Goal: Task Accomplishment & Management: Manage account settings

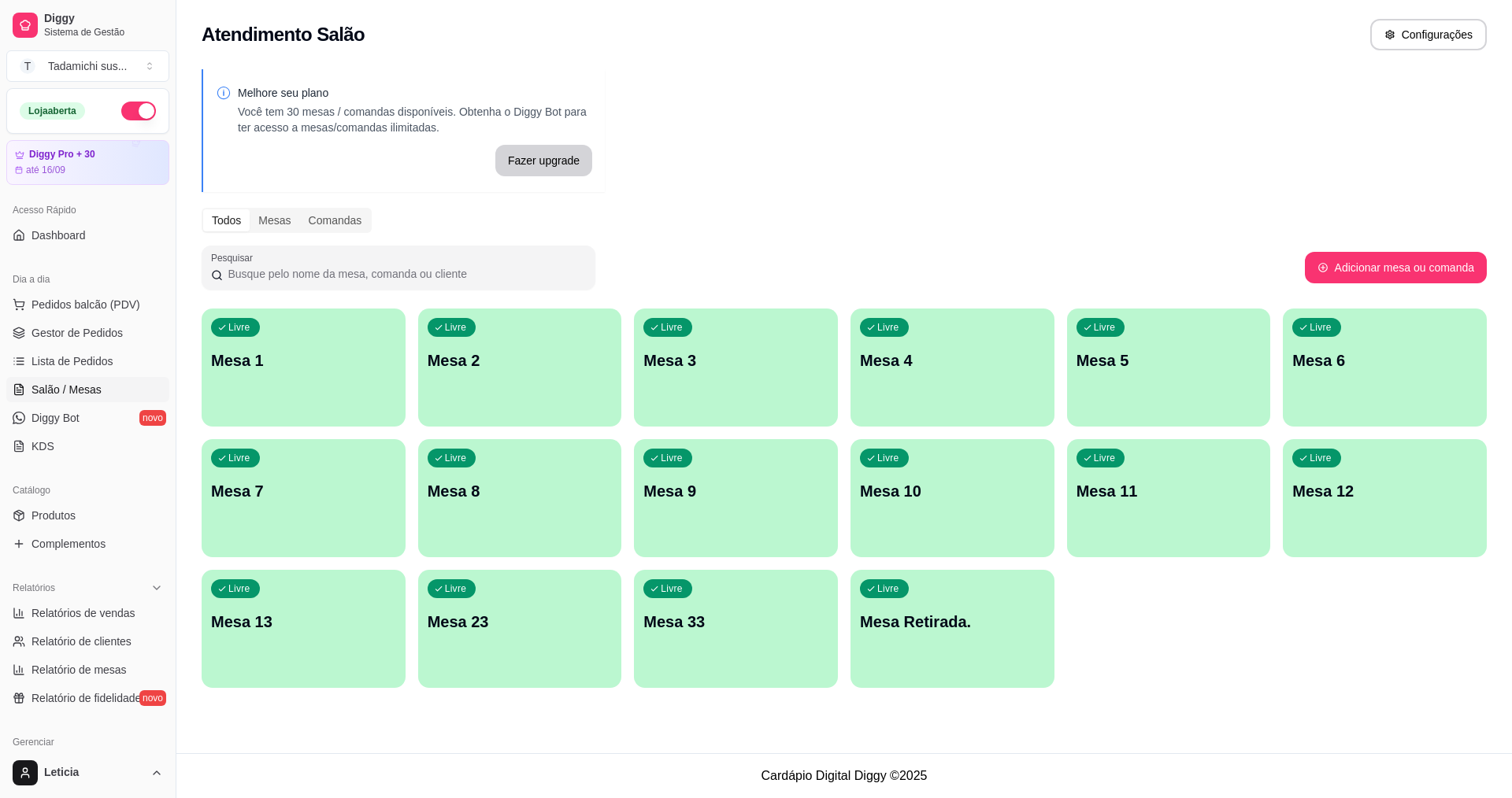
click at [370, 633] on div "Livre Mesa 13" at bounding box center [304, 619] width 204 height 100
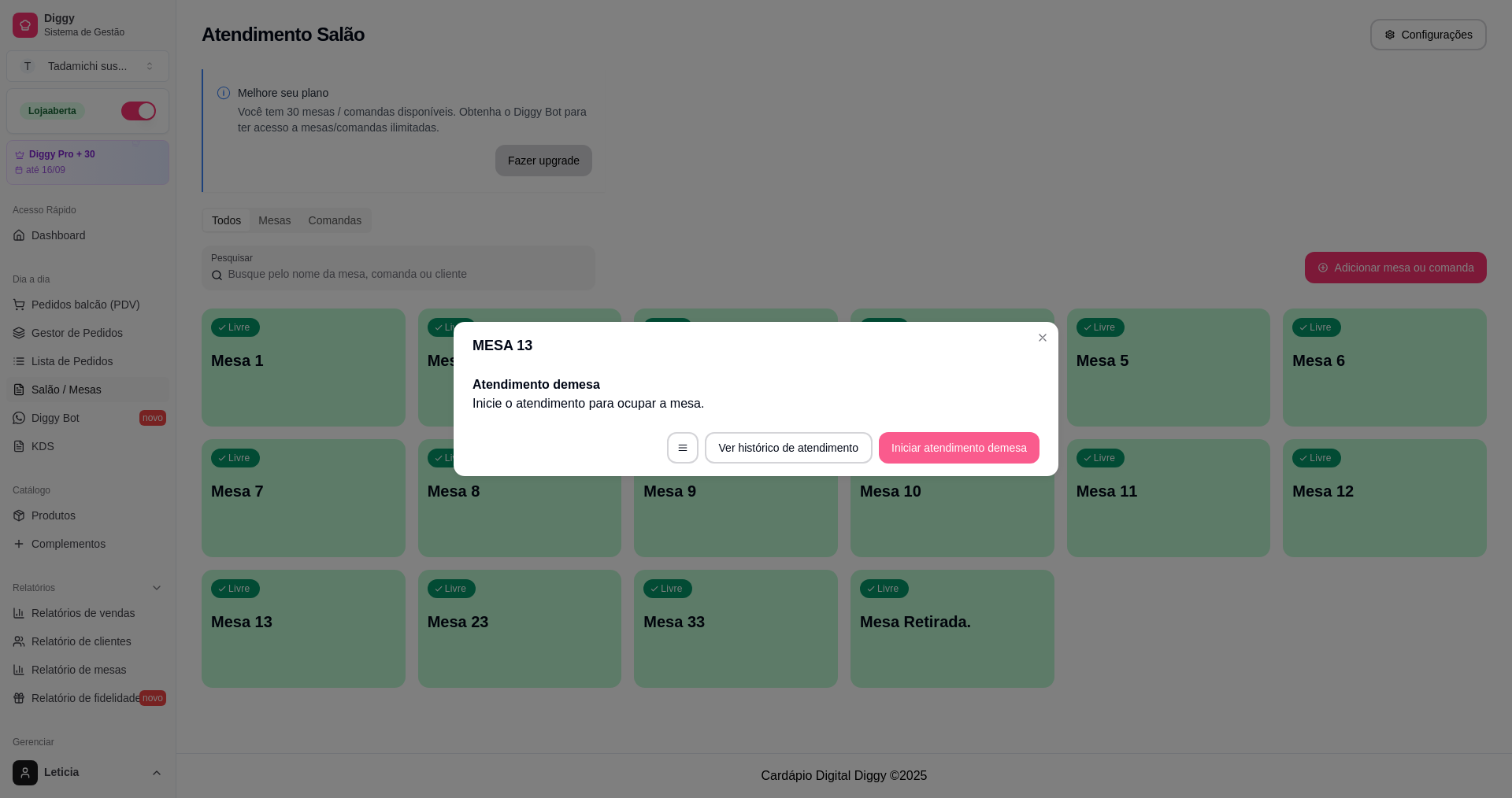
click at [894, 449] on button "Iniciar atendimento de mesa" at bounding box center [959, 448] width 160 height 32
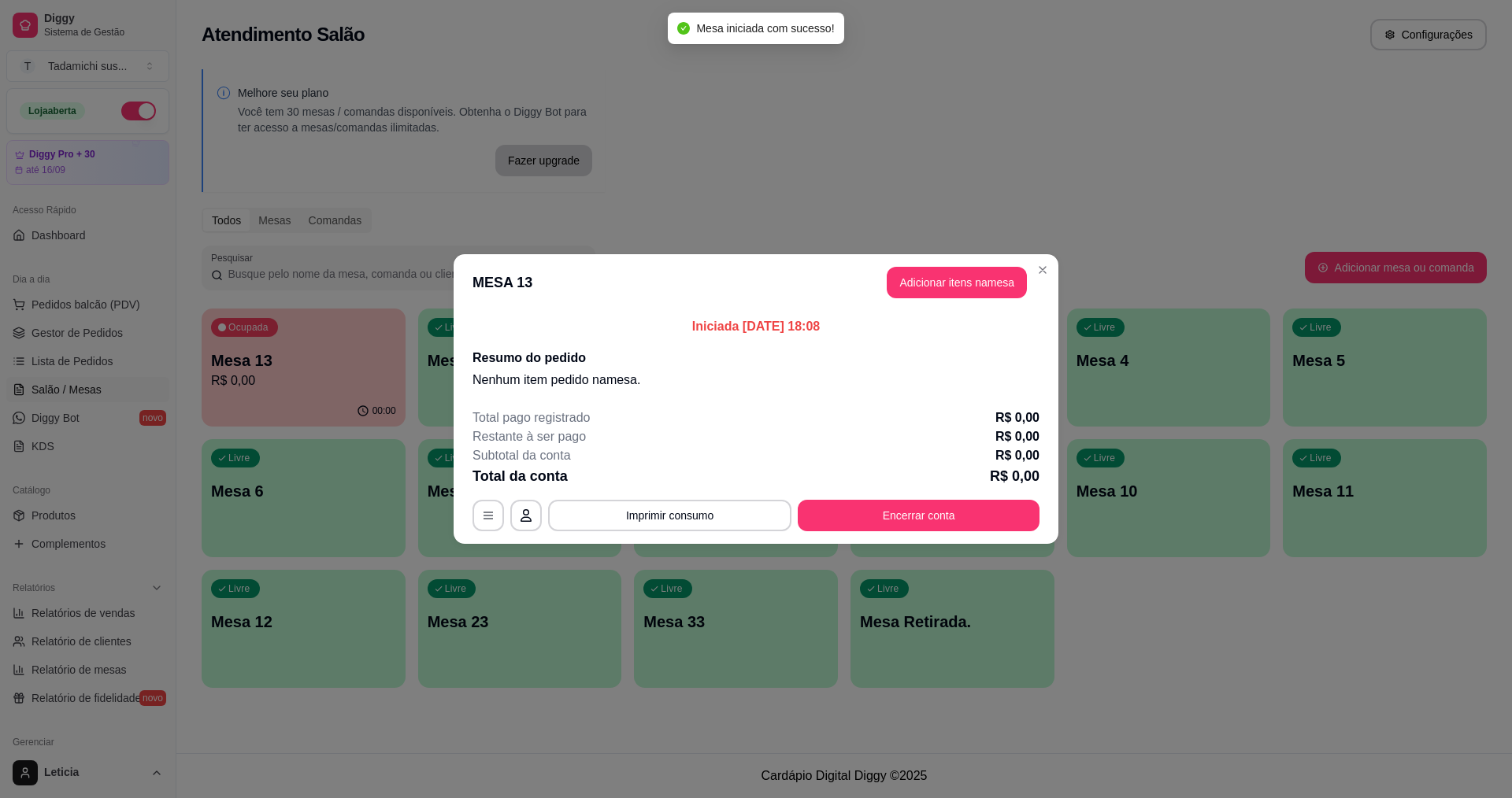
click at [921, 265] on header "MESA 13 Adicionar itens na mesa" at bounding box center [756, 283] width 605 height 57
click at [918, 280] on button "Adicionar itens na mesa" at bounding box center [956, 283] width 140 height 32
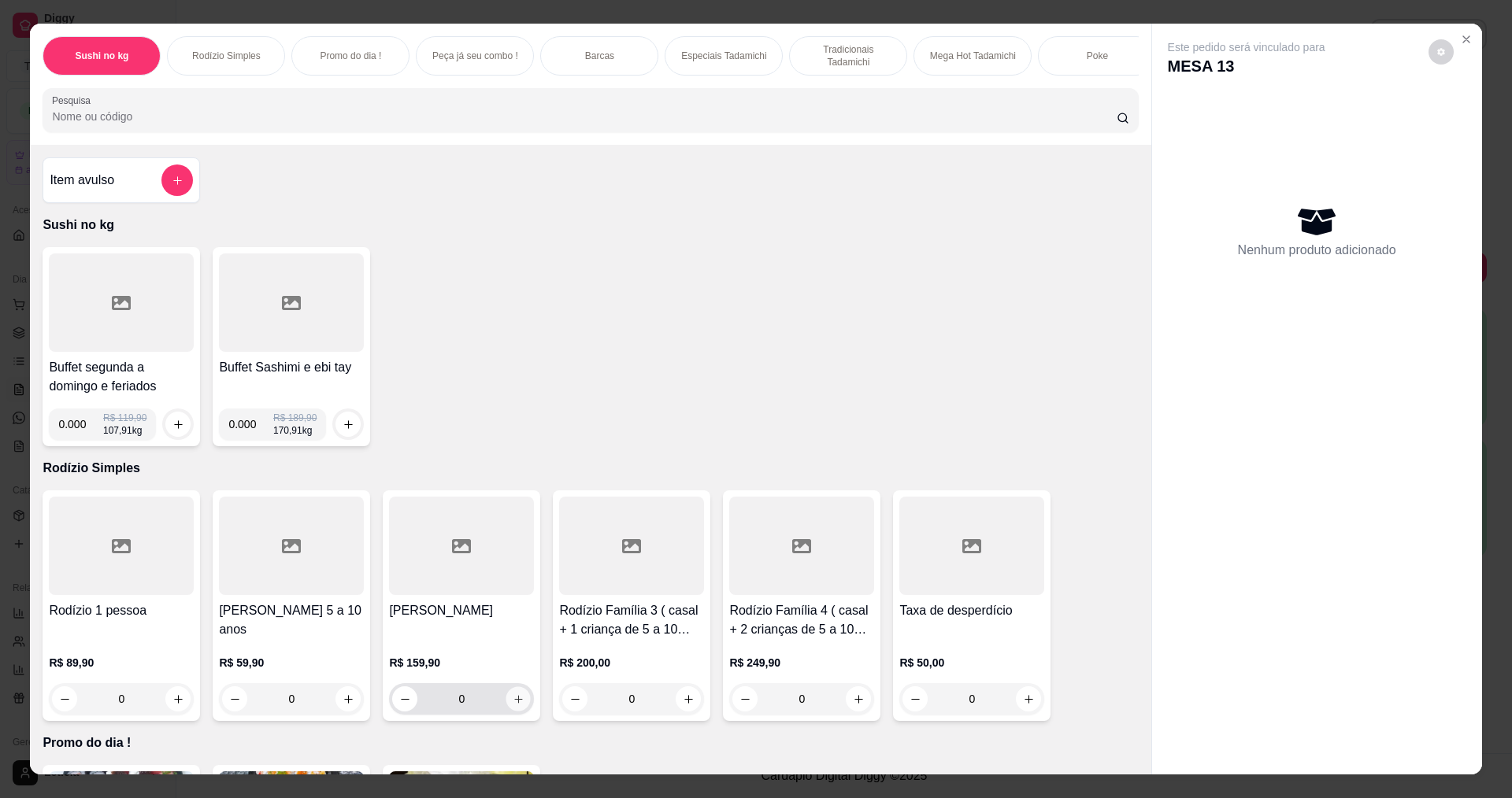
click at [511, 712] on button "increase-product-quantity" at bounding box center [518, 699] width 25 height 24
type input "1"
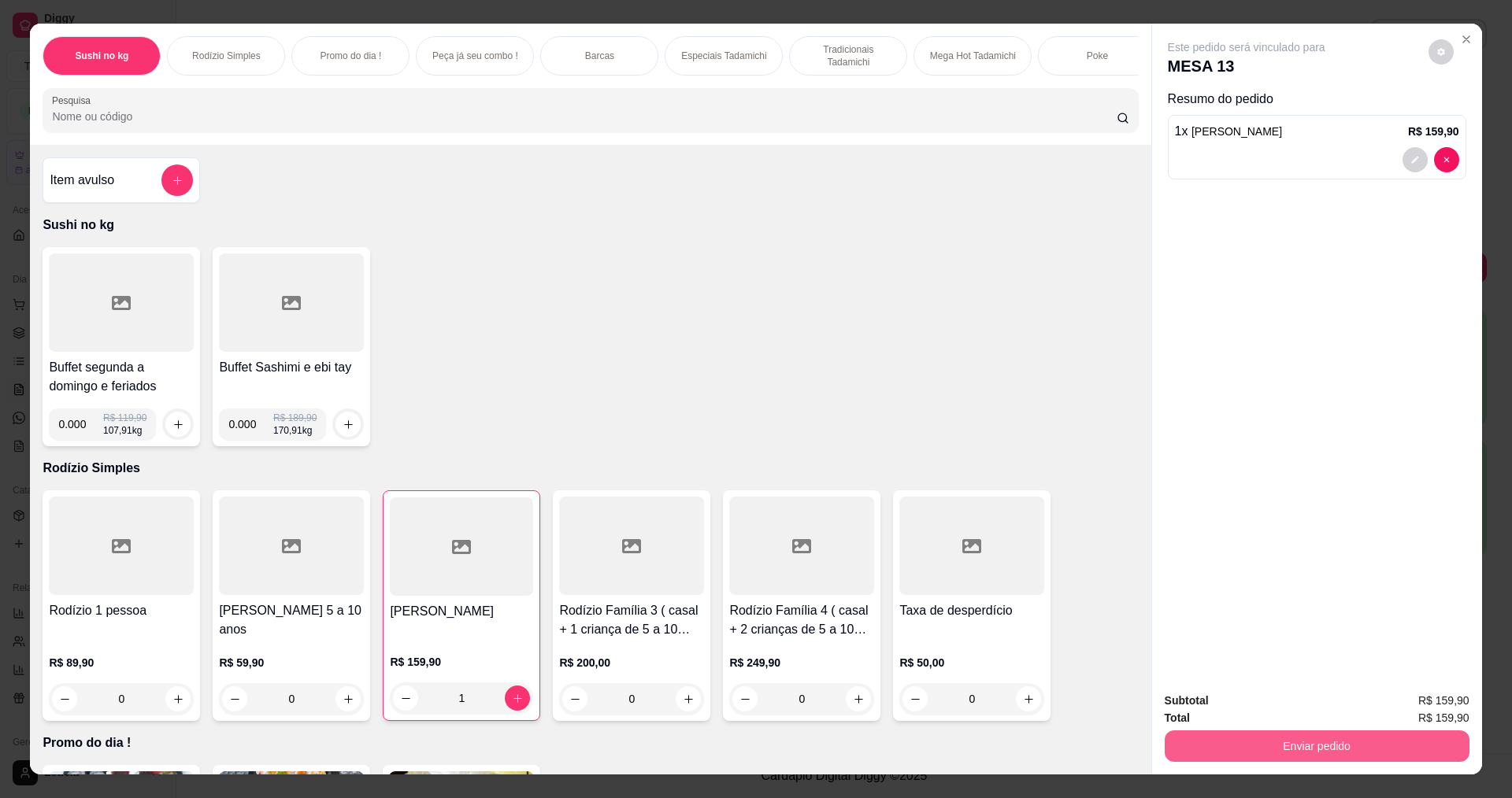
click at [1304, 751] on button "Enviar pedido" at bounding box center [1318, 747] width 305 height 32
click at [1268, 710] on button "Não registrar e enviar pedido" at bounding box center [1265, 708] width 164 height 30
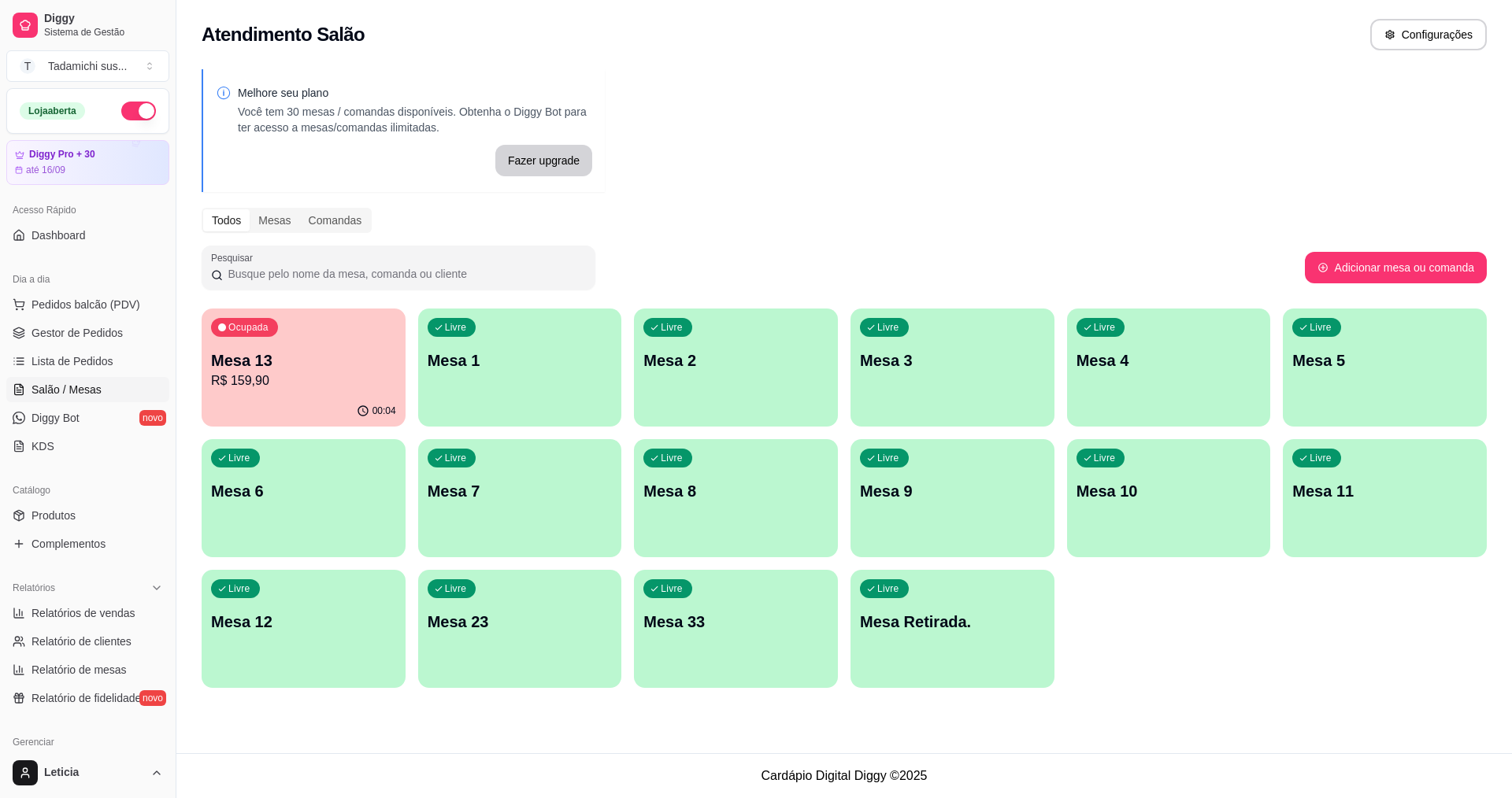
click at [971, 653] on div "Livre Mesa Retirada." at bounding box center [952, 619] width 204 height 100
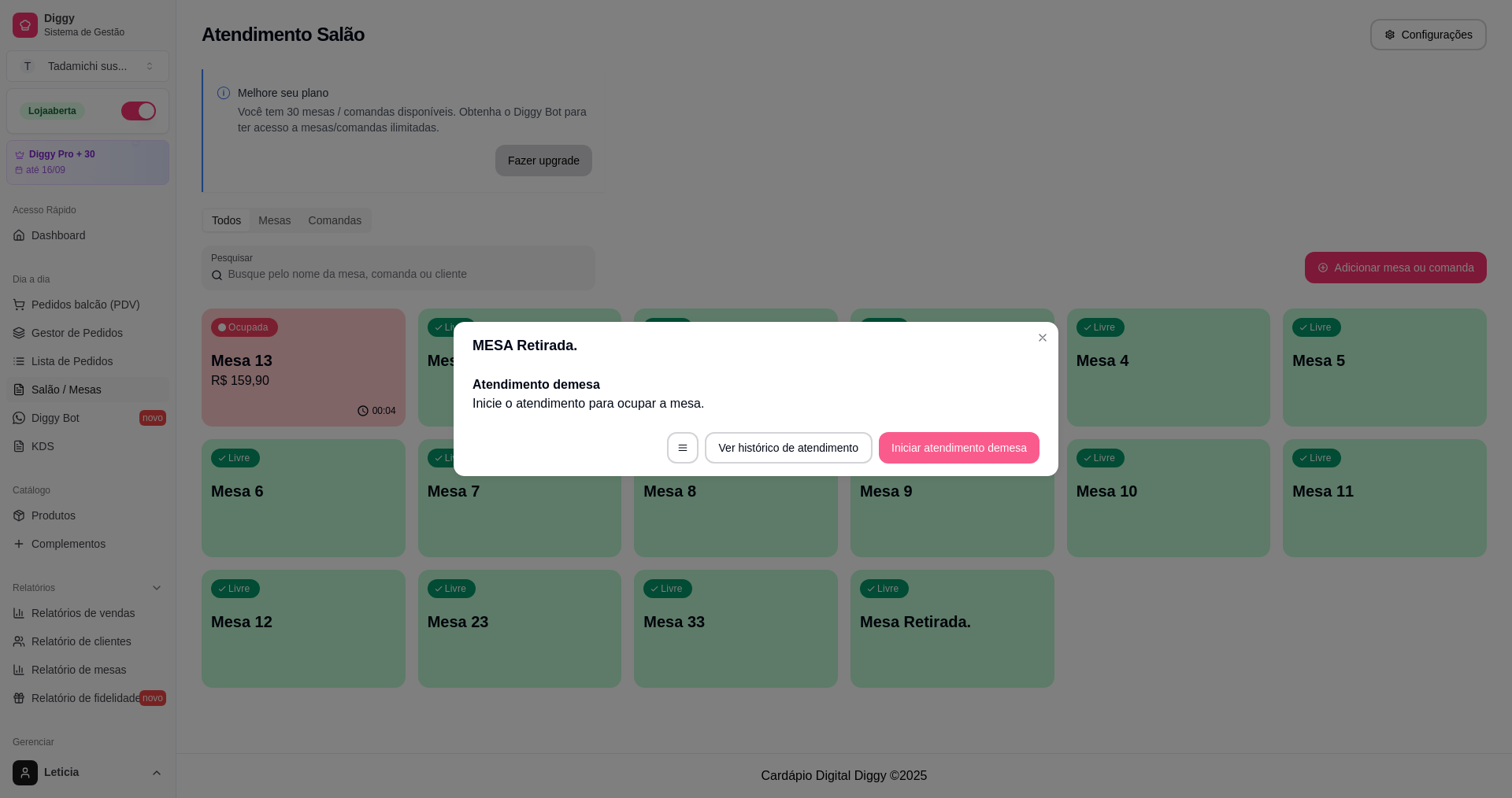
click at [911, 450] on button "Iniciar atendimento de mesa" at bounding box center [959, 448] width 160 height 32
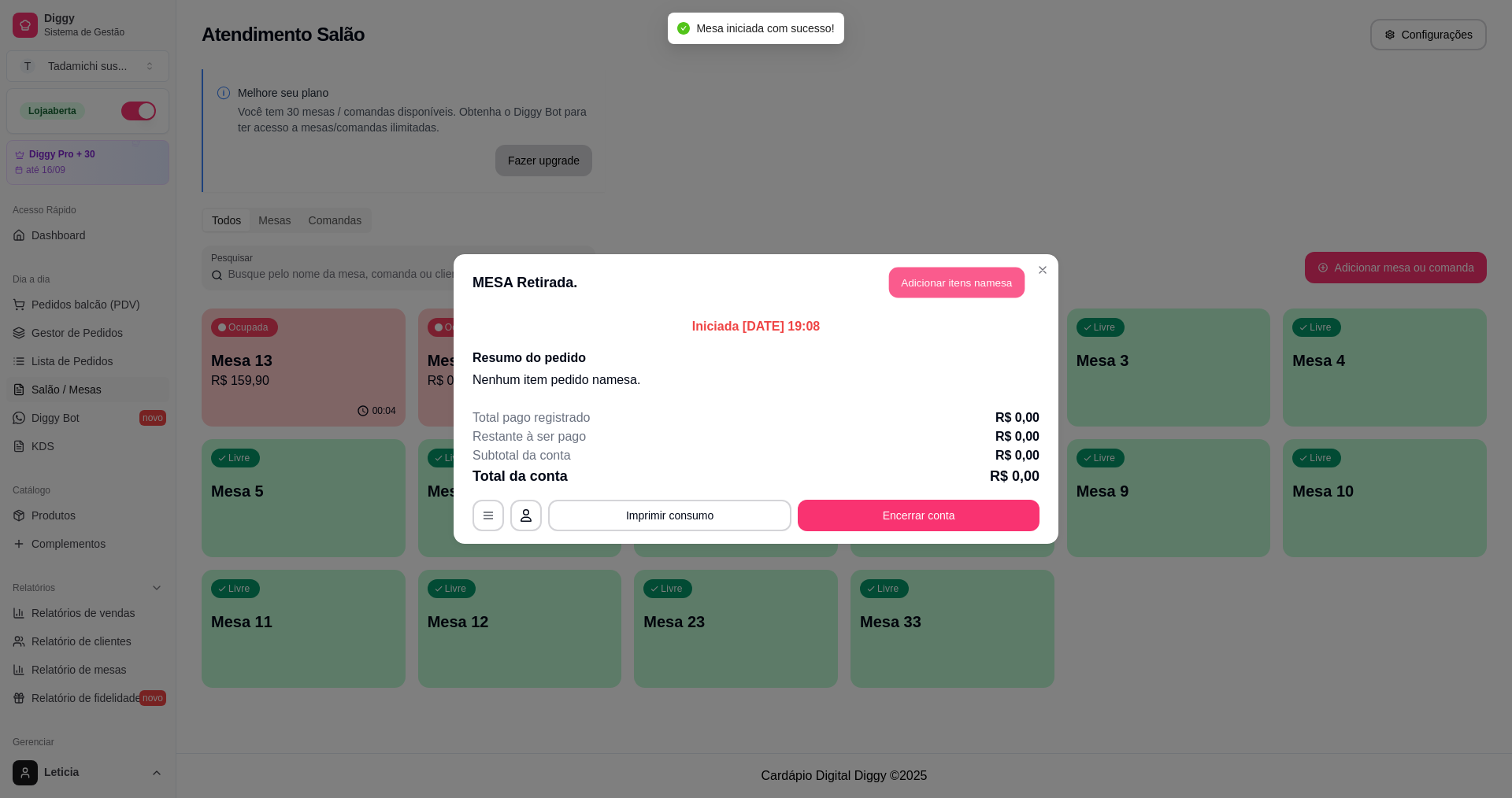
click at [911, 285] on button "Adicionar itens na mesa" at bounding box center [956, 283] width 135 height 31
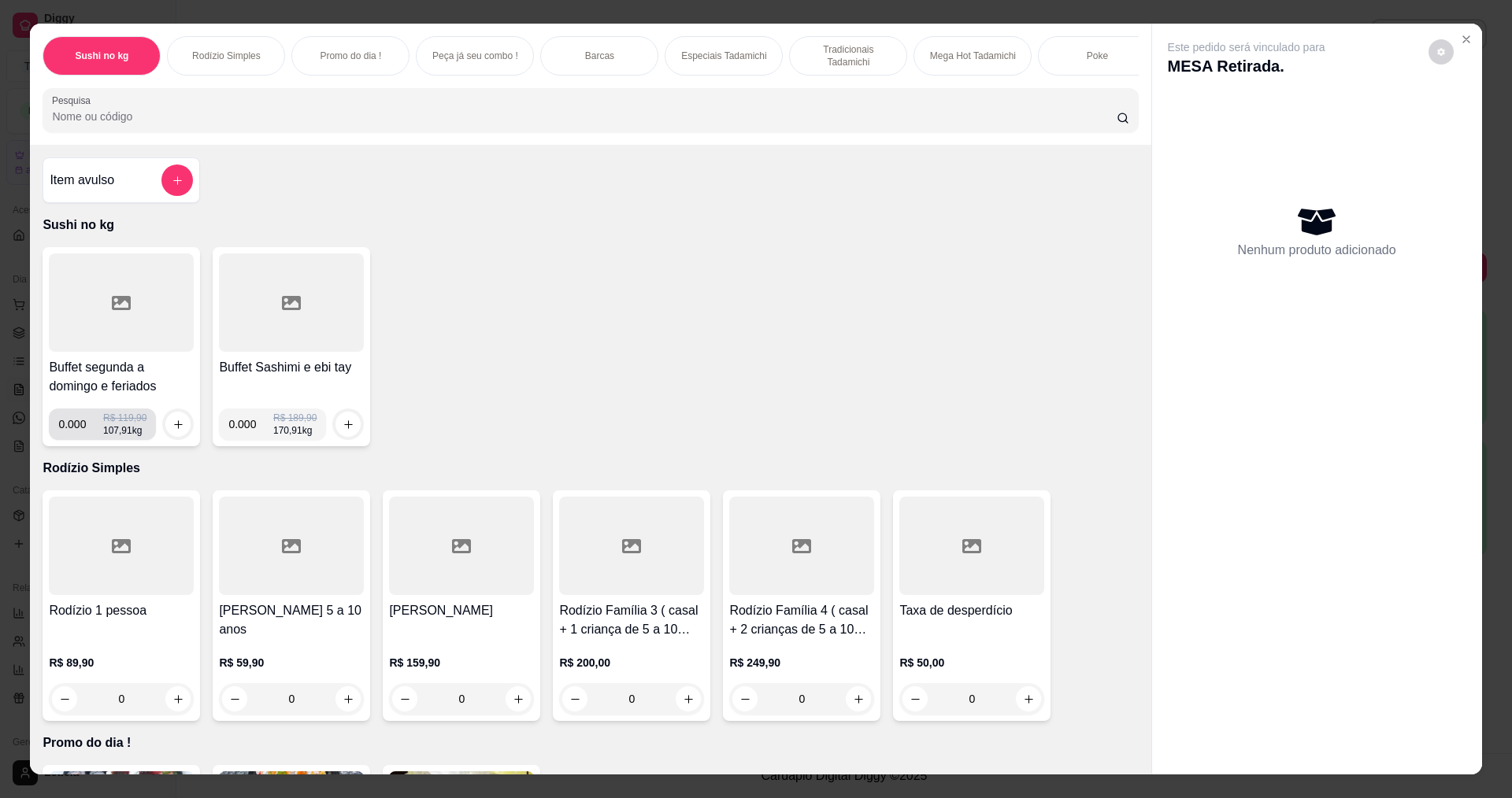
click at [77, 437] on input "0.000" at bounding box center [81, 424] width 45 height 32
type input "0.118"
click at [172, 431] on icon "increase-product-quantity" at bounding box center [178, 424] width 12 height 12
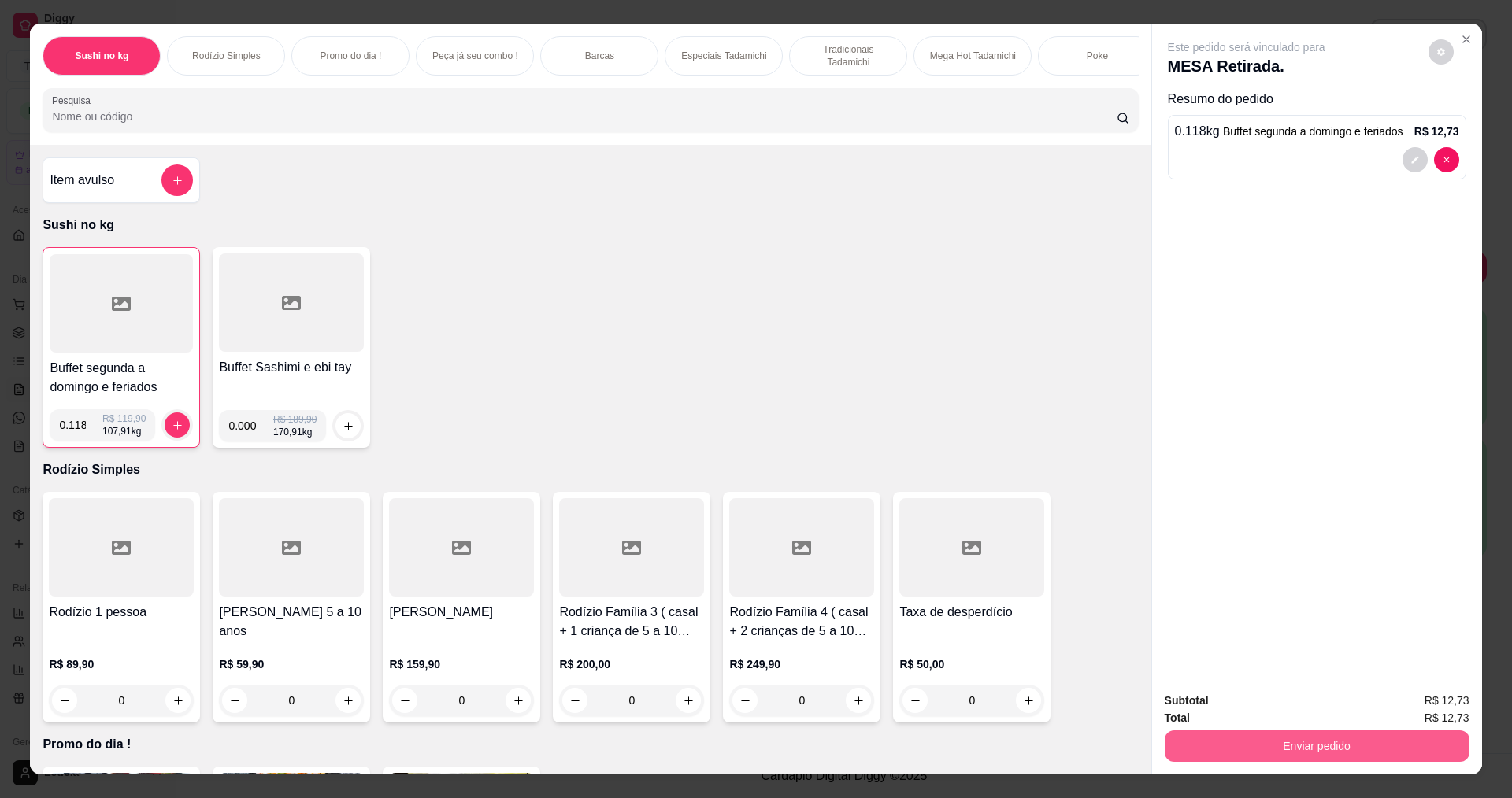
click at [1265, 751] on button "Enviar pedido" at bounding box center [1318, 747] width 305 height 32
click at [1245, 709] on button "Não registrar e enviar pedido" at bounding box center [1265, 706] width 159 height 29
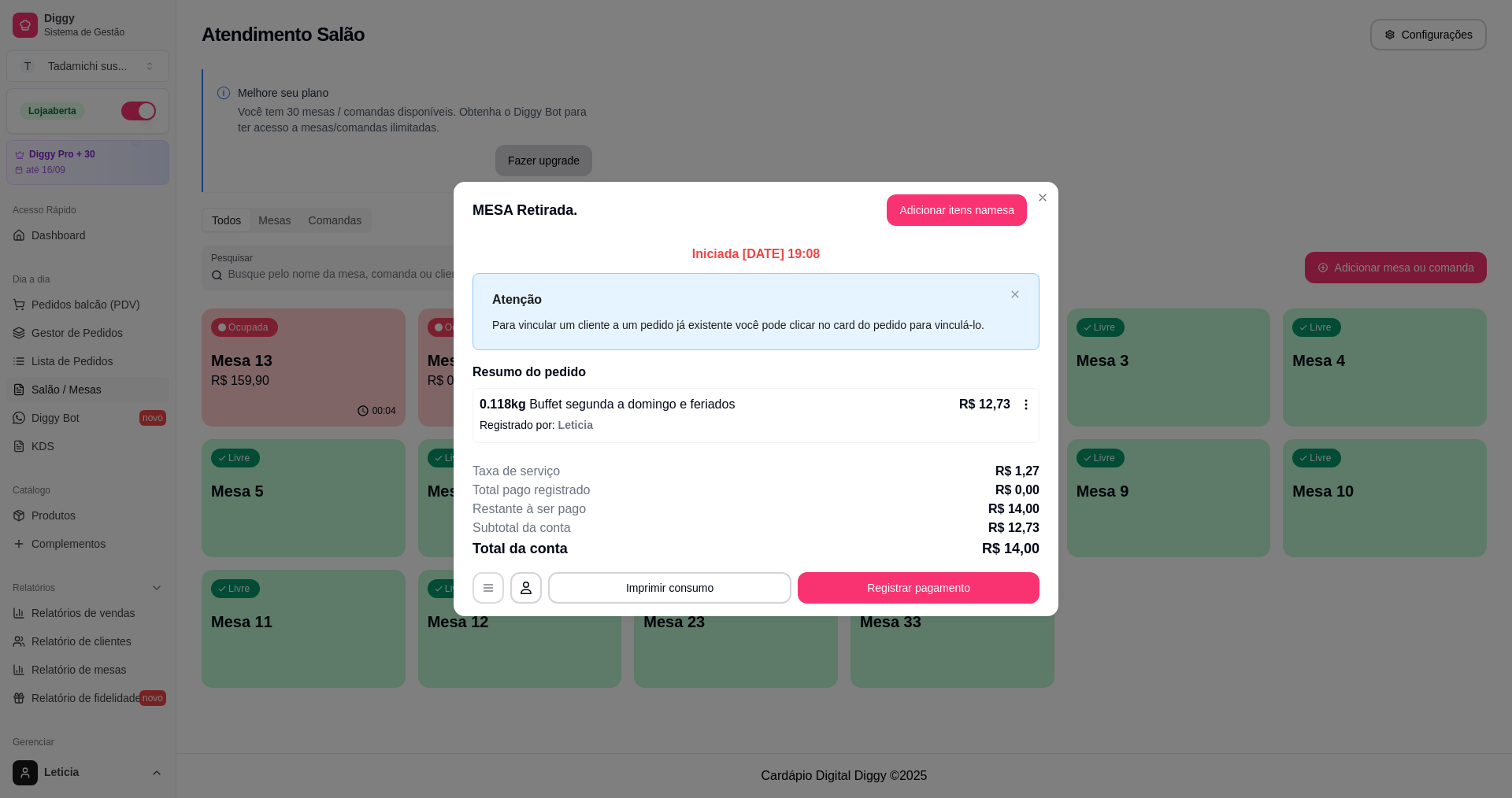
click at [480, 582] on button "button" at bounding box center [488, 588] width 32 height 32
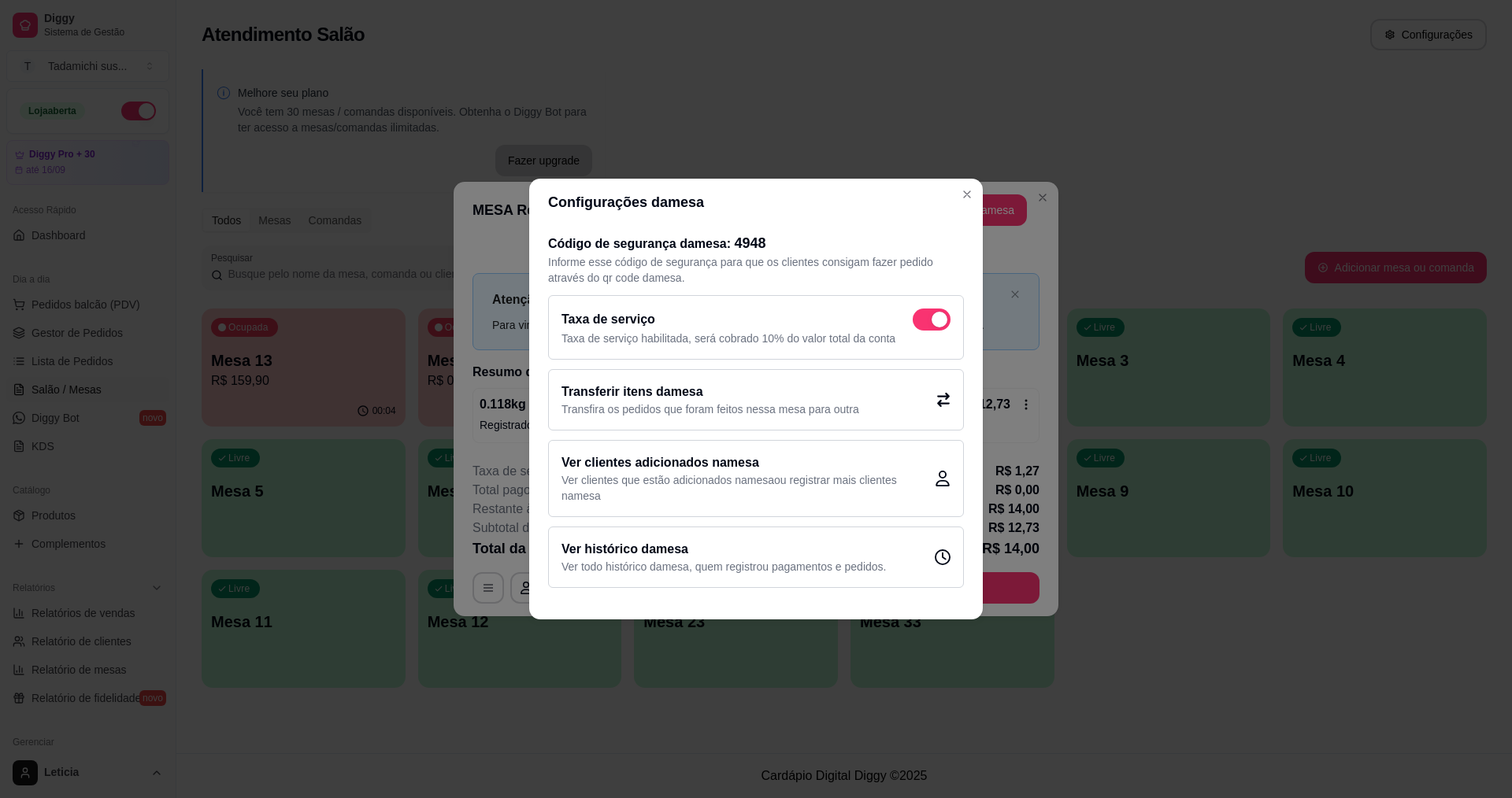
click at [932, 313] on span at bounding box center [932, 320] width 38 height 22
click at [922, 323] on input "checkbox" at bounding box center [917, 328] width 10 height 10
checkbox input "false"
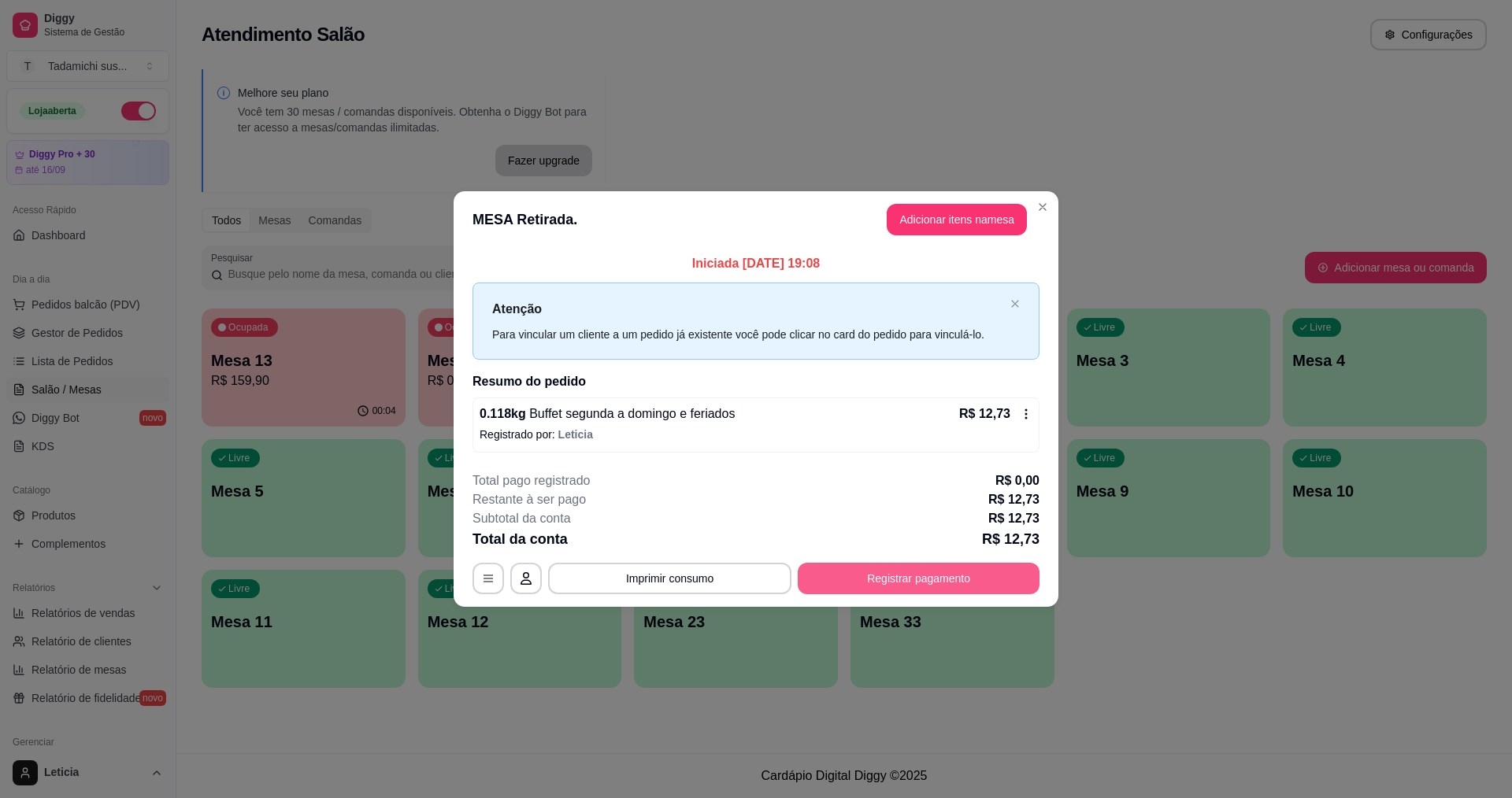
click at [860, 591] on button "Registrar pagamento" at bounding box center [918, 579] width 242 height 32
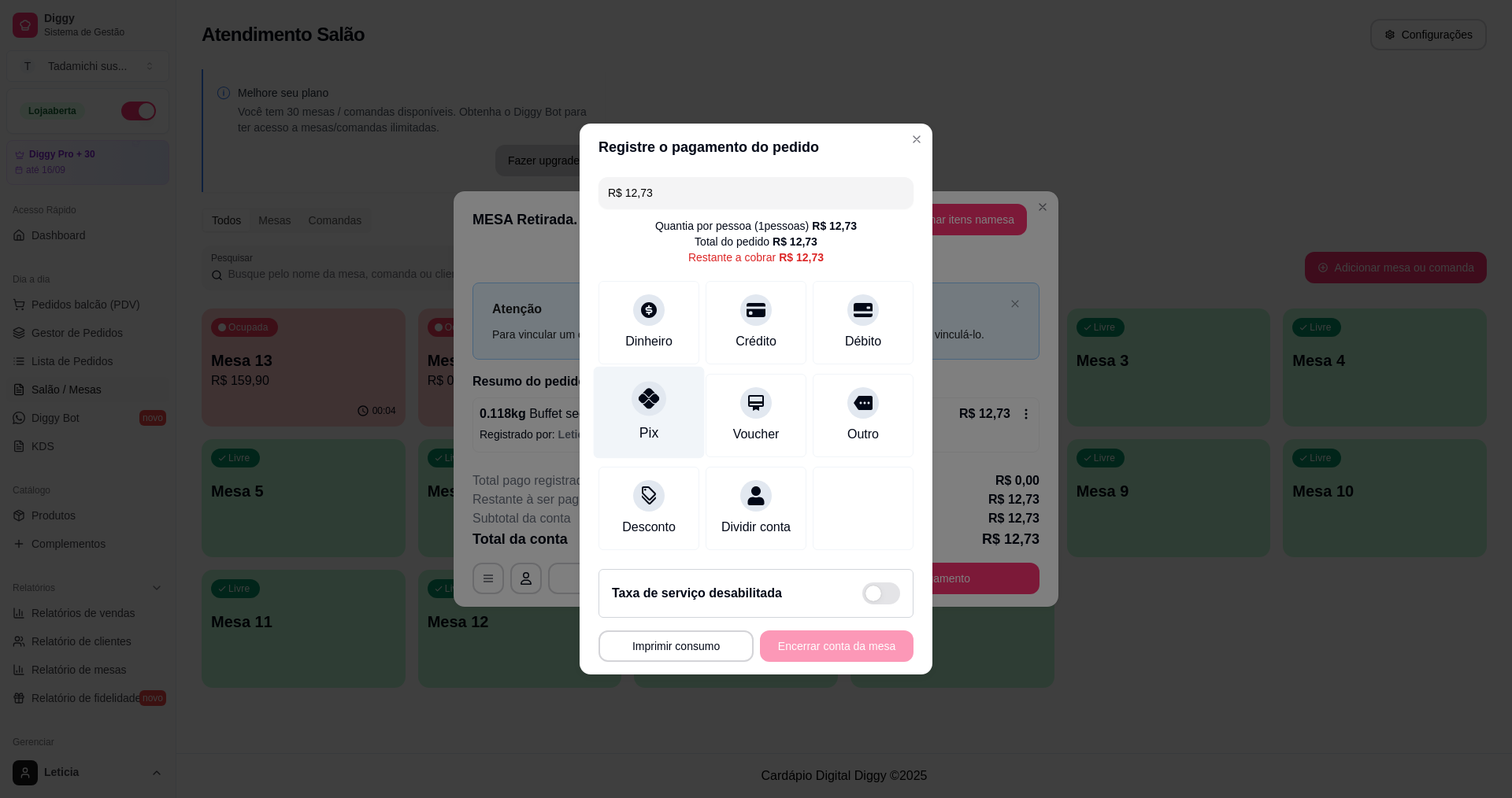
click at [656, 388] on icon at bounding box center [649, 398] width 21 height 21
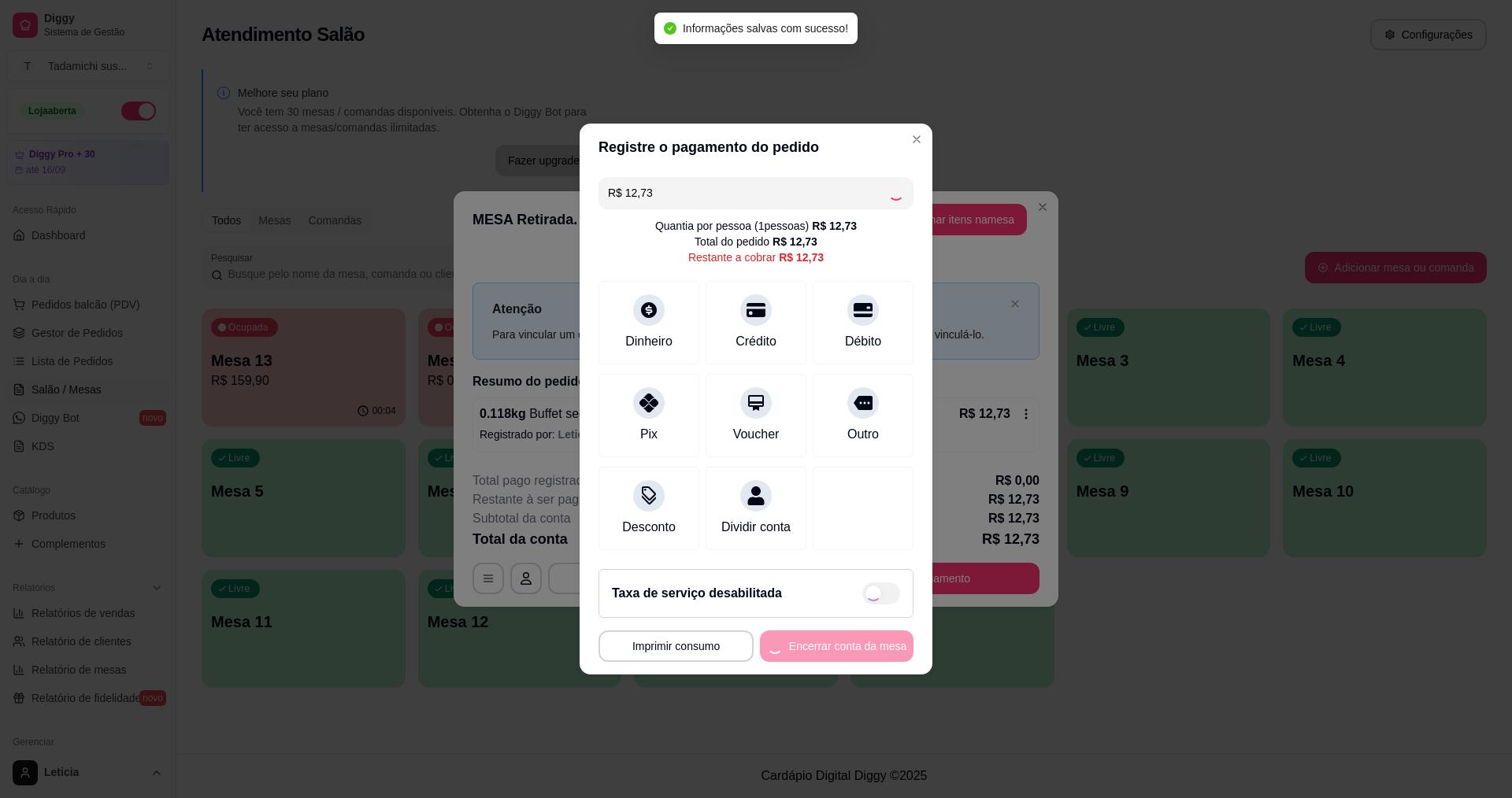
type input "R$ 0,00"
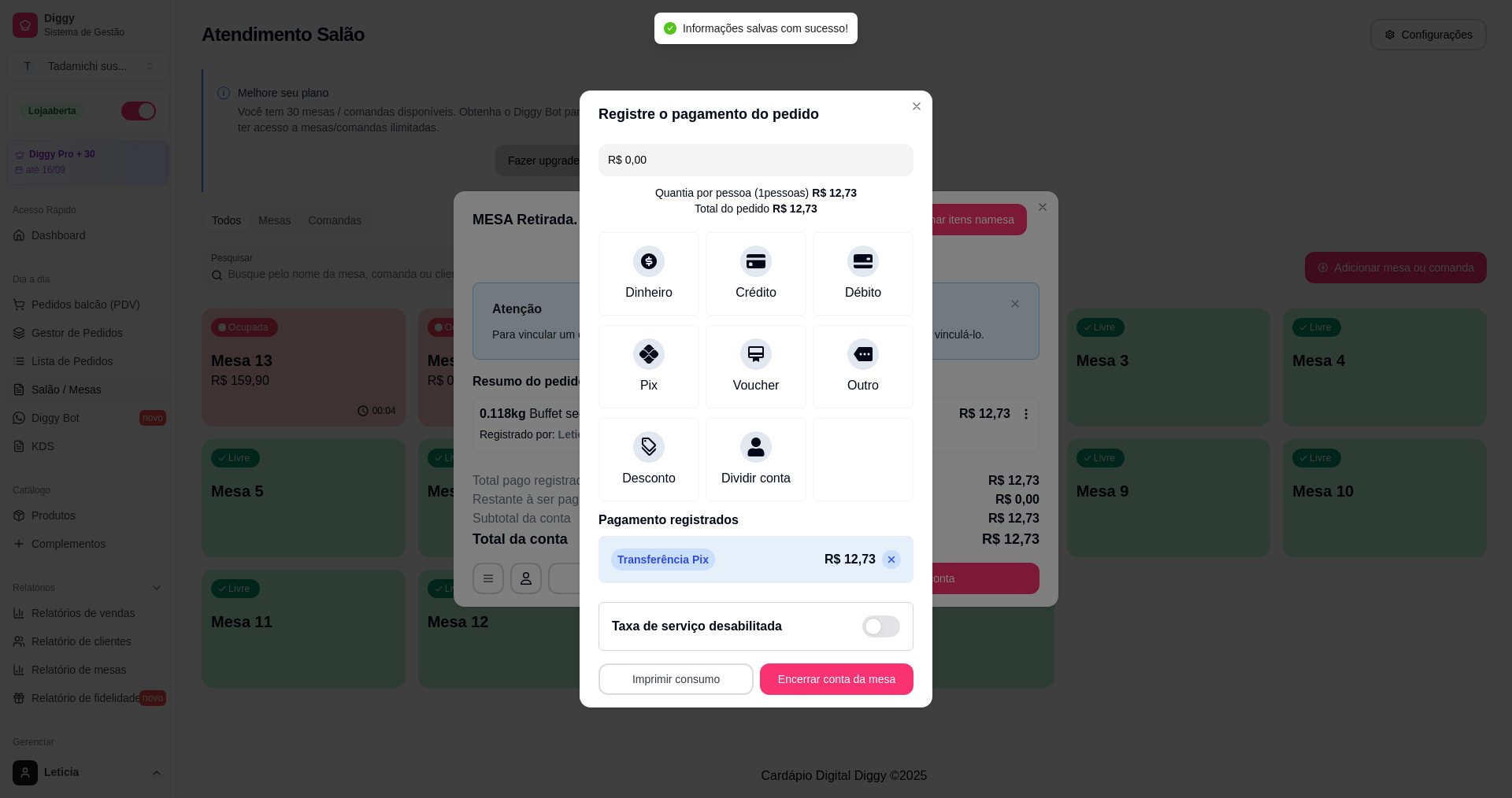
click at [646, 695] on button "Imprimir consumo" at bounding box center [676, 679] width 155 height 32
click at [662, 623] on button "IMPRESSORA" at bounding box center [677, 620] width 117 height 24
click at [771, 677] on button "Encerrar conta da mesa" at bounding box center [837, 679] width 149 height 31
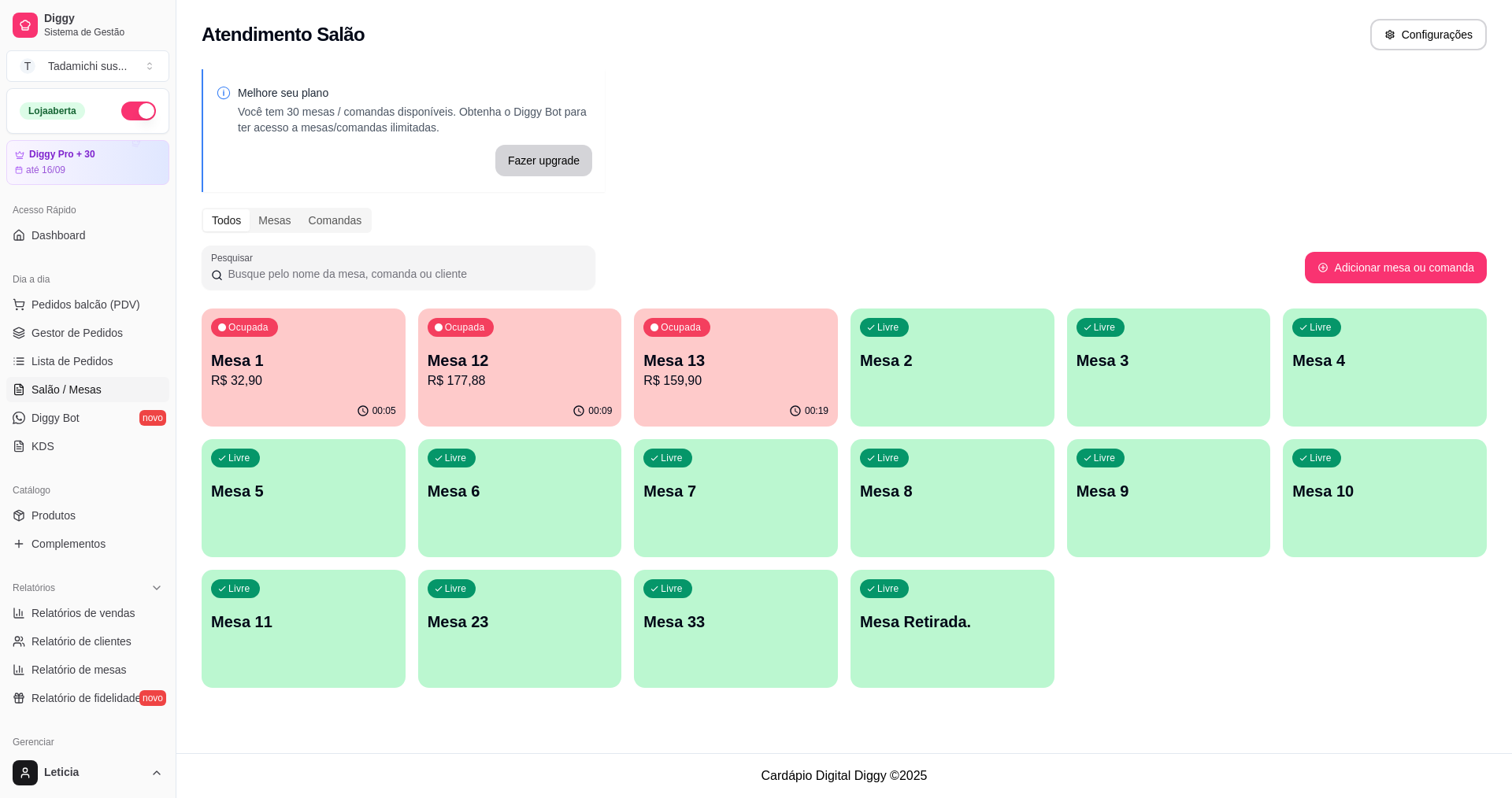
click at [446, 379] on p "R$ 177,88" at bounding box center [520, 381] width 185 height 19
click at [349, 372] on p "R$ 32,90" at bounding box center [304, 380] width 179 height 18
click at [703, 355] on p "Mesa 13" at bounding box center [736, 360] width 185 height 22
click at [560, 386] on p "R$ 177,88" at bounding box center [520, 381] width 185 height 19
click at [296, 352] on p "Mesa 1" at bounding box center [304, 360] width 179 height 21
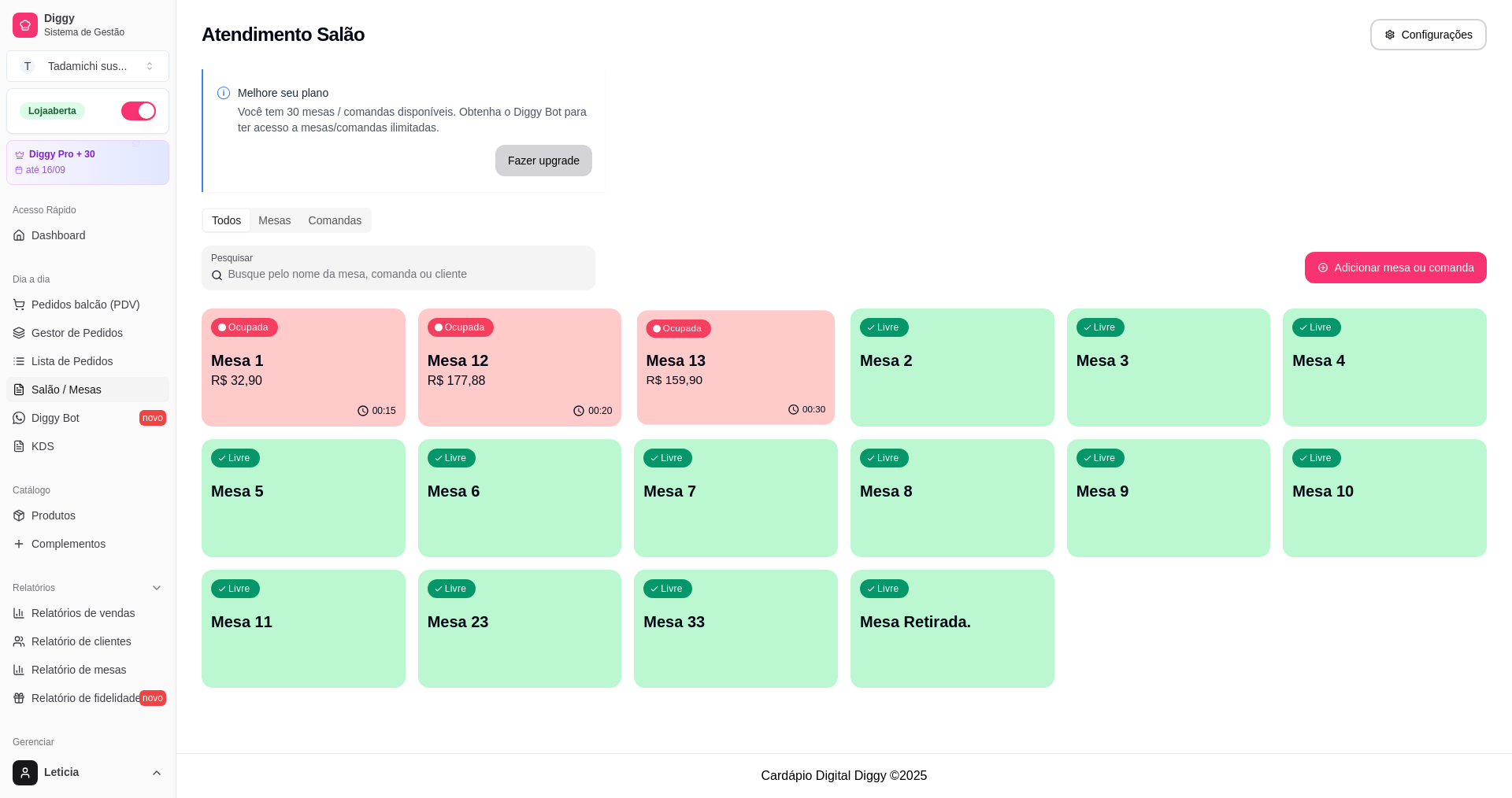
click at [699, 339] on div "Ocupada Mesa 13 R$ 159,90" at bounding box center [736, 353] width 198 height 85
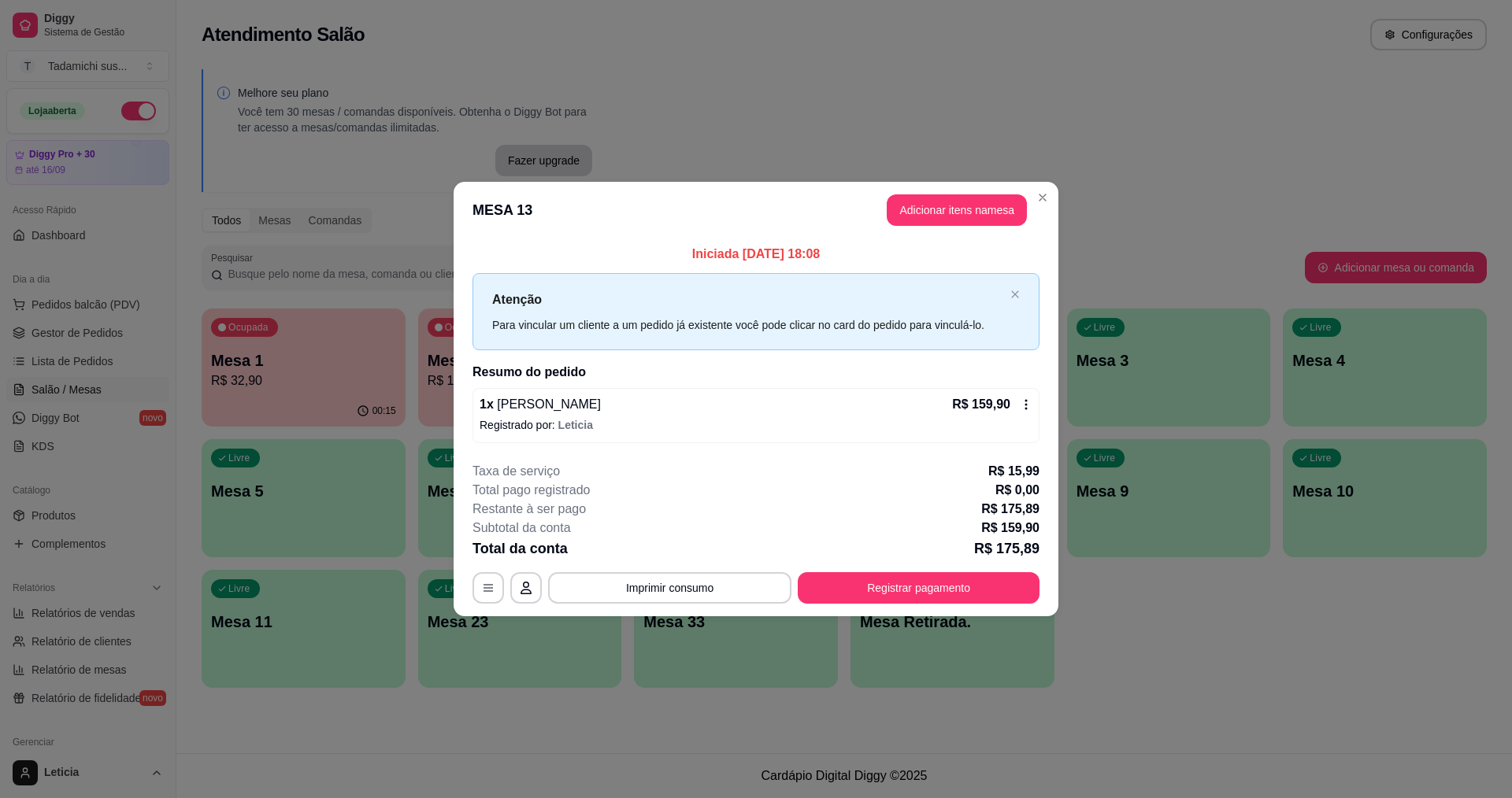
click at [1031, 399] on icon at bounding box center [1027, 405] width 13 height 13
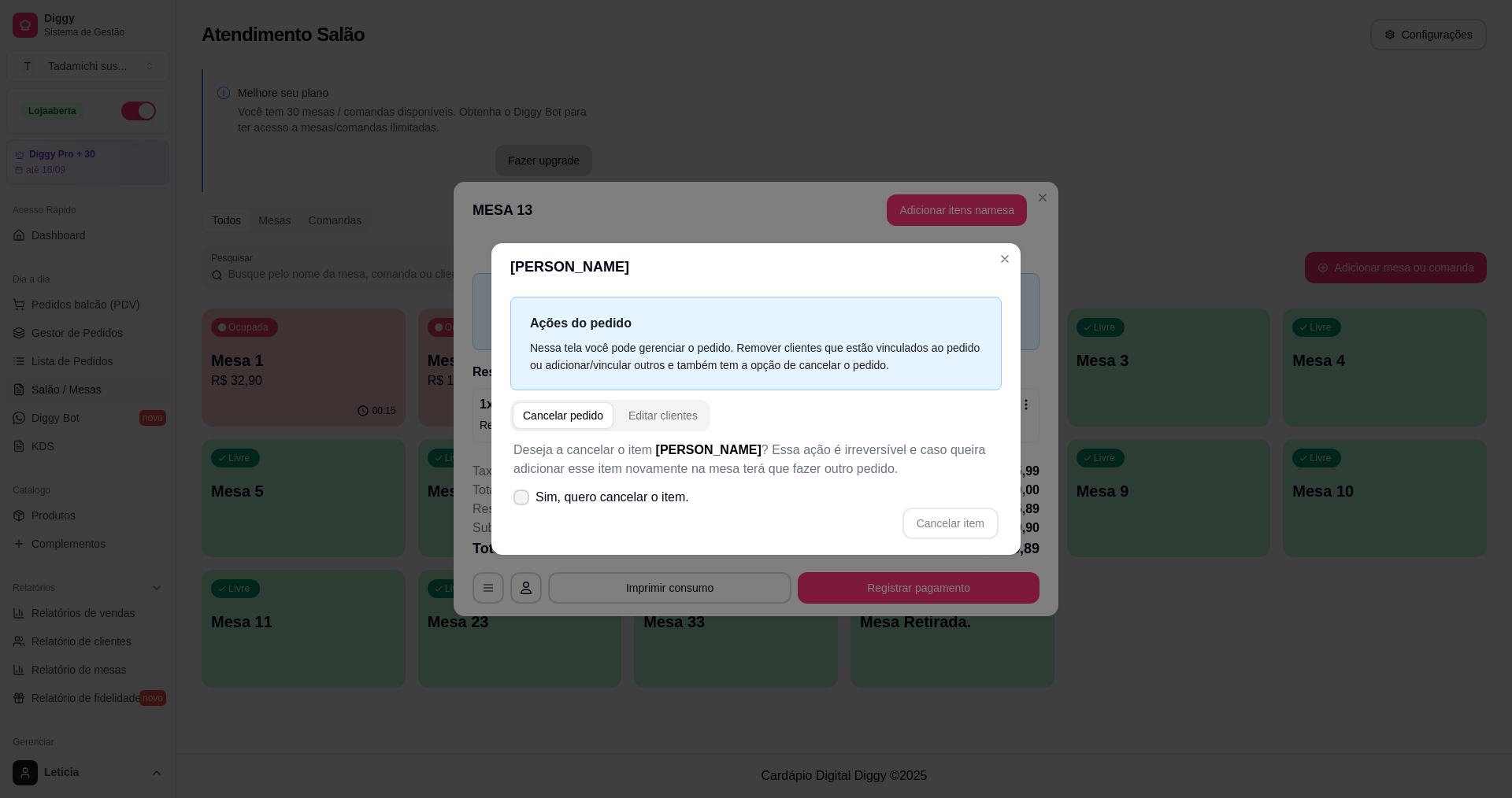
click at [600, 497] on span "Sim, quero cancelar o item." at bounding box center [613, 498] width 153 height 19
click at [523, 501] on input "Sim, quero cancelar o item." at bounding box center [518, 506] width 10 height 10
checkbox input "true"
click at [939, 518] on button "Cancelar item" at bounding box center [951, 524] width 96 height 32
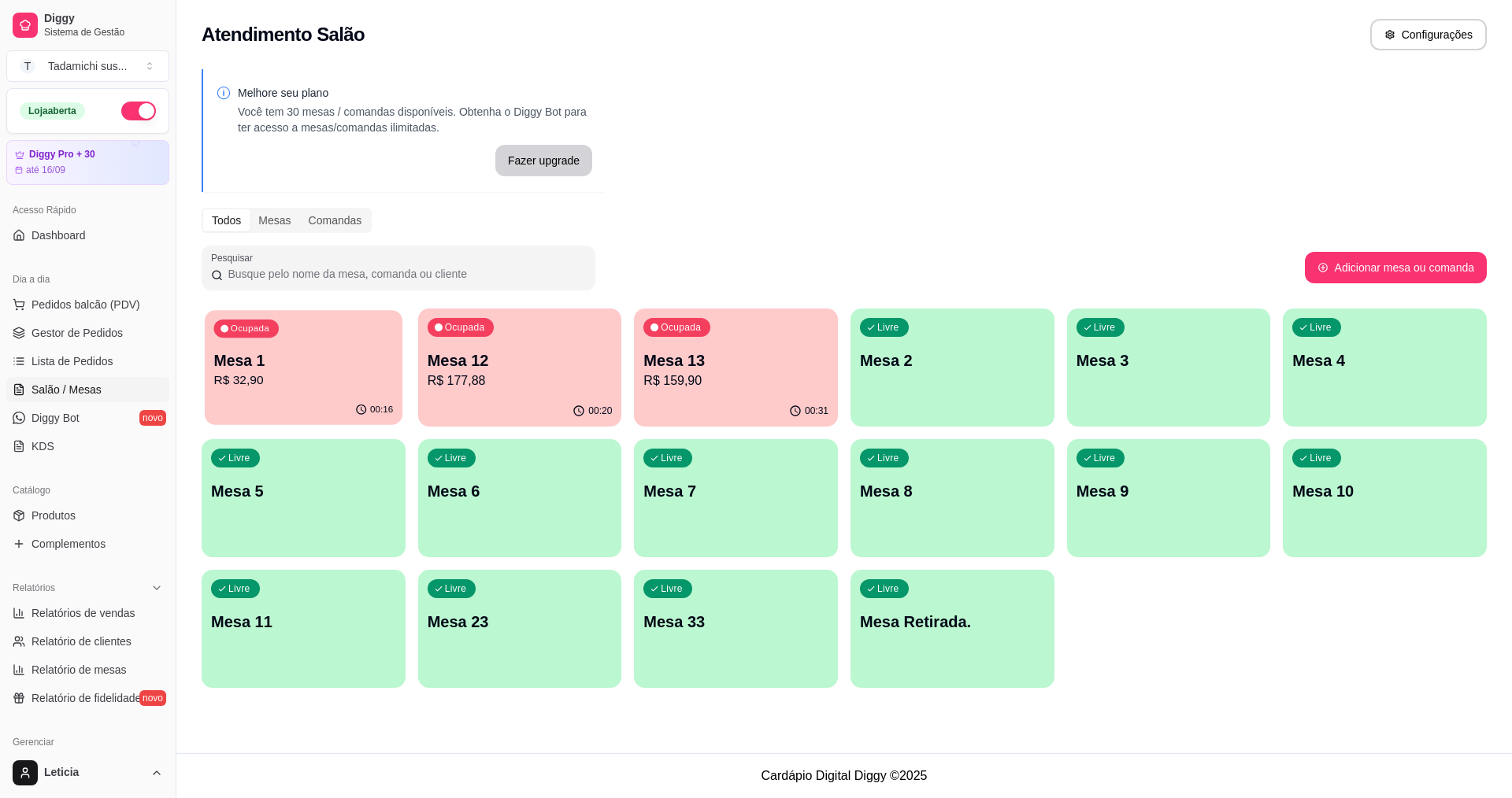
click at [338, 380] on p "R$ 32,90" at bounding box center [304, 380] width 179 height 18
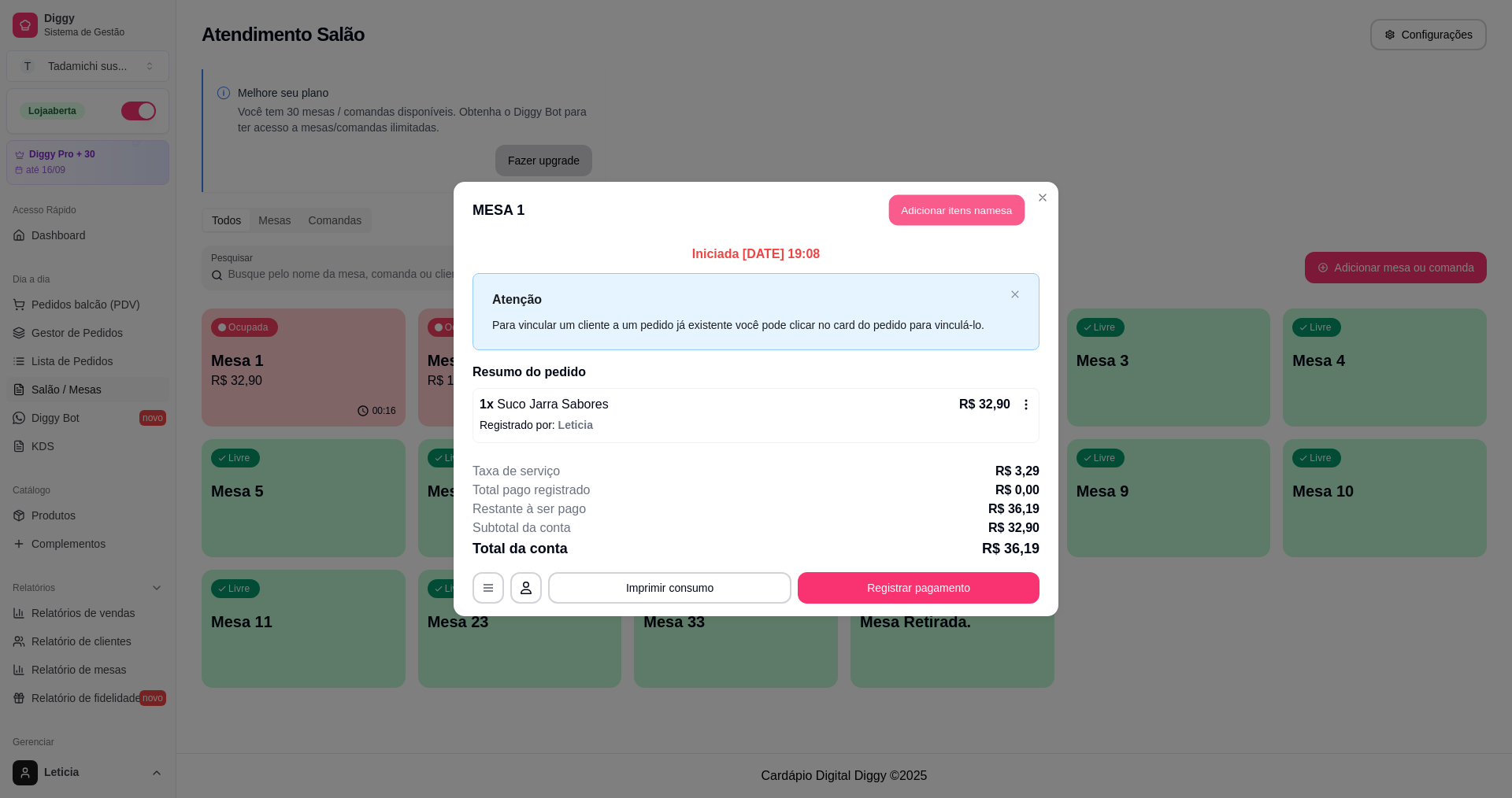
click at [955, 214] on button "Adicionar itens na mesa" at bounding box center [956, 210] width 135 height 31
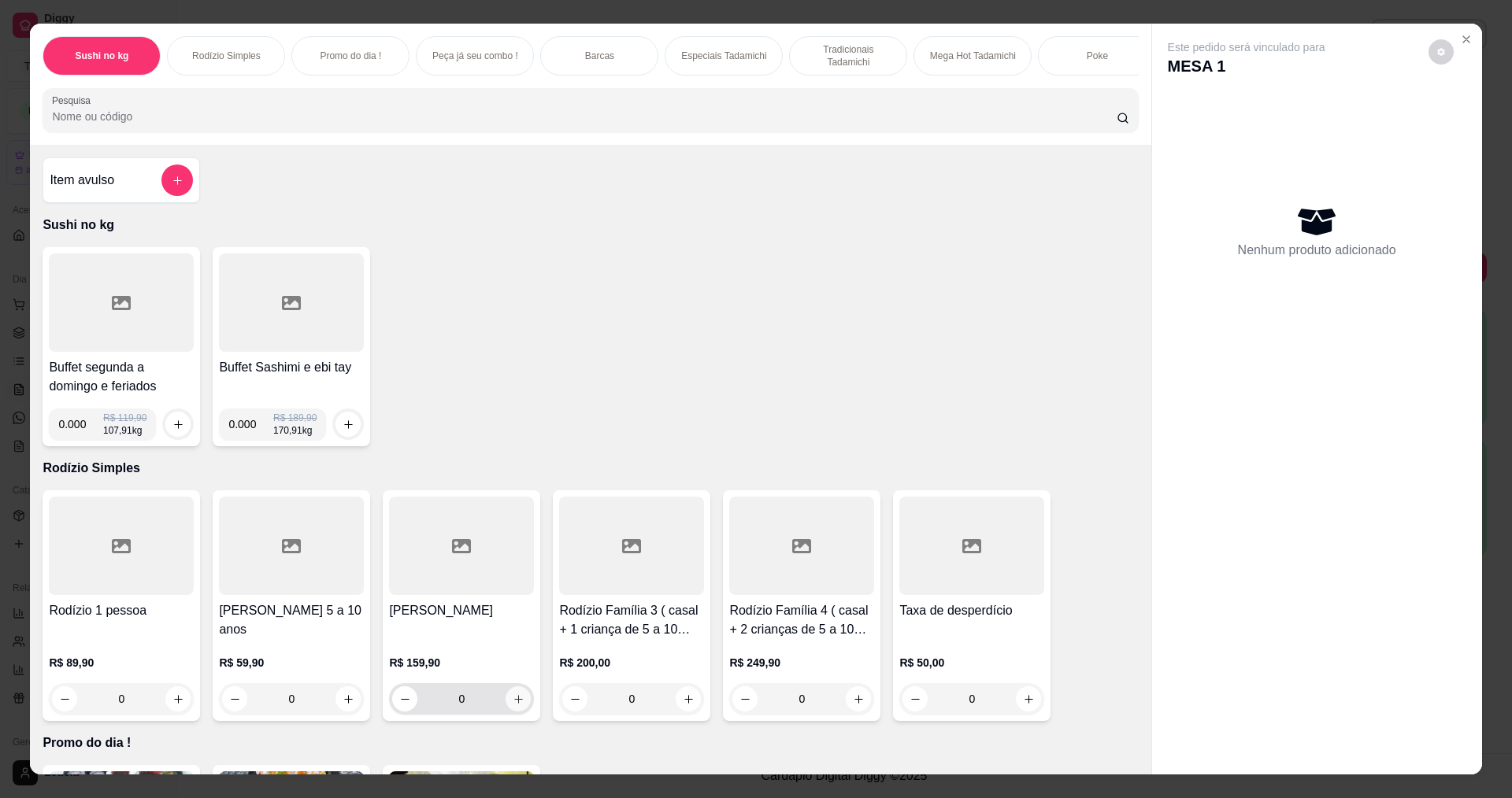
click at [513, 706] on icon "increase-product-quantity" at bounding box center [518, 699] width 12 height 12
type input "1"
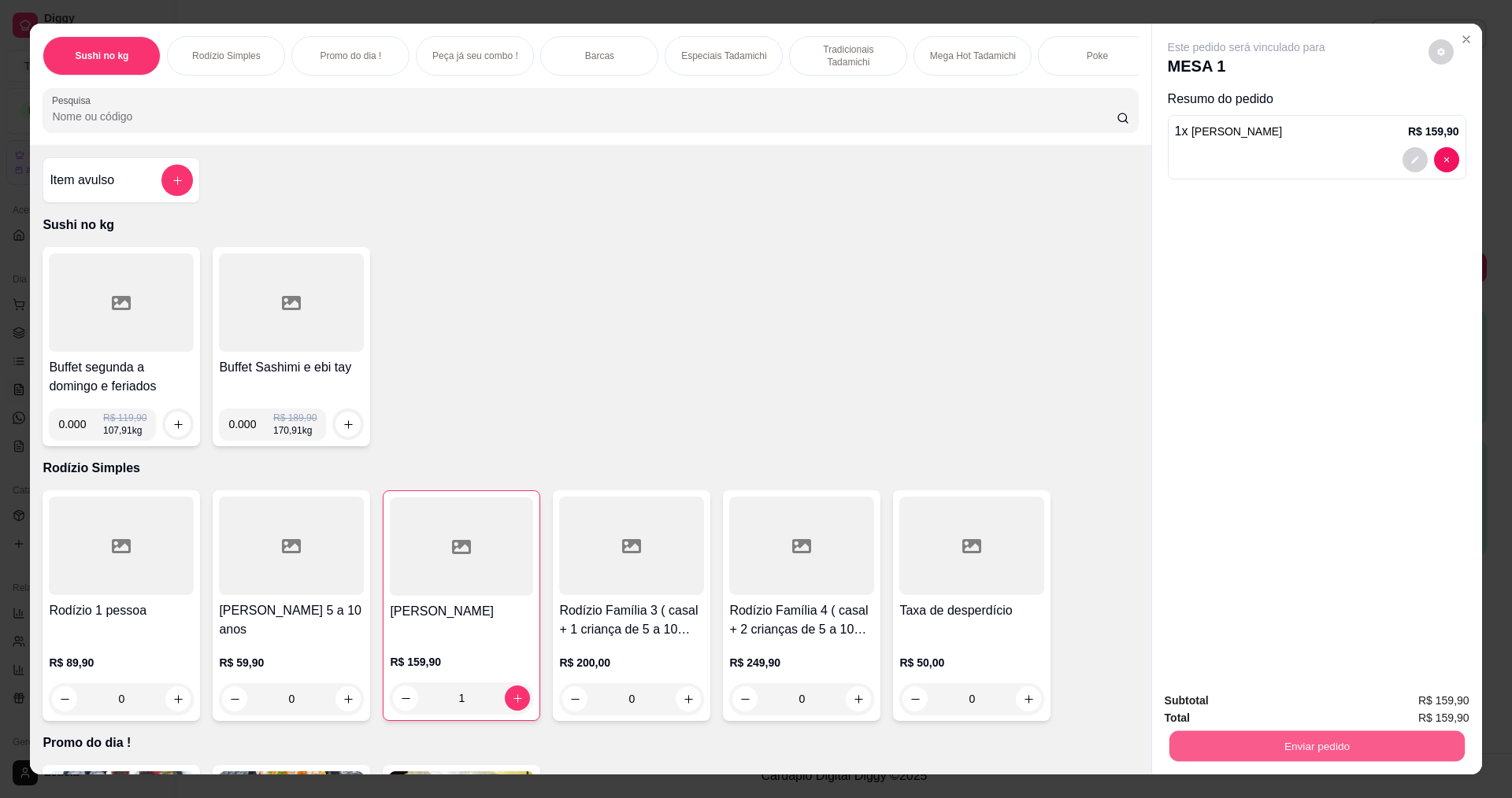
click at [1395, 740] on button "Enviar pedido" at bounding box center [1317, 746] width 296 height 31
click at [1280, 699] on button "Não registrar e enviar pedido" at bounding box center [1265, 706] width 159 height 29
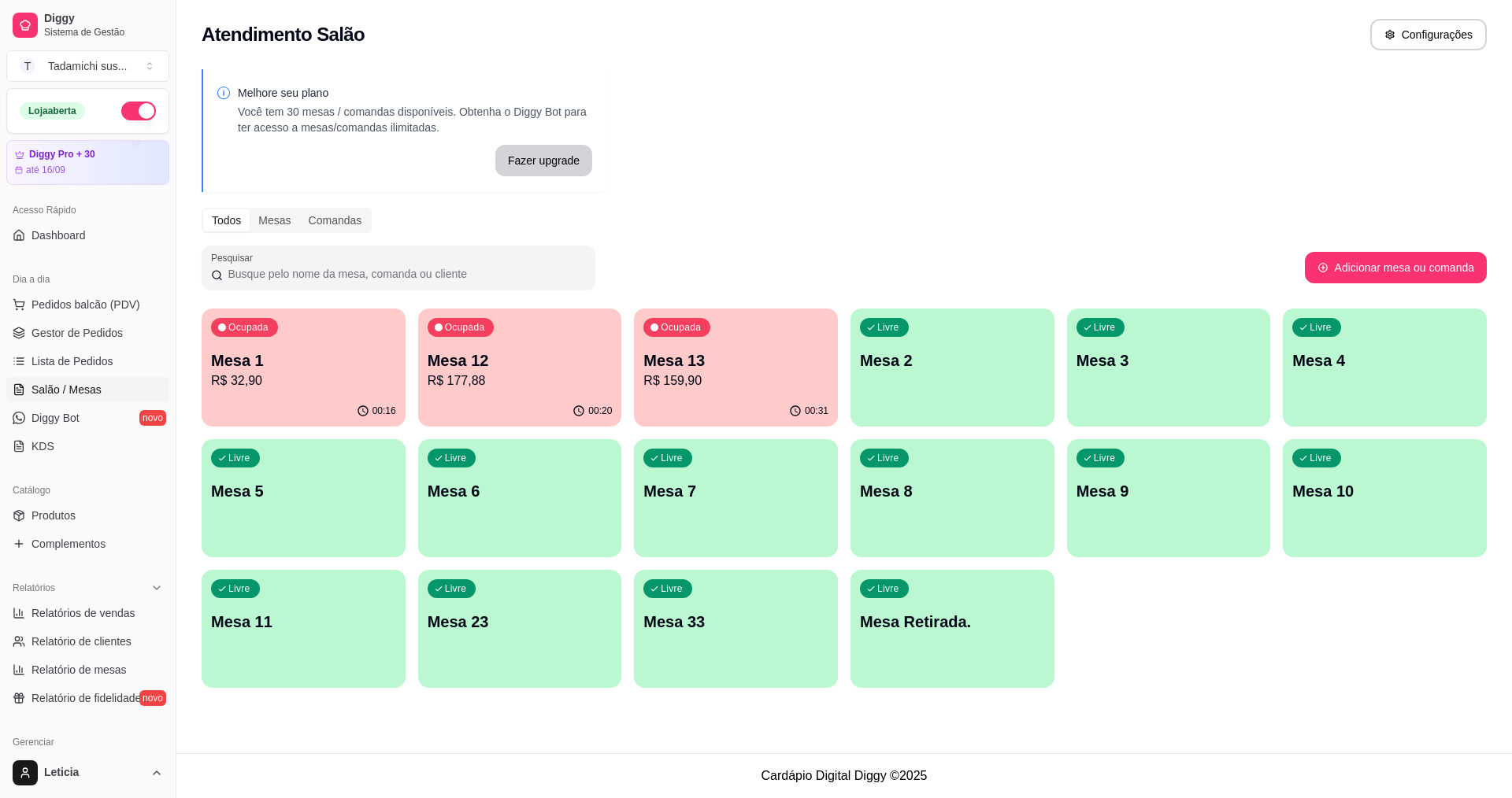
click at [561, 354] on p "Mesa 12" at bounding box center [520, 360] width 185 height 22
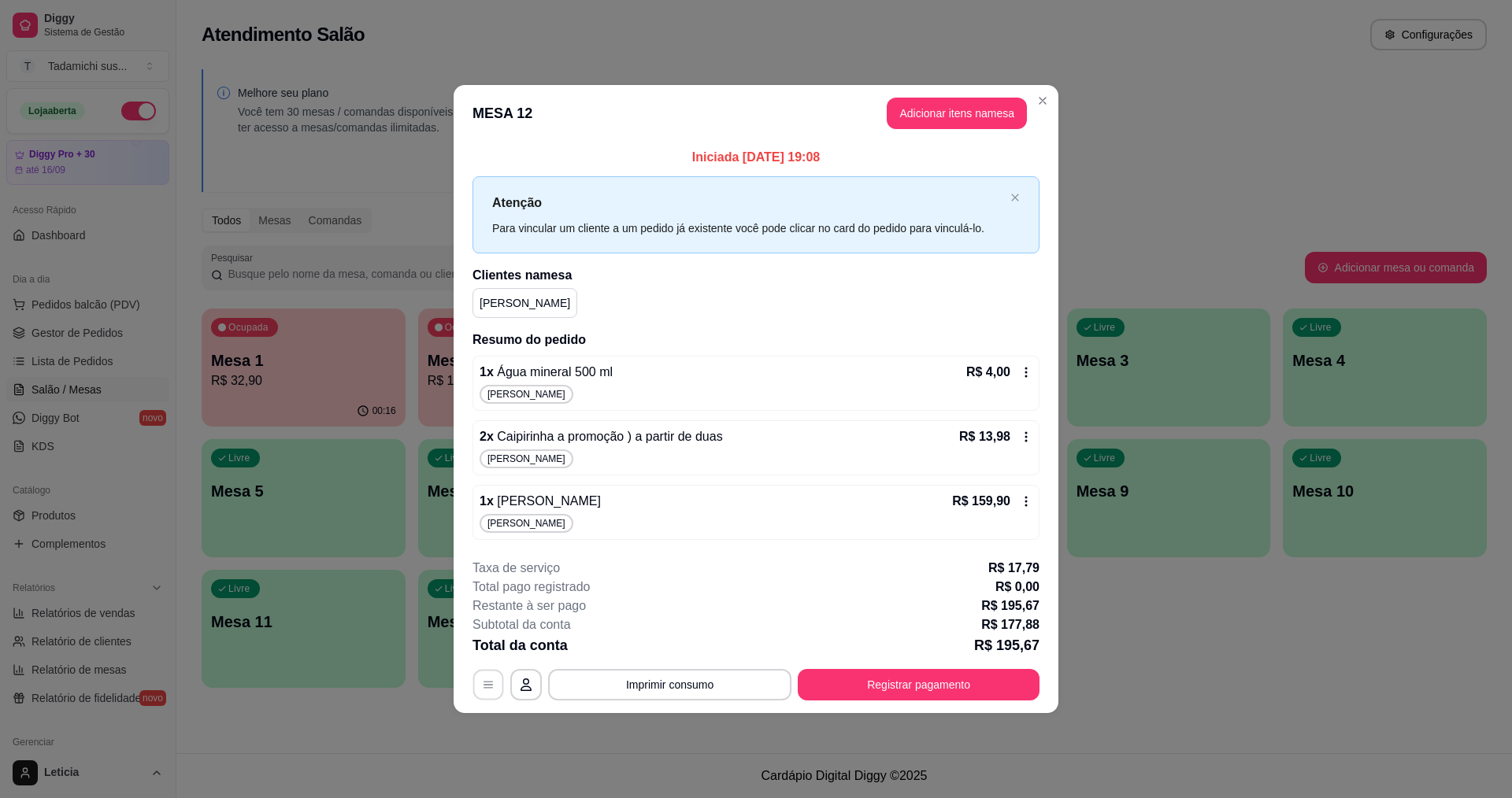
click at [481, 683] on button "button" at bounding box center [488, 684] width 31 height 31
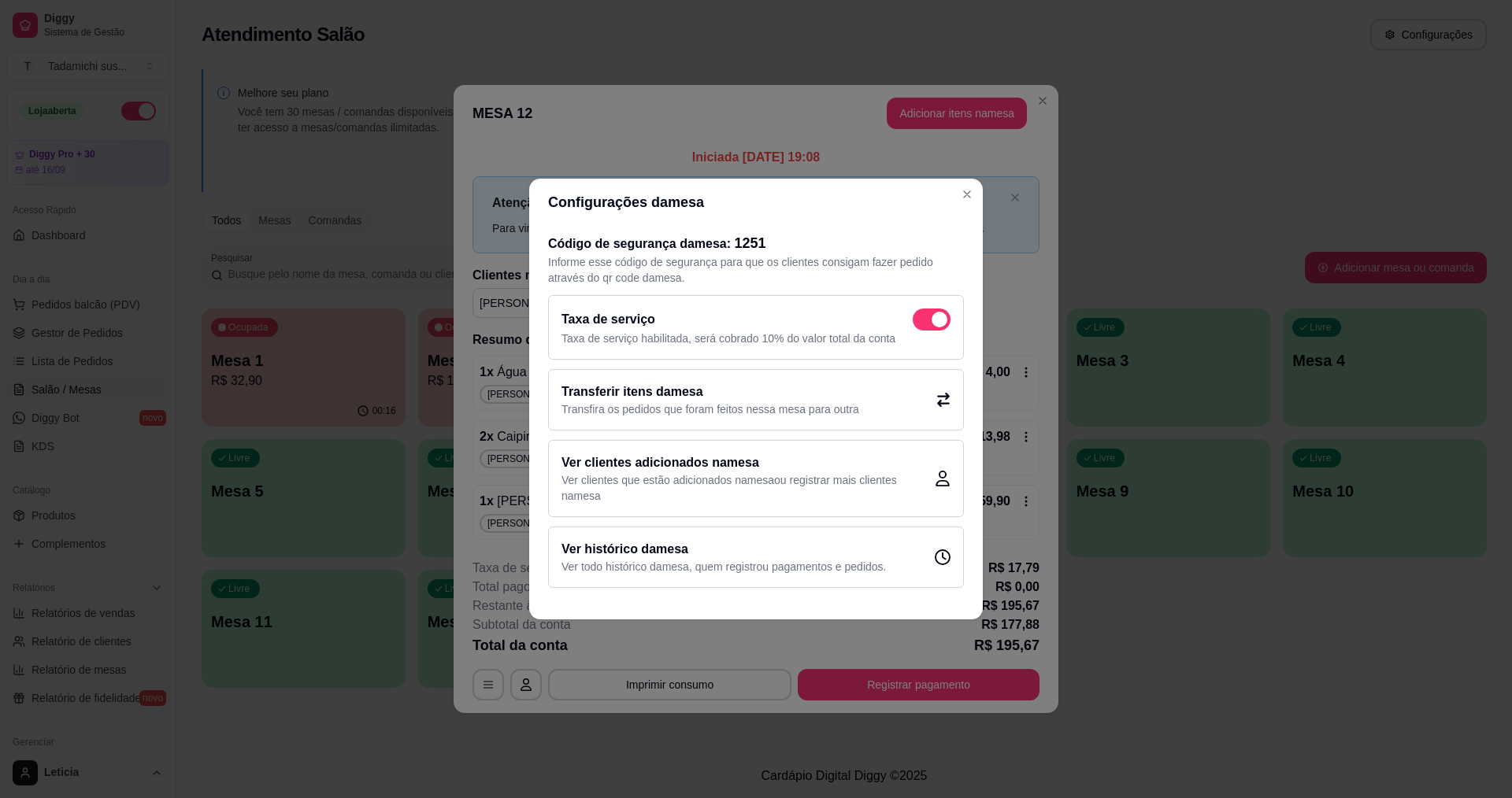
click at [755, 398] on h2 "Transferir itens da mesa" at bounding box center [711, 392] width 298 height 19
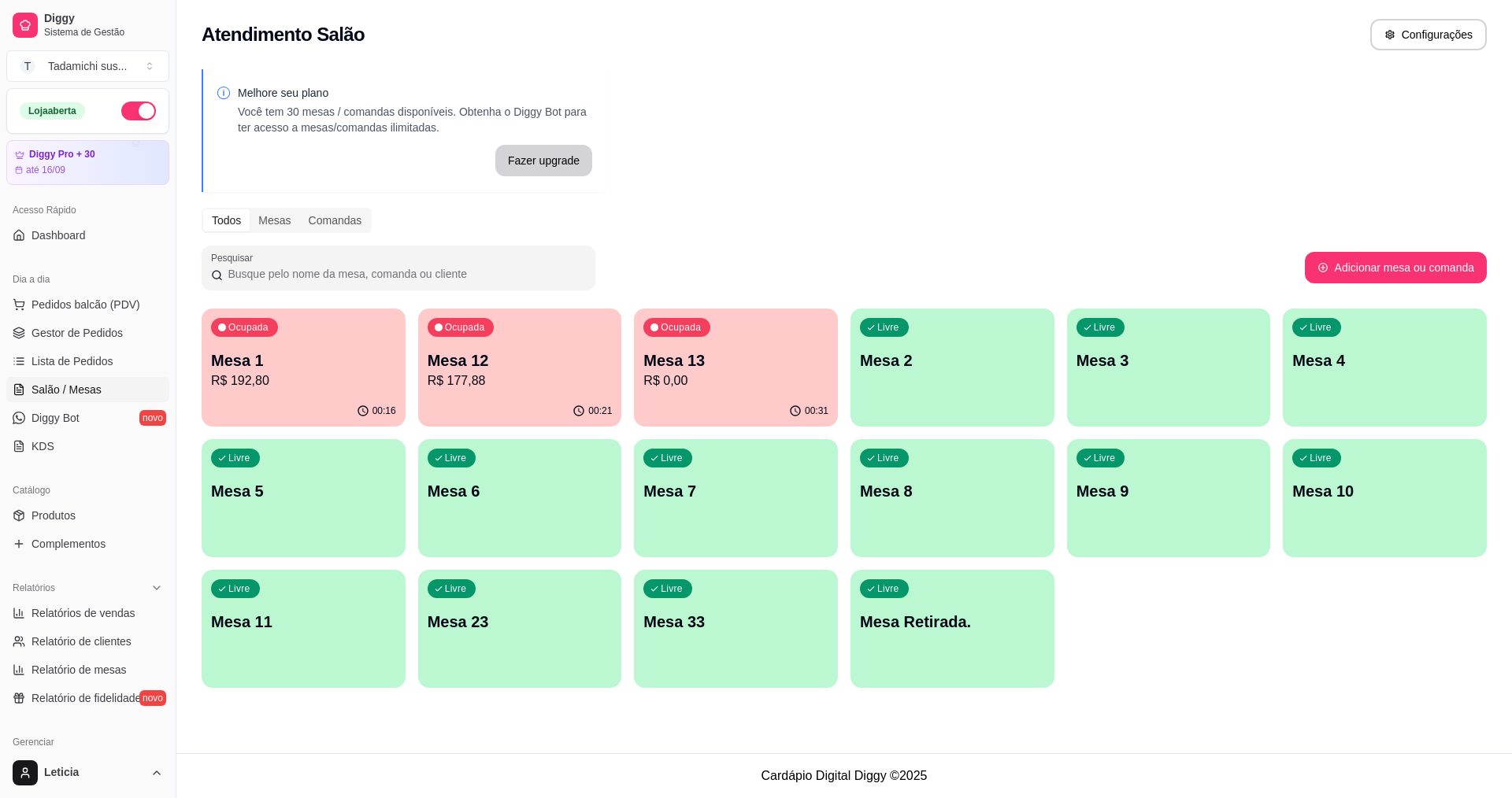
click at [639, 361] on div "Ocupada Mesa 13 R$ 0,00" at bounding box center [736, 352] width 204 height 88
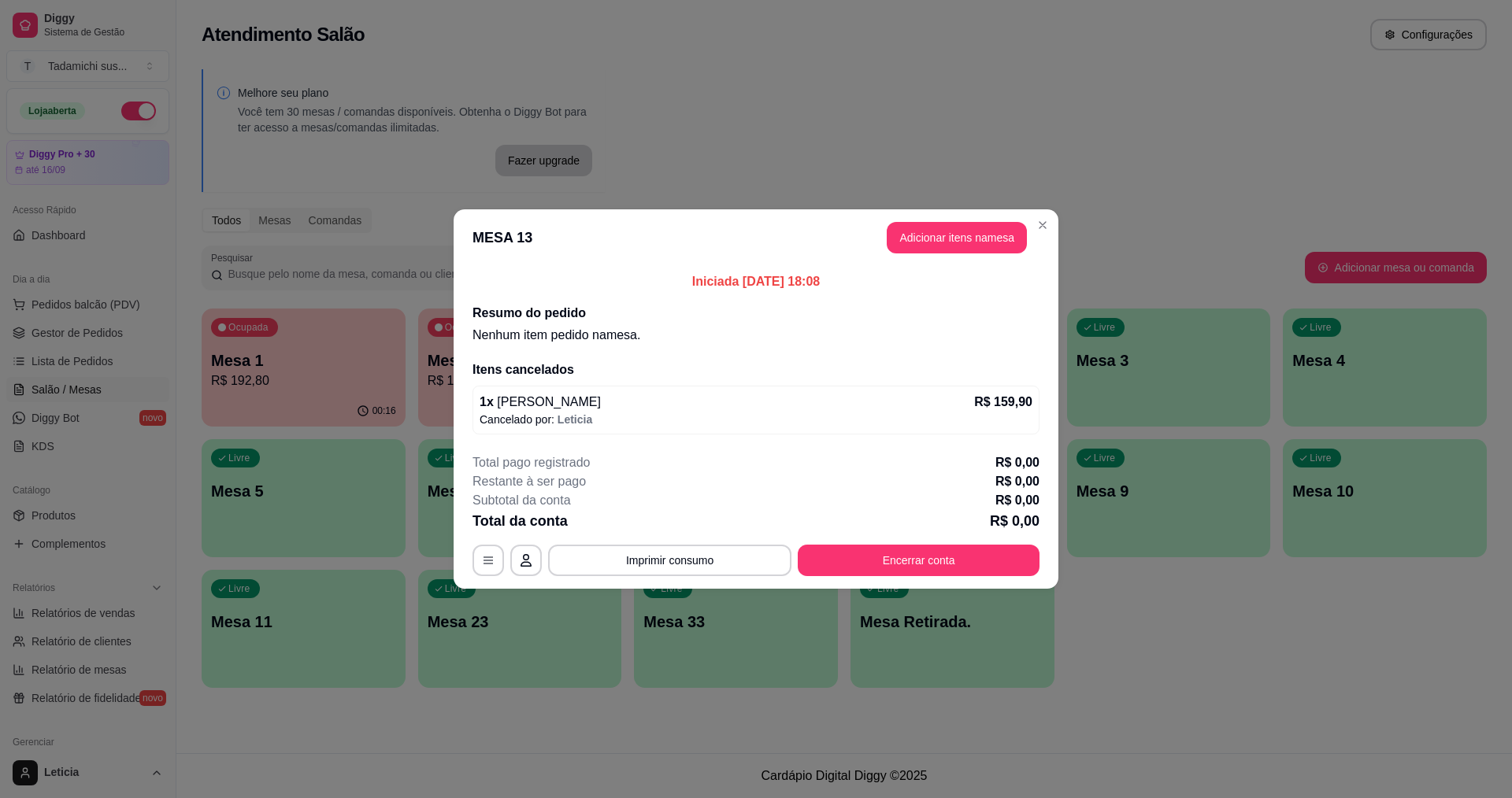
click at [824, 543] on div "Total pago registrado R$ 0,00 Restante à ser pago R$ 0,00 Subtotal da conta R$ …" at bounding box center [756, 514] width 567 height 122
click at [828, 551] on button "Encerrar conta" at bounding box center [918, 561] width 242 height 32
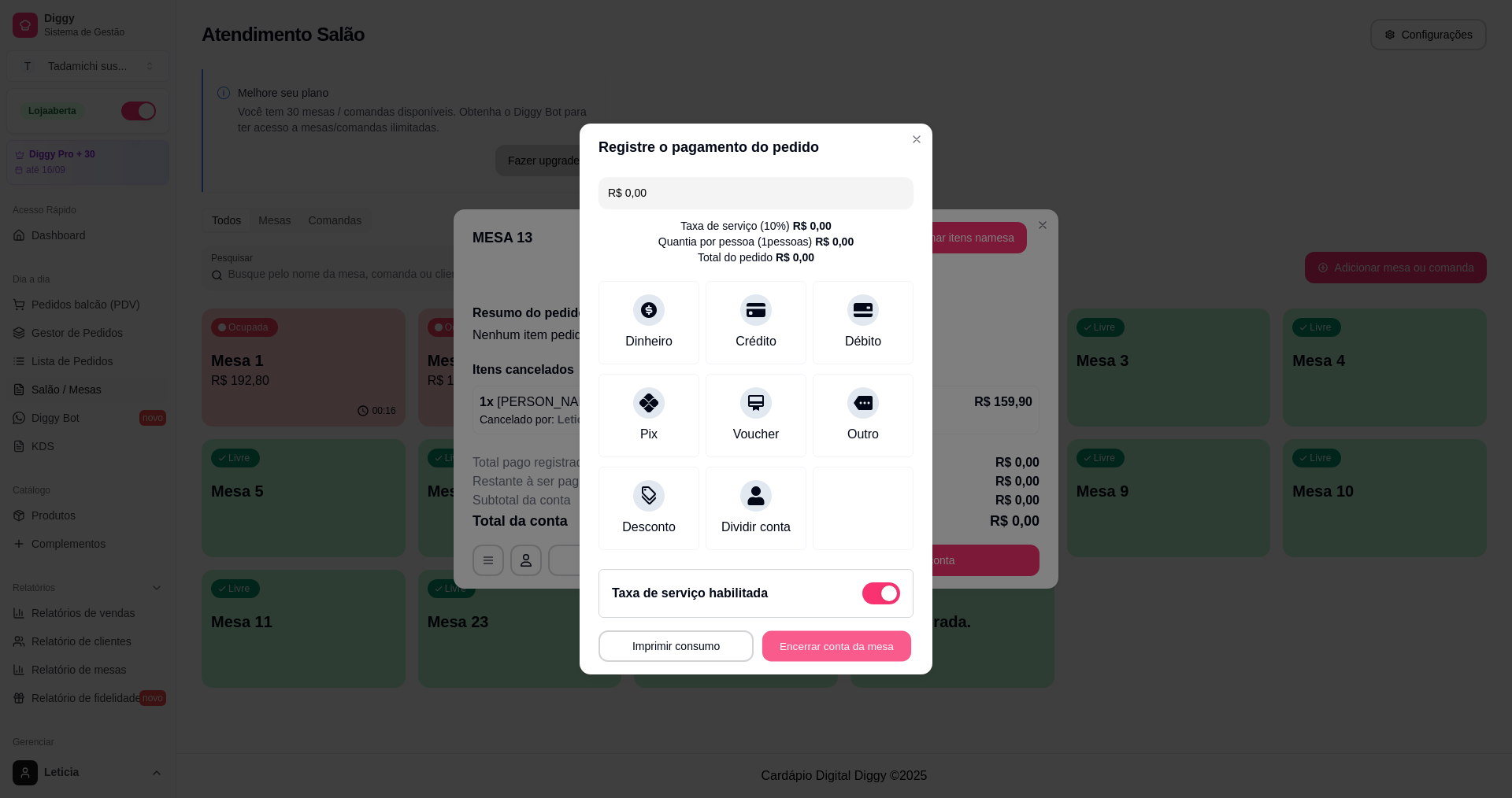
click at [809, 642] on button "Encerrar conta da mesa" at bounding box center [837, 646] width 149 height 31
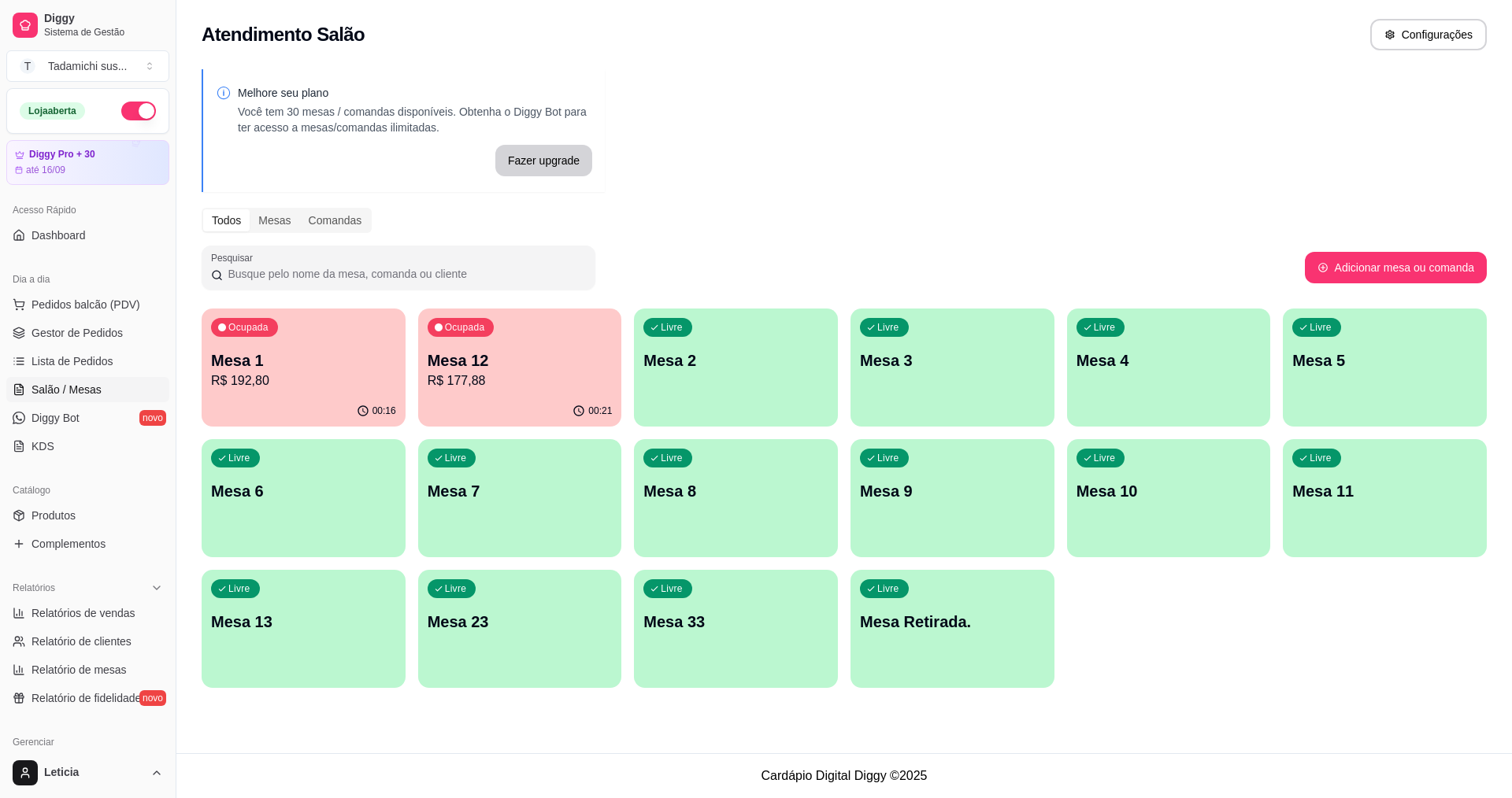
click at [494, 363] on p "Mesa 12" at bounding box center [520, 360] width 185 height 22
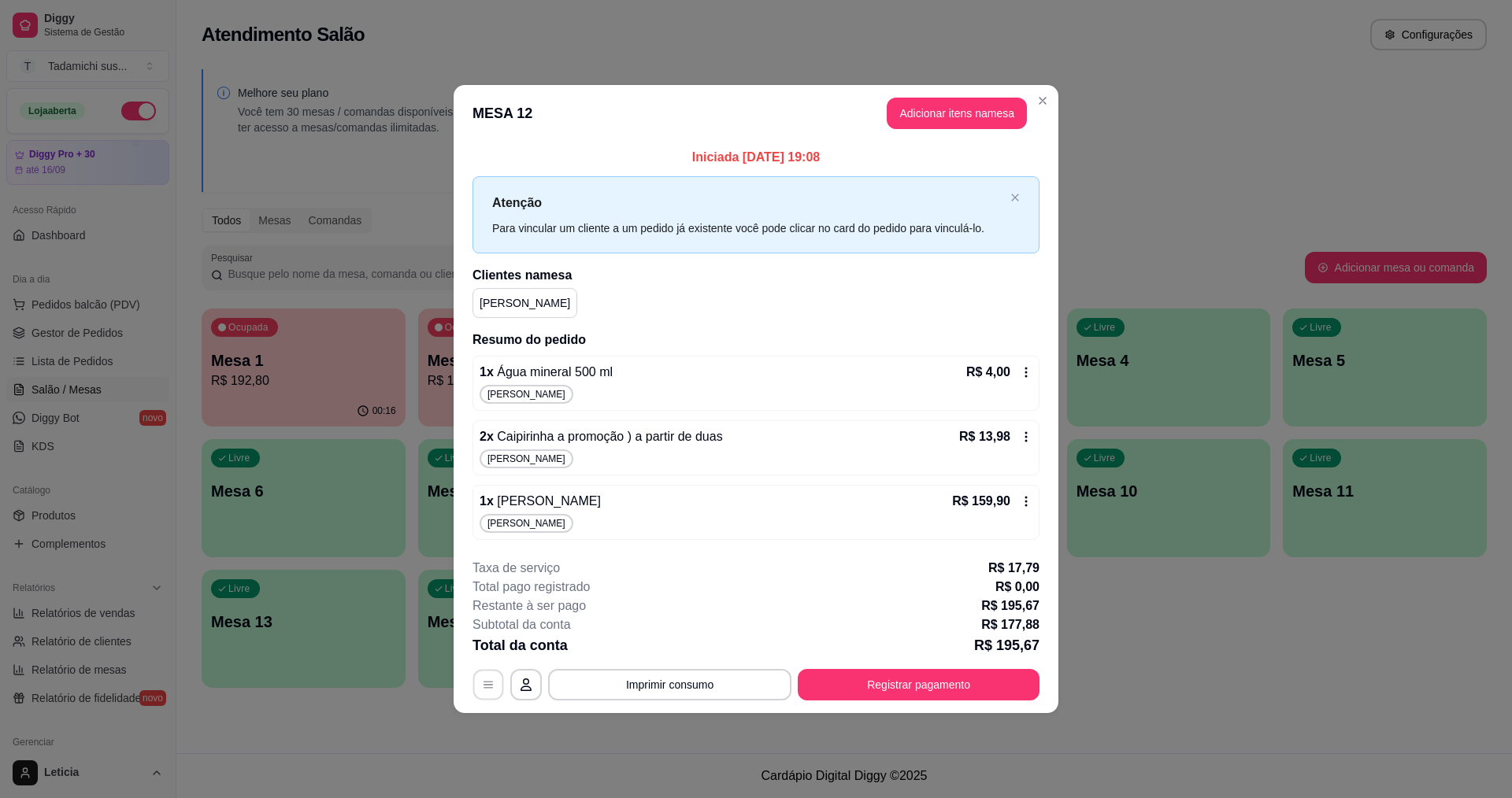
click at [497, 693] on button "button" at bounding box center [488, 684] width 31 height 31
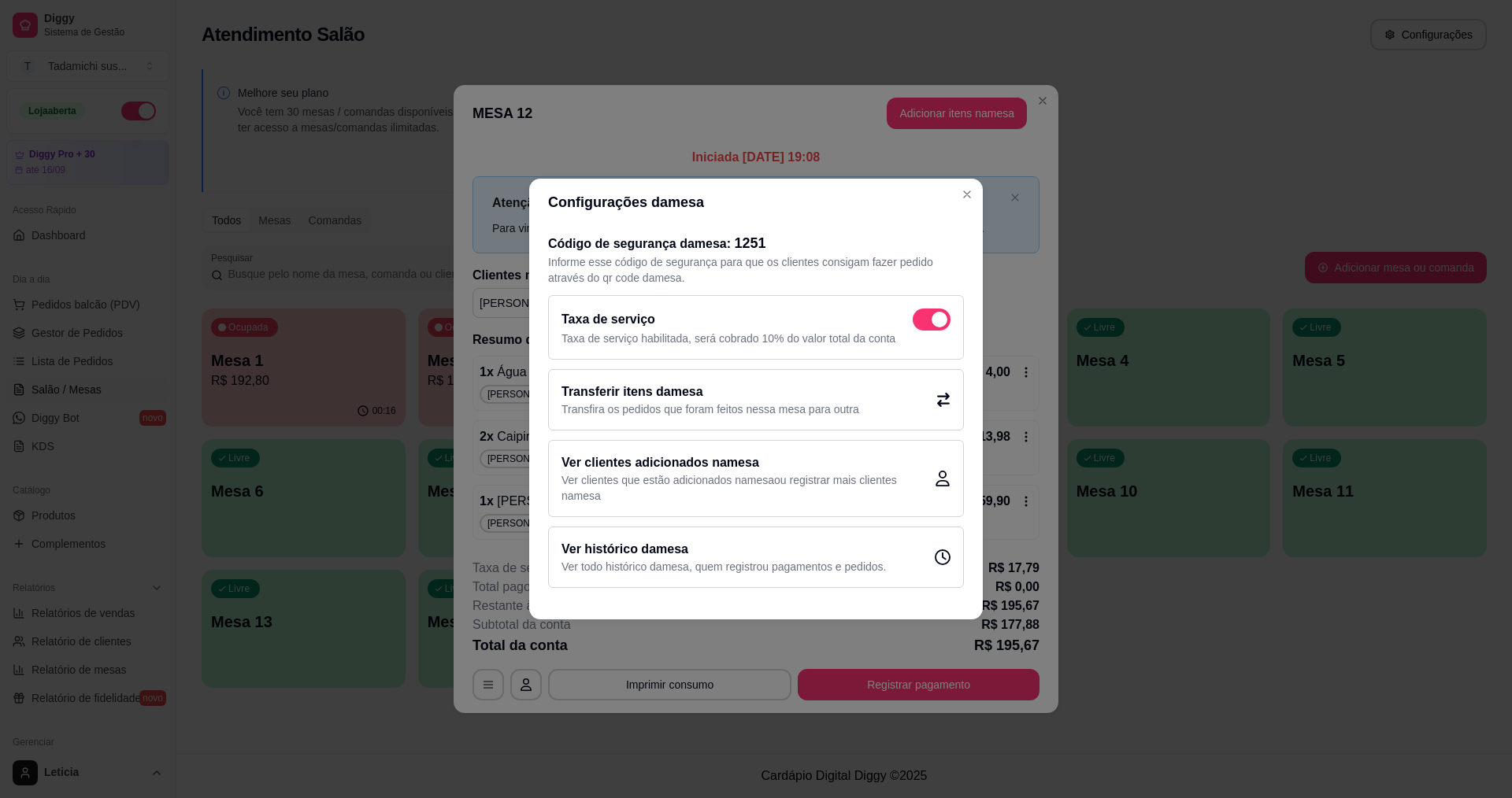
click at [623, 406] on p "Transfira os pedidos que foram feitos nessa mesa para outra" at bounding box center [711, 409] width 298 height 16
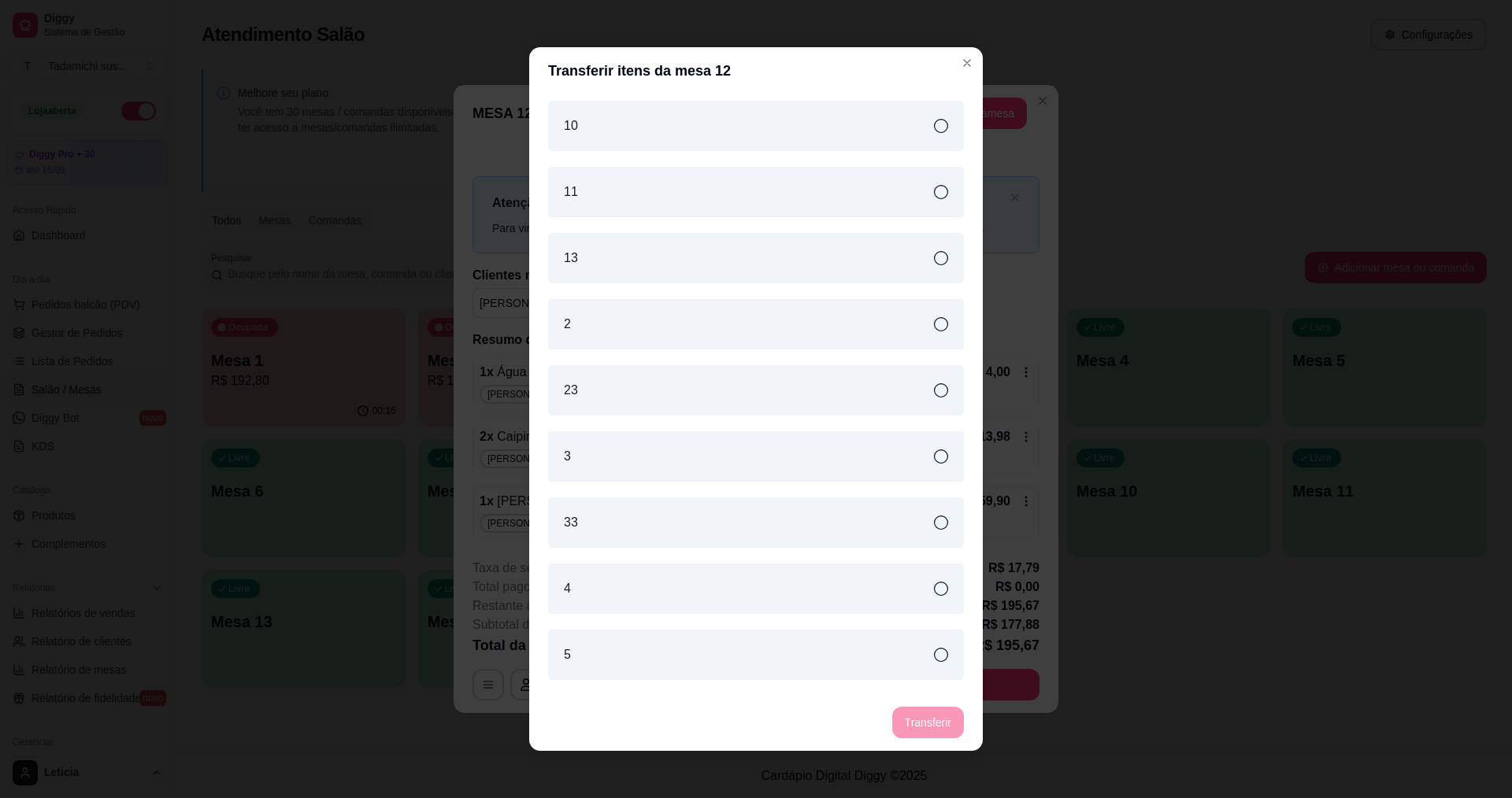
drag, startPoint x: 635, startPoint y: 249, endPoint x: 649, endPoint y: 262, distance: 19.1
click at [637, 250] on div "13" at bounding box center [756, 258] width 416 height 51
click at [904, 717] on button "Transferir" at bounding box center [928, 723] width 72 height 32
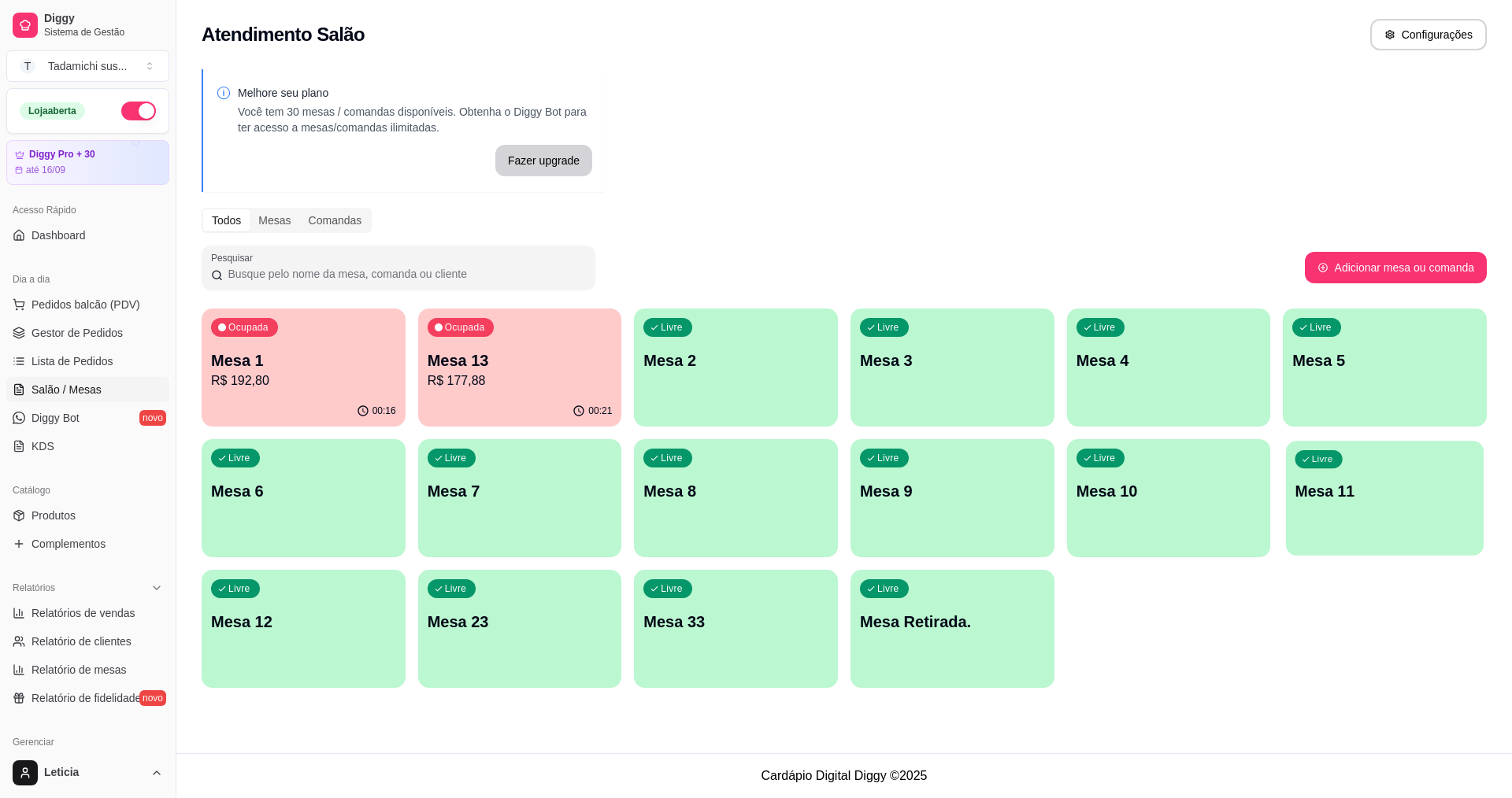
click at [1303, 499] on p "Mesa 11" at bounding box center [1385, 491] width 179 height 21
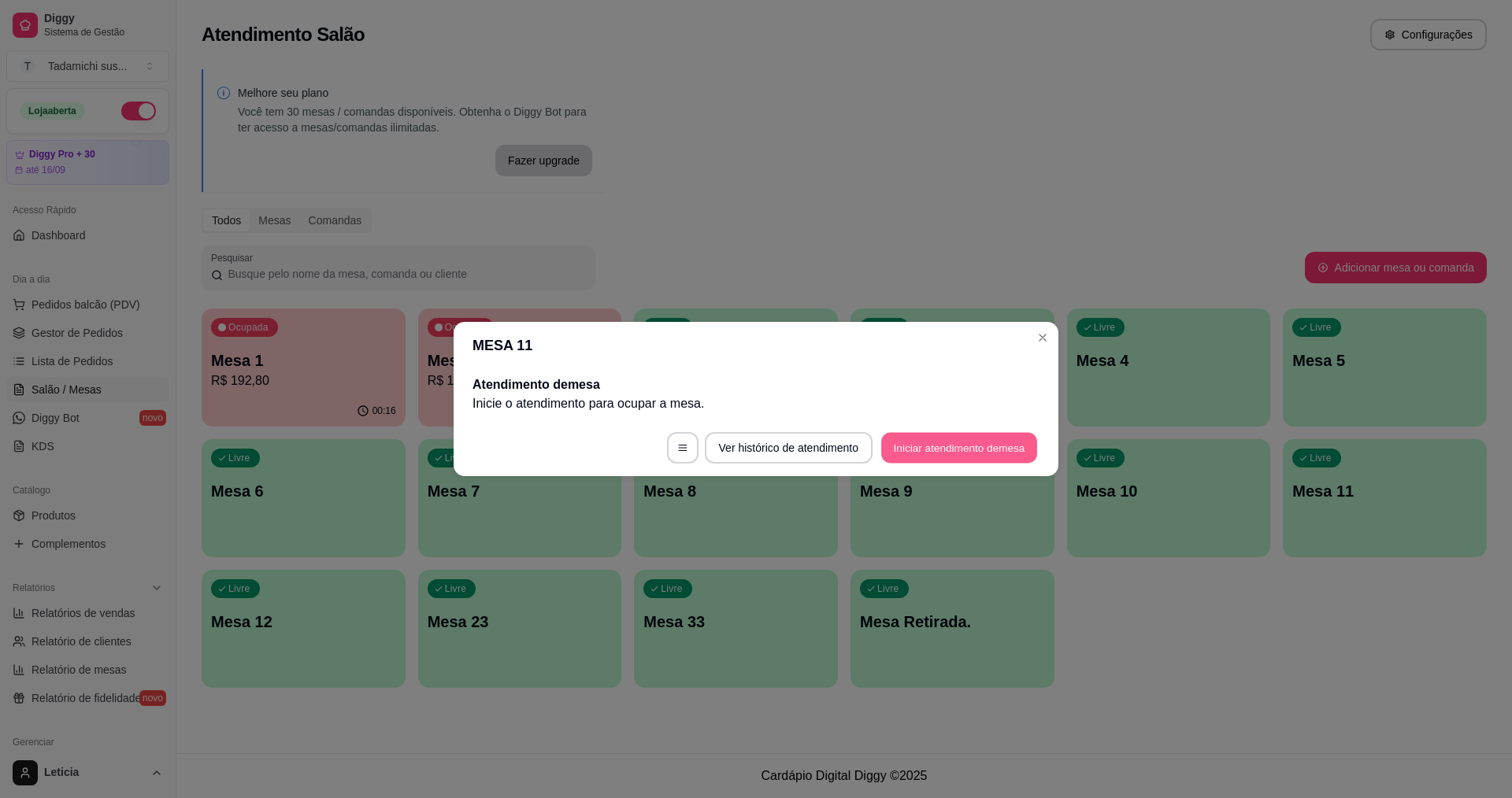
click at [990, 446] on button "Iniciar atendimento de mesa" at bounding box center [959, 448] width 156 height 31
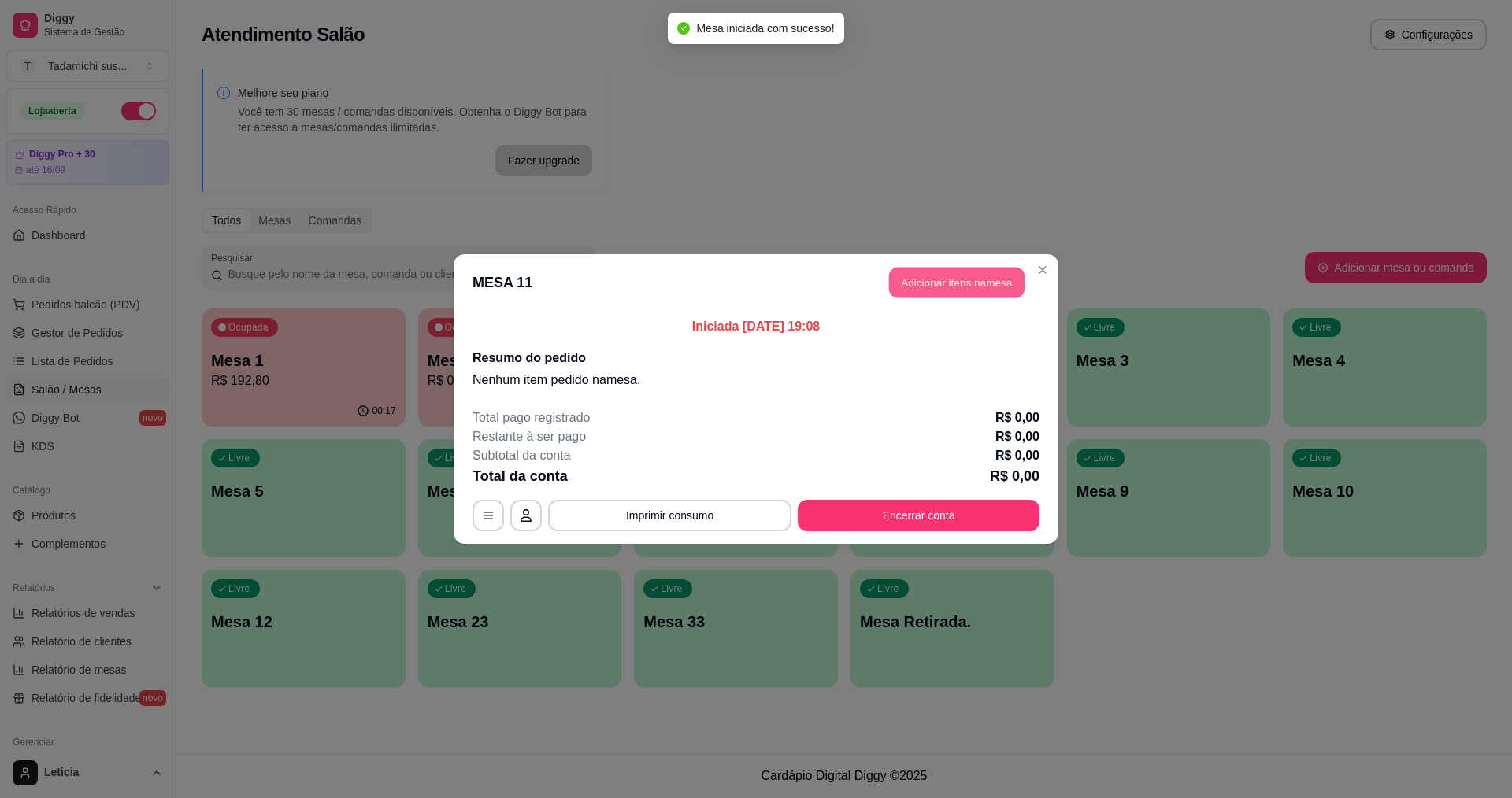
click at [923, 284] on button "Adicionar itens na mesa" at bounding box center [956, 283] width 135 height 31
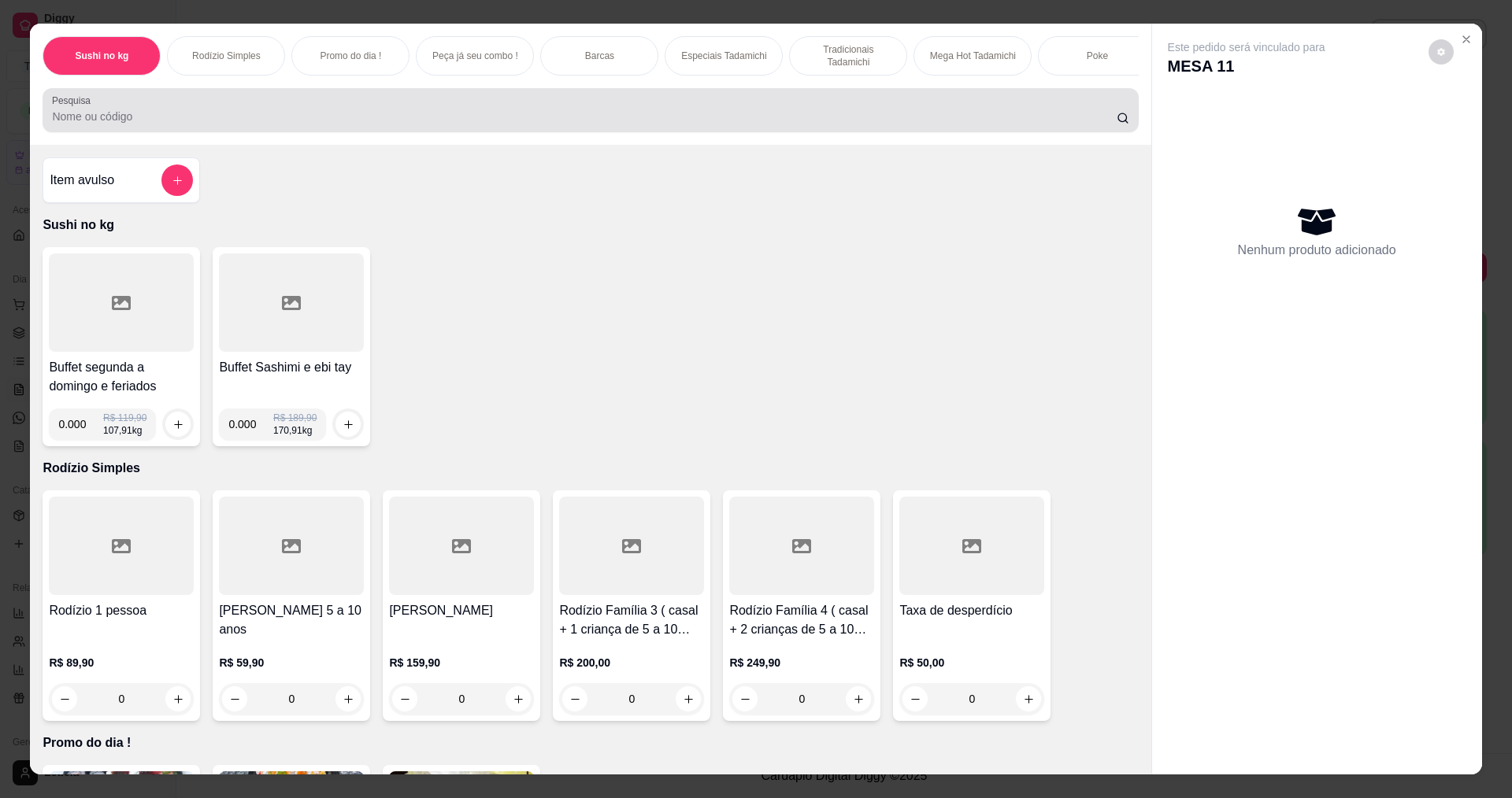
click at [520, 122] on input "Pesquisa" at bounding box center [584, 117] width 1064 height 16
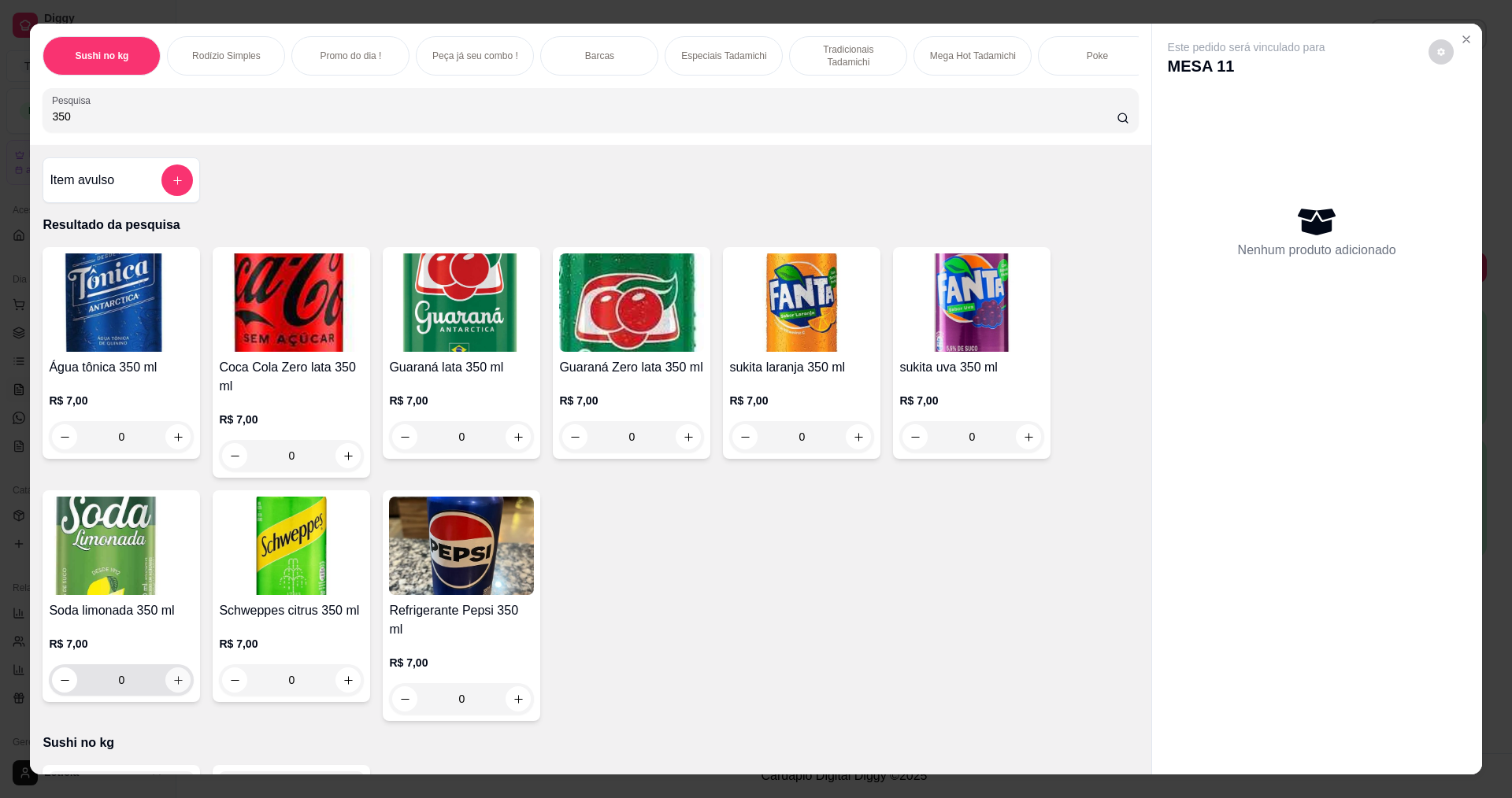
type input "350"
click at [173, 683] on button "increase-product-quantity" at bounding box center [178, 680] width 25 height 24
type input "1"
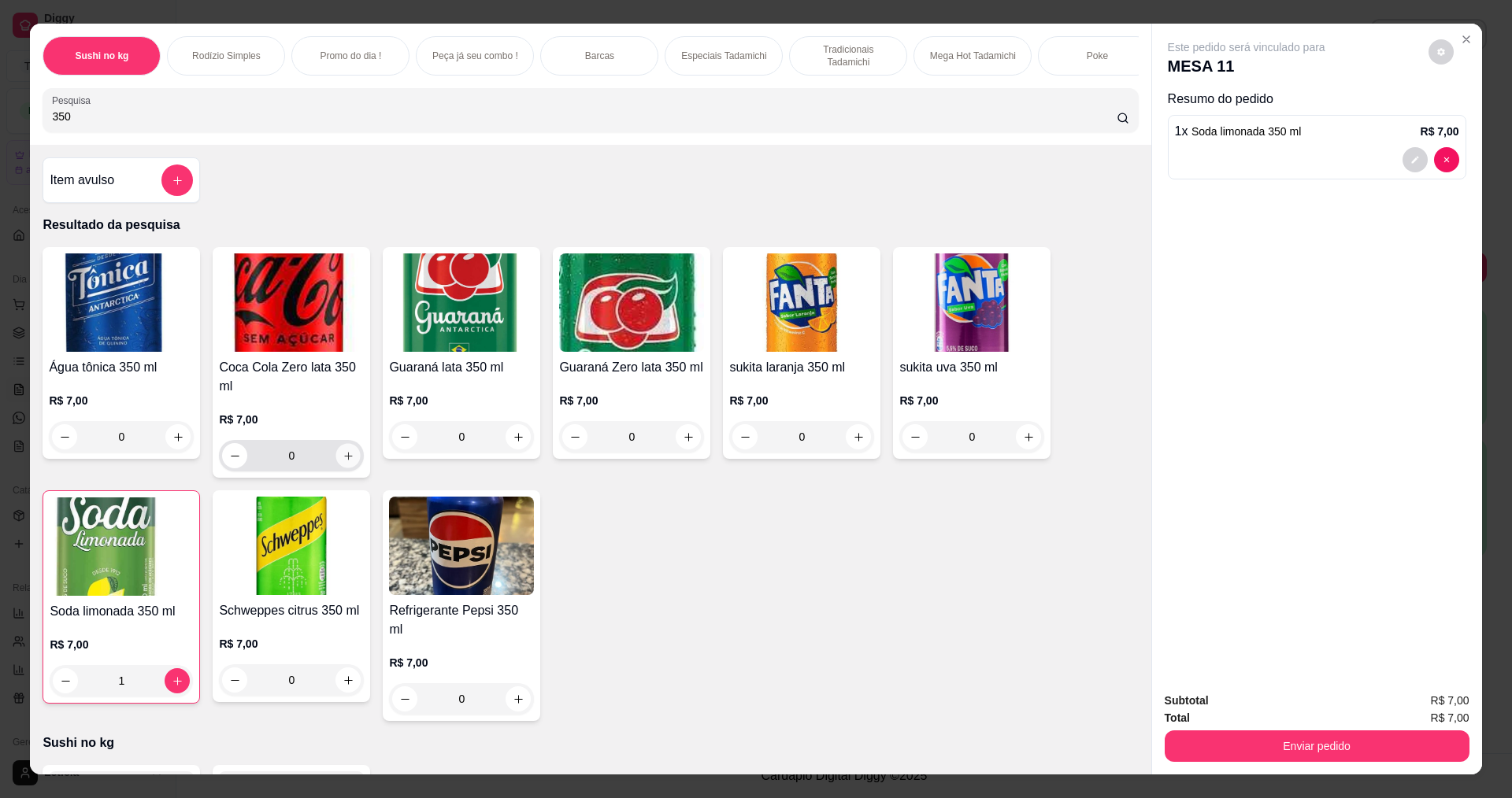
click at [342, 462] on icon "increase-product-quantity" at bounding box center [348, 456] width 12 height 12
type input "1"
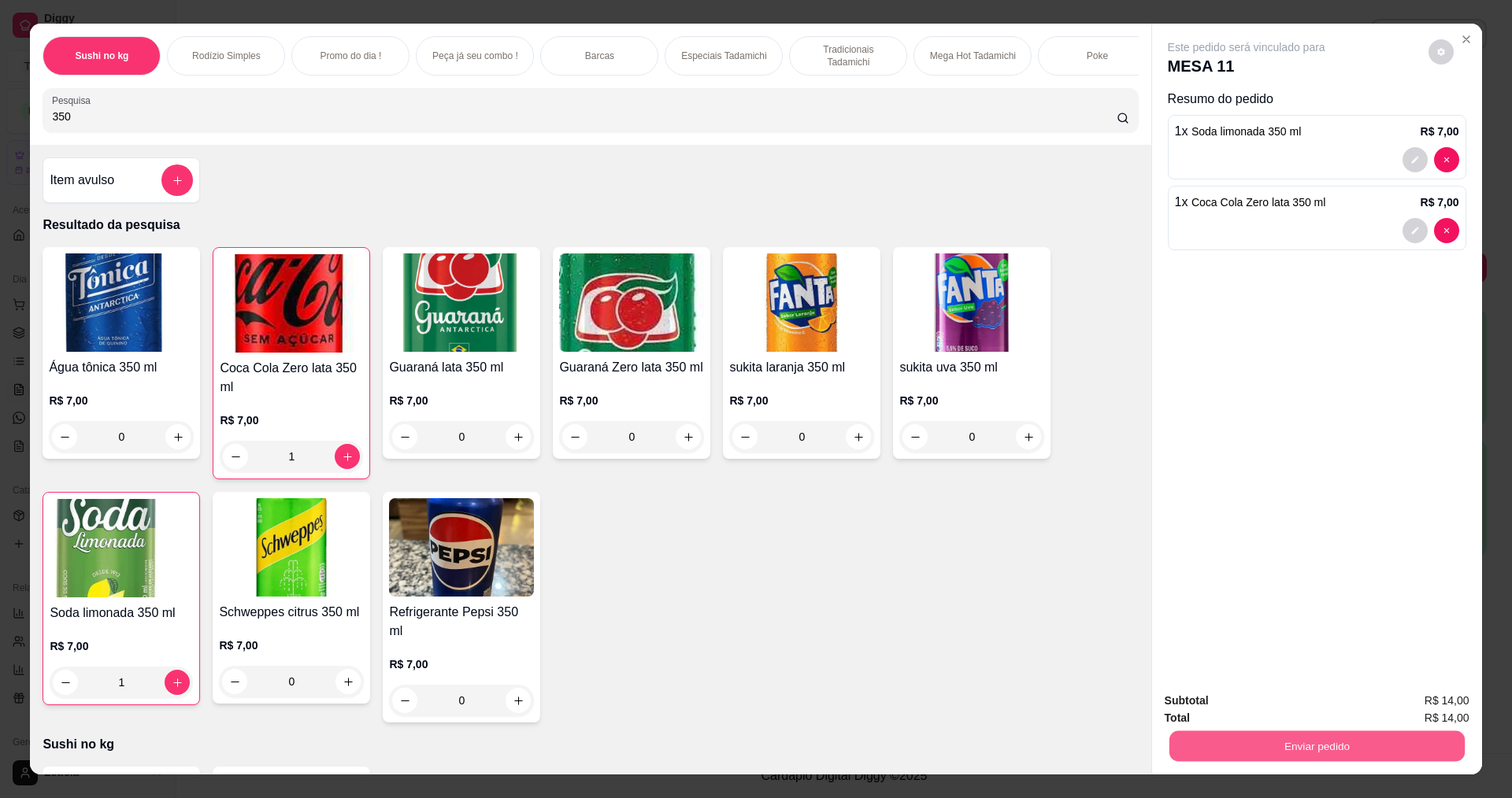
click at [1312, 736] on button "Enviar pedido" at bounding box center [1317, 746] width 296 height 31
click at [1311, 704] on button "Não registrar e enviar pedido" at bounding box center [1265, 708] width 164 height 30
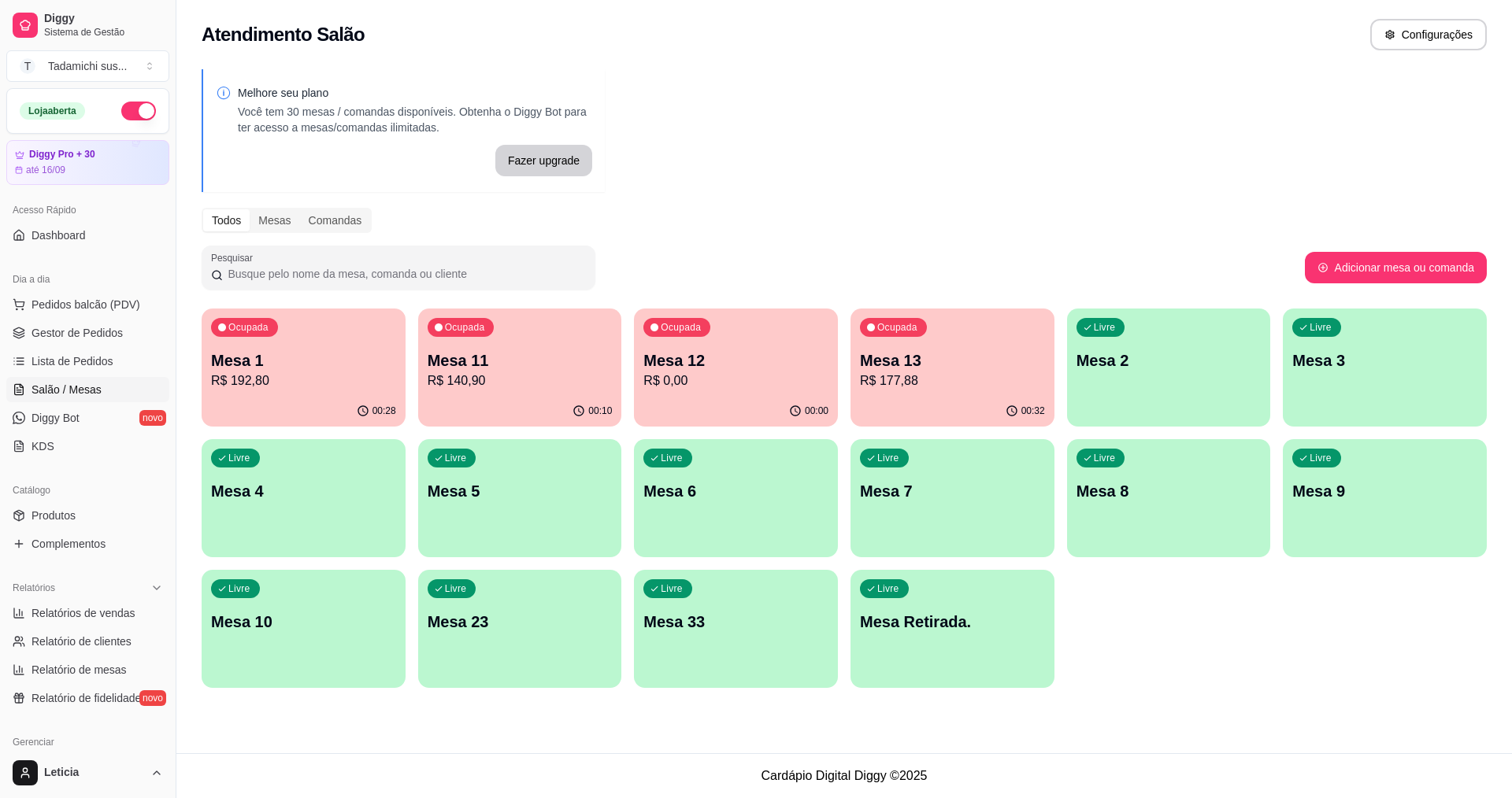
click at [696, 384] on p "R$ 0,00" at bounding box center [736, 381] width 185 height 19
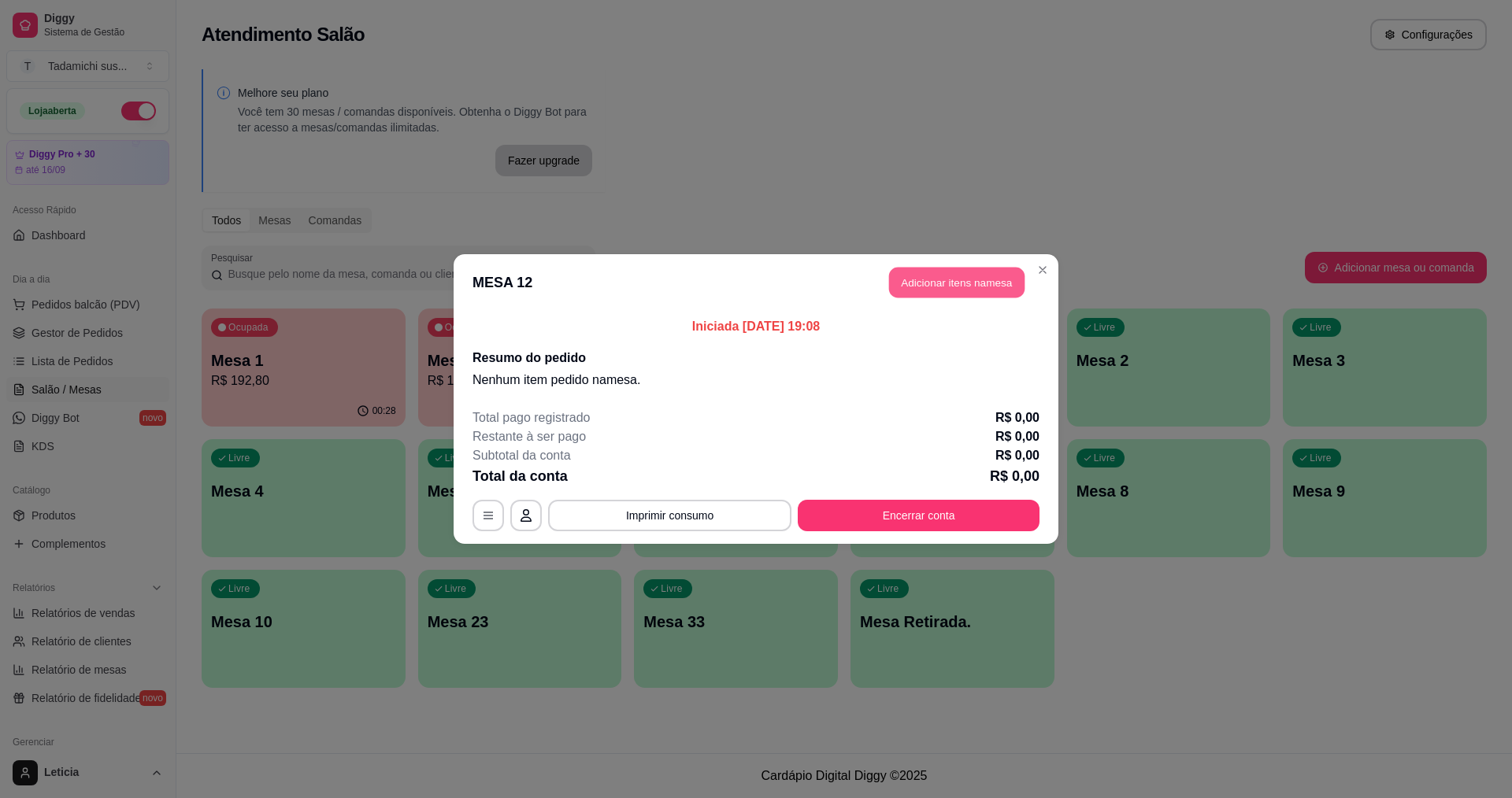
click at [915, 274] on button "Adicionar itens na mesa" at bounding box center [956, 283] width 135 height 31
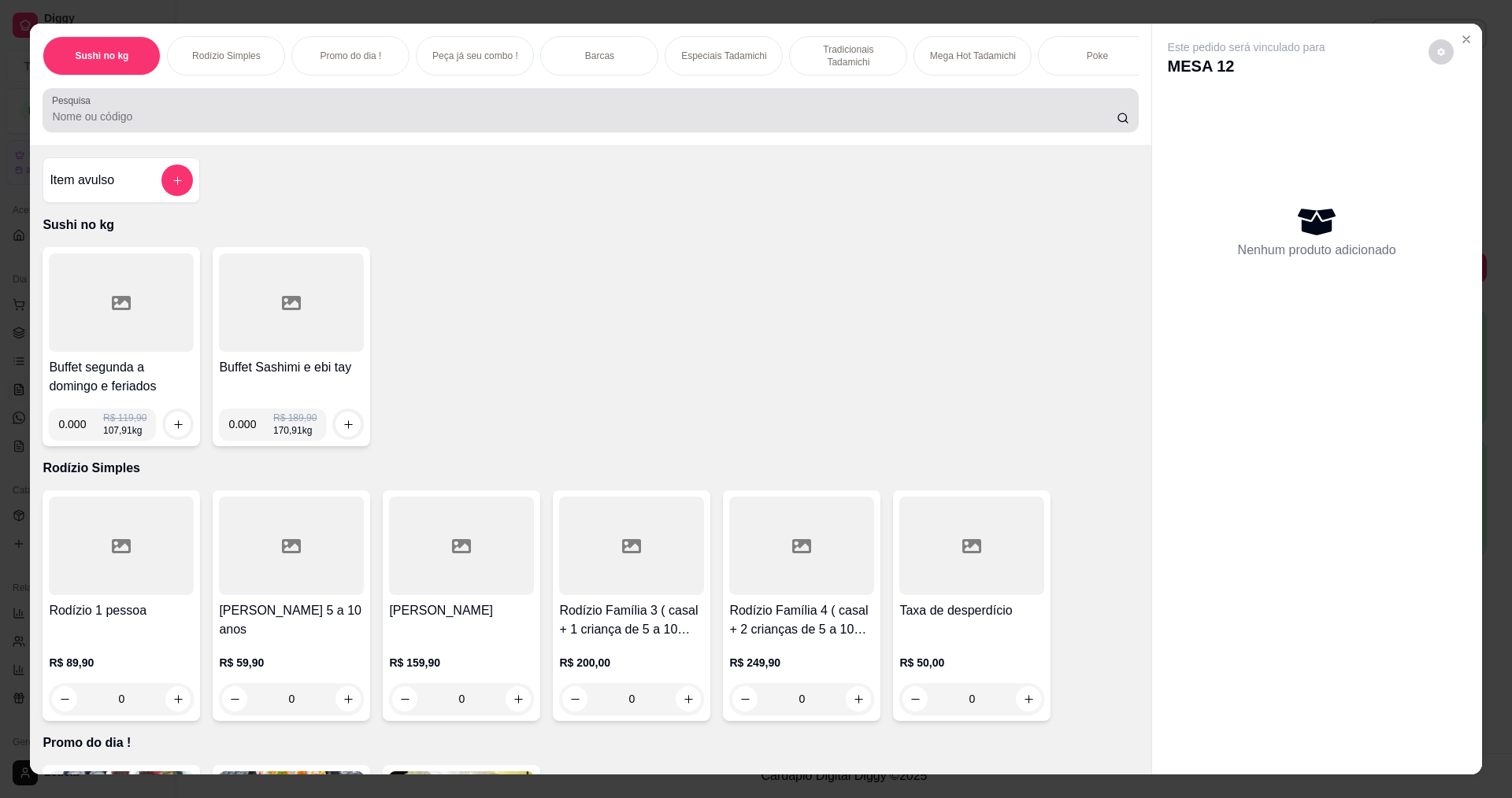
click at [134, 119] on div at bounding box center [590, 111] width 1076 height 32
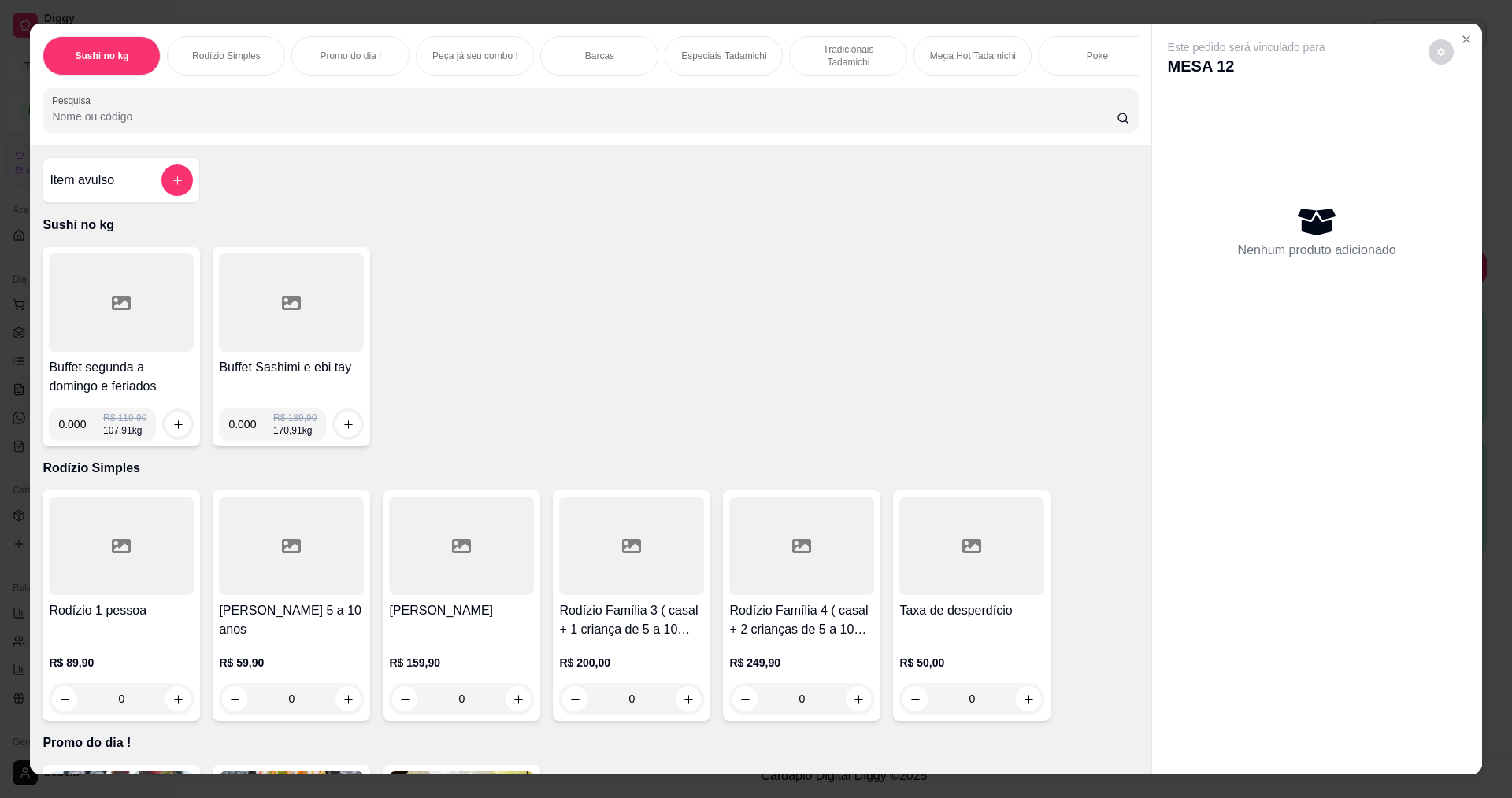
click at [80, 434] on input "0.000" at bounding box center [81, 424] width 45 height 32
type input "0.310"
click at [165, 430] on button "increase-product-quantity" at bounding box center [178, 424] width 25 height 25
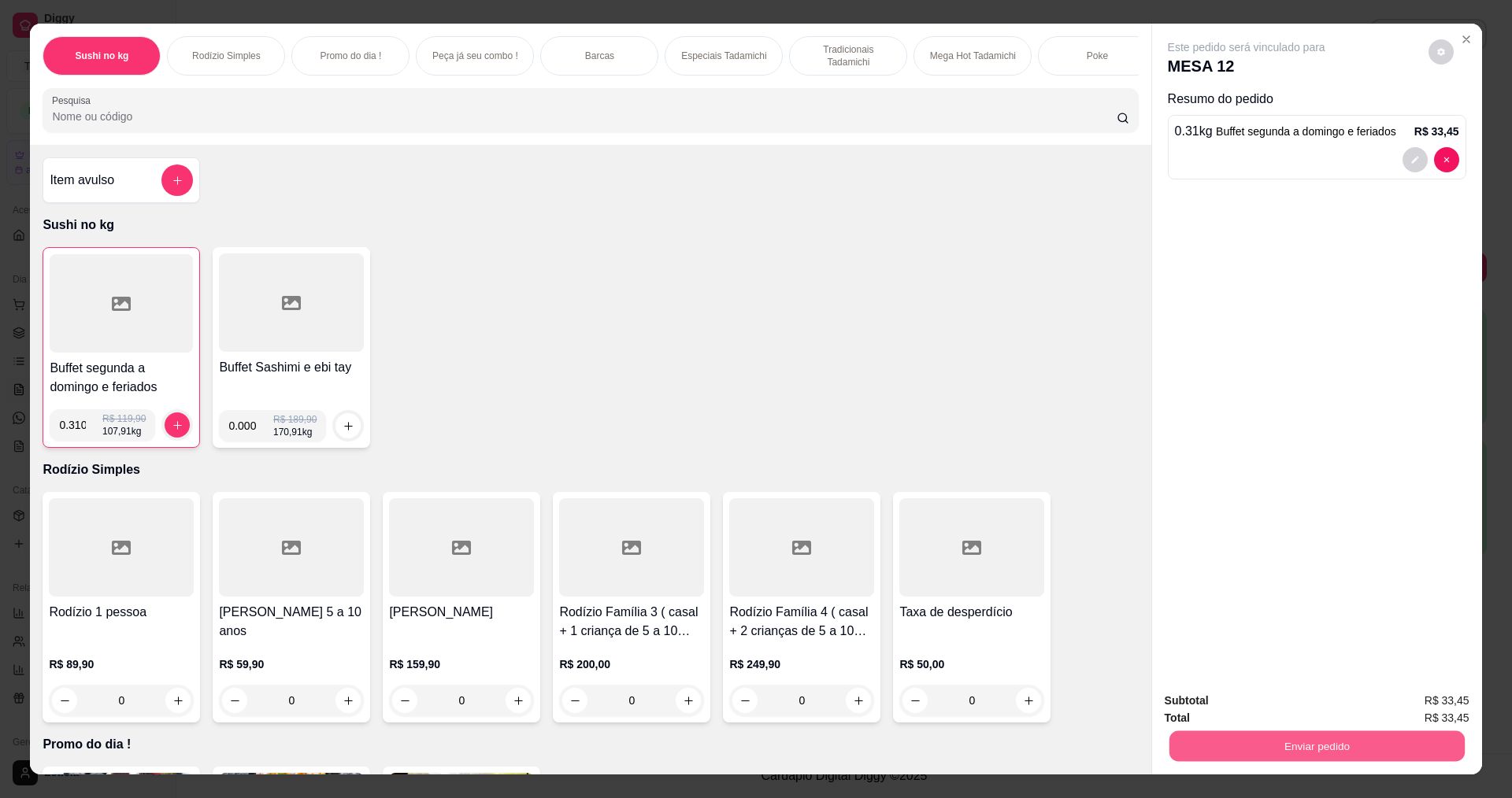
click at [1169, 755] on button "Enviar pedido" at bounding box center [1317, 746] width 296 height 31
click at [1245, 706] on button "Não registrar e enviar pedido" at bounding box center [1265, 707] width 164 height 30
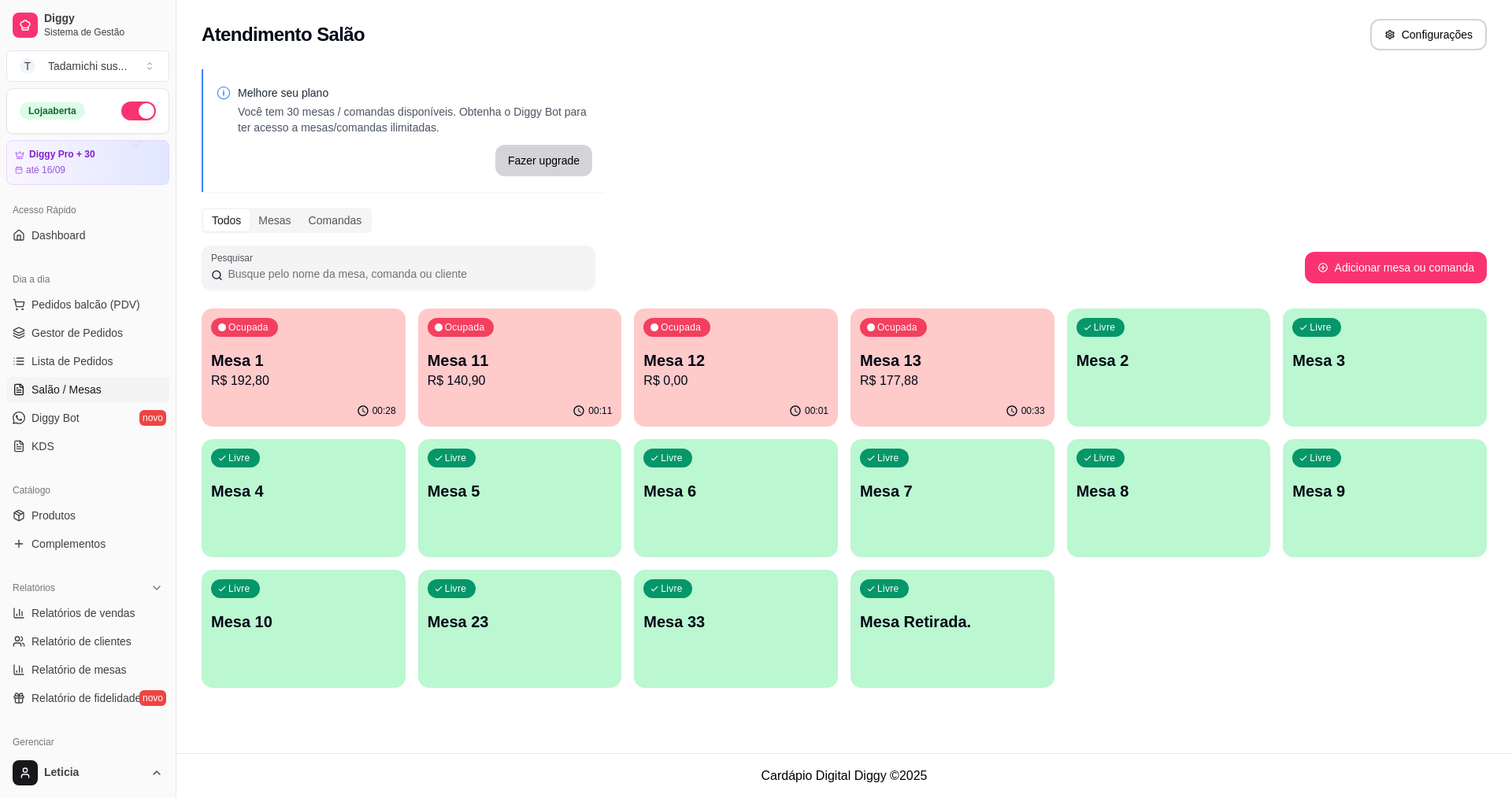
click at [792, 375] on p "R$ 0,00" at bounding box center [736, 381] width 185 height 19
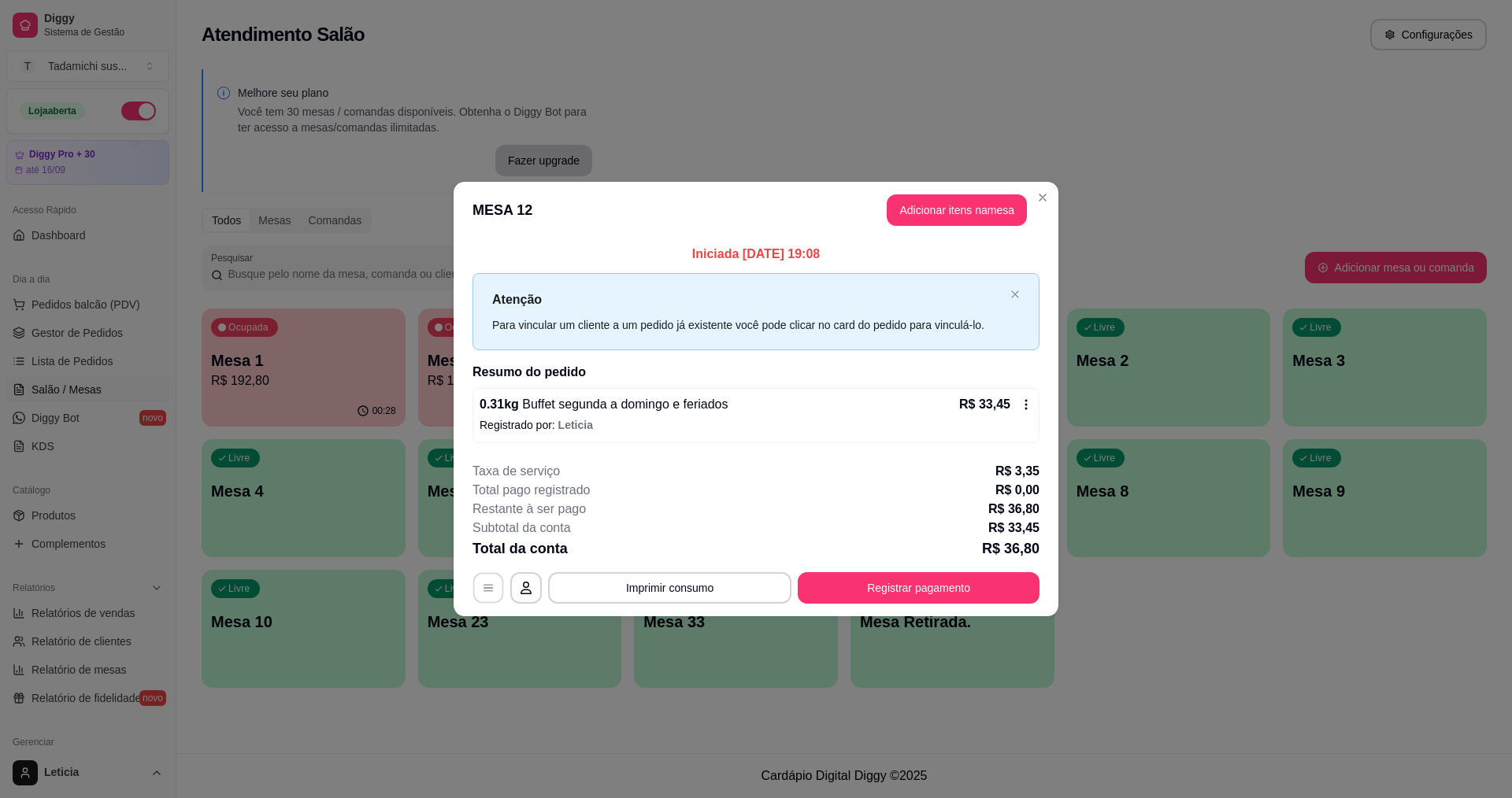
click at [479, 588] on button "button" at bounding box center [488, 587] width 31 height 31
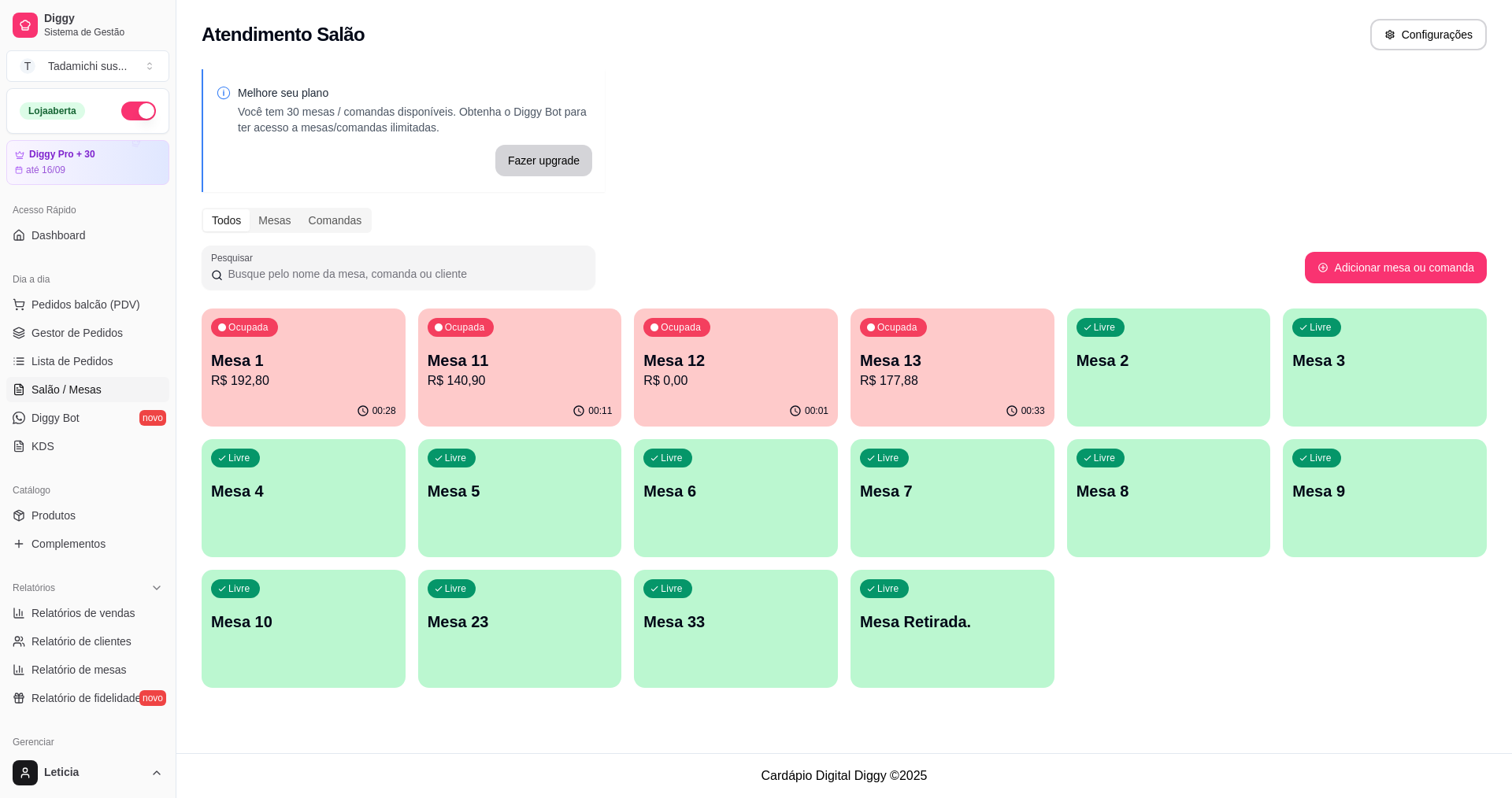
click at [927, 653] on div "Livre Mesa Retirada." at bounding box center [952, 619] width 204 height 100
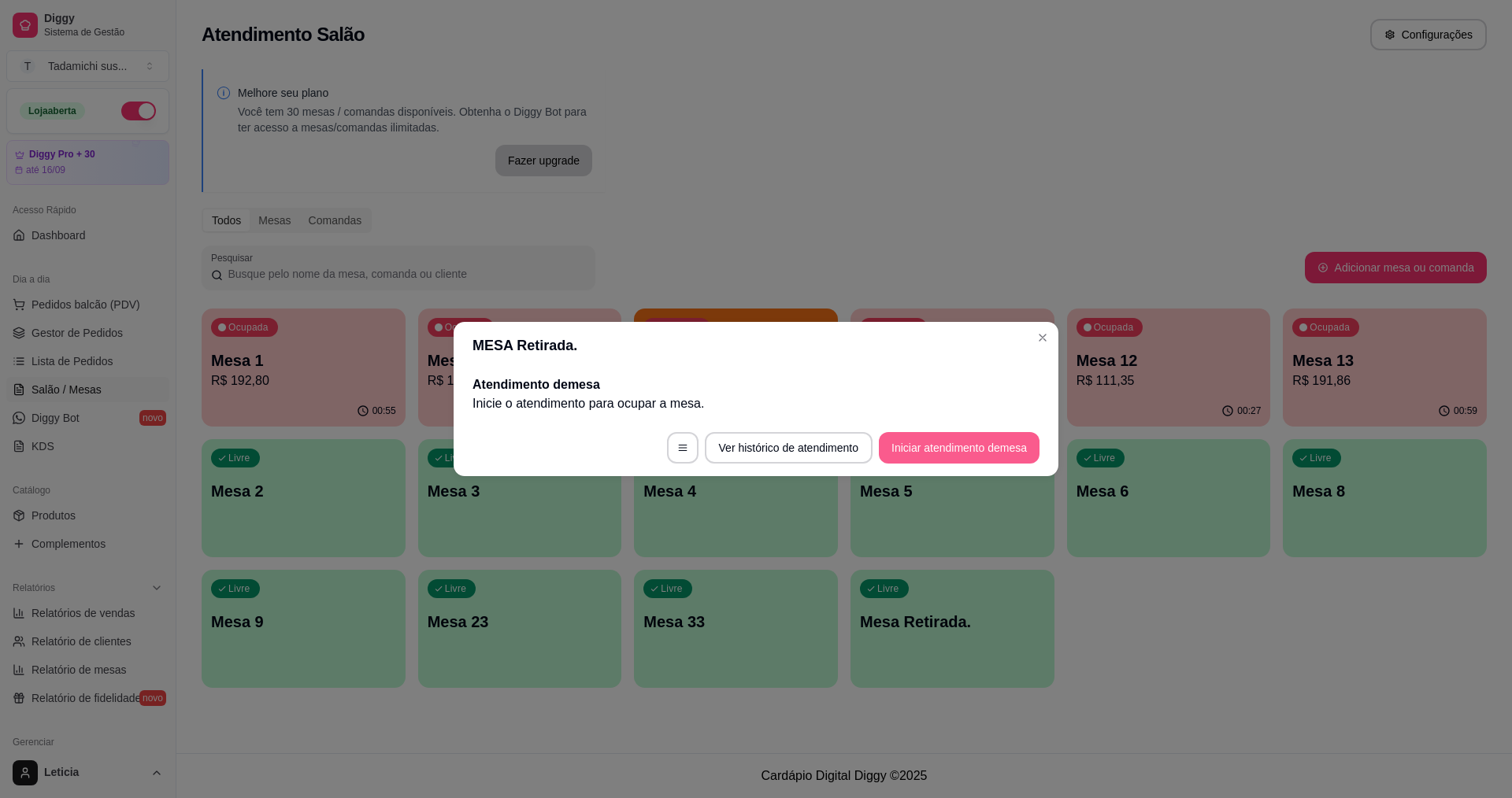
click at [925, 450] on button "Iniciar atendimento de mesa" at bounding box center [959, 448] width 160 height 32
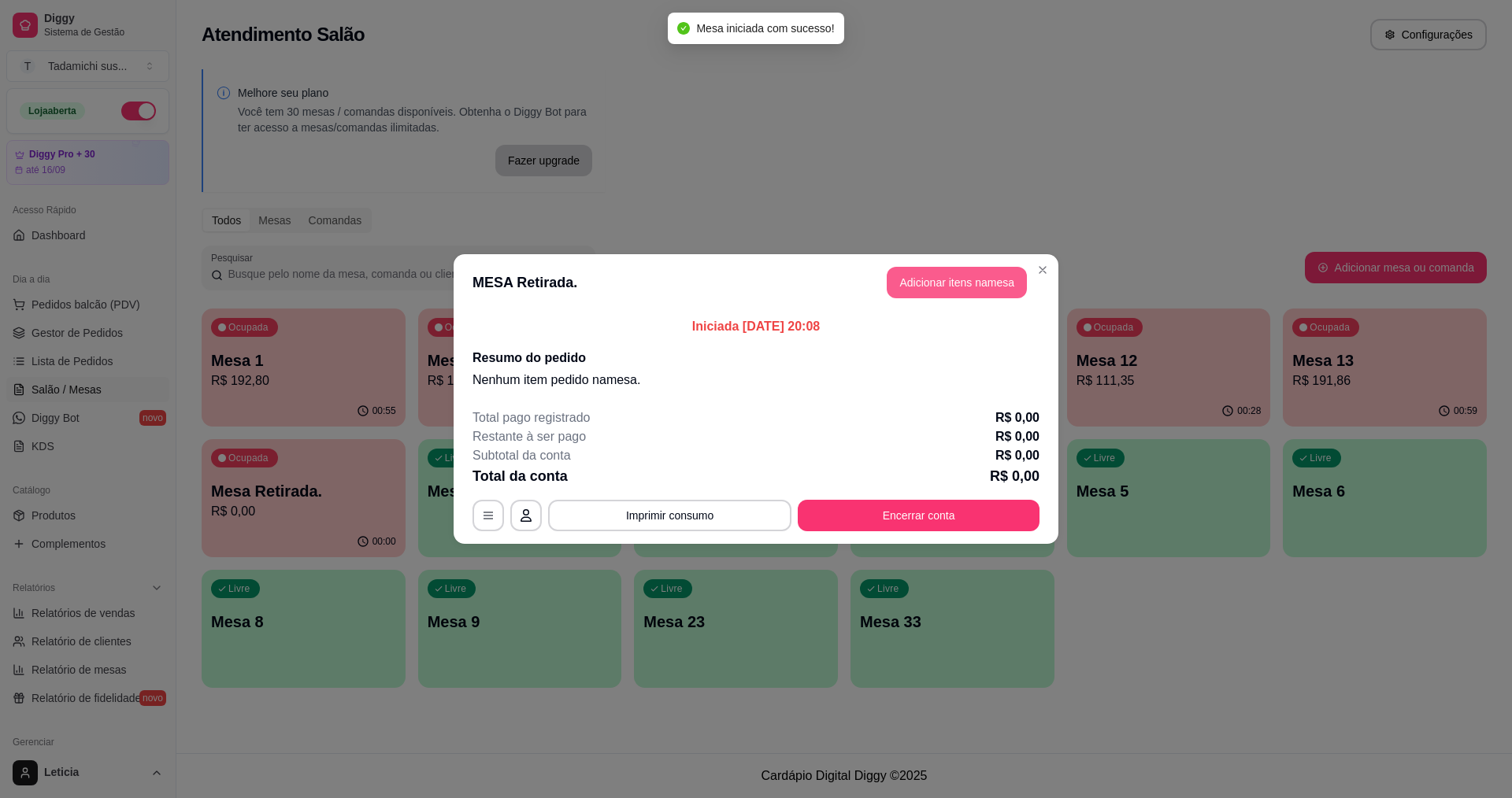
click at [895, 284] on button "Adicionar itens na mesa" at bounding box center [956, 283] width 140 height 32
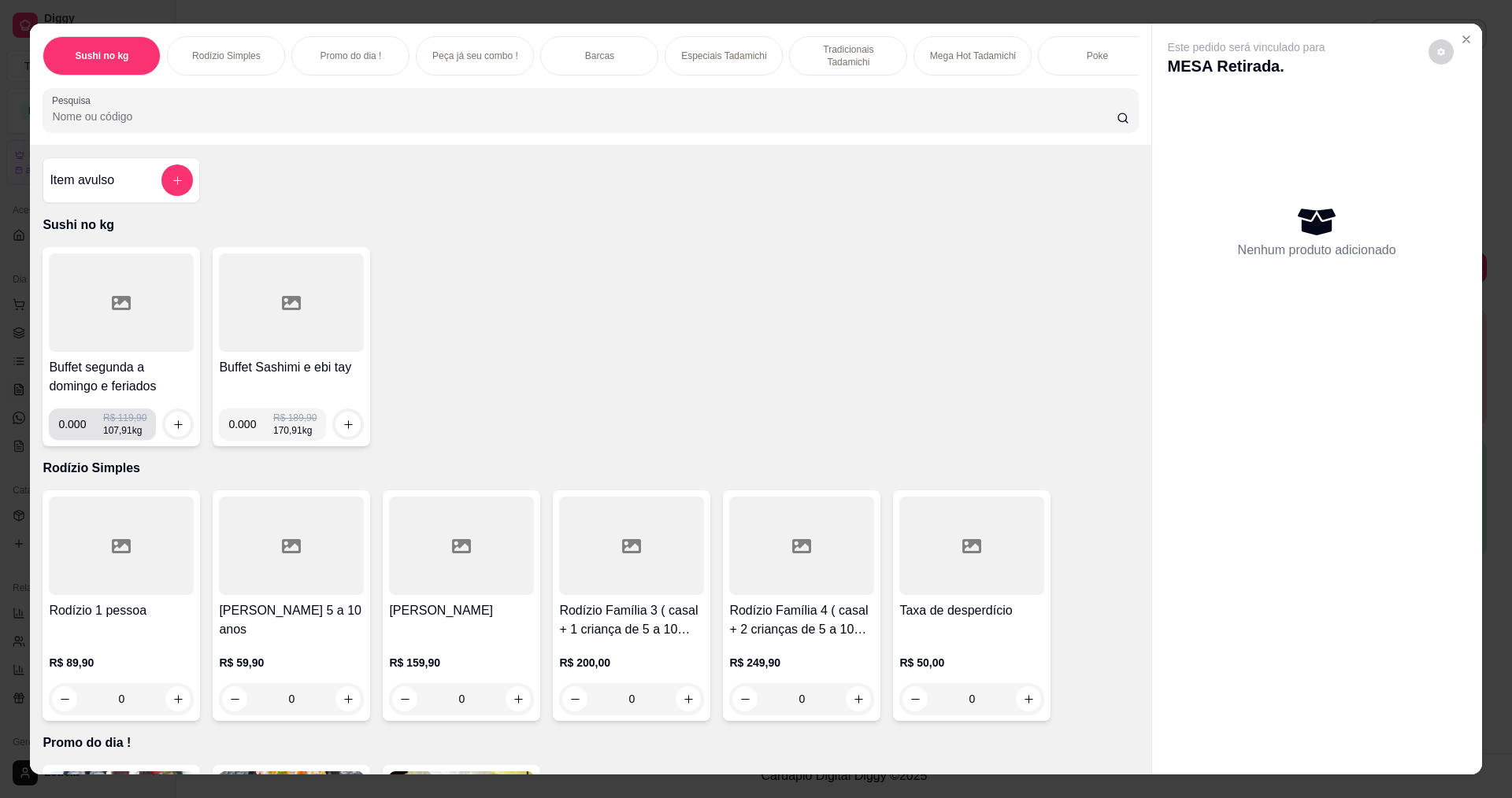
click at [81, 439] on input "0.000" at bounding box center [81, 424] width 45 height 32
type input "0.686"
click at [172, 431] on icon "increase-product-quantity" at bounding box center [178, 424] width 12 height 12
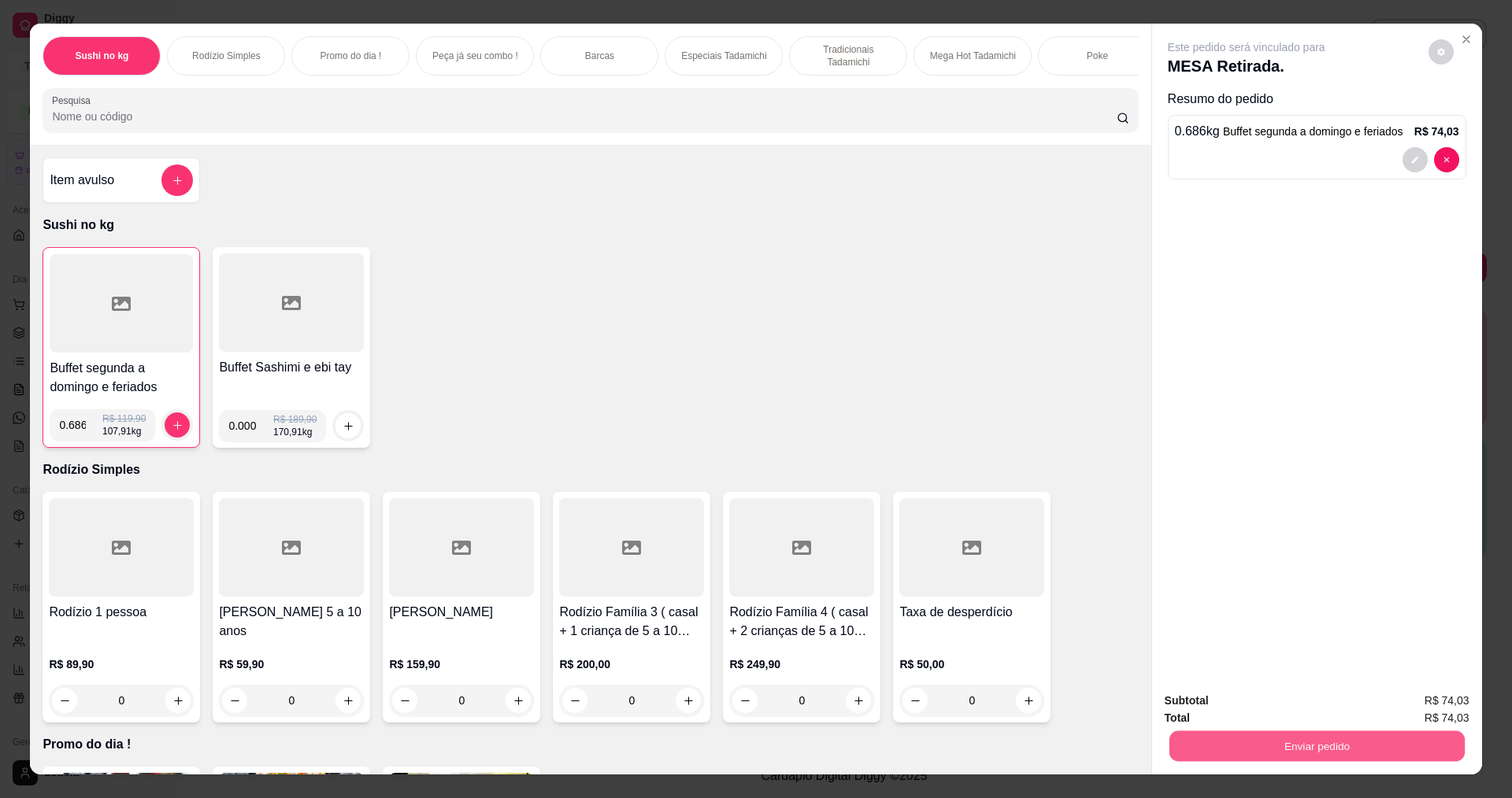
click at [1188, 739] on button "Enviar pedido" at bounding box center [1317, 746] width 296 height 31
click at [1201, 702] on button "Não registrar e enviar pedido" at bounding box center [1265, 708] width 164 height 30
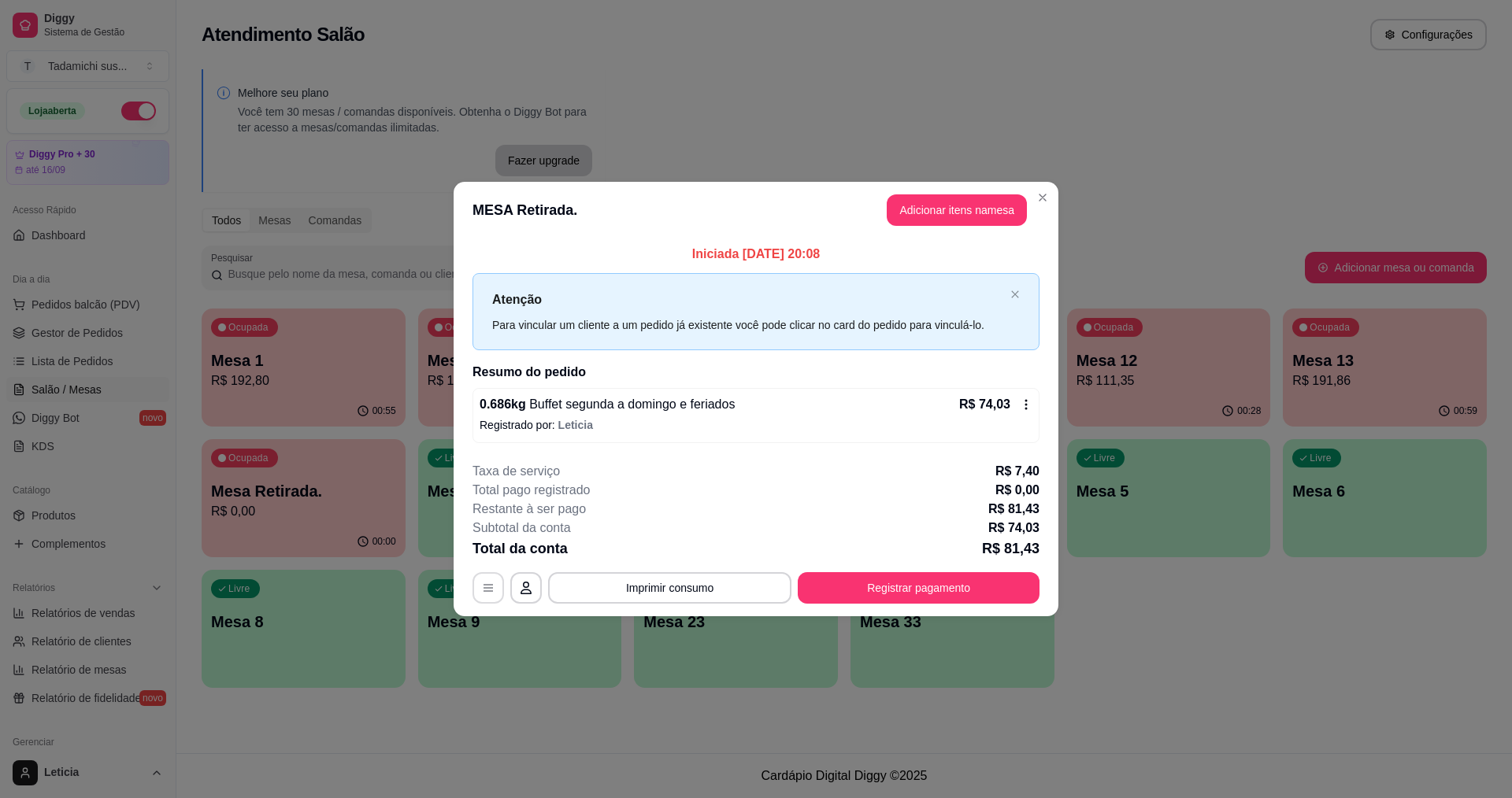
click at [482, 589] on icon "button" at bounding box center [488, 588] width 13 height 13
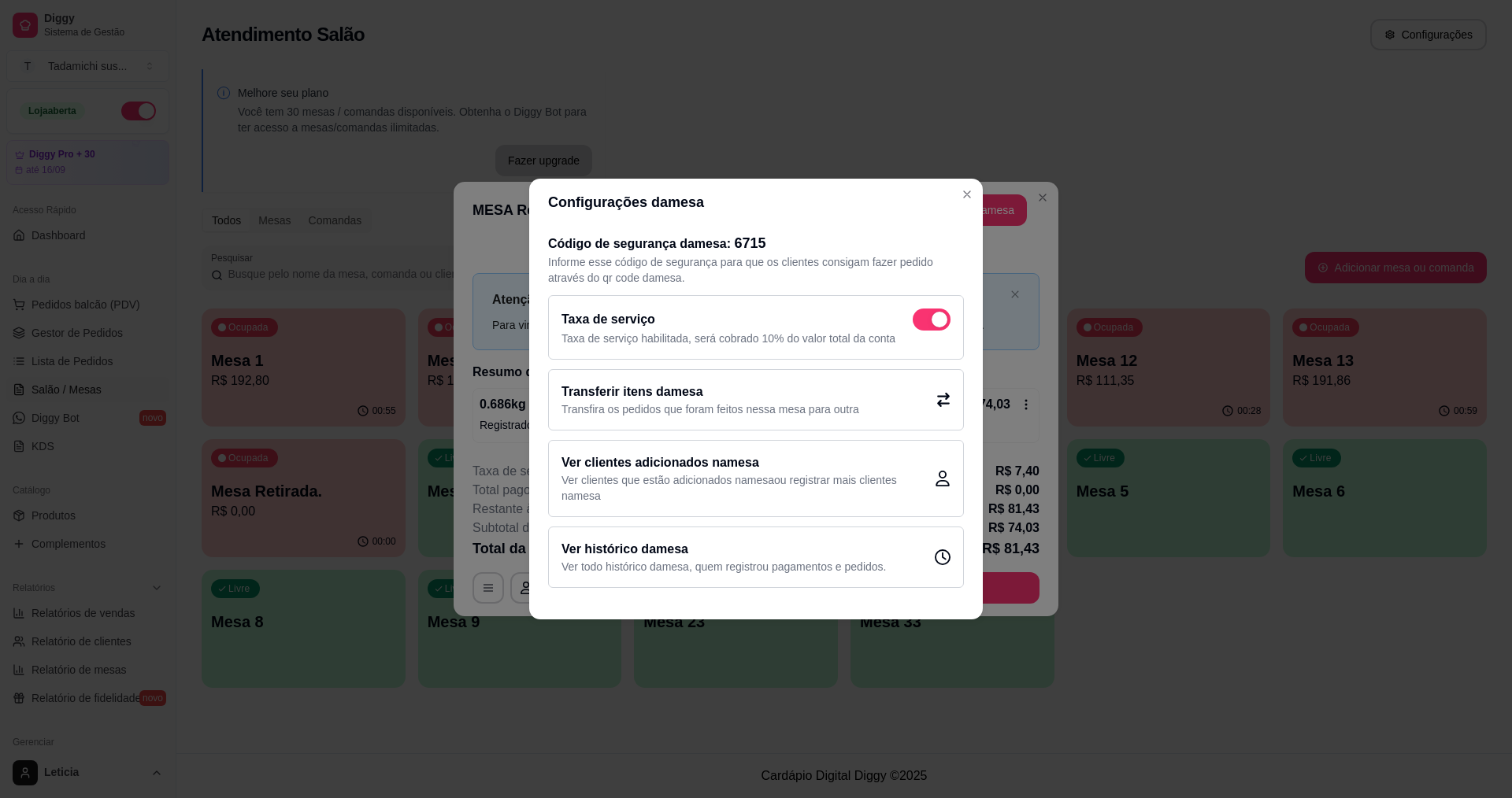
click at [941, 317] on span at bounding box center [940, 320] width 16 height 16
click at [922, 323] on input "checkbox" at bounding box center [917, 328] width 10 height 10
checkbox input "false"
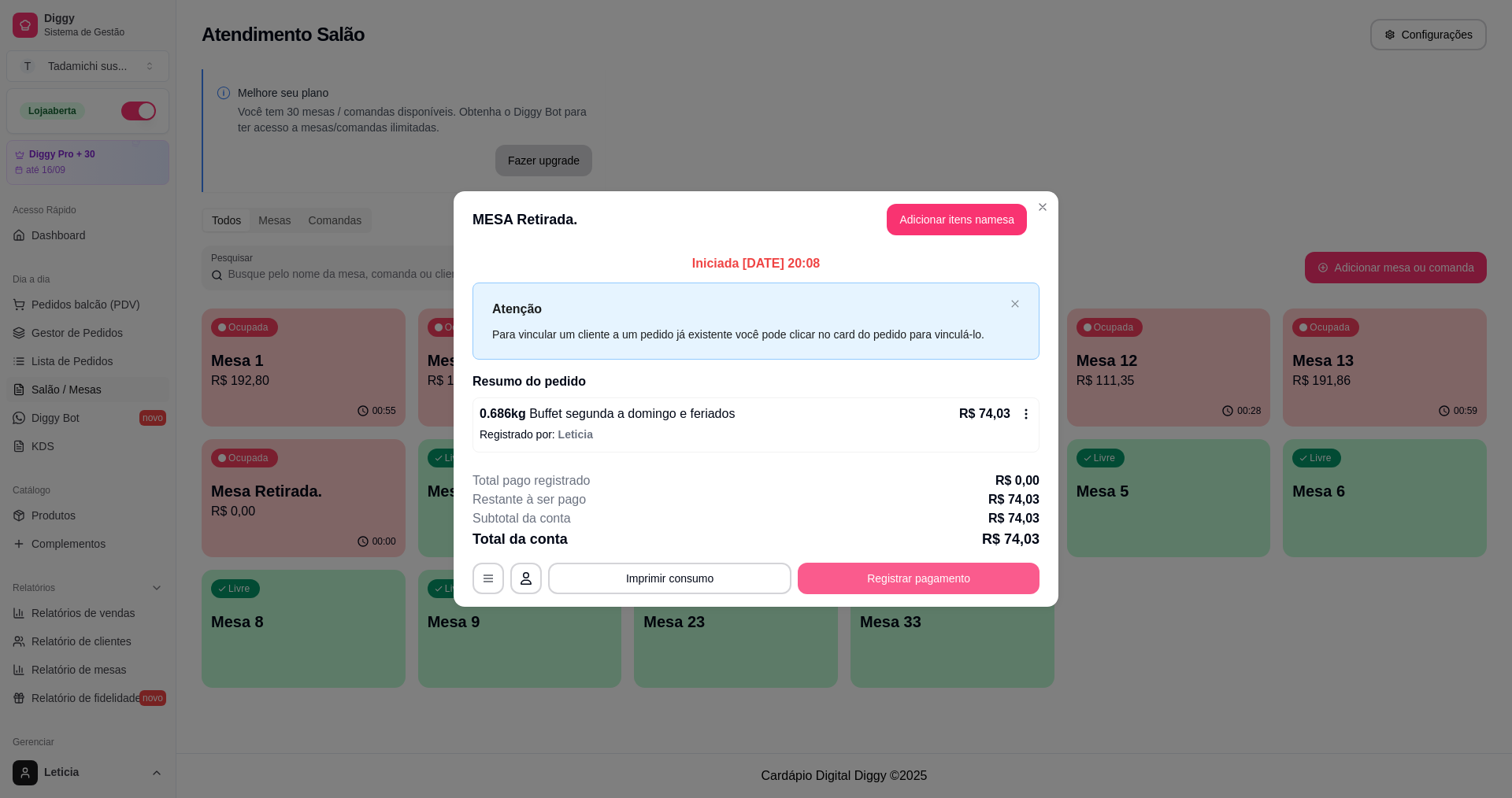
click at [876, 582] on button "Registrar pagamento" at bounding box center [918, 579] width 242 height 32
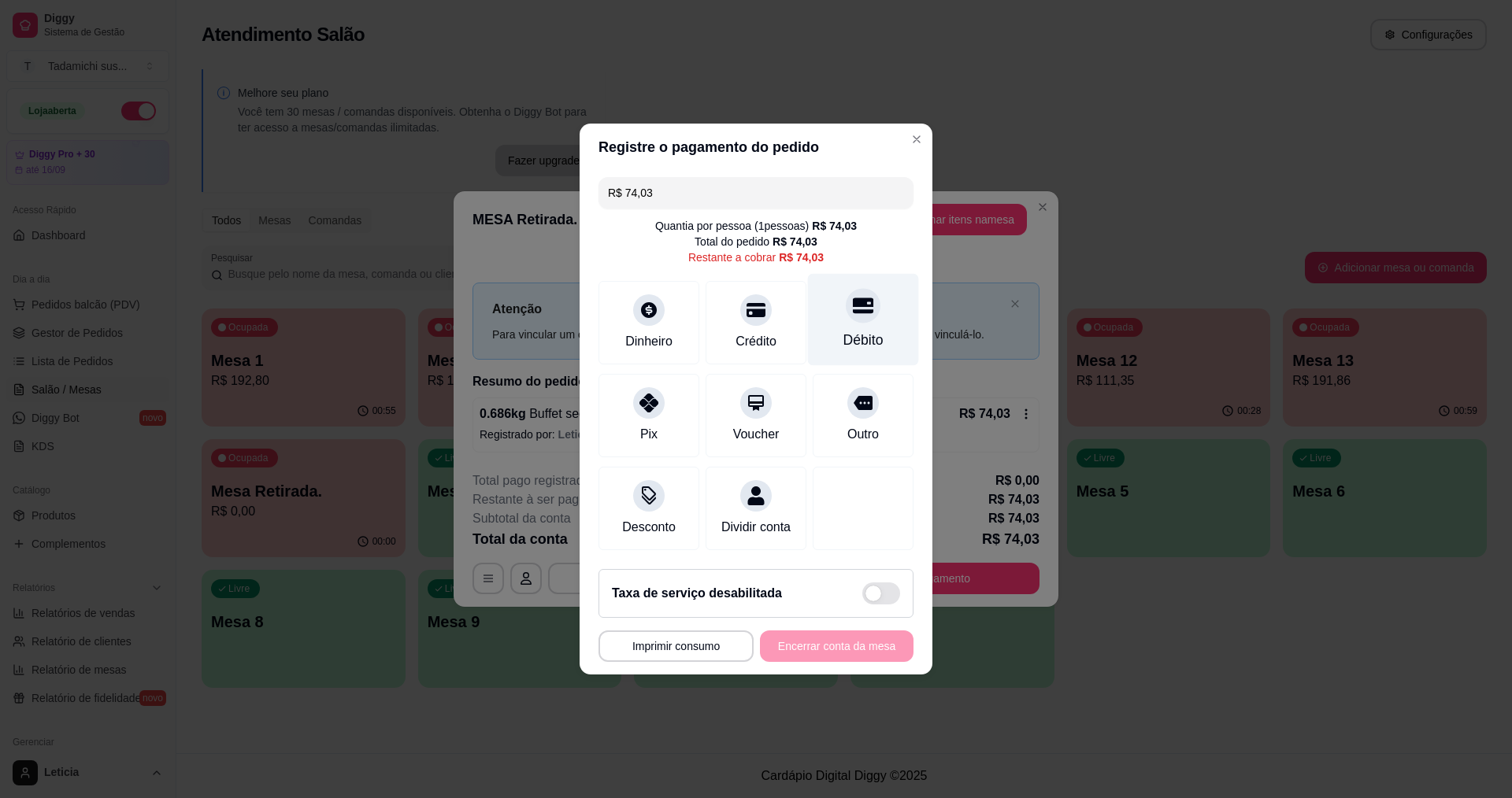
click at [843, 318] on div "Débito" at bounding box center [863, 320] width 111 height 92
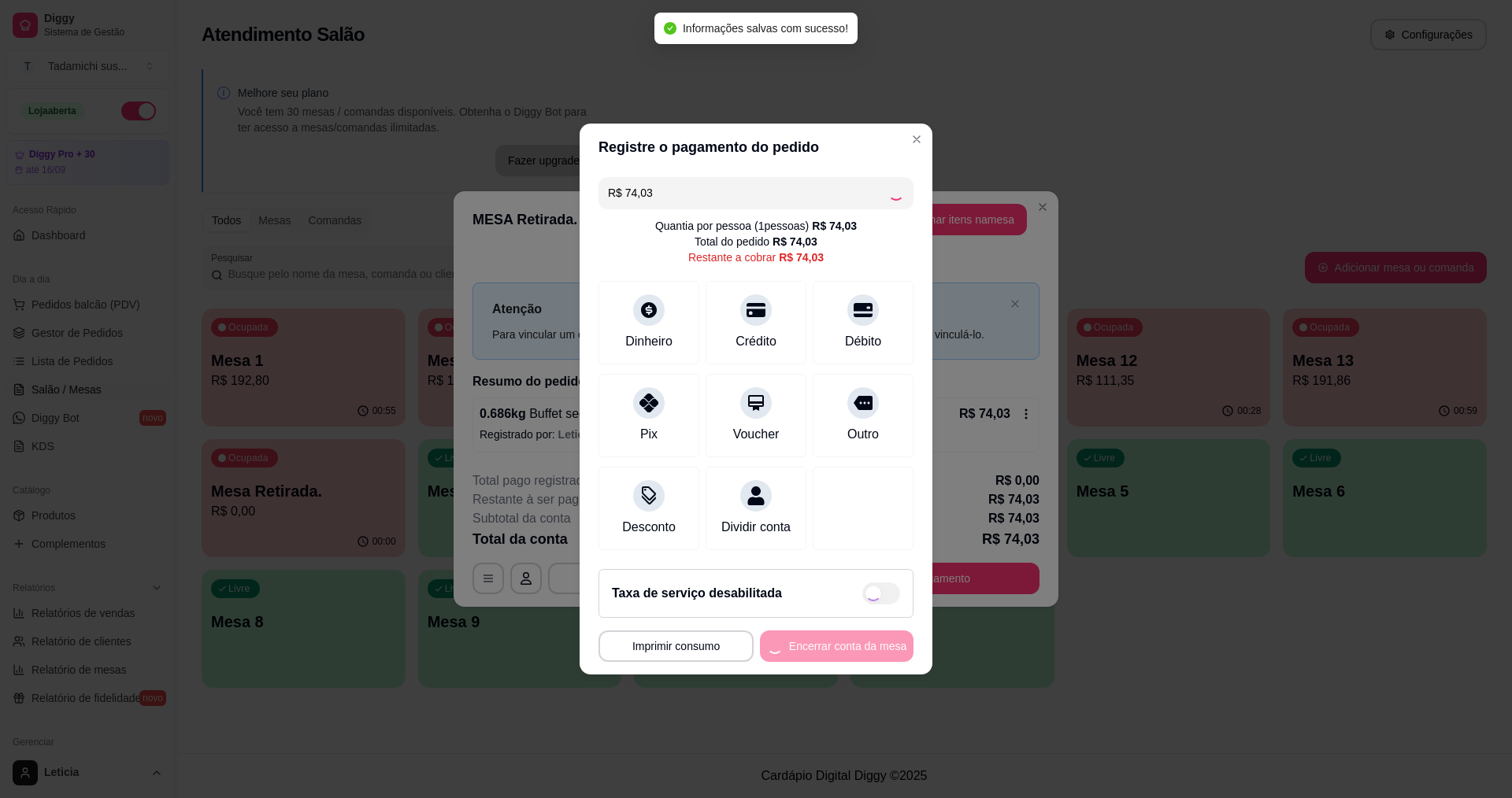
type input "R$ 0,00"
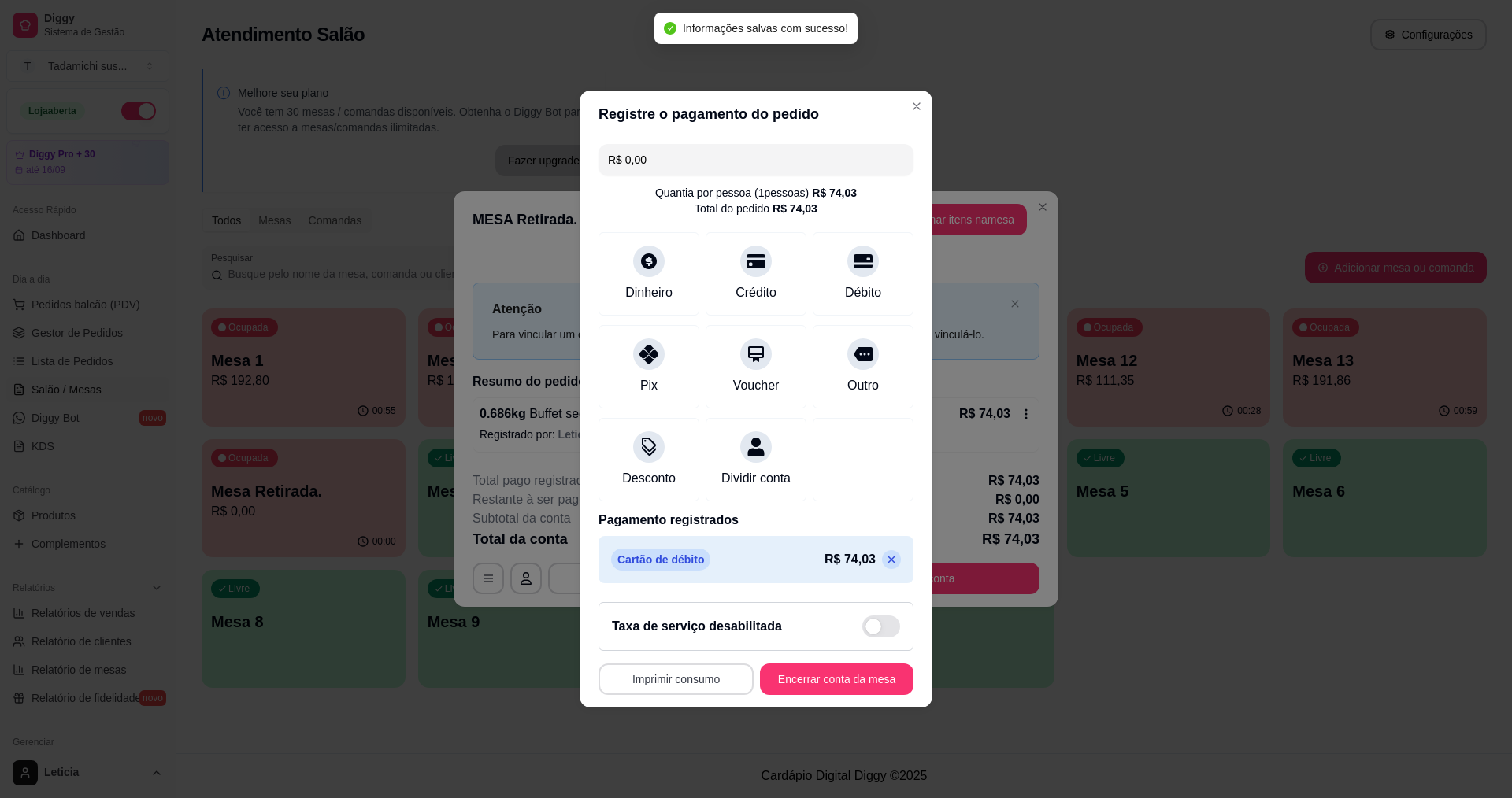
click at [693, 690] on button "Imprimir consumo" at bounding box center [676, 679] width 155 height 32
click at [703, 659] on button "IMPRESSORA HAYOM" at bounding box center [677, 653] width 121 height 25
click at [869, 685] on button "Encerrar conta da mesa" at bounding box center [837, 679] width 153 height 32
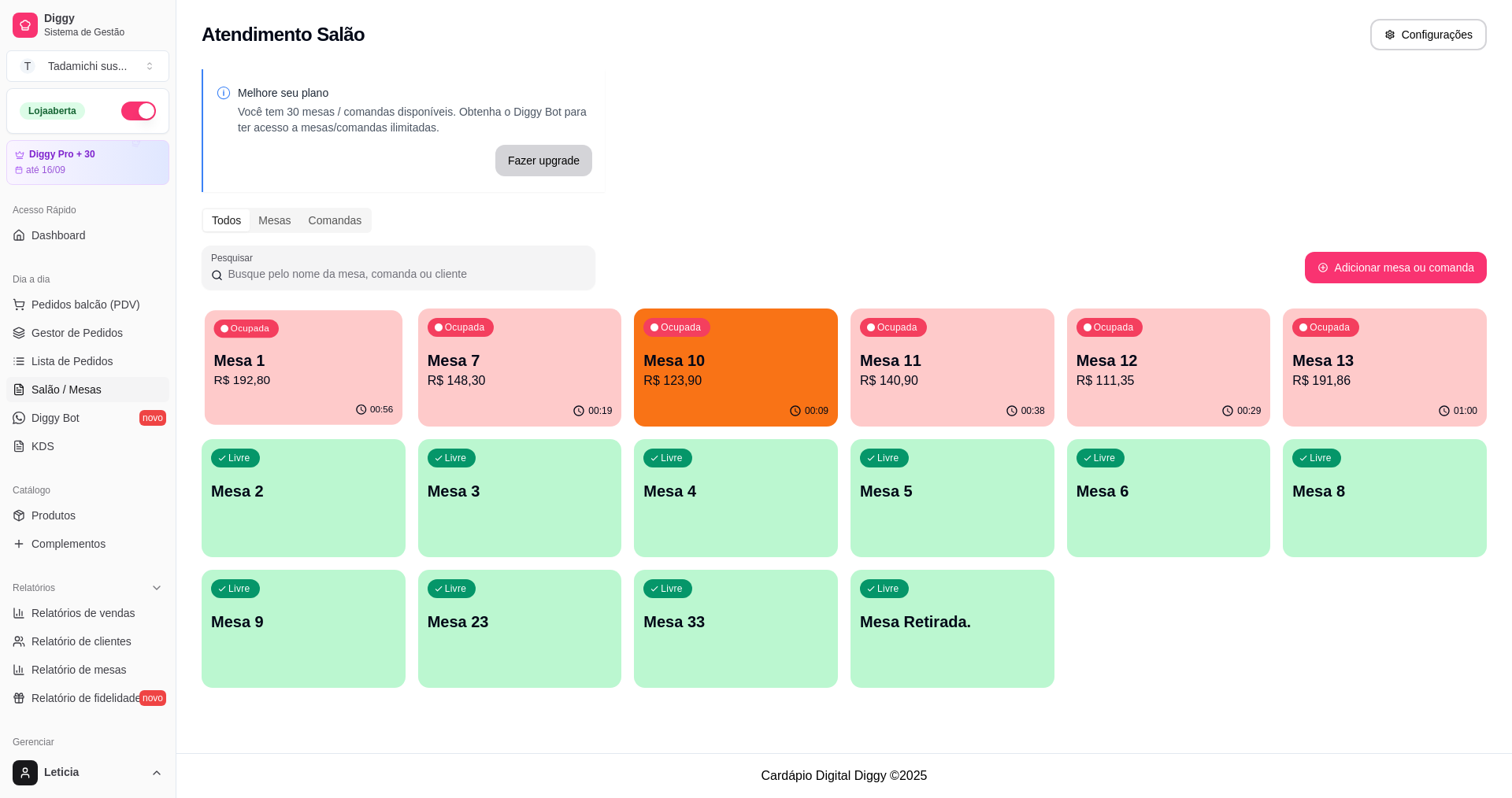
click at [258, 385] on p "R$ 192,80" at bounding box center [304, 380] width 179 height 18
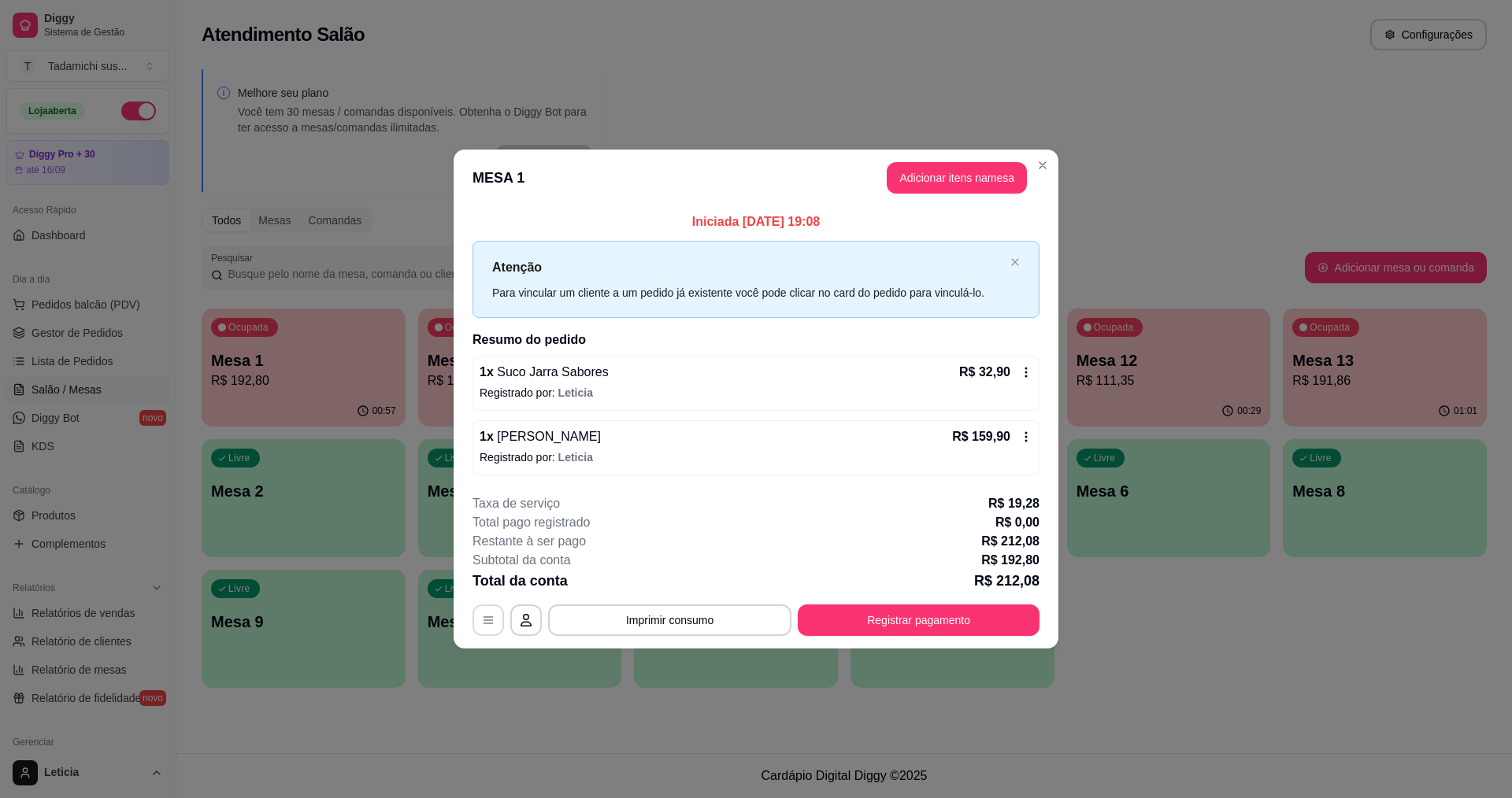
click at [490, 616] on icon "button" at bounding box center [488, 620] width 13 height 13
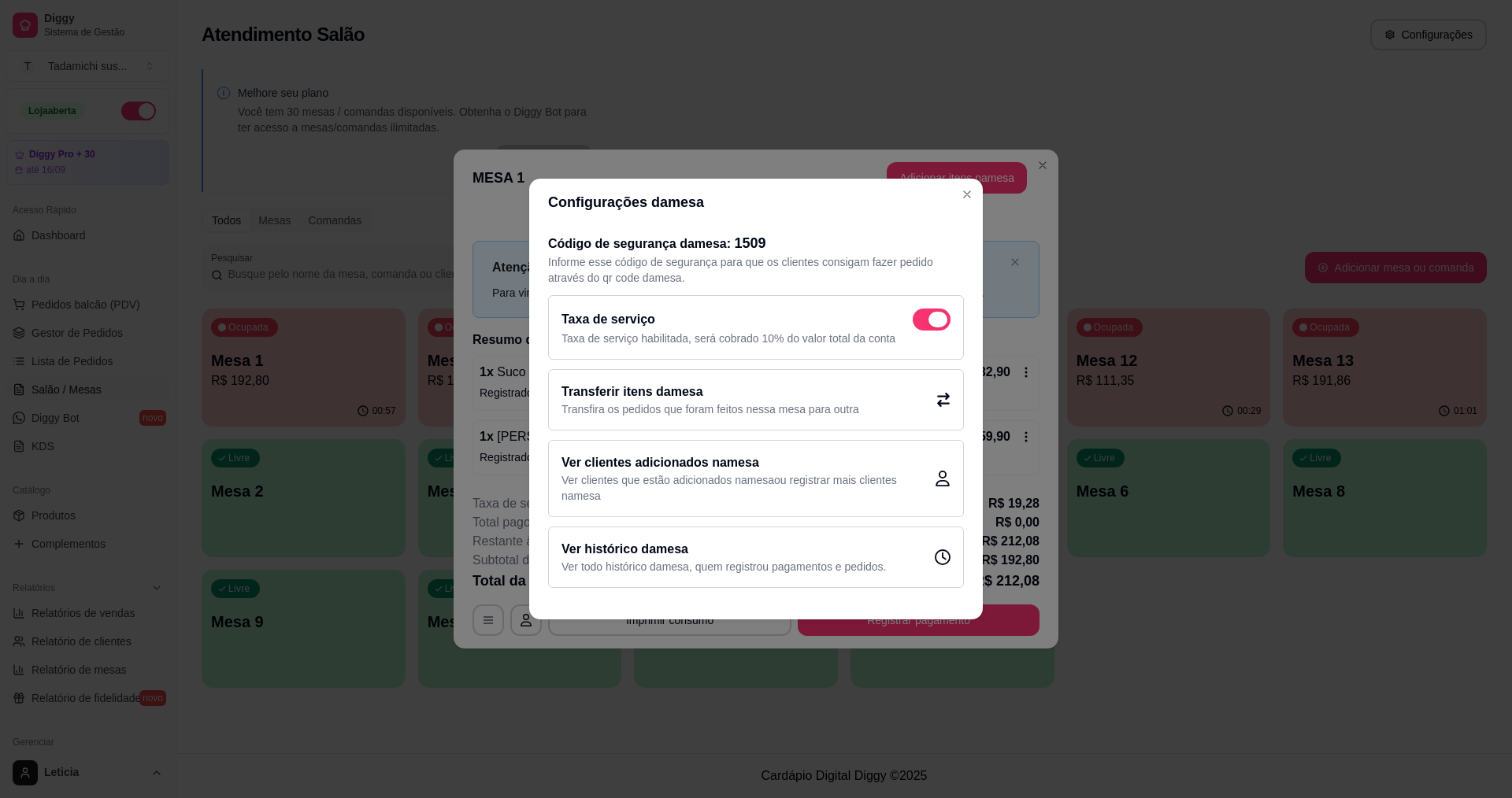
click at [937, 316] on span at bounding box center [938, 320] width 19 height 16
click at [922, 323] on input "checkbox" at bounding box center [917, 328] width 10 height 10
checkbox input "false"
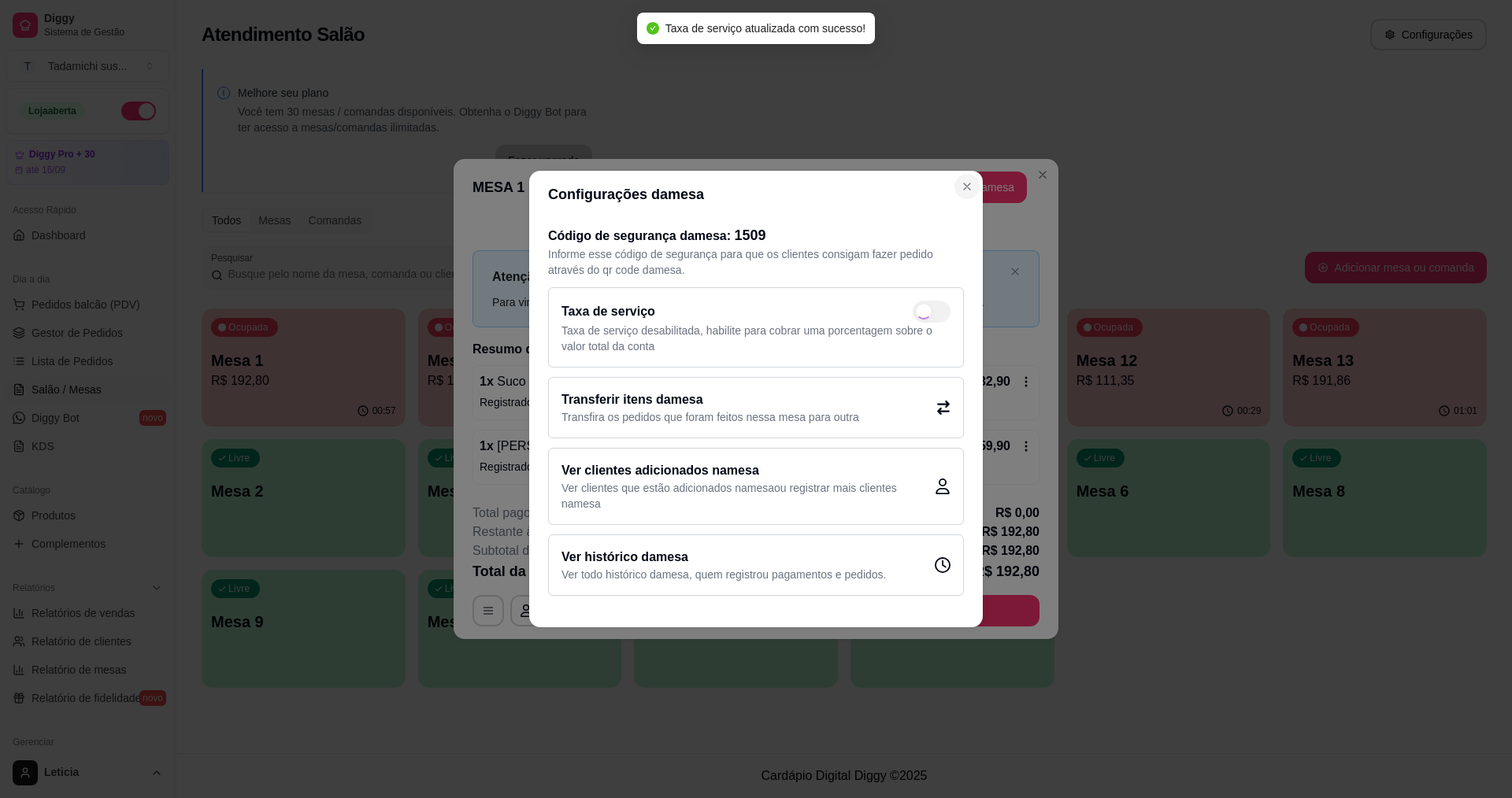
click at [946, 209] on section "Configurações da mesa Código de segurança da mesa : 1509 Informe esse código de…" at bounding box center [756, 399] width 454 height 457
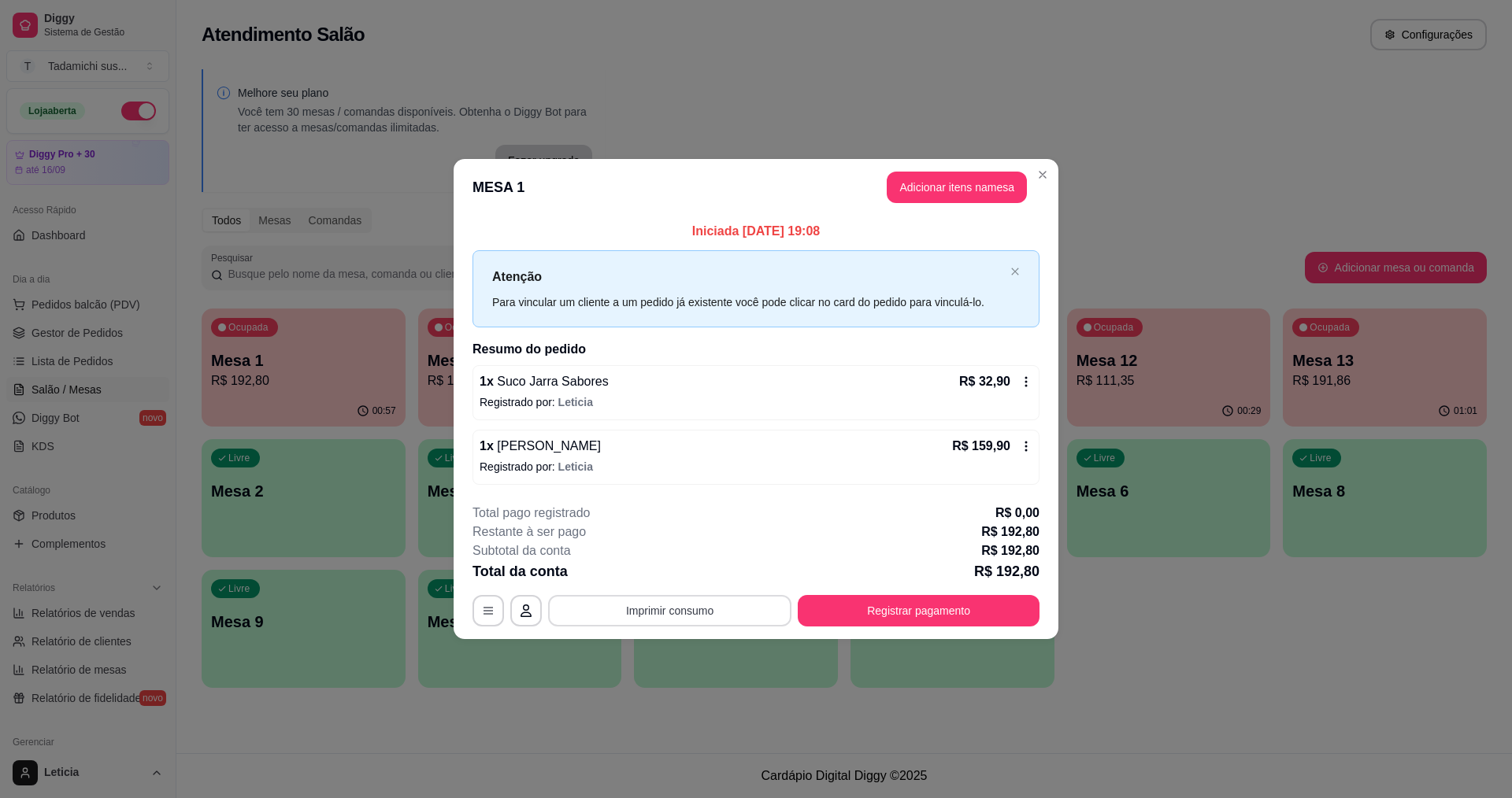
click at [658, 610] on button "Imprimir consumo" at bounding box center [670, 611] width 243 height 32
click at [686, 569] on button "IMPRESSORA HAYOM" at bounding box center [673, 574] width 121 height 25
click at [929, 612] on button "Registrar pagamento" at bounding box center [918, 610] width 235 height 31
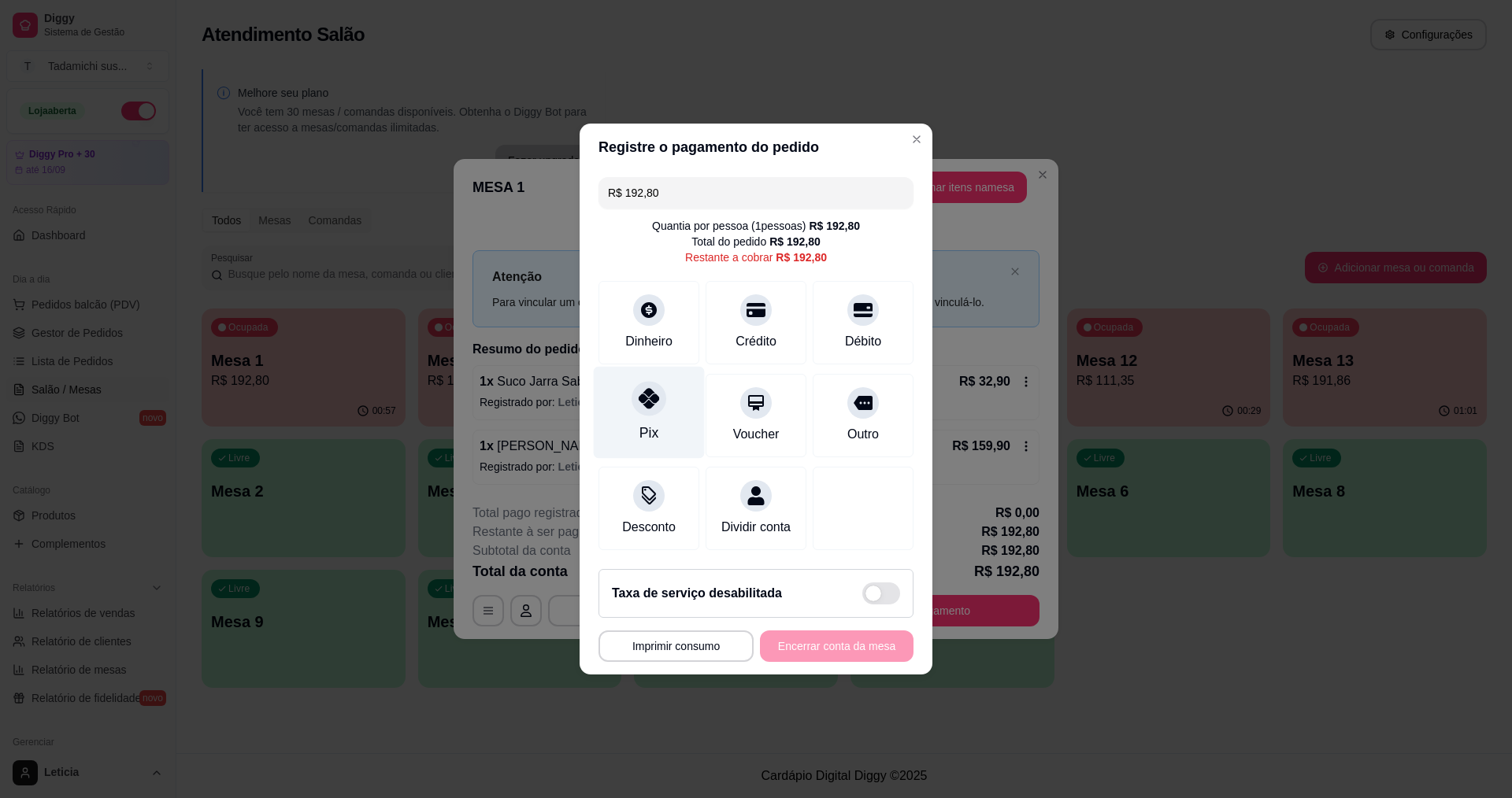
click at [653, 388] on icon at bounding box center [649, 398] width 21 height 21
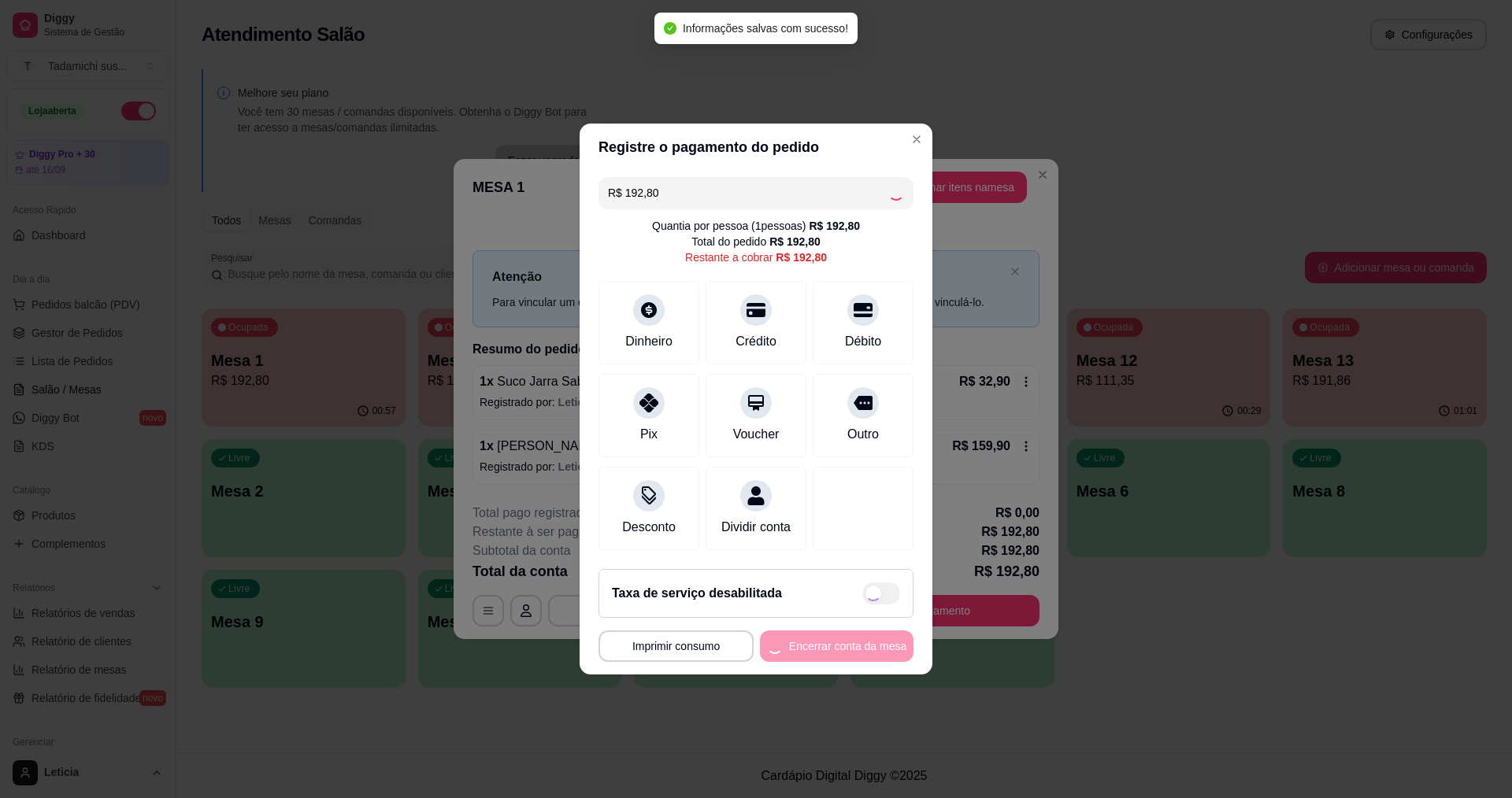
type input "R$ 0,00"
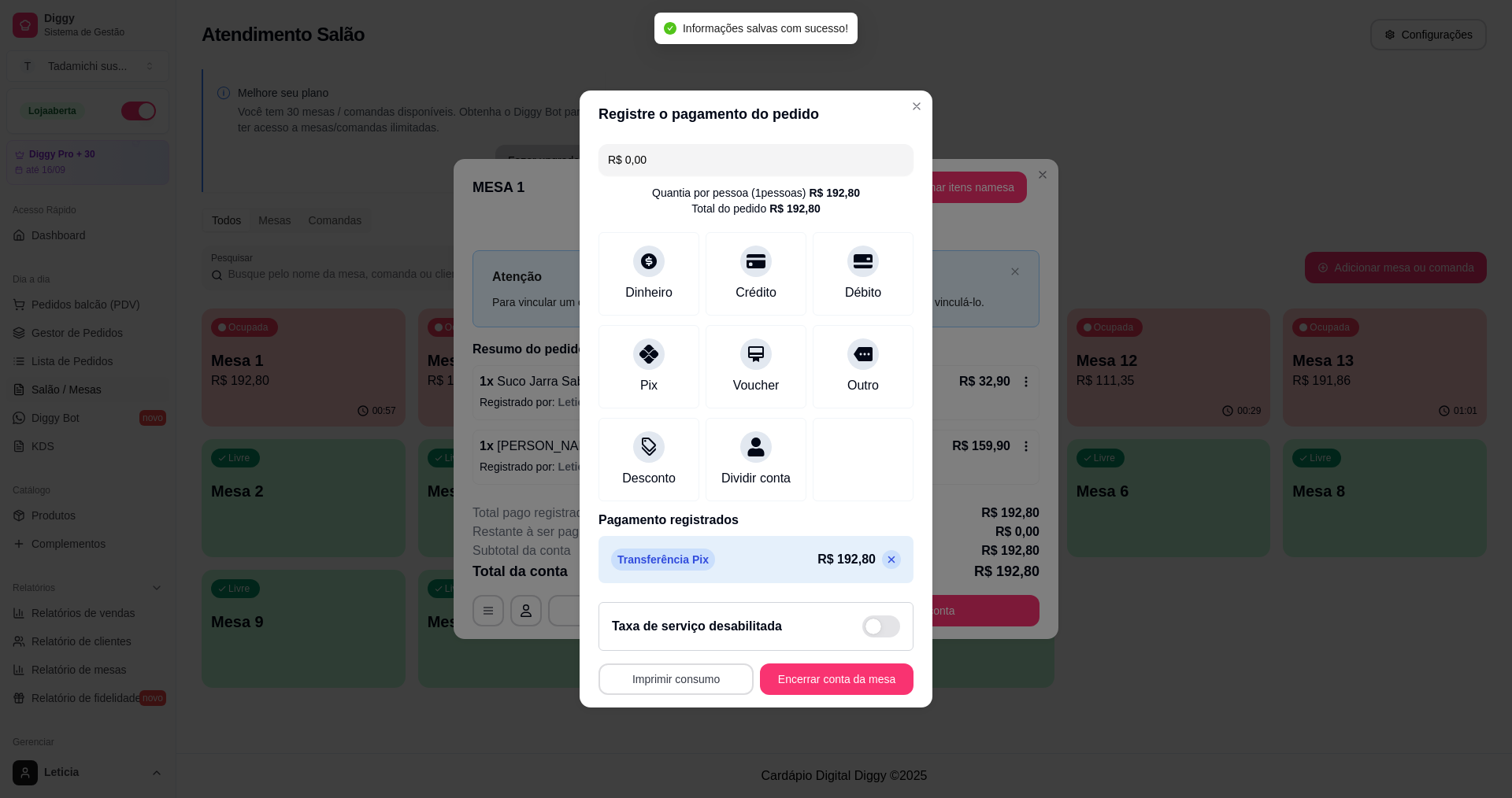
click at [699, 694] on button "Imprimir consumo" at bounding box center [676, 679] width 155 height 32
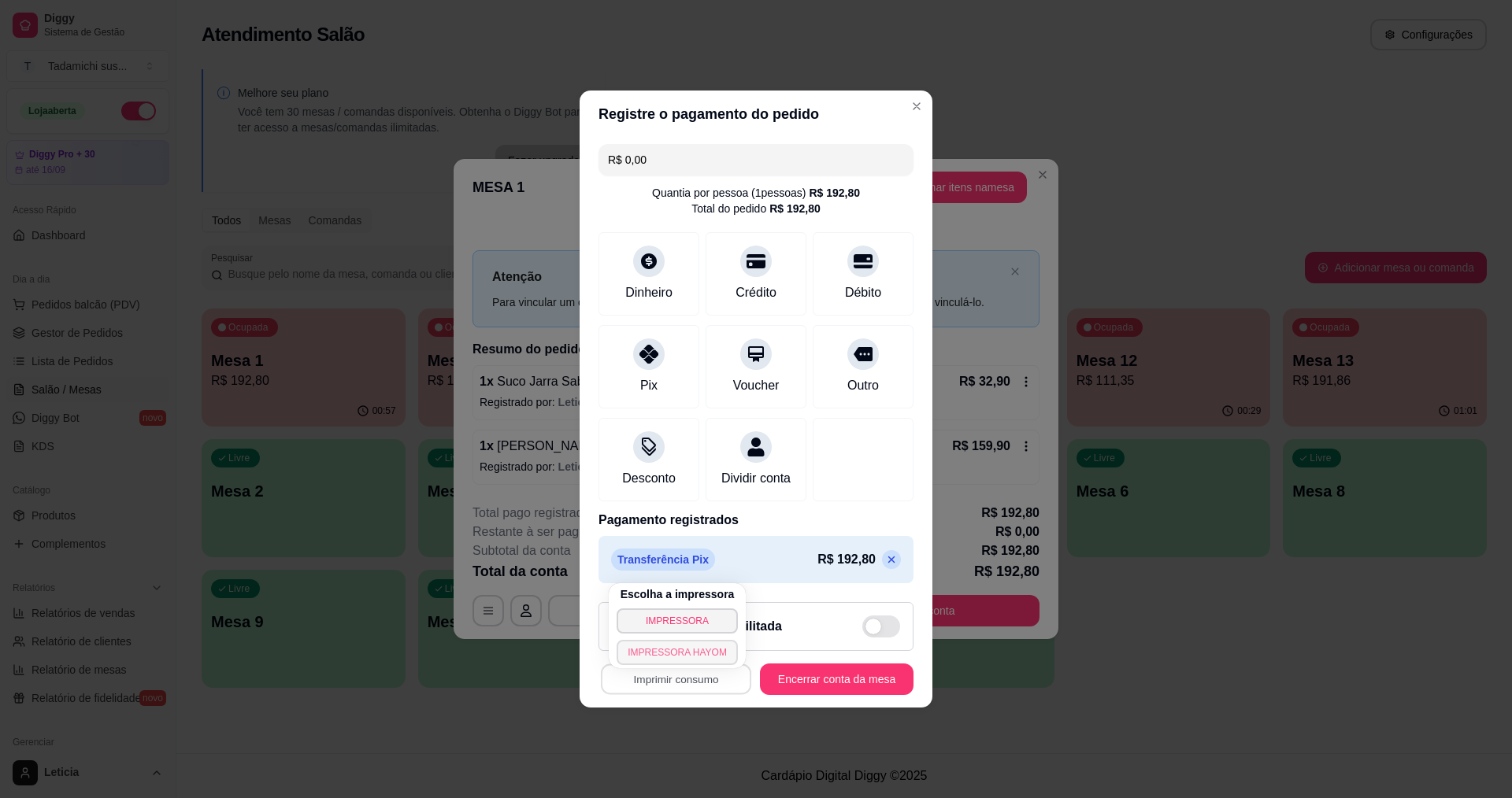
click at [714, 651] on button "IMPRESSORA HAYOM" at bounding box center [677, 653] width 121 height 25
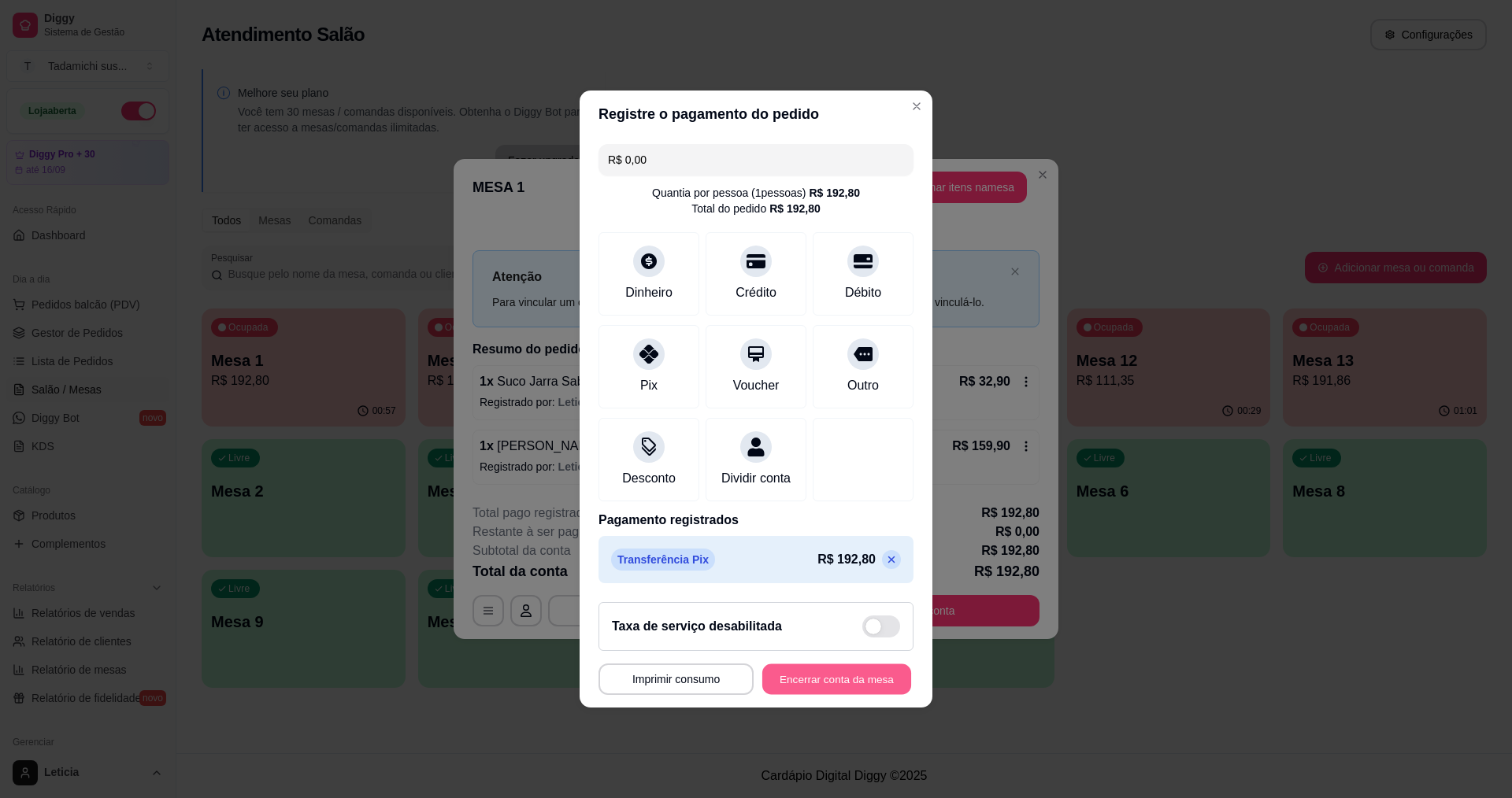
click at [839, 691] on button "Encerrar conta da mesa" at bounding box center [837, 679] width 149 height 31
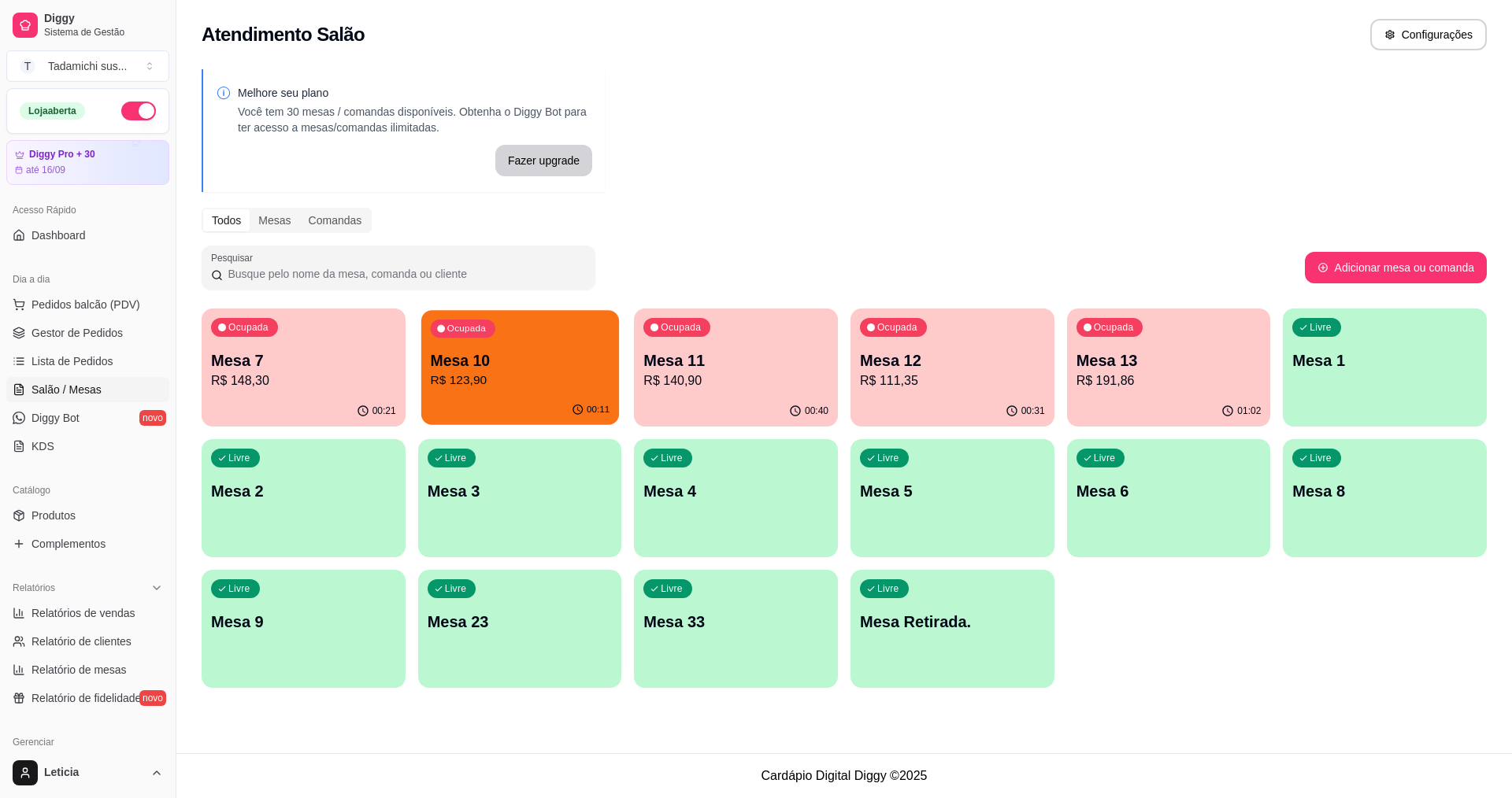
click at [546, 376] on p "R$ 123,90" at bounding box center [519, 380] width 179 height 18
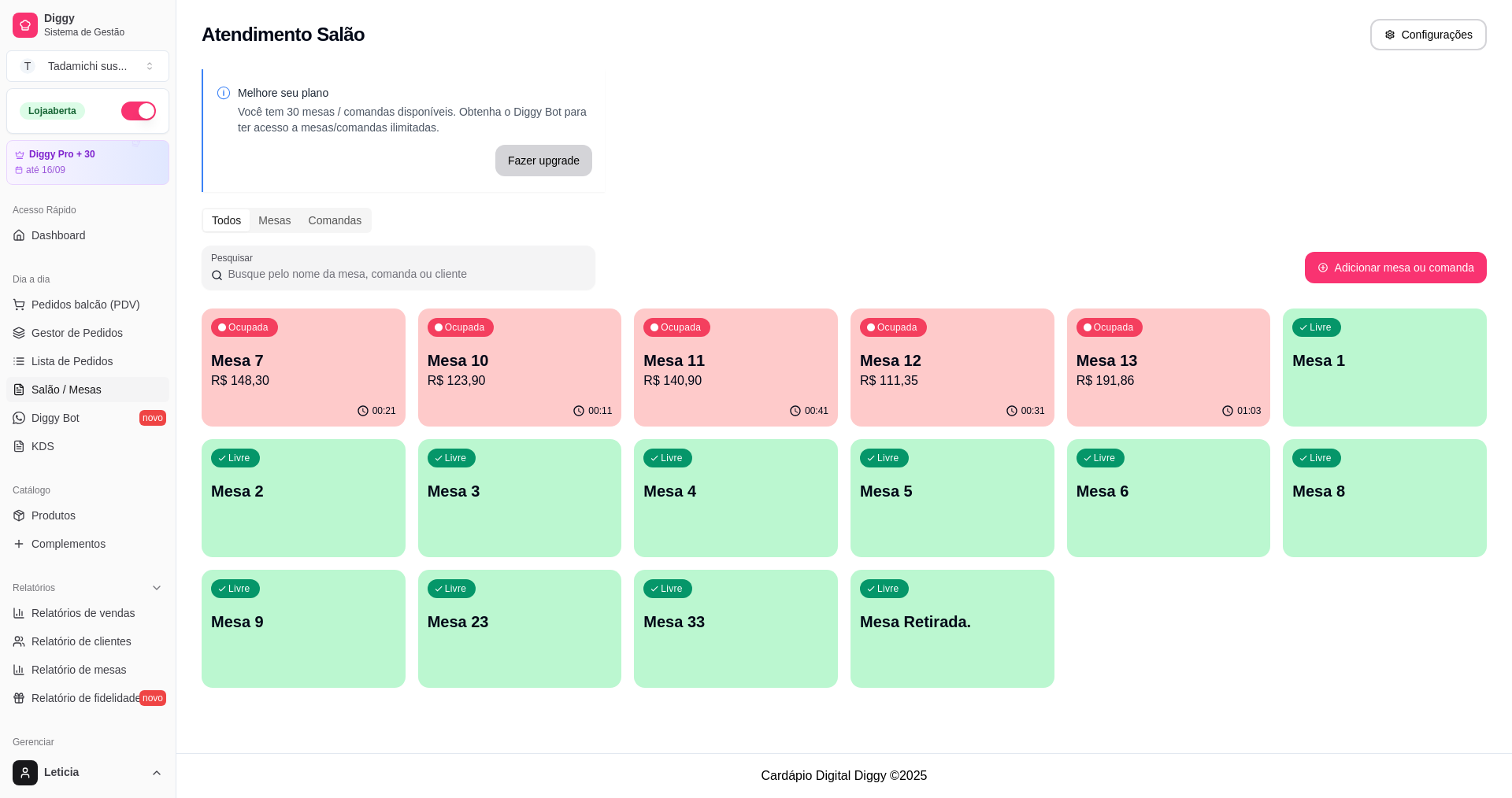
click at [962, 375] on p "R$ 111,35" at bounding box center [952, 381] width 185 height 19
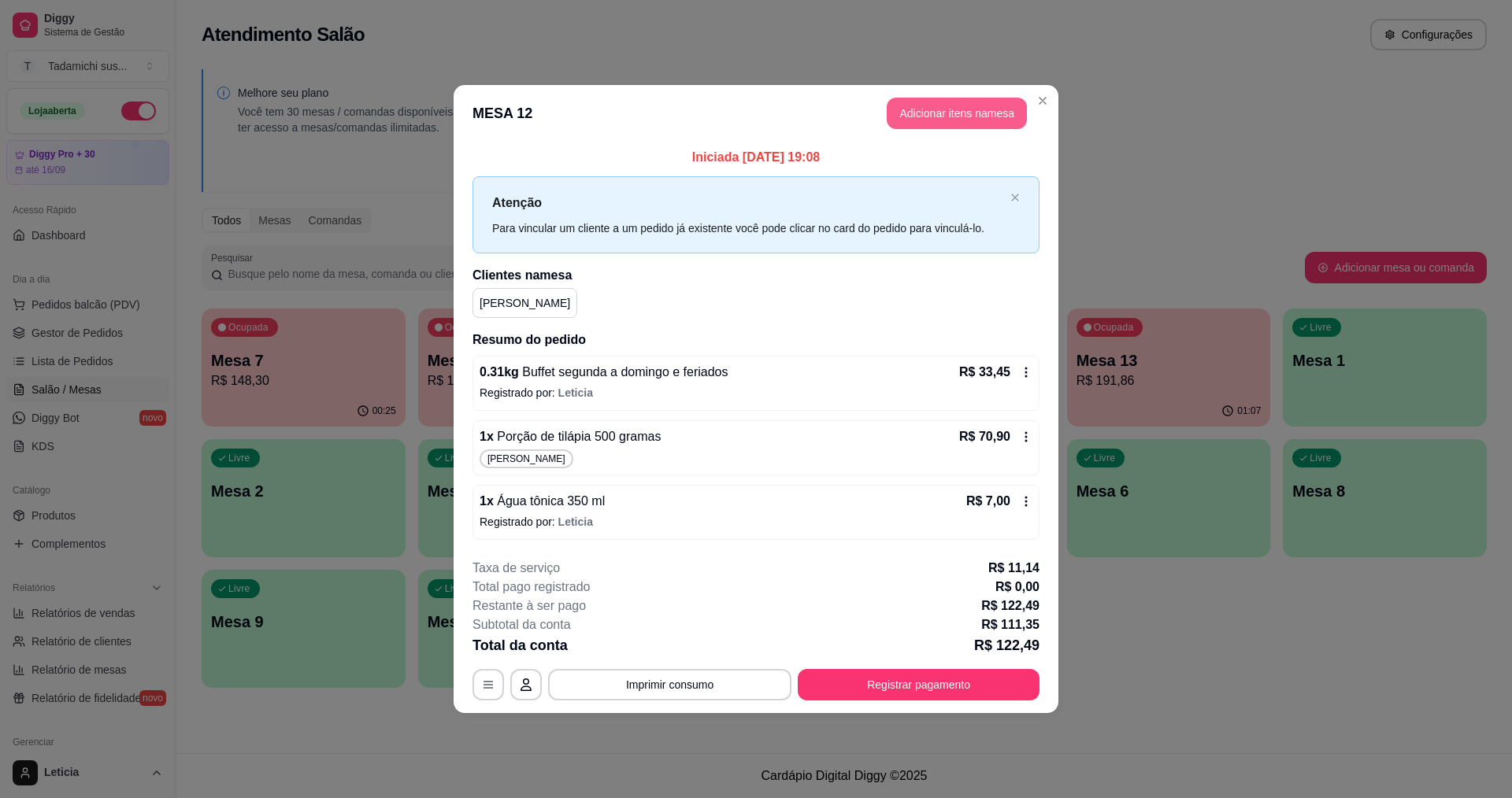
click at [966, 107] on button "Adicionar itens na mesa" at bounding box center [956, 114] width 140 height 32
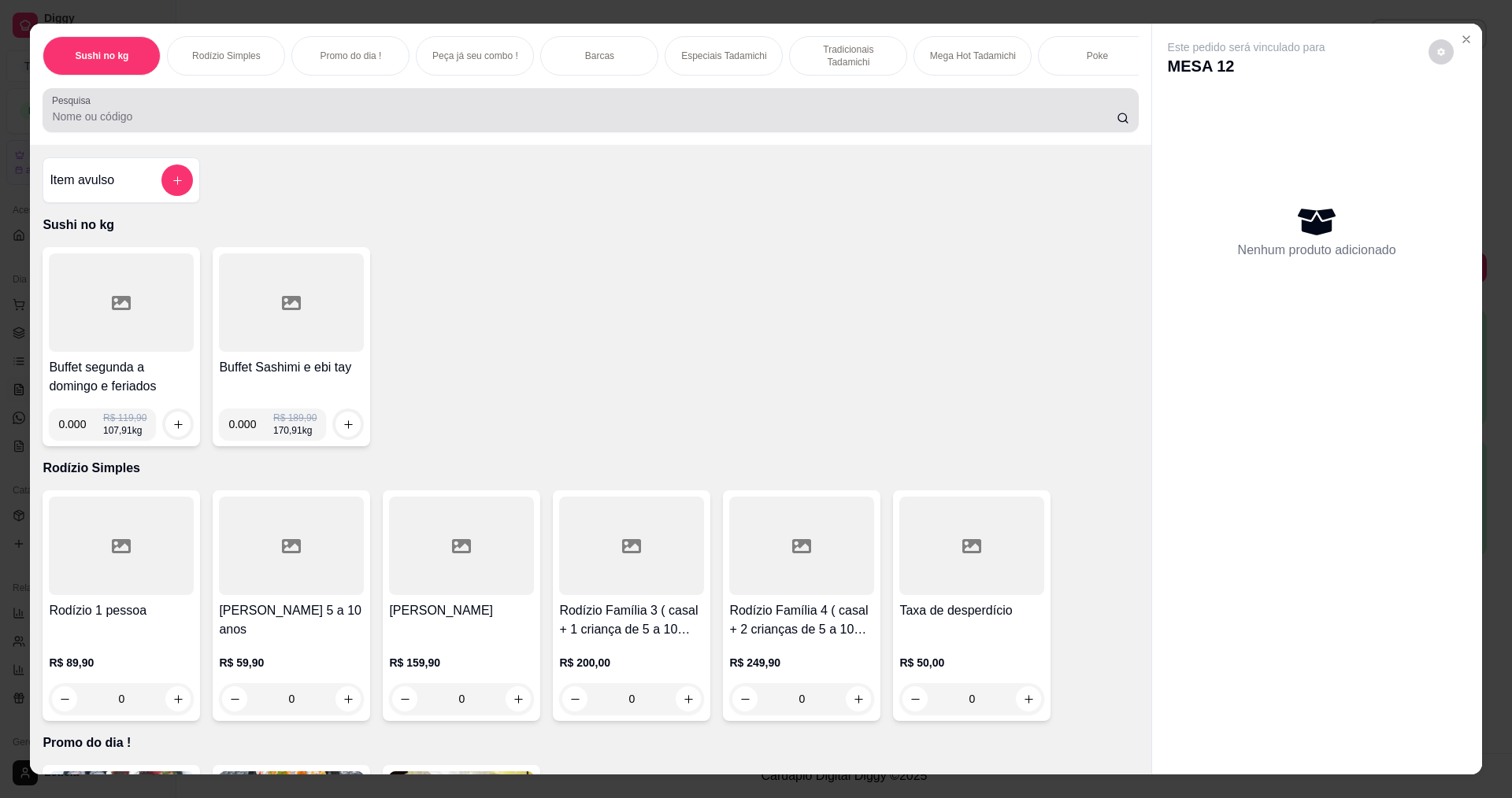
click at [874, 122] on input "Pesquisa" at bounding box center [584, 117] width 1064 height 16
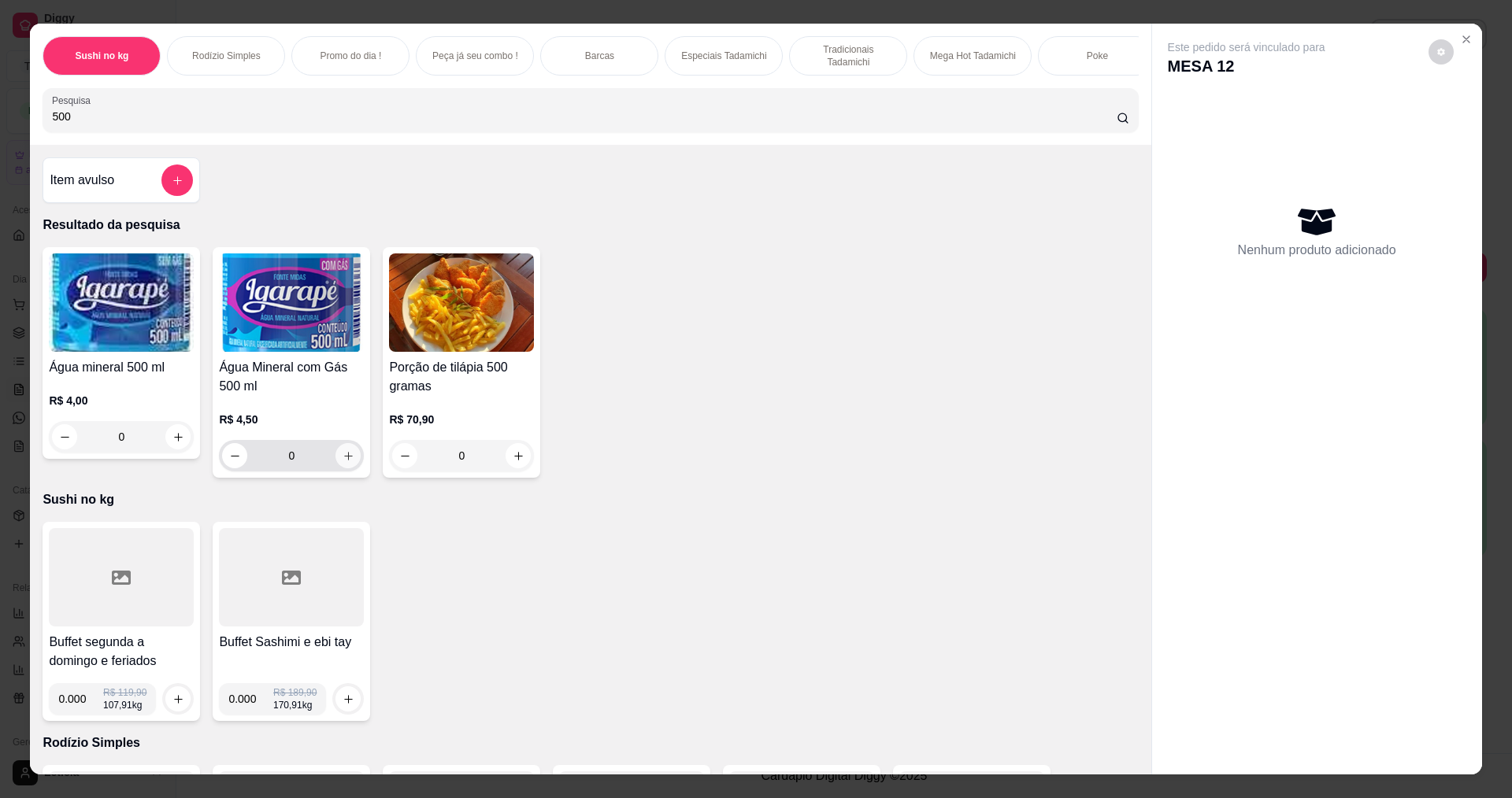
type input "500"
click at [343, 462] on icon "increase-product-quantity" at bounding box center [348, 456] width 12 height 12
type input "1"
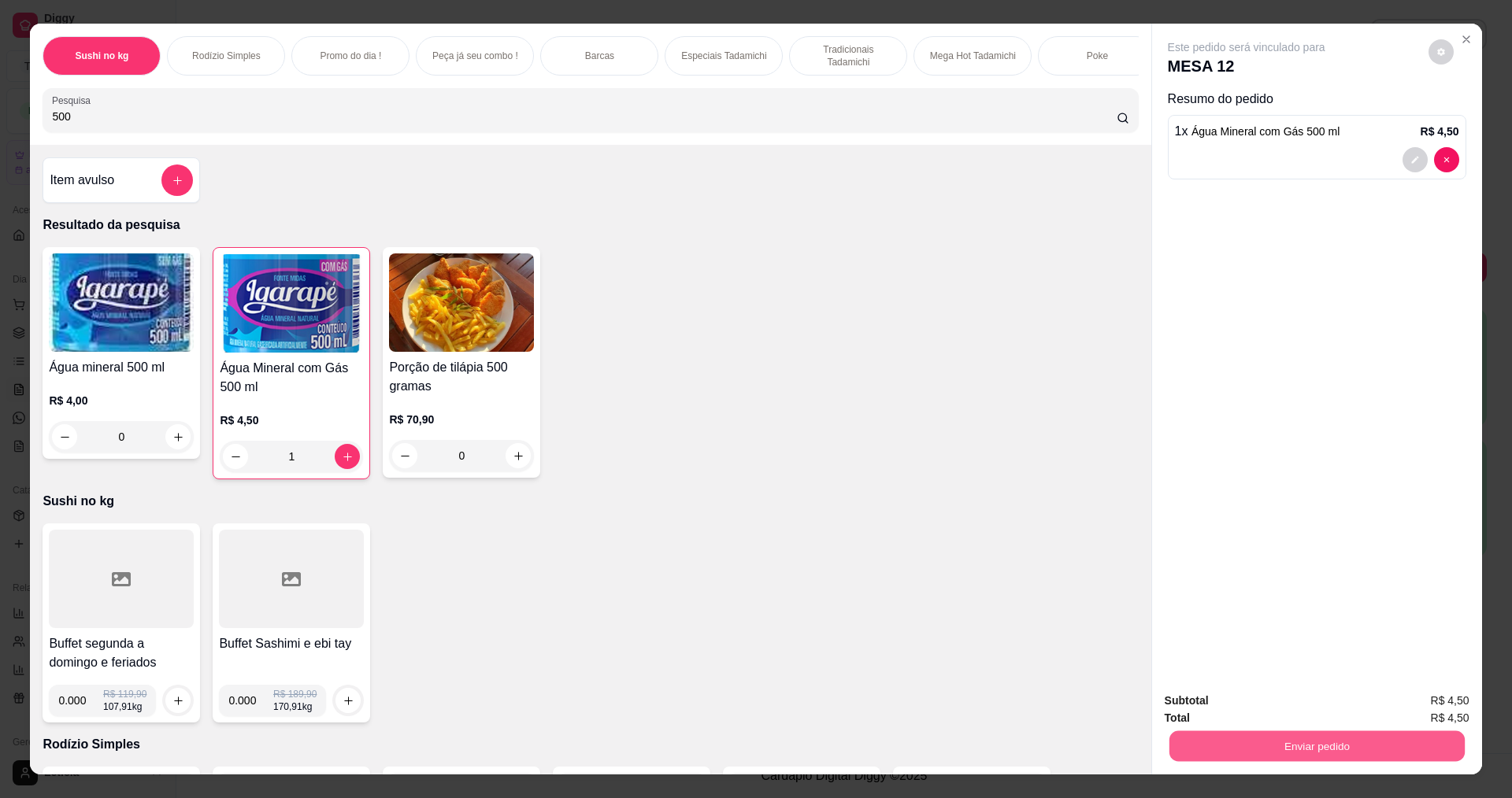
click at [1247, 745] on button "Enviar pedido" at bounding box center [1317, 746] width 296 height 31
click at [1225, 699] on button "Não registrar e enviar pedido" at bounding box center [1265, 708] width 164 height 30
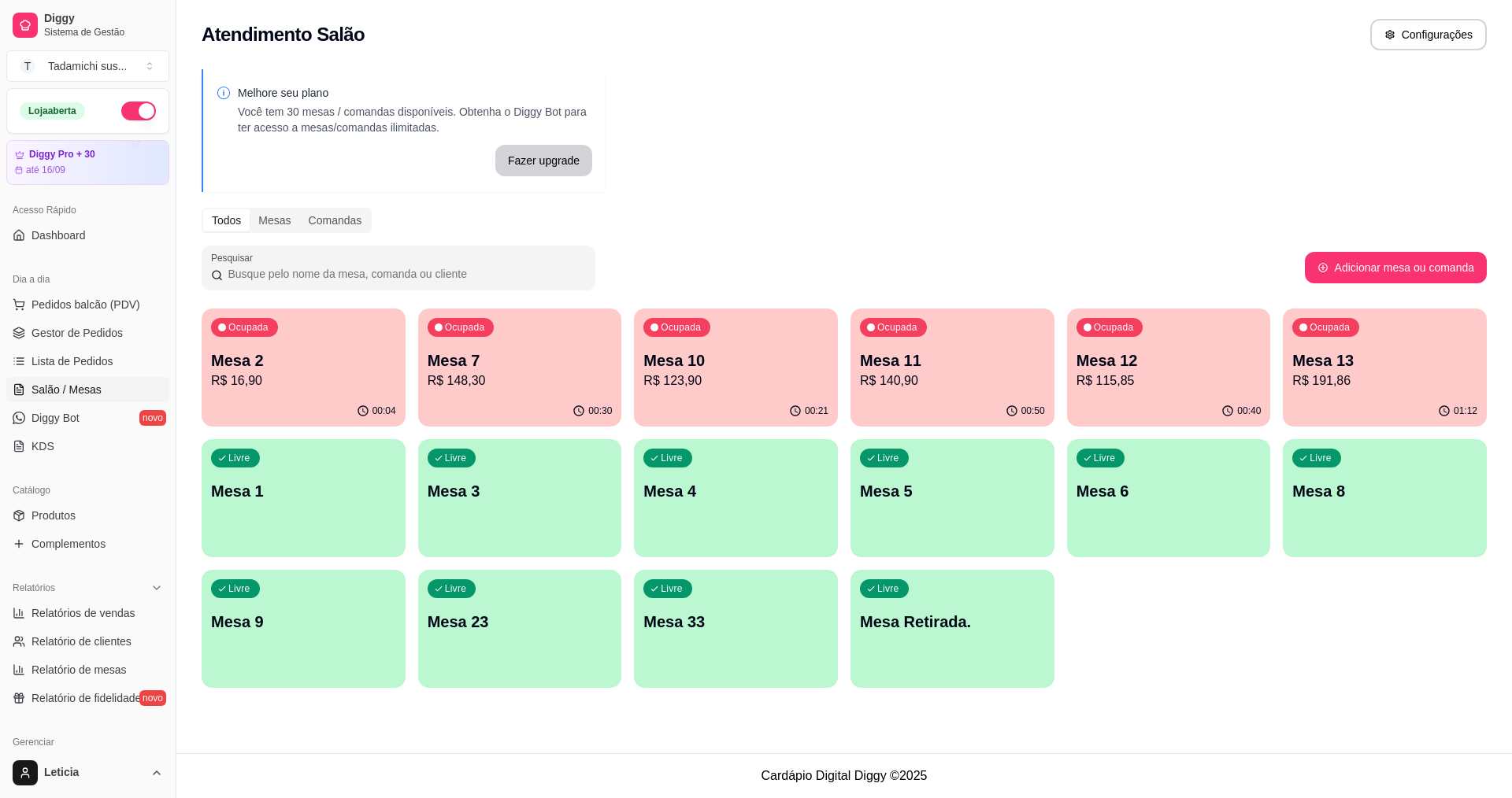
click at [236, 367] on p "Mesa 2" at bounding box center [304, 360] width 185 height 22
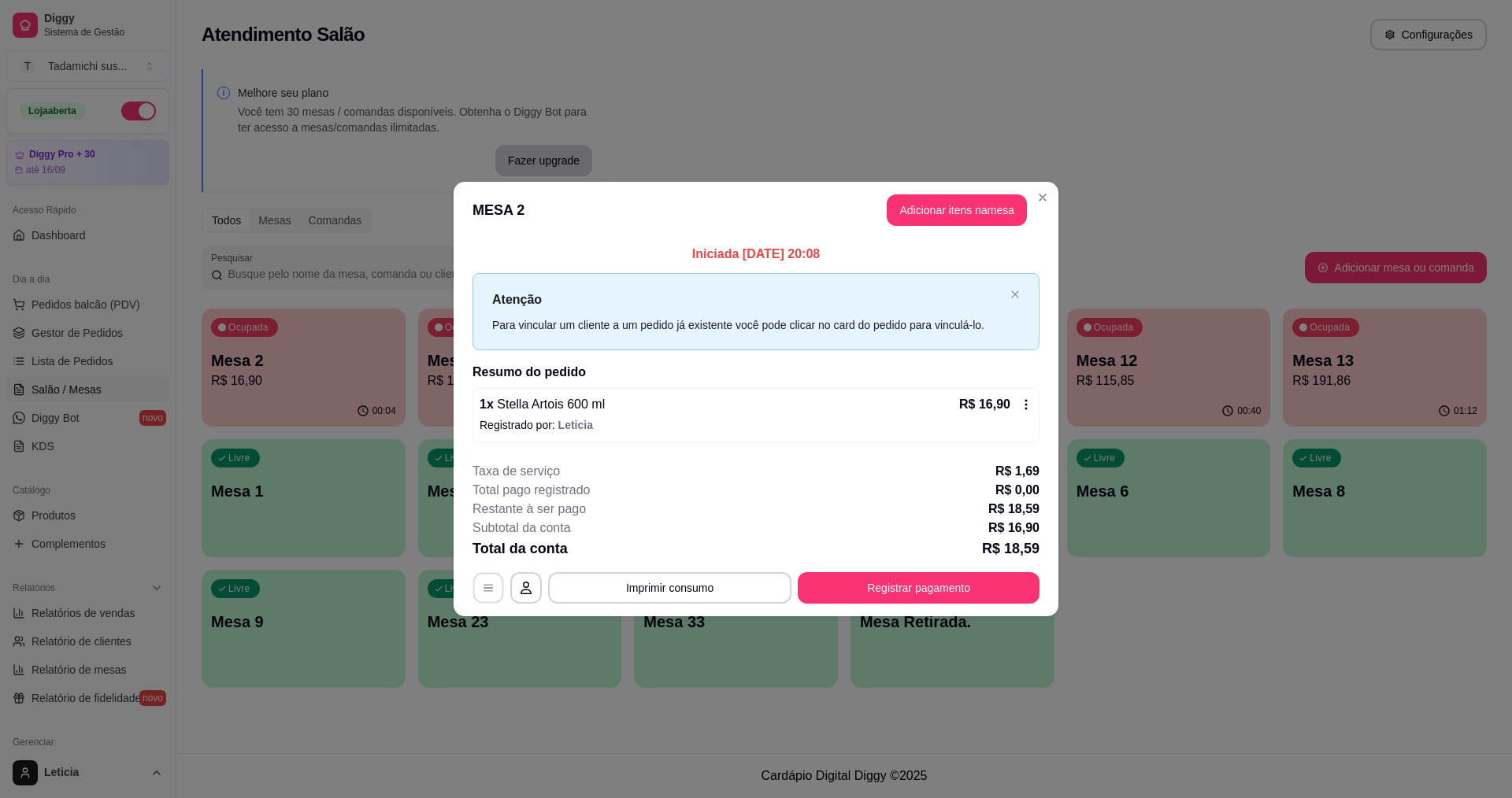
click at [480, 586] on button "button" at bounding box center [488, 587] width 31 height 31
click at [972, 194] on header "MESA 2 Adicionar itens na mesa" at bounding box center [756, 210] width 605 height 57
click at [927, 214] on button "Adicionar itens na mesa" at bounding box center [956, 210] width 135 height 31
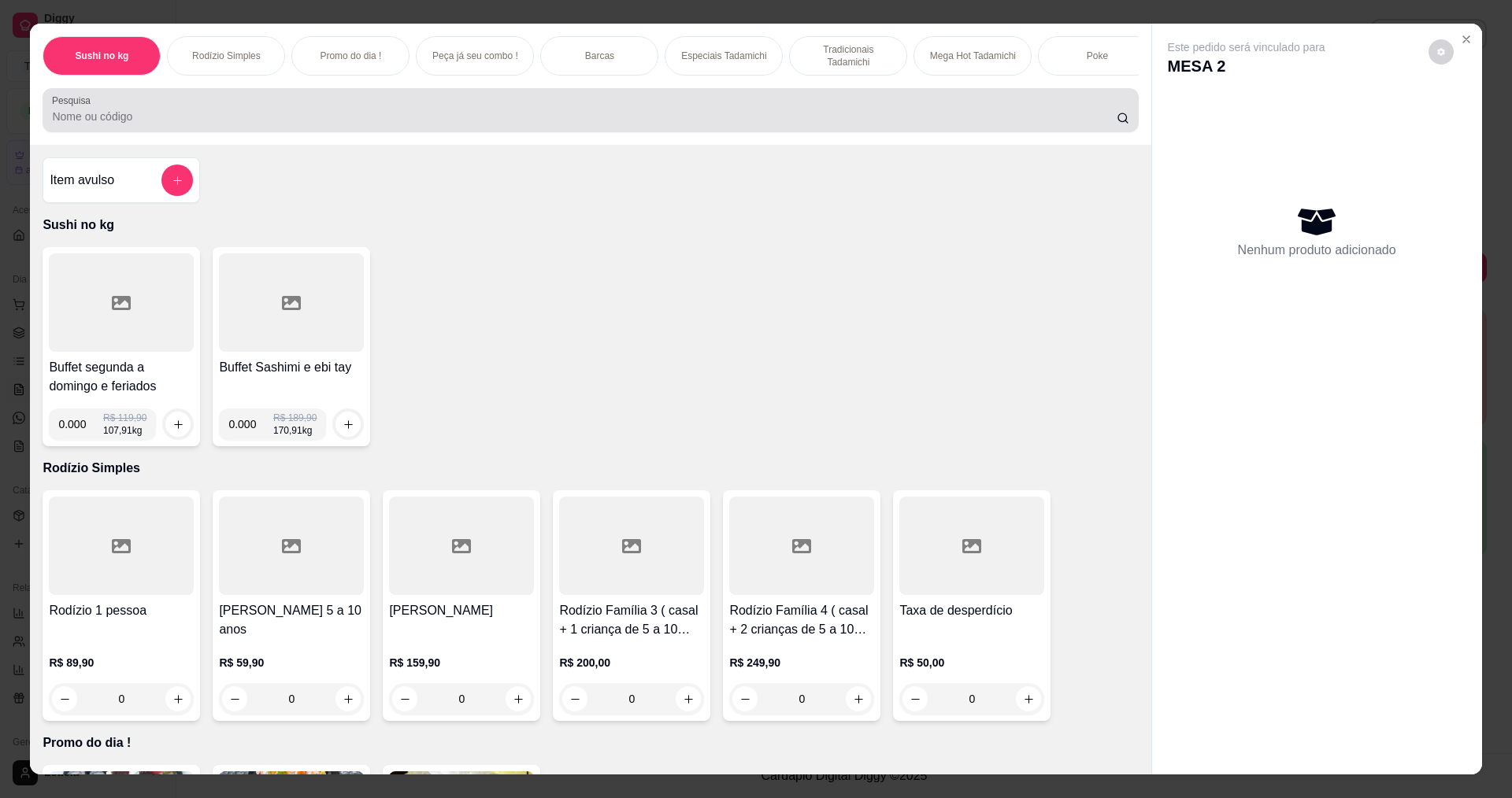
click at [897, 117] on div at bounding box center [590, 111] width 1076 height 32
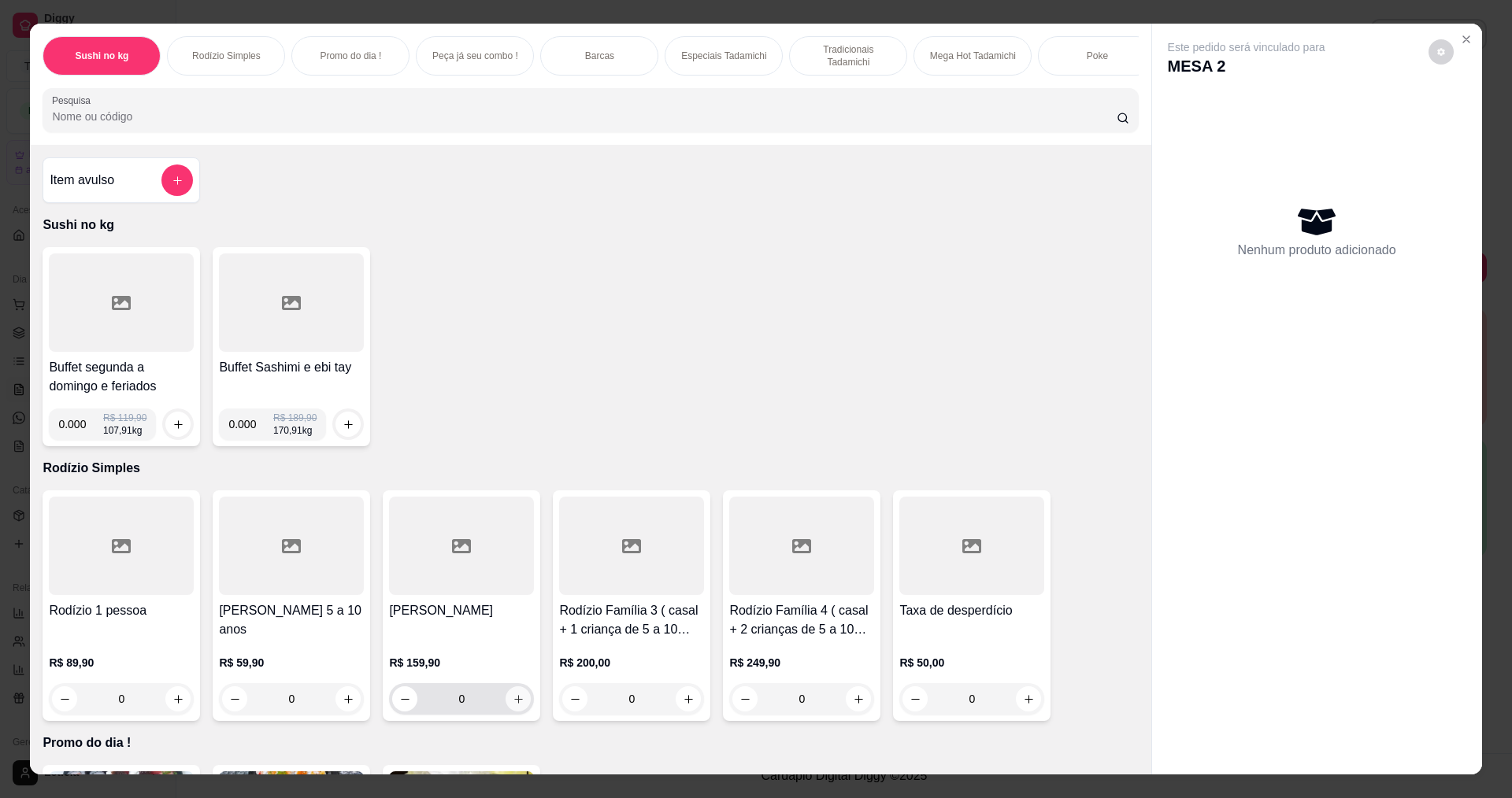
click at [513, 706] on icon "increase-product-quantity" at bounding box center [518, 699] width 12 height 12
type input "1"
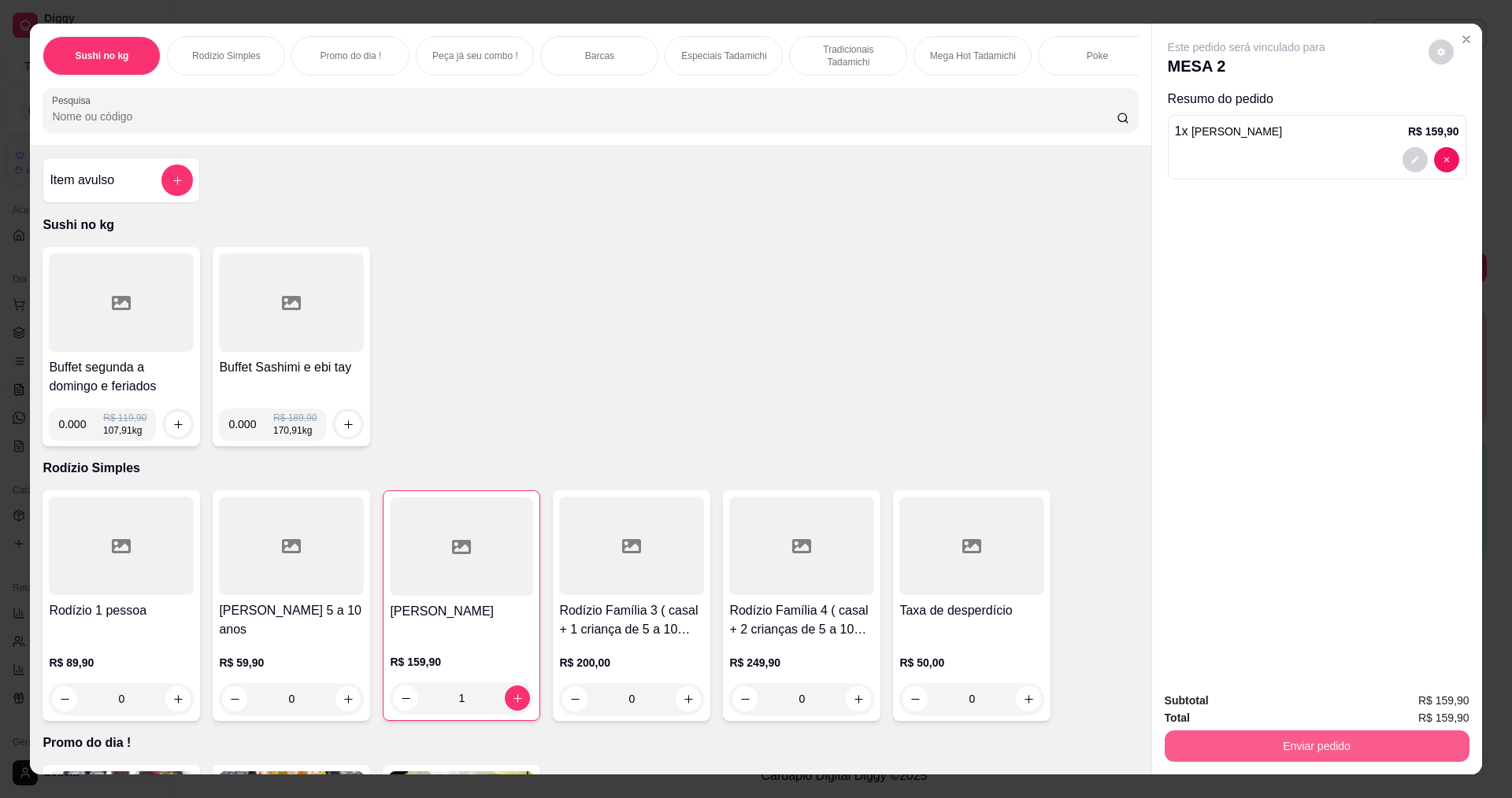
click at [1199, 755] on button "Enviar pedido" at bounding box center [1318, 747] width 305 height 32
click at [1188, 707] on button "Não registrar e enviar pedido" at bounding box center [1265, 707] width 159 height 29
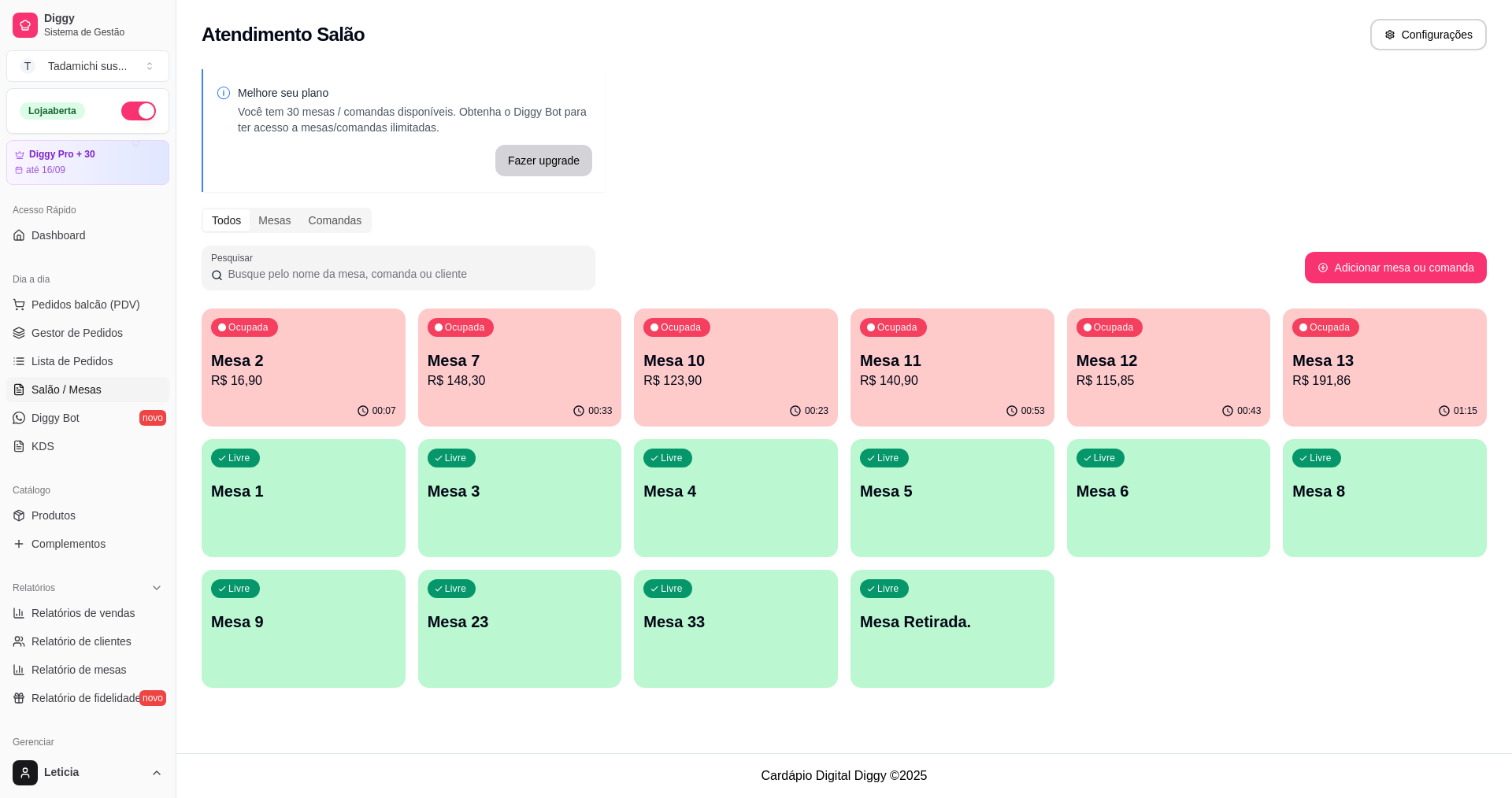
click at [345, 383] on p "R$ 16,90" at bounding box center [304, 381] width 185 height 19
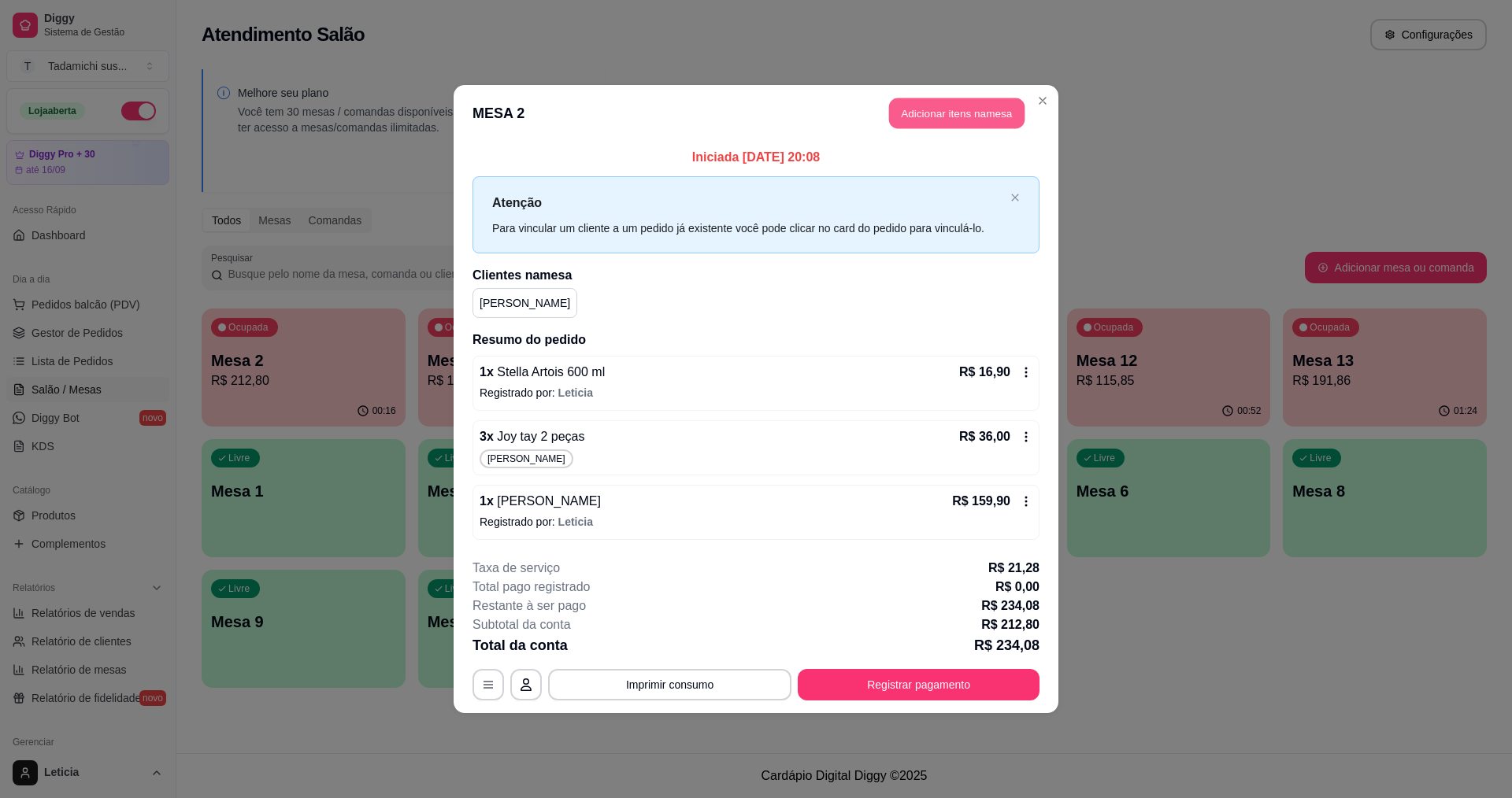
click at [975, 111] on button "Adicionar itens na mesa" at bounding box center [956, 114] width 135 height 31
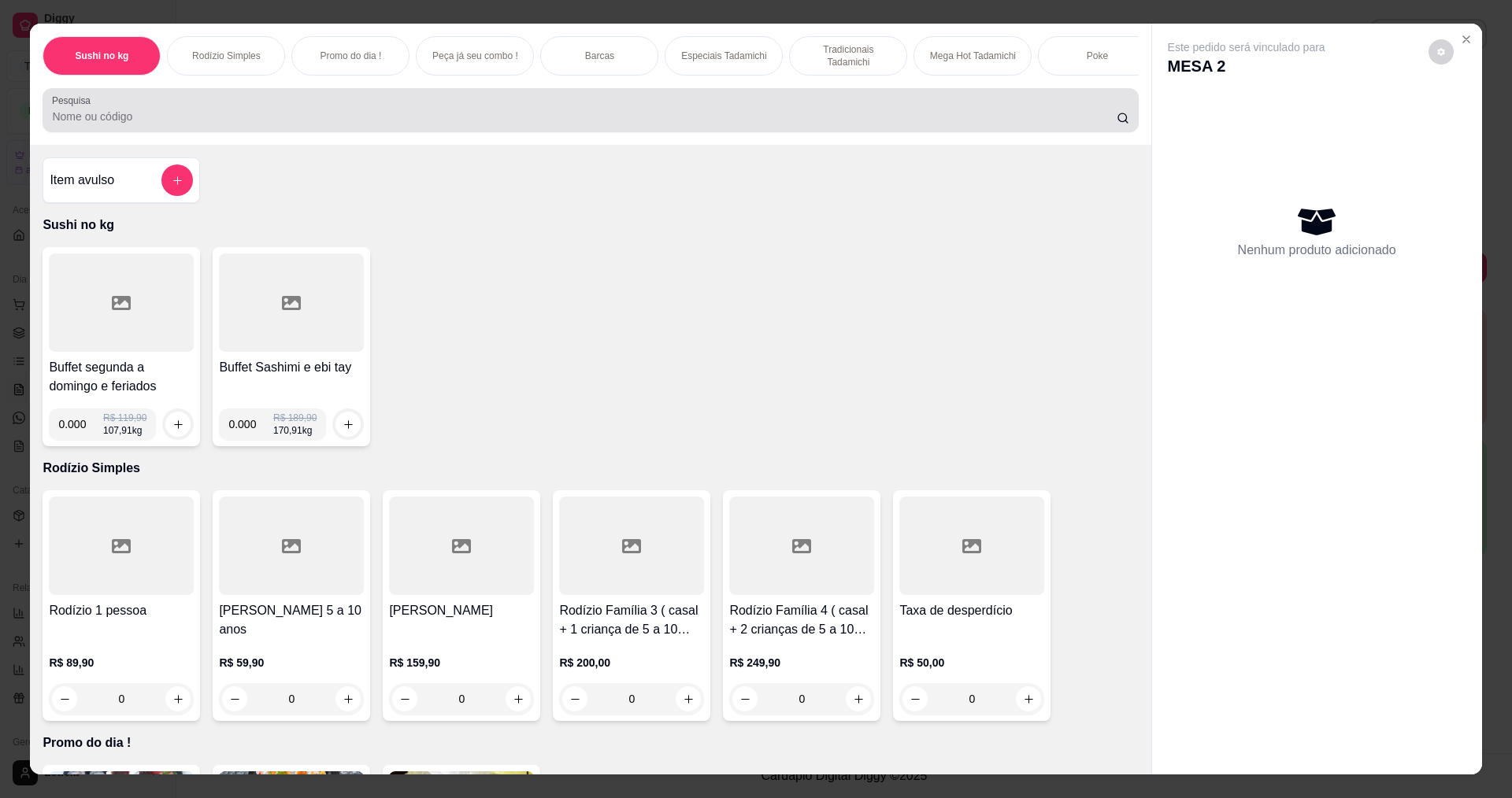
click at [747, 124] on input "Pesquisa" at bounding box center [584, 117] width 1064 height 16
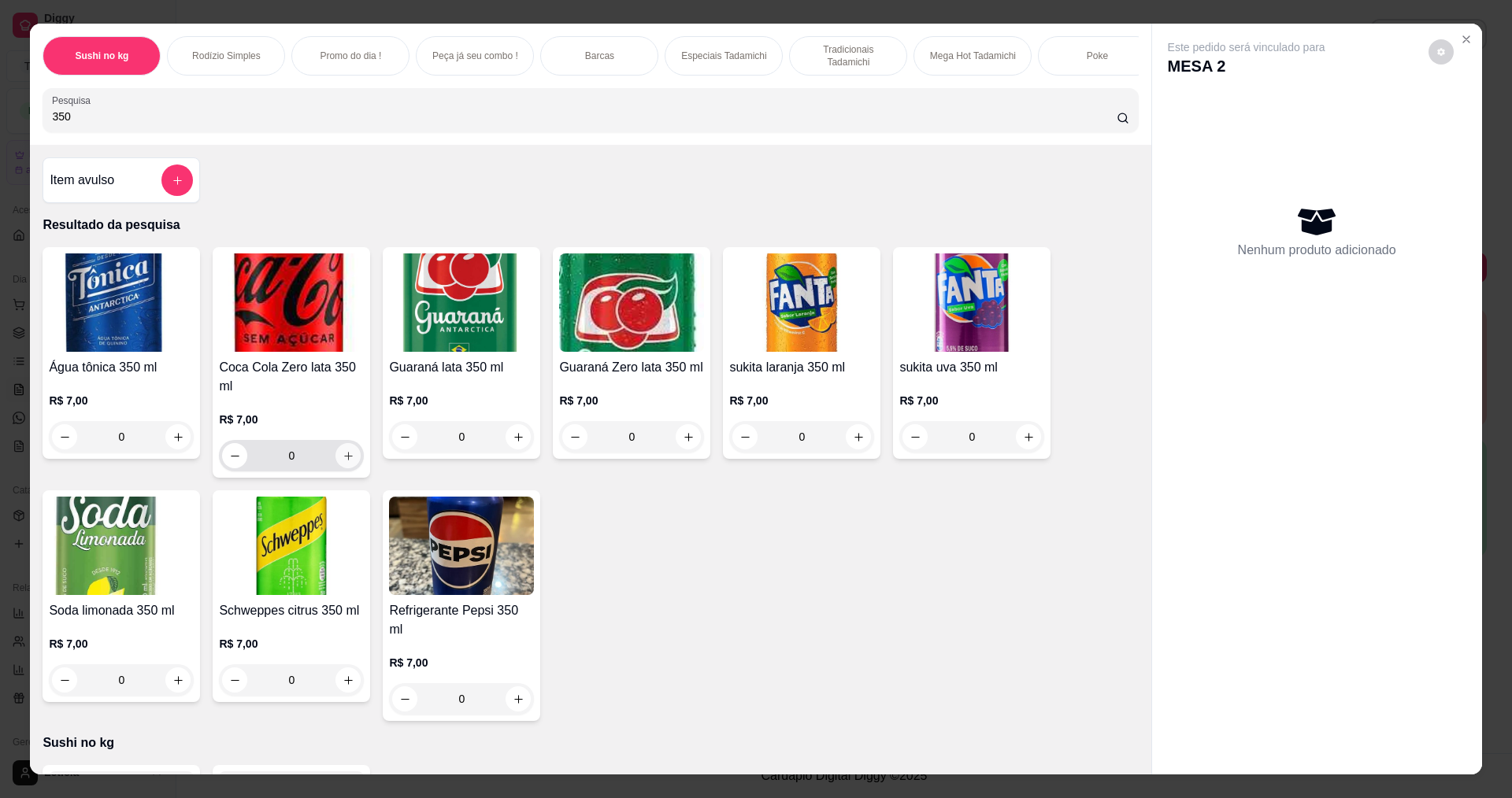
type input "350"
click at [342, 462] on icon "increase-product-quantity" at bounding box center [348, 456] width 12 height 12
type input "1"
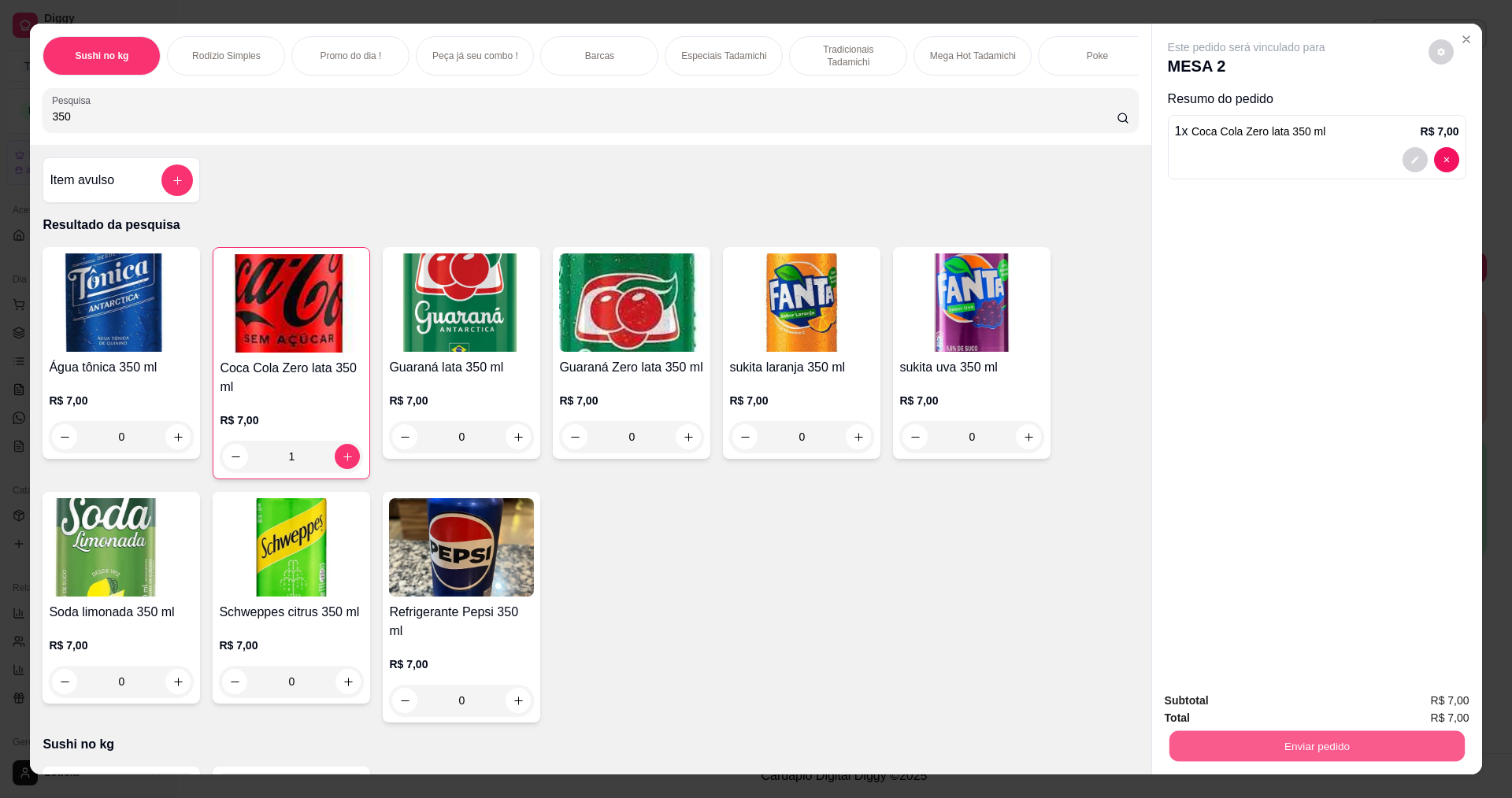
click at [1179, 752] on button "Enviar pedido" at bounding box center [1317, 746] width 296 height 31
click at [1197, 698] on button "Não registrar e enviar pedido" at bounding box center [1265, 708] width 164 height 30
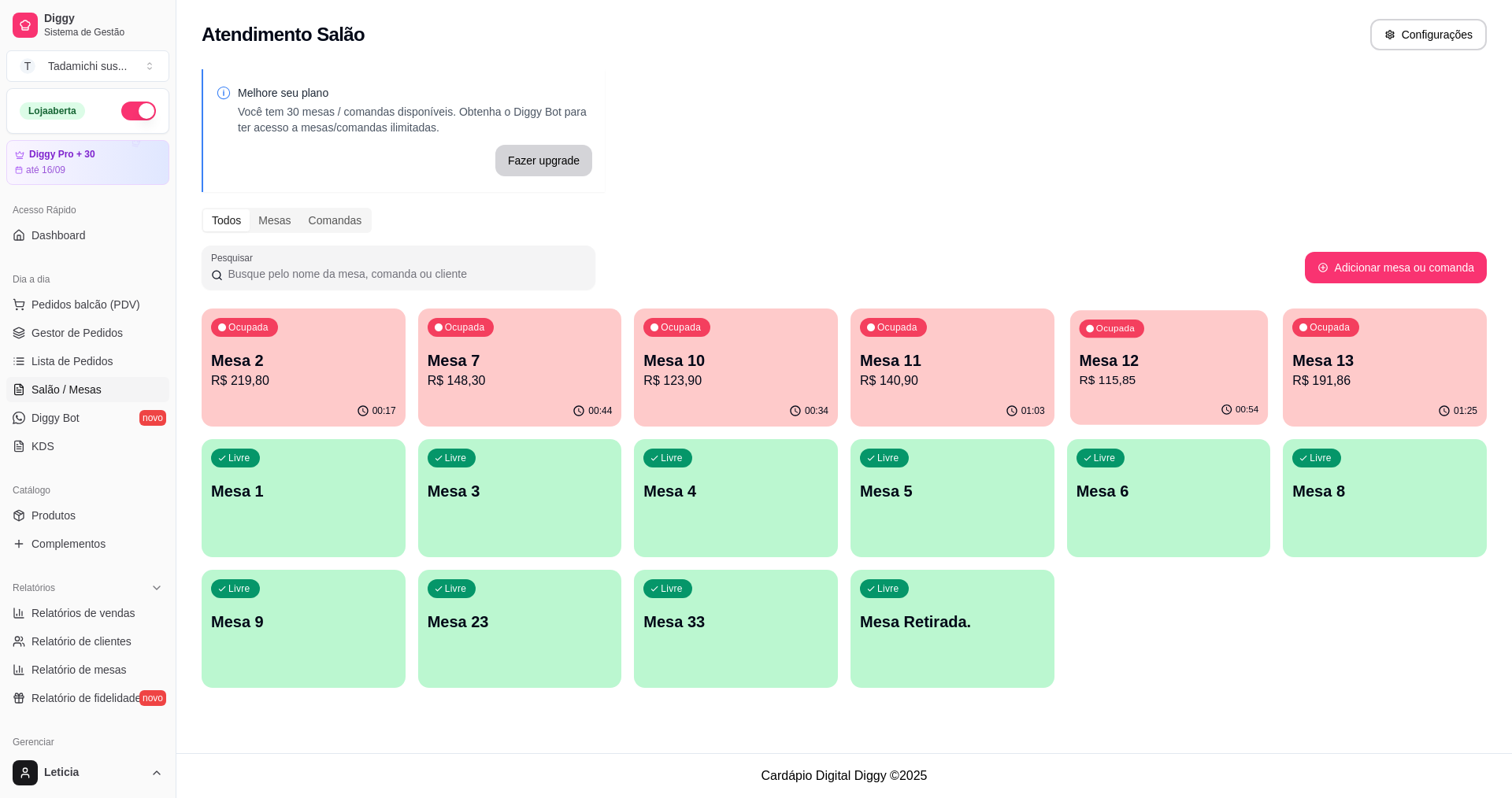
click at [1089, 356] on p "Mesa 12" at bounding box center [1168, 360] width 179 height 21
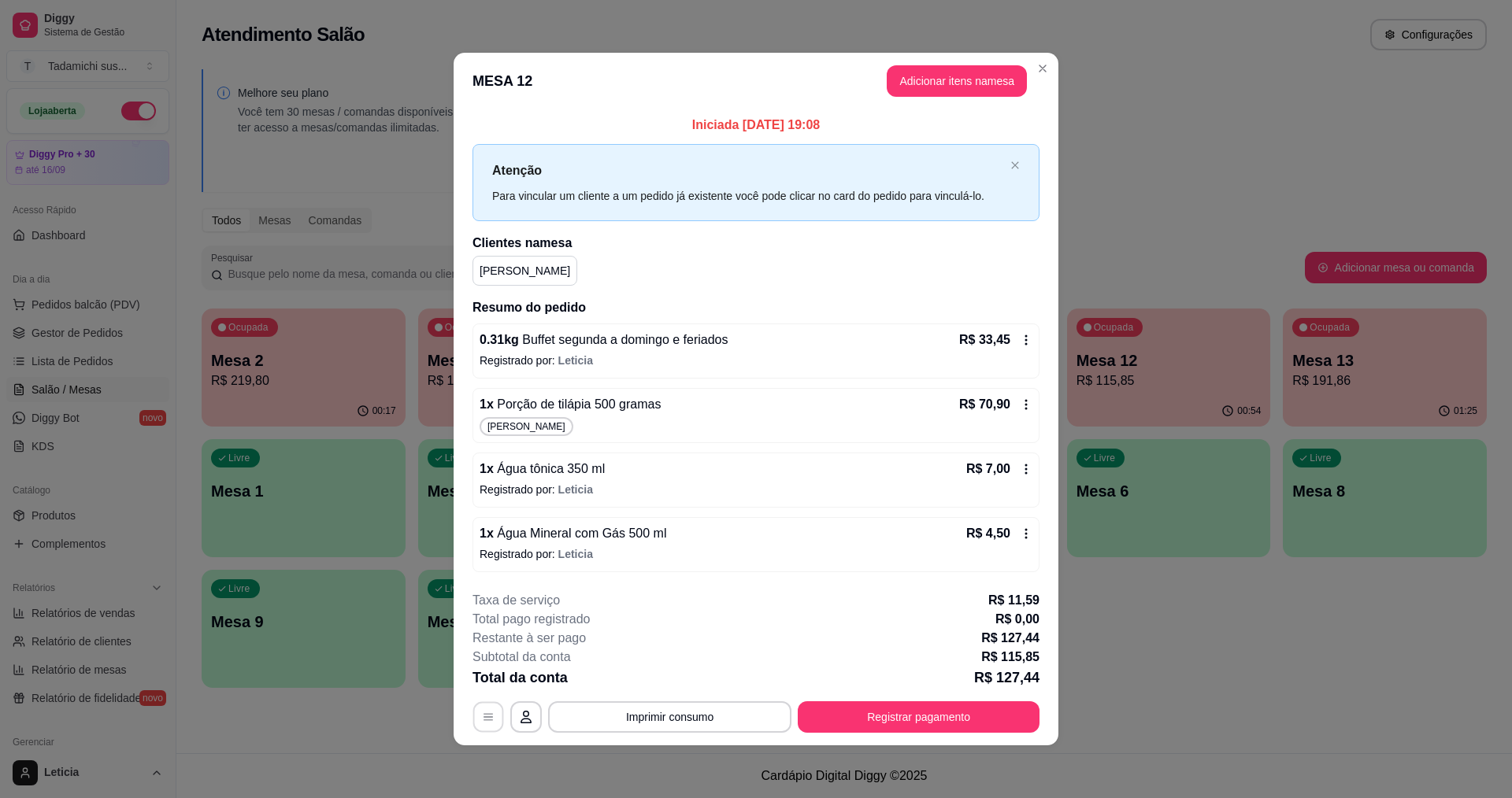
click at [487, 716] on icon "button" at bounding box center [488, 717] width 13 height 13
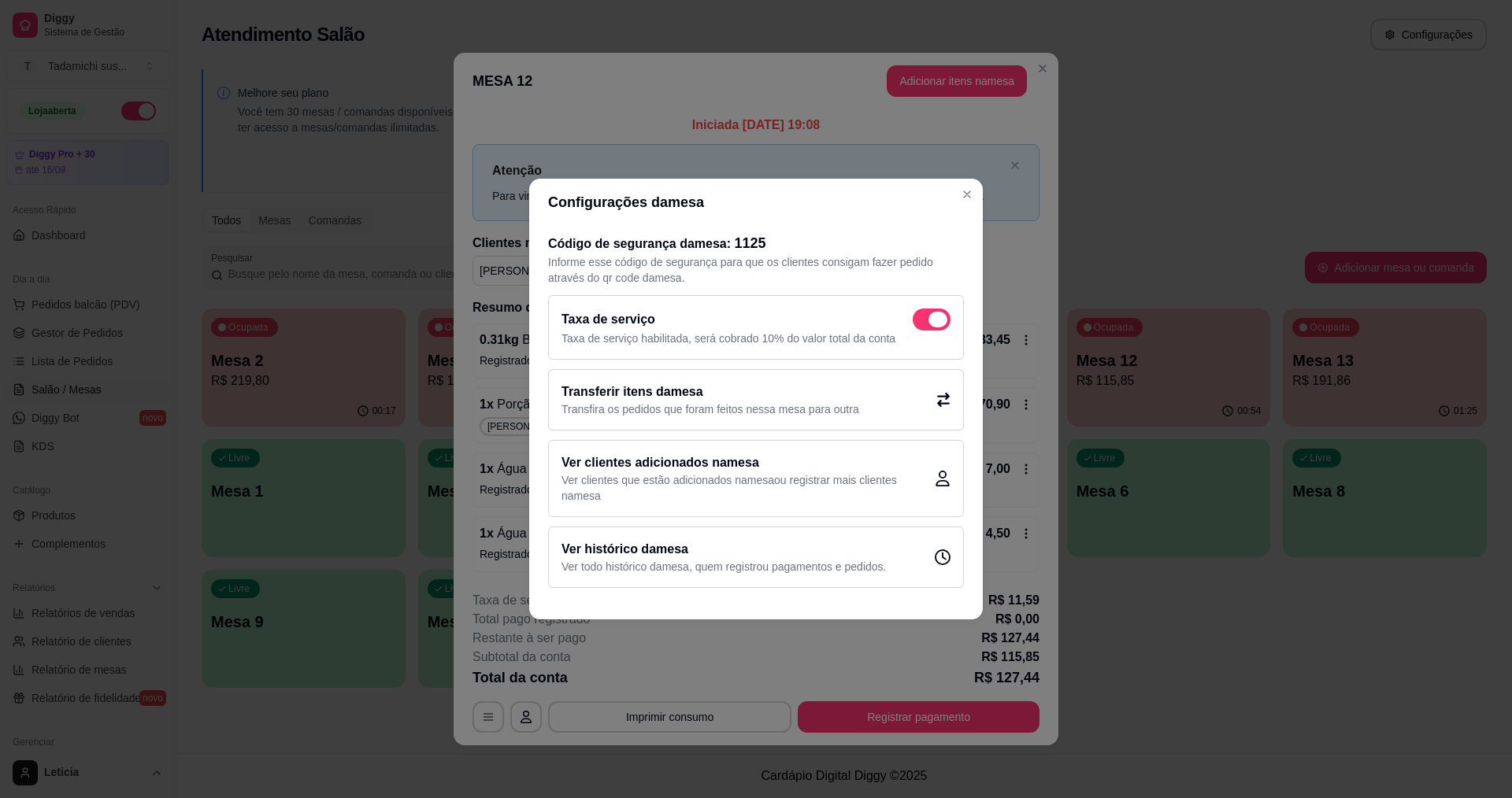
click at [929, 319] on span at bounding box center [932, 320] width 38 height 22
click at [922, 323] on input "checkbox" at bounding box center [917, 328] width 10 height 10
checkbox input "false"
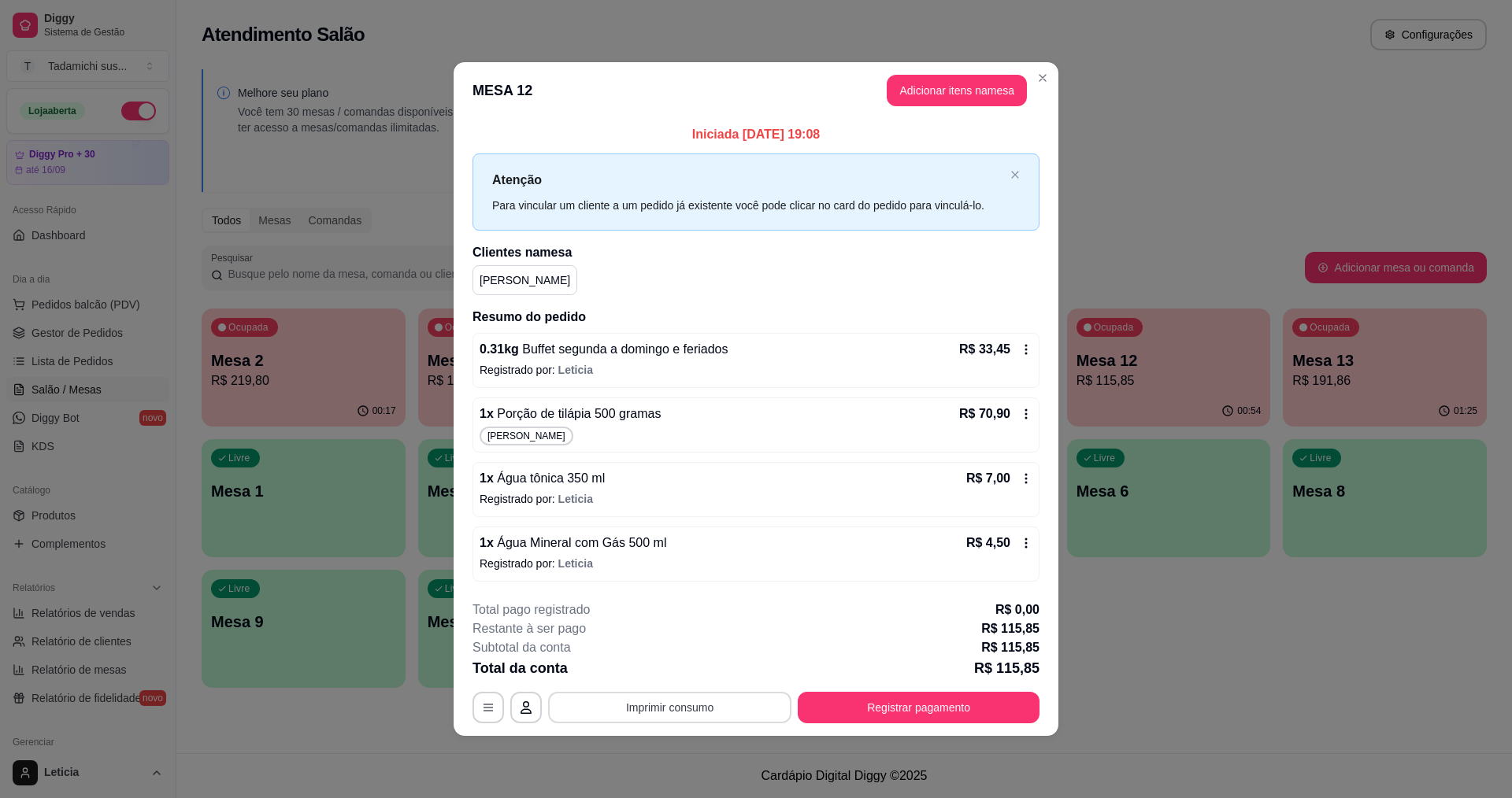
click at [748, 709] on button "Imprimir consumo" at bounding box center [670, 708] width 243 height 32
click at [698, 638] on button "IMPRESSORA" at bounding box center [673, 638] width 117 height 24
click at [900, 705] on button "Registrar pagamento" at bounding box center [918, 707] width 235 height 31
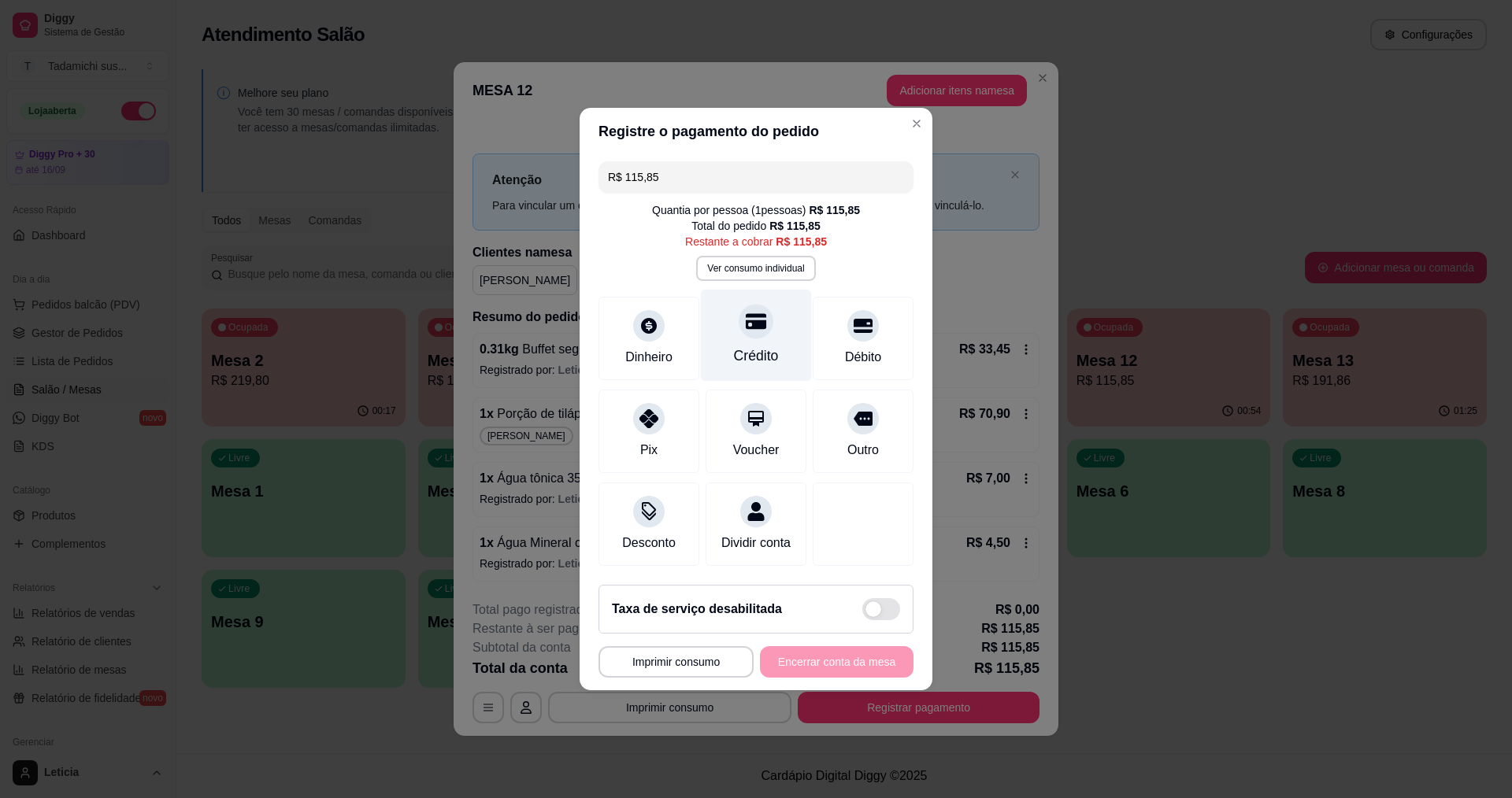
click at [744, 333] on div "Crédito" at bounding box center [756, 336] width 111 height 92
type input "R$ 0,00"
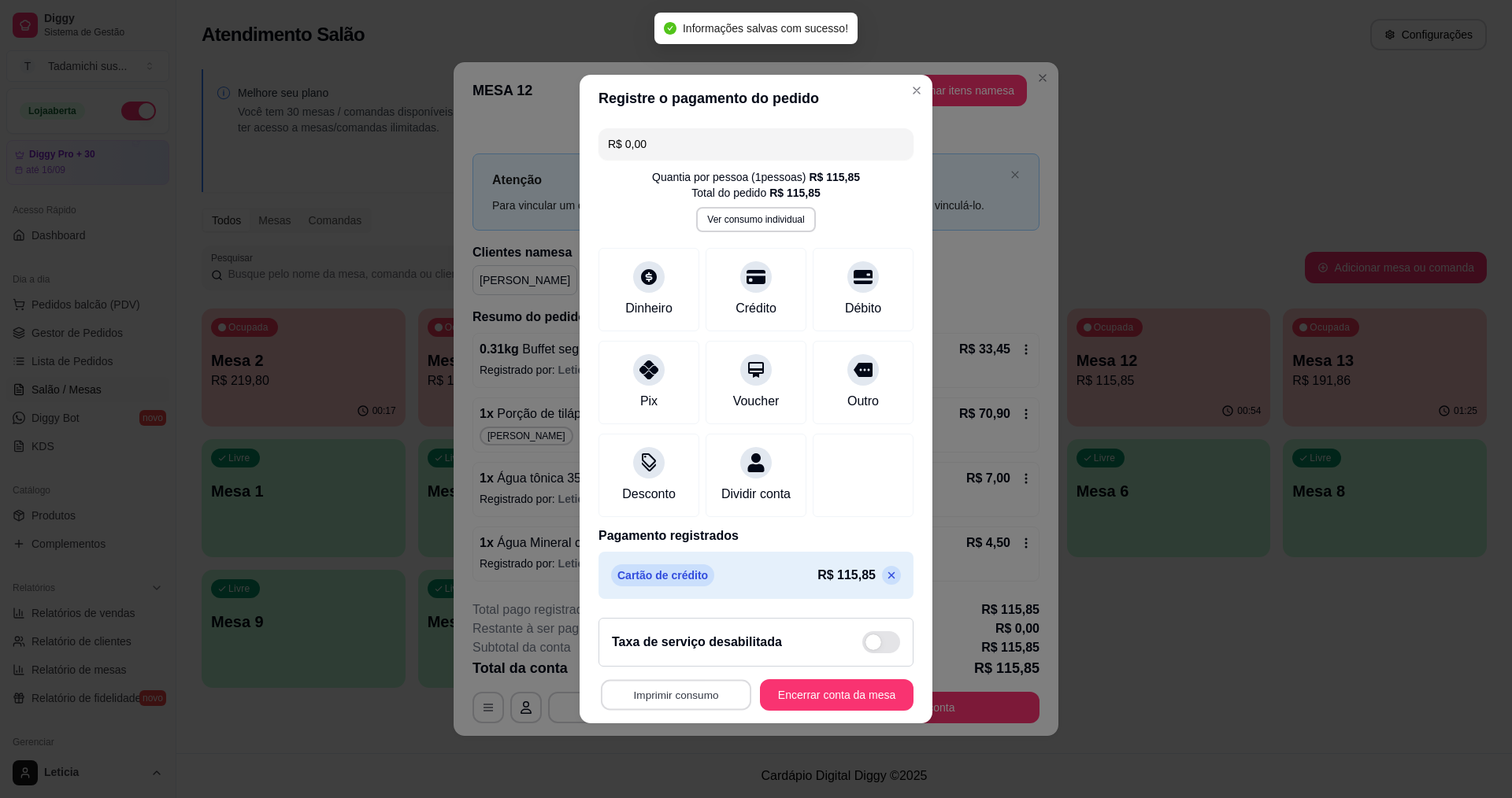
click at [682, 701] on button "Imprimir consumo" at bounding box center [676, 695] width 150 height 31
click at [707, 665] on button "IMPRESSORA HAYOM" at bounding box center [677, 668] width 121 height 25
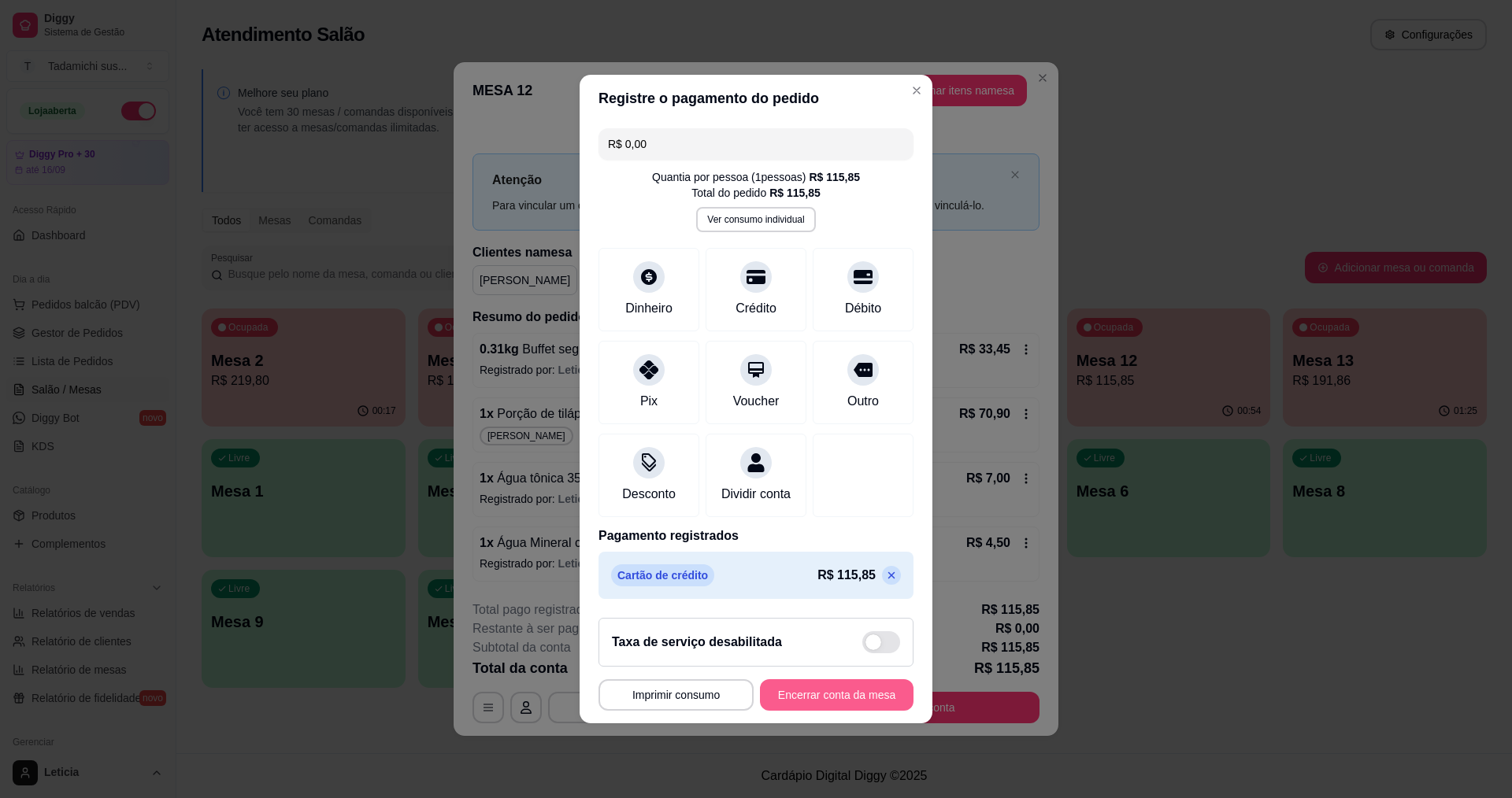
click at [809, 703] on button "Encerrar conta da mesa" at bounding box center [837, 695] width 153 height 32
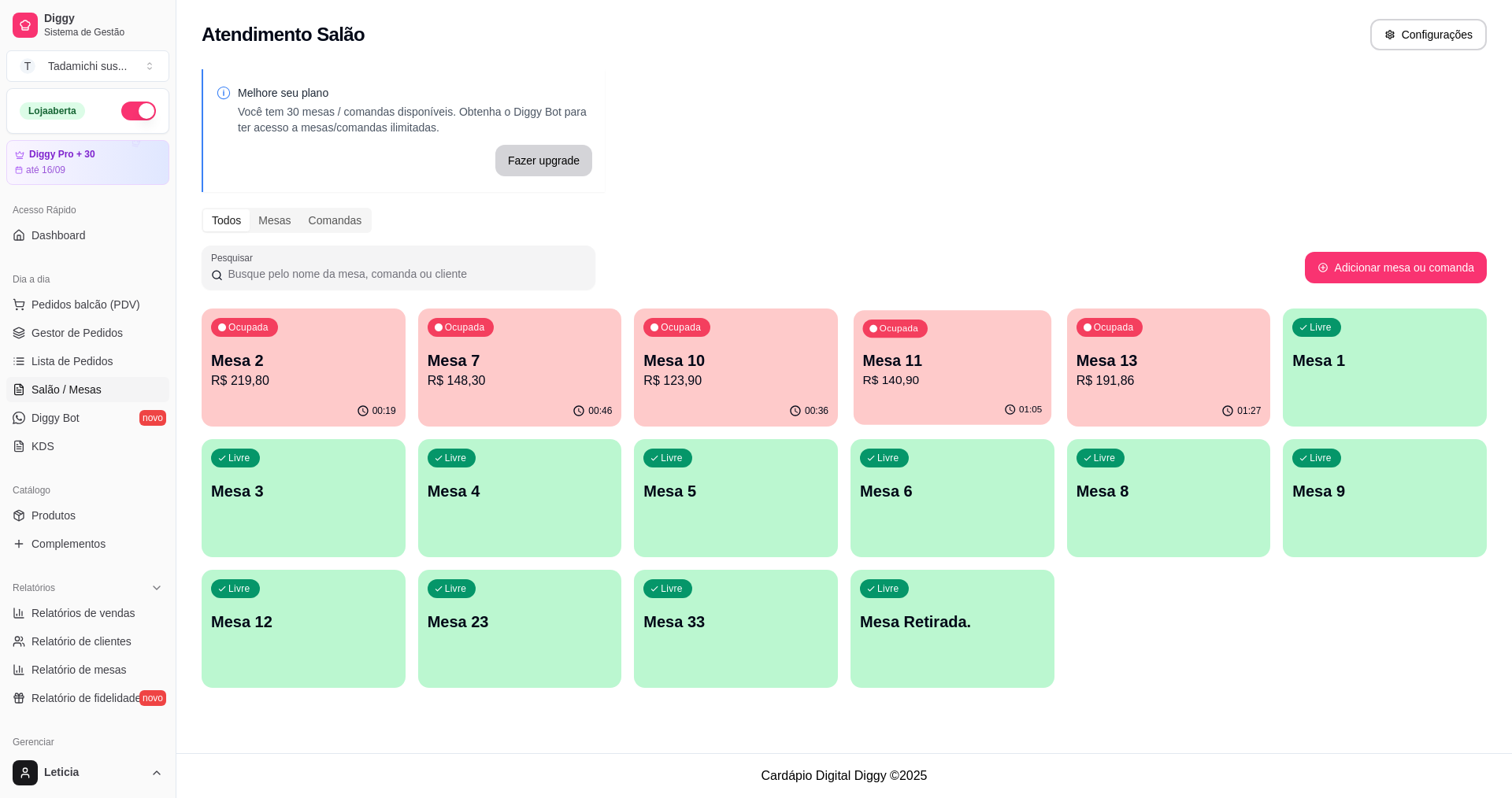
click at [956, 383] on p "R$ 140,90" at bounding box center [952, 380] width 179 height 18
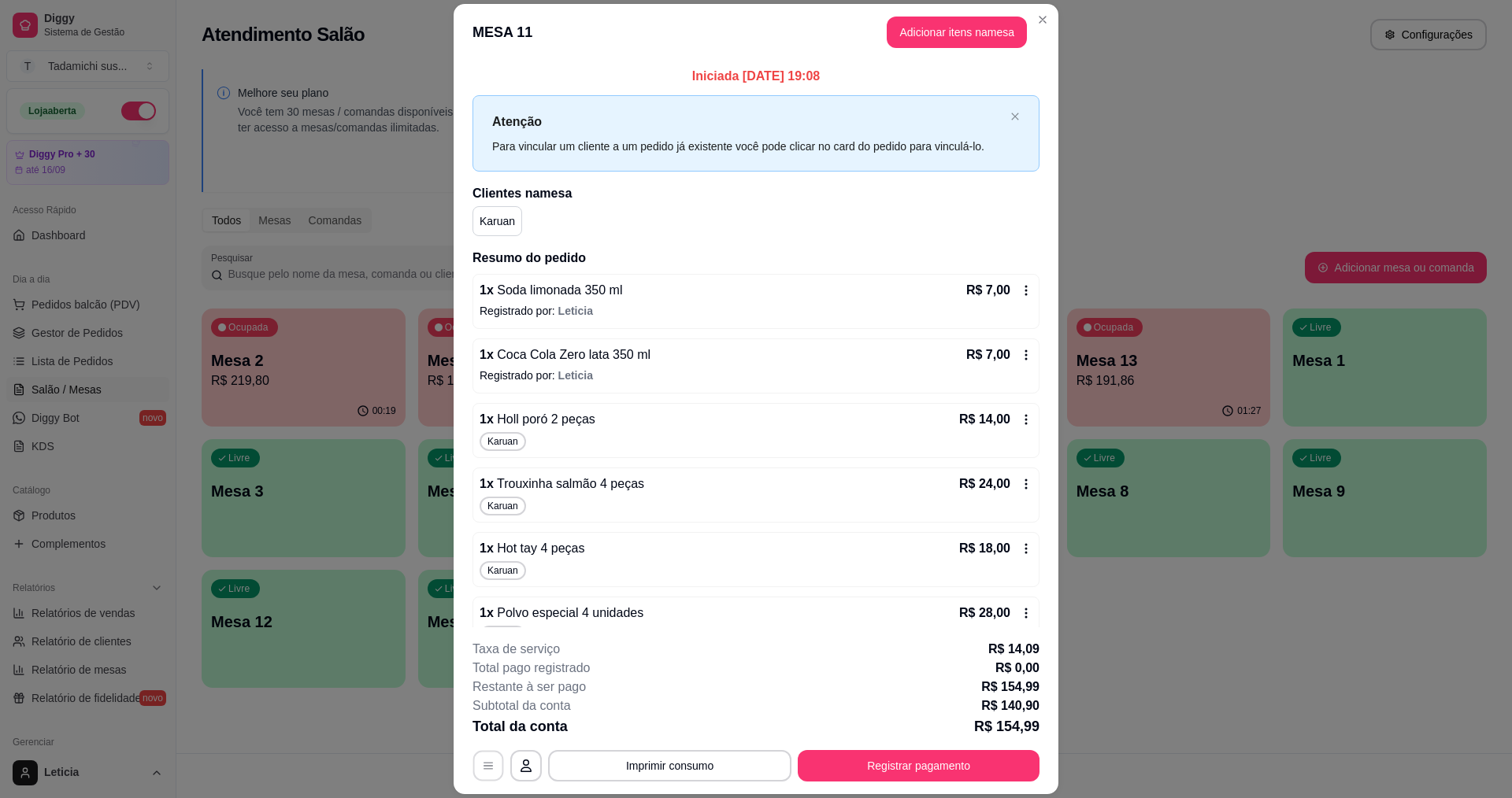
click at [481, 758] on button "button" at bounding box center [488, 766] width 31 height 31
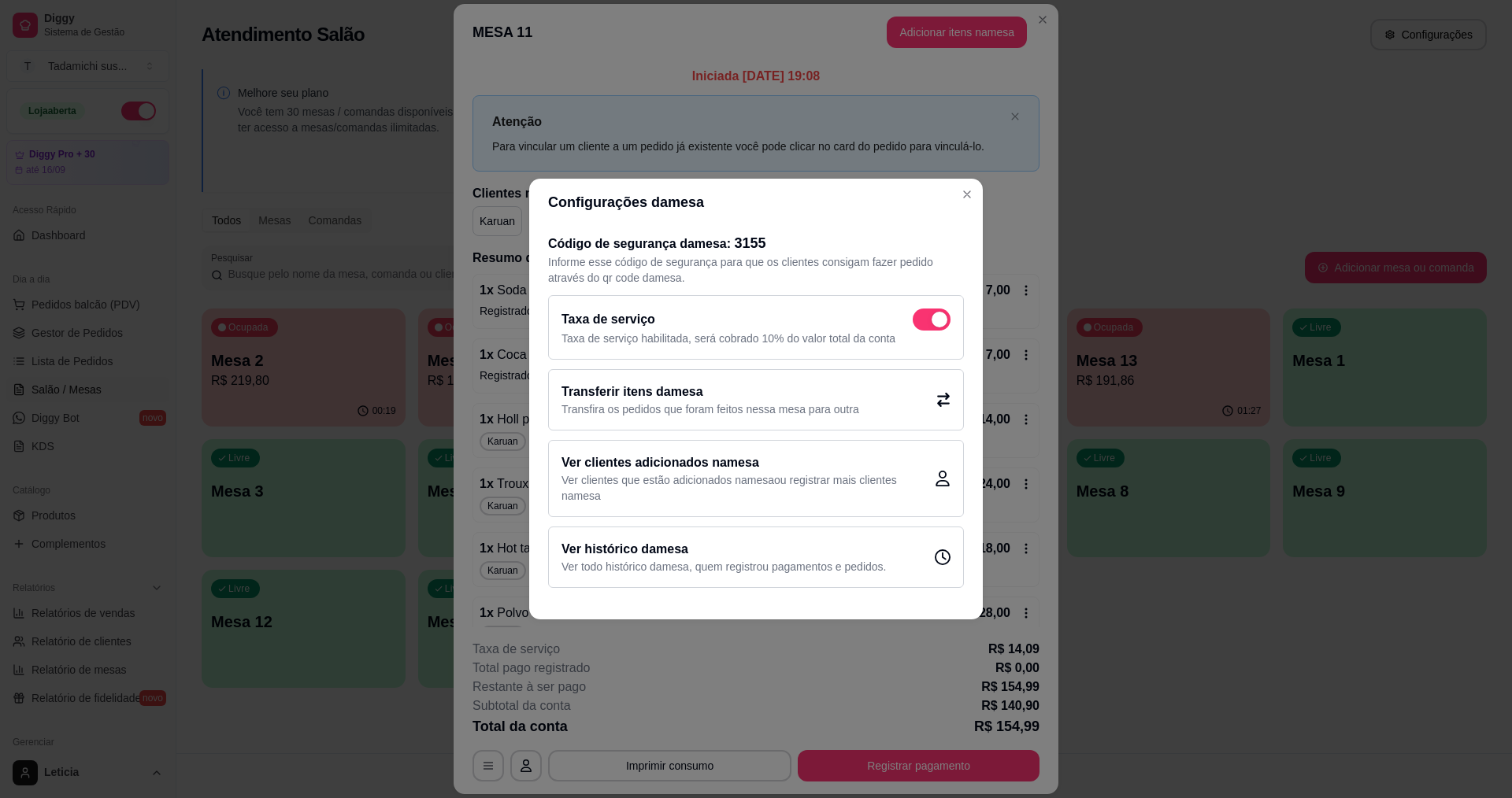
click at [933, 321] on span at bounding box center [940, 320] width 16 height 16
click at [922, 323] on input "checkbox" at bounding box center [917, 328] width 10 height 10
checkbox input "false"
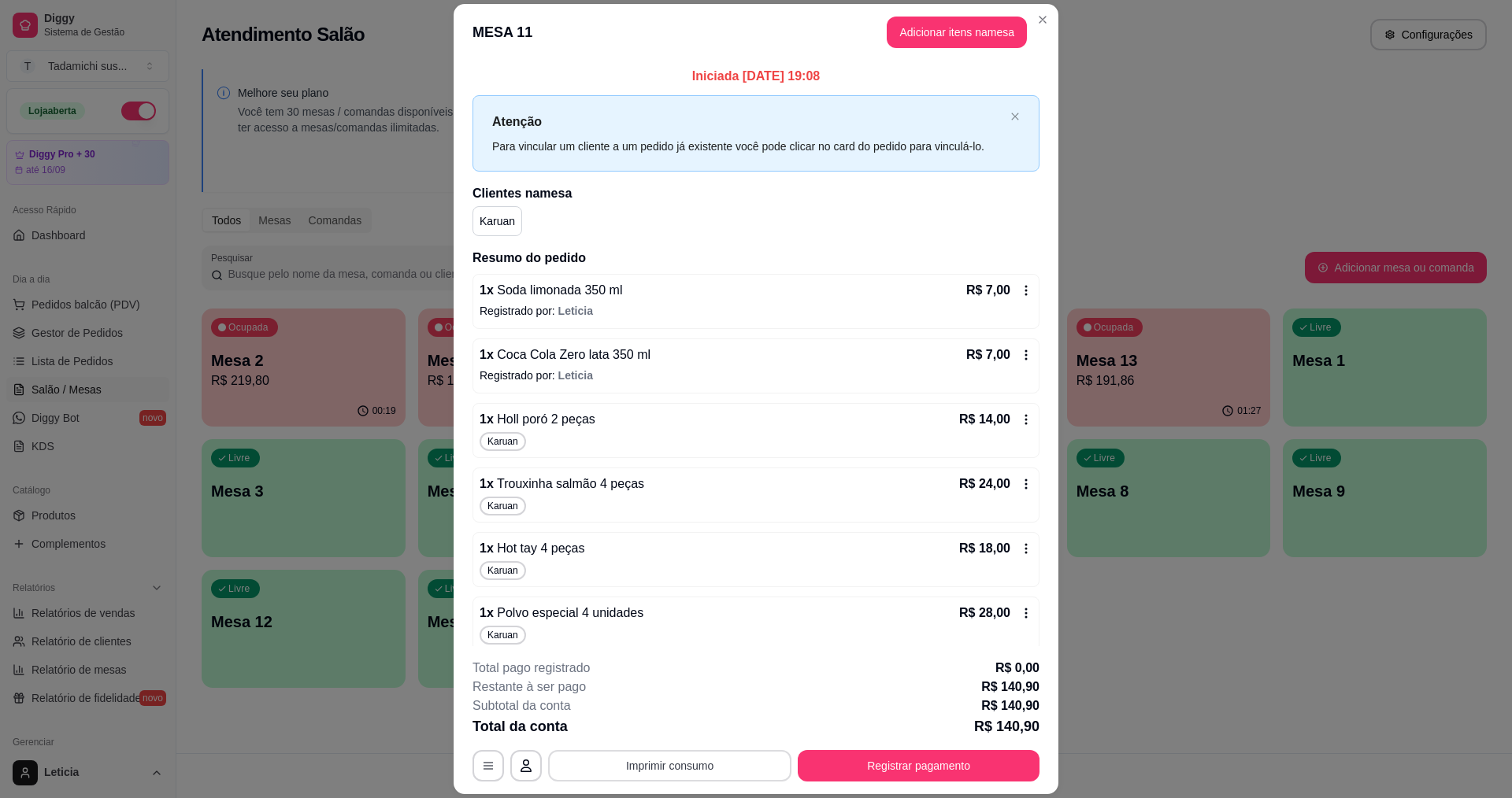
click at [696, 758] on button "Imprimir consumo" at bounding box center [670, 766] width 243 height 32
click at [688, 697] on button "IMPRESSORA" at bounding box center [668, 698] width 117 height 24
click at [483, 770] on icon "button" at bounding box center [488, 766] width 13 height 13
click at [822, 766] on button "Registrar pagamento" at bounding box center [918, 766] width 242 height 32
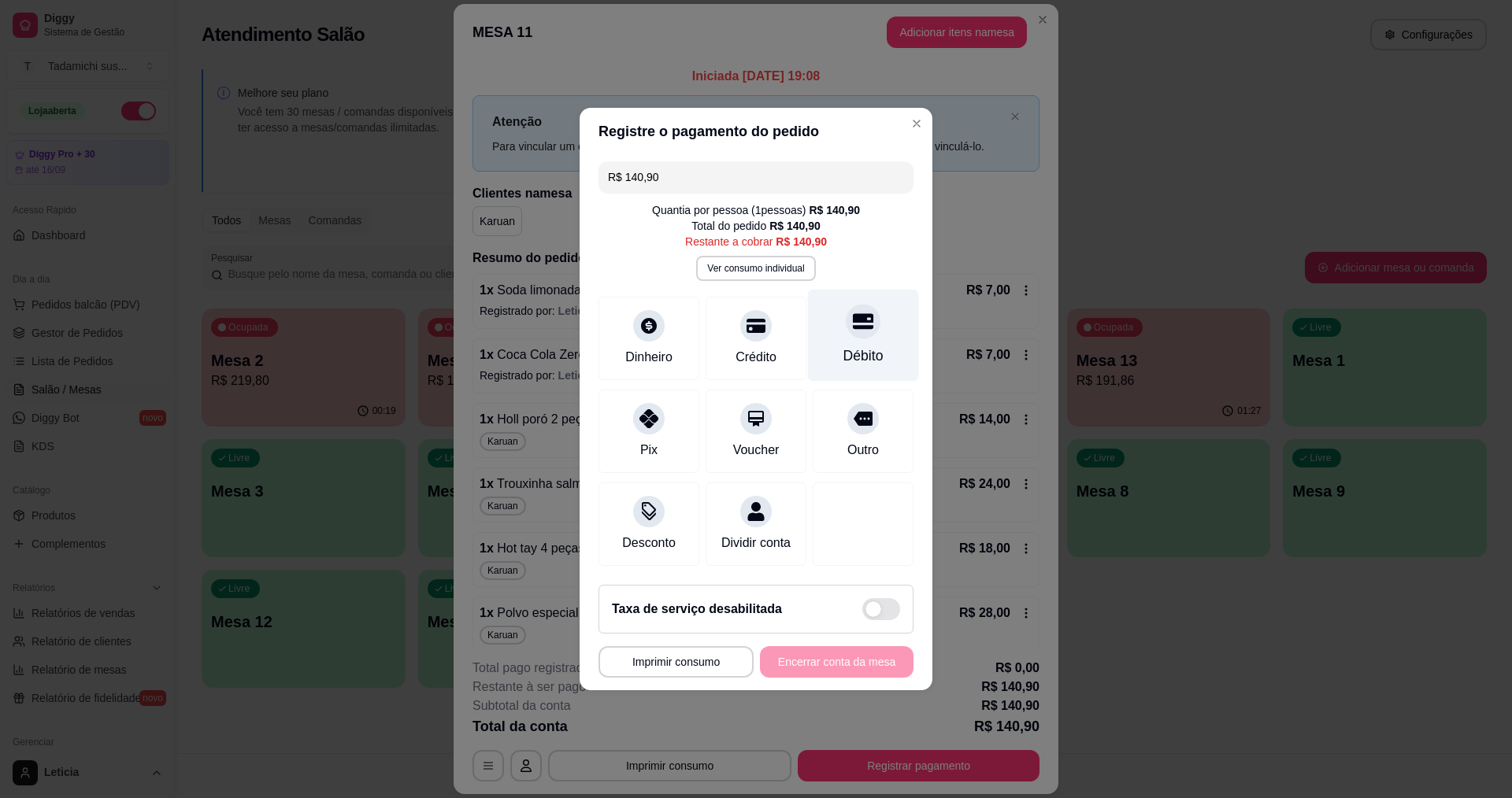
click at [844, 345] on div "Débito" at bounding box center [863, 356] width 40 height 21
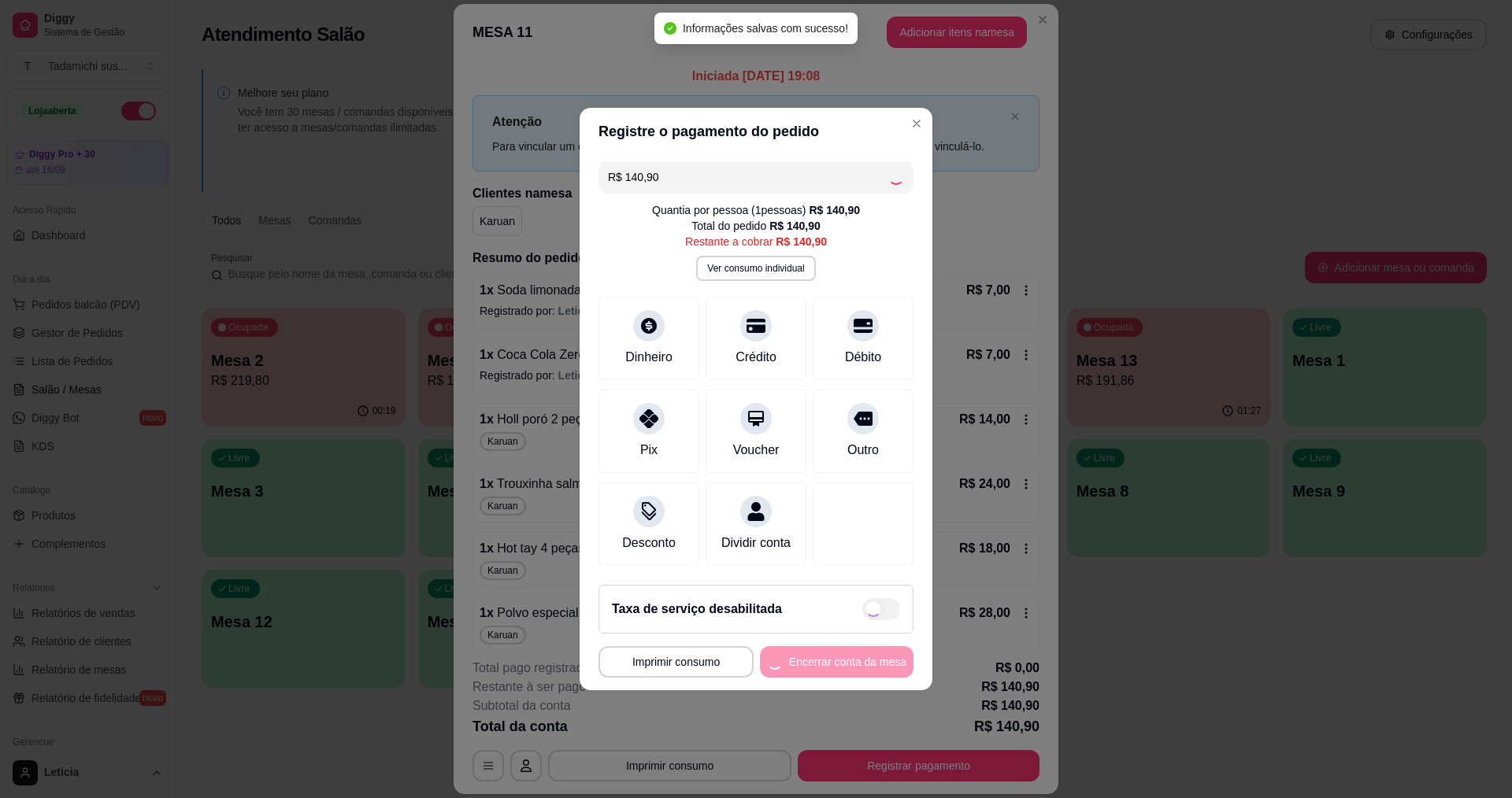
type input "R$ 0,00"
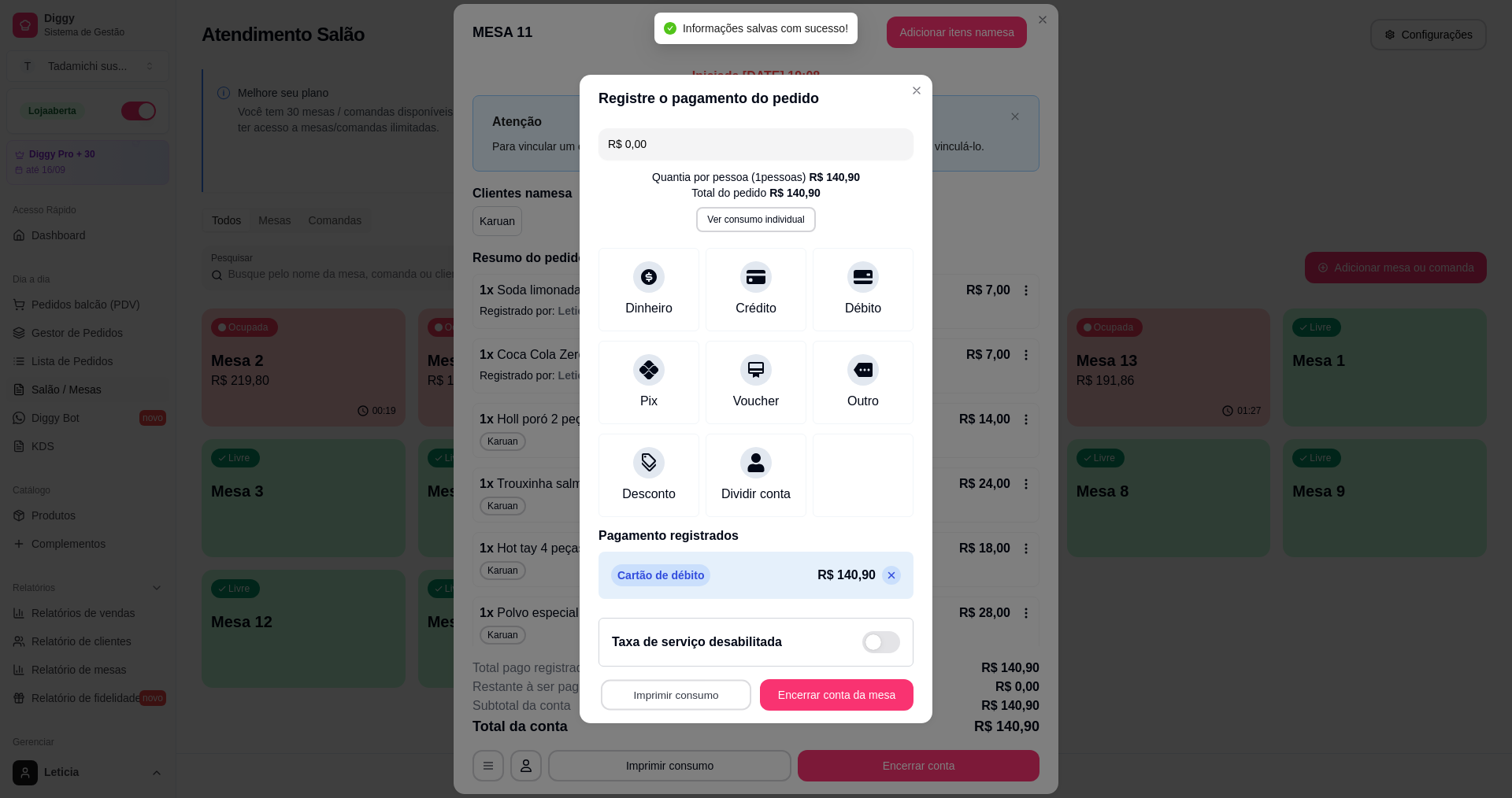
click at [707, 703] on button "Imprimir consumo" at bounding box center [676, 695] width 150 height 31
click at [718, 670] on button "IMPRESSORA HAYOM" at bounding box center [677, 668] width 121 height 25
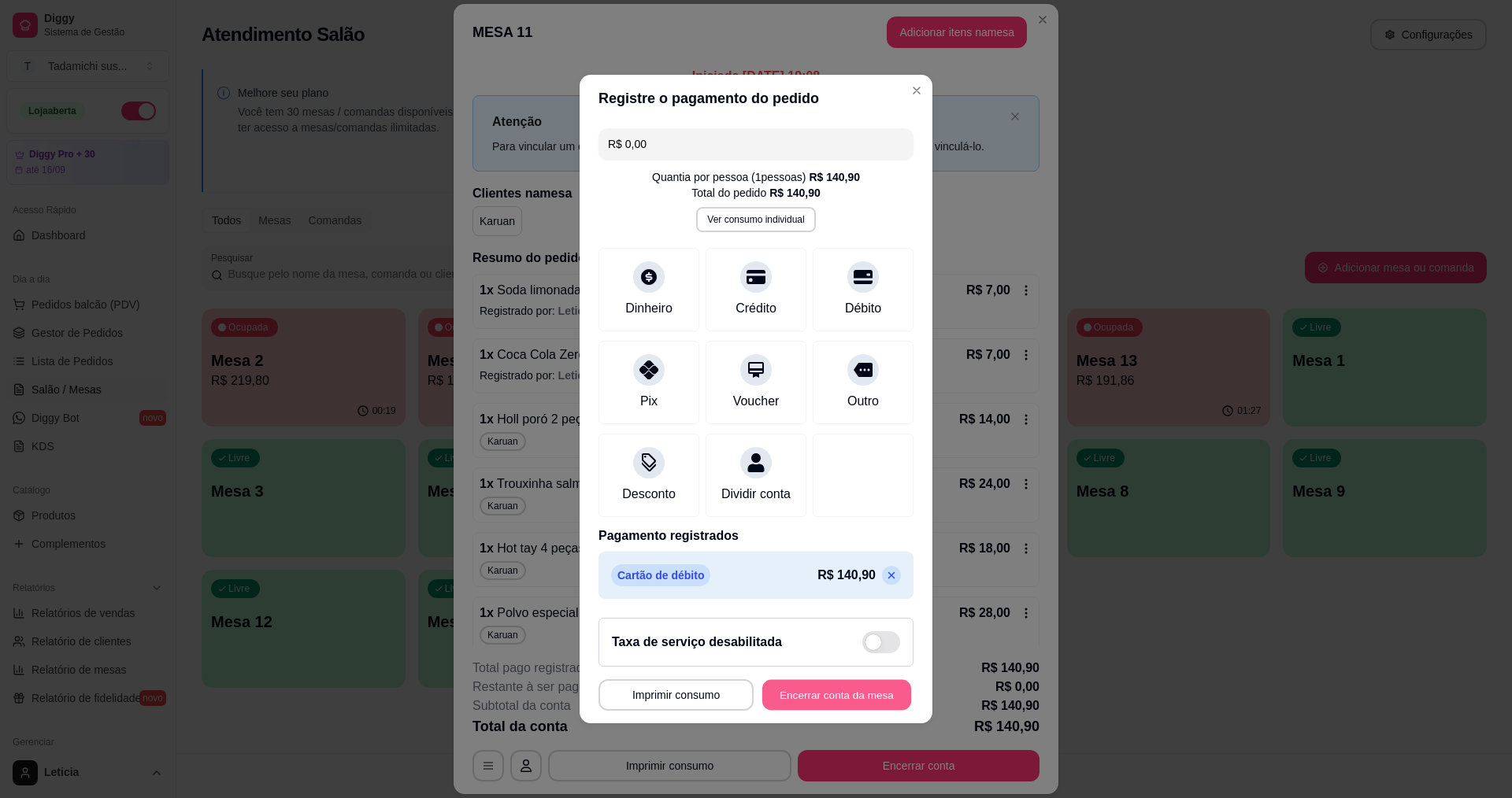
click at [835, 690] on button "Encerrar conta da mesa" at bounding box center [837, 695] width 149 height 31
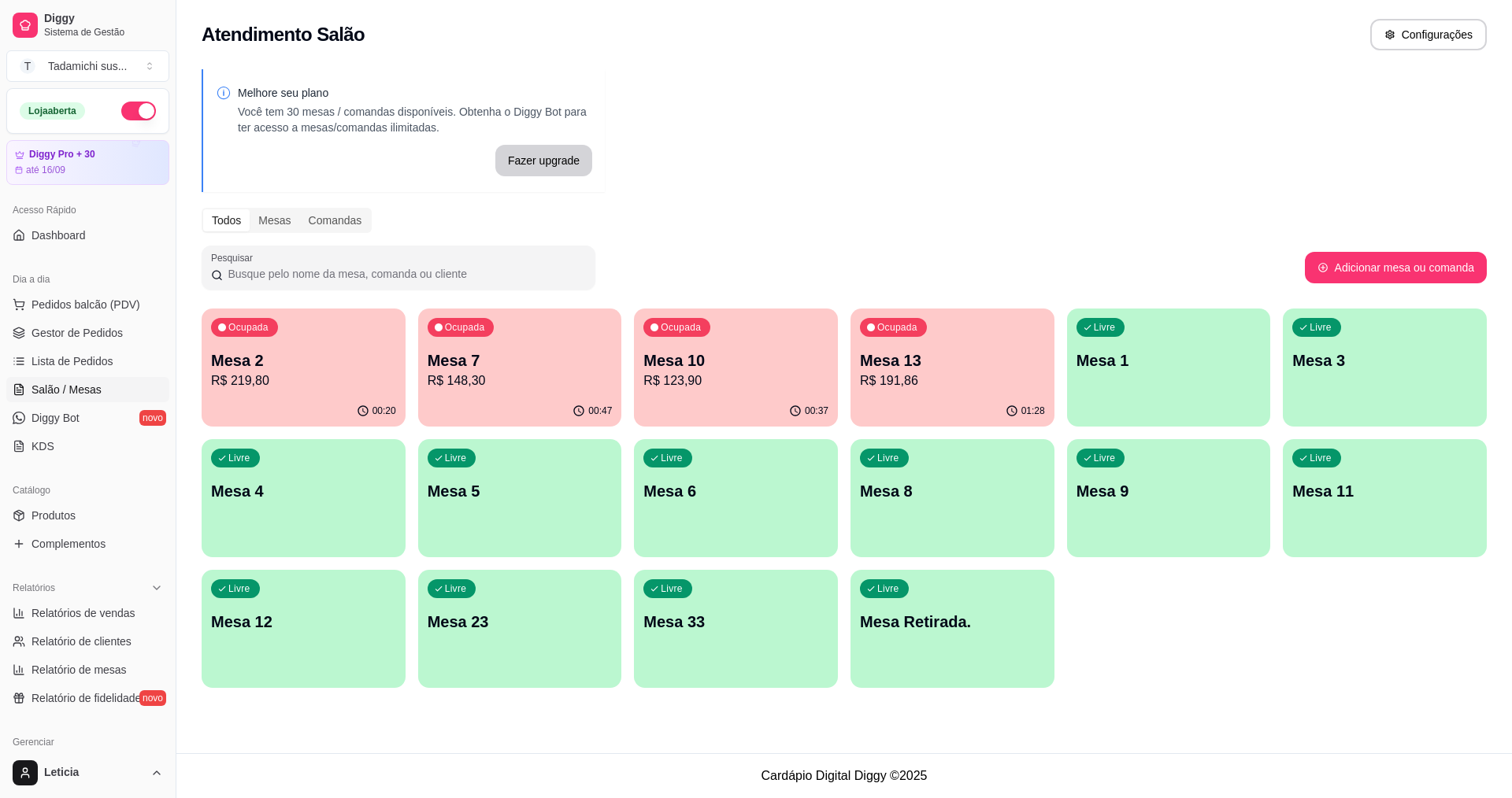
click at [1169, 371] on p "Mesa 1" at bounding box center [1169, 360] width 185 height 22
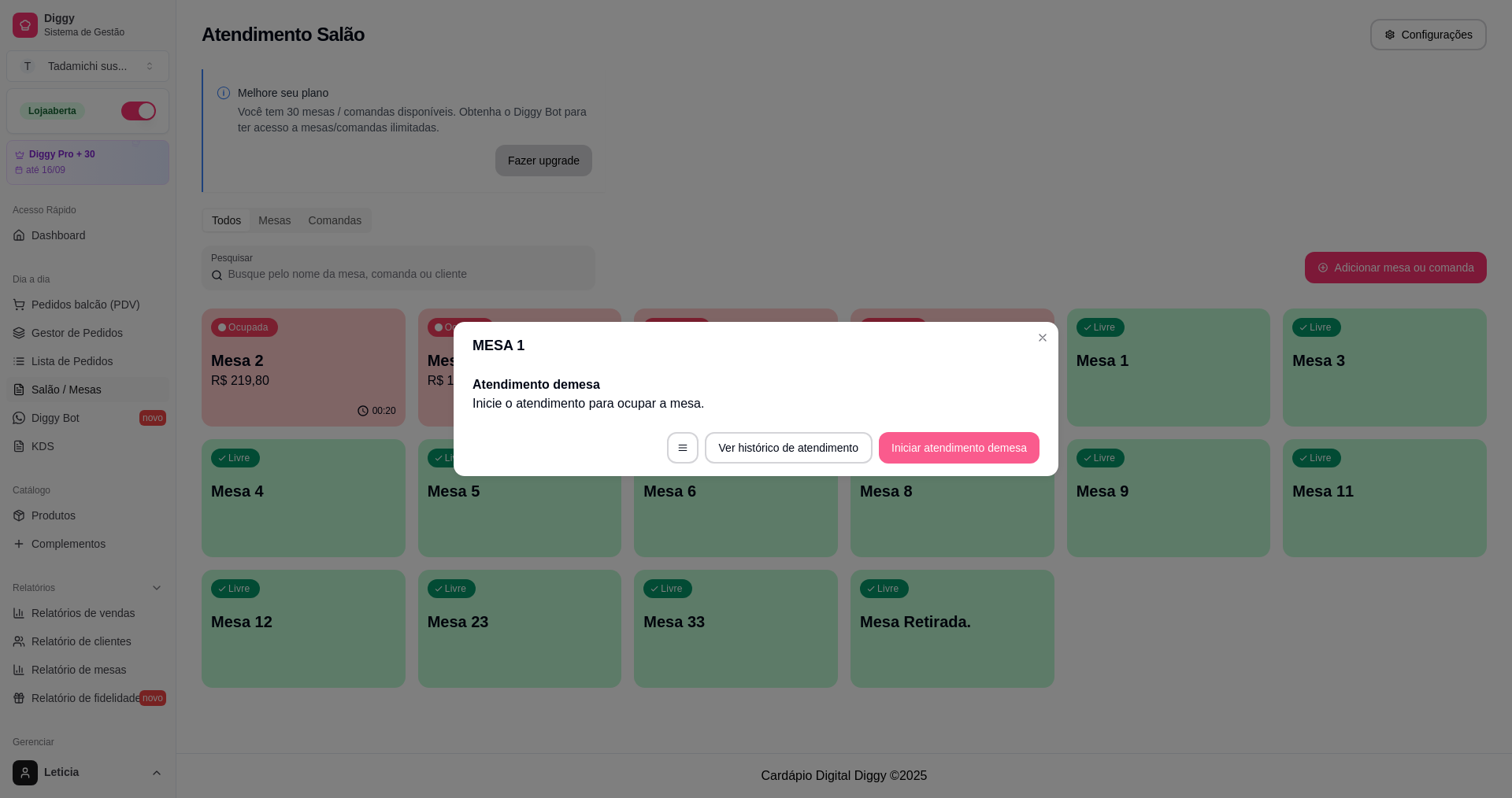
click at [884, 451] on button "Iniciar atendimento de mesa" at bounding box center [959, 448] width 160 height 32
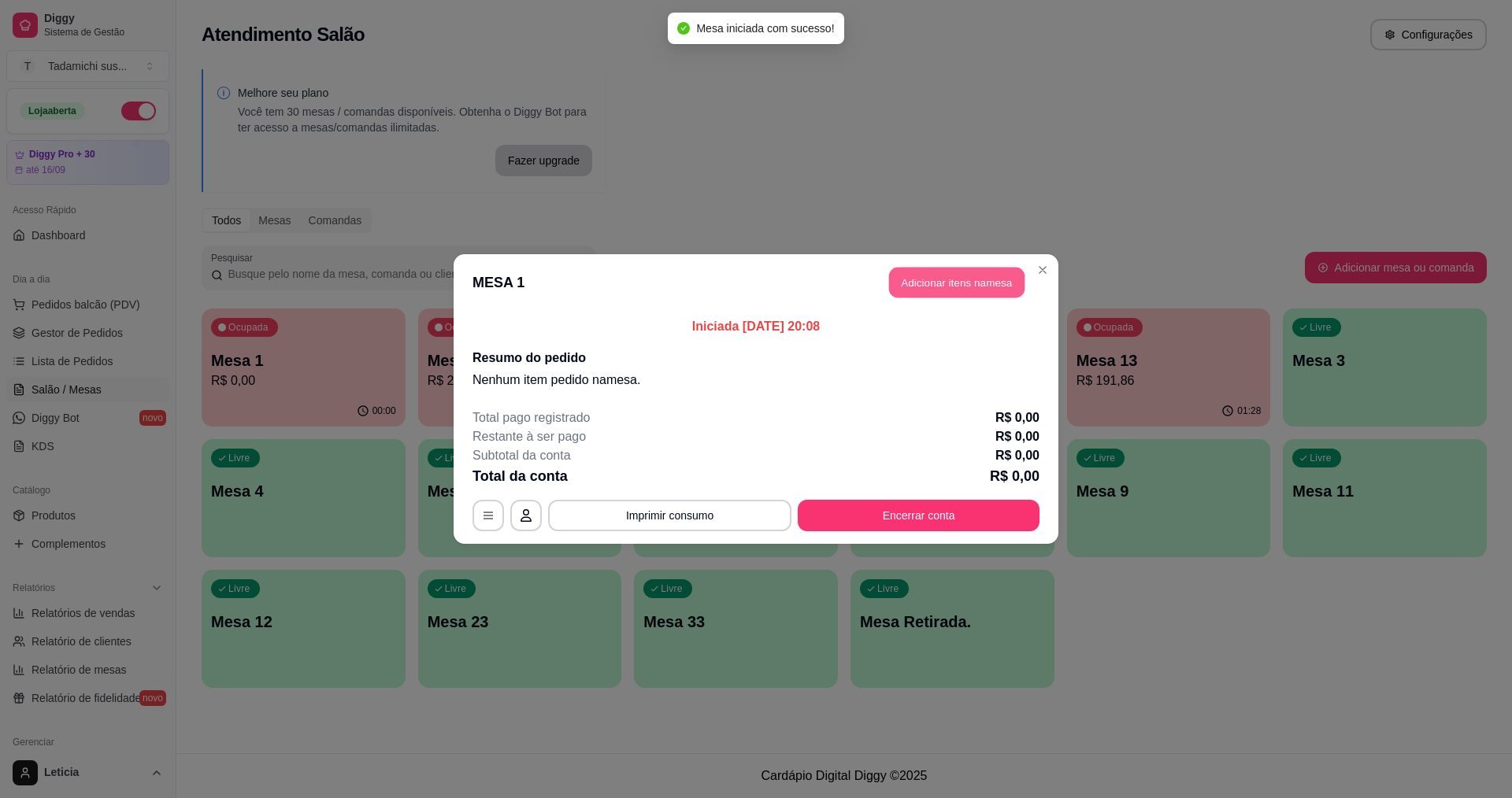
click at [913, 287] on button "Adicionar itens na mesa" at bounding box center [956, 283] width 135 height 31
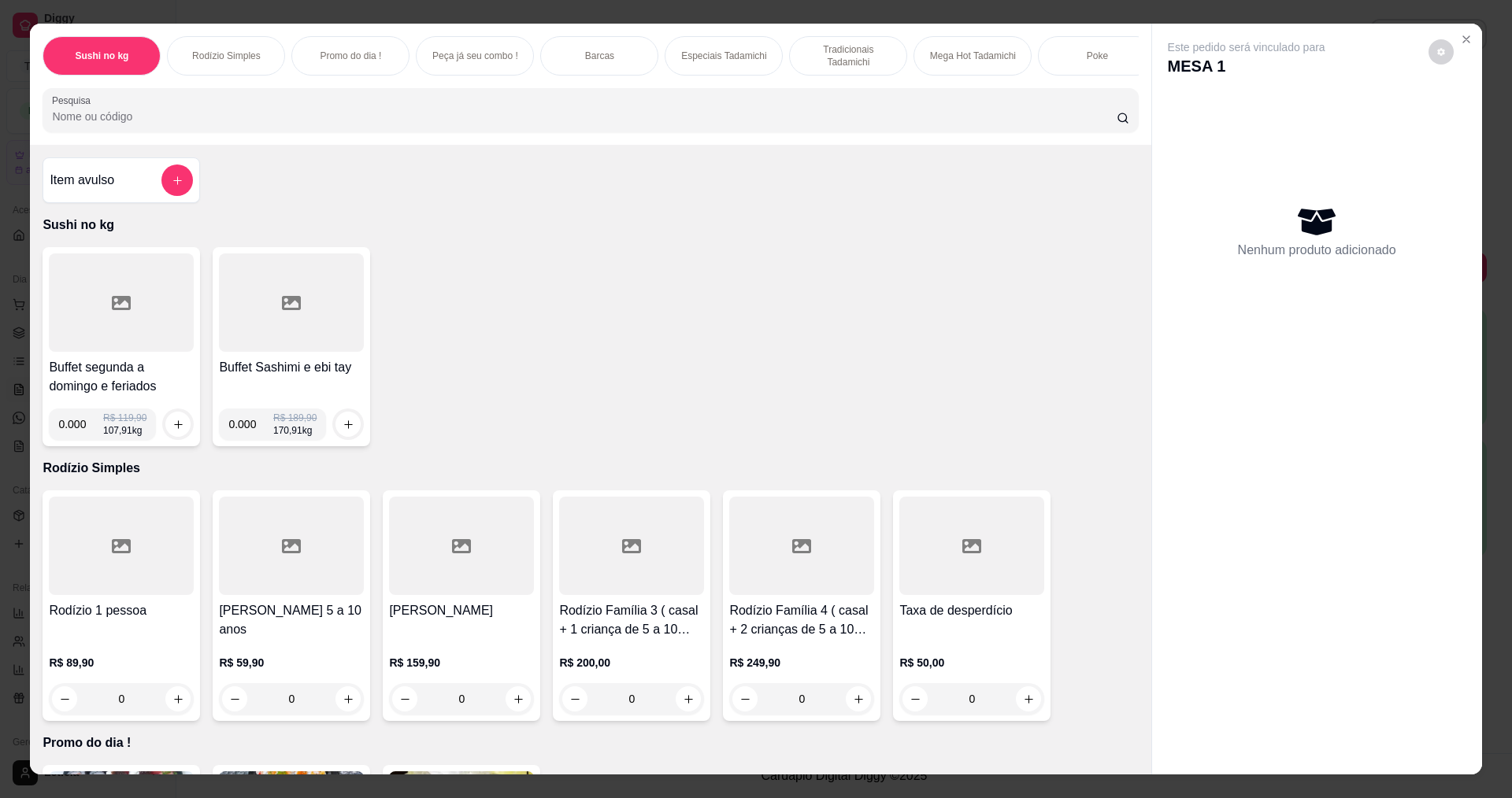
click at [193, 124] on input "Pesquisa" at bounding box center [584, 117] width 1064 height 16
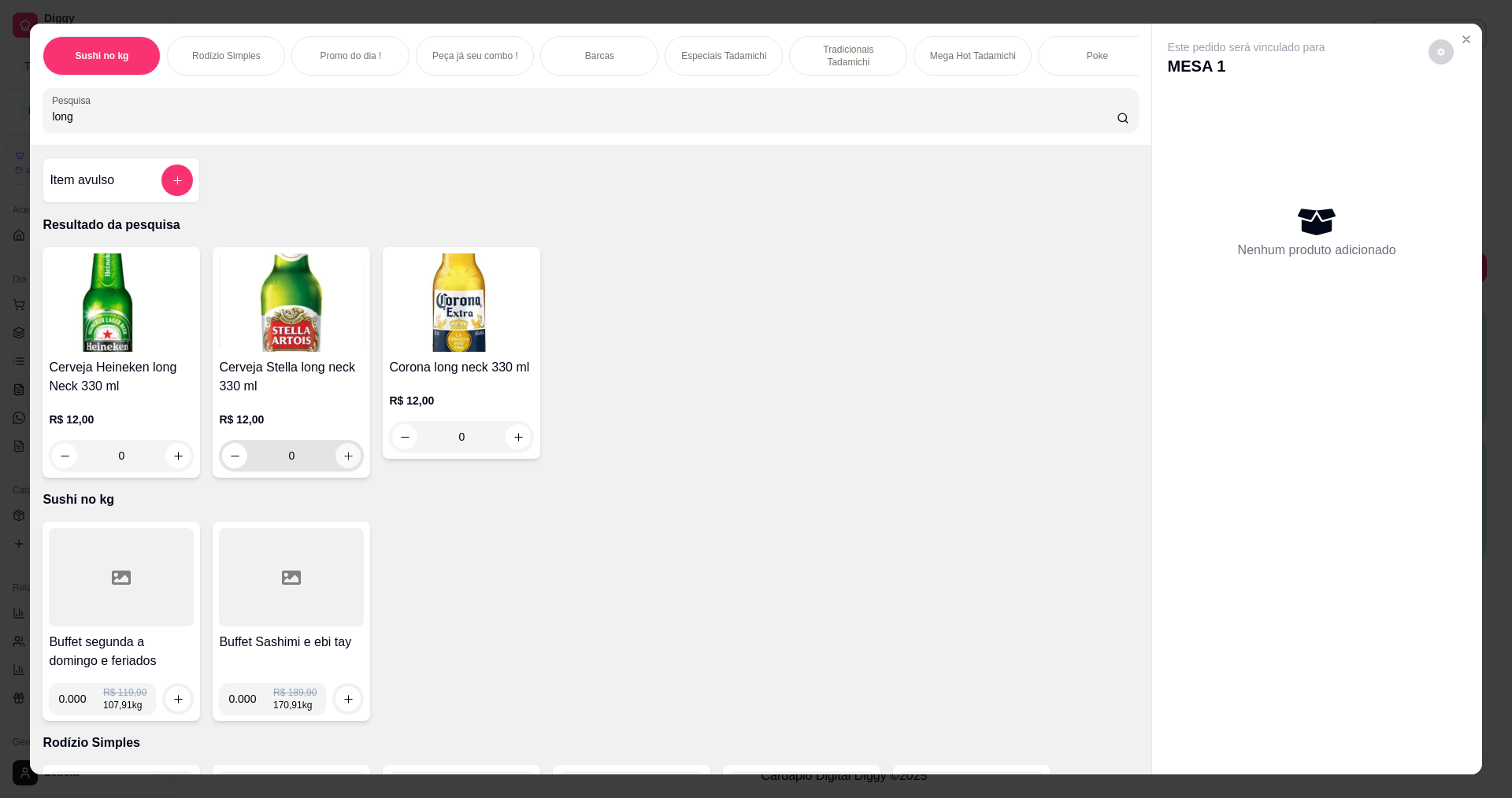
type input "long"
click at [345, 462] on icon "increase-product-quantity" at bounding box center [348, 456] width 12 height 12
type input "1"
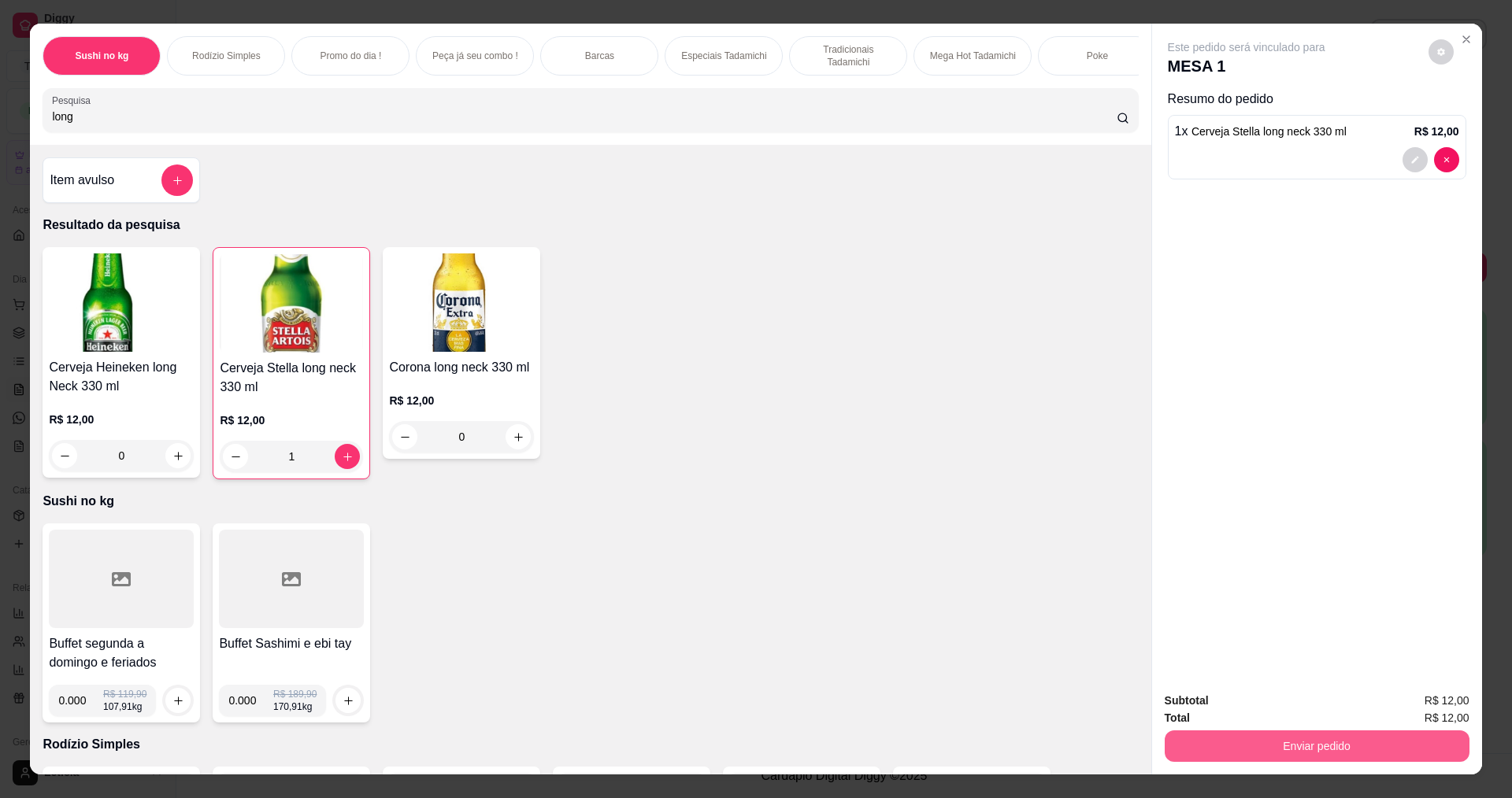
click at [1258, 743] on button "Enviar pedido" at bounding box center [1318, 747] width 305 height 32
click at [1248, 708] on button "Não registrar e enviar pedido" at bounding box center [1265, 708] width 164 height 30
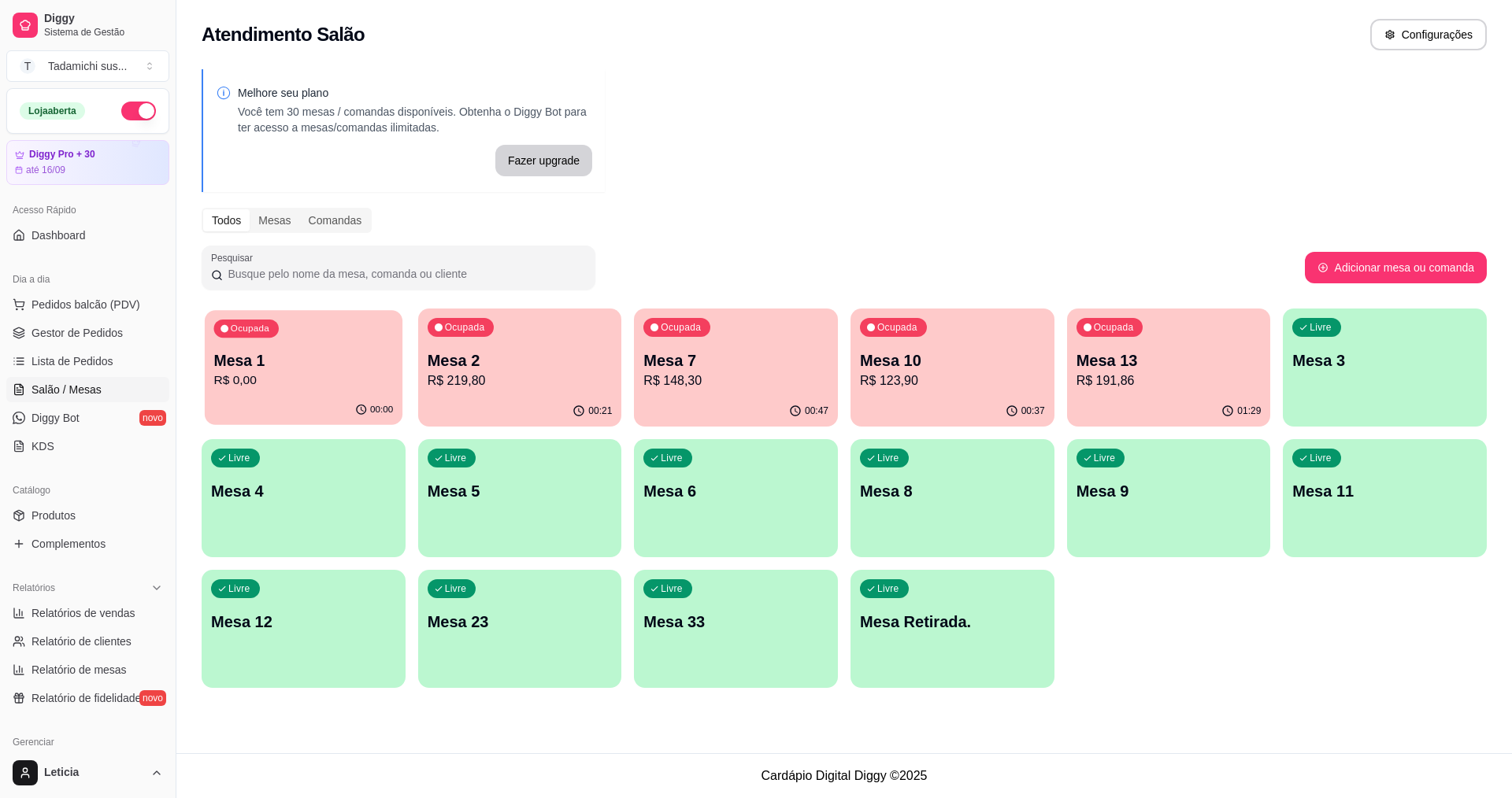
click at [312, 391] on div "Ocupada Mesa 1 R$ 0,00" at bounding box center [304, 353] width 198 height 85
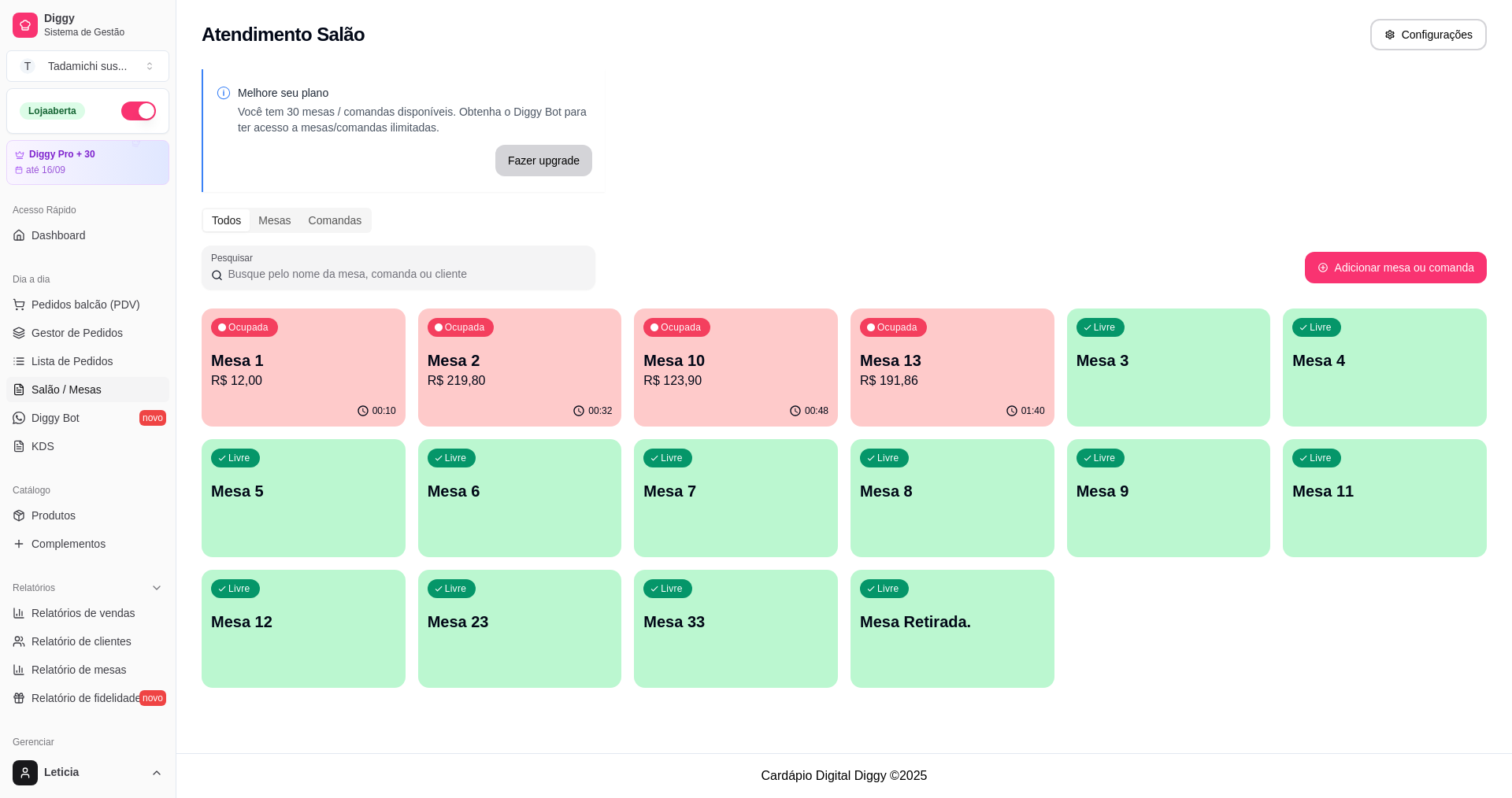
click at [319, 377] on p "R$ 12,00" at bounding box center [304, 381] width 185 height 19
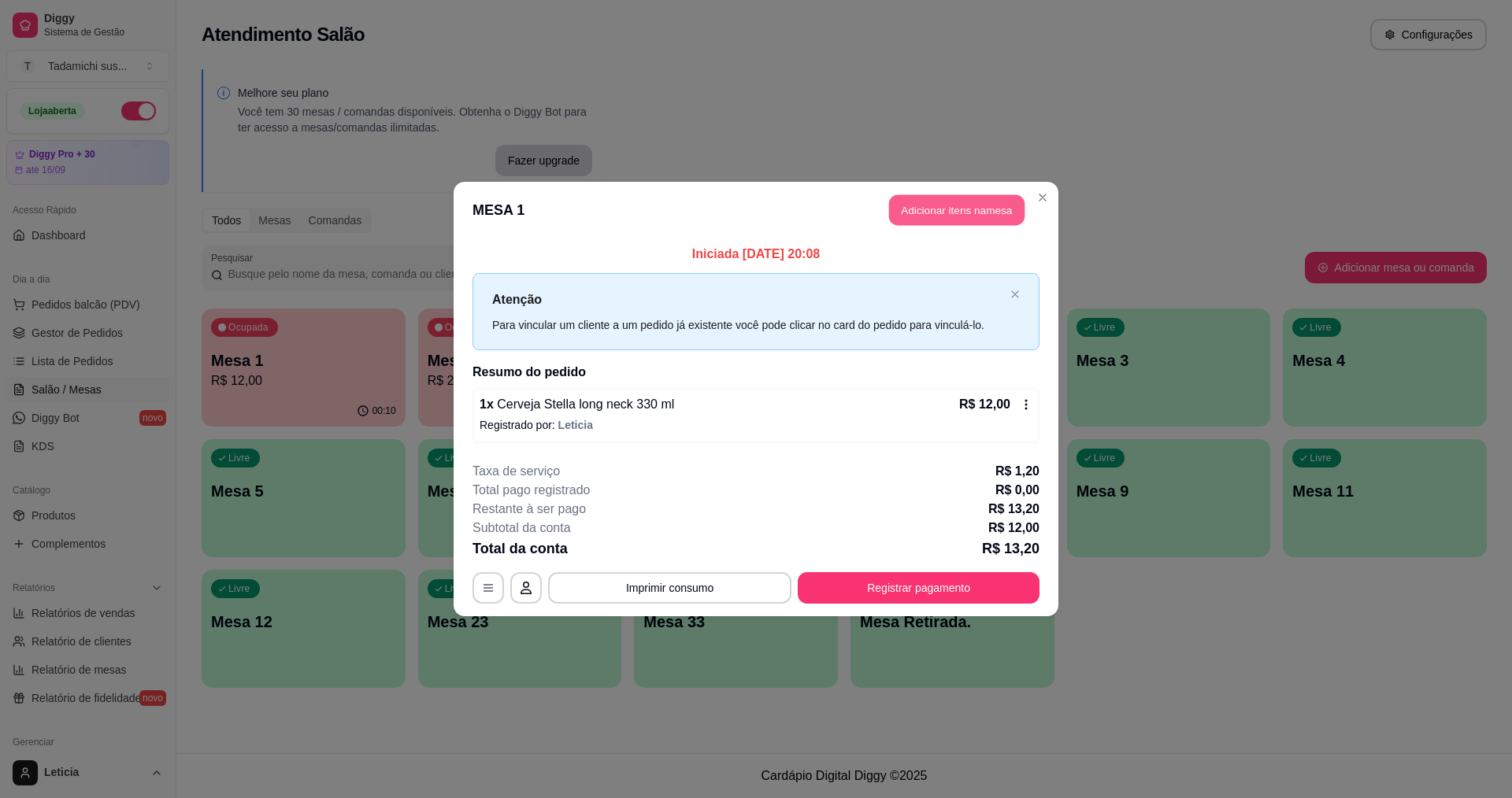
click at [924, 213] on button "Adicionar itens na mesa" at bounding box center [956, 210] width 135 height 31
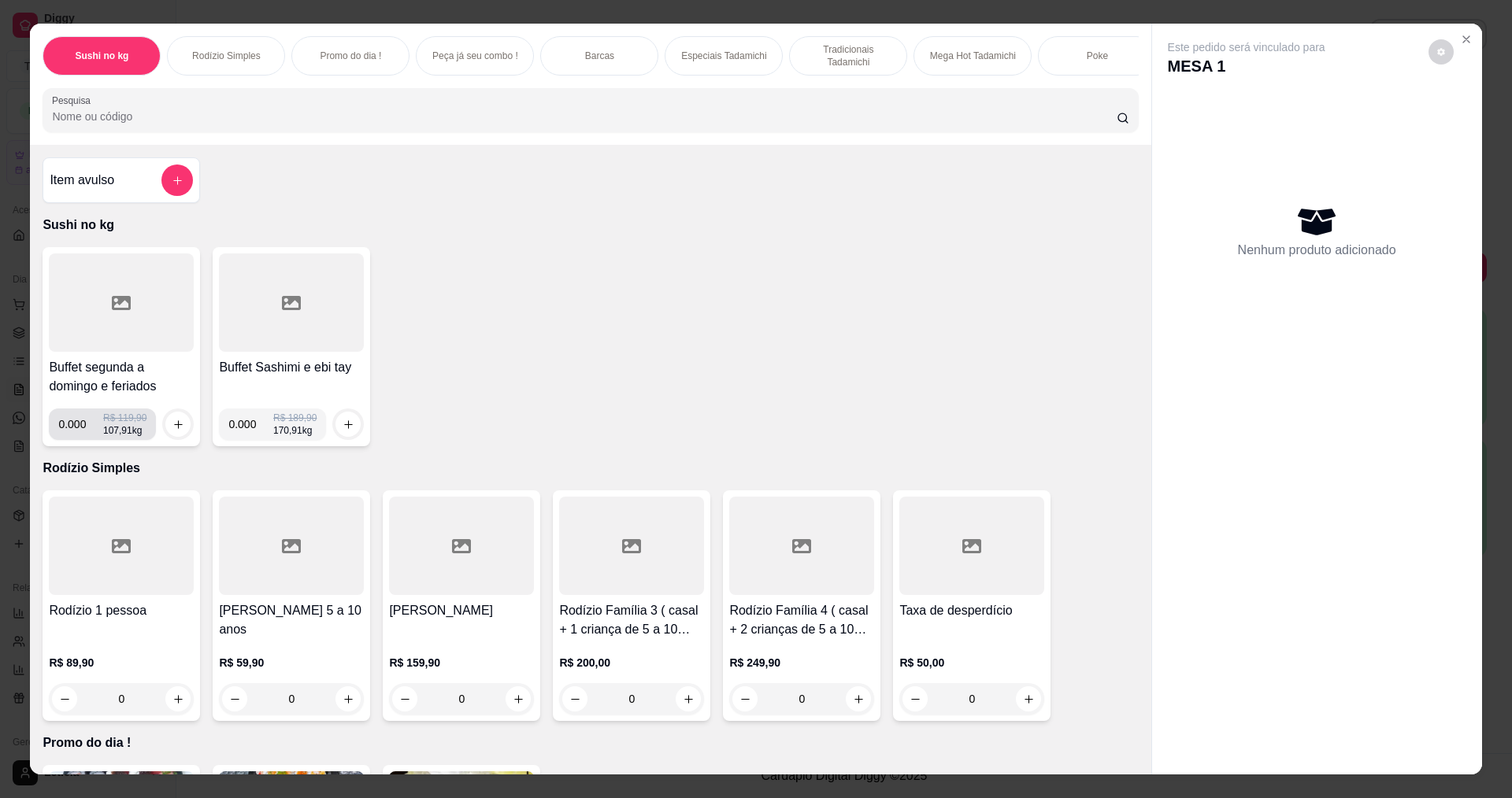
click at [80, 437] on input "0.000" at bounding box center [81, 424] width 45 height 32
type input "0.074"
click at [165, 437] on button "increase-product-quantity" at bounding box center [178, 424] width 25 height 25
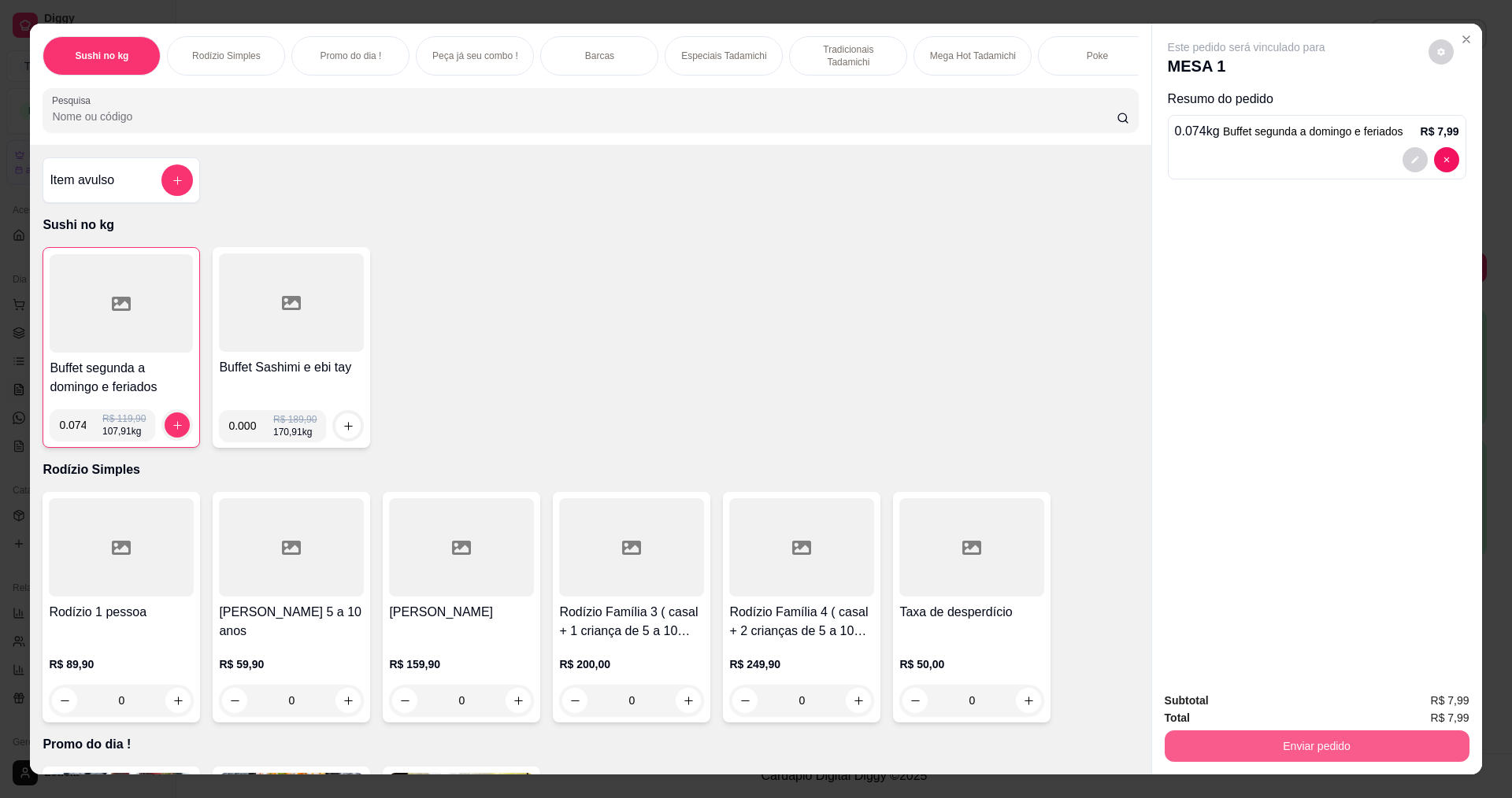
click at [1340, 752] on button "Enviar pedido" at bounding box center [1318, 747] width 305 height 32
click at [1321, 710] on button "Não registrar e enviar pedido" at bounding box center [1265, 706] width 159 height 29
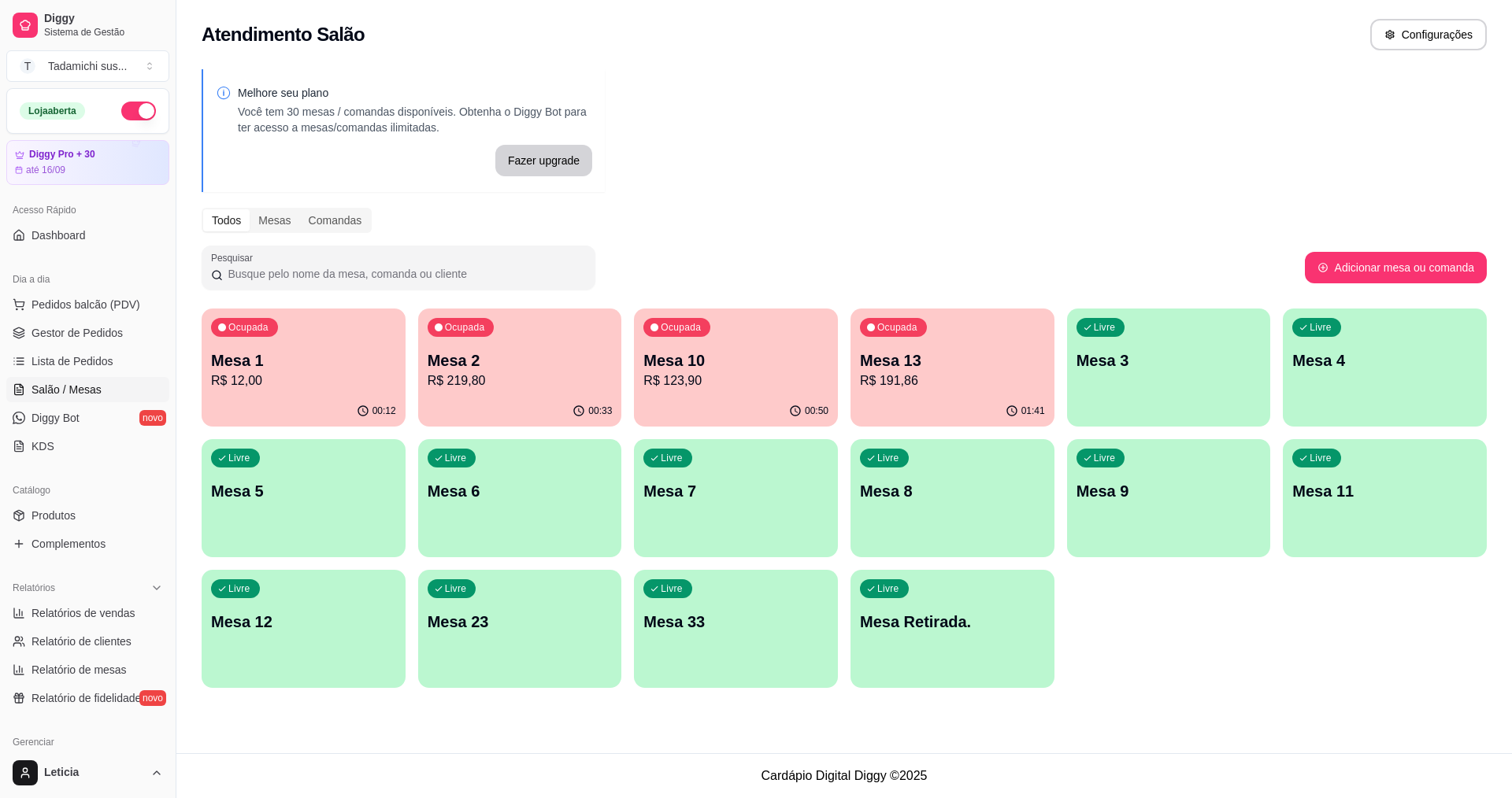
click at [443, 366] on p "Mesa 2" at bounding box center [520, 360] width 185 height 22
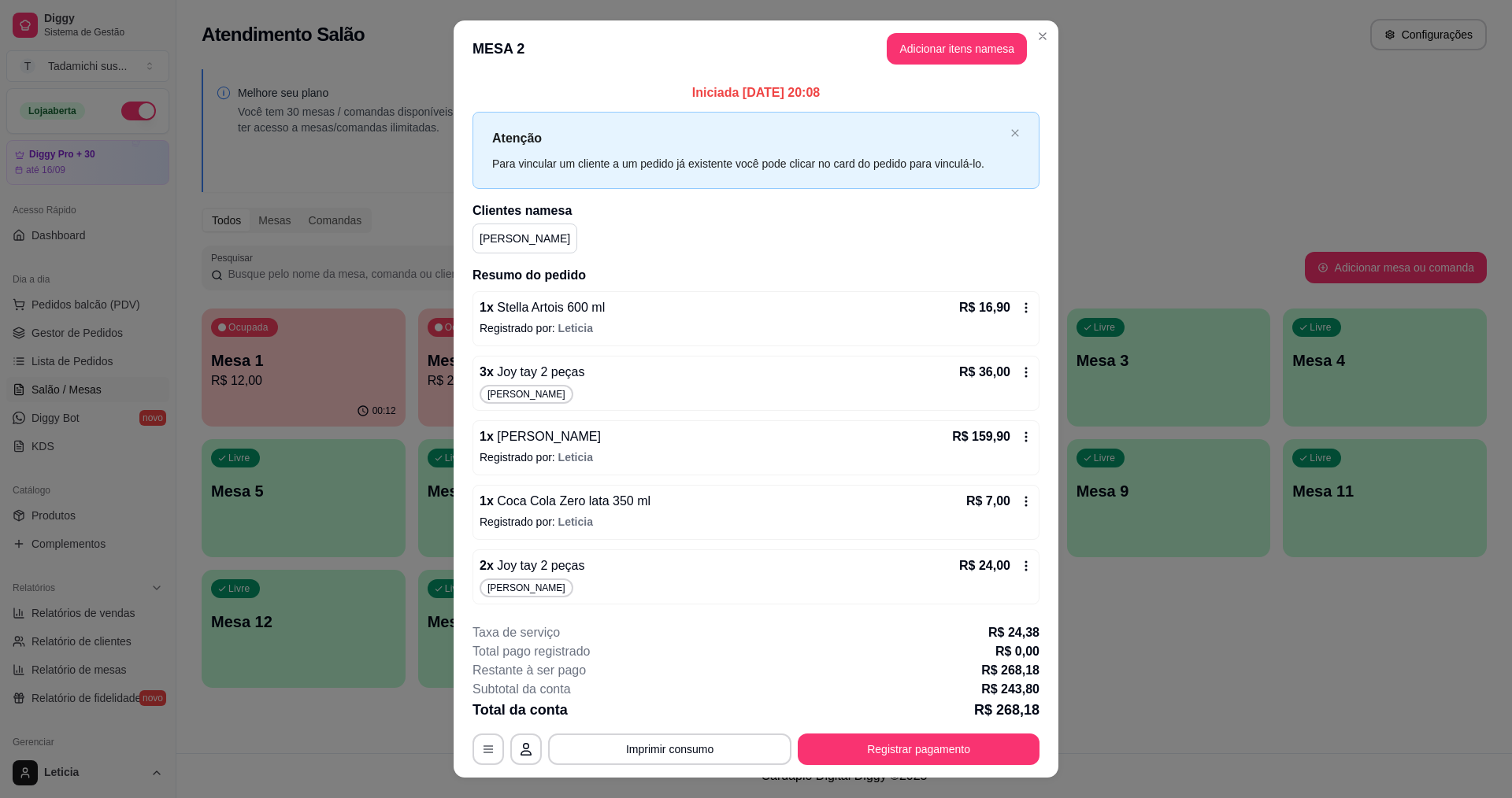
scroll to position [30, 0]
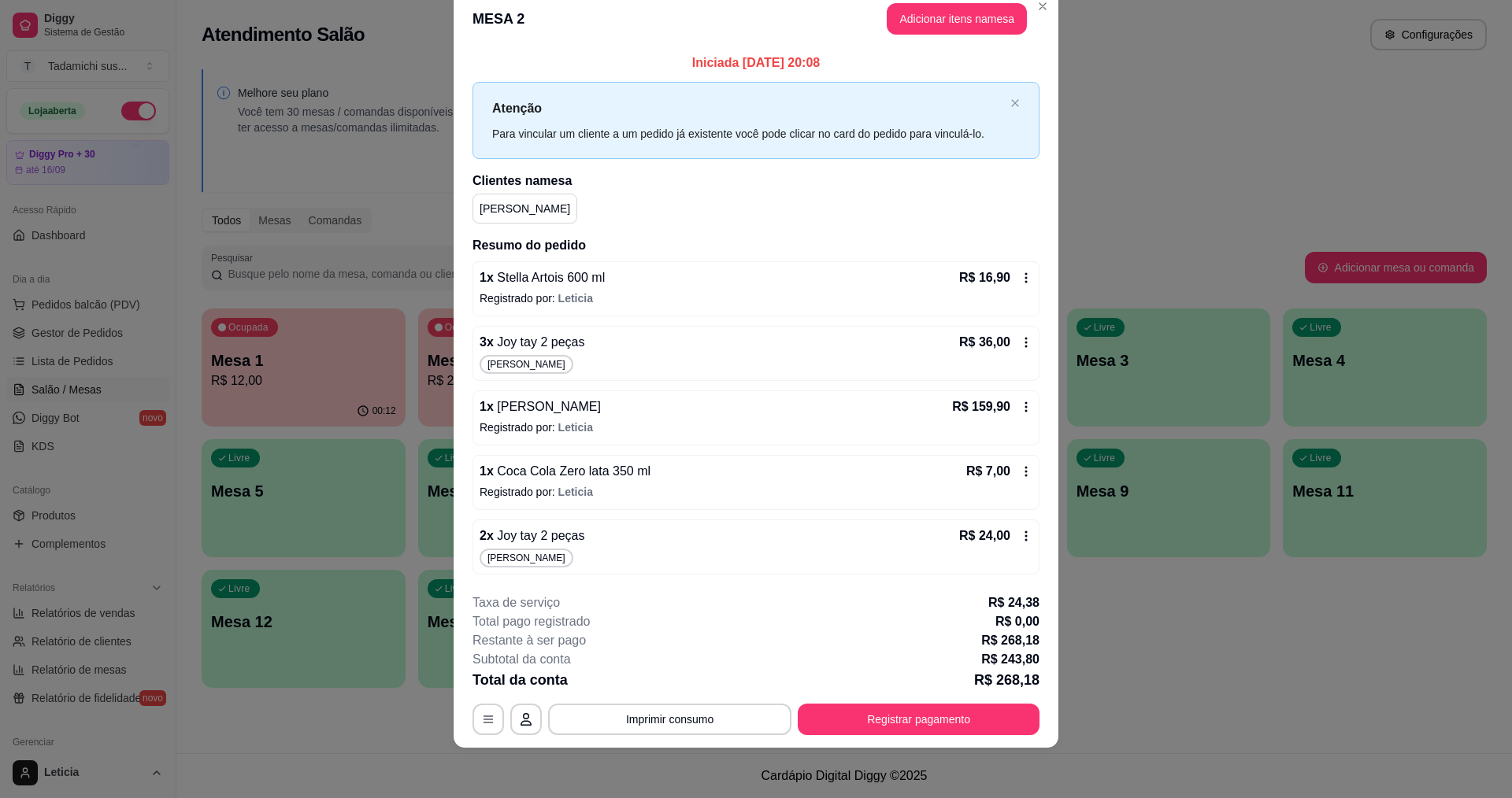
click at [1022, 531] on icon at bounding box center [1027, 536] width 13 height 13
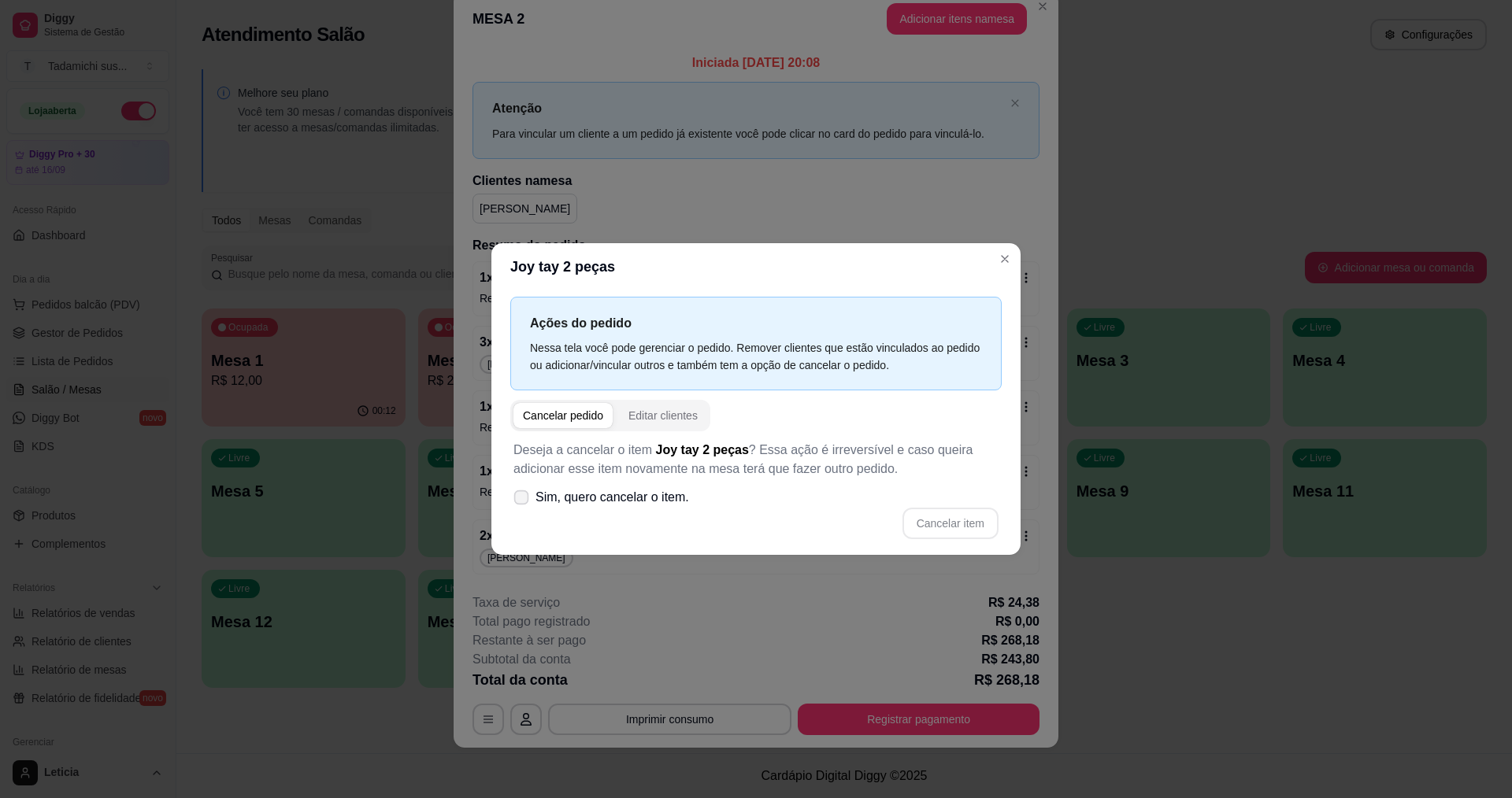
click at [541, 495] on span "Sim, quero cancelar o item." at bounding box center [613, 498] width 153 height 19
click at [523, 501] on input "Sim, quero cancelar o item." at bounding box center [518, 506] width 10 height 10
checkbox input "true"
click at [926, 525] on button "Cancelar item" at bounding box center [950, 524] width 94 height 31
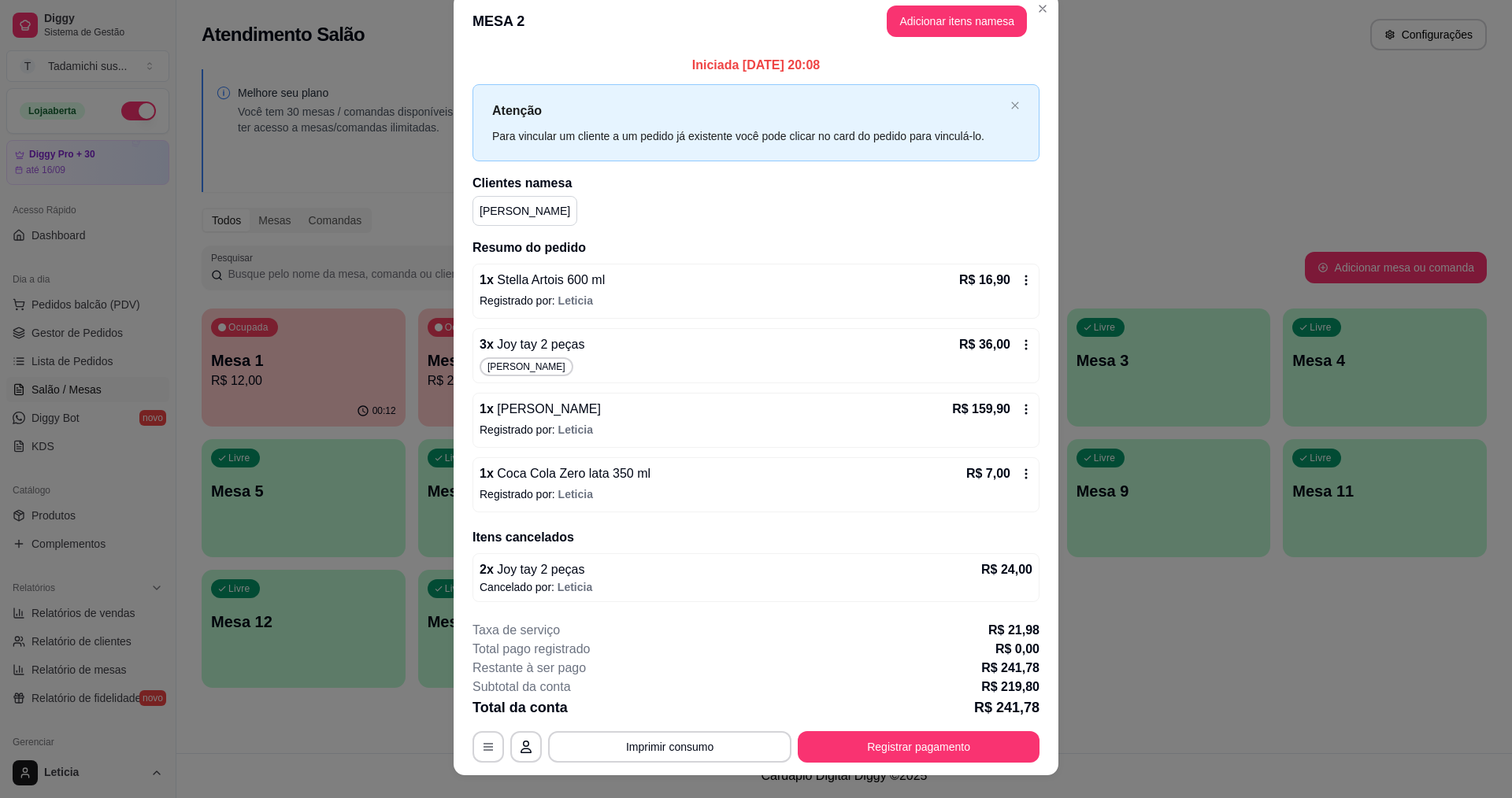
scroll to position [0, 0]
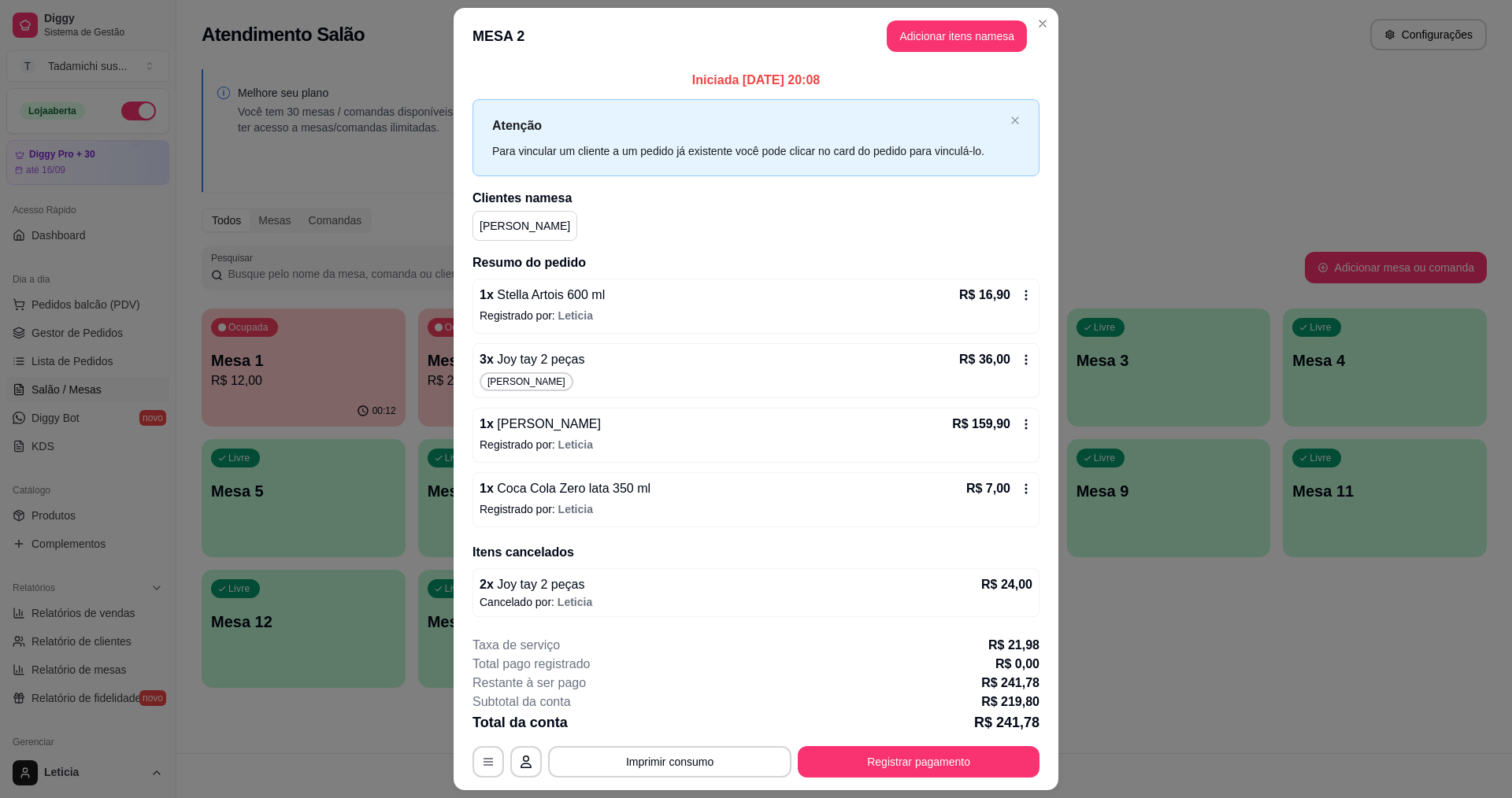
click at [1020, 363] on icon at bounding box center [1027, 359] width 13 height 13
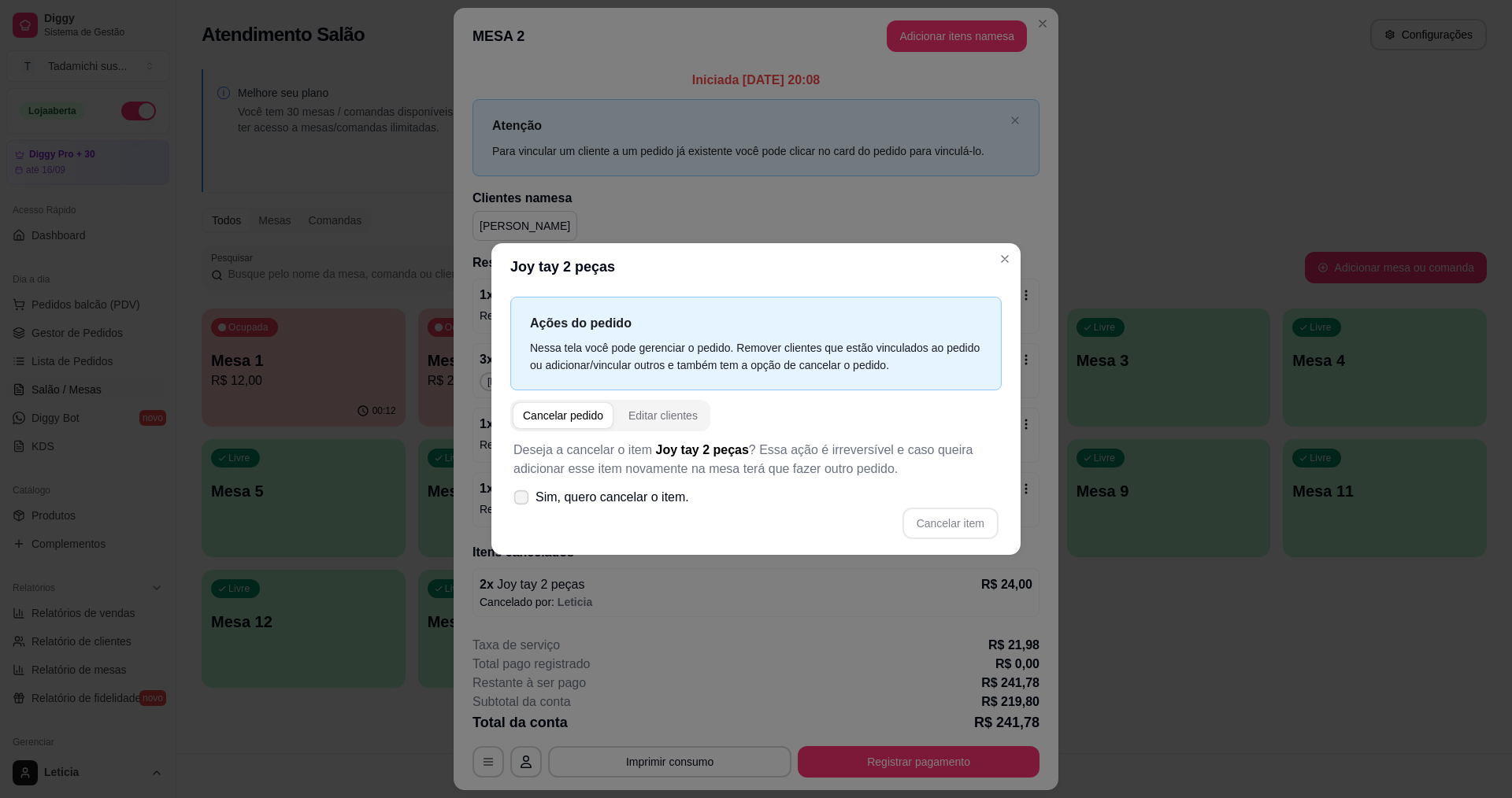
click at [661, 503] on span "Sim, quero cancelar o item." at bounding box center [613, 498] width 153 height 19
click at [523, 503] on input "Sim, quero cancelar o item." at bounding box center [518, 506] width 10 height 10
checkbox input "true"
click at [915, 521] on button "Cancelar item" at bounding box center [950, 524] width 94 height 31
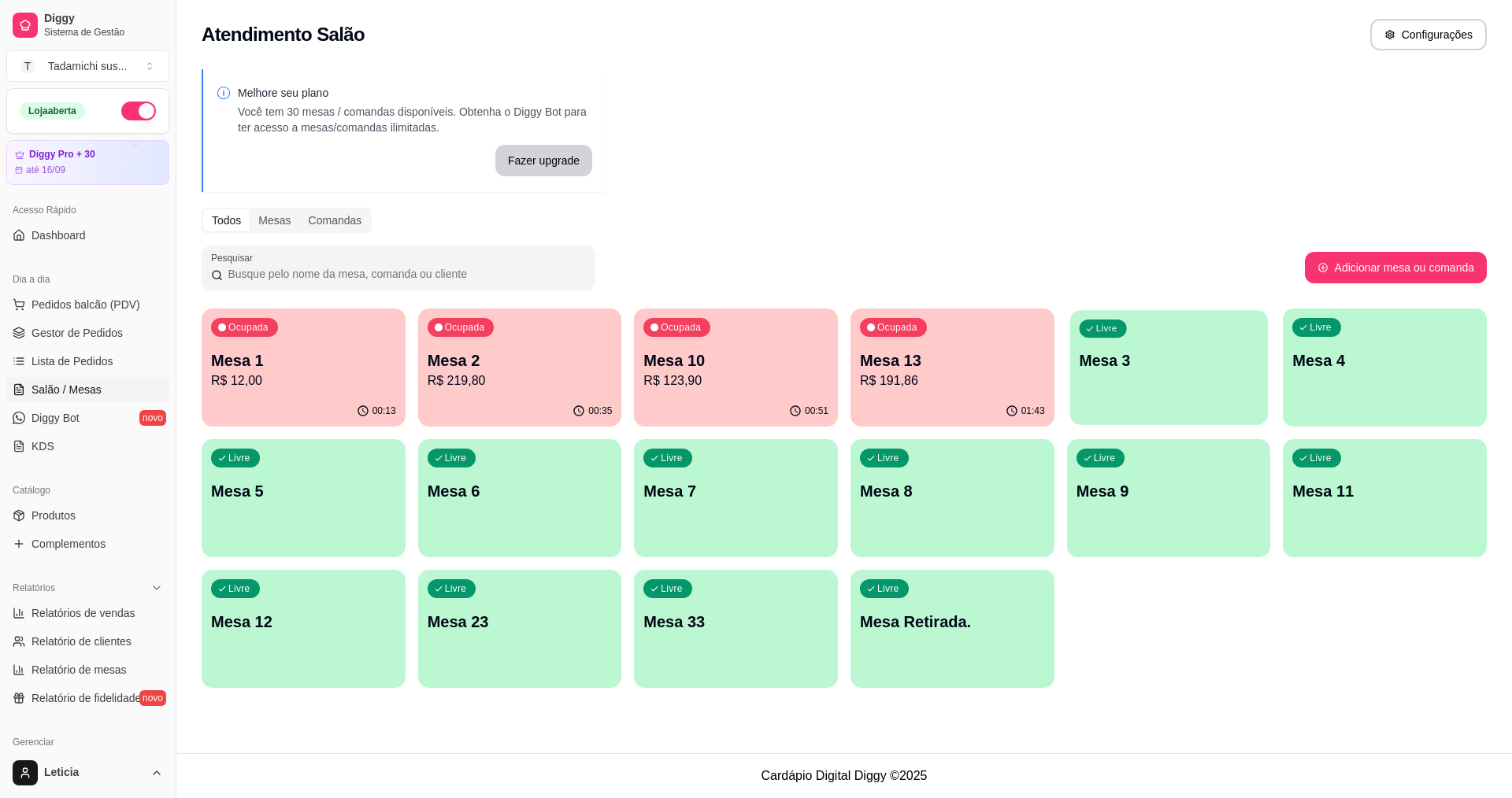
click at [1190, 397] on div "Livre Mesa 3" at bounding box center [1169, 359] width 198 height 96
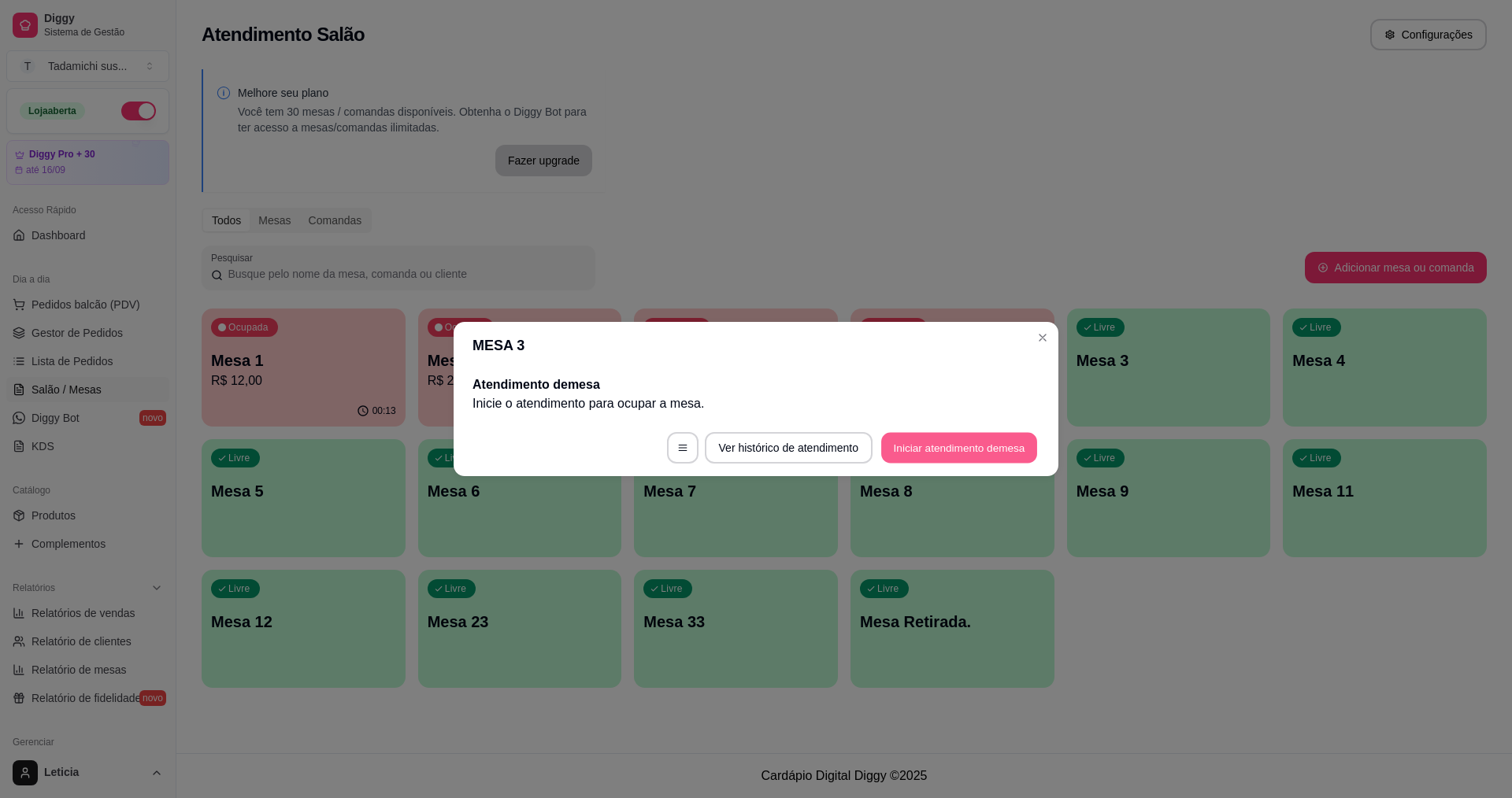
click at [952, 445] on button "Iniciar atendimento de mesa" at bounding box center [959, 448] width 156 height 31
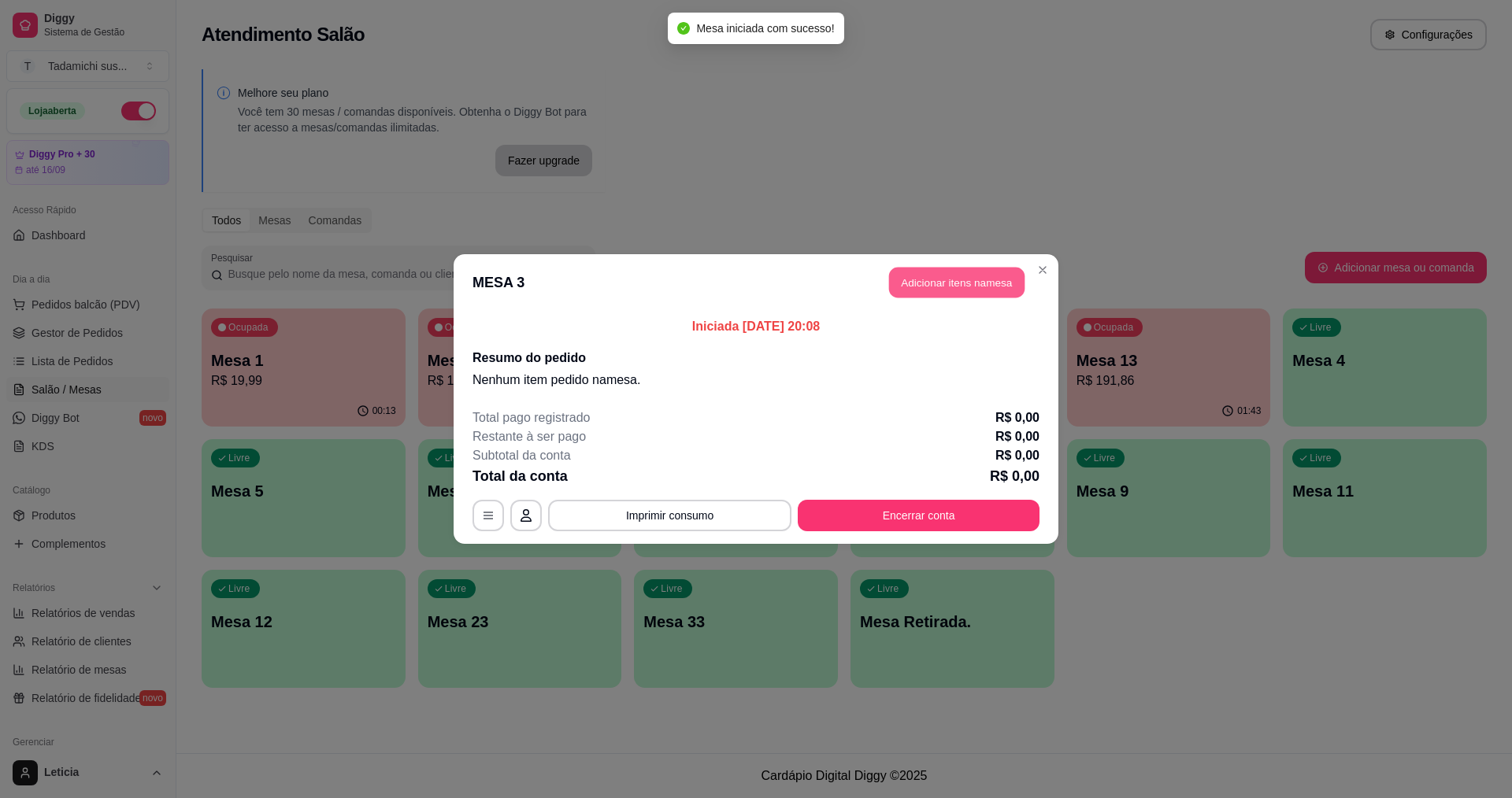
click at [941, 272] on button "Adicionar itens na mesa" at bounding box center [956, 283] width 135 height 31
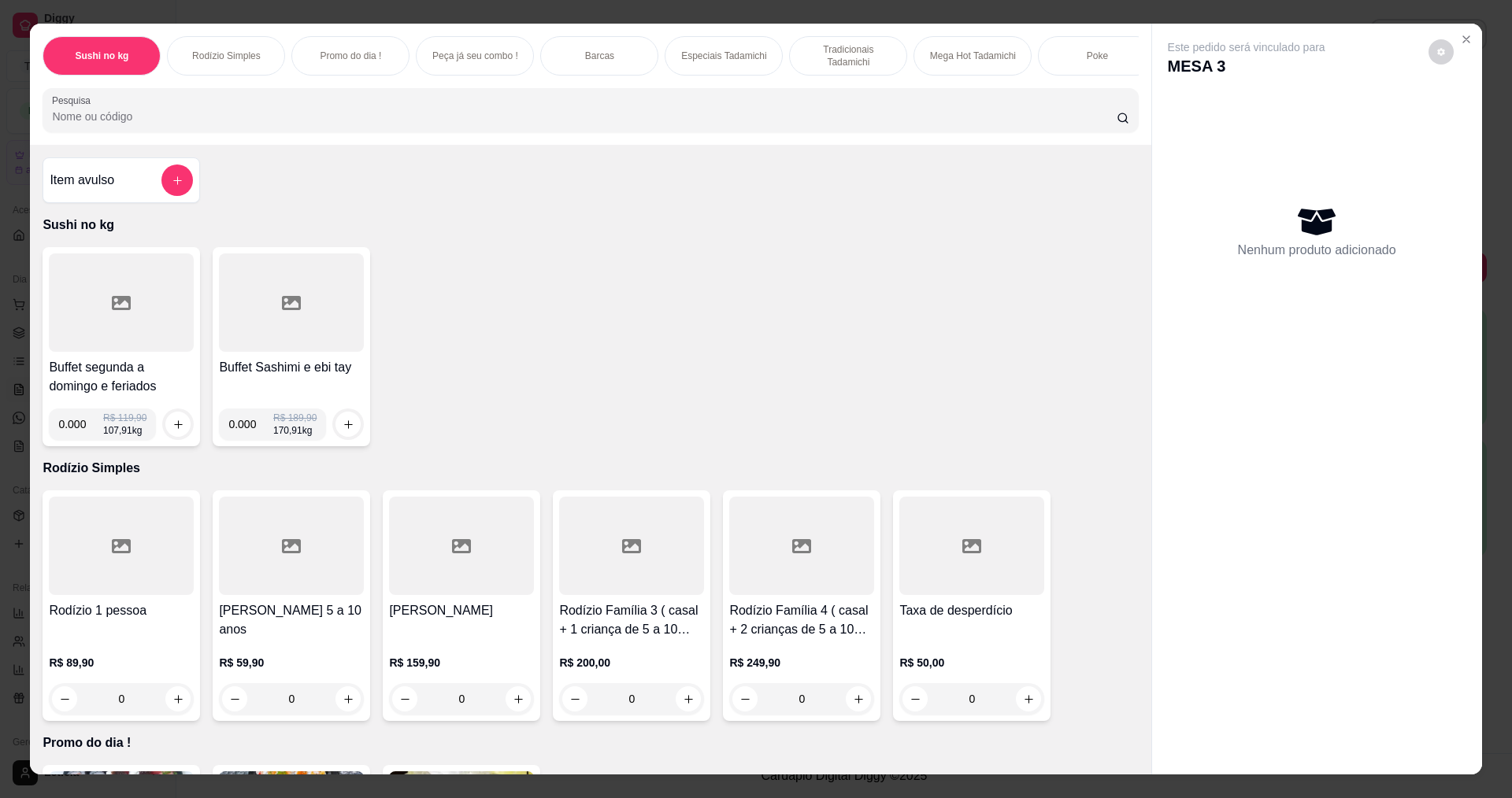
click at [79, 435] on input "0.000" at bounding box center [81, 424] width 45 height 32
type input "0.140"
click at [166, 435] on button "increase-product-quantity" at bounding box center [178, 424] width 25 height 24
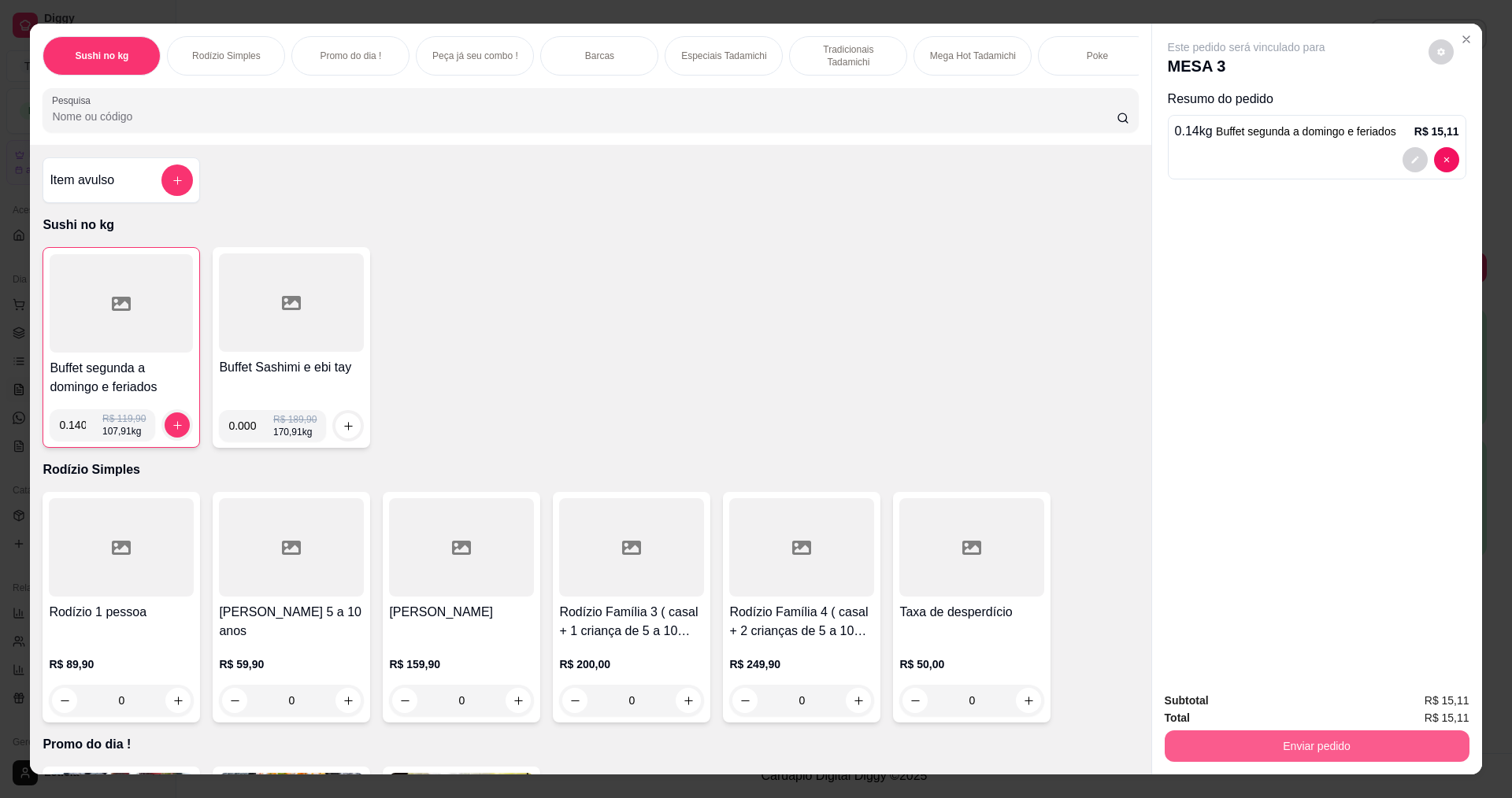
click at [1235, 736] on button "Enviar pedido" at bounding box center [1318, 747] width 305 height 32
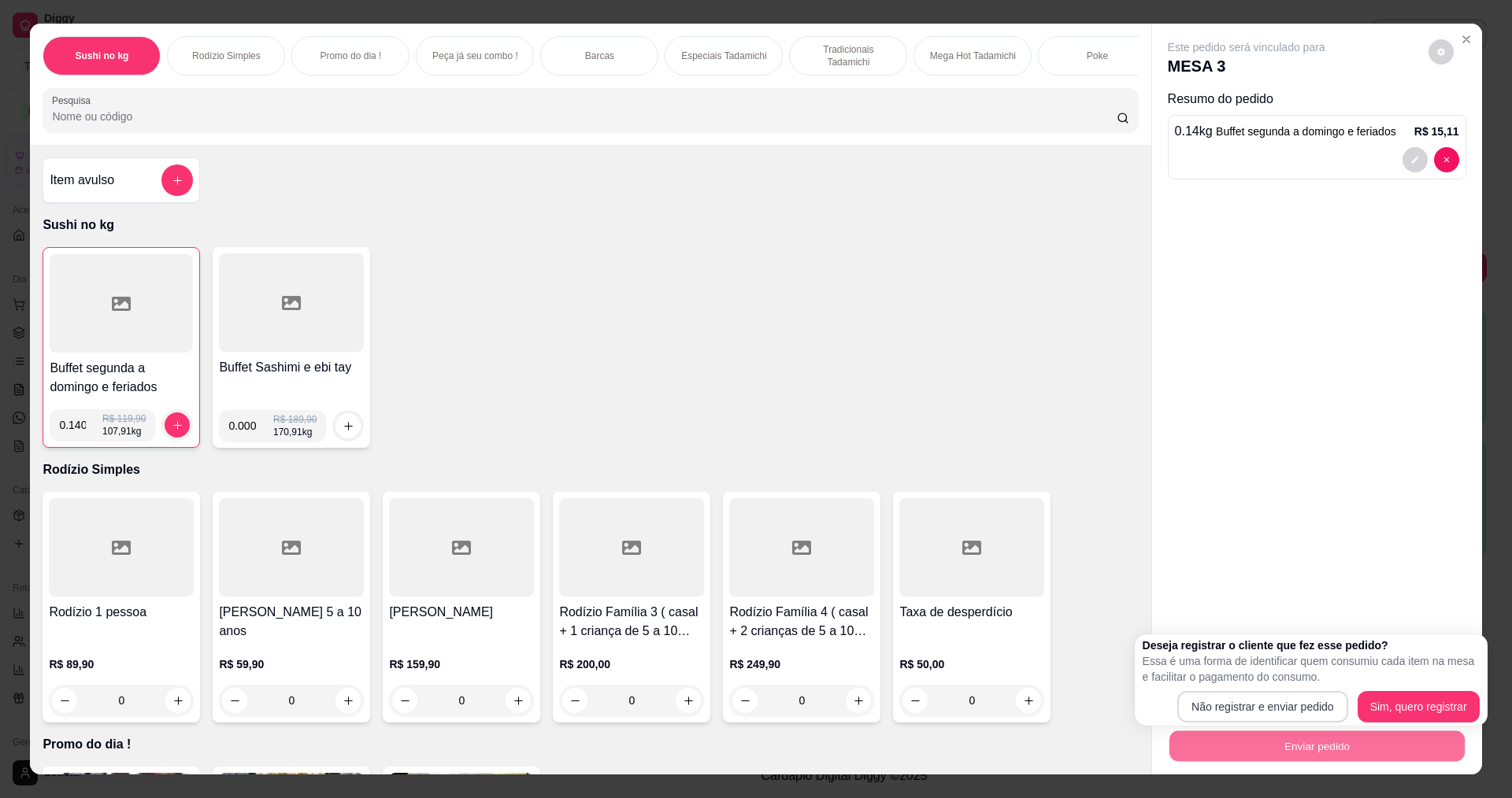
click at [1247, 706] on button "Não registrar e enviar pedido" at bounding box center [1263, 707] width 171 height 32
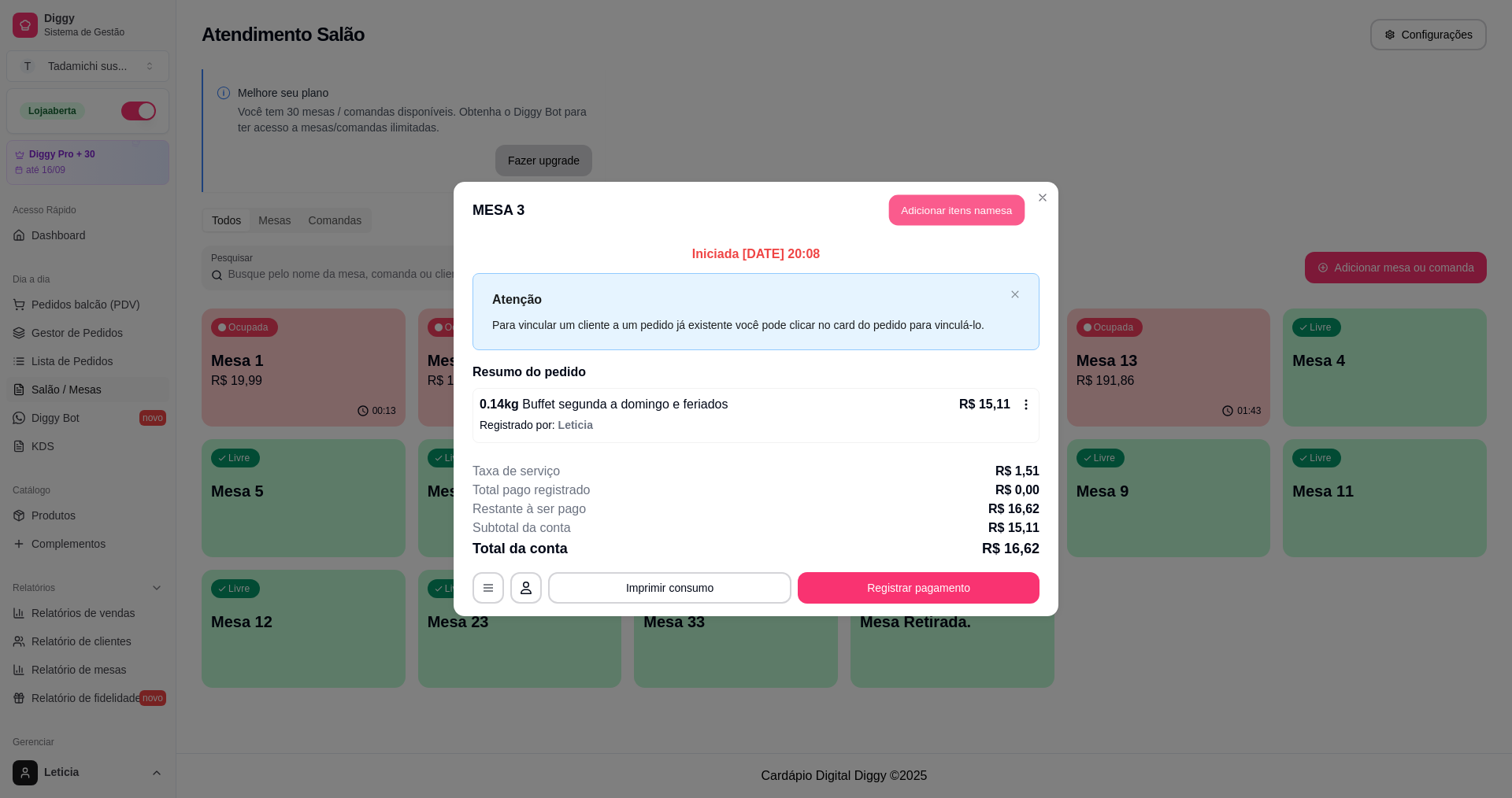
click at [926, 216] on button "Adicionar itens na mesa" at bounding box center [956, 210] width 135 height 31
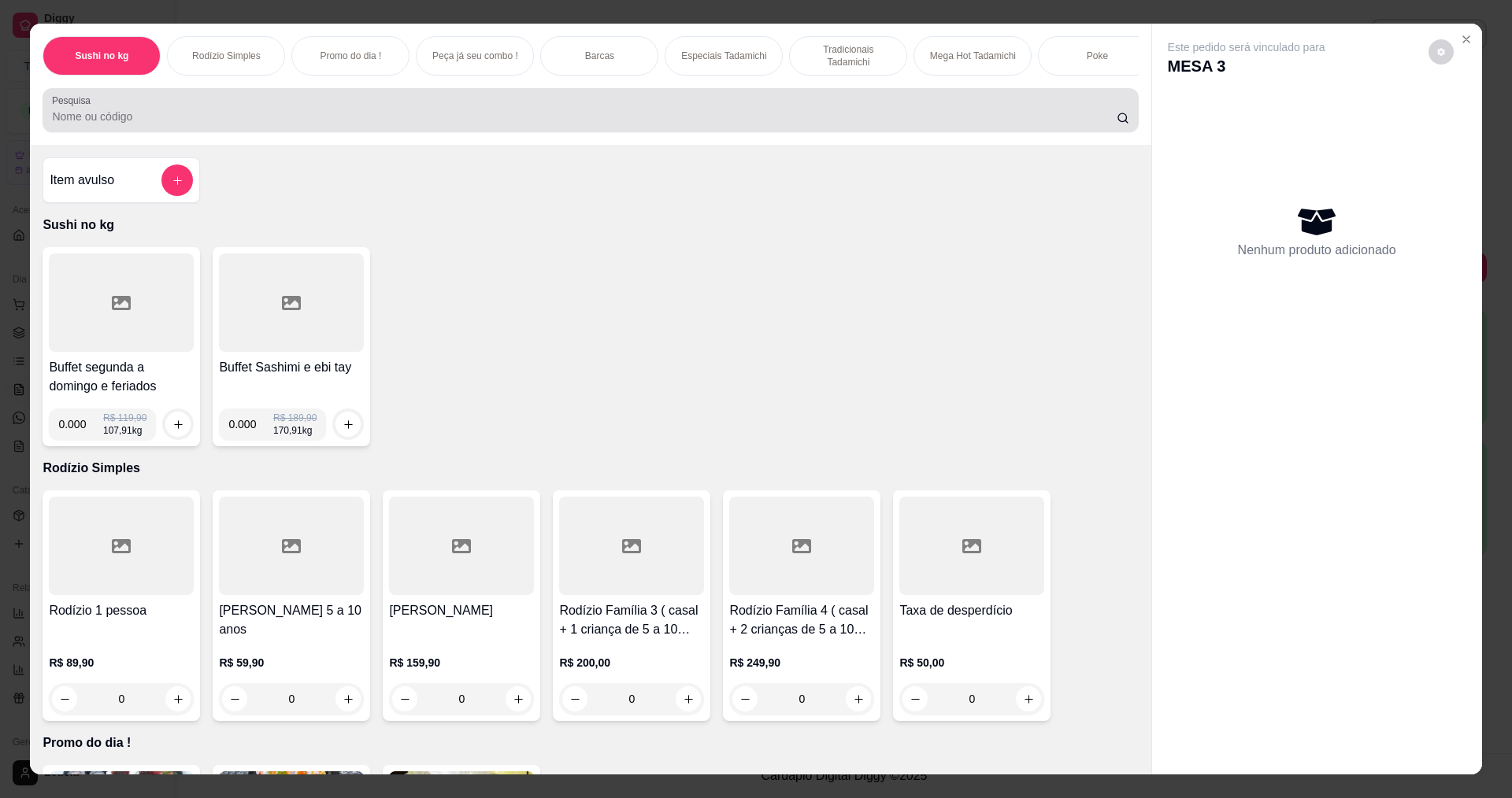
click at [362, 117] on div at bounding box center [590, 111] width 1076 height 32
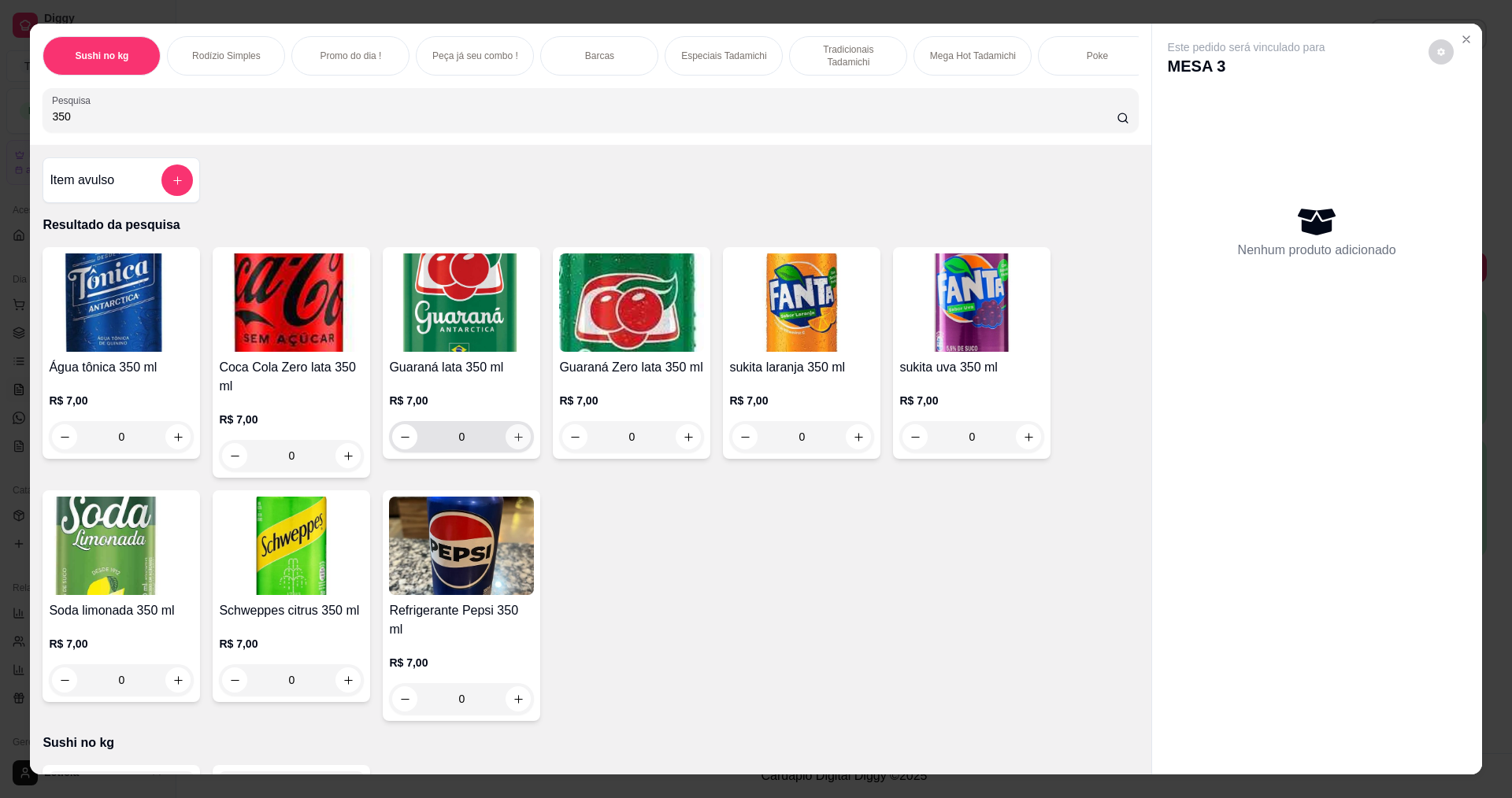
type input "350"
click at [515, 441] on icon "increase-product-quantity" at bounding box center [518, 437] width 8 height 8
type input "1"
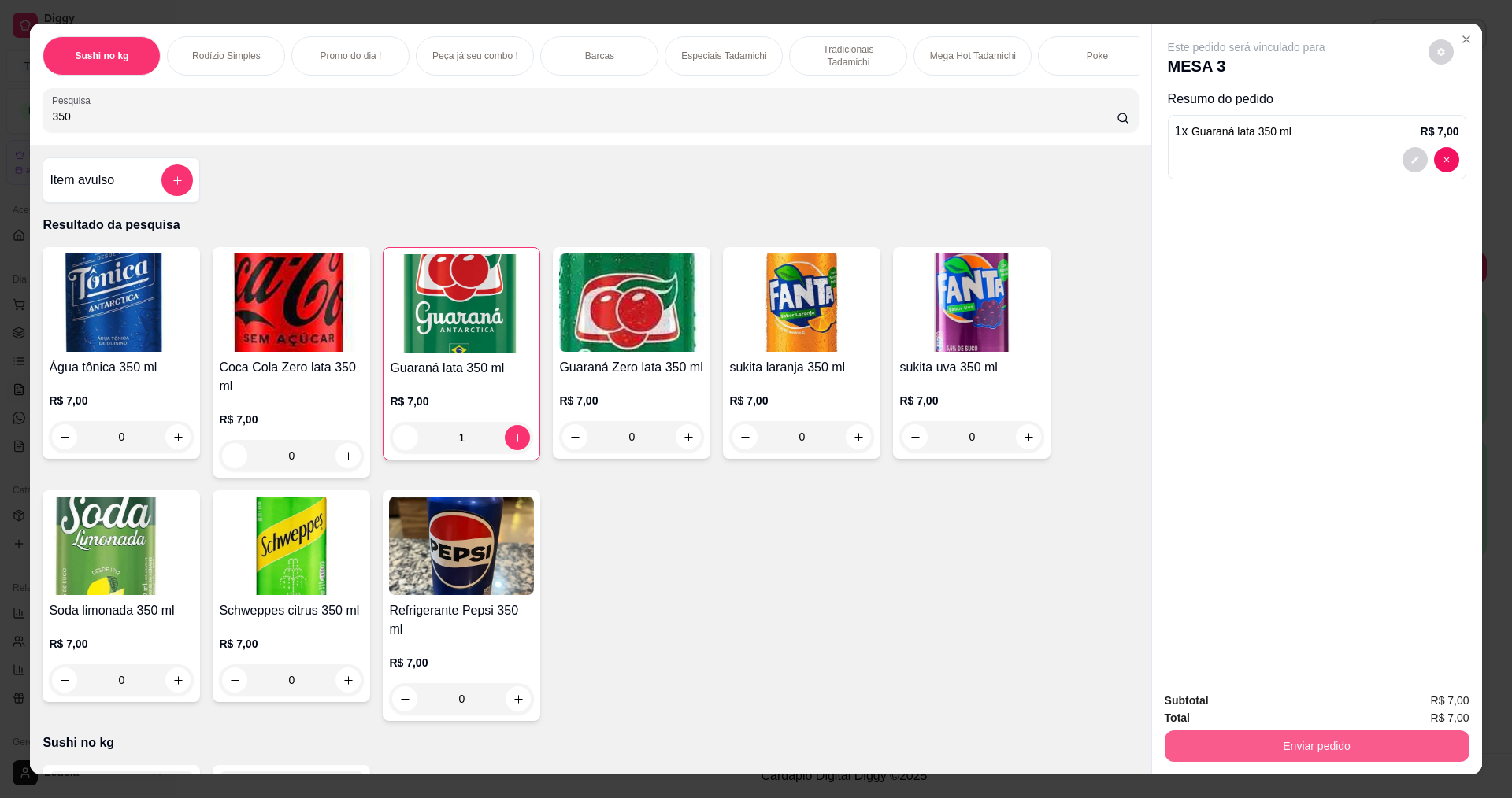
click at [1254, 751] on button "Enviar pedido" at bounding box center [1318, 747] width 305 height 32
click at [1265, 712] on button "Não registrar e enviar pedido" at bounding box center [1265, 707] width 159 height 29
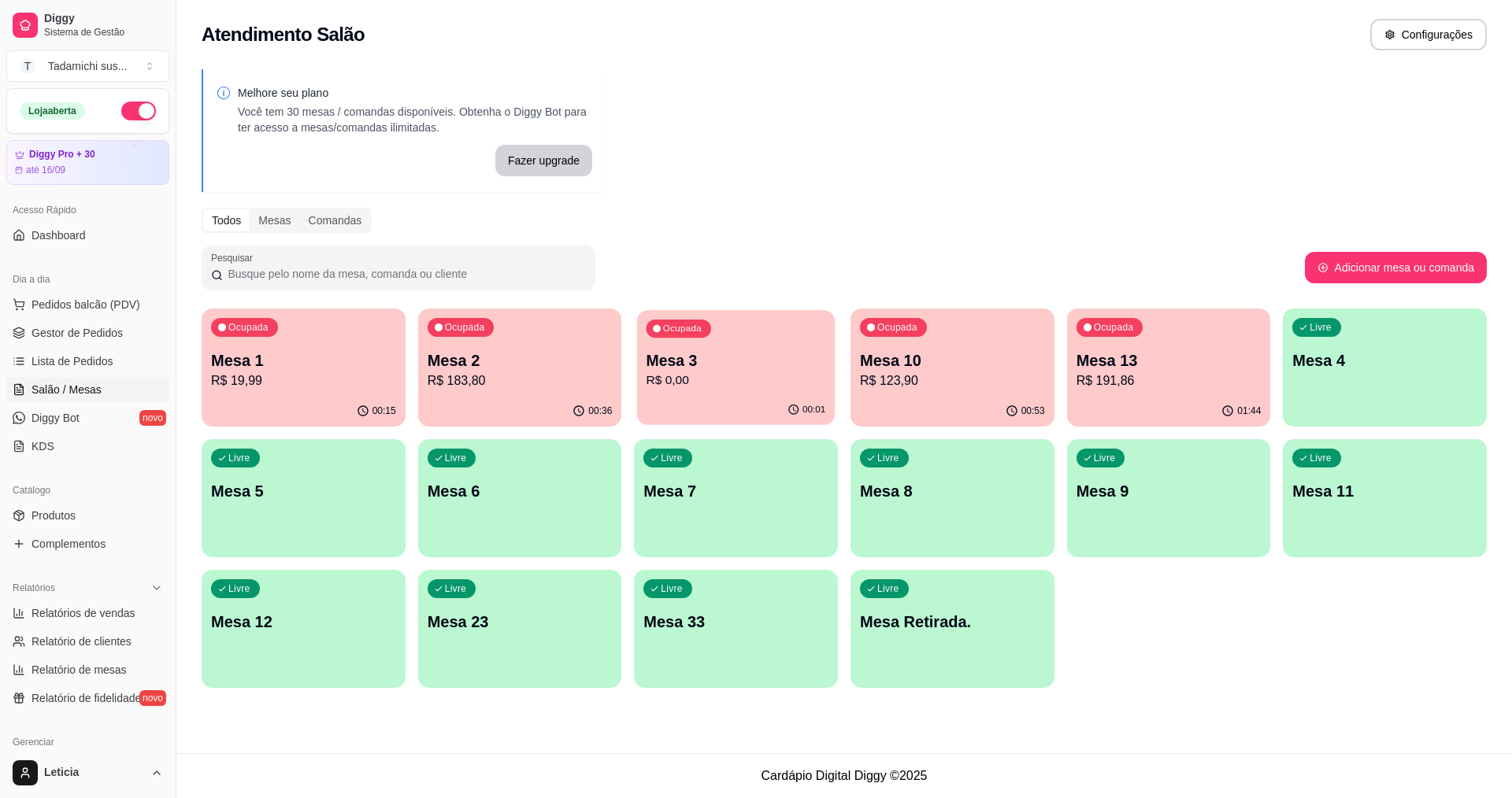
click at [726, 408] on div "00:01" at bounding box center [736, 410] width 198 height 30
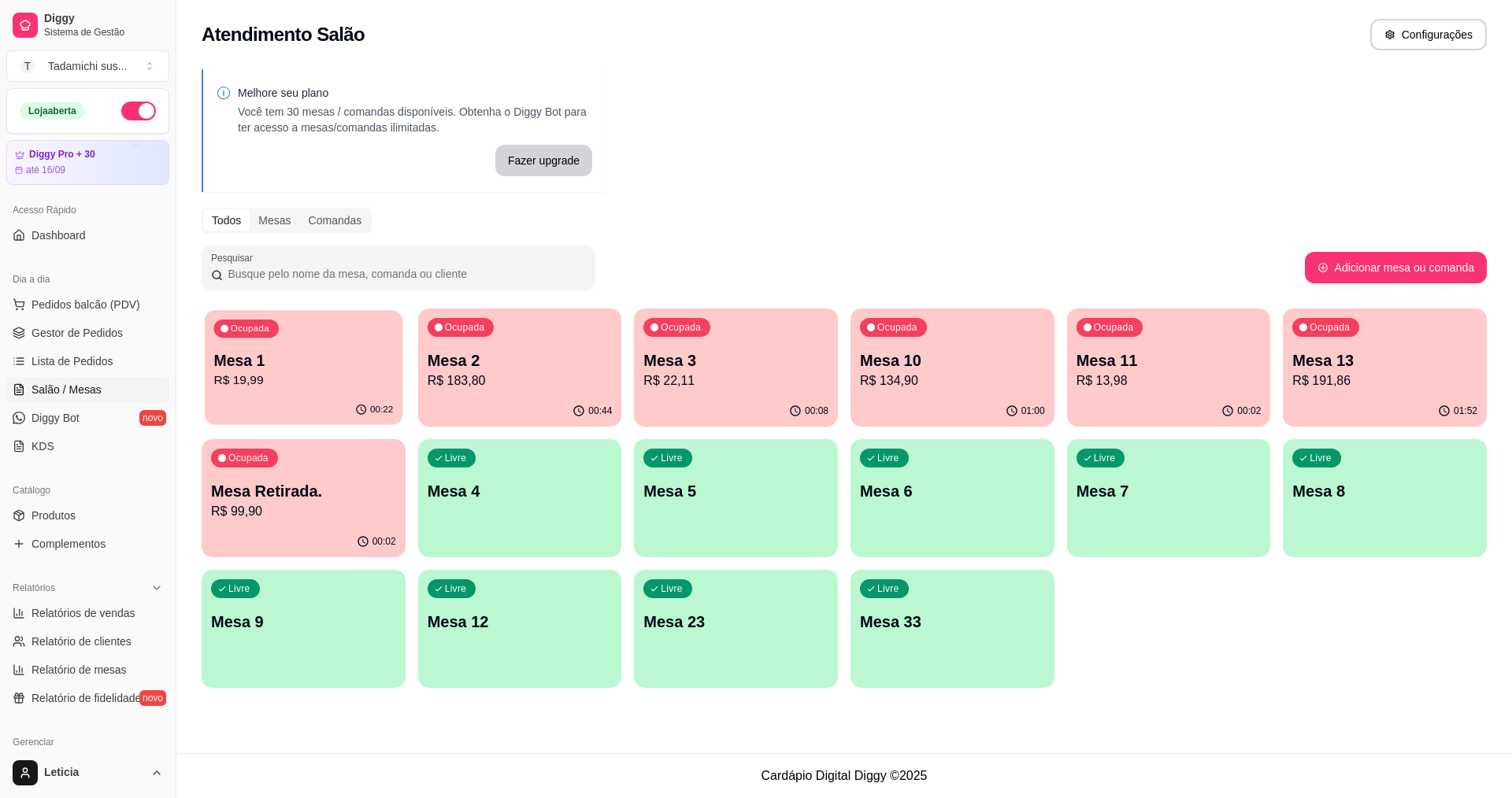
click at [311, 369] on p "Mesa 1" at bounding box center [304, 360] width 179 height 21
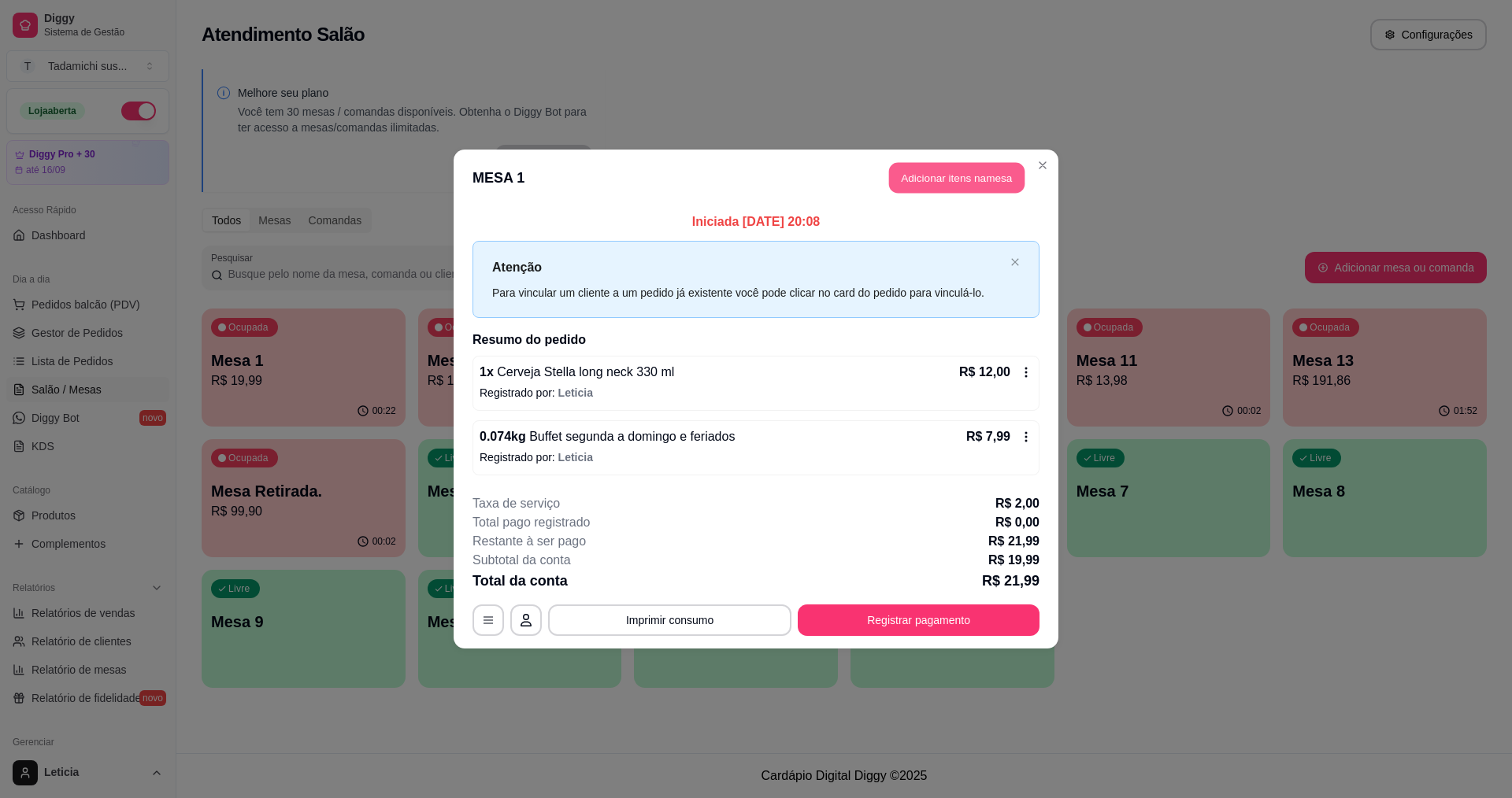
click at [907, 177] on button "Adicionar itens na mesa" at bounding box center [956, 178] width 135 height 31
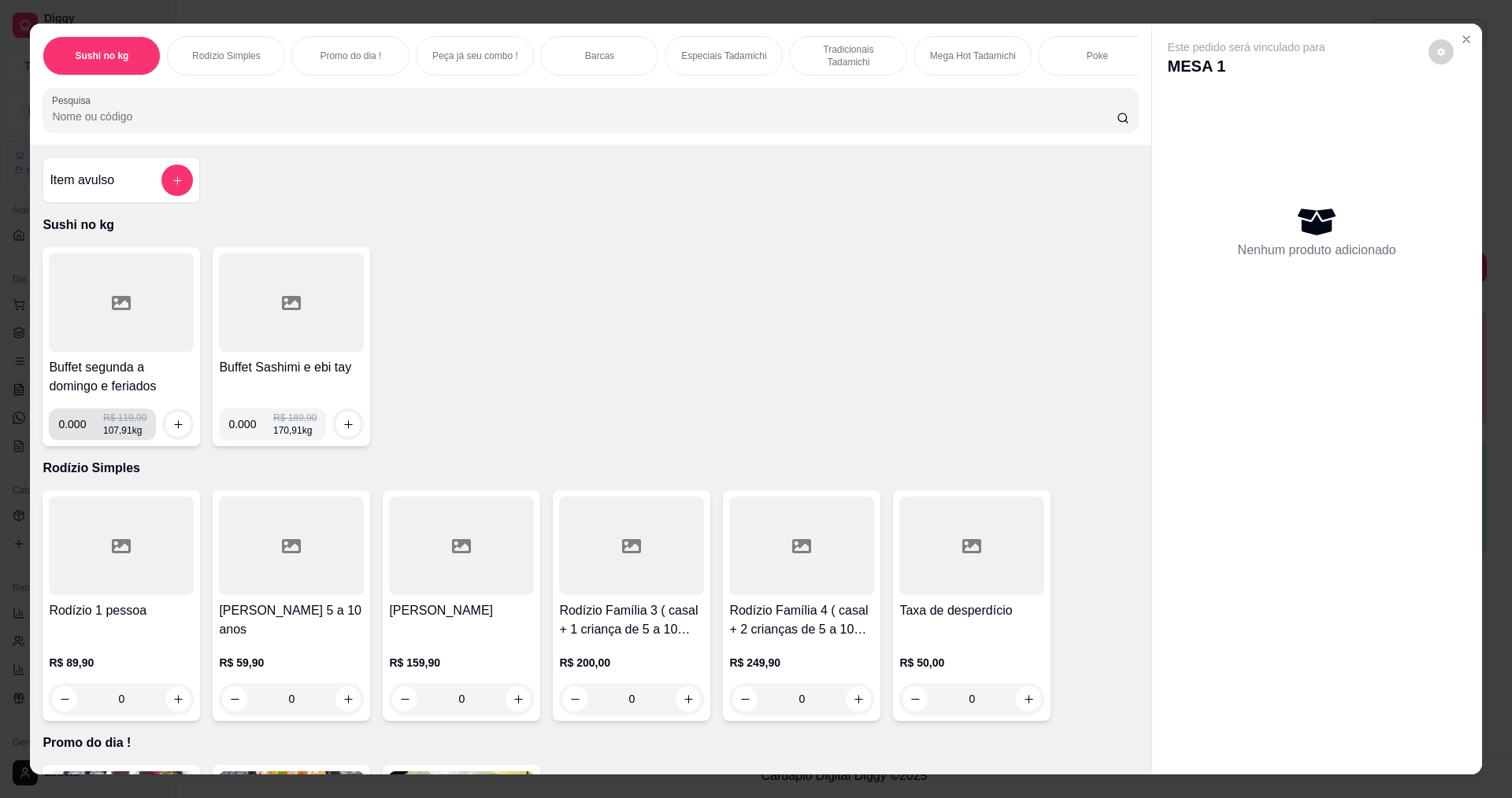
click at [81, 440] on input "0.000" at bounding box center [81, 424] width 45 height 32
type input "0.152"
click at [172, 431] on icon "increase-product-quantity" at bounding box center [178, 424] width 12 height 12
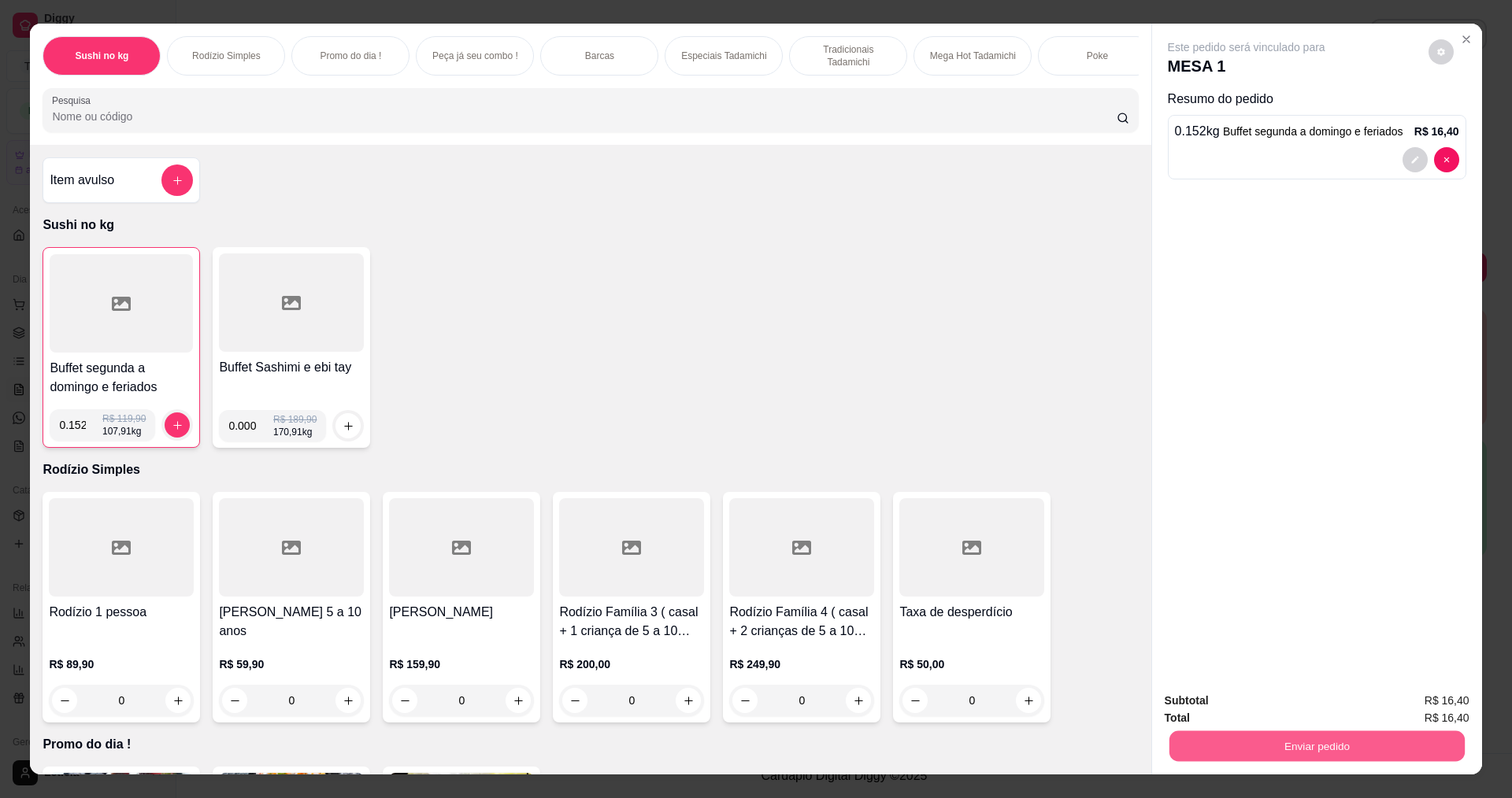
click at [1200, 731] on button "Enviar pedido" at bounding box center [1317, 746] width 296 height 31
click at [1232, 702] on button "Não registrar e enviar pedido" at bounding box center [1265, 708] width 164 height 30
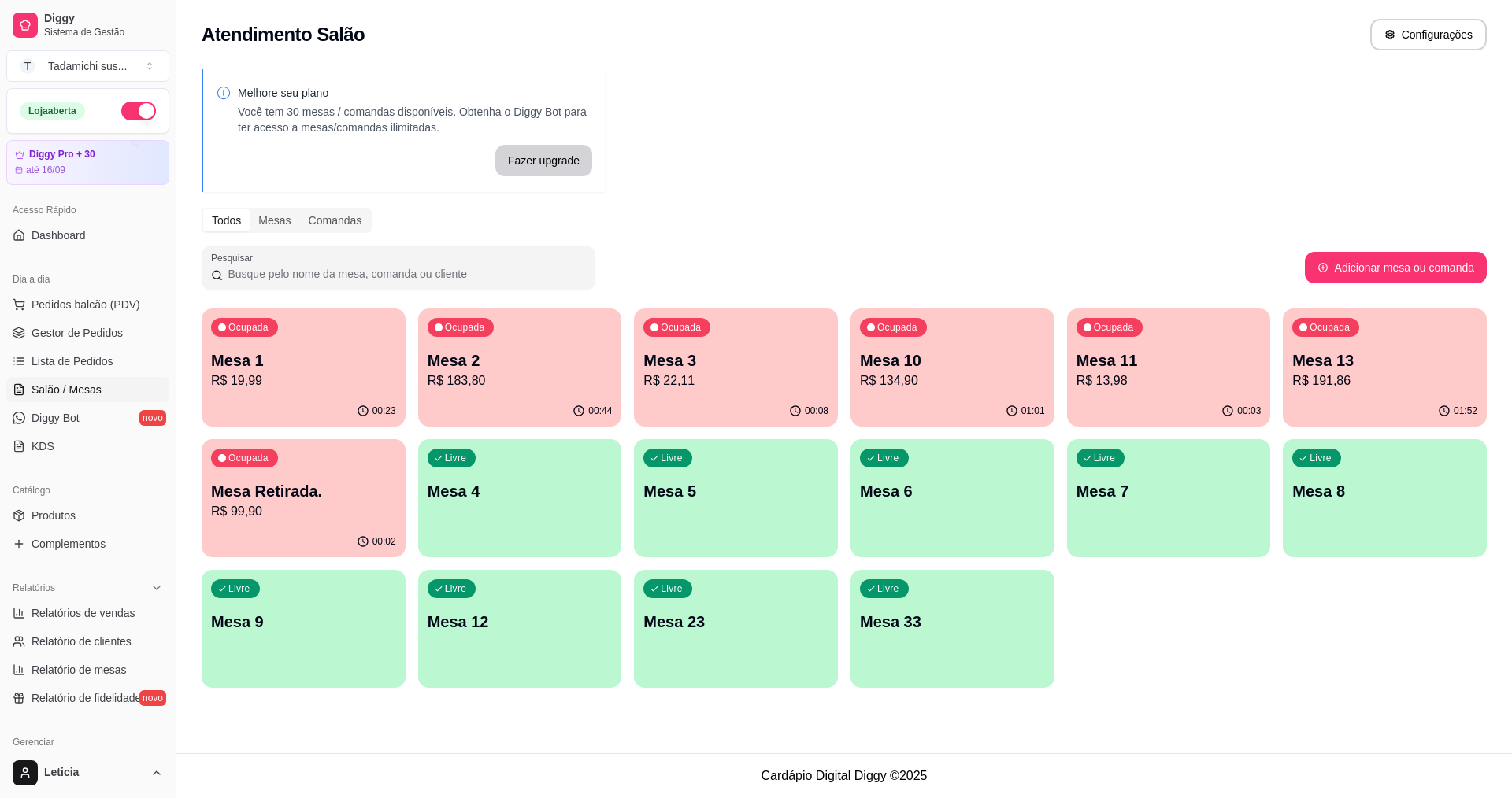
click at [312, 359] on p "Mesa 1" at bounding box center [304, 360] width 185 height 22
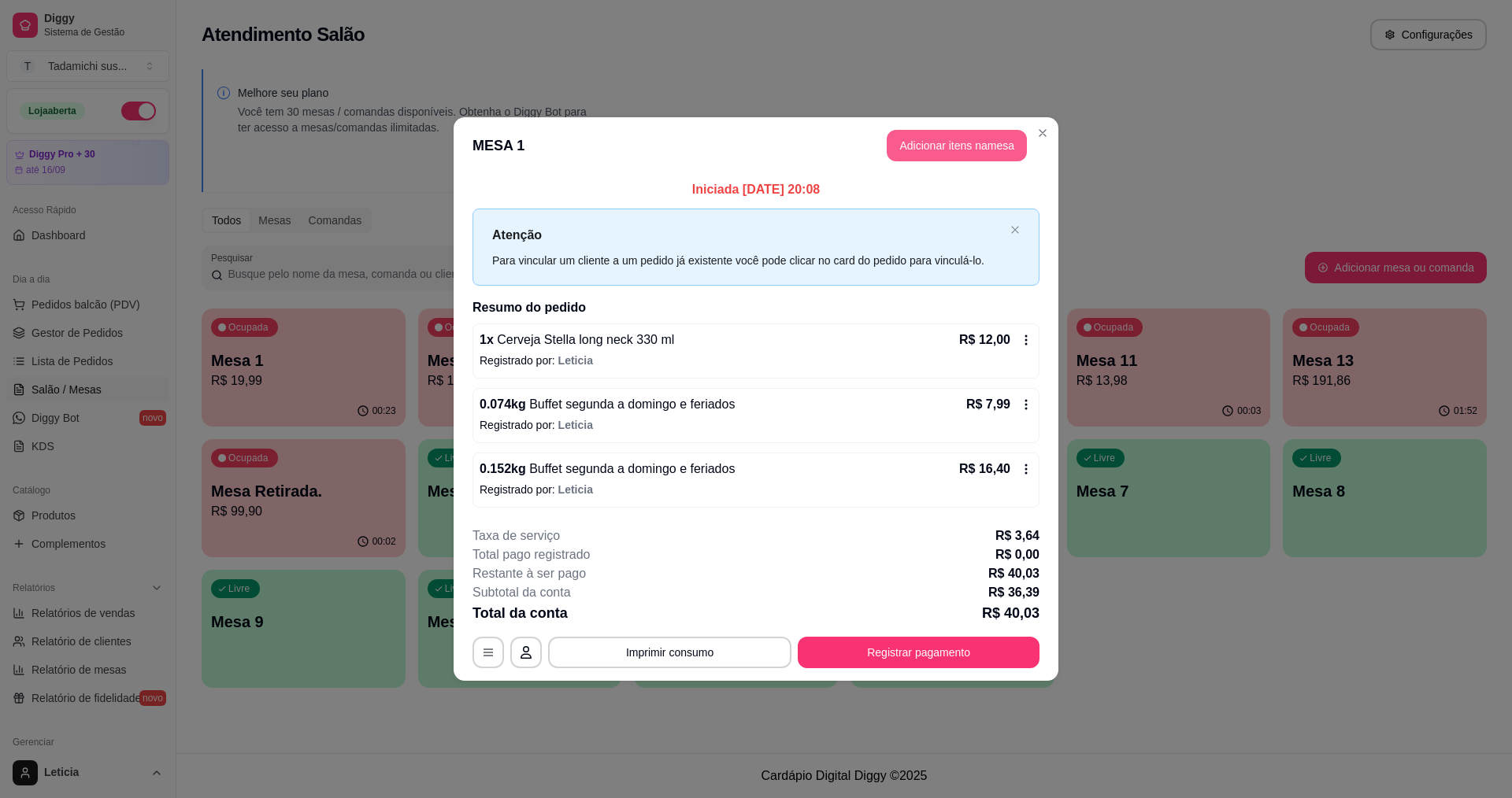
click at [998, 138] on button "Adicionar itens na mesa" at bounding box center [956, 145] width 140 height 32
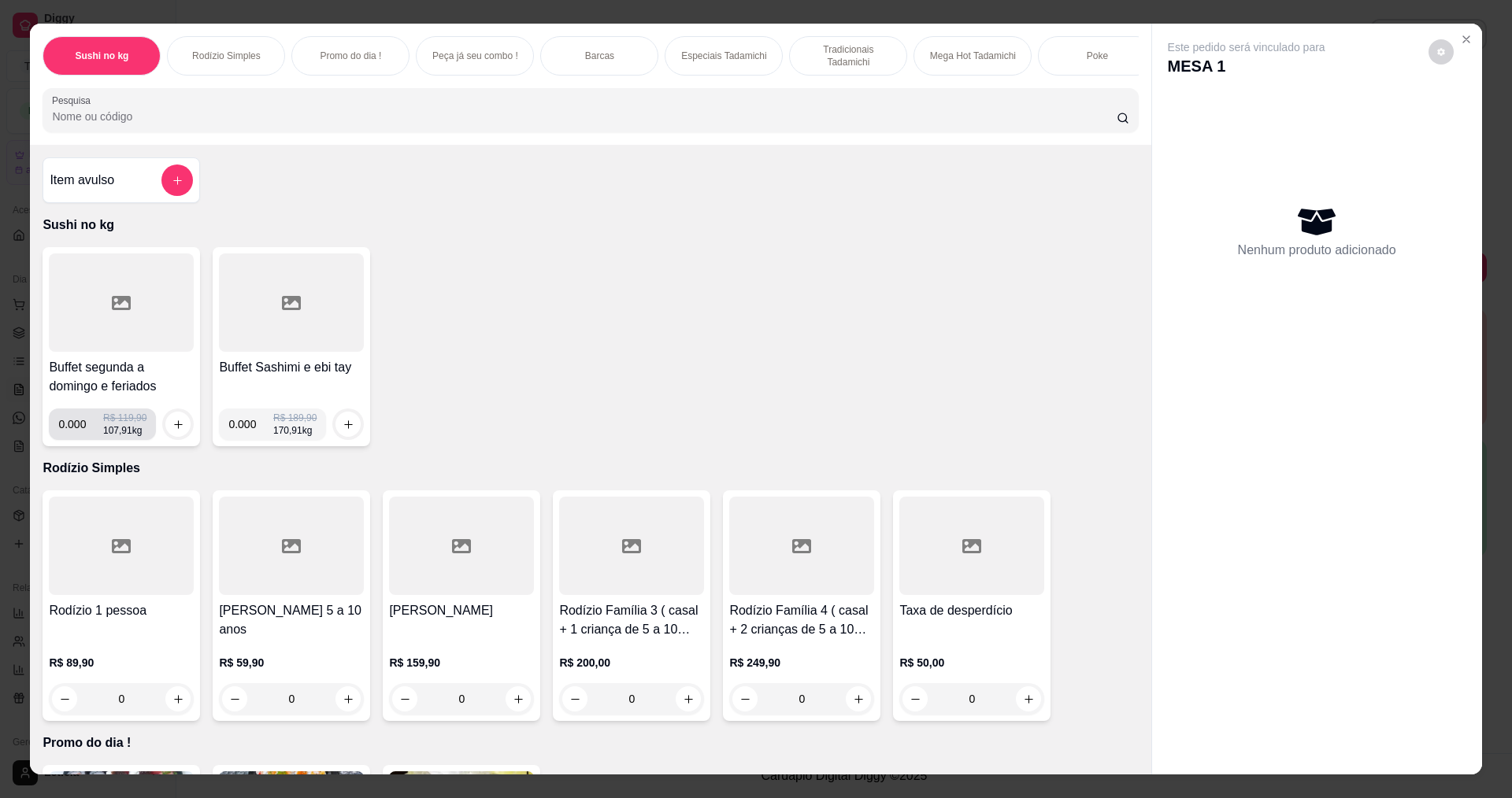
click at [79, 440] on input "0.000" at bounding box center [81, 424] width 45 height 32
type input "0.218"
click at [165, 437] on button "increase-product-quantity" at bounding box center [178, 424] width 25 height 25
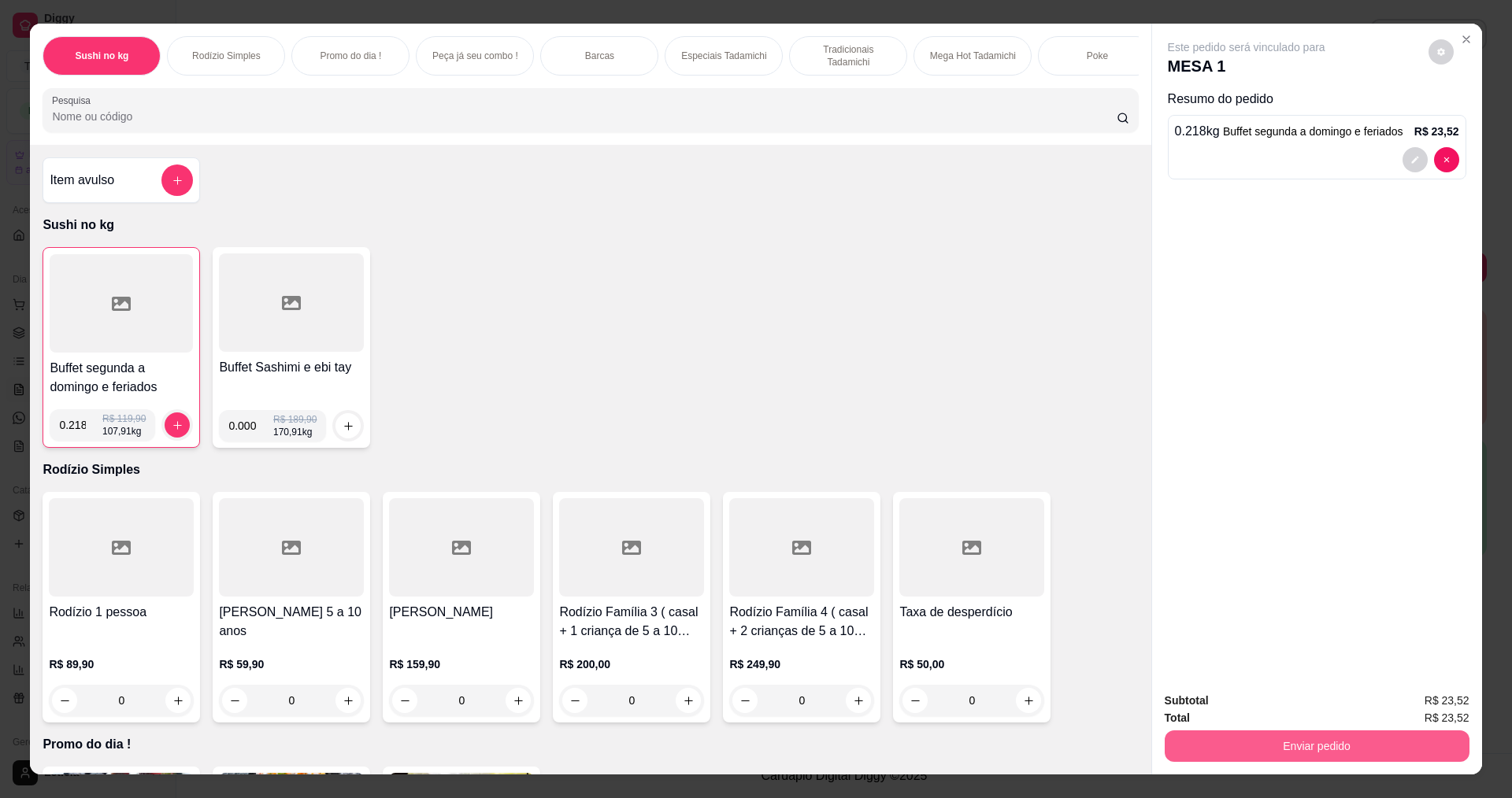
click at [1320, 743] on button "Enviar pedido" at bounding box center [1318, 747] width 305 height 32
click at [1274, 702] on button "Não registrar e enviar pedido" at bounding box center [1265, 707] width 164 height 30
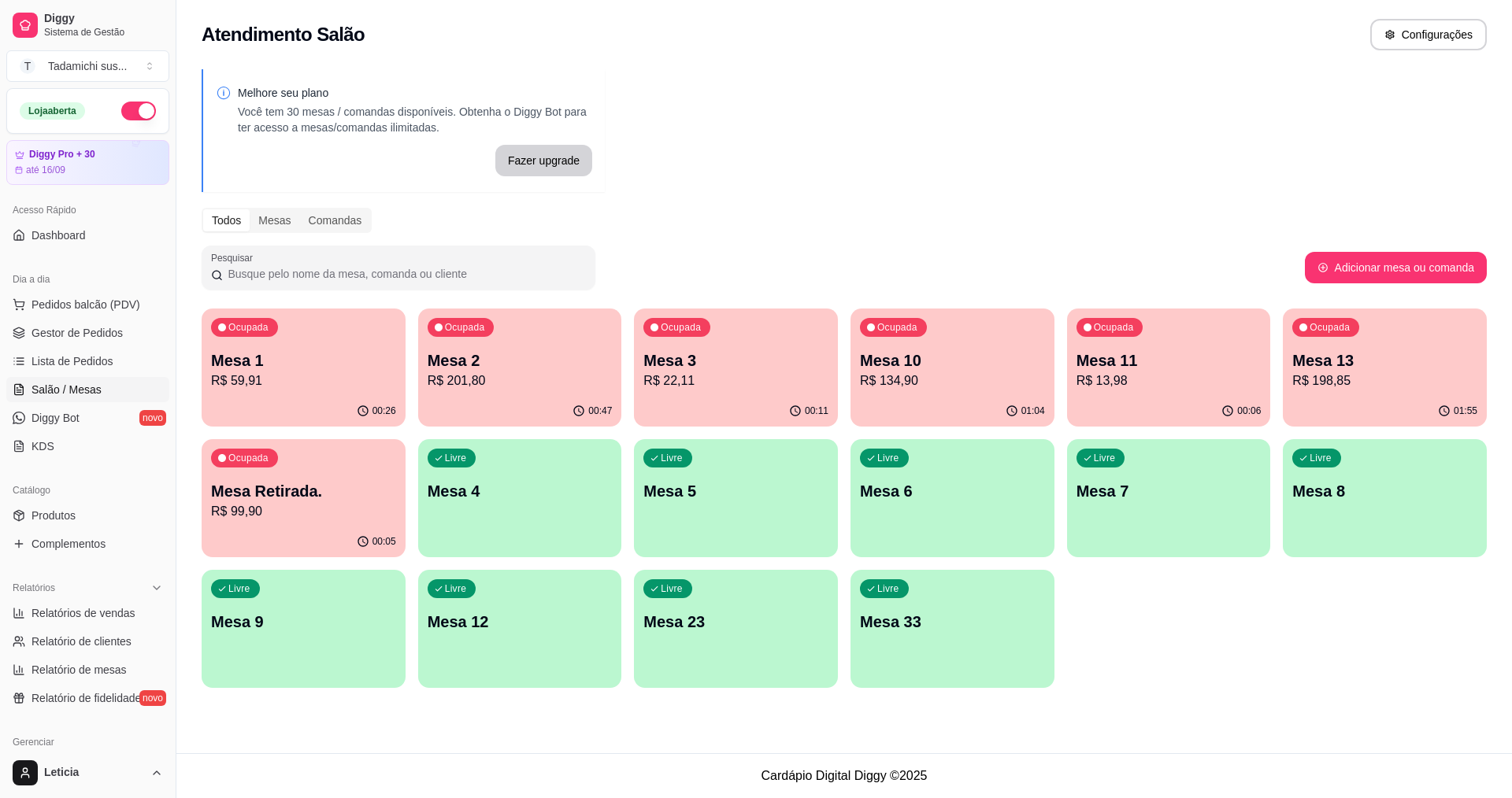
click at [911, 615] on p "Mesa 33" at bounding box center [952, 622] width 185 height 22
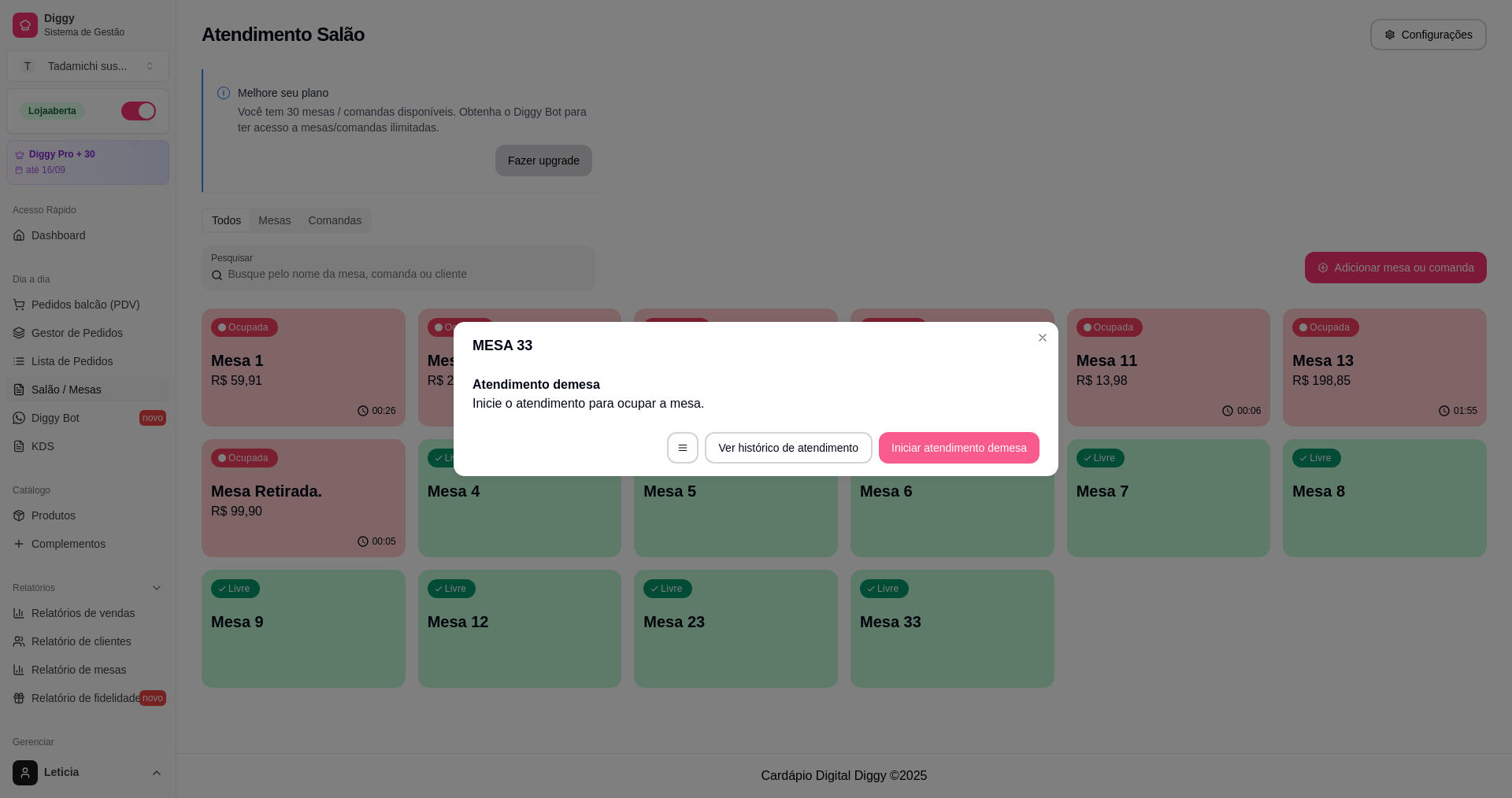
click at [1025, 448] on button "Iniciar atendimento de mesa" at bounding box center [959, 448] width 160 height 32
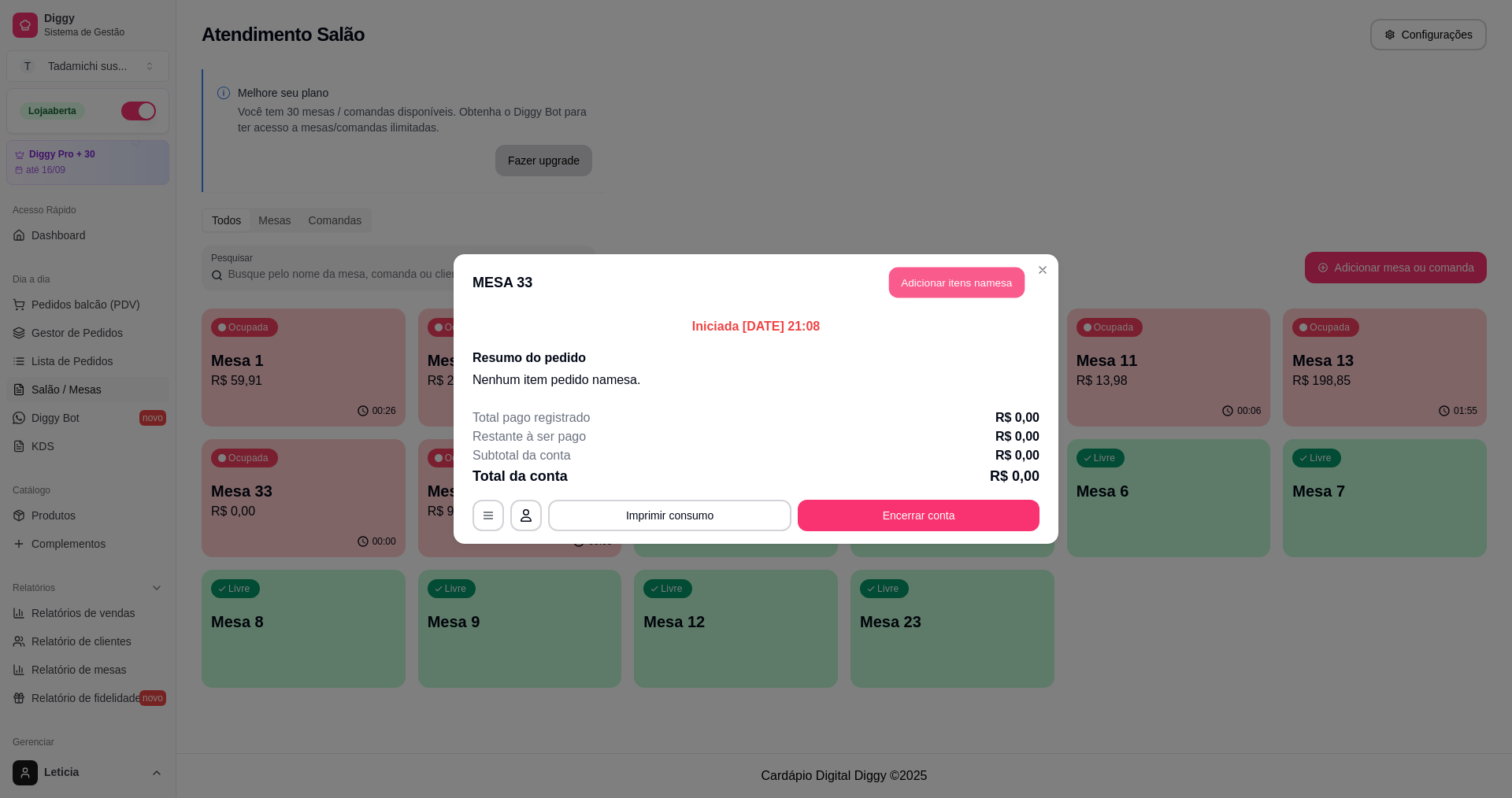
click at [961, 280] on button "Adicionar itens na mesa" at bounding box center [956, 283] width 135 height 31
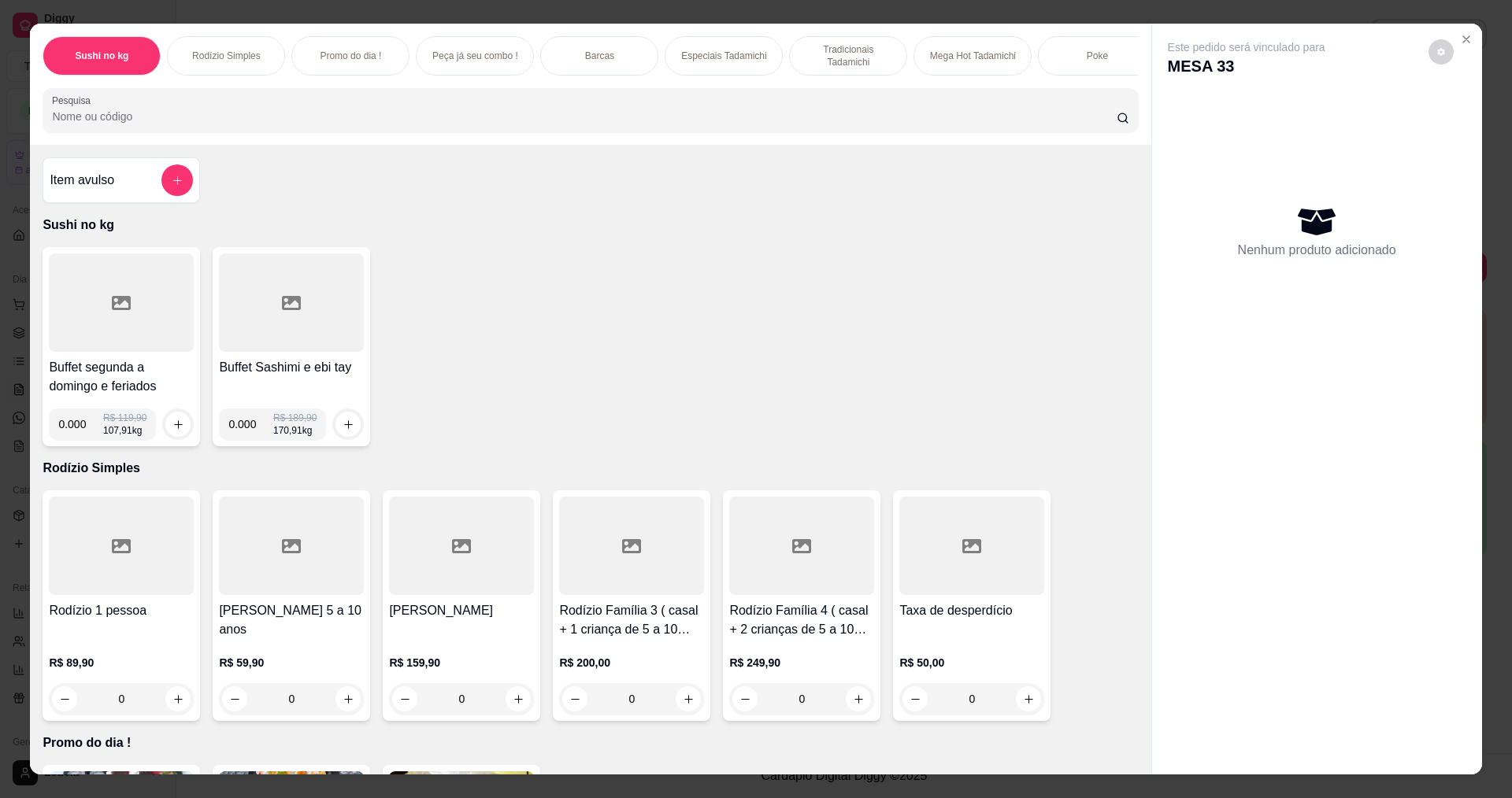
click at [705, 119] on div at bounding box center [590, 111] width 1076 height 32
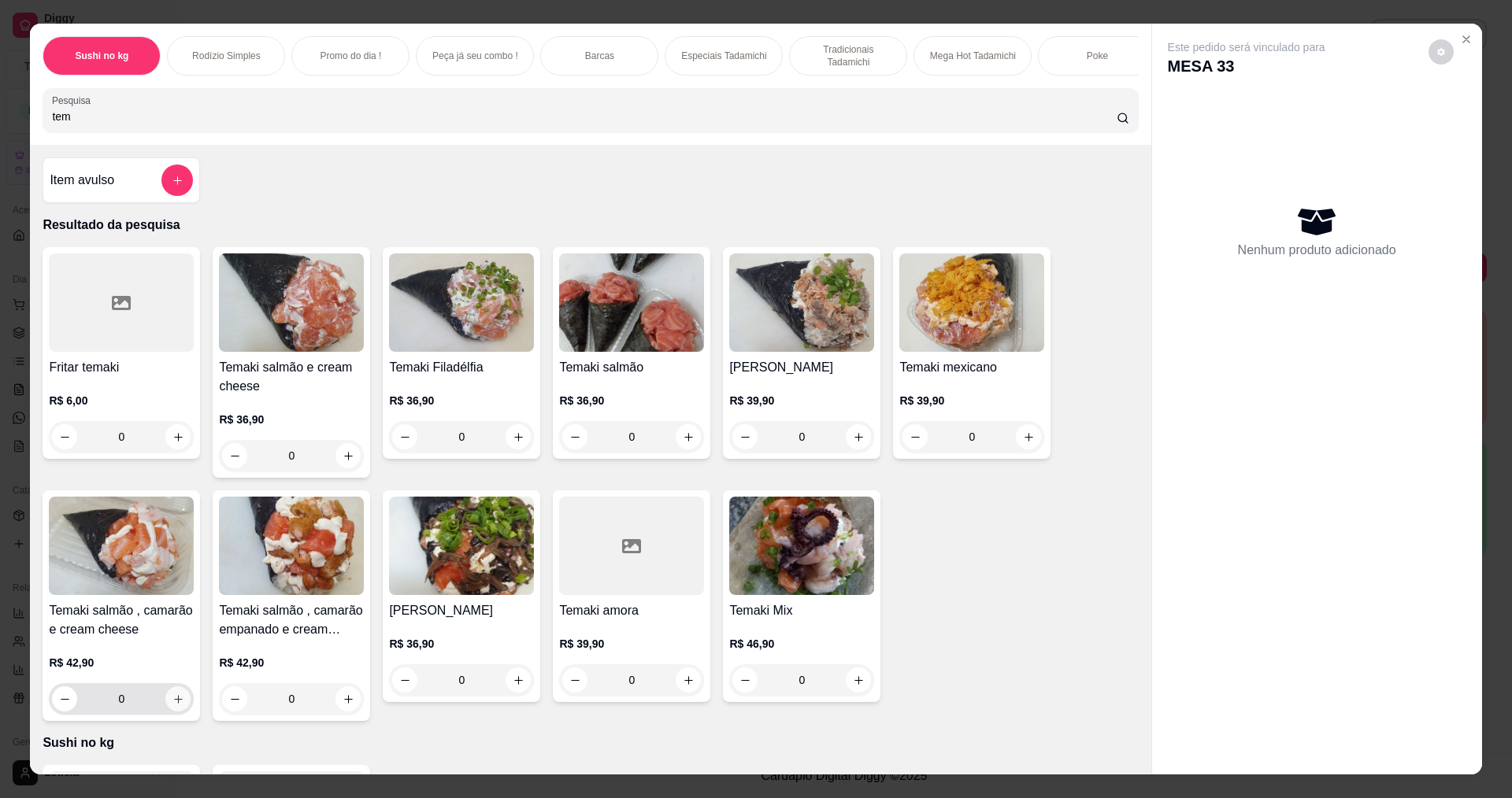
type input "tem"
click at [172, 706] on icon "increase-product-quantity" at bounding box center [178, 699] width 12 height 12
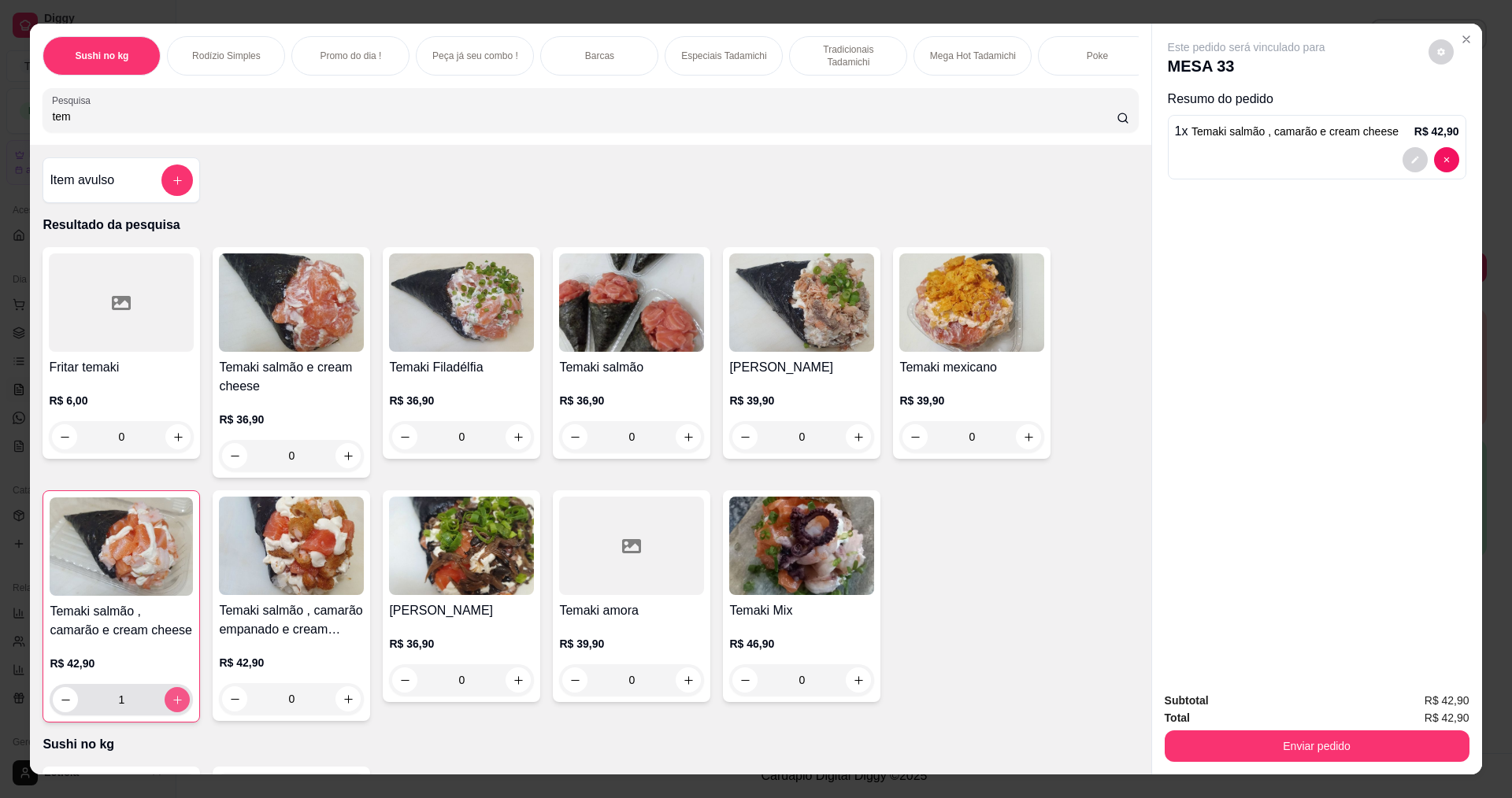
type input "1"
click at [172, 706] on icon "increase-product-quantity" at bounding box center [177, 700] width 12 height 12
type input "2"
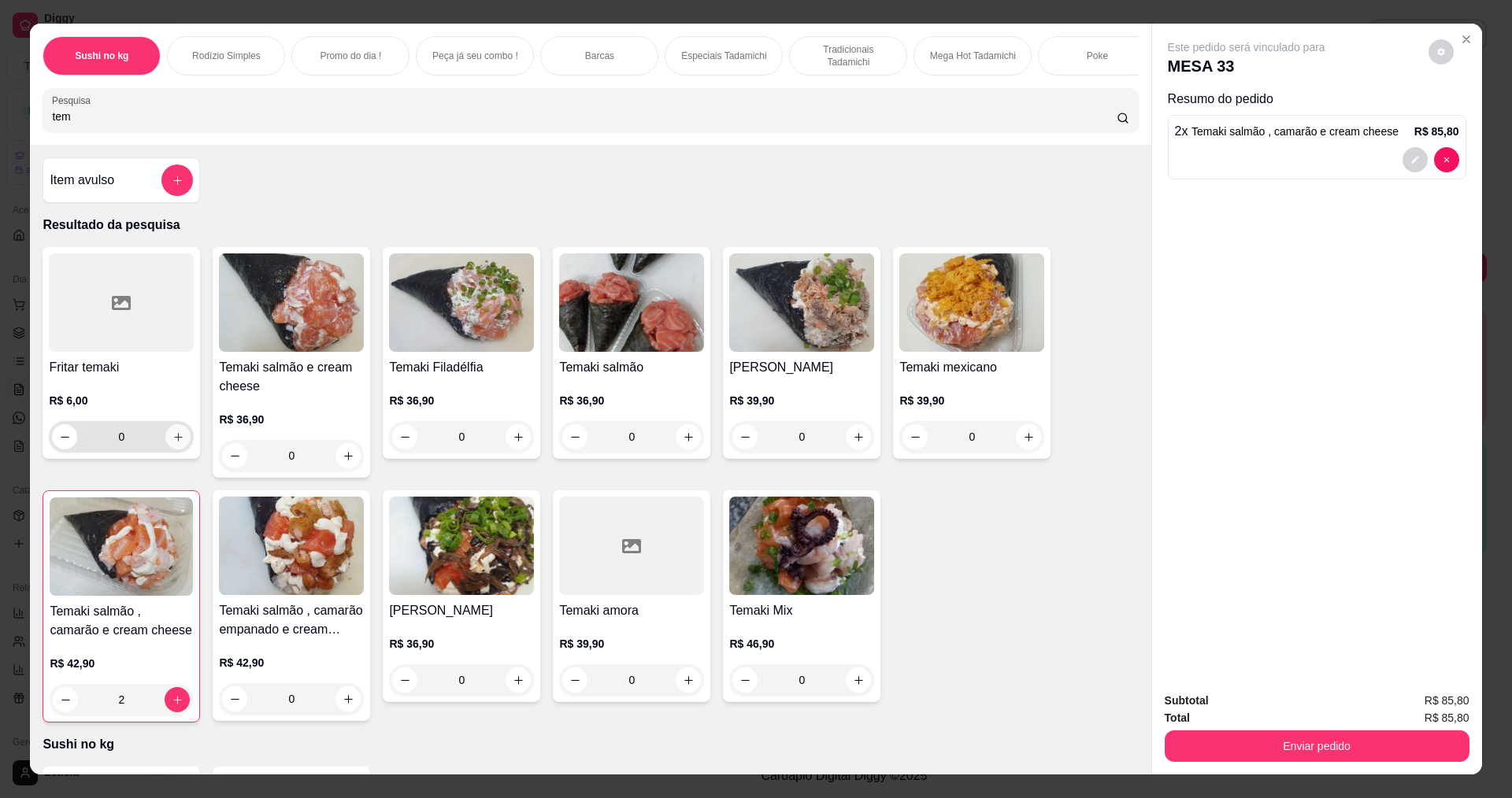
click at [176, 443] on icon "increase-product-quantity" at bounding box center [178, 437] width 12 height 12
type input "1"
click at [178, 443] on button "increase-product-quantity" at bounding box center [177, 438] width 25 height 24
type input "2"
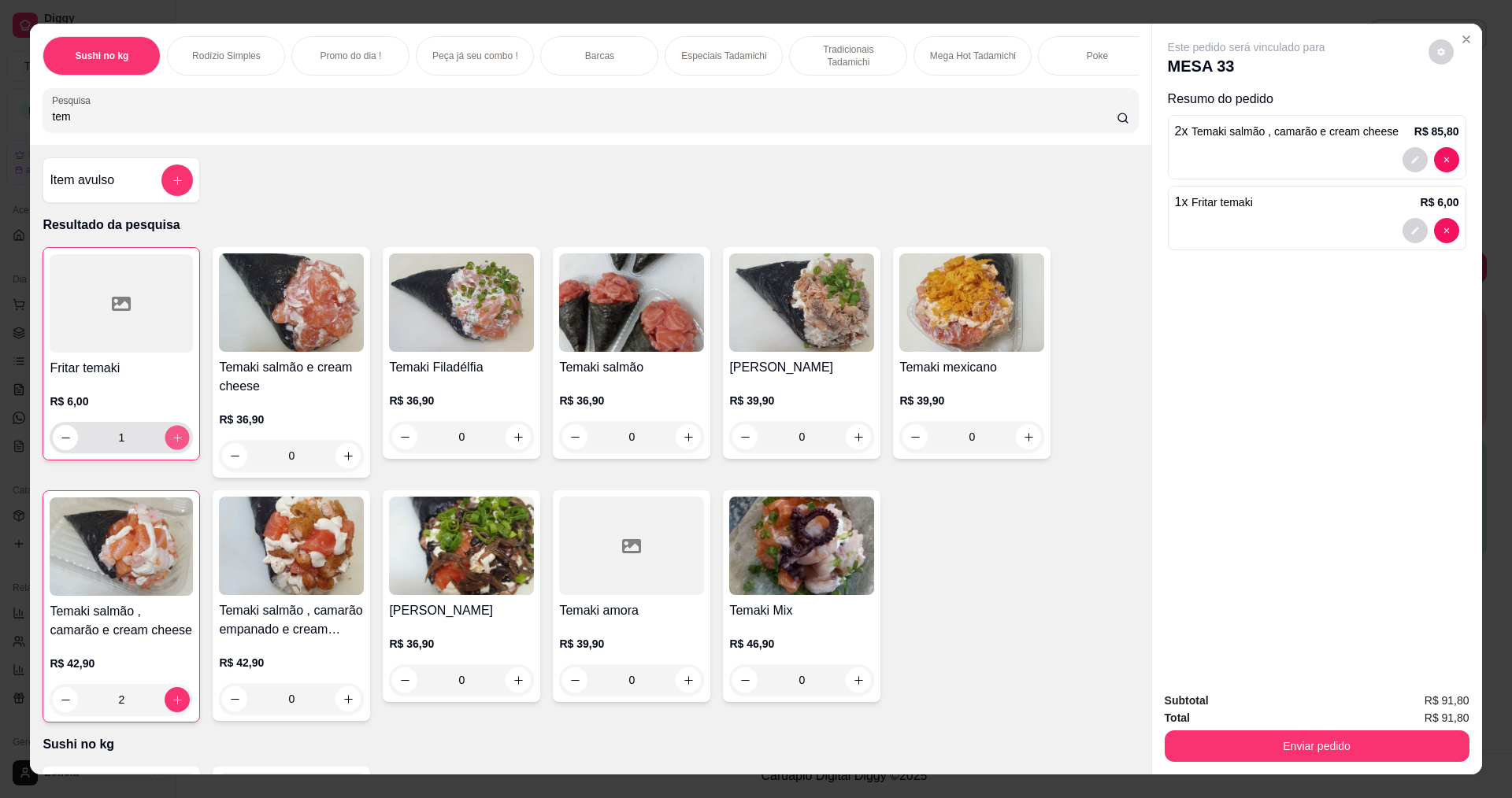
type input "2"
click at [1403, 155] on button "decrease-product-quantity" at bounding box center [1416, 160] width 25 height 25
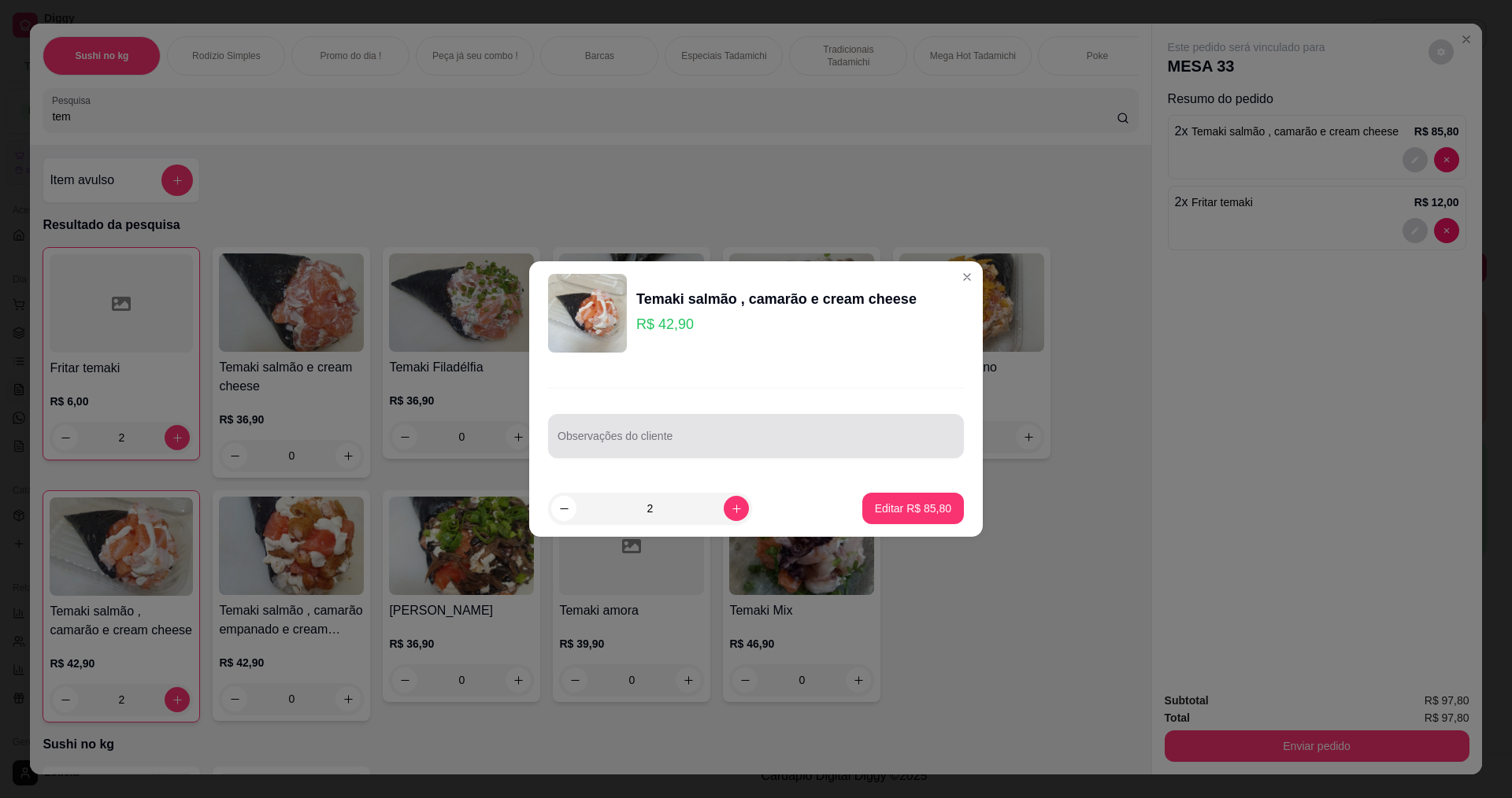
click at [669, 440] on input "Observações do cliente" at bounding box center [756, 442] width 397 height 16
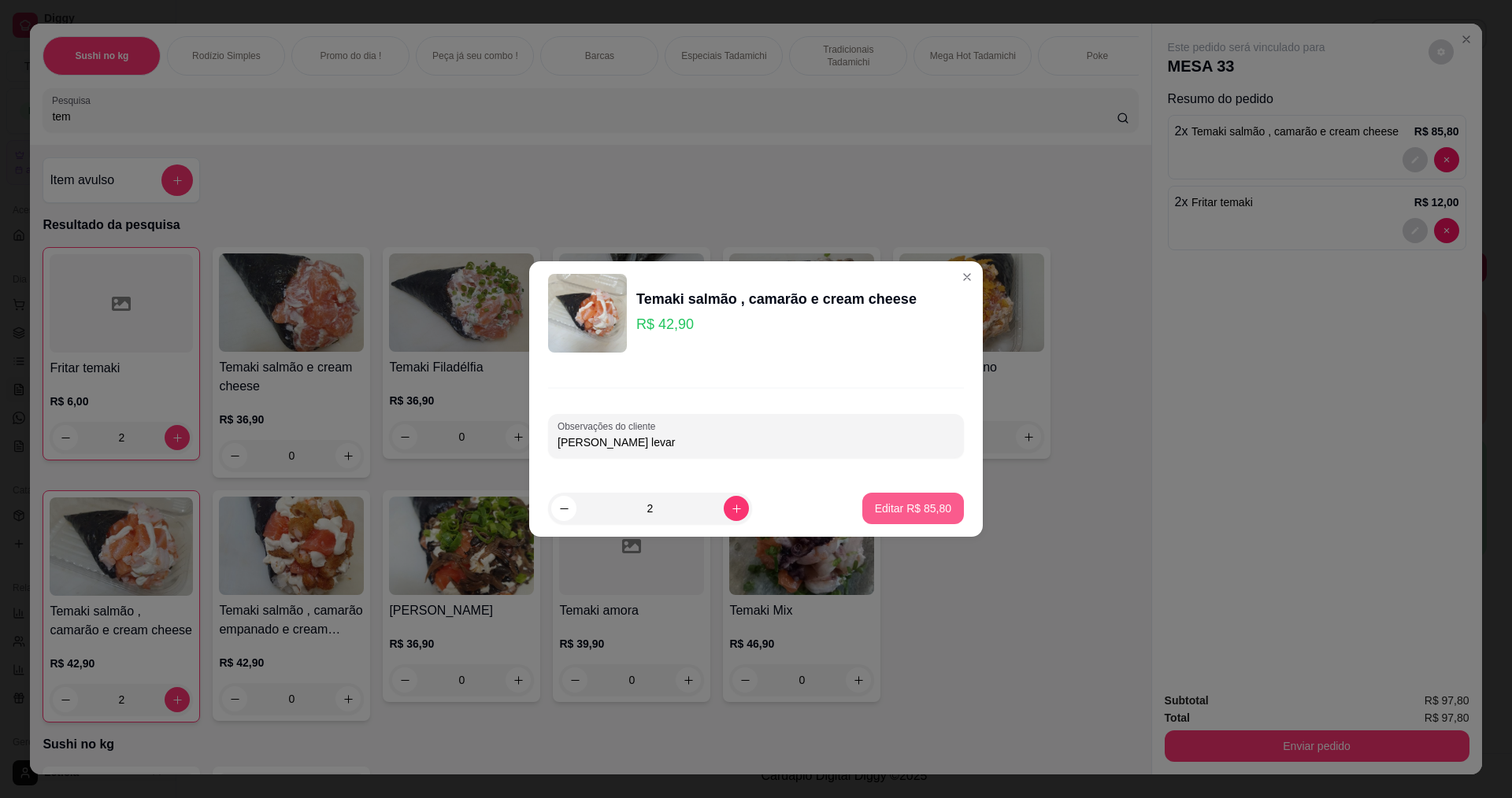
type input "[PERSON_NAME] levar"
click at [899, 506] on p "Editar R$ 85,80" at bounding box center [913, 508] width 74 height 15
type input "0"
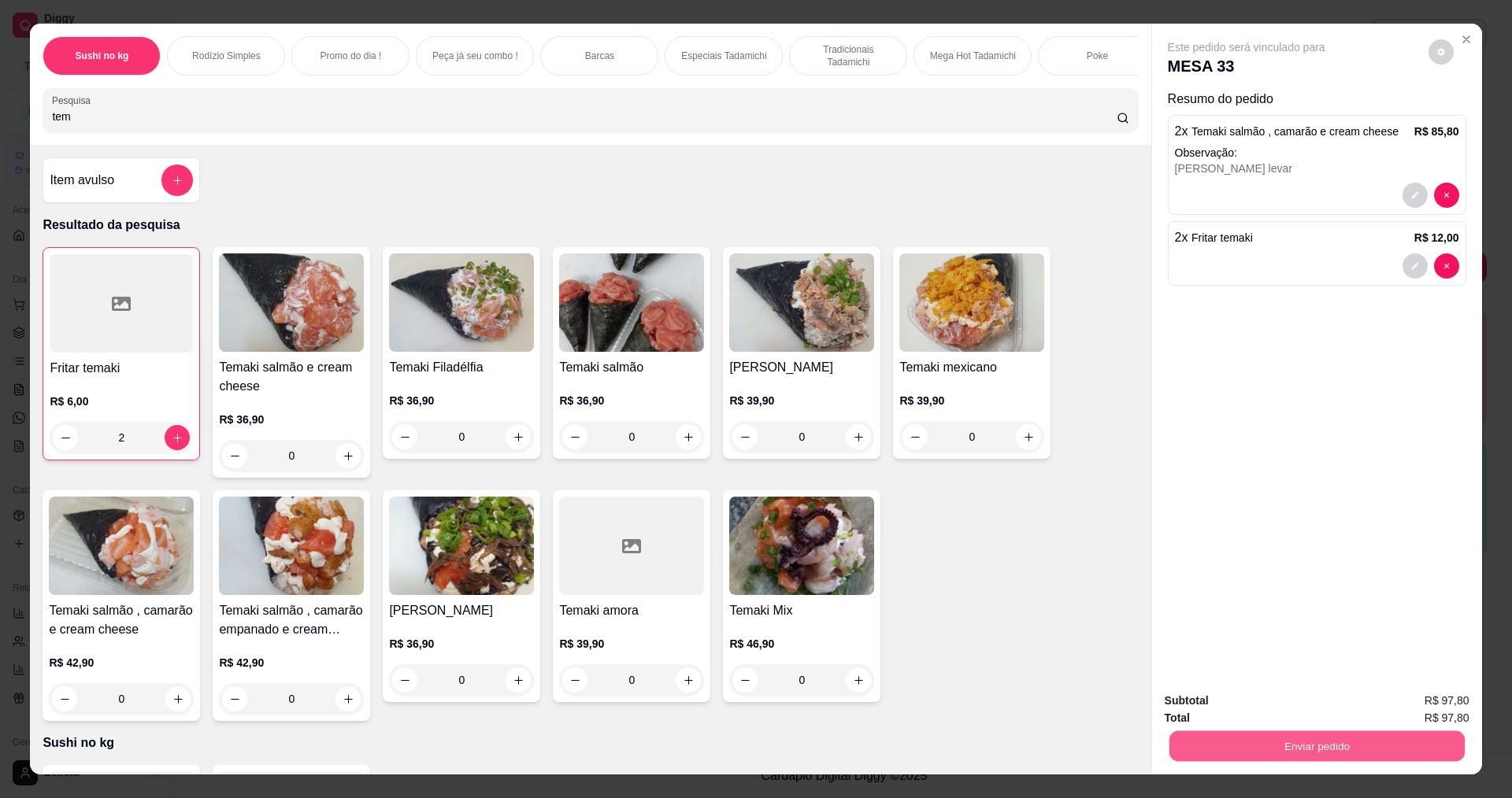
click at [1223, 740] on button "Enviar pedido" at bounding box center [1317, 746] width 296 height 31
click at [1270, 701] on button "Não registrar e enviar pedido" at bounding box center [1265, 707] width 159 height 29
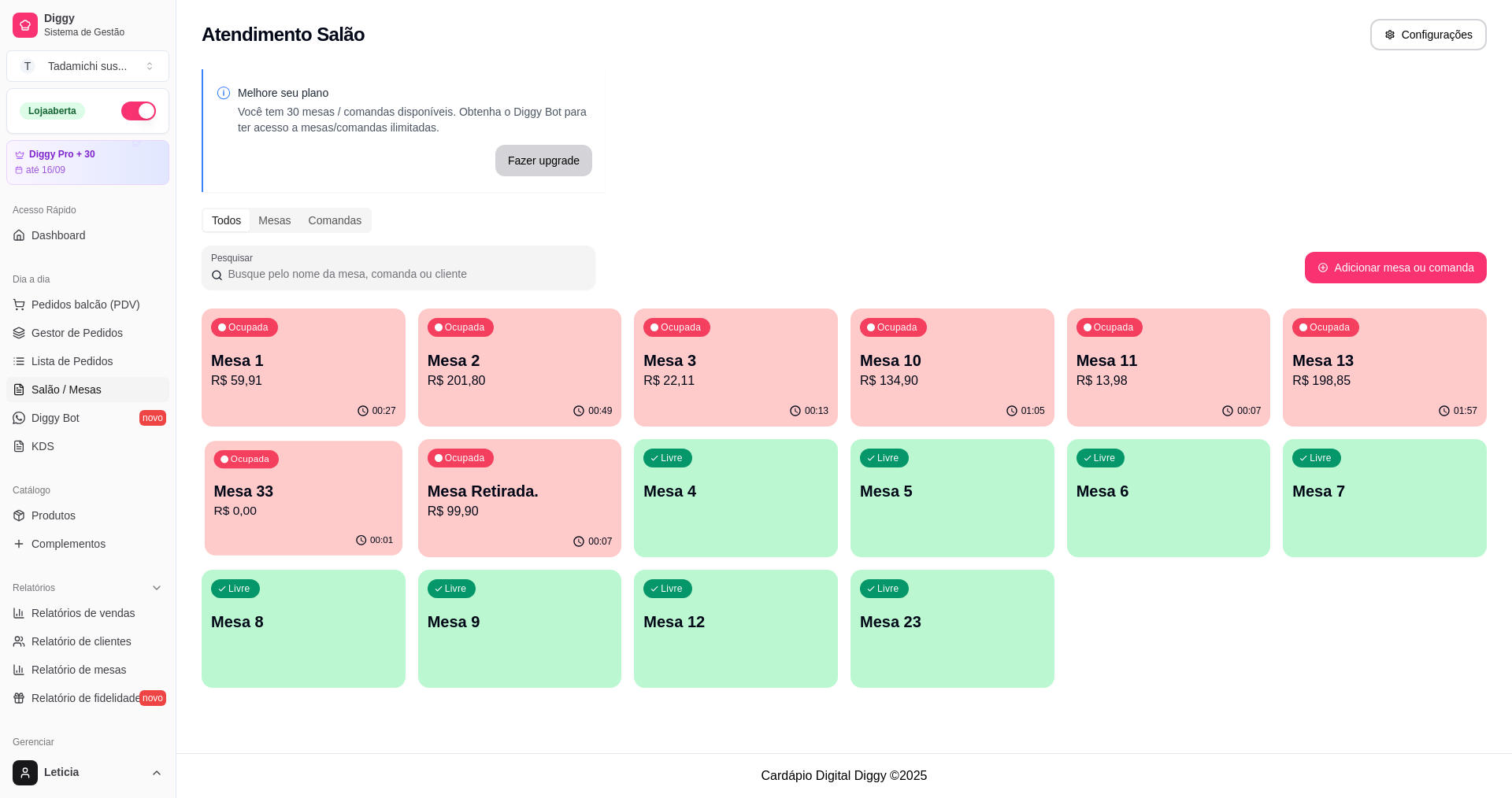
click at [322, 514] on p "R$ 0,00" at bounding box center [304, 511] width 179 height 18
click at [516, 500] on p "Mesa Retirada." at bounding box center [519, 491] width 179 height 21
click at [337, 525] on div "Ocupada Mesa 33 R$ 0,00" at bounding box center [304, 483] width 204 height 88
click at [387, 462] on div "Ocupada Mesa 33 R$ 0,00" at bounding box center [304, 484] width 198 height 85
click at [493, 496] on p "Mesa Retirada." at bounding box center [519, 491] width 179 height 21
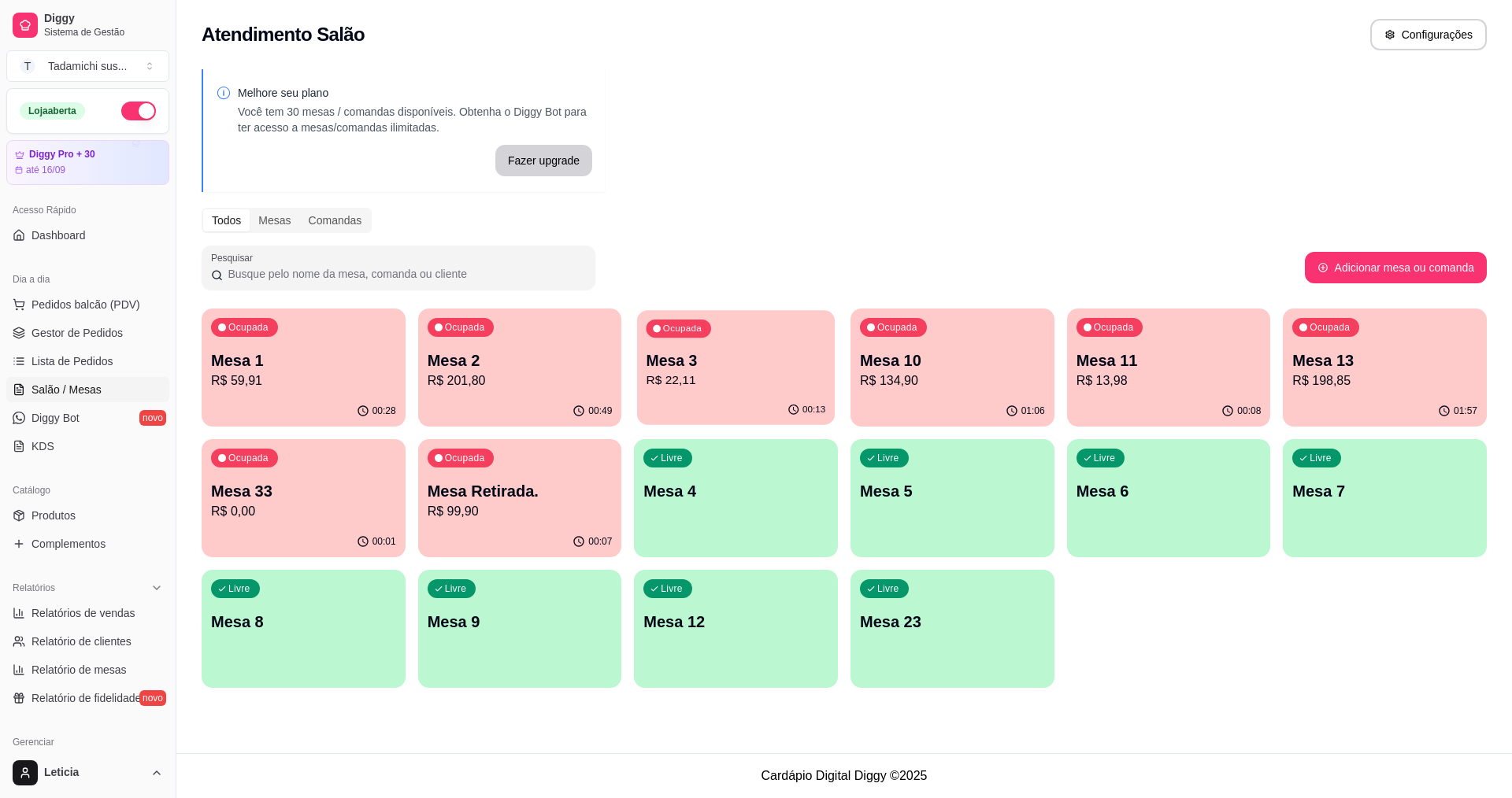
click at [647, 373] on p "R$ 22,11" at bounding box center [736, 380] width 179 height 18
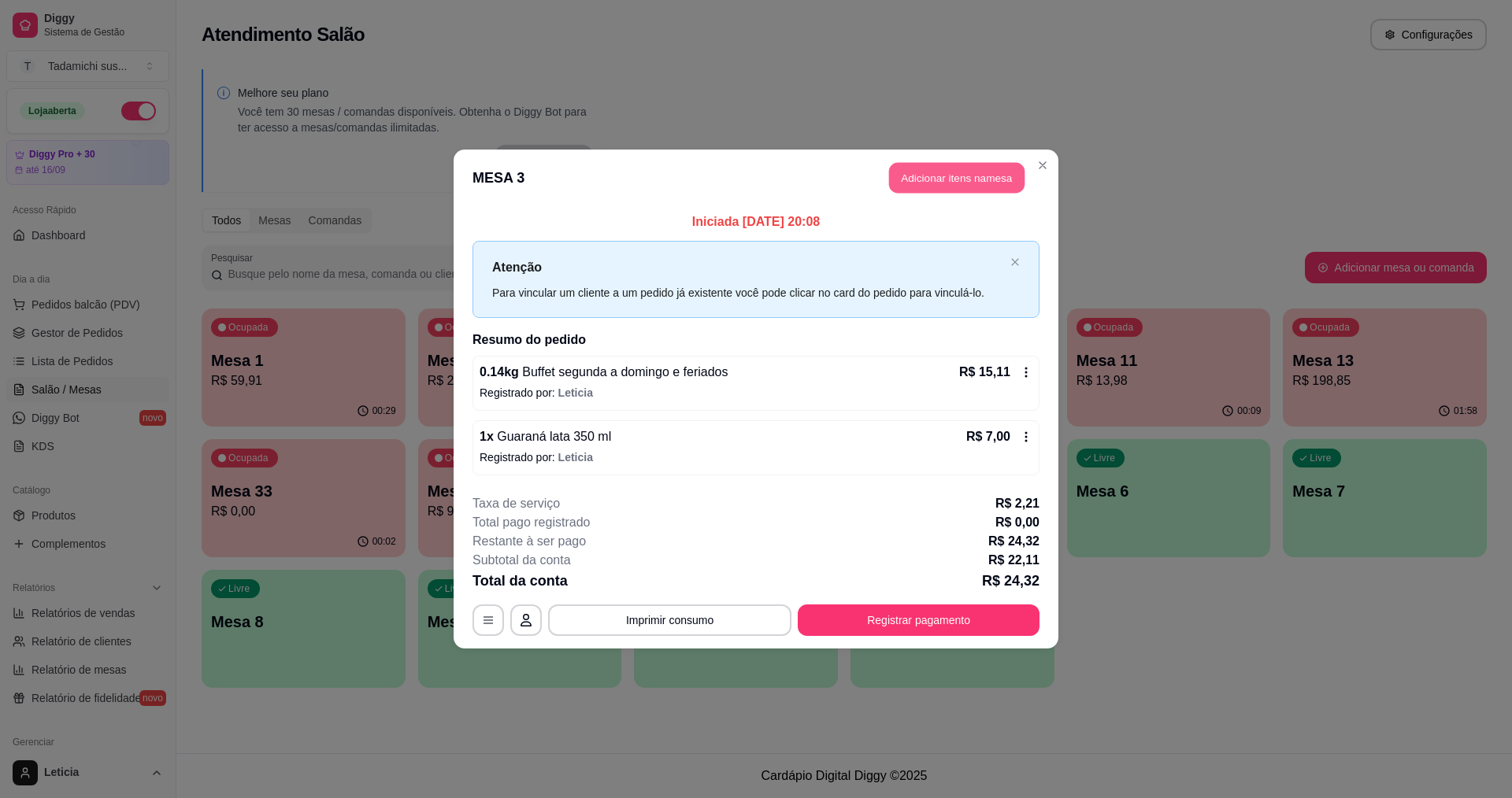
click at [911, 178] on button "Adicionar itens na mesa" at bounding box center [956, 178] width 135 height 31
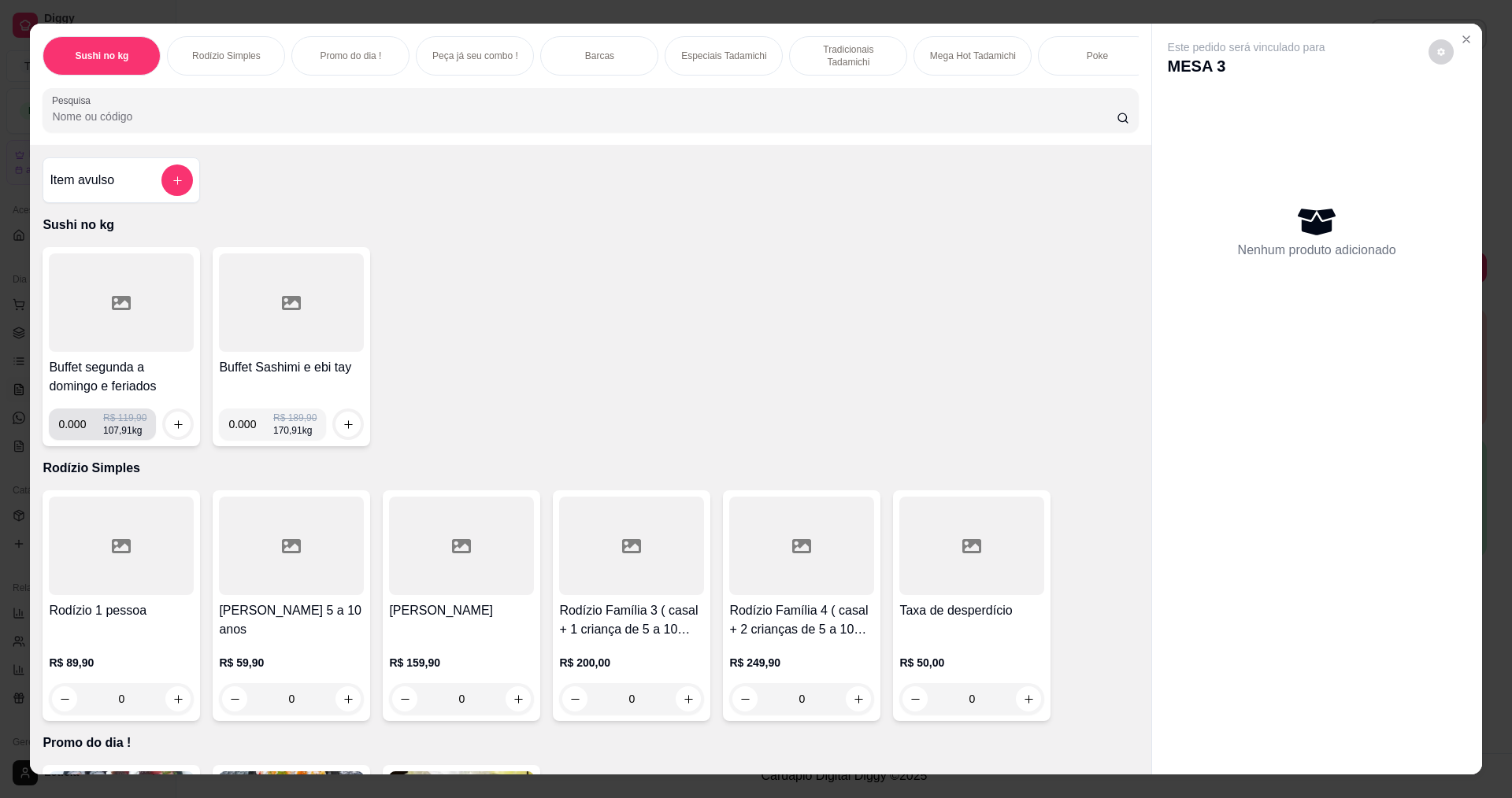
click at [80, 434] on input "0.000" at bounding box center [81, 424] width 45 height 32
type input "0.360"
click at [172, 431] on icon "increase-product-quantity" at bounding box center [178, 424] width 12 height 12
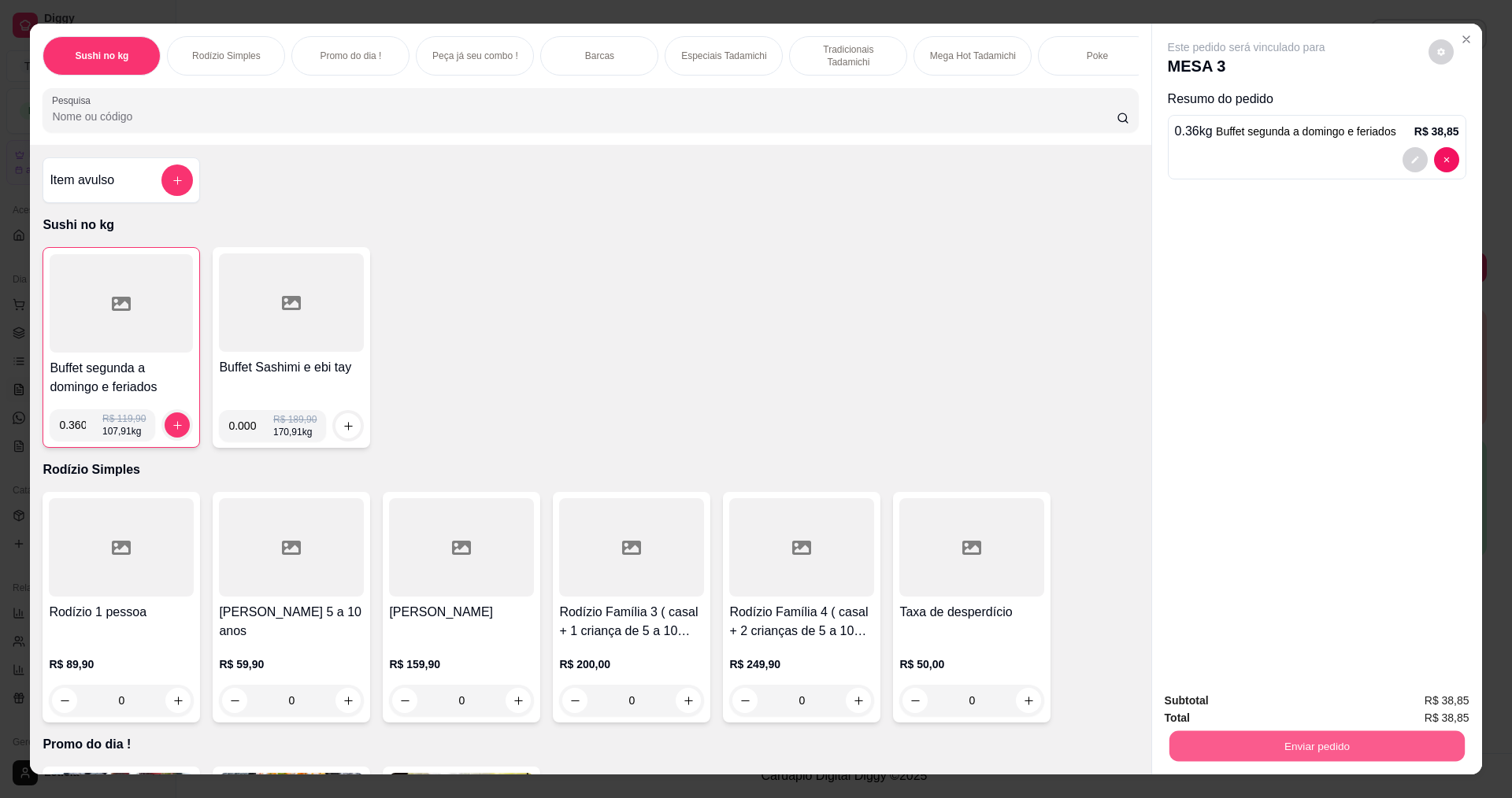
click at [1392, 747] on button "Enviar pedido" at bounding box center [1317, 746] width 296 height 31
click at [1313, 701] on button "Não registrar e enviar pedido" at bounding box center [1265, 706] width 159 height 29
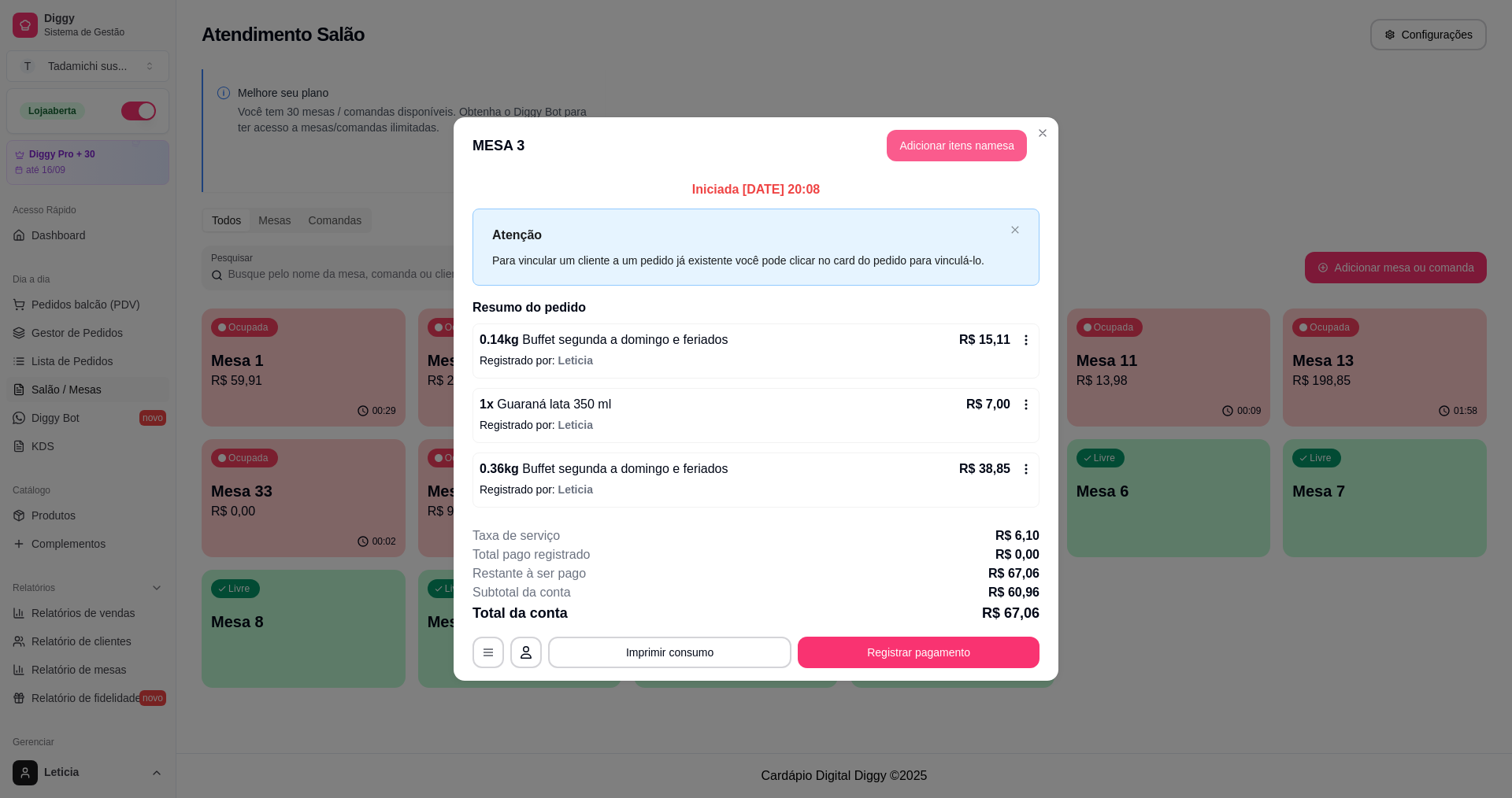
click at [1000, 139] on button "Adicionar itens na mesa" at bounding box center [956, 145] width 140 height 32
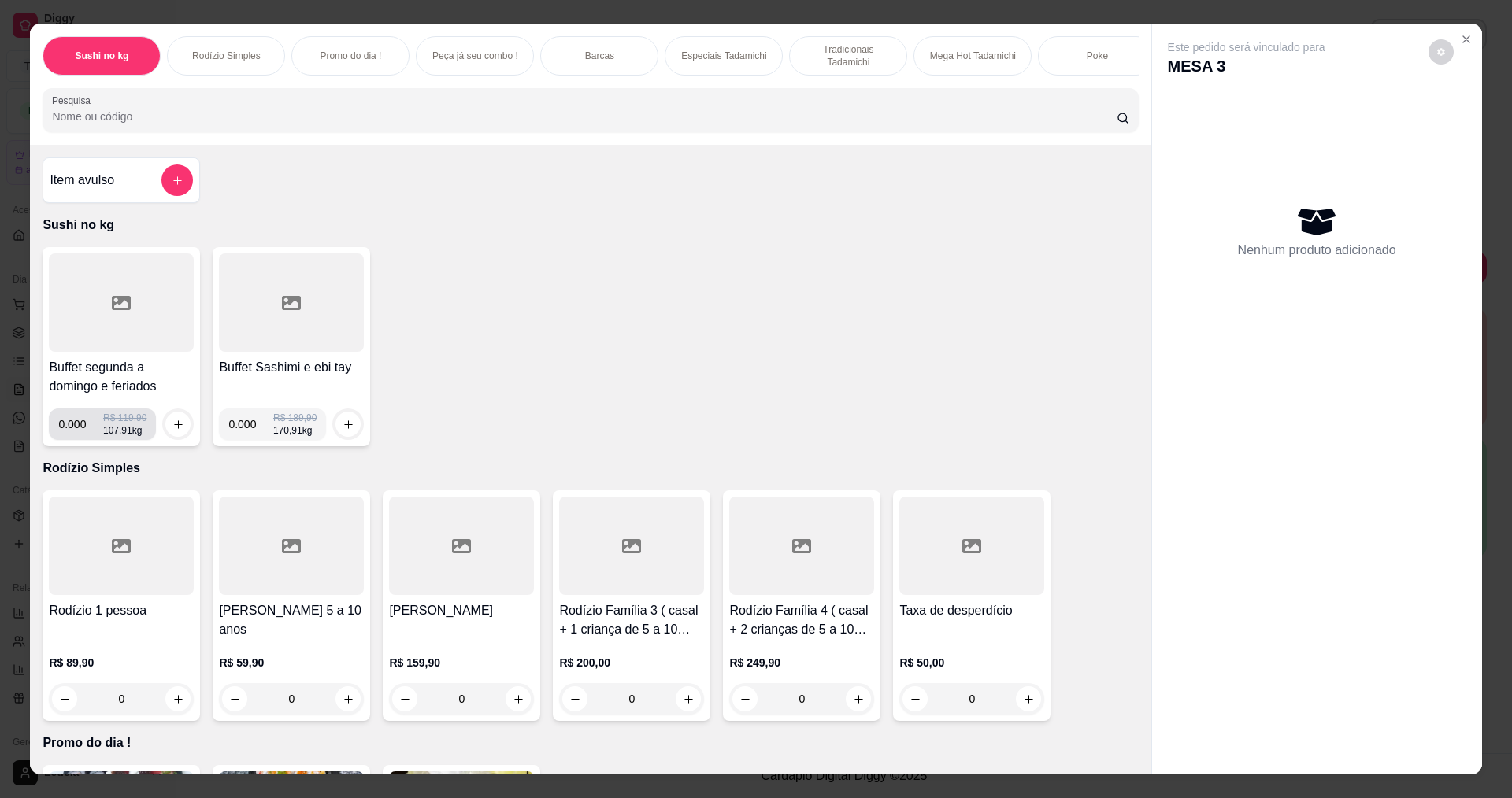
click at [80, 440] on input "0.000" at bounding box center [81, 424] width 45 height 32
type input "0.138"
click at [172, 430] on icon "increase-product-quantity" at bounding box center [178, 424] width 12 height 12
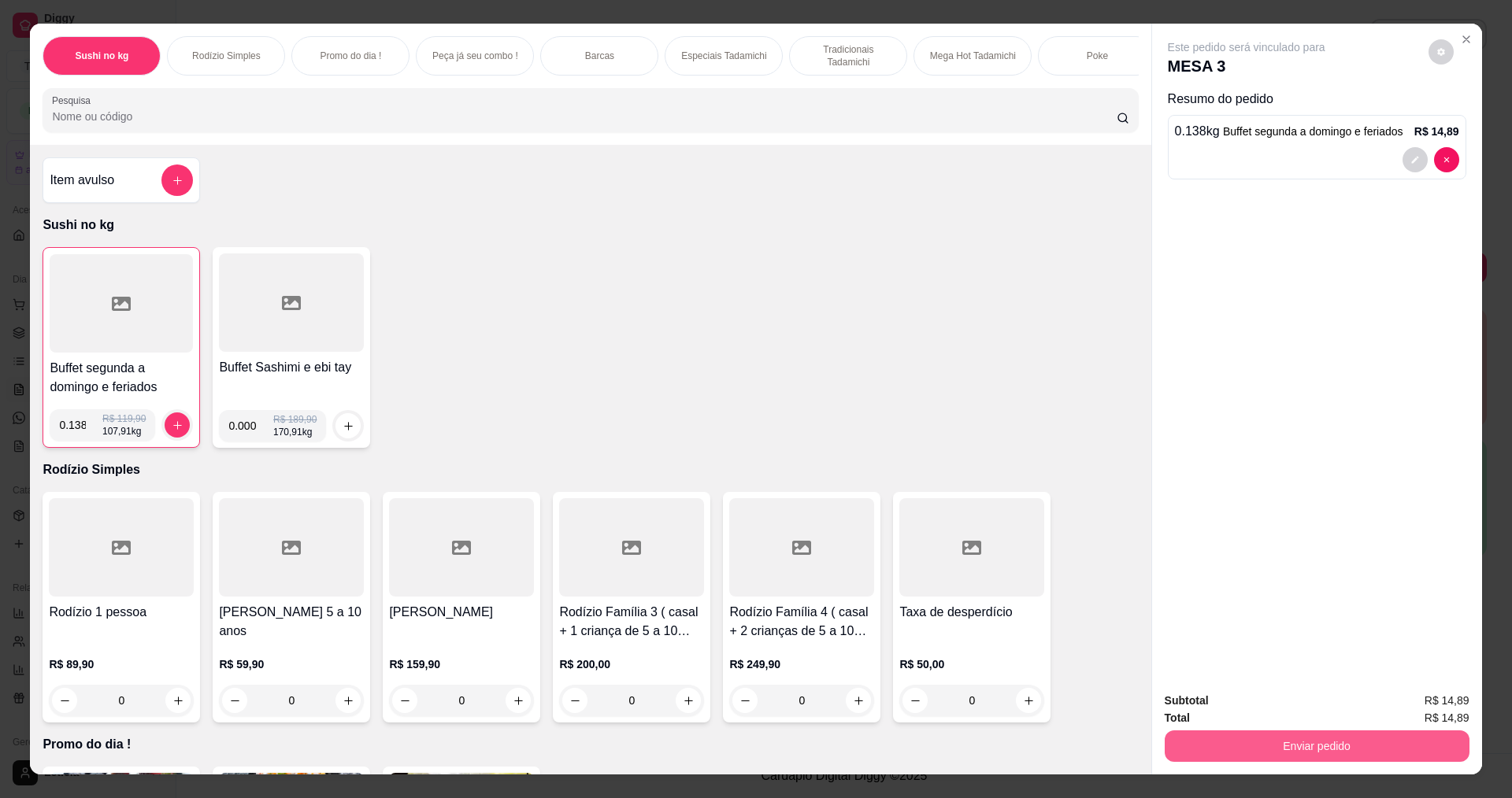
click at [1347, 739] on button "Enviar pedido" at bounding box center [1318, 747] width 305 height 32
click at [1298, 706] on button "Não registrar e enviar pedido" at bounding box center [1265, 708] width 164 height 30
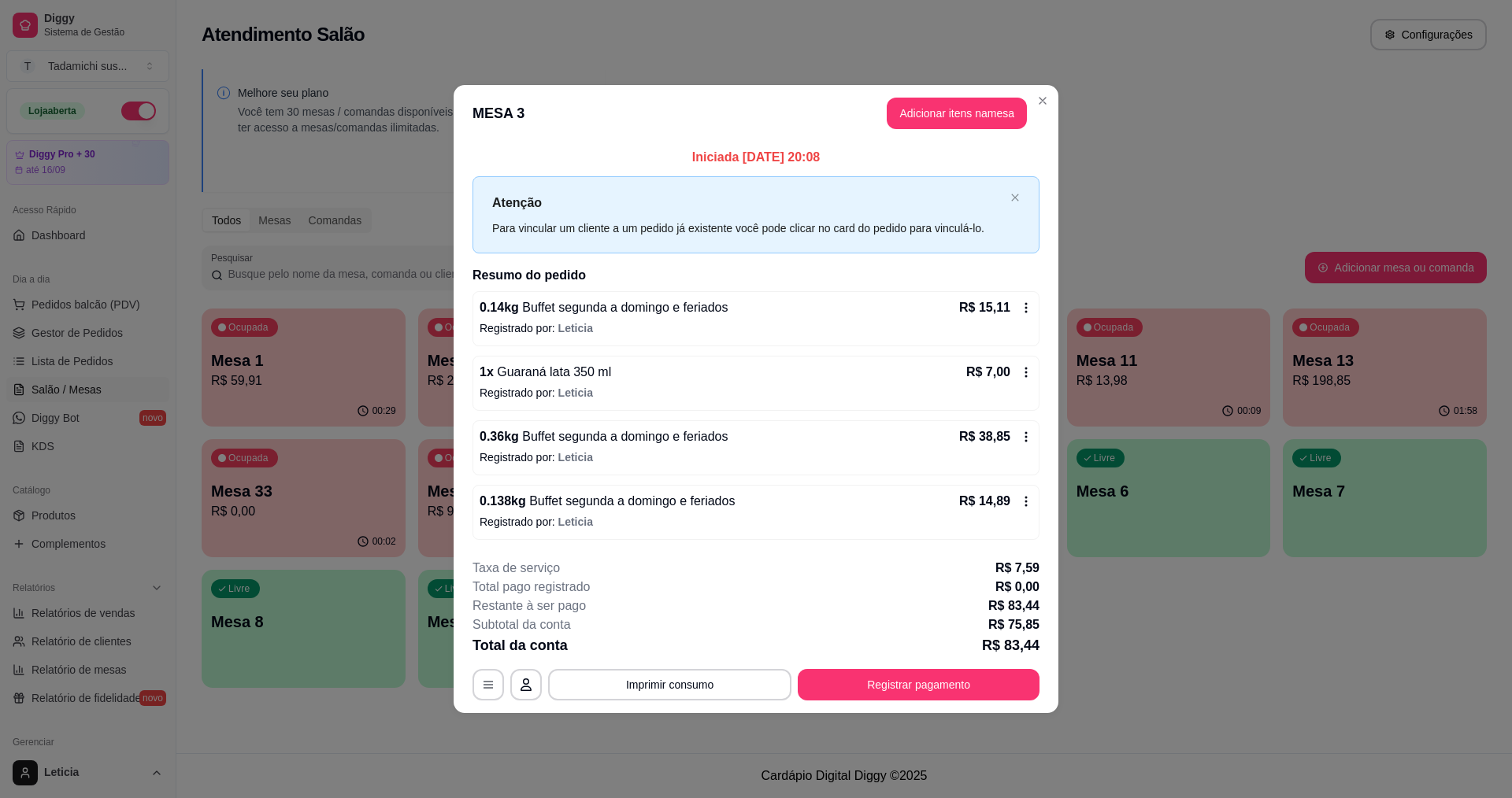
click at [1022, 438] on icon at bounding box center [1027, 437] width 13 height 13
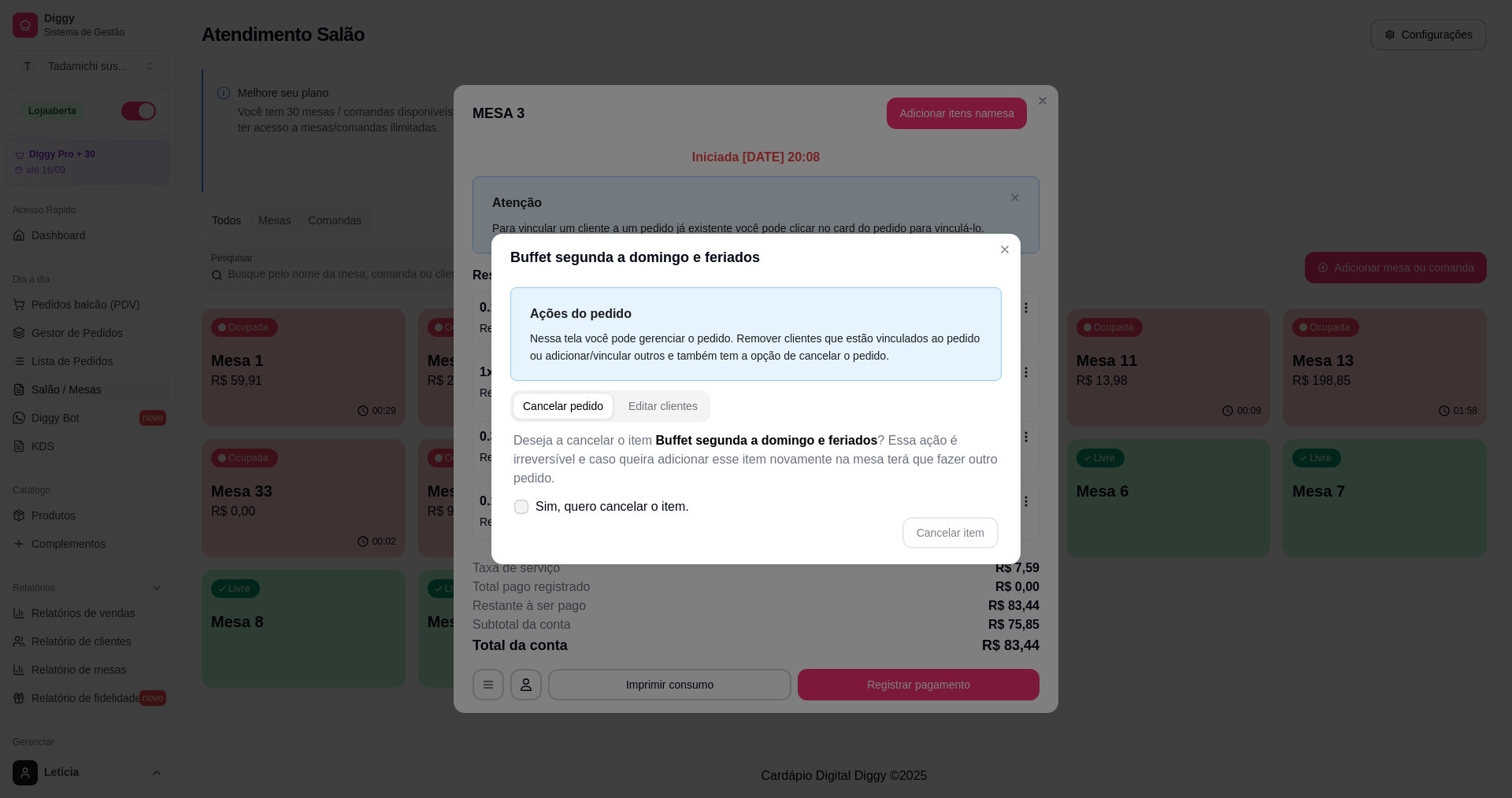
click at [598, 508] on span "Sim, quero cancelar o item." at bounding box center [613, 507] width 153 height 19
click at [523, 510] on input "Sim, quero cancelar o item." at bounding box center [518, 515] width 10 height 10
checkbox input "true"
click at [962, 526] on button "Cancelar item" at bounding box center [951, 533] width 96 height 32
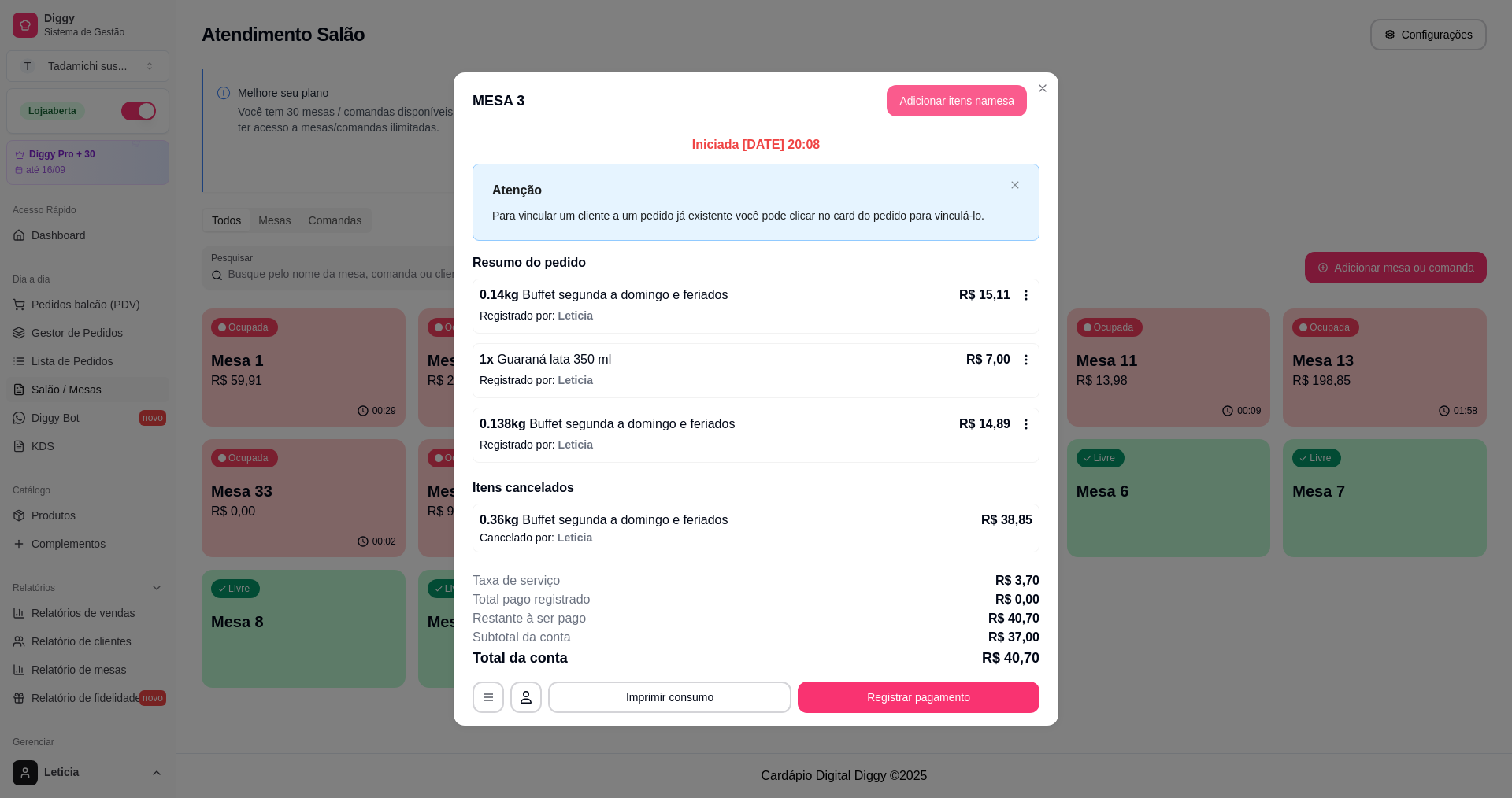
click at [945, 106] on button "Adicionar itens na mesa" at bounding box center [956, 101] width 140 height 32
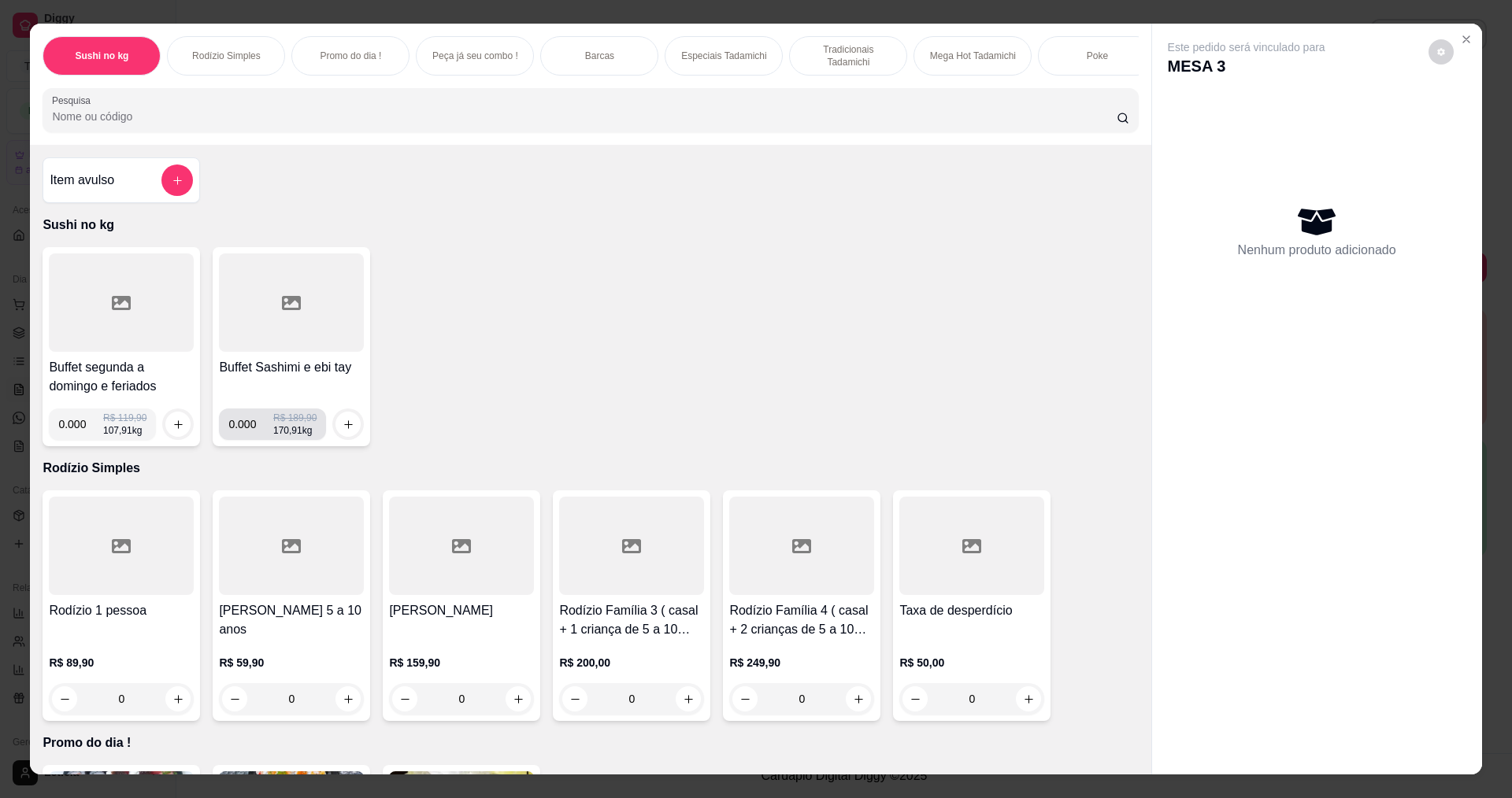
click at [250, 437] on input "0.000" at bounding box center [251, 424] width 45 height 32
type input "0.860"
click at [337, 428] on button "increase-product-quantity" at bounding box center [349, 424] width 25 height 24
click at [79, 440] on input "0.000" at bounding box center [81, 424] width 45 height 32
type input "0.860"
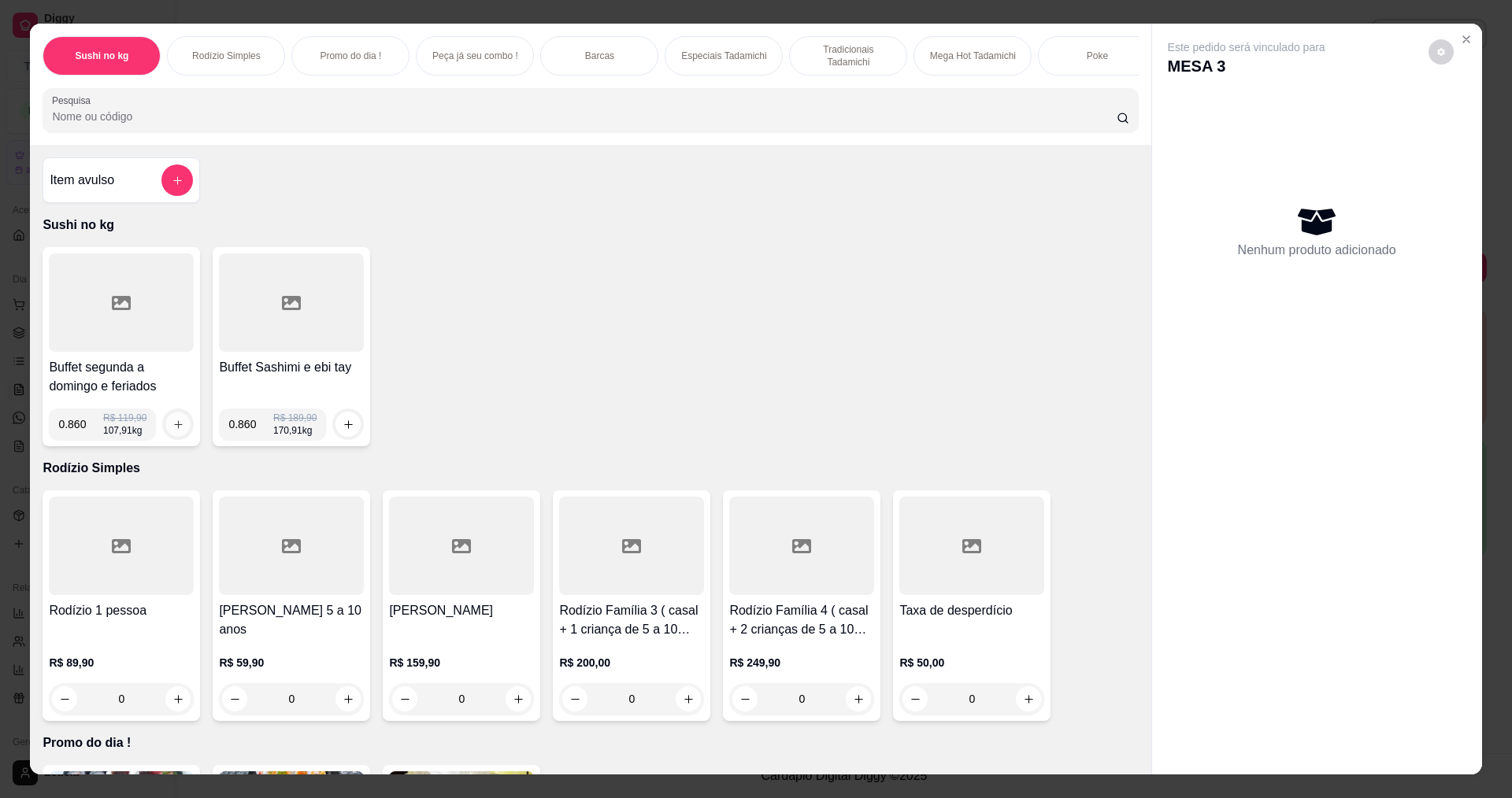
click at [172, 431] on icon "increase-product-quantity" at bounding box center [178, 424] width 12 height 12
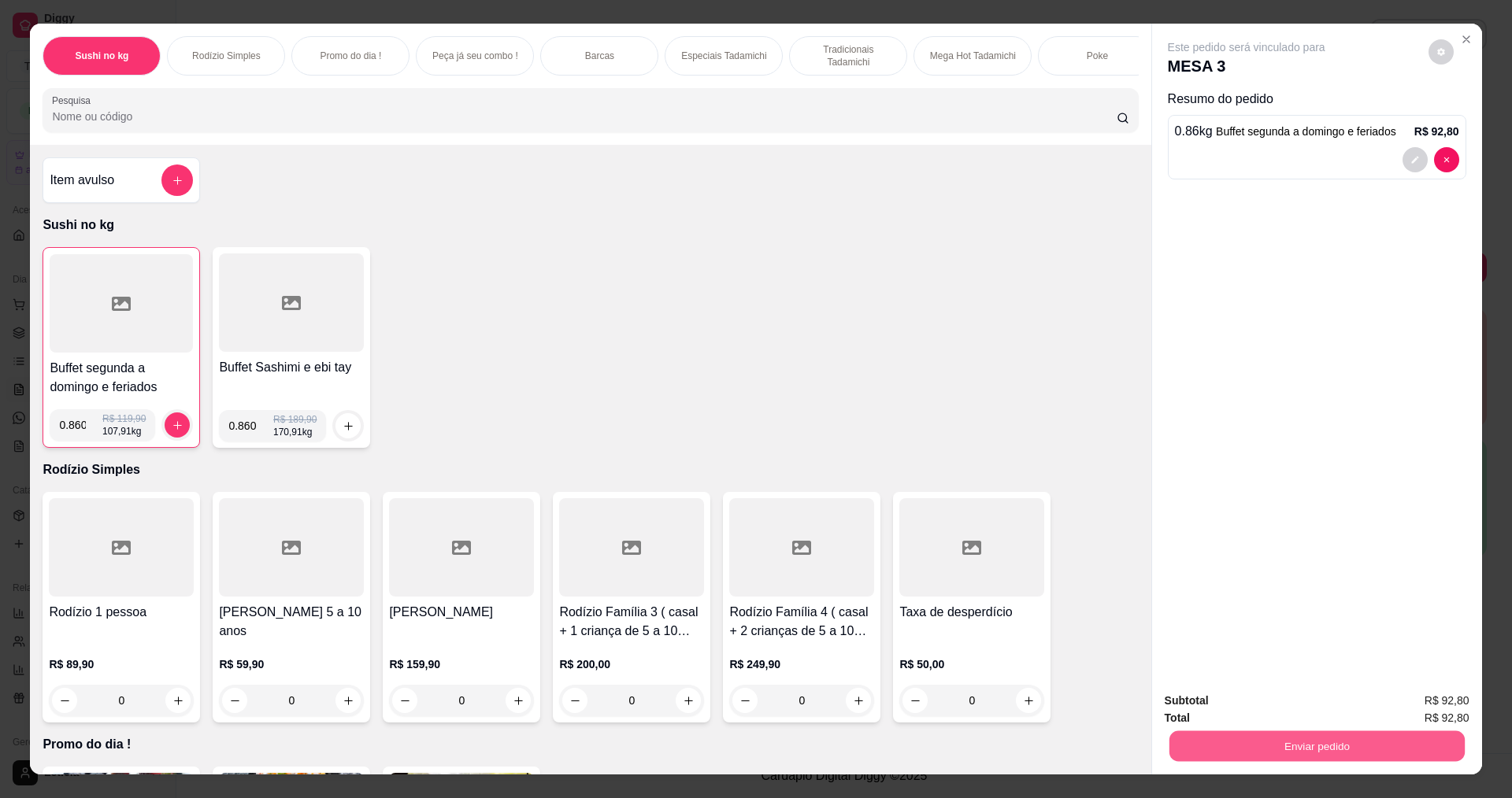
click at [1307, 751] on button "Enviar pedido" at bounding box center [1317, 746] width 296 height 31
click at [1265, 708] on button "Não registrar e enviar pedido" at bounding box center [1265, 707] width 164 height 30
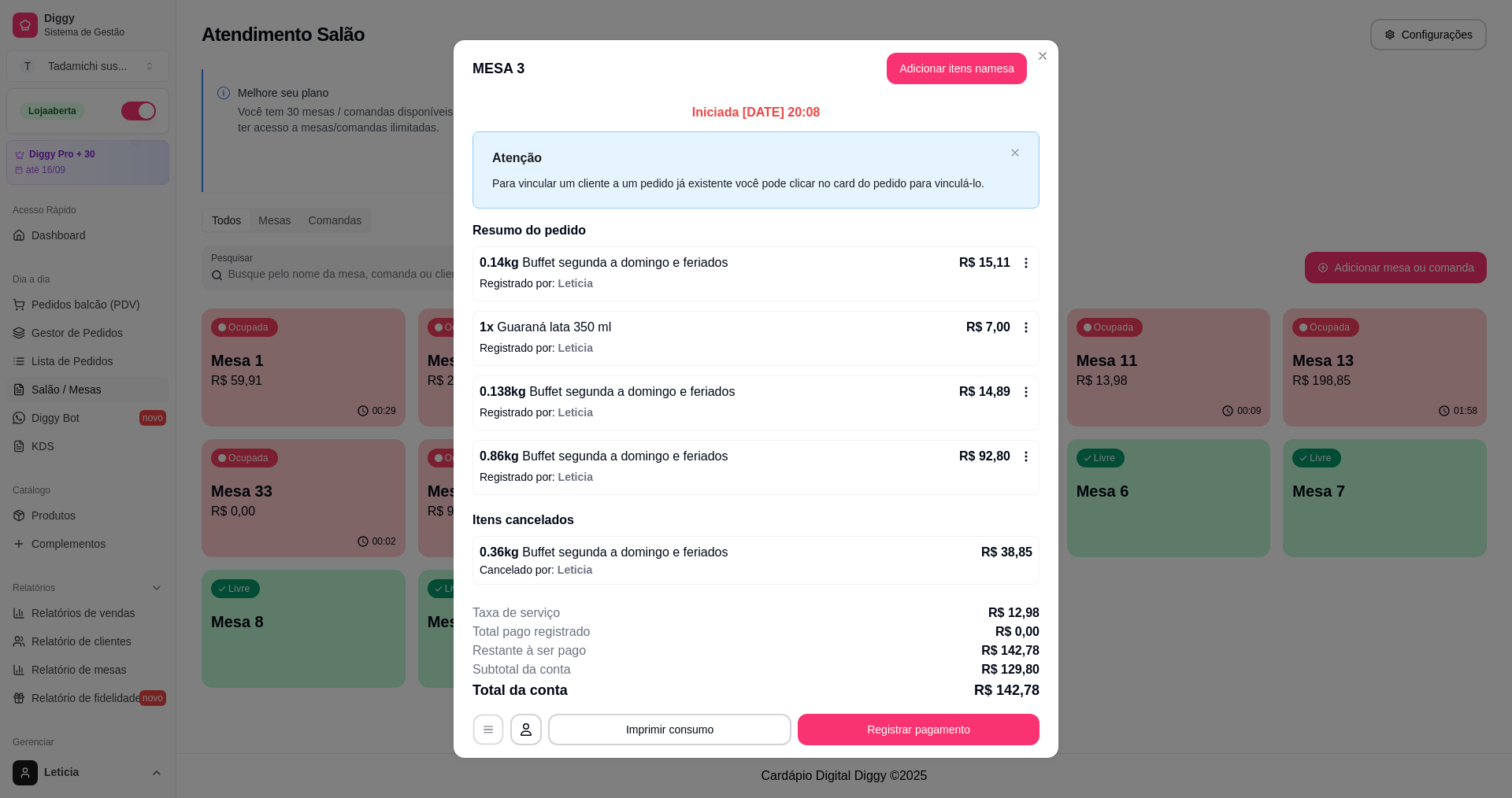
click at [482, 743] on button "button" at bounding box center [488, 729] width 31 height 31
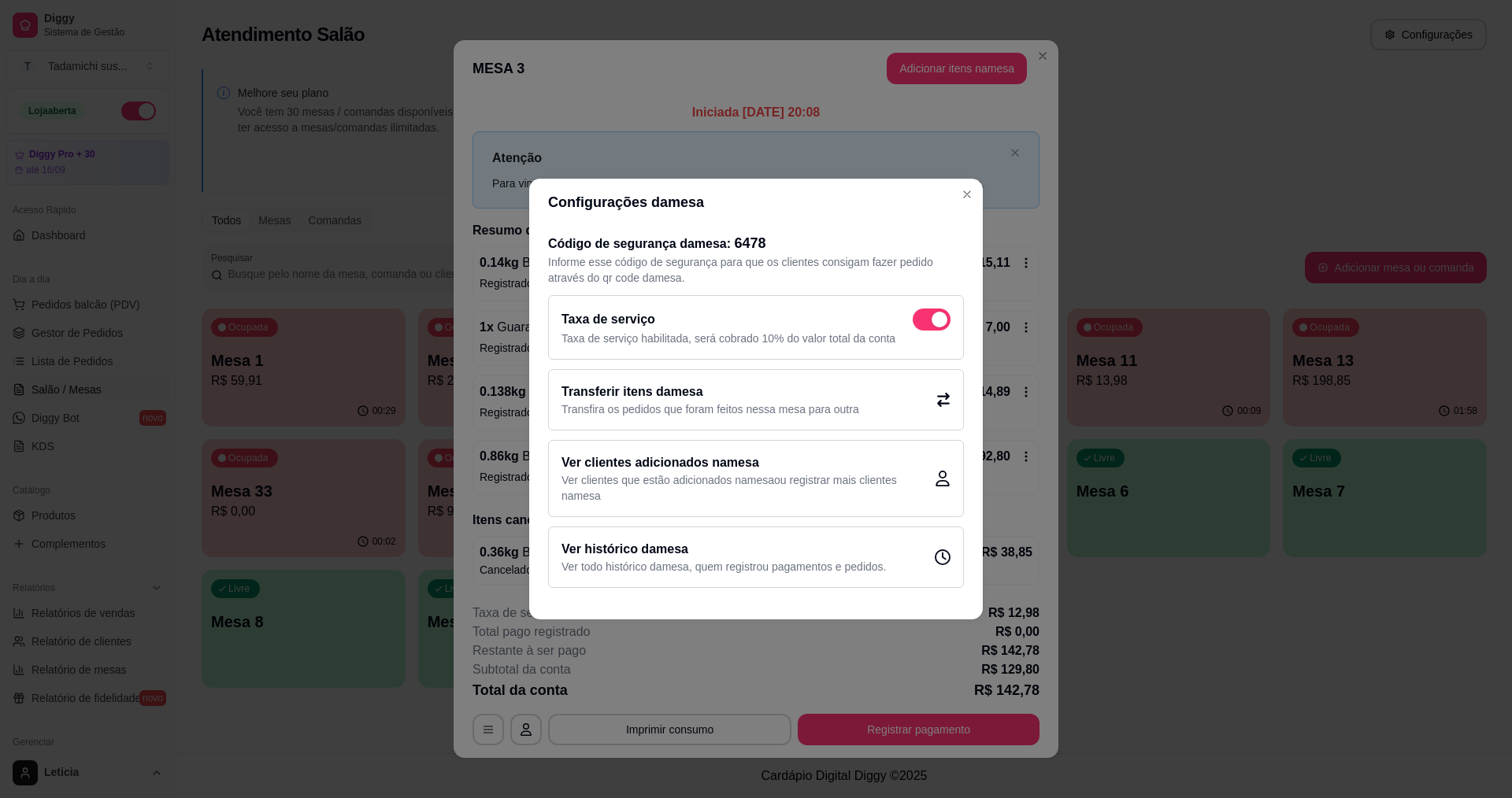
click at [920, 320] on span at bounding box center [932, 320] width 38 height 22
click at [920, 323] on input "checkbox" at bounding box center [917, 328] width 10 height 10
checkbox input "false"
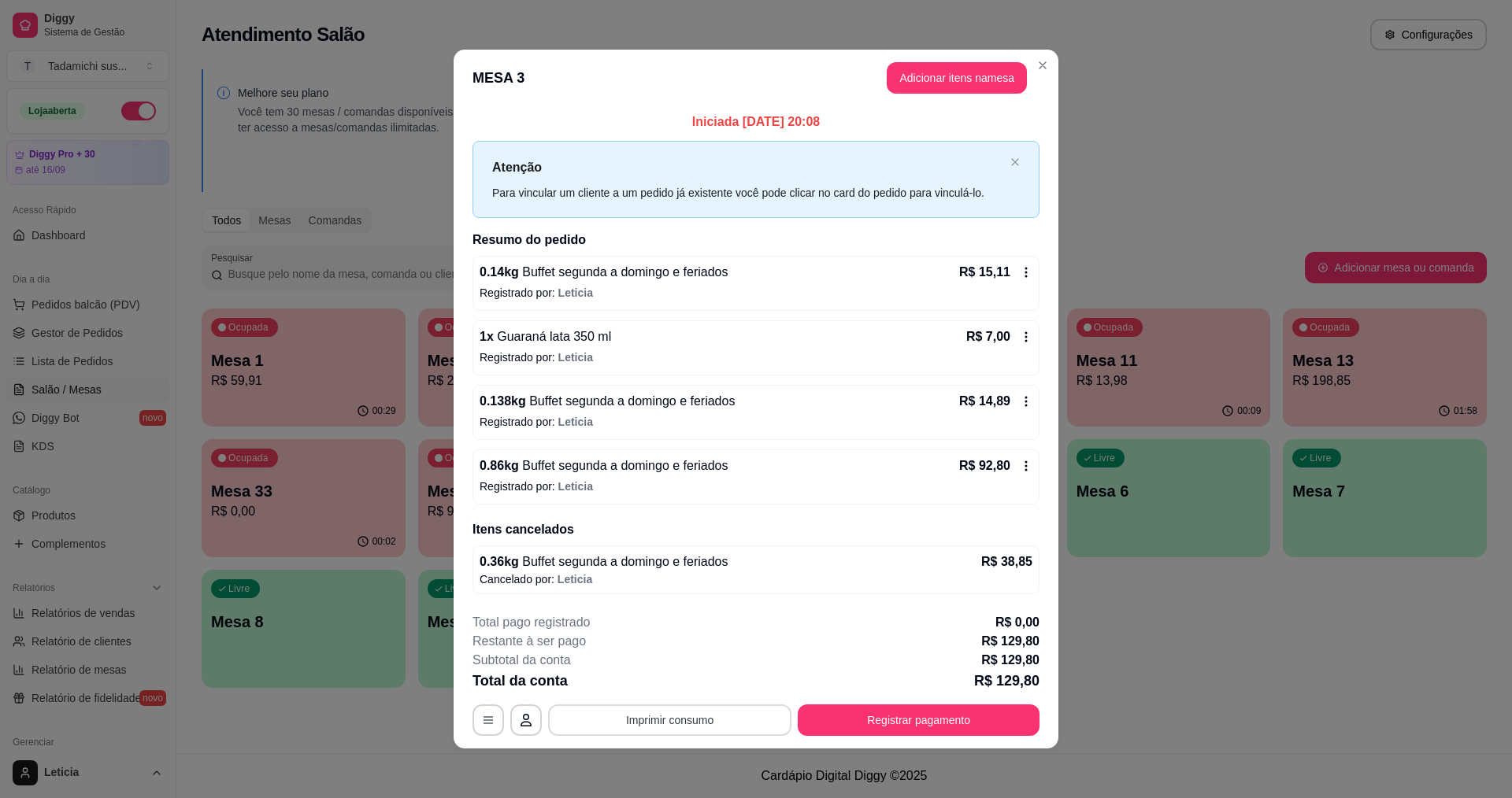
click at [667, 725] on button "Imprimir consumo" at bounding box center [670, 721] width 243 height 32
click at [847, 714] on button "Registrar pagamento" at bounding box center [918, 721] width 242 height 32
click at [845, 714] on button "Registrar pagamento" at bounding box center [918, 720] width 235 height 31
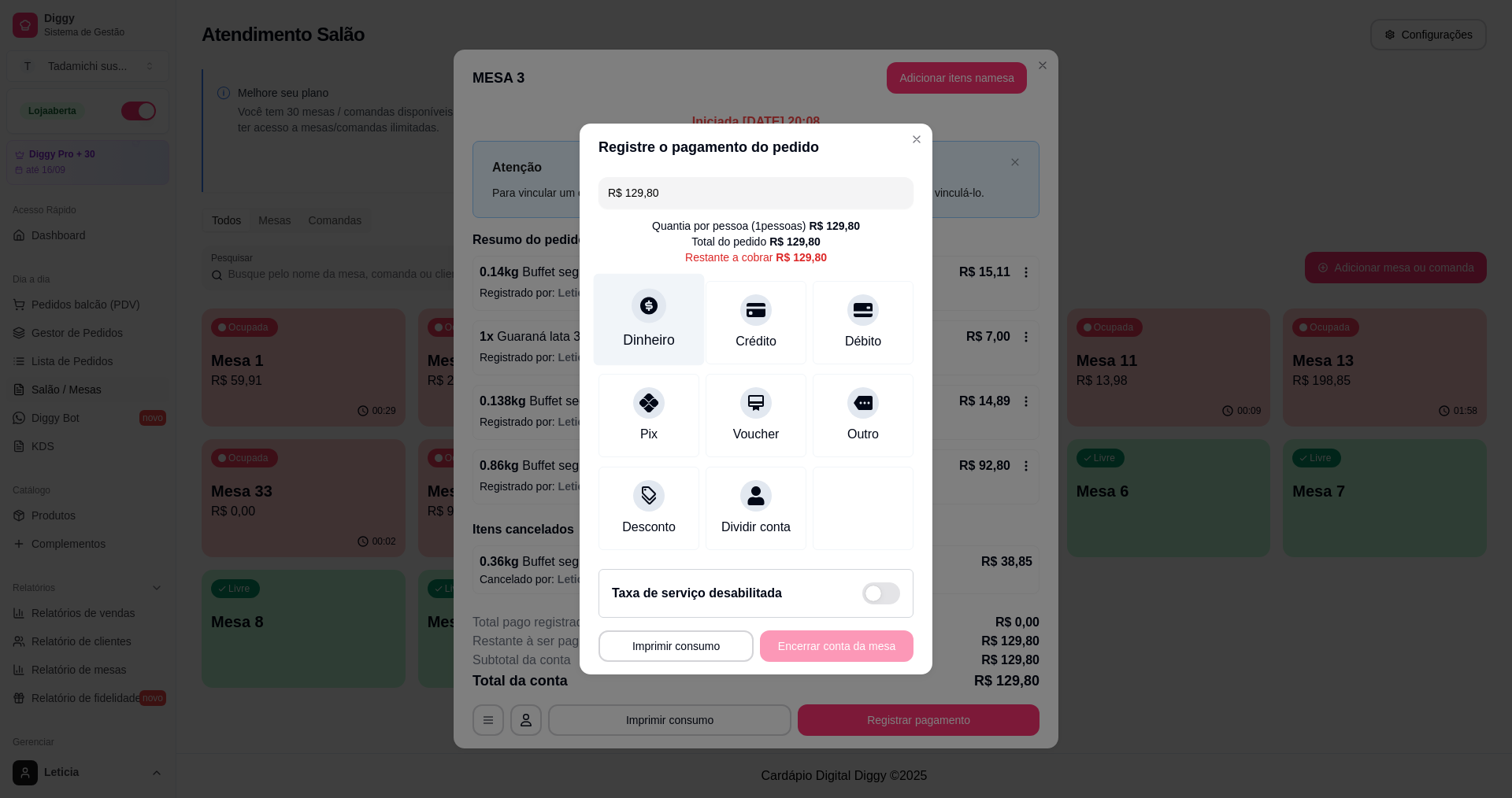
click at [672, 302] on div "Dinheiro" at bounding box center [649, 320] width 111 height 92
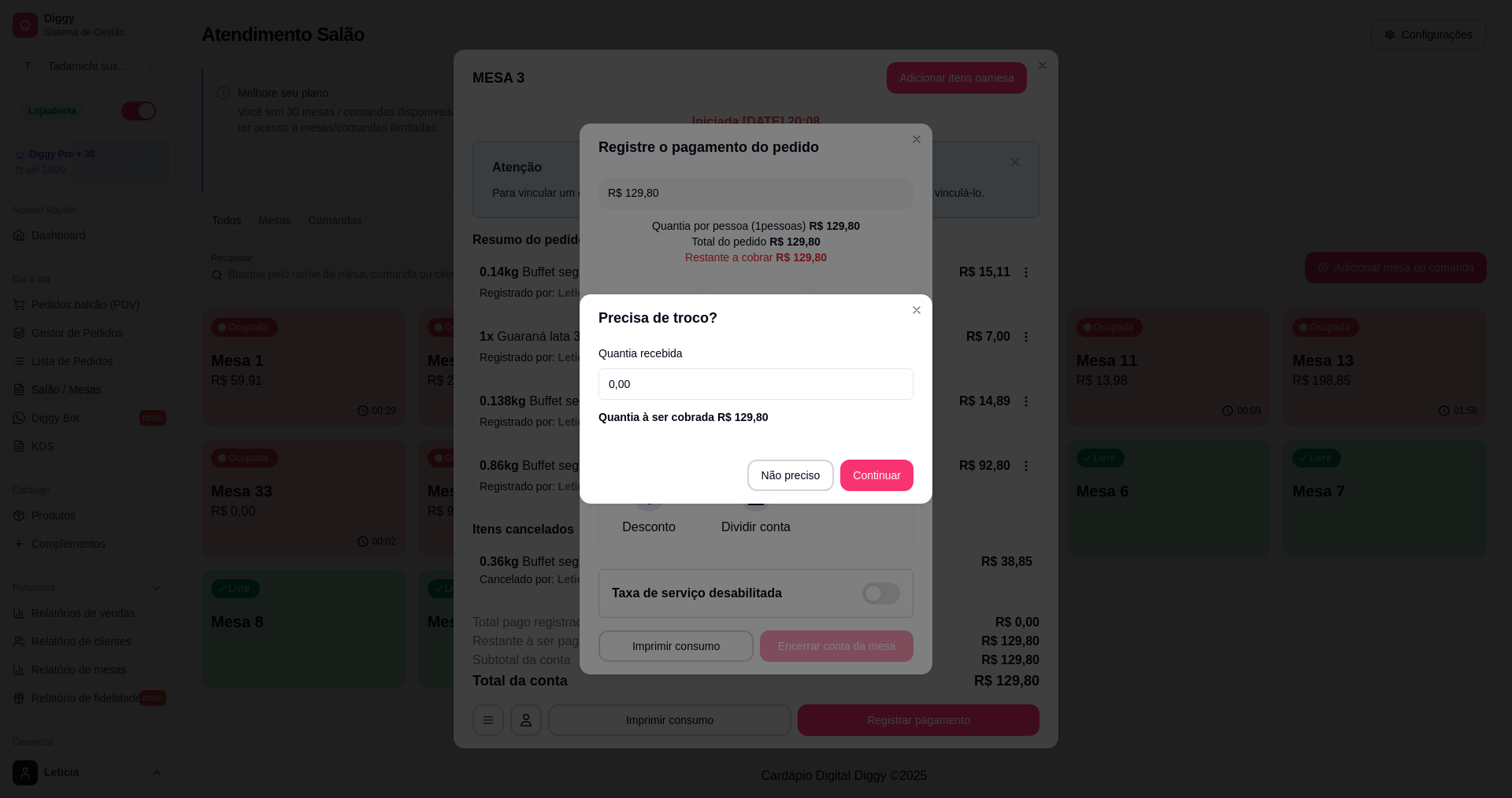
click at [696, 386] on input "0,00" at bounding box center [756, 384] width 315 height 32
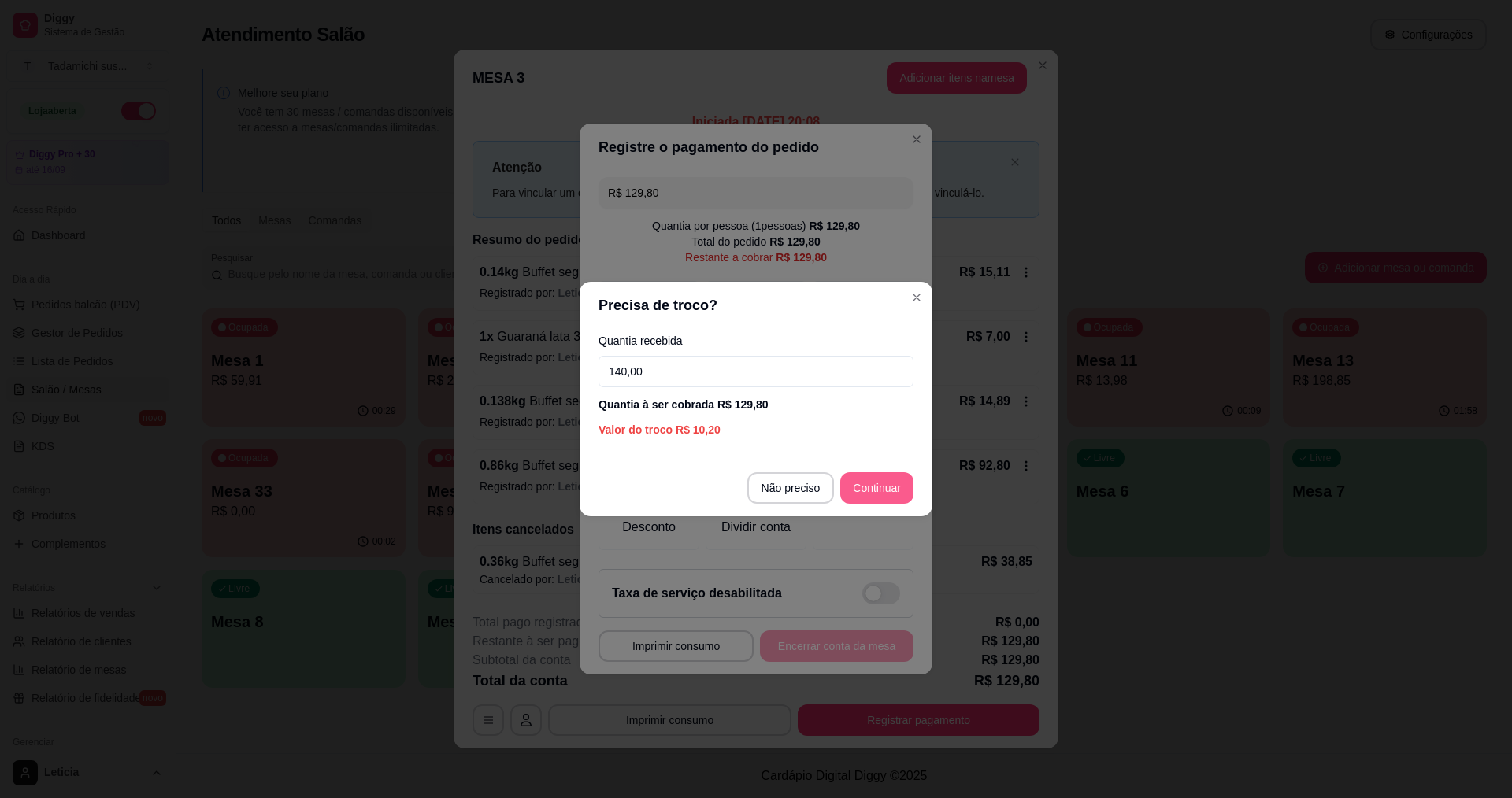
type input "140,00"
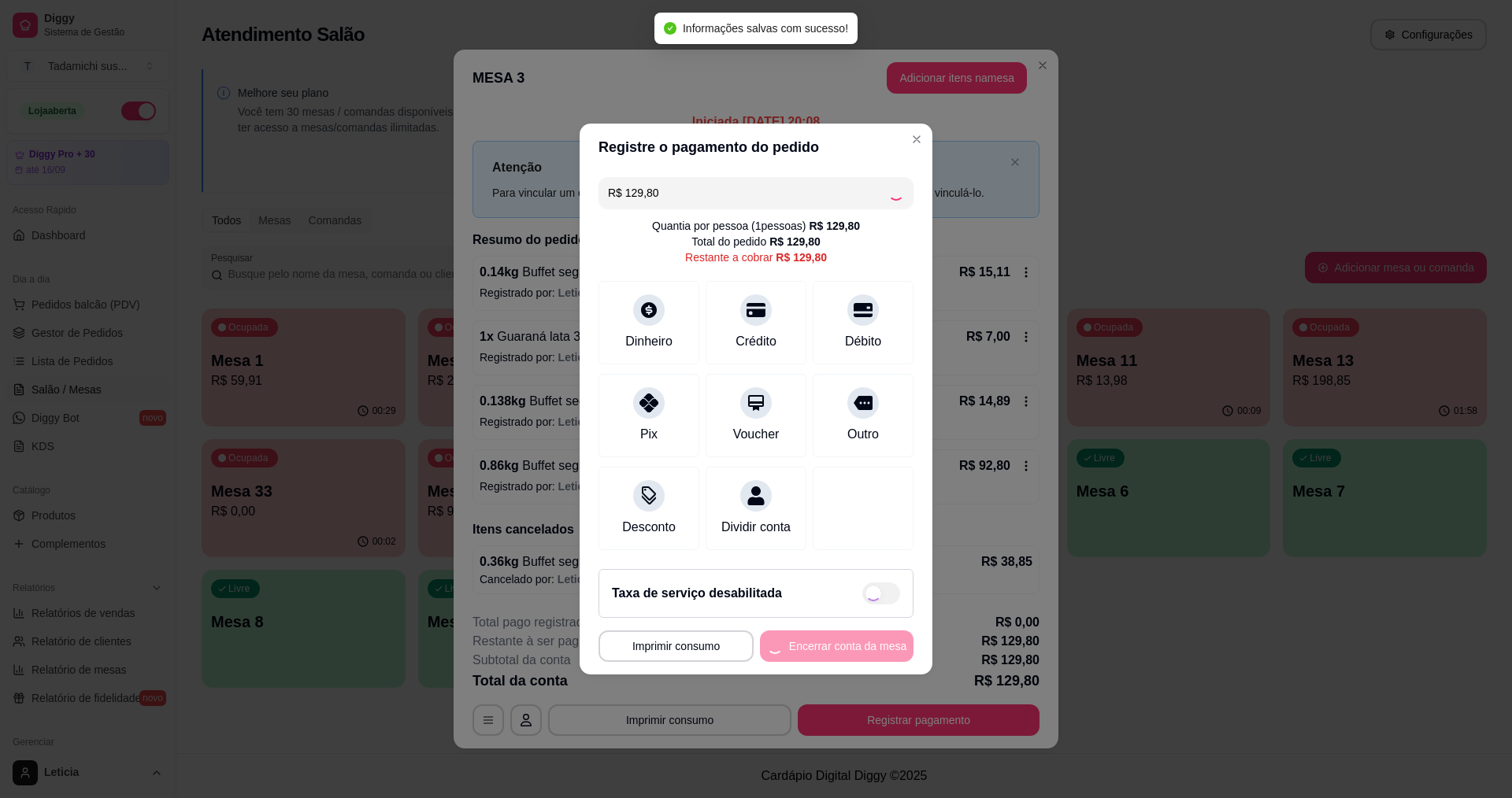
type input "R$ 0,00"
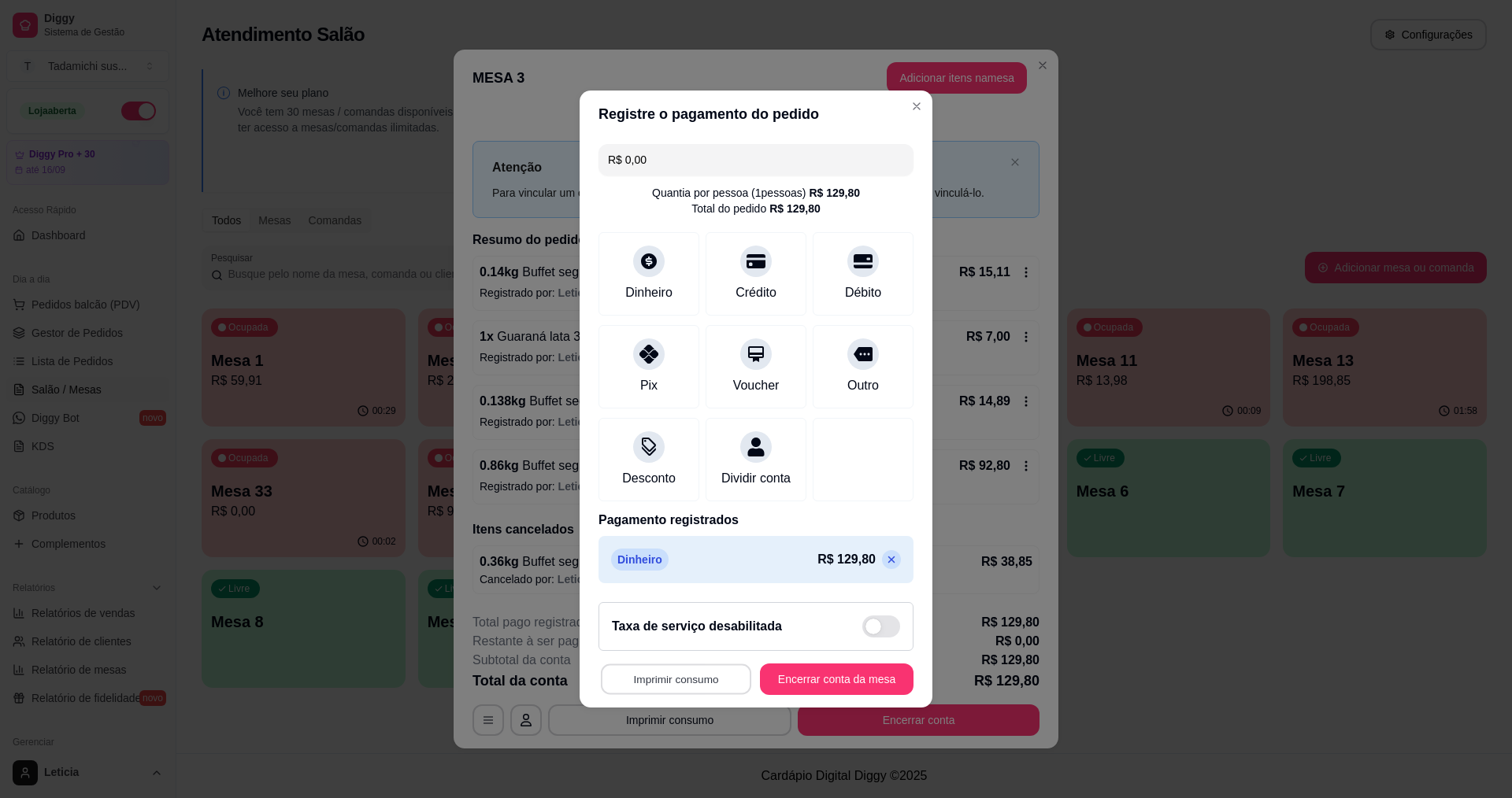
click at [691, 687] on button "Imprimir consumo" at bounding box center [676, 679] width 150 height 31
click at [699, 623] on button "IMPRESSORA" at bounding box center [677, 620] width 117 height 24
click at [805, 691] on button "Encerrar conta da mesa" at bounding box center [837, 679] width 153 height 32
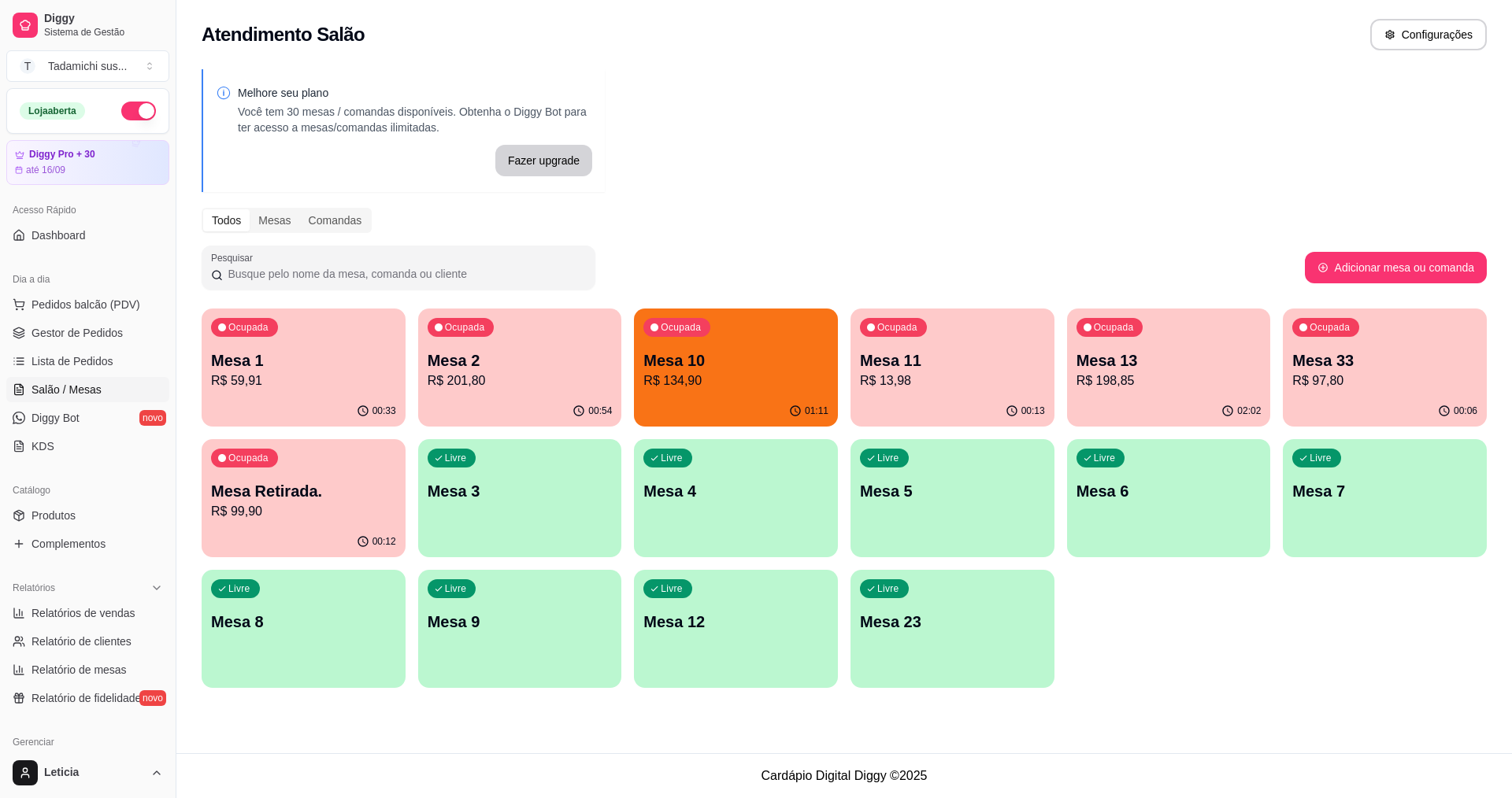
click at [976, 392] on div "Ocupada Mesa 11 R$ 13,98" at bounding box center [952, 352] width 204 height 88
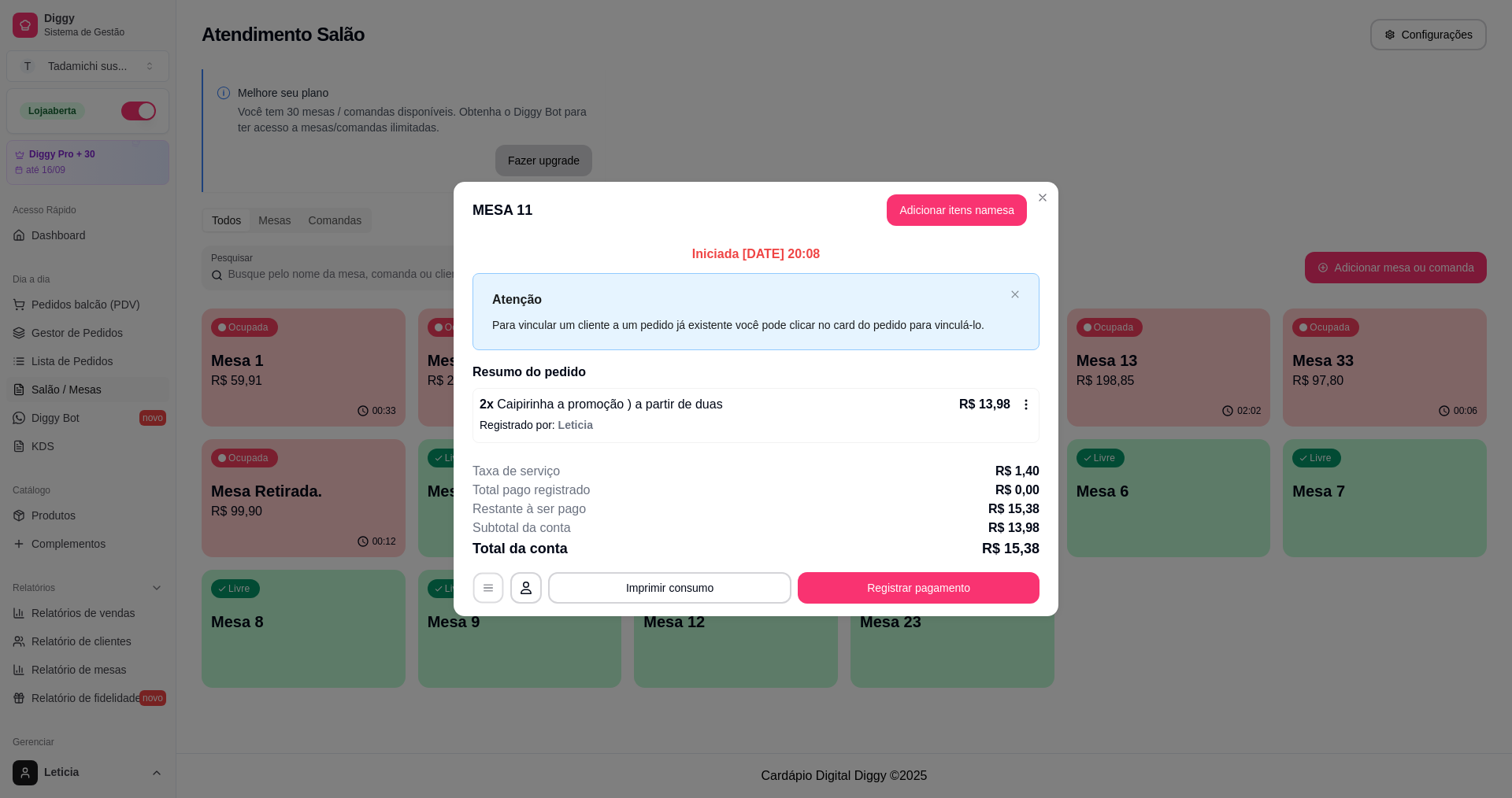
click at [478, 585] on button "button" at bounding box center [488, 587] width 31 height 31
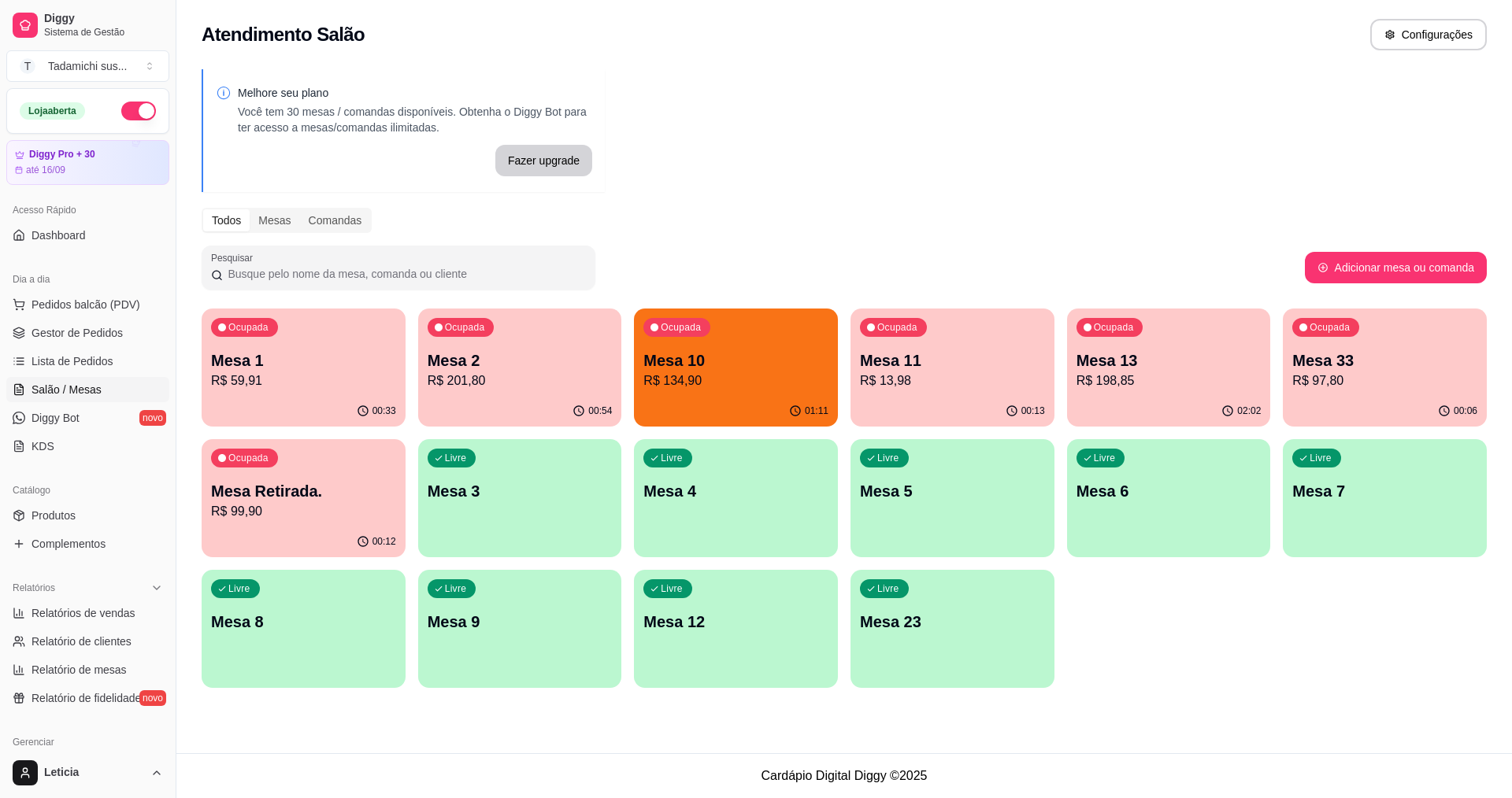
click at [792, 352] on p "Mesa 10" at bounding box center [736, 360] width 185 height 22
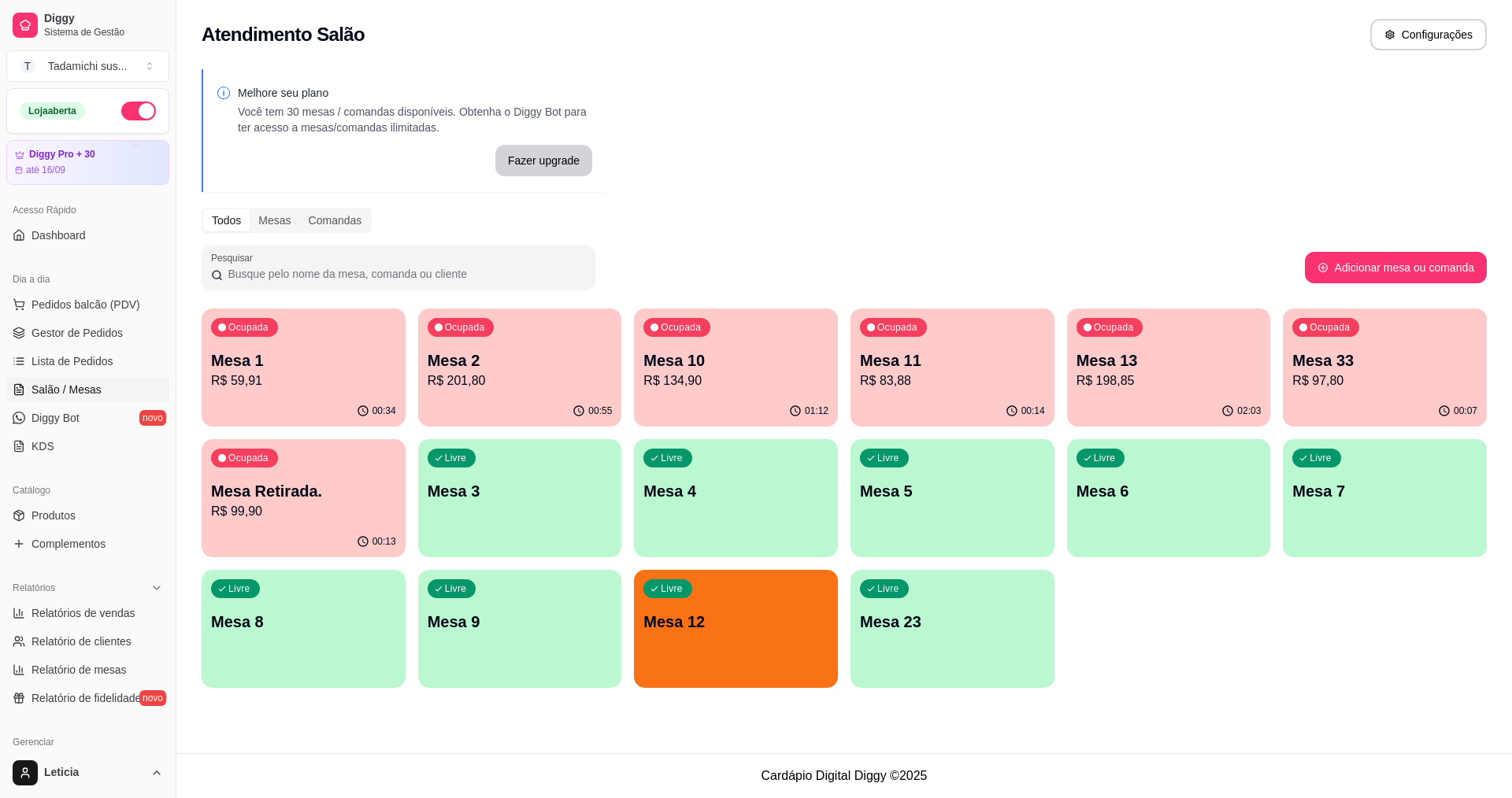
click at [749, 363] on p "Mesa 10" at bounding box center [736, 360] width 185 height 22
click at [907, 375] on p "R$ 83,88" at bounding box center [952, 381] width 185 height 19
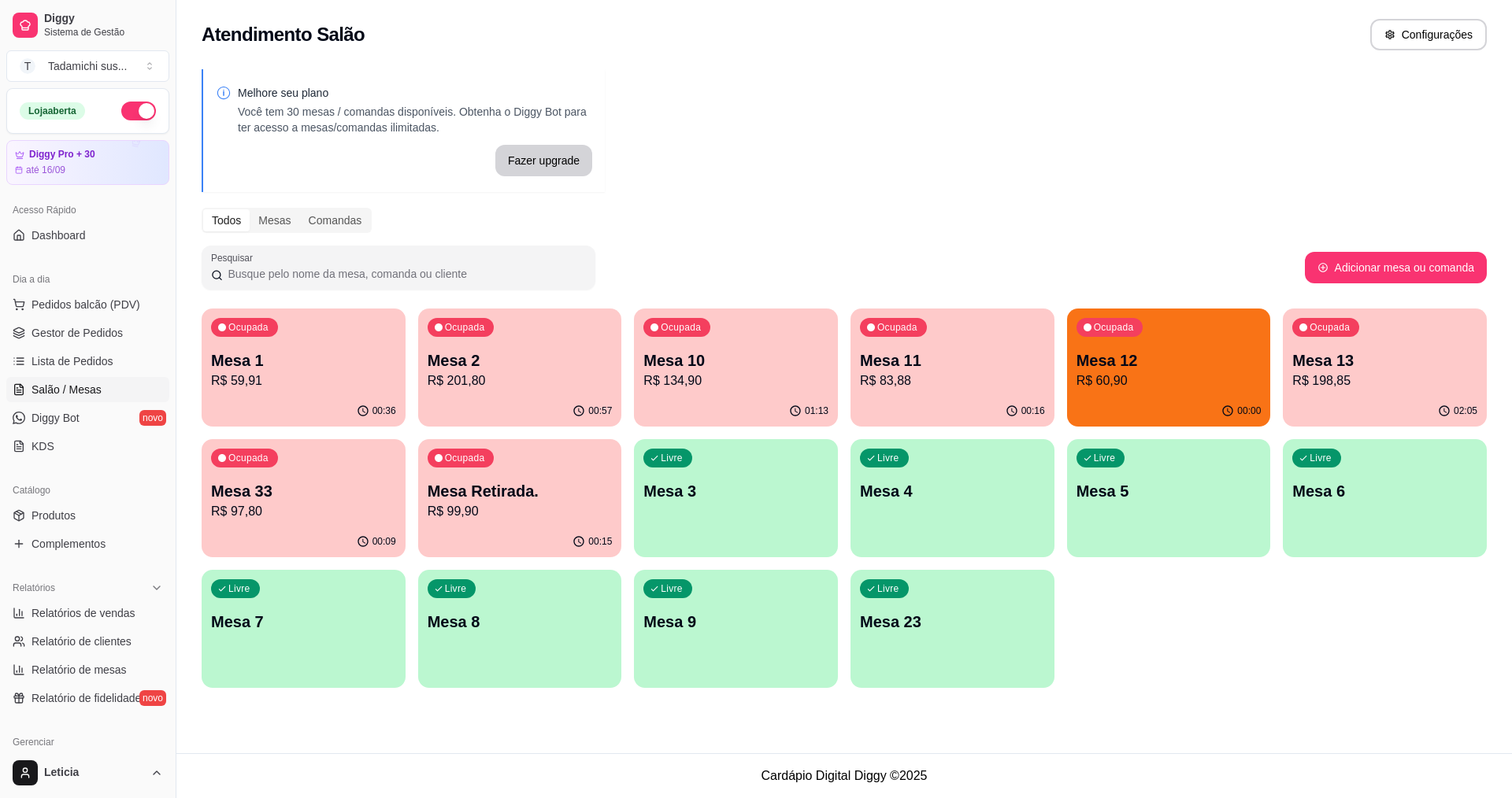
click at [699, 642] on div "Livre Mesa 9" at bounding box center [736, 619] width 204 height 100
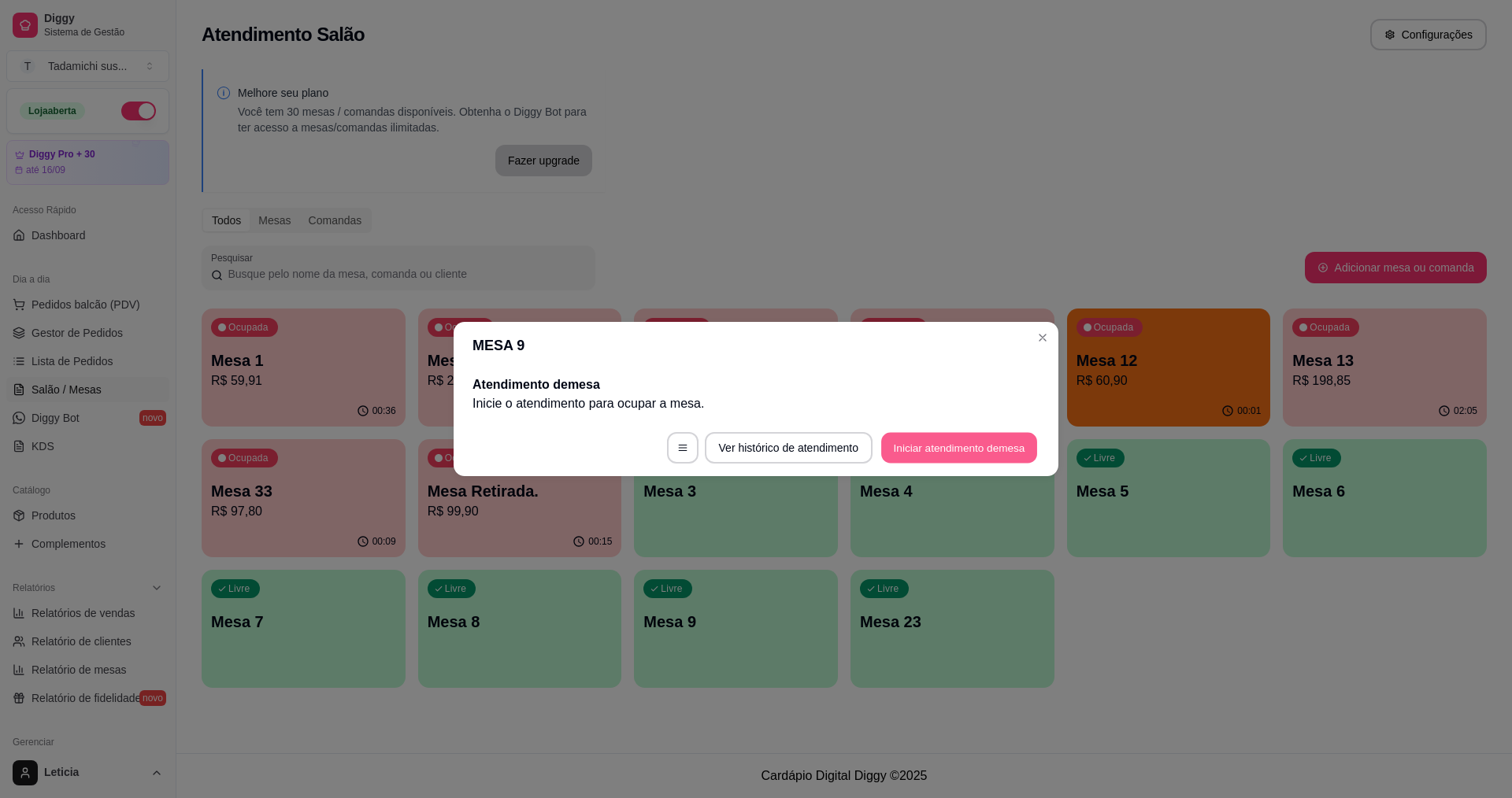
click at [916, 445] on button "Iniciar atendimento de mesa" at bounding box center [959, 448] width 156 height 31
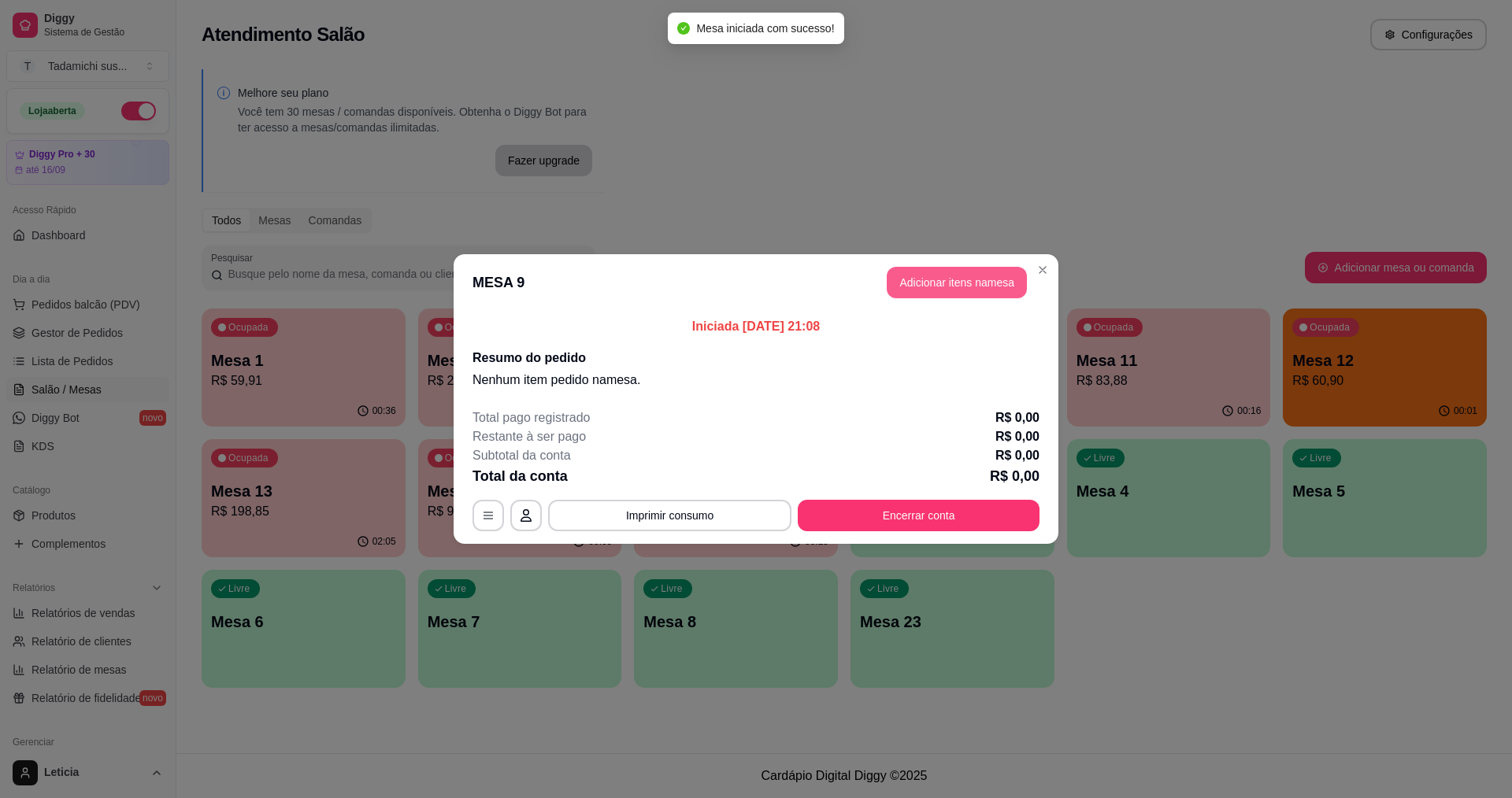
click at [928, 282] on button "Adicionar itens na mesa" at bounding box center [956, 283] width 140 height 32
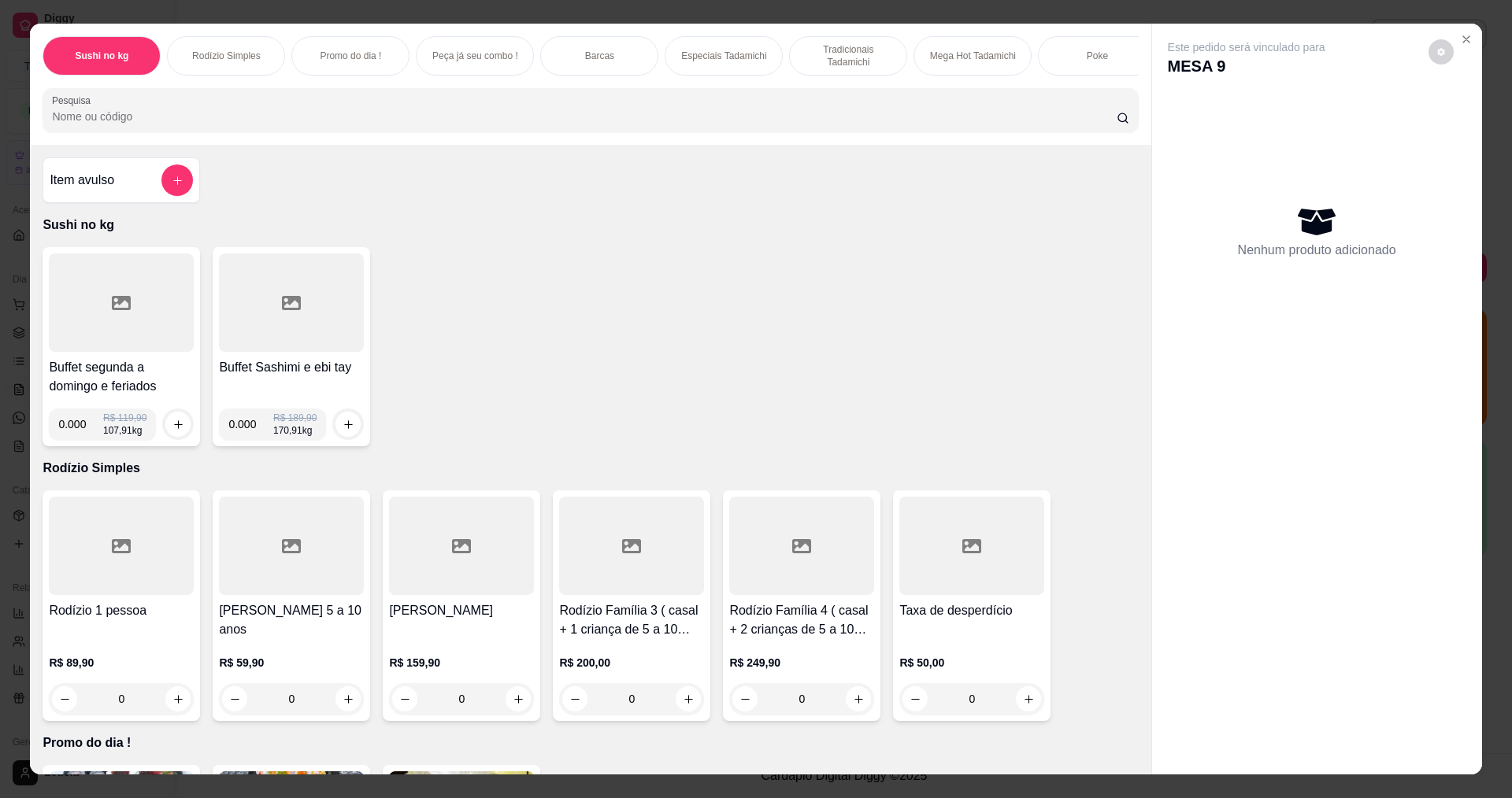
drag, startPoint x: 740, startPoint y: 124, endPoint x: 741, endPoint y: 145, distance: 21.0
click at [741, 124] on input "Pesquisa" at bounding box center [584, 117] width 1064 height 16
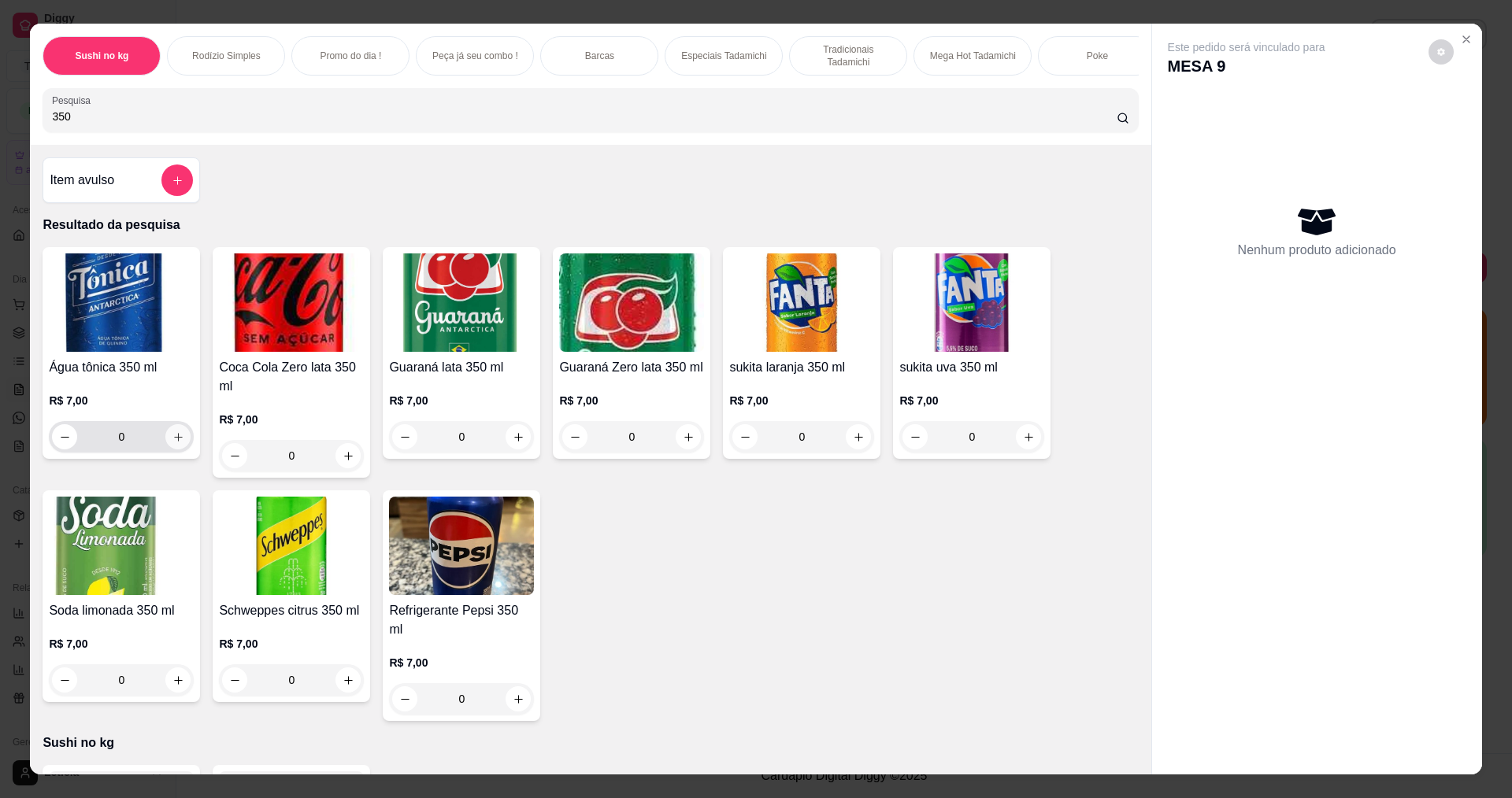
type input "350"
click at [172, 443] on icon "increase-product-quantity" at bounding box center [178, 437] width 12 height 12
type input "1"
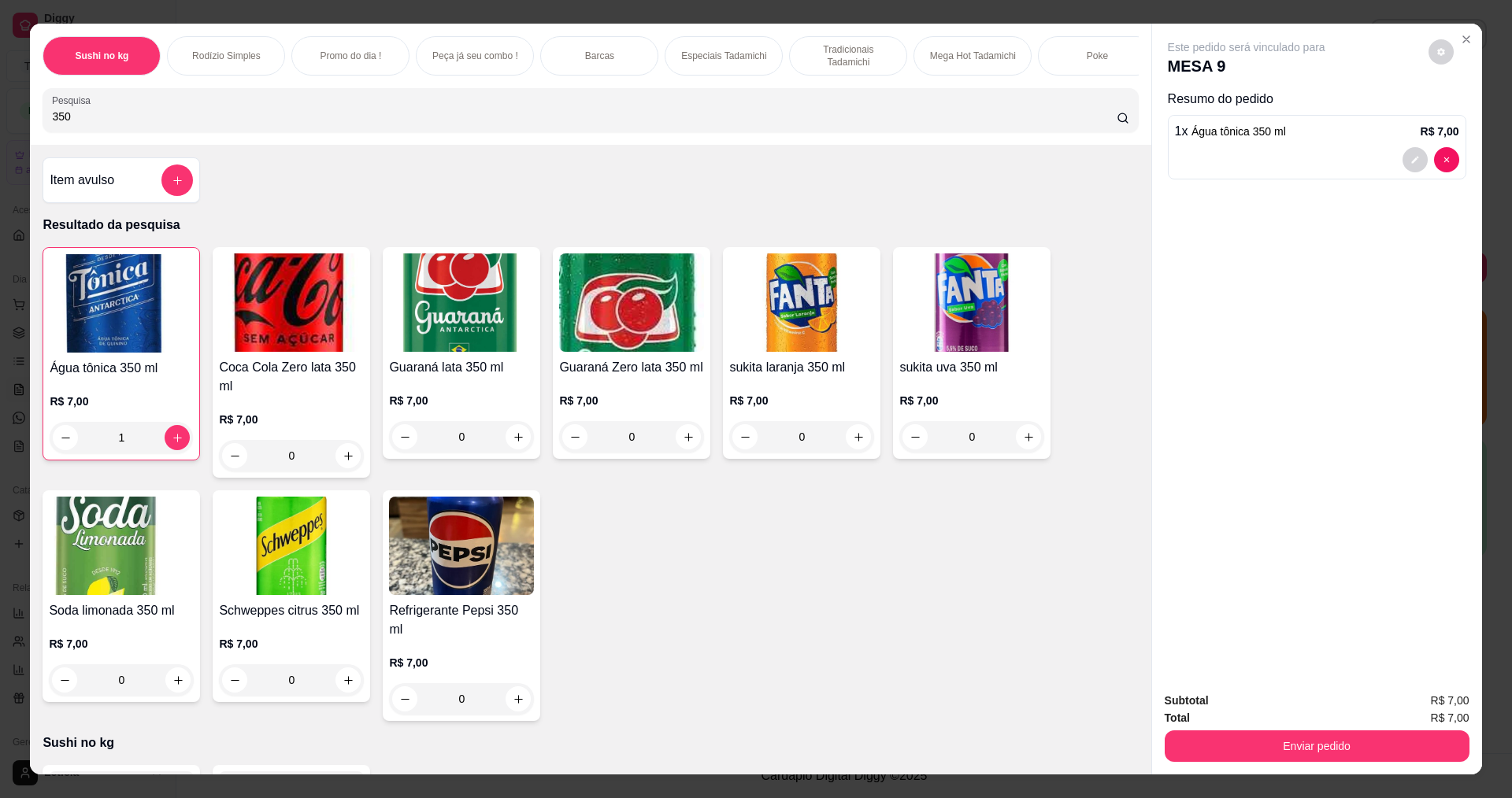
click at [997, 120] on input "350" at bounding box center [584, 117] width 1064 height 16
type input "3"
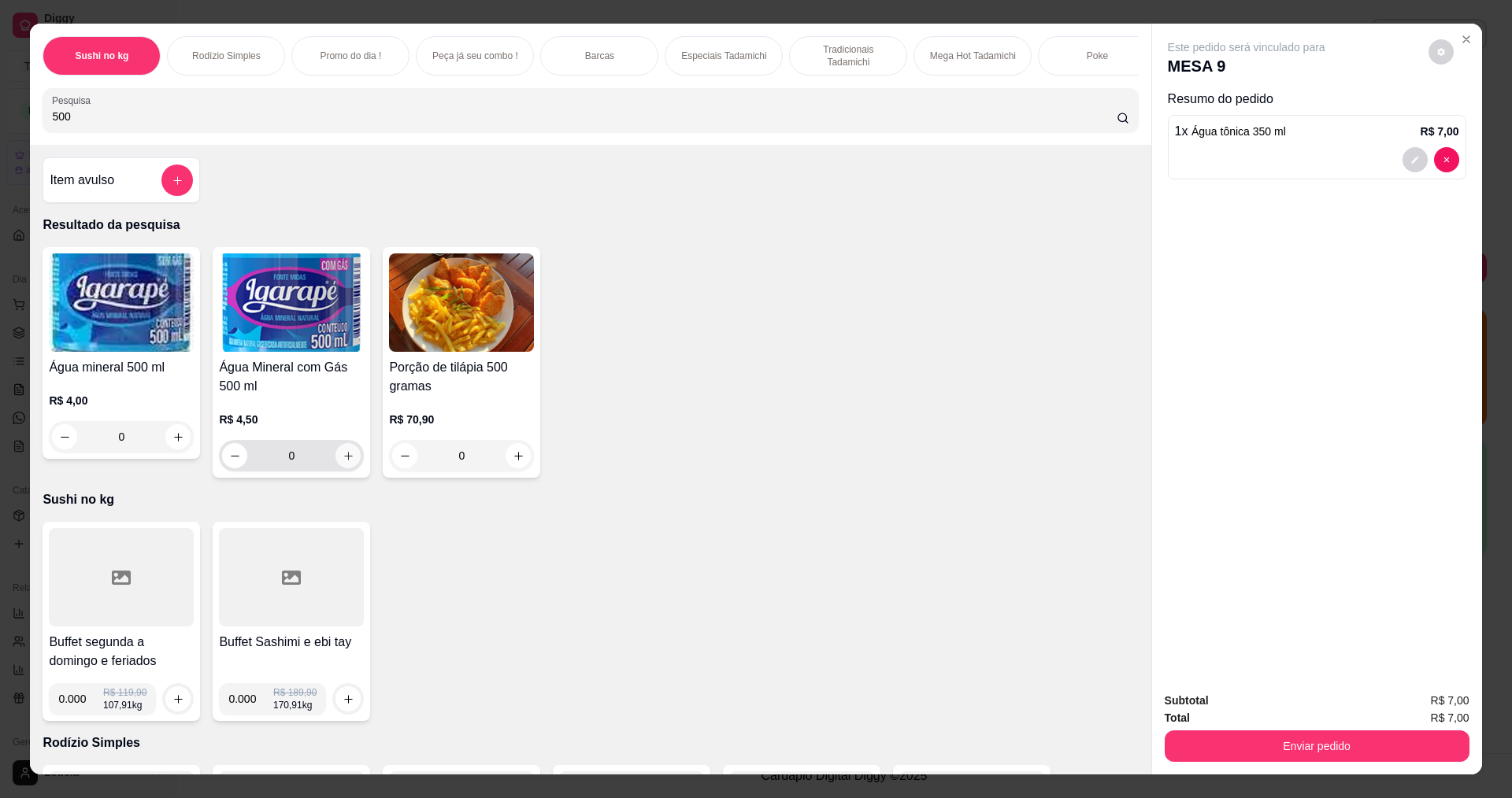
type input "500"
click at [350, 464] on button "increase-product-quantity" at bounding box center [349, 456] width 25 height 25
type input "1"
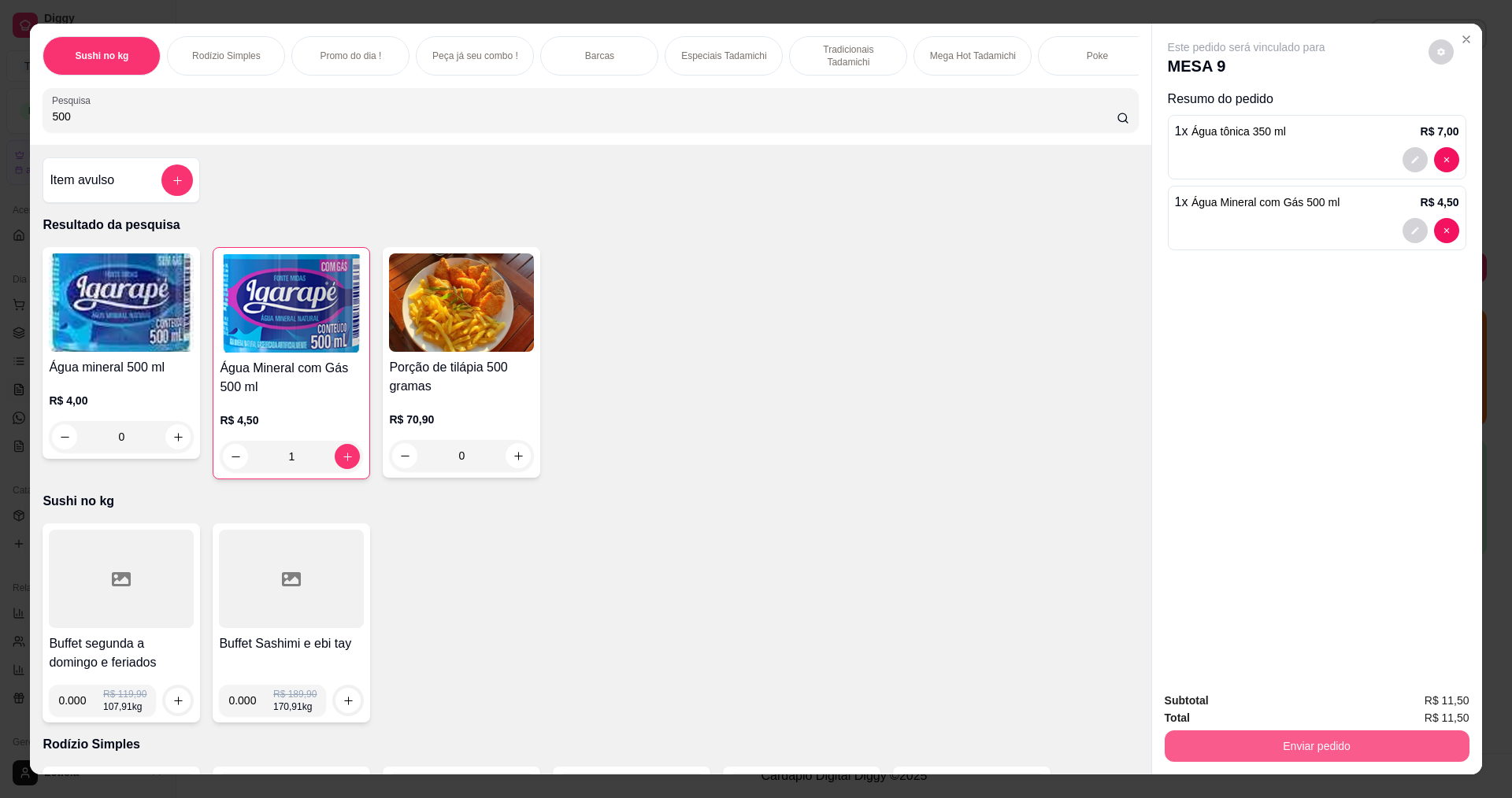
click at [1265, 751] on button "Enviar pedido" at bounding box center [1318, 747] width 305 height 32
click at [1244, 705] on button "Não registrar e enviar pedido" at bounding box center [1265, 708] width 164 height 30
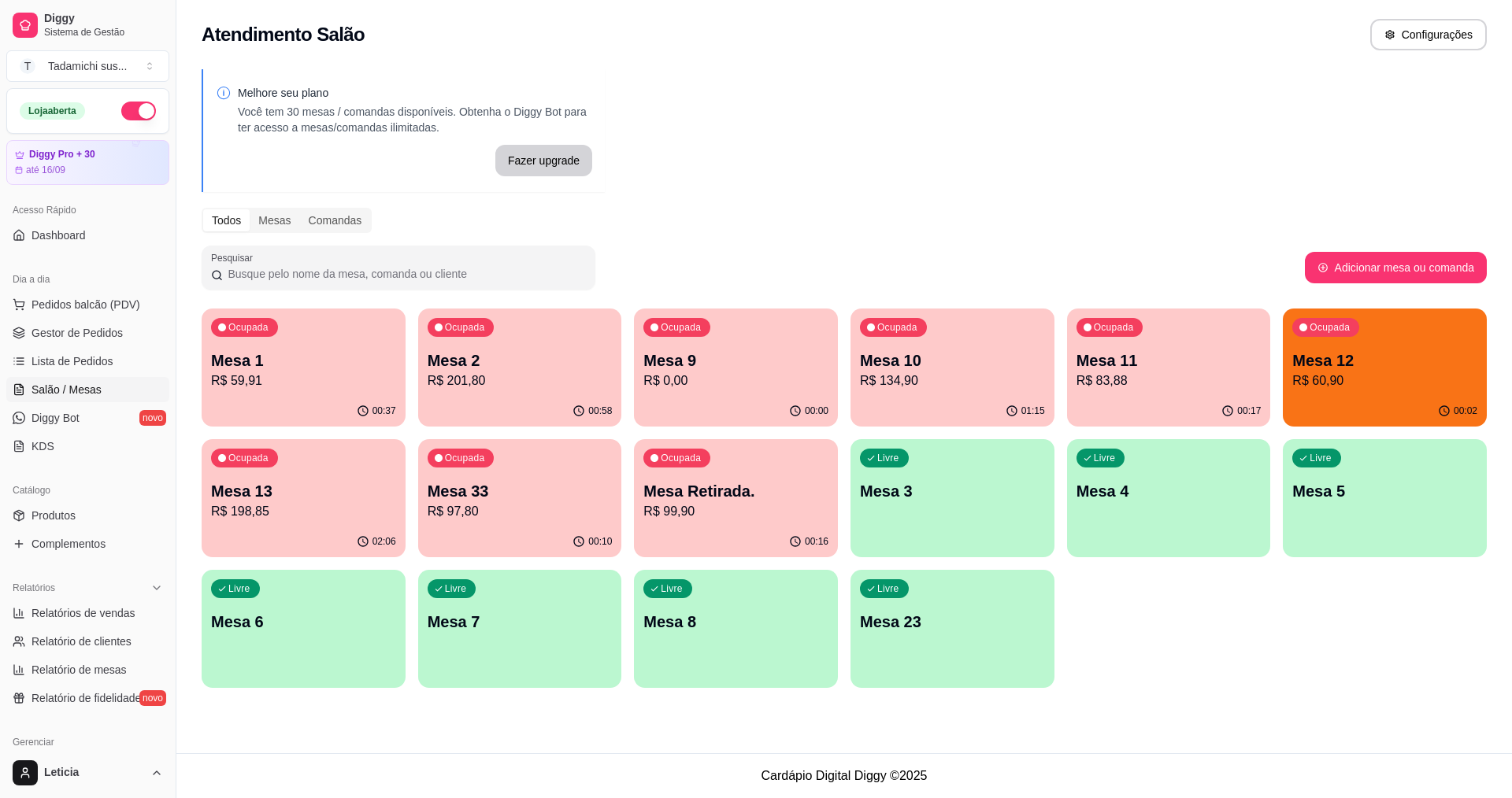
click at [461, 512] on p "R$ 97,80" at bounding box center [520, 512] width 185 height 19
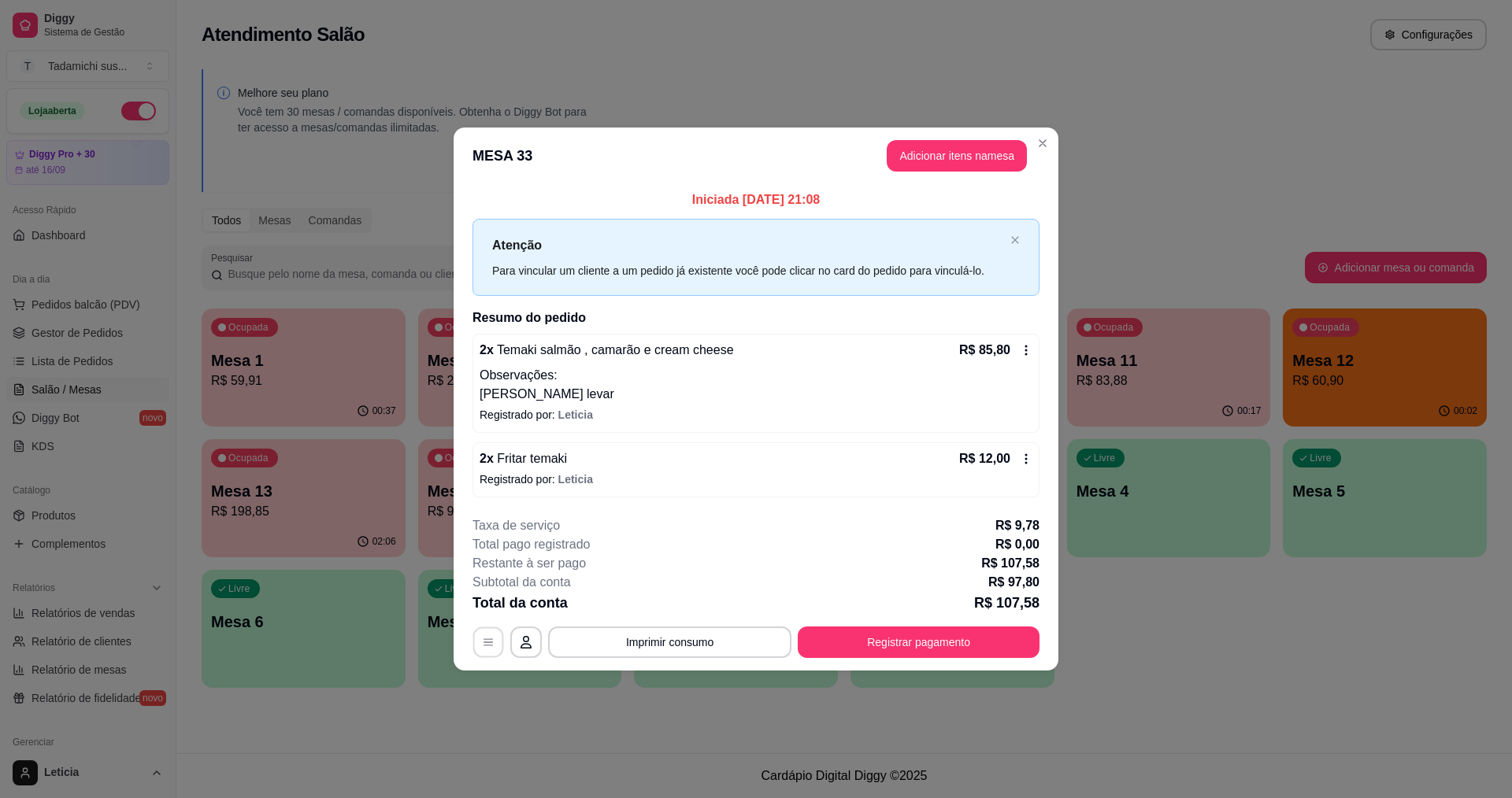
click at [491, 646] on icon "button" at bounding box center [488, 642] width 13 height 13
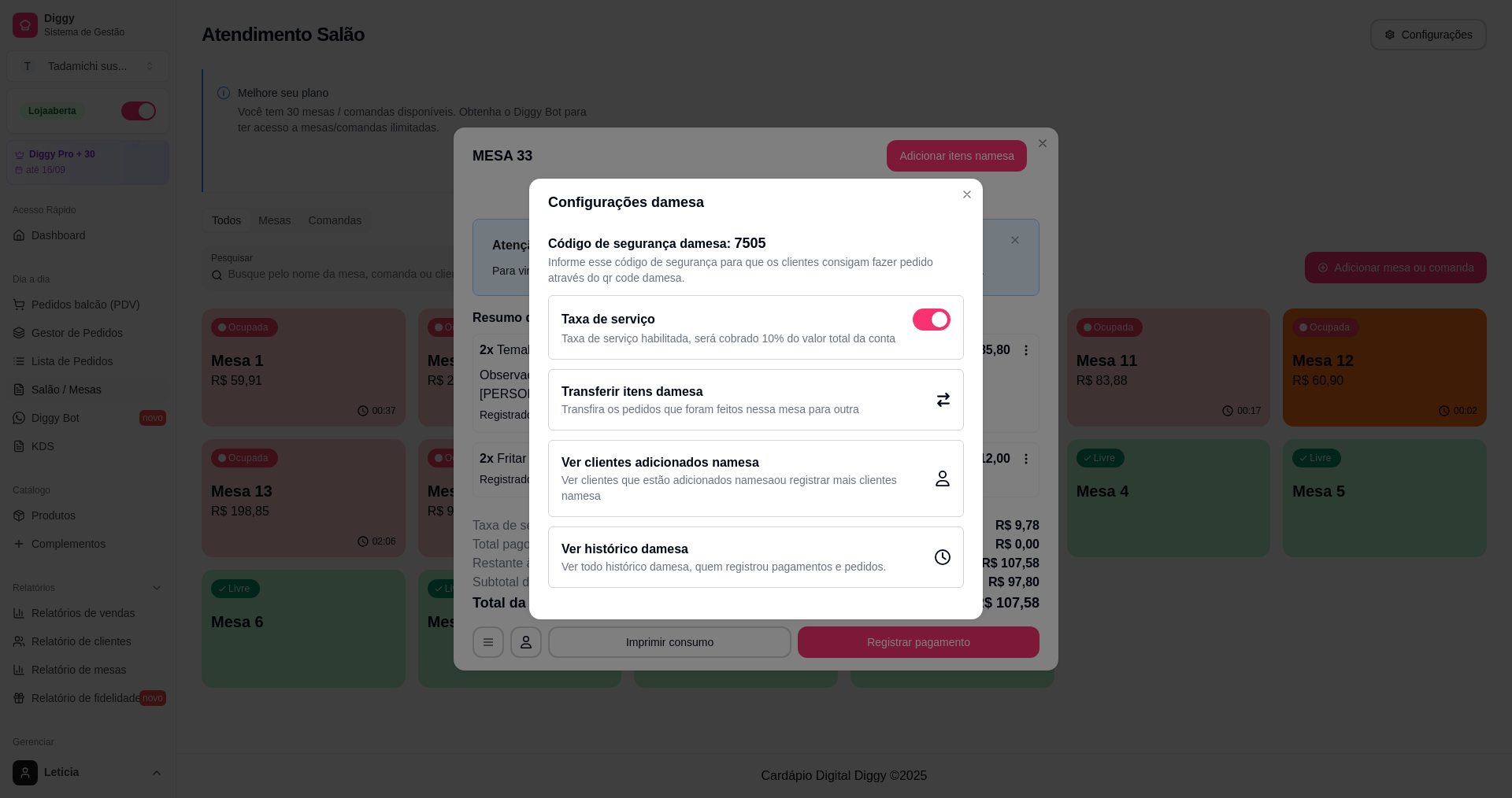
click at [745, 401] on h2 "Transferir itens da mesa" at bounding box center [711, 392] width 298 height 19
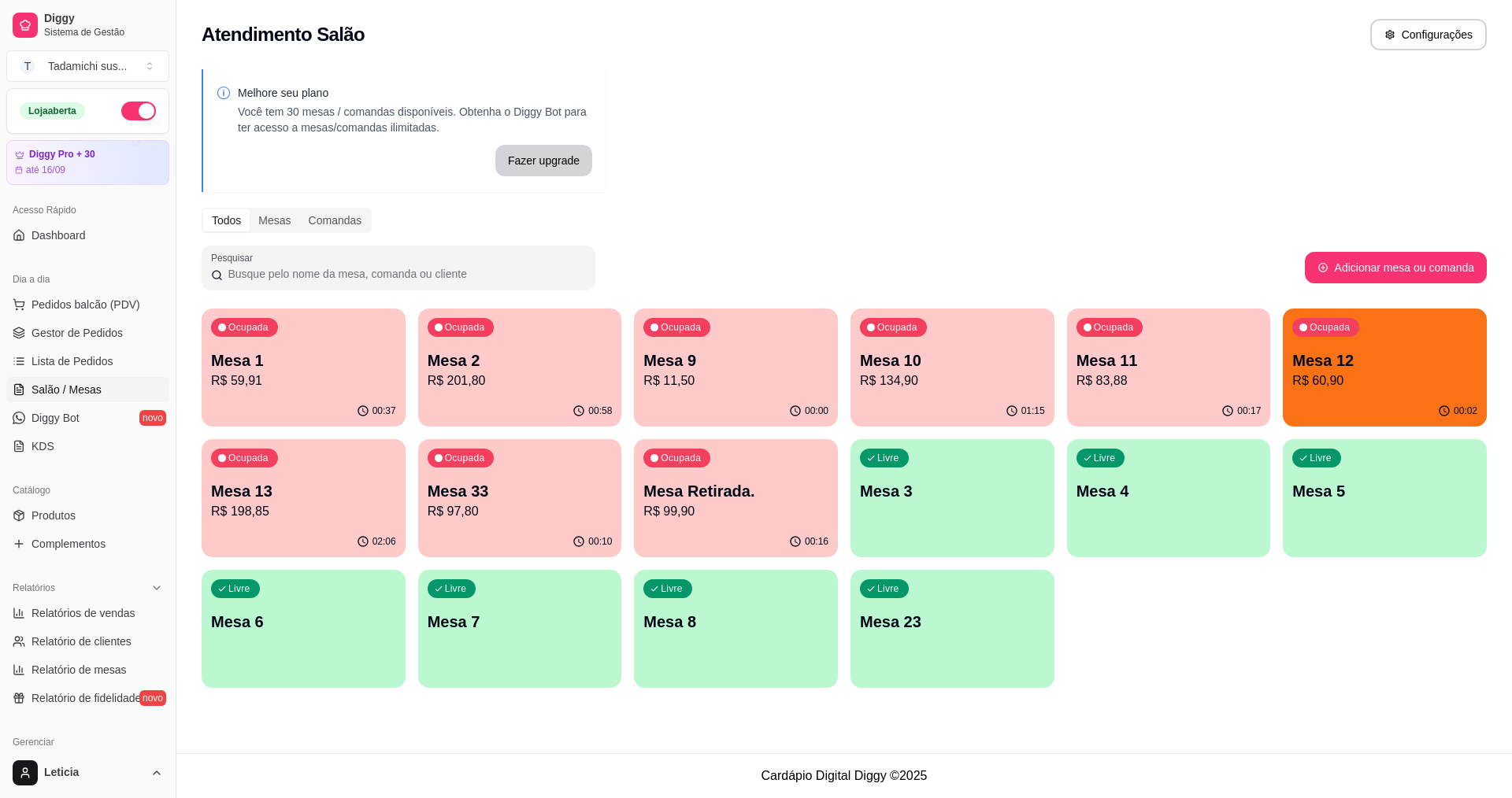
click at [520, 503] on p "R$ 97,80" at bounding box center [520, 512] width 185 height 19
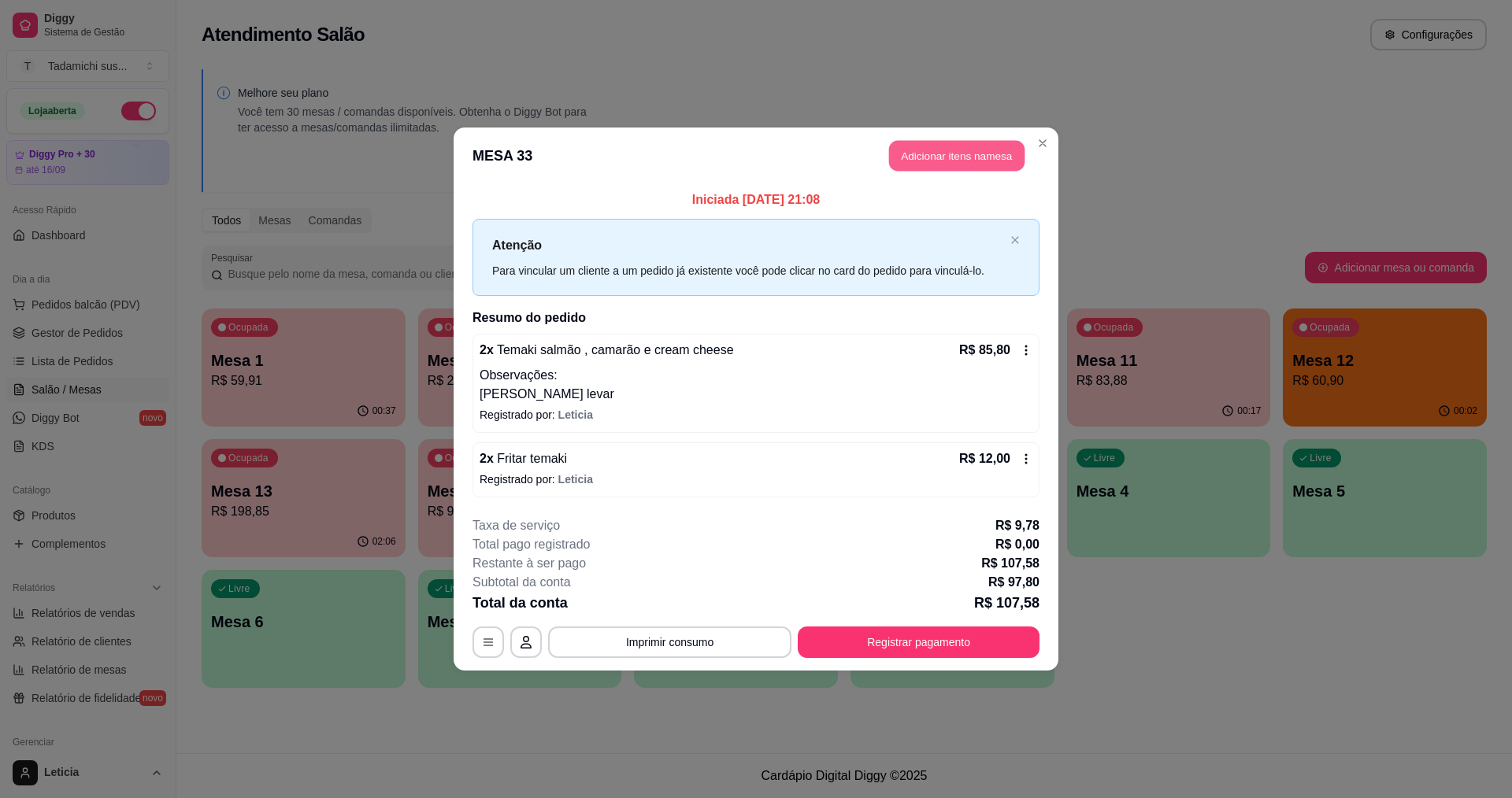
click at [901, 142] on button "Adicionar itens na mesa" at bounding box center [956, 156] width 135 height 31
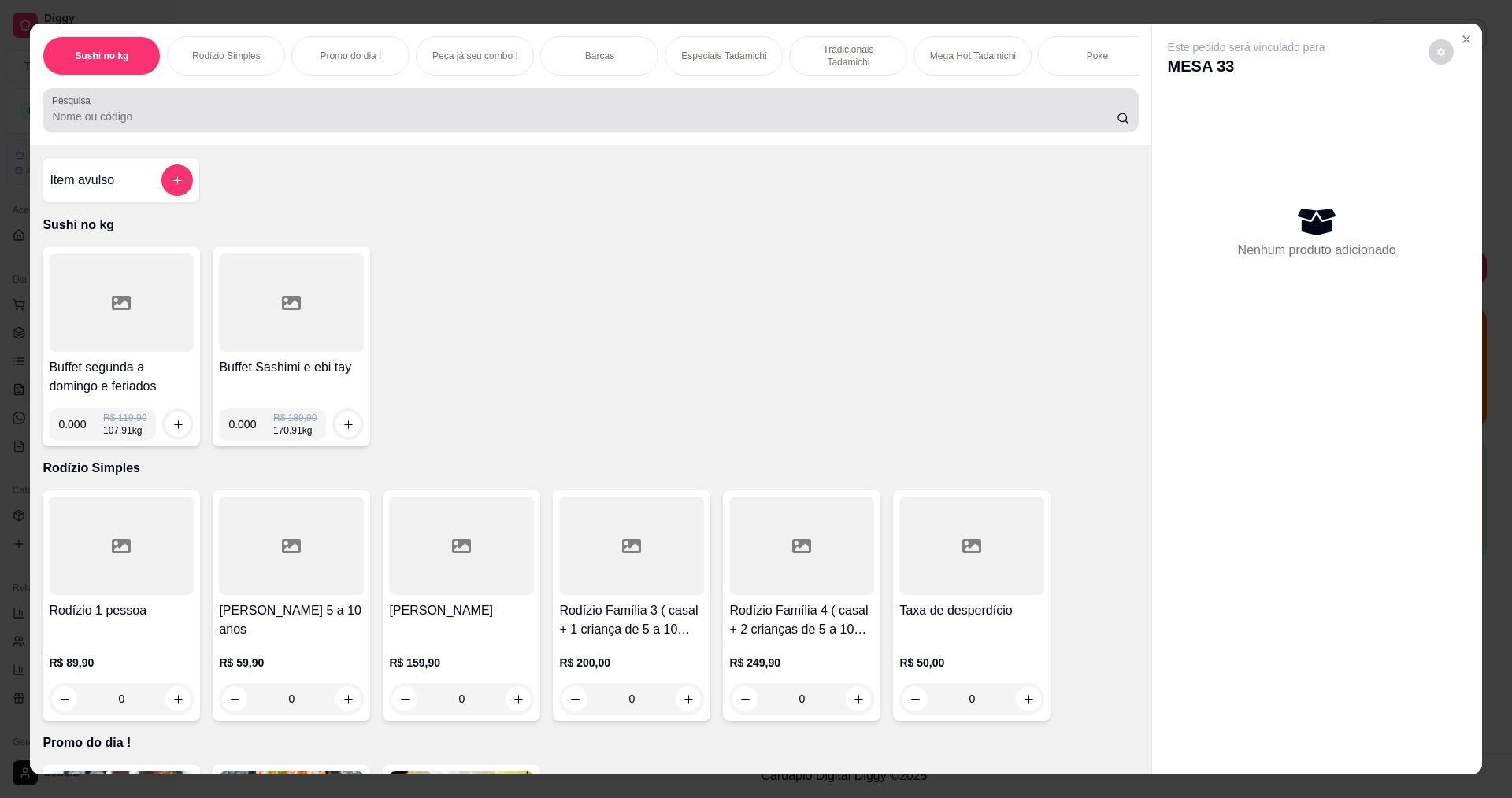
click at [730, 118] on div at bounding box center [590, 111] width 1076 height 32
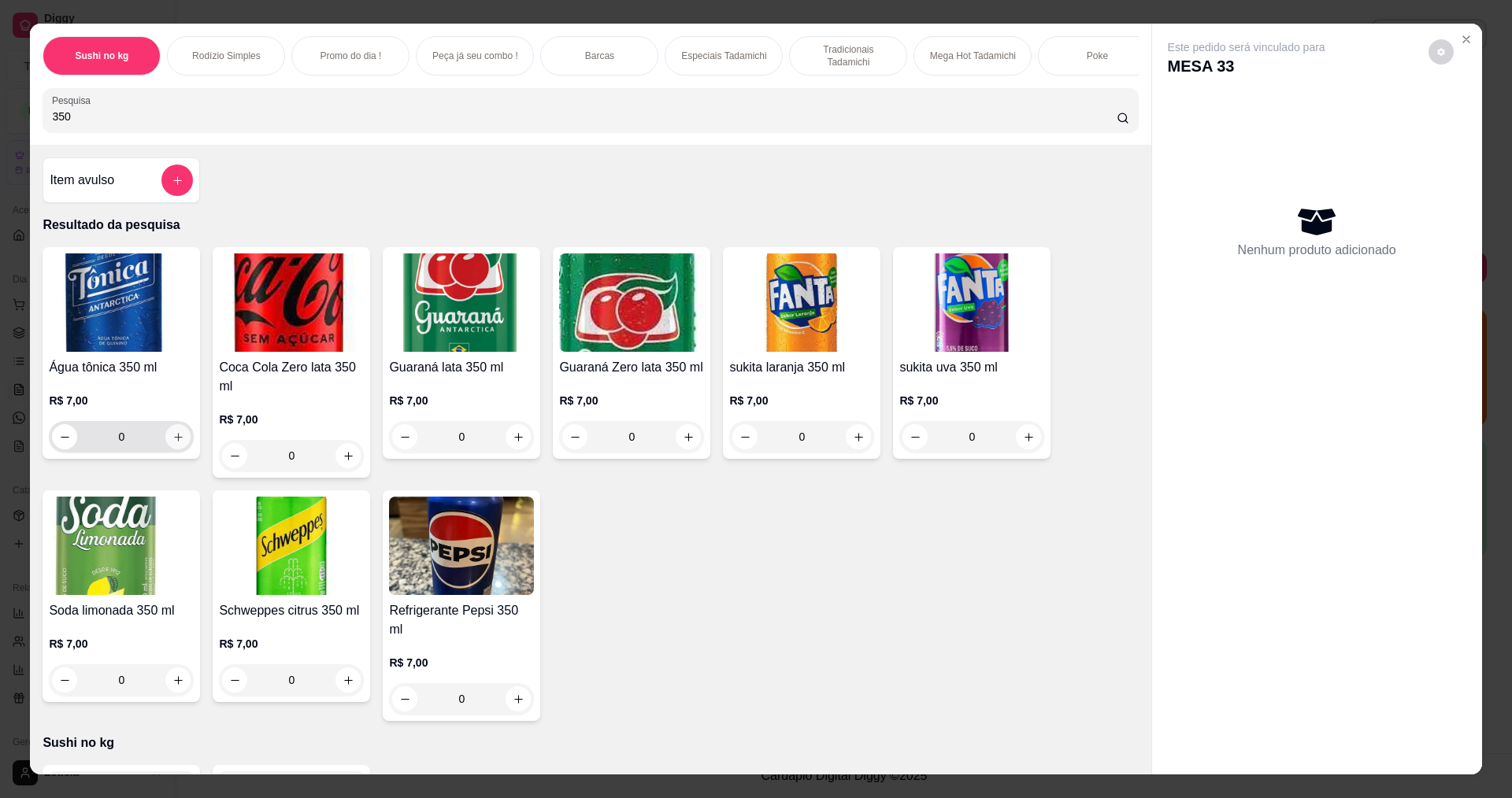
type input "350"
click at [174, 441] on icon "increase-product-quantity" at bounding box center [178, 437] width 8 height 8
type input "1"
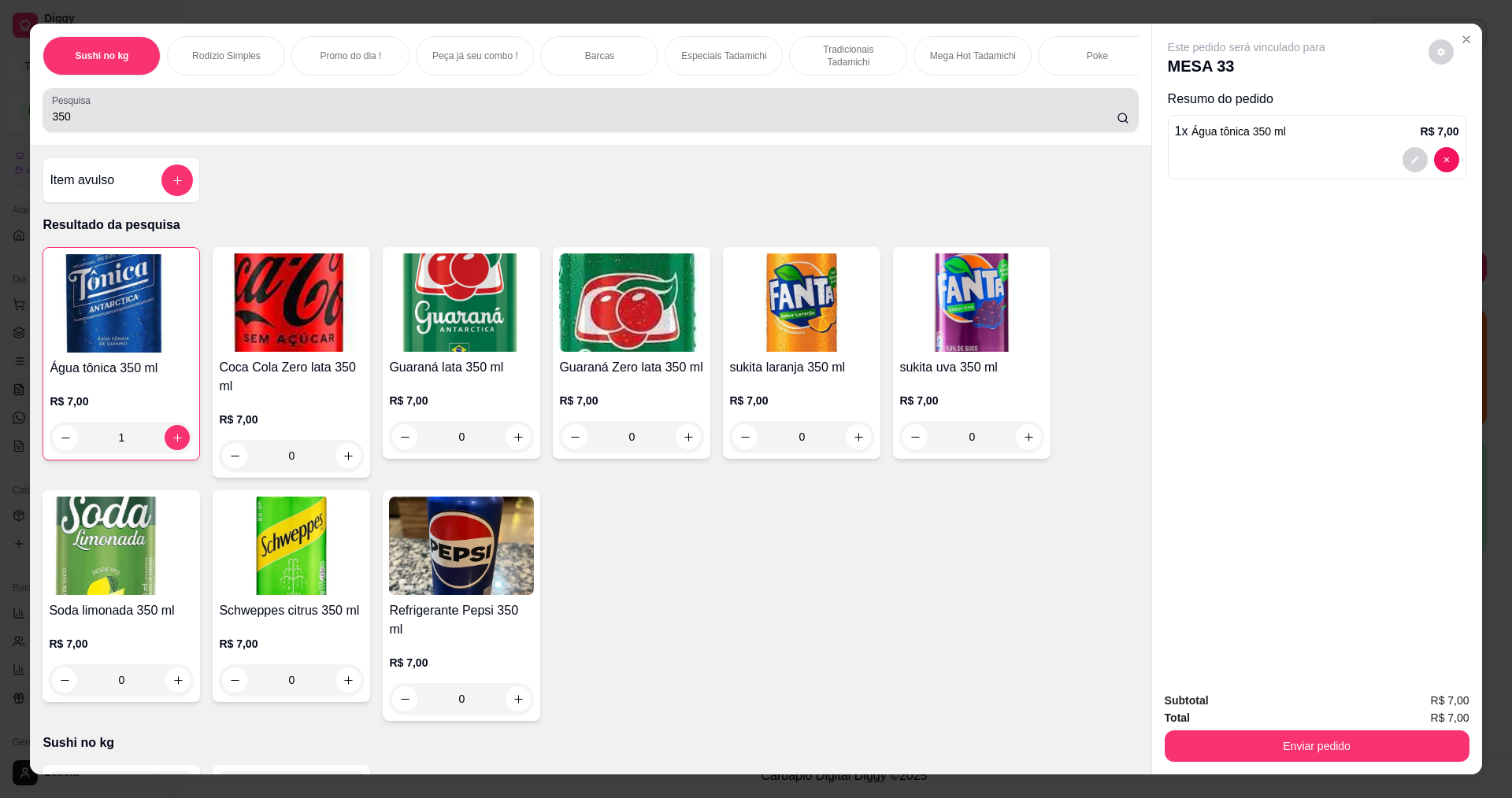
click at [300, 109] on div "350" at bounding box center [590, 111] width 1076 height 32
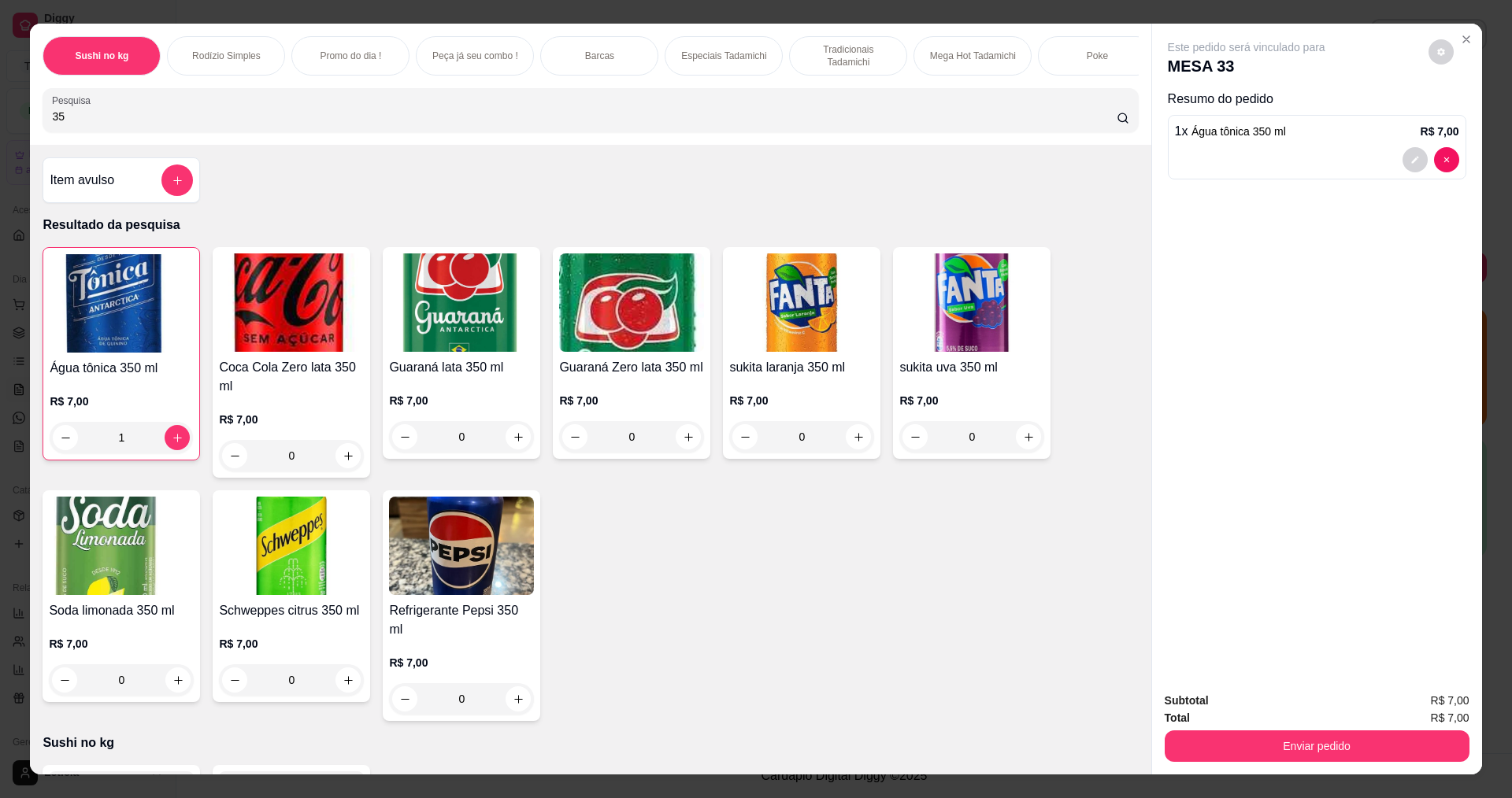
type input "3"
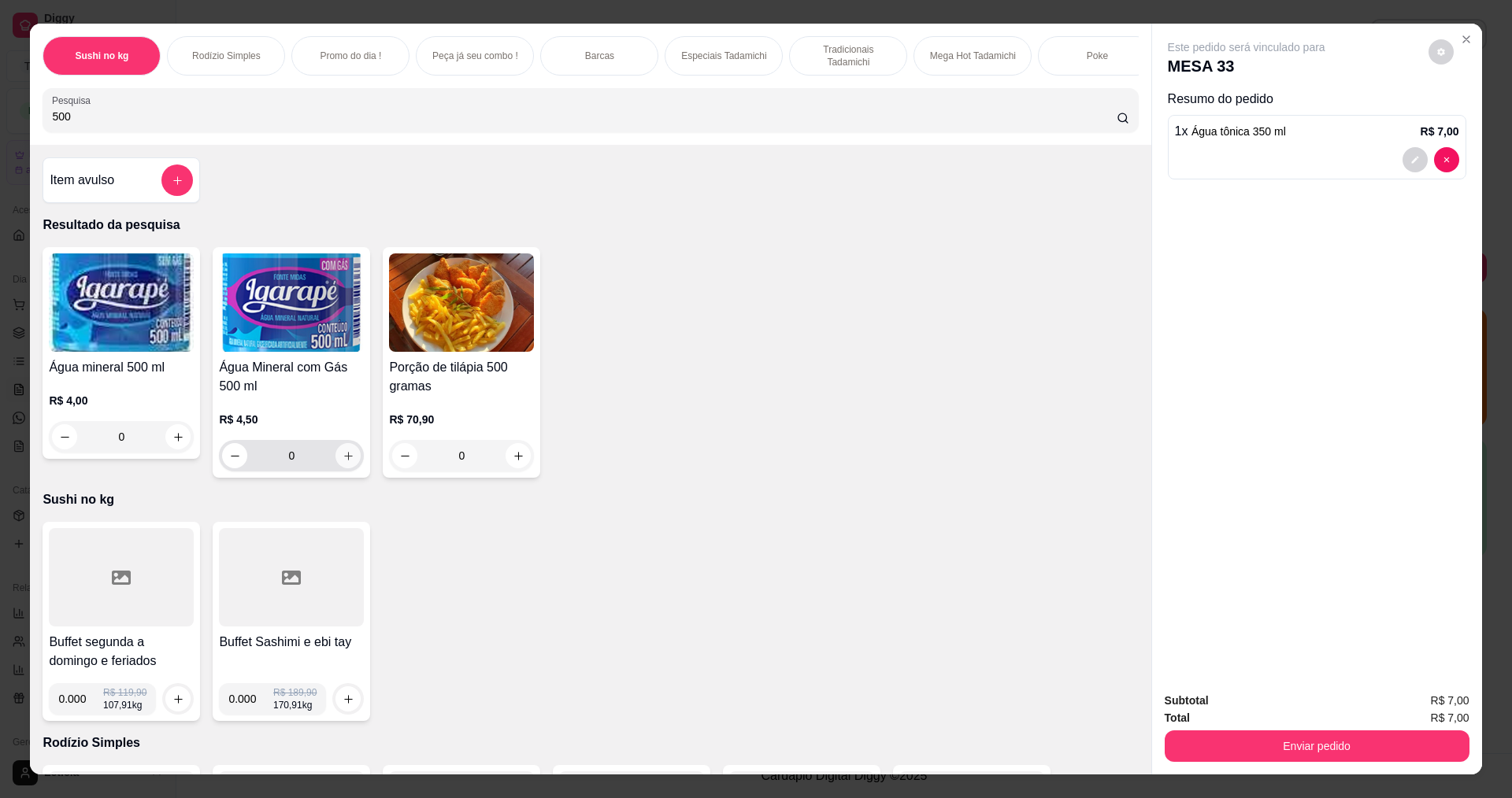
type input "500"
click at [342, 462] on icon "increase-product-quantity" at bounding box center [348, 456] width 12 height 12
type input "1"
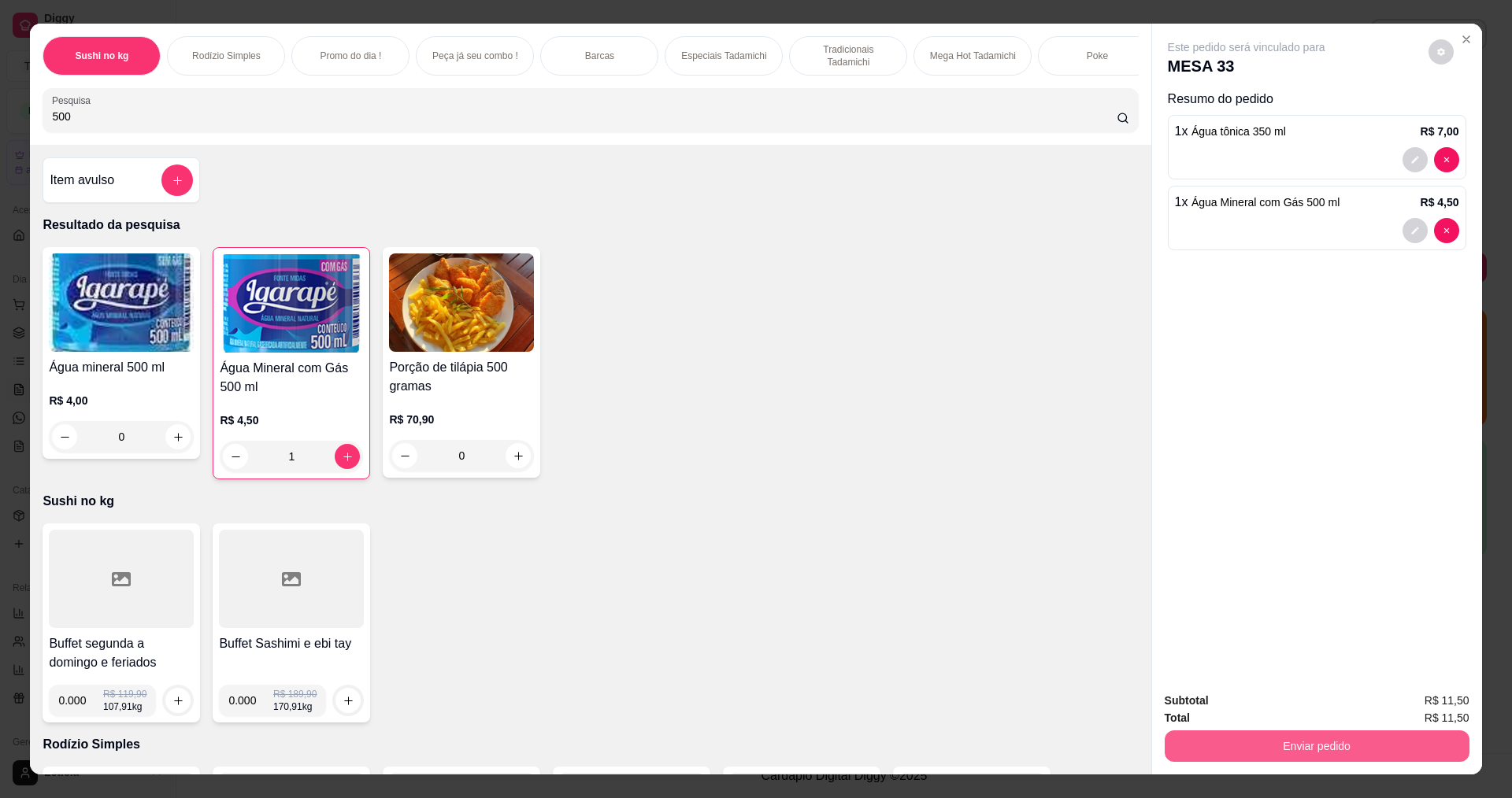
click at [1191, 739] on button "Enviar pedido" at bounding box center [1318, 747] width 305 height 32
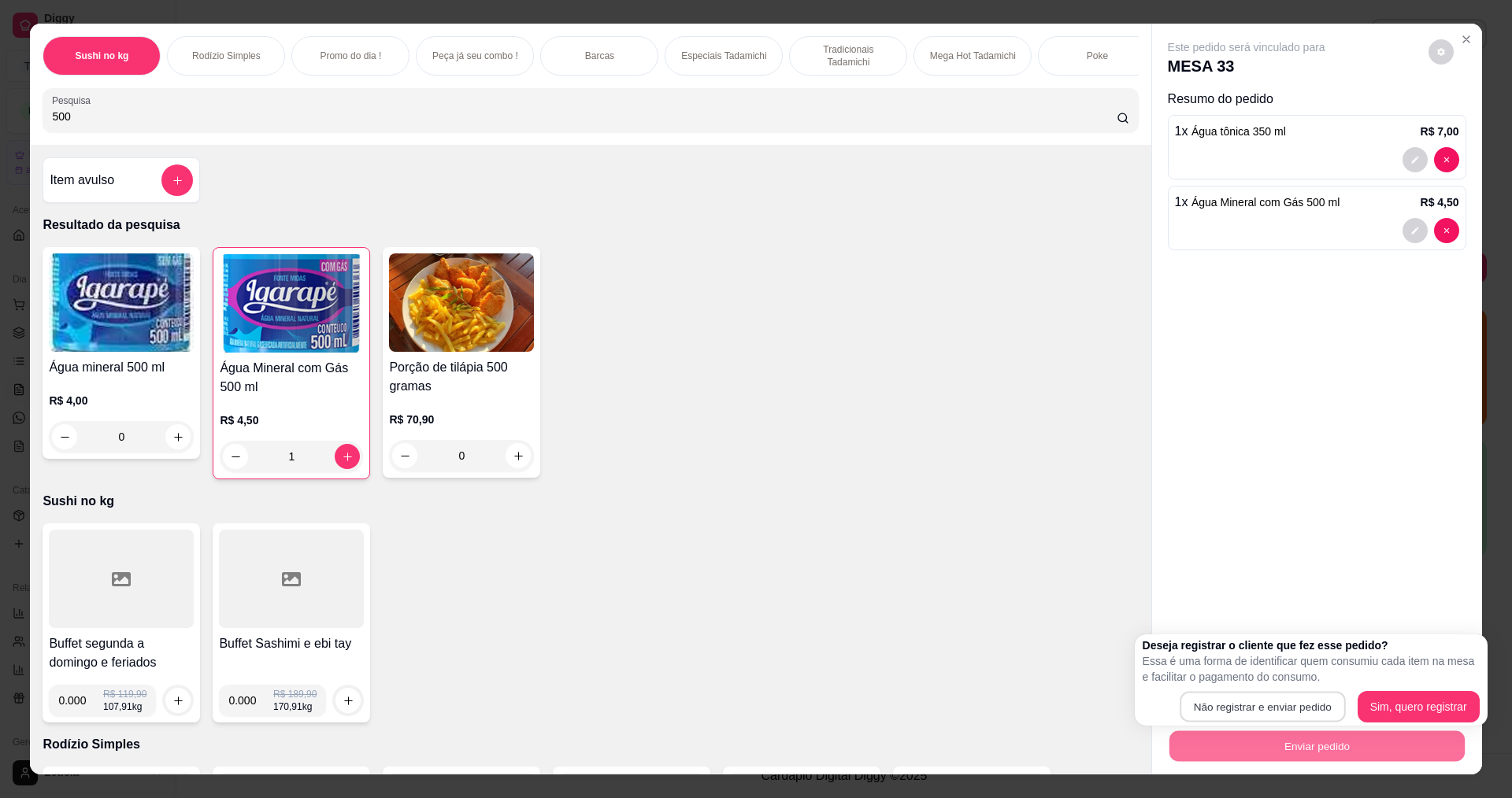
click at [1233, 699] on button "Não registrar e enviar pedido" at bounding box center [1262, 707] width 165 height 31
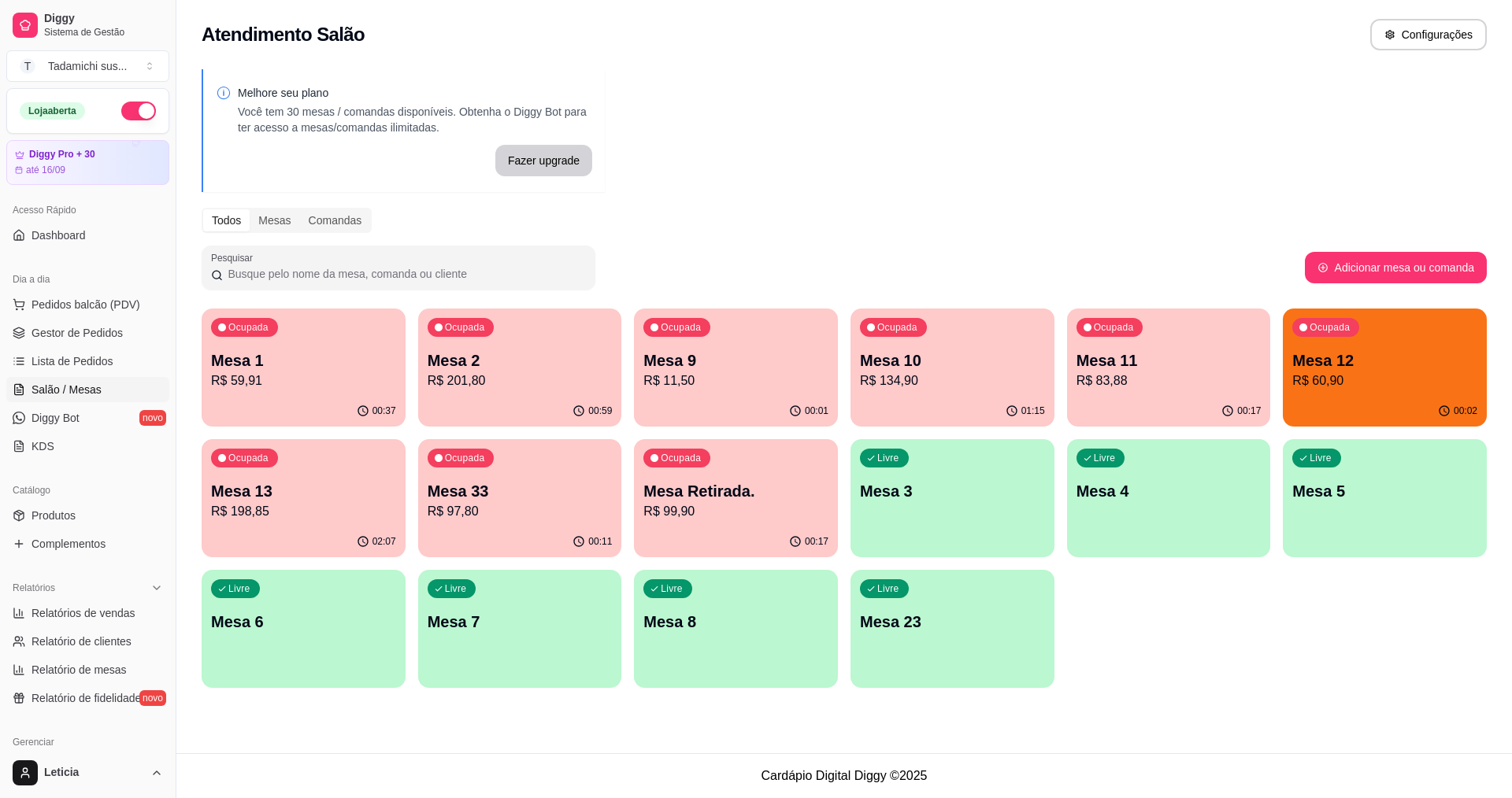
click at [737, 382] on p "R$ 11,50" at bounding box center [736, 381] width 185 height 19
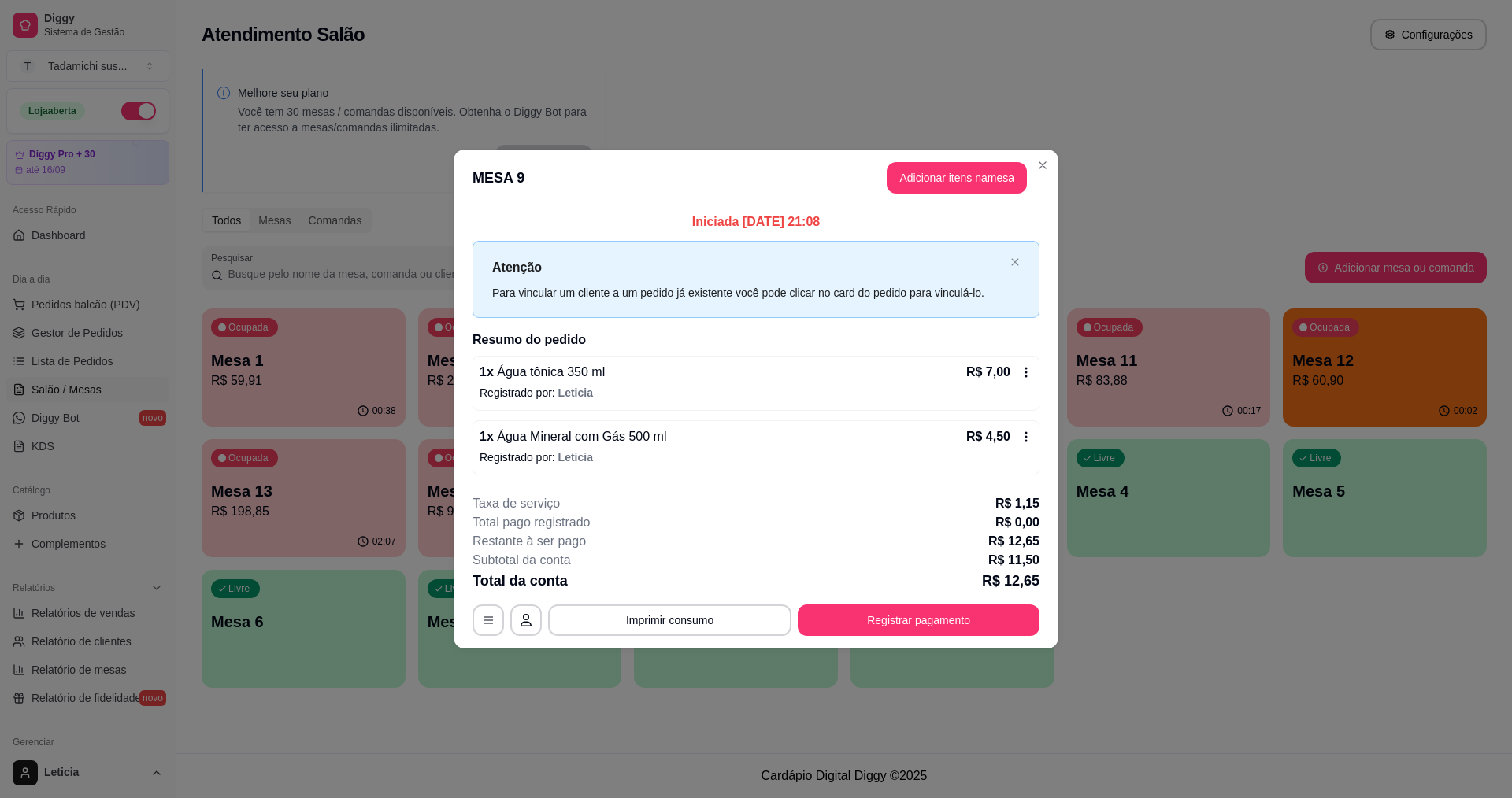
click at [1025, 373] on icon at bounding box center [1027, 372] width 13 height 13
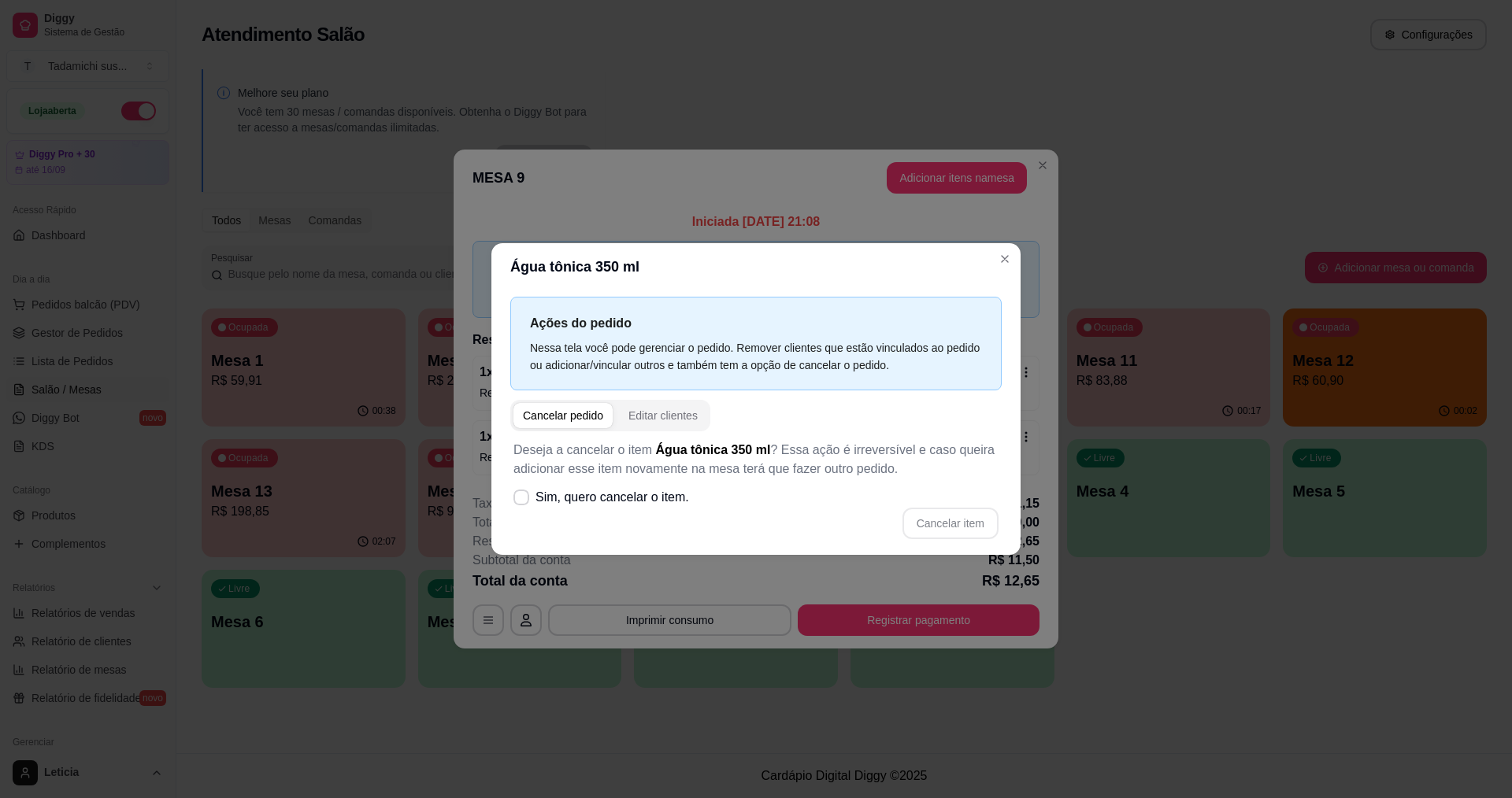
click at [697, 501] on div "Deseja a cancelar o item Água tônica 350 ml ? Essa ação é irreversível e caso q…" at bounding box center [756, 490] width 492 height 117
click at [650, 490] on span "Sim, quero cancelar o item." at bounding box center [613, 498] width 153 height 19
click at [523, 501] on input "Sim, quero cancelar o item." at bounding box center [518, 506] width 10 height 10
checkbox input "true"
click at [925, 524] on button "Cancelar item" at bounding box center [950, 524] width 94 height 31
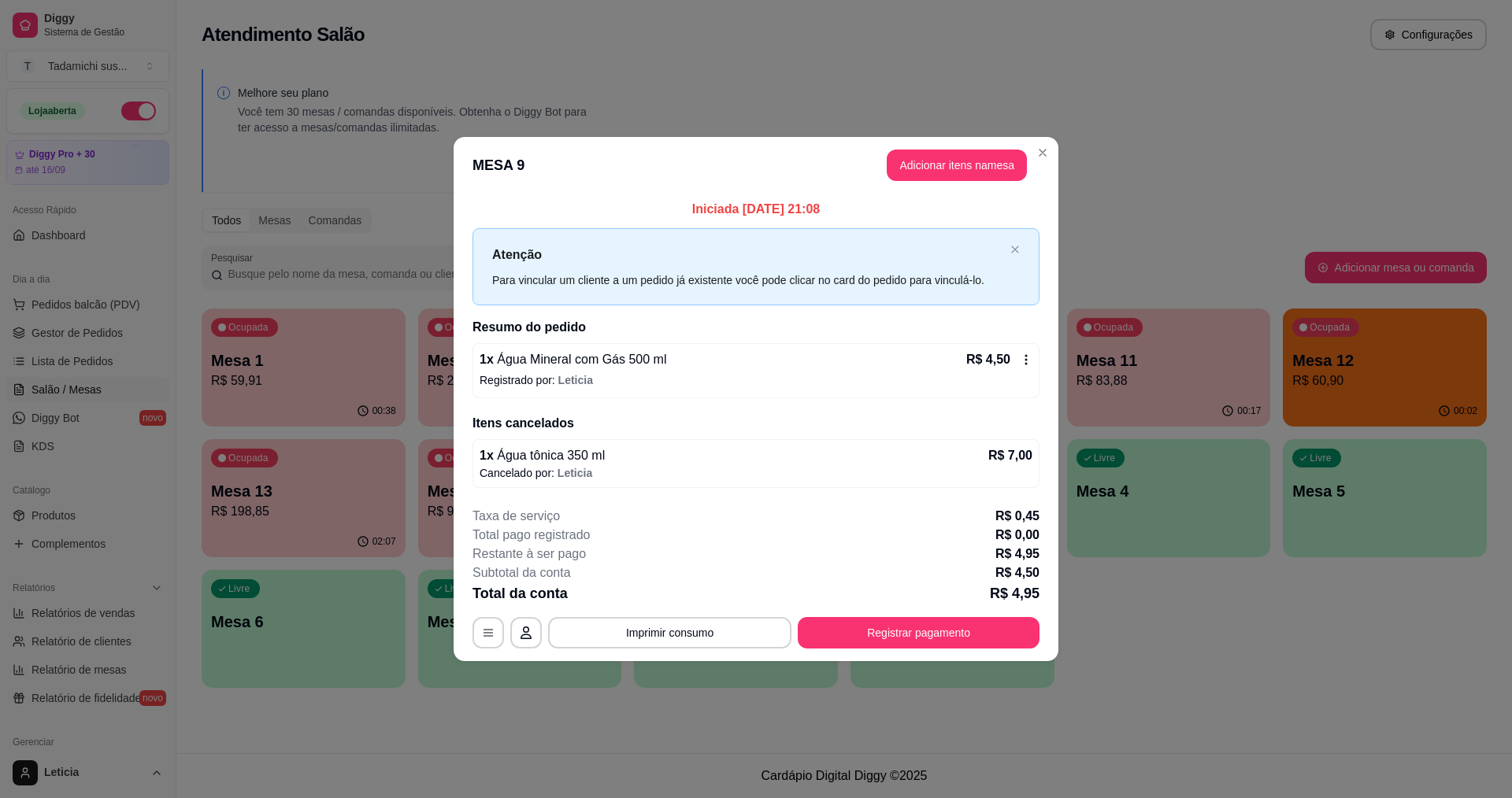
click at [1024, 359] on icon at bounding box center [1027, 359] width 13 height 13
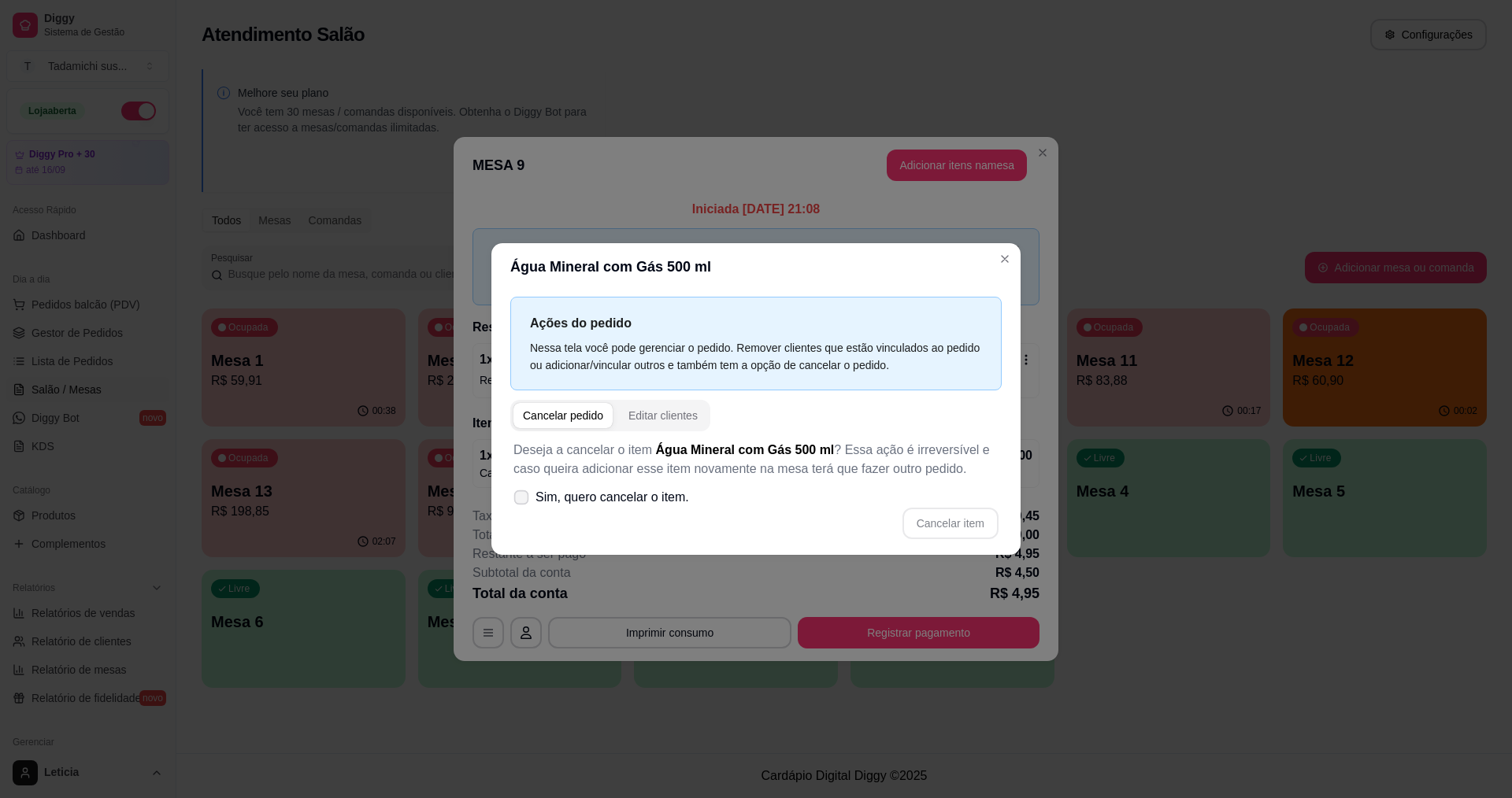
click at [626, 487] on label "Sim, quero cancelar o item." at bounding box center [601, 498] width 188 height 32
click at [523, 501] on input "Sim, quero cancelar o item." at bounding box center [518, 506] width 10 height 10
checkbox input "true"
click at [913, 531] on button "Cancelar item" at bounding box center [950, 524] width 94 height 31
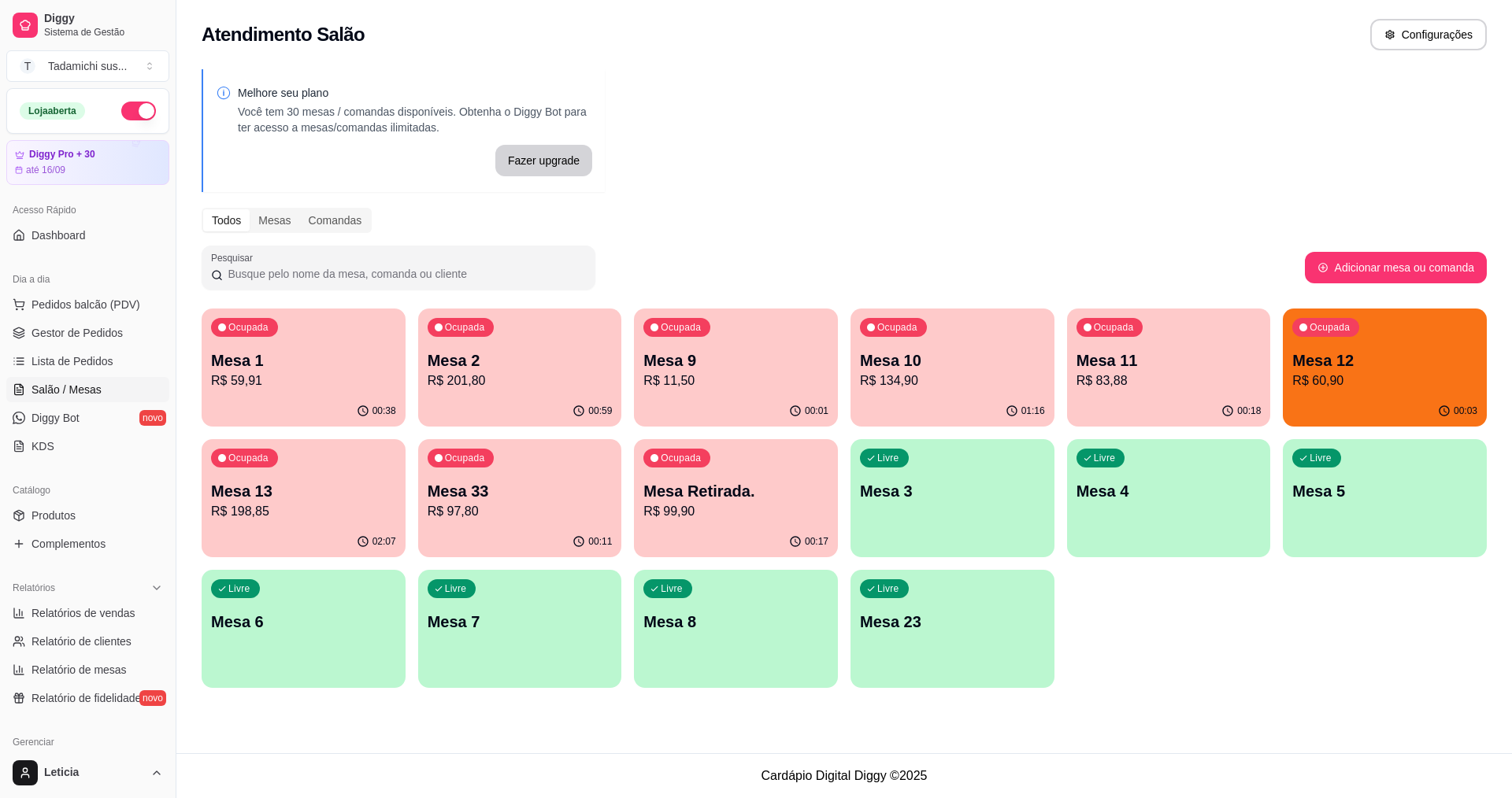
click at [721, 360] on p "Mesa 9" at bounding box center [736, 360] width 185 height 22
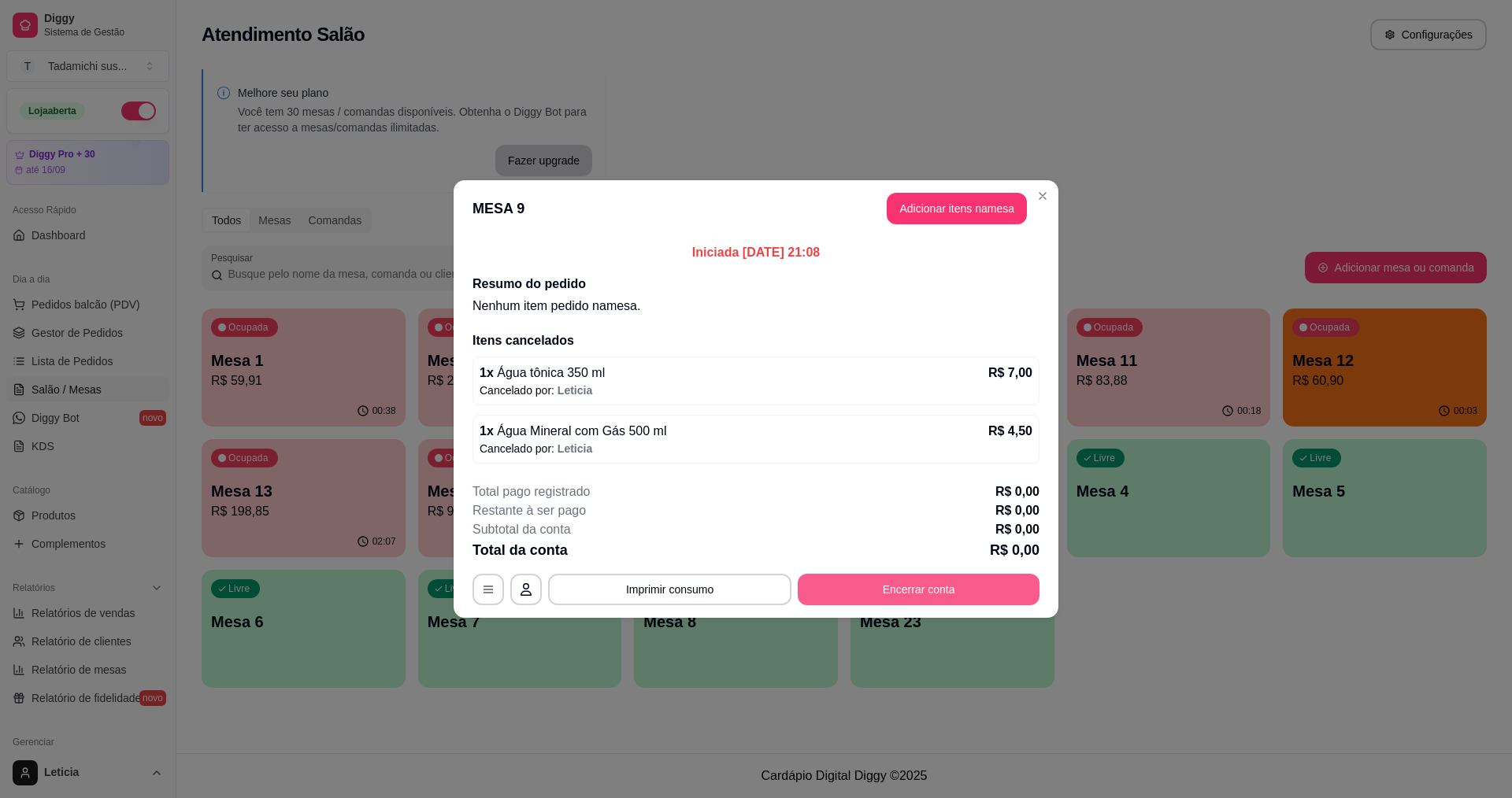
click at [869, 592] on button "Encerrar conta" at bounding box center [918, 589] width 242 height 32
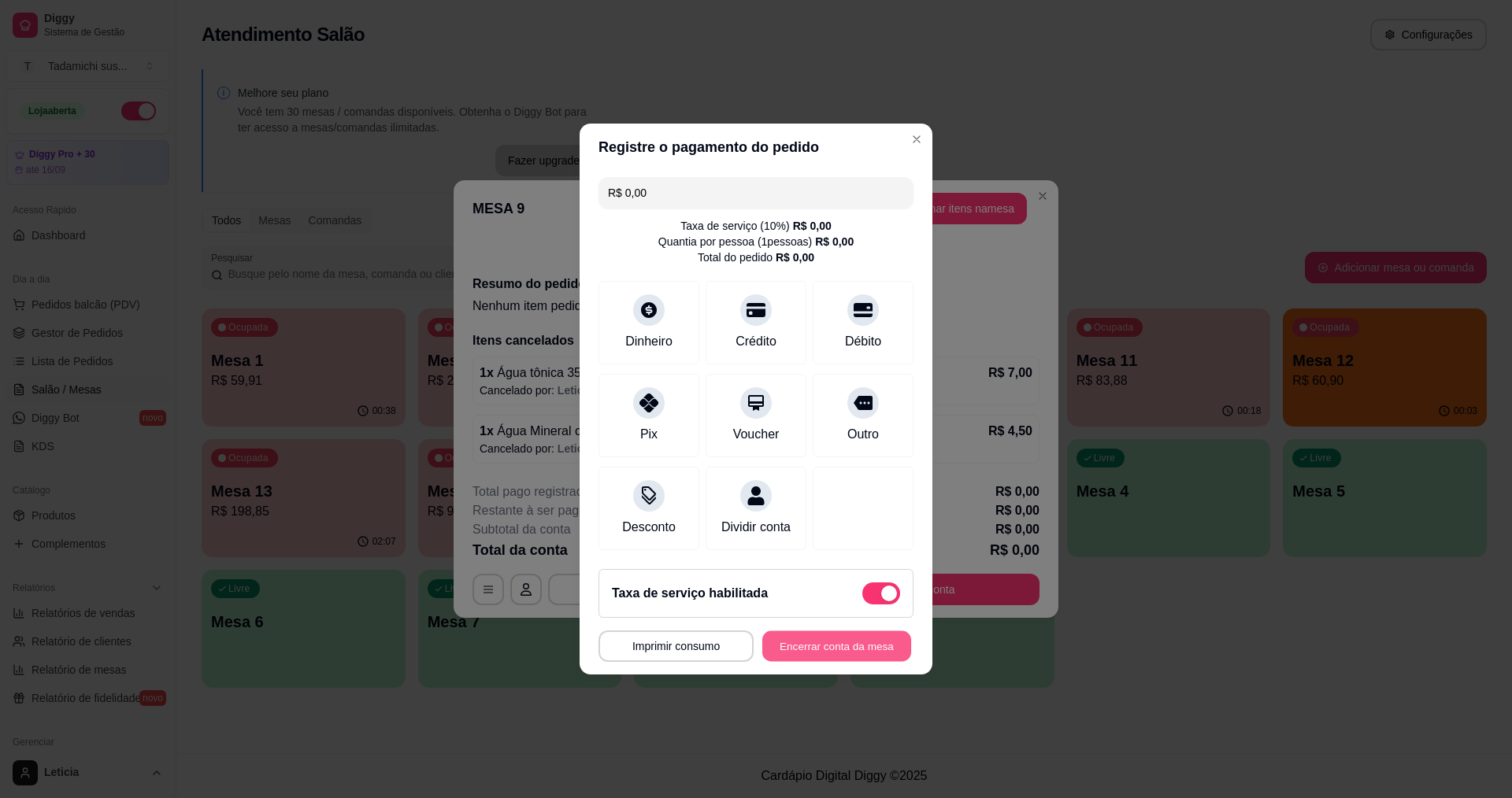
click at [839, 650] on button "Encerrar conta da mesa" at bounding box center [837, 646] width 149 height 31
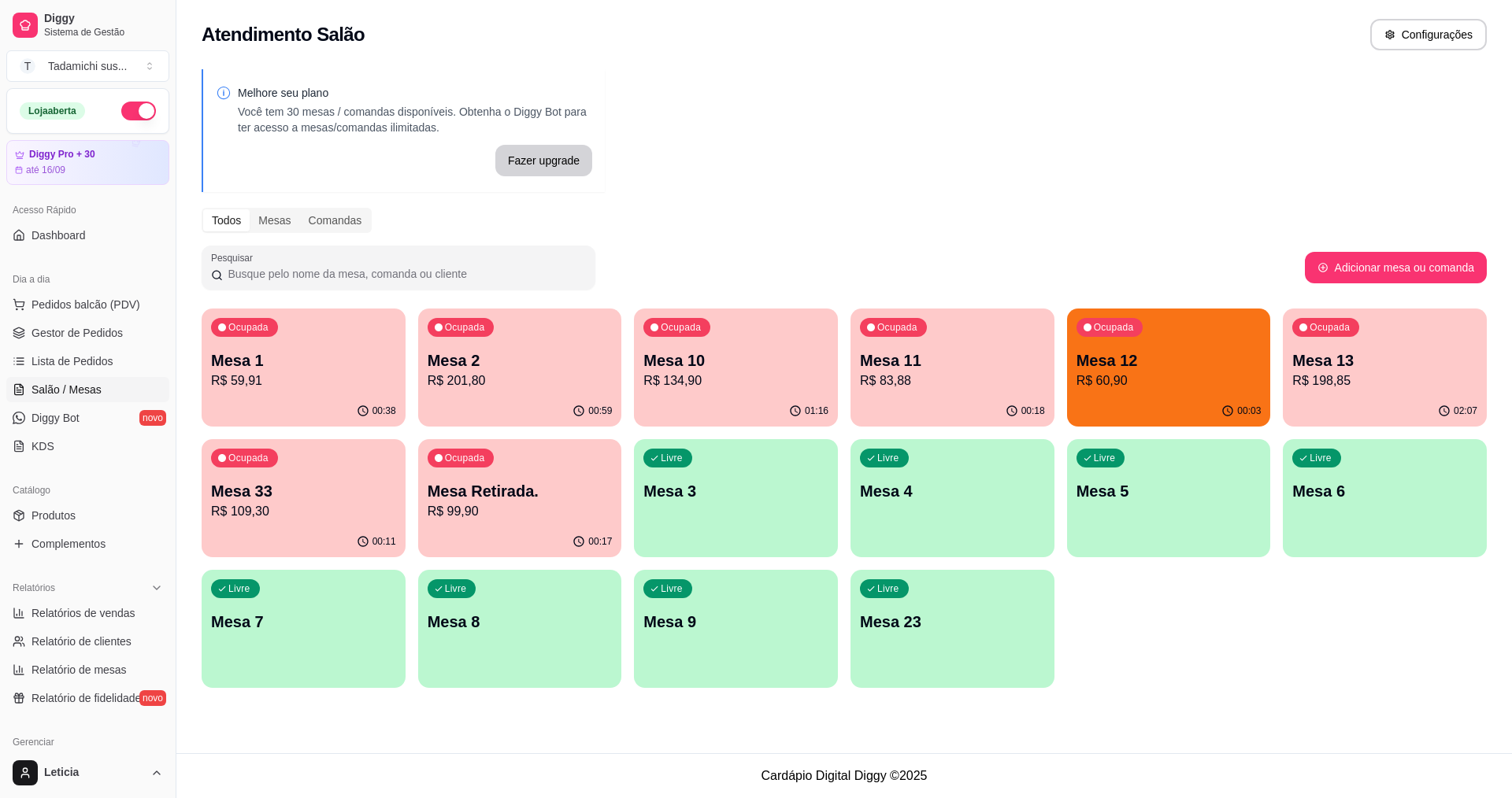
click at [322, 495] on p "Mesa 33" at bounding box center [304, 491] width 185 height 22
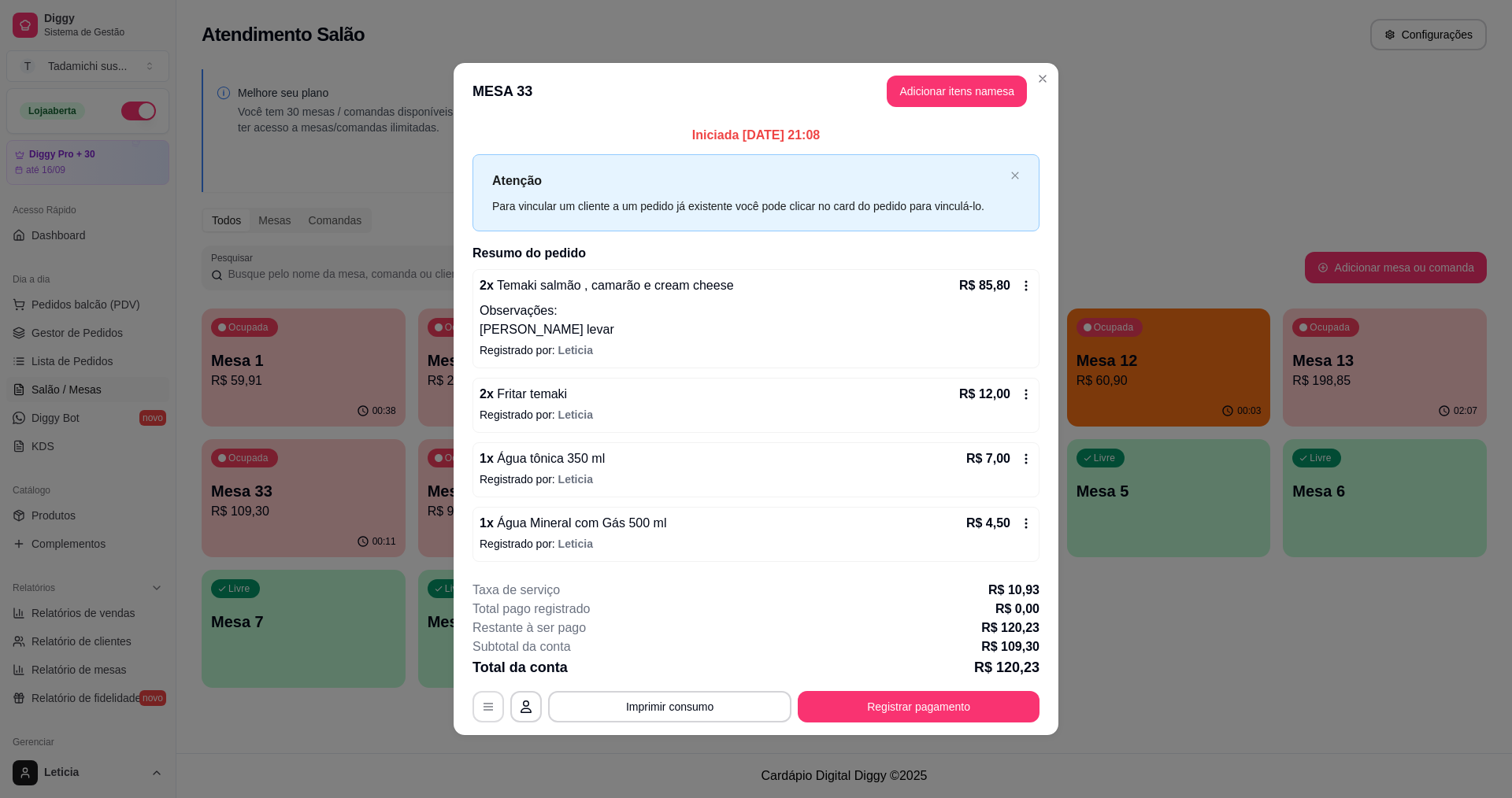
click at [480, 713] on button "button" at bounding box center [488, 707] width 32 height 32
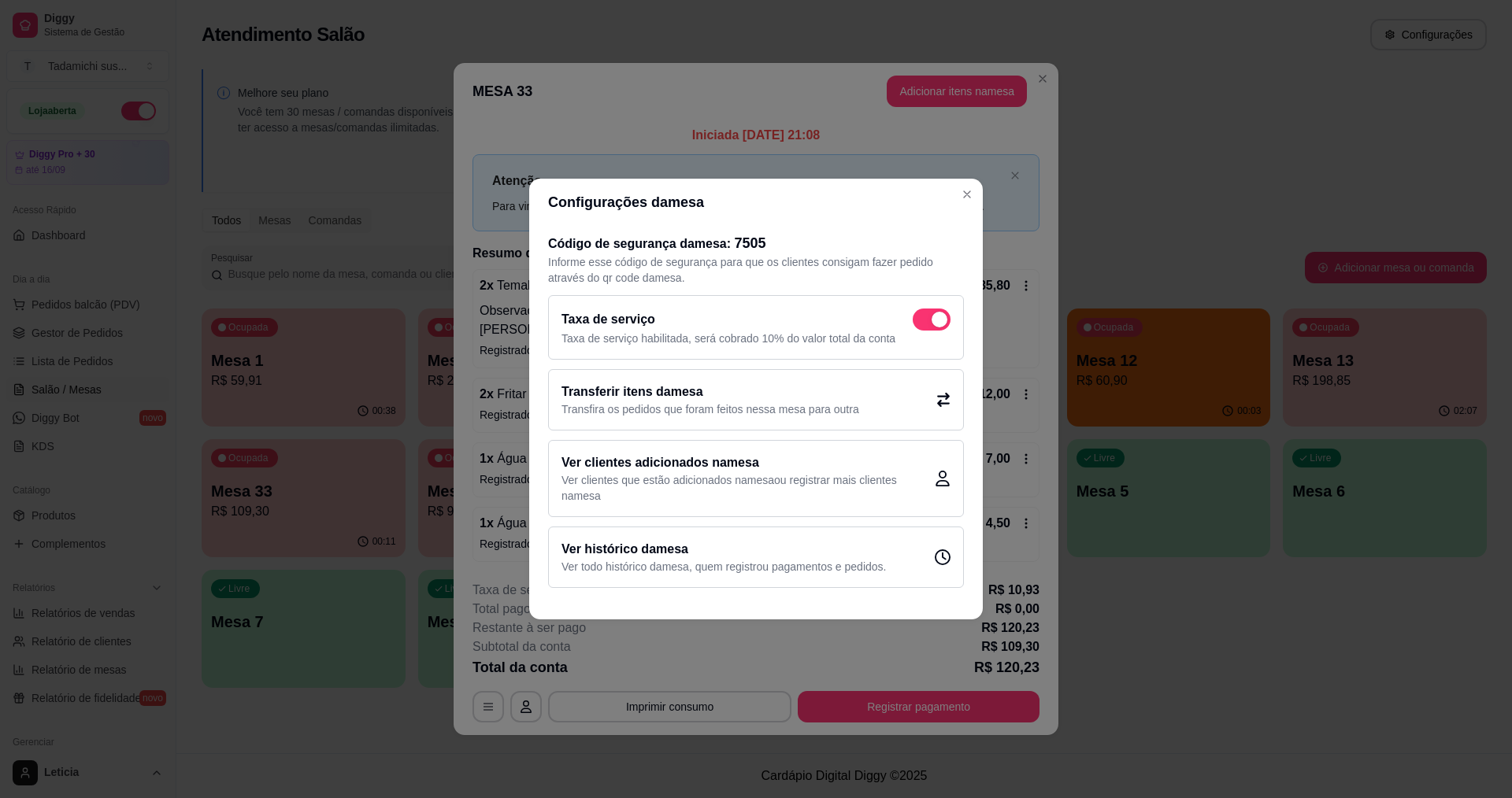
click at [782, 387] on h2 "Transferir itens da mesa" at bounding box center [711, 392] width 298 height 19
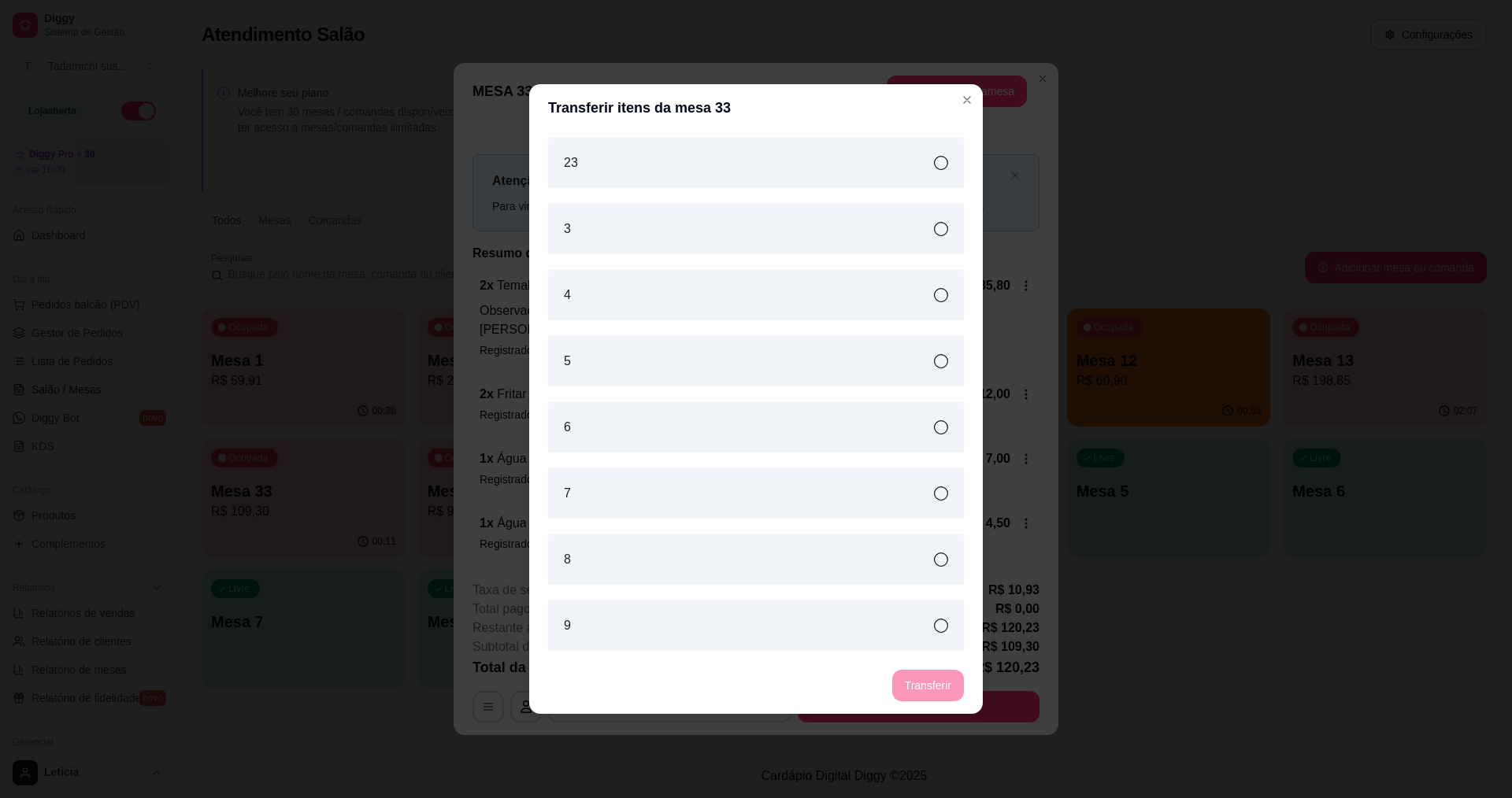
click at [688, 628] on div "9" at bounding box center [756, 626] width 416 height 51
click at [911, 683] on button "Transferir" at bounding box center [928, 686] width 70 height 31
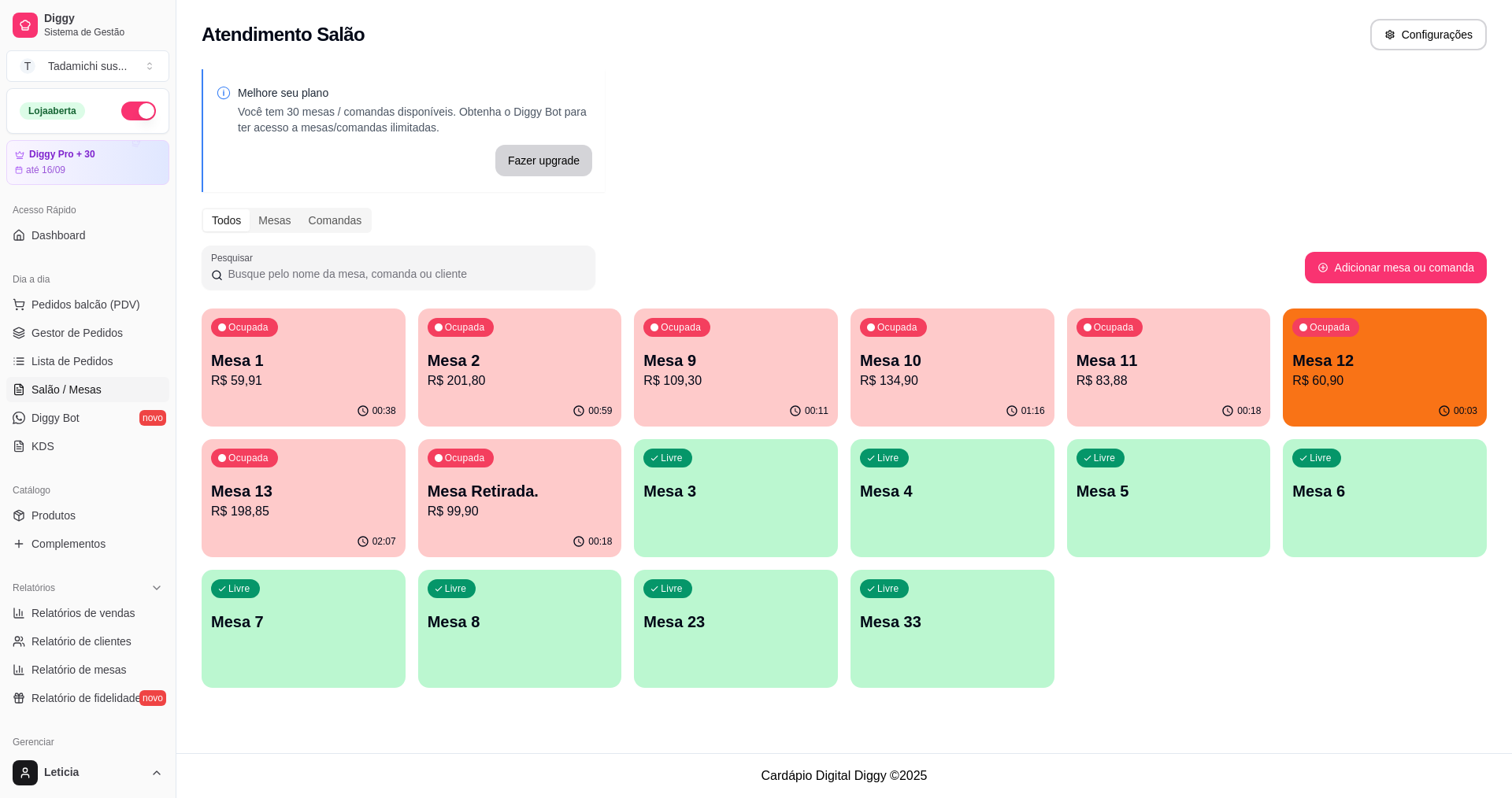
click at [447, 515] on p "R$ 99,90" at bounding box center [520, 512] width 185 height 19
click at [290, 341] on div "Ocupada Mesa 1 R$ 59,91" at bounding box center [304, 352] width 204 height 88
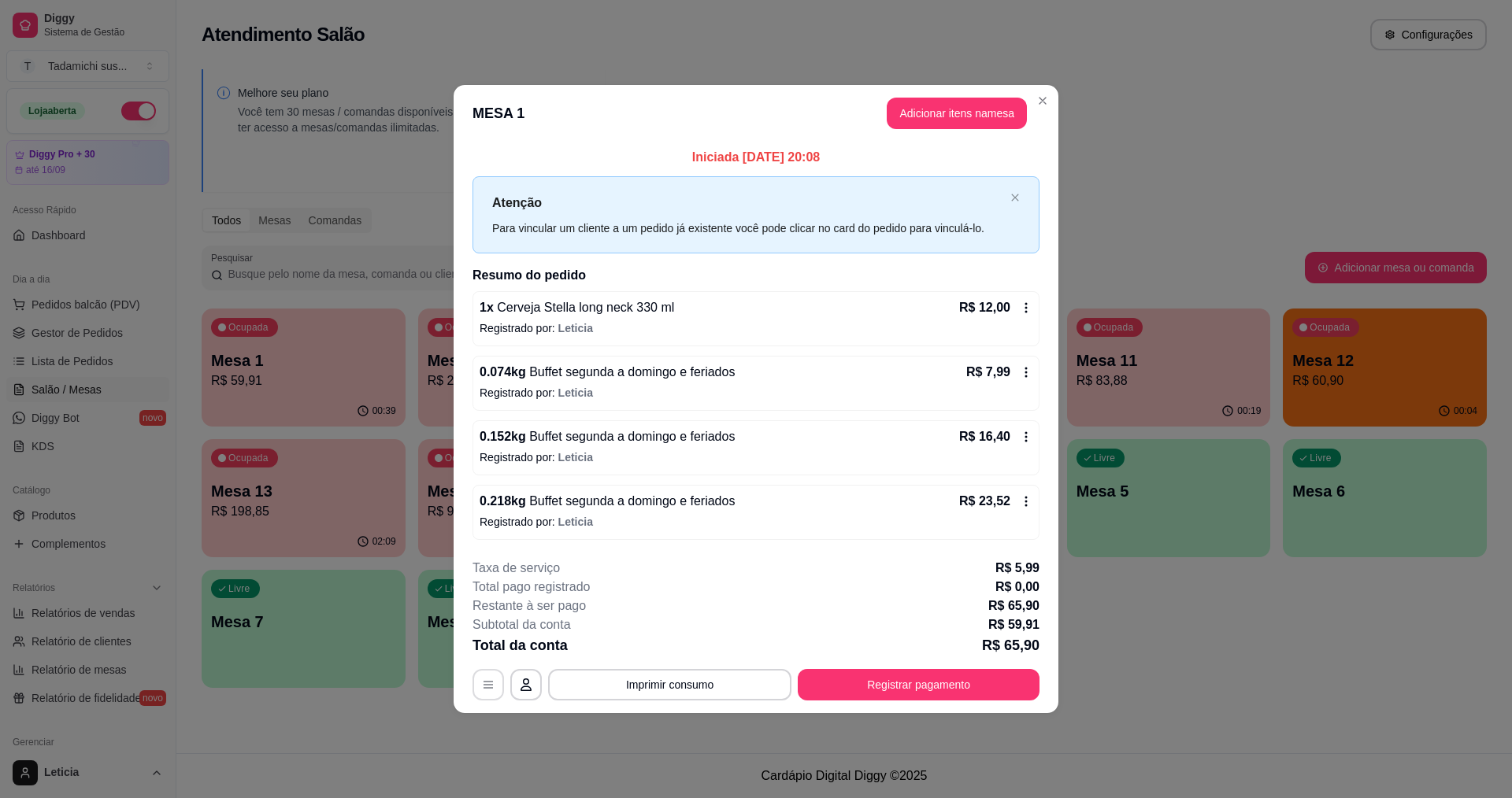
click at [493, 686] on icon "button" at bounding box center [488, 685] width 13 height 13
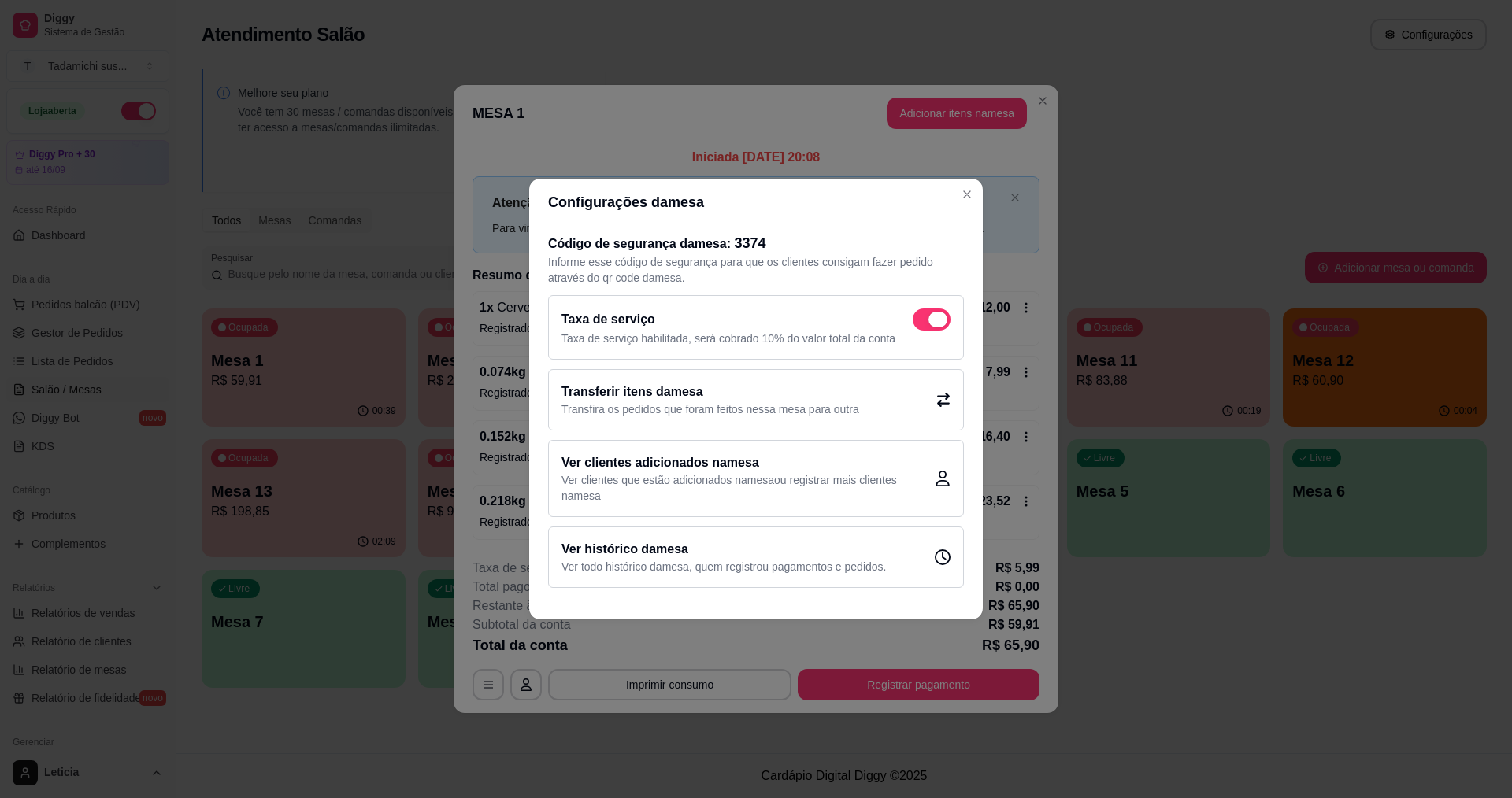
click at [937, 318] on span at bounding box center [938, 320] width 19 height 16
click at [922, 323] on input "checkbox" at bounding box center [917, 328] width 10 height 10
checkbox input "false"
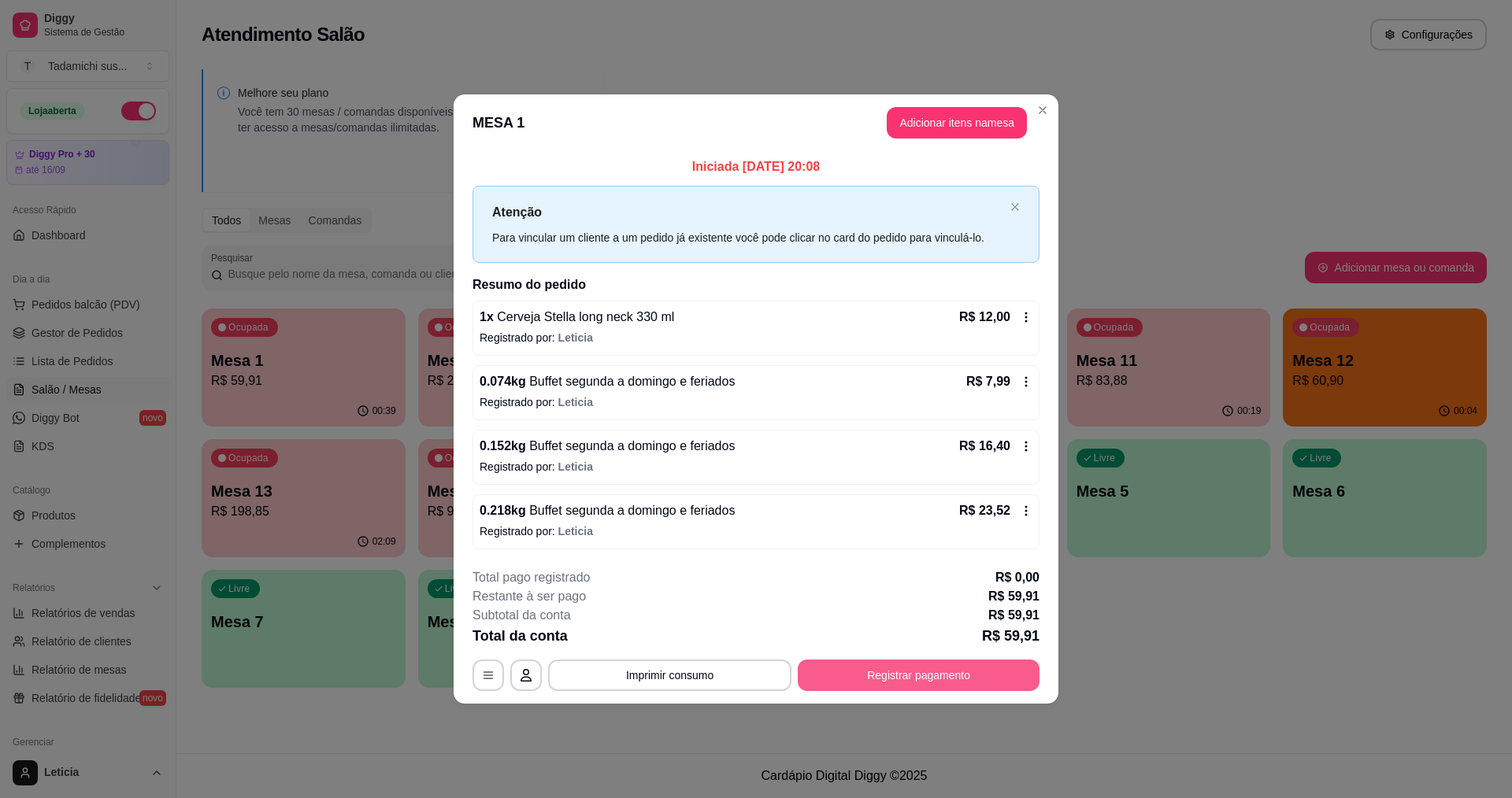
click at [909, 675] on button "Registrar pagamento" at bounding box center [918, 676] width 242 height 32
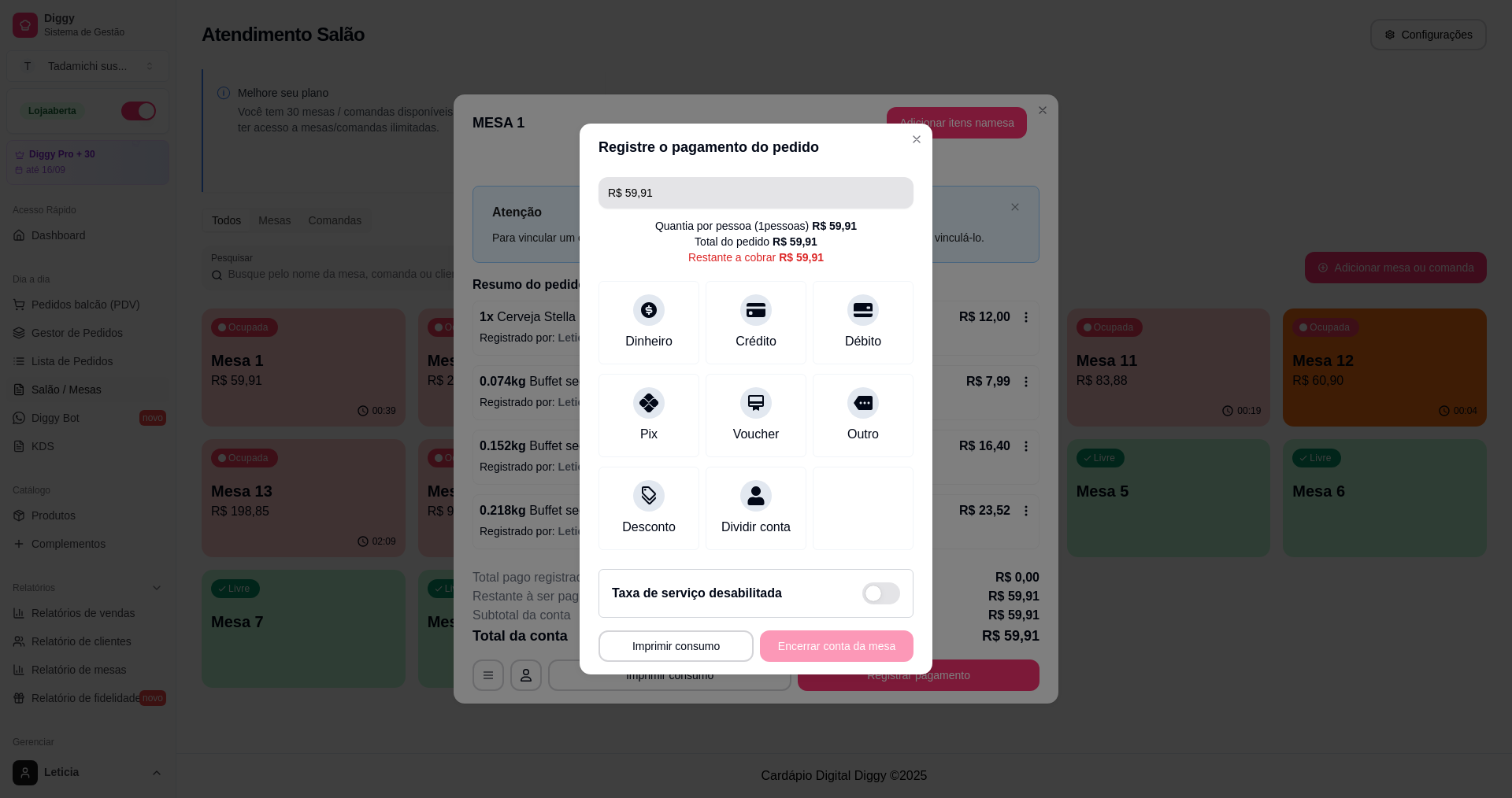
click at [783, 183] on input "R$ 59,91" at bounding box center [756, 193] width 296 height 32
click at [754, 299] on icon at bounding box center [756, 307] width 21 height 16
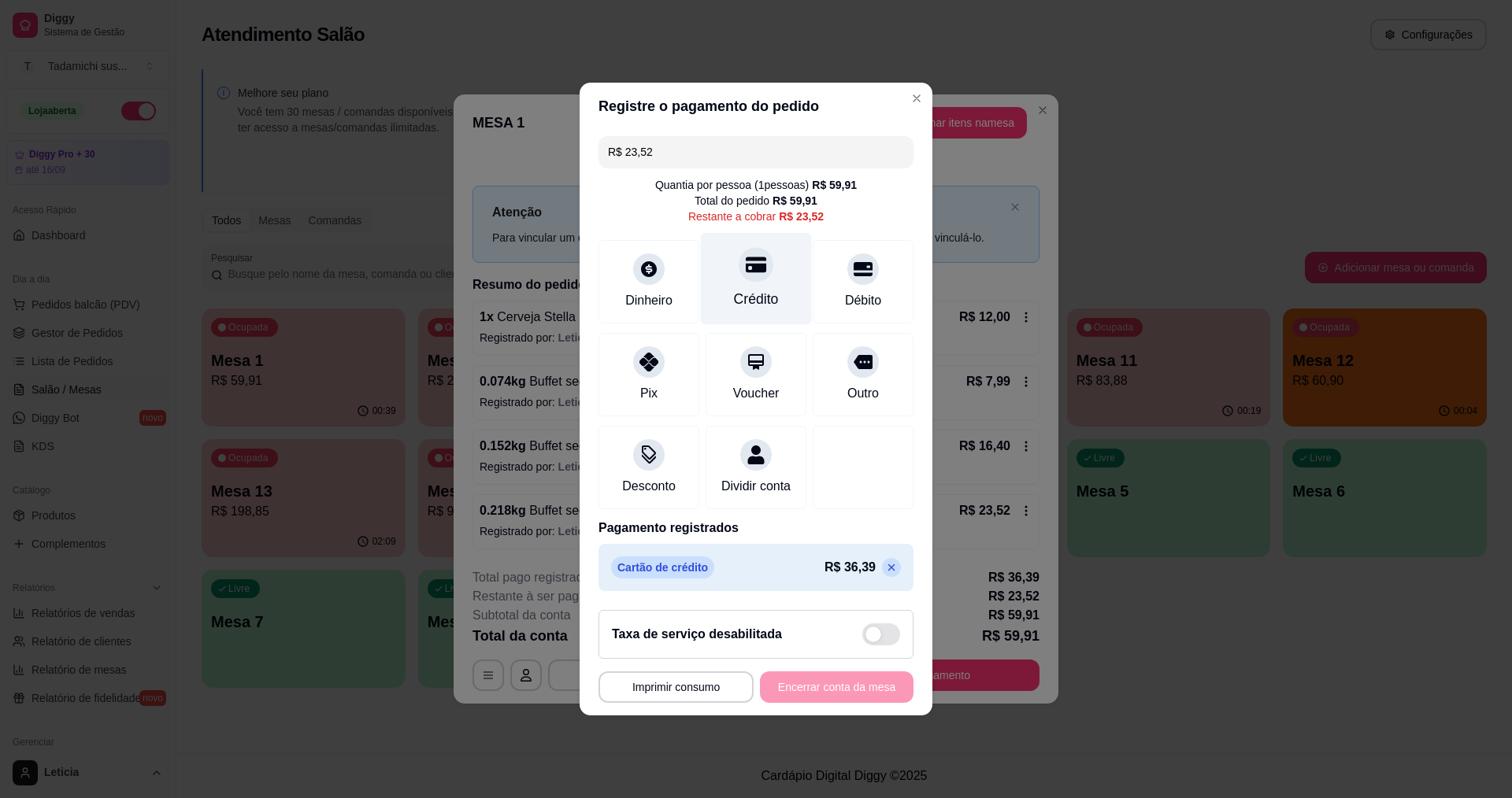
click at [745, 295] on div "Crédito" at bounding box center [756, 299] width 45 height 21
type input "R$ 0,00"
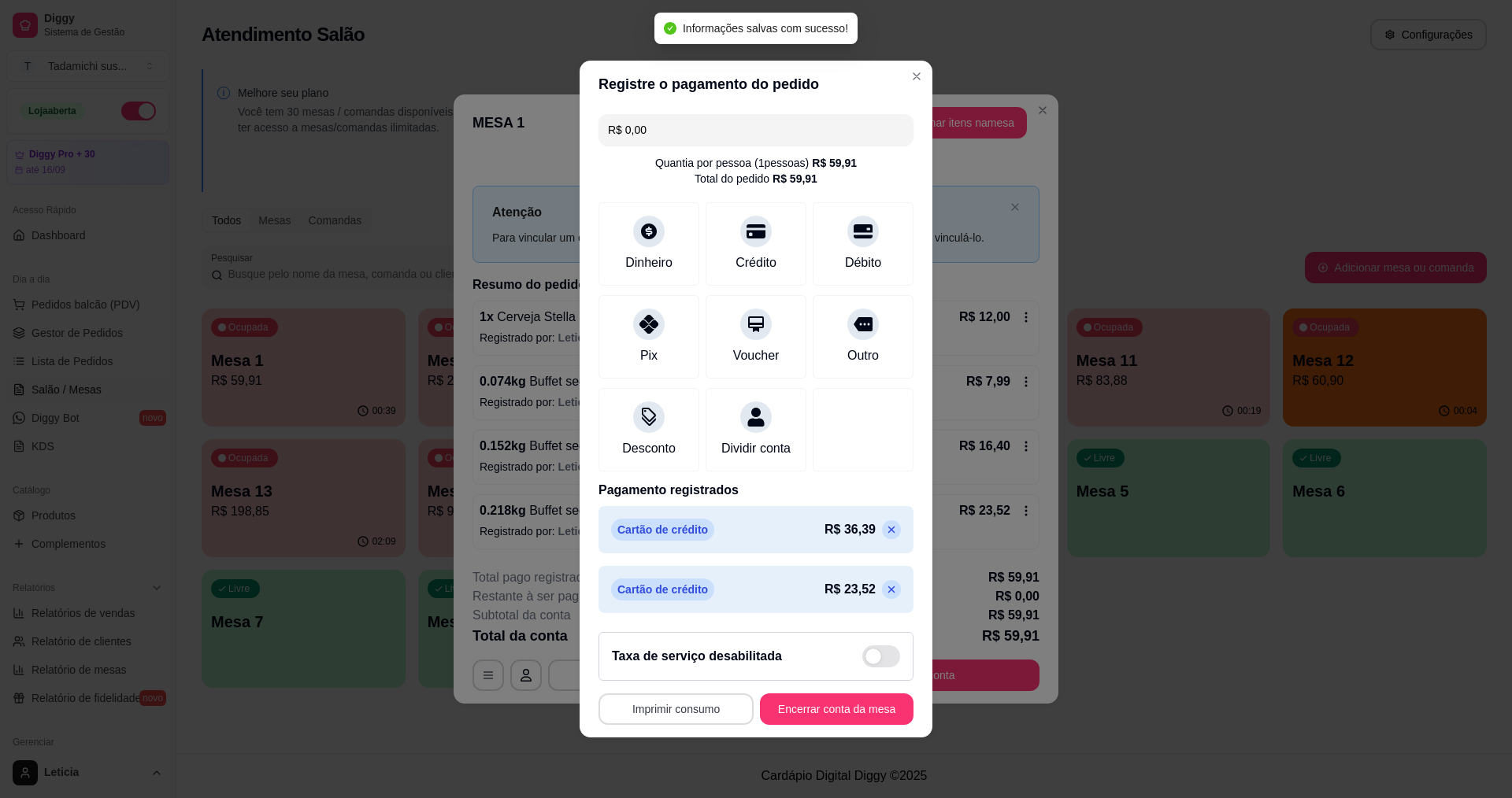
click at [665, 717] on button "Imprimir consumo" at bounding box center [676, 710] width 155 height 32
click at [681, 644] on button "IMPRESSORA" at bounding box center [677, 651] width 121 height 25
click at [771, 725] on button "Encerrar conta da mesa" at bounding box center [837, 710] width 153 height 32
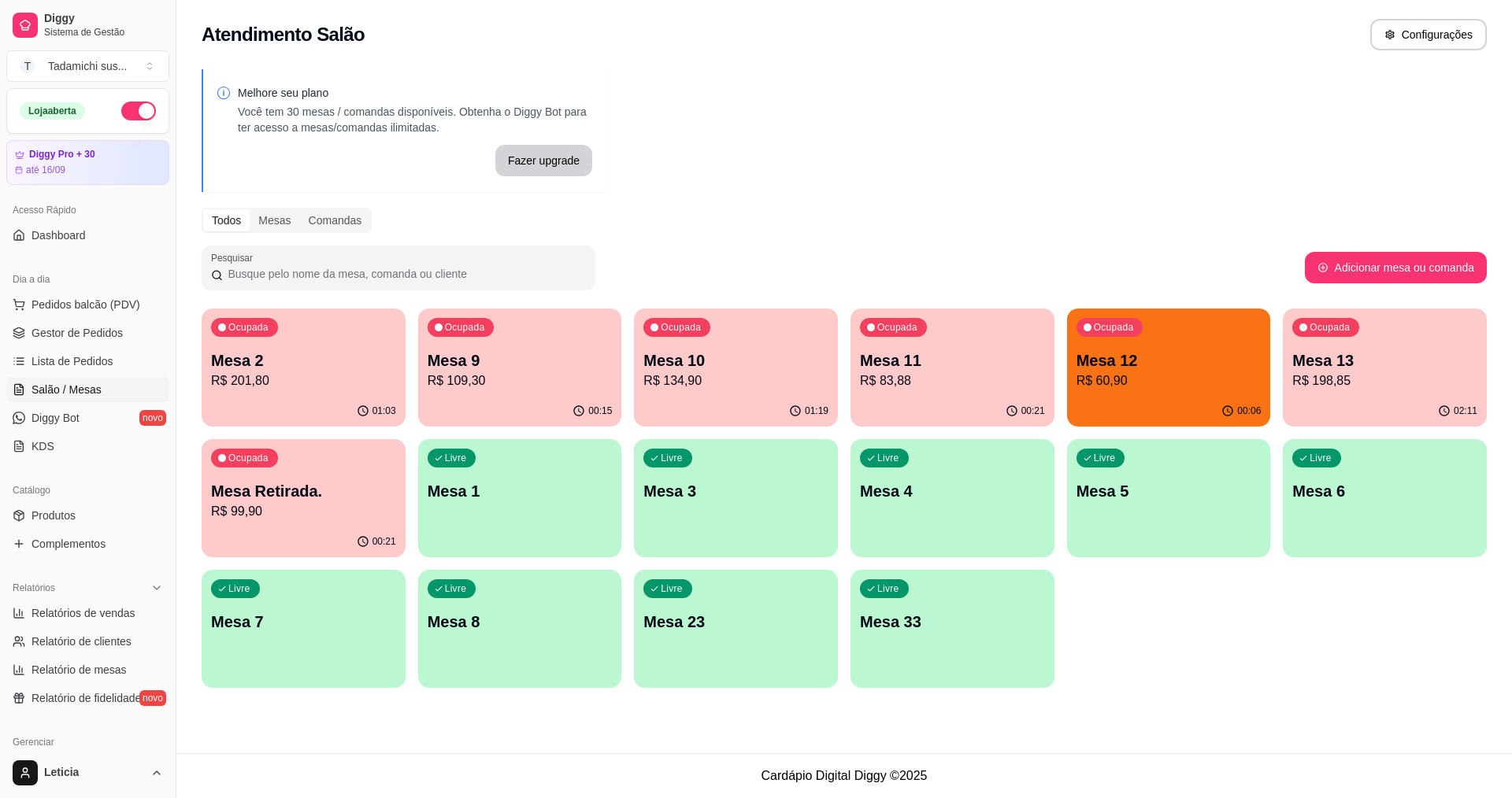
click at [232, 522] on div "Ocupada Mesa Retirada. R$ 99,90" at bounding box center [304, 483] width 204 height 88
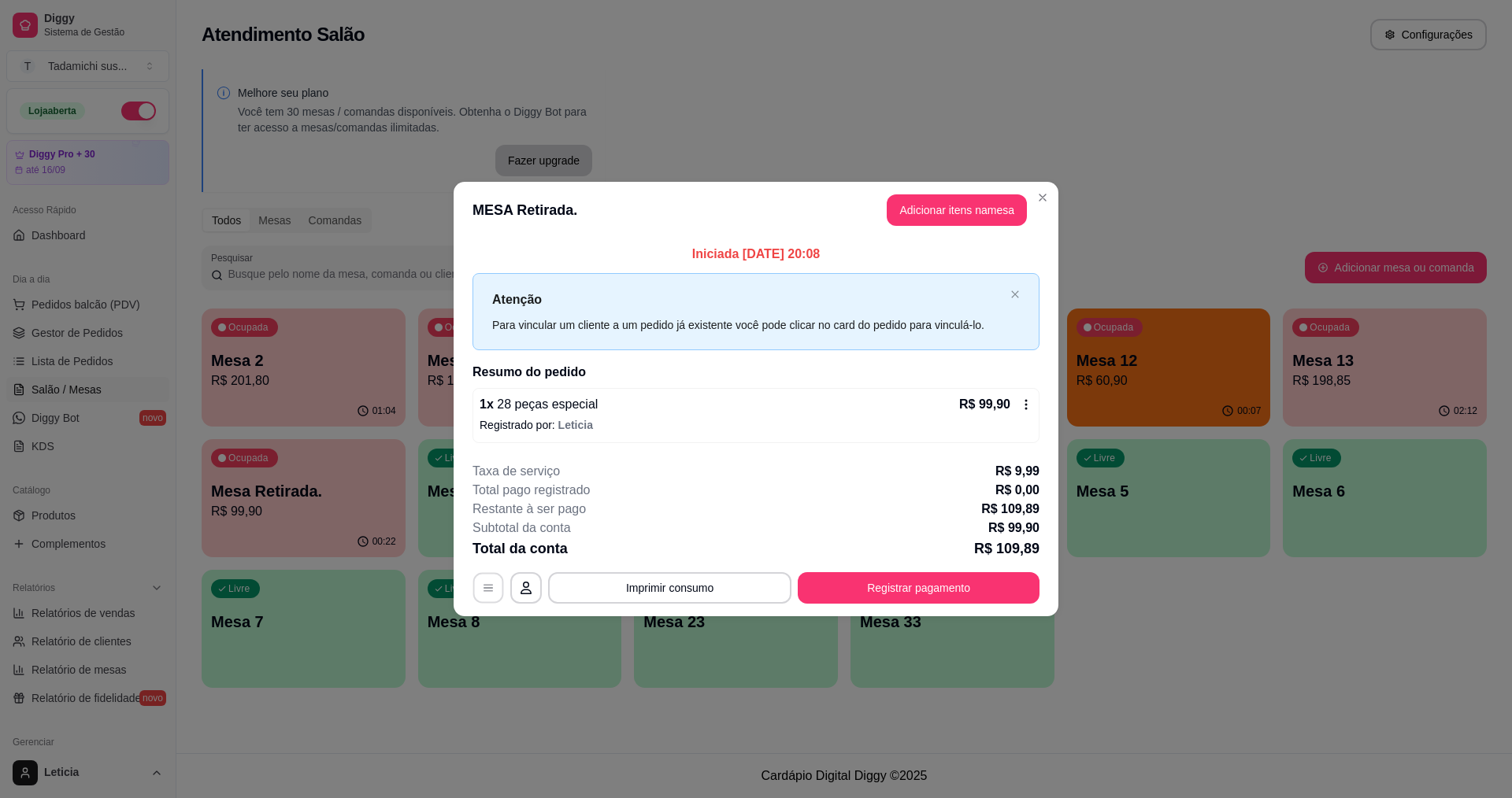
click at [478, 585] on button "button" at bounding box center [488, 587] width 31 height 31
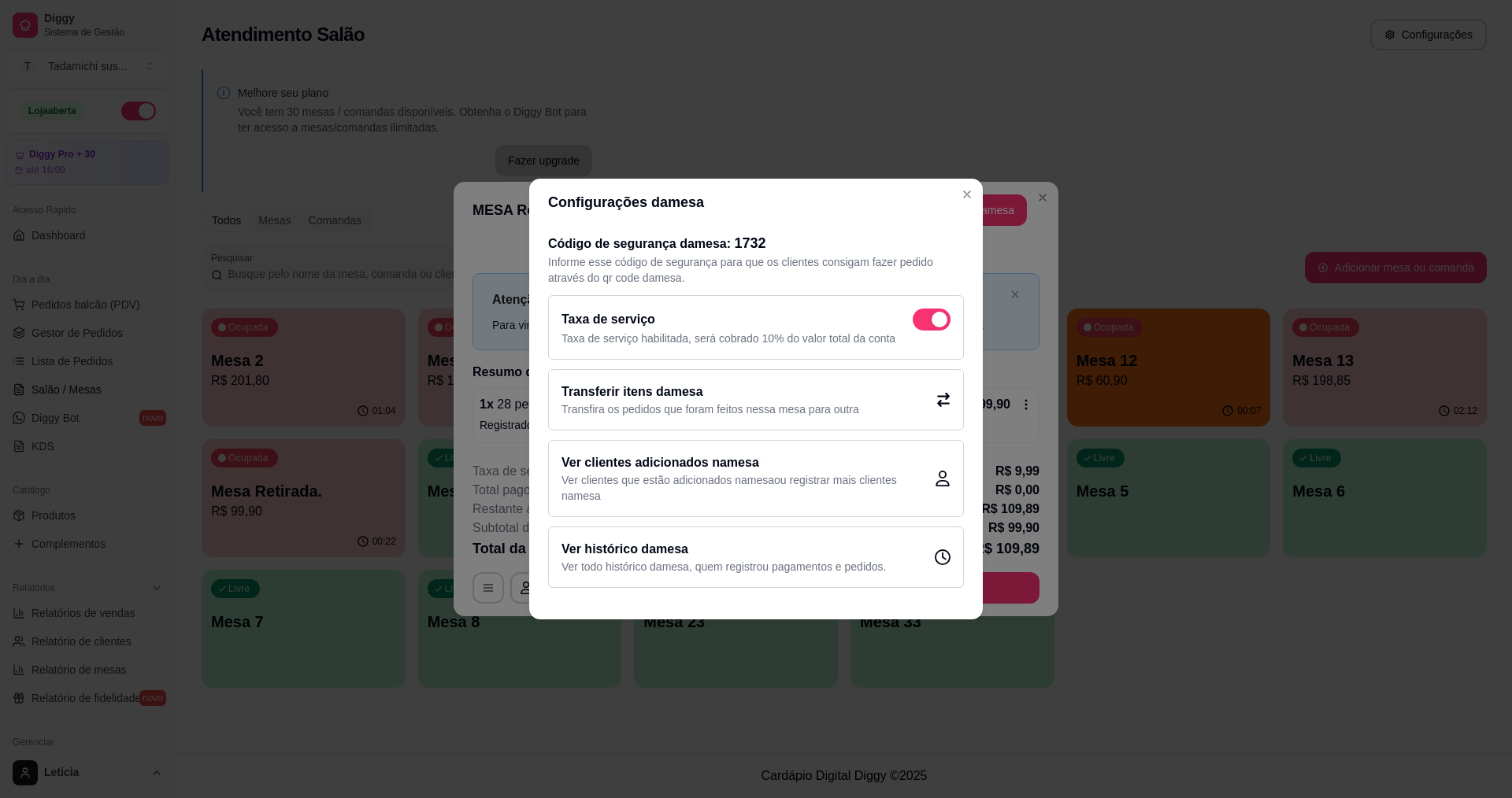
click at [926, 326] on span at bounding box center [932, 320] width 38 height 22
click at [922, 326] on input "checkbox" at bounding box center [917, 328] width 10 height 10
checkbox input "false"
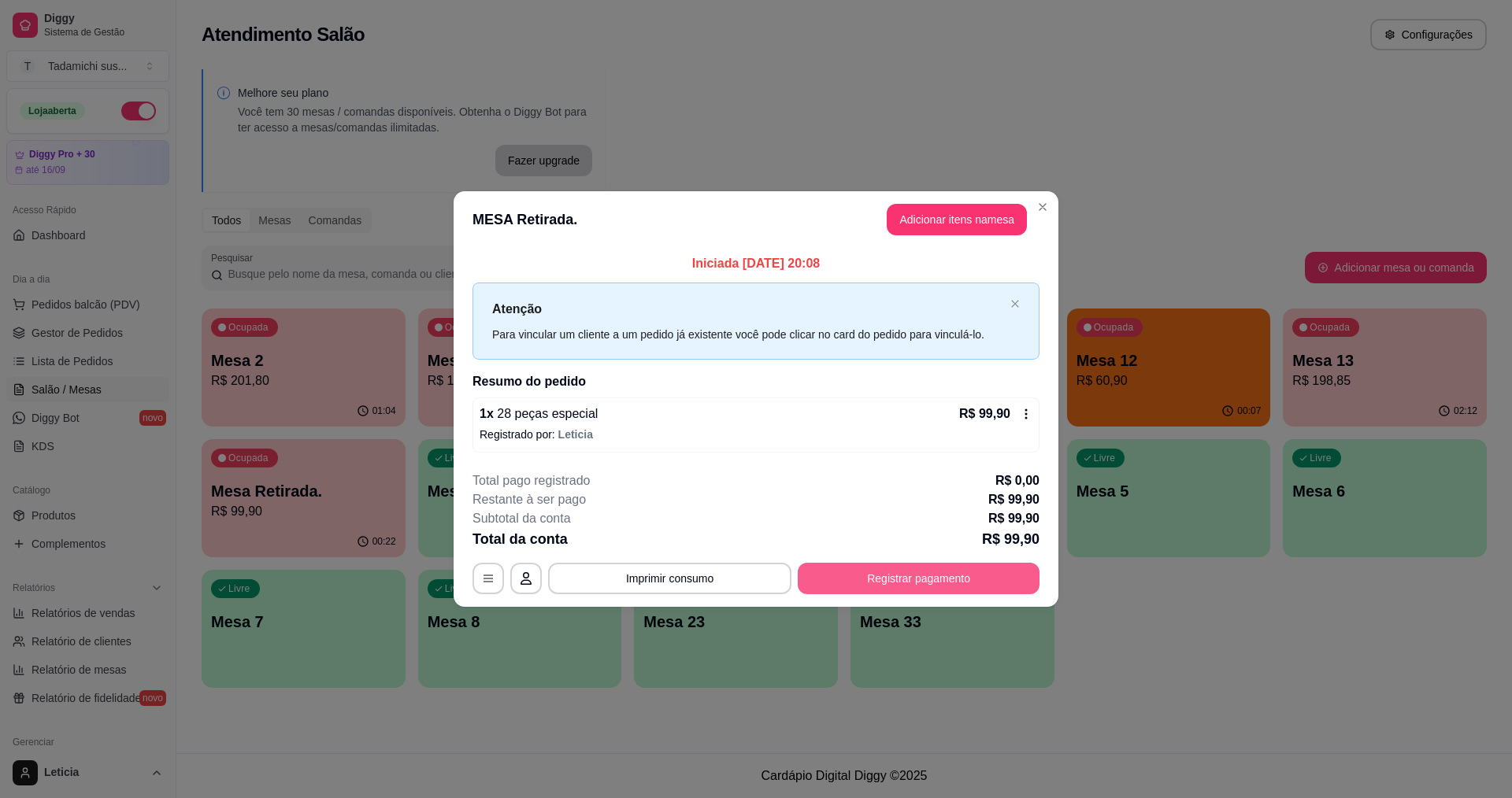
click at [930, 578] on button "Registrar pagamento" at bounding box center [918, 579] width 242 height 32
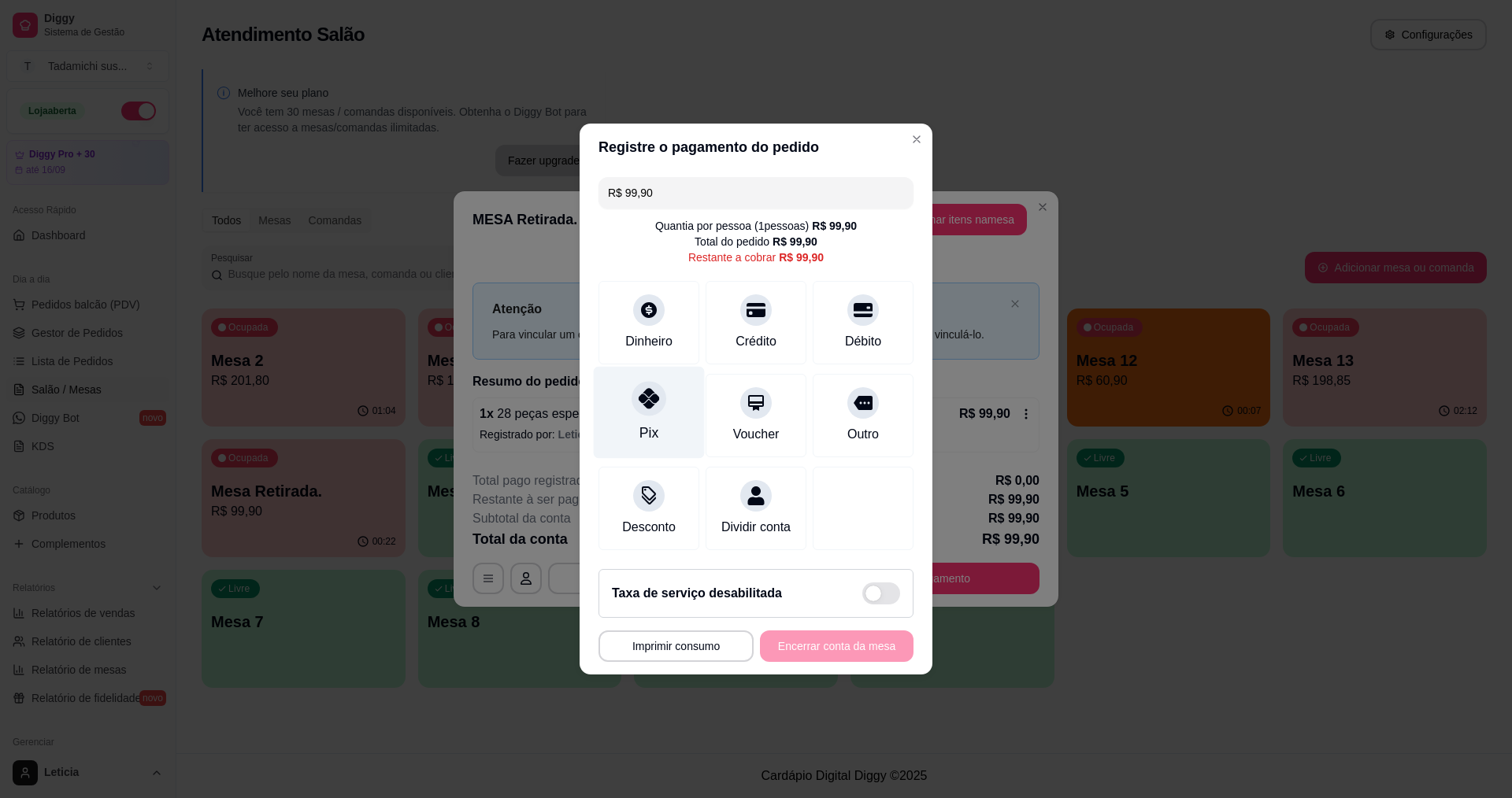
click at [644, 412] on div "Pix" at bounding box center [649, 412] width 111 height 92
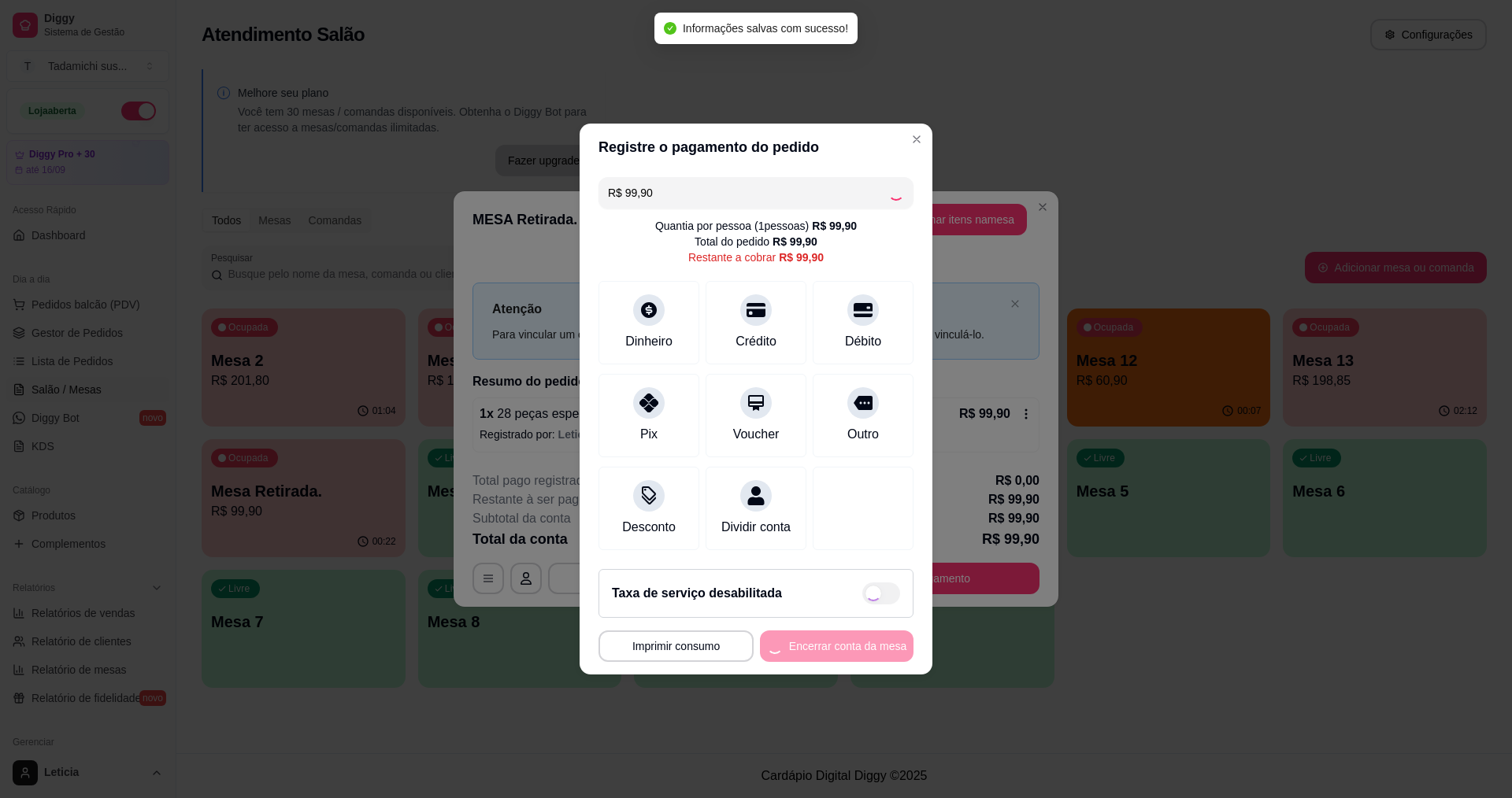
type input "R$ 0,00"
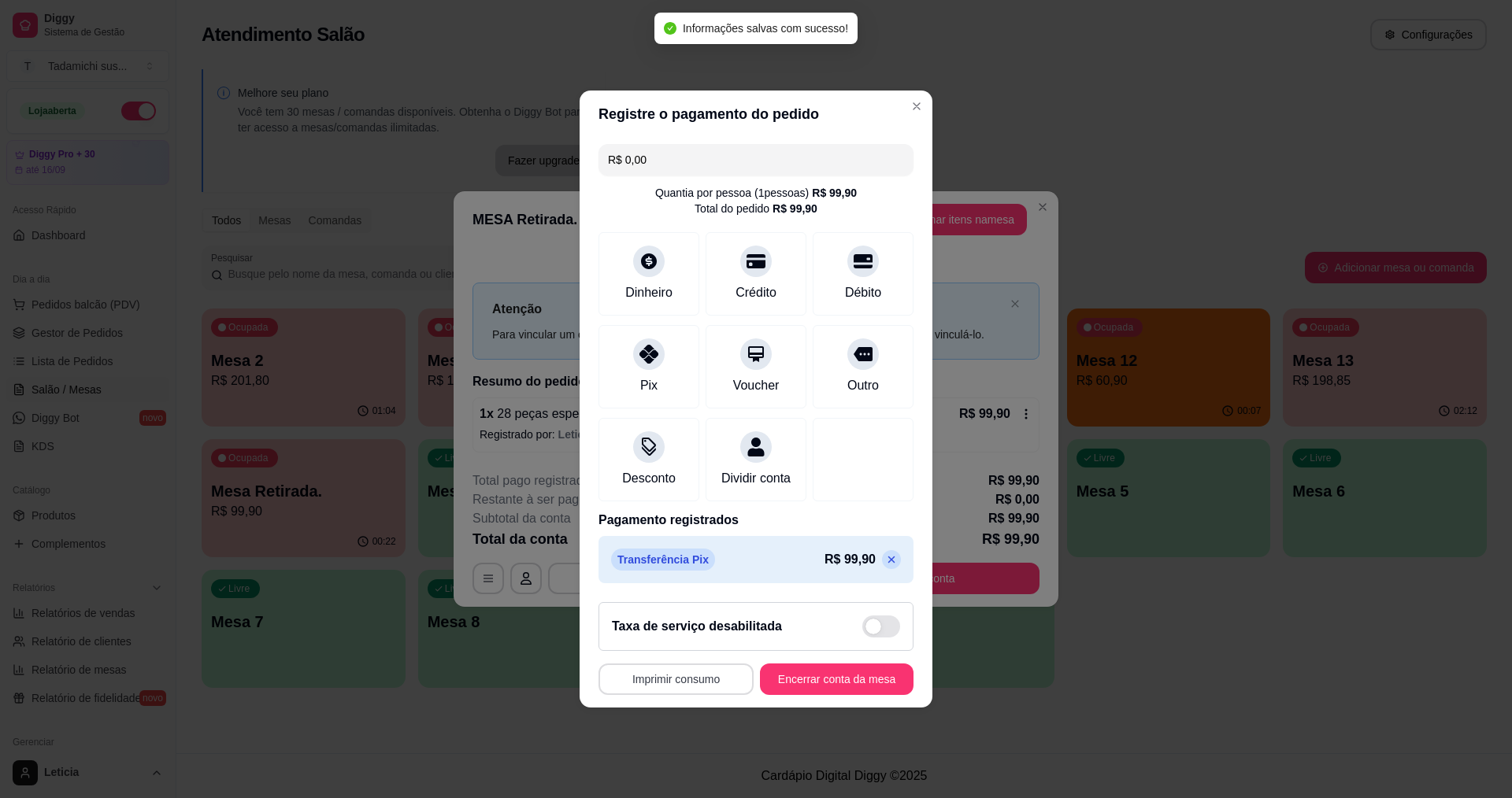
click at [696, 683] on button "Imprimir consumo" at bounding box center [676, 679] width 155 height 32
click at [686, 614] on button "IMPRESSORA" at bounding box center [677, 621] width 121 height 25
click at [790, 695] on button "Encerrar conta da mesa" at bounding box center [837, 679] width 149 height 31
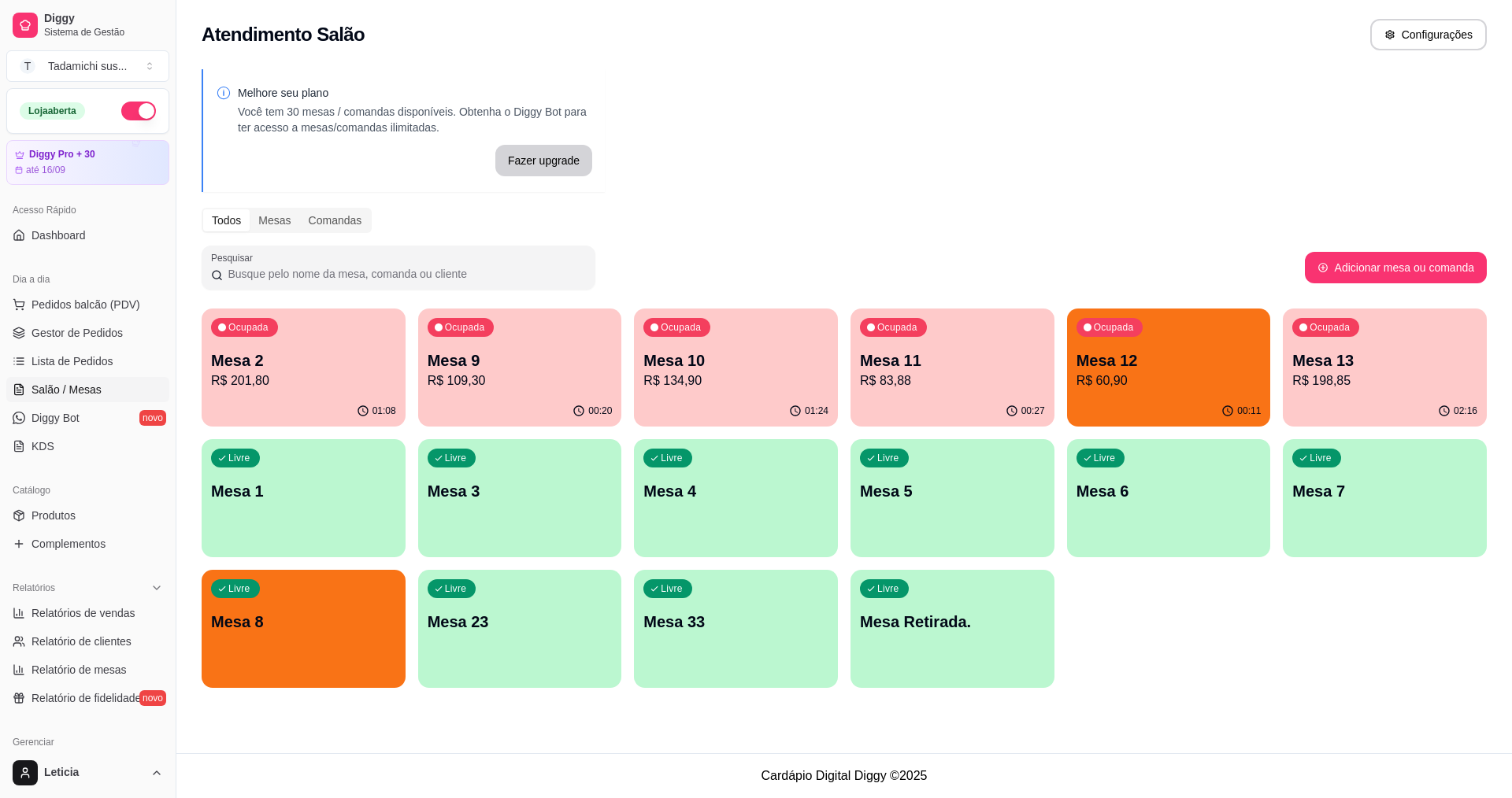
click at [1348, 395] on div "Ocupada Mesa 13 R$ 198,85" at bounding box center [1385, 352] width 204 height 88
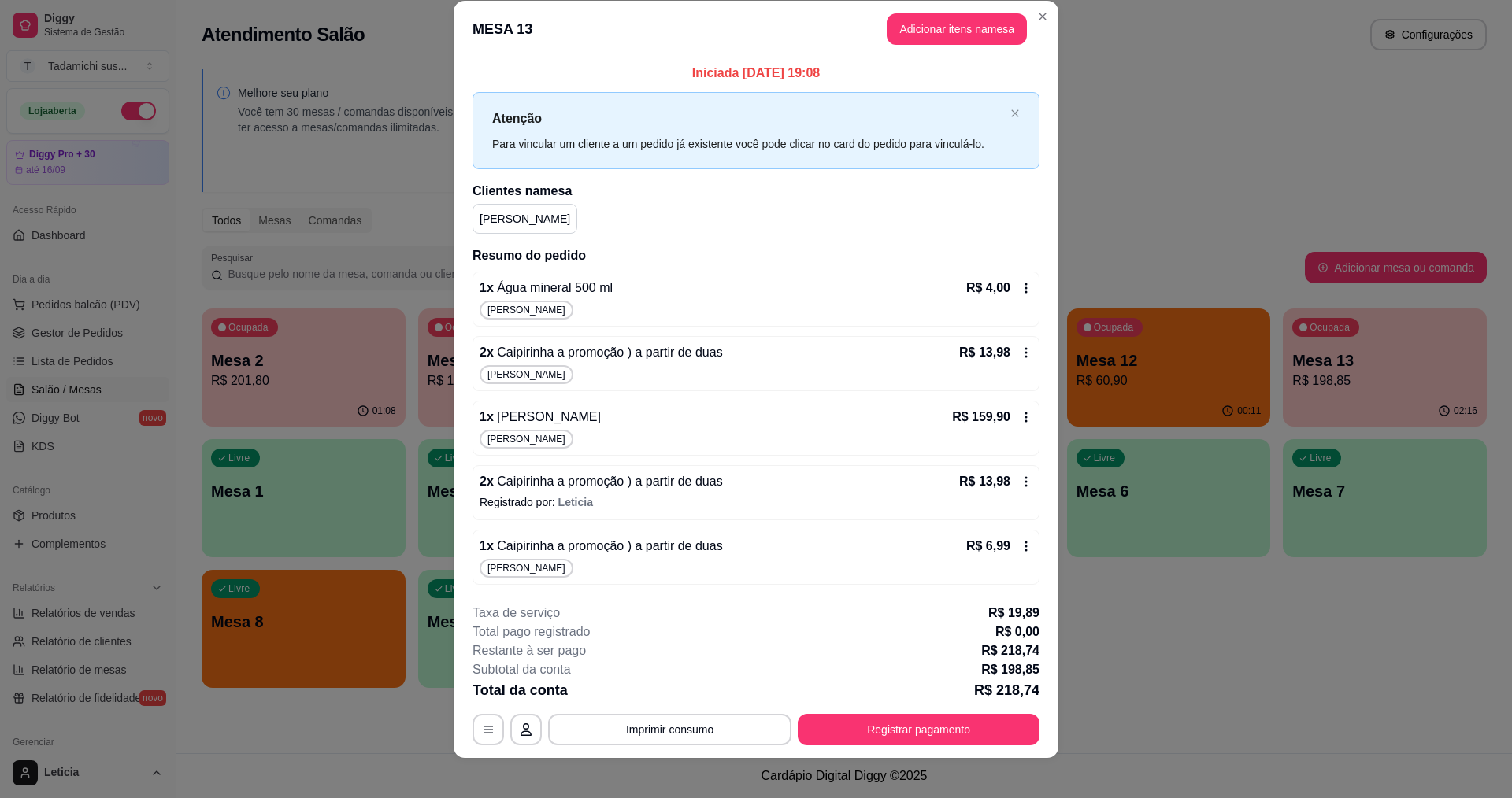
scroll to position [30, 0]
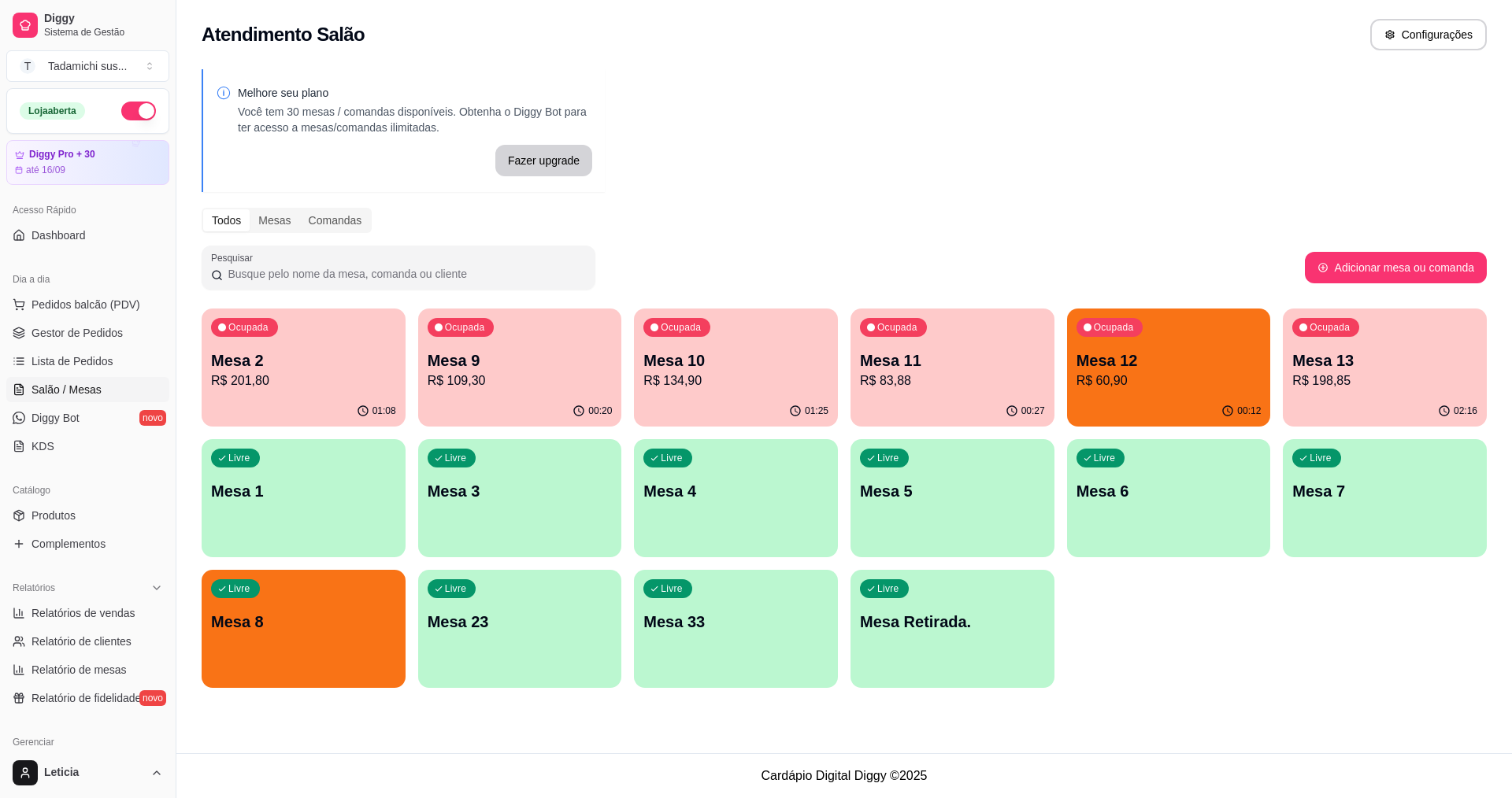
click at [228, 646] on div "Livre Mesa 8" at bounding box center [304, 619] width 204 height 100
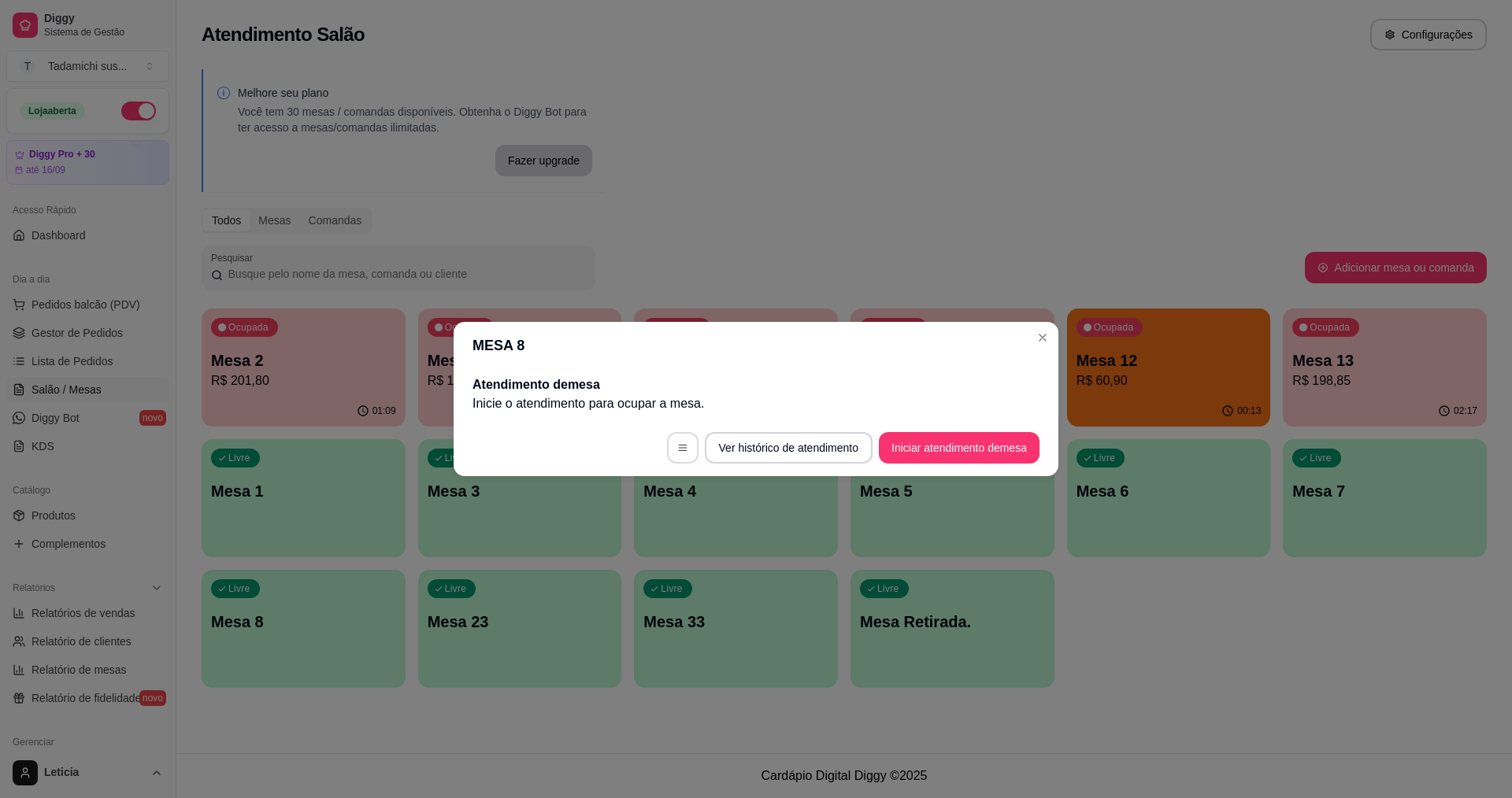
click at [685, 451] on button "button" at bounding box center [683, 448] width 32 height 32
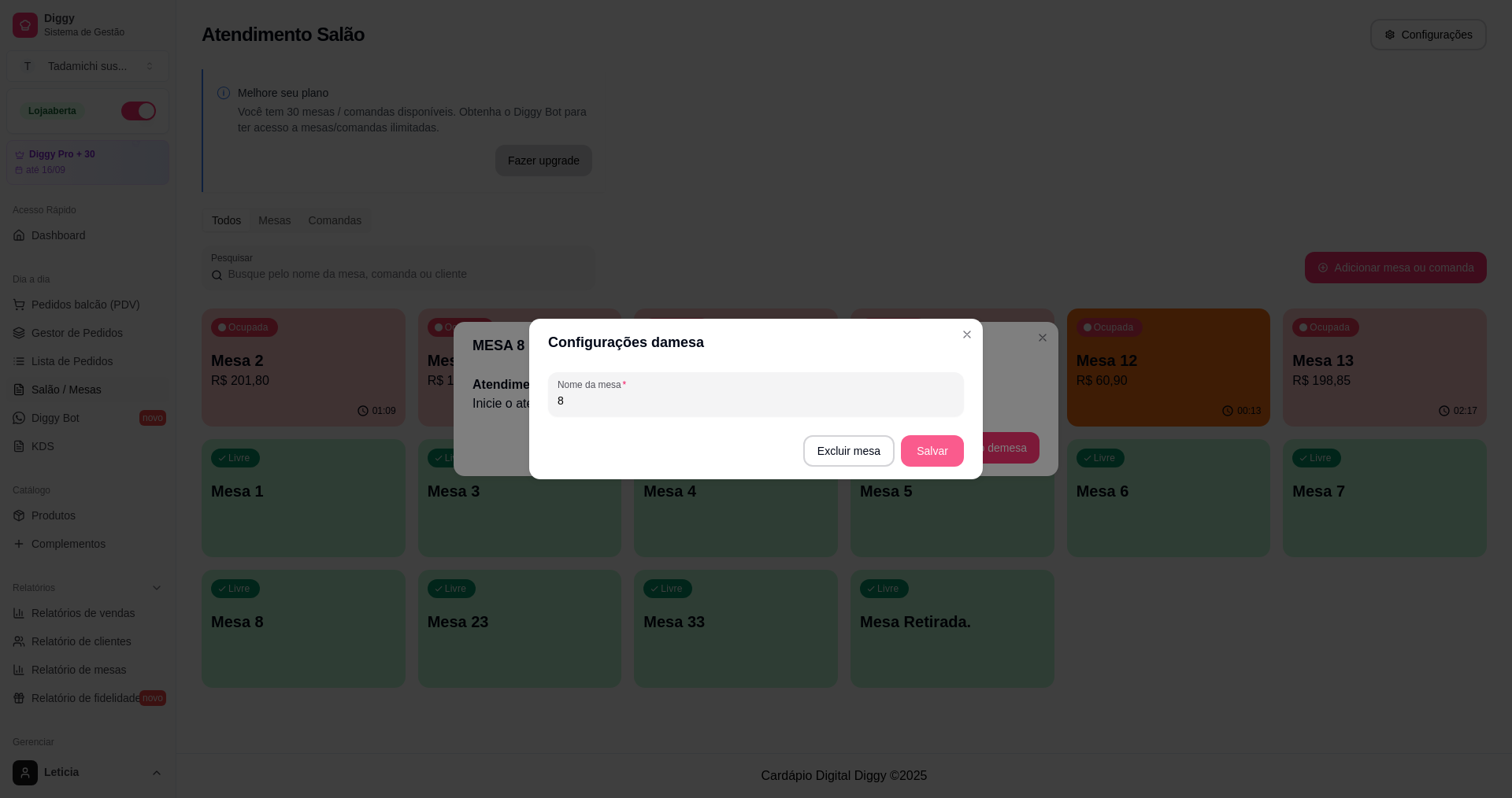
click at [903, 446] on button "Salvar" at bounding box center [933, 451] width 63 height 32
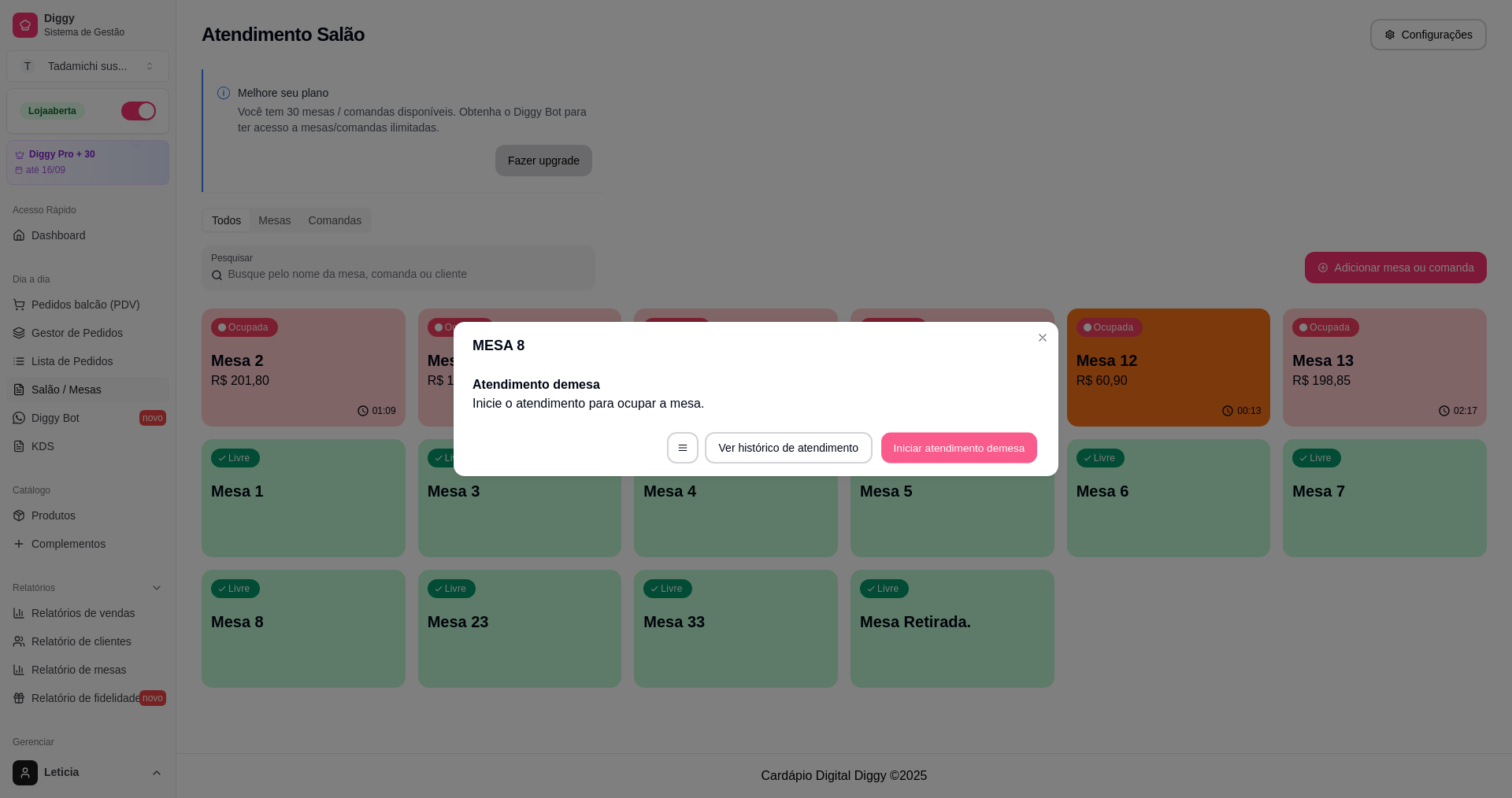
click at [967, 442] on button "Iniciar atendimento de mesa" at bounding box center [959, 448] width 156 height 31
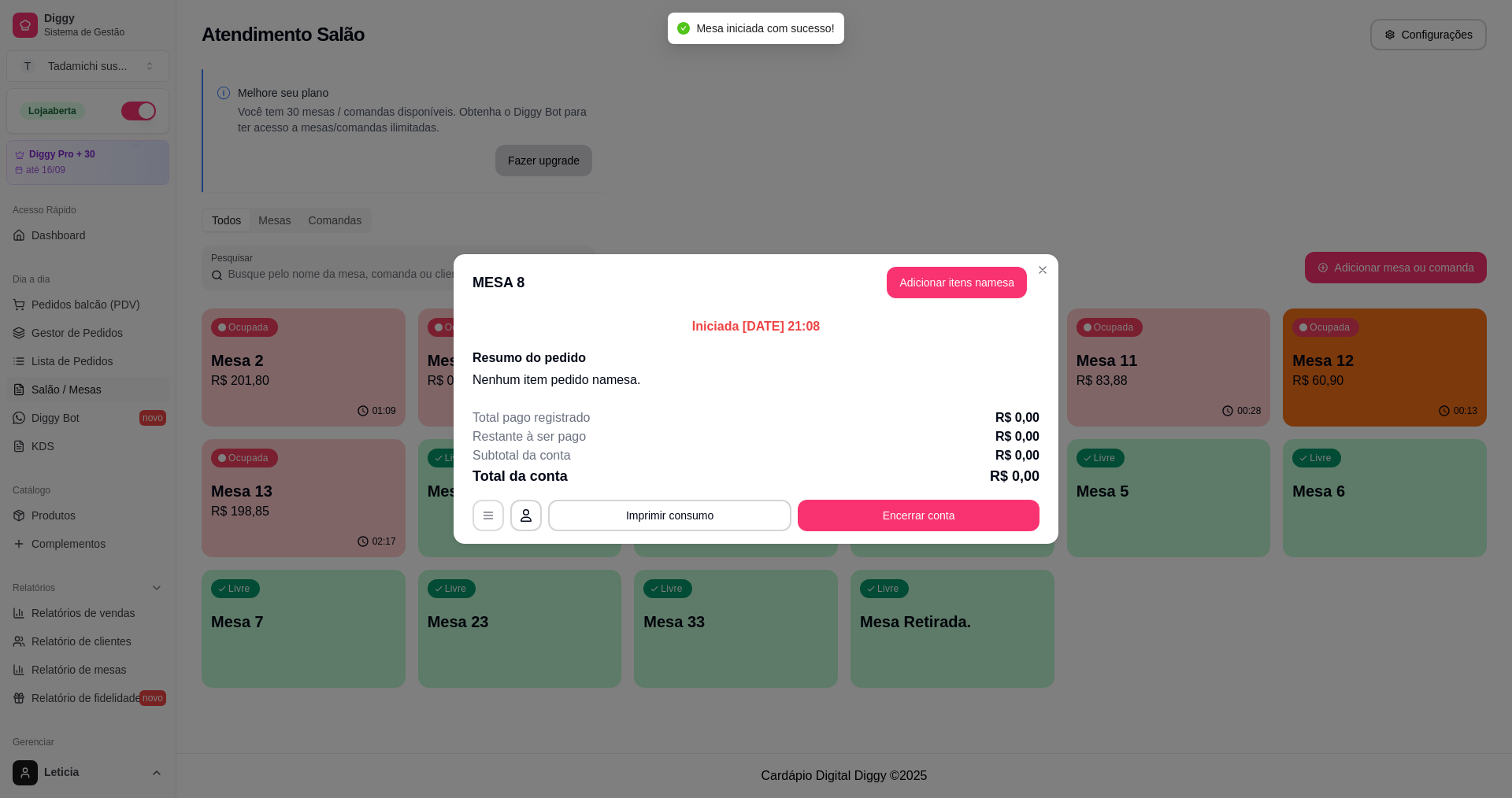
click at [492, 519] on icon "button" at bounding box center [488, 516] width 9 height 7
click at [929, 275] on button "Adicionar itens na mesa" at bounding box center [956, 283] width 135 height 31
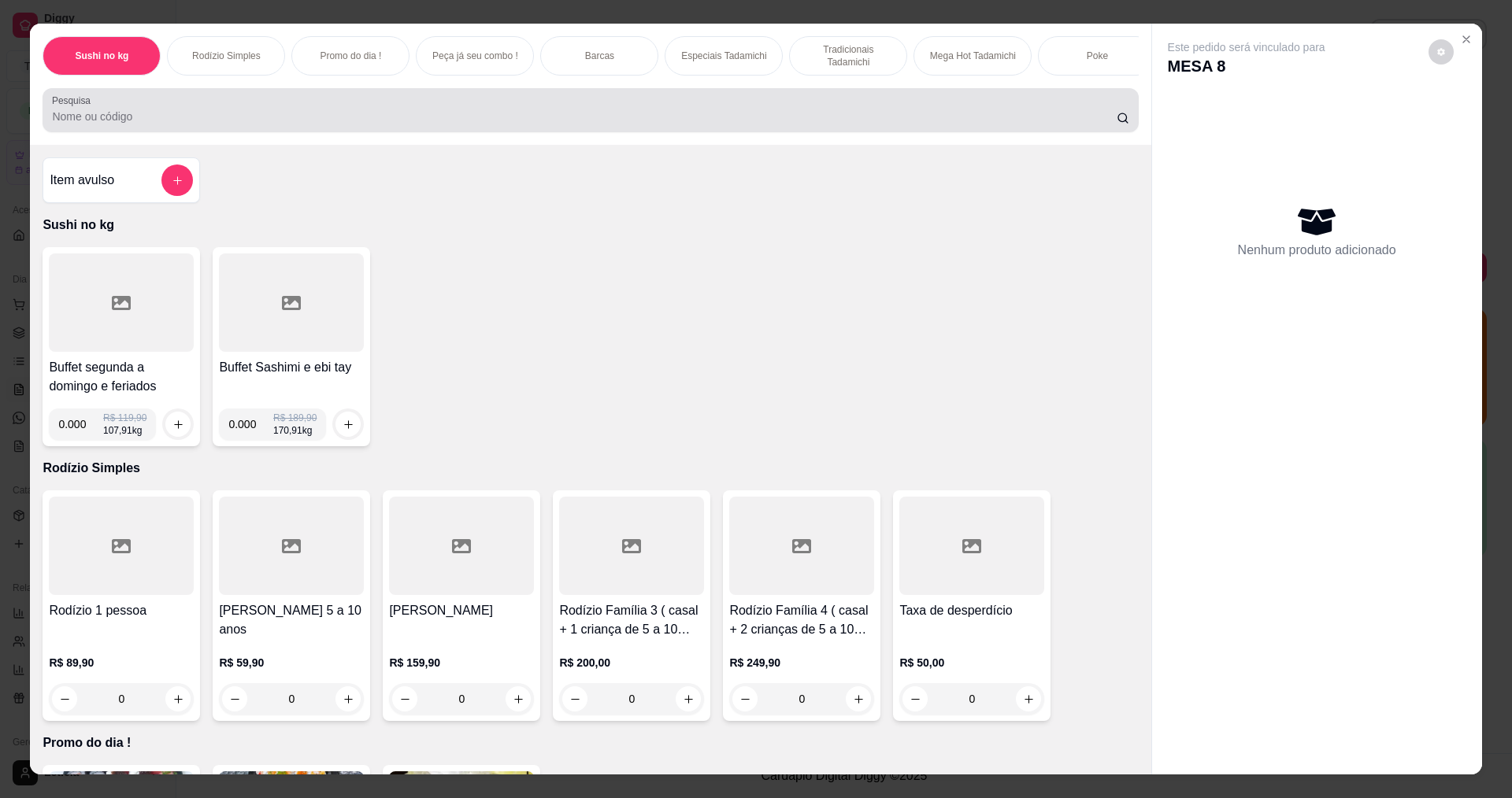
click at [786, 101] on div "Pesquisa" at bounding box center [590, 111] width 1095 height 44
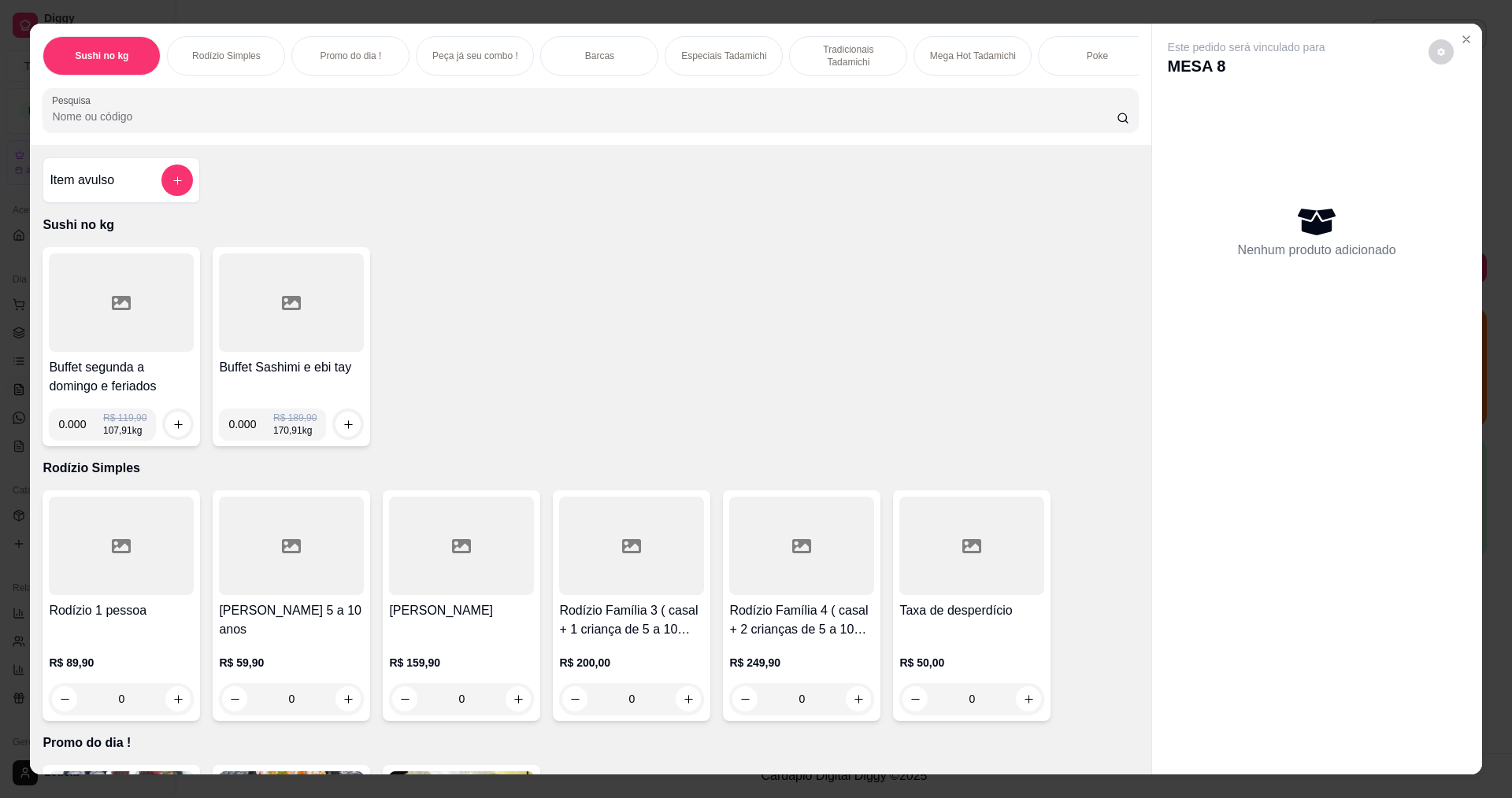
click at [786, 114] on div at bounding box center [590, 111] width 1076 height 32
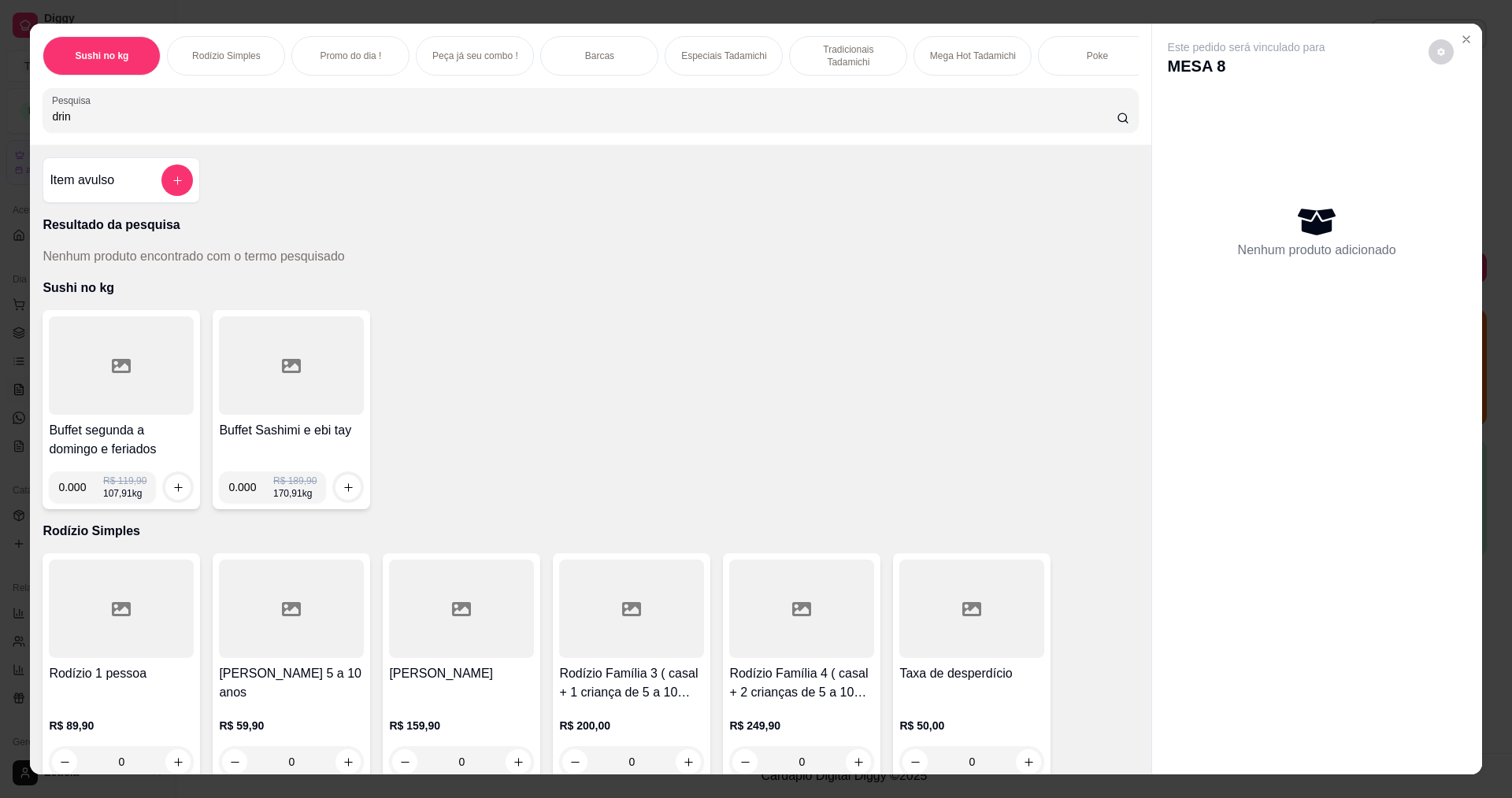
type input "drin"
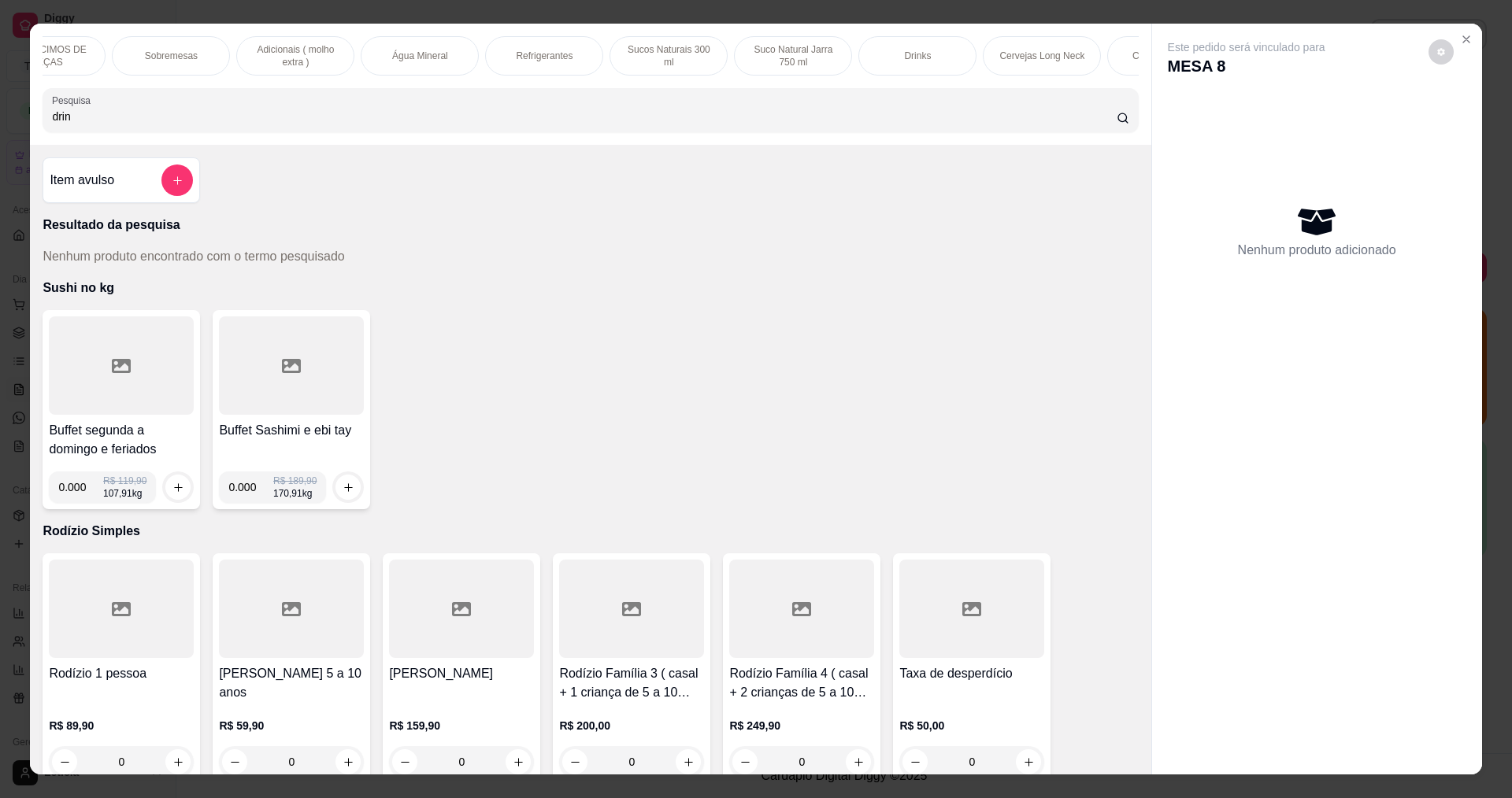
click at [891, 61] on div "Drinks" at bounding box center [917, 56] width 118 height 40
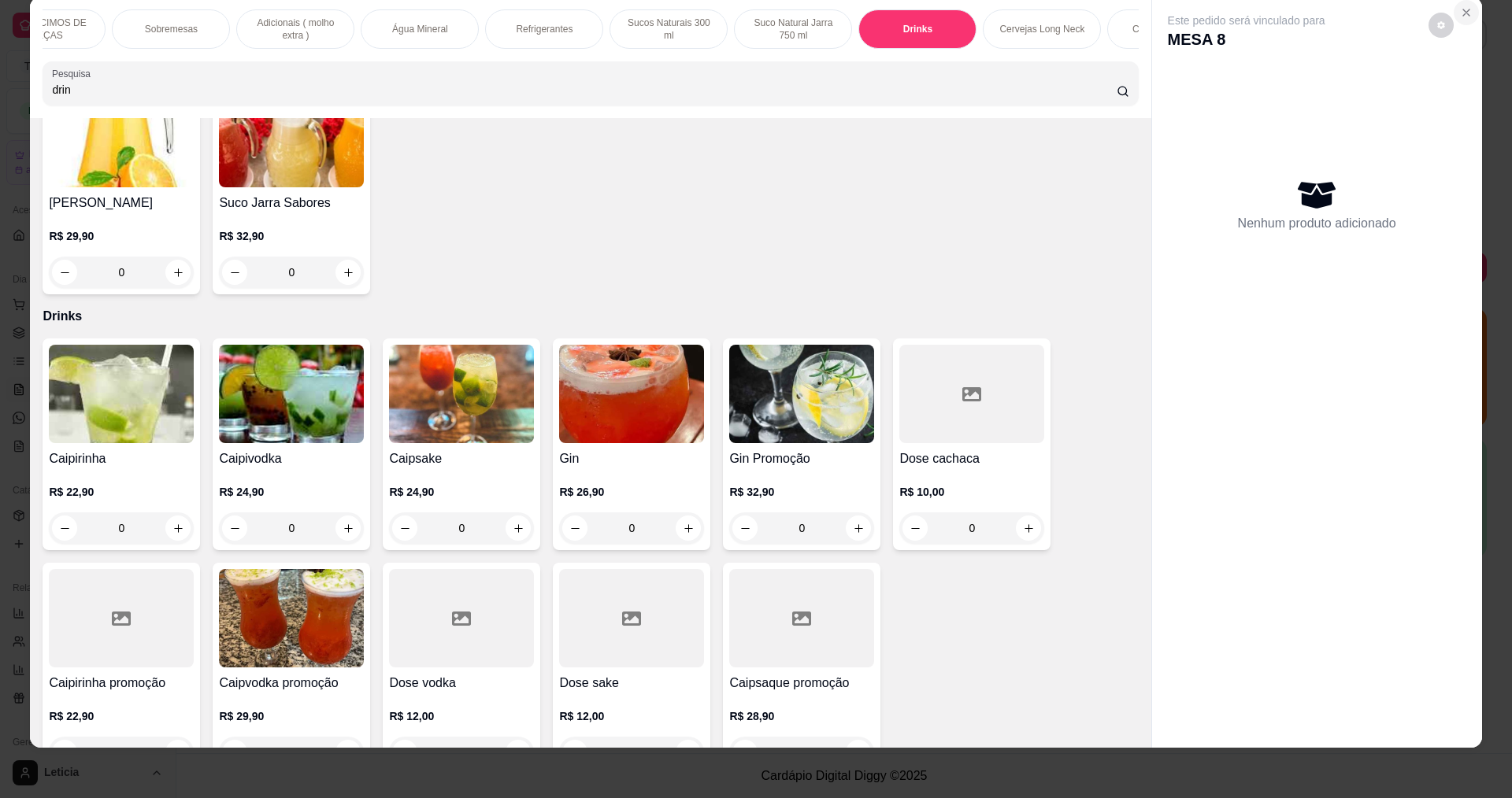
click at [1464, 10] on icon "Close" at bounding box center [1467, 13] width 6 height 6
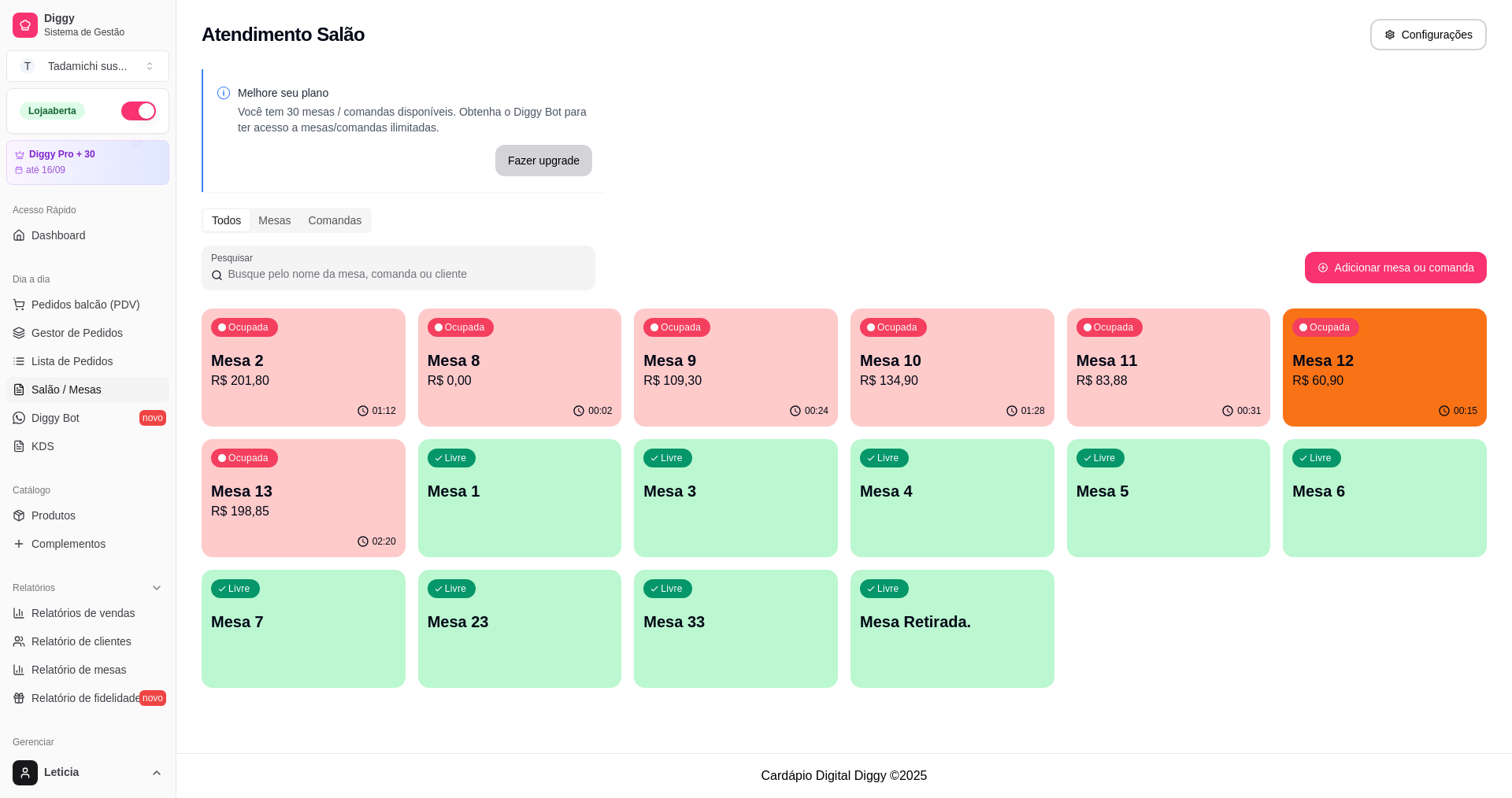
click at [239, 363] on p "Mesa 2" at bounding box center [304, 360] width 185 height 22
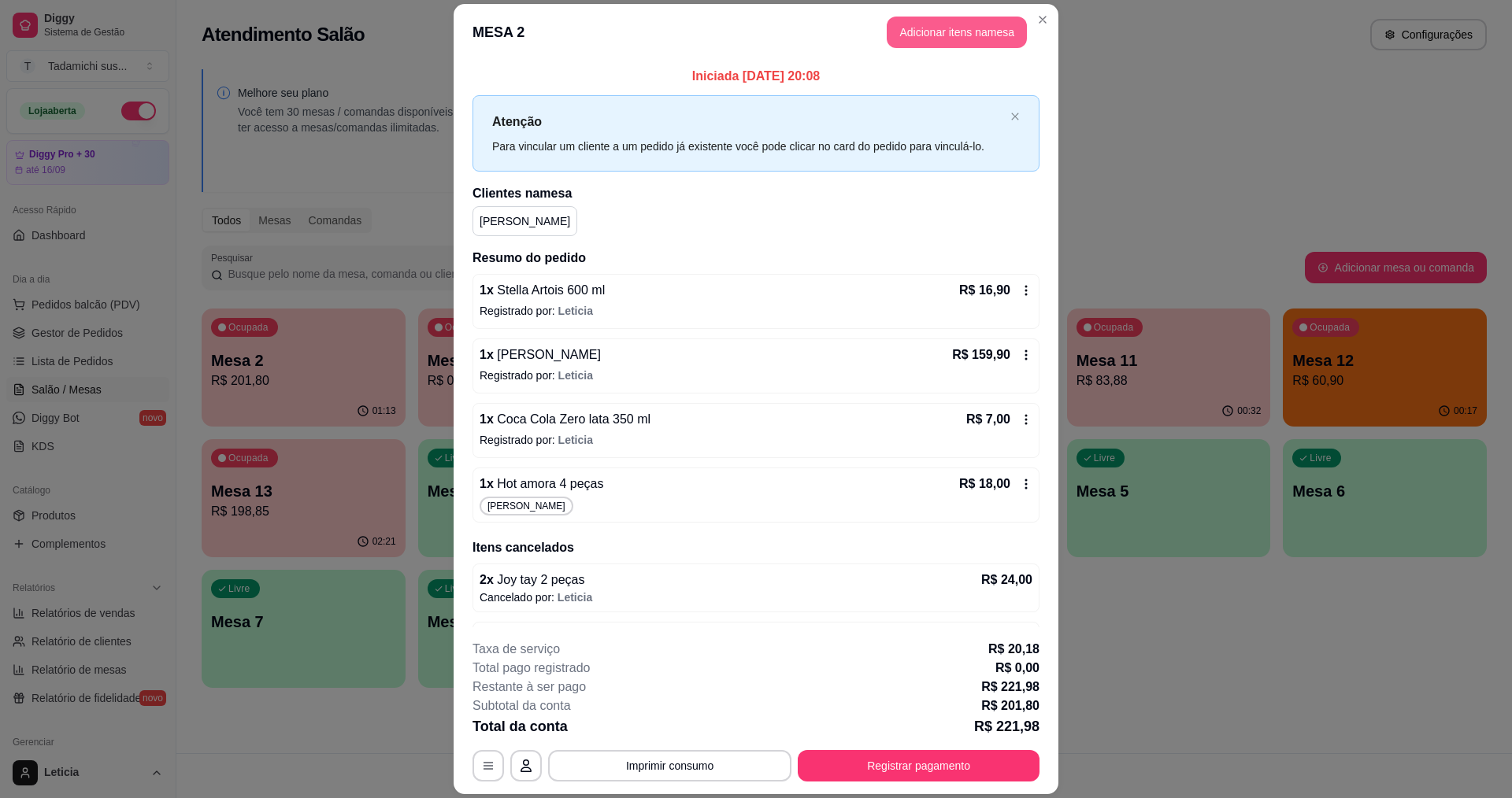
click at [914, 26] on button "Adicionar itens na mesa" at bounding box center [956, 32] width 140 height 32
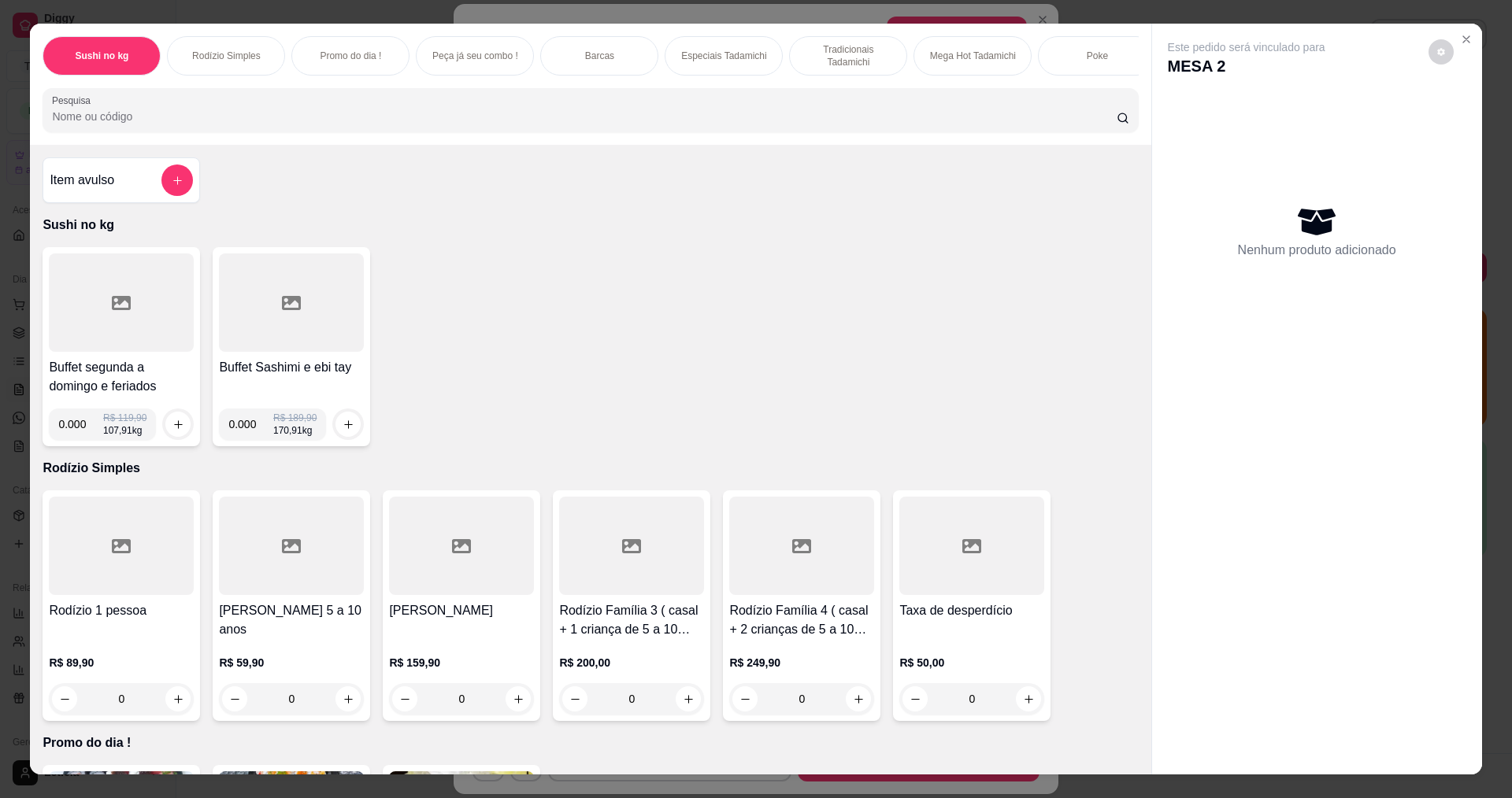
click at [694, 99] on div "Sushi no kg Rodízio Simples Promo do dia ! Peça já seu combo ! Barcas Especiais…" at bounding box center [590, 84] width 1121 height 121
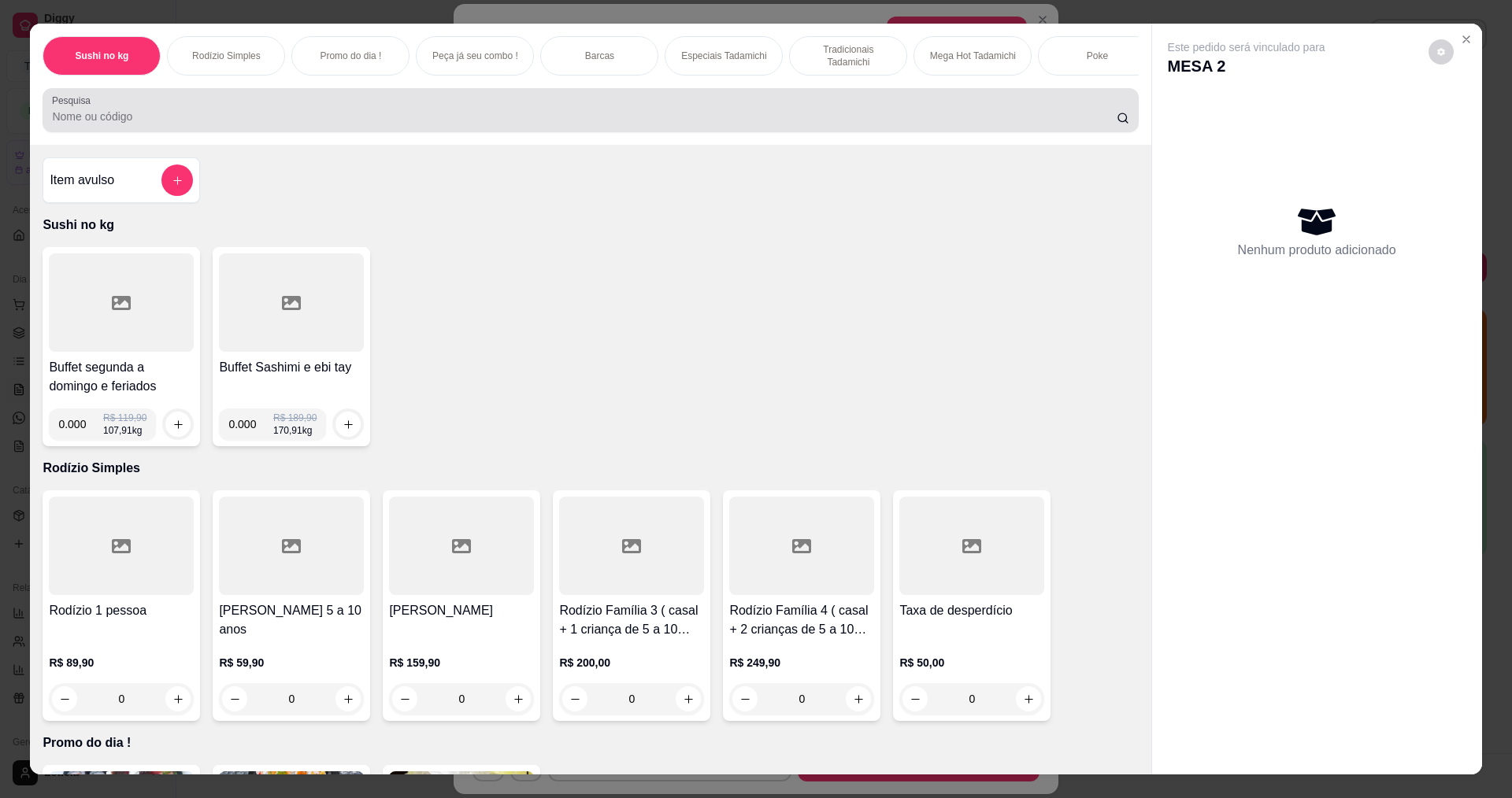
click at [692, 114] on div at bounding box center [590, 111] width 1076 height 32
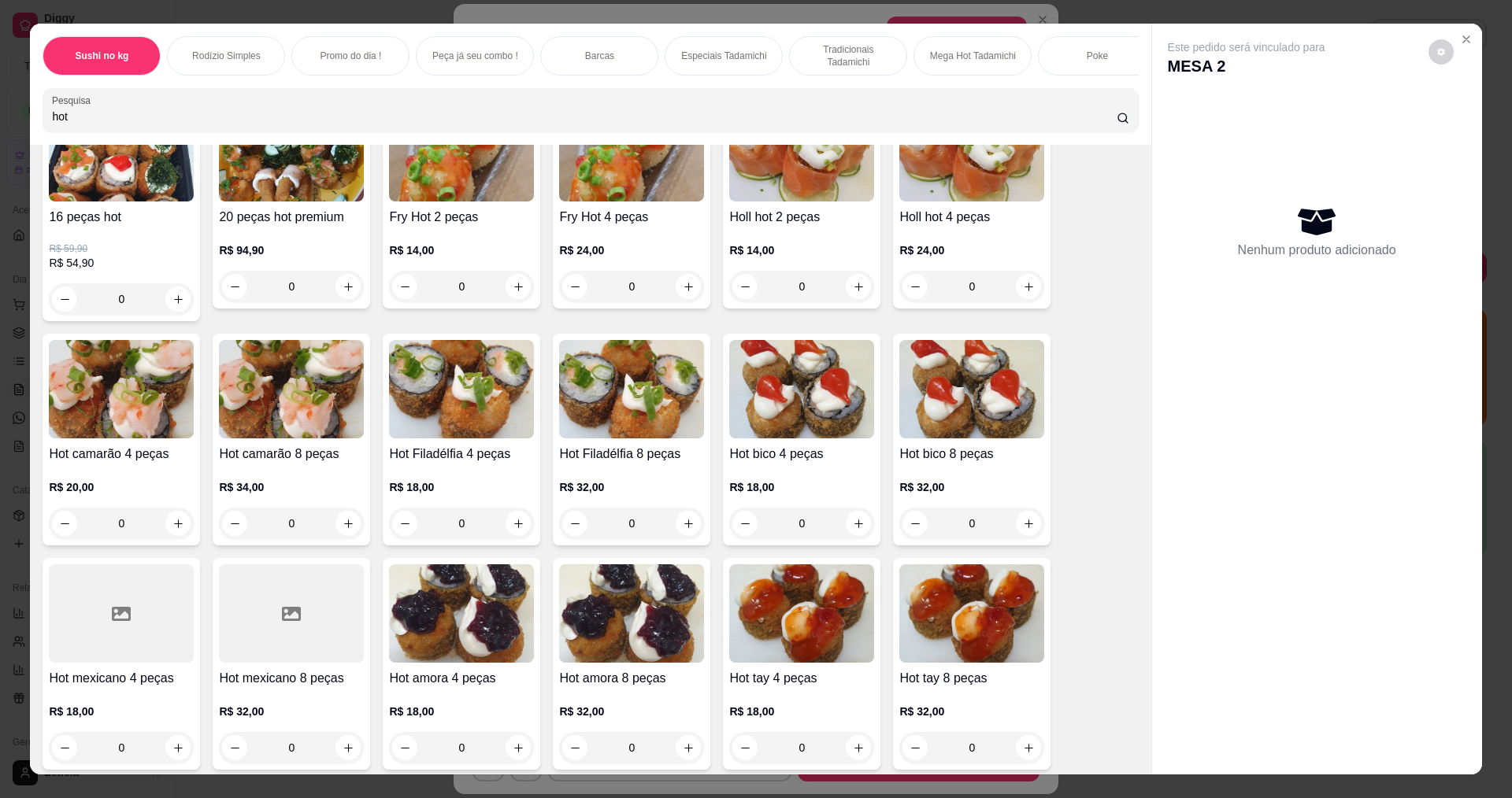
scroll to position [0, 0]
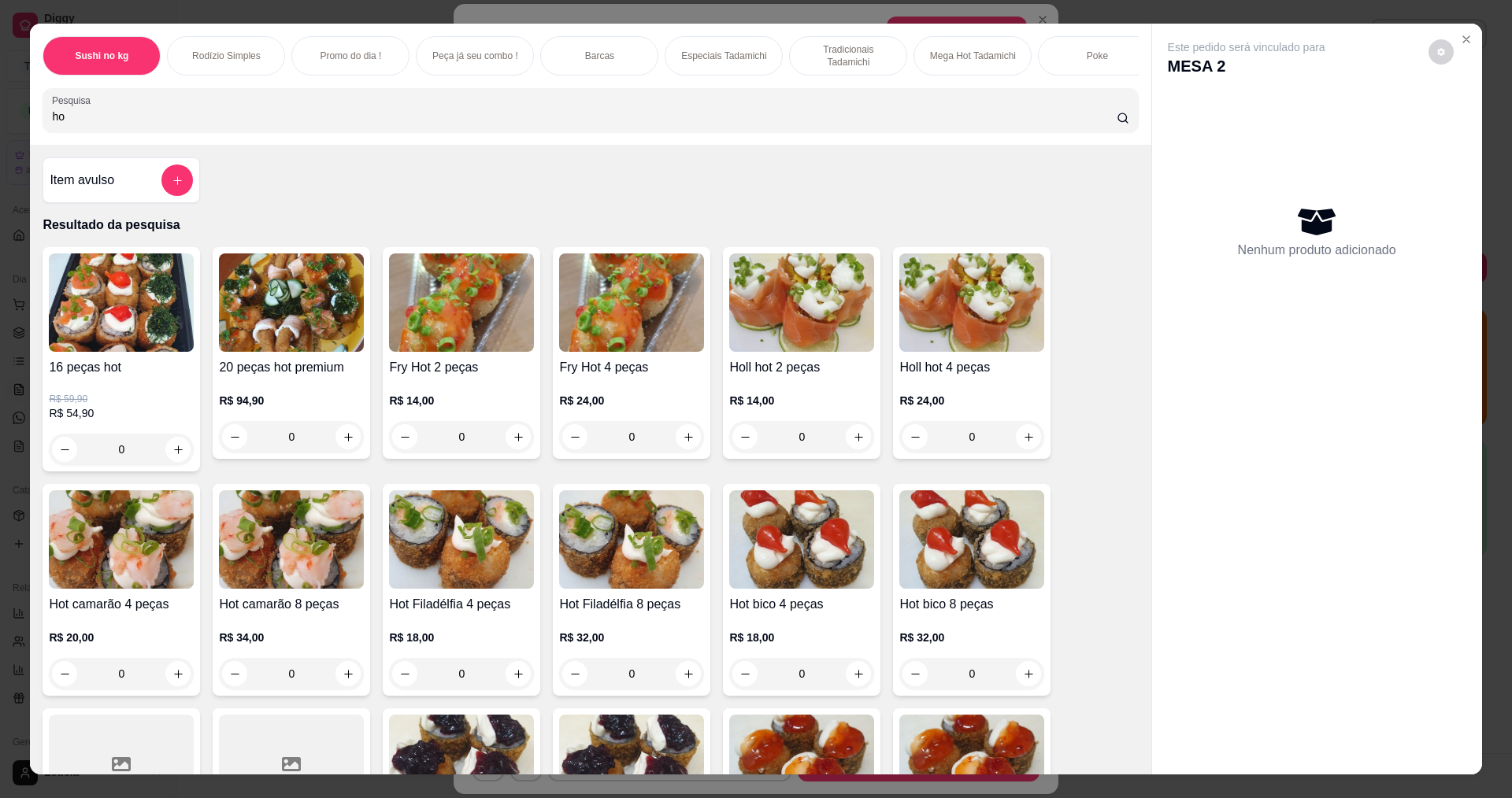
type input "h"
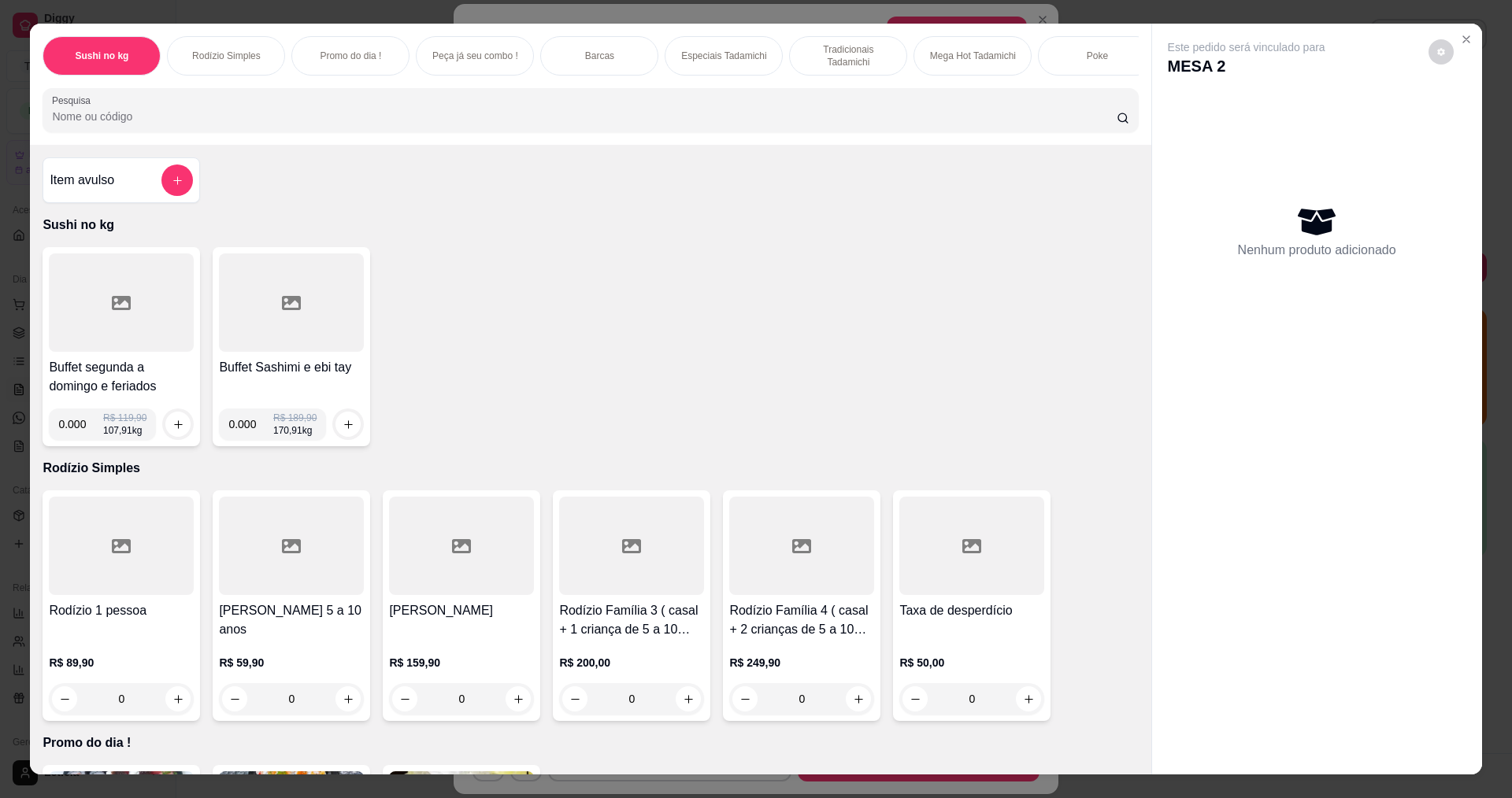
click at [200, 124] on input "Pesquisa" at bounding box center [584, 117] width 1064 height 16
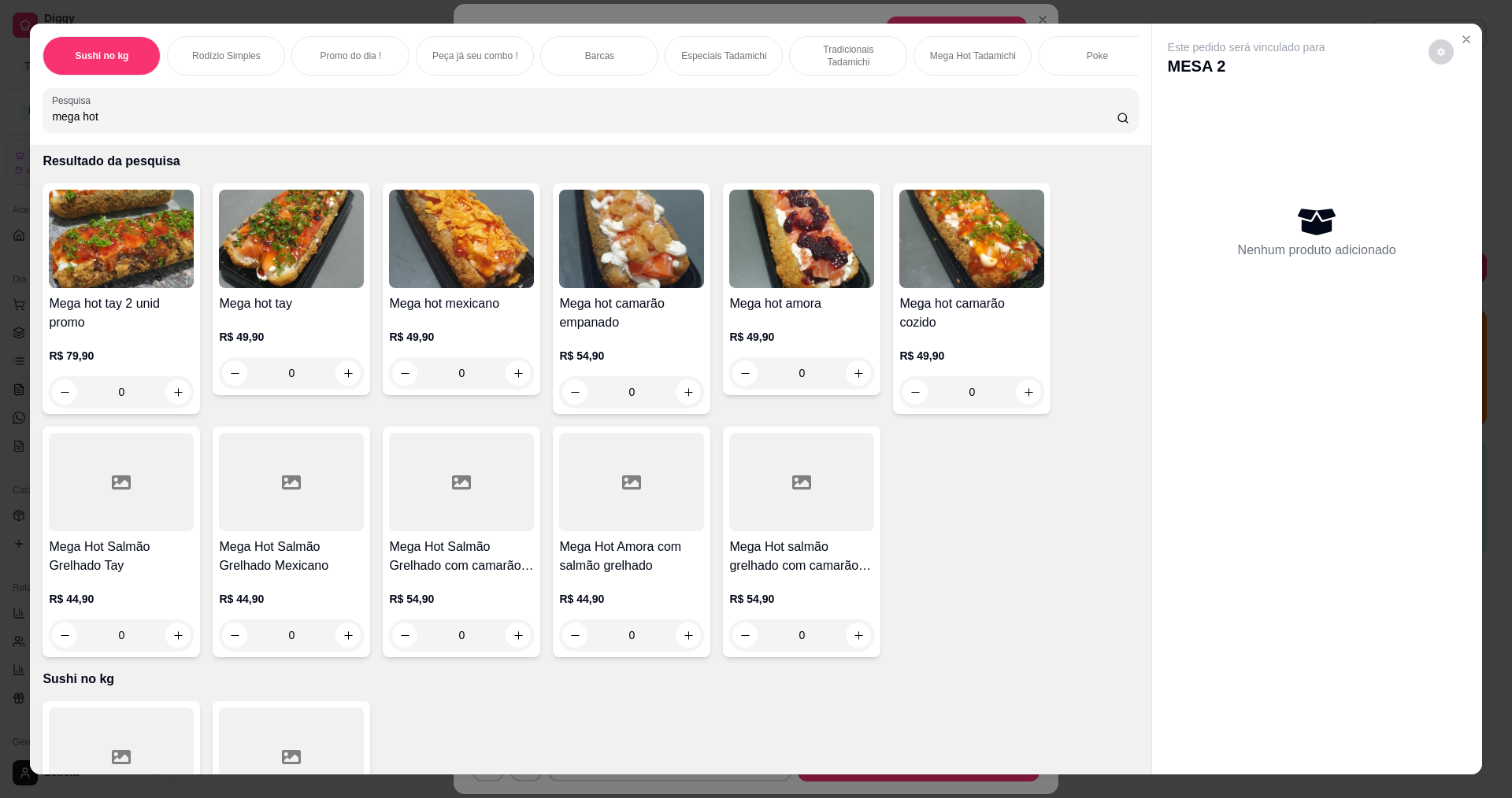
scroll to position [315, 0]
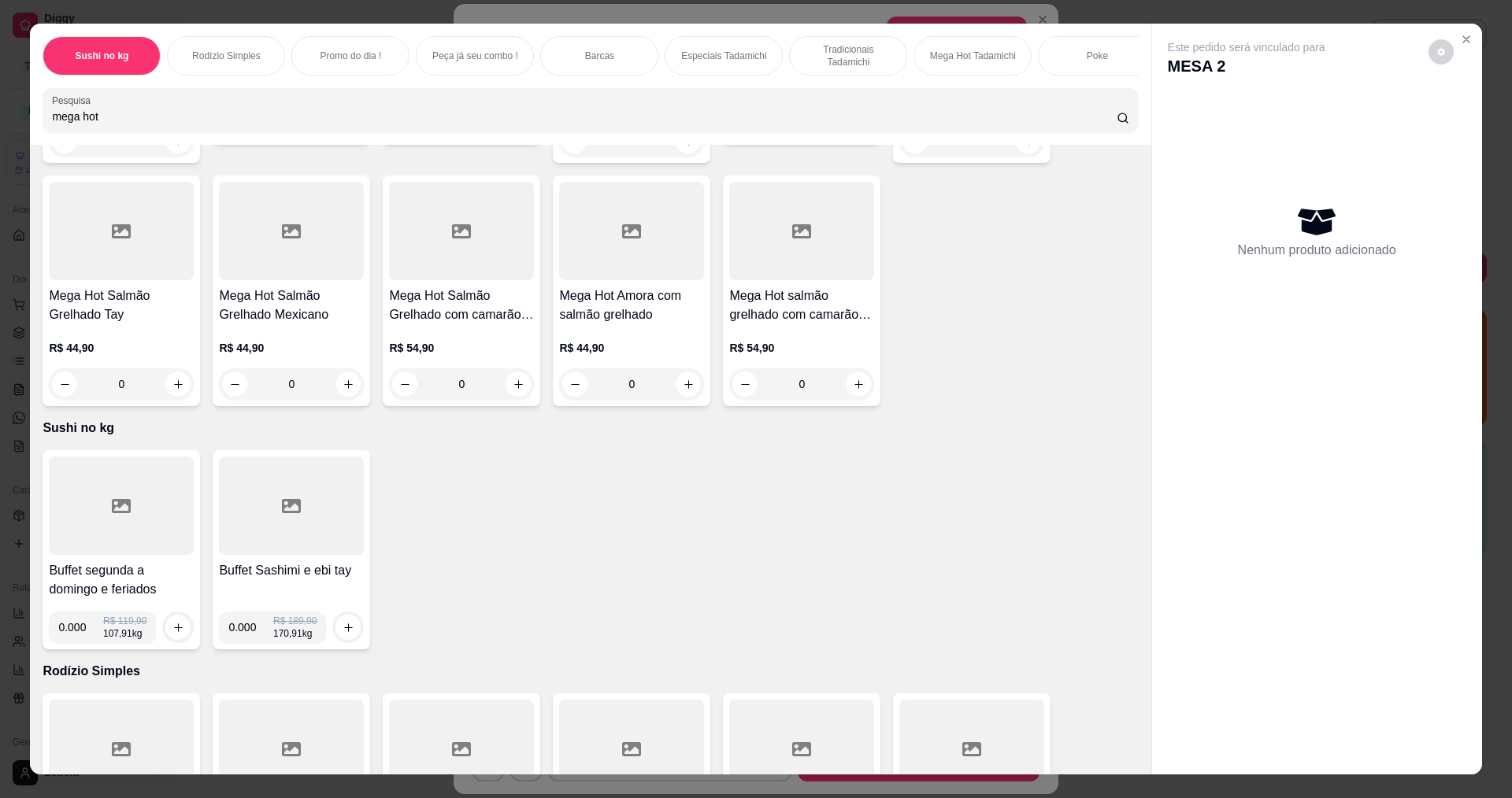
type input "mega hot"
click at [171, 389] on div "0" at bounding box center [121, 384] width 145 height 32
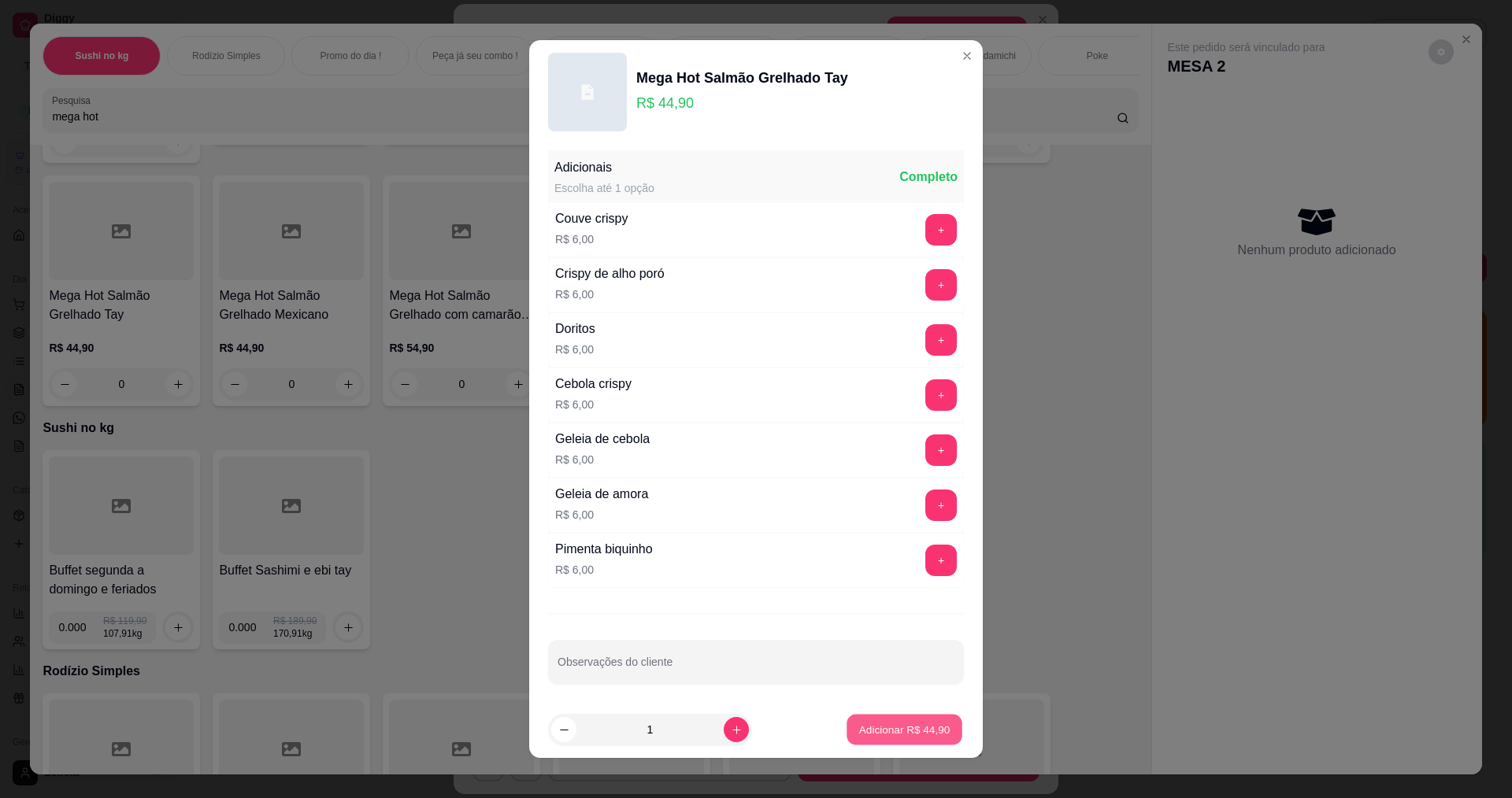
click at [911, 731] on p "Adicionar R$ 44,90" at bounding box center [905, 730] width 92 height 15
type input "1"
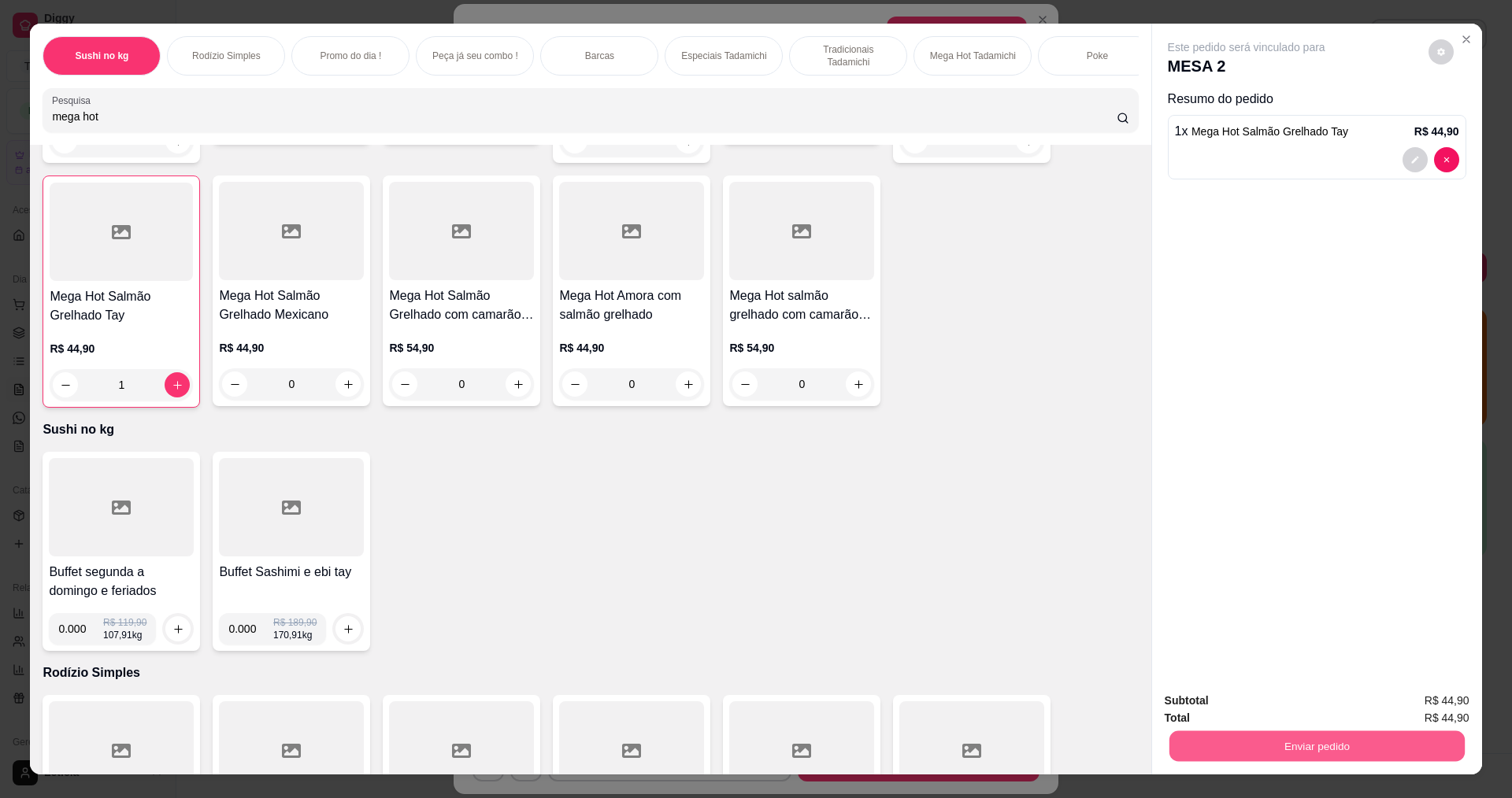
click at [1173, 750] on button "Enviar pedido" at bounding box center [1317, 746] width 296 height 31
click at [1219, 702] on button "Não registrar e enviar pedido" at bounding box center [1265, 707] width 159 height 29
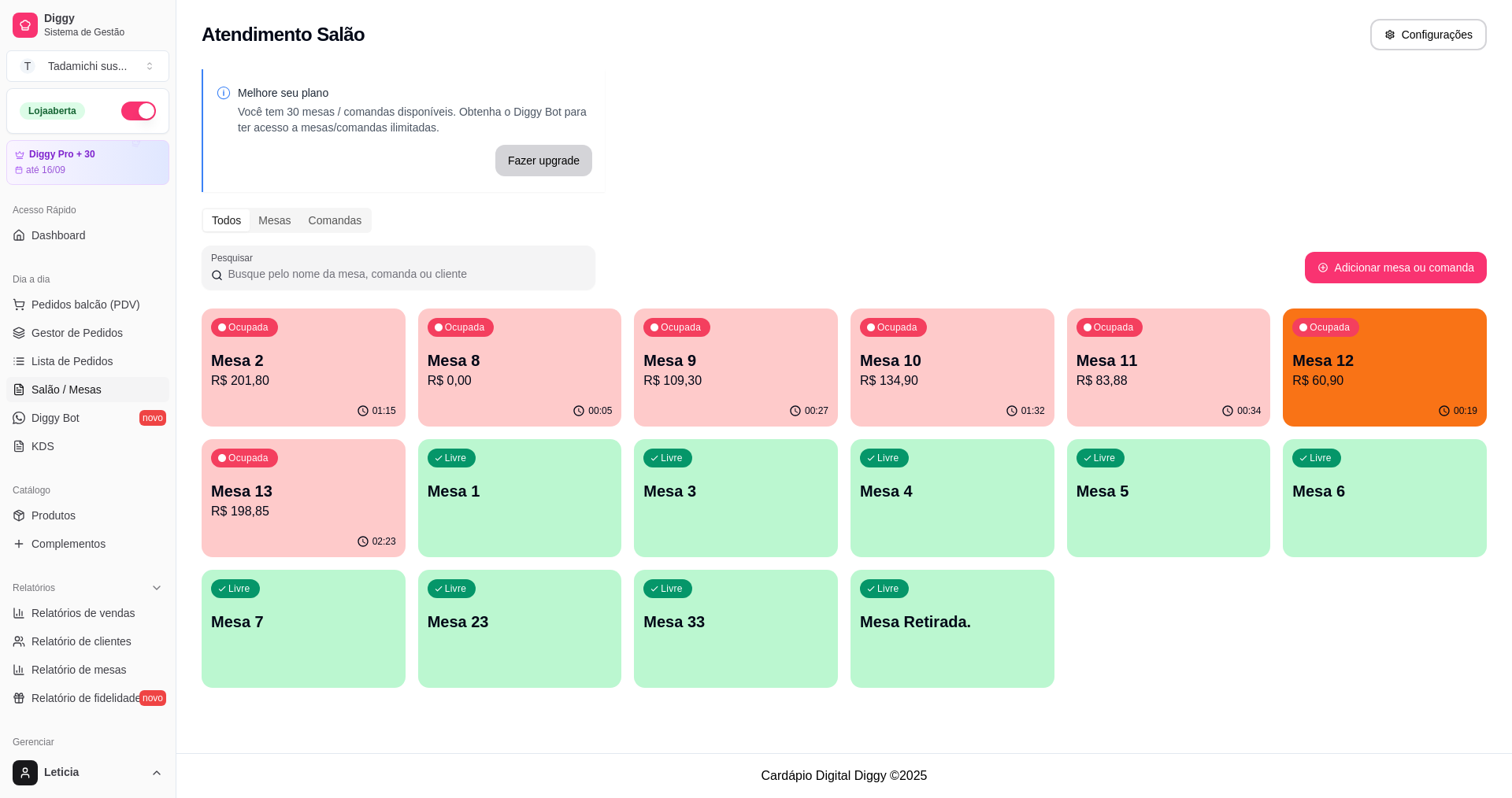
click at [467, 511] on div "Livre Mesa 1" at bounding box center [520, 489] width 204 height 100
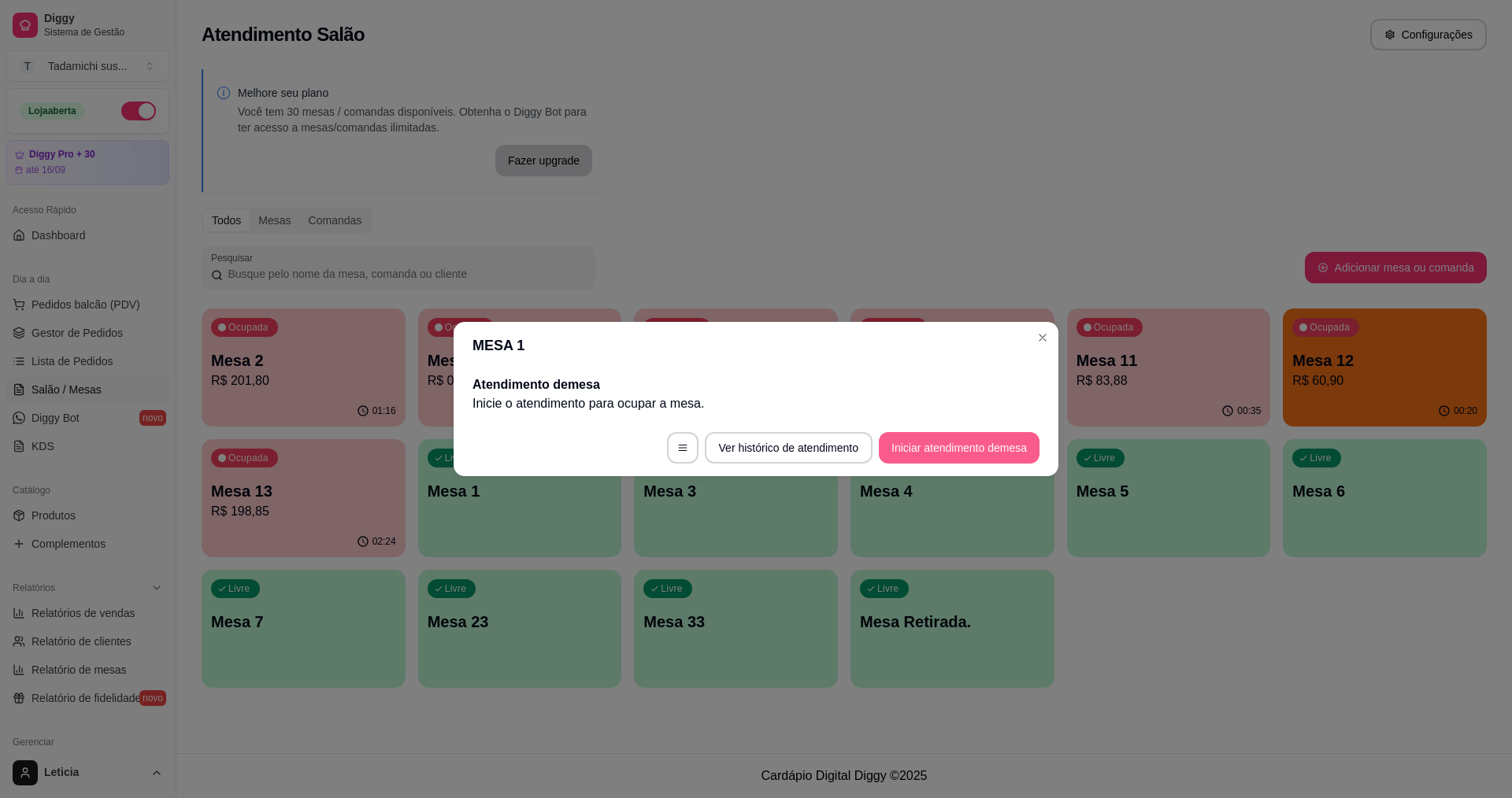
click at [1005, 434] on button "Iniciar atendimento de mesa" at bounding box center [959, 448] width 160 height 32
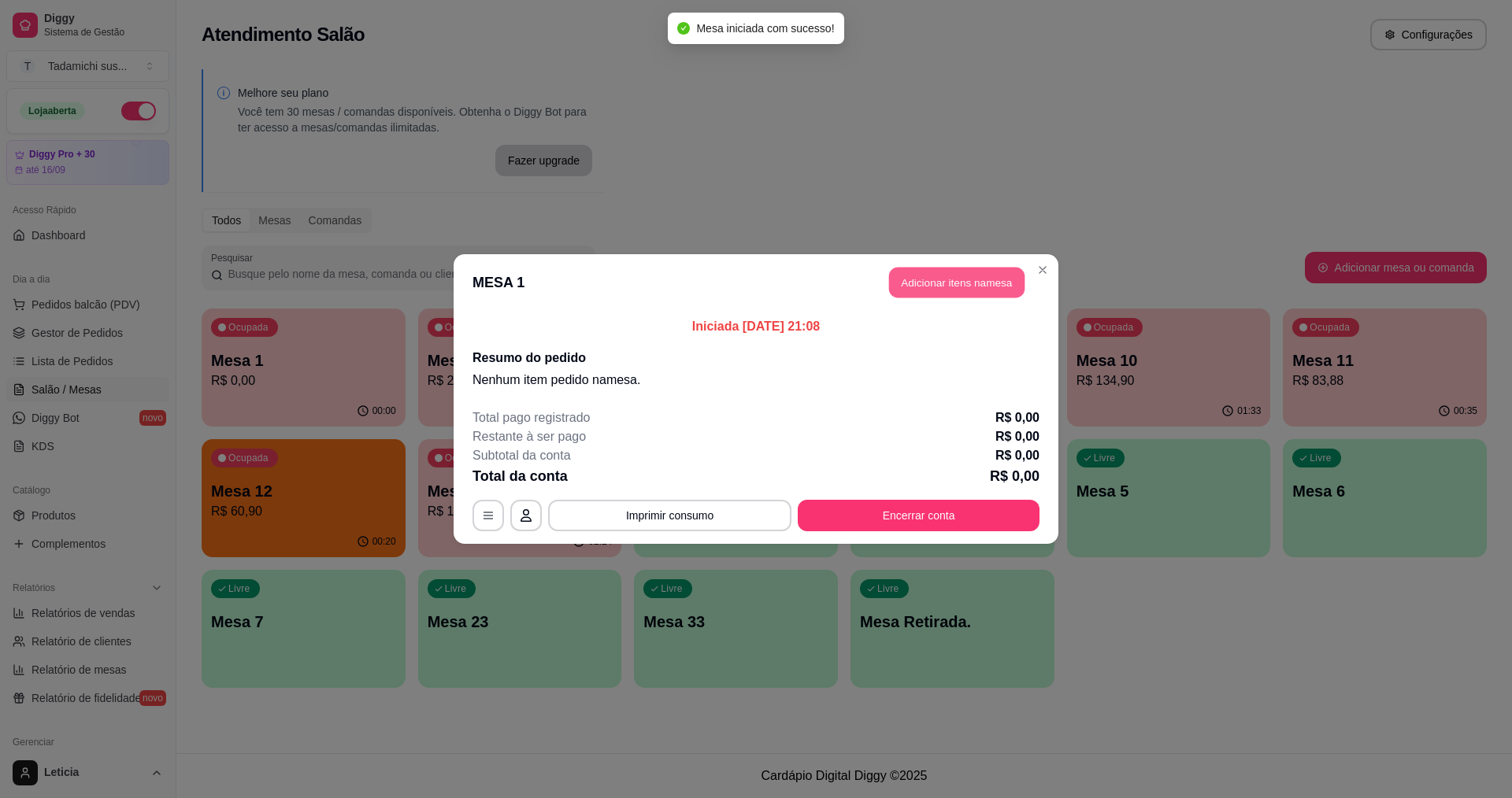
click at [1006, 288] on button "Adicionar itens na mesa" at bounding box center [956, 283] width 135 height 31
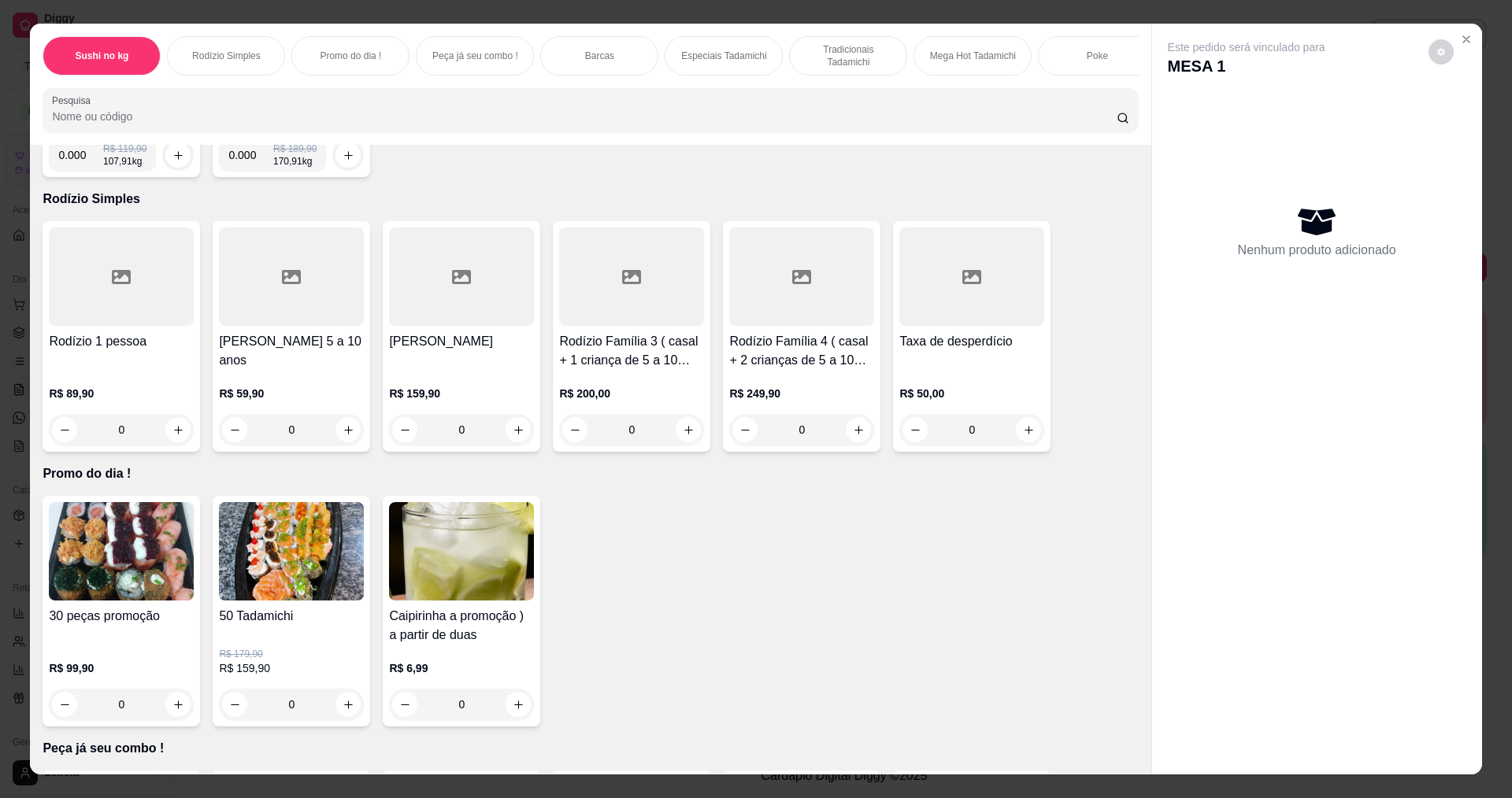
scroll to position [472, 0]
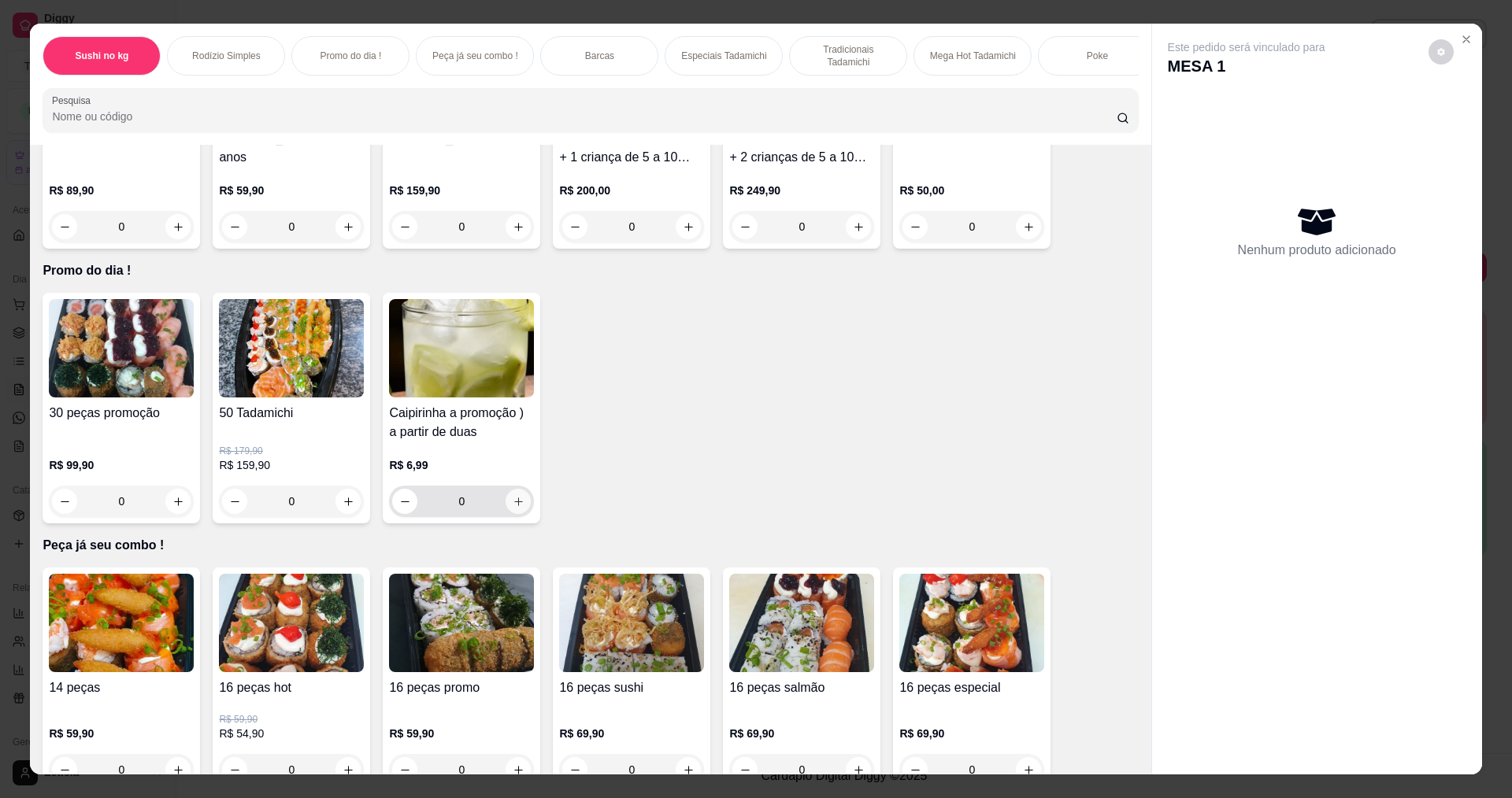
click at [513, 508] on icon "increase-product-quantity" at bounding box center [518, 502] width 12 height 12
type input "2"
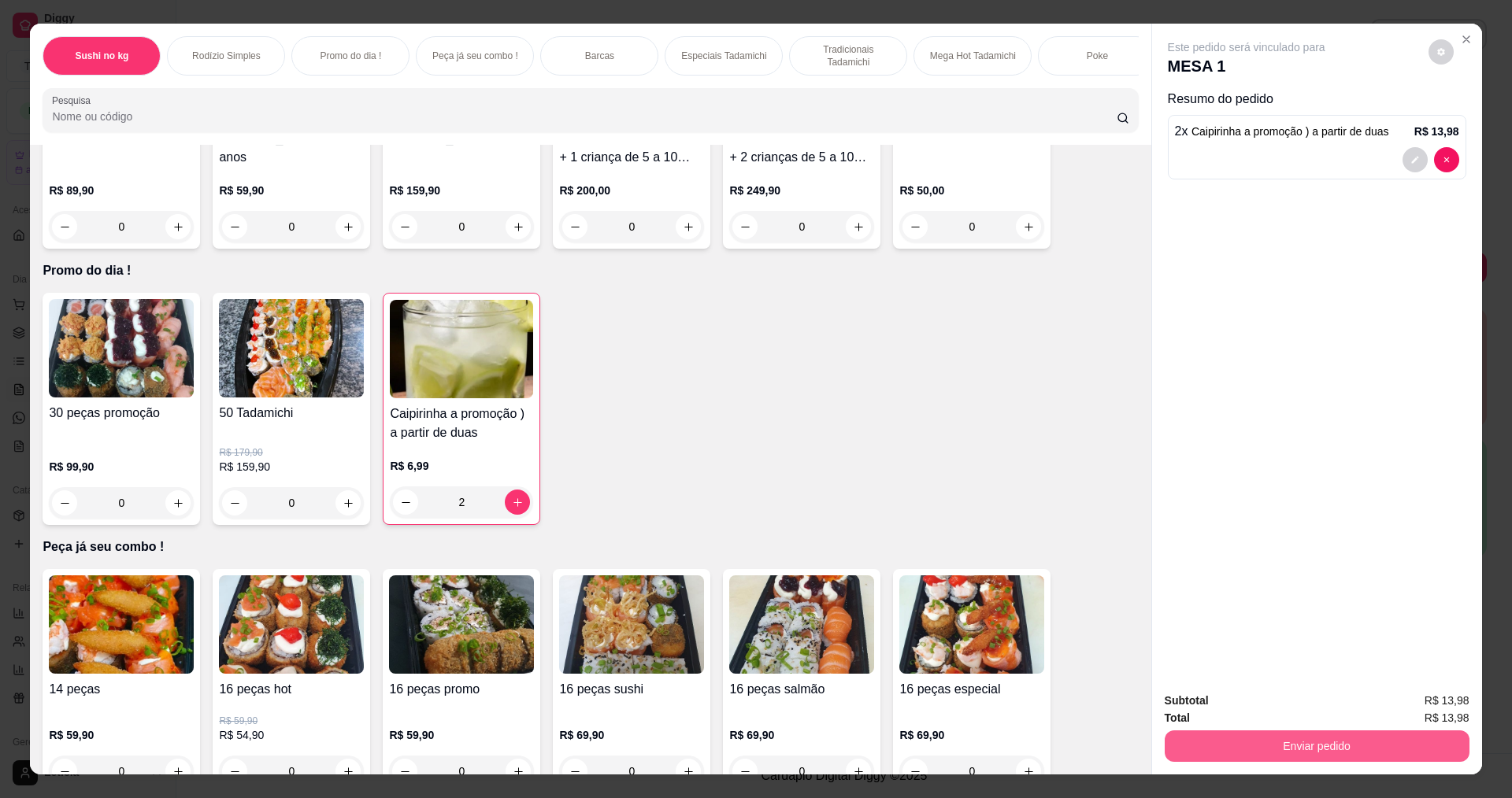
click at [1375, 758] on button "Enviar pedido" at bounding box center [1318, 747] width 305 height 32
click at [1300, 701] on button "Não registrar e enviar pedido" at bounding box center [1265, 707] width 164 height 30
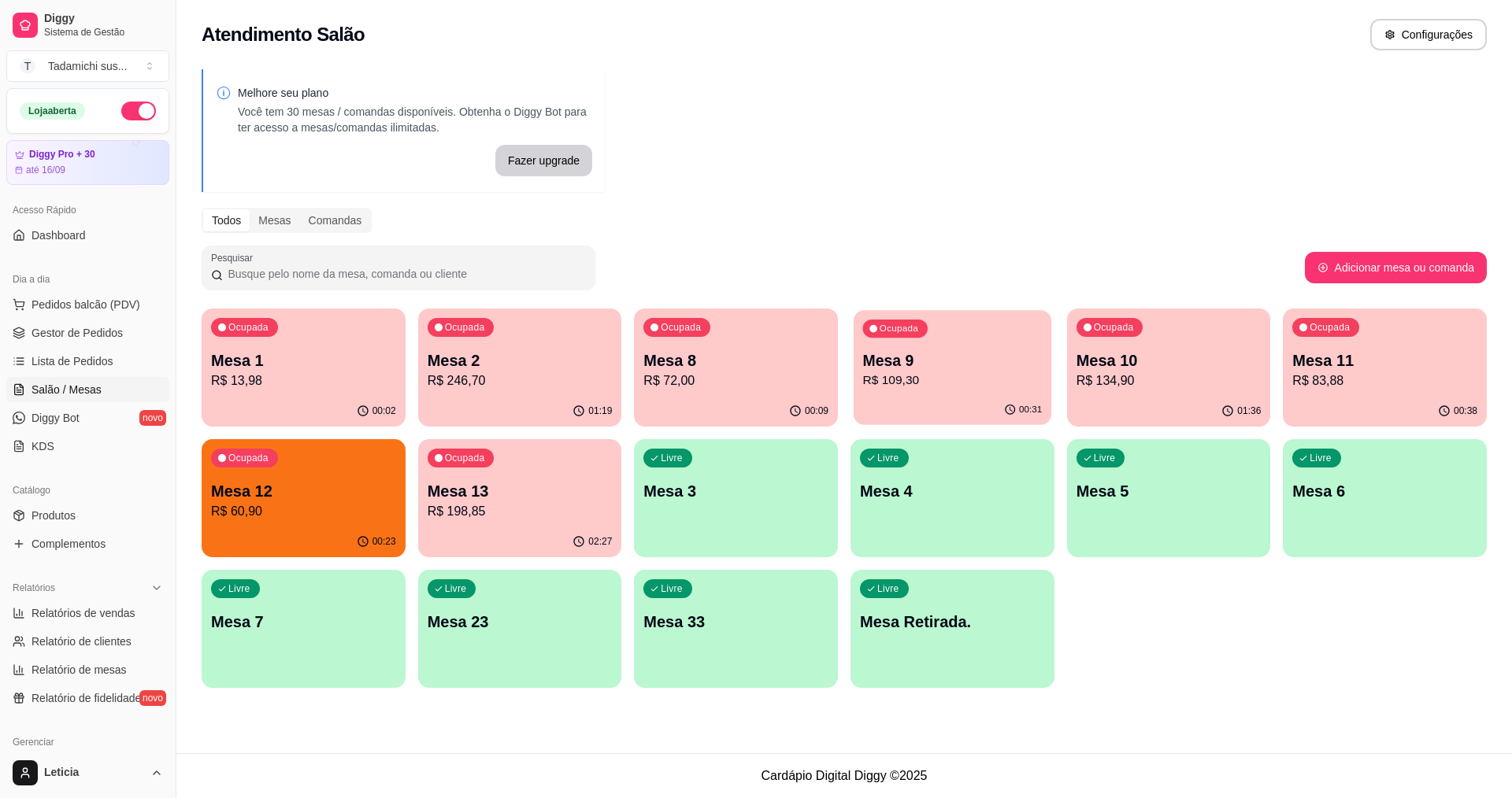
click at [912, 363] on p "Mesa 9" at bounding box center [952, 360] width 179 height 21
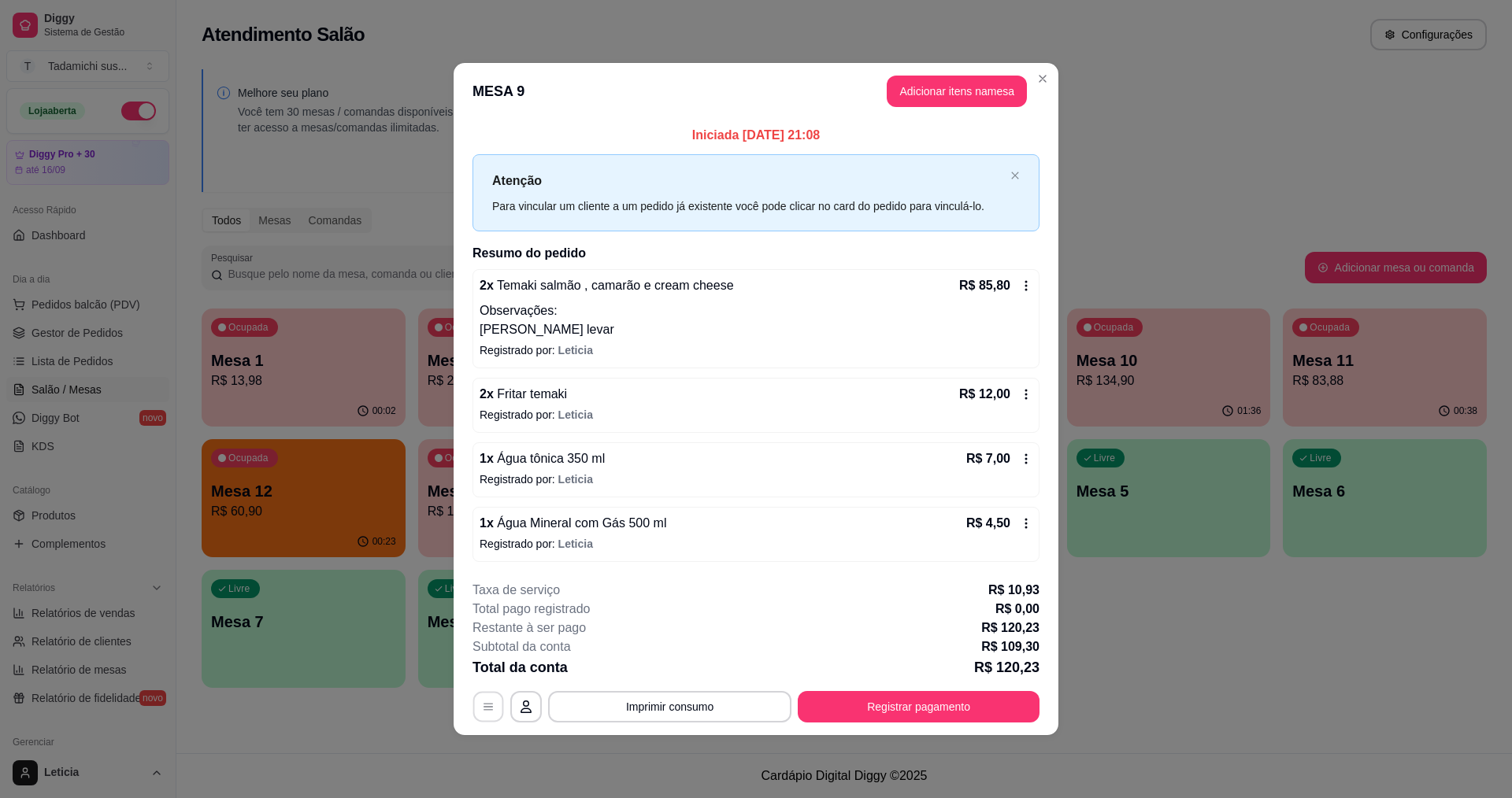
click at [484, 718] on button "button" at bounding box center [488, 706] width 31 height 31
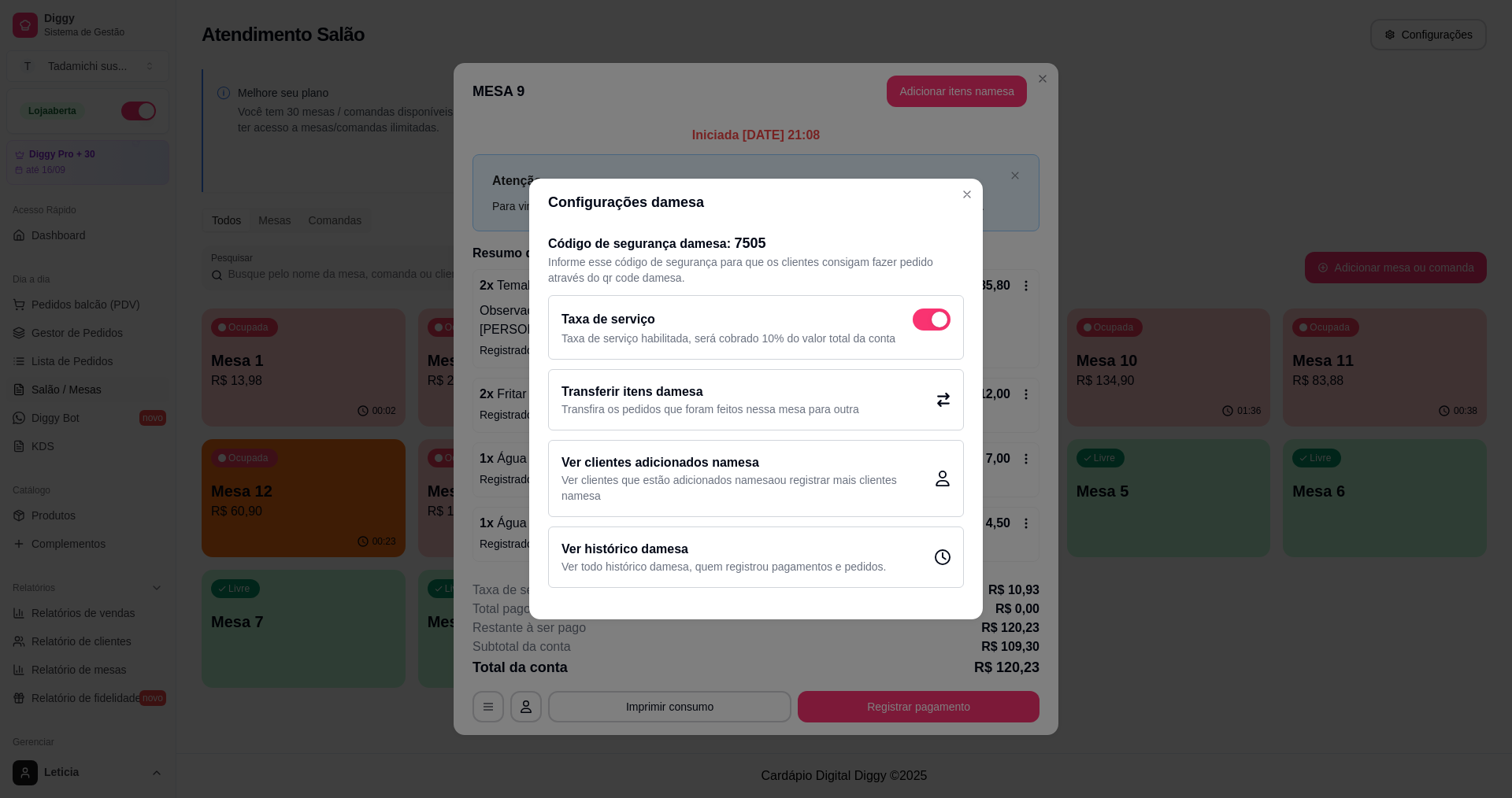
click at [927, 331] on p "Taxa de serviço habilitada, será cobrado 10% do valor total da conta" at bounding box center [756, 339] width 389 height 16
checkbox input "false"
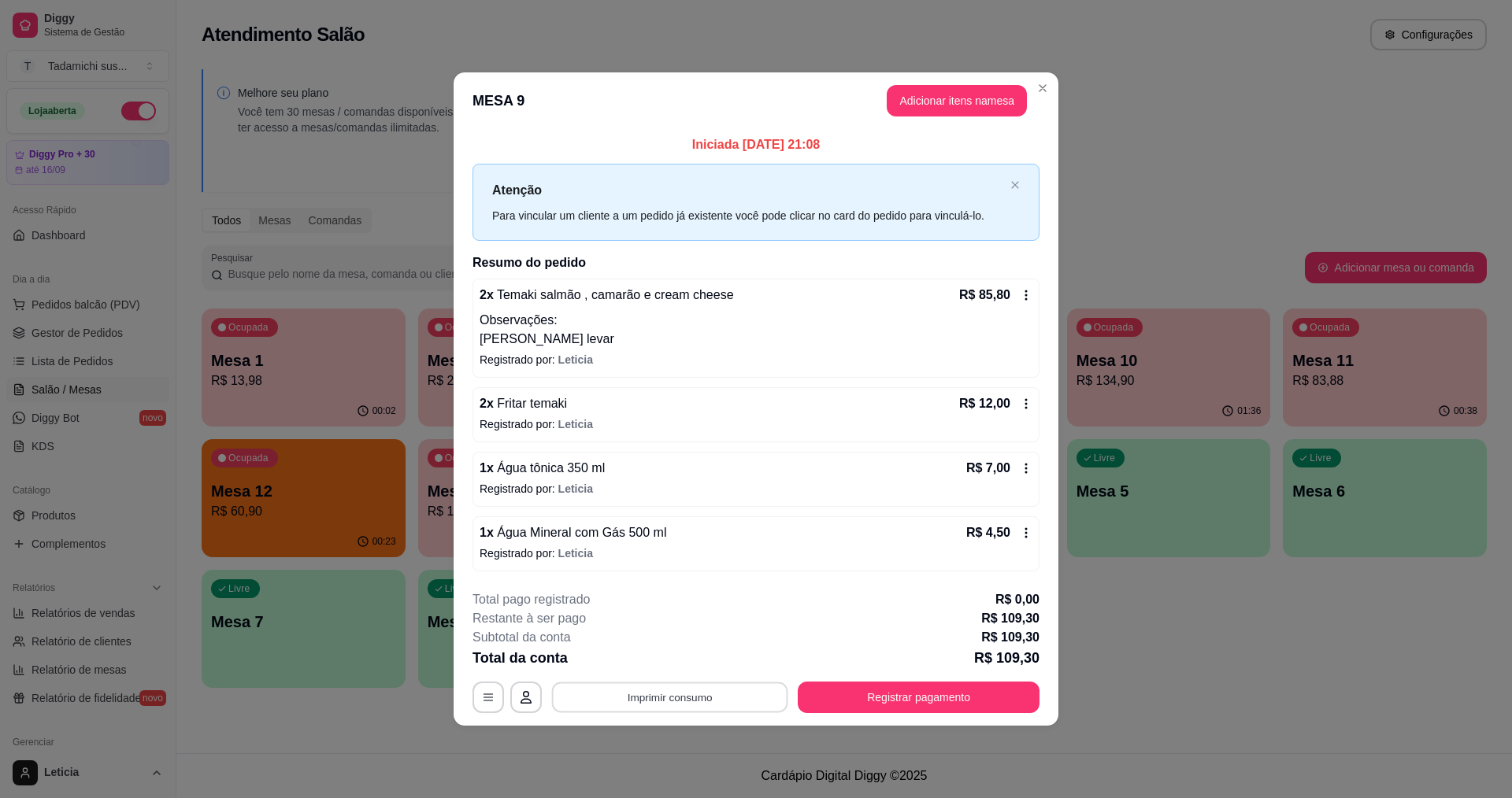
click at [696, 691] on button "Imprimir consumo" at bounding box center [670, 697] width 236 height 31
click at [717, 628] on button "IMPRESSORA" at bounding box center [673, 629] width 117 height 24
click at [709, 697] on button "Imprimir consumo" at bounding box center [670, 698] width 243 height 32
click at [692, 664] on button "IMPRESSORA HAYOM" at bounding box center [673, 661] width 117 height 24
click at [853, 691] on button "Registrar pagamento" at bounding box center [918, 697] width 235 height 31
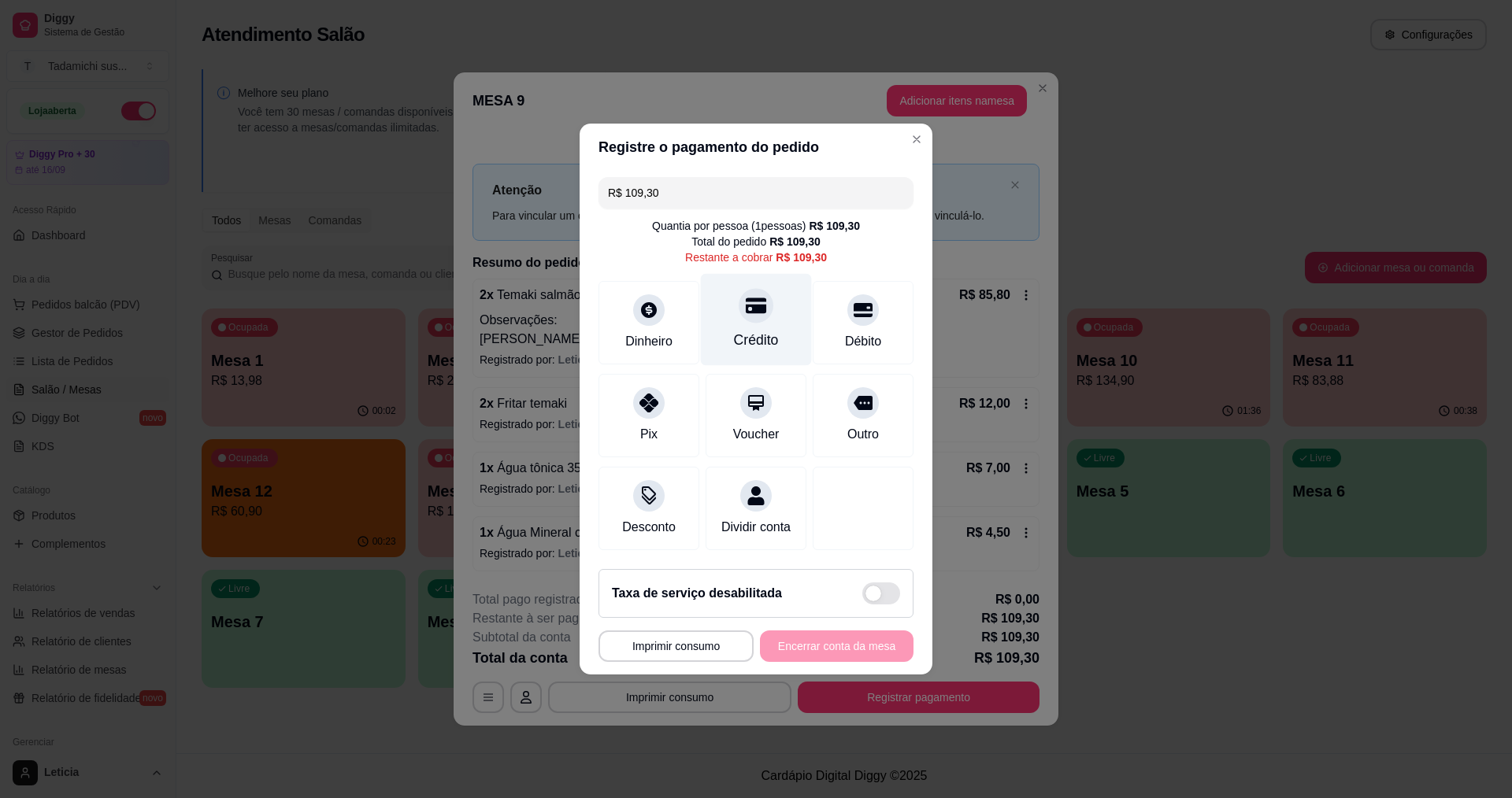
click at [741, 341] on div "Crédito" at bounding box center [756, 341] width 45 height 21
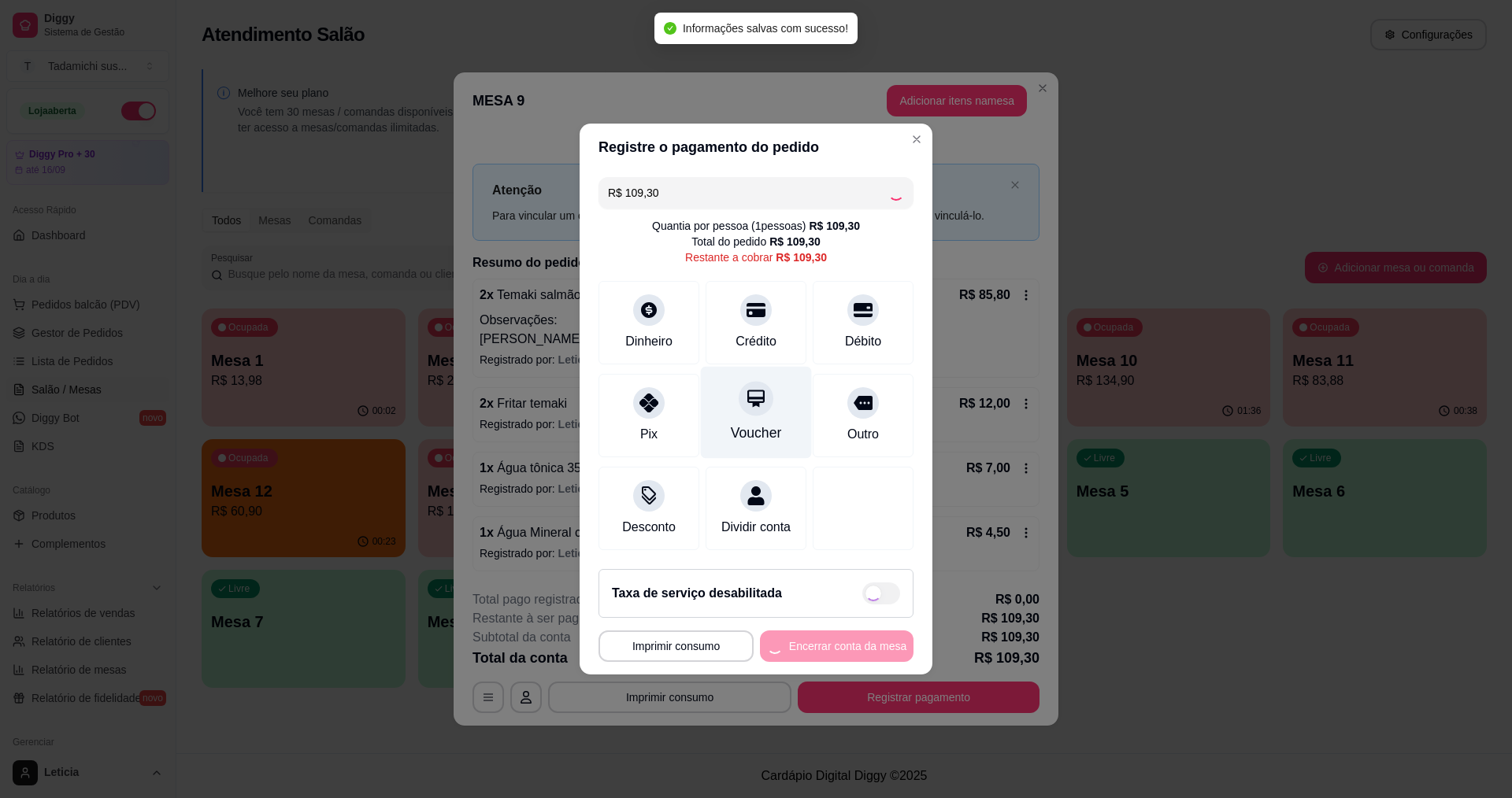
type input "R$ 0,00"
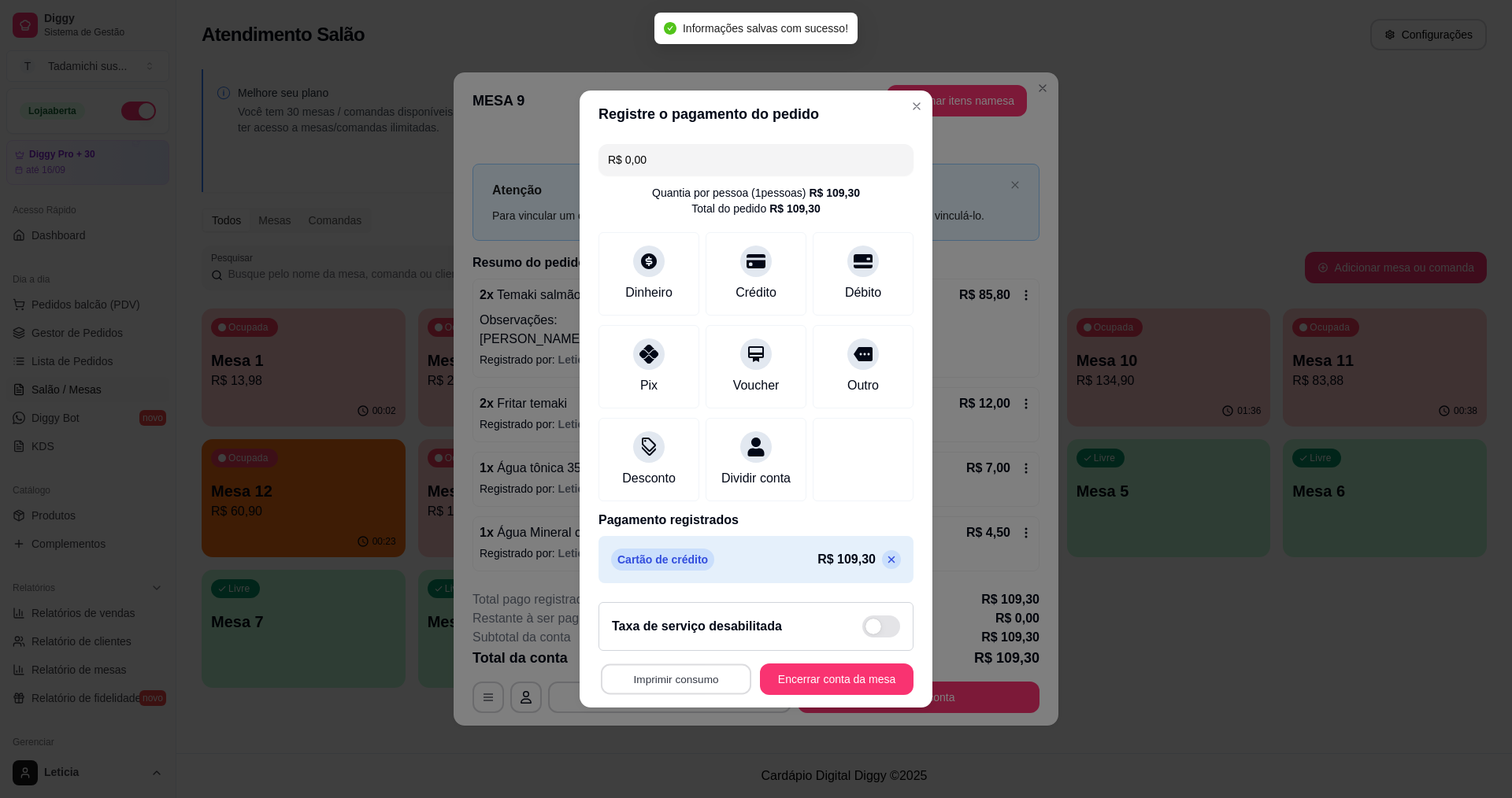
click at [657, 692] on button "Imprimir consumo" at bounding box center [676, 679] width 150 height 31
click at [675, 627] on button "IMPRESSORA" at bounding box center [677, 621] width 121 height 25
click at [695, 695] on button "Imprimir consumo" at bounding box center [676, 679] width 155 height 32
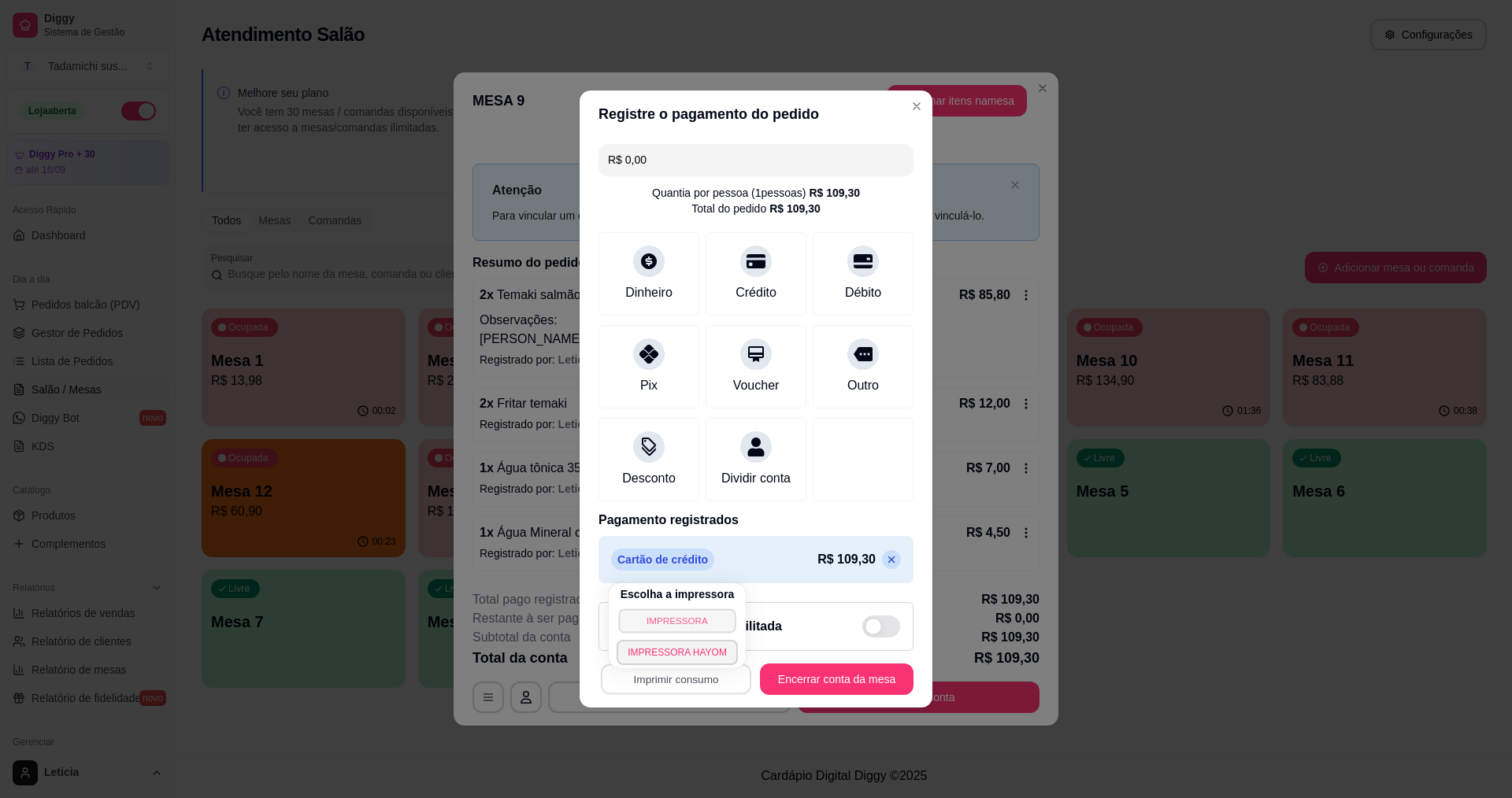
click at [690, 615] on button "IMPRESSORA" at bounding box center [677, 620] width 117 height 24
click at [684, 689] on button "Imprimir consumo" at bounding box center [676, 679] width 155 height 32
click at [708, 652] on button "IMPRESSORA HAYOM" at bounding box center [677, 653] width 121 height 25
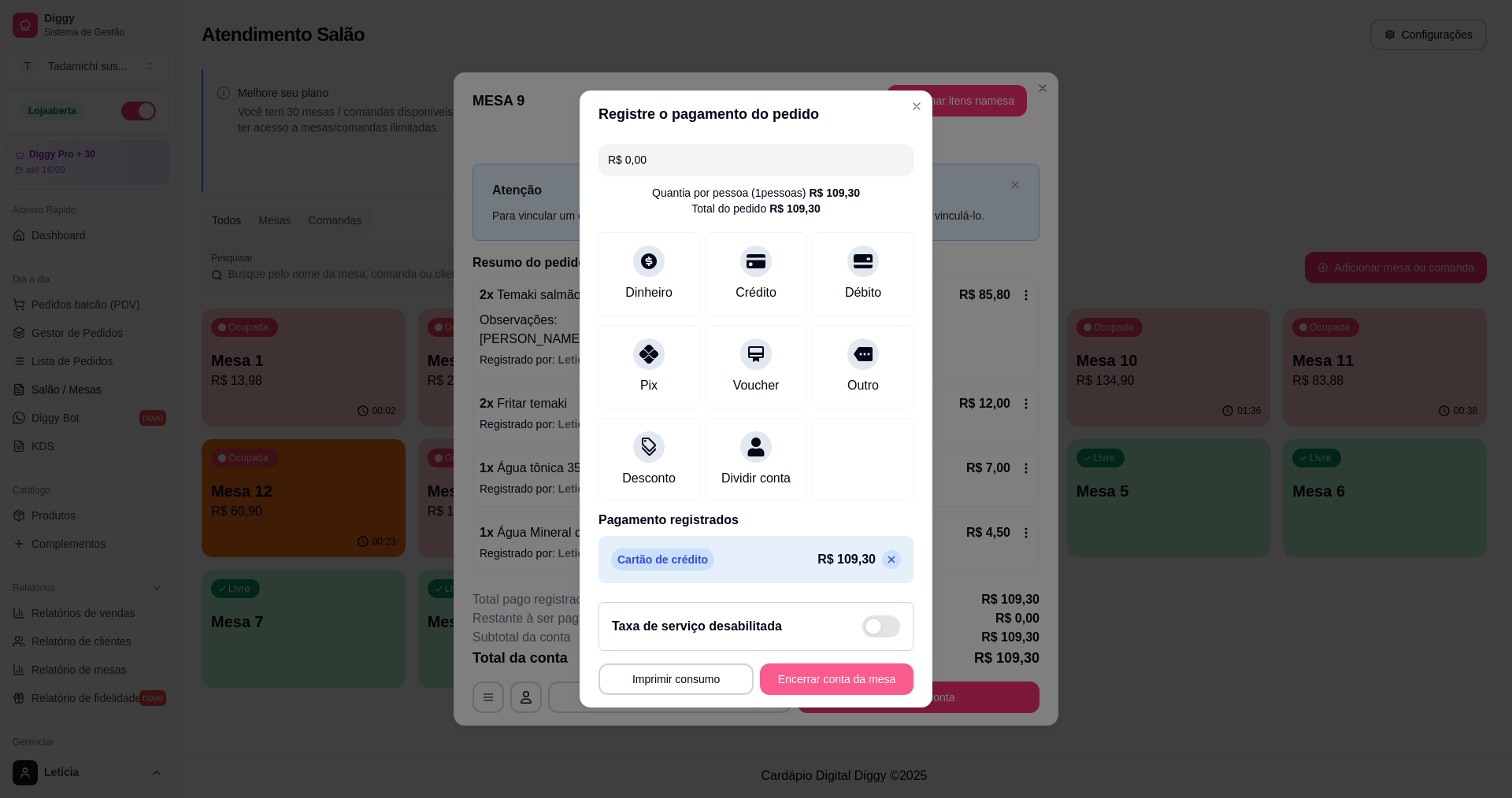
click at [799, 693] on button "Encerrar conta da mesa" at bounding box center [837, 679] width 153 height 32
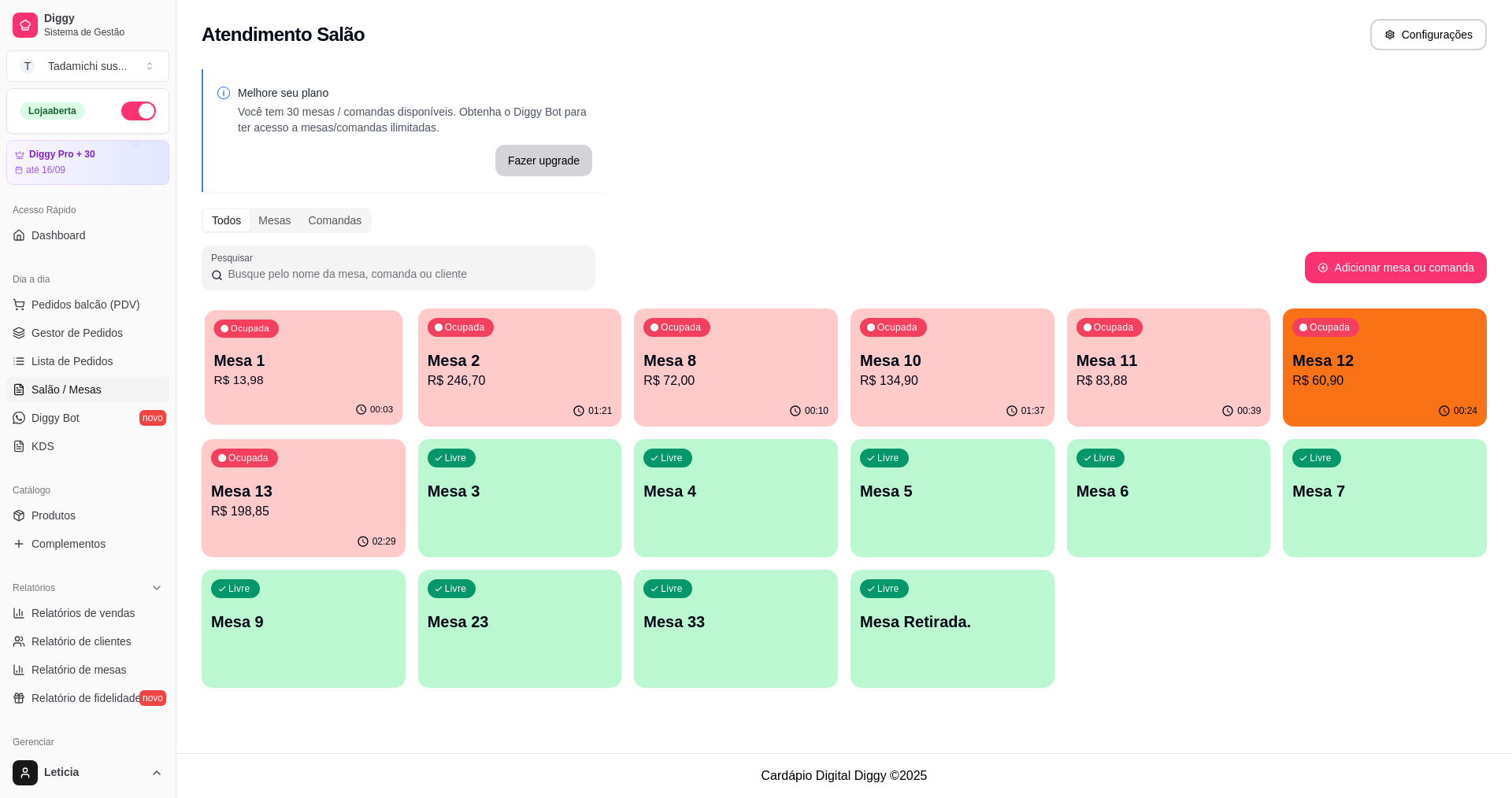
click at [301, 372] on p "R$ 13,98" at bounding box center [304, 380] width 179 height 18
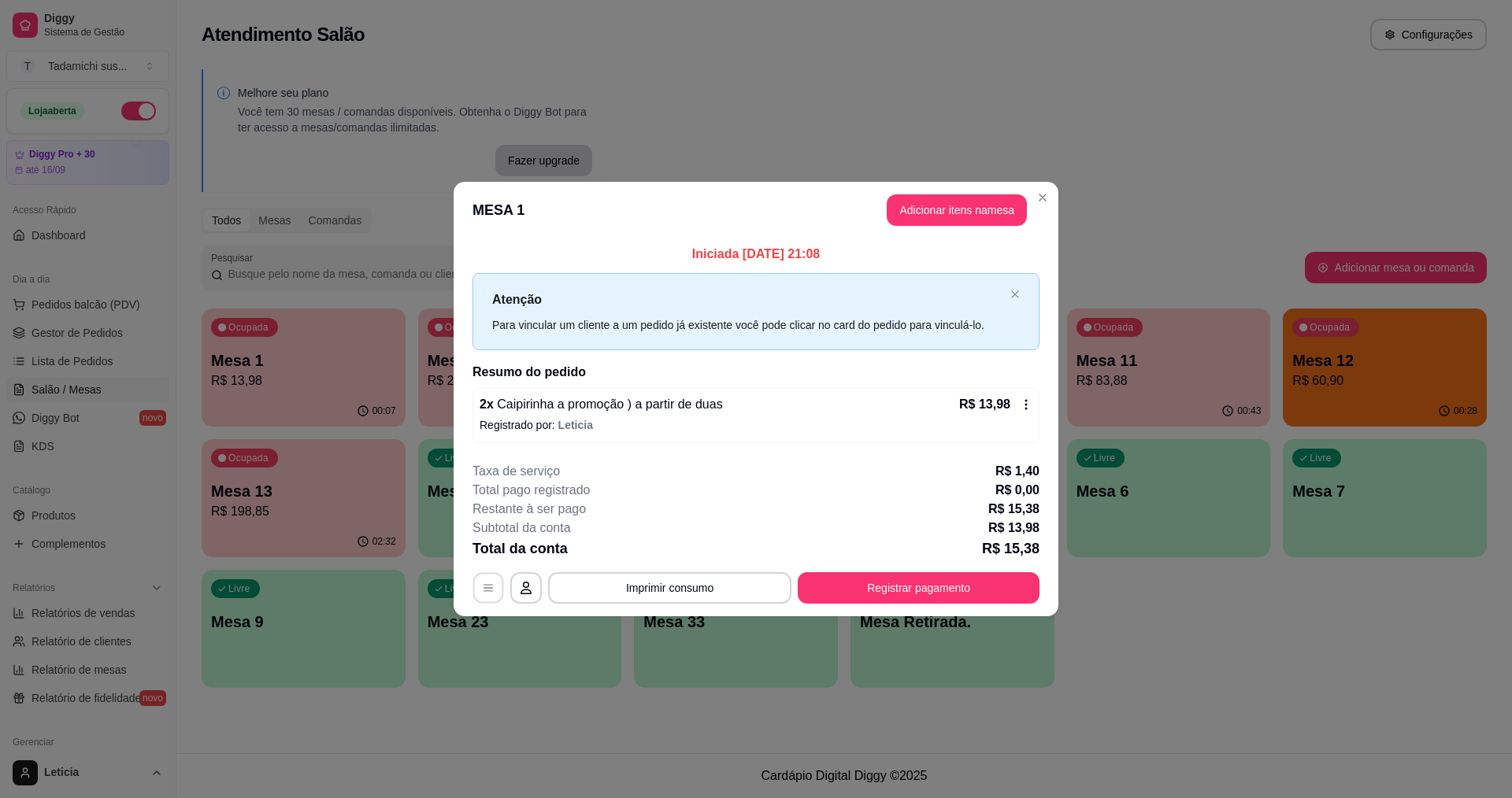
click at [477, 585] on button "button" at bounding box center [488, 587] width 31 height 31
click at [1054, 194] on section "**********" at bounding box center [756, 398] width 605 height 434
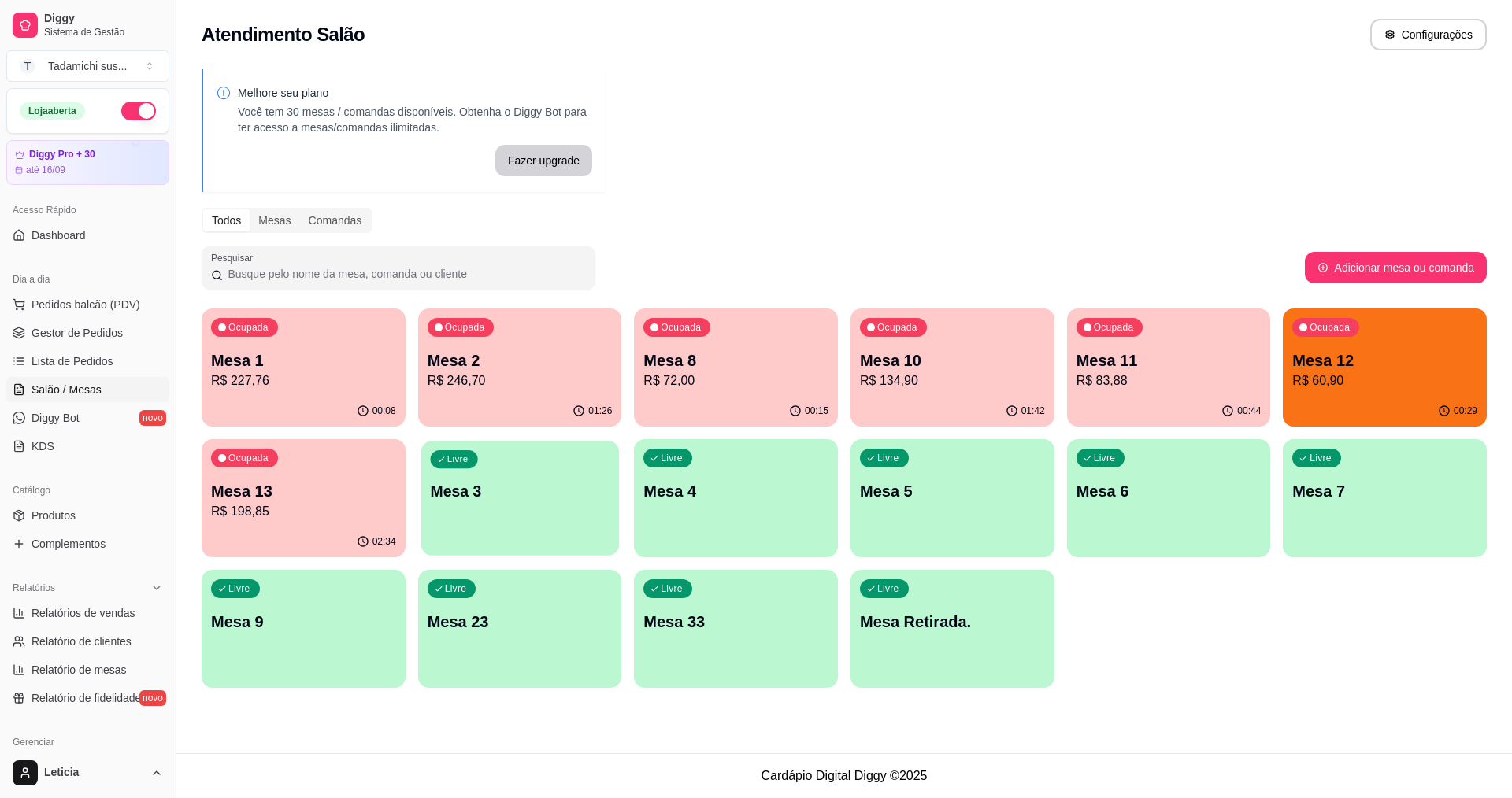
click at [461, 515] on div "Livre Mesa 3" at bounding box center [520, 489] width 198 height 96
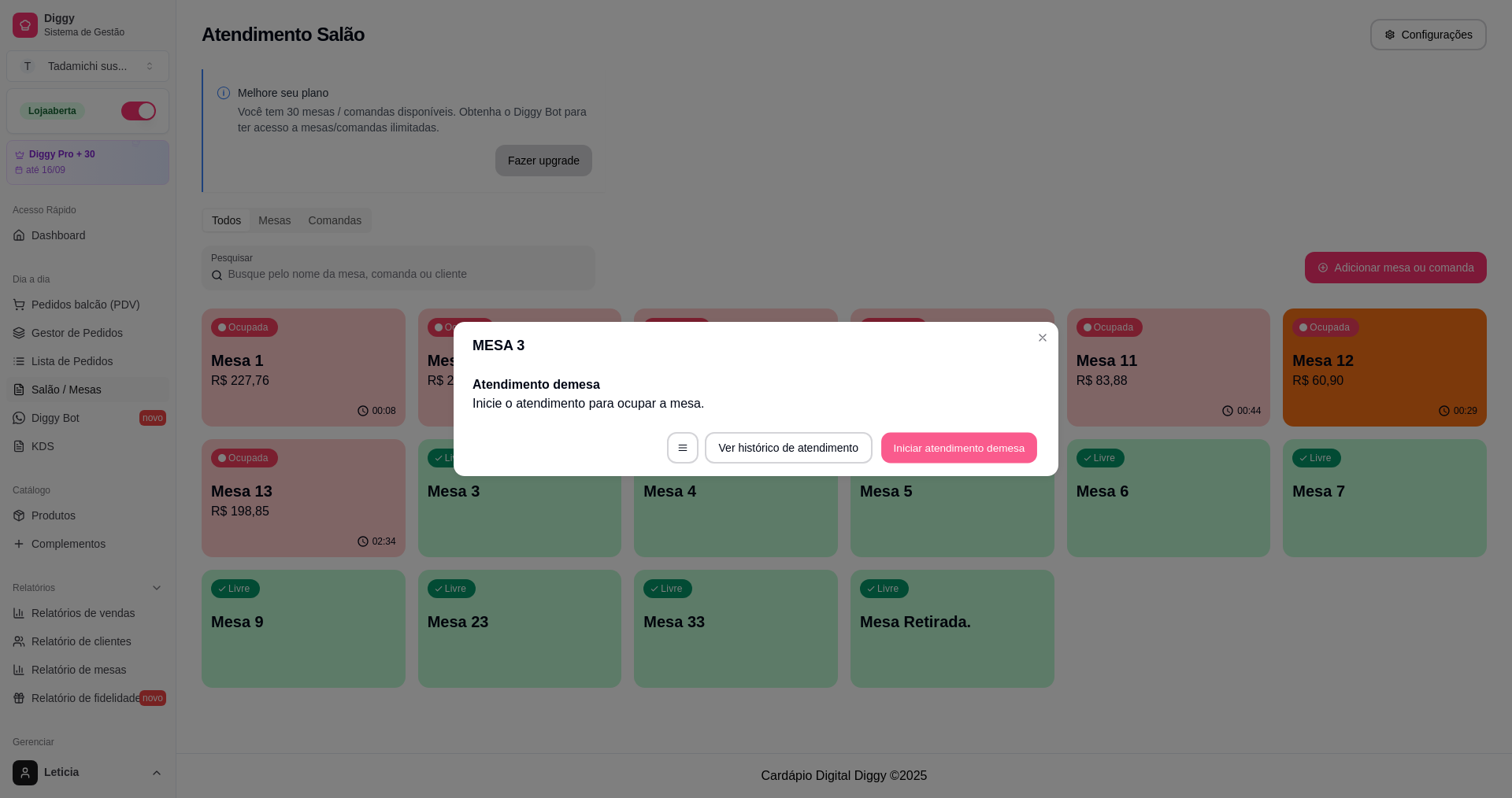
click at [967, 441] on button "Iniciar atendimento de mesa" at bounding box center [959, 448] width 156 height 31
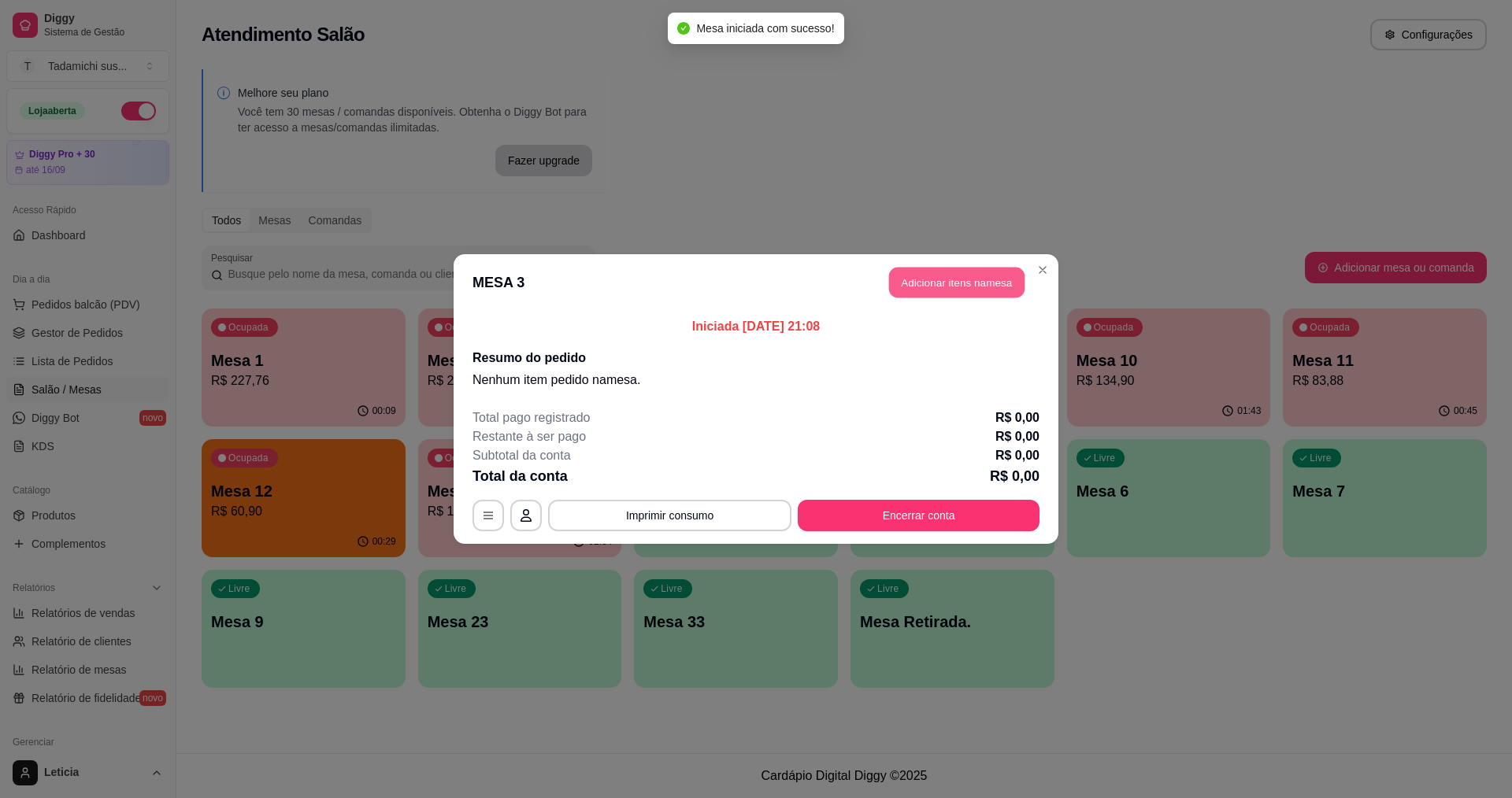
click at [896, 279] on button "Adicionar itens na mesa" at bounding box center [956, 283] width 135 height 31
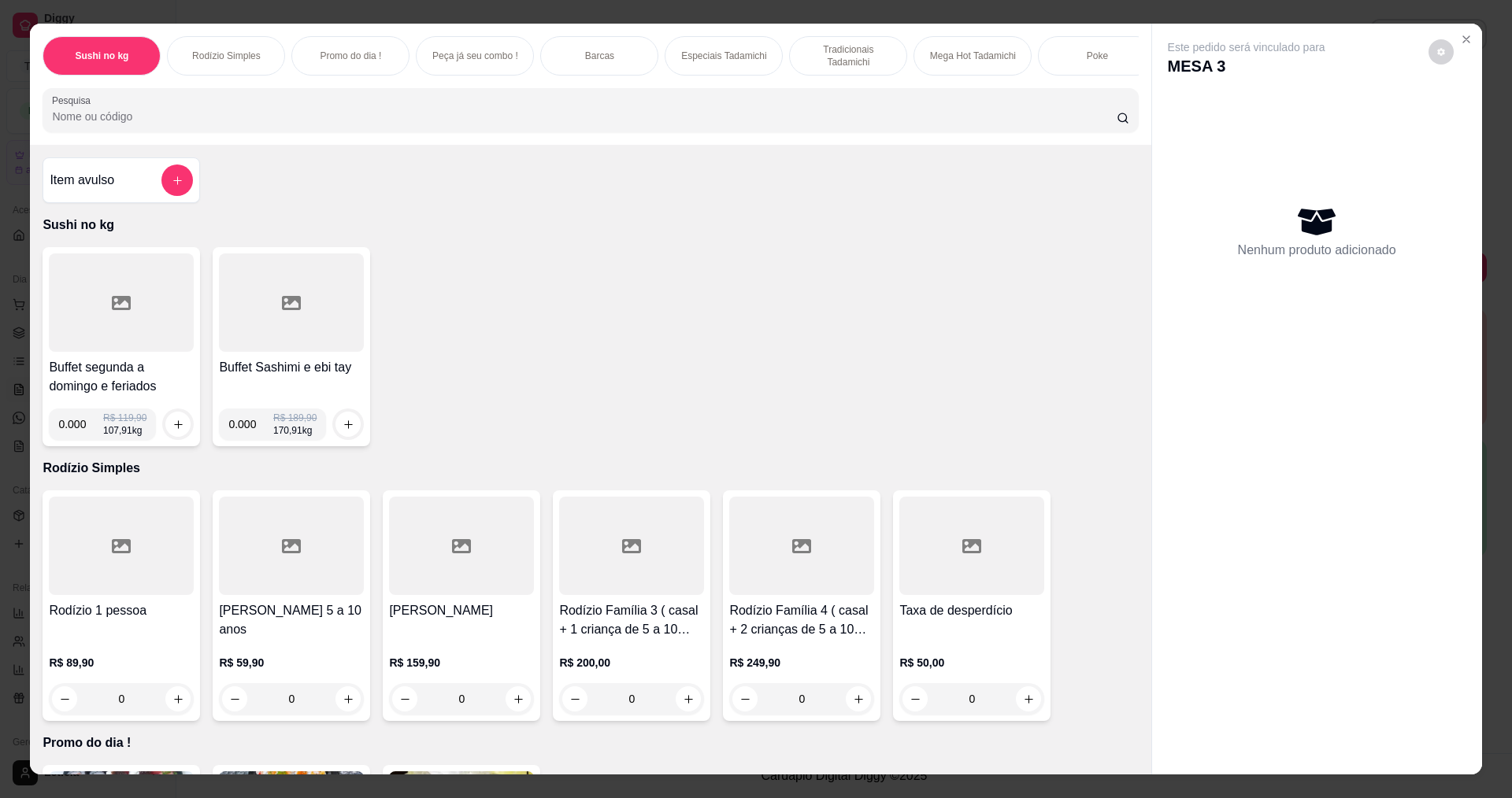
click at [80, 435] on input "0.000" at bounding box center [81, 424] width 45 height 32
type input "0.202"
click at [172, 431] on icon "increase-product-quantity" at bounding box center [178, 424] width 12 height 12
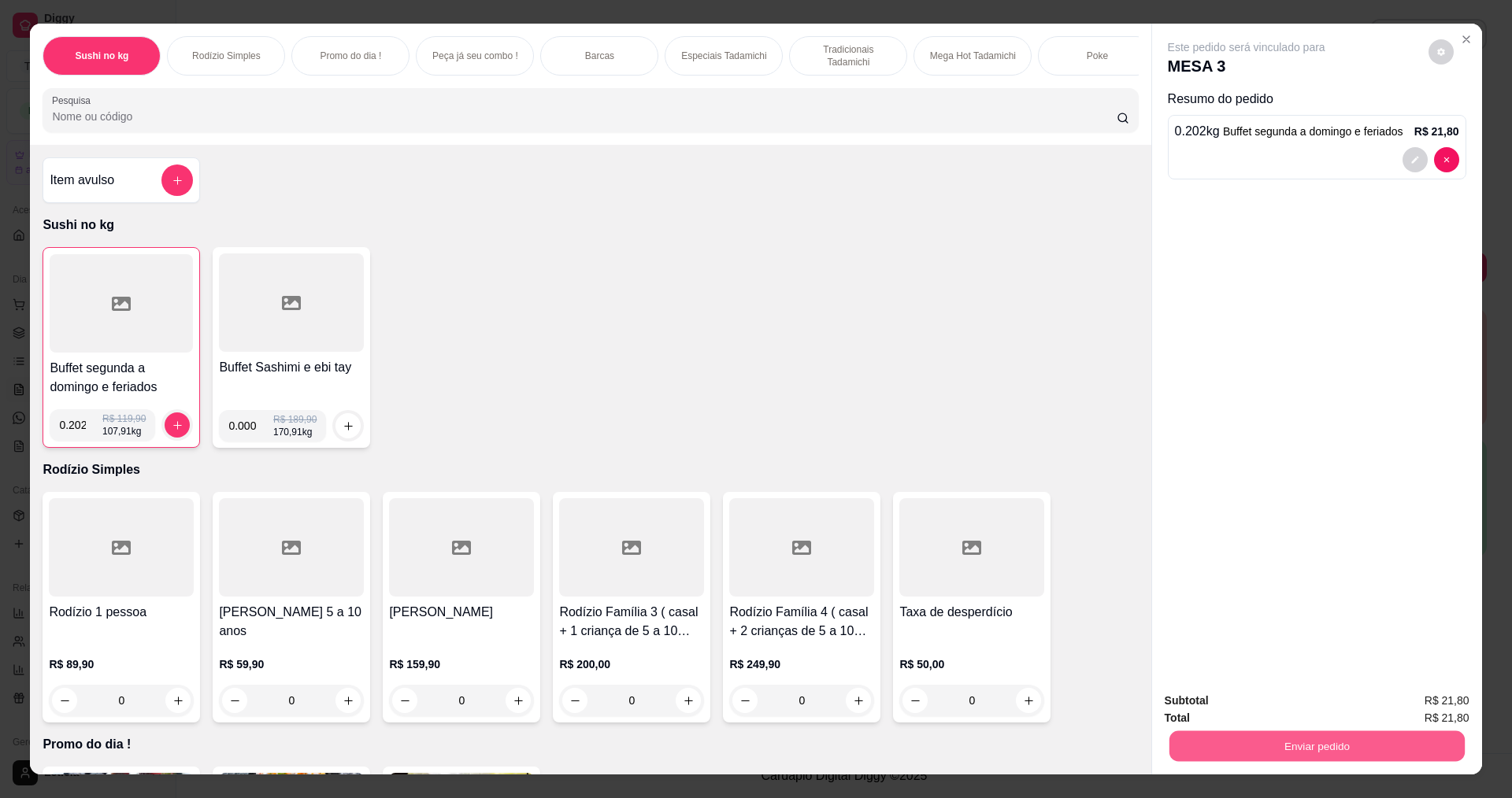
click at [1263, 743] on button "Enviar pedido" at bounding box center [1317, 746] width 296 height 31
click at [1255, 710] on button "Não registrar e enviar pedido" at bounding box center [1262, 707] width 165 height 31
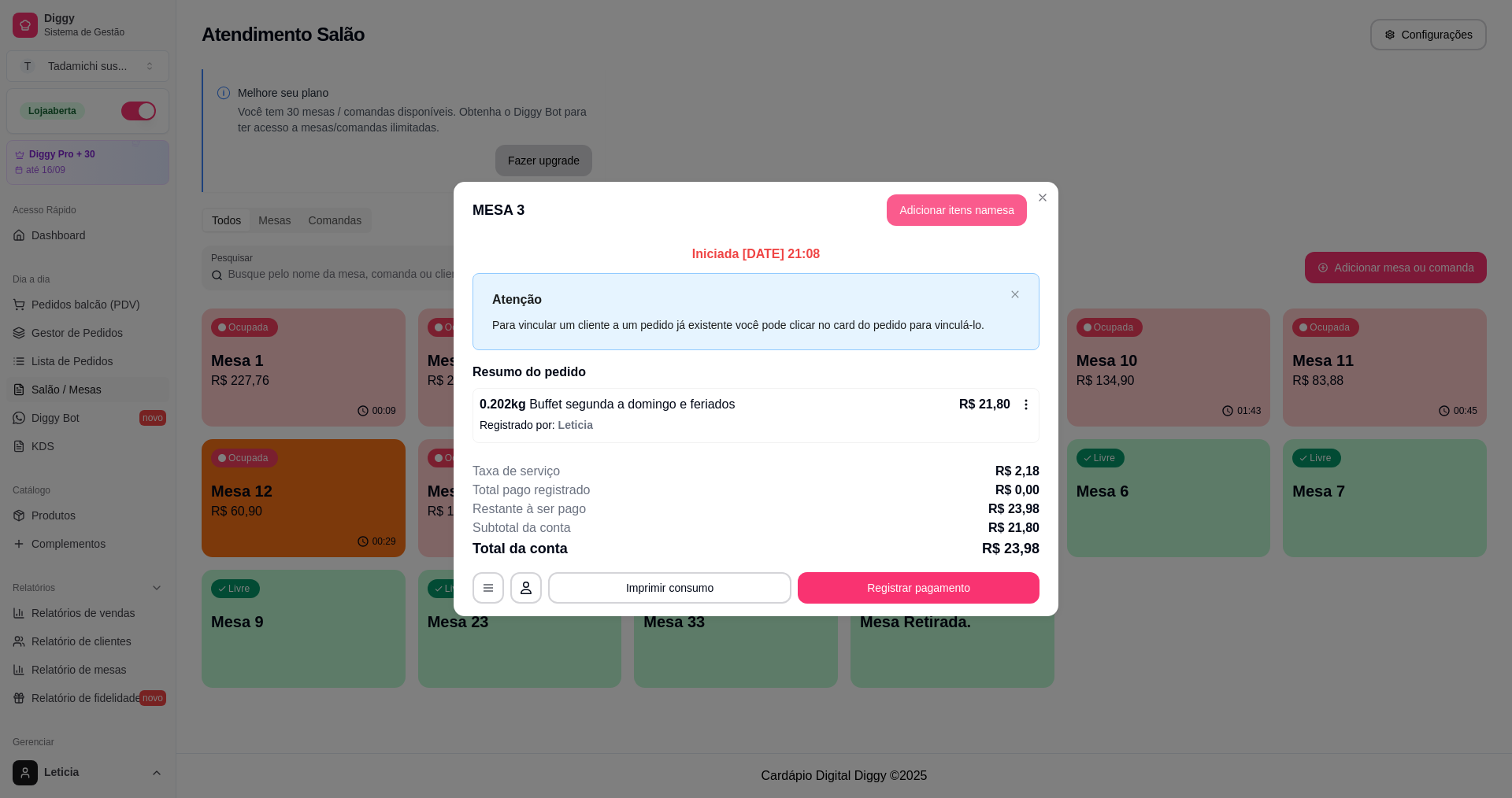
click at [971, 206] on button "Adicionar itens na mesa" at bounding box center [956, 210] width 140 height 32
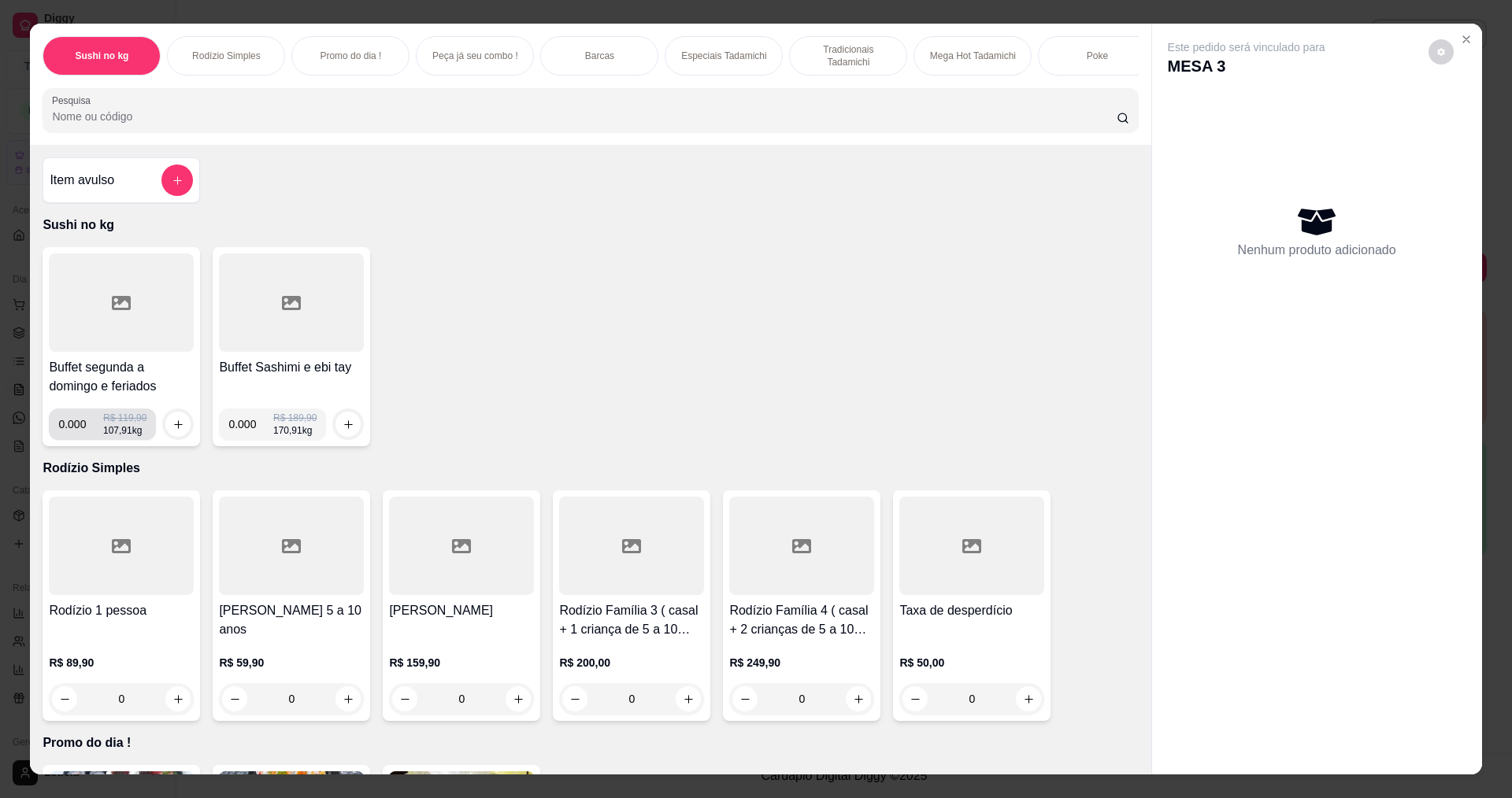
click at [80, 440] on input "0.000" at bounding box center [81, 424] width 45 height 32
type input "0.096"
click at [172, 431] on icon "increase-product-quantity" at bounding box center [178, 424] width 12 height 12
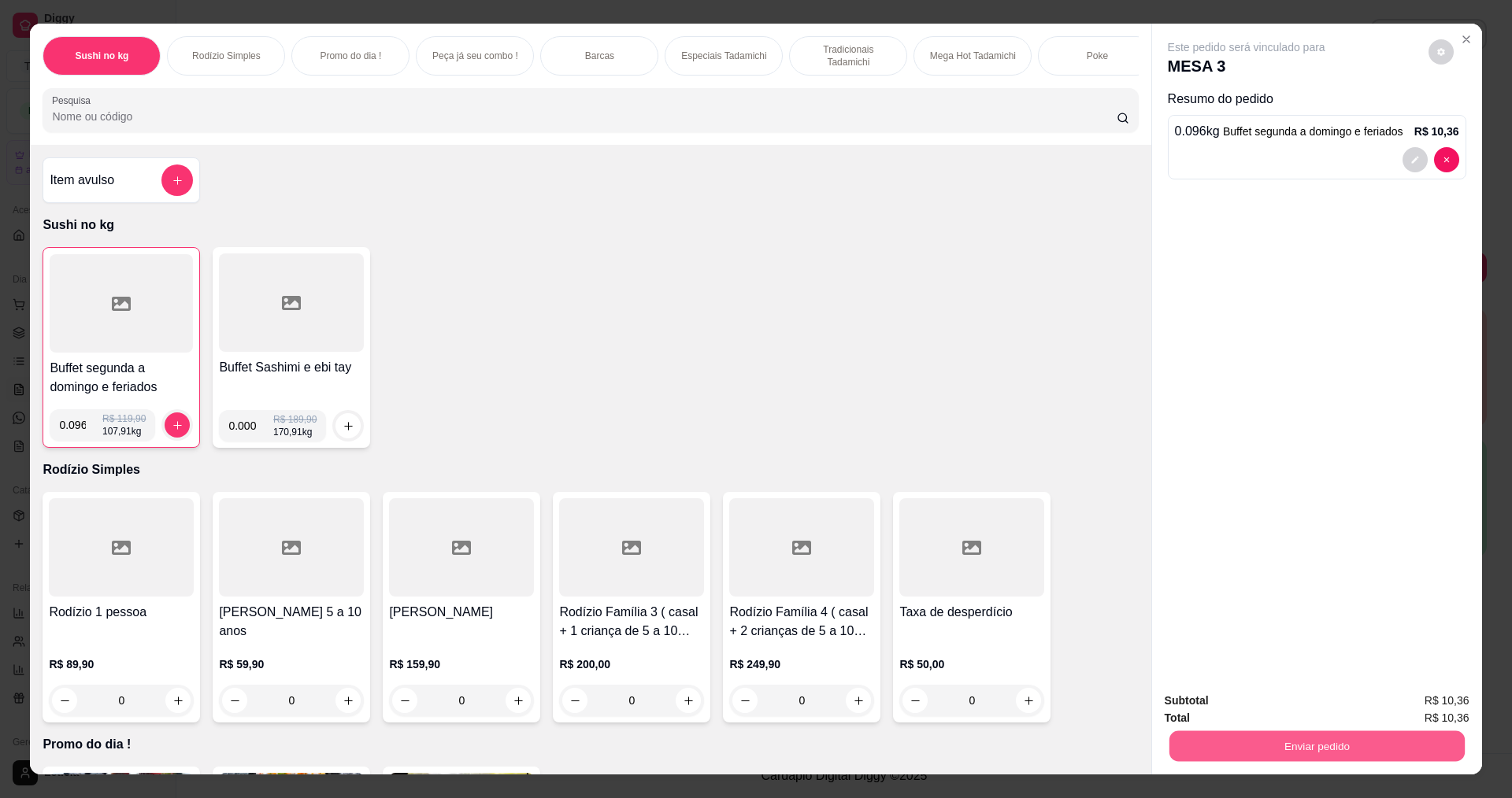
click at [1169, 744] on button "Enviar pedido" at bounding box center [1317, 746] width 296 height 31
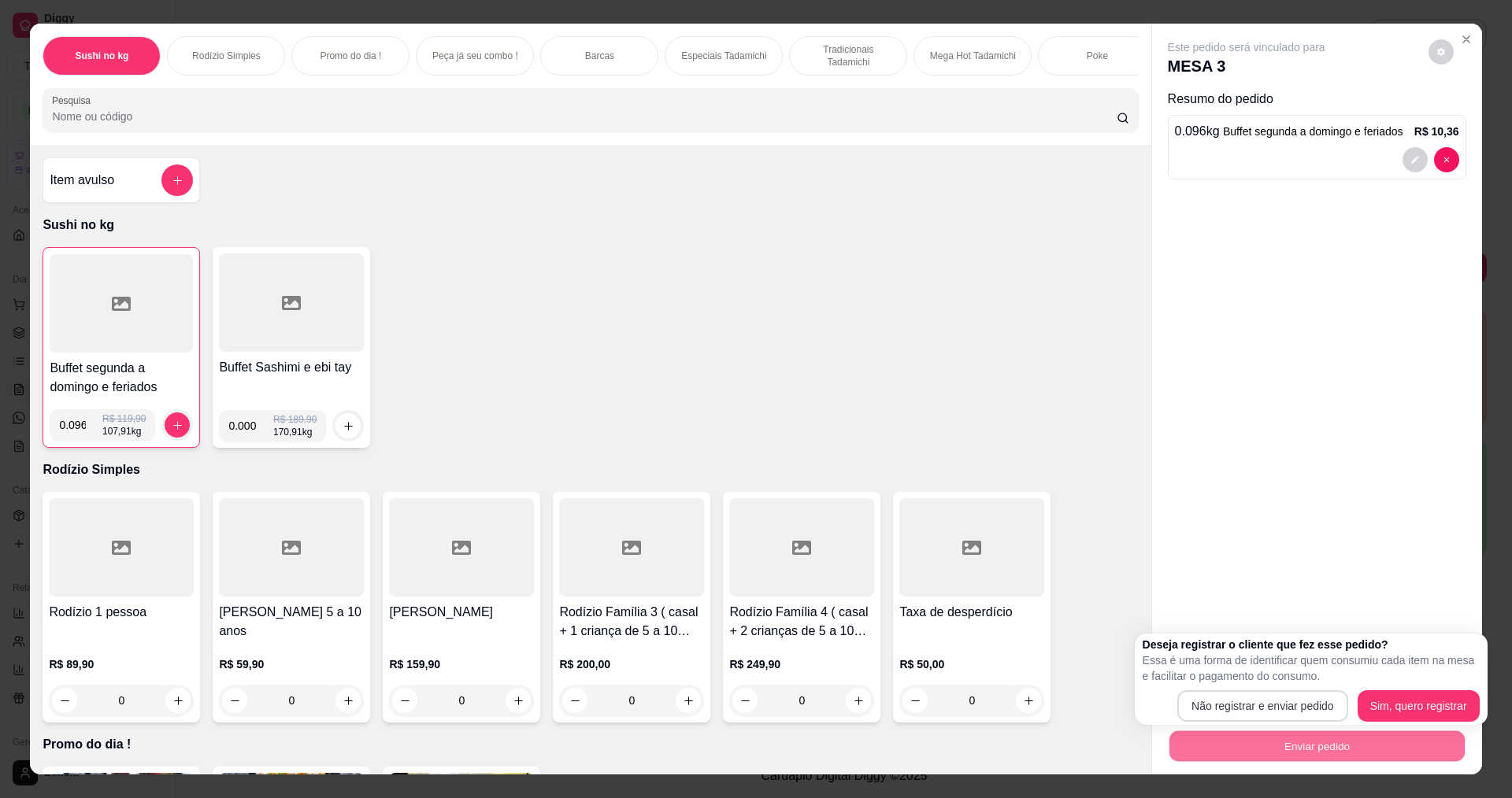
click at [1189, 705] on button "Não registrar e enviar pedido" at bounding box center [1263, 706] width 171 height 32
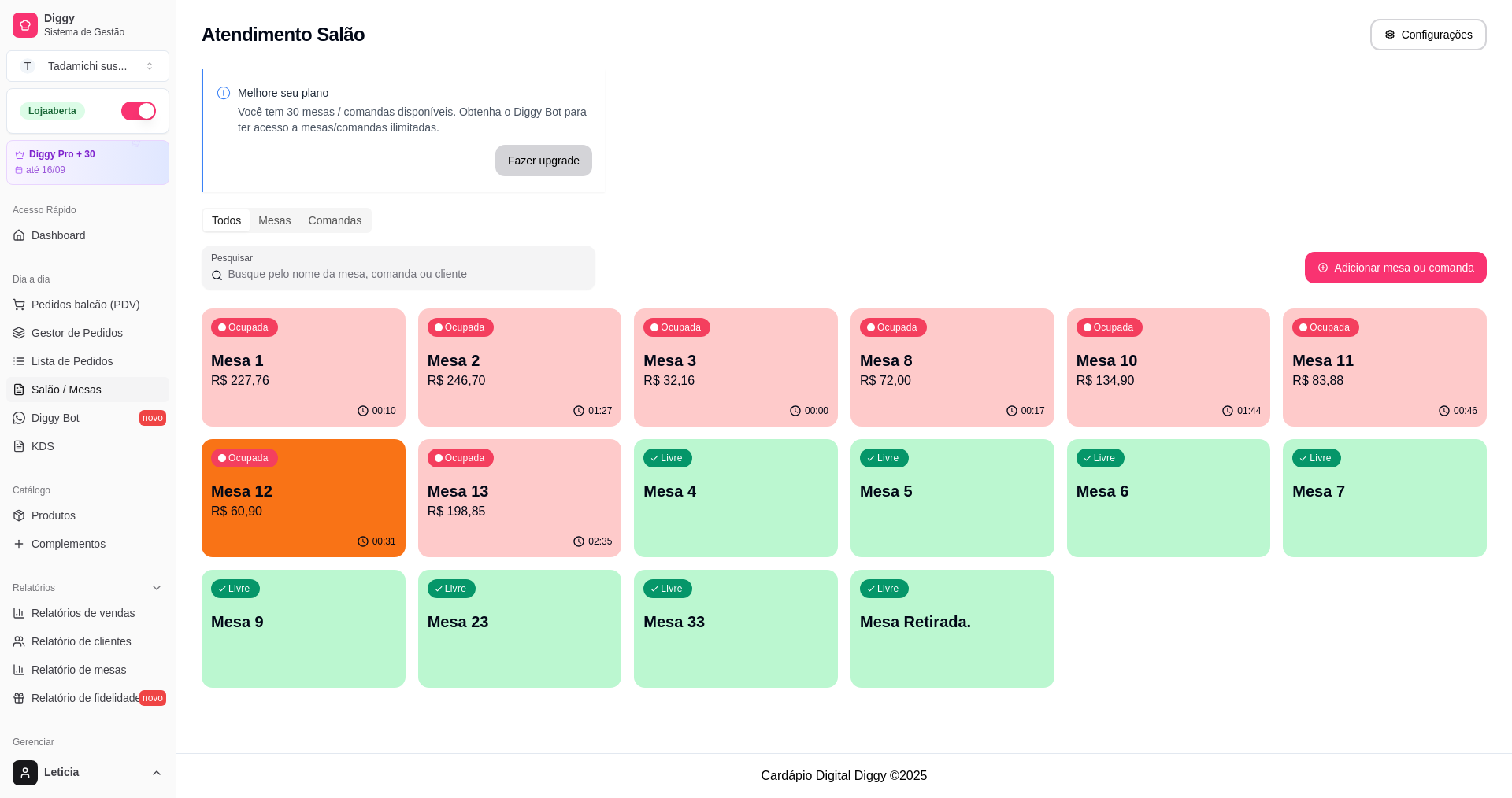
click at [1180, 510] on div "Livre Mesa 6" at bounding box center [1169, 489] width 204 height 100
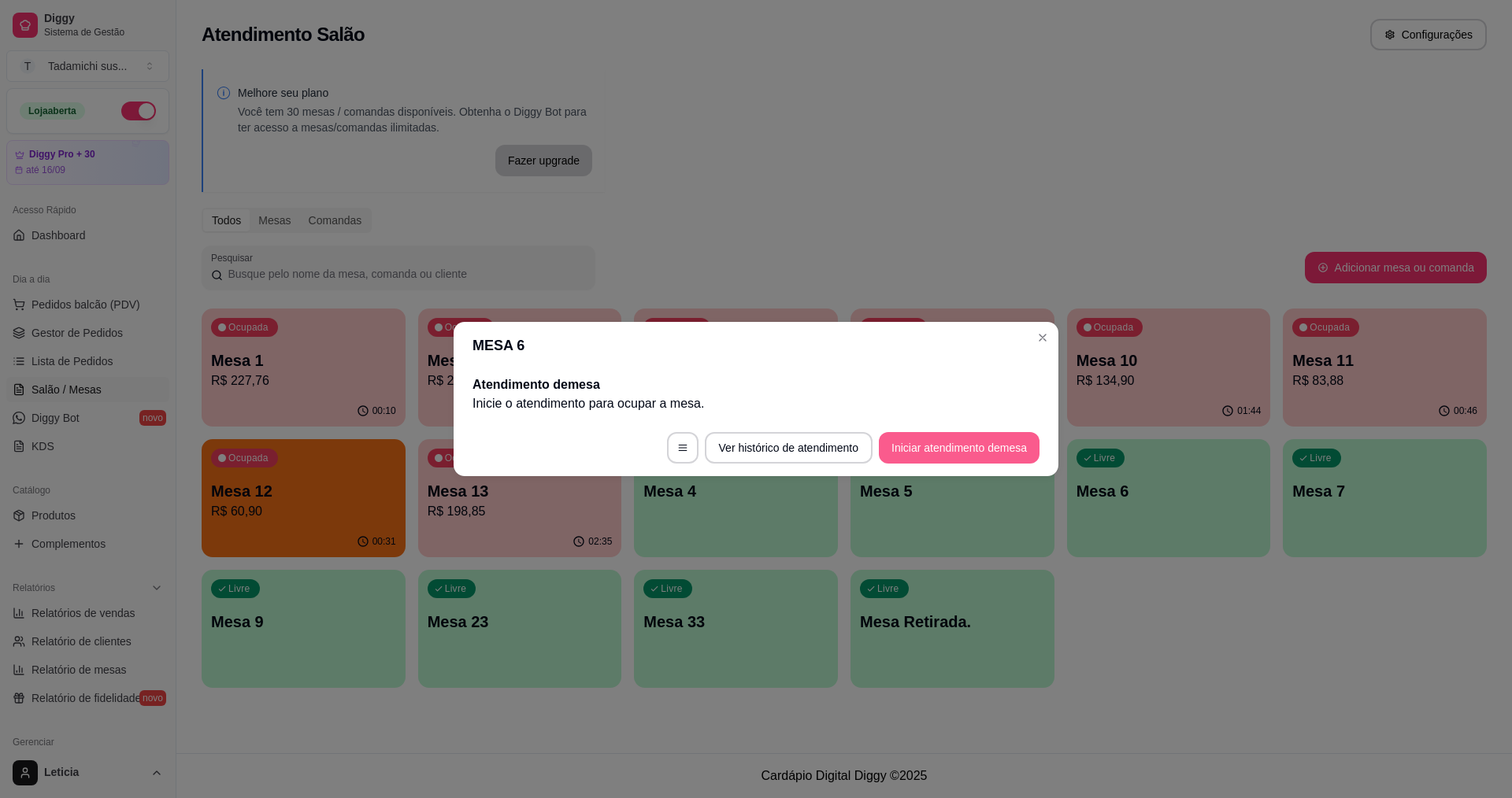
click at [909, 448] on button "Iniciar atendimento de mesa" at bounding box center [959, 448] width 160 height 32
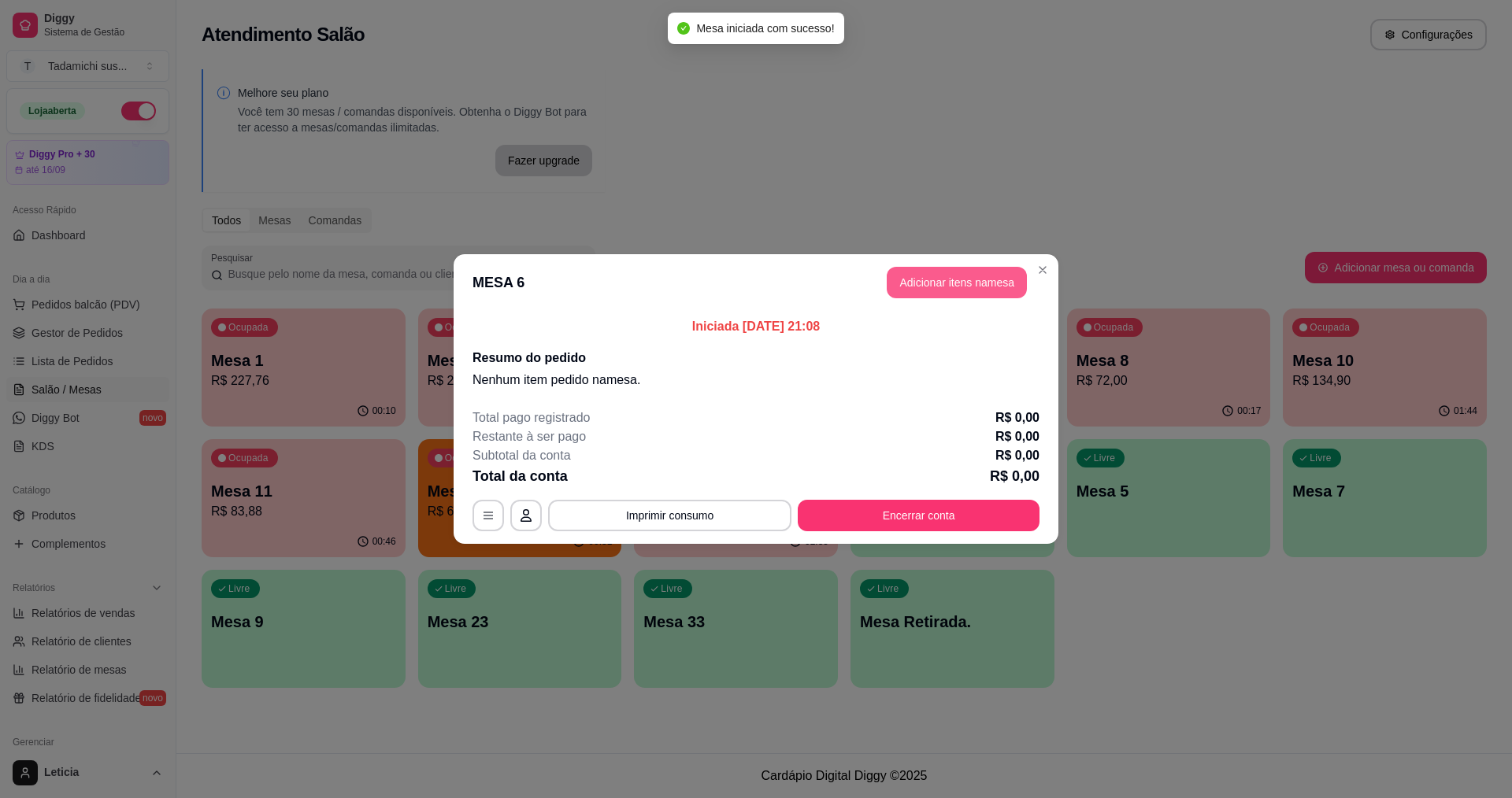
click at [911, 276] on button "Adicionar itens na mesa" at bounding box center [956, 283] width 140 height 32
click at [946, 288] on div "Buffet segunda a domingo e feriados 0.000 R$ 119,90 107,91 kg Buffet Sashimi e …" at bounding box center [586, 346] width 1129 height 205
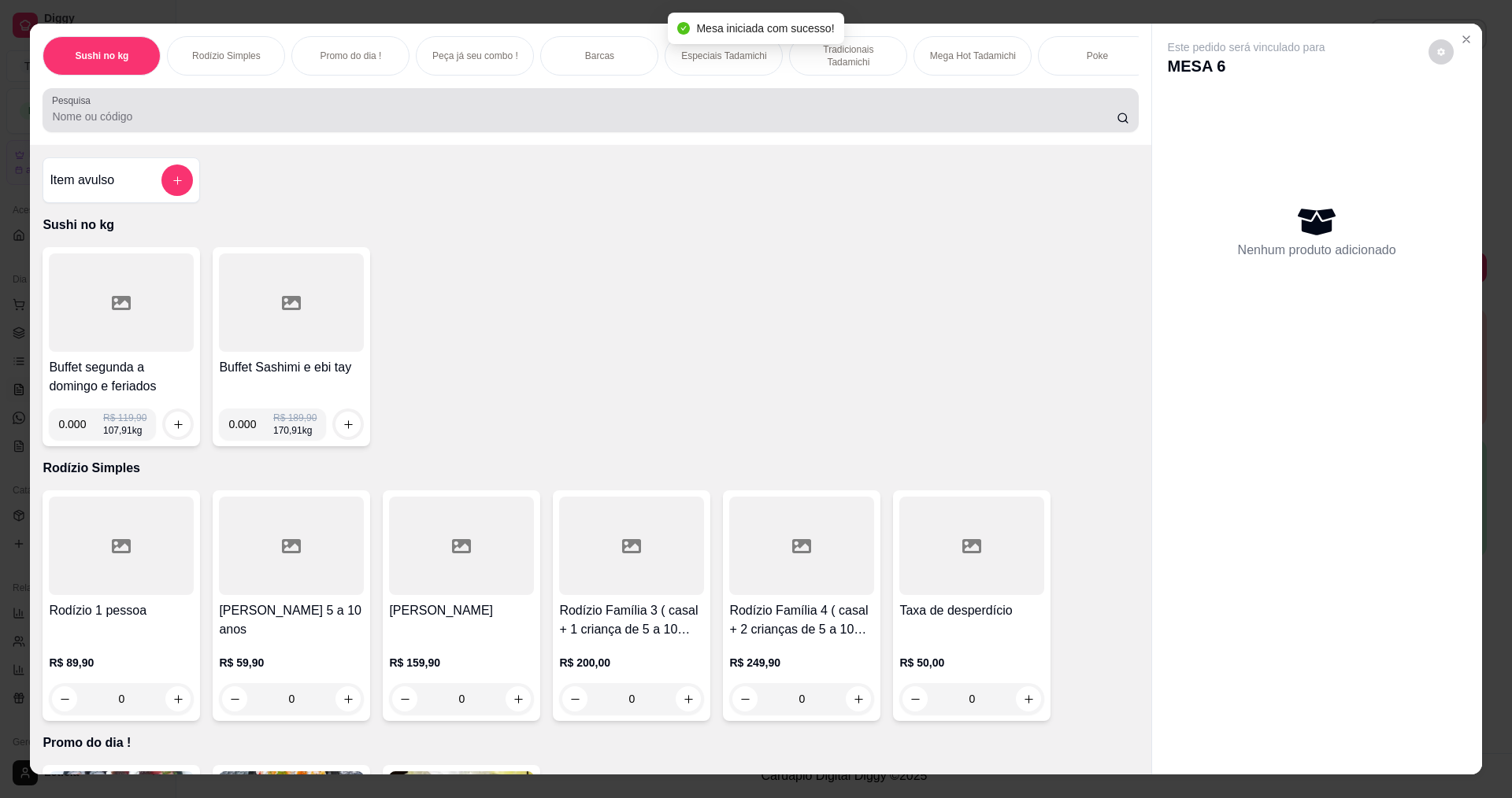
click at [834, 115] on div at bounding box center [590, 111] width 1076 height 32
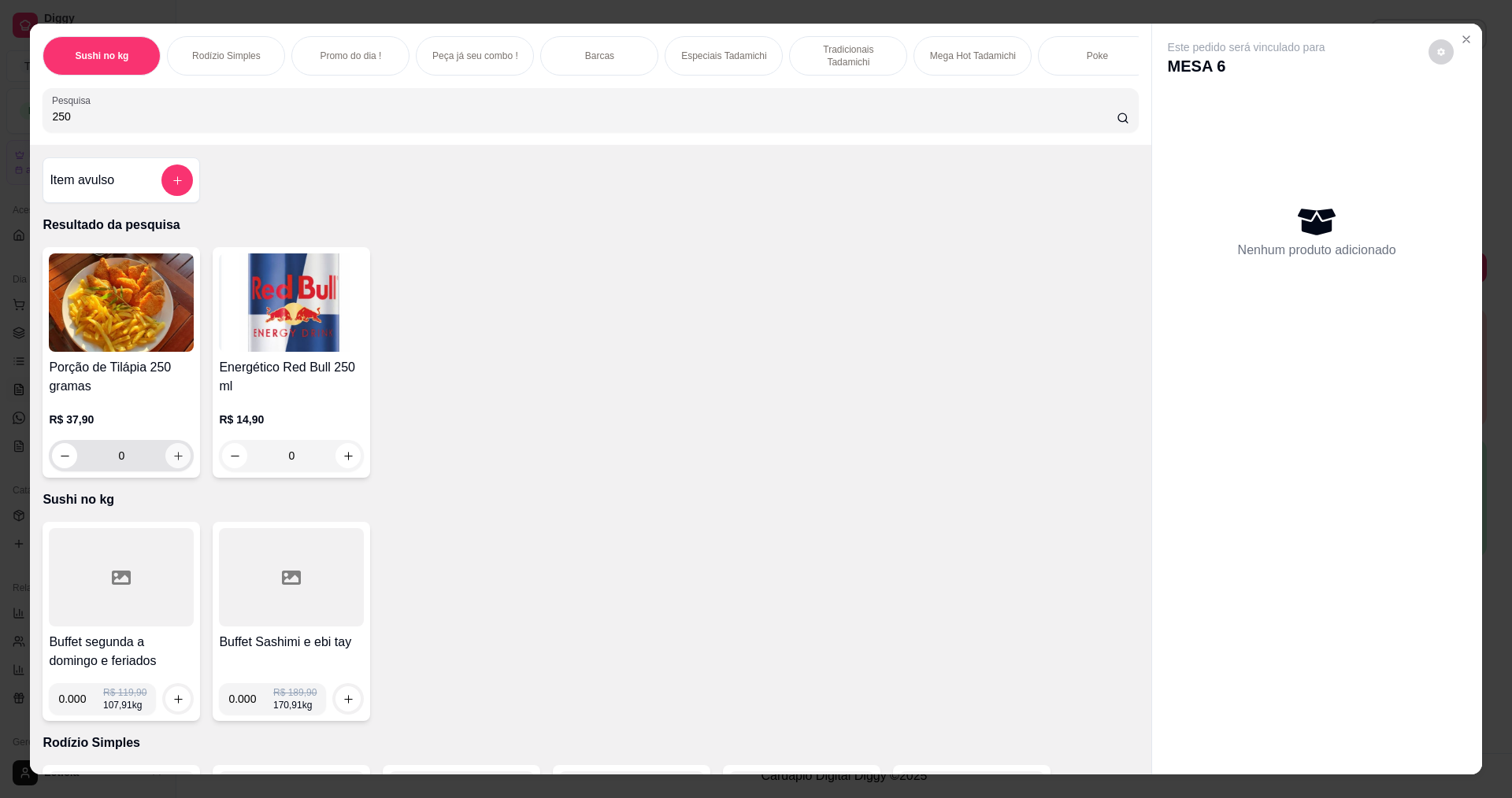
type input "250"
click at [172, 462] on icon "increase-product-quantity" at bounding box center [178, 456] width 12 height 12
type input "1"
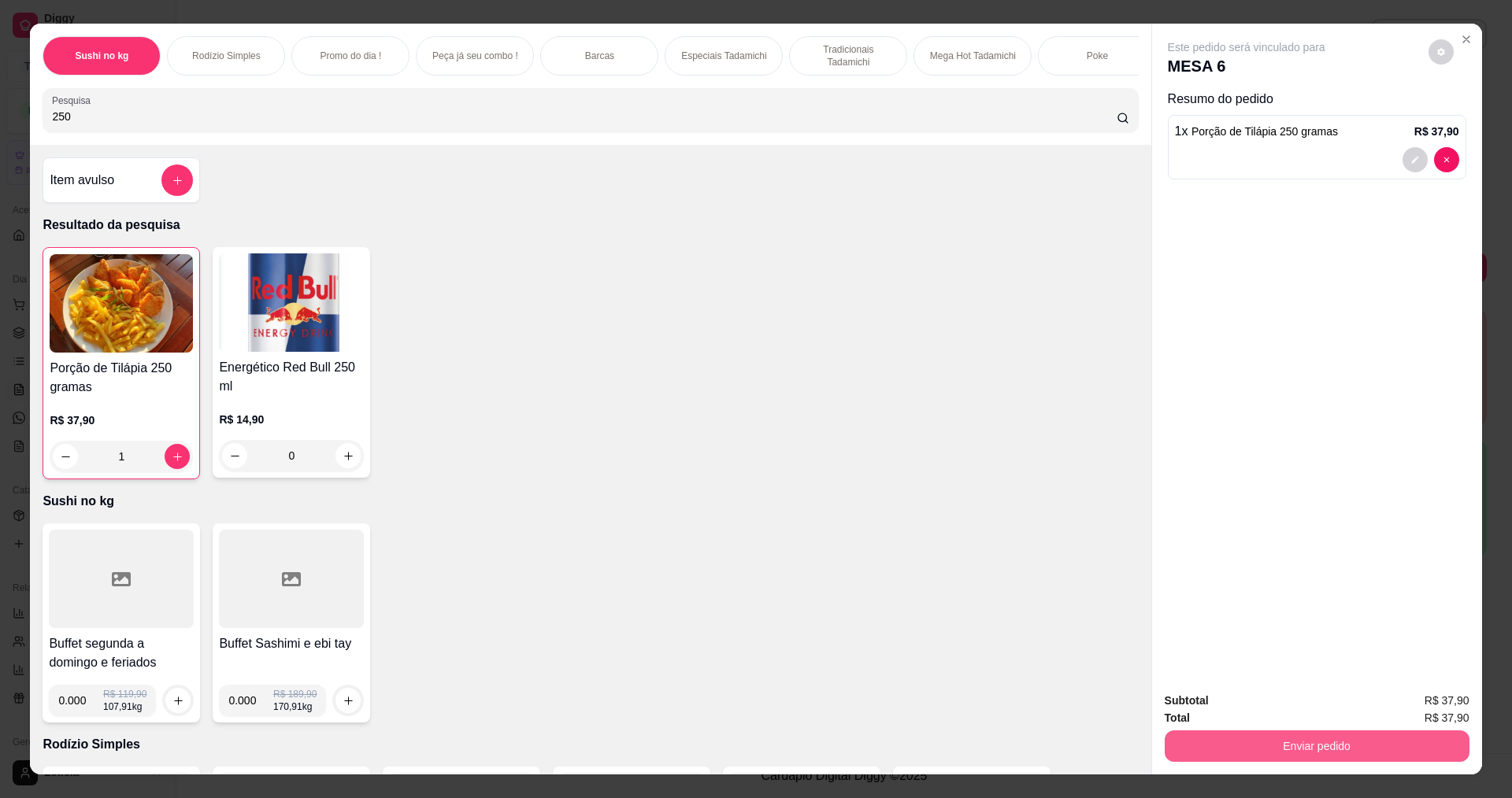
click at [1239, 743] on button "Enviar pedido" at bounding box center [1318, 747] width 305 height 32
click at [1238, 706] on button "Não registrar e enviar pedido" at bounding box center [1265, 707] width 164 height 30
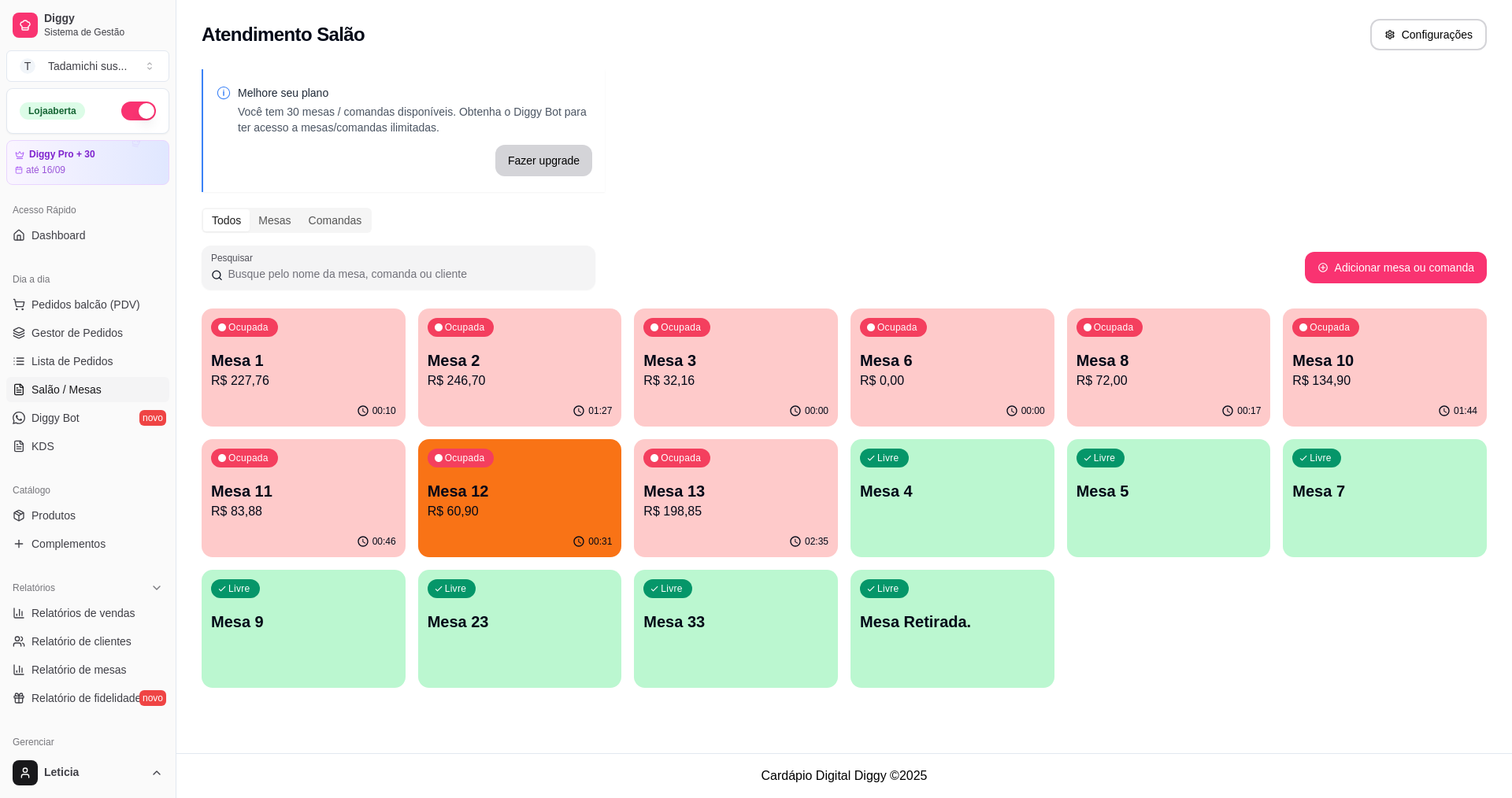
click at [545, 496] on p "Mesa 12" at bounding box center [520, 491] width 185 height 22
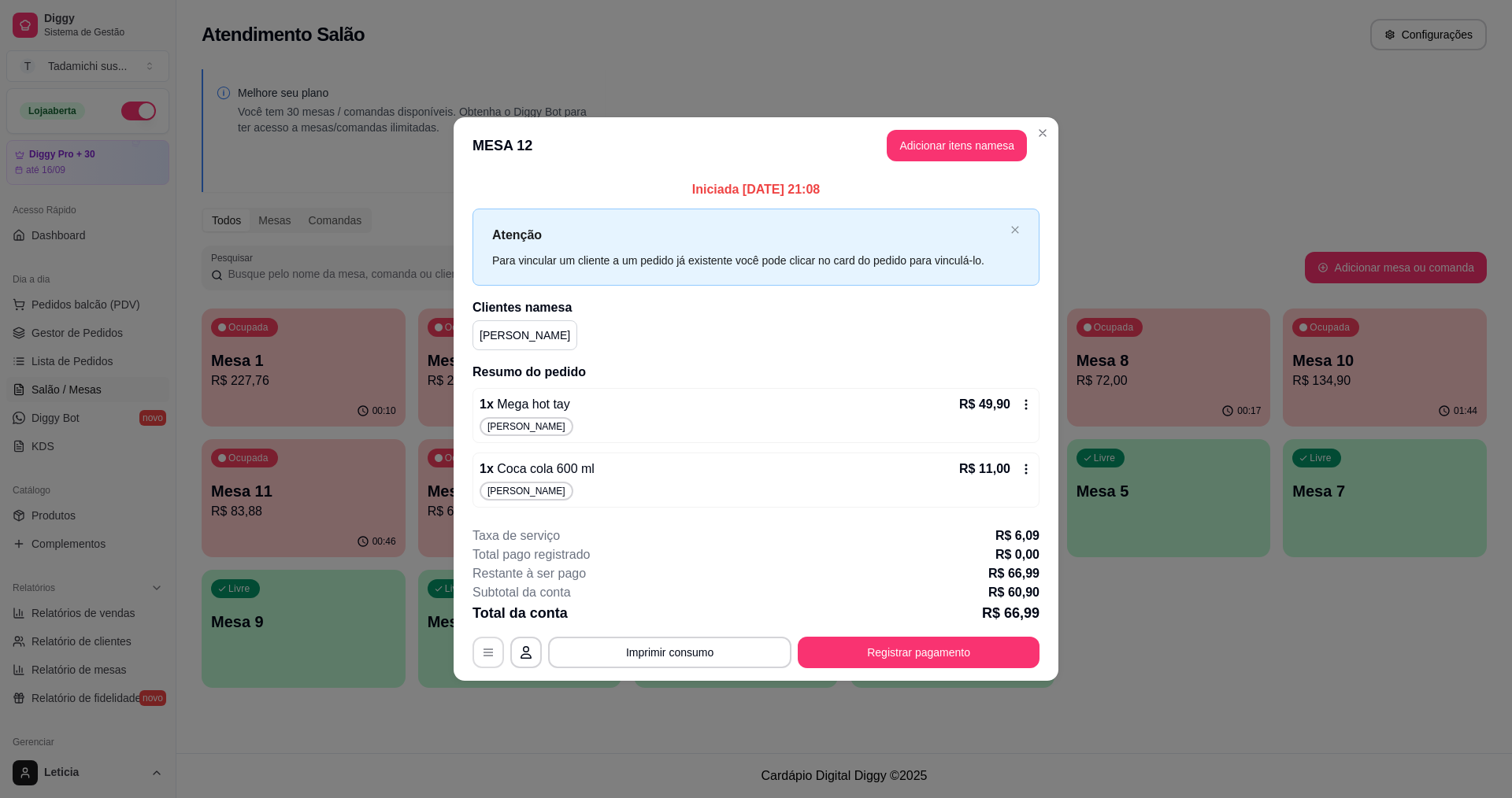
click at [487, 653] on icon "button" at bounding box center [488, 653] width 13 height 13
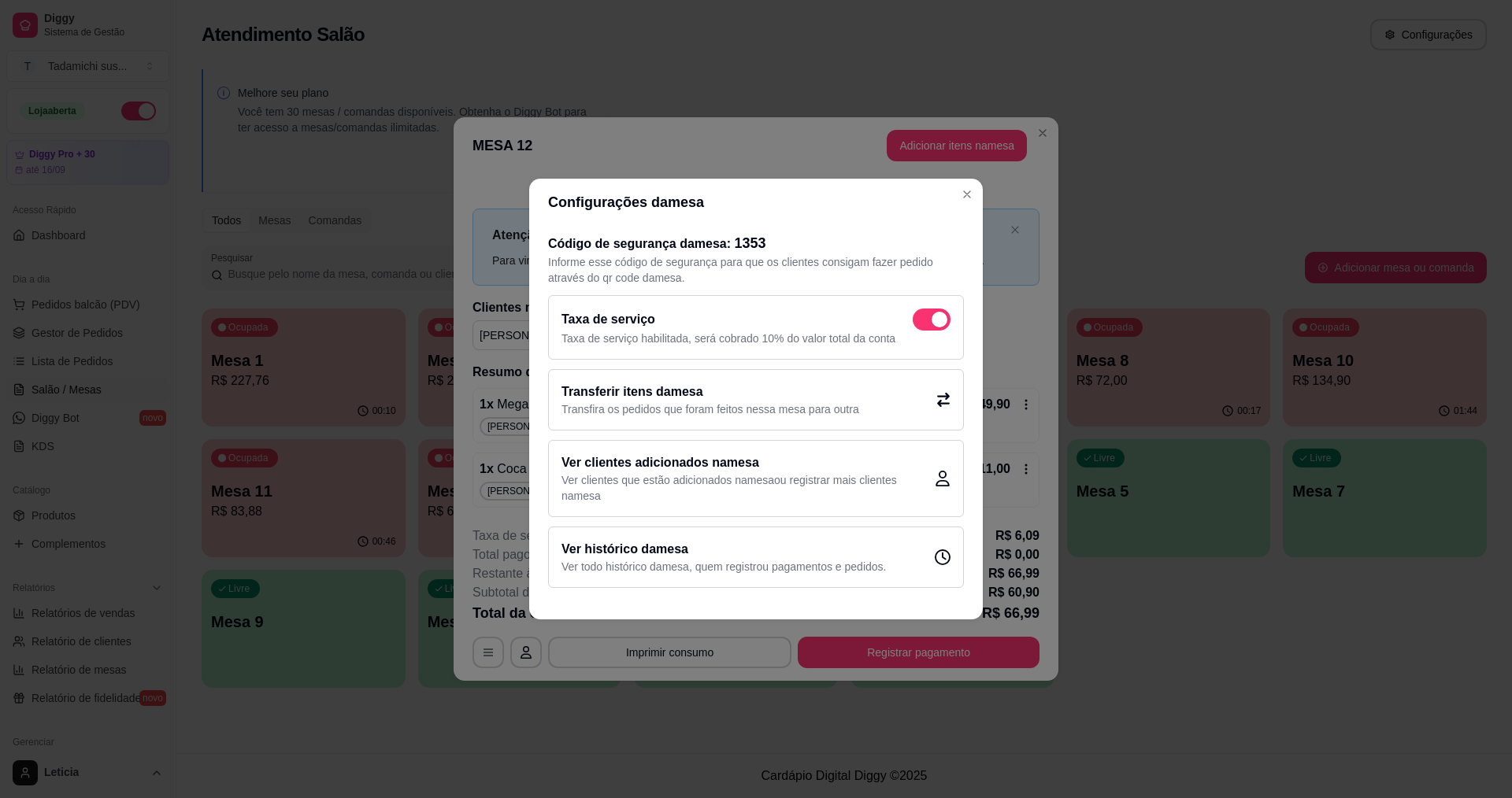
click at [928, 321] on span at bounding box center [932, 320] width 38 height 22
click at [922, 323] on input "checkbox" at bounding box center [917, 328] width 10 height 10
checkbox input "false"
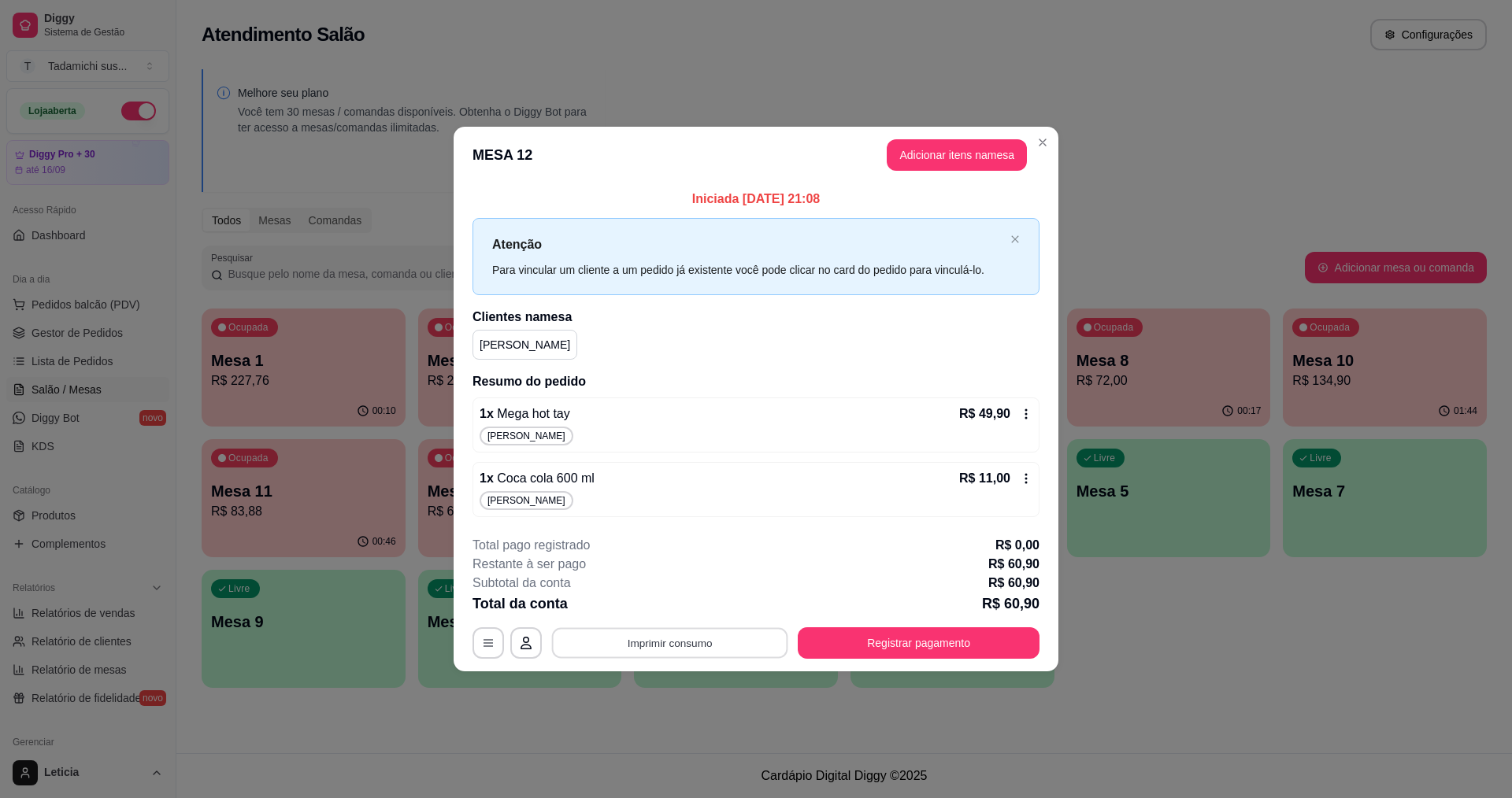
click at [720, 638] on button "Imprimir consumo" at bounding box center [670, 642] width 236 height 31
click at [709, 574] on button "IMPRESSORA" at bounding box center [673, 576] width 121 height 25
click at [877, 636] on button "Registrar pagamento" at bounding box center [918, 642] width 235 height 31
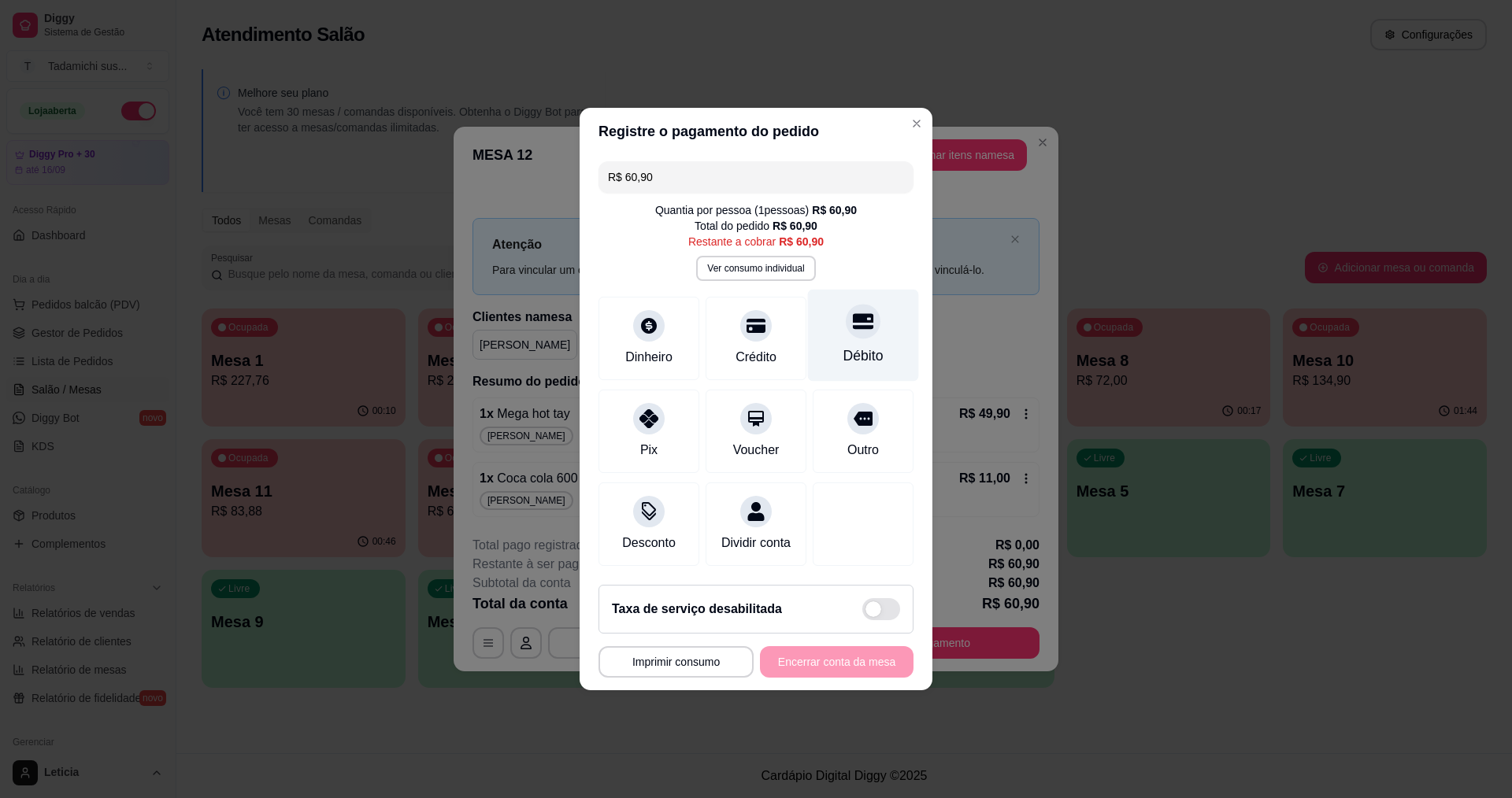
click at [845, 330] on div "Débito" at bounding box center [863, 336] width 111 height 92
type input "R$ 0,00"
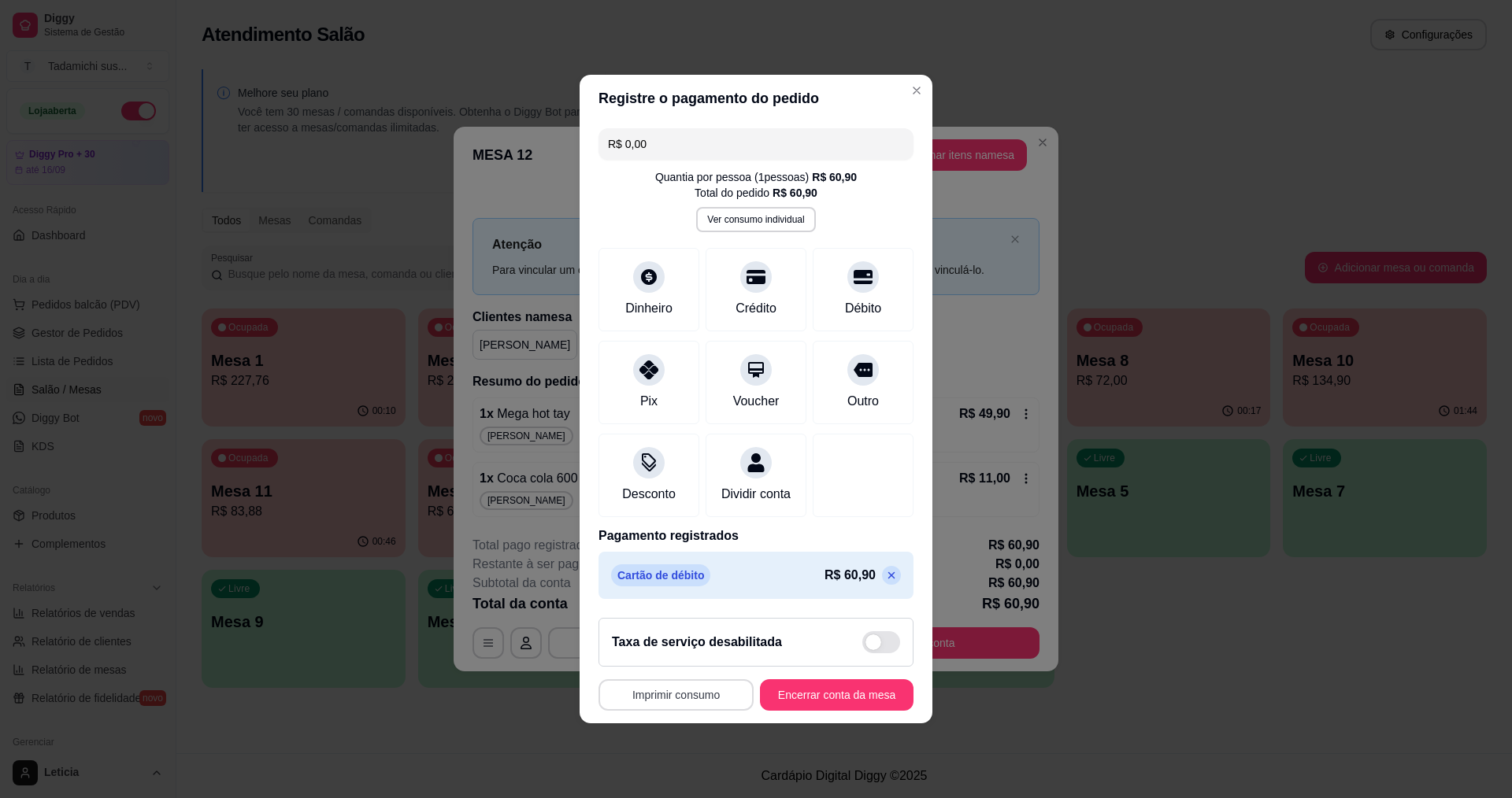
click at [666, 705] on button "Imprimir consumo" at bounding box center [676, 695] width 155 height 32
click at [703, 670] on button "IMPRESSORA HAYOM" at bounding box center [677, 668] width 121 height 25
click at [792, 702] on button "Encerrar conta da mesa" at bounding box center [837, 695] width 153 height 32
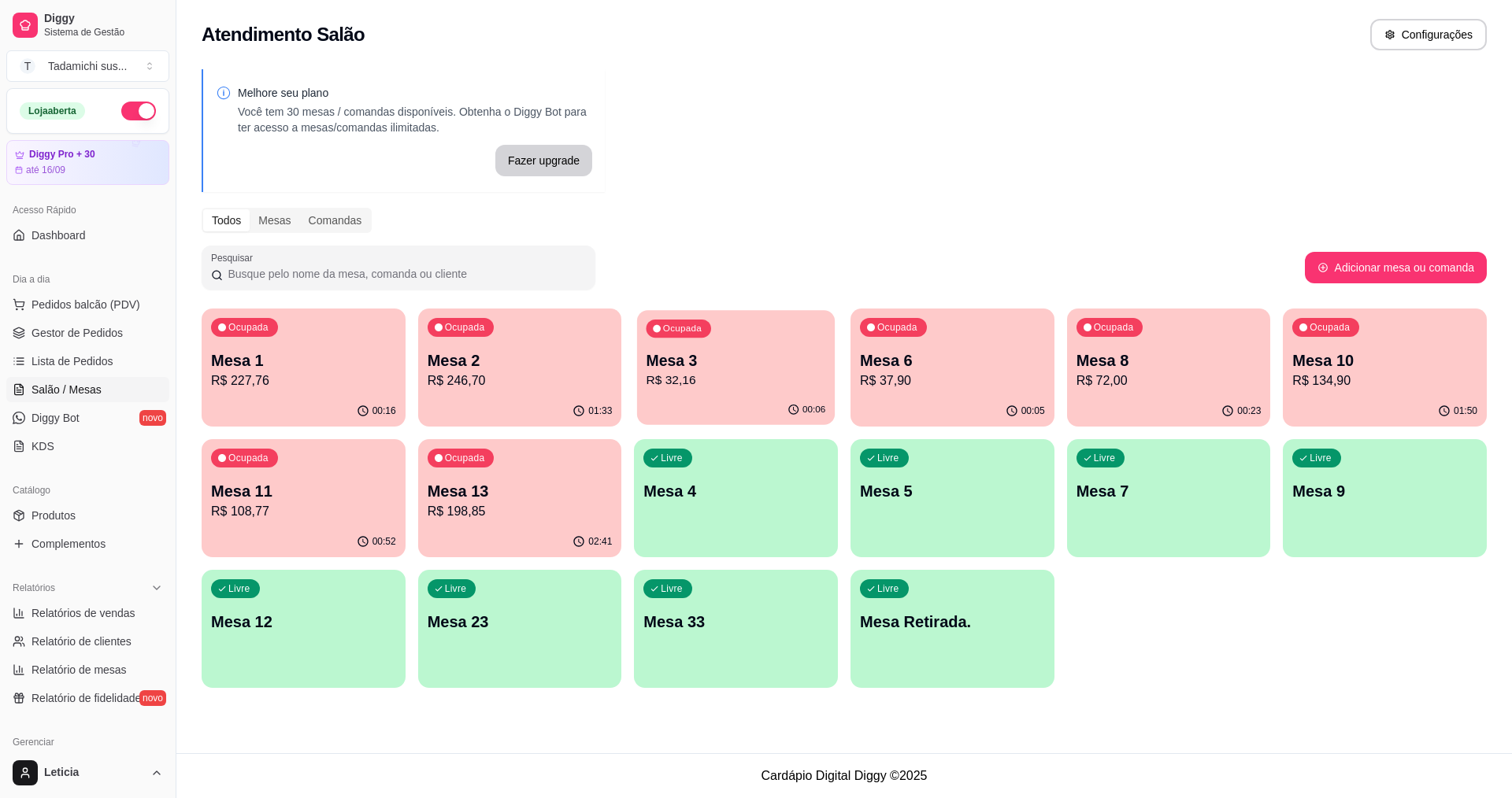
click at [662, 383] on p "R$ 32,16" at bounding box center [736, 380] width 179 height 18
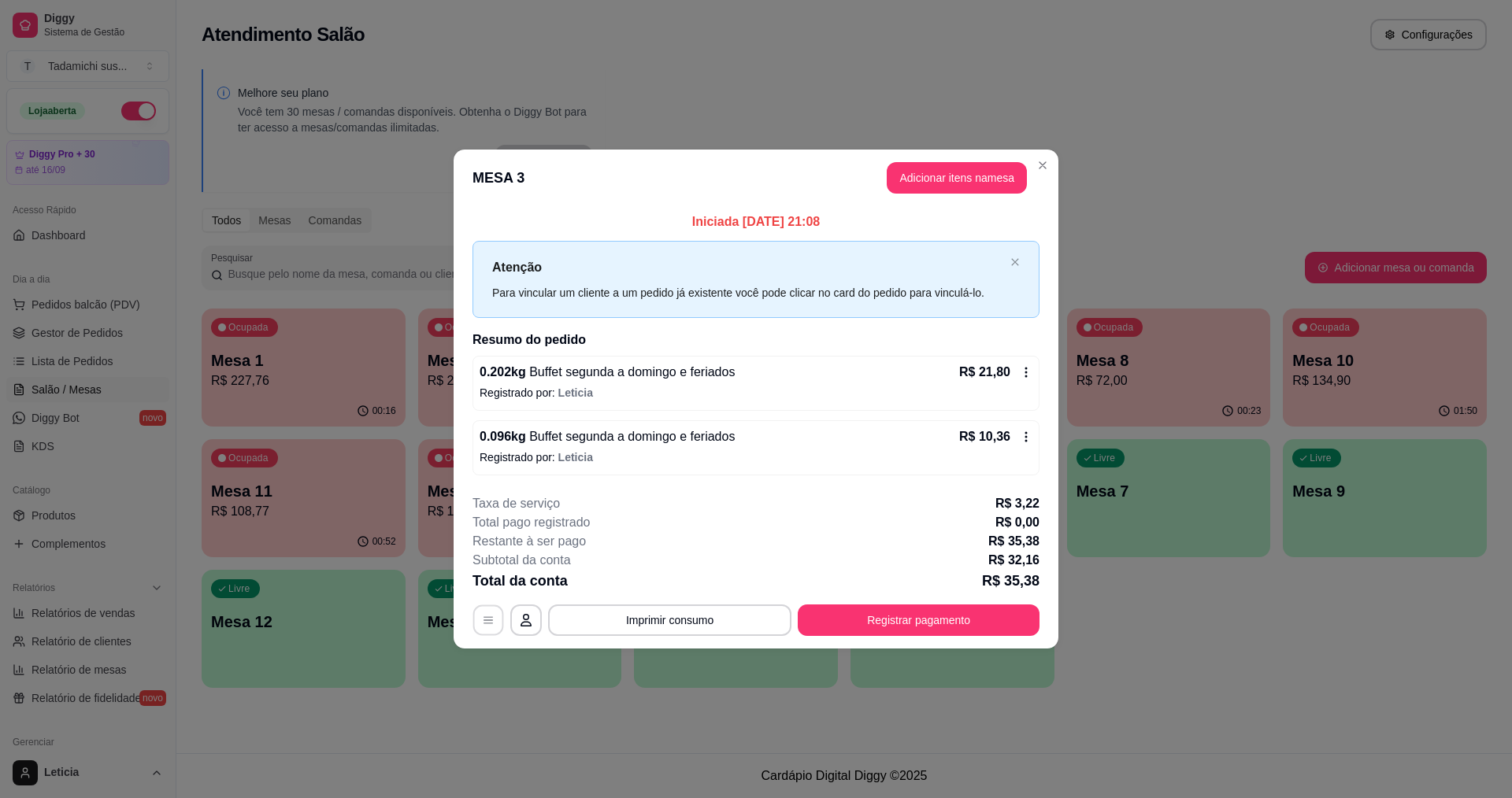
click at [490, 623] on icon "button" at bounding box center [488, 620] width 13 height 13
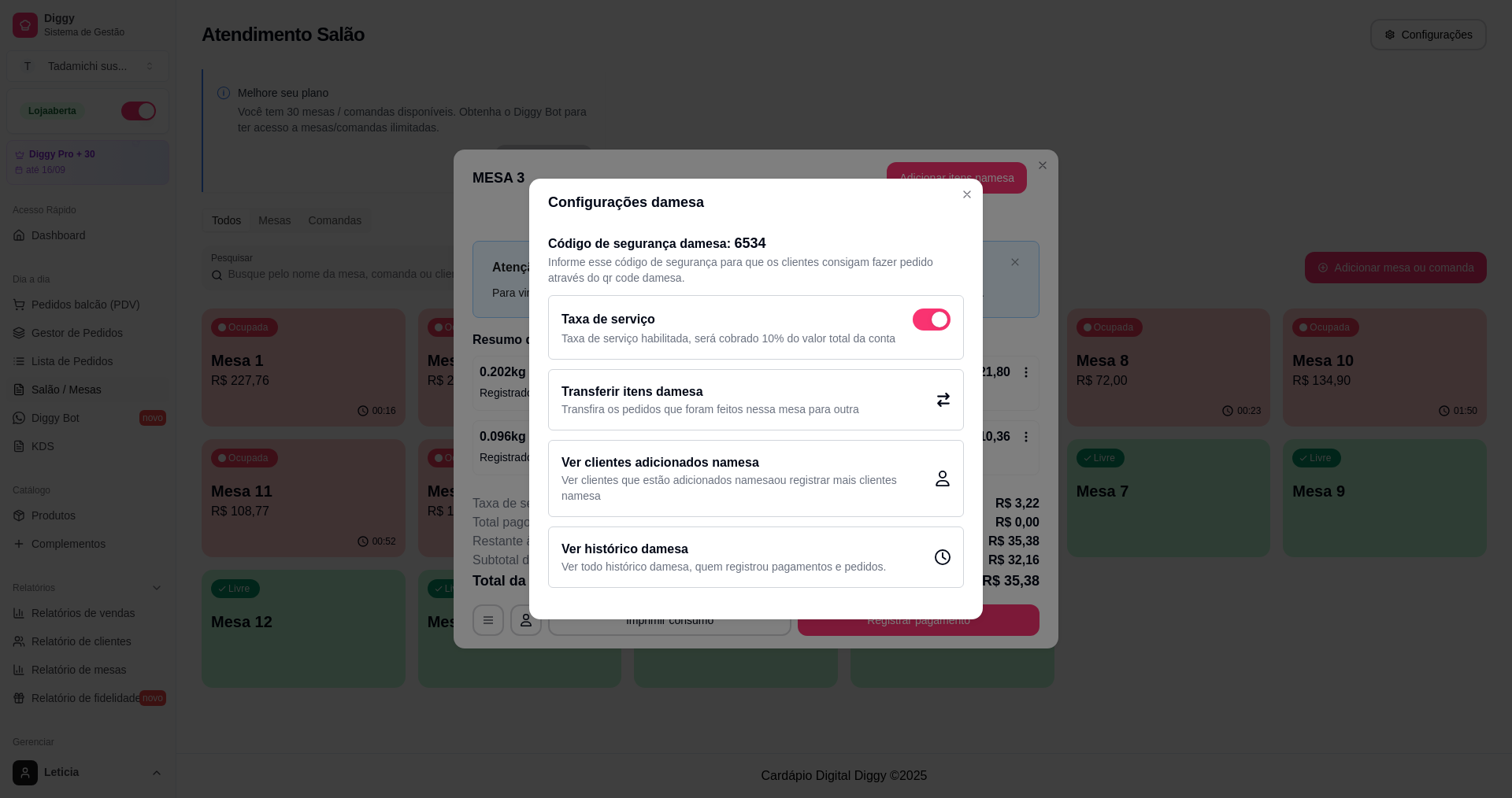
click at [939, 323] on span at bounding box center [940, 320] width 16 height 16
click at [922, 323] on input "checkbox" at bounding box center [917, 328] width 10 height 10
checkbox input "false"
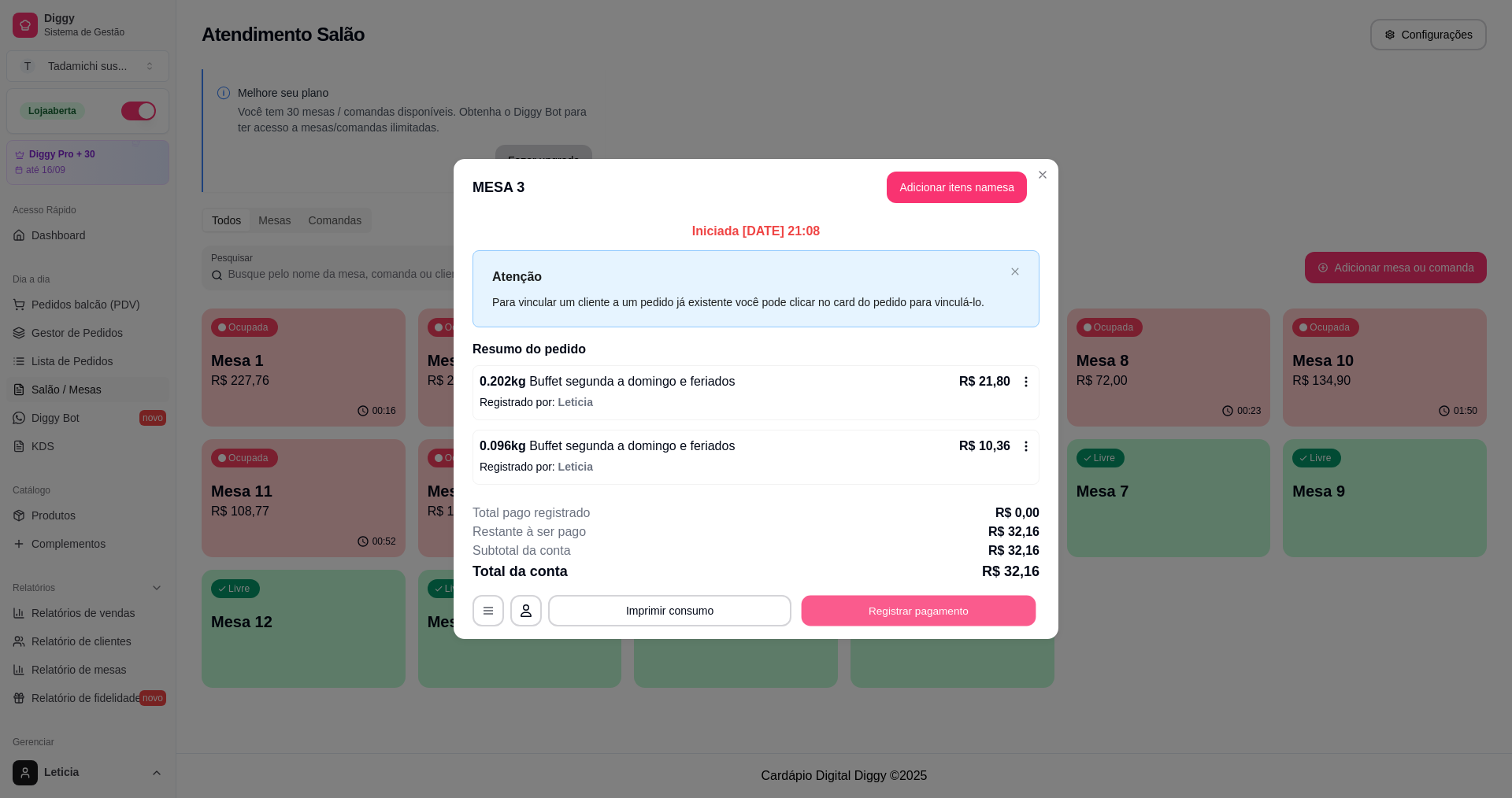
click at [894, 607] on button "Registrar pagamento" at bounding box center [918, 610] width 235 height 31
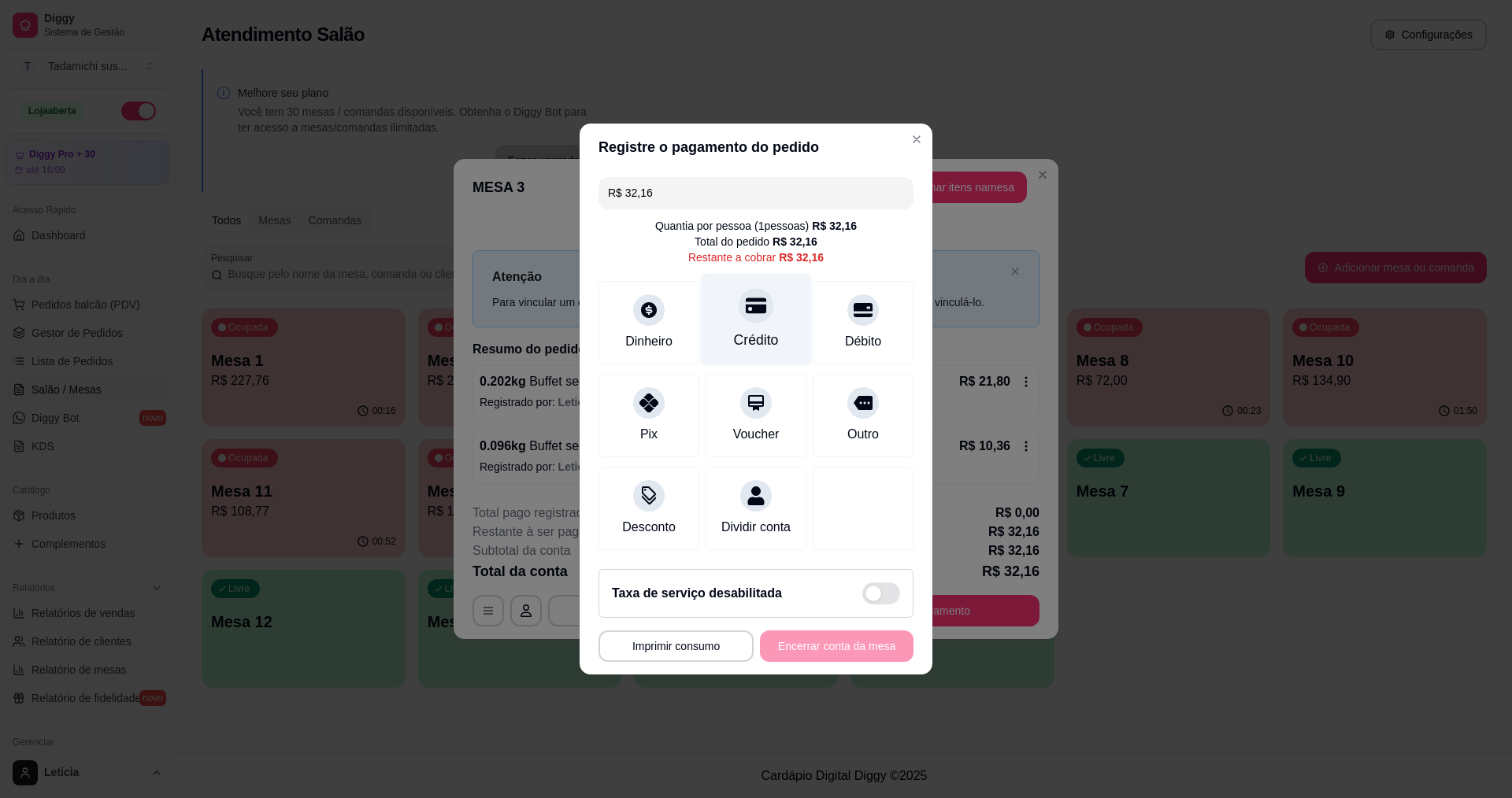
click at [747, 300] on icon at bounding box center [756, 307] width 21 height 16
type input "R$ 0,00"
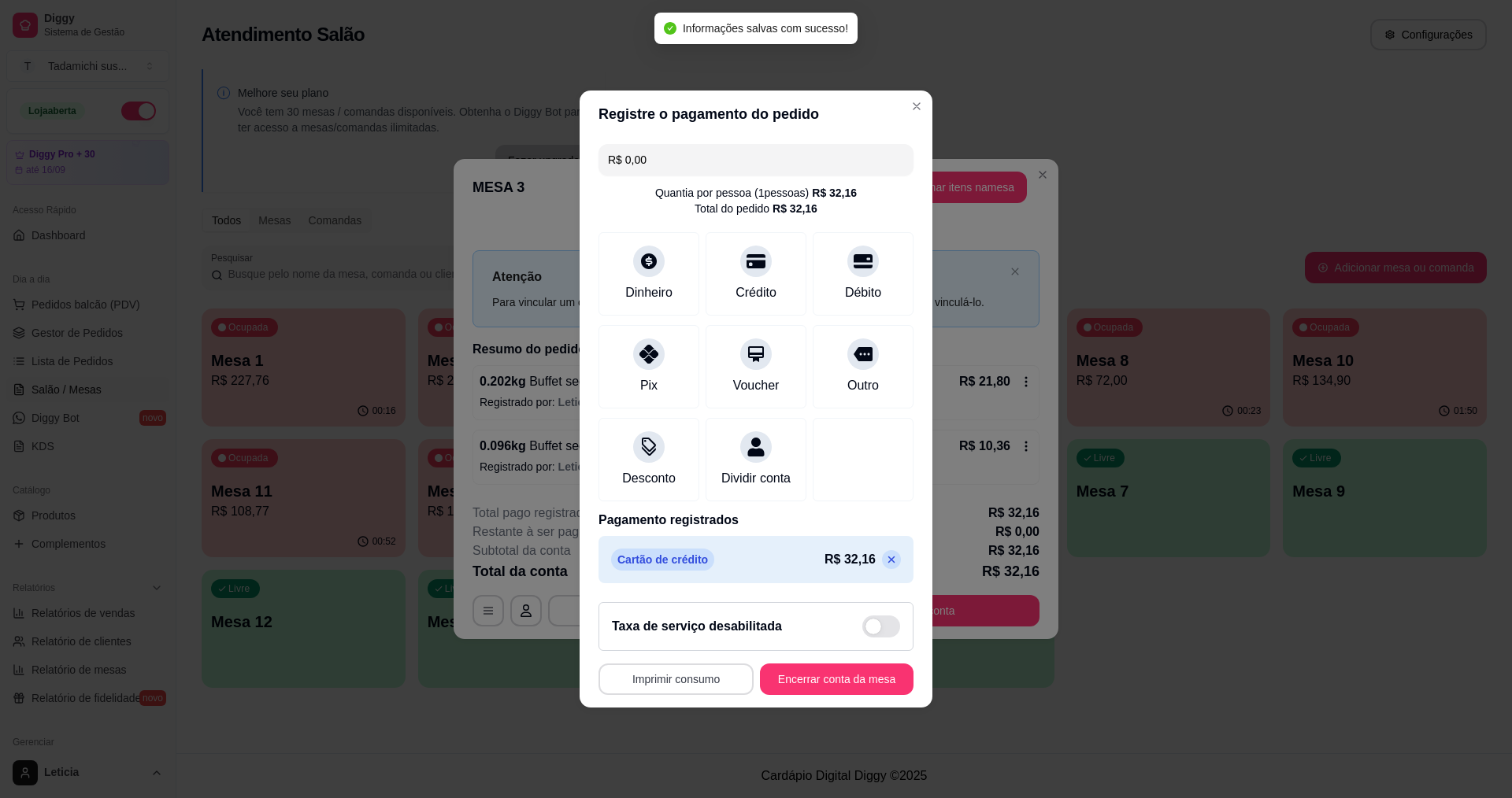
click at [682, 687] on button "Imprimir consumo" at bounding box center [676, 679] width 155 height 32
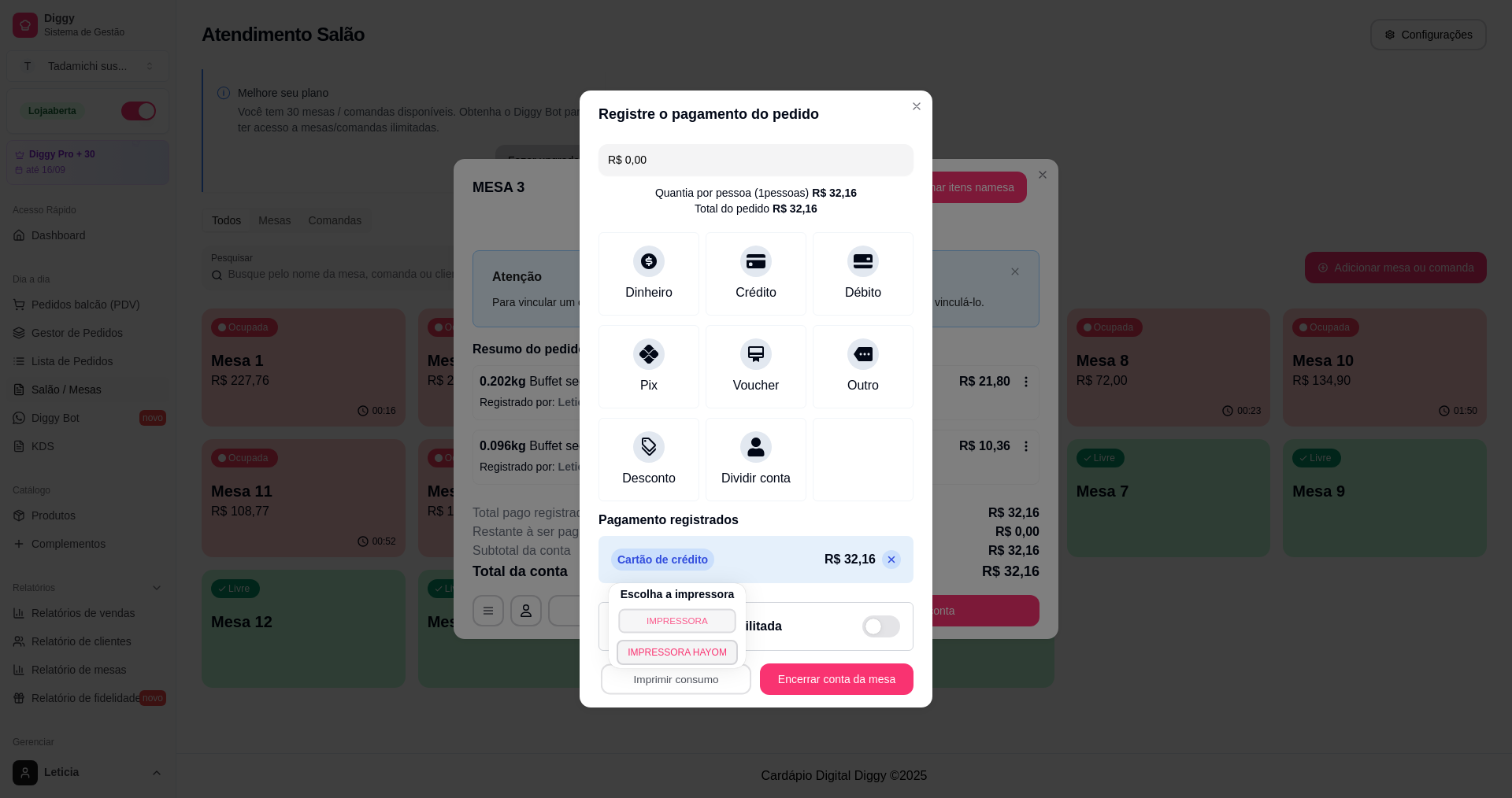
click at [681, 623] on button "IMPRESSORA" at bounding box center [677, 620] width 117 height 24
click at [692, 691] on button "Imprimir consumo" at bounding box center [676, 679] width 150 height 31
click at [699, 653] on button "IMPRESSORA HAYOM" at bounding box center [677, 653] width 121 height 25
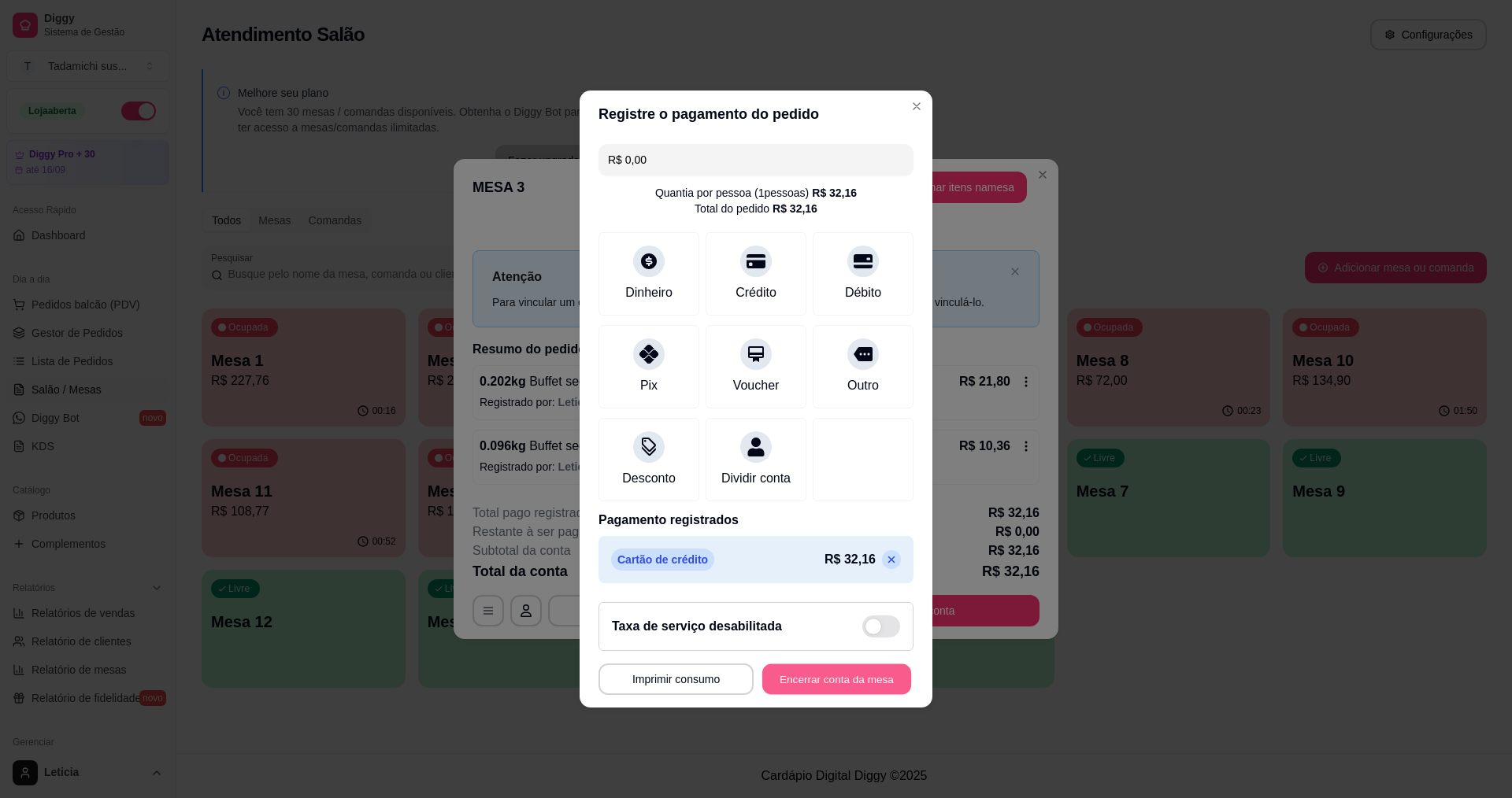
click at [775, 685] on button "Encerrar conta da mesa" at bounding box center [837, 679] width 149 height 31
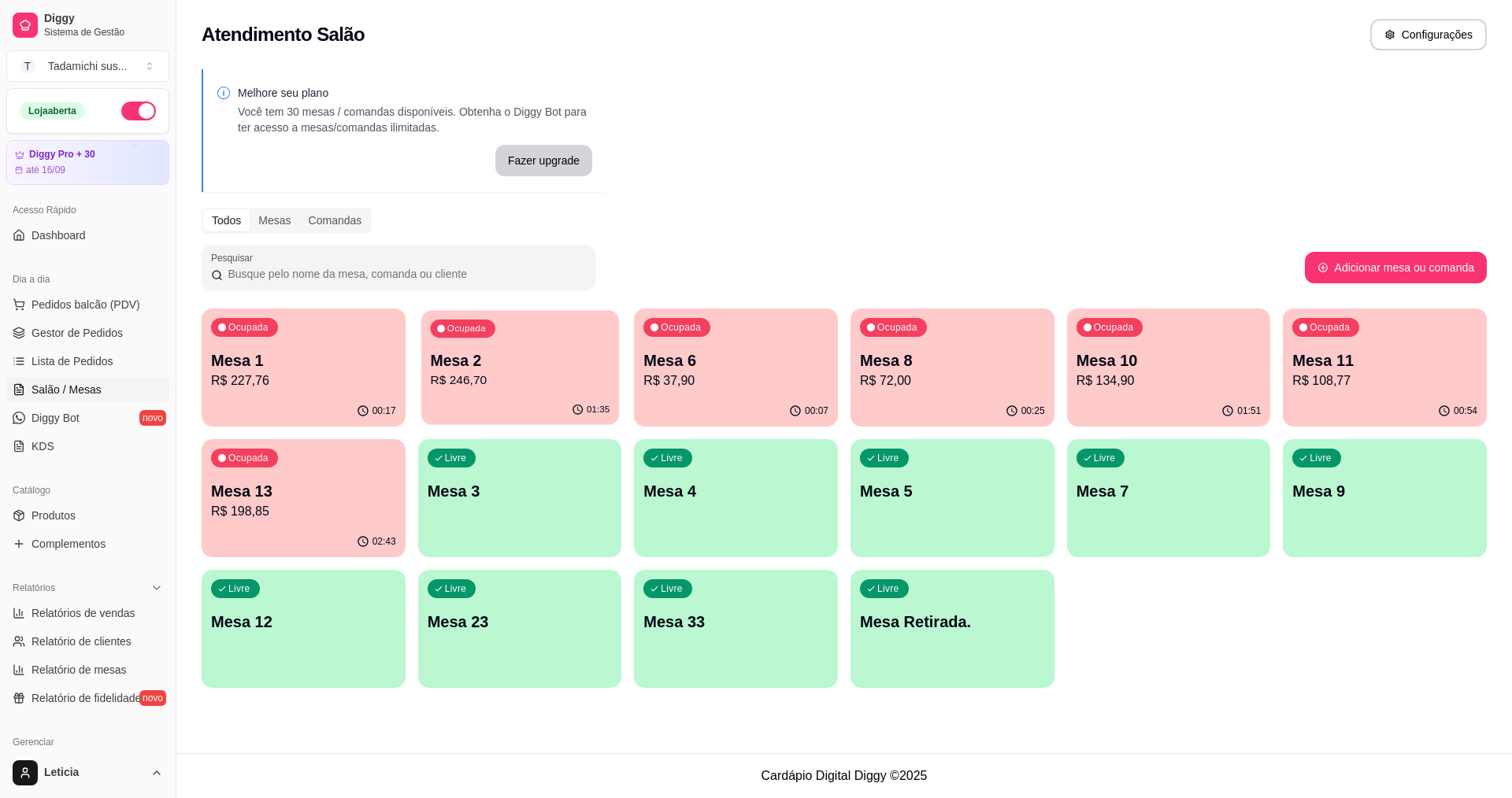
click at [445, 364] on p "Mesa 2" at bounding box center [519, 360] width 179 height 21
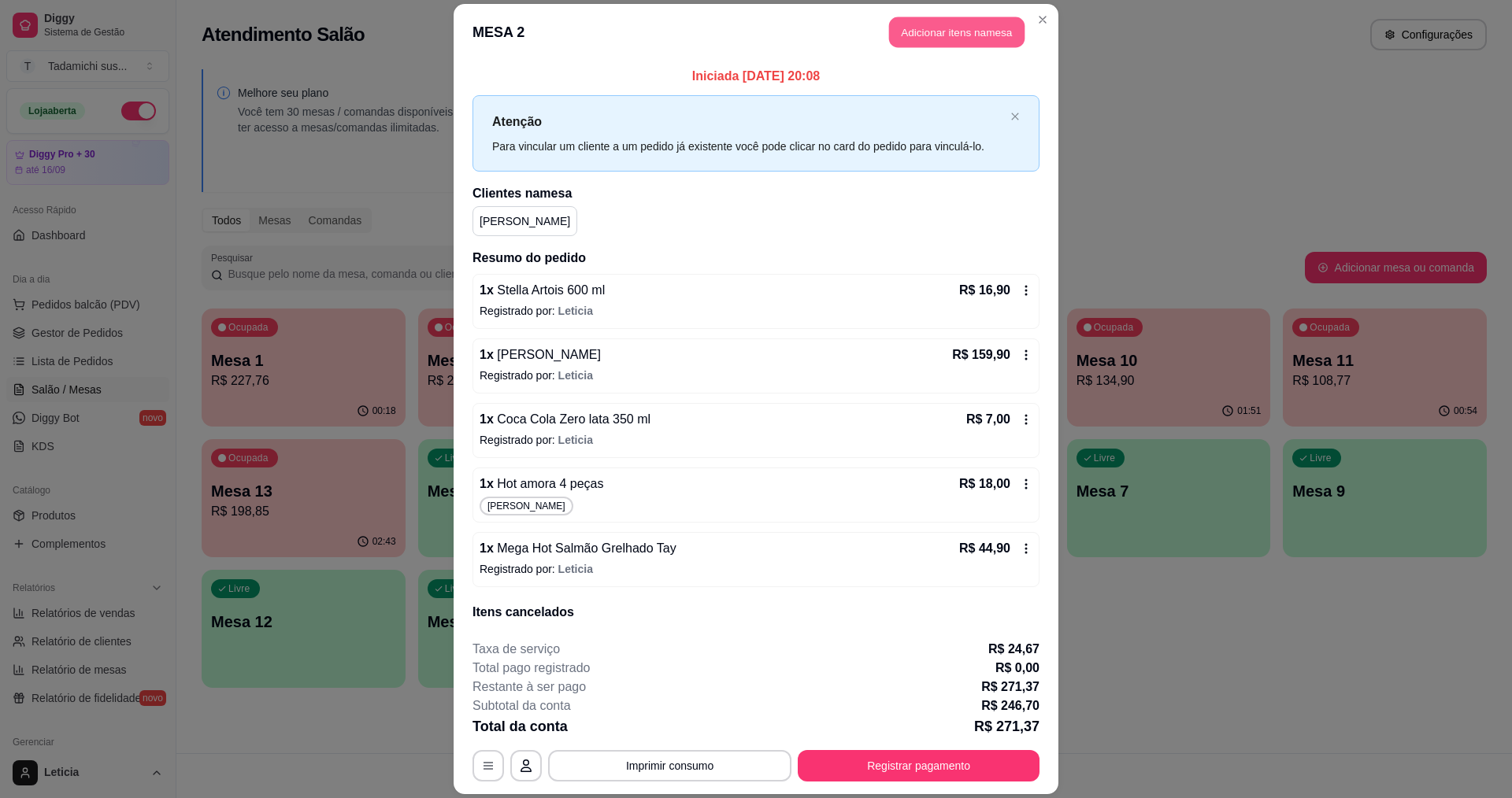
click at [937, 21] on button "Adicionar itens na mesa" at bounding box center [956, 32] width 135 height 31
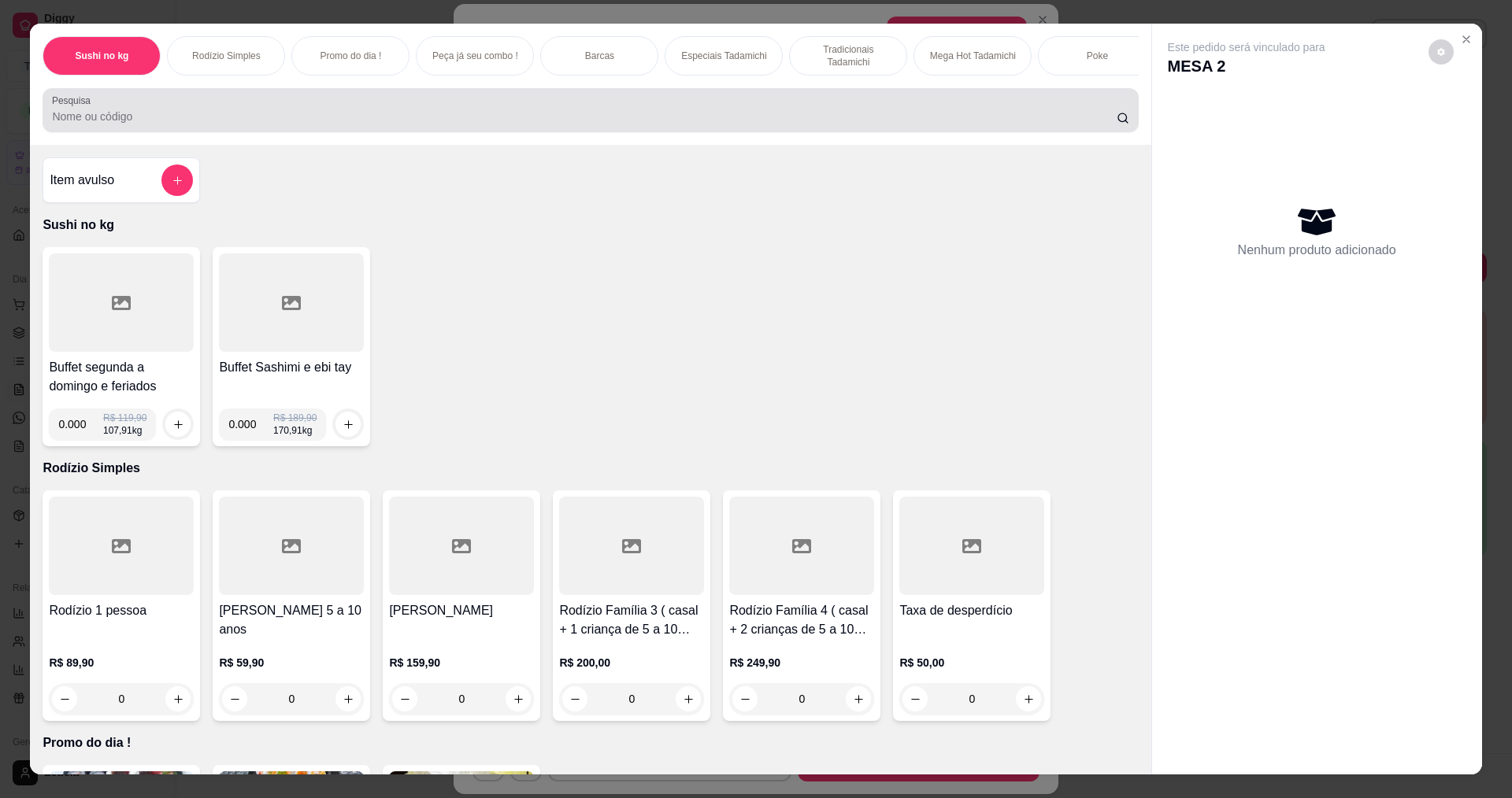
click at [769, 124] on input "Pesquisa" at bounding box center [584, 117] width 1064 height 16
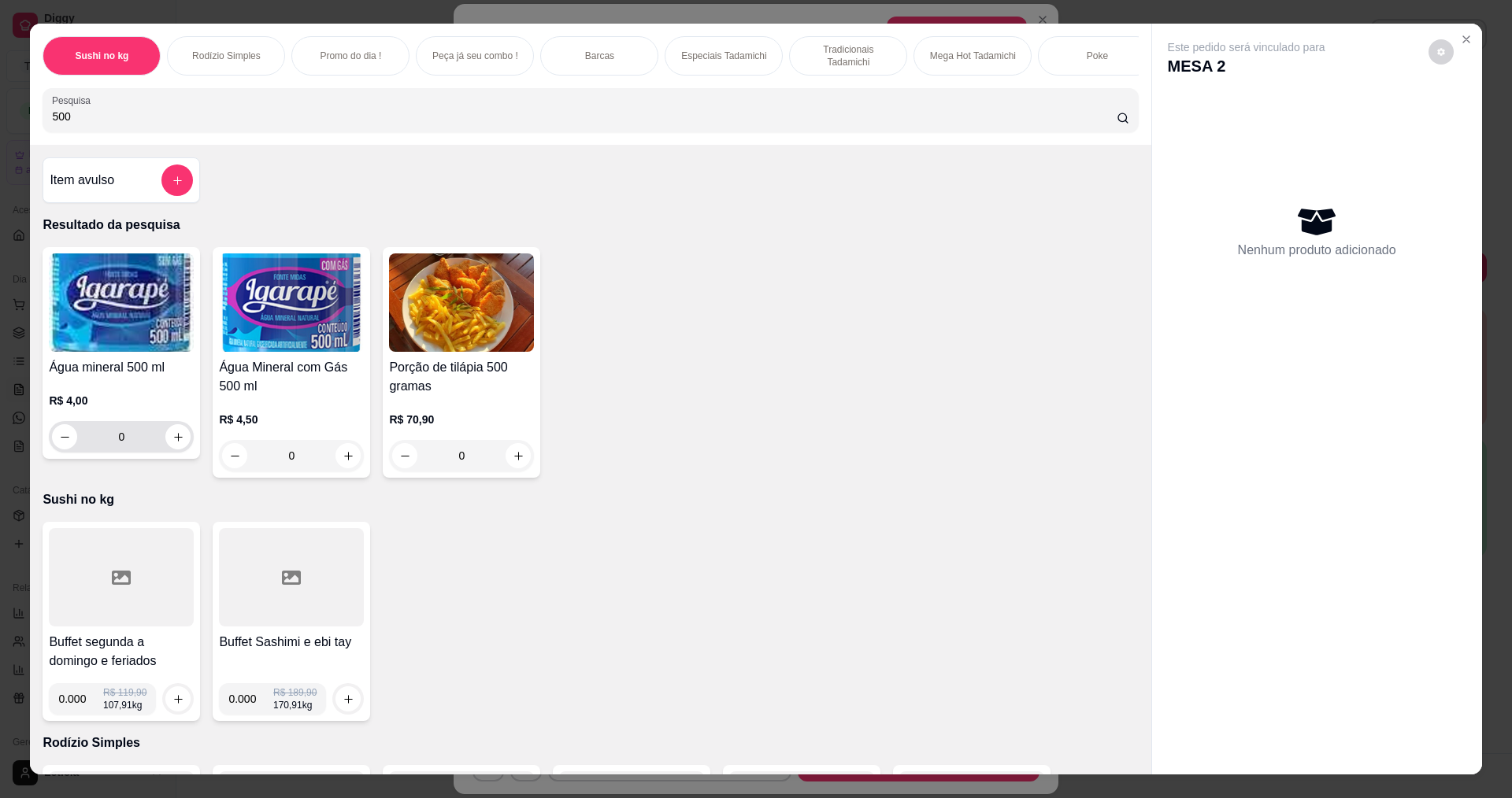
type input "500"
click at [172, 443] on icon "increase-product-quantity" at bounding box center [178, 437] width 12 height 12
type input "1"
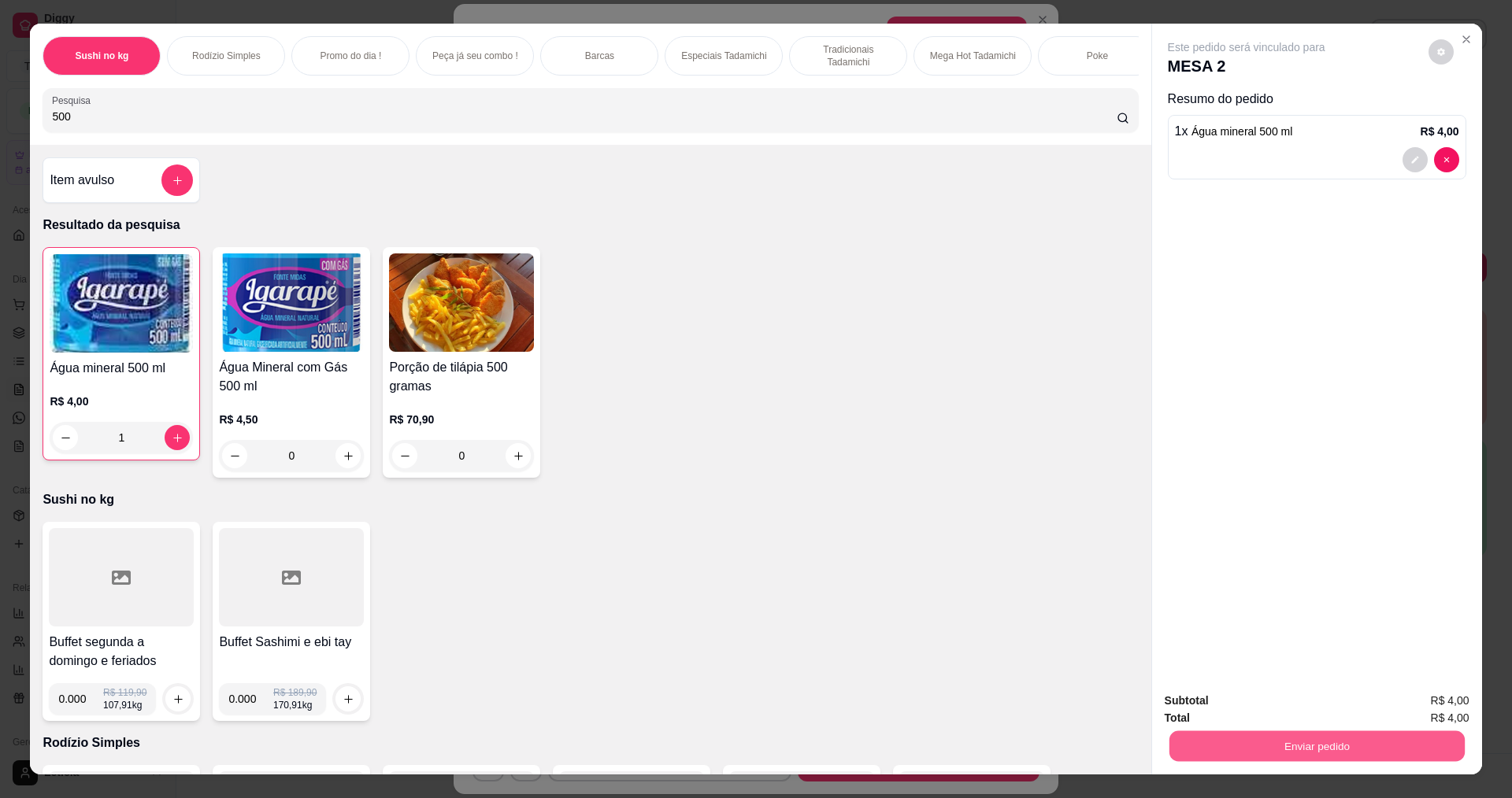
click at [1235, 743] on button "Enviar pedido" at bounding box center [1317, 746] width 296 height 31
click at [1238, 709] on button "Não registrar e enviar pedido" at bounding box center [1265, 707] width 164 height 30
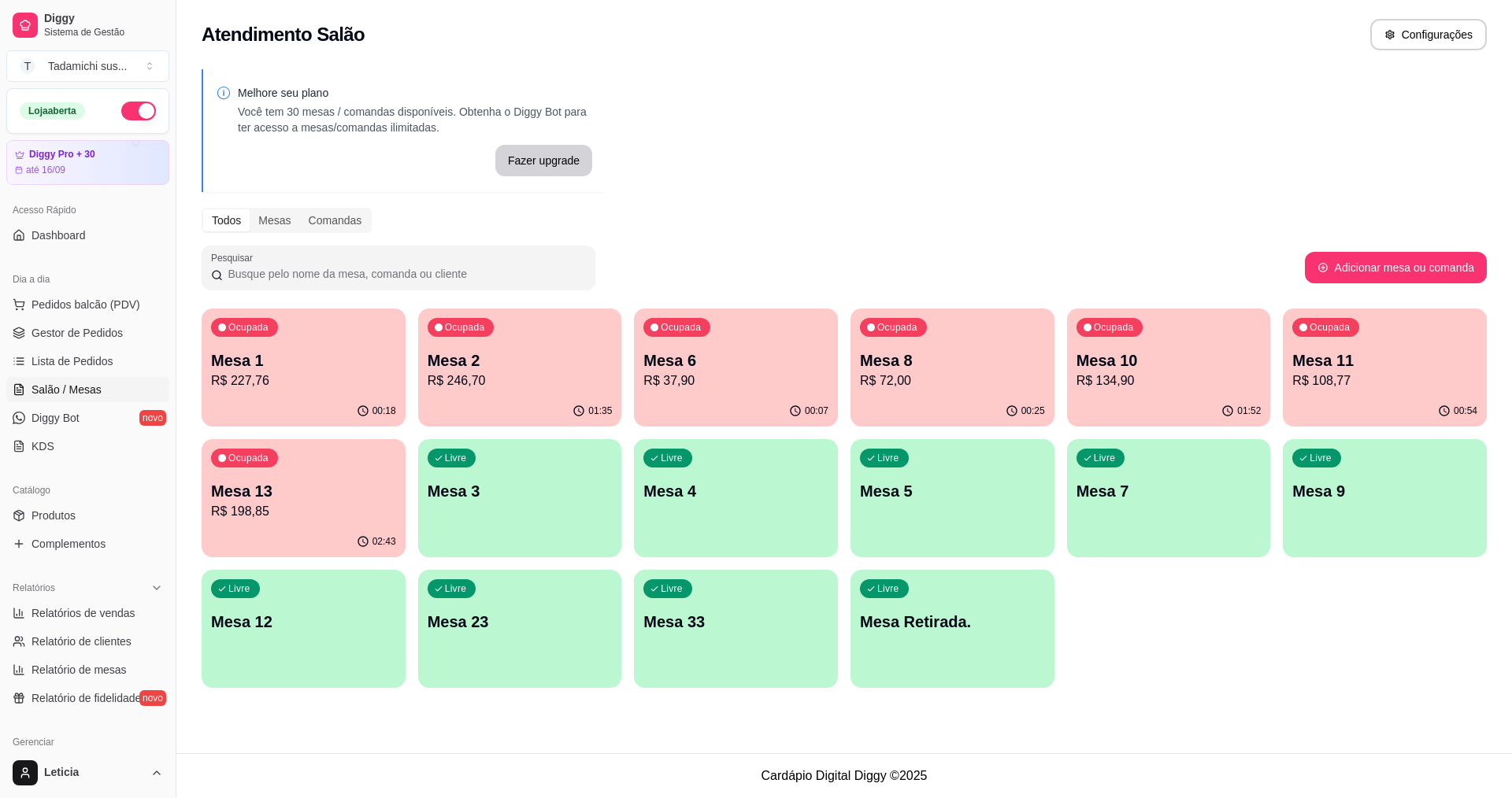
click at [334, 355] on p "Mesa 1" at bounding box center [304, 360] width 185 height 22
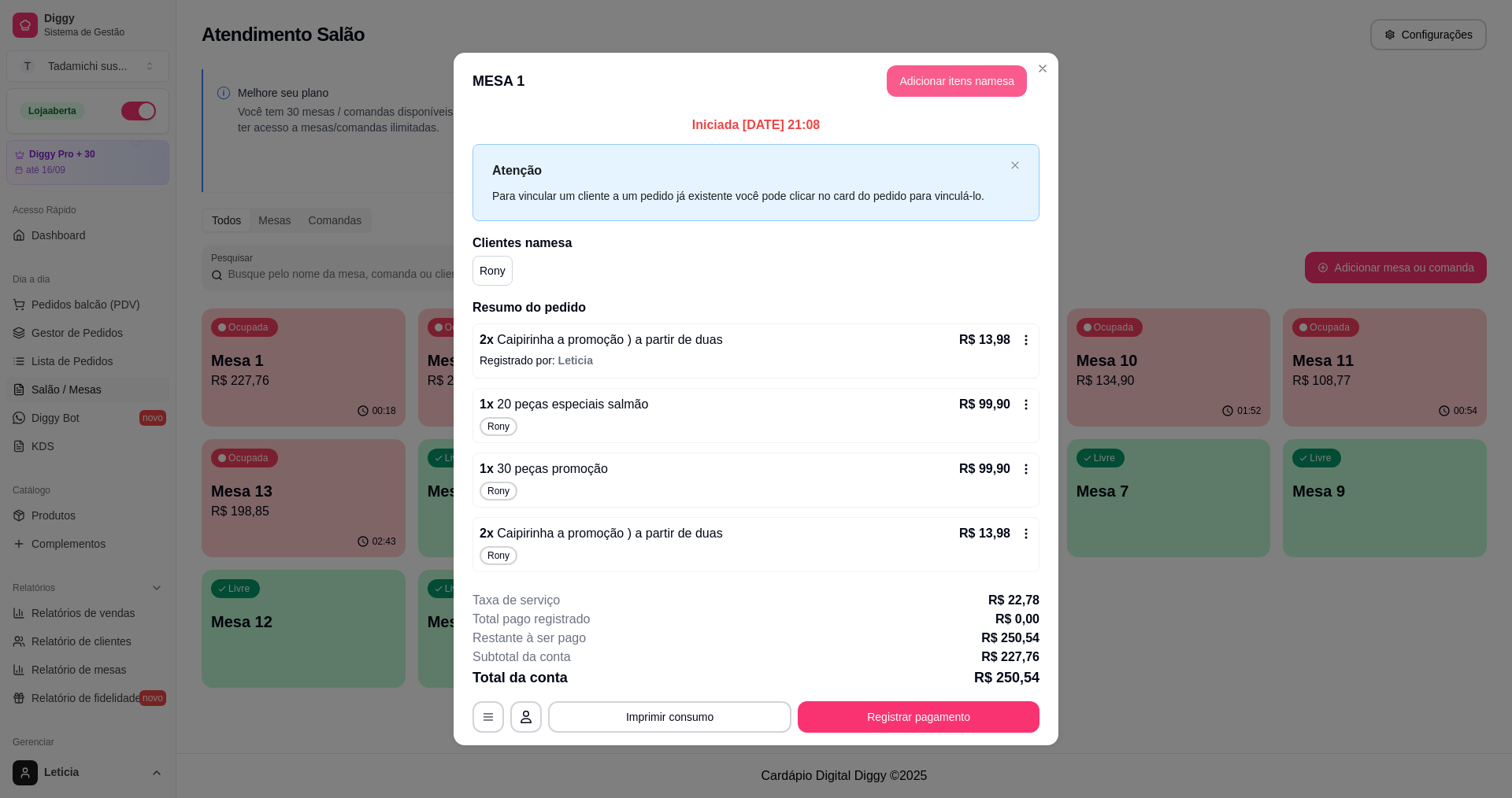
click at [949, 81] on button "Adicionar itens na mesa" at bounding box center [956, 81] width 140 height 32
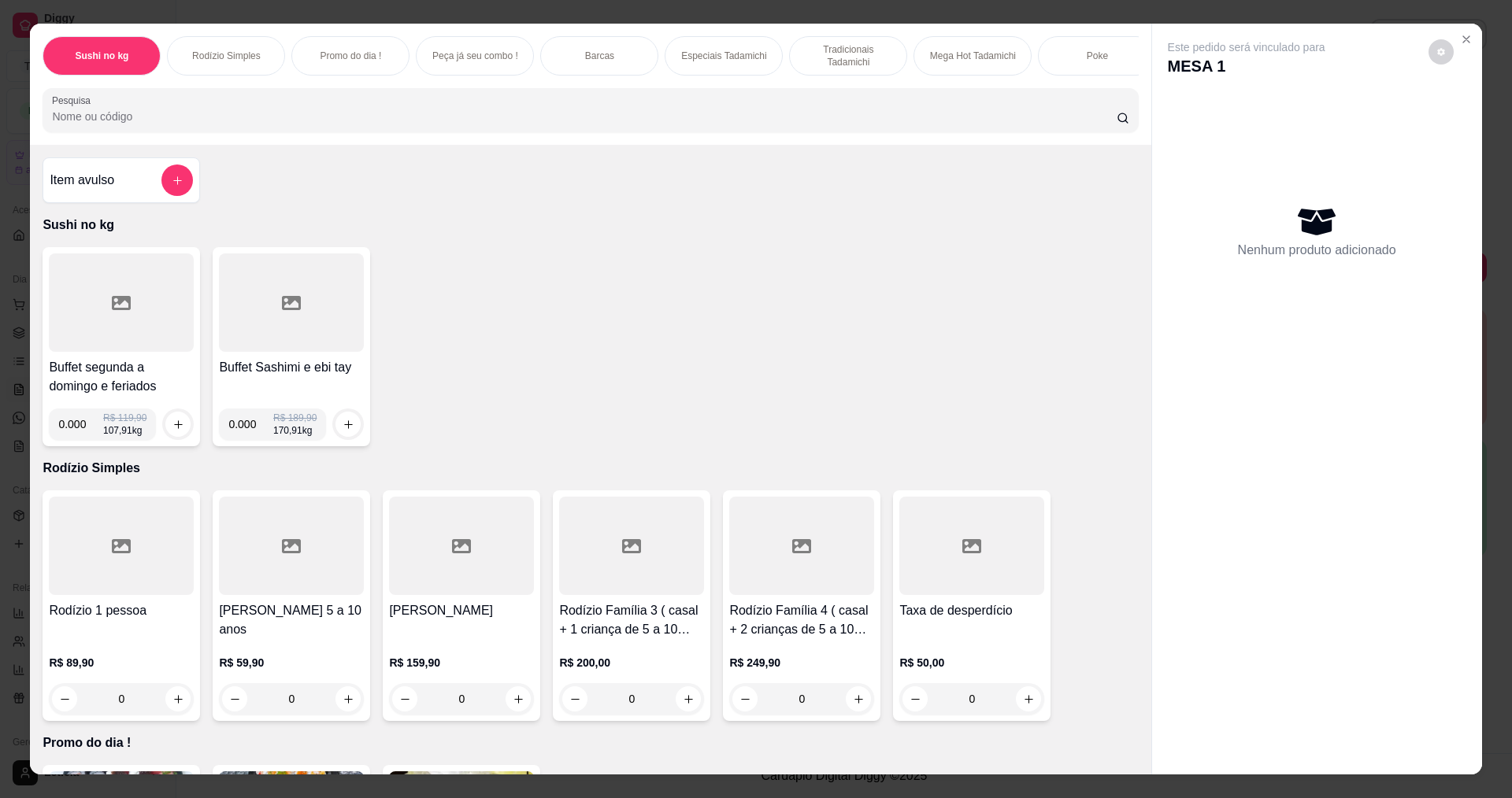
click at [332, 124] on input "Pesquisa" at bounding box center [584, 117] width 1064 height 16
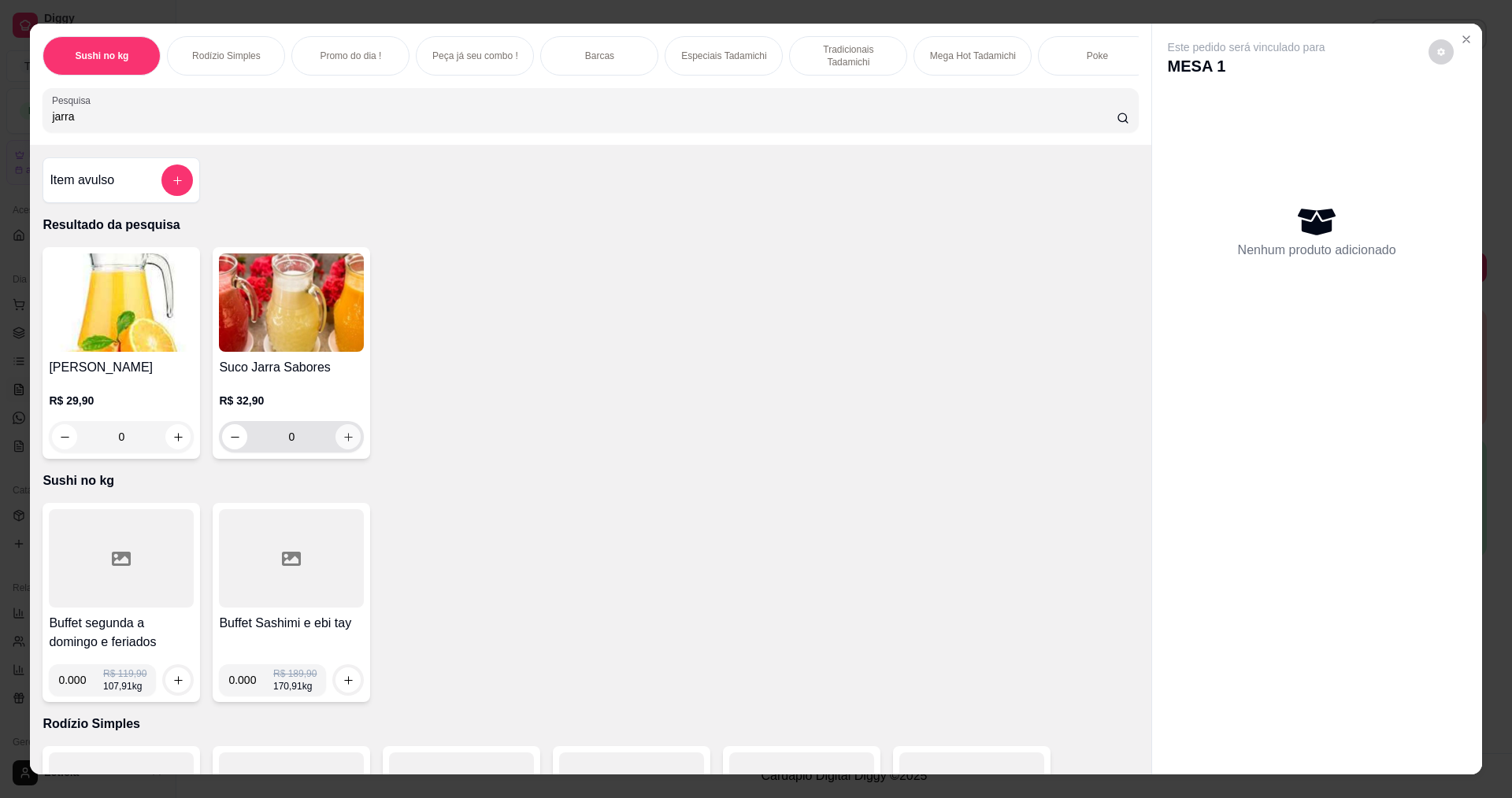
type input "jarra"
click at [345, 443] on icon "increase-product-quantity" at bounding box center [348, 437] width 12 height 12
type input "1"
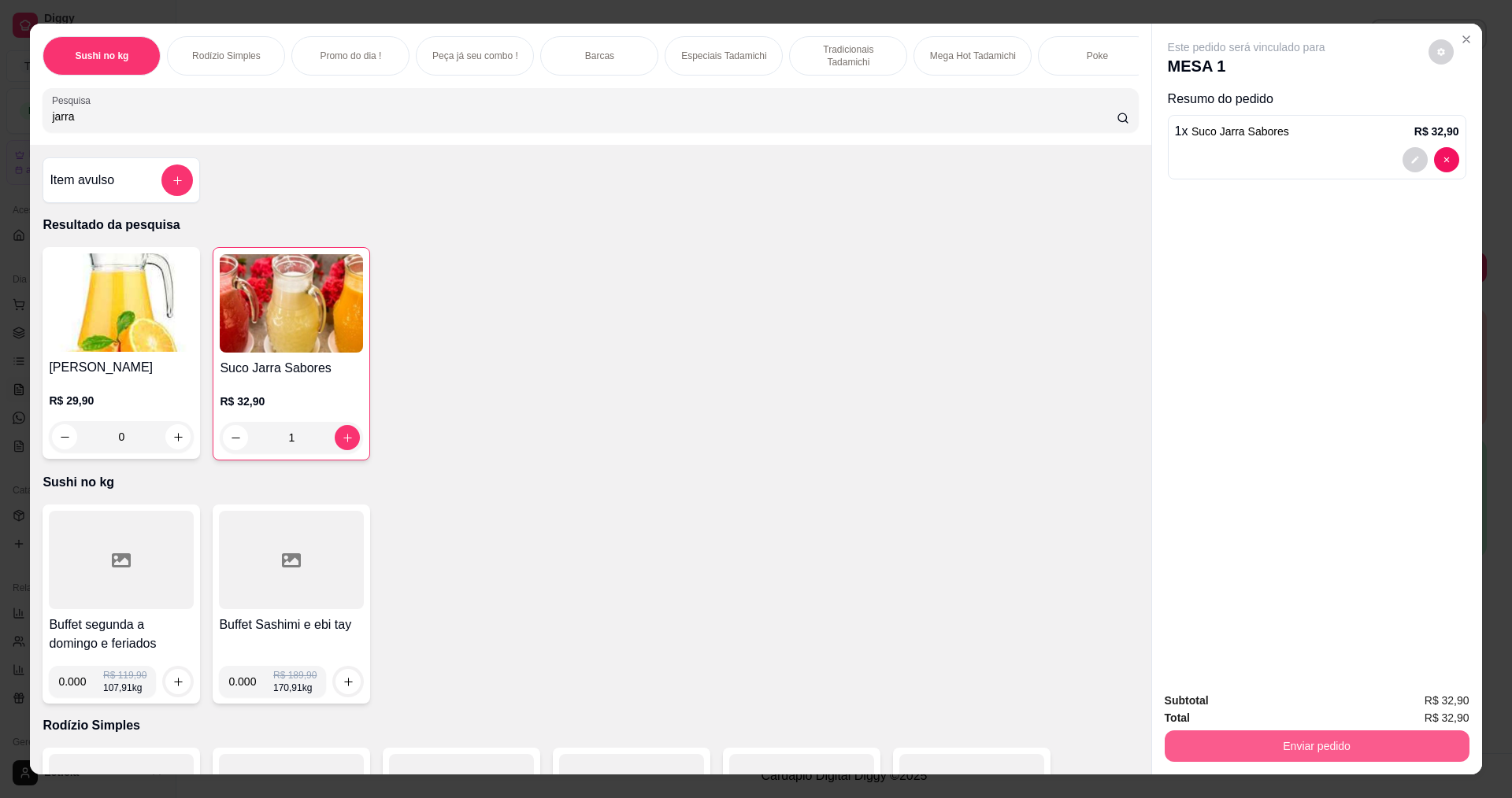
click at [1213, 749] on button "Enviar pedido" at bounding box center [1318, 747] width 305 height 32
click at [1239, 710] on button "Não registrar e enviar pedido" at bounding box center [1262, 707] width 165 height 31
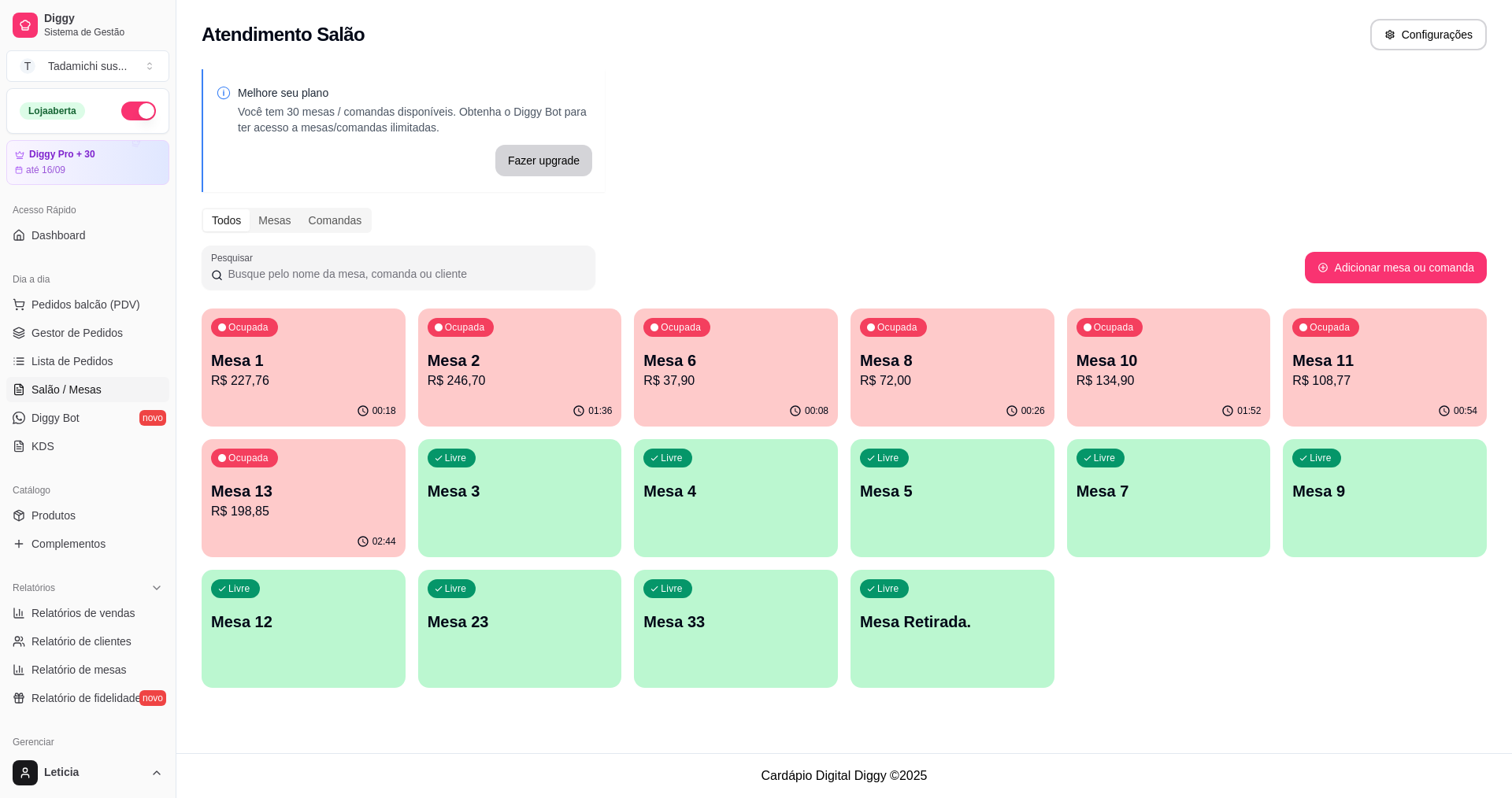
click at [335, 379] on p "R$ 227,76" at bounding box center [304, 381] width 185 height 19
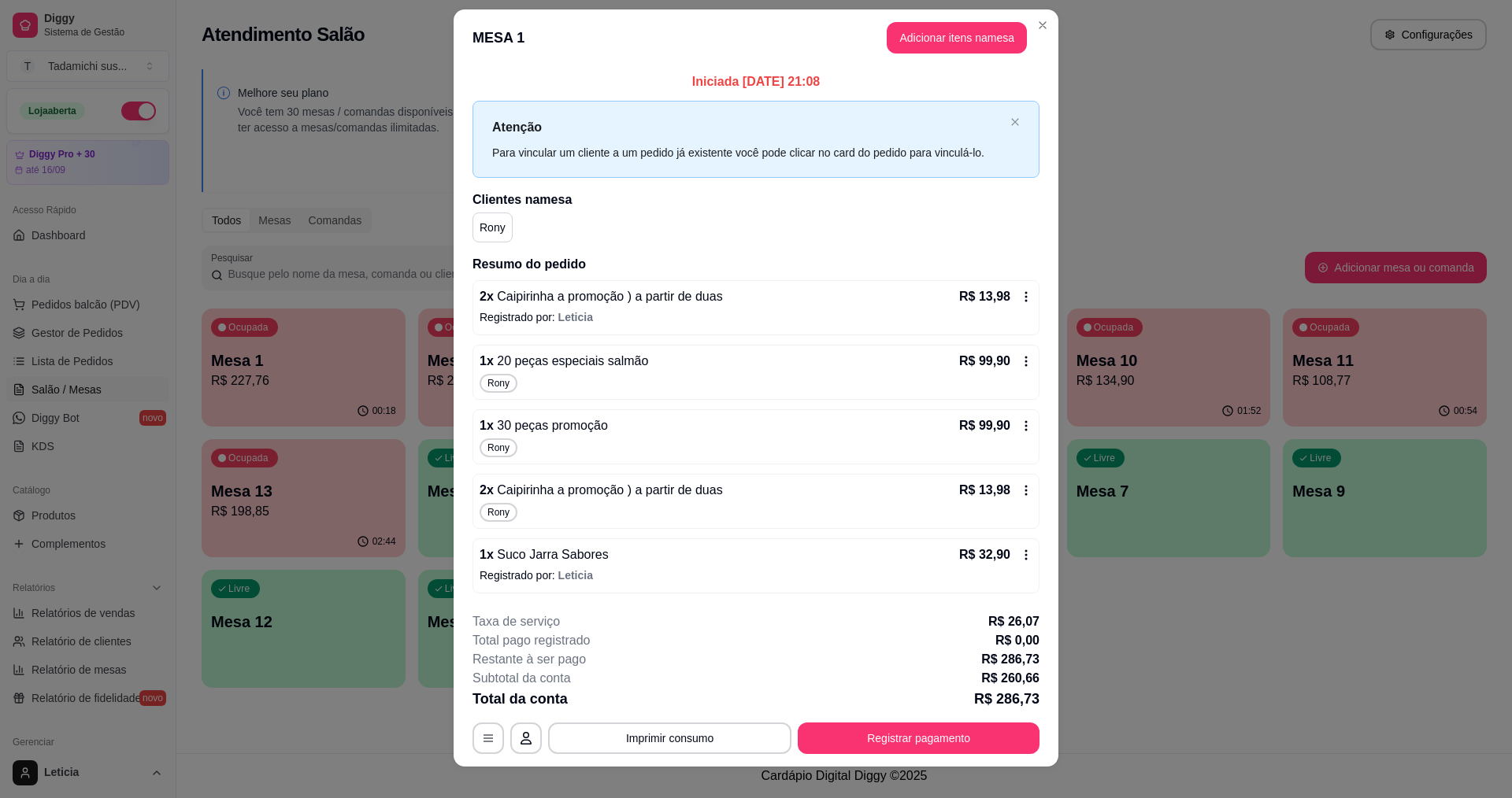
scroll to position [0, 0]
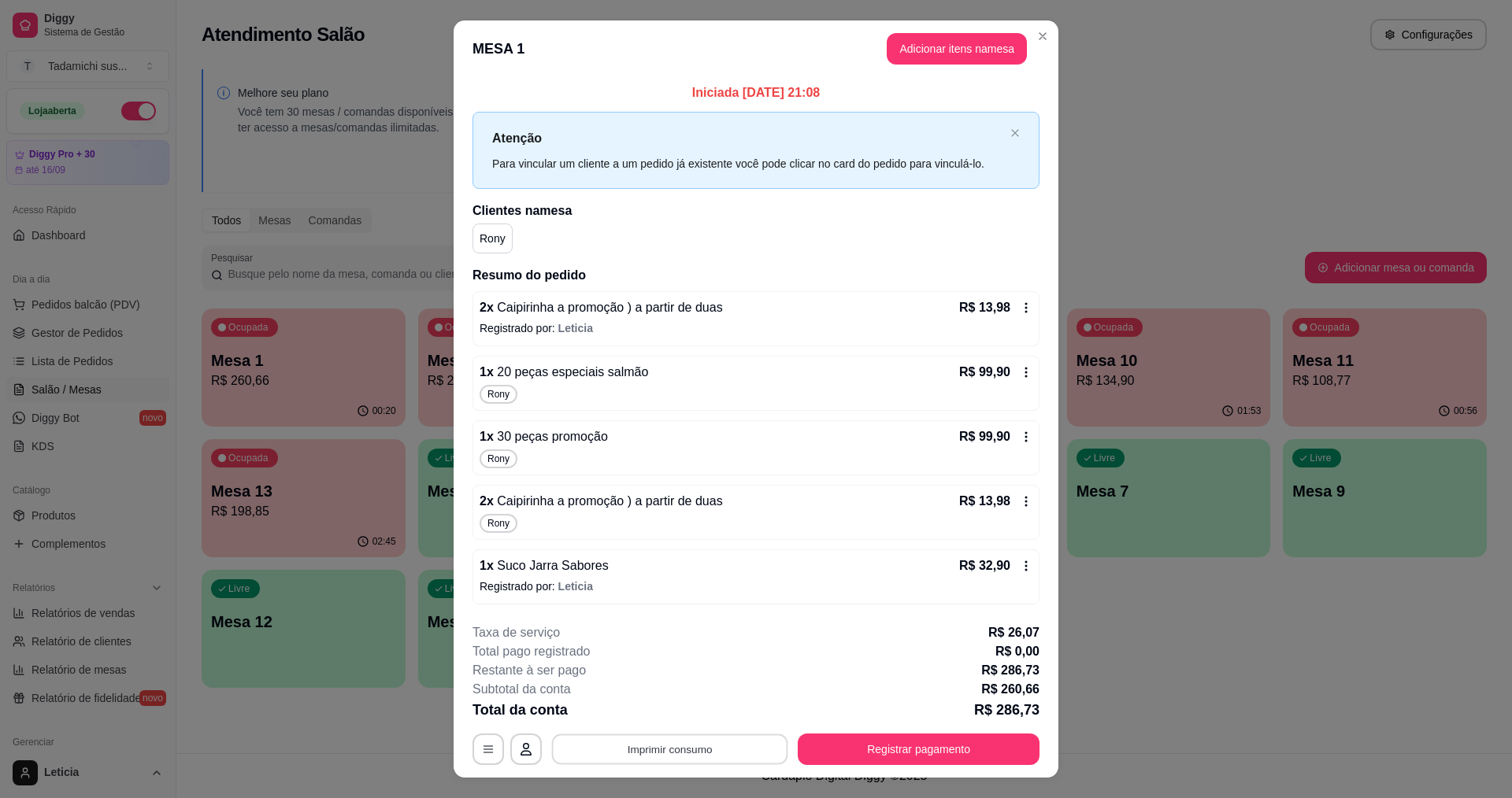
click at [657, 748] on button "Imprimir consumo" at bounding box center [670, 749] width 236 height 31
click at [661, 716] on button "IMPRESSORA HAYOM" at bounding box center [667, 713] width 121 height 25
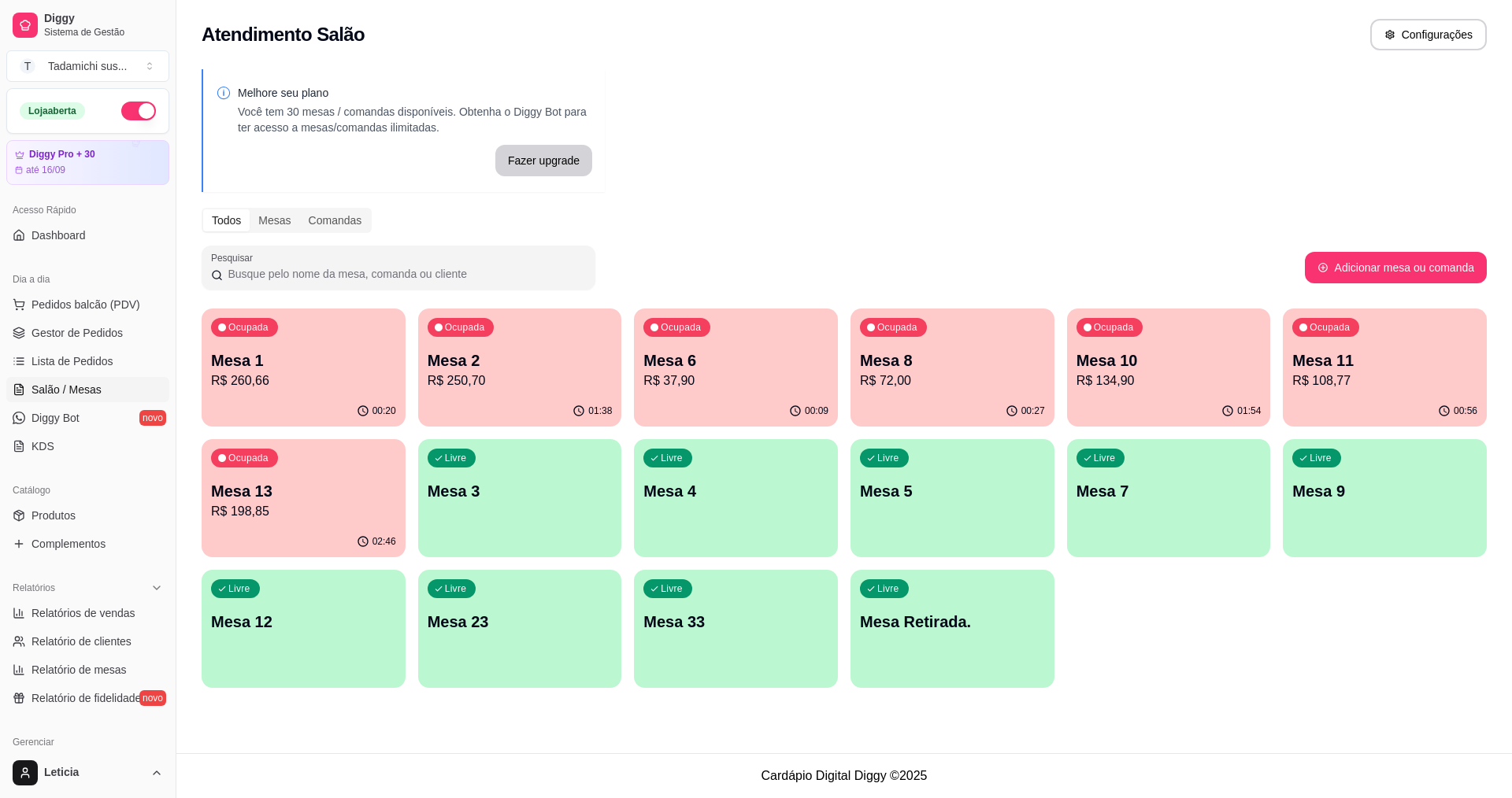
click at [326, 604] on div "Livre Mesa 12" at bounding box center [304, 619] width 204 height 100
click at [325, 593] on div "Livre Mesa 12" at bounding box center [304, 619] width 204 height 100
click at [760, 360] on p "Mesa 6" at bounding box center [736, 360] width 185 height 22
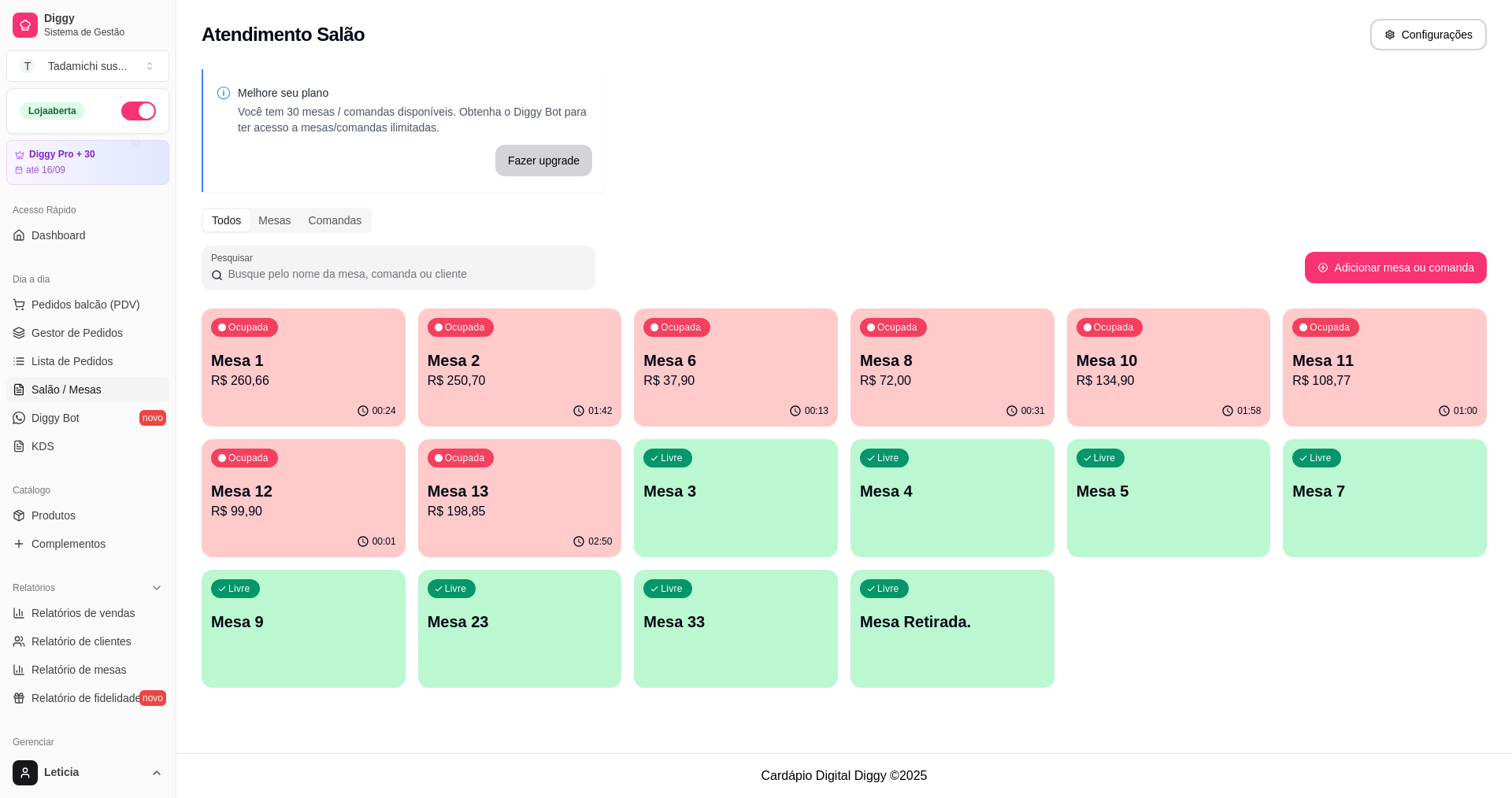
click at [492, 409] on div "01:42" at bounding box center [520, 411] width 204 height 31
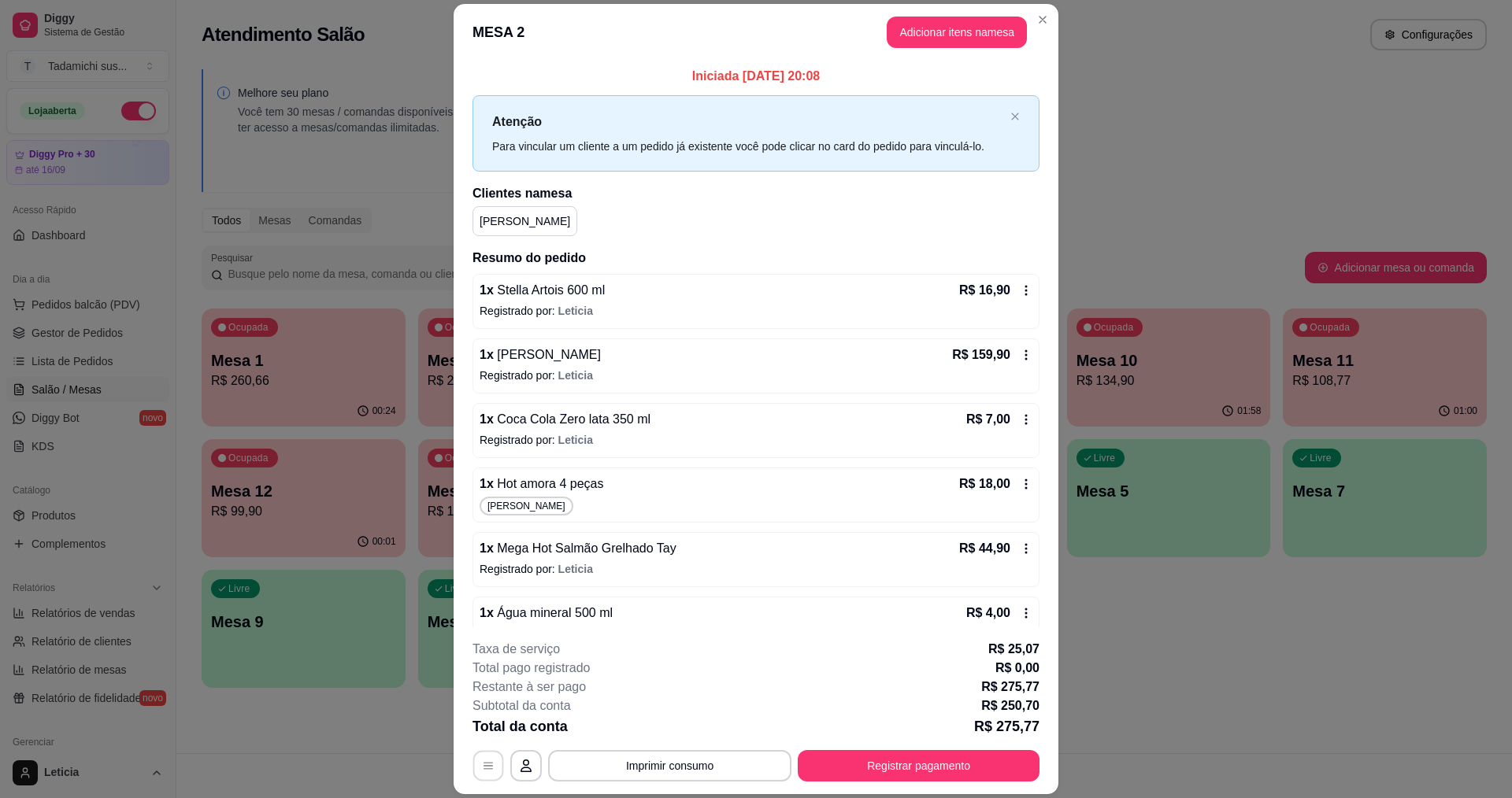
click at [486, 768] on icon "button" at bounding box center [488, 766] width 13 height 13
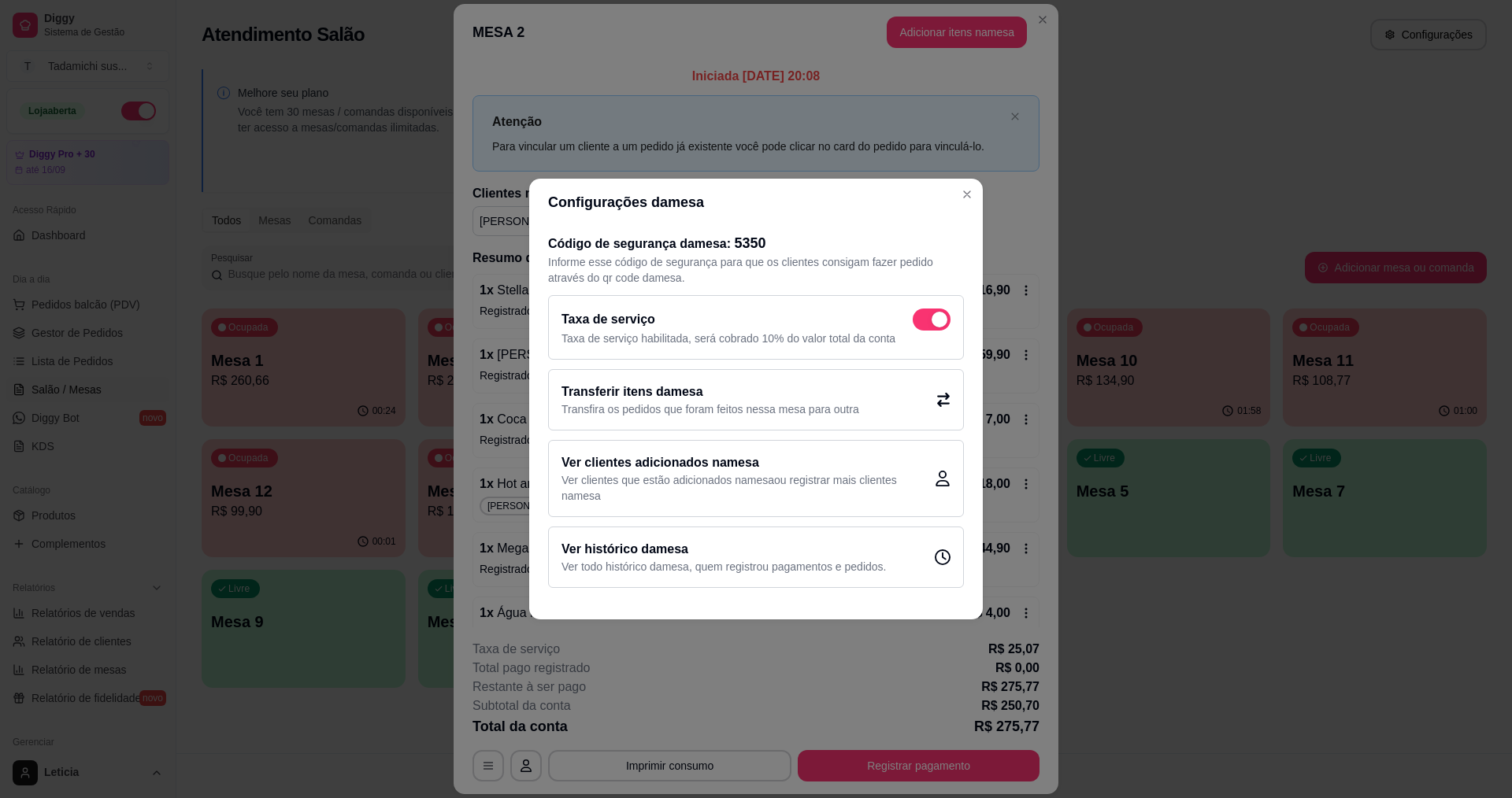
click at [941, 320] on span at bounding box center [940, 320] width 16 height 16
click at [922, 323] on input "checkbox" at bounding box center [917, 328] width 10 height 10
checkbox input "false"
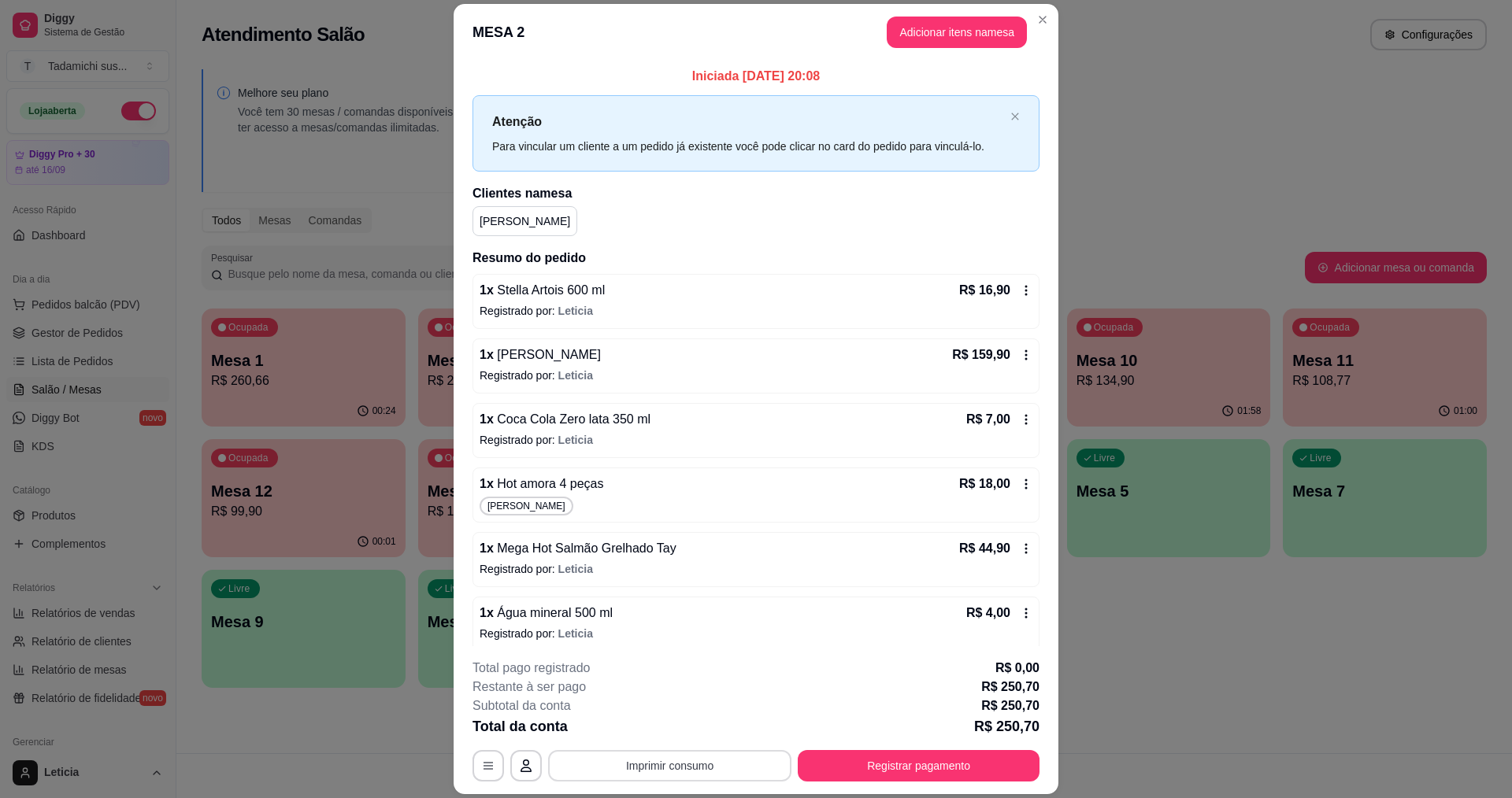
click at [707, 766] on button "Imprimir consumo" at bounding box center [670, 766] width 243 height 32
click at [703, 730] on button "IMPRESSORA HAYOM" at bounding box center [667, 730] width 121 height 25
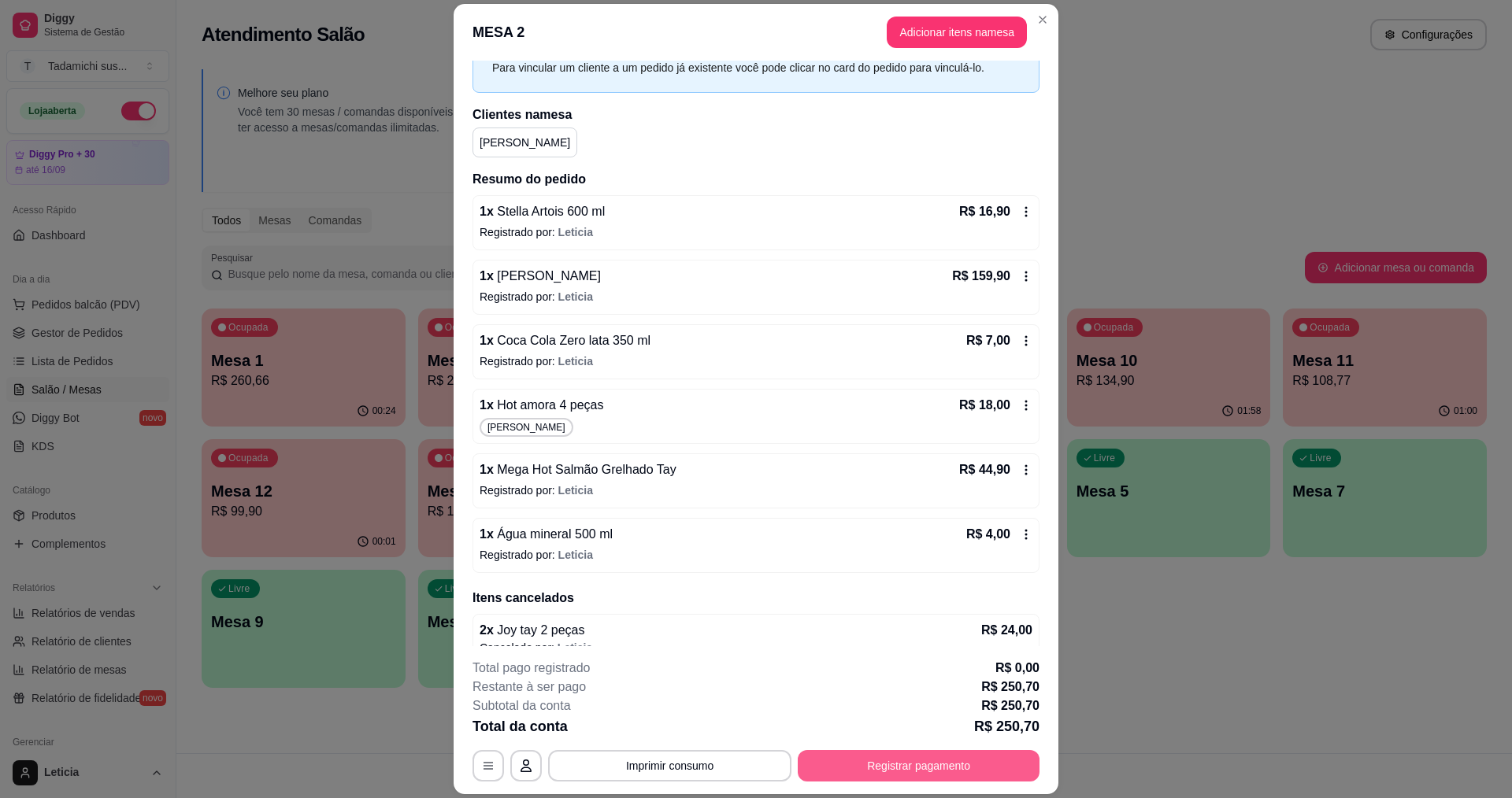
click at [895, 758] on button "Registrar pagamento" at bounding box center [918, 766] width 242 height 32
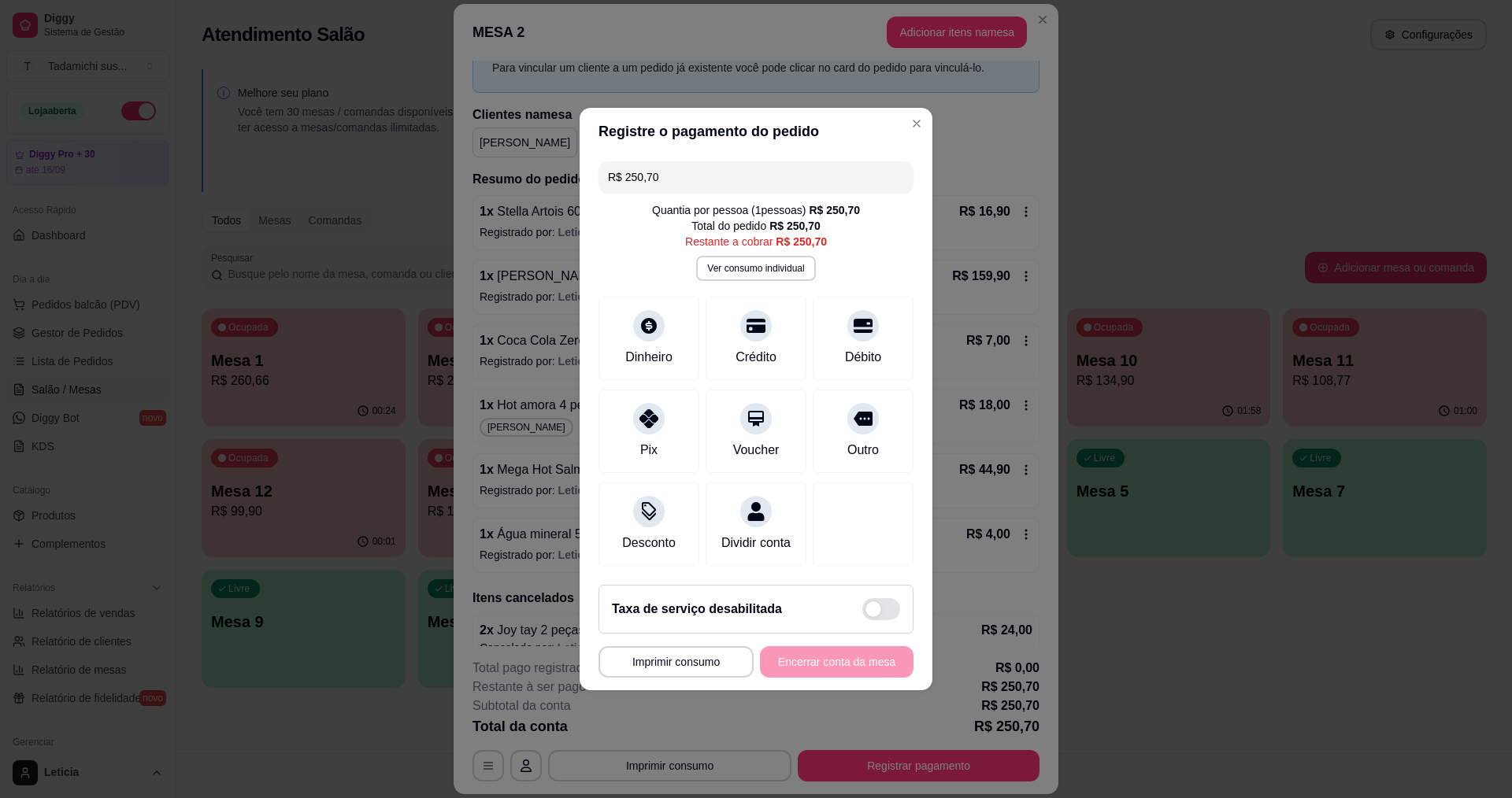
click at [725, 164] on input "R$ 250,70" at bounding box center [756, 177] width 296 height 32
click at [866, 326] on div "Débito" at bounding box center [863, 336] width 111 height 92
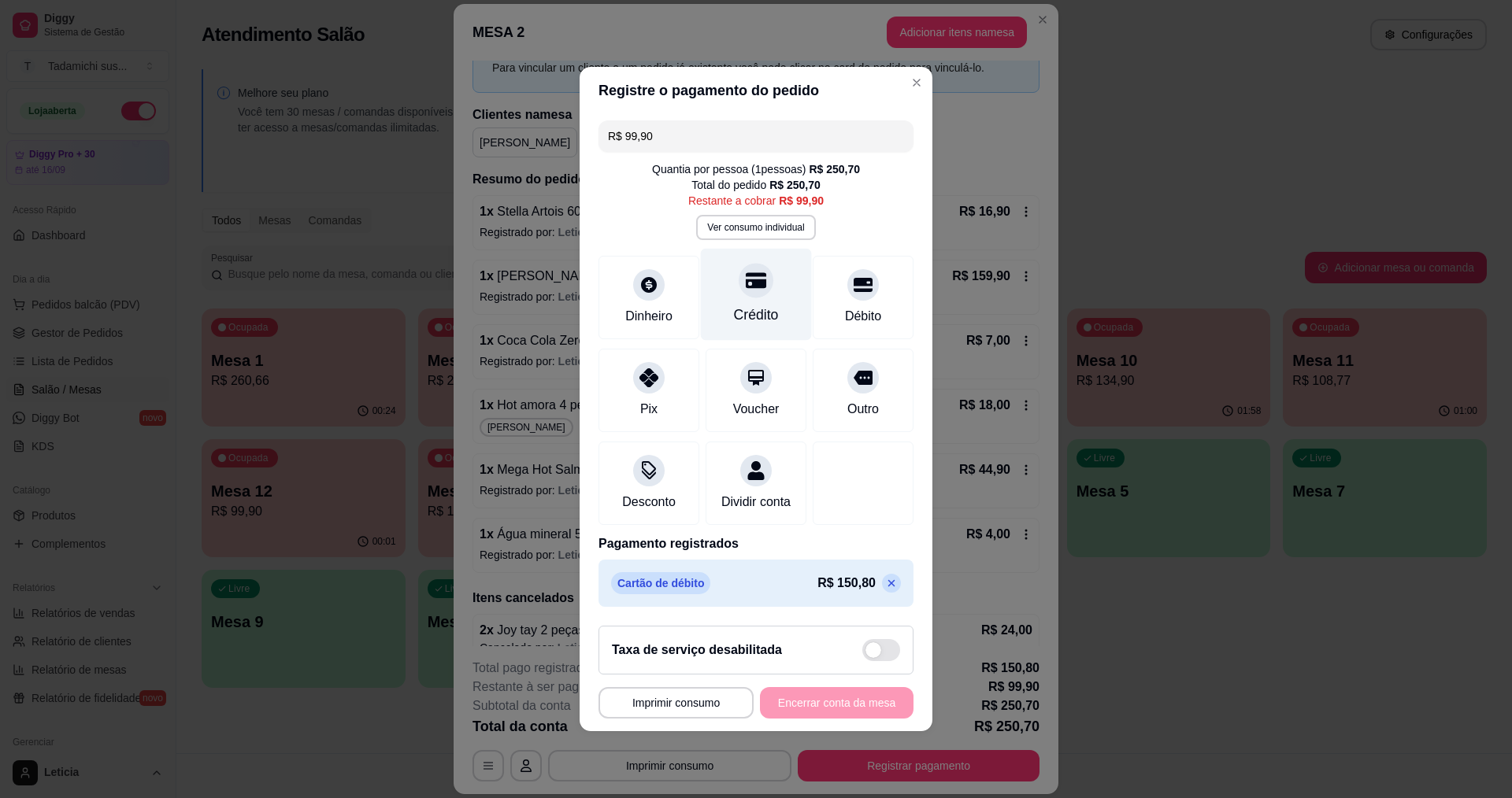
click at [749, 284] on div at bounding box center [756, 280] width 35 height 35
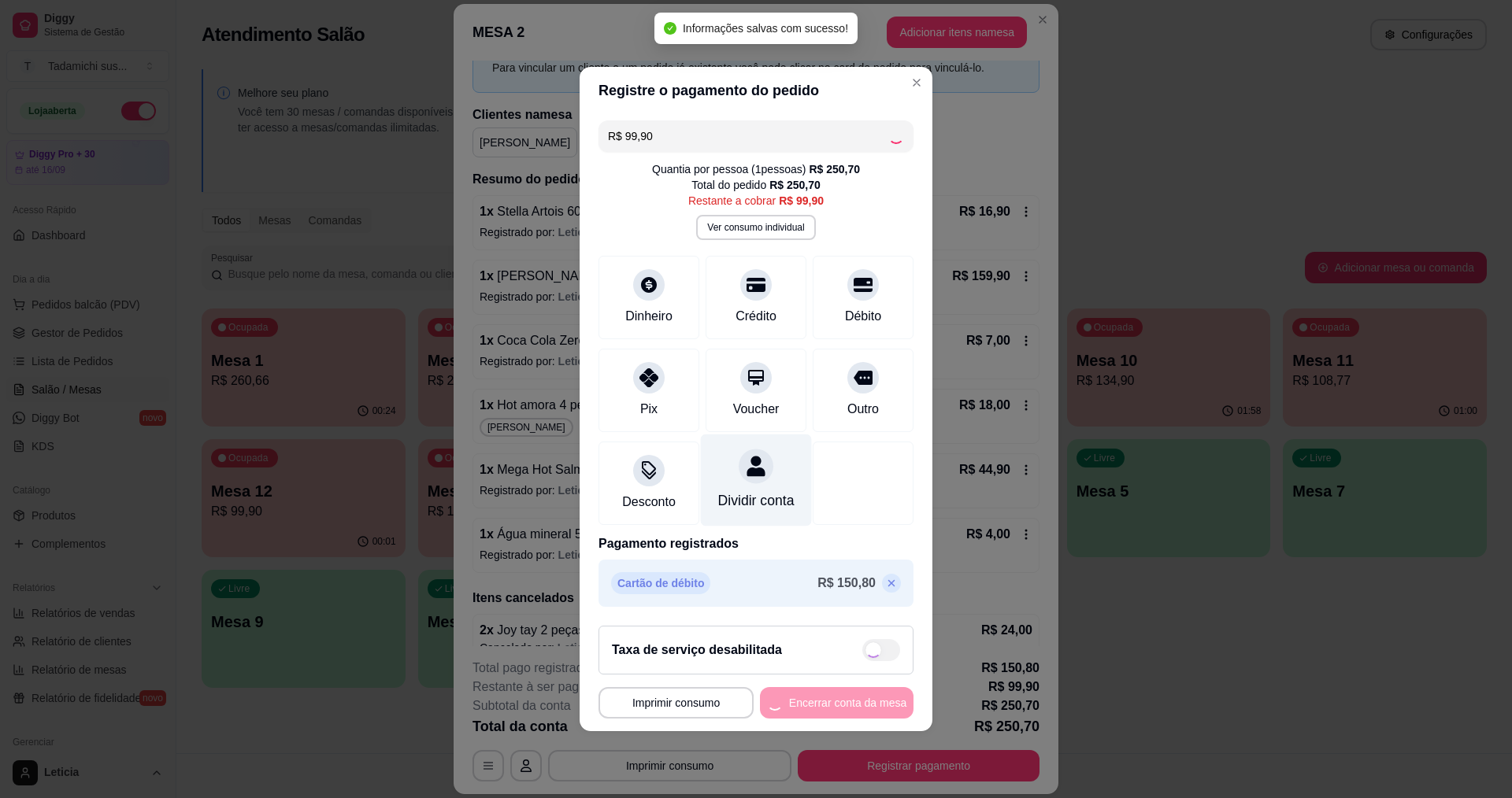
type input "R$ 0,00"
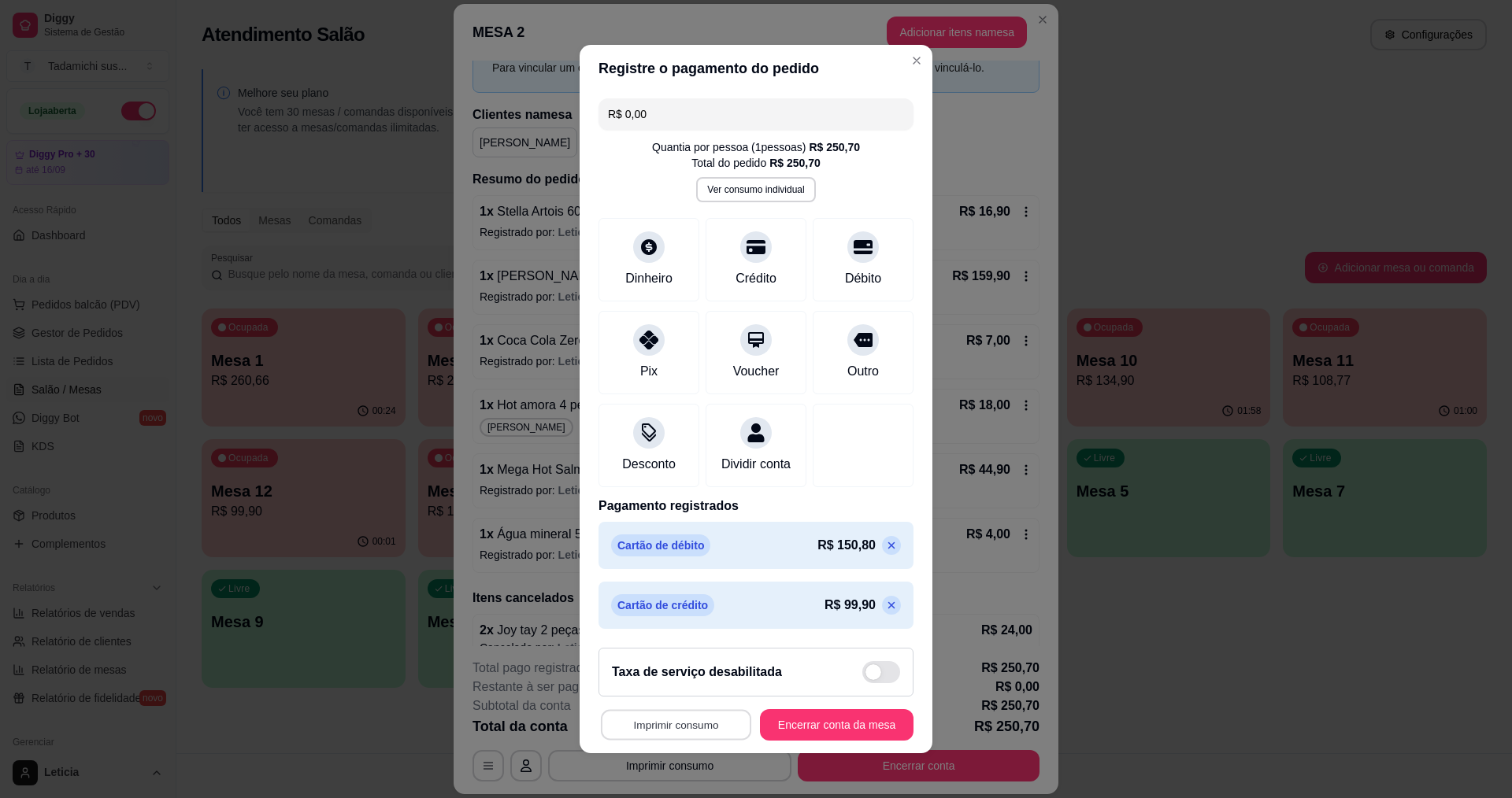
click at [685, 727] on button "Imprimir consumo" at bounding box center [676, 725] width 150 height 31
click at [696, 691] on button "IMPRESSORA HAYOM" at bounding box center [671, 693] width 117 height 24
click at [809, 728] on button "Encerrar conta da mesa" at bounding box center [837, 725] width 149 height 31
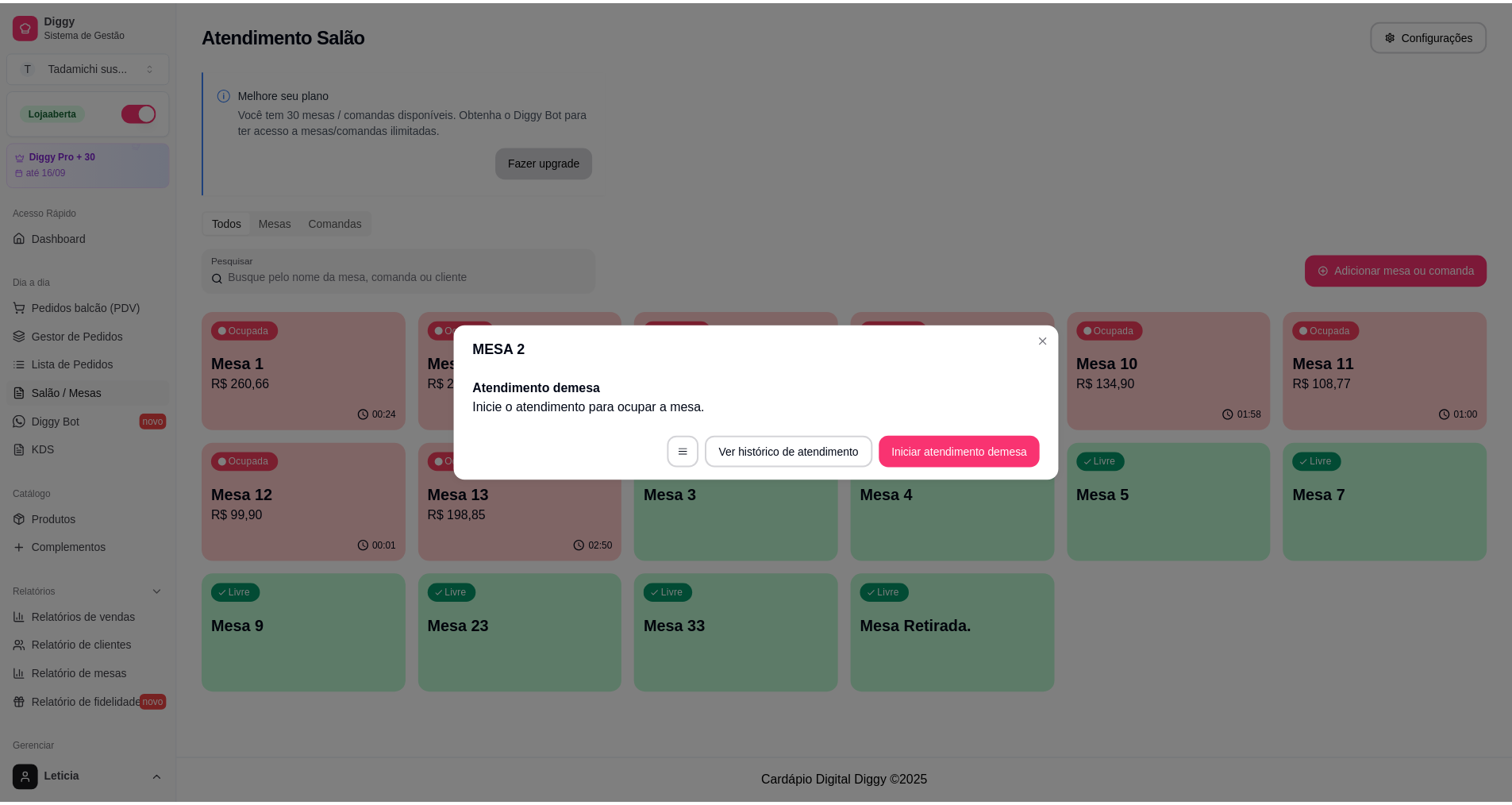
scroll to position [0, 0]
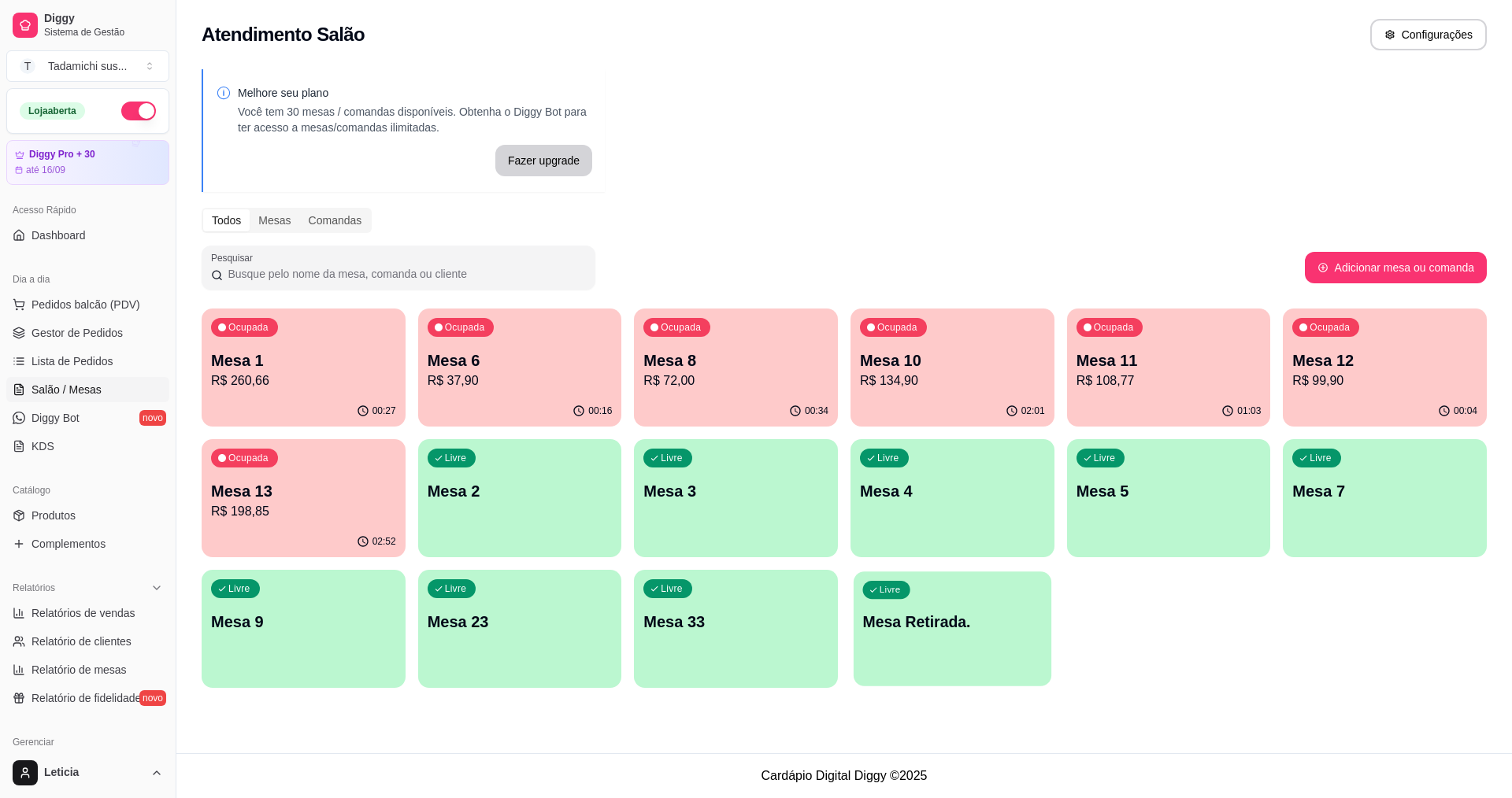
click at [929, 656] on div "Livre Mesa Retirada." at bounding box center [952, 619] width 198 height 96
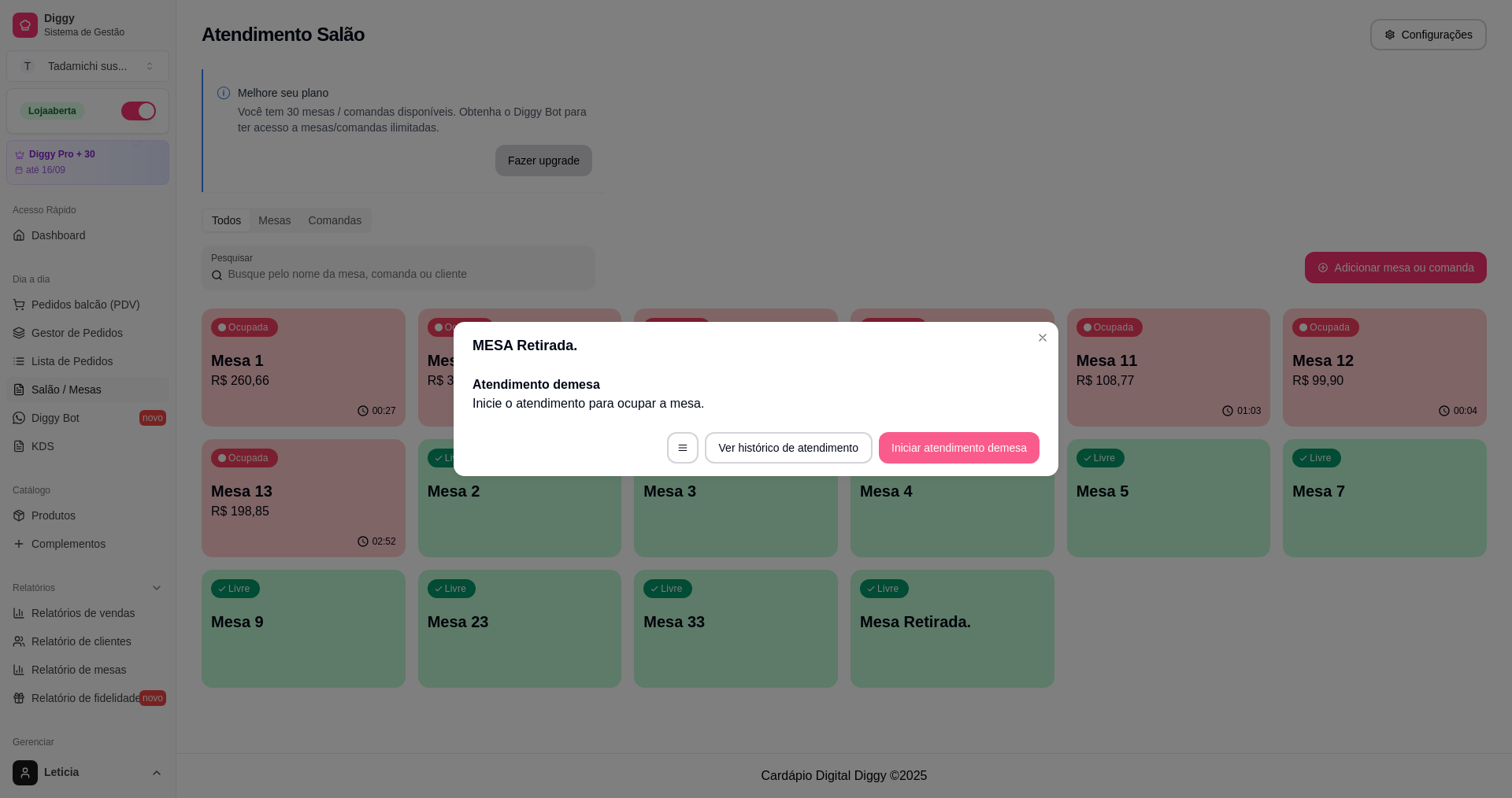
click at [935, 445] on button "Iniciar atendimento de mesa" at bounding box center [959, 448] width 160 height 32
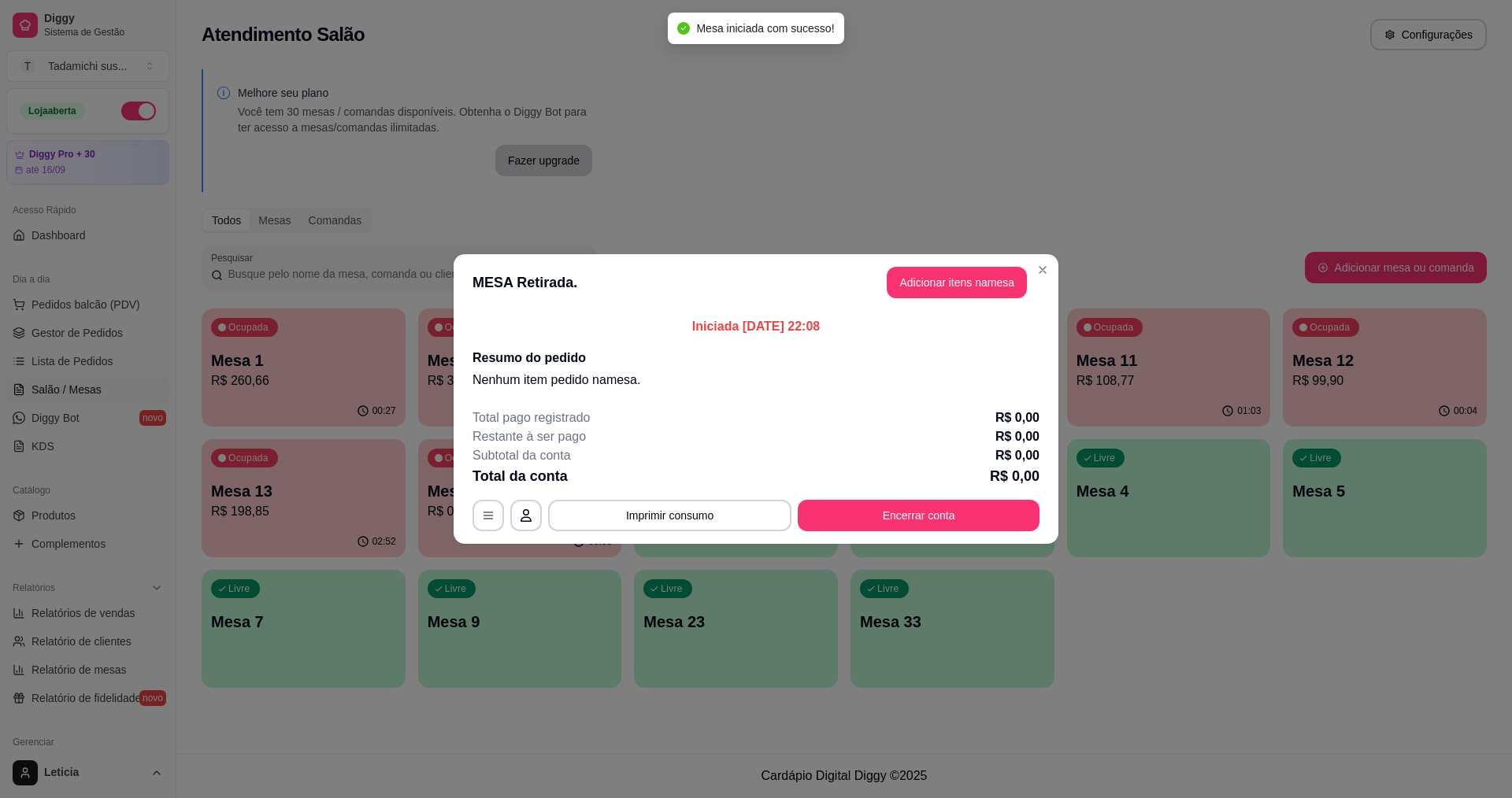
click at [945, 263] on header "MESA Retirada. Adicionar itens na mesa" at bounding box center [756, 283] width 605 height 57
click at [946, 270] on button "Adicionar itens na mesa" at bounding box center [956, 283] width 140 height 32
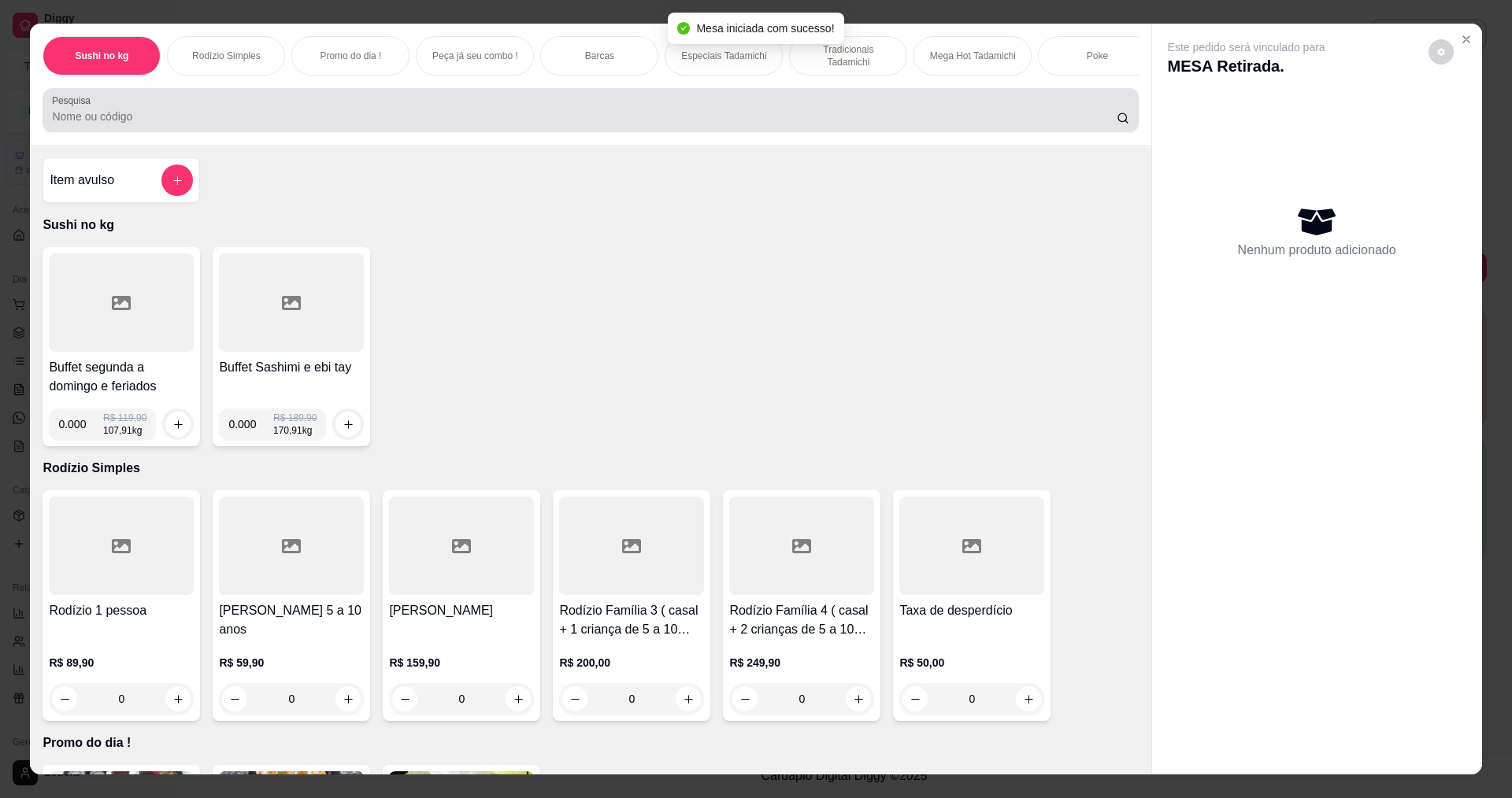
click at [782, 115] on div at bounding box center [590, 111] width 1076 height 32
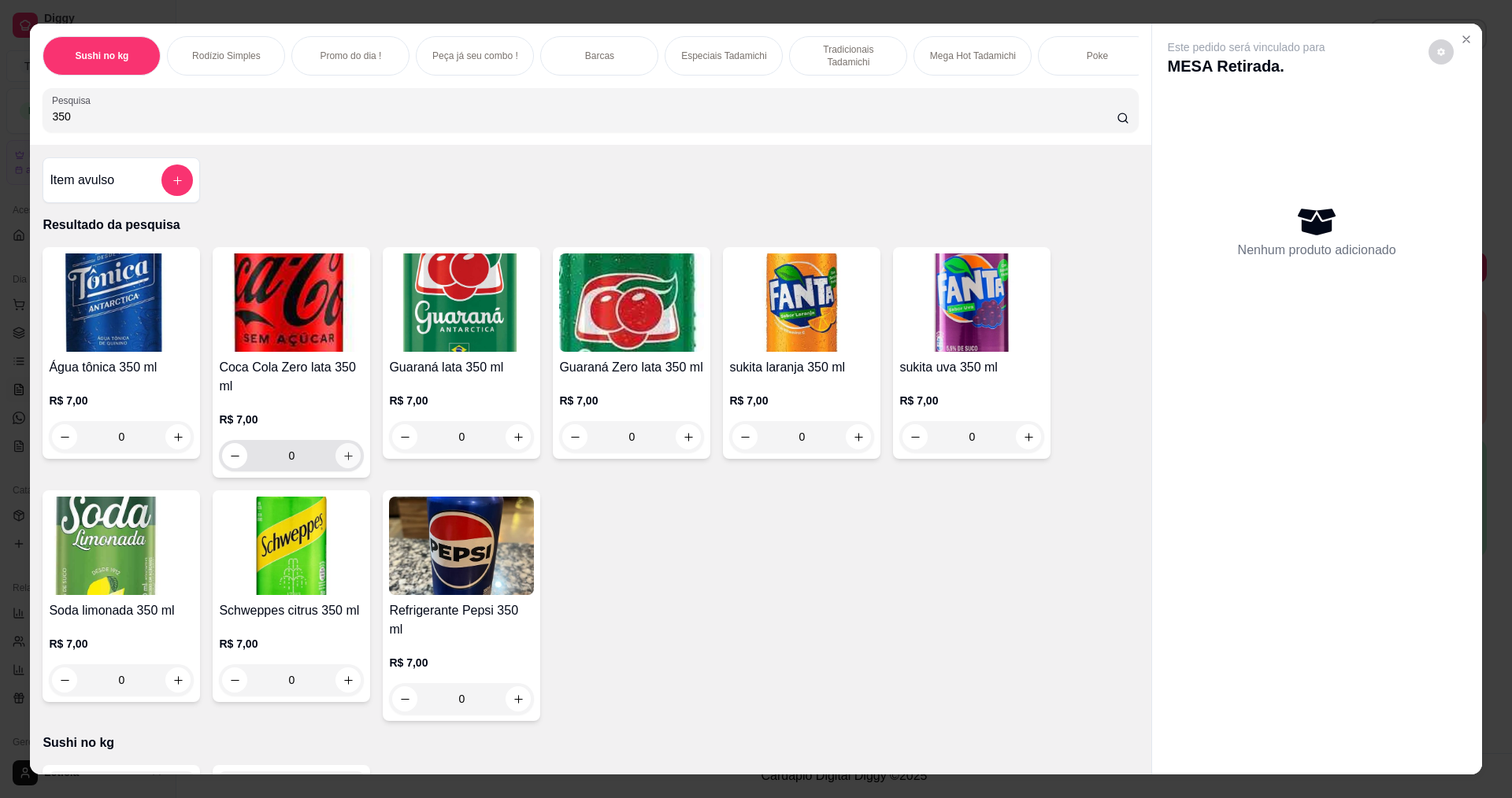
type input "350"
click at [342, 462] on icon "increase-product-quantity" at bounding box center [348, 456] width 12 height 12
type input "1"
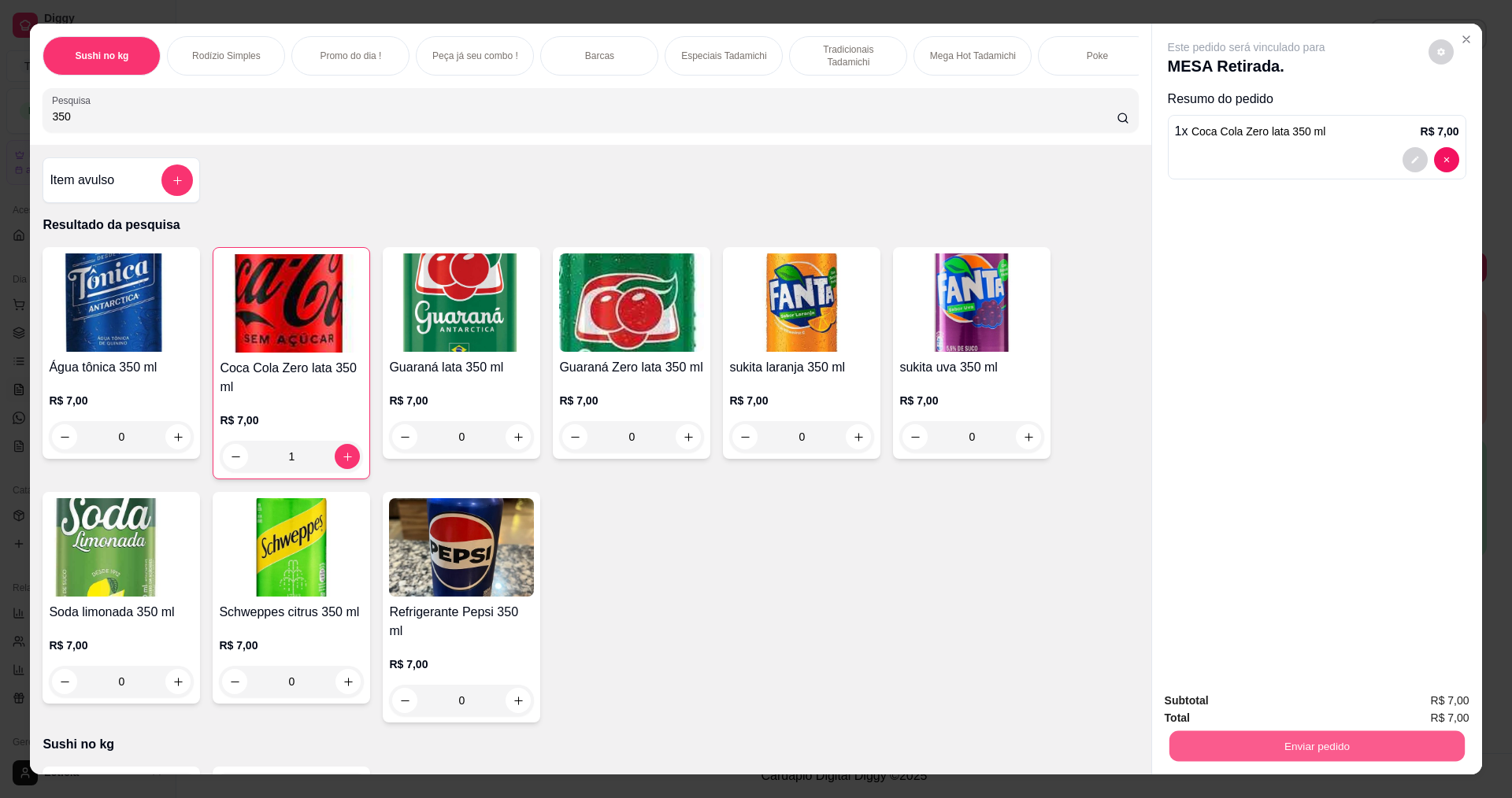
click at [1235, 753] on button "Enviar pedido" at bounding box center [1317, 746] width 296 height 31
click at [1220, 706] on button "Não registrar e enviar pedido" at bounding box center [1265, 706] width 159 height 29
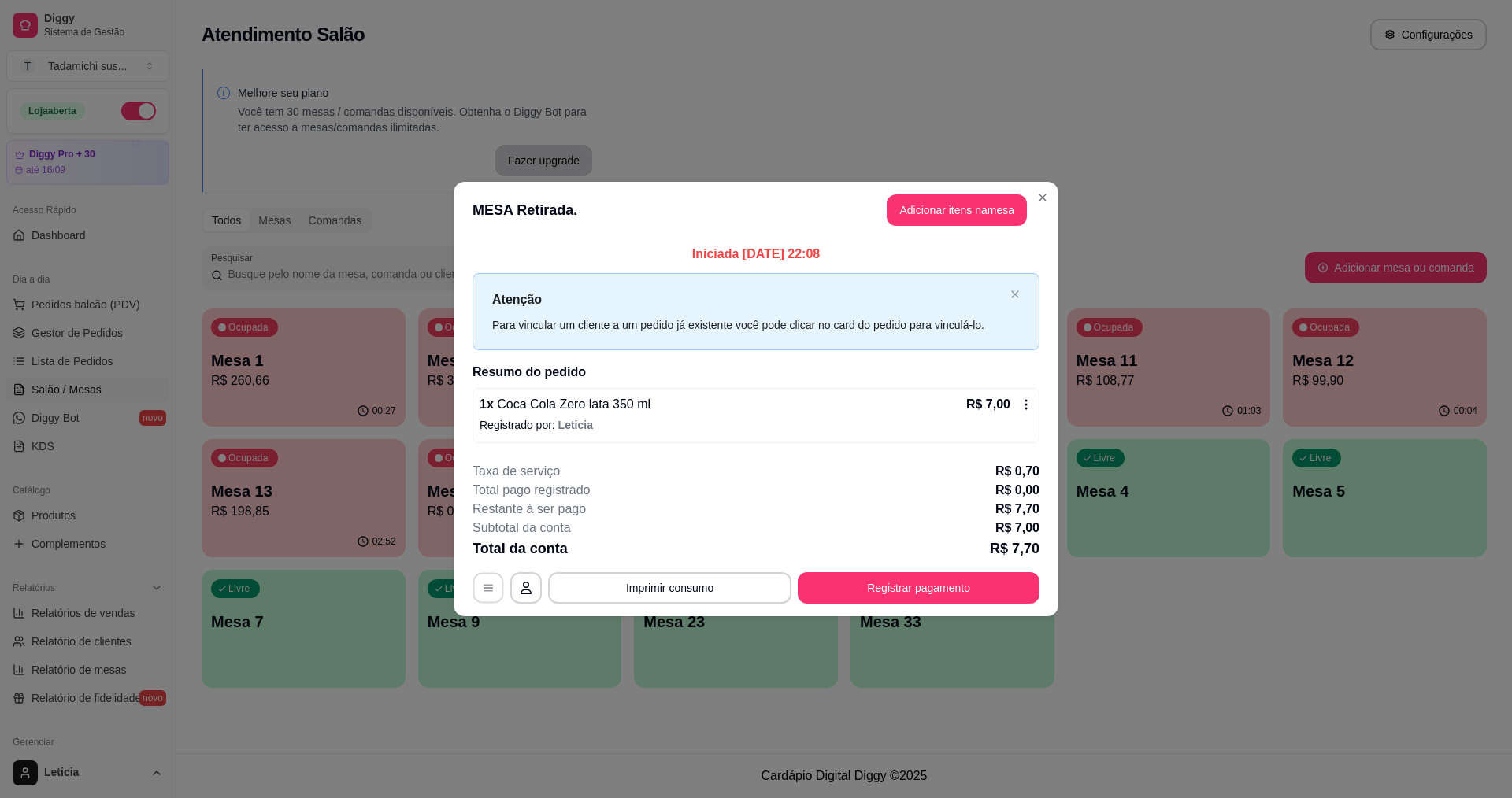
click at [480, 590] on button "button" at bounding box center [488, 587] width 31 height 31
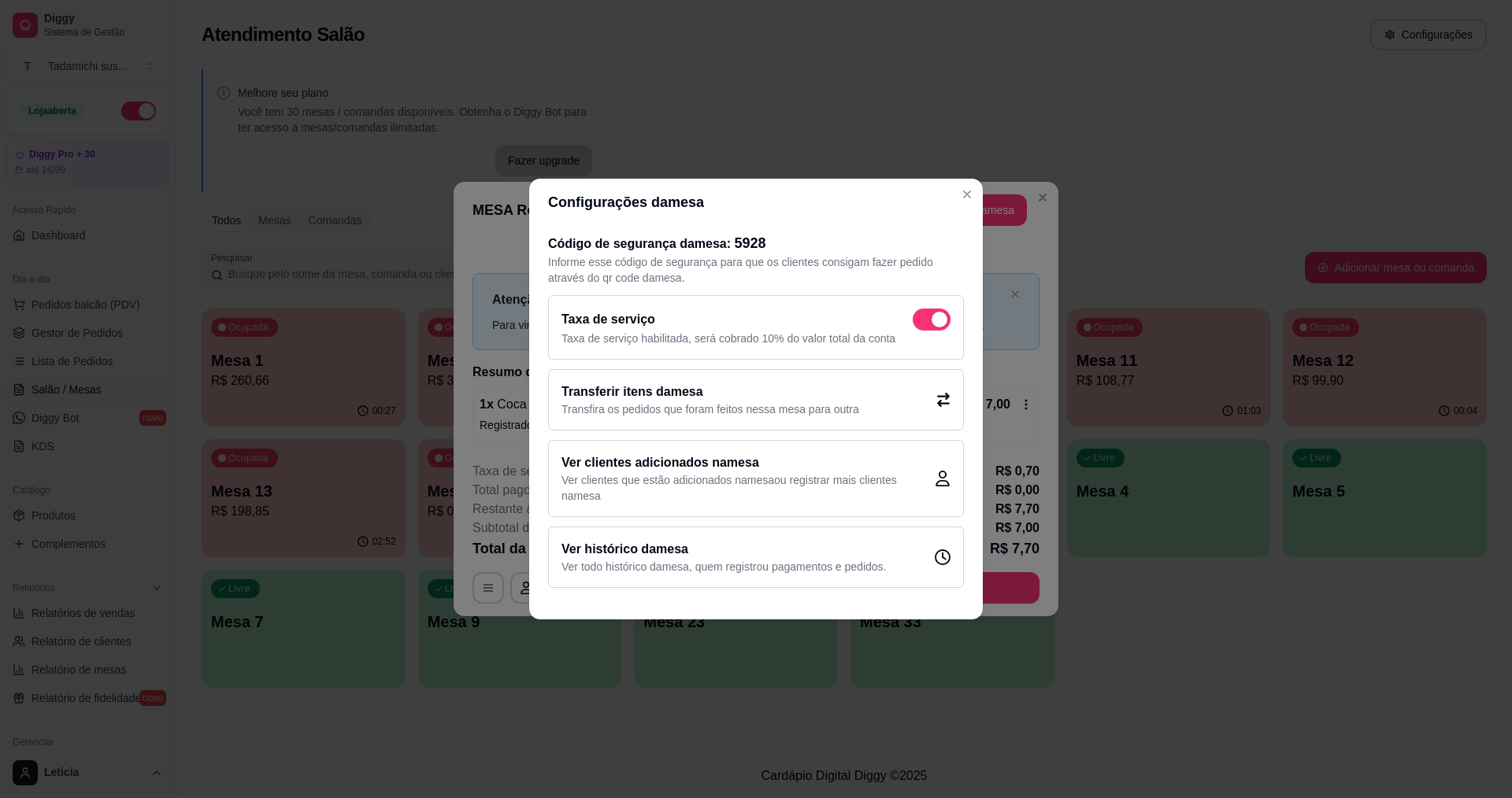
click at [940, 299] on div "Taxa de serviço Taxa de serviço habilitada, será cobrado 10% do valor total da …" at bounding box center [756, 328] width 416 height 65
checkbox input "false"
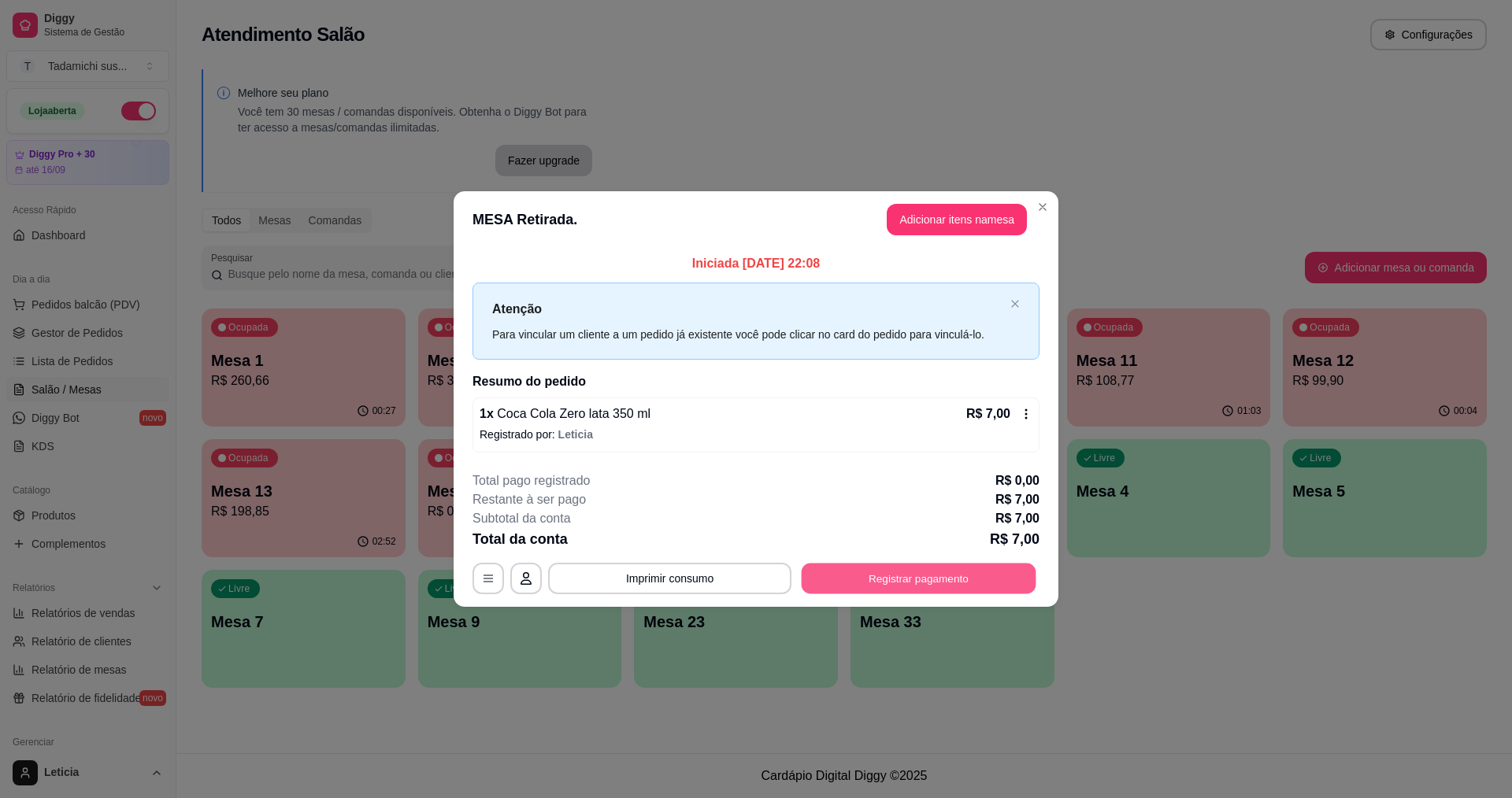
click at [903, 569] on button "Registrar pagamento" at bounding box center [918, 578] width 235 height 31
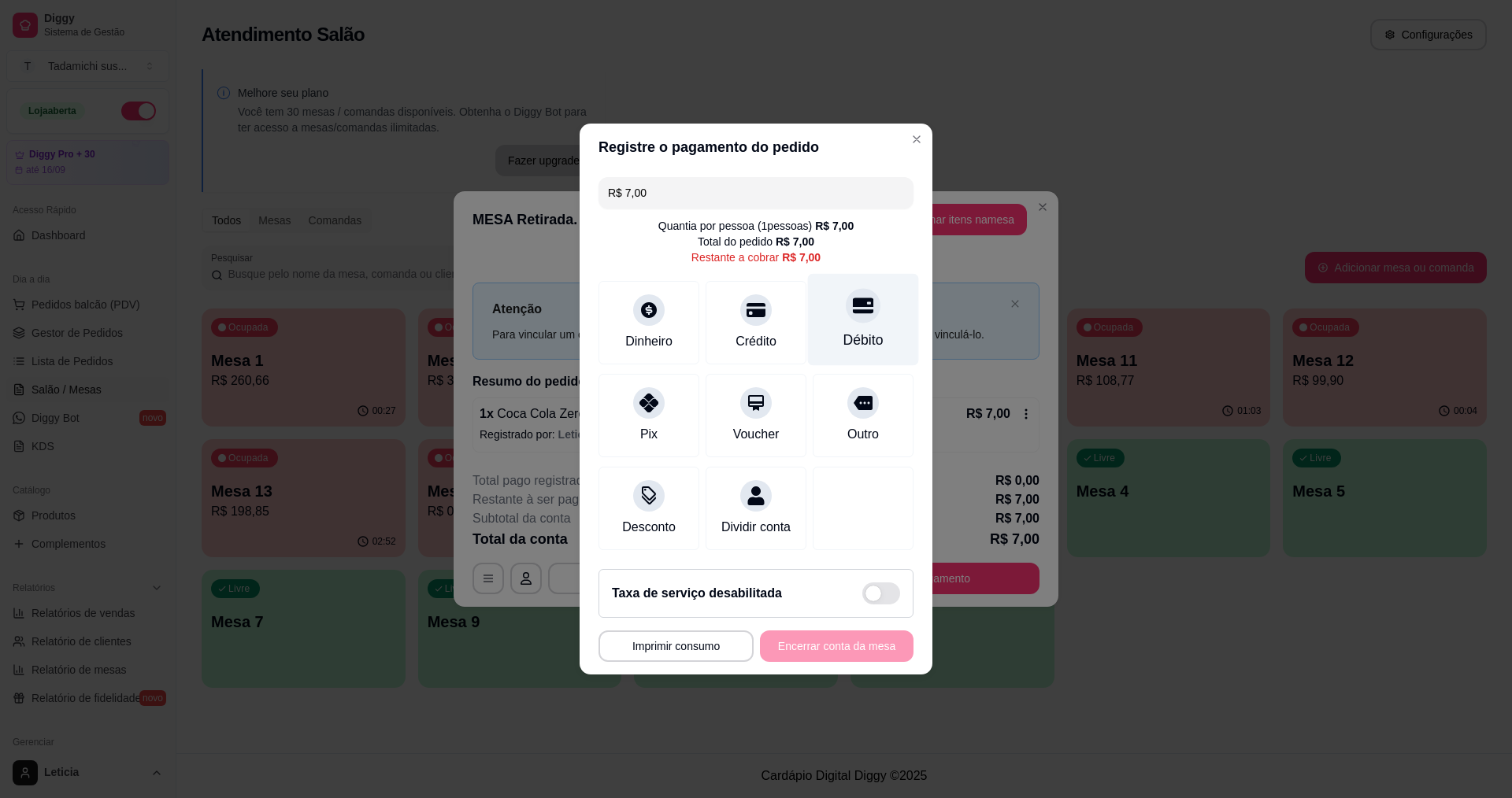
click at [835, 313] on div "Débito" at bounding box center [863, 320] width 111 height 92
type input "R$ 0,00"
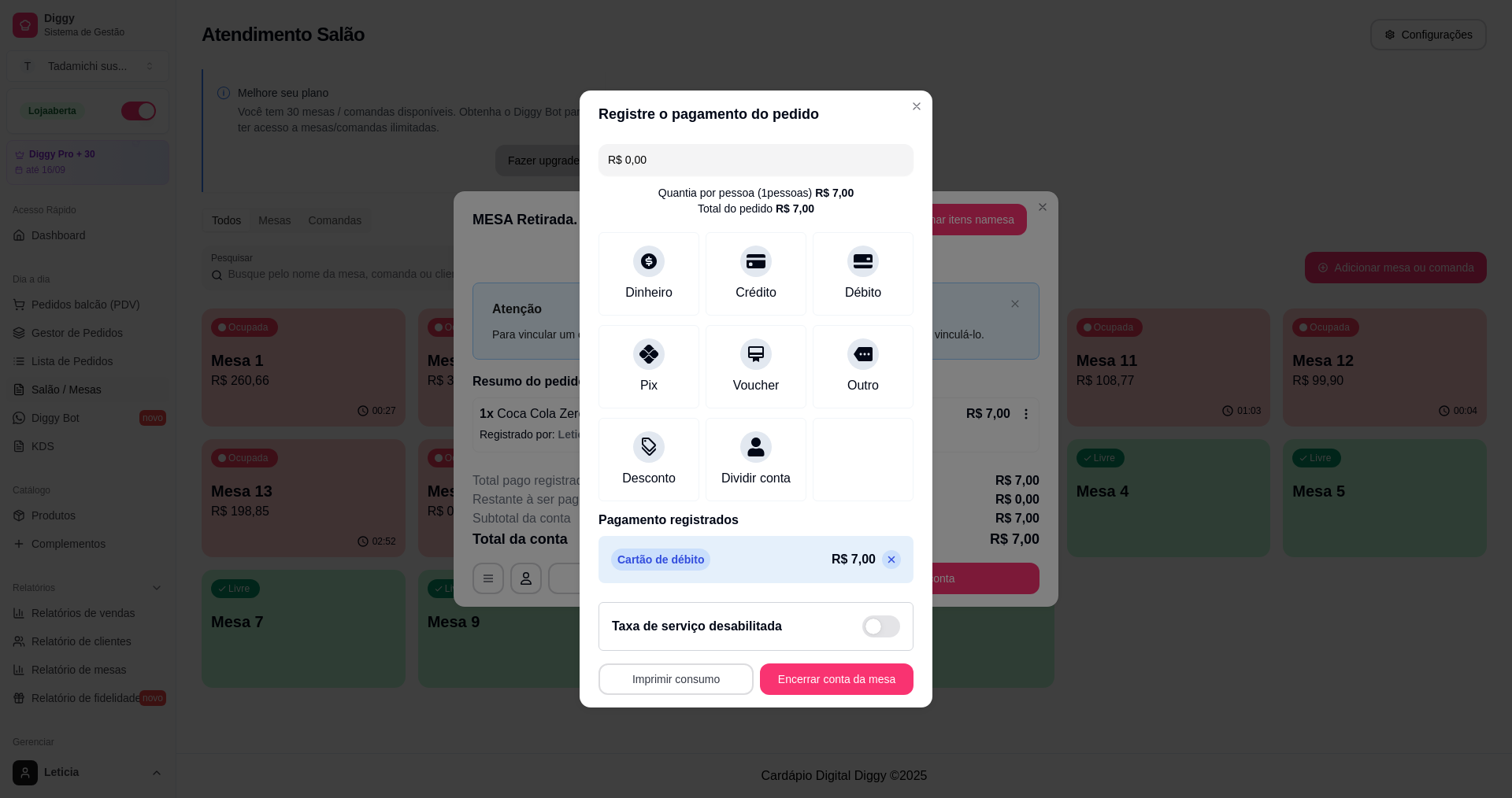
click at [715, 682] on button "Imprimir consumo" at bounding box center [676, 679] width 155 height 32
click at [715, 646] on button "IMPRESSORA HAYOM" at bounding box center [677, 653] width 121 height 25
click at [795, 688] on button "Encerrar conta da mesa" at bounding box center [837, 679] width 149 height 31
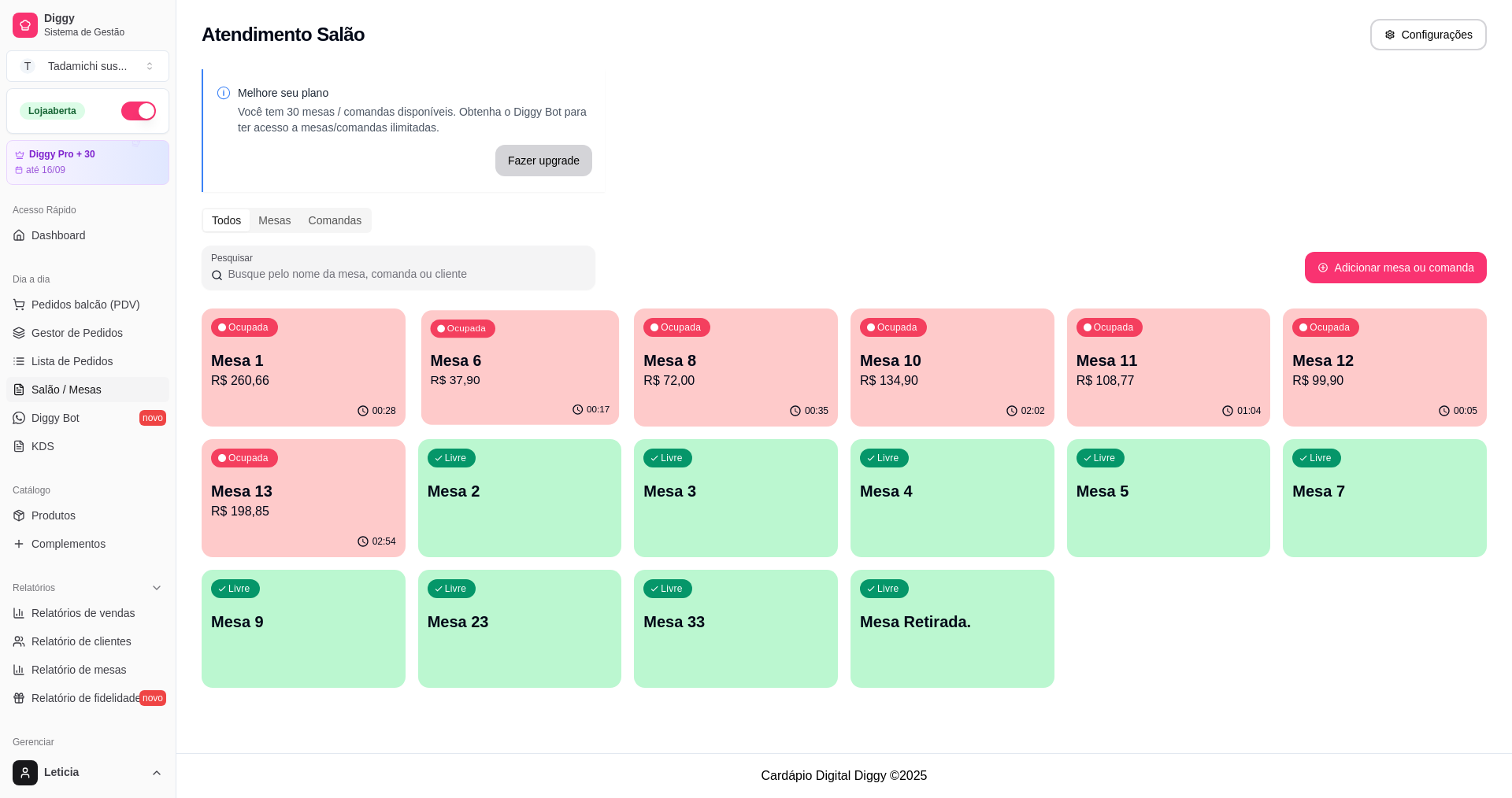
click at [475, 359] on p "Mesa 6" at bounding box center [519, 360] width 179 height 21
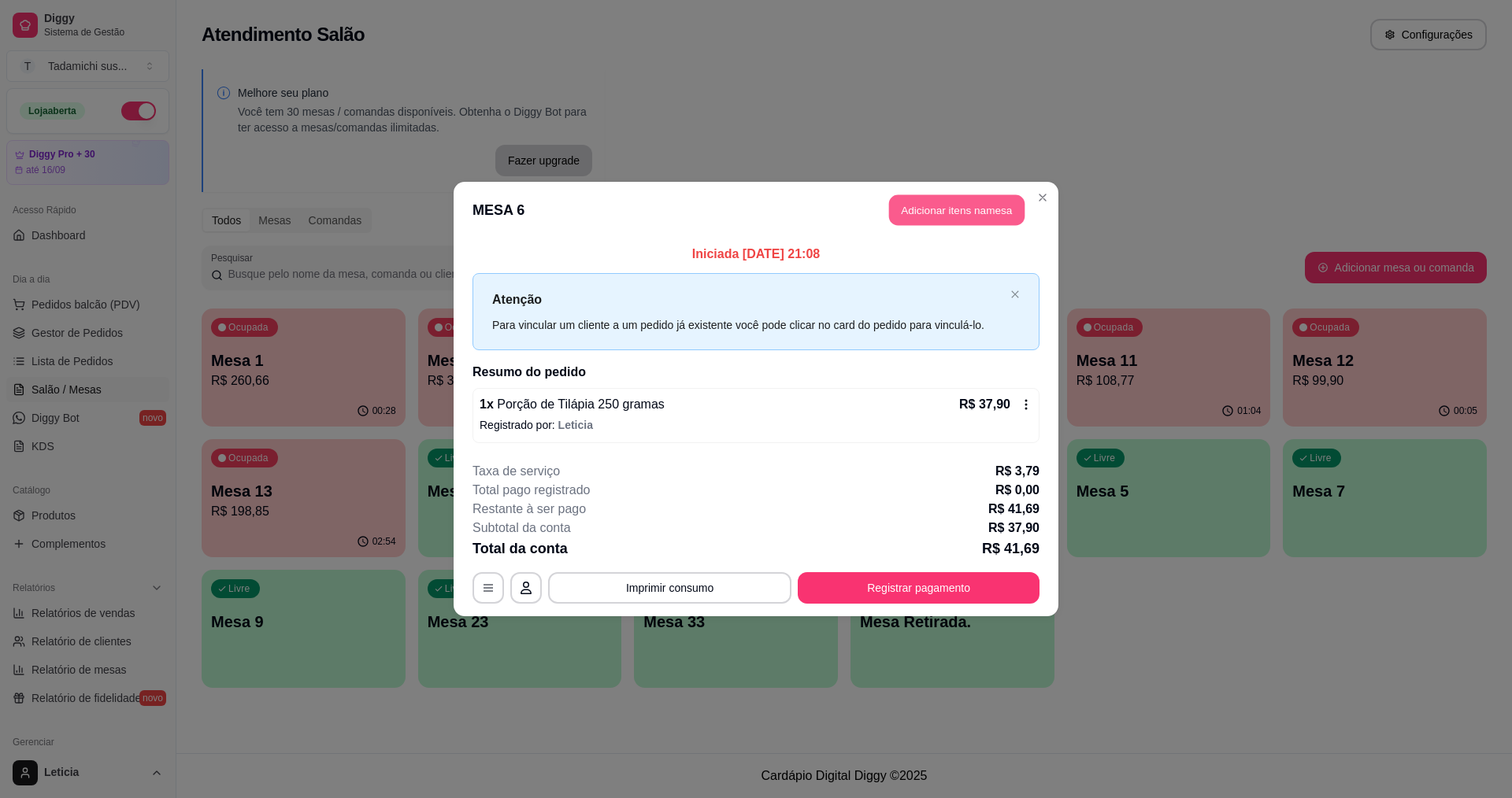
click at [907, 209] on button "Adicionar itens na mesa" at bounding box center [956, 210] width 135 height 31
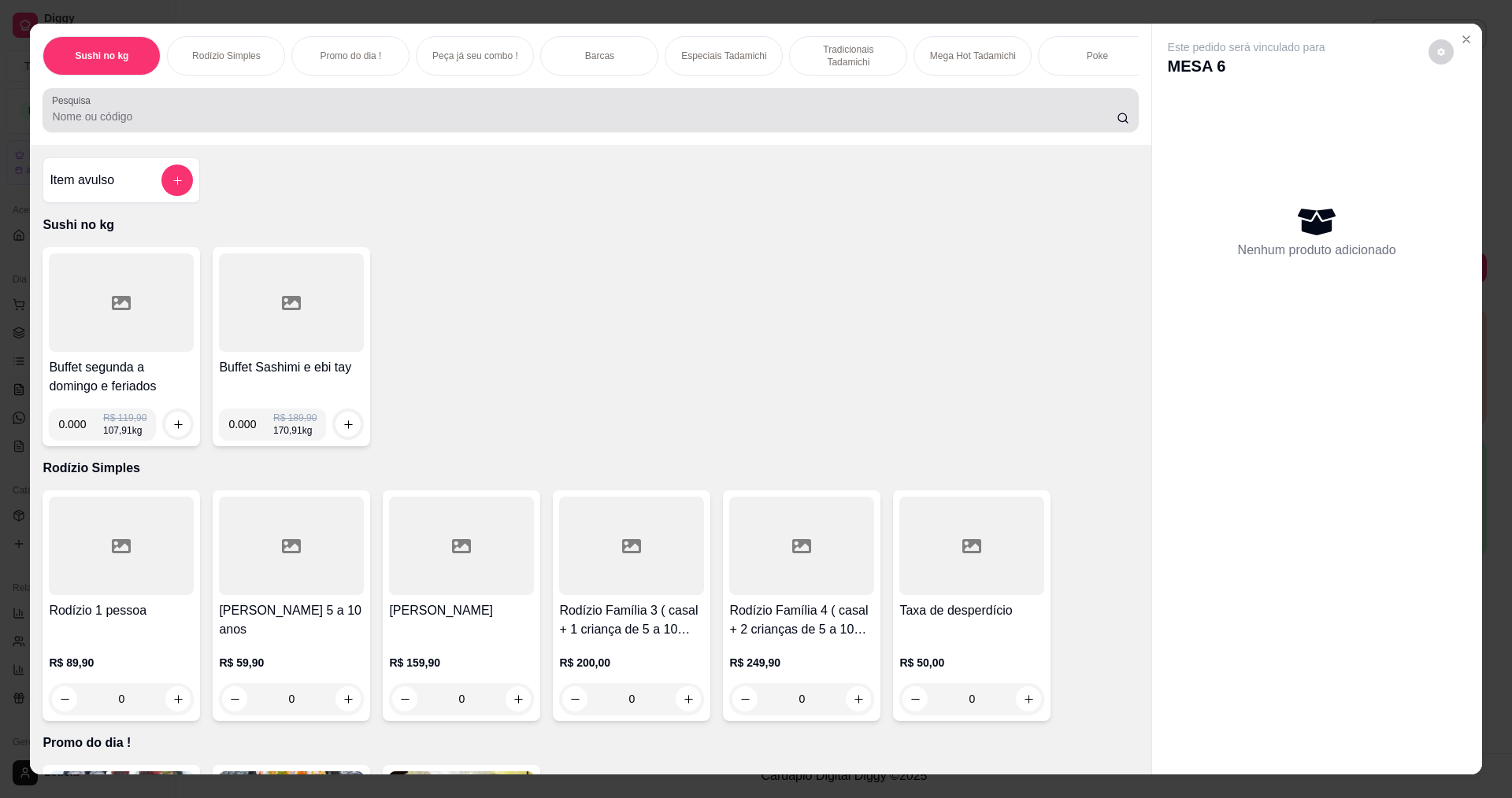
click at [437, 124] on input "Pesquisa" at bounding box center [584, 117] width 1064 height 16
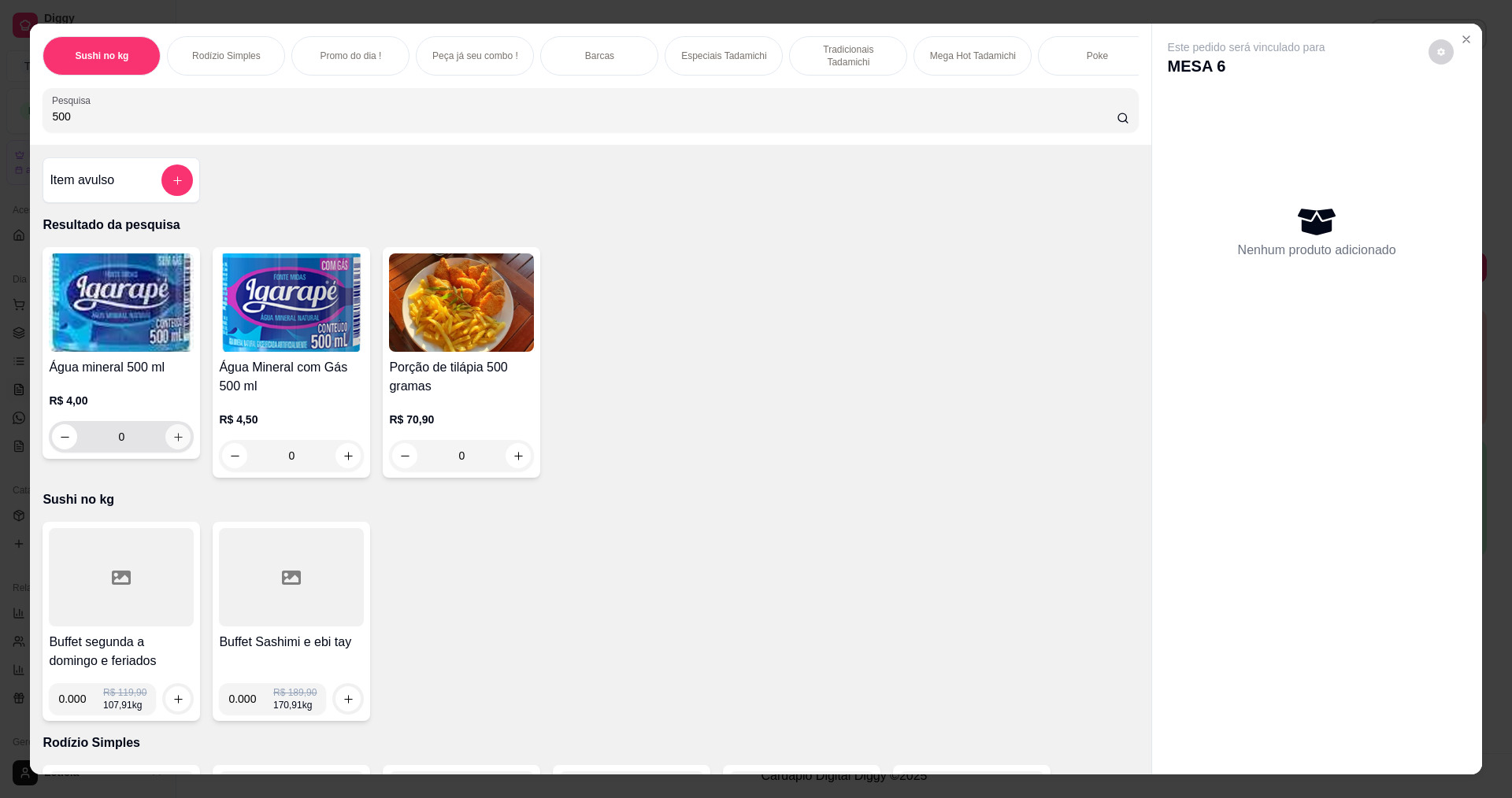
type input "500"
click at [176, 450] on button "increase-product-quantity" at bounding box center [178, 437] width 25 height 25
type input "1"
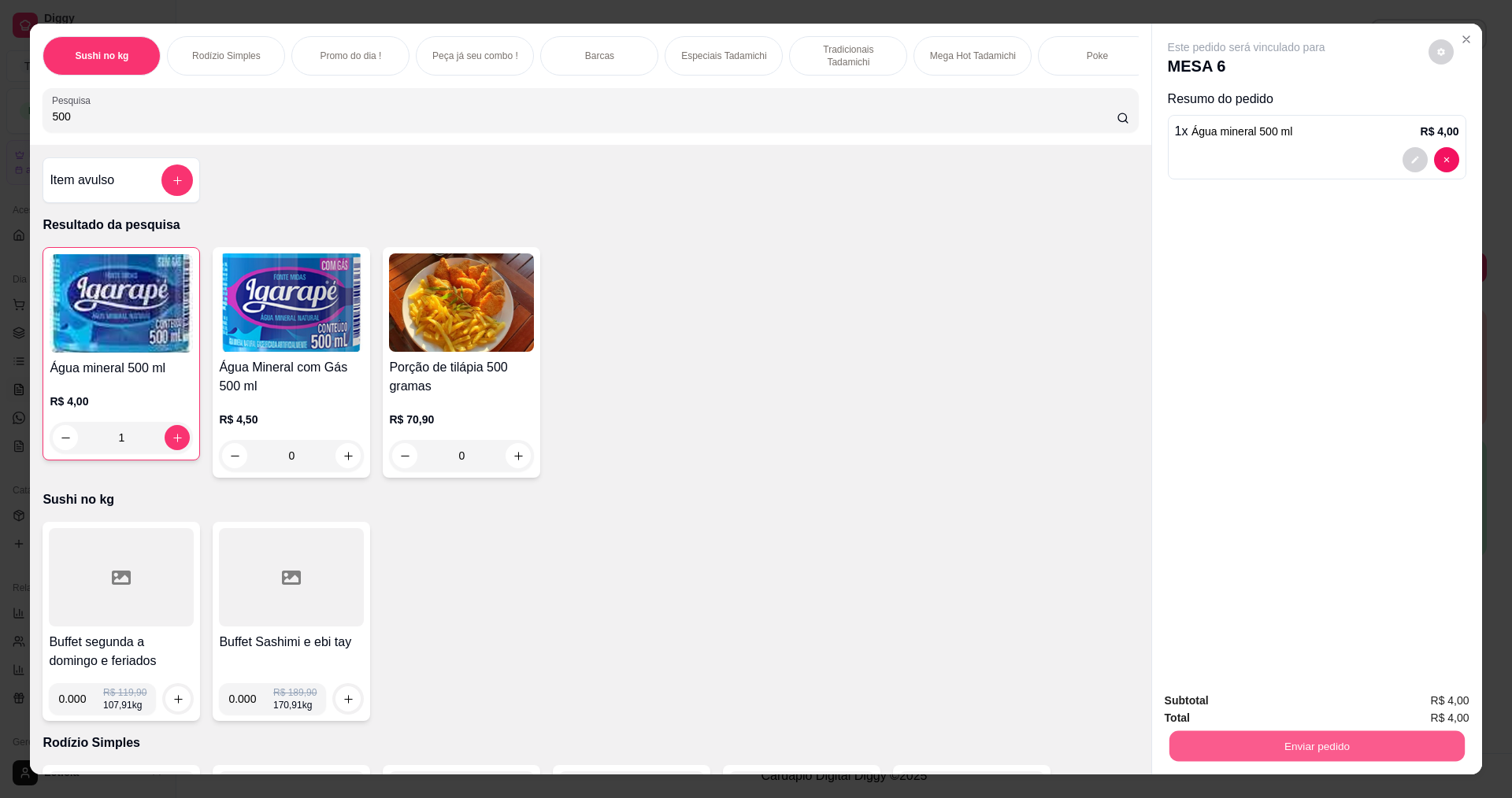
click at [1180, 743] on button "Enviar pedido" at bounding box center [1317, 746] width 296 height 31
click at [1257, 701] on button "Não registrar e enviar pedido" at bounding box center [1265, 708] width 164 height 30
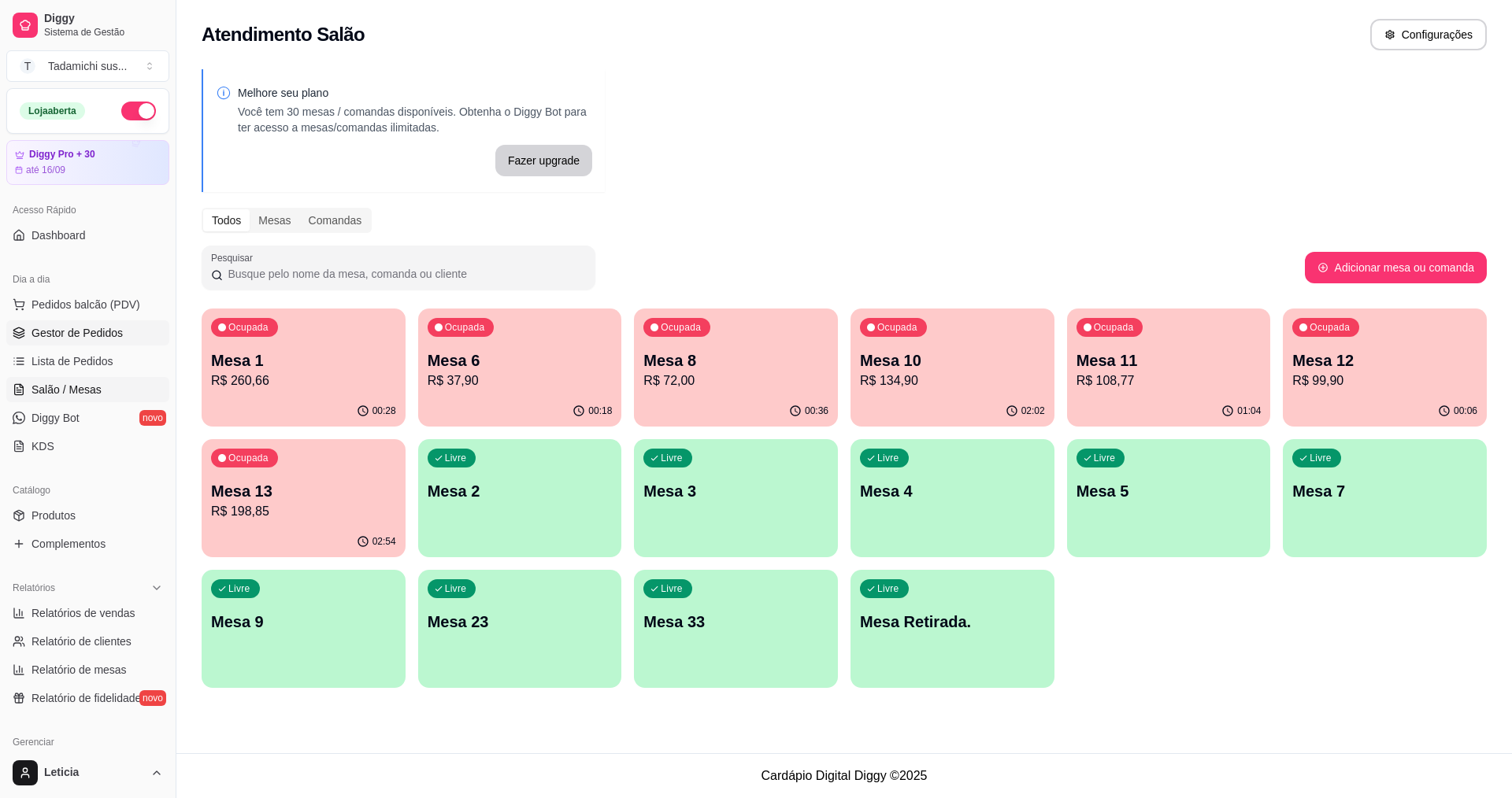
click at [88, 322] on link "Gestor de Pedidos" at bounding box center [88, 333] width 163 height 25
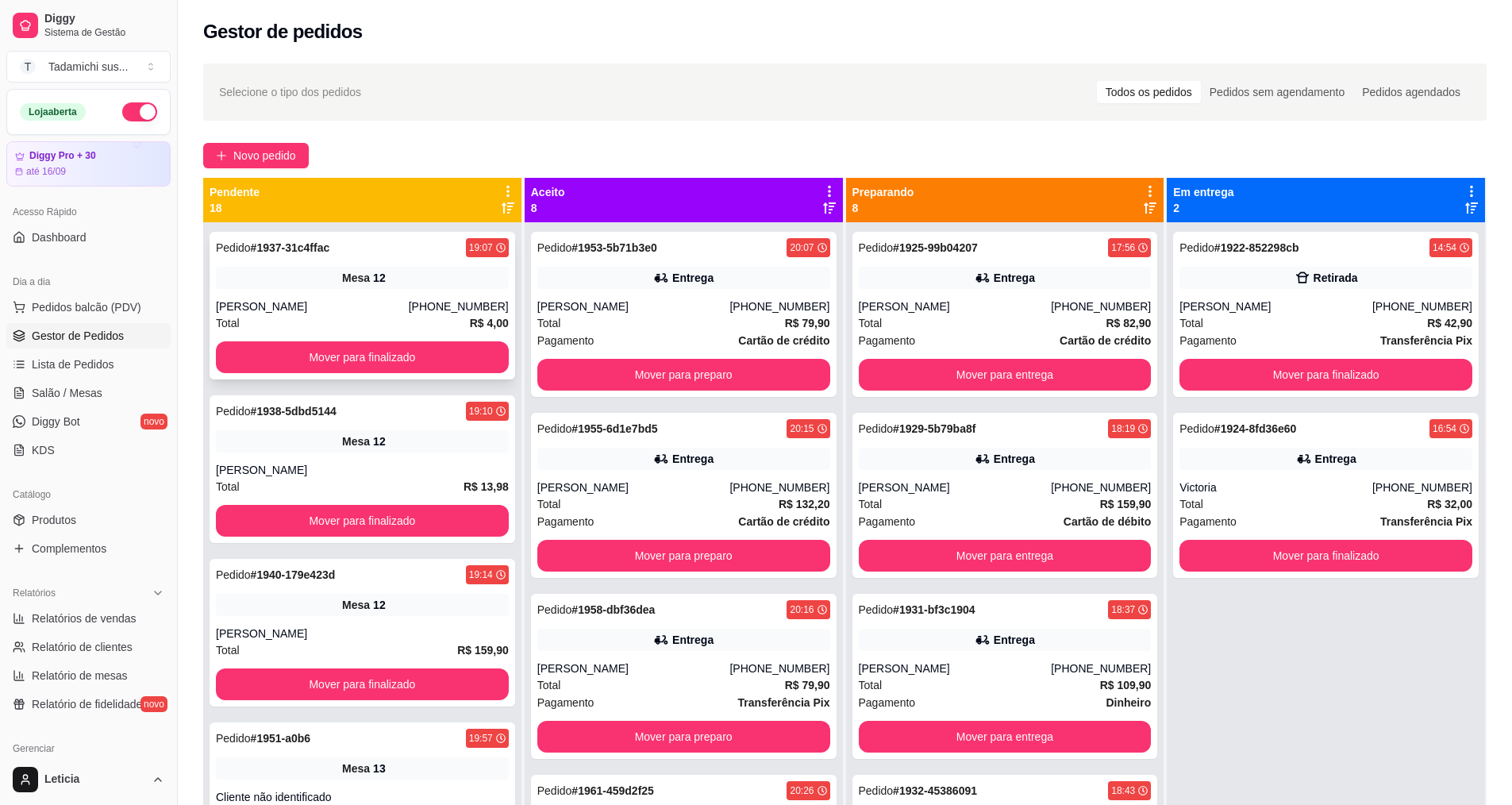
click at [344, 297] on div "Pedido # 1937-31c4ffac 19:07 Mesa 12 [PERSON_NAME] [PHONE_NUMBER] Total R$ 4,00…" at bounding box center [362, 305] width 306 height 147
click at [405, 446] on div "Mesa 12" at bounding box center [362, 442] width 293 height 22
click at [383, 634] on div "[PERSON_NAME]" at bounding box center [362, 634] width 293 height 16
click at [93, 383] on link "Salão / Mesas" at bounding box center [88, 393] width 164 height 26
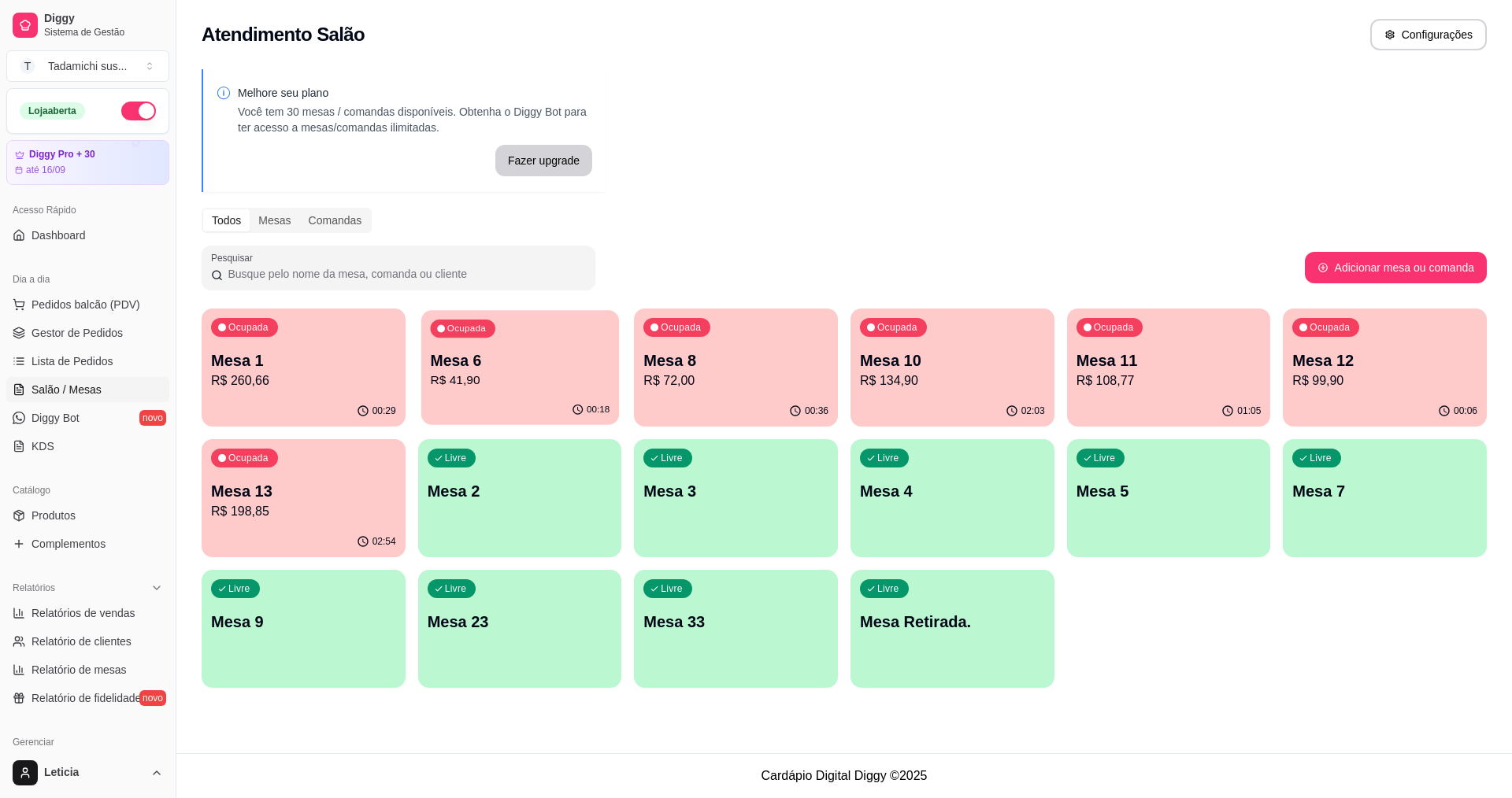
click at [468, 350] on p "Mesa 6" at bounding box center [519, 360] width 179 height 21
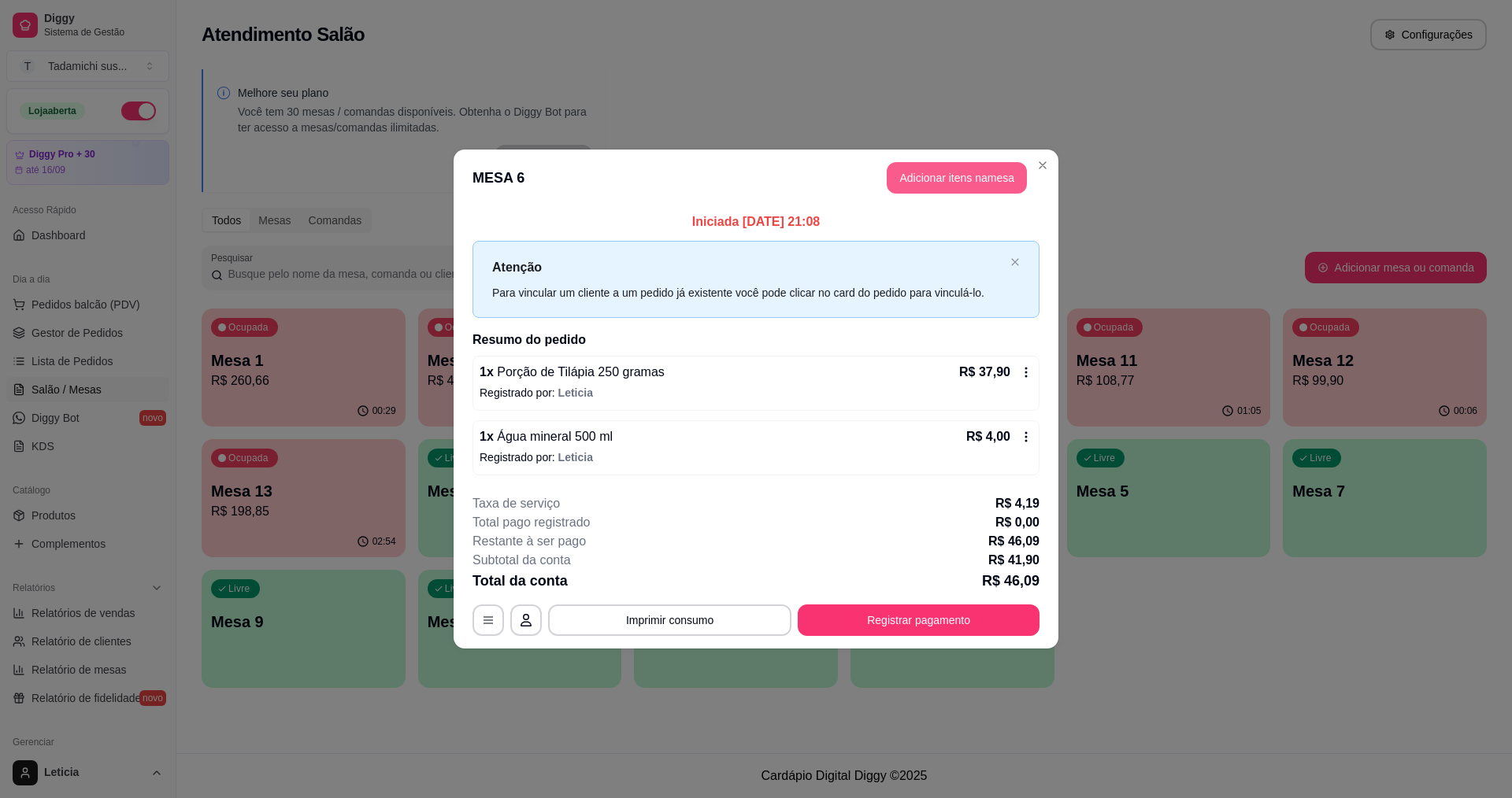
click at [919, 172] on button "Adicionar itens na mesa" at bounding box center [956, 178] width 140 height 32
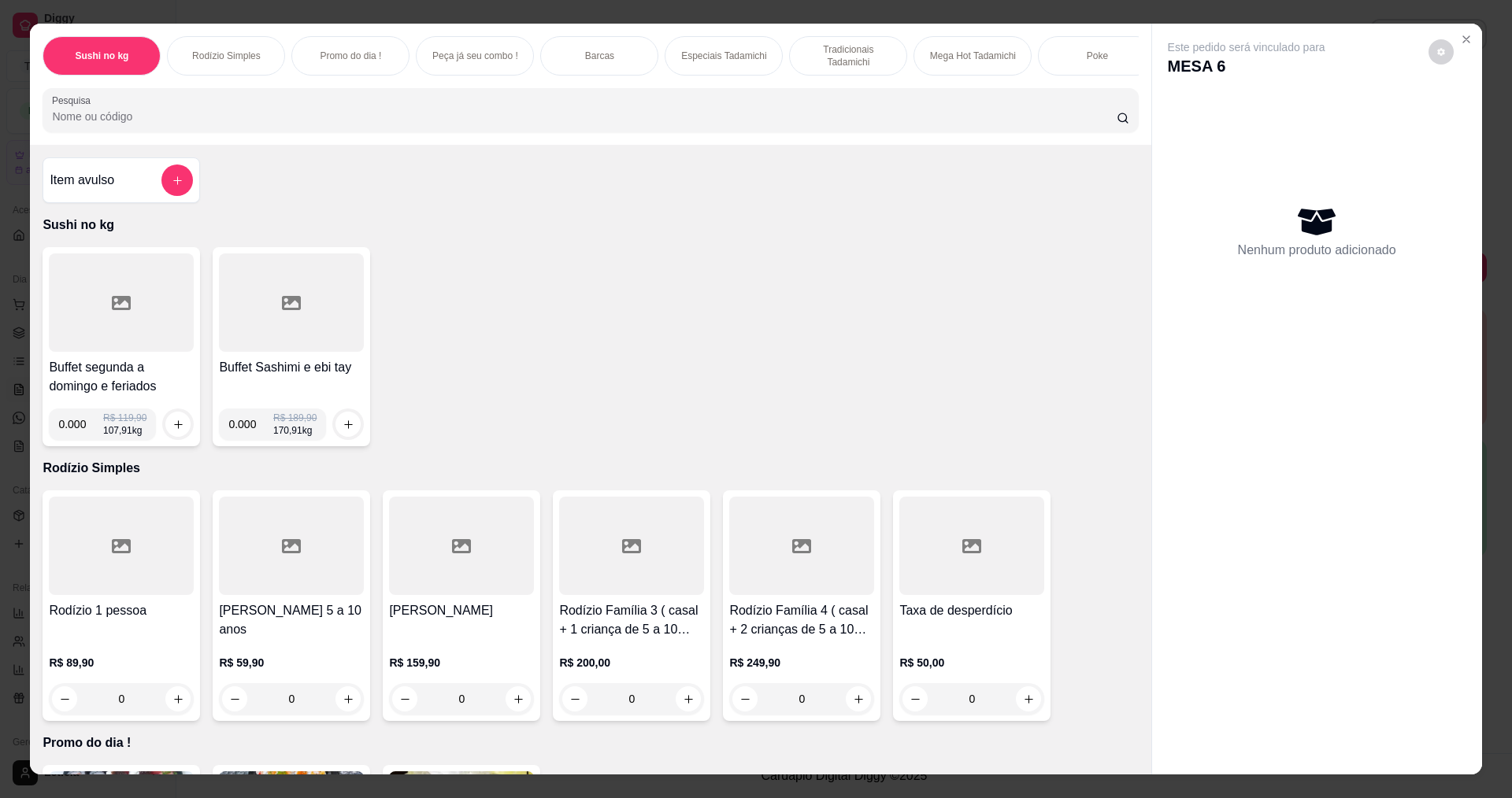
click at [786, 124] on input "Pesquisa" at bounding box center [584, 117] width 1064 height 16
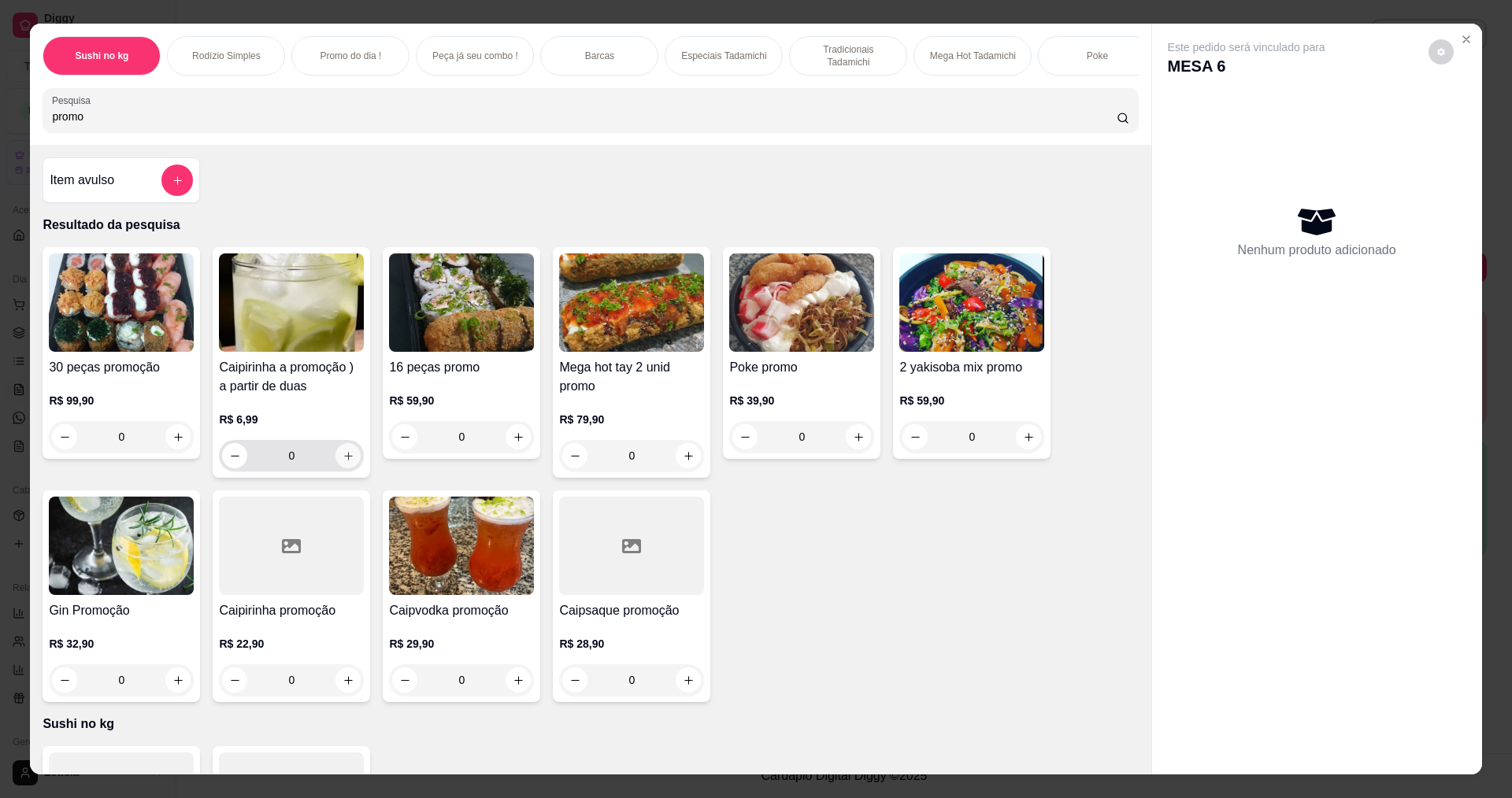
type input "promo"
click at [344, 461] on icon "increase-product-quantity" at bounding box center [348, 456] width 9 height 9
type input "1"
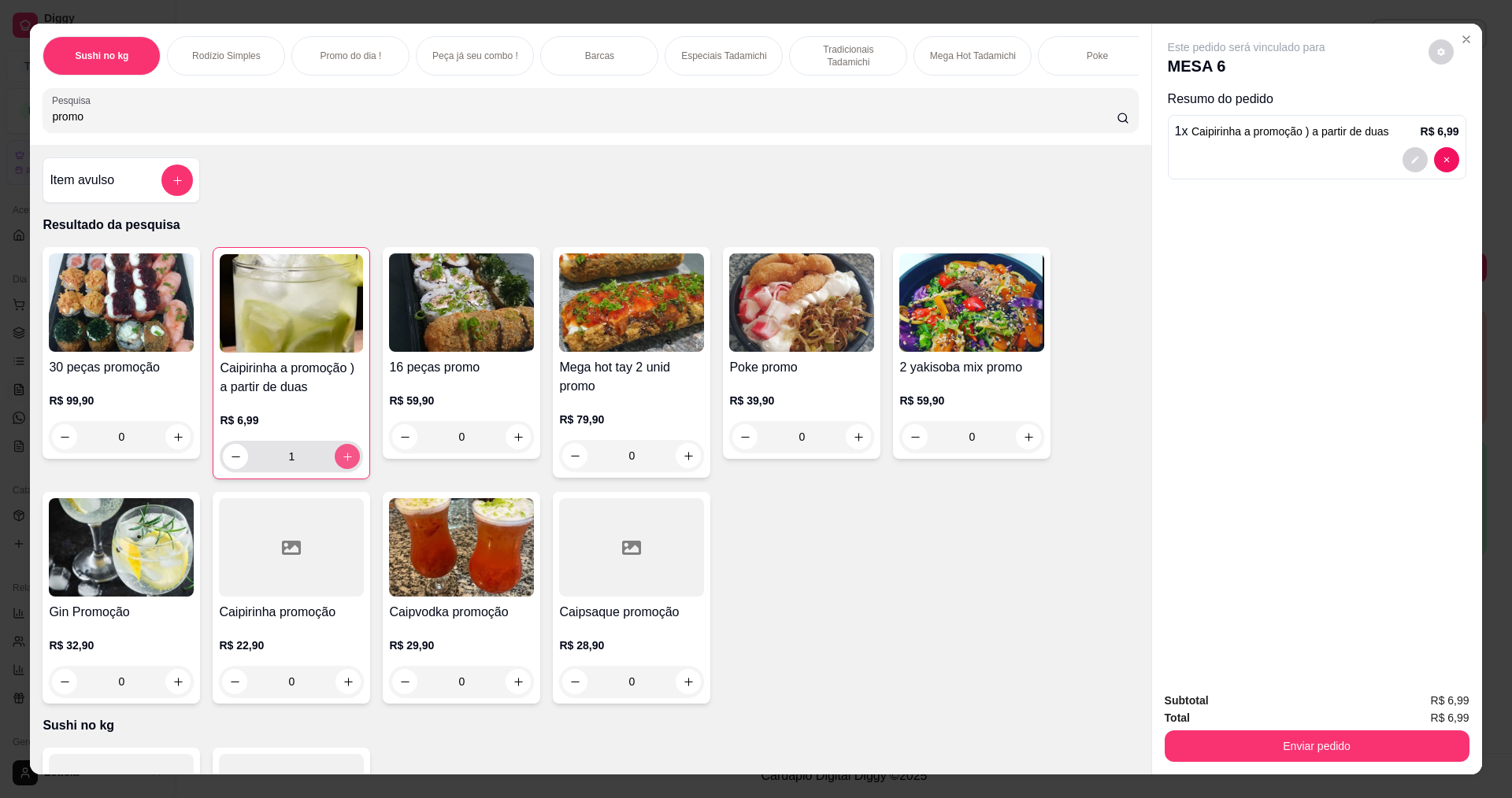
click at [343, 461] on icon "increase-product-quantity" at bounding box center [347, 457] width 9 height 9
type input "2"
click at [1215, 734] on button "Enviar pedido" at bounding box center [1318, 747] width 305 height 32
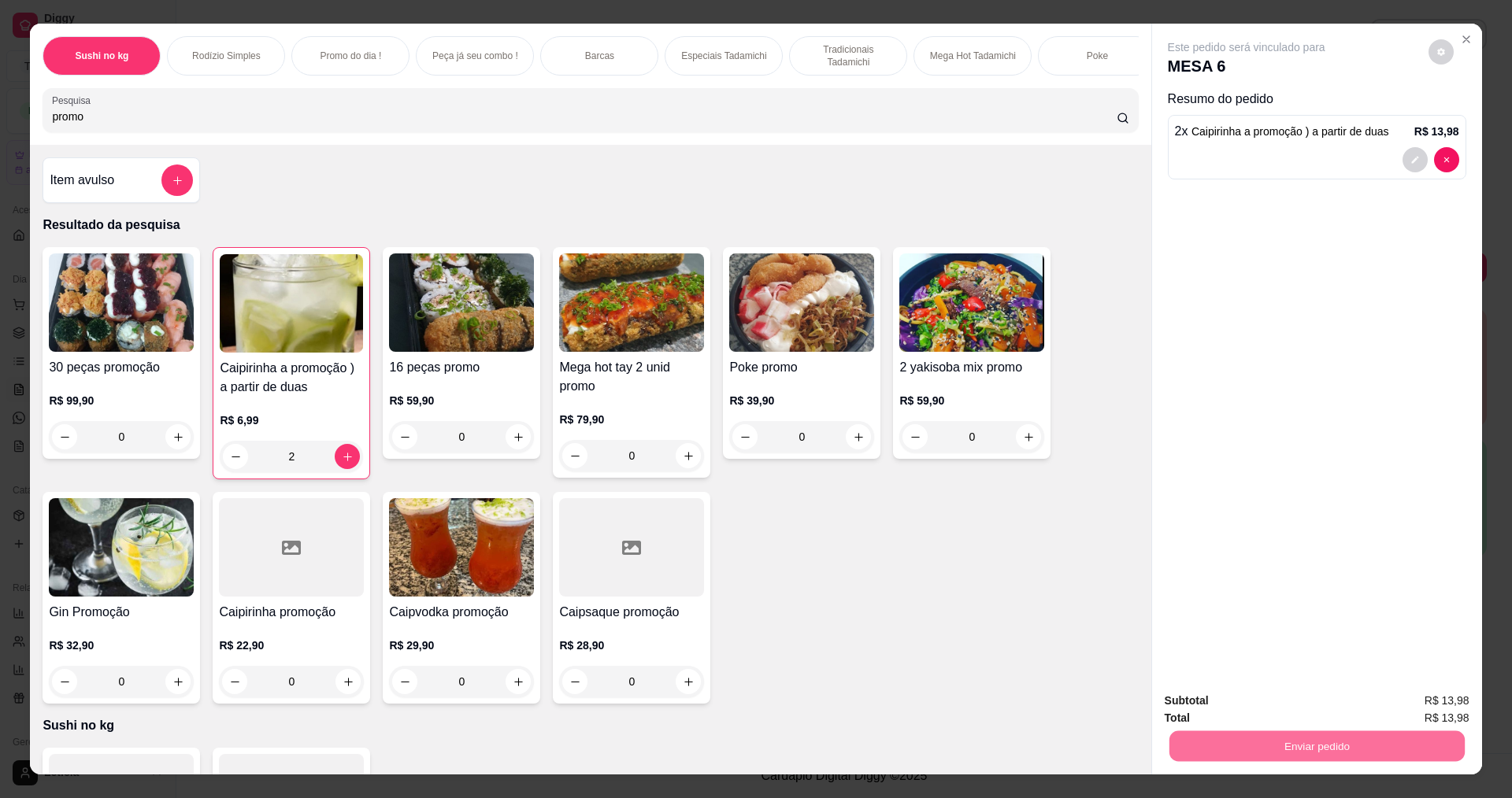
click at [1214, 705] on button "Não registrar e enviar pedido" at bounding box center [1265, 707] width 159 height 29
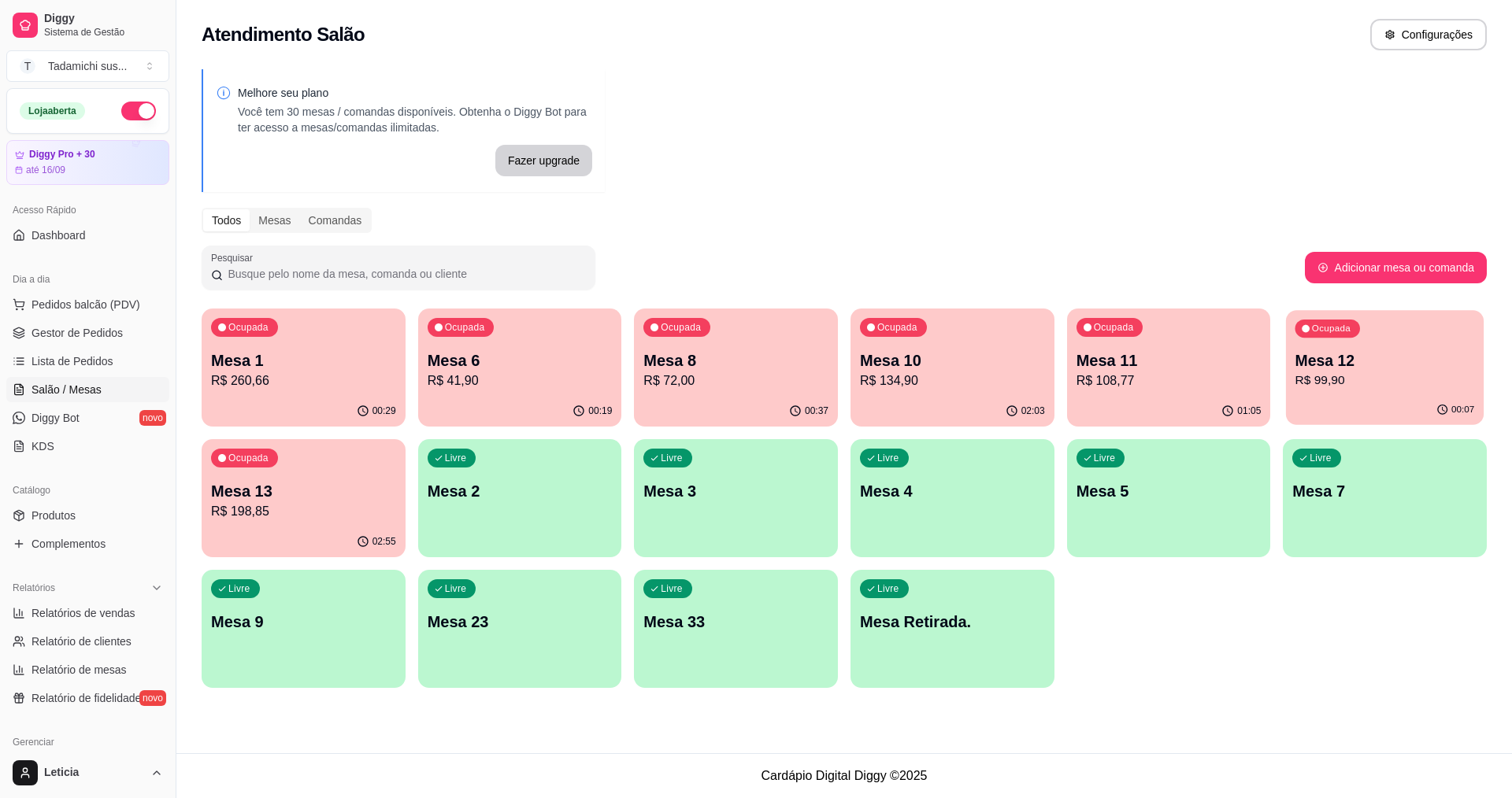
click at [1357, 376] on p "R$ 99,90" at bounding box center [1385, 380] width 179 height 18
click at [1374, 359] on p "Mesa 12" at bounding box center [1385, 360] width 185 height 22
click at [1149, 384] on p "R$ 108,77" at bounding box center [1169, 381] width 185 height 19
click at [296, 524] on div "Ocupada Mesa 13 R$ 198,85" at bounding box center [304, 484] width 198 height 85
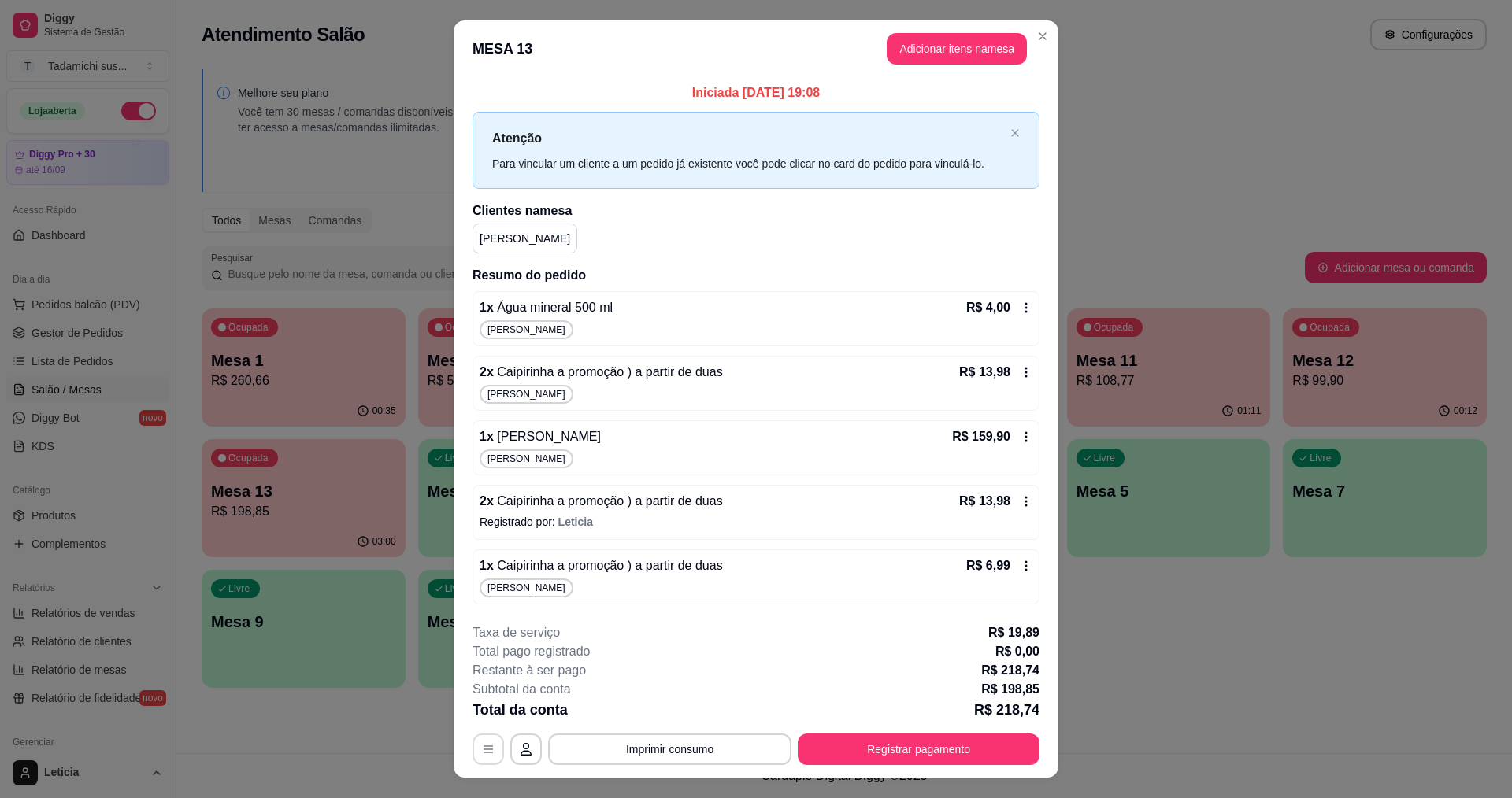
click at [482, 745] on icon "button" at bounding box center [488, 750] width 13 height 13
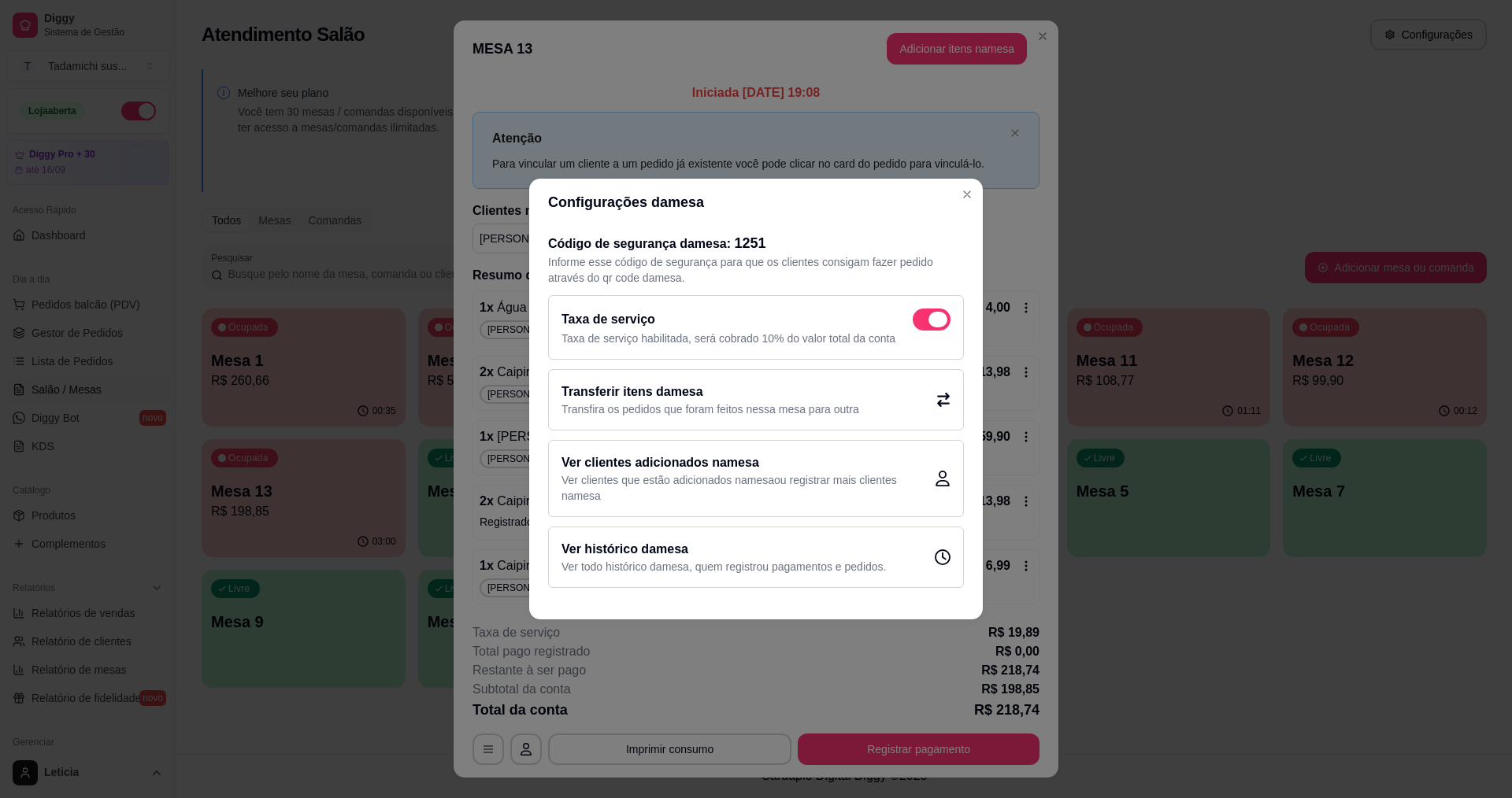
click at [926, 311] on span at bounding box center [932, 320] width 38 height 22
click at [922, 323] on input "checkbox" at bounding box center [917, 328] width 10 height 10
checkbox input "false"
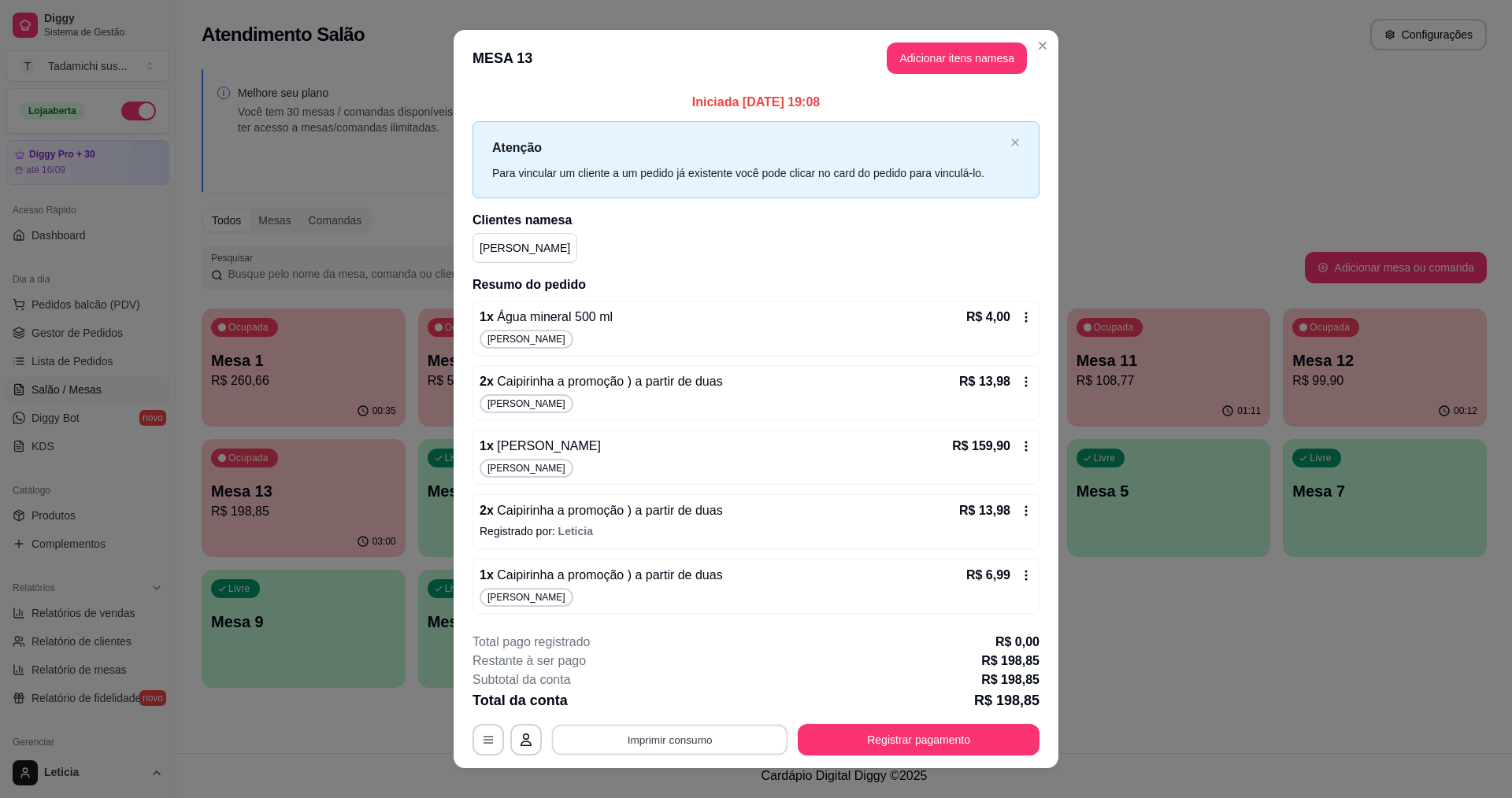
click at [676, 726] on button "Imprimir consumo" at bounding box center [670, 740] width 236 height 31
click at [692, 697] on button "IMPRESSORA HAYOM" at bounding box center [667, 703] width 121 height 25
click at [823, 739] on button "Registrar pagamento" at bounding box center [918, 740] width 235 height 31
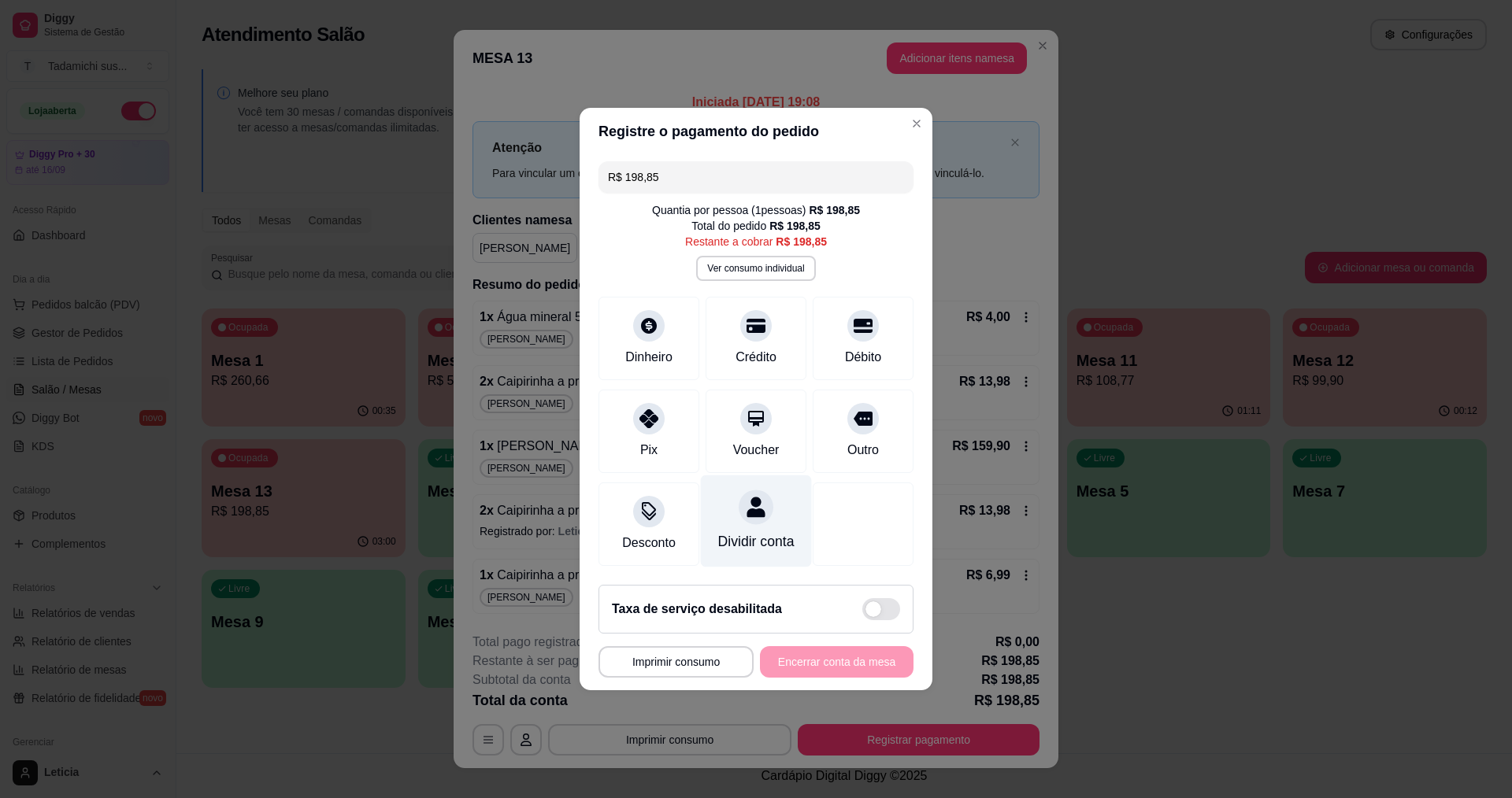
click at [739, 532] on div "Dividir conta" at bounding box center [756, 542] width 77 height 21
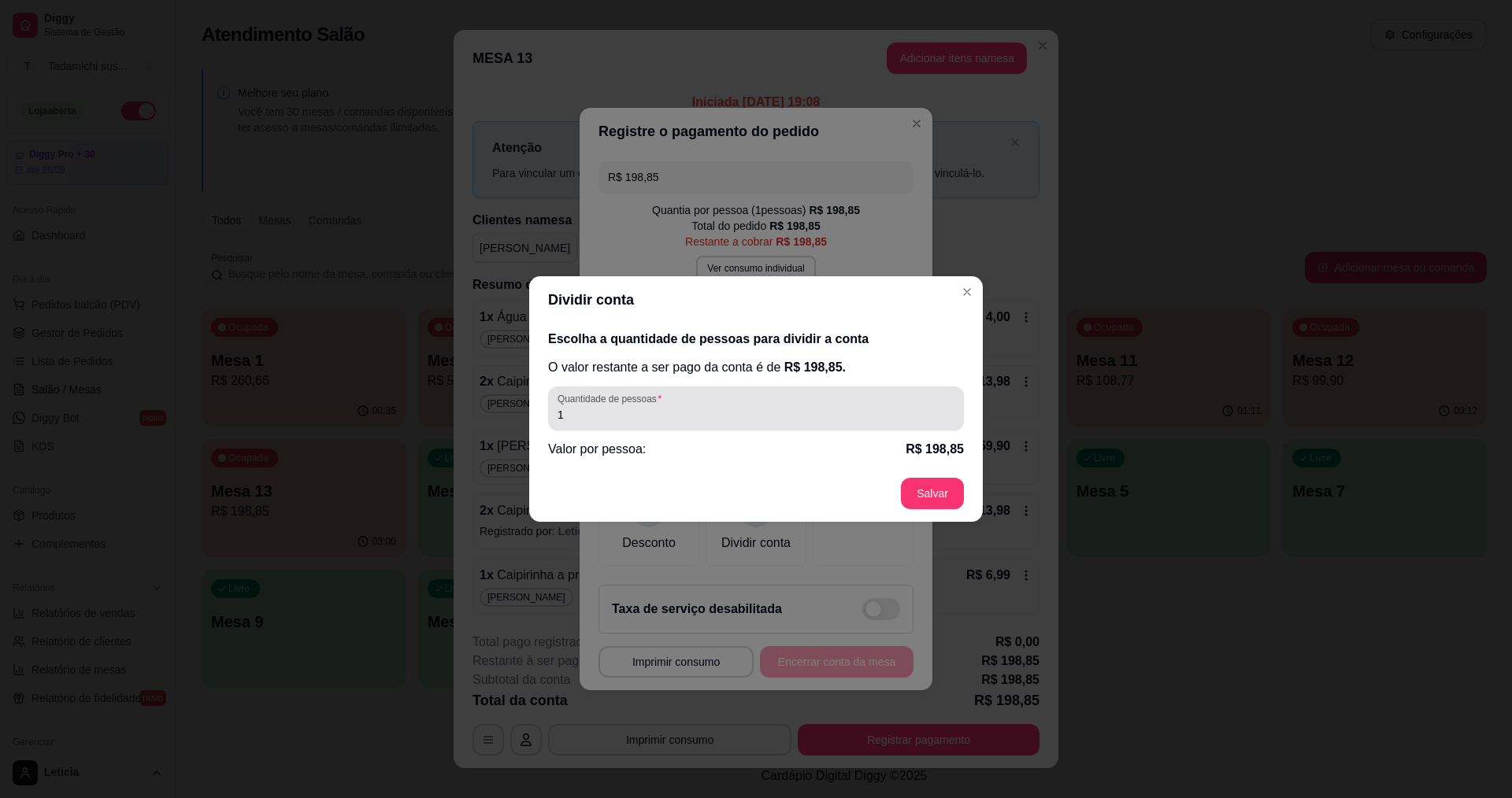
click at [640, 407] on div "1" at bounding box center [756, 408] width 397 height 32
type input "2"
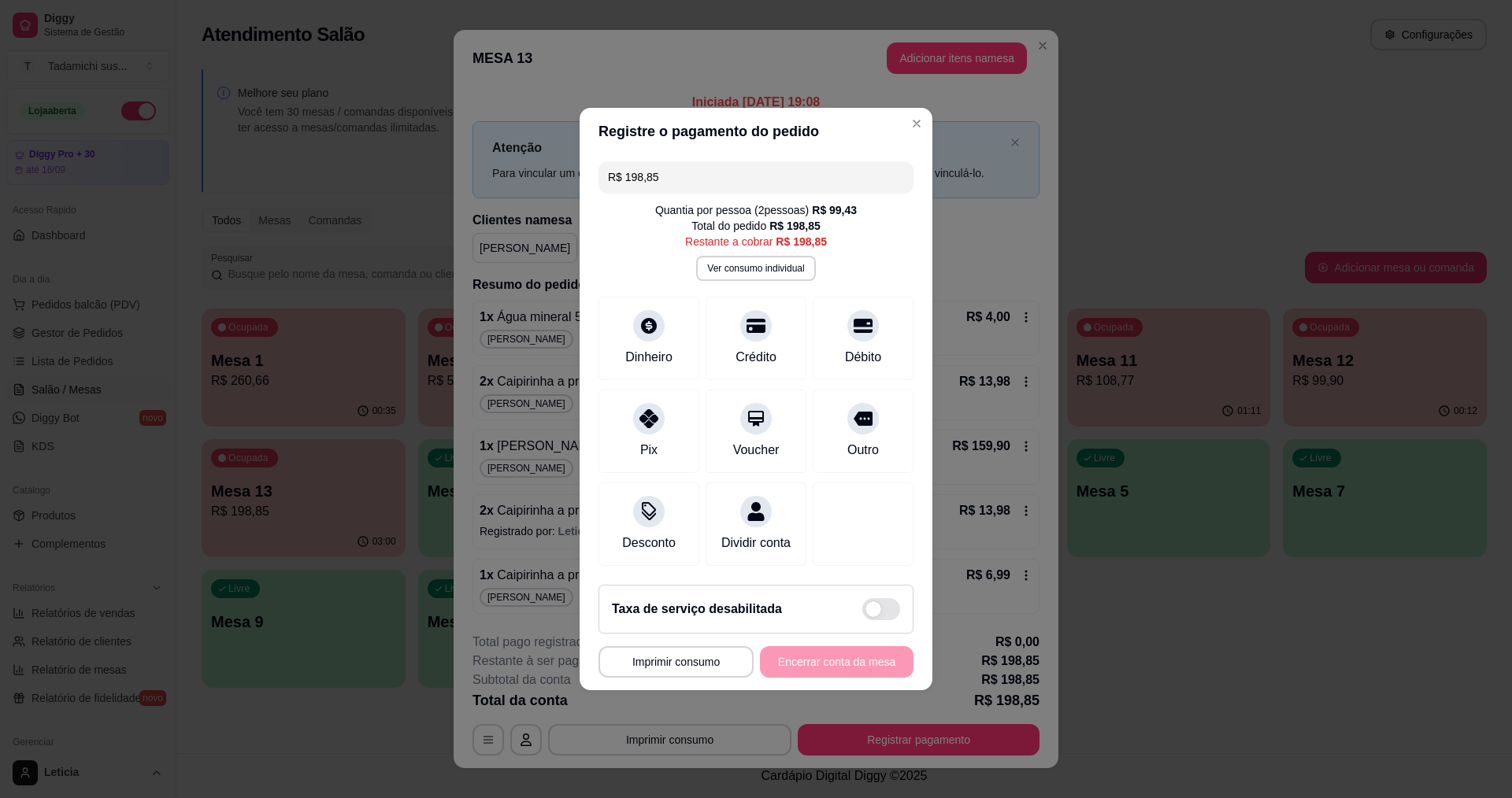
click at [828, 167] on input "R$ 198,85" at bounding box center [756, 177] width 296 height 32
click at [843, 345] on div "Débito" at bounding box center [863, 356] width 40 height 21
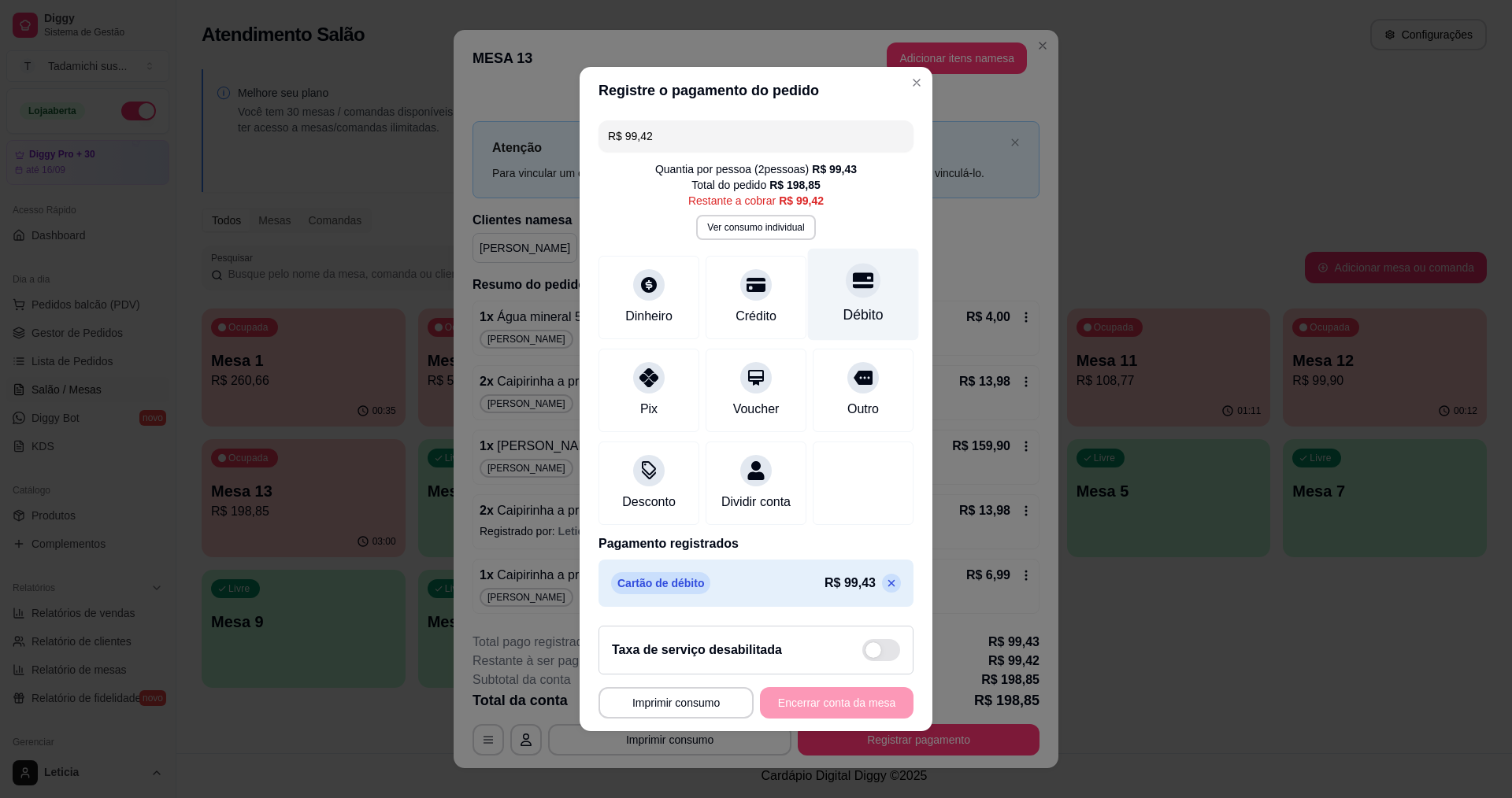
click at [863, 284] on div at bounding box center [863, 280] width 35 height 35
type input "R$ 0,00"
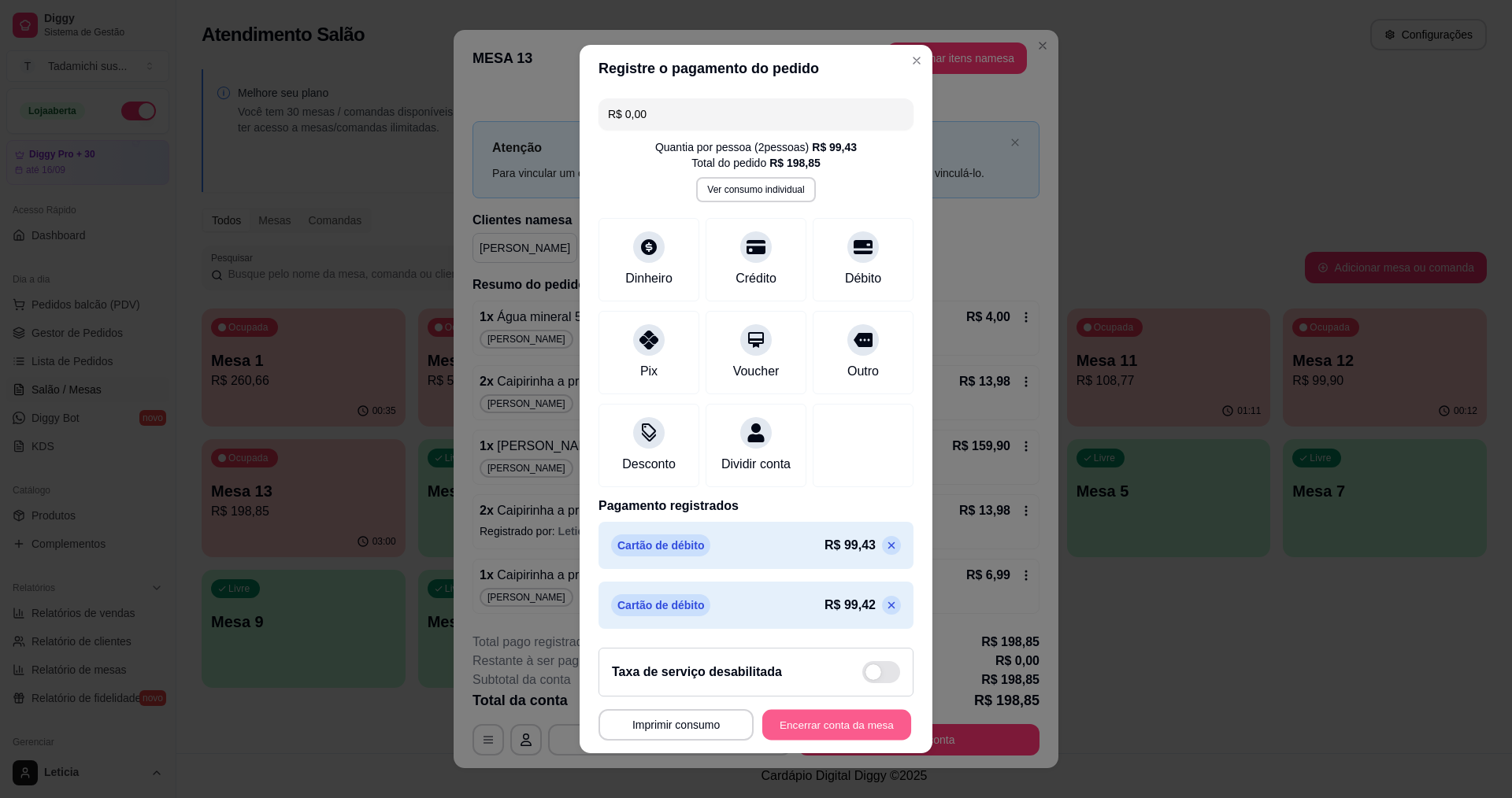
click at [834, 730] on button "Encerrar conta da mesa" at bounding box center [837, 725] width 149 height 31
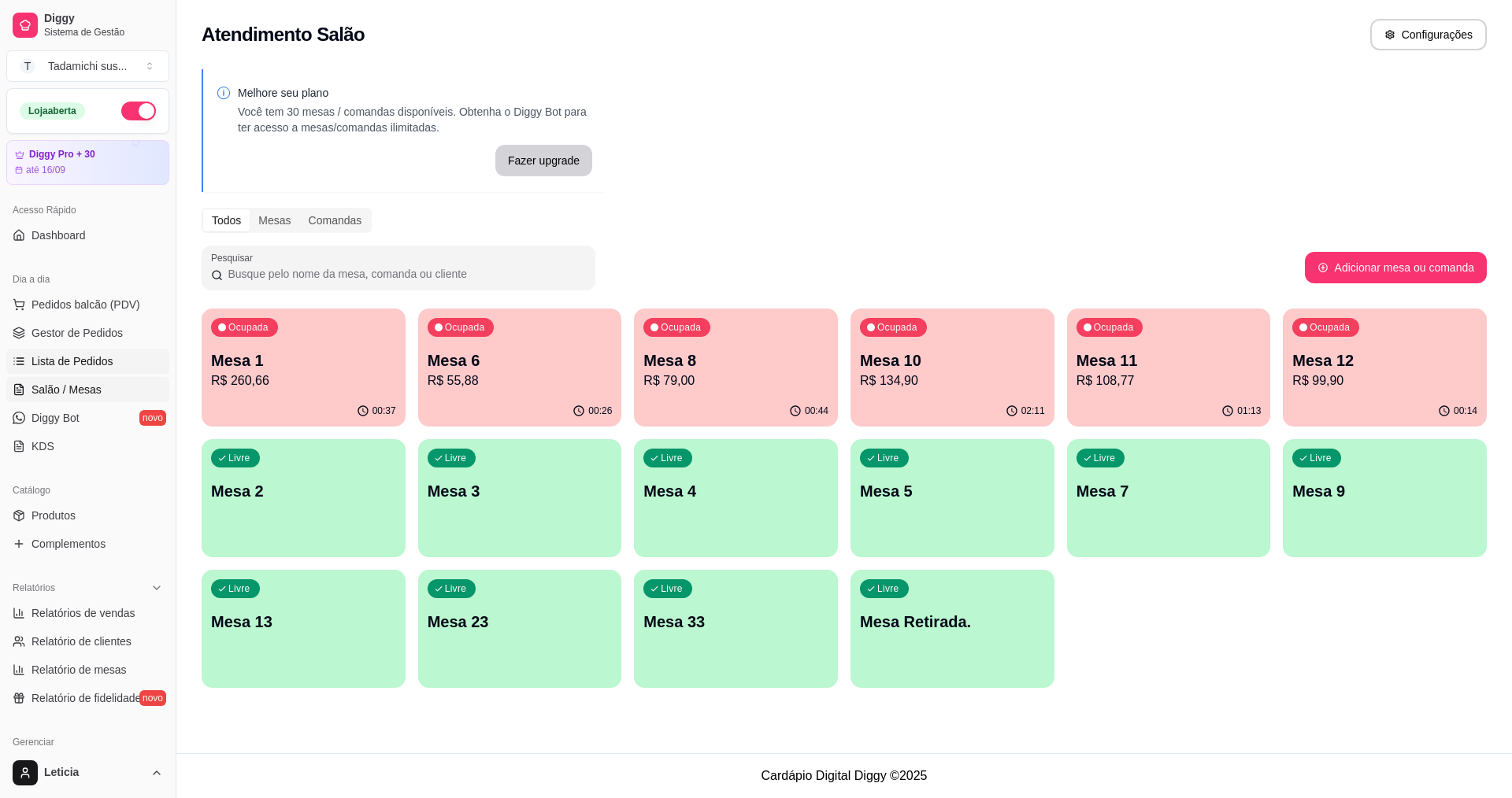
click at [81, 354] on span "Lista de Pedidos" at bounding box center [73, 361] width 82 height 16
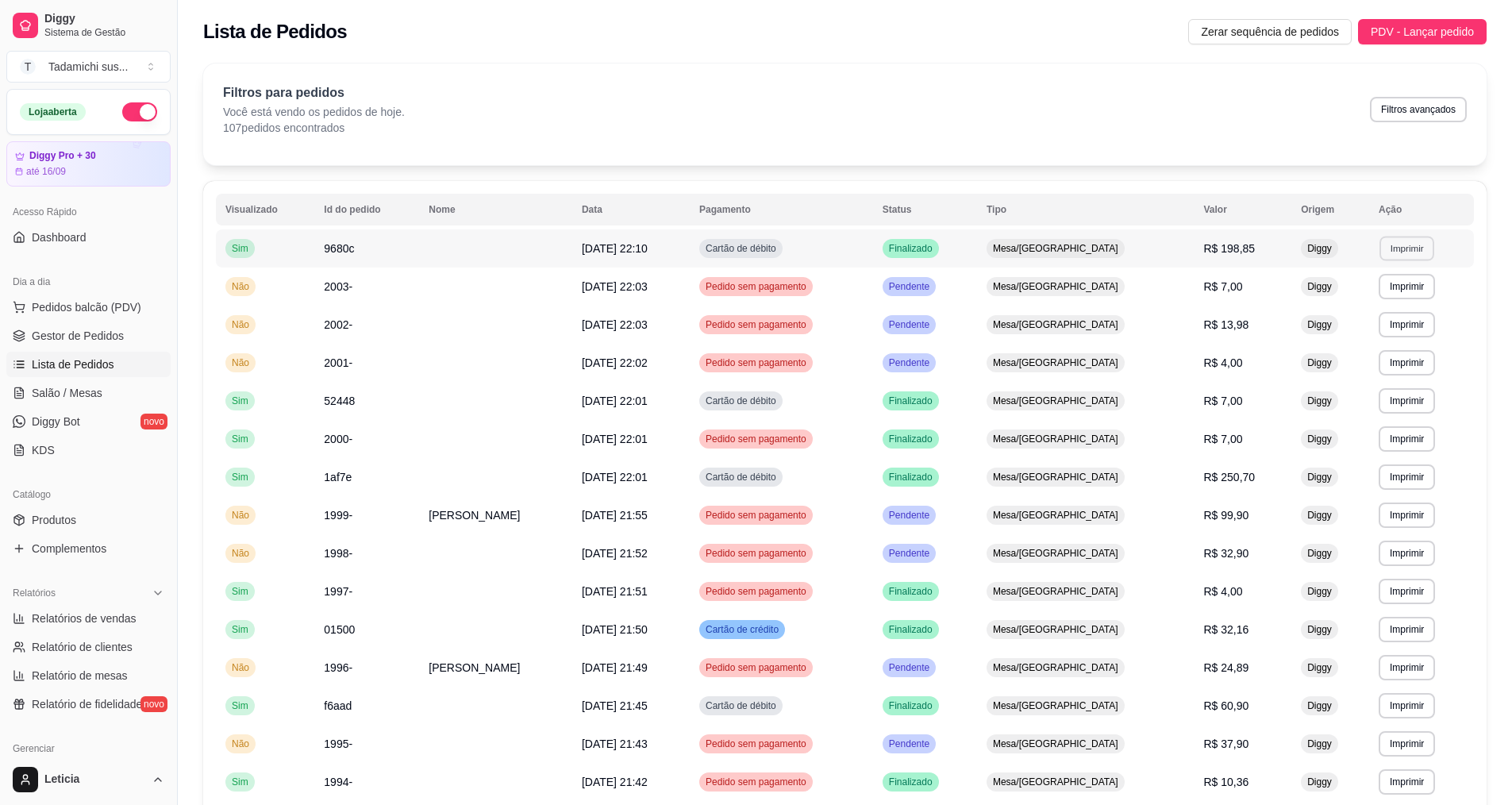
click at [1407, 249] on button "Imprimir" at bounding box center [1407, 248] width 55 height 25
click at [1383, 342] on button "IMPRESSORA HAYOM" at bounding box center [1371, 336] width 118 height 25
click at [53, 397] on span "Salão / Mesas" at bounding box center [67, 393] width 71 height 16
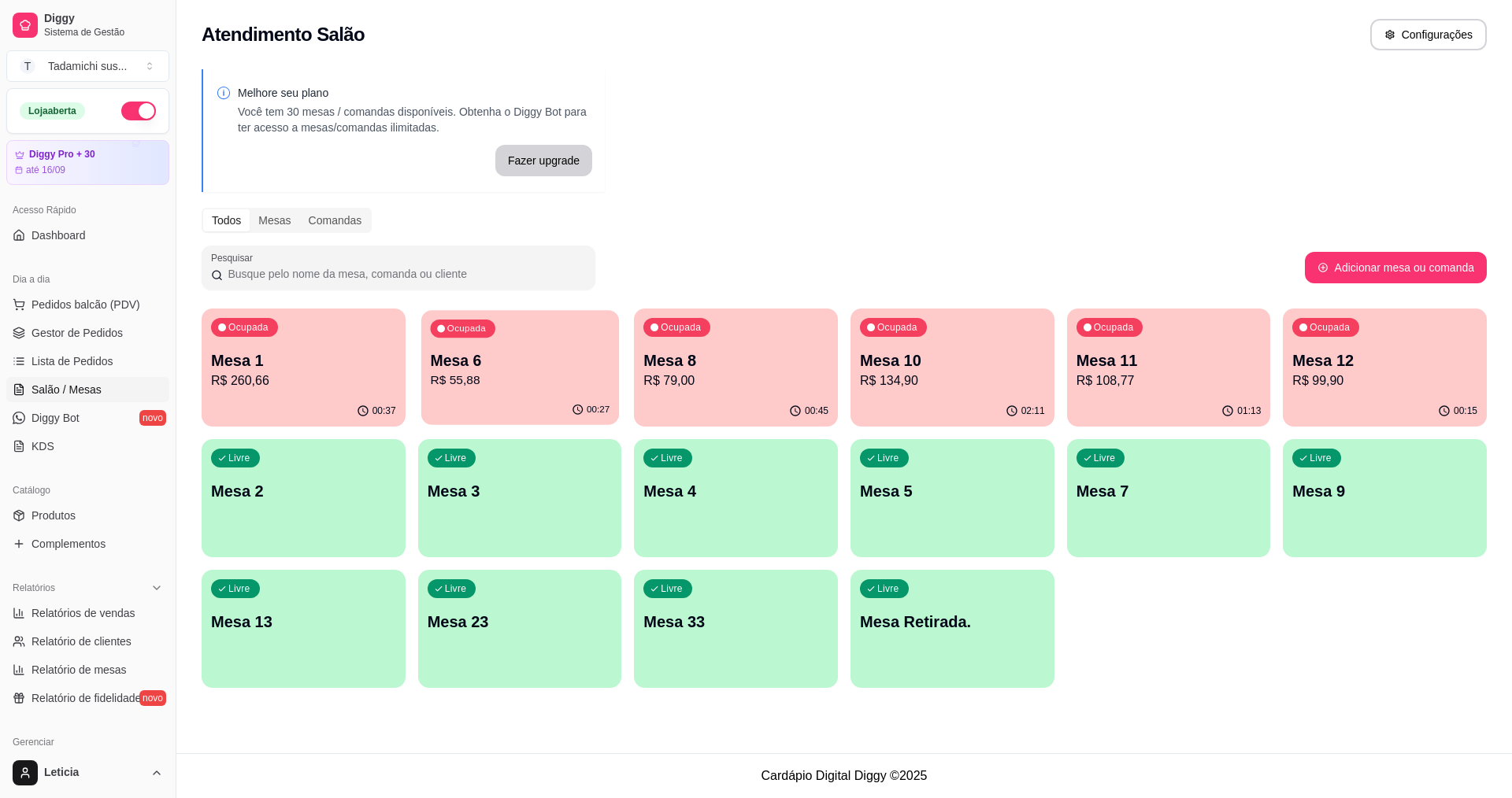
click at [502, 400] on div "00:27" at bounding box center [520, 410] width 198 height 30
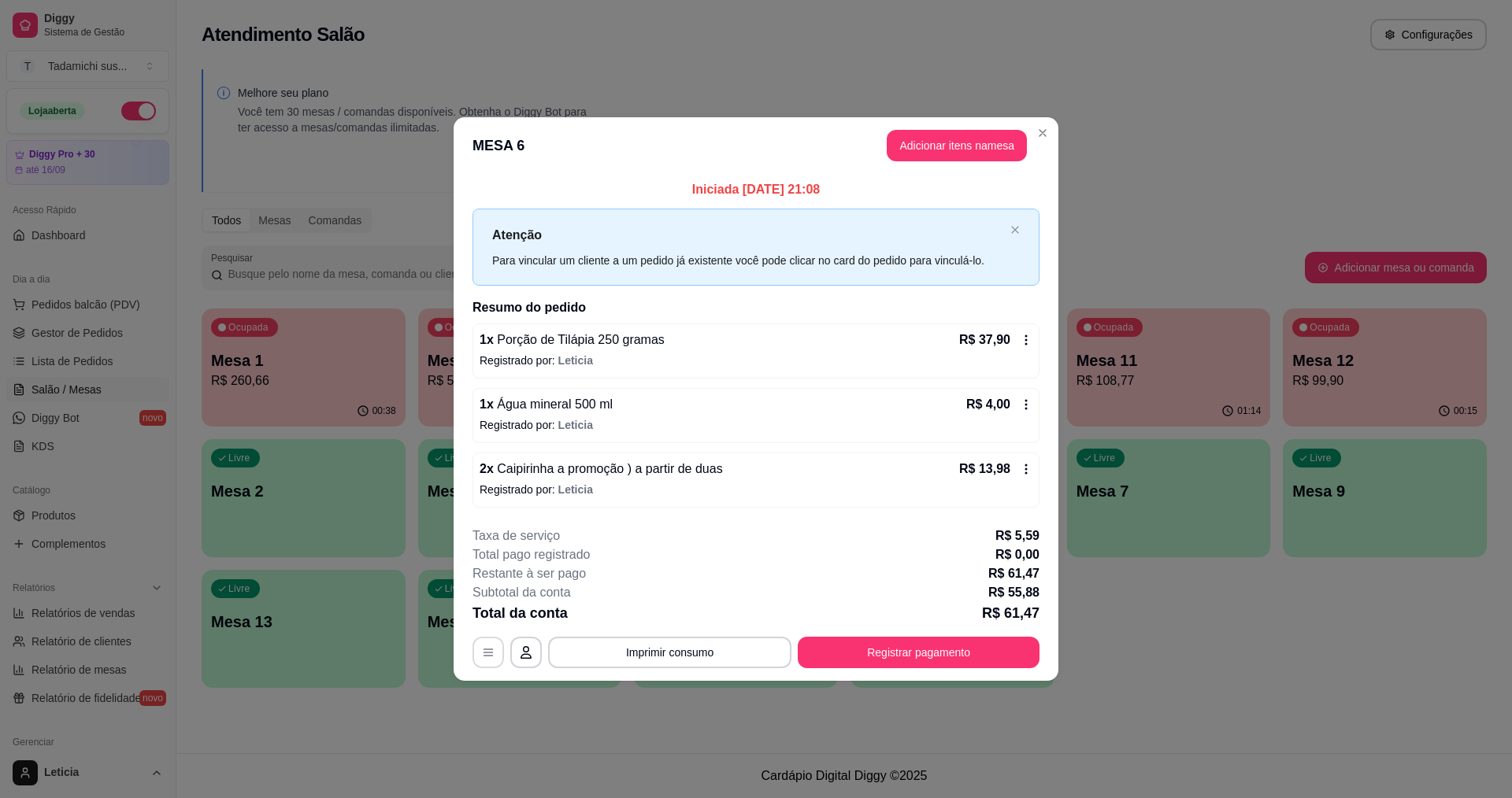
click at [485, 661] on button "button" at bounding box center [488, 653] width 32 height 32
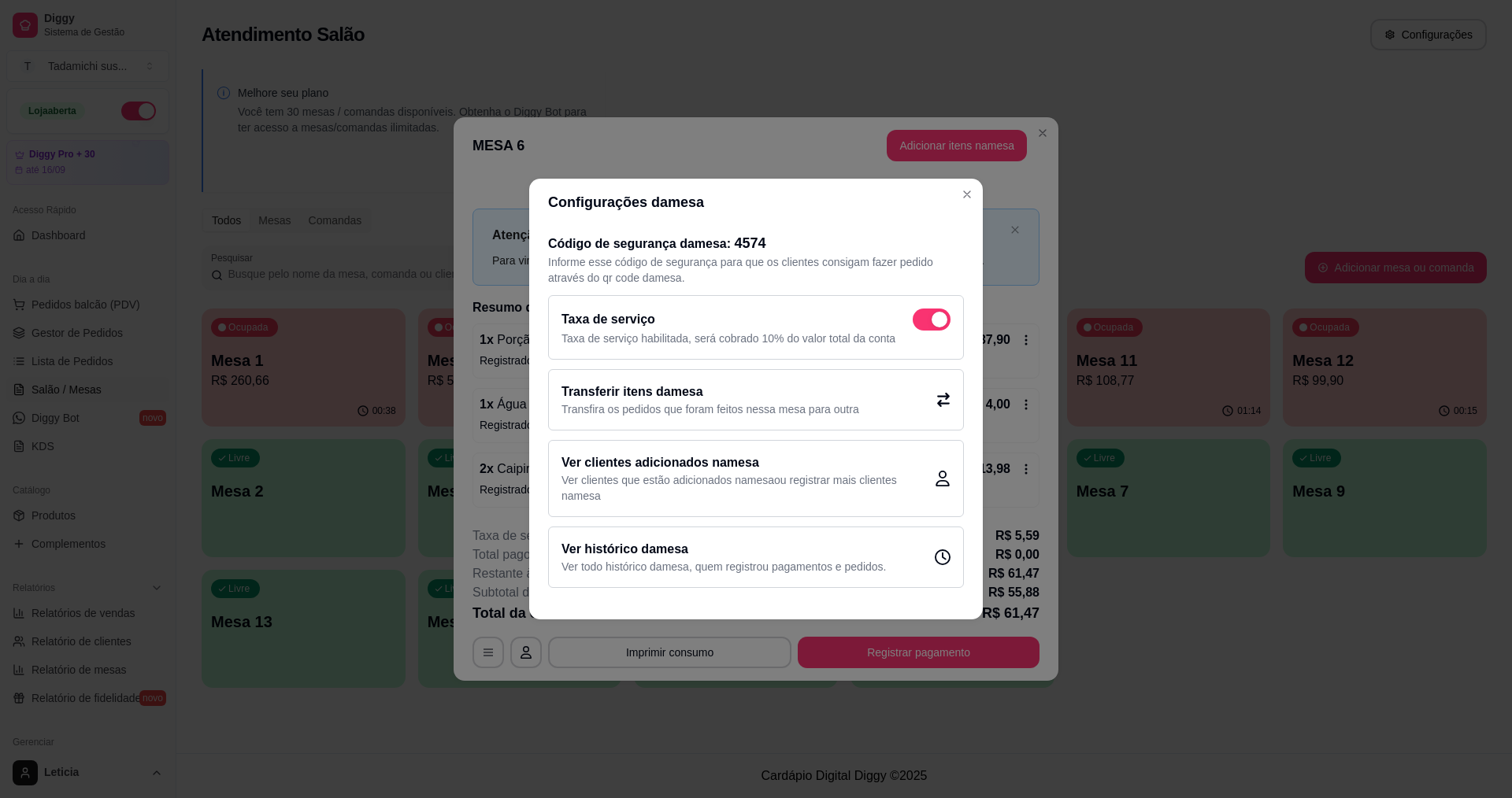
click at [756, 416] on p "Transfira os pedidos que foram feitos nessa mesa para outra" at bounding box center [711, 409] width 298 height 16
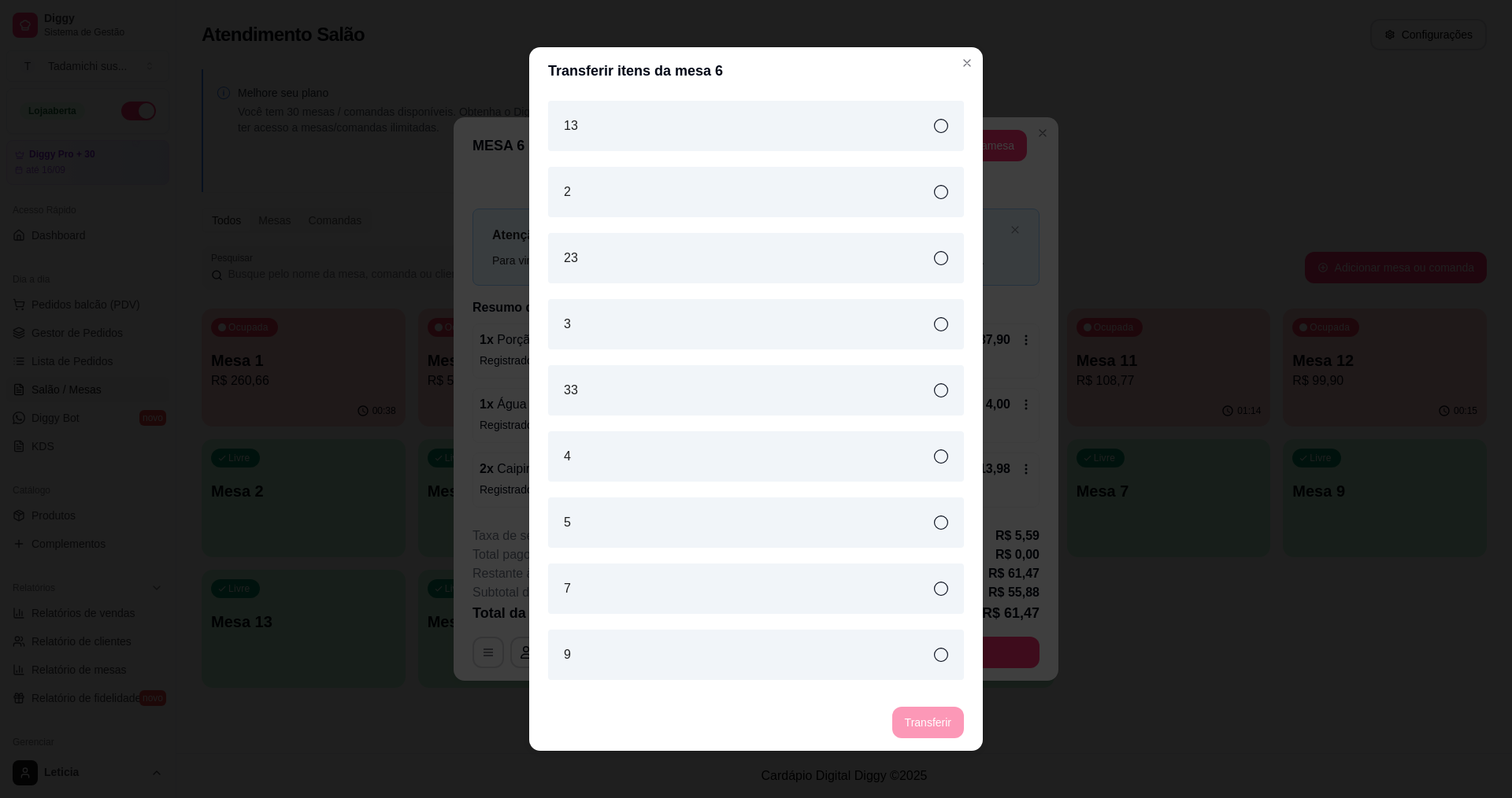
click at [933, 119] on div "13" at bounding box center [756, 126] width 416 height 51
click at [939, 731] on button "Transferir" at bounding box center [928, 723] width 70 height 31
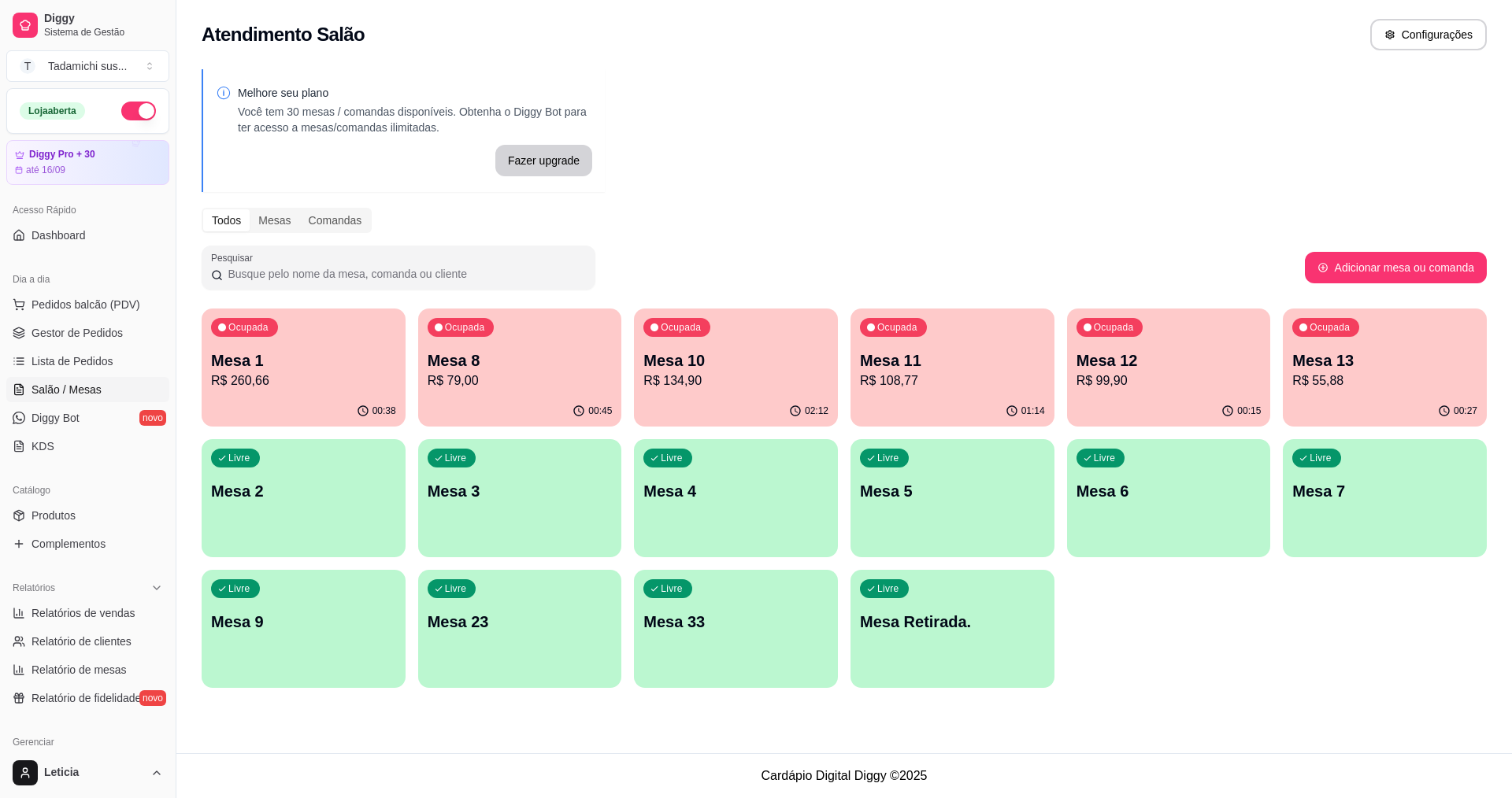
click at [1011, 644] on div "Livre Mesa Retirada." at bounding box center [952, 619] width 204 height 100
click at [951, 676] on div "button" at bounding box center [952, 676] width 198 height 18
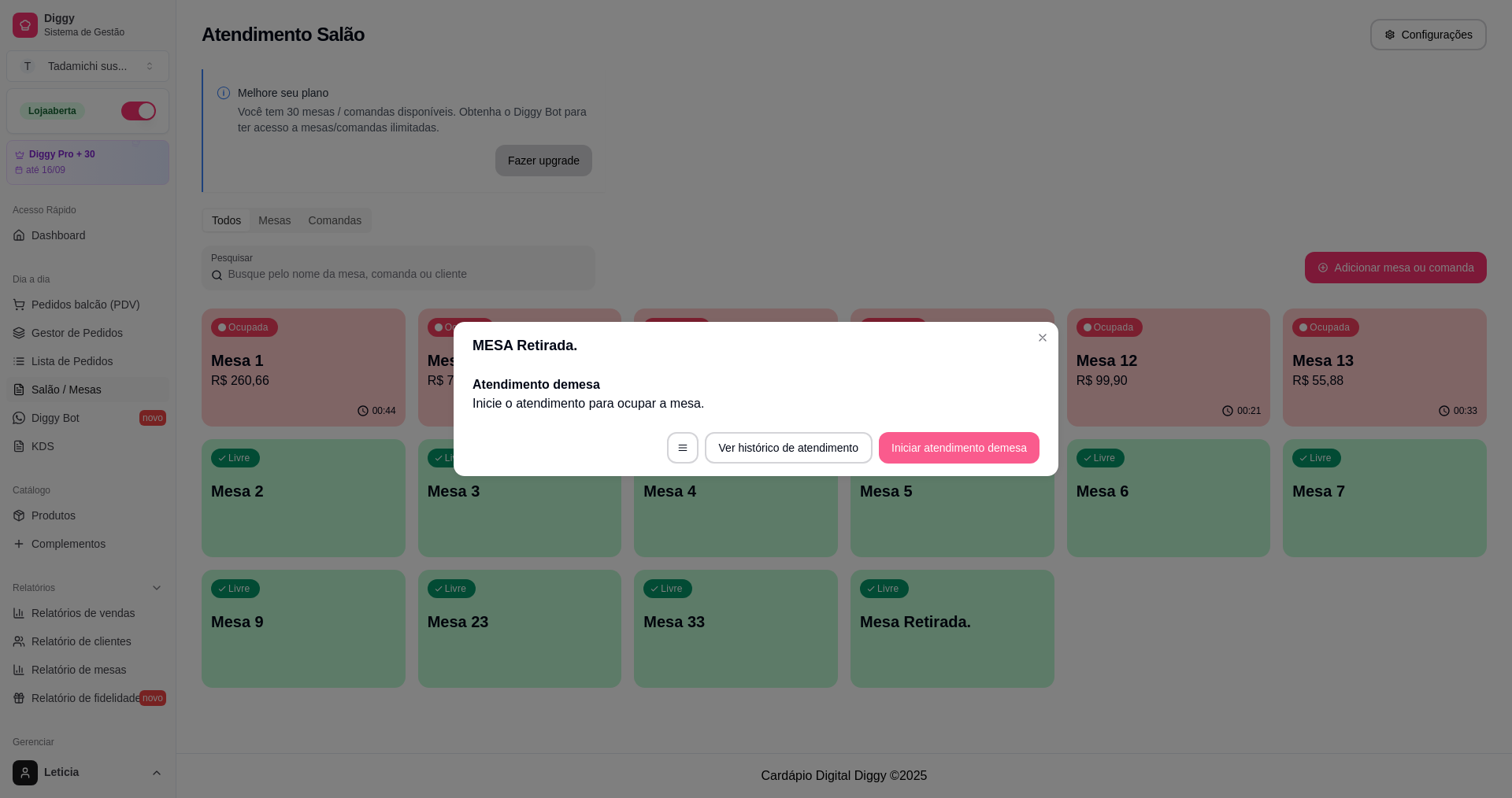
click at [958, 446] on button "Iniciar atendimento de mesa" at bounding box center [959, 448] width 160 height 32
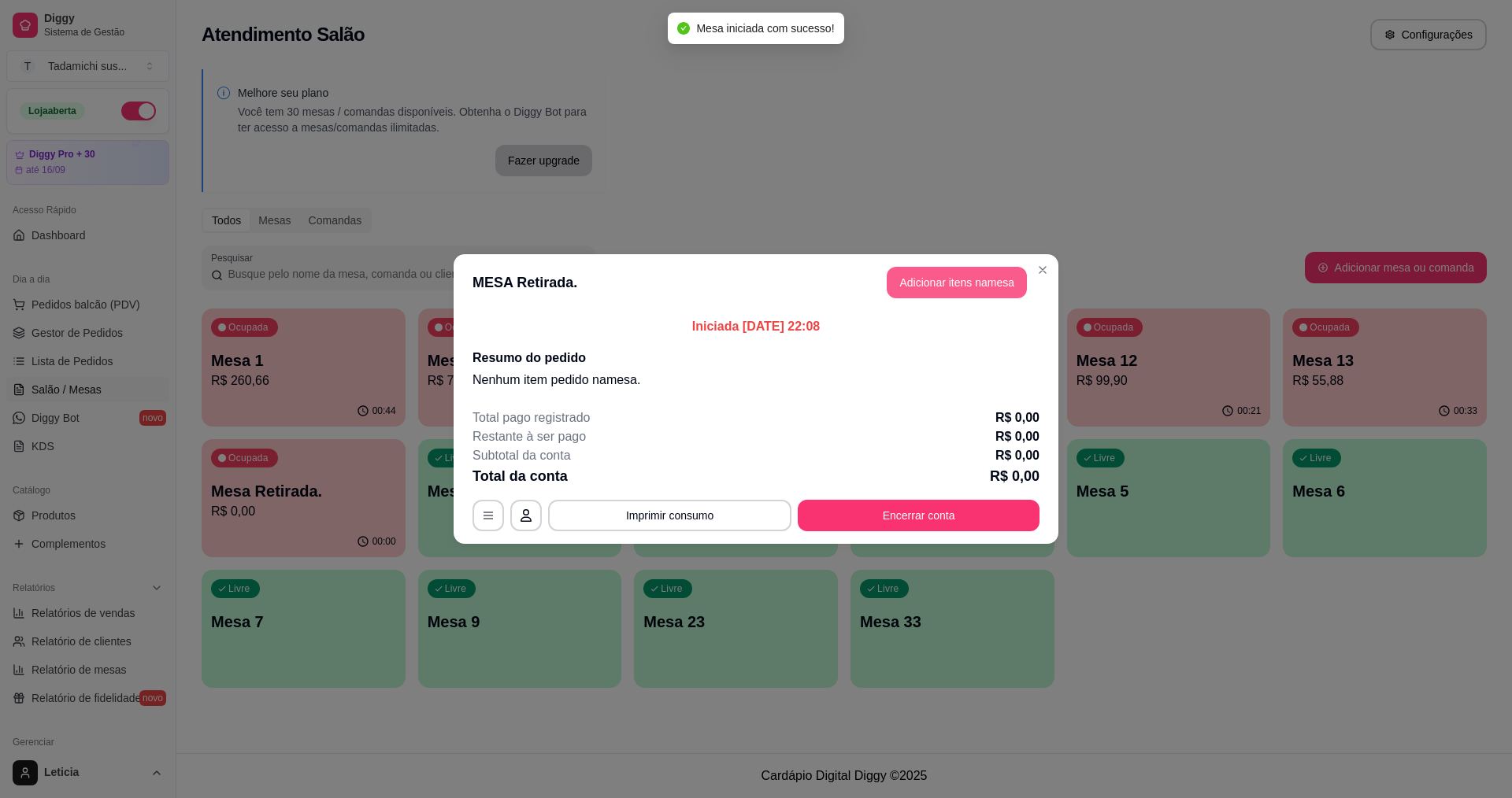
click at [926, 280] on button "Adicionar itens na mesa" at bounding box center [956, 283] width 140 height 32
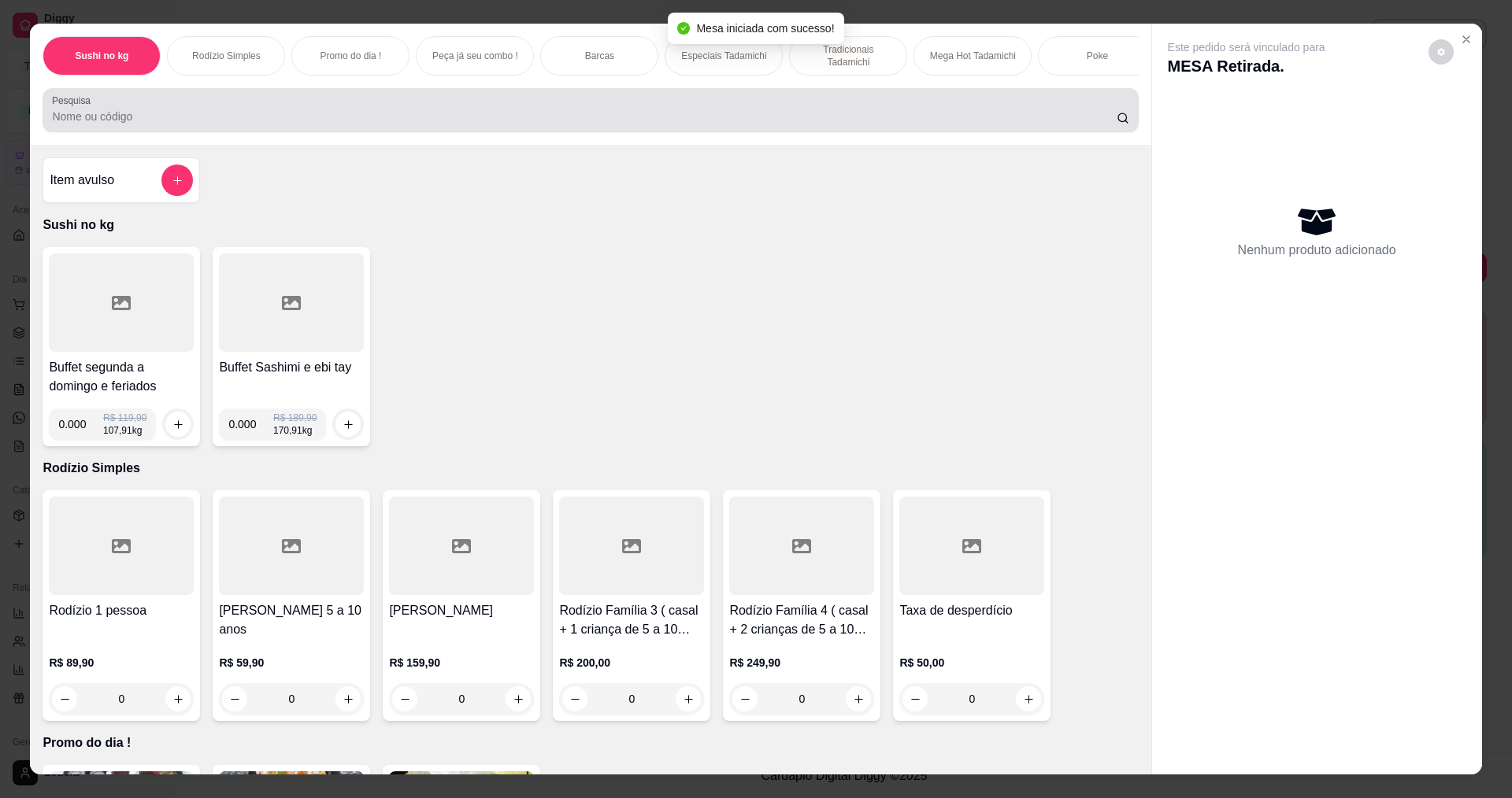
click at [414, 116] on div at bounding box center [590, 111] width 1076 height 32
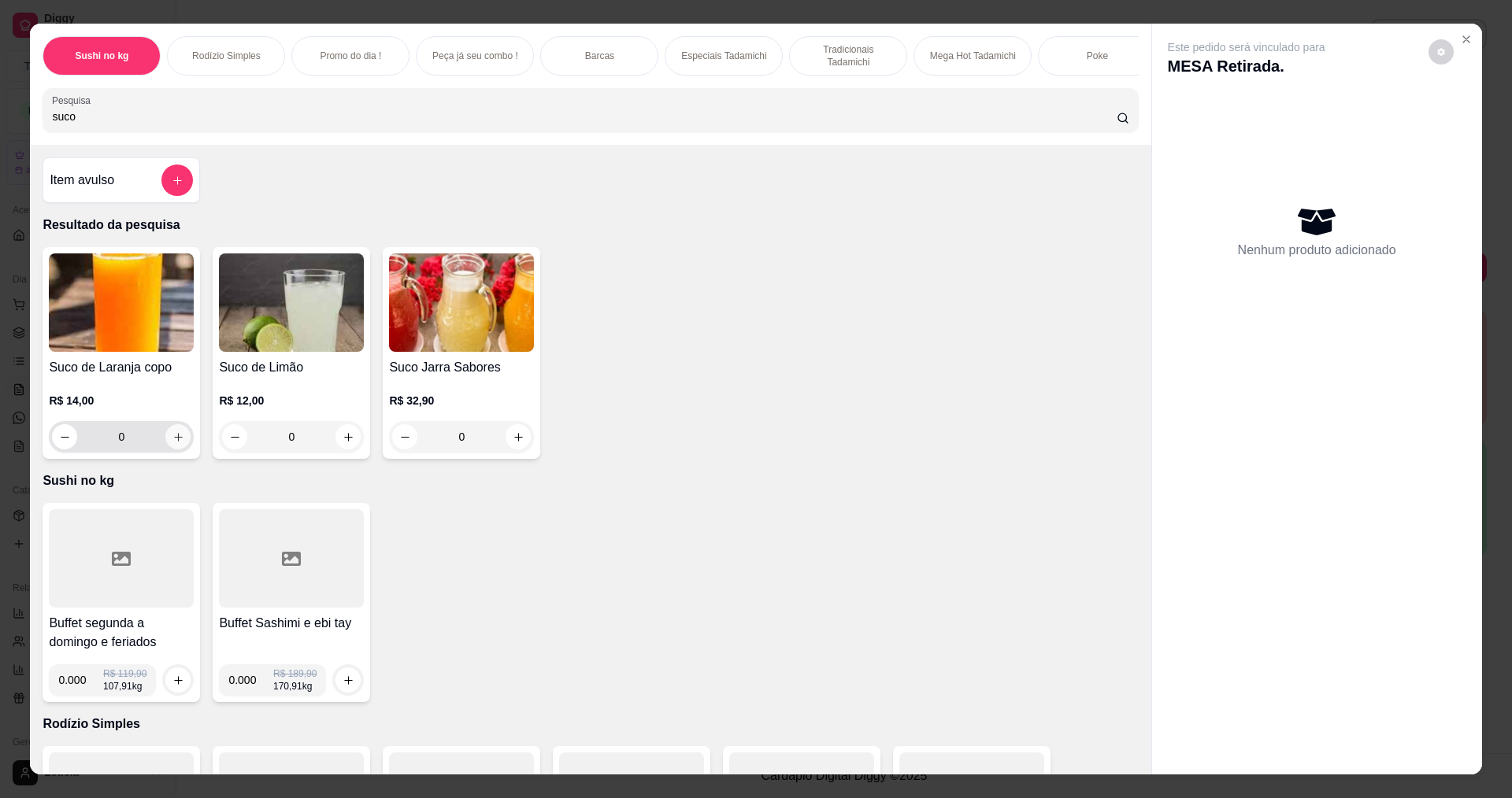
type input "suco"
click at [172, 443] on icon "increase-product-quantity" at bounding box center [178, 437] width 12 height 12
type input "1"
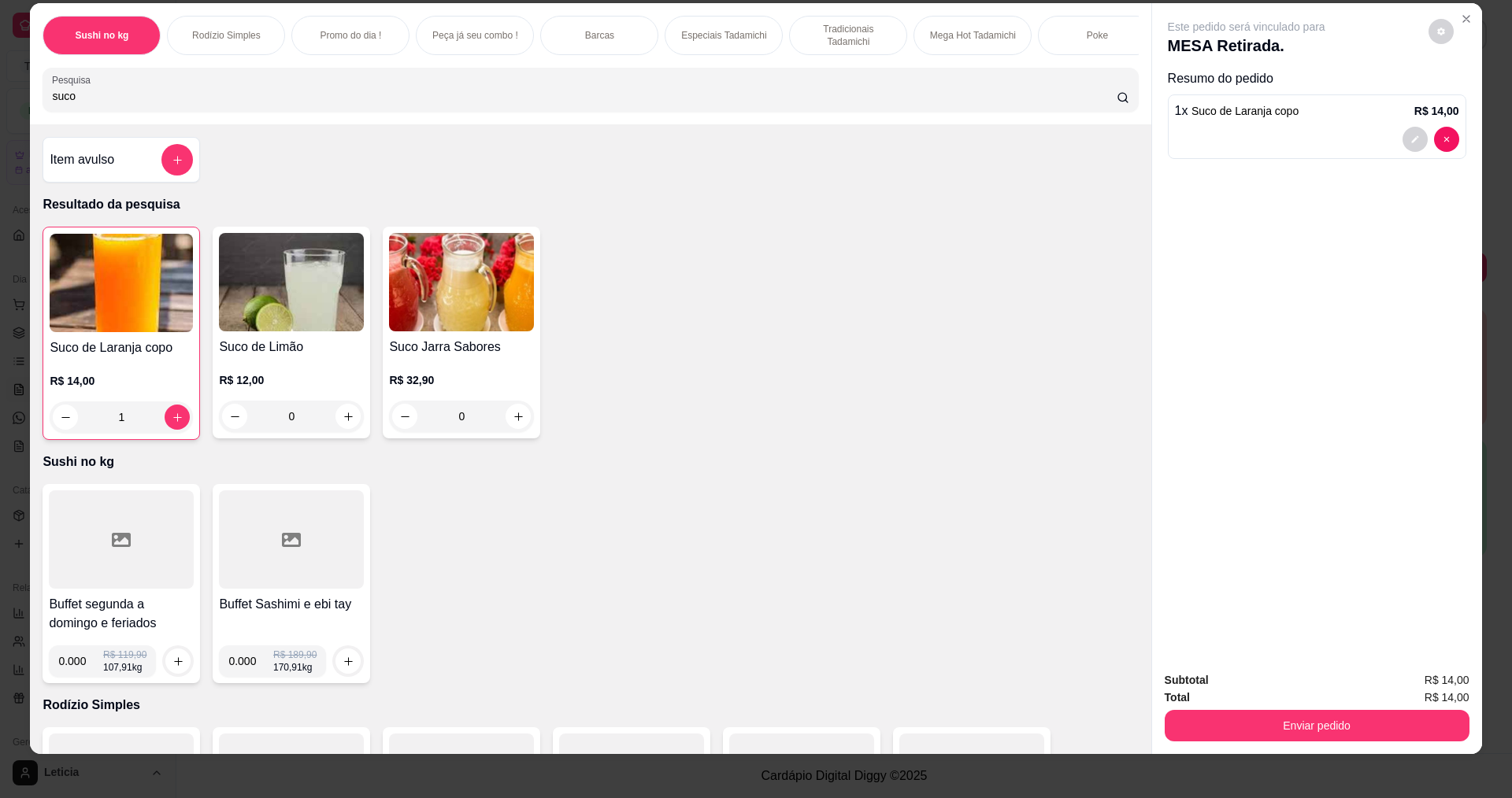
scroll to position [27, 0]
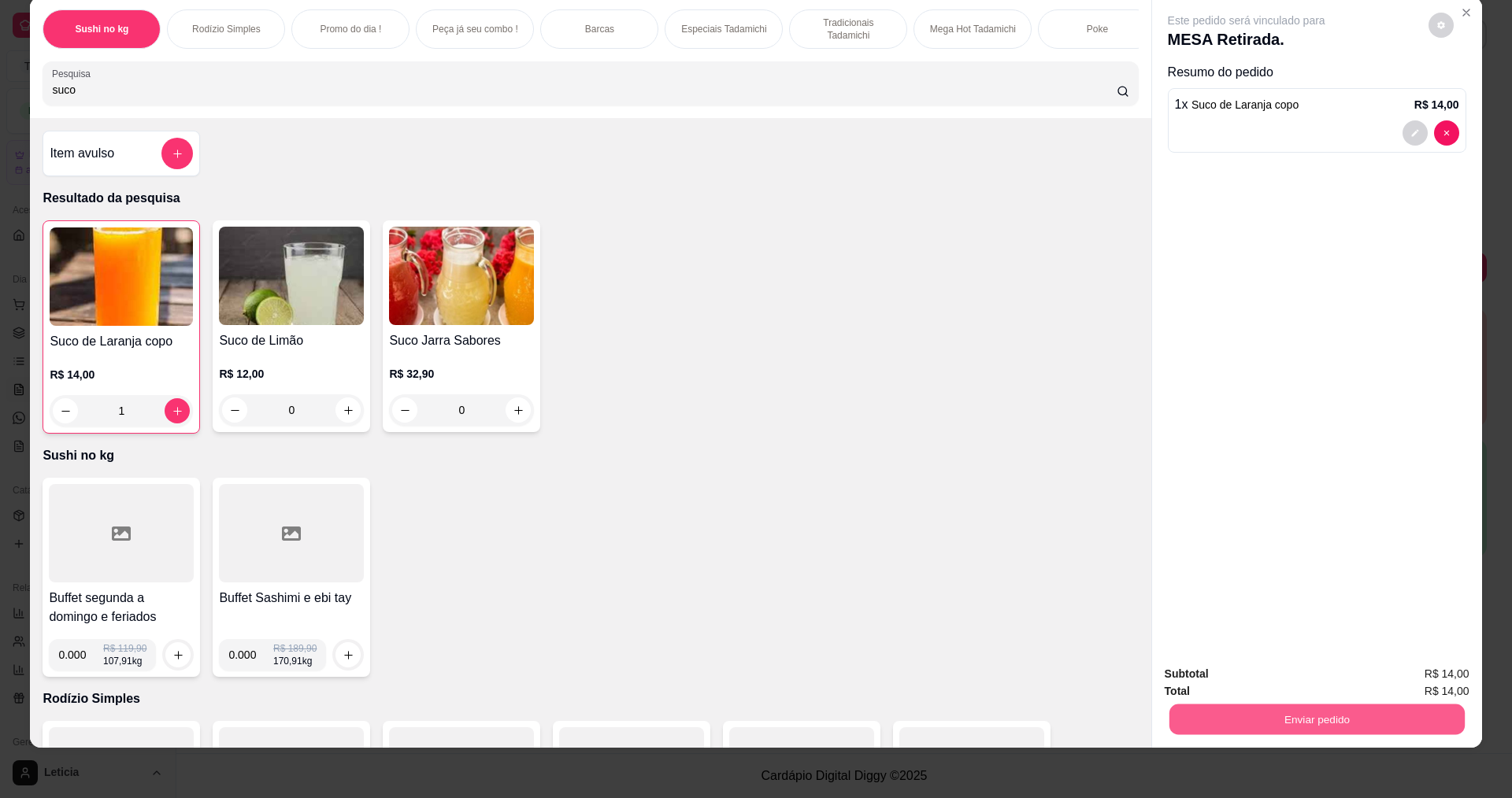
click at [1363, 716] on button "Enviar pedido" at bounding box center [1317, 719] width 296 height 31
click at [1292, 683] on button "Não registrar e enviar pedido" at bounding box center [1265, 681] width 164 height 30
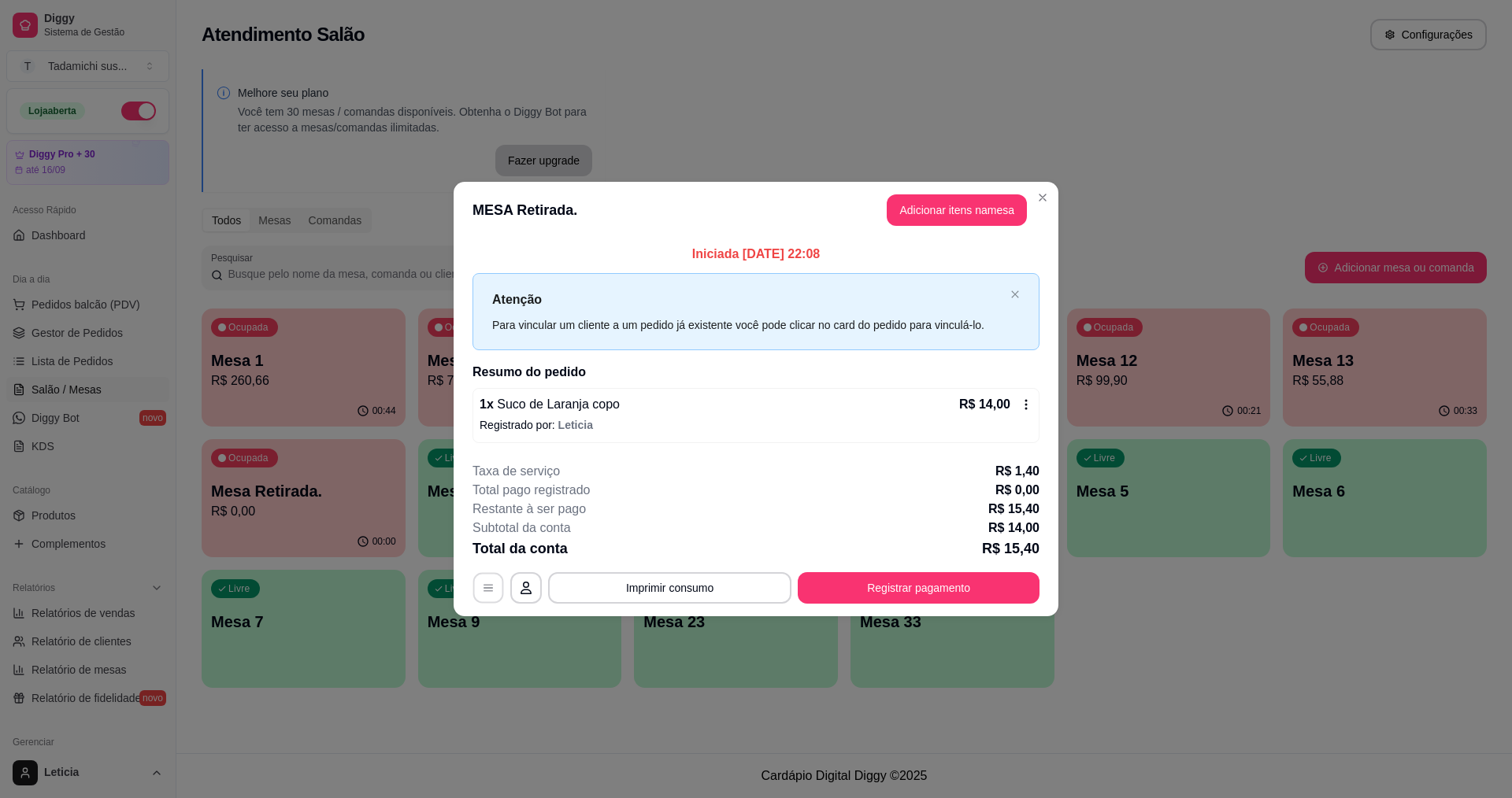
click at [476, 588] on button "button" at bounding box center [488, 587] width 31 height 31
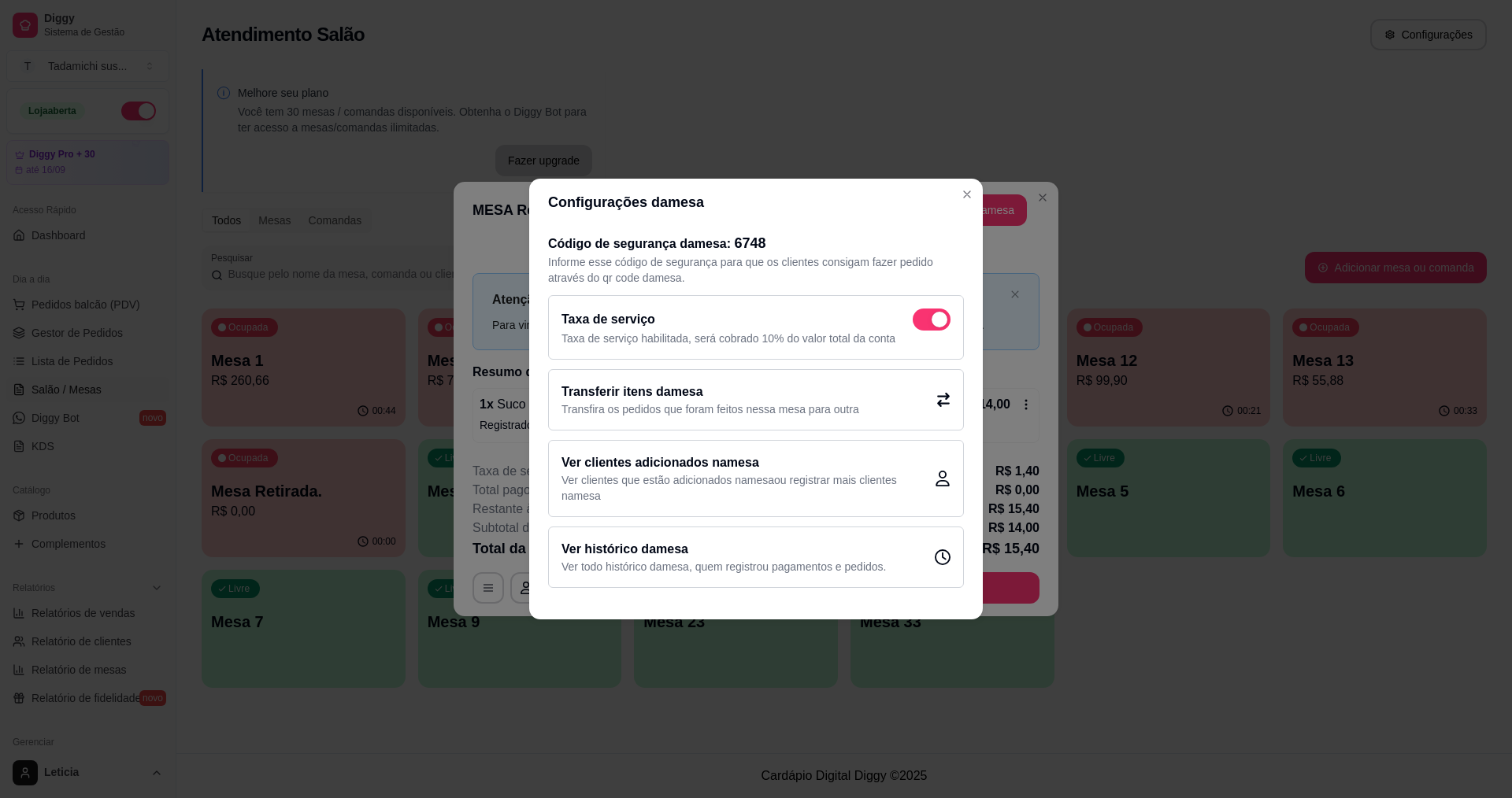
click at [953, 315] on div "Taxa de serviço Taxa de serviço habilitada, será cobrado 10% do valor total da …" at bounding box center [756, 328] width 416 height 65
checkbox input "false"
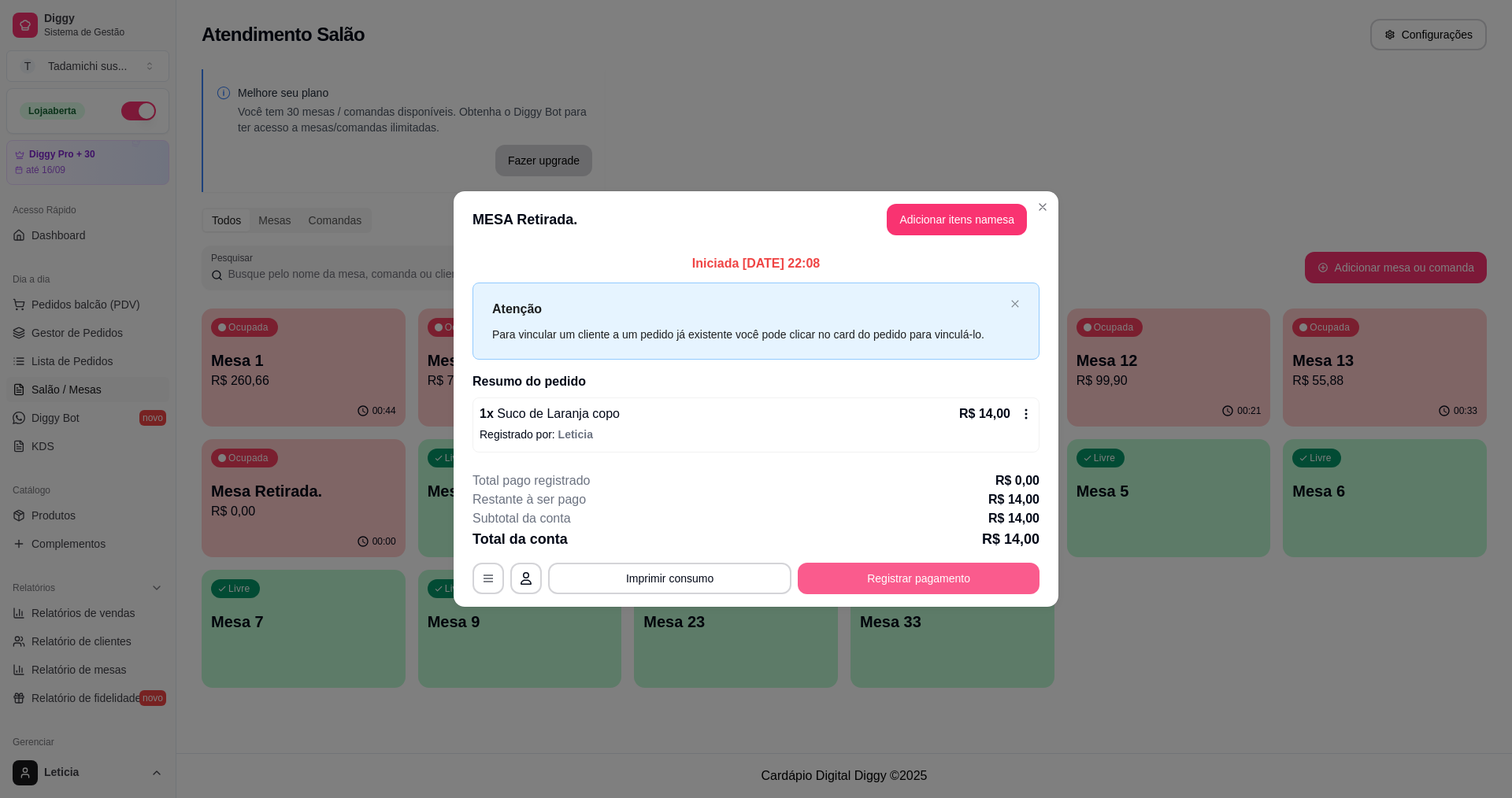
click at [903, 579] on button "Registrar pagamento" at bounding box center [918, 579] width 242 height 32
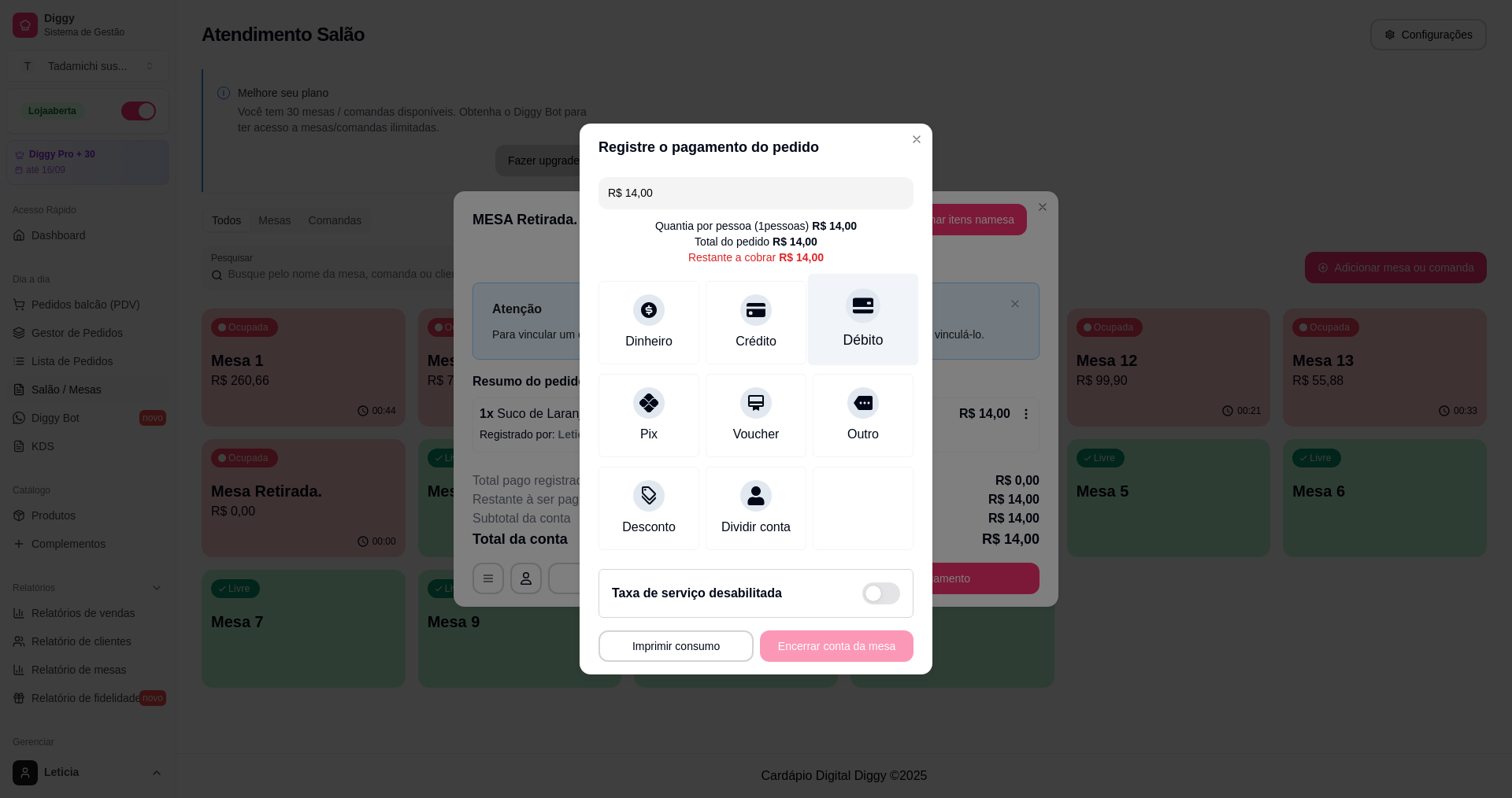
click at [841, 314] on div "Débito" at bounding box center [863, 320] width 111 height 92
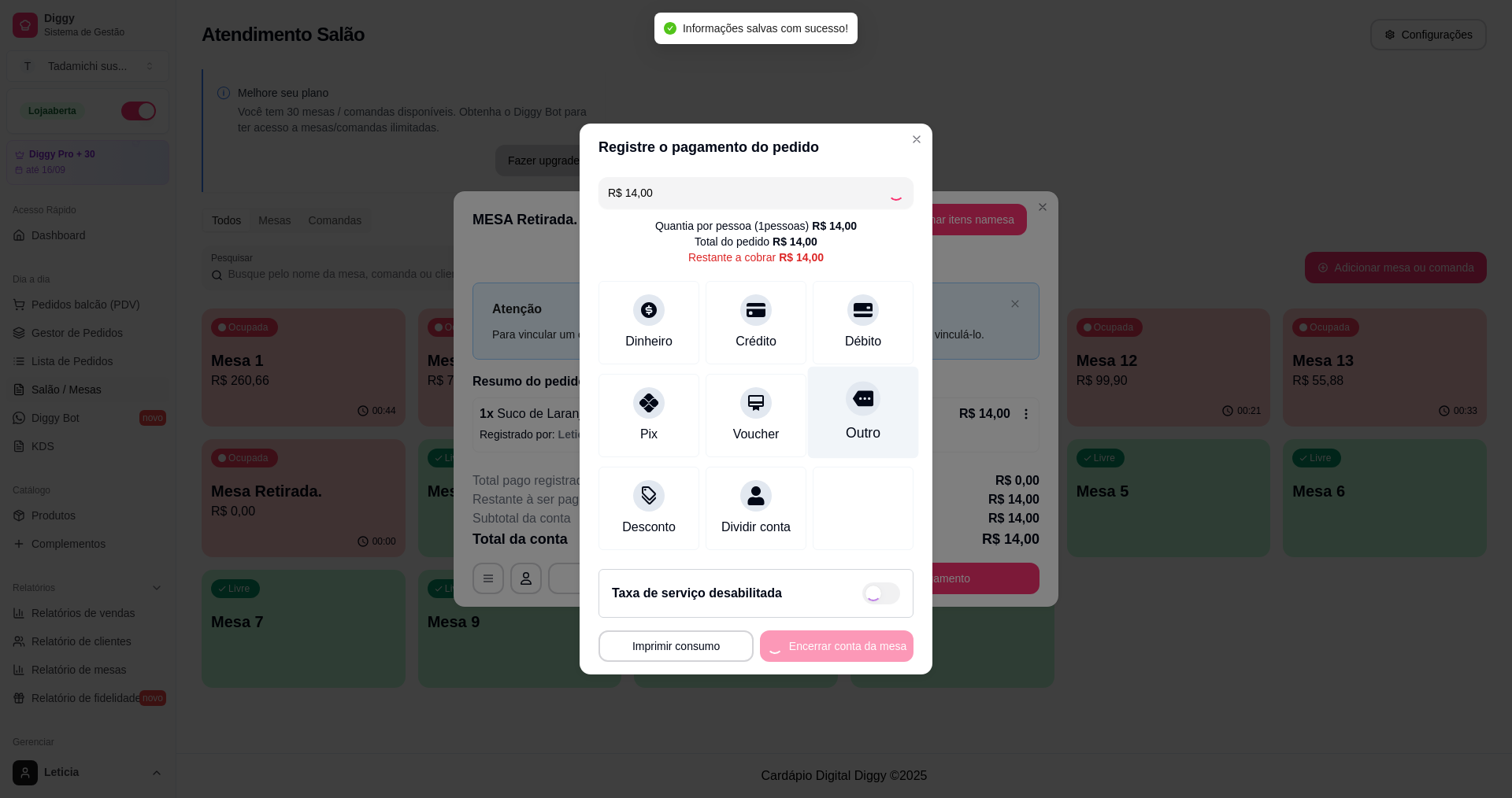
type input "R$ 0,00"
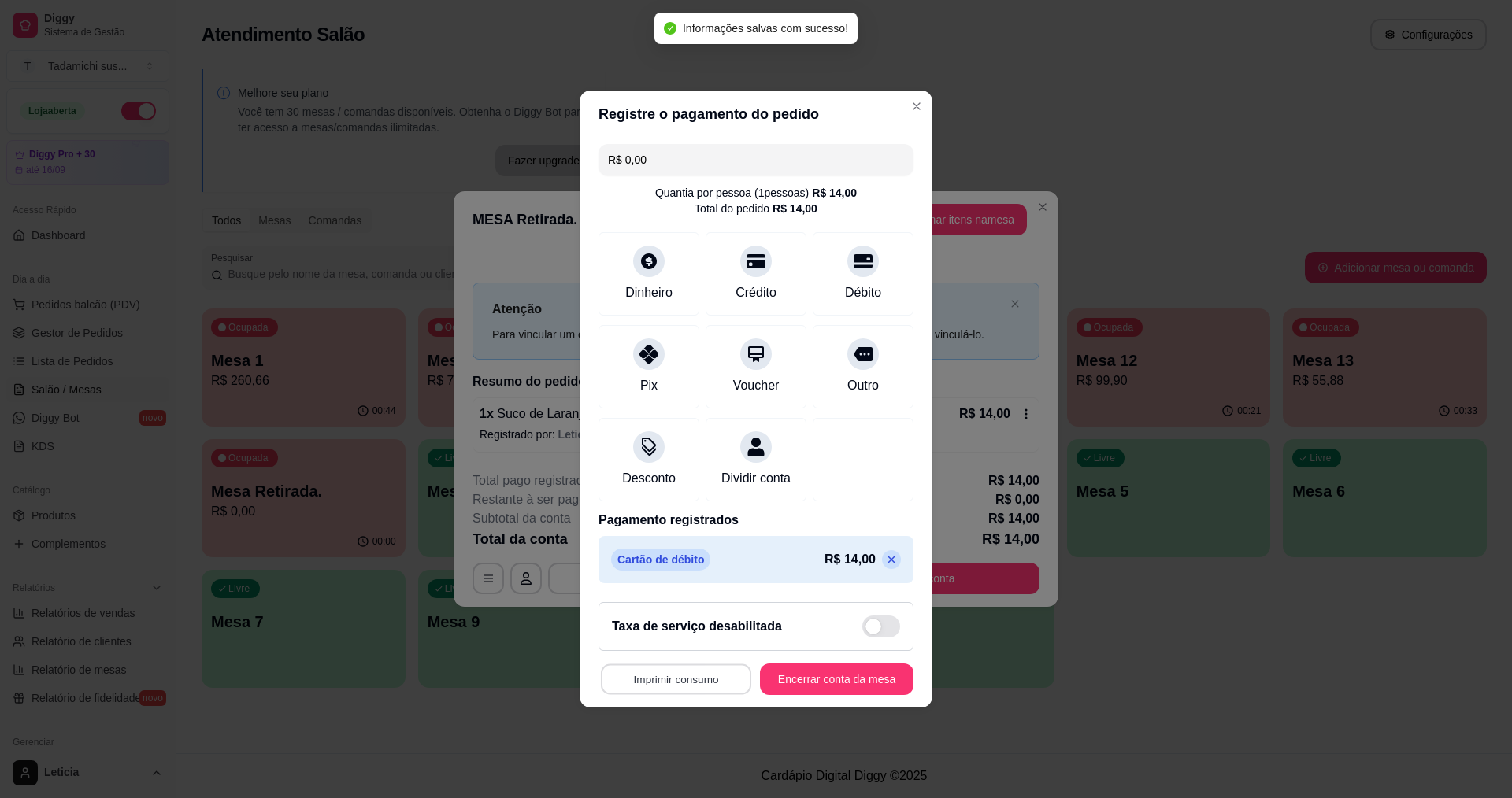
click at [693, 683] on button "Imprimir consumo" at bounding box center [676, 679] width 150 height 31
click at [701, 653] on button "IMPRESSORA HAYOM" at bounding box center [677, 652] width 117 height 24
click at [693, 680] on button "Imprimir consumo" at bounding box center [676, 679] width 150 height 31
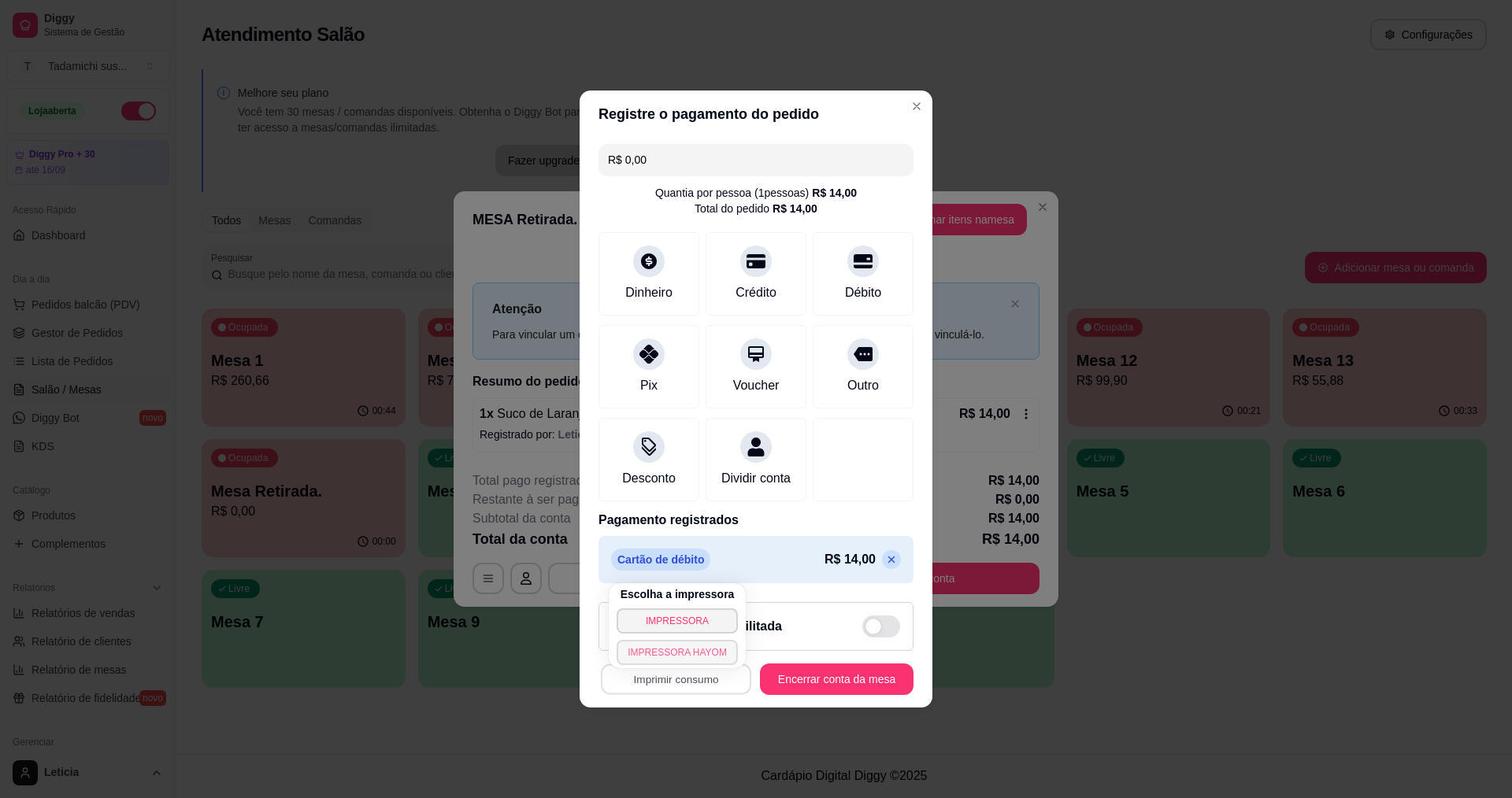
click at [715, 649] on button "IMPRESSORA HAYOM" at bounding box center [677, 653] width 121 height 25
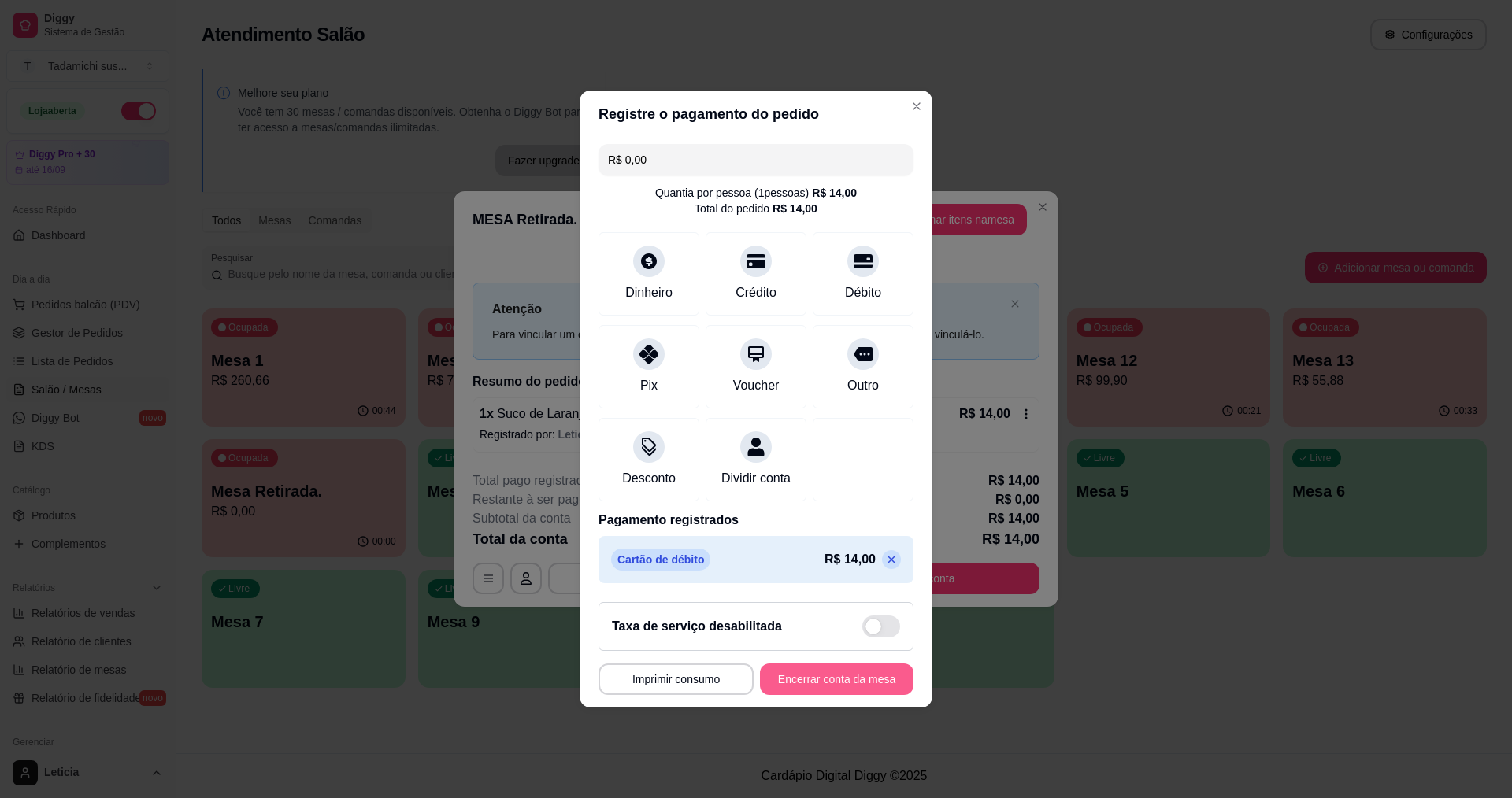
click at [838, 686] on button "Encerrar conta da mesa" at bounding box center [837, 679] width 153 height 32
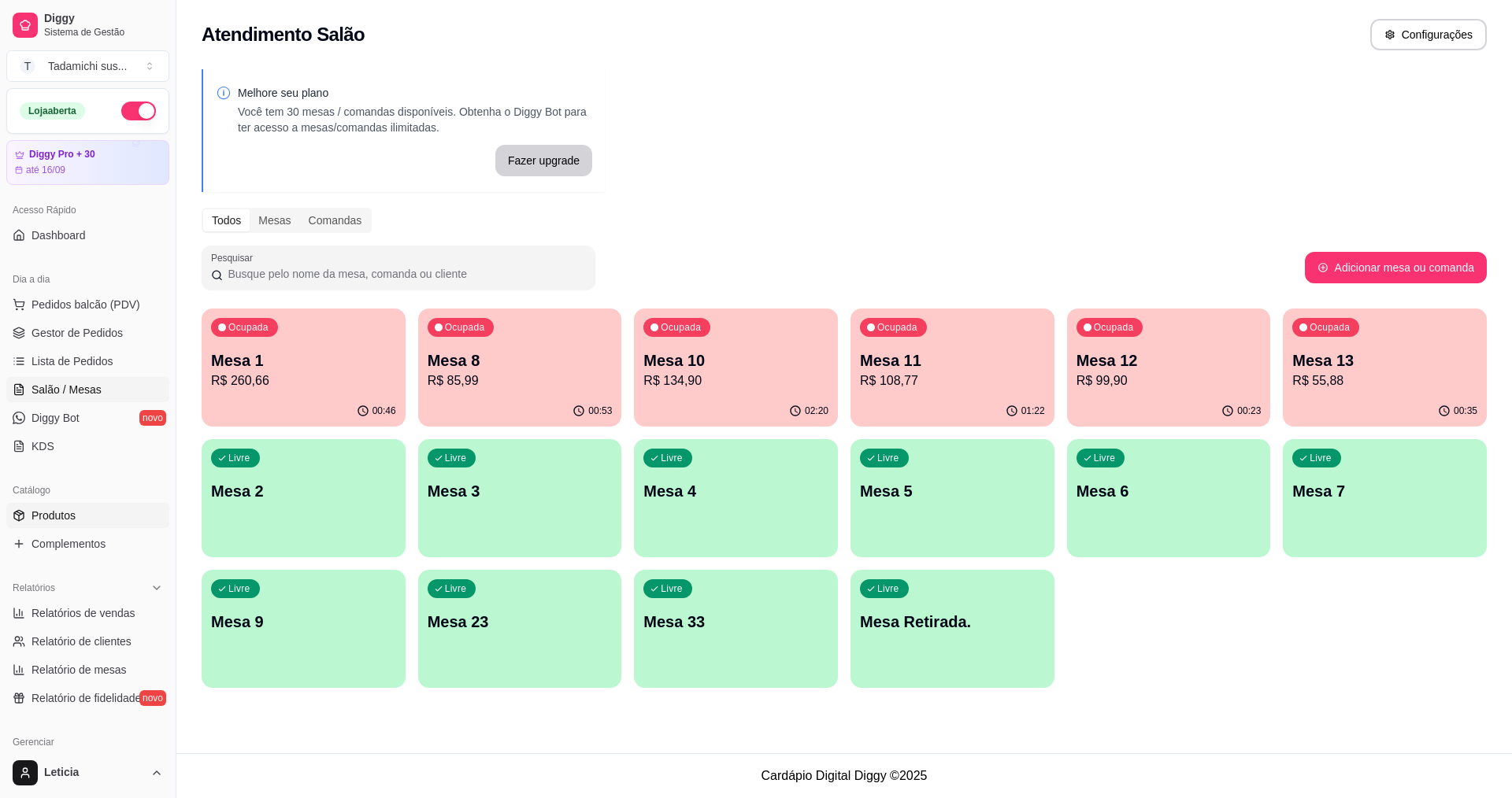
click at [56, 514] on span "Produtos" at bounding box center [54, 516] width 44 height 16
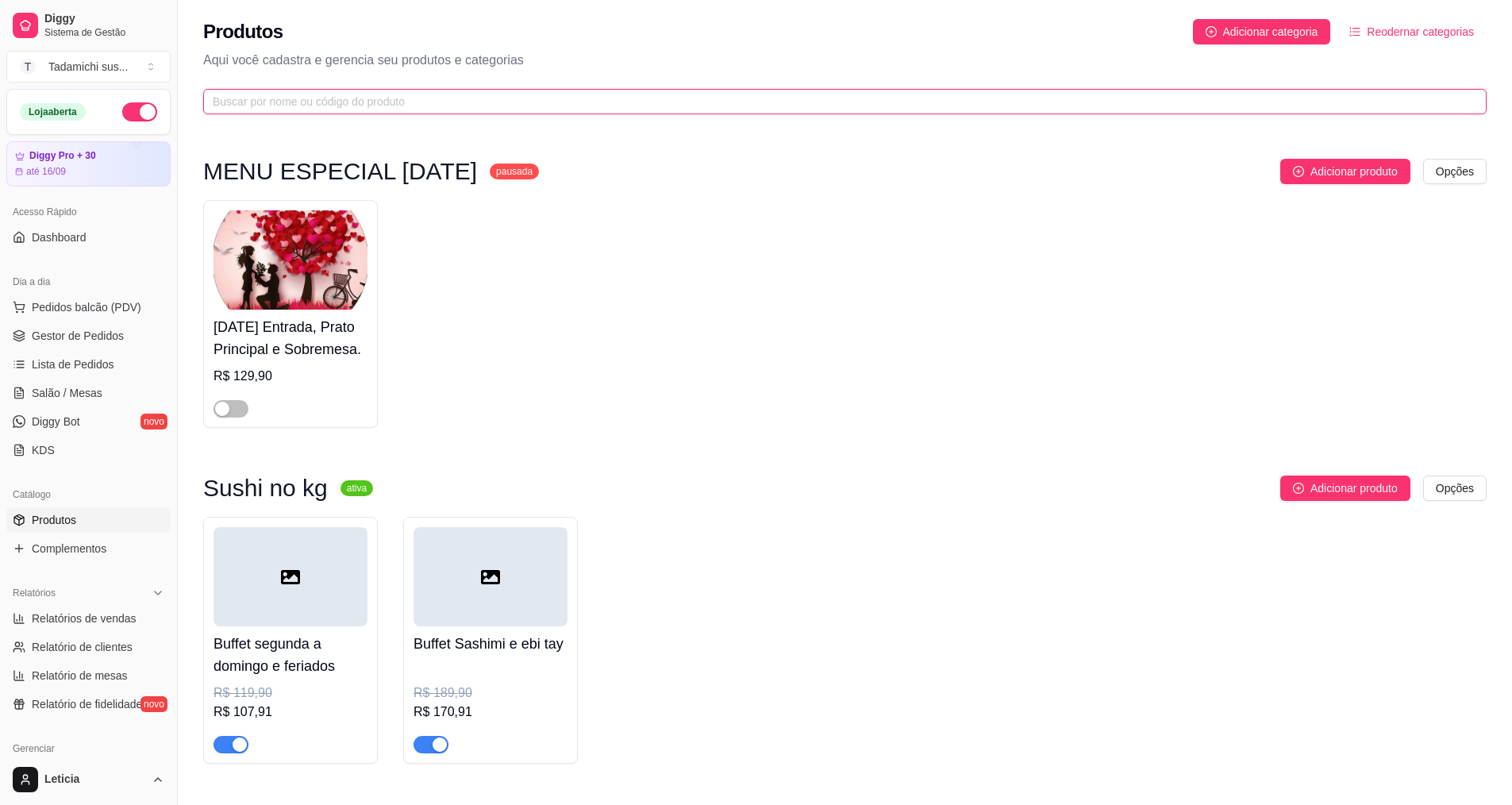
click at [305, 101] on input "text" at bounding box center [839, 102] width 1252 height 18
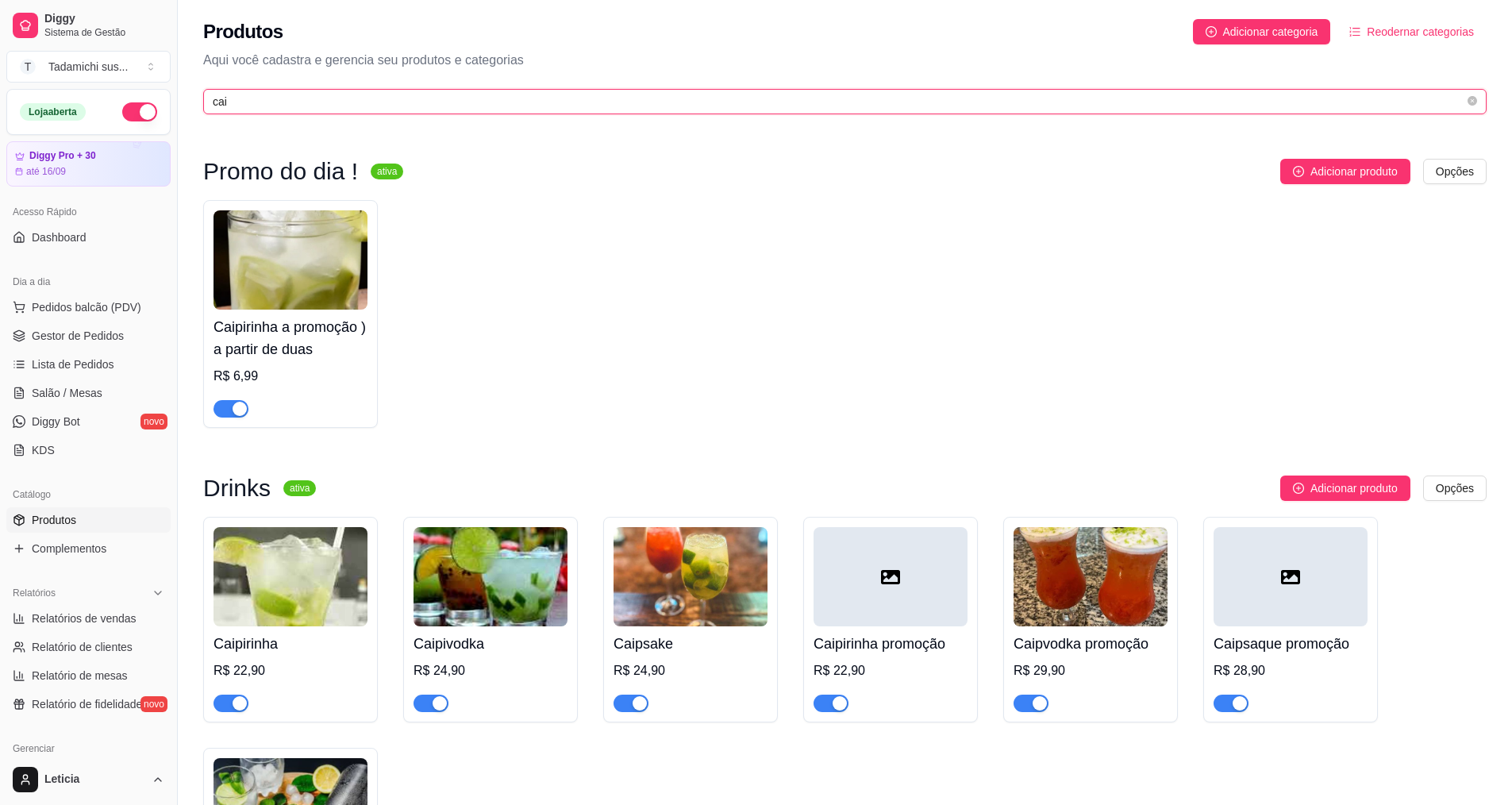
type input "cai"
click at [227, 407] on span "button" at bounding box center [231, 409] width 35 height 18
click at [237, 694] on div at bounding box center [231, 703] width 35 height 19
click at [76, 393] on span "Salão / Mesas" at bounding box center [67, 393] width 71 height 16
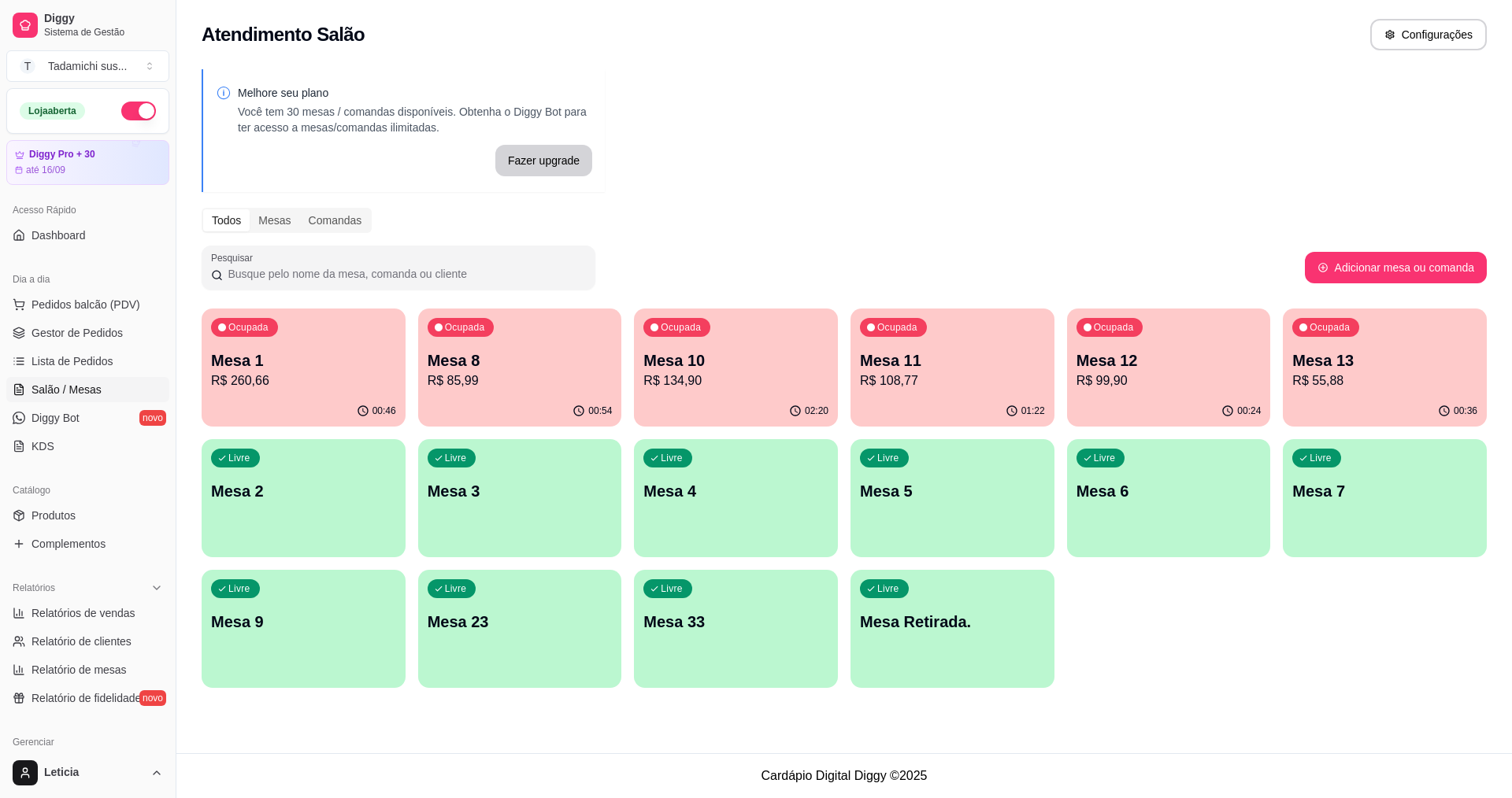
click at [361, 368] on p "Mesa 1" at bounding box center [304, 360] width 185 height 22
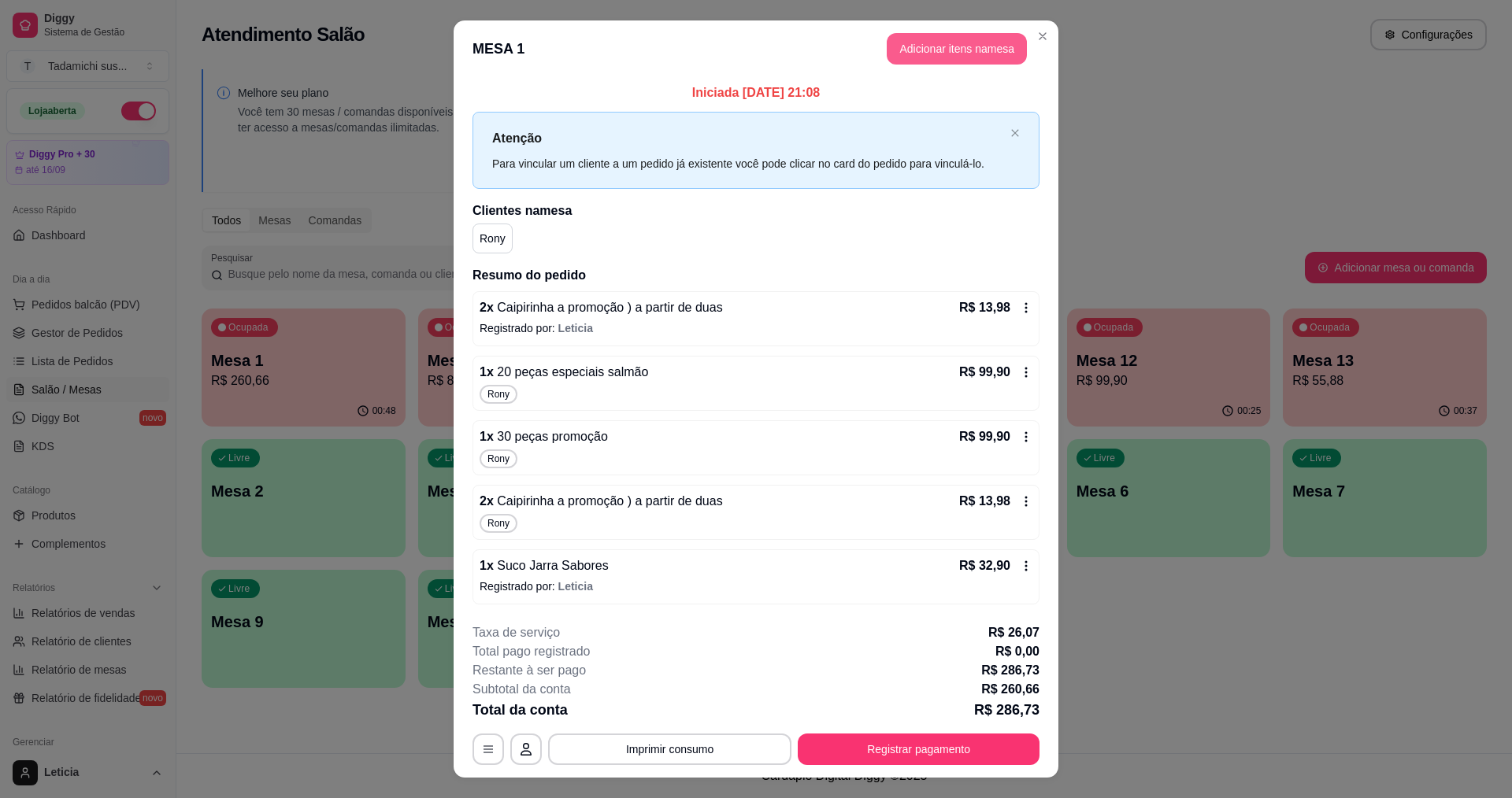
click at [906, 42] on button "Adicionar itens na mesa" at bounding box center [956, 49] width 140 height 32
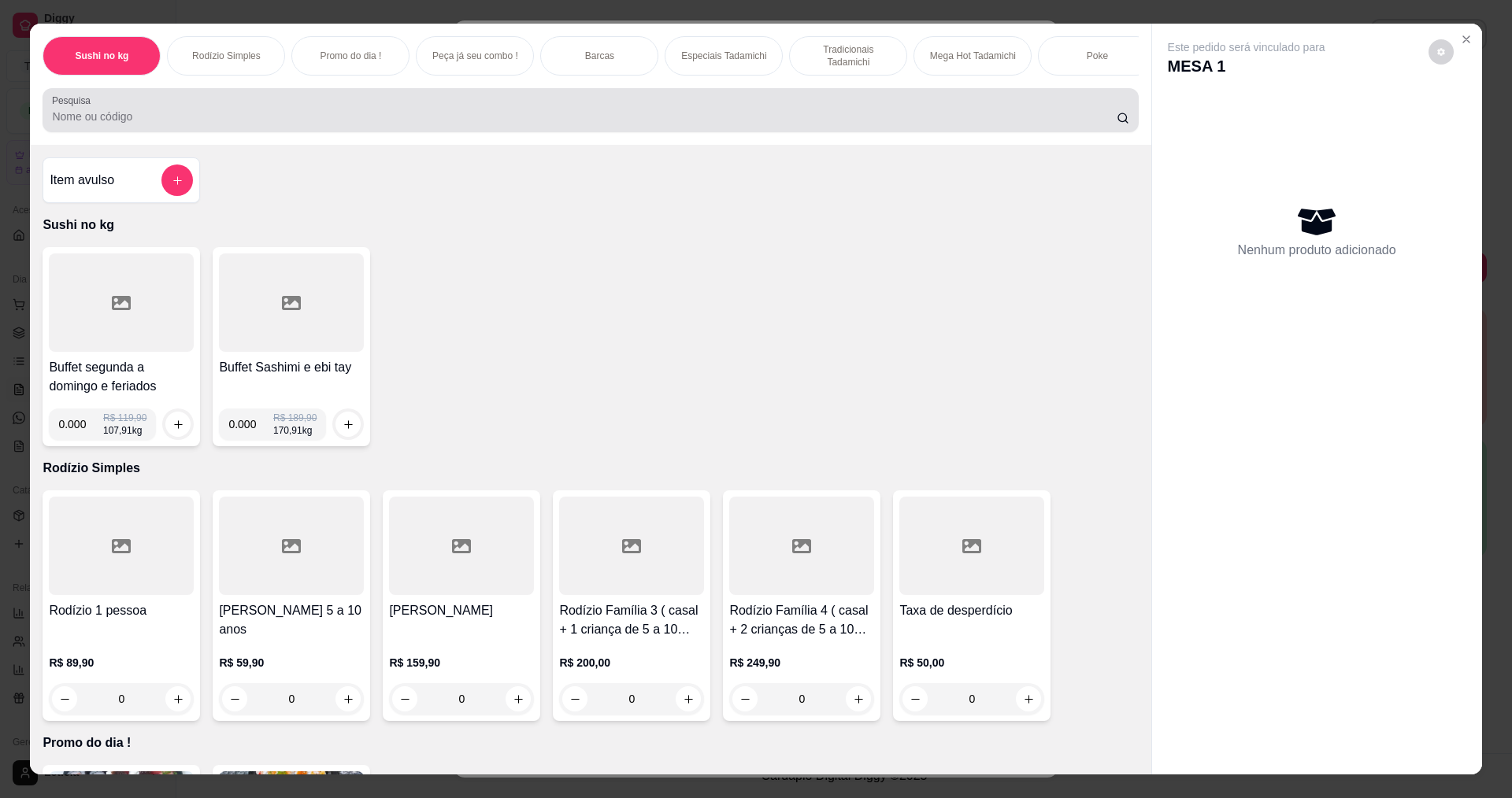
click at [824, 117] on div at bounding box center [590, 111] width 1076 height 32
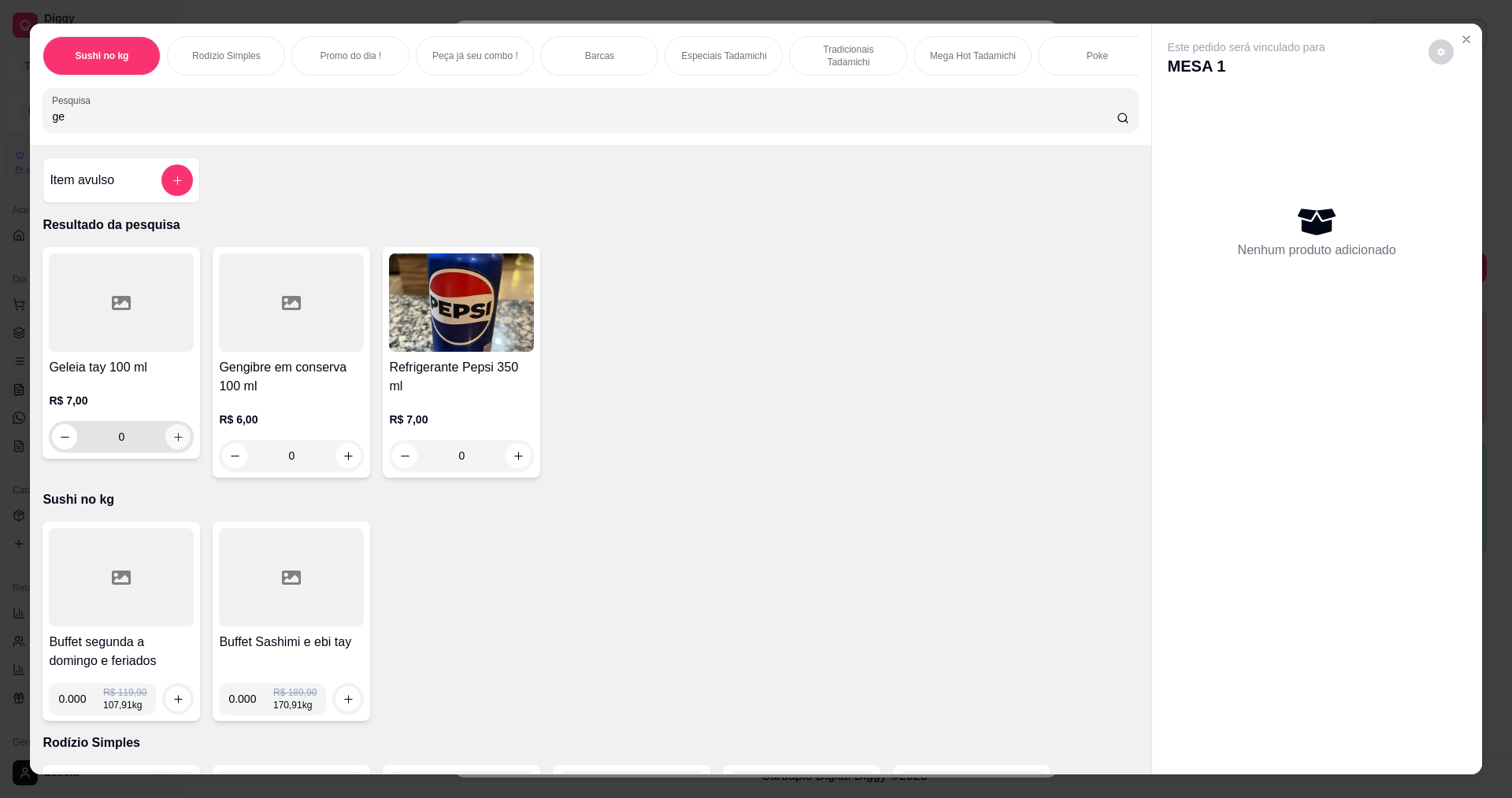
type input "ge"
click at [170, 440] on button "increase-product-quantity" at bounding box center [178, 437] width 25 height 25
type input "1"
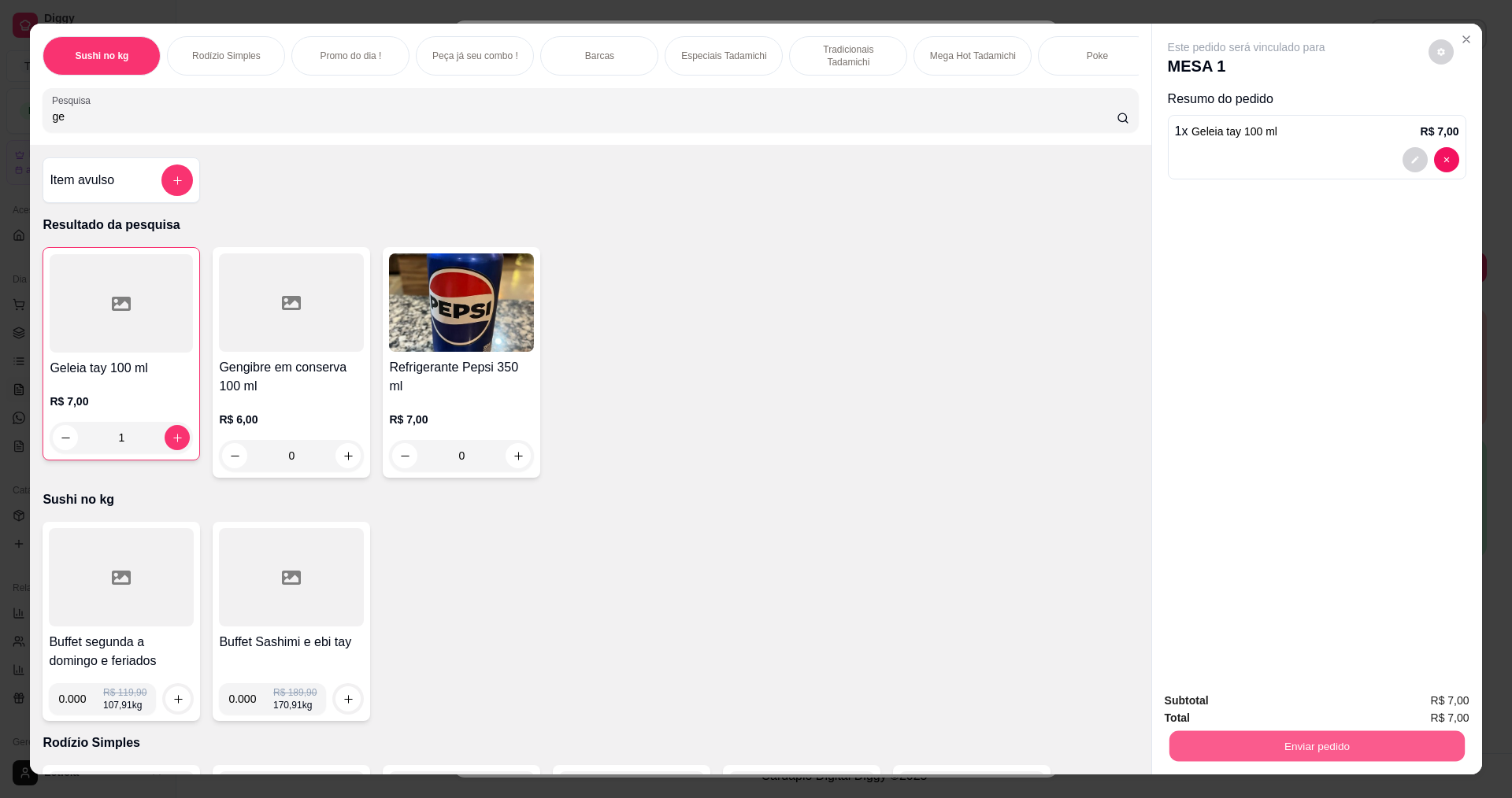
click at [1242, 742] on button "Enviar pedido" at bounding box center [1317, 746] width 296 height 31
click at [1231, 710] on button "Não registrar e enviar pedido" at bounding box center [1265, 707] width 164 height 30
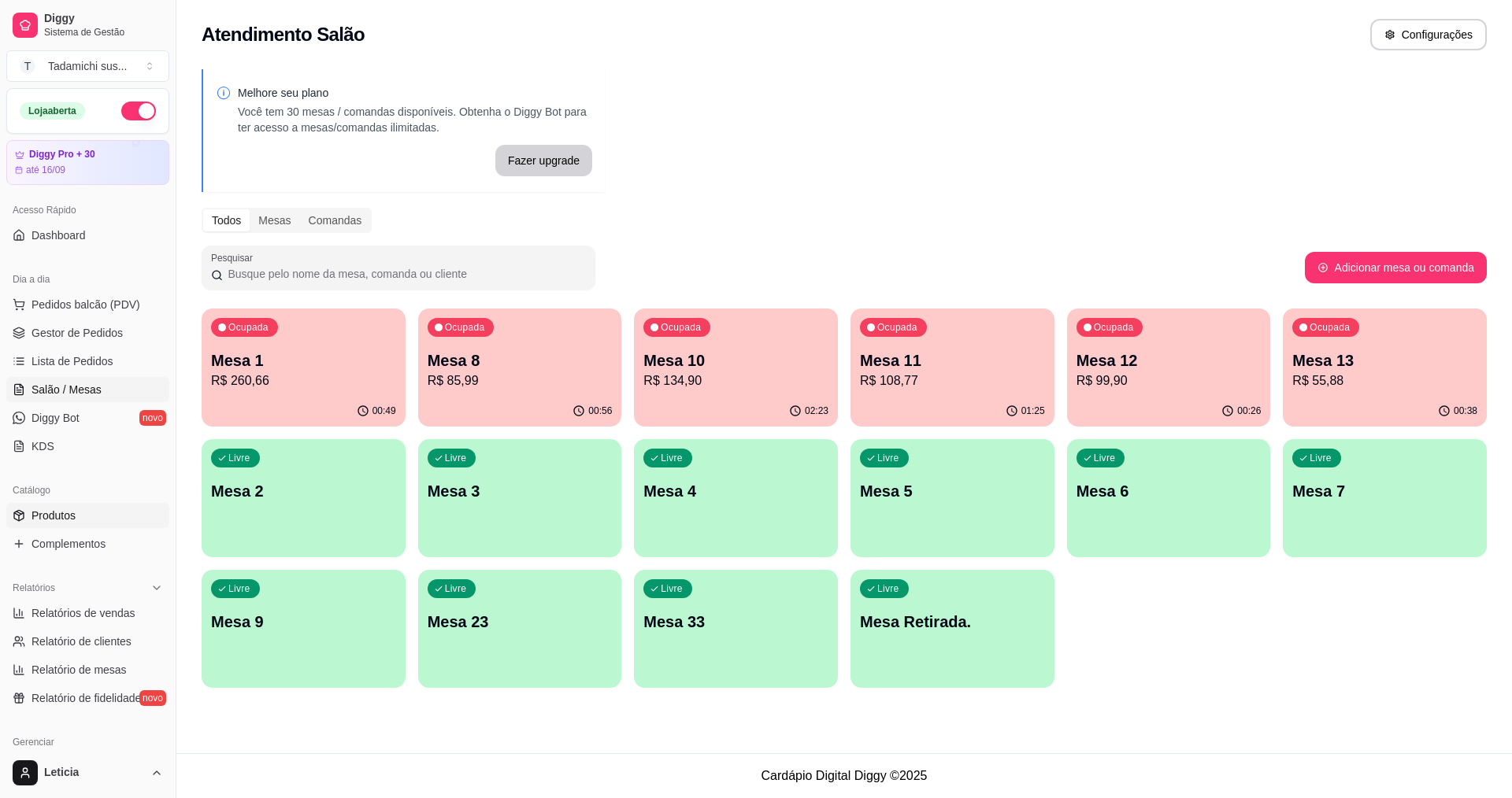
click at [77, 508] on link "Produtos" at bounding box center [88, 516] width 163 height 25
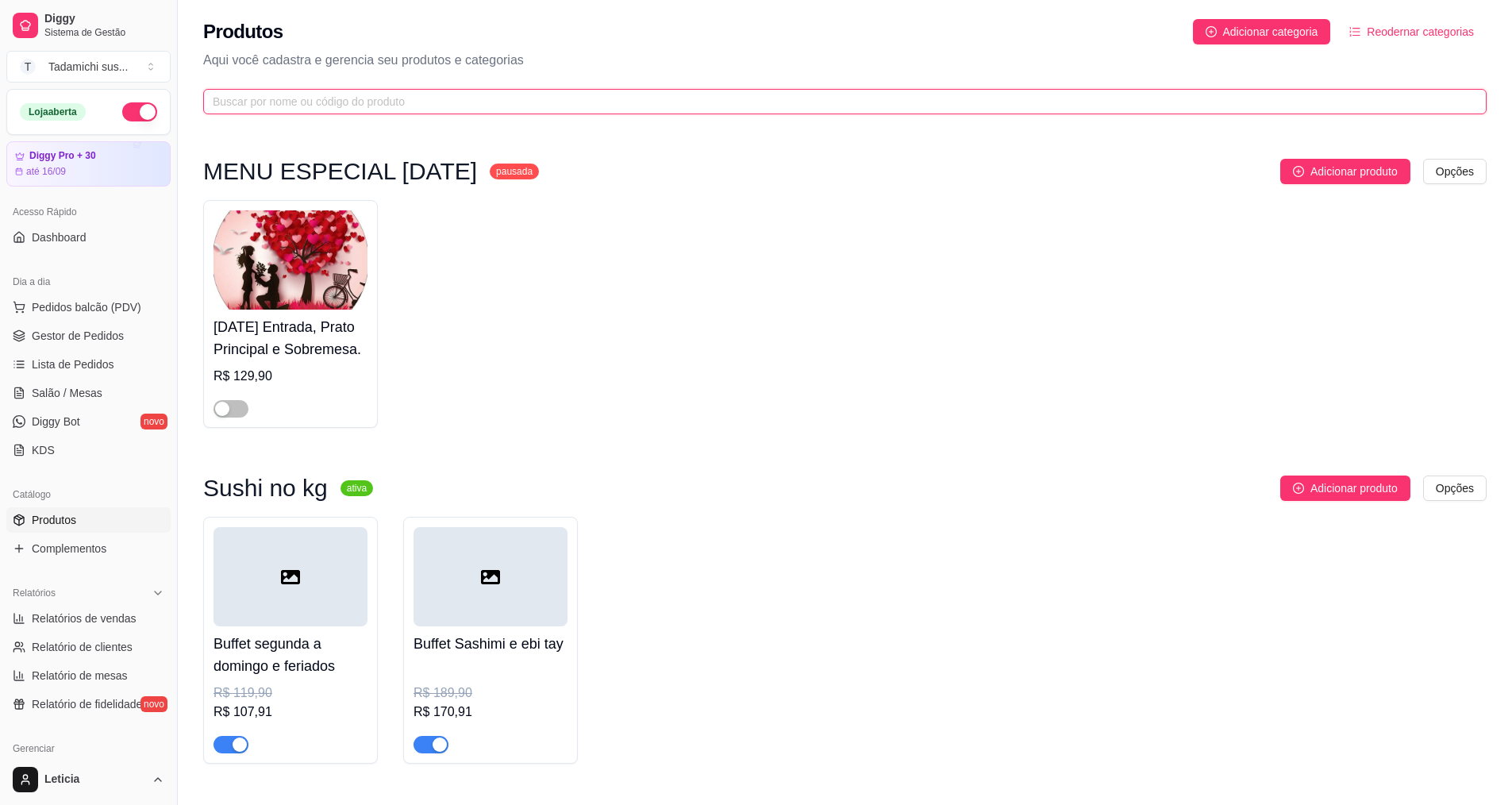
click at [402, 100] on input "text" at bounding box center [839, 102] width 1252 height 18
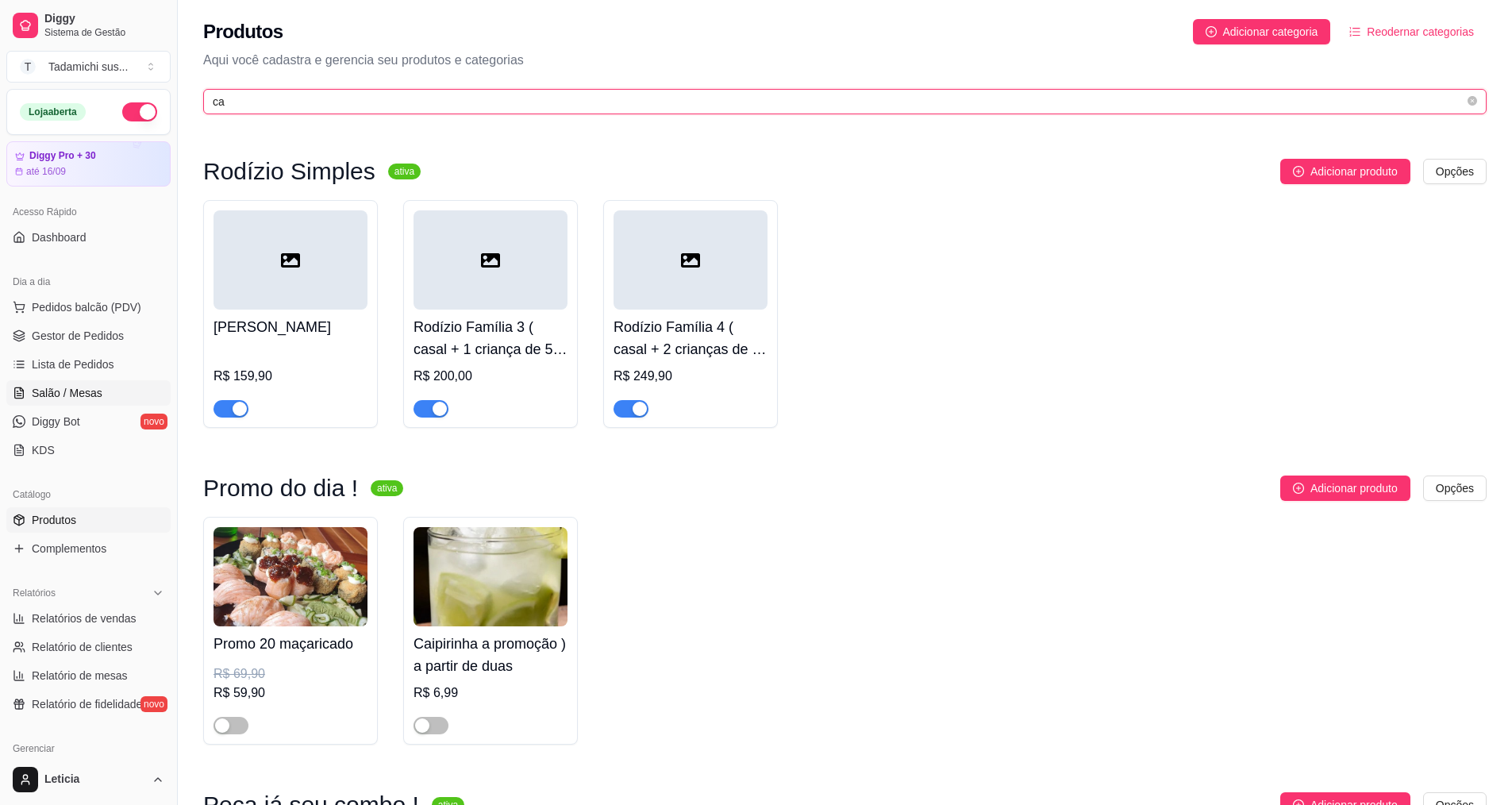
type input "ca"
click at [104, 385] on link "Salão / Mesas" at bounding box center [88, 393] width 164 height 26
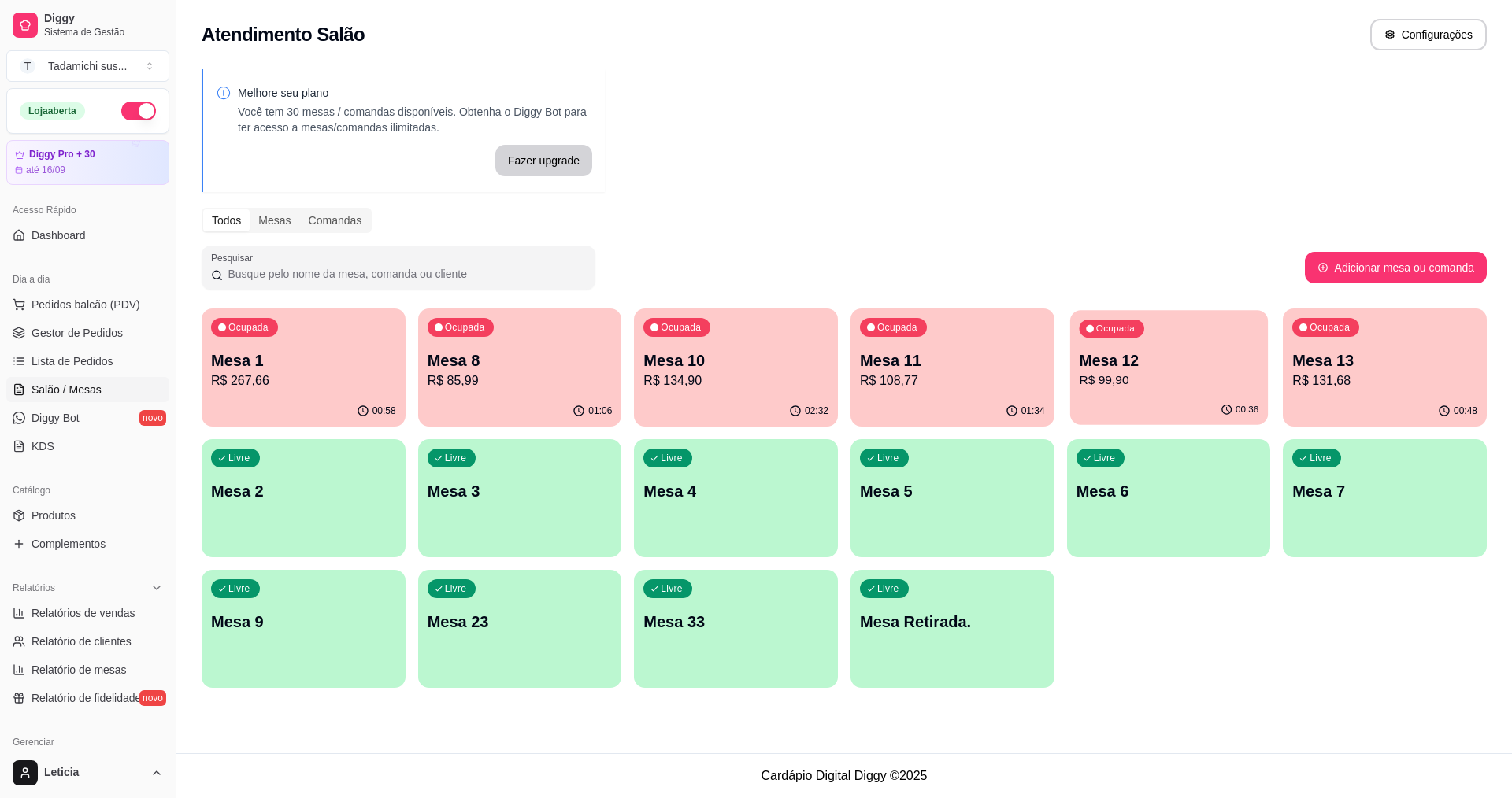
click at [1129, 379] on p "R$ 99,90" at bounding box center [1168, 380] width 179 height 18
click at [326, 347] on div "Ocupada Mesa 1 R$ 267,66" at bounding box center [304, 353] width 198 height 85
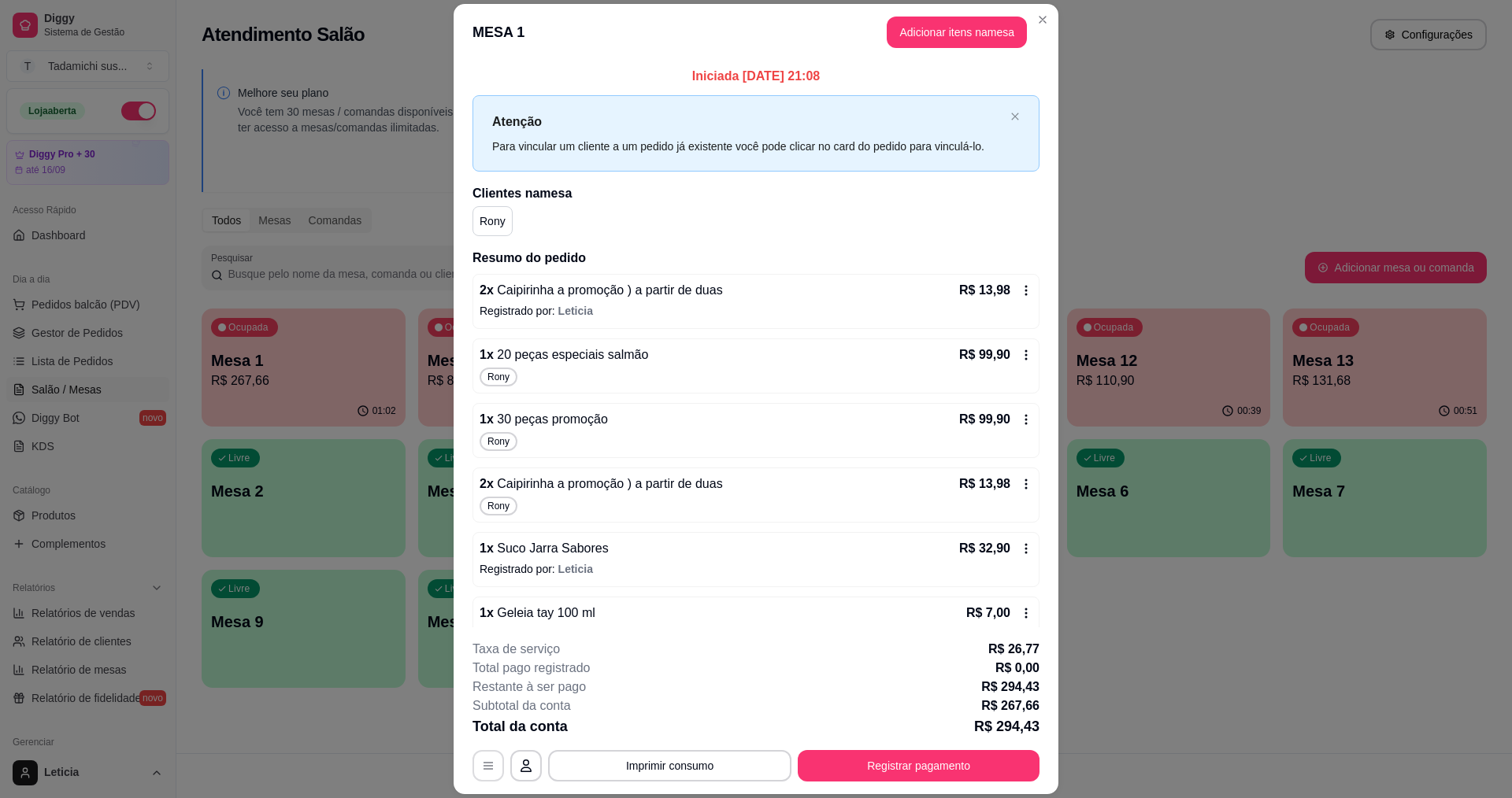
click at [484, 761] on icon "button" at bounding box center [488, 766] width 13 height 13
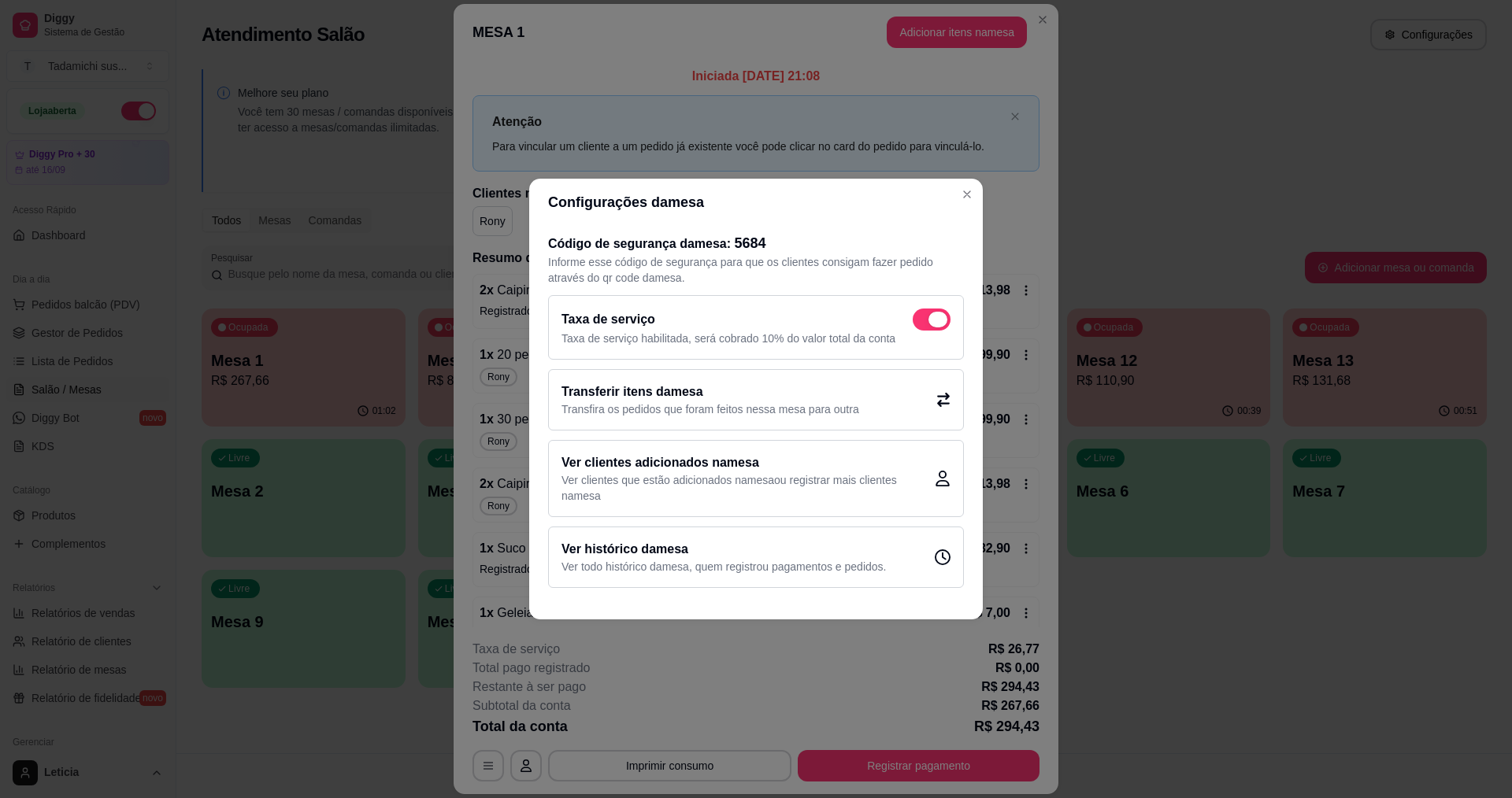
click at [933, 323] on span at bounding box center [938, 320] width 19 height 16
click at [922, 323] on input "checkbox" at bounding box center [917, 328] width 10 height 10
checkbox input "false"
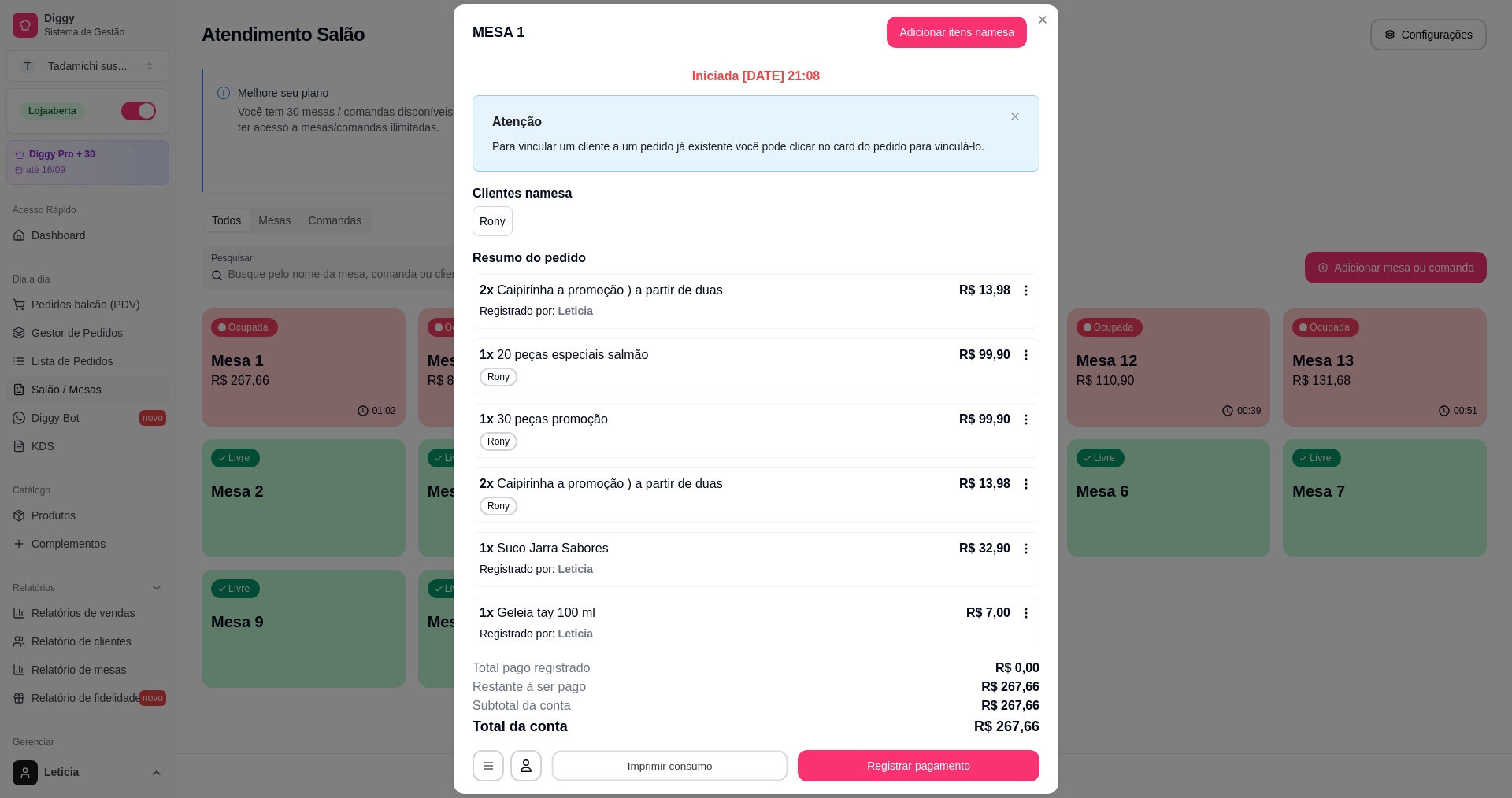
click at [752, 766] on button "Imprimir consumo" at bounding box center [670, 766] width 236 height 31
click at [702, 703] on button "IMPRESSORA" at bounding box center [668, 698] width 117 height 24
click at [1020, 287] on icon at bounding box center [1027, 291] width 13 height 13
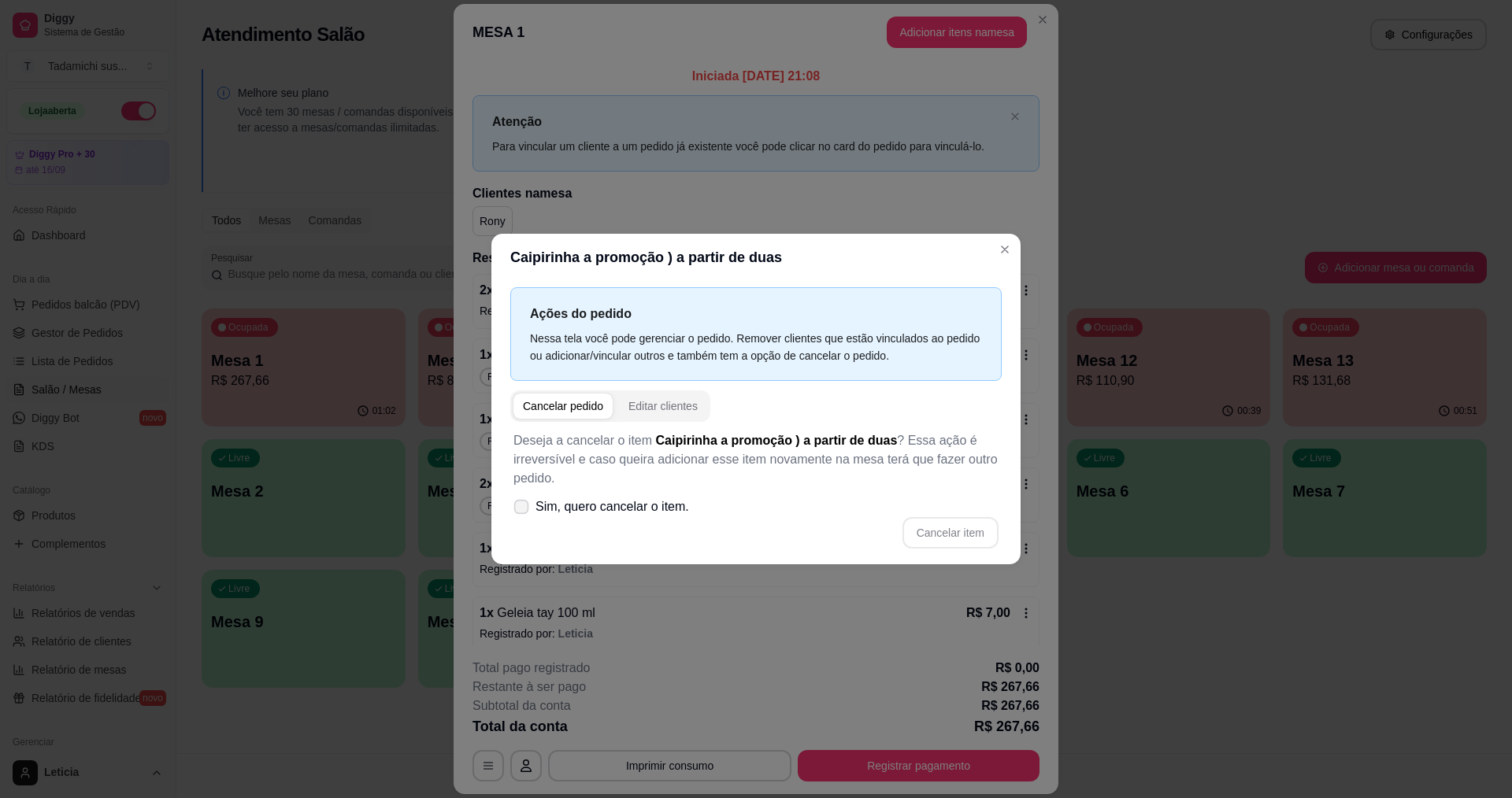
click at [603, 506] on span "Sim, quero cancelar o item." at bounding box center [613, 507] width 153 height 19
click at [523, 510] on input "Sim, quero cancelar o item." at bounding box center [518, 515] width 10 height 10
checkbox input "true"
click at [963, 523] on button "Cancelar item" at bounding box center [950, 533] width 94 height 31
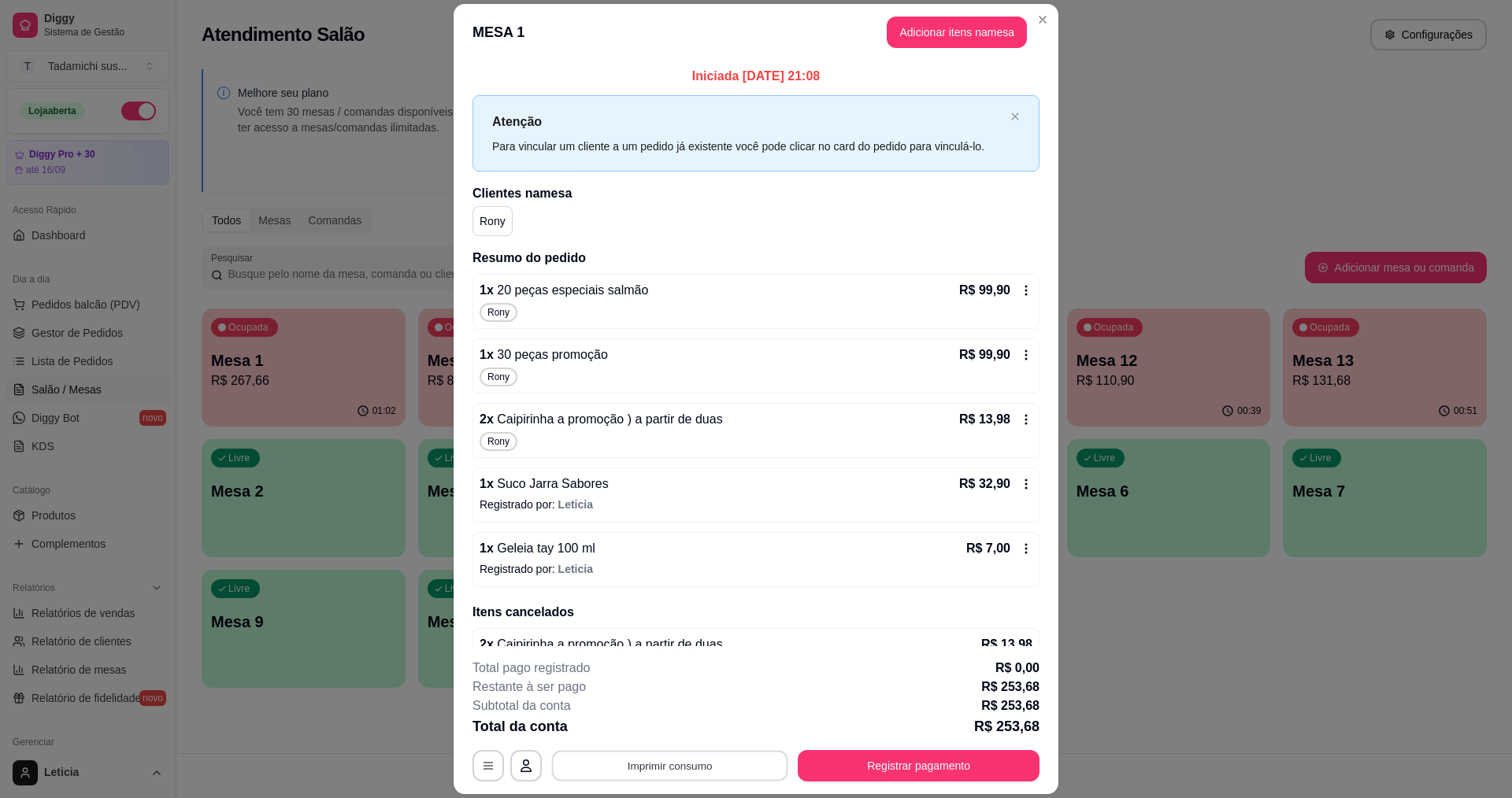
click at [610, 770] on button "Imprimir consumo" at bounding box center [670, 766] width 236 height 31
click at [635, 698] on button "IMPRESSORA" at bounding box center [667, 698] width 121 height 25
click at [483, 758] on button "button" at bounding box center [488, 766] width 32 height 32
click at [805, 773] on button "Registrar pagamento" at bounding box center [918, 766] width 242 height 32
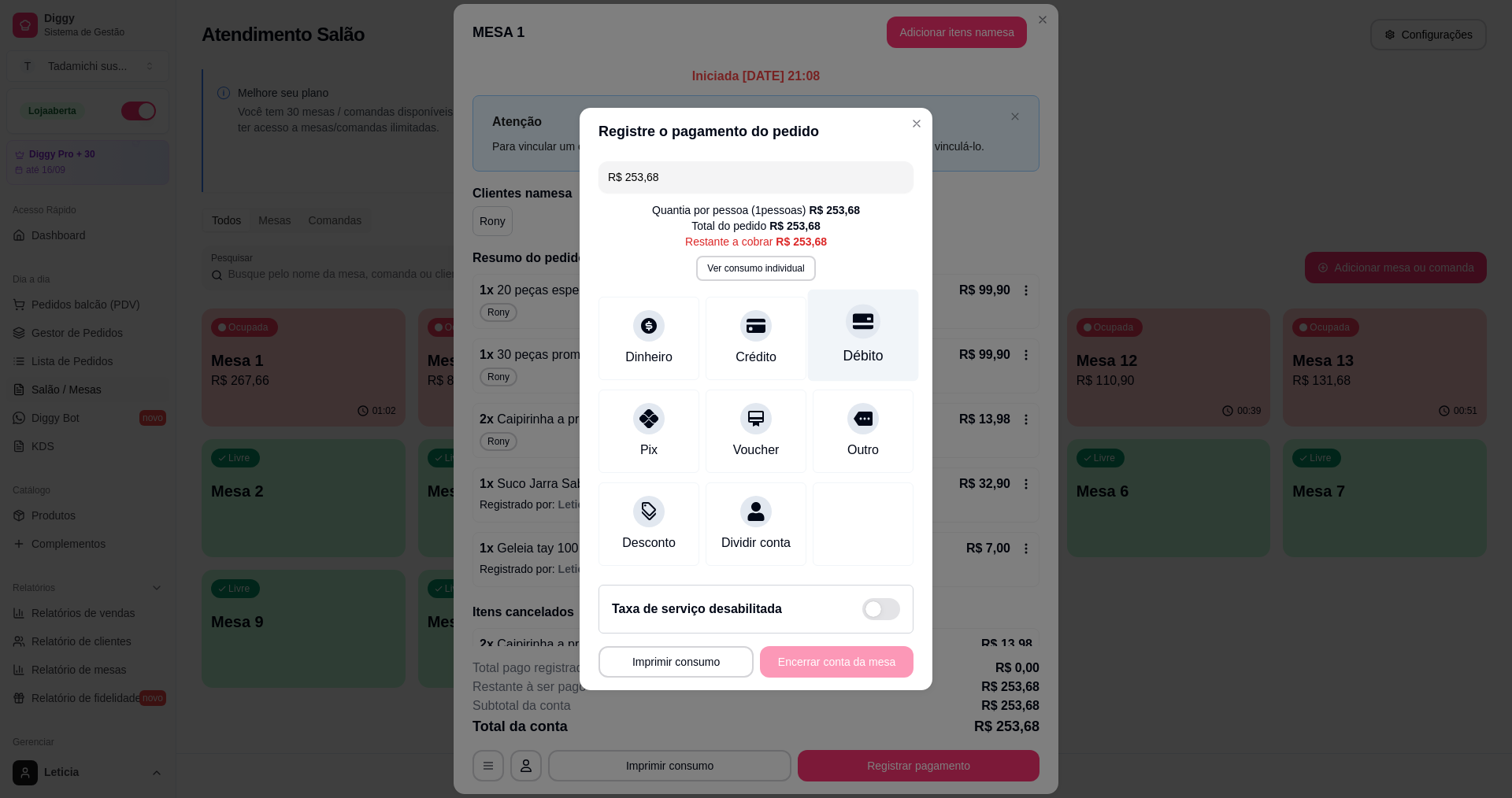
click at [846, 336] on div "Débito" at bounding box center [863, 336] width 111 height 92
type input "R$ 0,00"
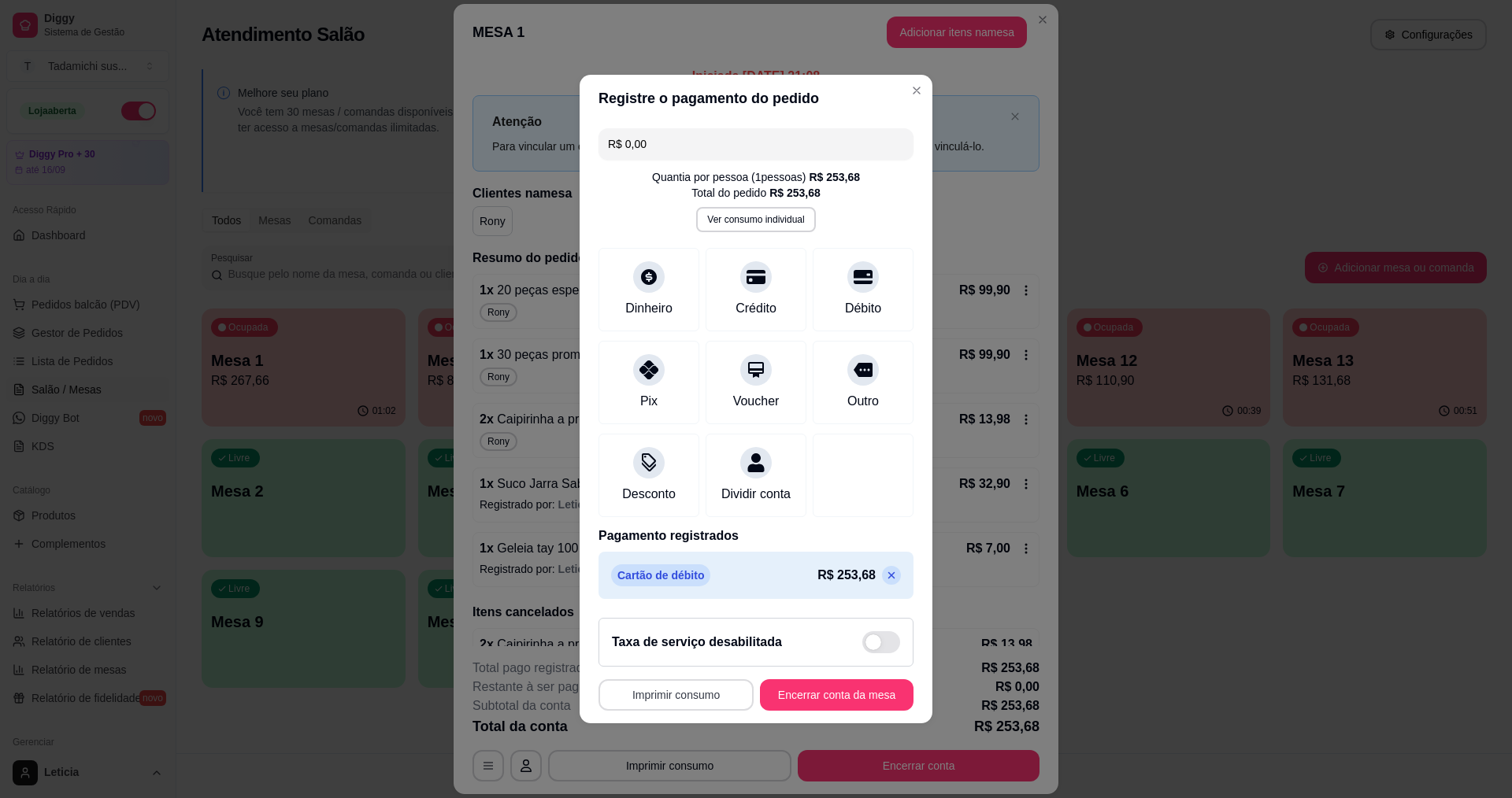
click at [707, 706] on button "Imprimir consumo" at bounding box center [676, 695] width 155 height 32
click at [689, 638] on button "IMPRESSORA" at bounding box center [677, 637] width 121 height 25
click at [809, 696] on button "Encerrar conta da mesa" at bounding box center [837, 695] width 153 height 32
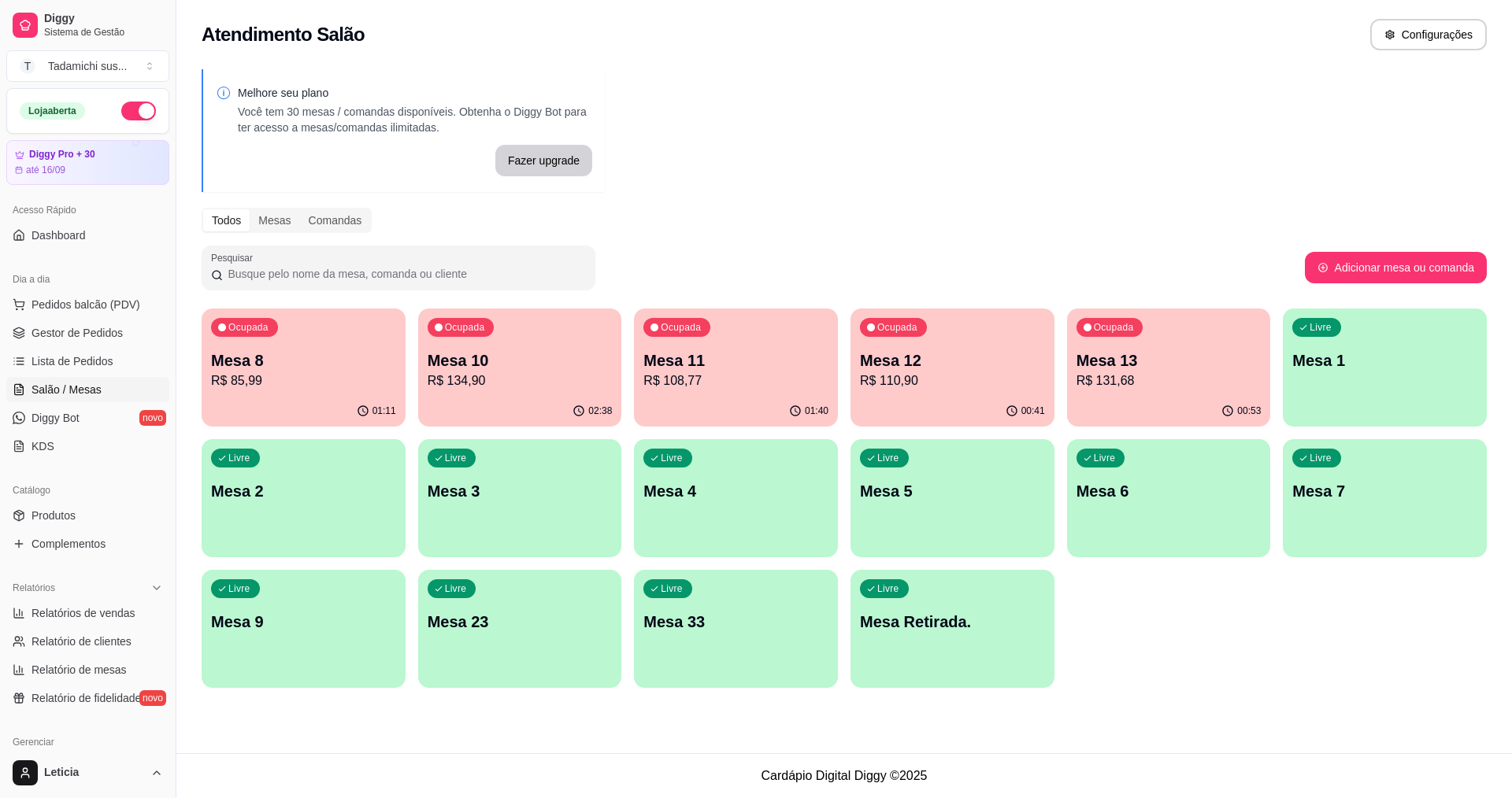
click at [988, 649] on div "Livre Mesa Retirada." at bounding box center [952, 619] width 204 height 100
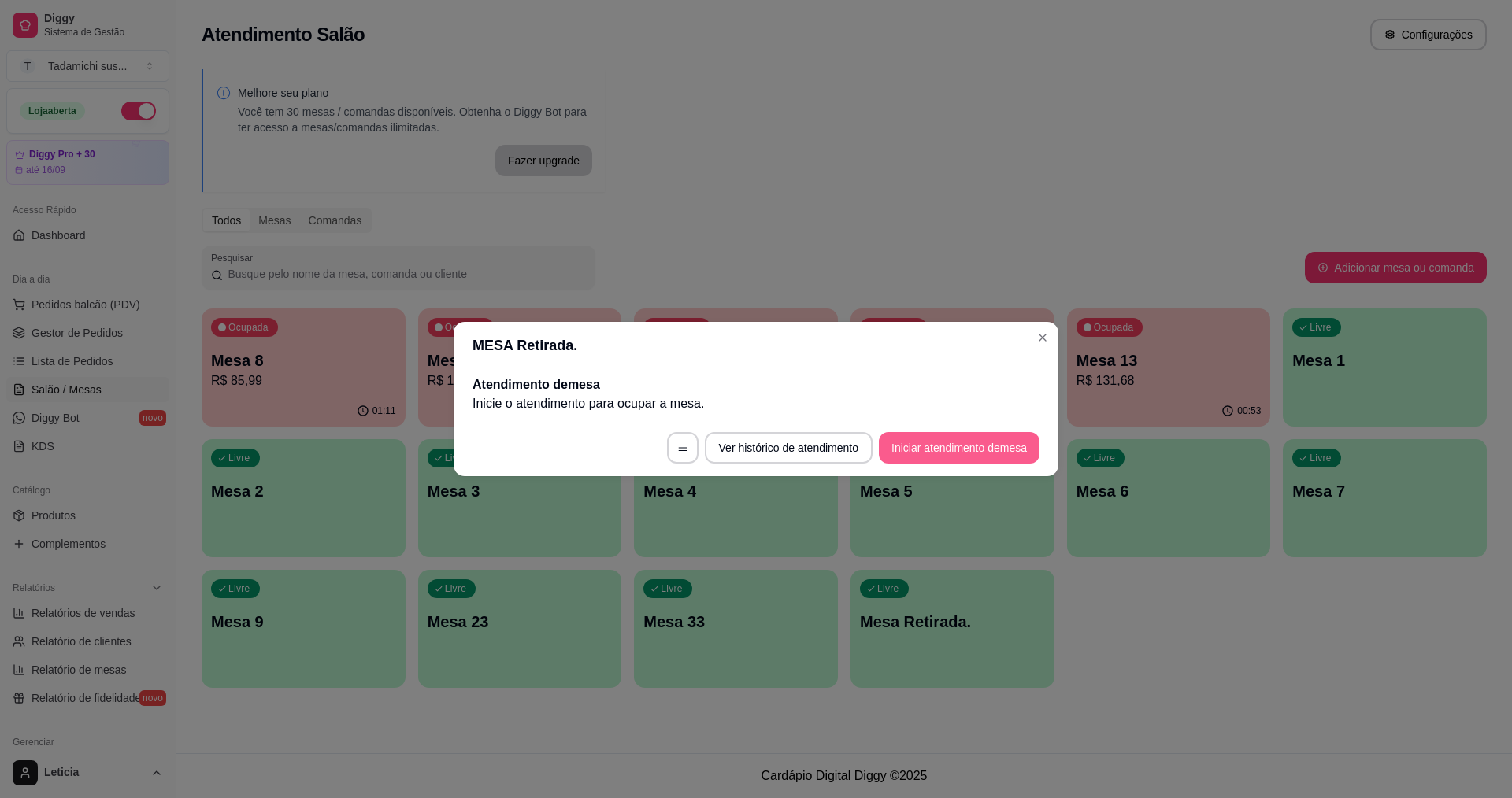
click at [971, 450] on button "Iniciar atendimento de mesa" at bounding box center [959, 448] width 160 height 32
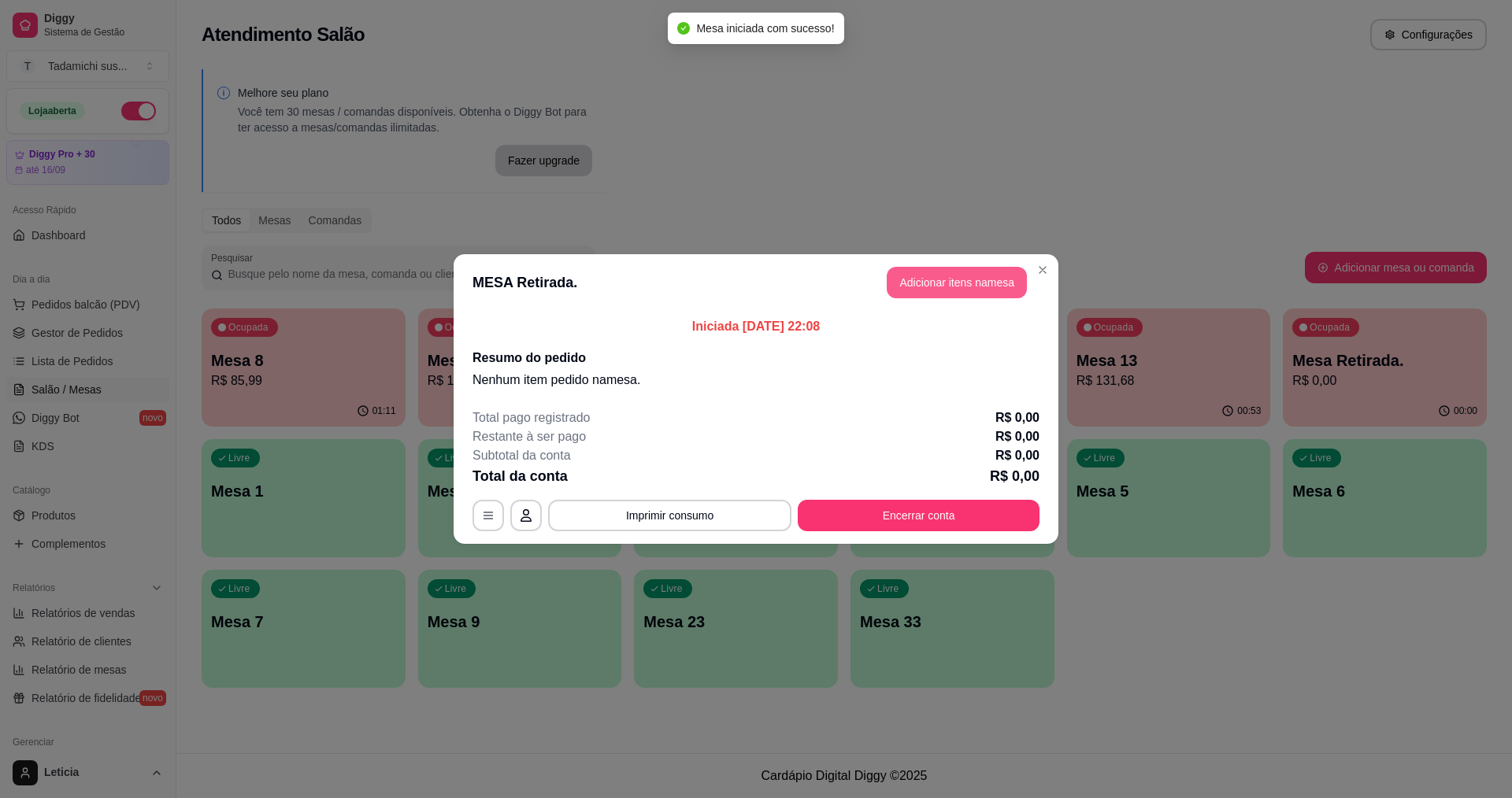
click at [913, 275] on button "Adicionar itens na mesa" at bounding box center [956, 283] width 140 height 32
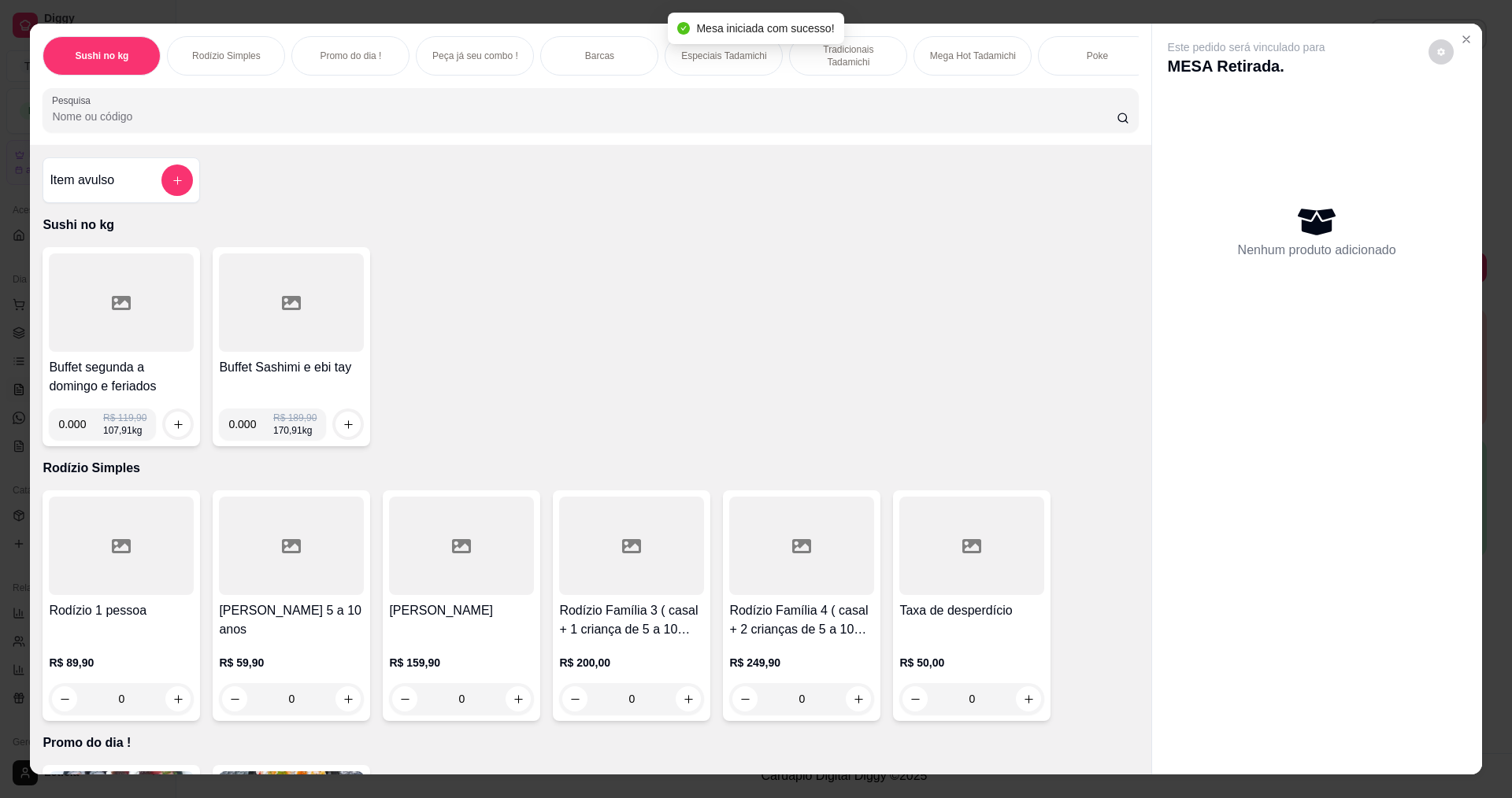
click at [810, 113] on div at bounding box center [590, 111] width 1076 height 32
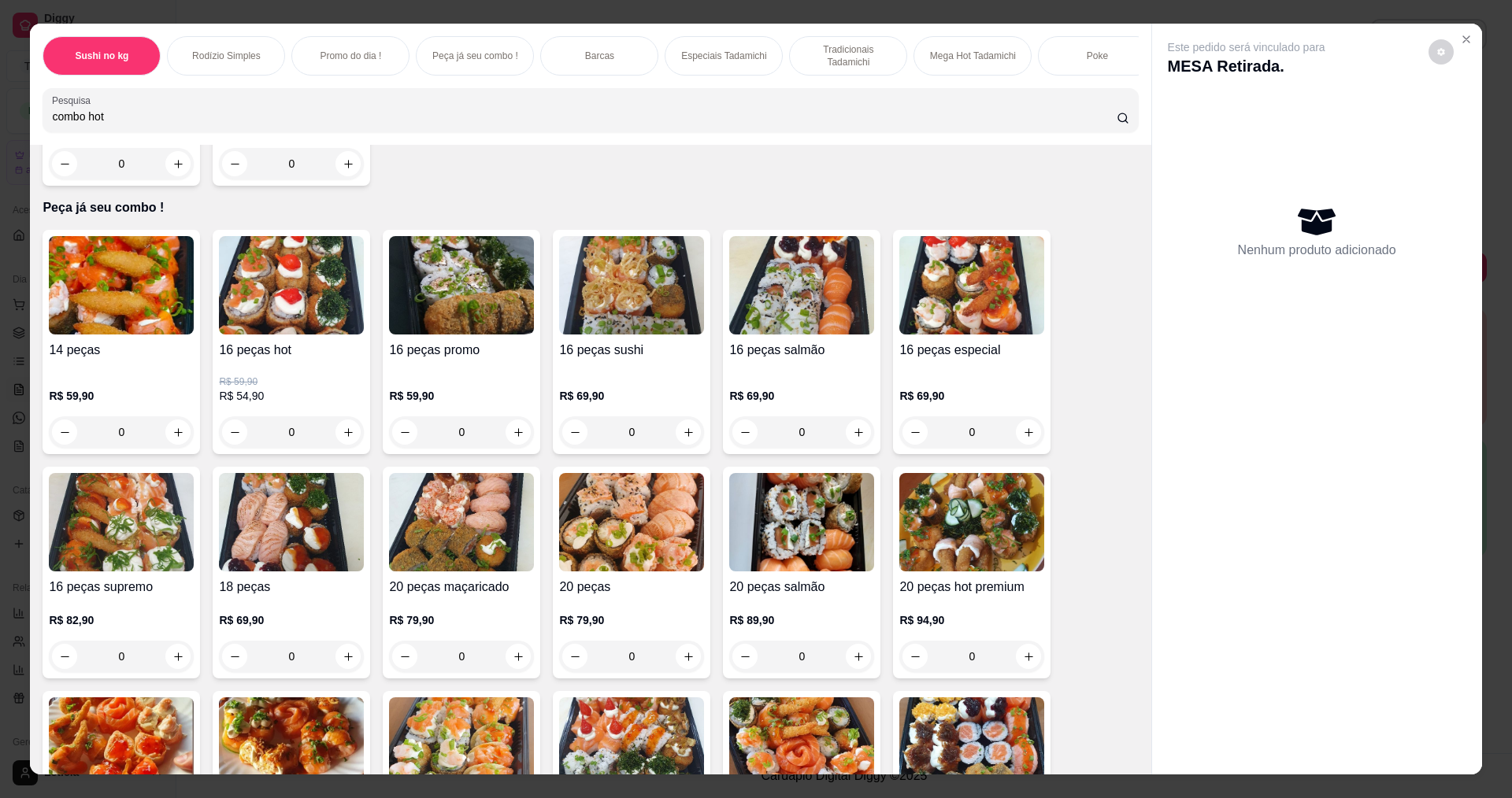
scroll to position [945, 0]
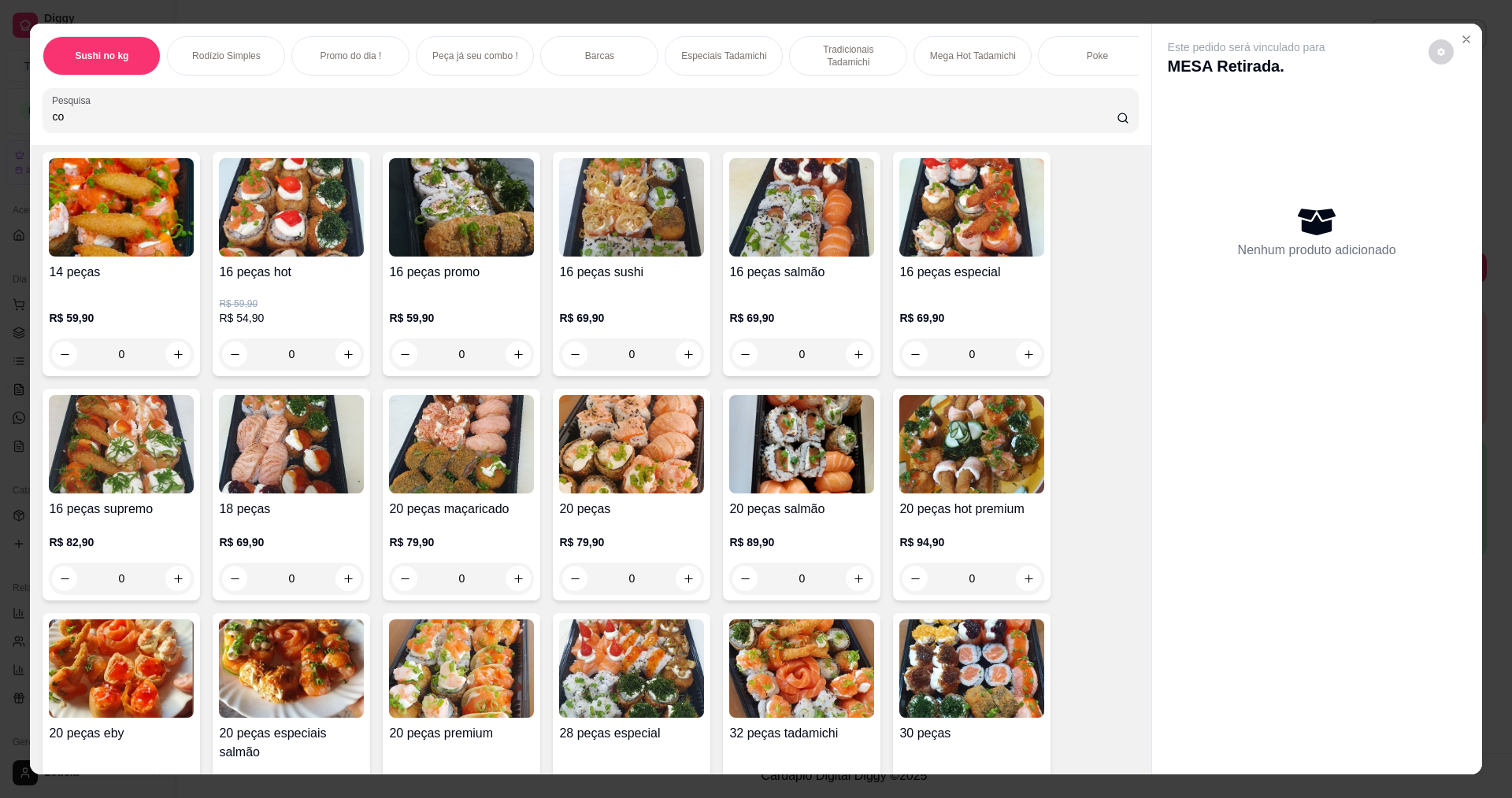
type input "c"
click at [299, 124] on input "Pesquisa" at bounding box center [584, 117] width 1064 height 16
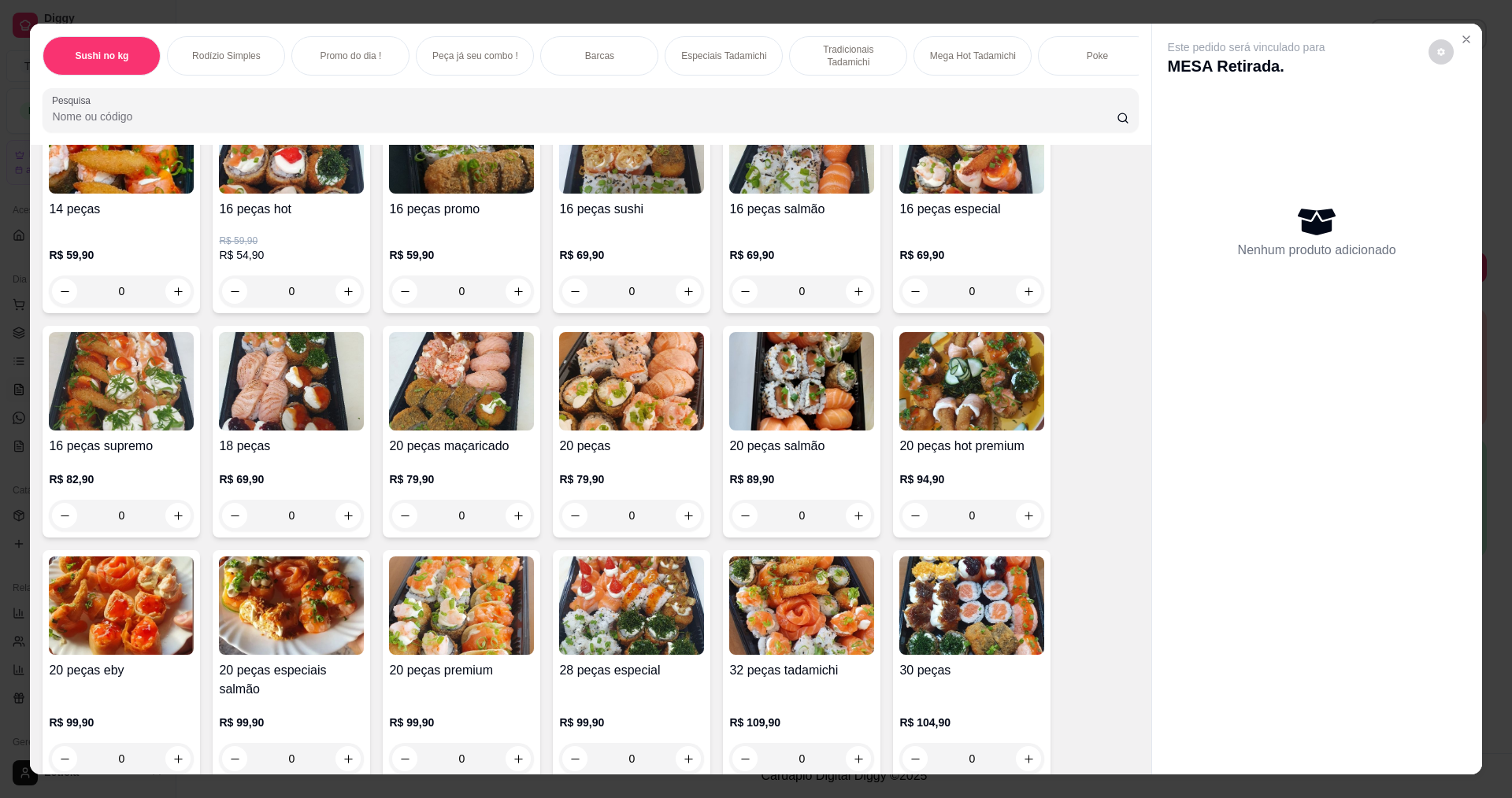
scroll to position [882, 0]
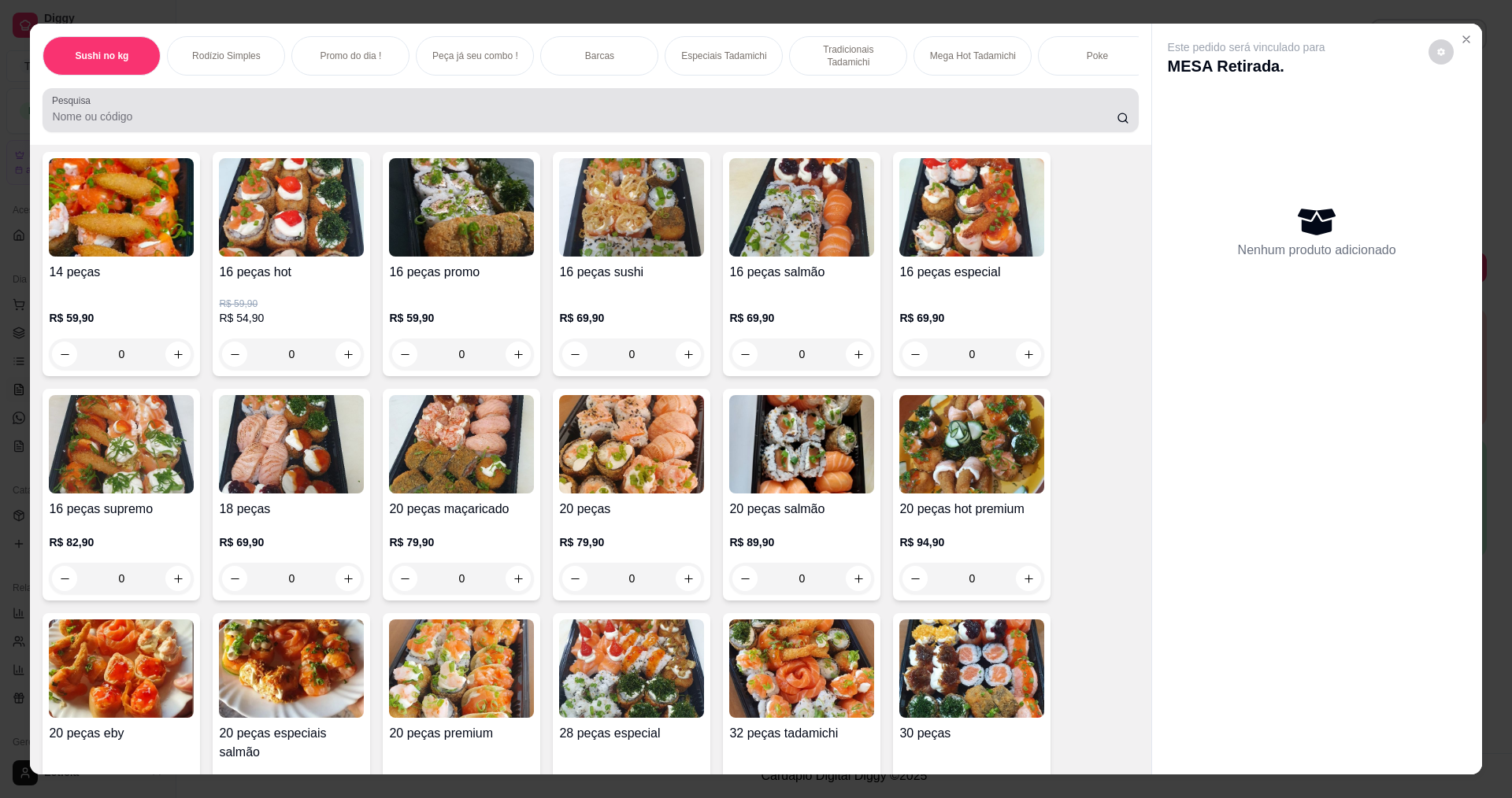
click at [379, 109] on div at bounding box center [590, 111] width 1076 height 32
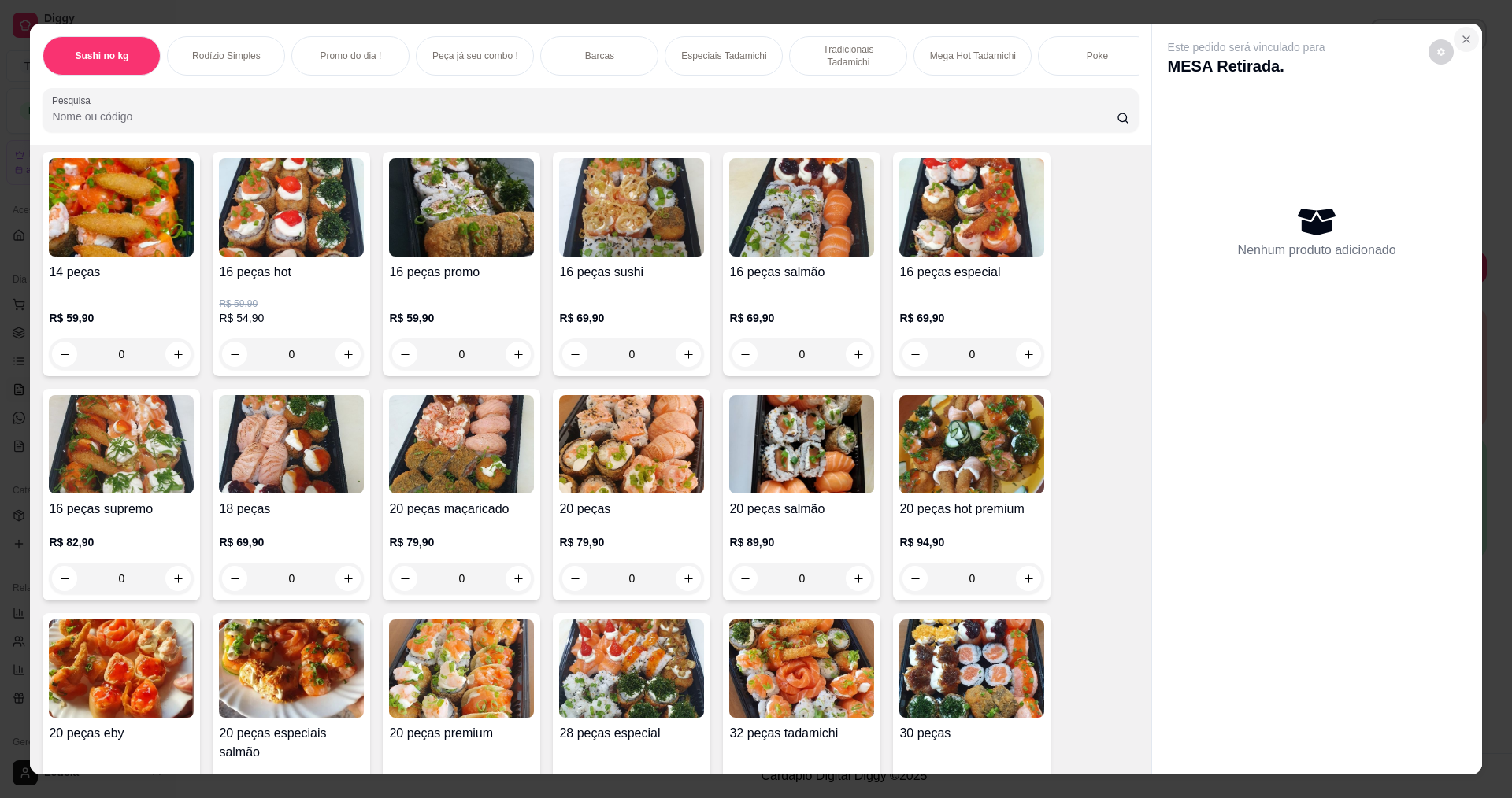
click at [1461, 40] on icon "Close" at bounding box center [1467, 40] width 13 height 13
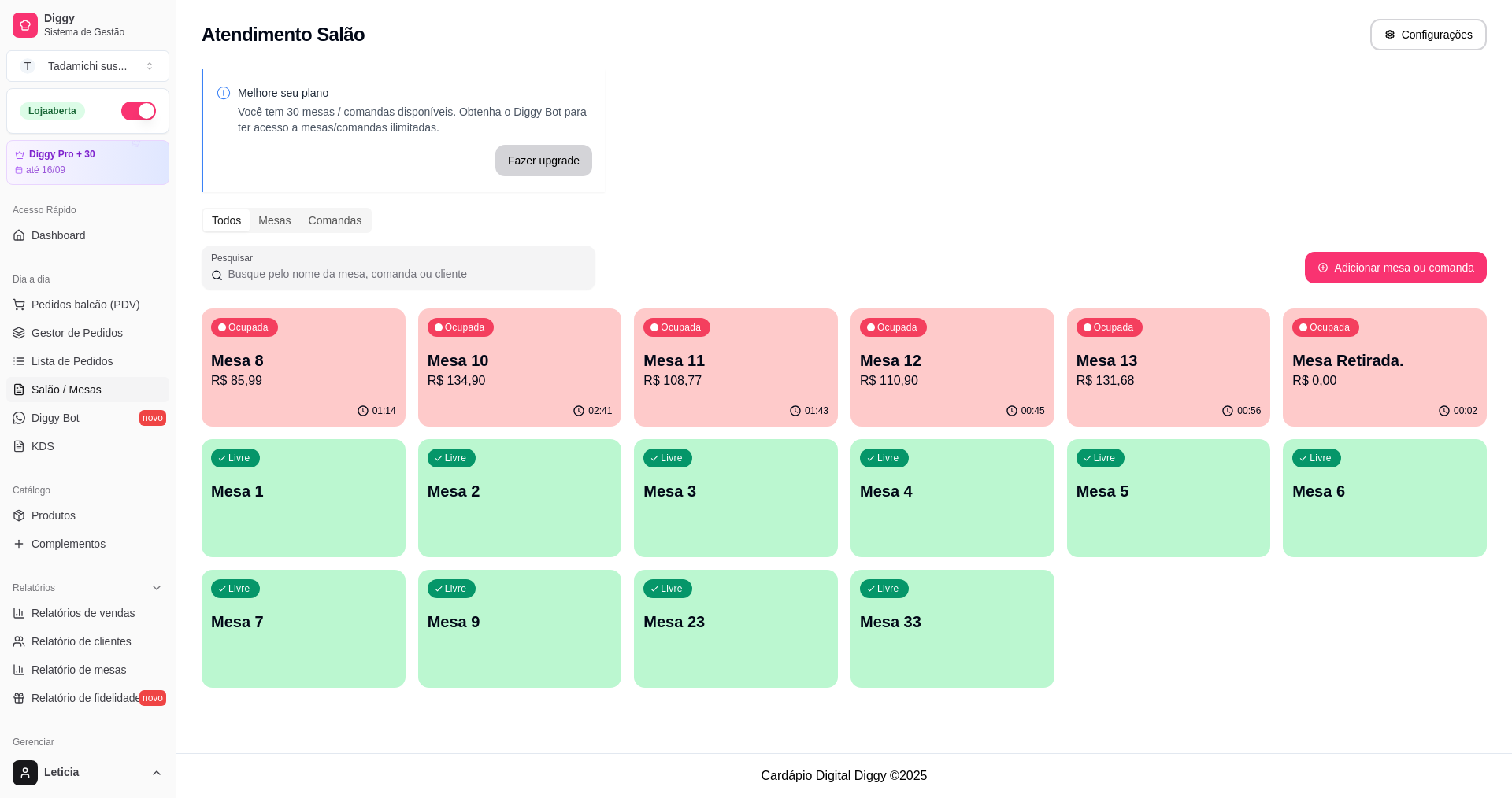
click at [317, 342] on div "Ocupada Mesa 8 R$ 85,99" at bounding box center [304, 352] width 204 height 88
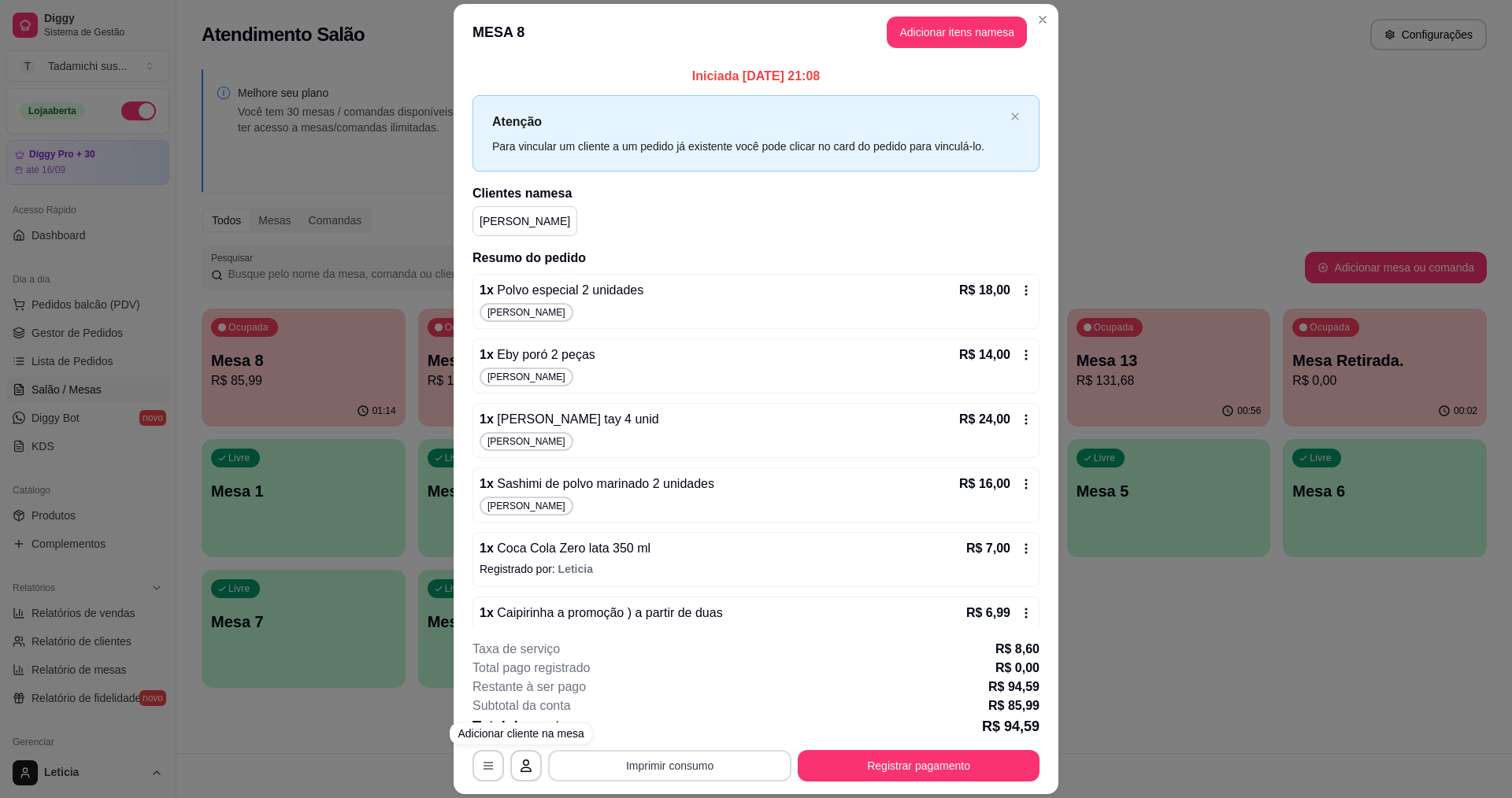
click at [598, 772] on button "Imprimir consumo" at bounding box center [670, 766] width 243 height 32
click at [620, 691] on button "IMPRESSORA" at bounding box center [667, 698] width 121 height 25
click at [481, 774] on button "button" at bounding box center [488, 766] width 32 height 32
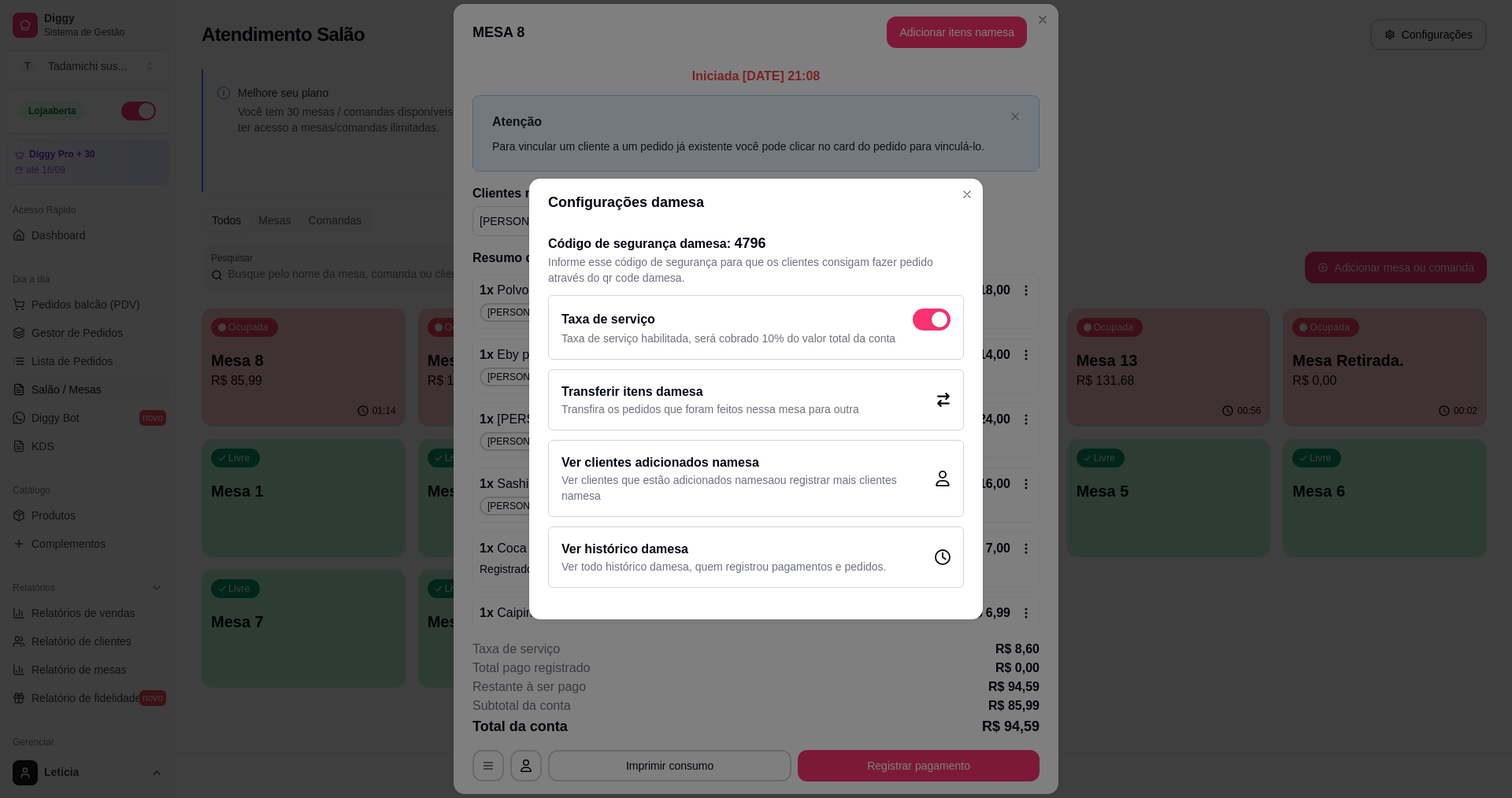
click at [926, 321] on span at bounding box center [932, 320] width 38 height 22
click at [922, 323] on input "checkbox" at bounding box center [917, 328] width 10 height 10
checkbox input "false"
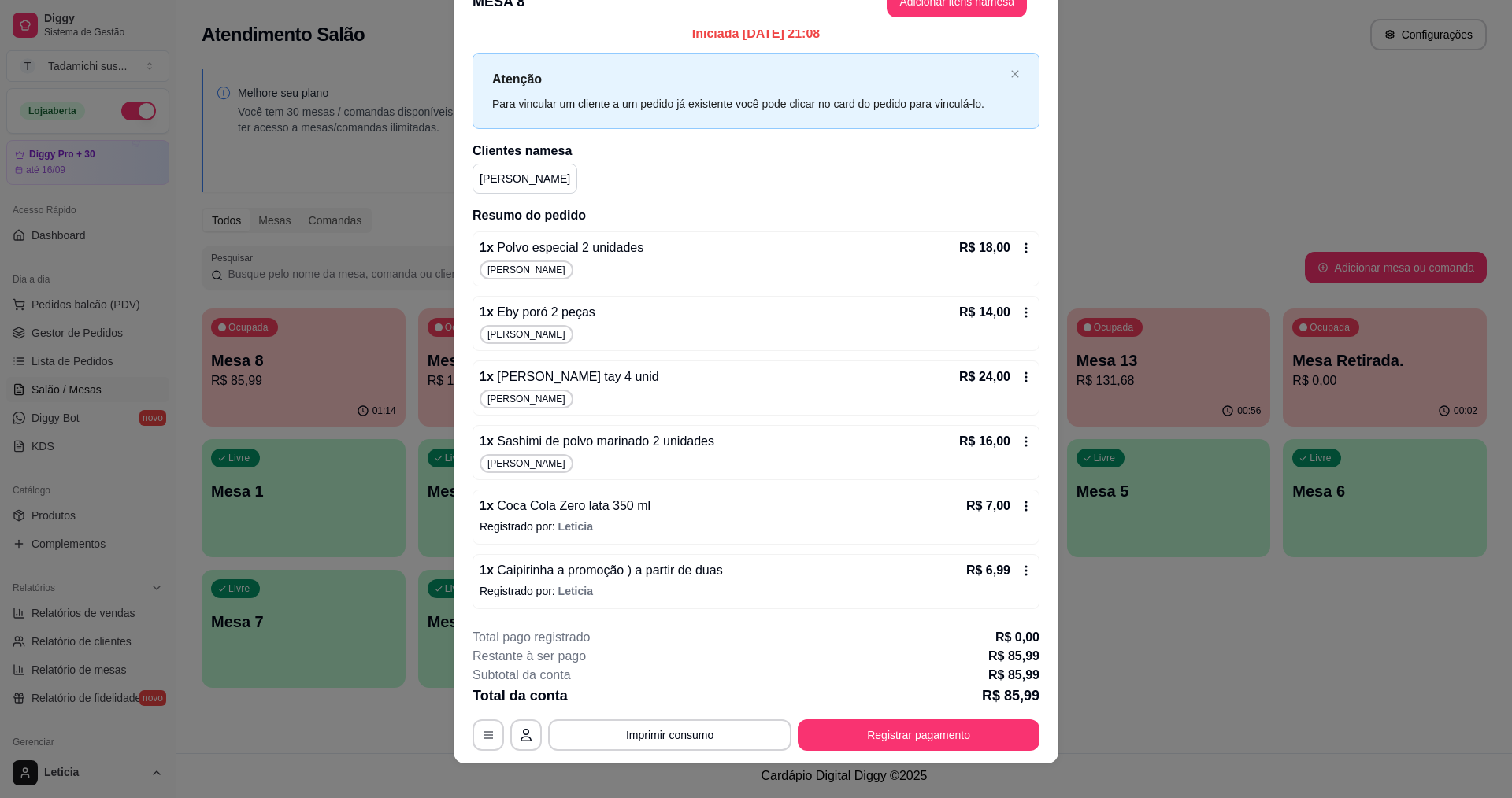
scroll to position [47, 0]
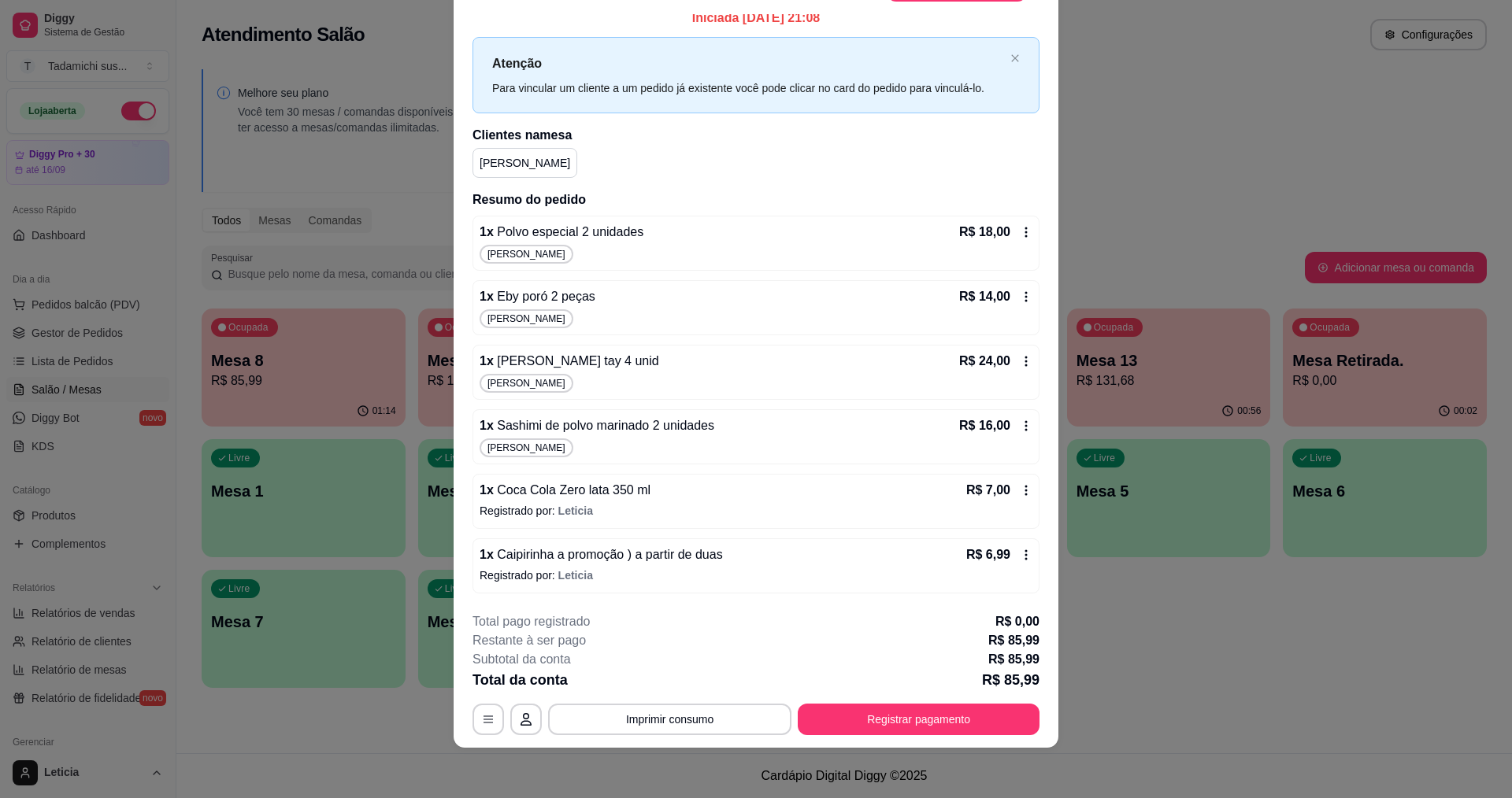
click at [998, 223] on div "1 x Polvo especial 2 unidades R$ 18,00 [PERSON_NAME]" at bounding box center [756, 243] width 567 height 55
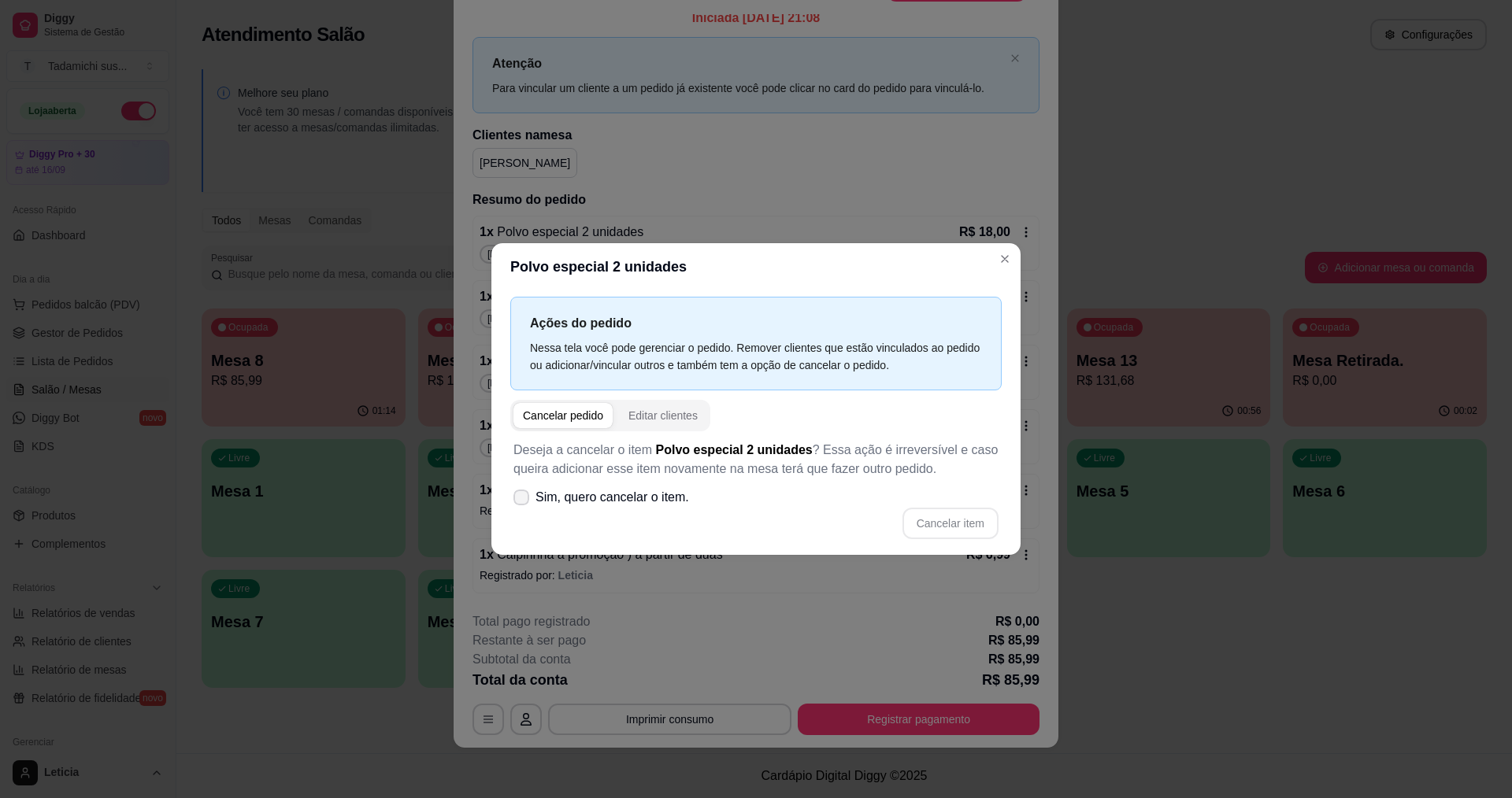
click at [600, 491] on span "Sim, quero cancelar o item." at bounding box center [613, 498] width 153 height 19
click at [523, 501] on input "Sim, quero cancelar o item." at bounding box center [518, 506] width 10 height 10
checkbox input "true"
click at [915, 526] on button "Cancelar item" at bounding box center [950, 524] width 94 height 31
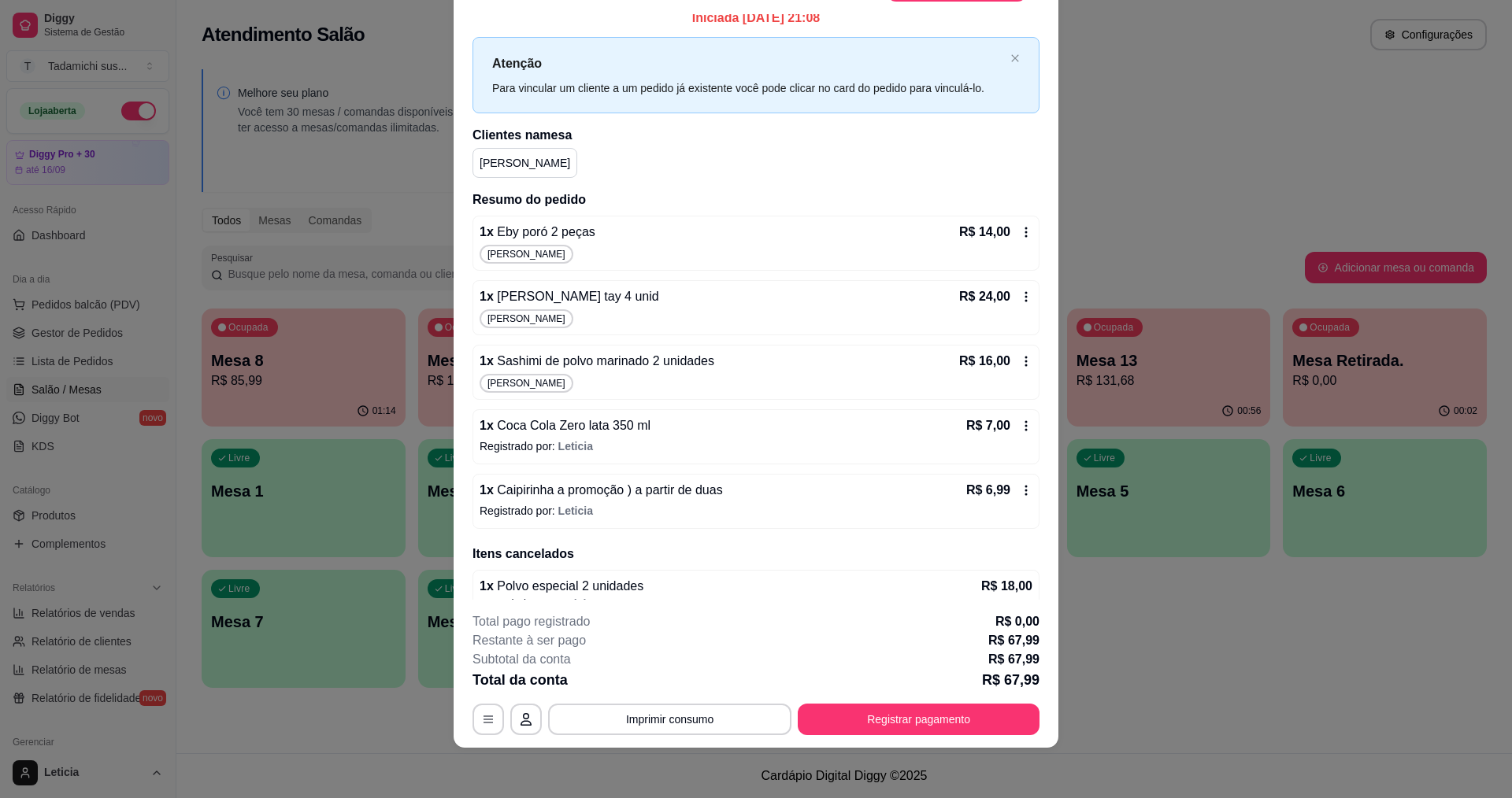
click at [1005, 241] on div "R$ 14,00" at bounding box center [996, 232] width 74 height 19
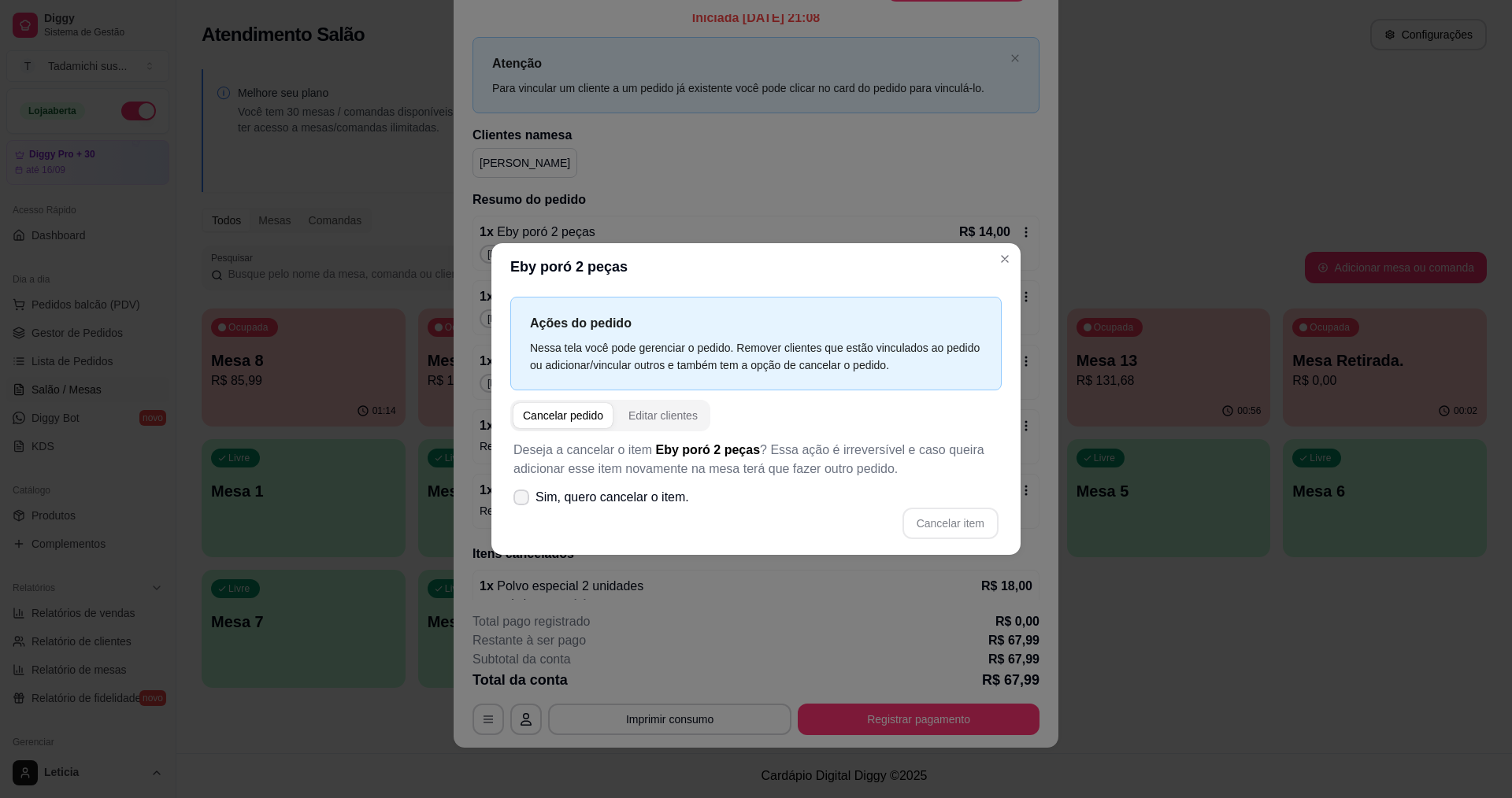
click at [641, 497] on span "Sim, quero cancelar o item." at bounding box center [613, 498] width 153 height 19
click at [523, 501] on input "Sim, quero cancelar o item." at bounding box center [518, 506] width 10 height 10
checkbox input "true"
click at [921, 522] on button "Cancelar item" at bounding box center [950, 524] width 94 height 31
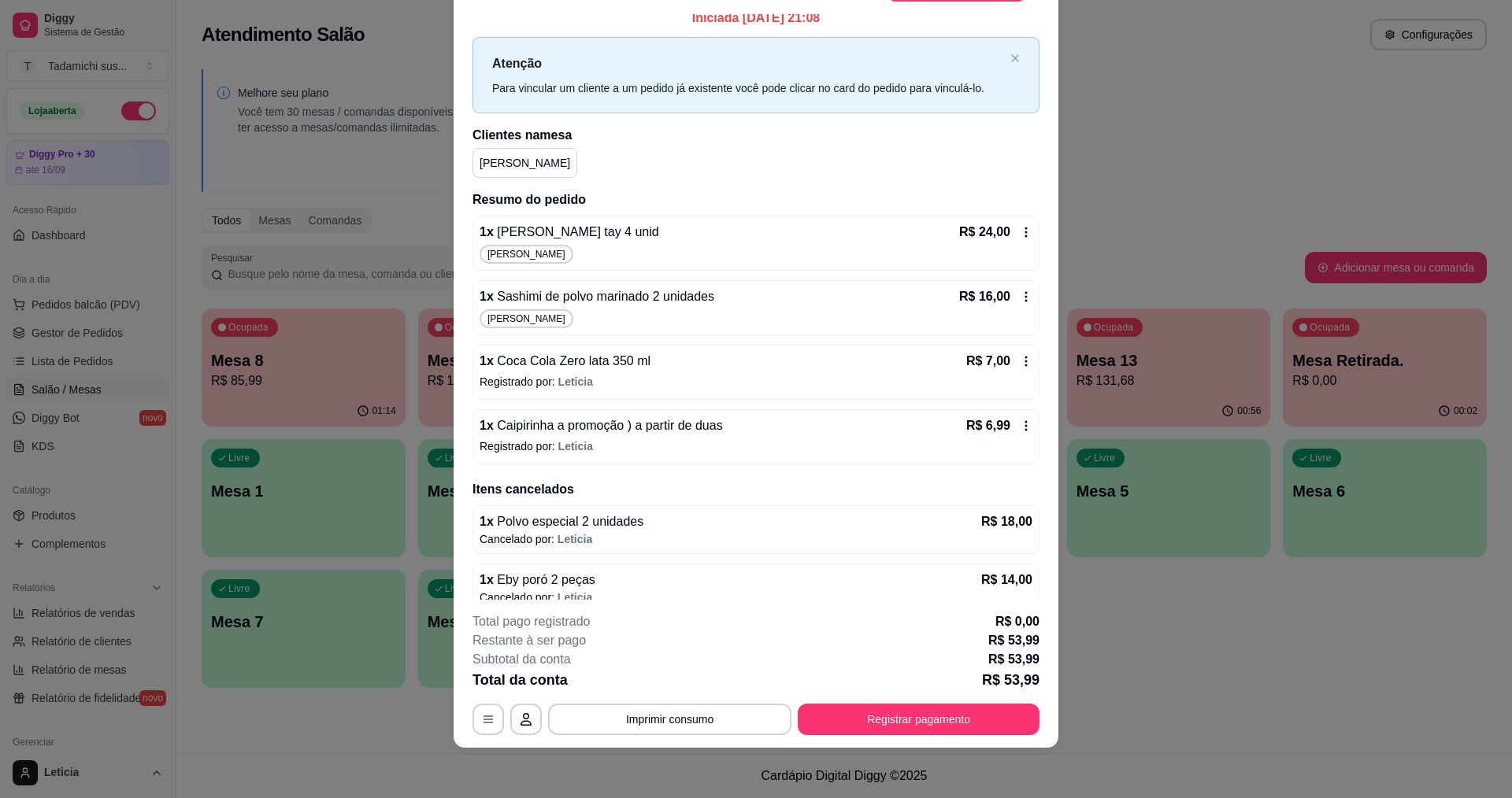
click at [1009, 240] on div "R$ 24,00" at bounding box center [996, 232] width 74 height 19
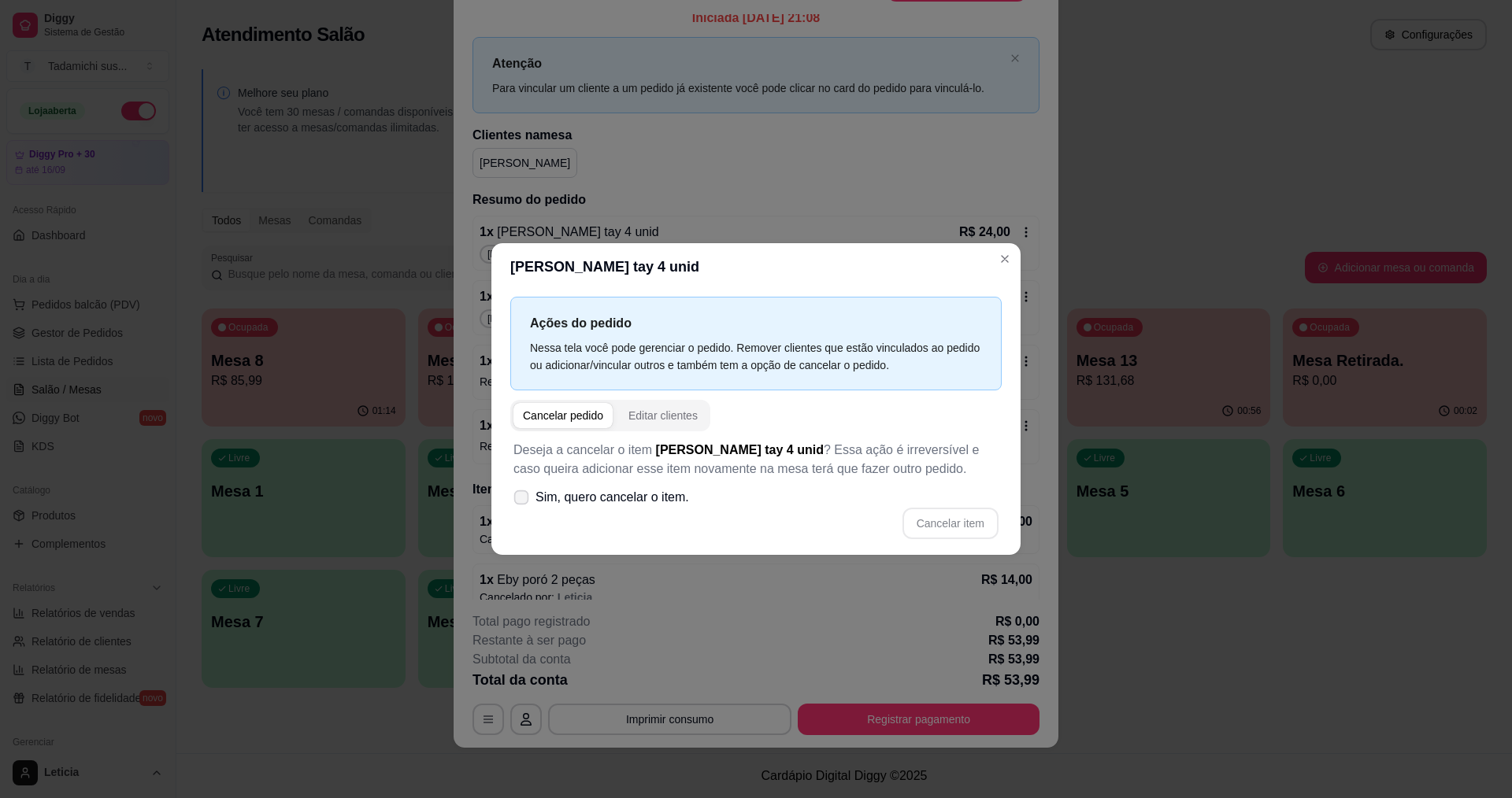
click at [595, 496] on span "Sim, quero cancelar o item." at bounding box center [613, 498] width 153 height 19
click at [523, 501] on input "Sim, quero cancelar o item." at bounding box center [518, 506] width 10 height 10
checkbox input "true"
click at [922, 519] on button "Cancelar item" at bounding box center [951, 524] width 96 height 32
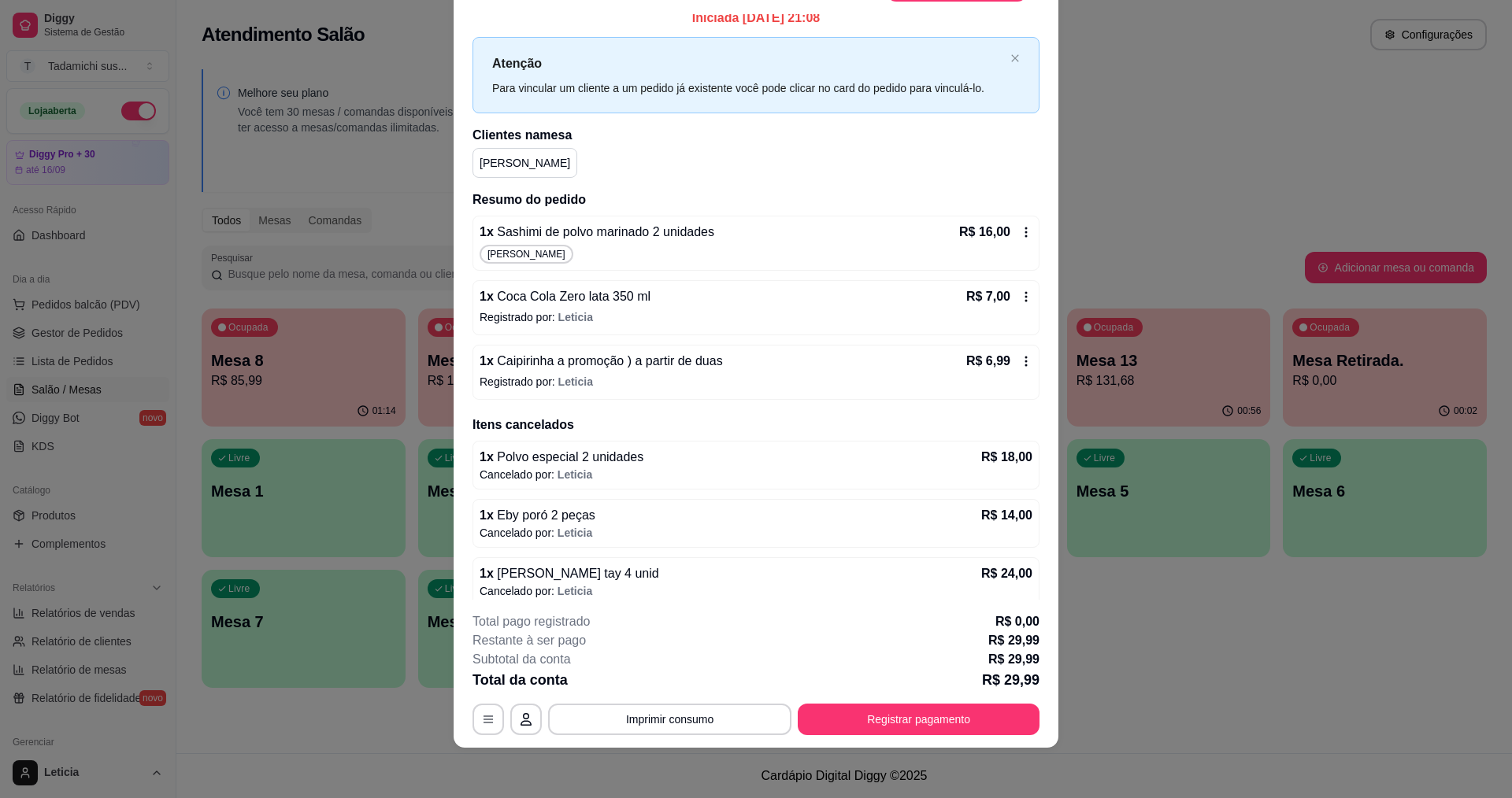
click at [1007, 225] on div "R$ 16,00" at bounding box center [996, 232] width 74 height 19
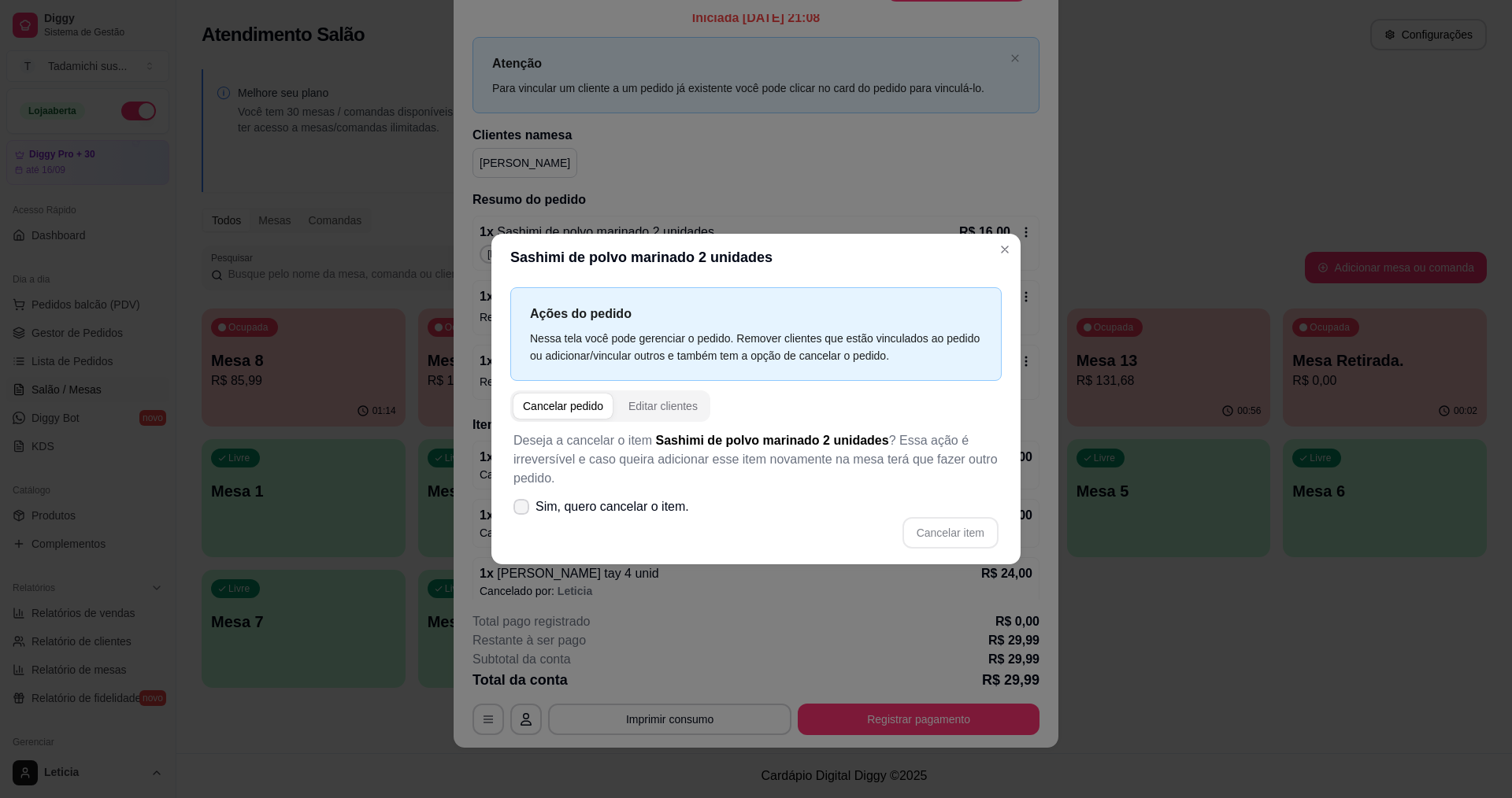
click at [626, 503] on span "Sim, quero cancelar o item." at bounding box center [613, 507] width 153 height 19
click at [523, 510] on input "Sim, quero cancelar o item." at bounding box center [518, 515] width 10 height 10
checkbox input "true"
click at [959, 533] on button "Cancelar item" at bounding box center [950, 533] width 94 height 31
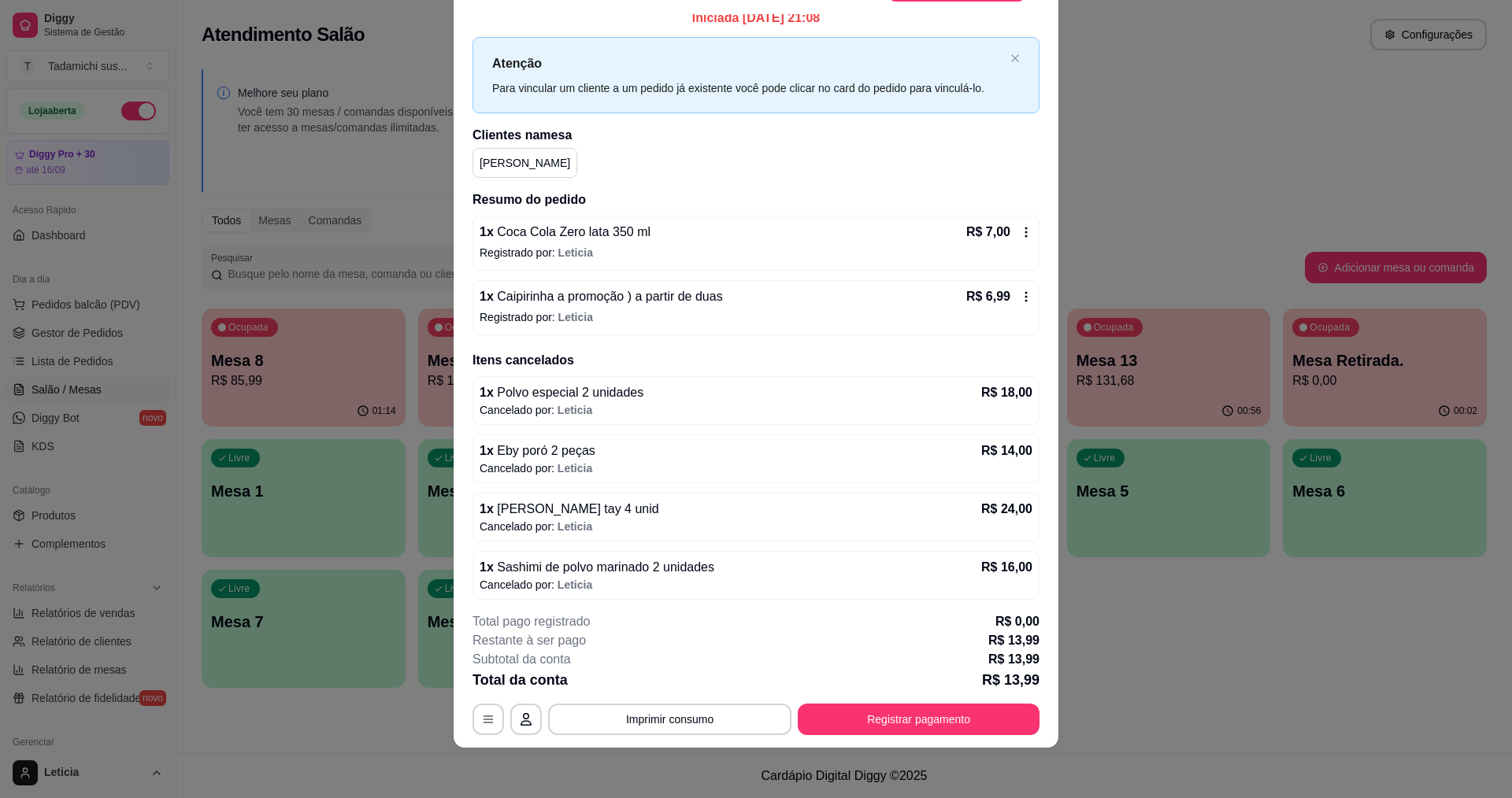
scroll to position [0, 0]
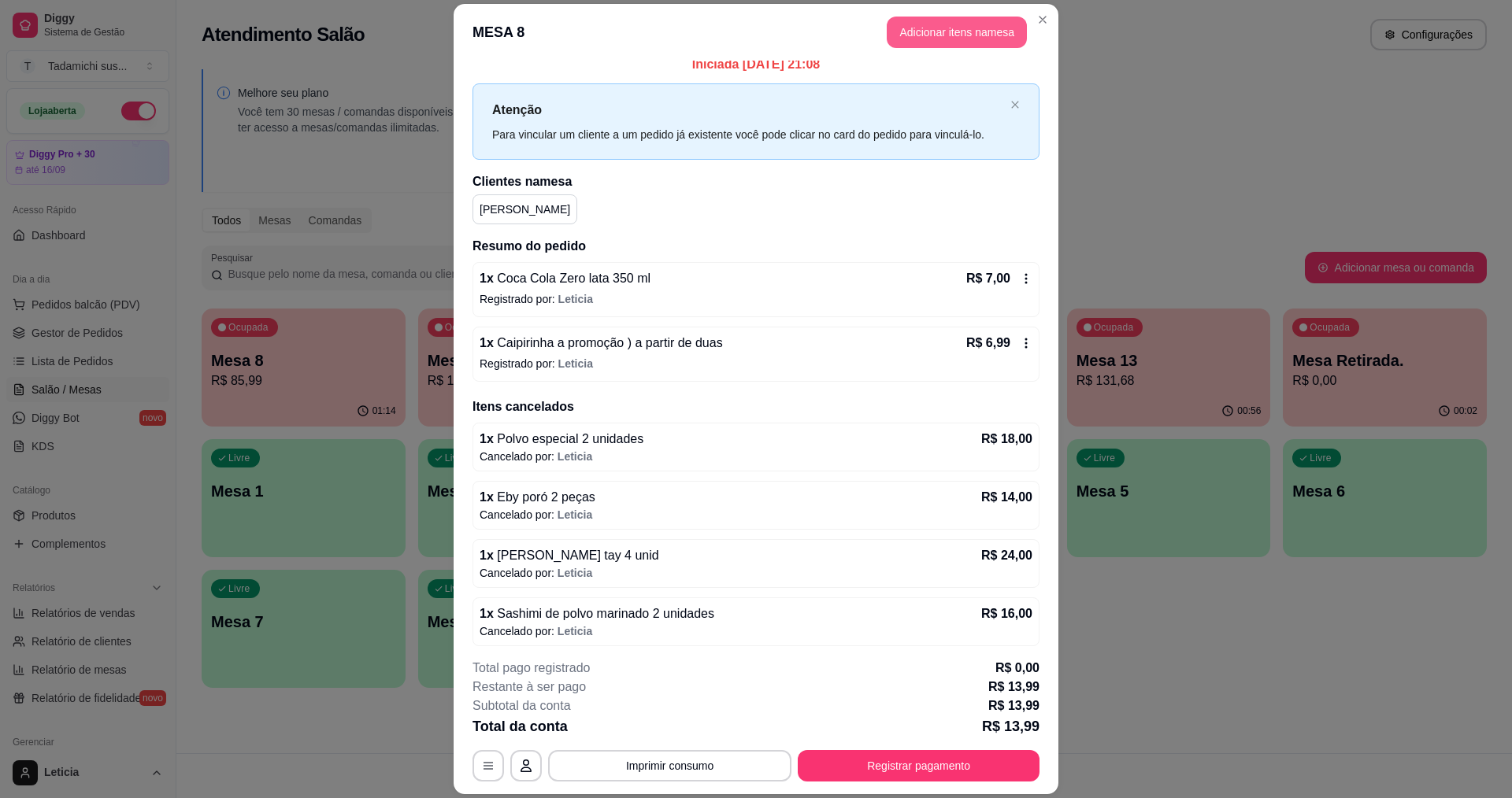
click at [971, 23] on button "Adicionar itens na mesa" at bounding box center [956, 32] width 140 height 32
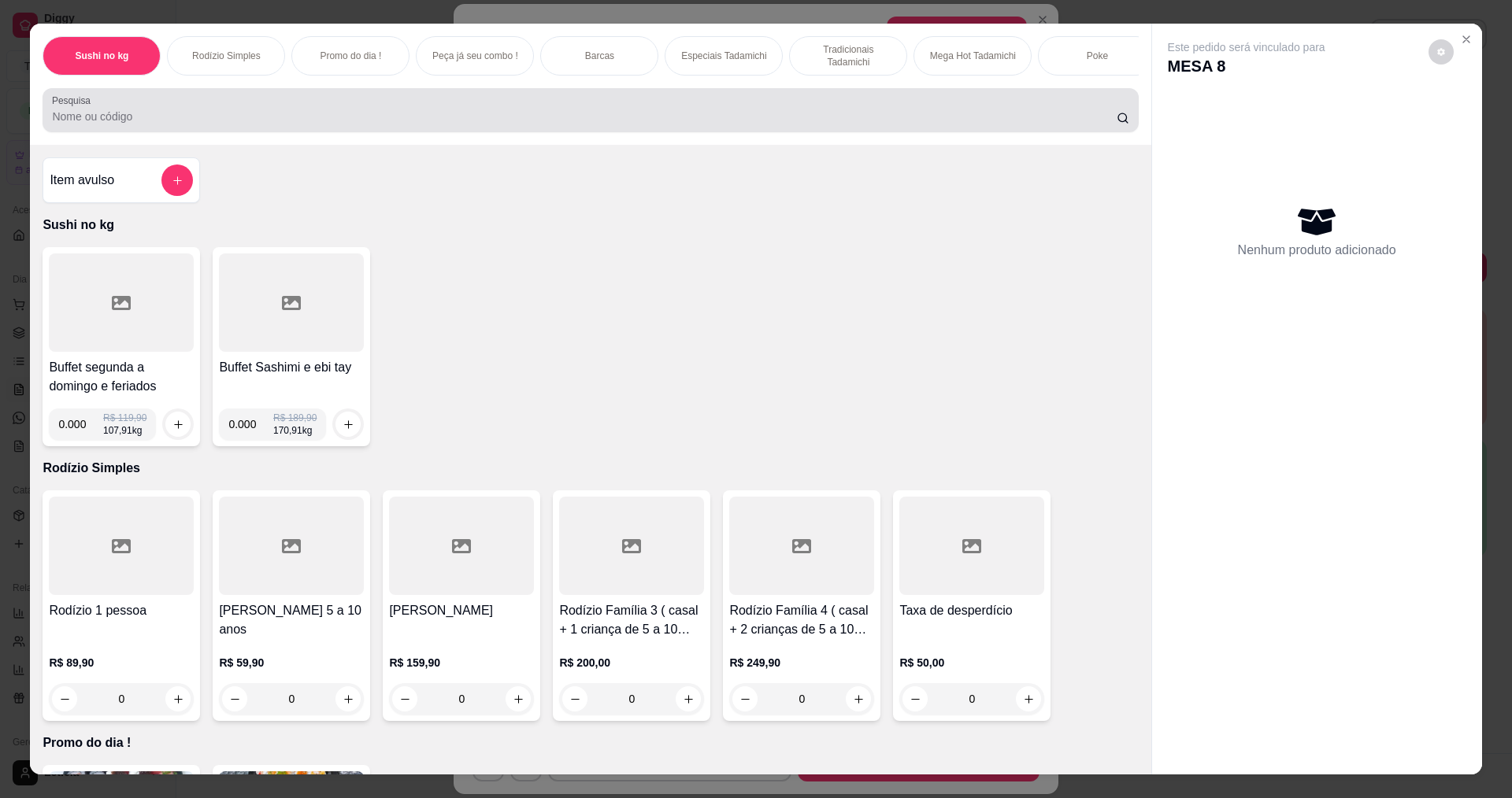
click at [707, 113] on div at bounding box center [590, 111] width 1076 height 32
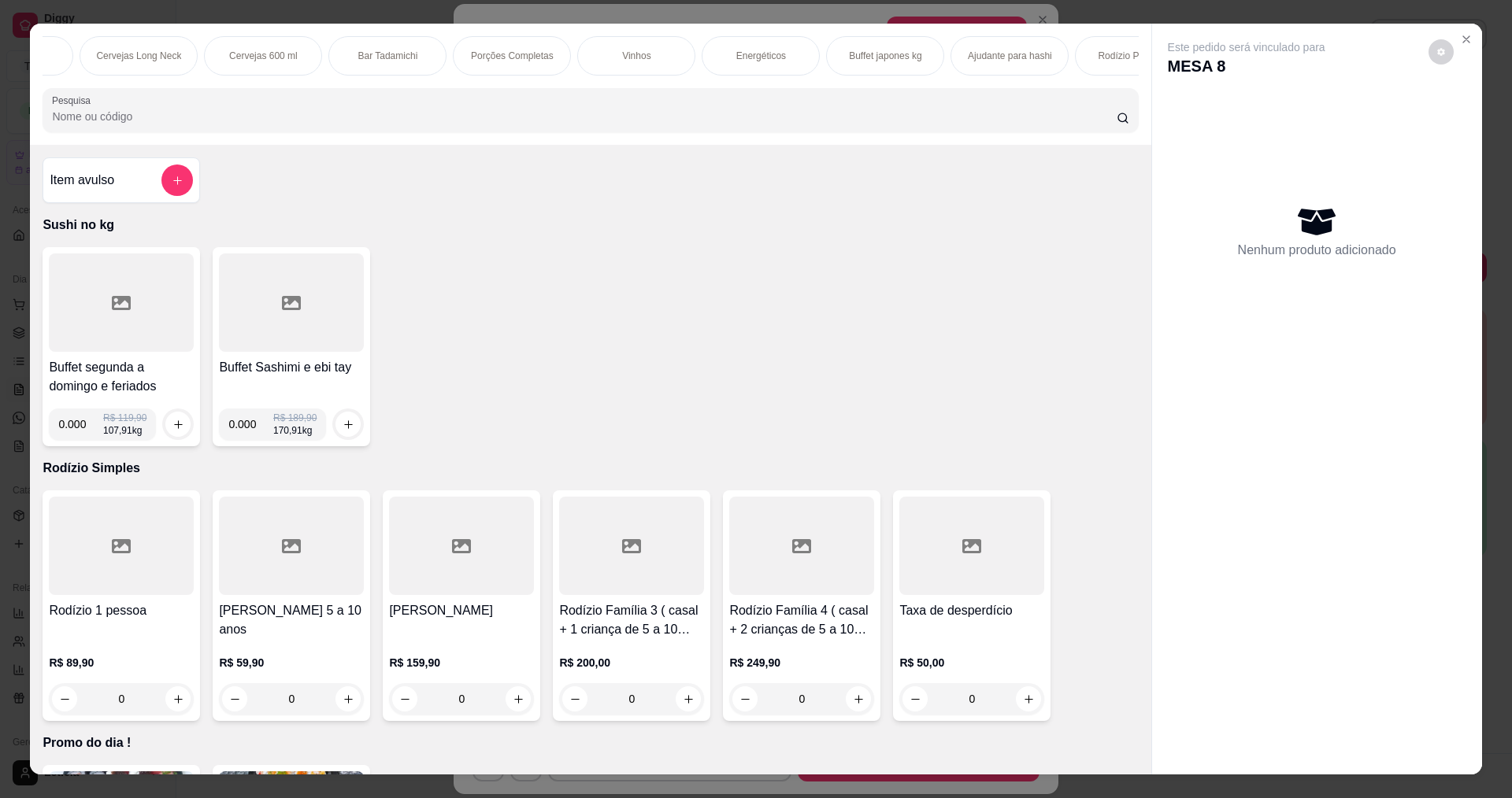
scroll to position [0, 2880]
click at [1087, 57] on p "Rodízio Premium" at bounding box center [1079, 56] width 73 height 13
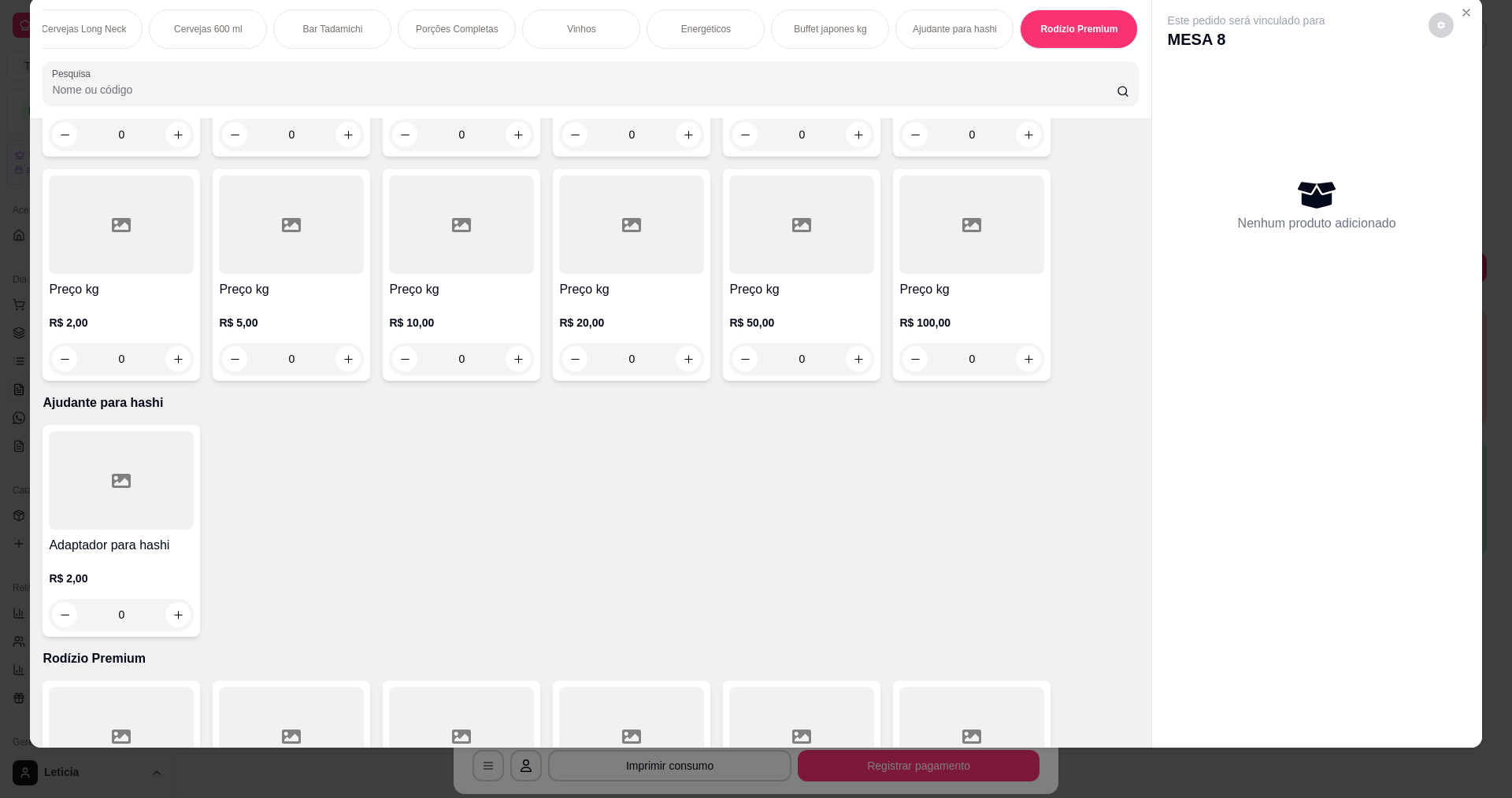
scroll to position [15525, 0]
type input "1"
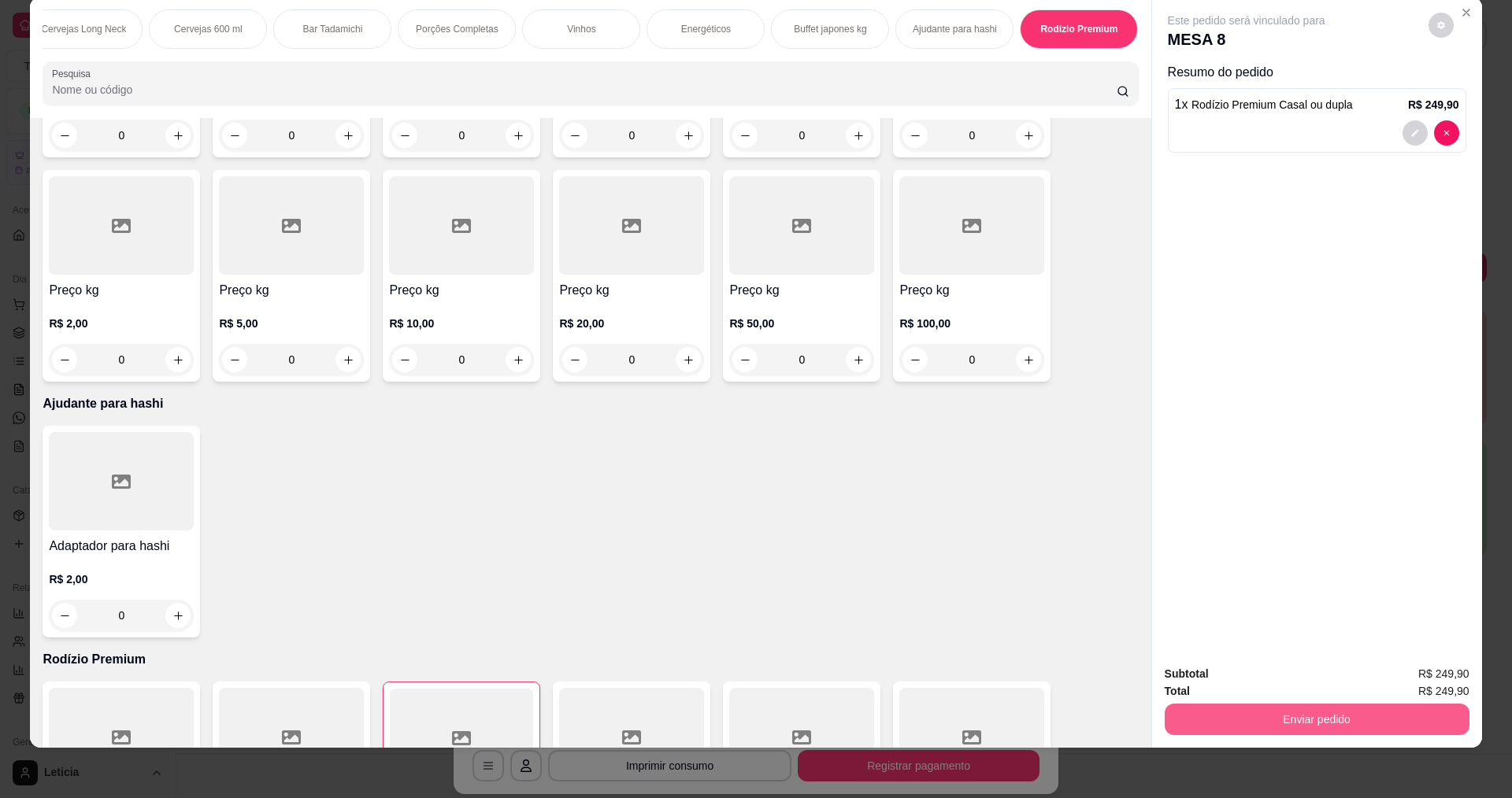
click at [1193, 720] on button "Enviar pedido" at bounding box center [1318, 720] width 305 height 32
click at [1219, 677] on button "Não registrar e enviar pedido" at bounding box center [1265, 680] width 159 height 29
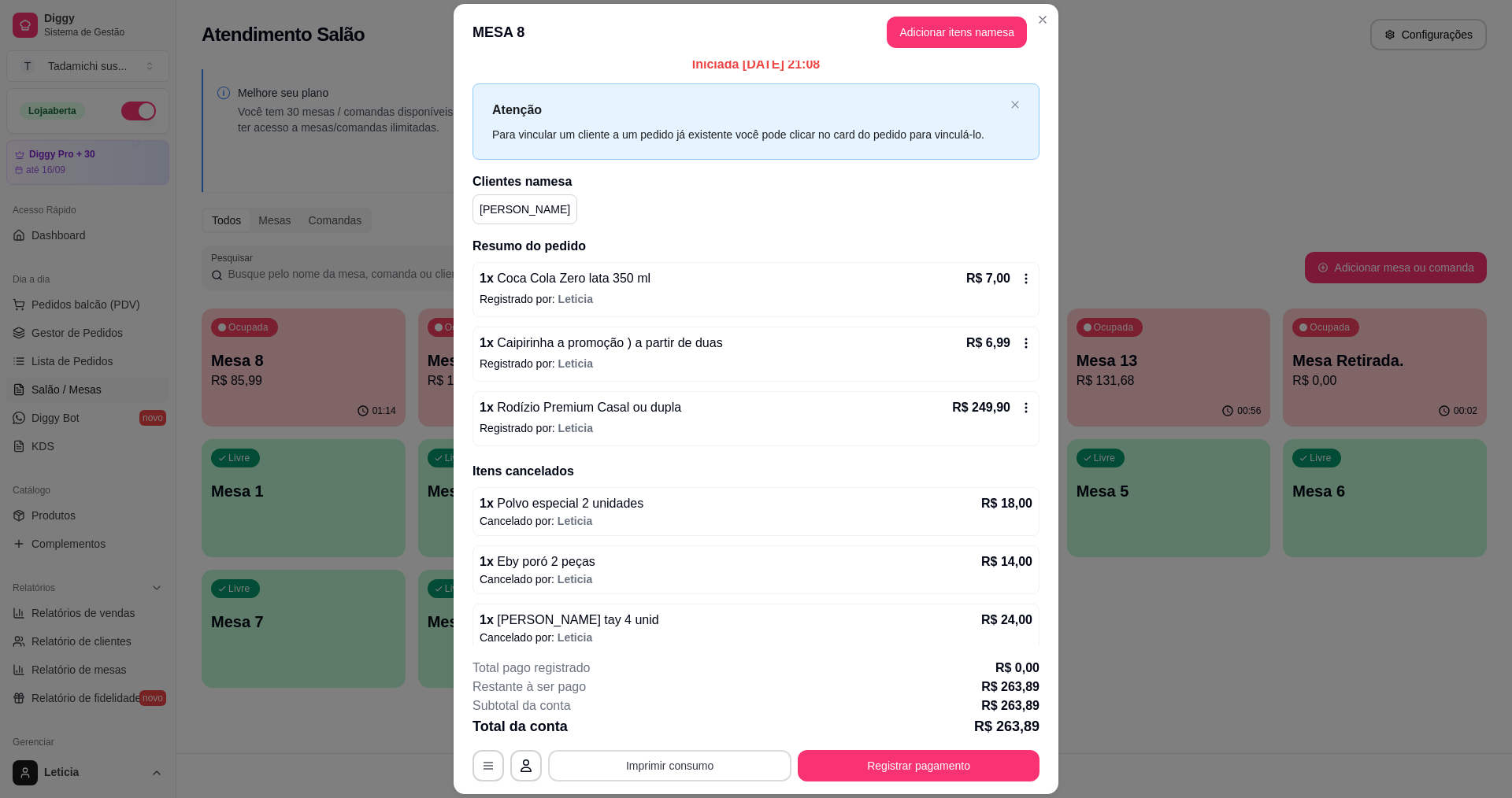
click at [730, 767] on button "Imprimir consumo" at bounding box center [670, 766] width 243 height 32
click at [690, 702] on button "IMPRESSORA" at bounding box center [667, 698] width 121 height 25
click at [879, 762] on button "Registrar pagamento" at bounding box center [918, 766] width 242 height 32
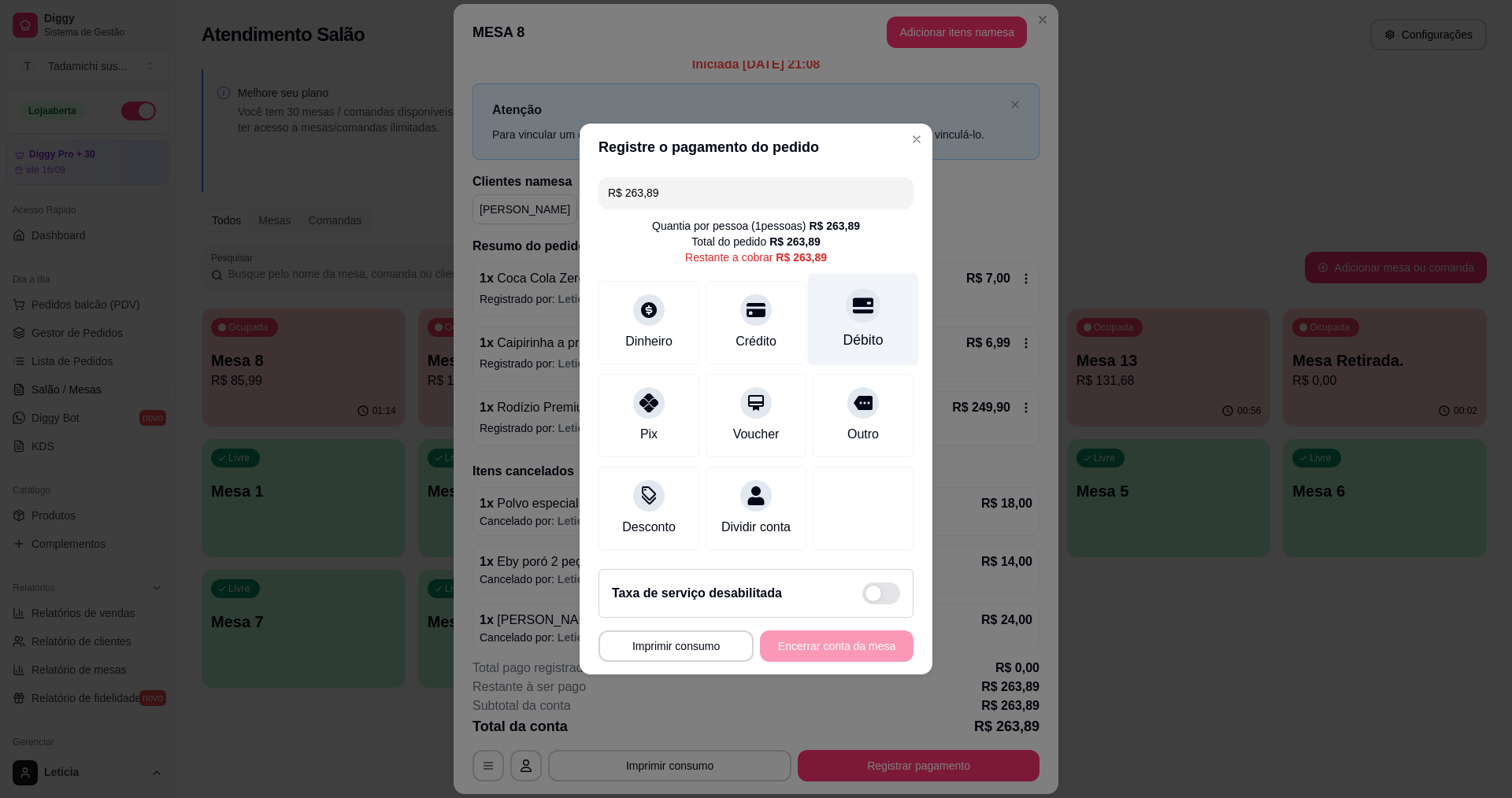
click at [848, 309] on div at bounding box center [863, 306] width 35 height 35
type input "R$ 0,00"
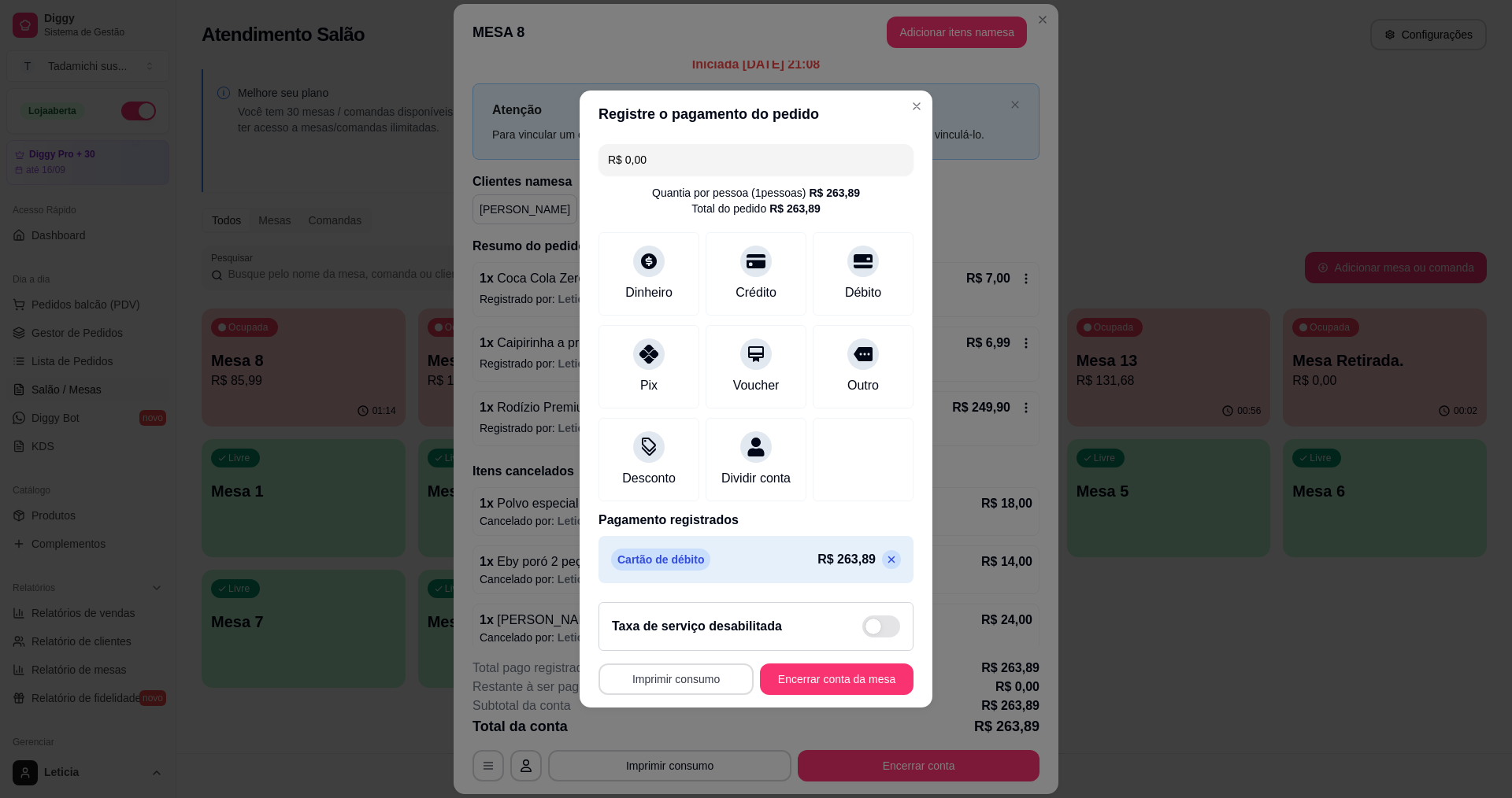
click at [715, 688] on button "Imprimir consumo" at bounding box center [676, 679] width 155 height 32
click at [686, 617] on button "IMPRESSORA" at bounding box center [677, 621] width 121 height 25
click at [779, 687] on button "Encerrar conta da mesa" at bounding box center [837, 679] width 149 height 31
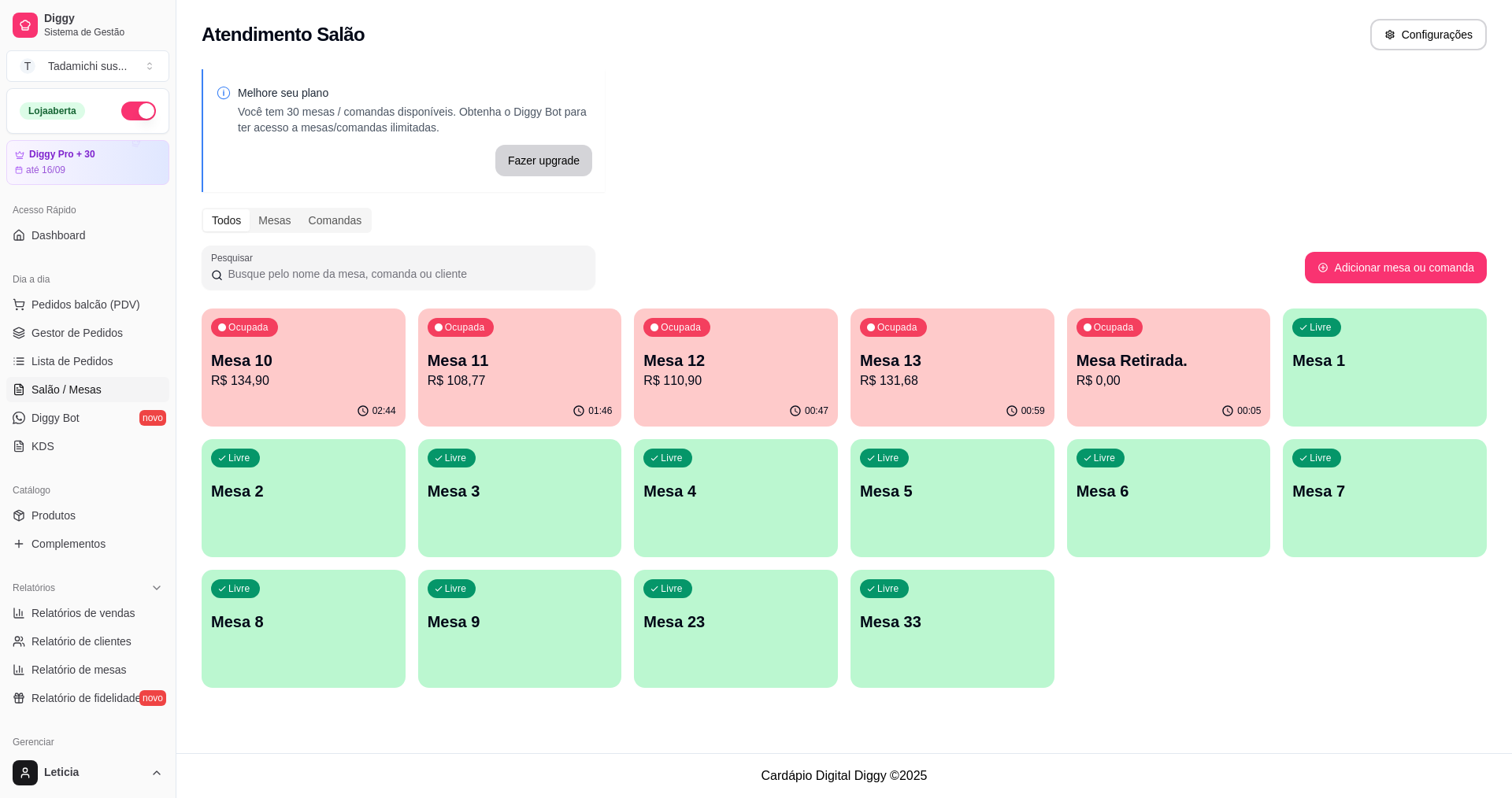
click at [477, 386] on p "R$ 108,77" at bounding box center [520, 381] width 185 height 19
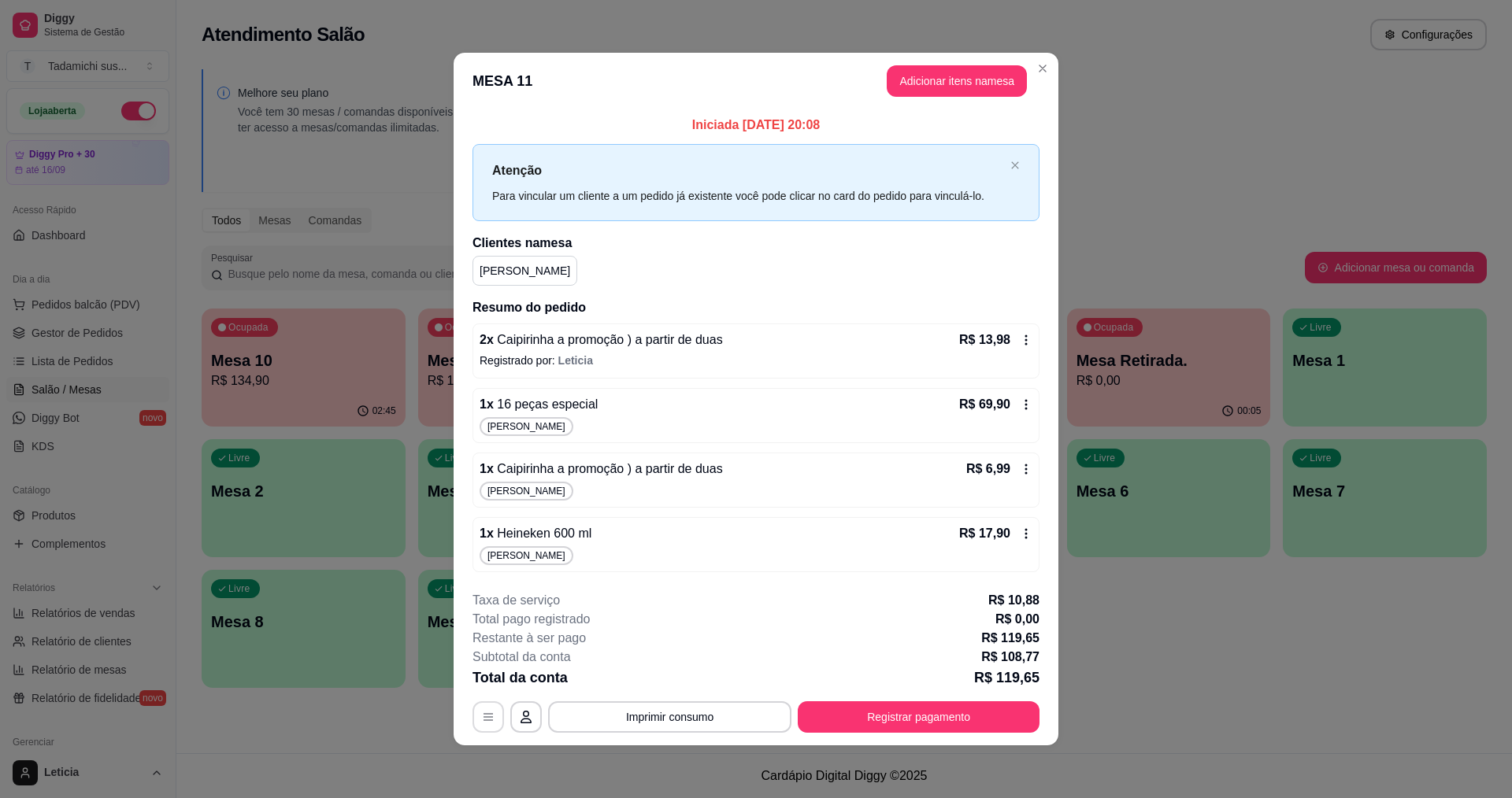
click at [489, 721] on icon "button" at bounding box center [488, 717] width 13 height 13
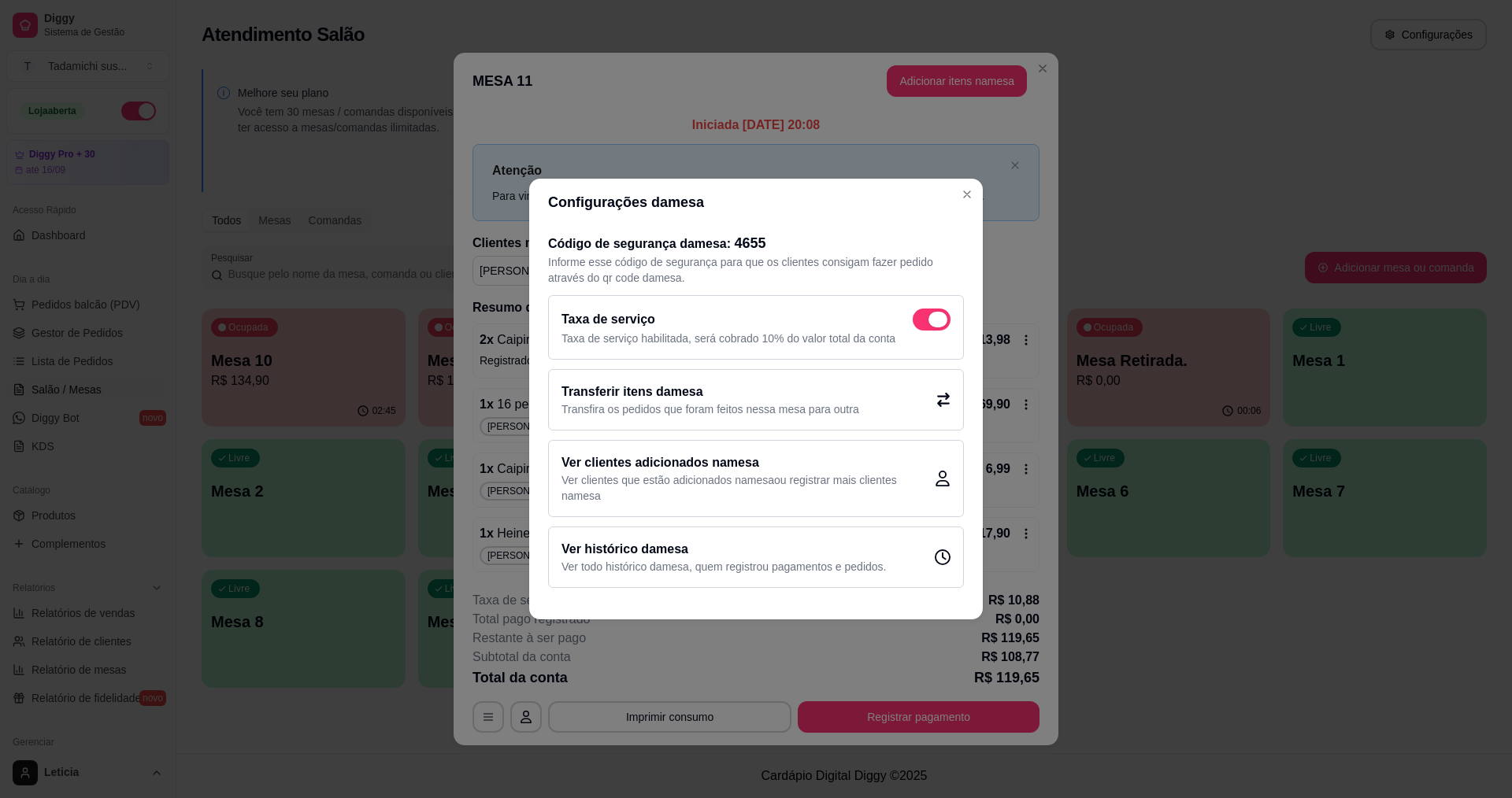
click at [942, 314] on span at bounding box center [938, 320] width 19 height 16
click at [922, 323] on input "checkbox" at bounding box center [917, 328] width 10 height 10
checkbox input "false"
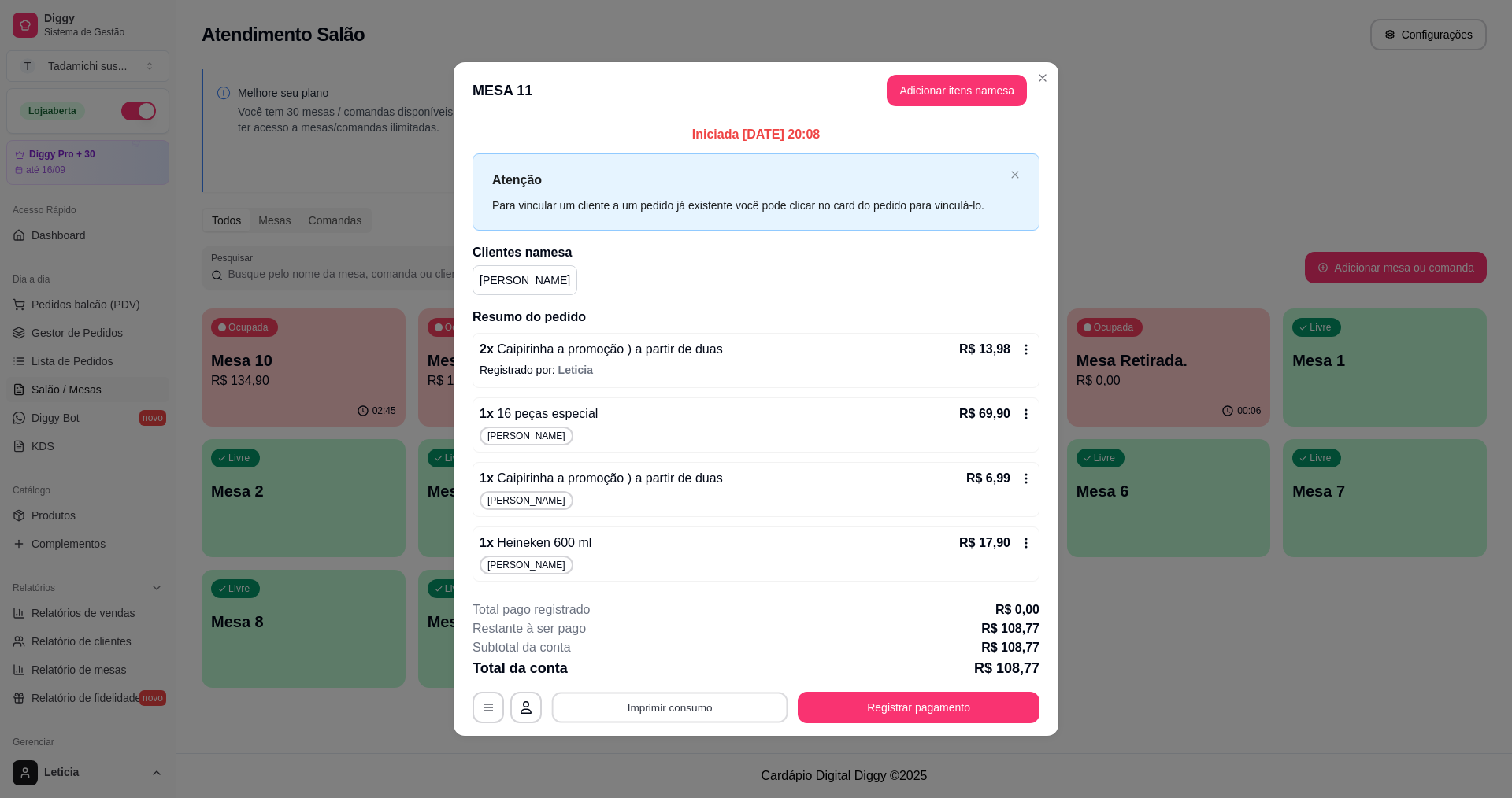
click at [593, 710] on button "Imprimir consumo" at bounding box center [670, 707] width 236 height 31
click at [642, 643] on button "IMPRESSORA" at bounding box center [673, 639] width 121 height 25
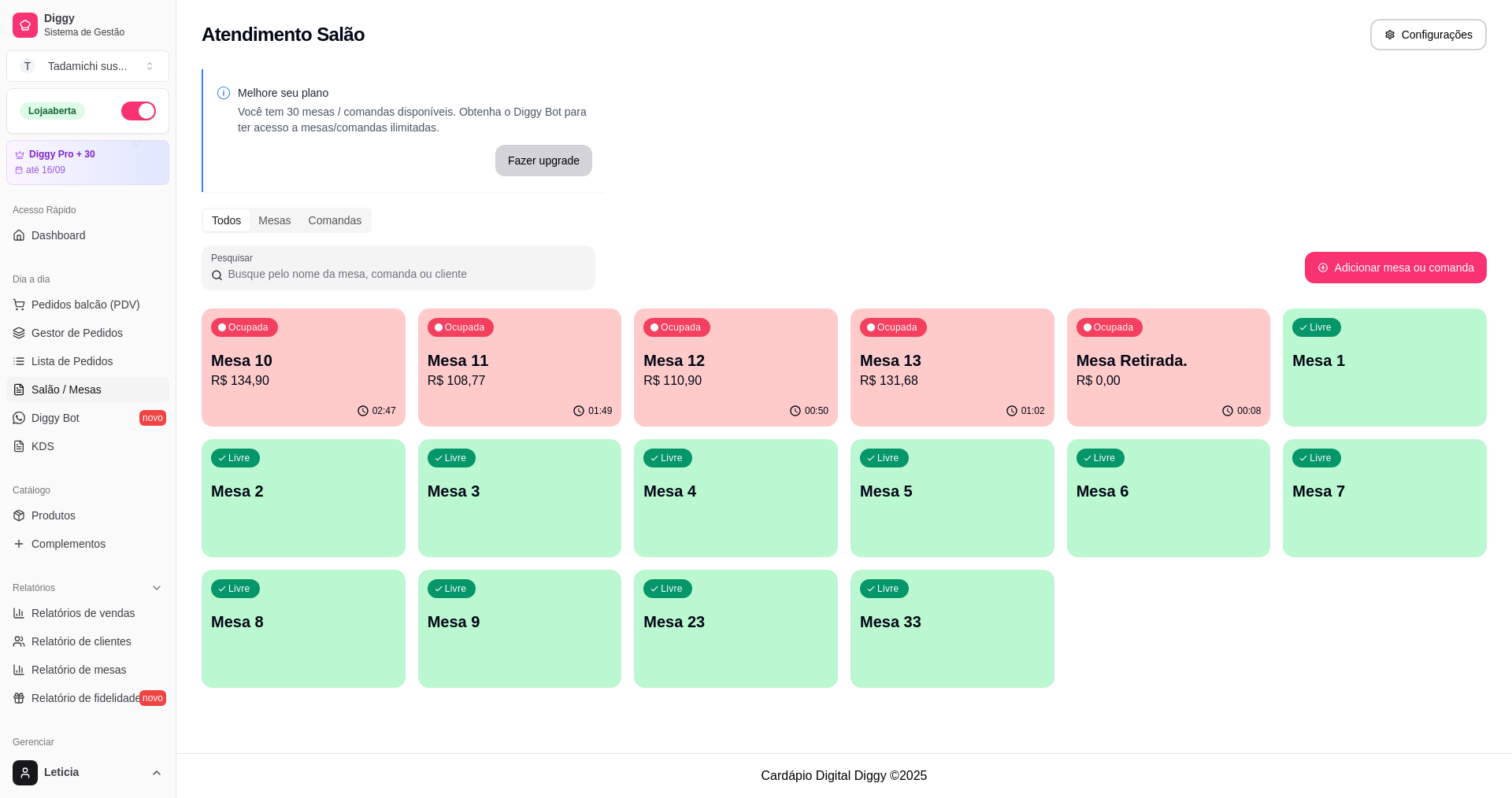
click at [528, 376] on p "R$ 108,77" at bounding box center [520, 381] width 185 height 19
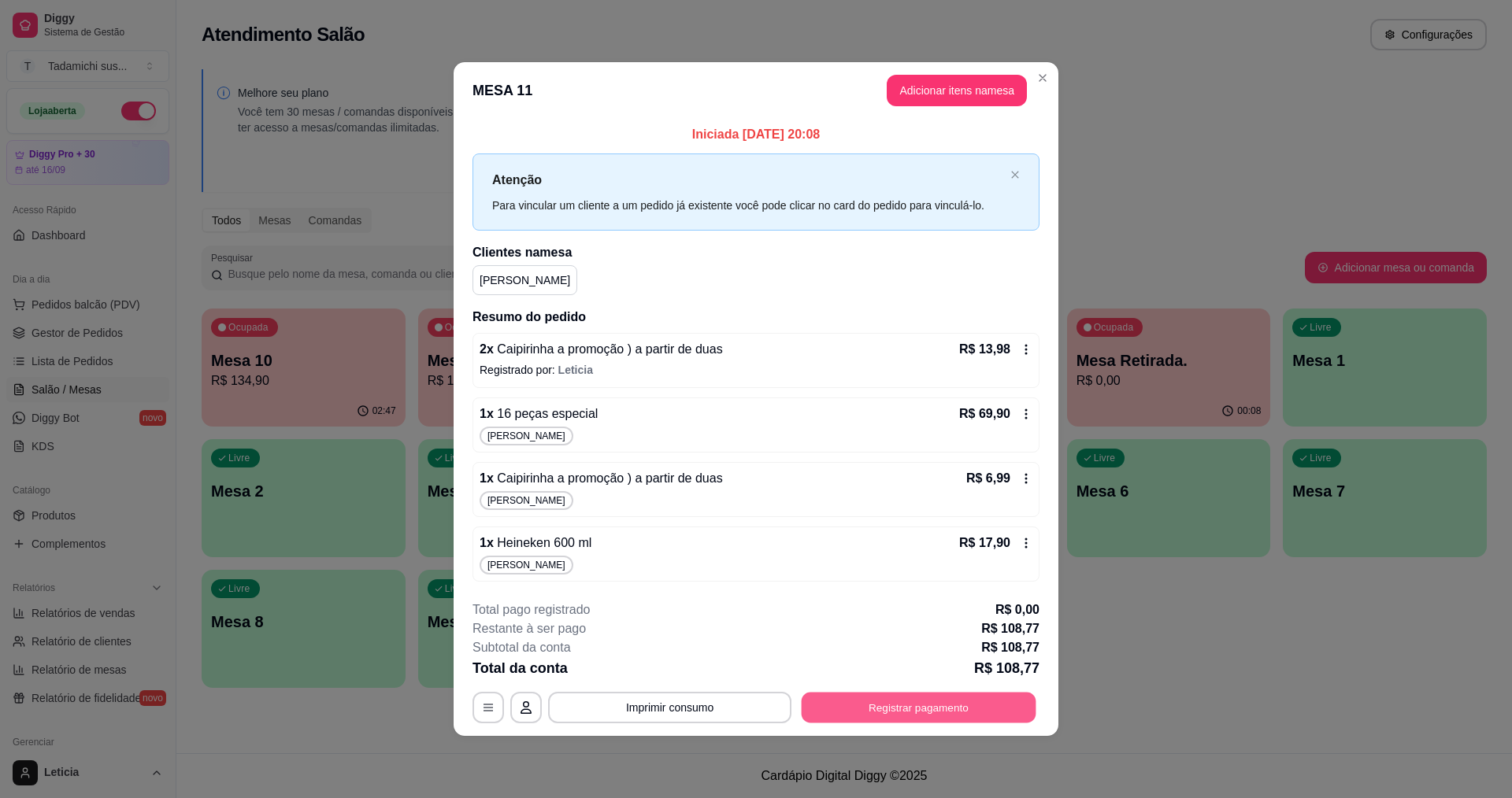
click at [828, 697] on button "Registrar pagamento" at bounding box center [918, 707] width 235 height 31
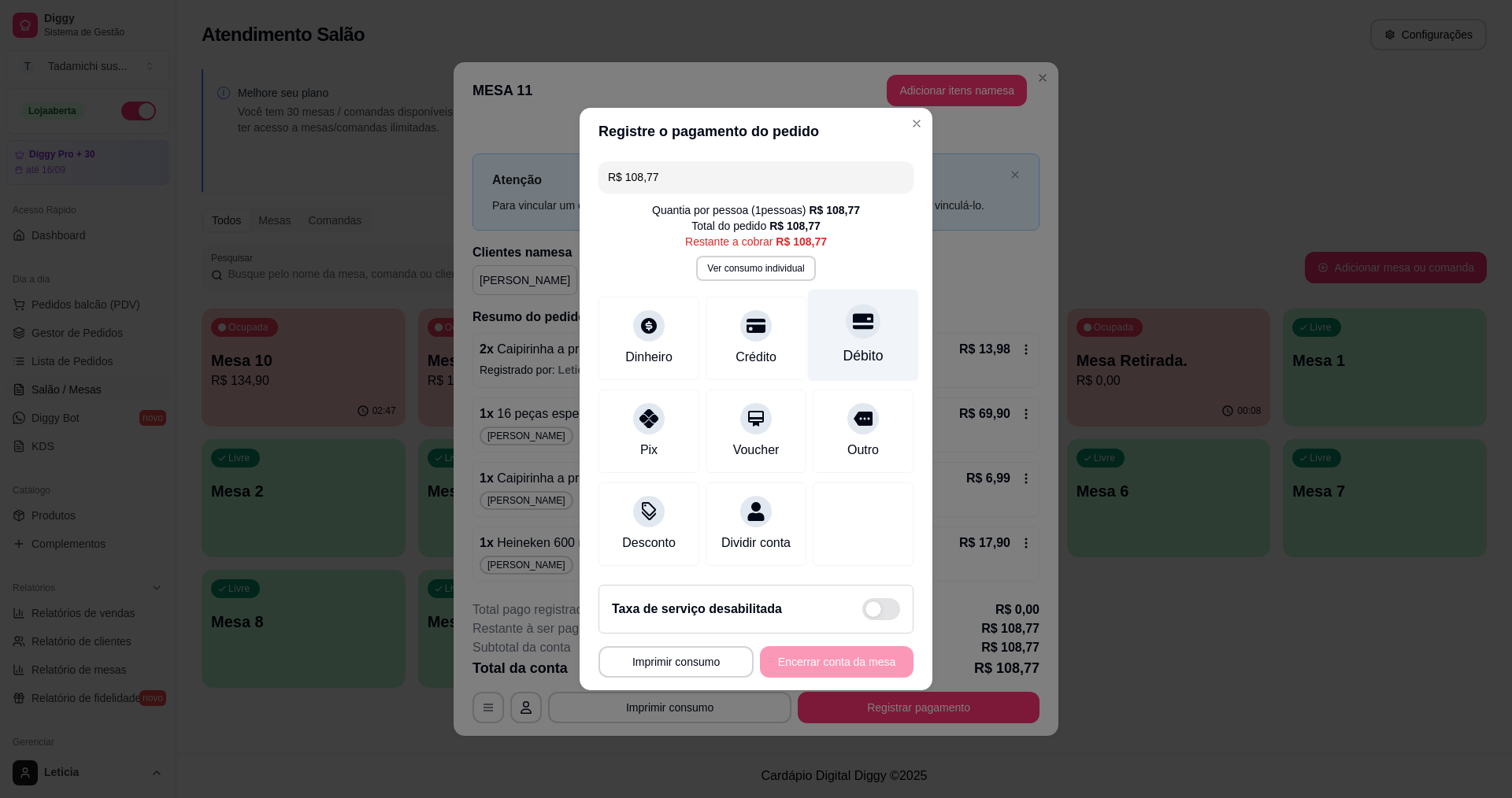
click at [826, 329] on div "Débito" at bounding box center [863, 336] width 111 height 92
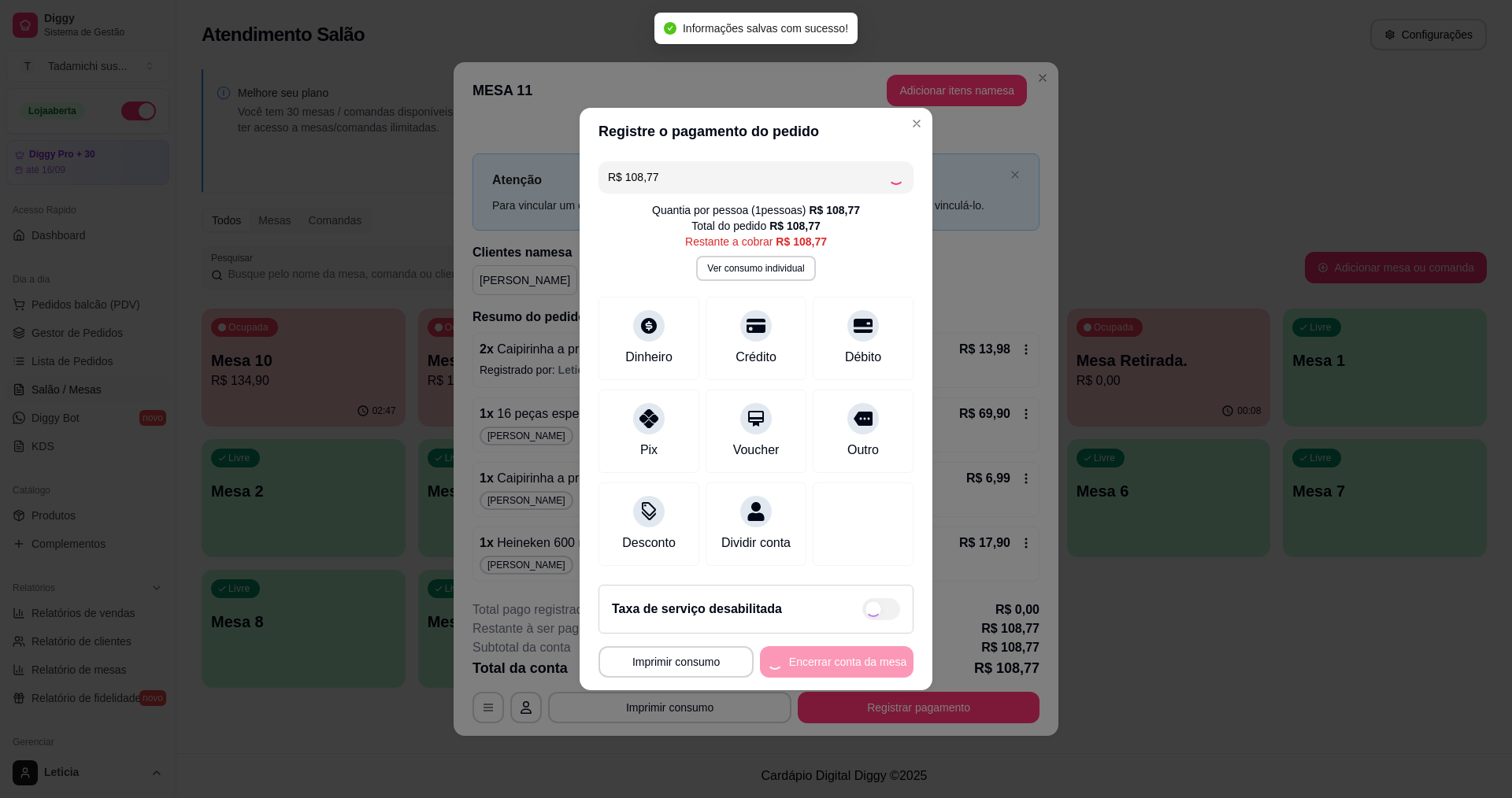
type input "R$ 0,00"
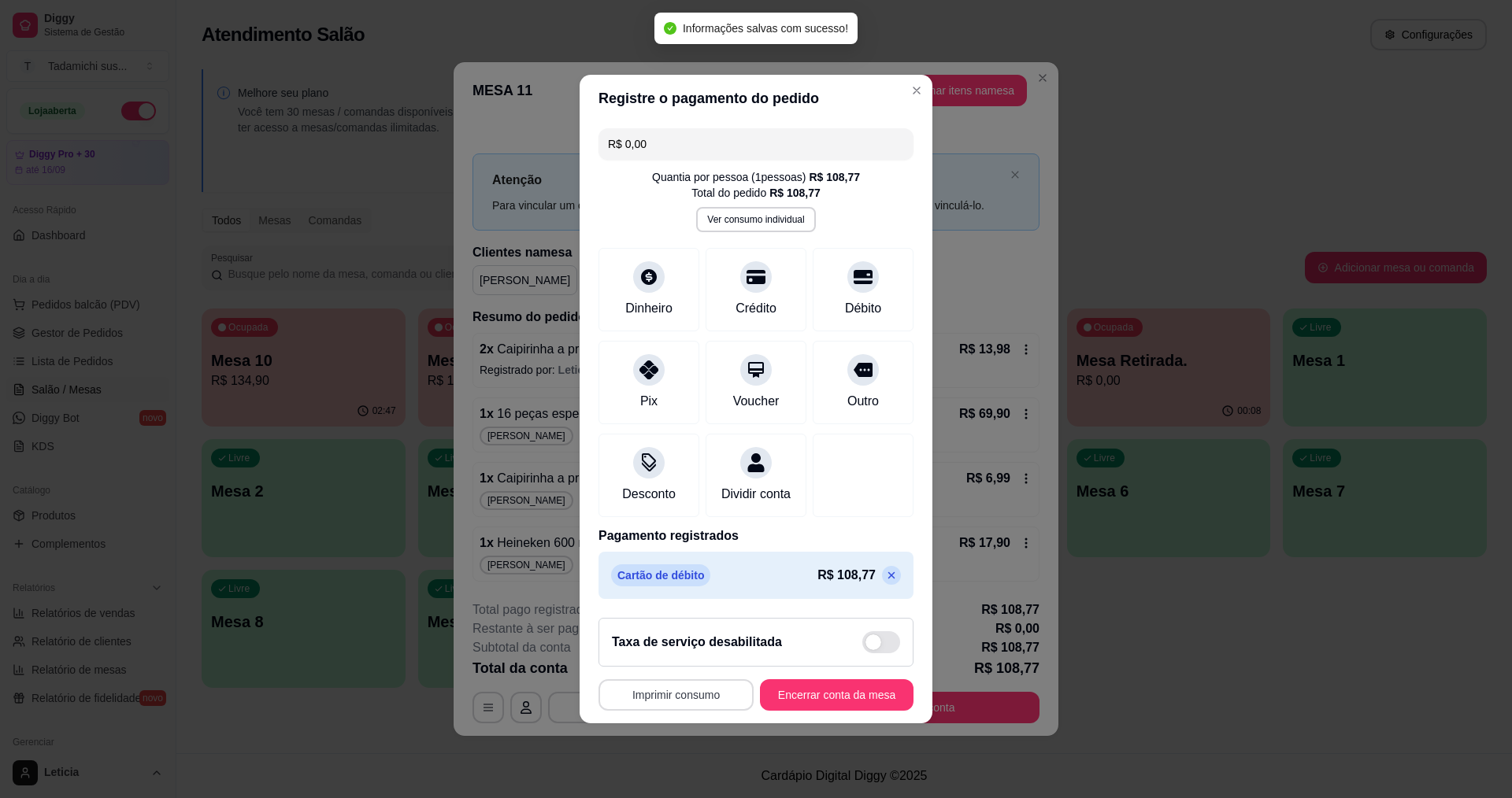
click at [683, 706] on button "Imprimir consumo" at bounding box center [676, 695] width 155 height 32
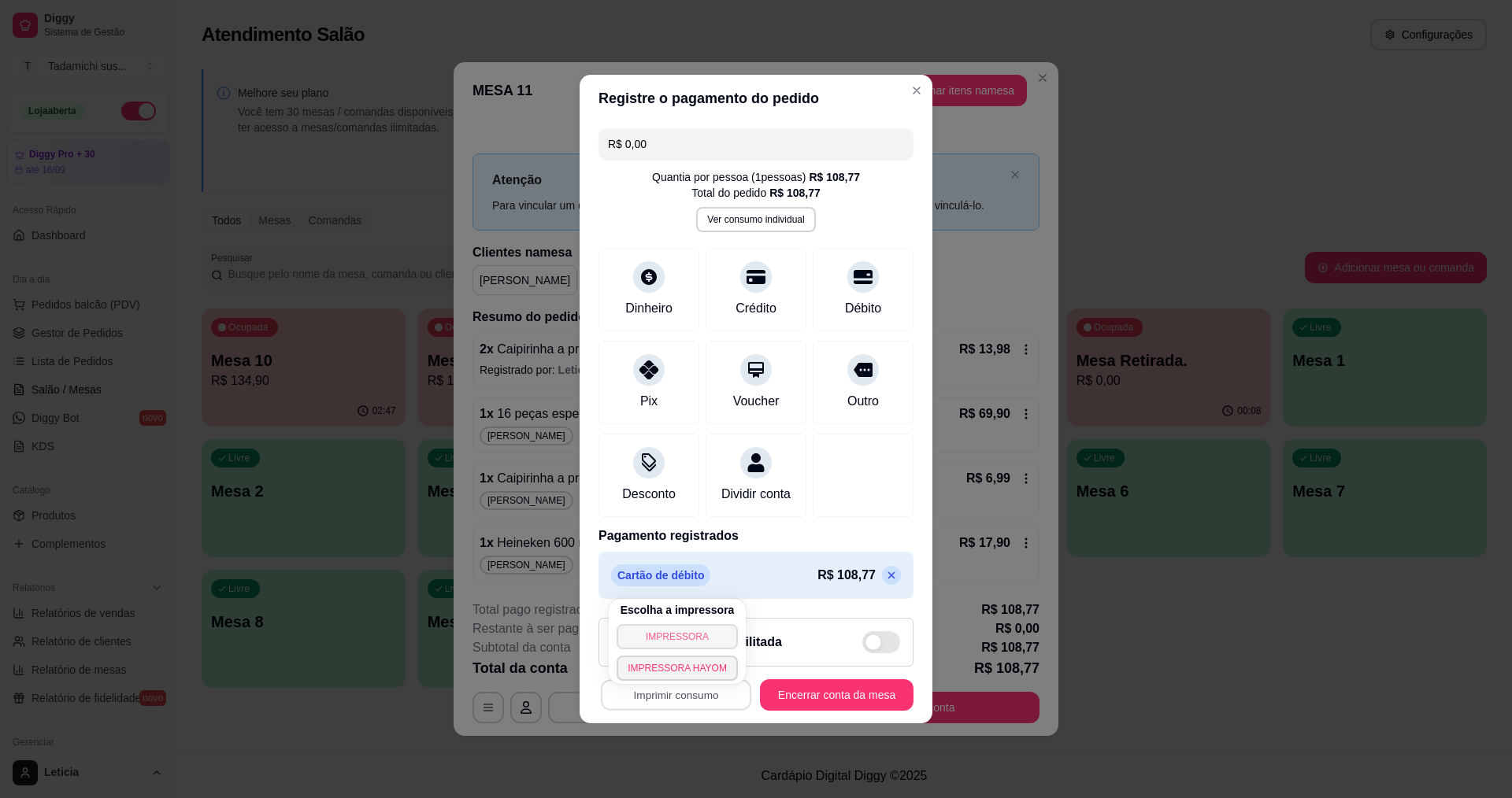
click at [673, 630] on button "IMPRESSORA" at bounding box center [677, 637] width 121 height 25
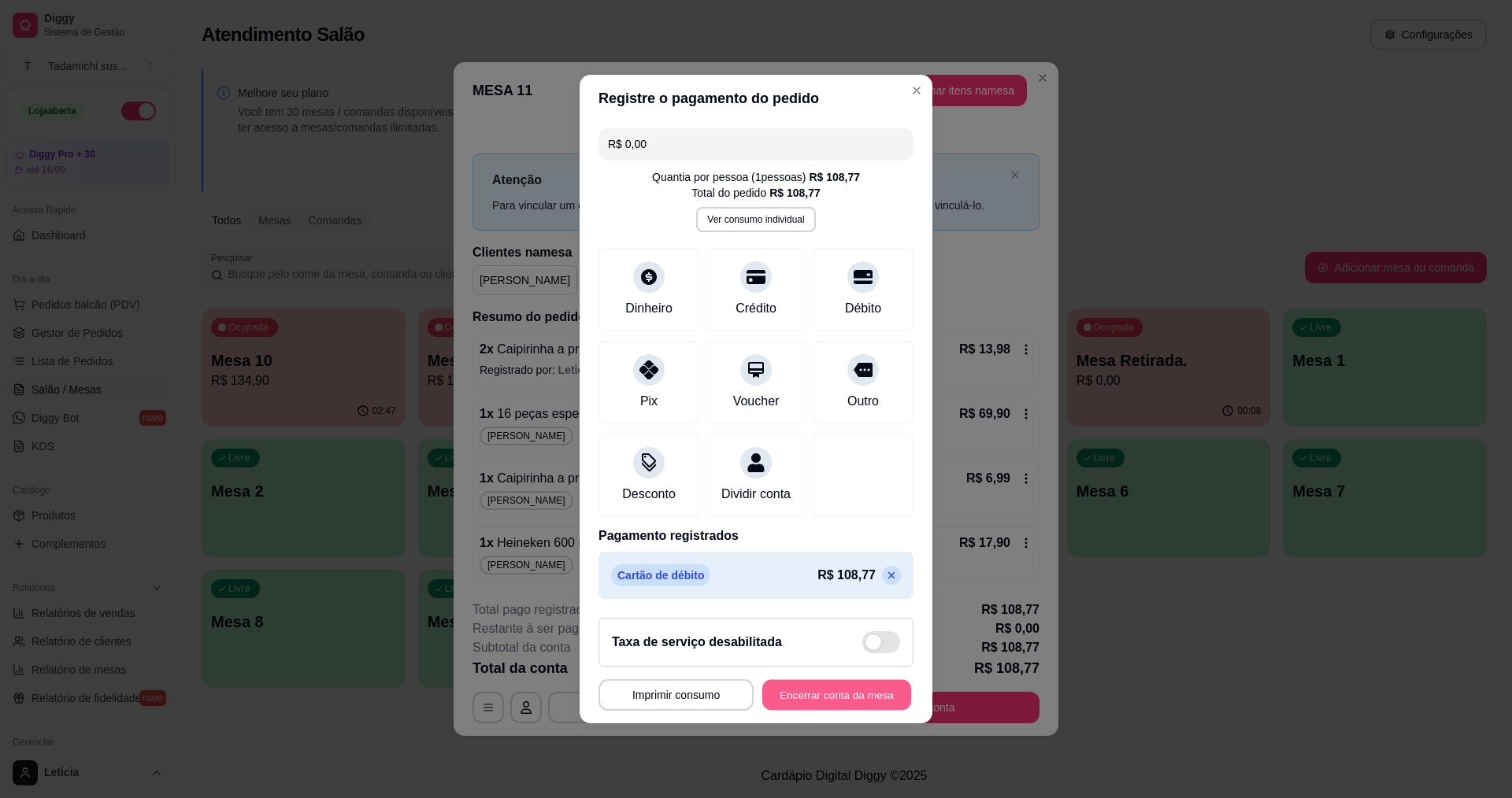
click at [797, 705] on button "Encerrar conta da mesa" at bounding box center [837, 695] width 149 height 31
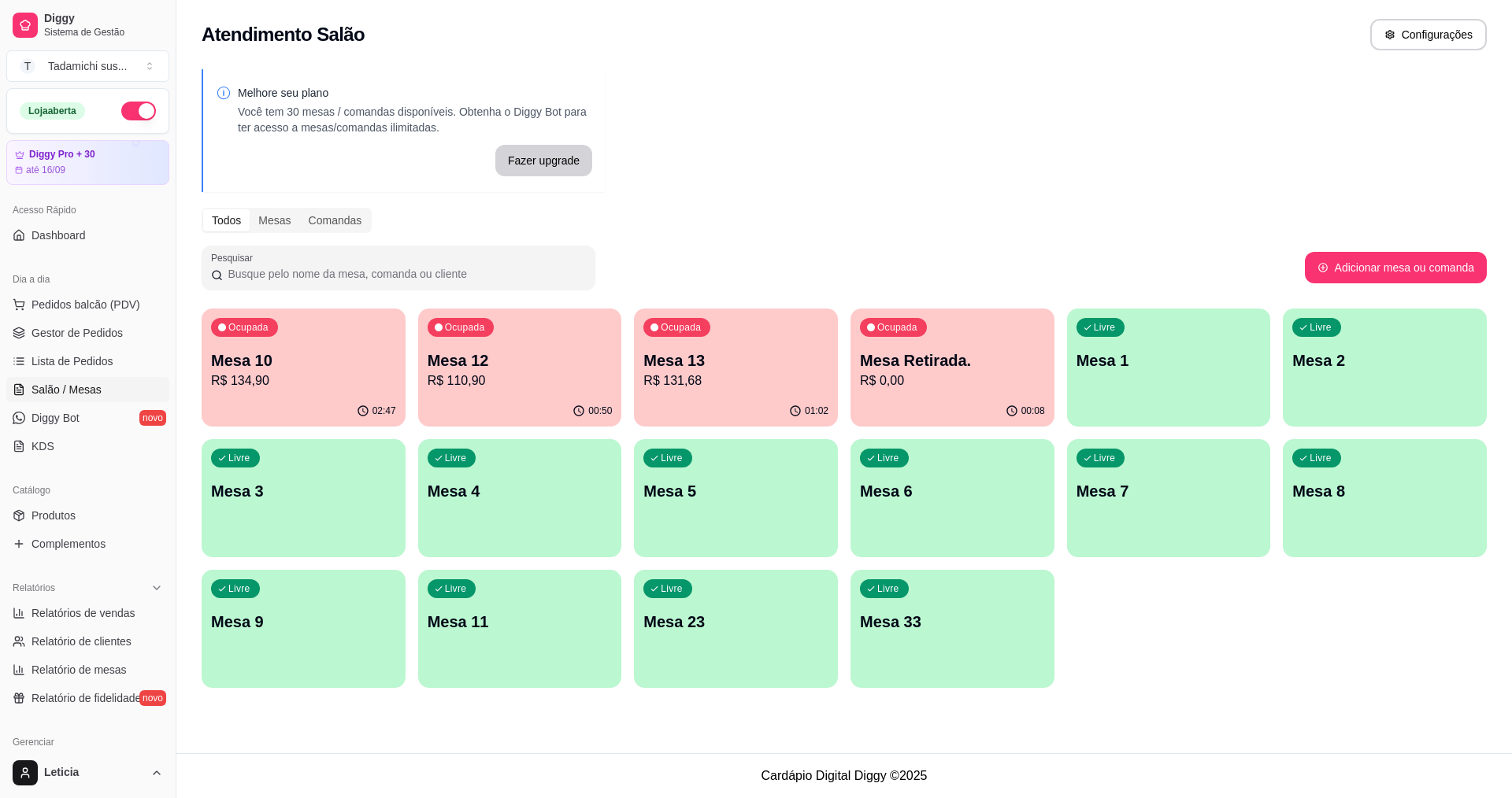
click at [918, 472] on div "Livre Mesa 6" at bounding box center [952, 489] width 204 height 100
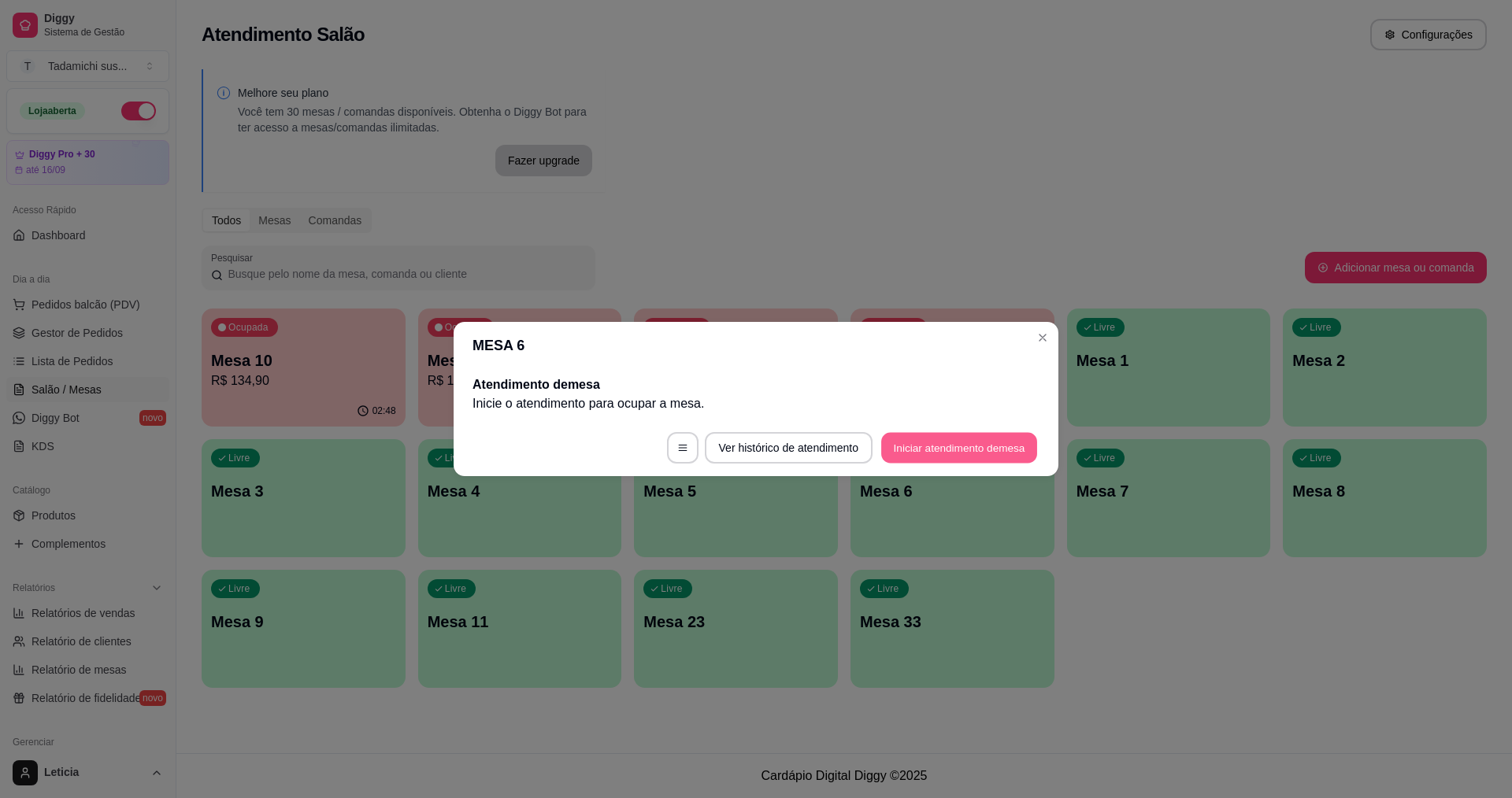
click at [927, 447] on button "Iniciar atendimento de mesa" at bounding box center [959, 448] width 156 height 31
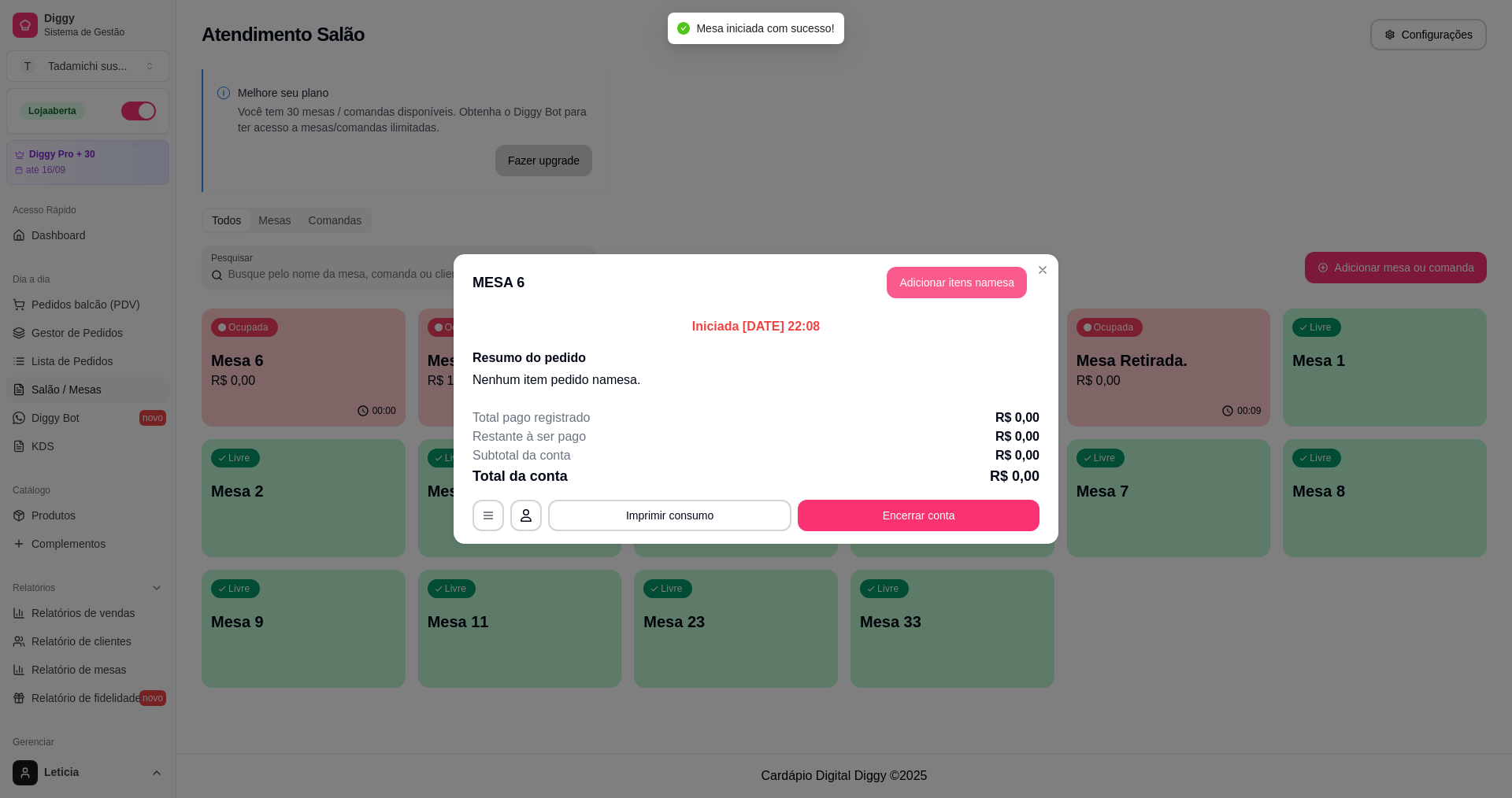
click at [911, 273] on button "Adicionar itens na mesa" at bounding box center [956, 283] width 140 height 32
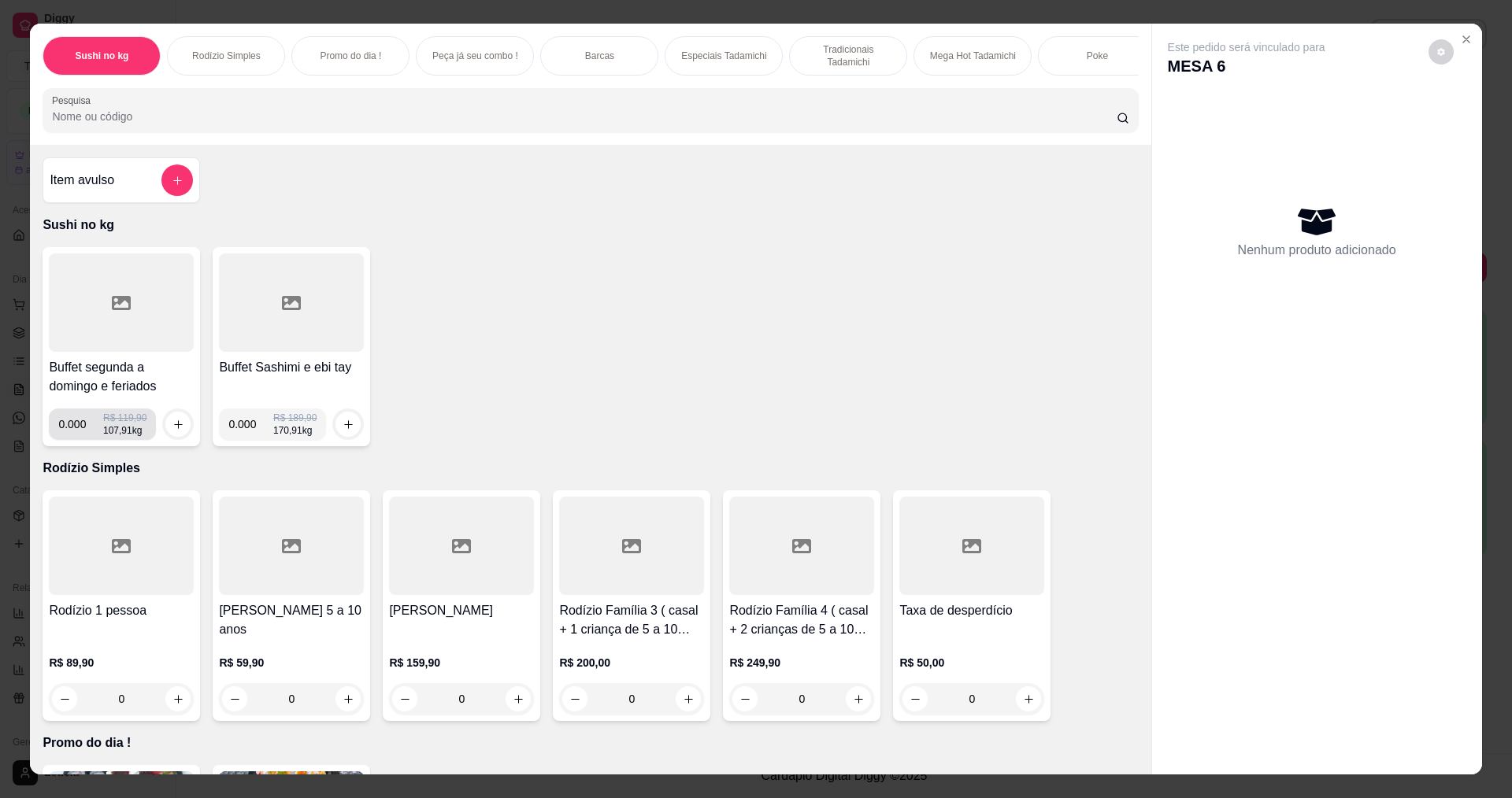
click at [81, 431] on input "0.000" at bounding box center [81, 424] width 45 height 32
type input "0.216"
click at [175, 431] on icon "increase-product-quantity" at bounding box center [178, 424] width 12 height 12
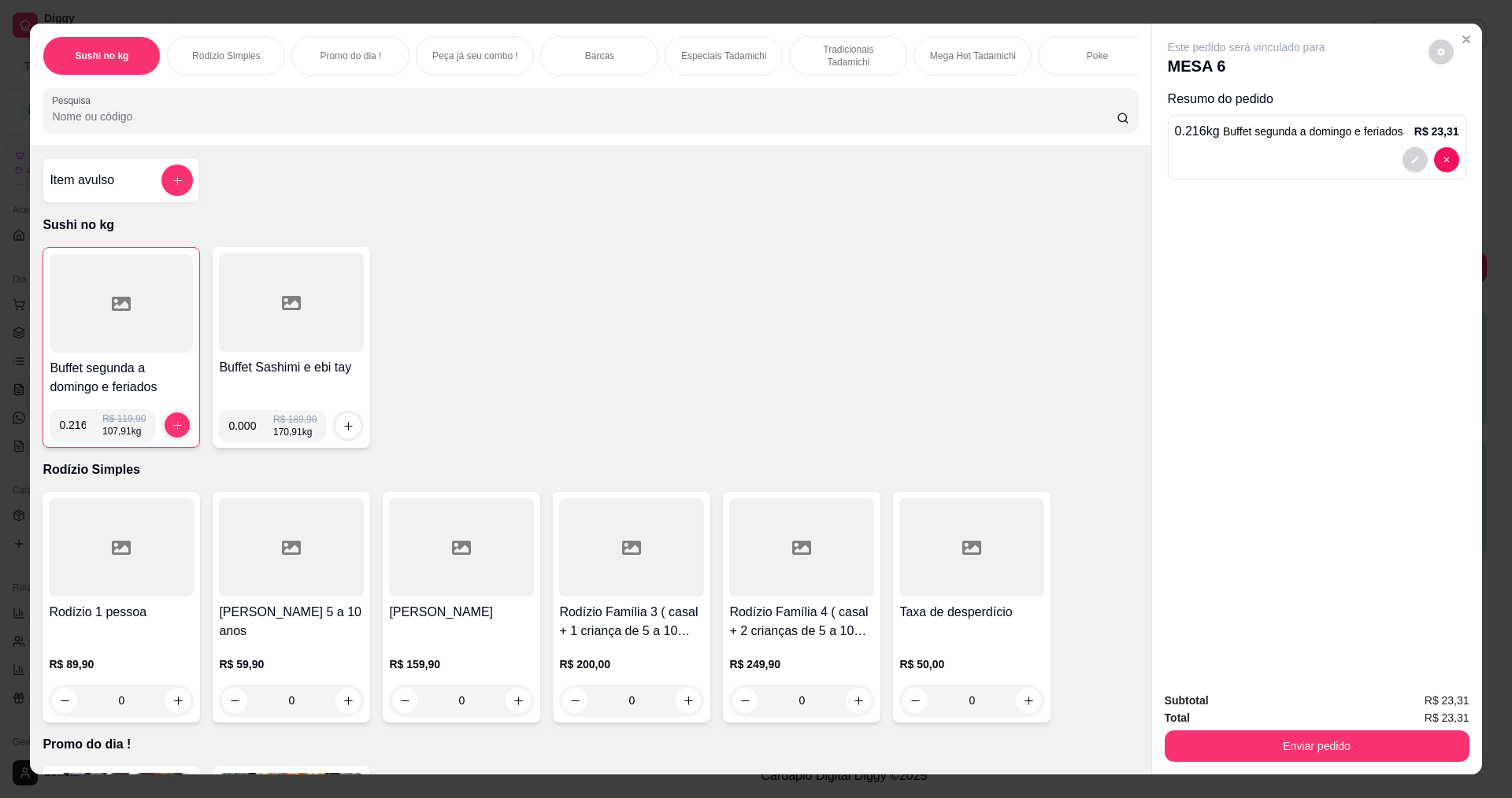
click at [403, 122] on input "Pesquisa" at bounding box center [584, 117] width 1064 height 16
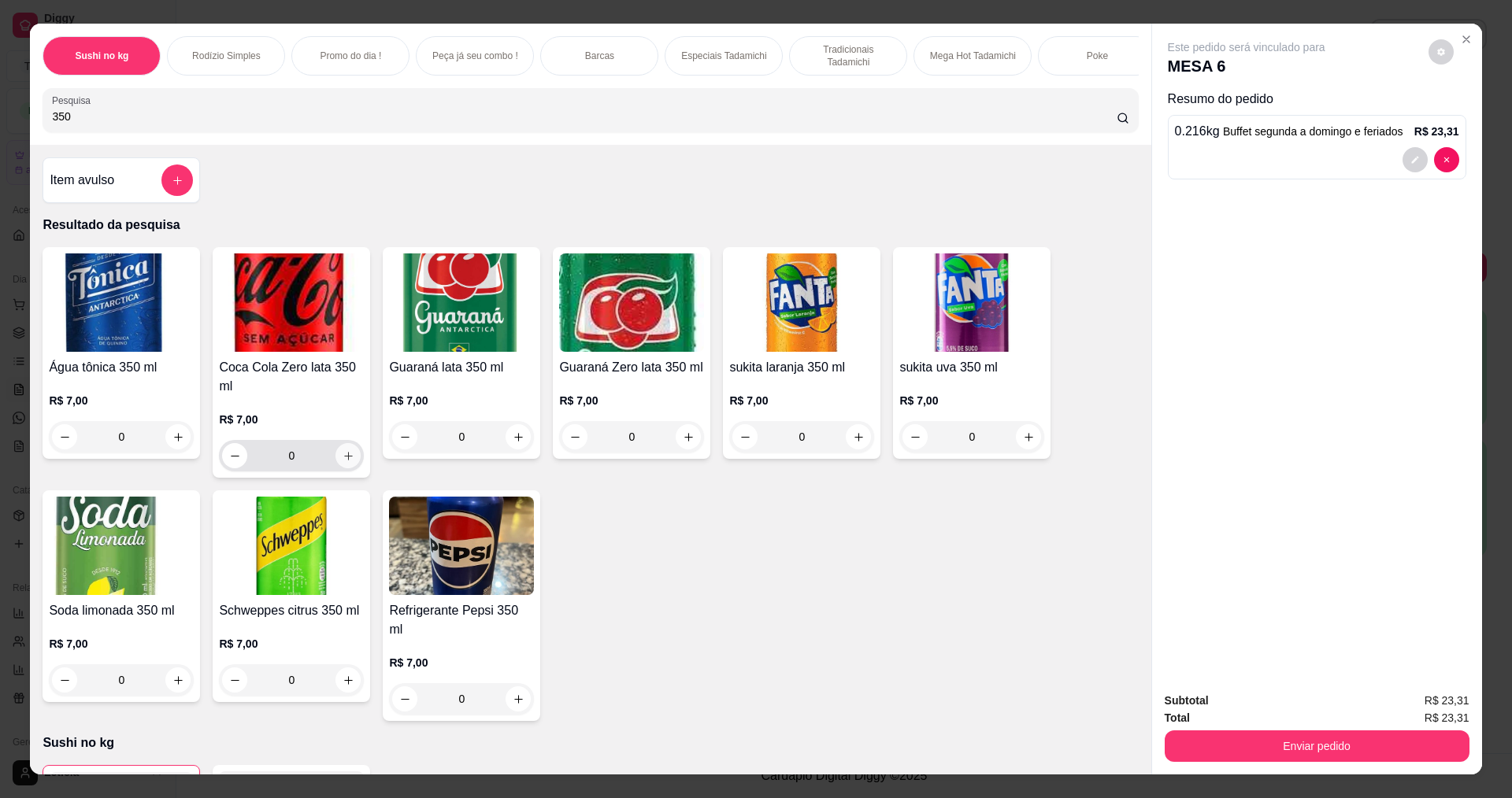
type input "350"
click at [341, 461] on button "increase-product-quantity" at bounding box center [349, 456] width 25 height 24
type input "1"
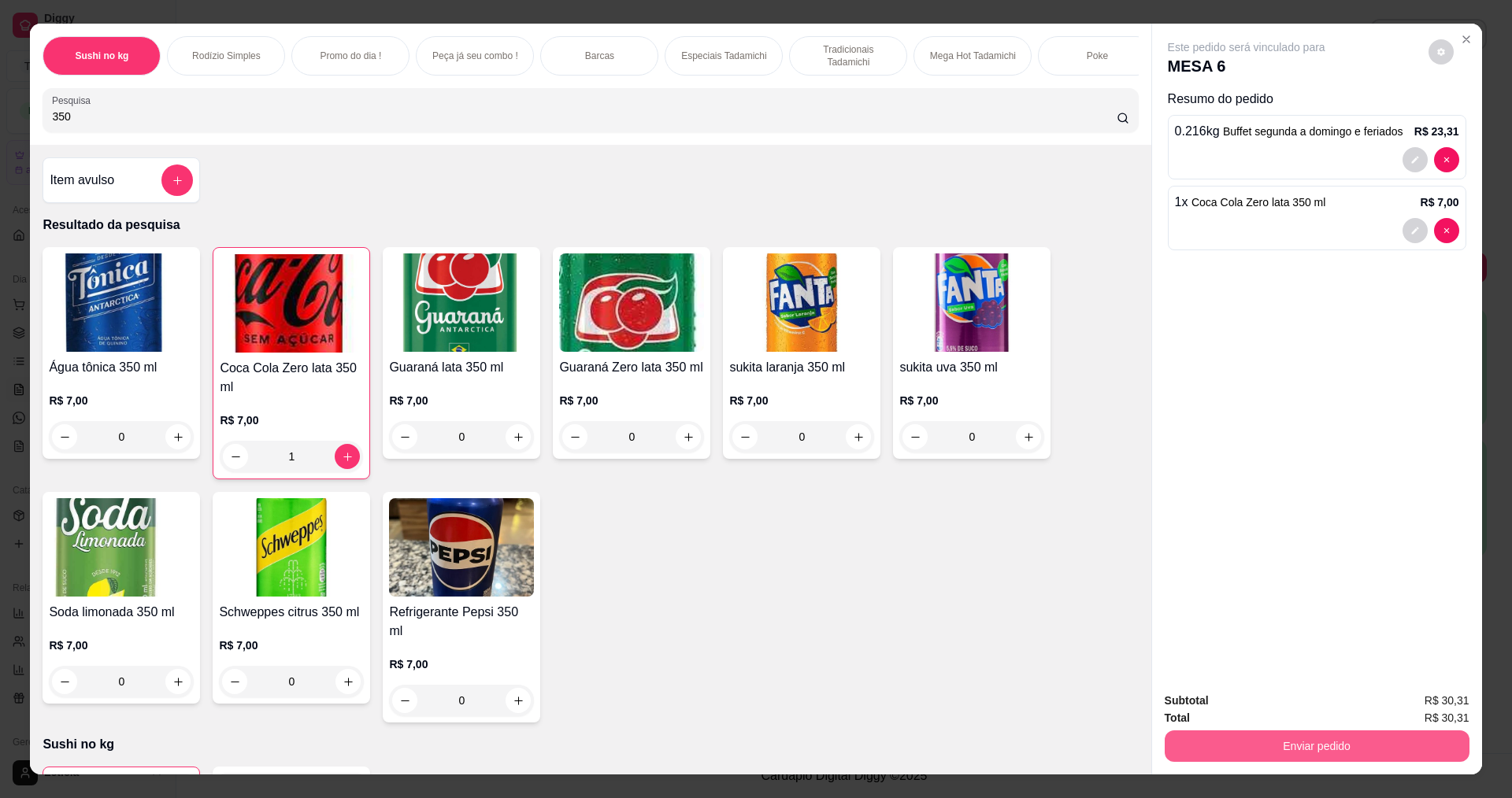
click at [1176, 741] on button "Enviar pedido" at bounding box center [1318, 747] width 305 height 32
click at [1262, 701] on button "Não registrar e enviar pedido" at bounding box center [1265, 706] width 159 height 29
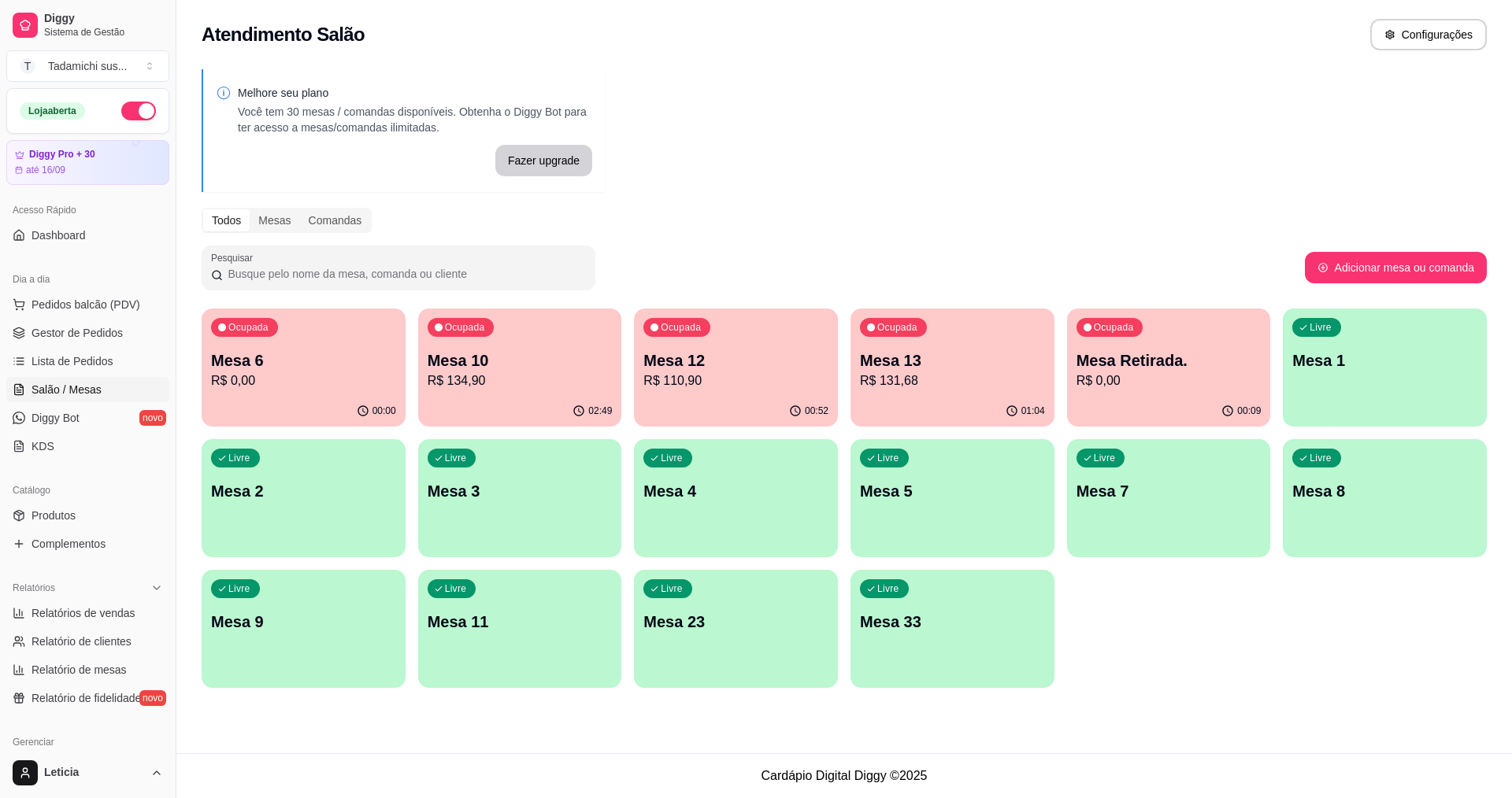
click at [676, 349] on p "Mesa 12" at bounding box center [736, 360] width 185 height 22
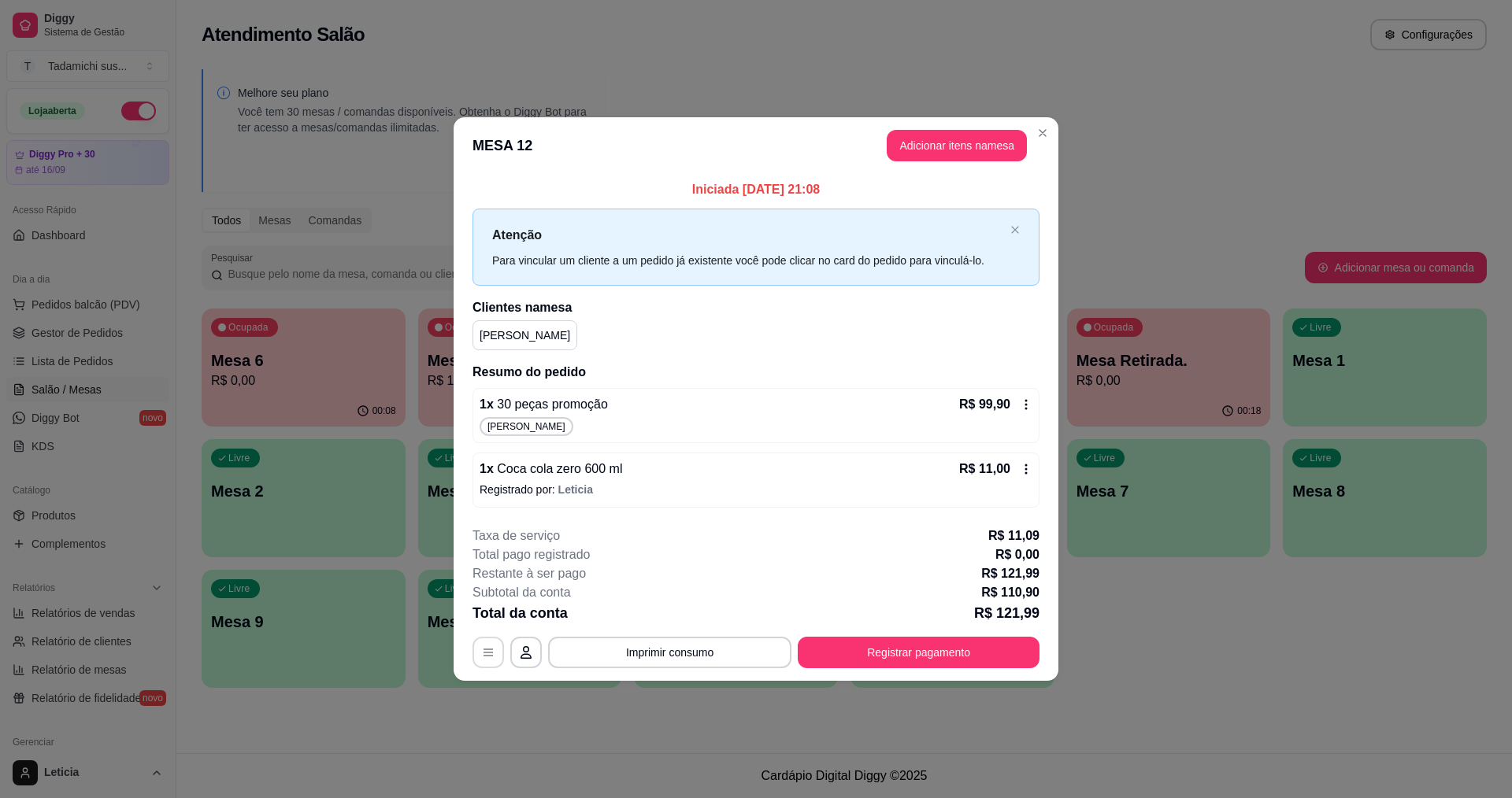
click at [492, 650] on icon "button" at bounding box center [488, 653] width 13 height 13
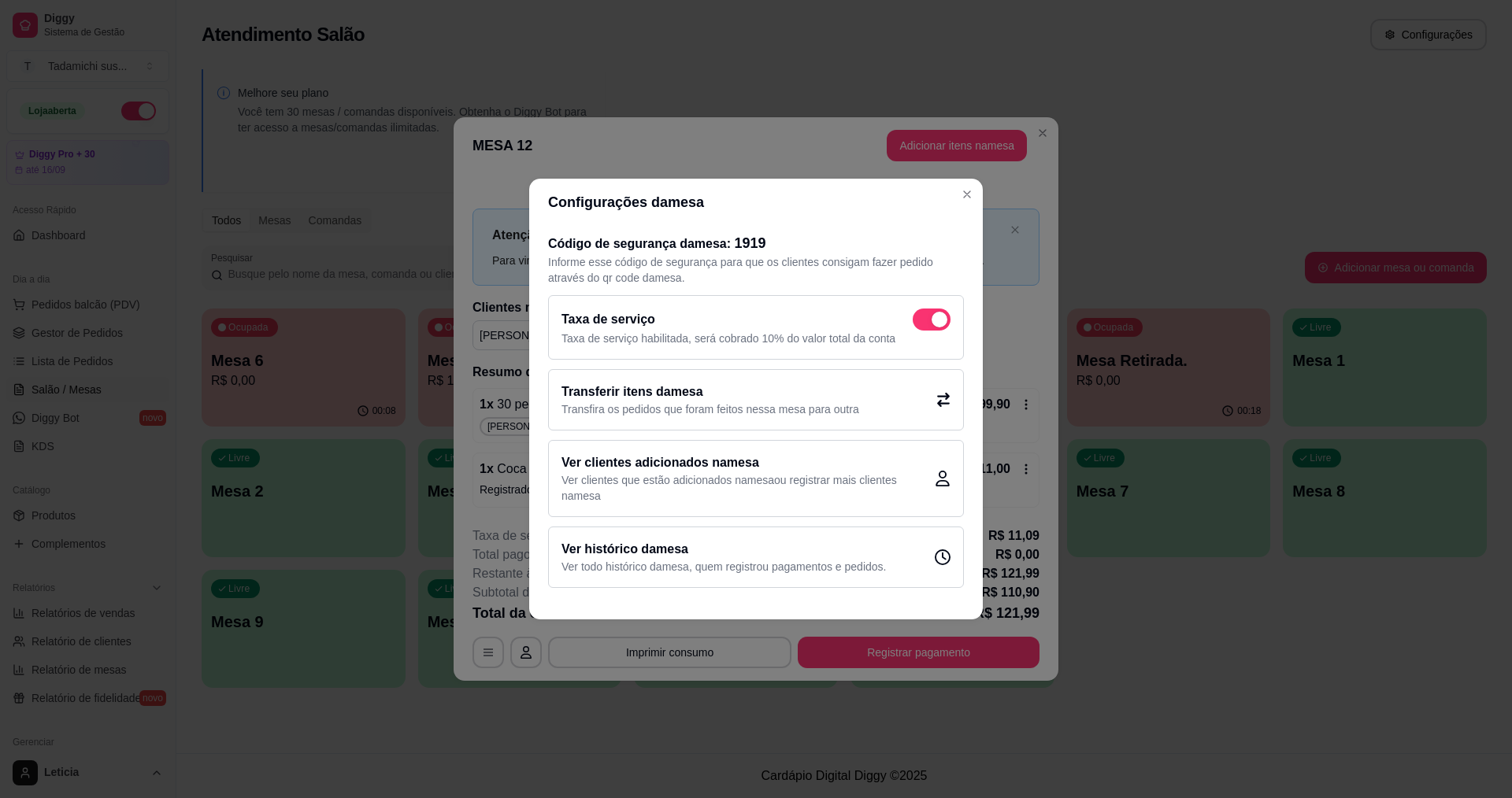
click at [941, 317] on span at bounding box center [940, 320] width 16 height 16
click at [922, 323] on input "checkbox" at bounding box center [917, 328] width 10 height 10
checkbox input "false"
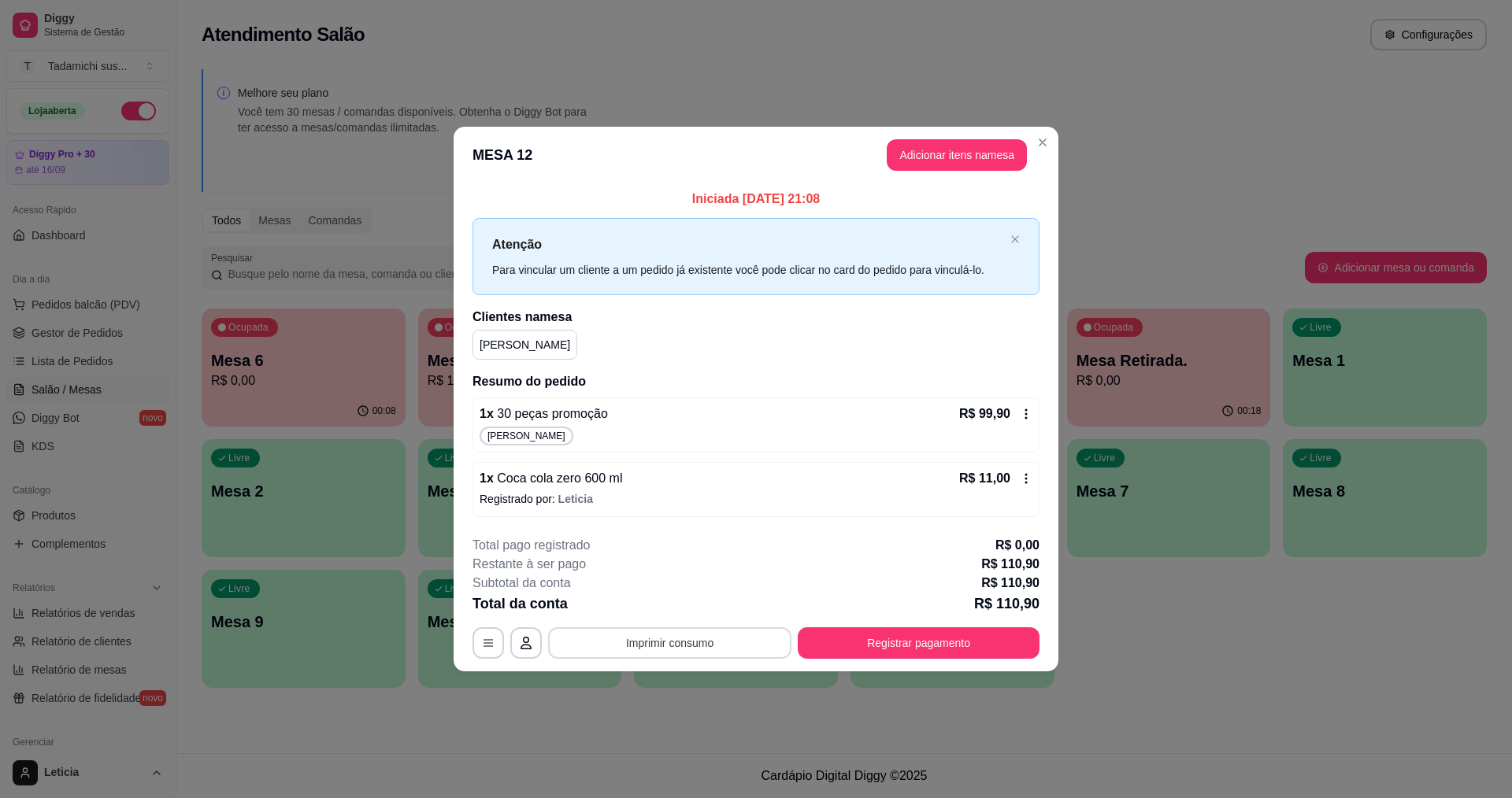
click at [690, 638] on button "Imprimir consumo" at bounding box center [670, 643] width 243 height 32
click at [703, 608] on button "IMPRESSORA HAYOM" at bounding box center [673, 605] width 117 height 24
click at [820, 635] on button "Registrar pagamento" at bounding box center [918, 643] width 242 height 32
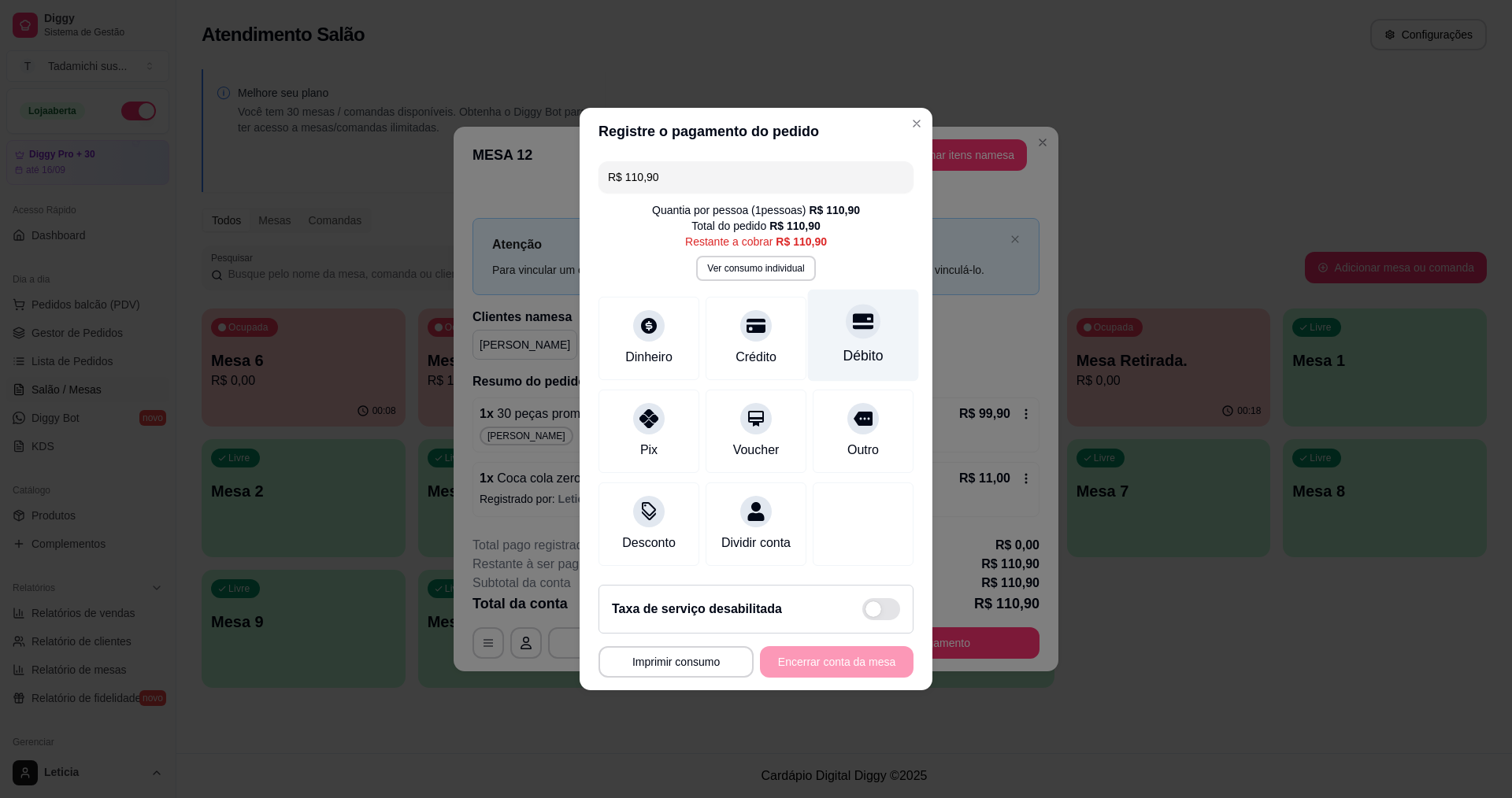
click at [822, 326] on div "Débito" at bounding box center [863, 336] width 111 height 92
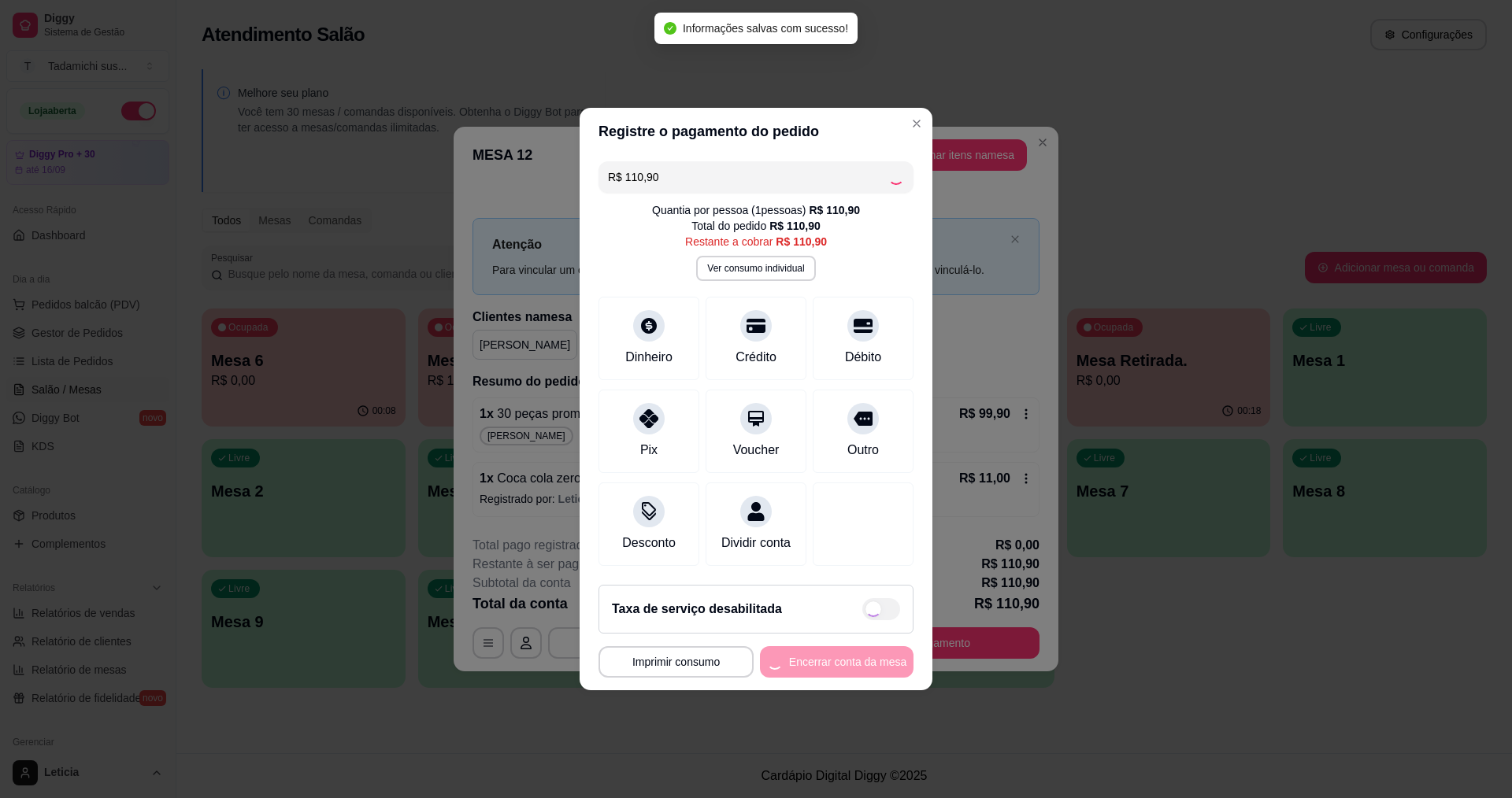
type input "R$ 0,00"
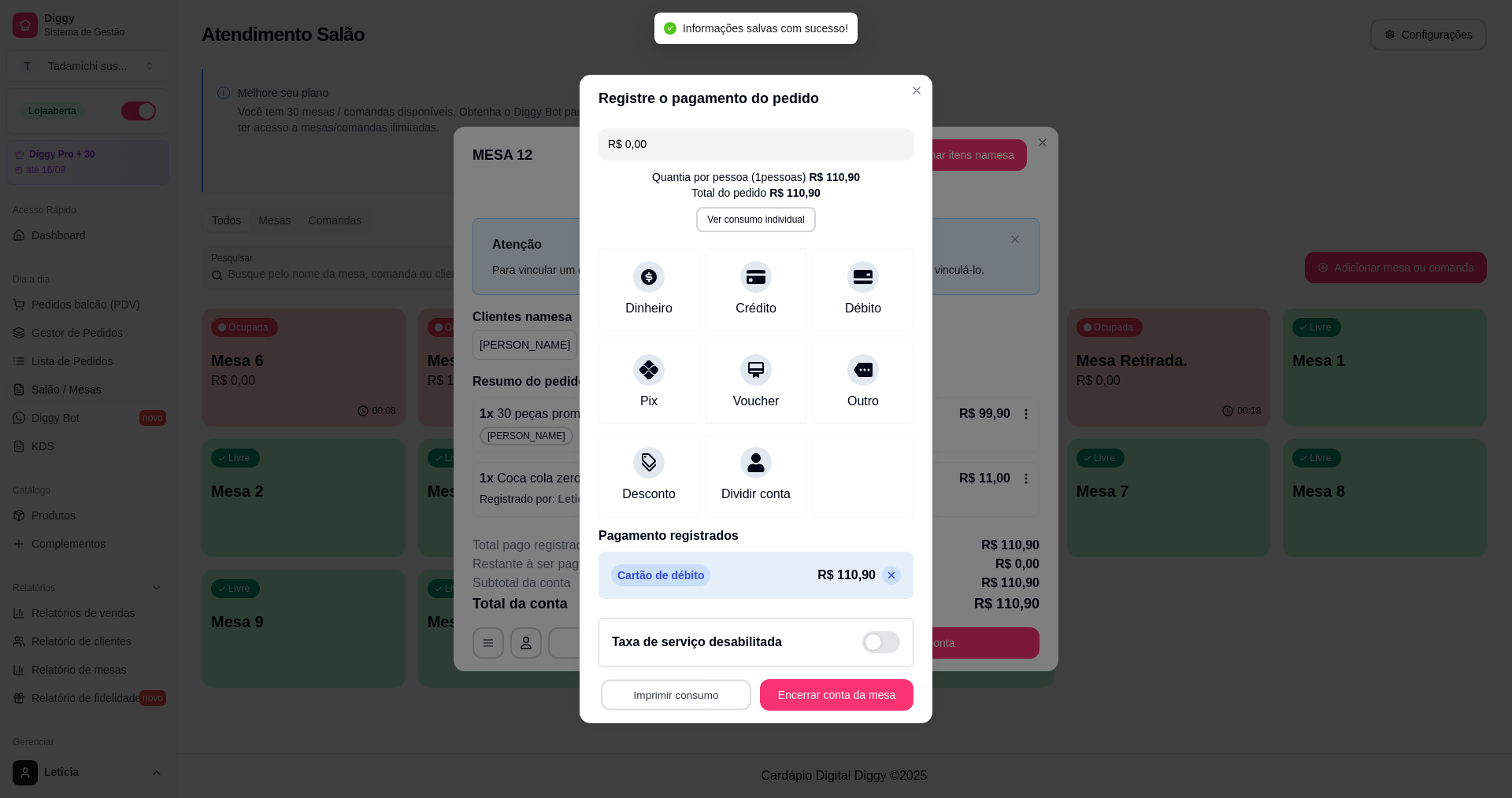
click at [688, 699] on button "Imprimir consumo" at bounding box center [676, 695] width 150 height 31
click at [703, 666] on button "IMPRESSORA HAYOM" at bounding box center [677, 668] width 121 height 25
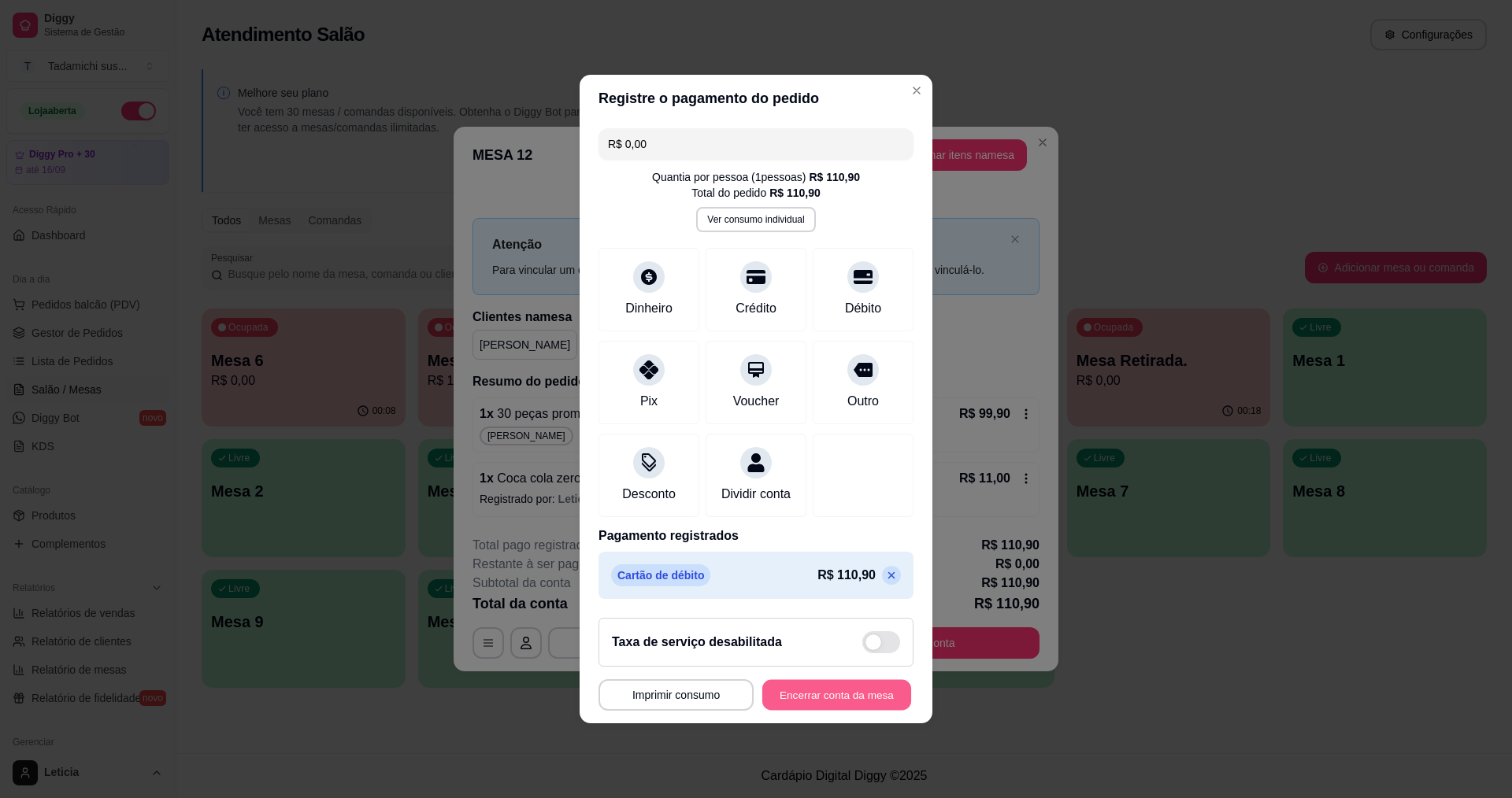
click at [841, 697] on button "Encerrar conta da mesa" at bounding box center [837, 695] width 149 height 31
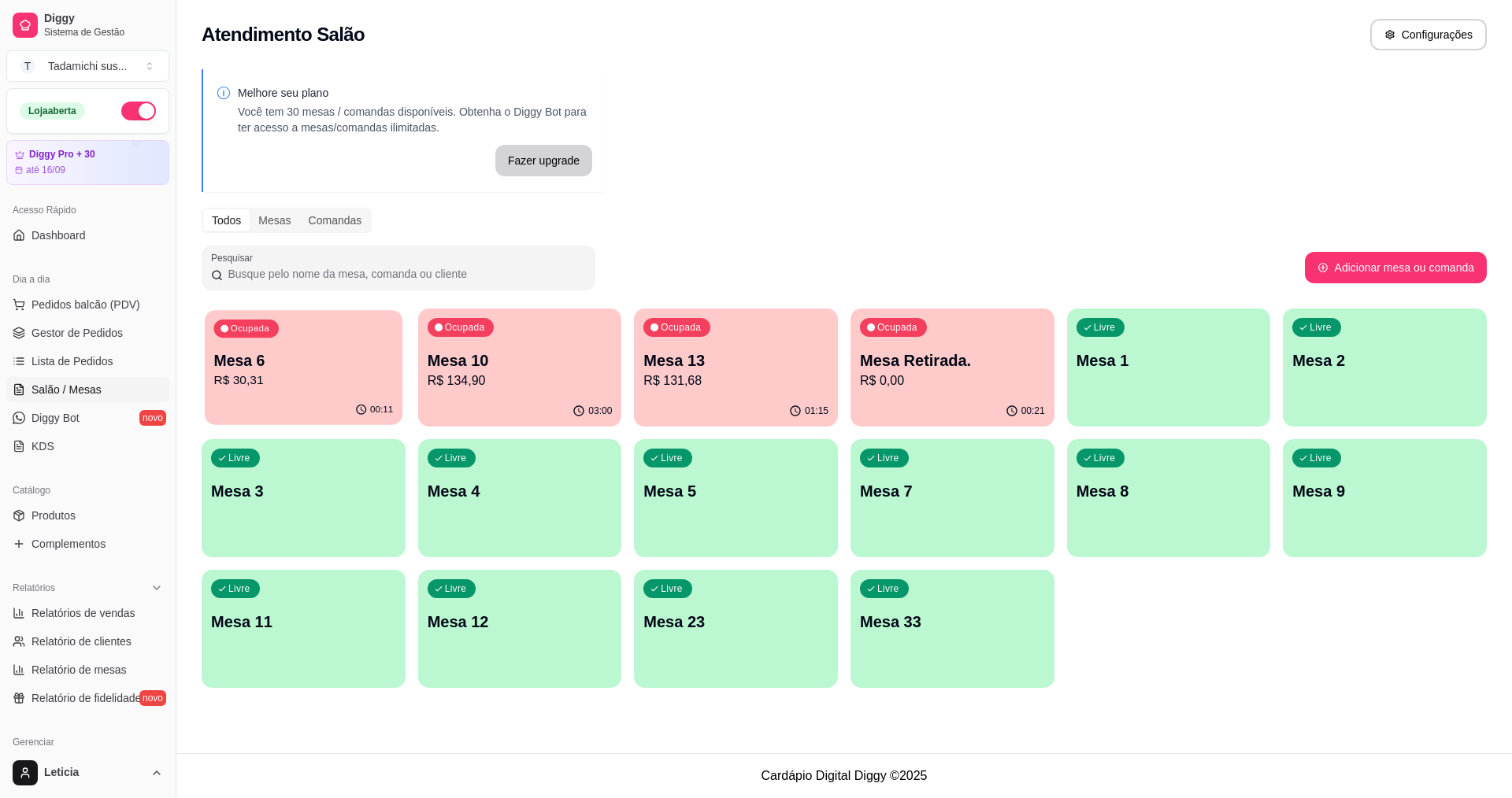
click at [307, 375] on p "R$ 30,31" at bounding box center [304, 380] width 179 height 18
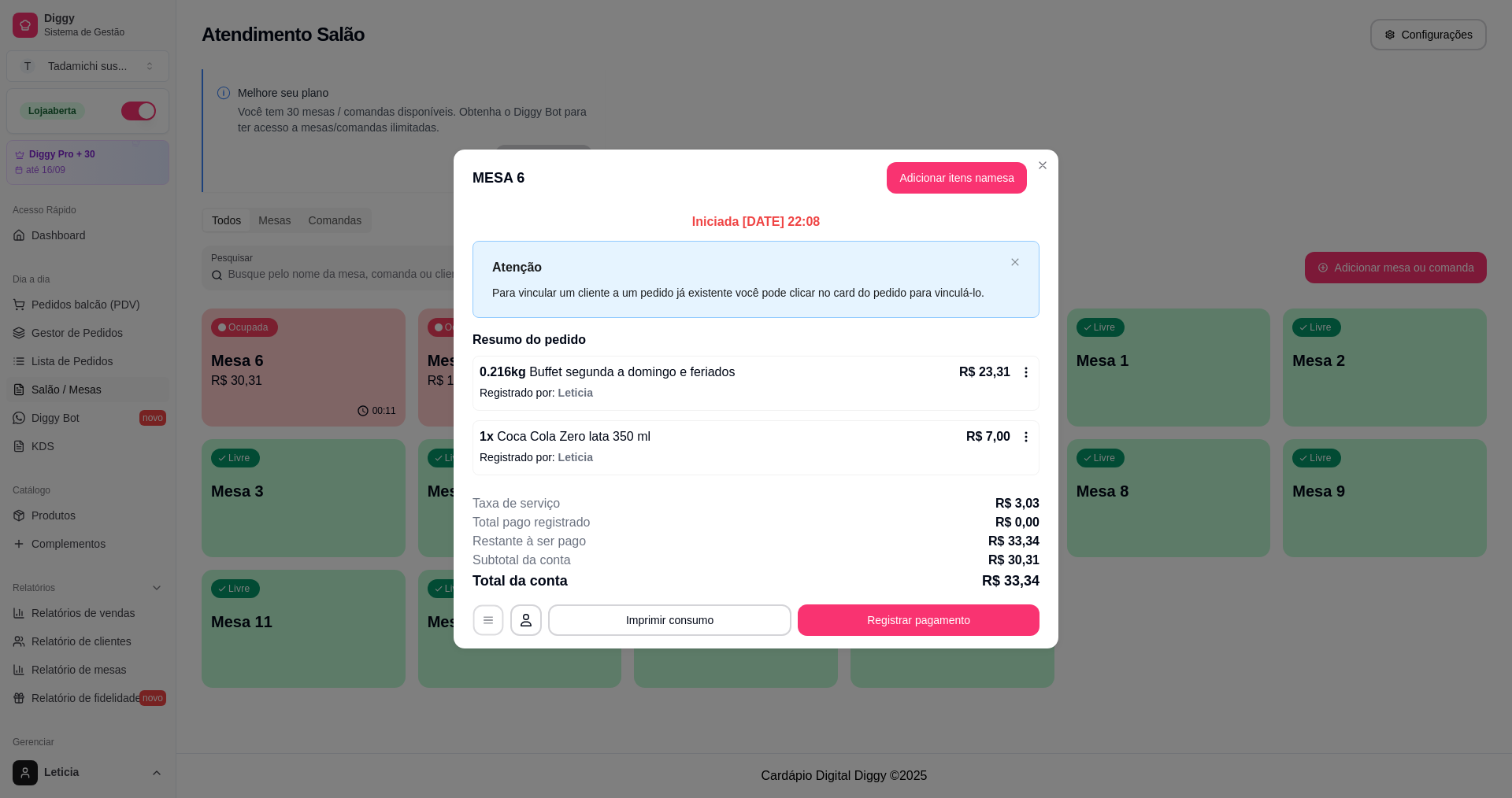
click at [485, 615] on icon "button" at bounding box center [488, 620] width 13 height 13
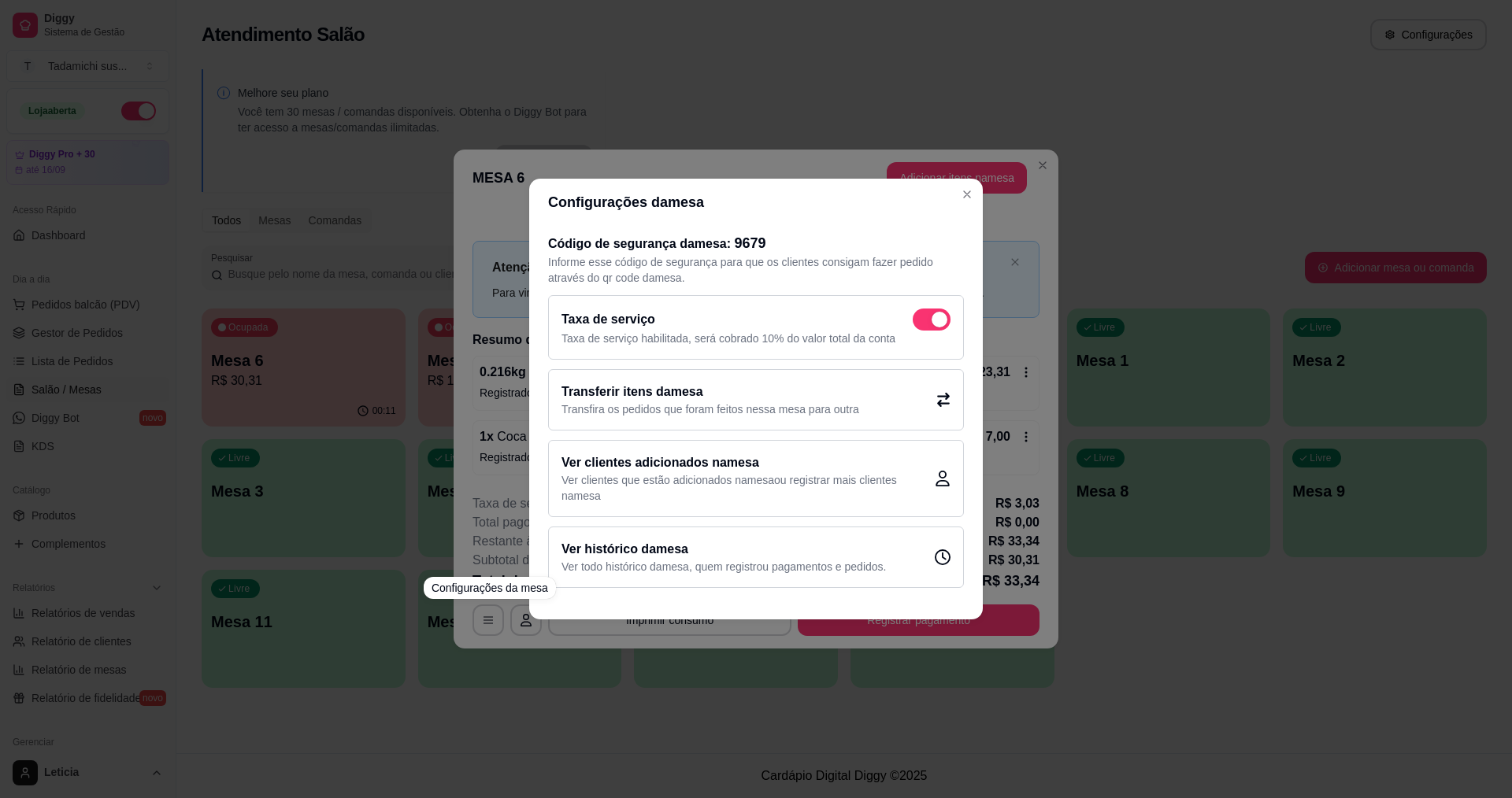
click at [928, 323] on span at bounding box center [932, 320] width 38 height 22
click at [922, 323] on input "checkbox" at bounding box center [917, 328] width 10 height 10
checkbox input "false"
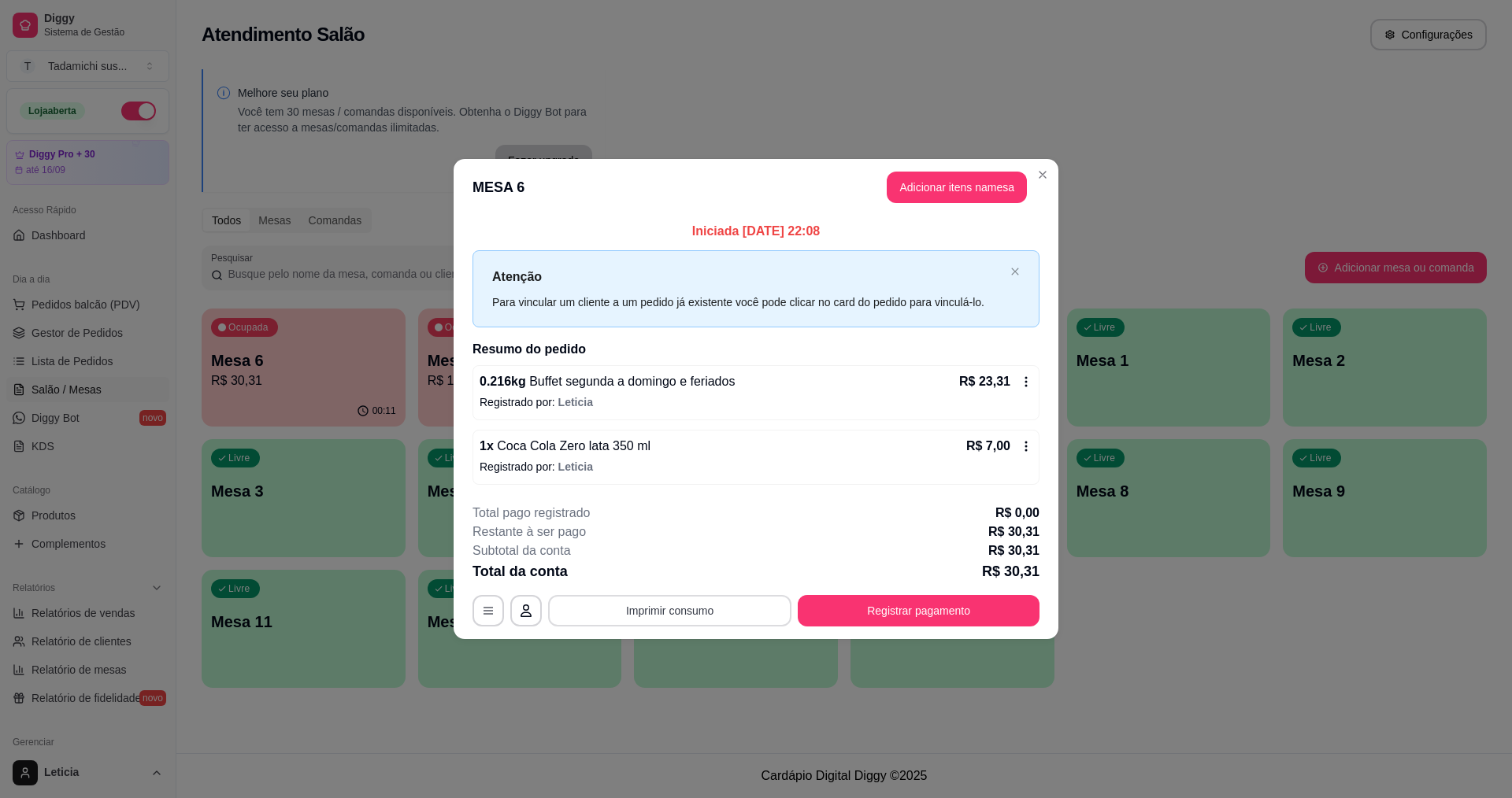
click at [725, 619] on button "Imprimir consumo" at bounding box center [670, 611] width 243 height 32
click at [693, 544] on button "IMPRESSORA" at bounding box center [673, 543] width 117 height 24
click at [833, 607] on button "Registrar pagamento" at bounding box center [918, 611] width 242 height 32
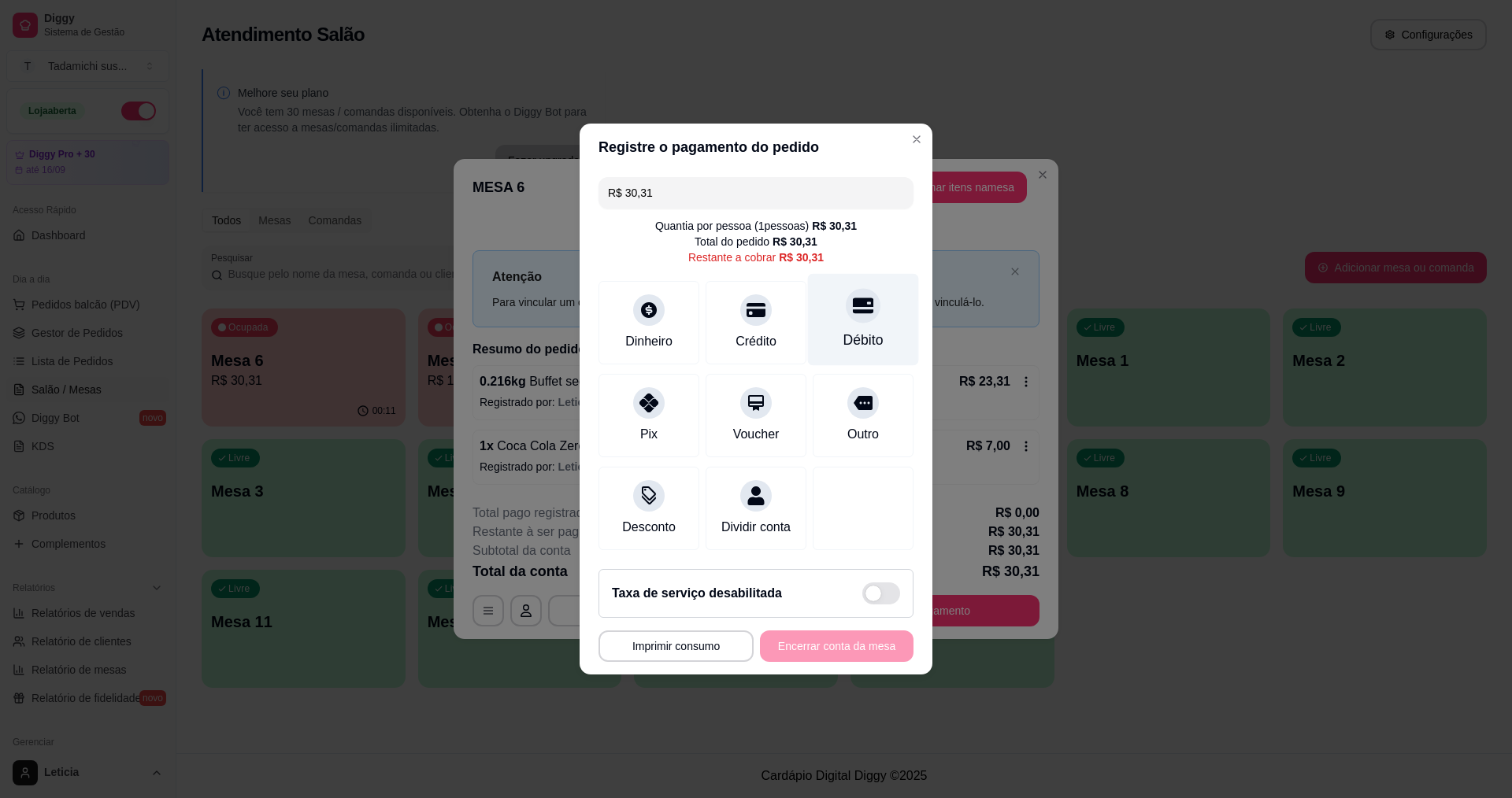
click at [835, 311] on div "Débito" at bounding box center [863, 320] width 111 height 92
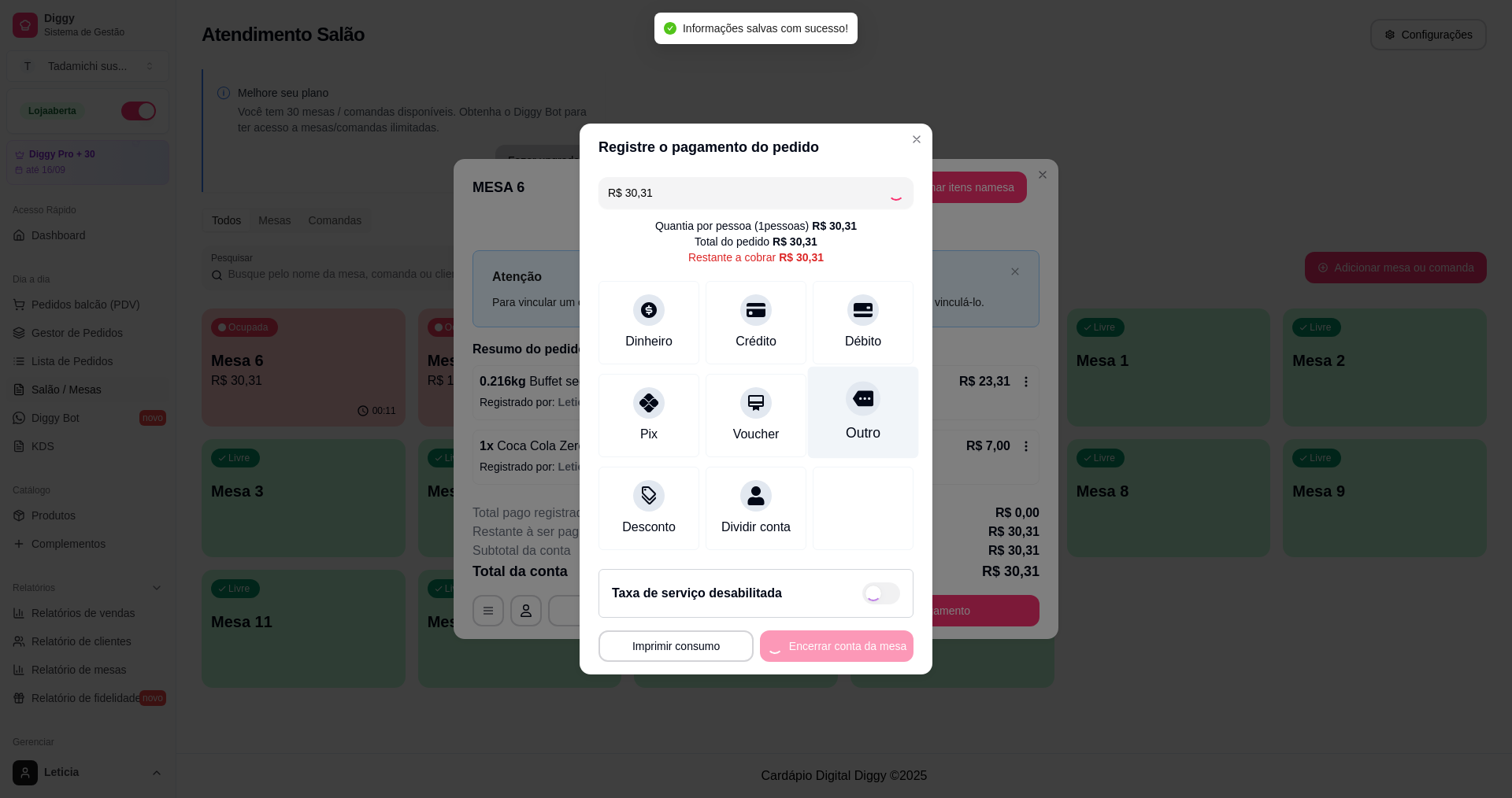
type input "R$ 0,00"
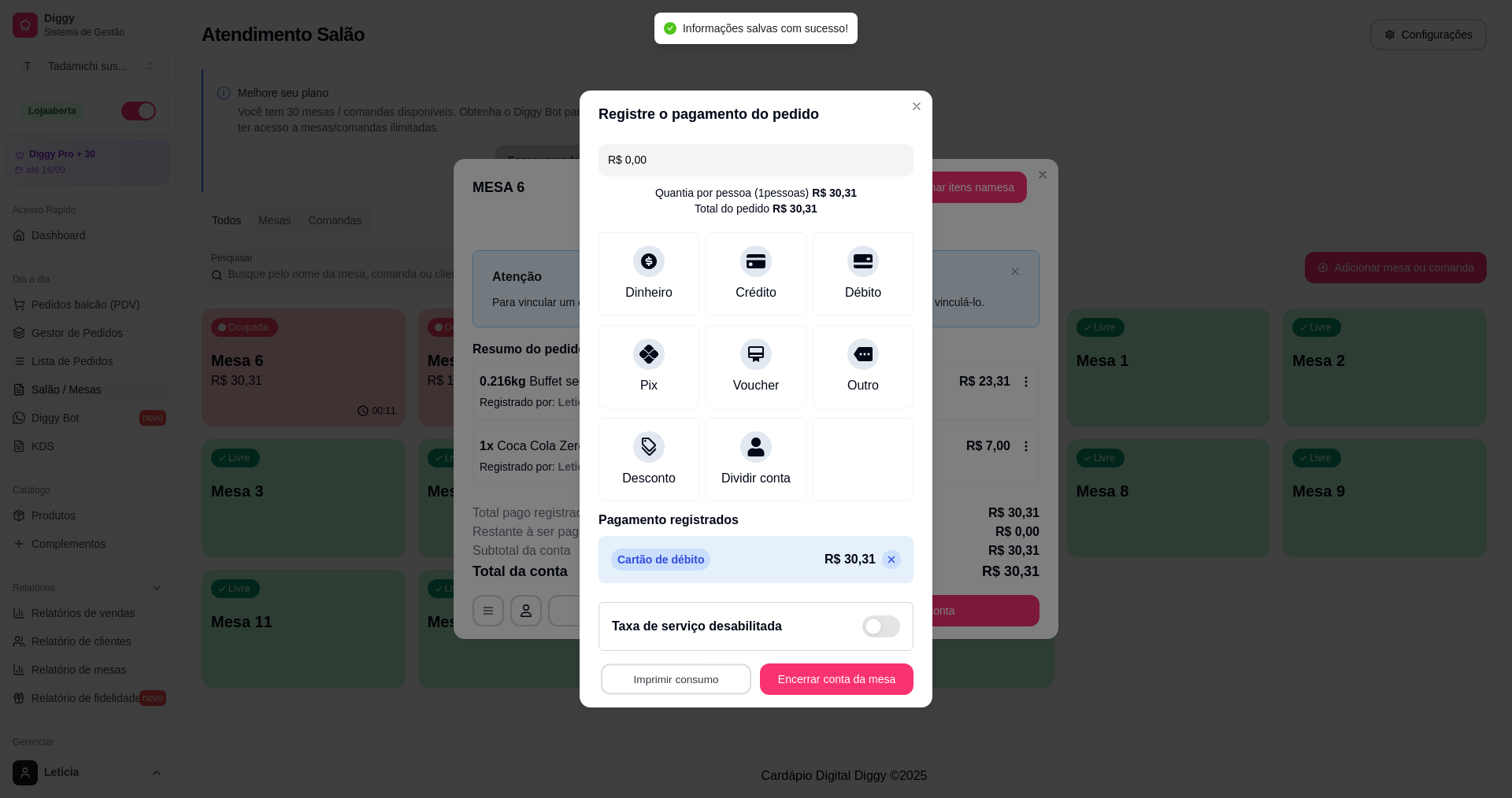
click at [693, 691] on button "Imprimir consumo" at bounding box center [676, 679] width 150 height 31
click at [678, 614] on button "IMPRESSORA" at bounding box center [677, 621] width 121 height 25
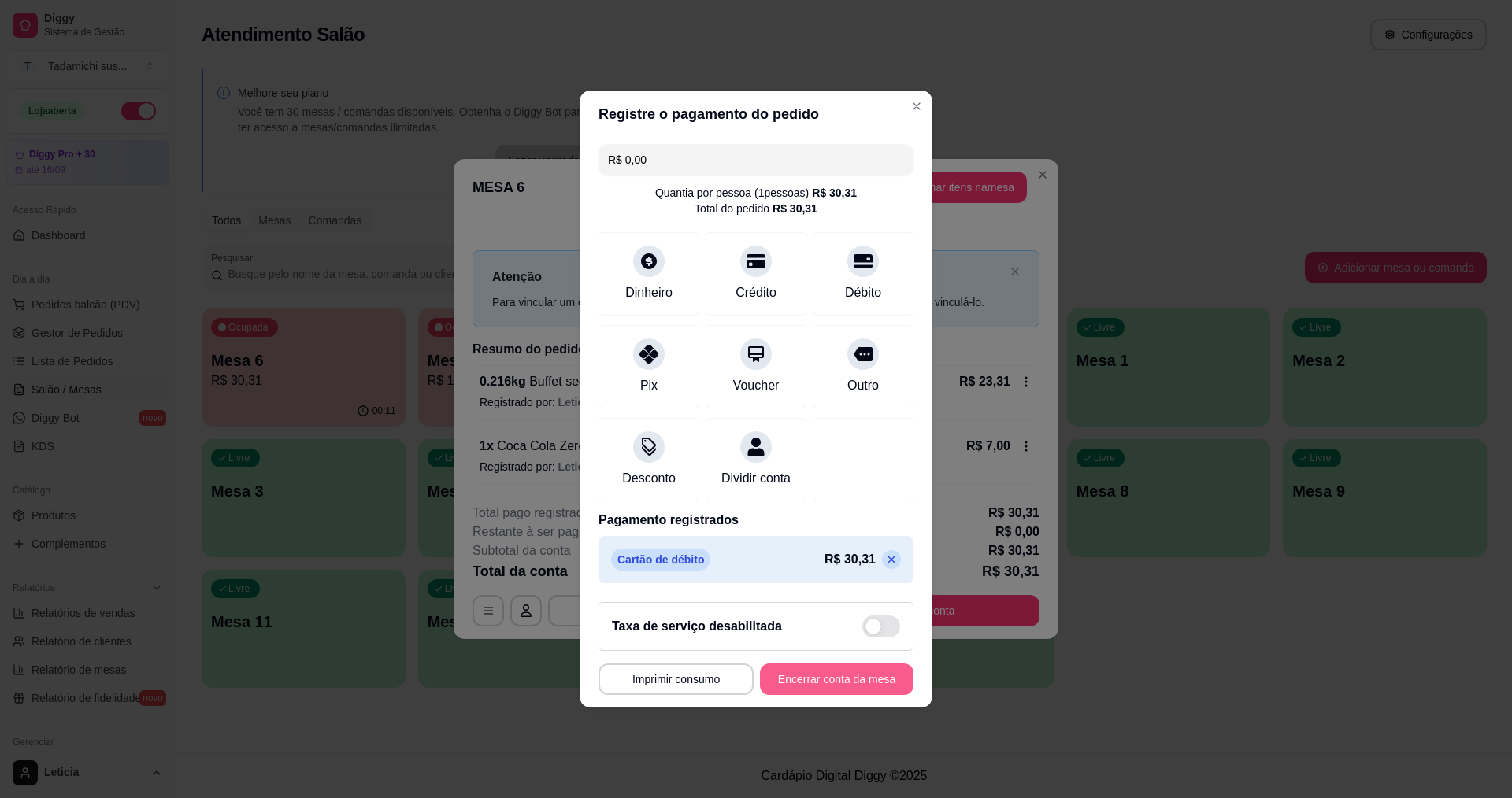
click at [784, 679] on button "Encerrar conta da mesa" at bounding box center [837, 679] width 153 height 32
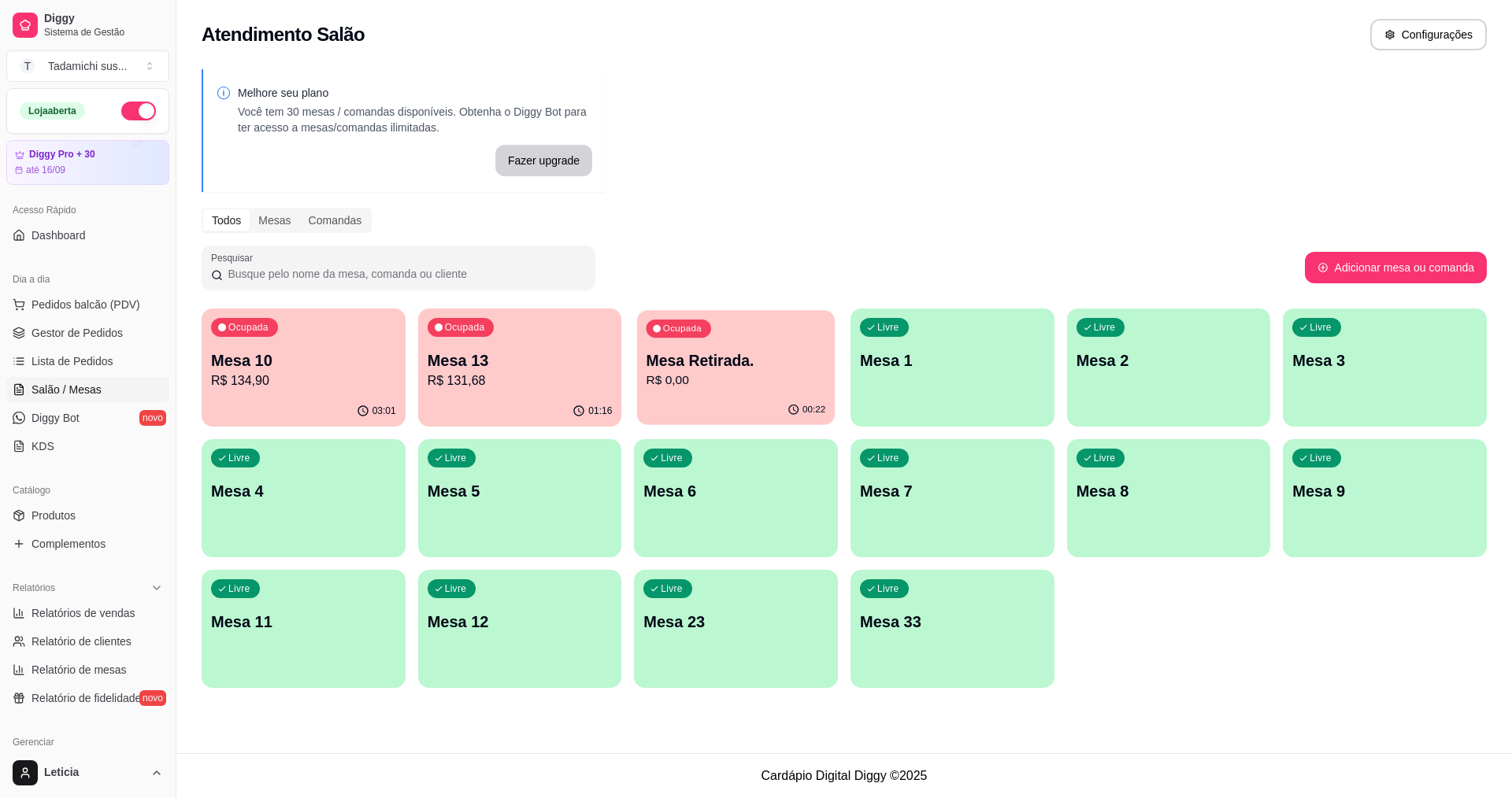
click at [710, 362] on p "Mesa Retirada." at bounding box center [736, 360] width 179 height 21
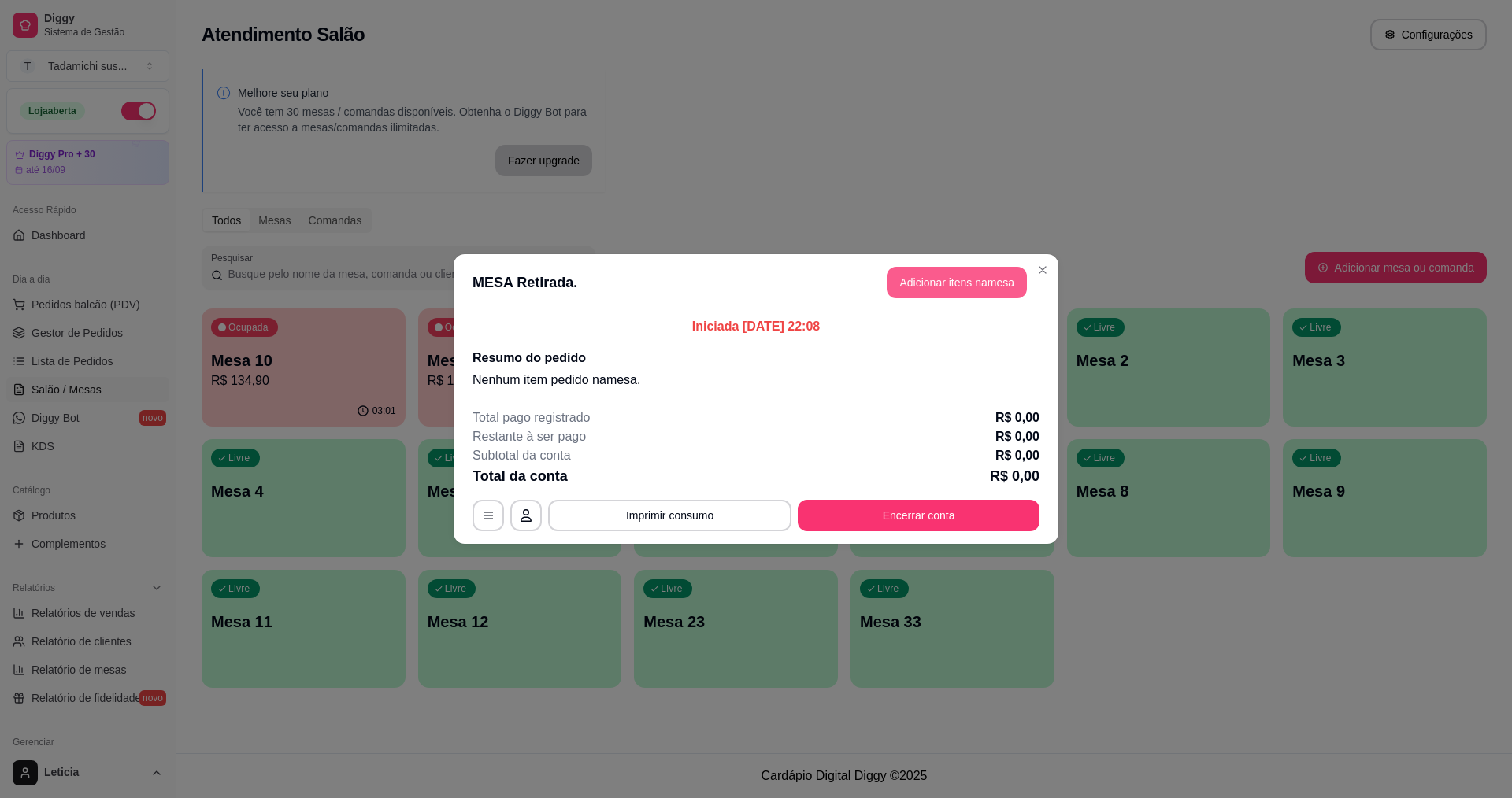
click at [949, 279] on button "Adicionar itens na mesa" at bounding box center [956, 283] width 140 height 32
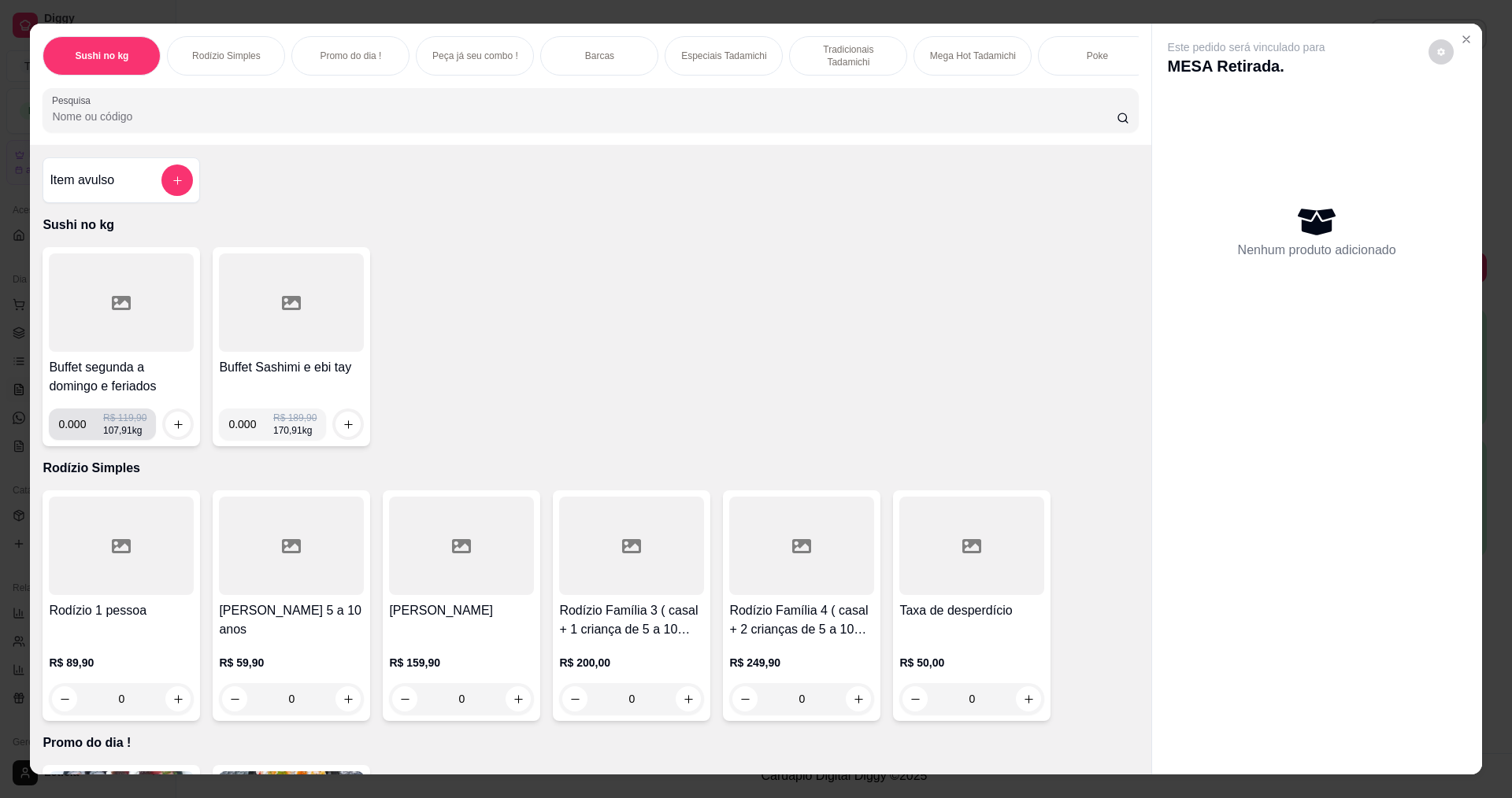
click at [78, 440] on input "0.000" at bounding box center [81, 424] width 45 height 32
type input "0.432"
click at [172, 431] on icon "increase-product-quantity" at bounding box center [178, 424] width 12 height 12
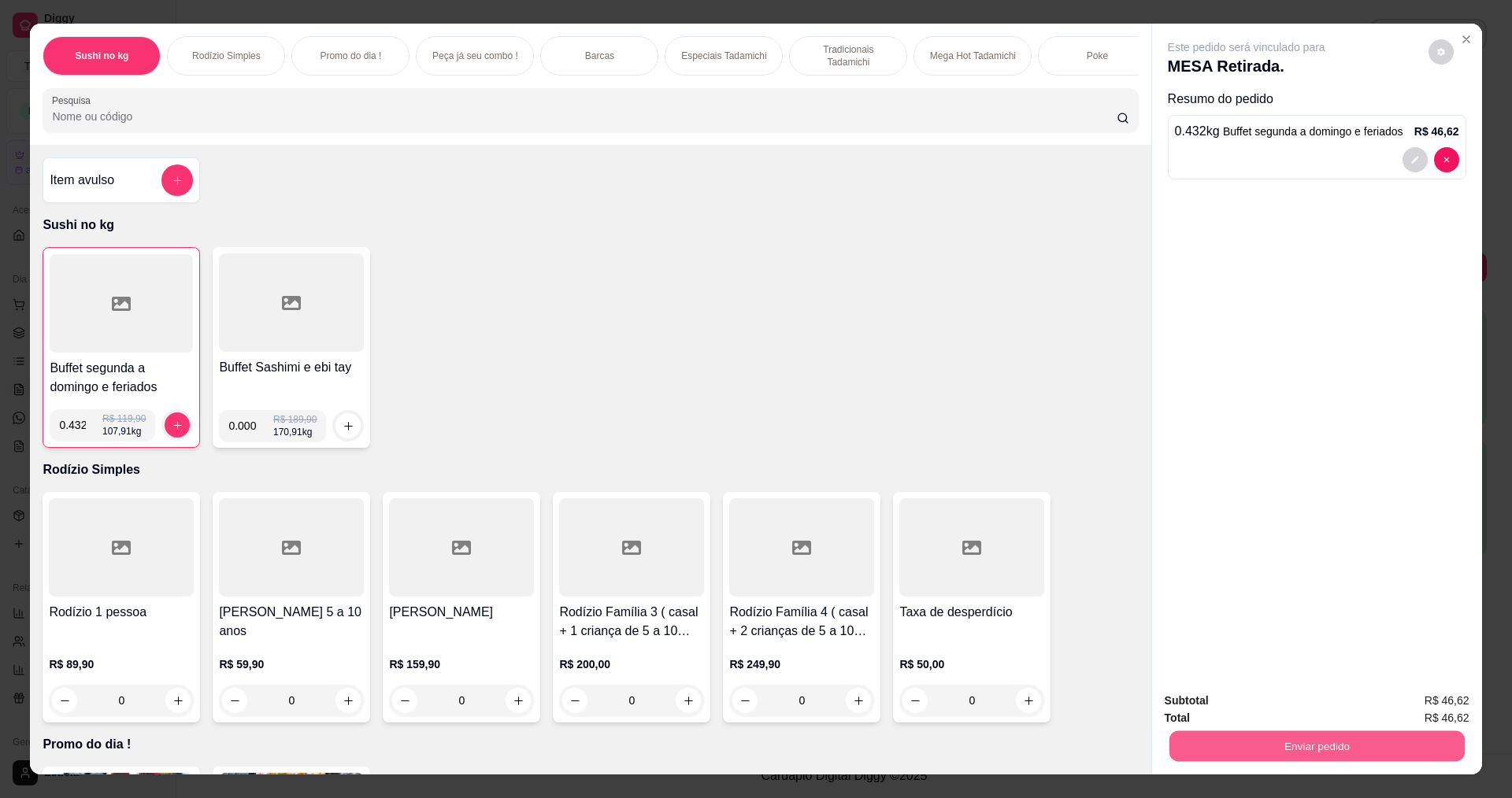
click at [1180, 732] on button "Enviar pedido" at bounding box center [1317, 746] width 296 height 31
click at [1219, 712] on button "Não registrar e enviar pedido" at bounding box center [1265, 707] width 159 height 29
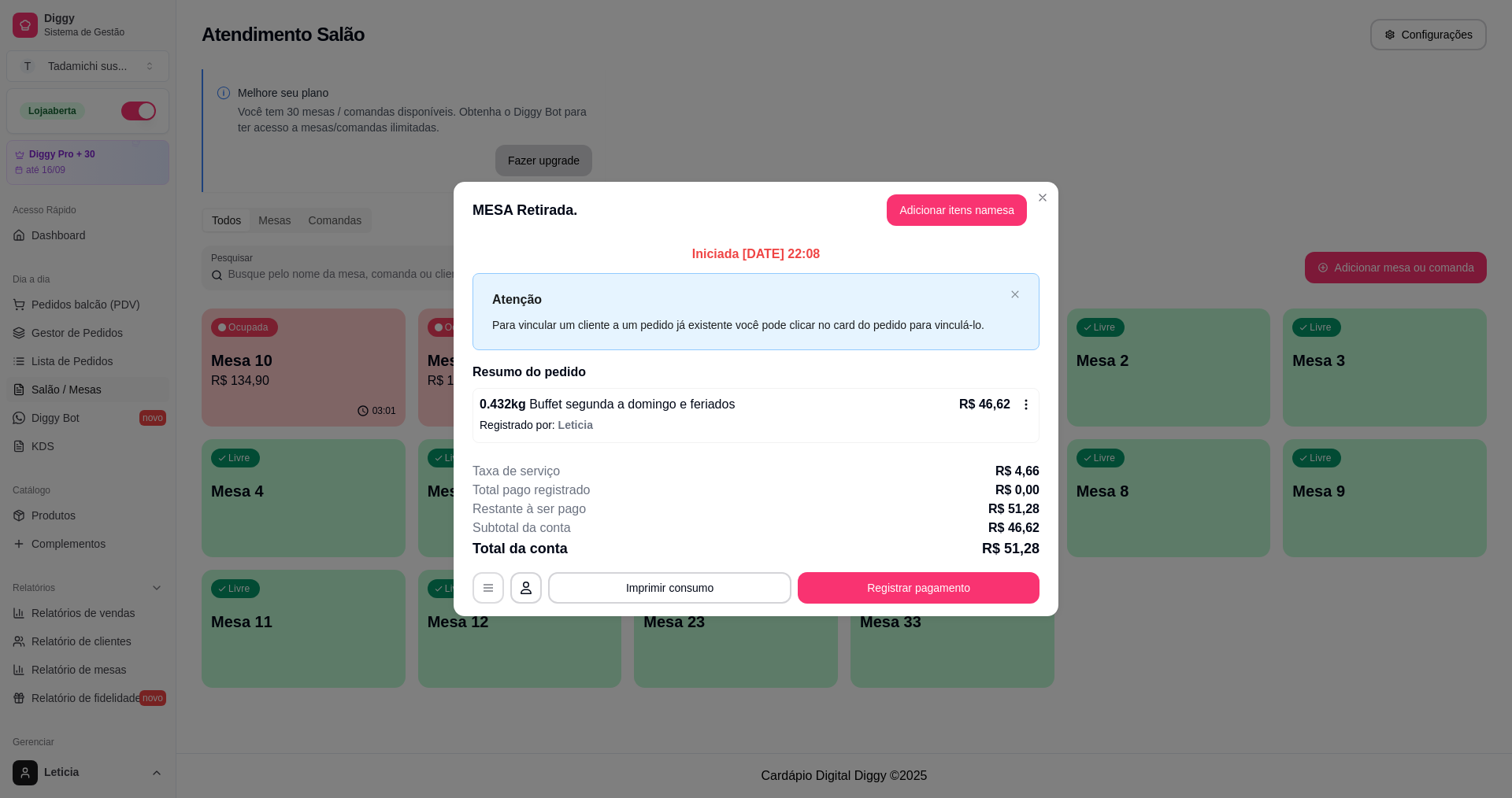
click at [482, 592] on icon "button" at bounding box center [488, 588] width 13 height 13
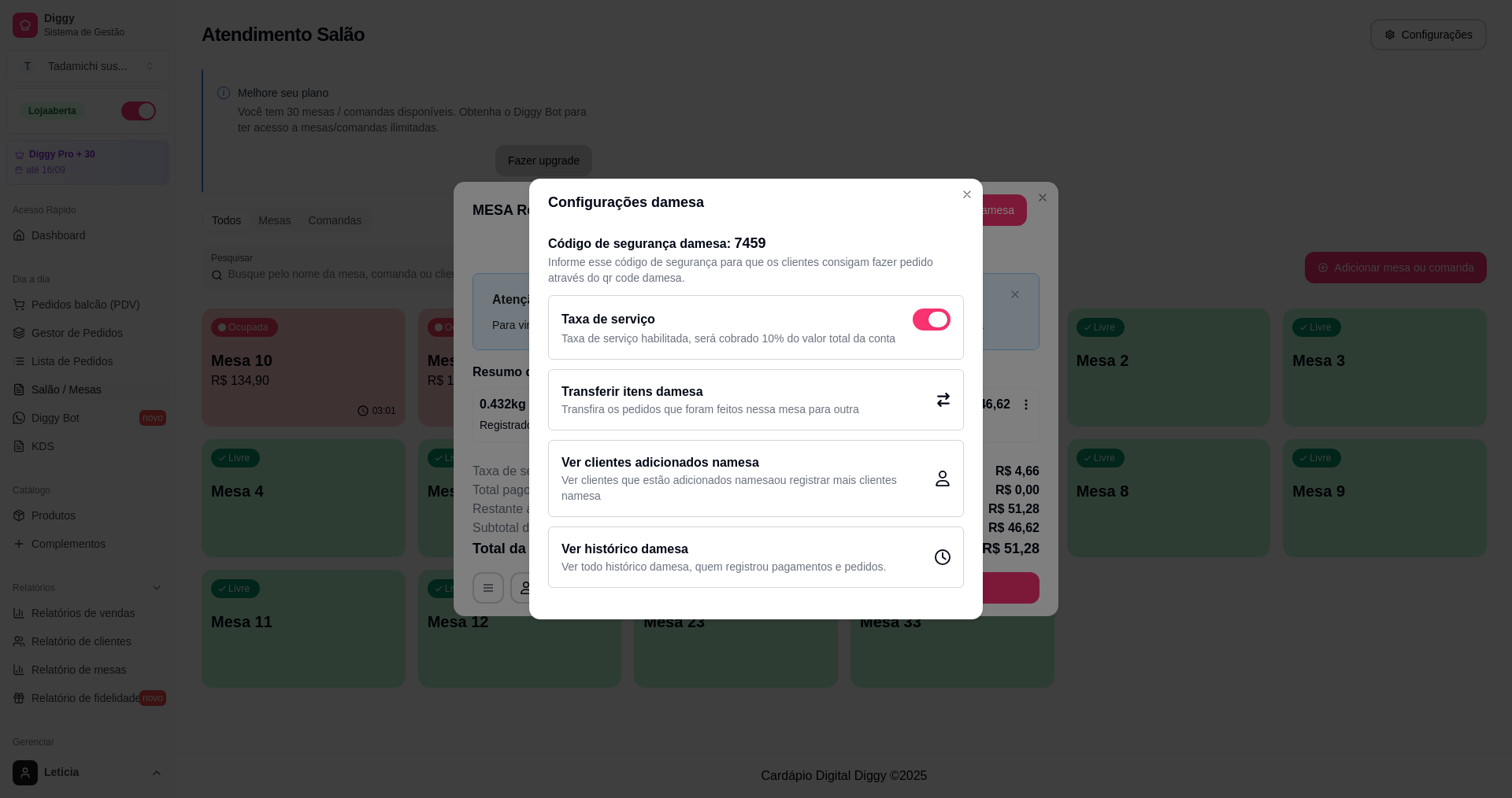
click at [922, 322] on span at bounding box center [932, 320] width 38 height 22
click at [922, 323] on input "checkbox" at bounding box center [917, 328] width 10 height 10
checkbox input "false"
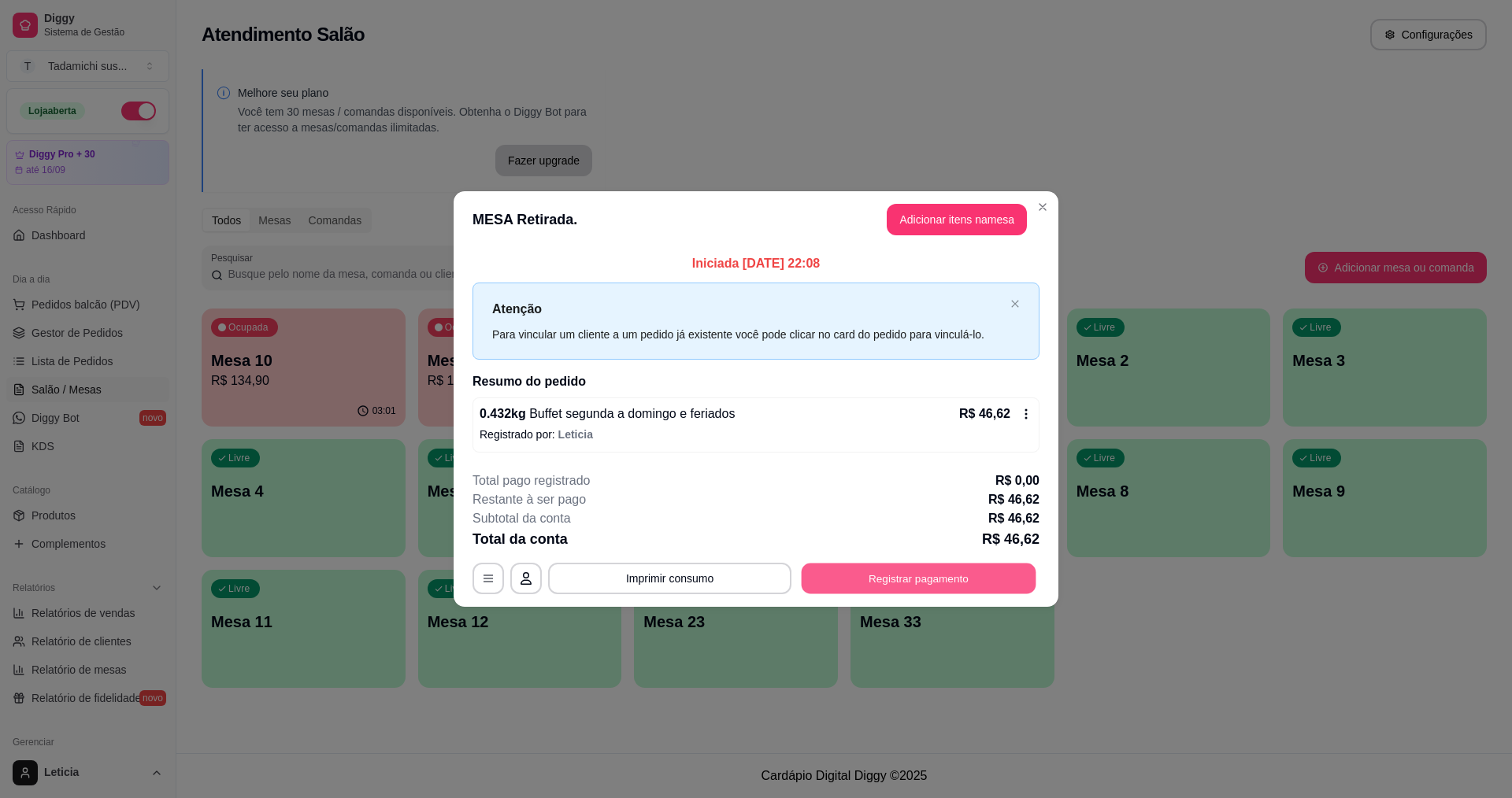
click at [861, 574] on button "Registrar pagamento" at bounding box center [918, 578] width 235 height 31
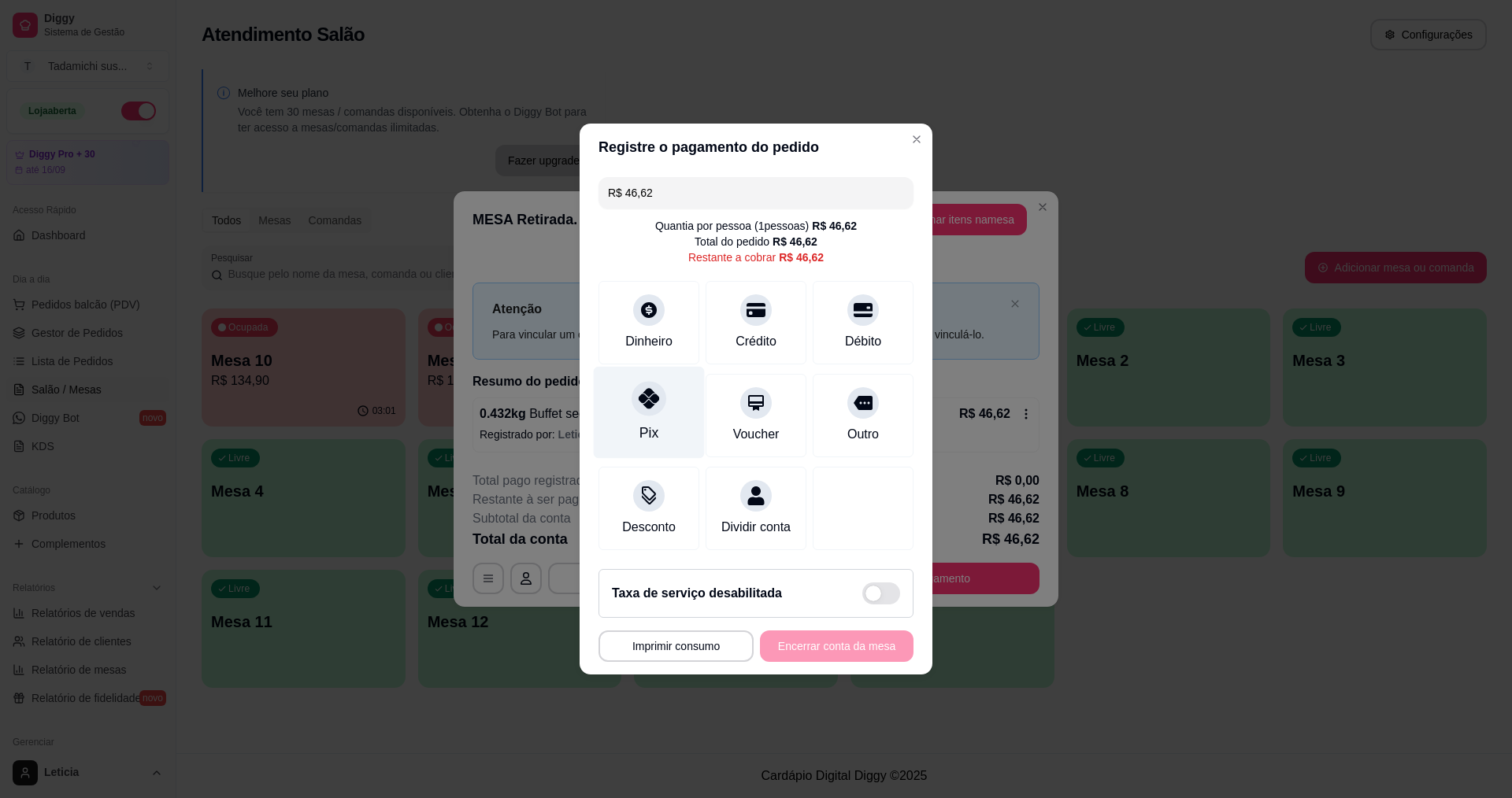
click at [633, 404] on div "Pix" at bounding box center [649, 412] width 111 height 92
type input "R$ 0,00"
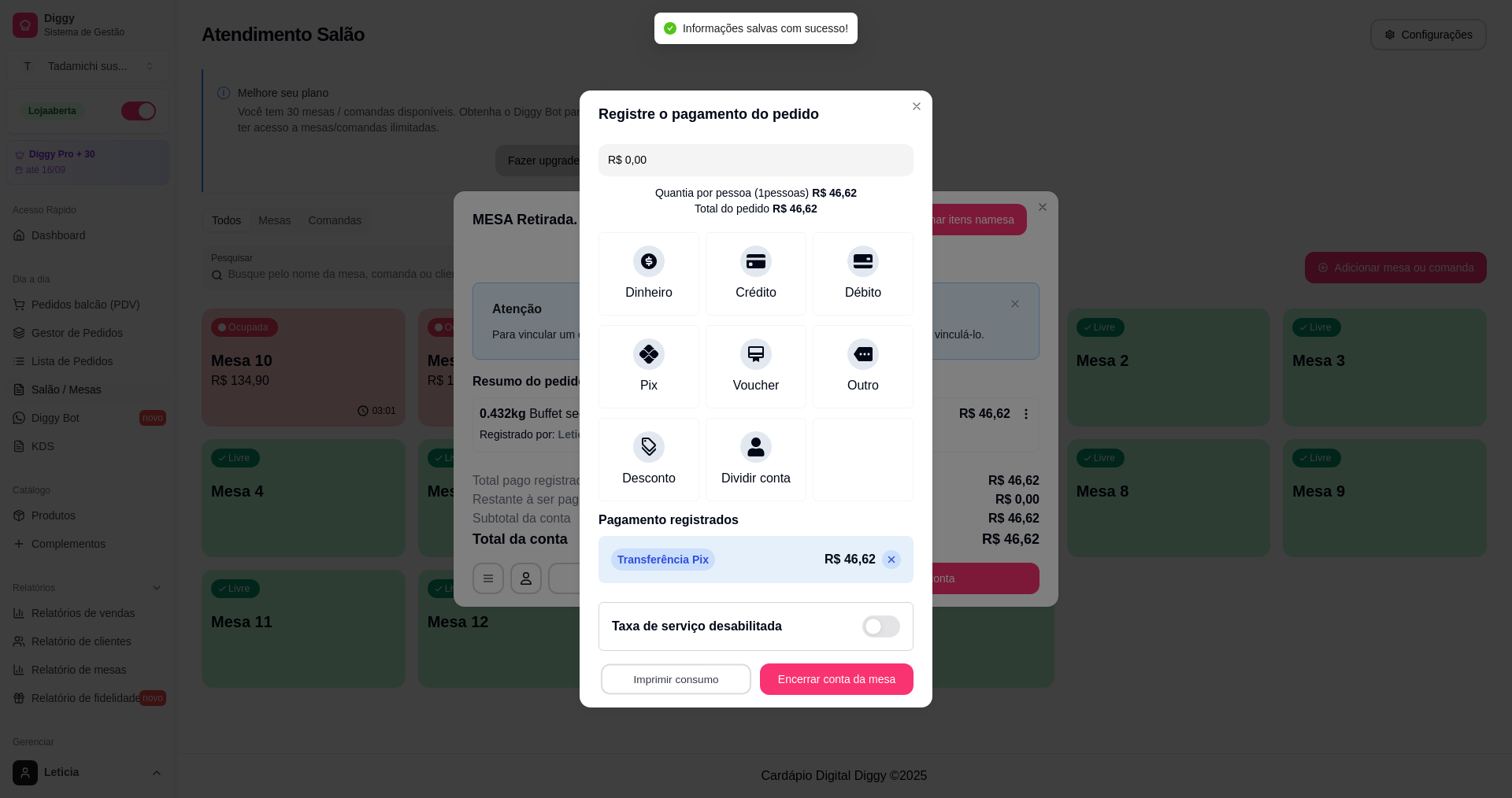
click at [707, 686] on button "Imprimir consumo" at bounding box center [676, 679] width 150 height 31
click at [711, 656] on button "IMPRESSORA HAYOM" at bounding box center [677, 652] width 117 height 24
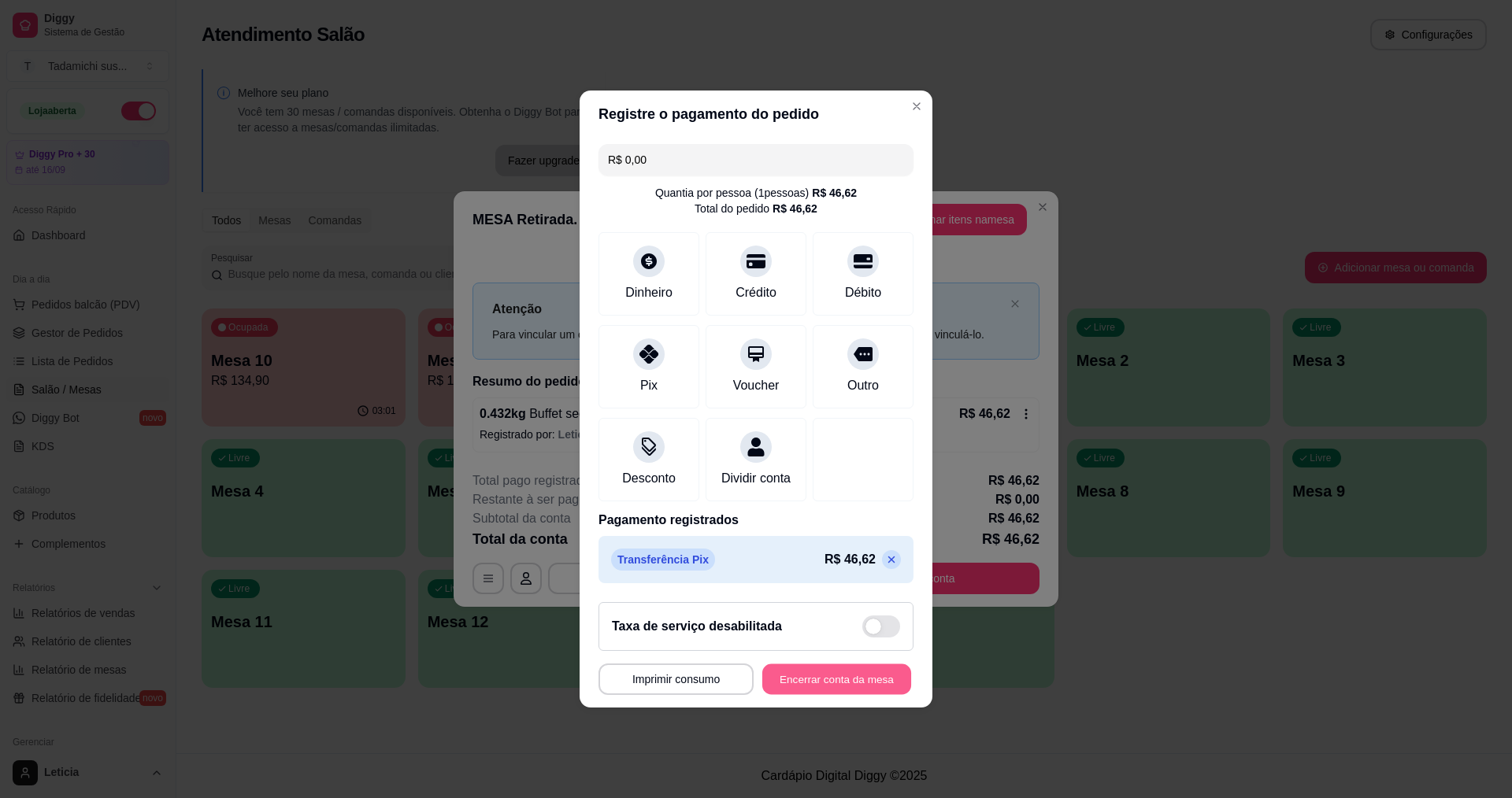
click at [775, 693] on button "Encerrar conta da mesa" at bounding box center [837, 679] width 149 height 31
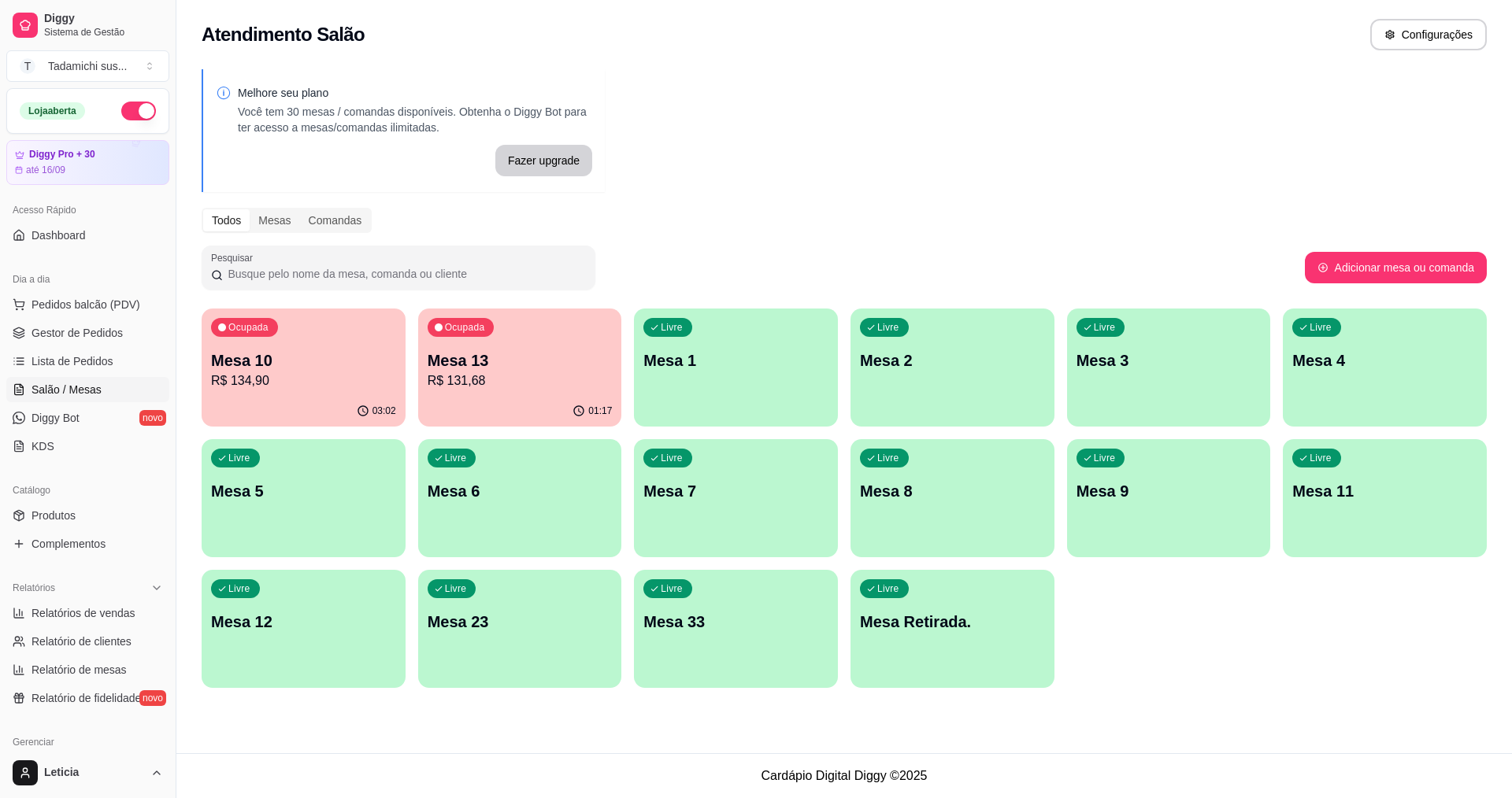
click at [512, 373] on p "R$ 131,68" at bounding box center [520, 381] width 185 height 19
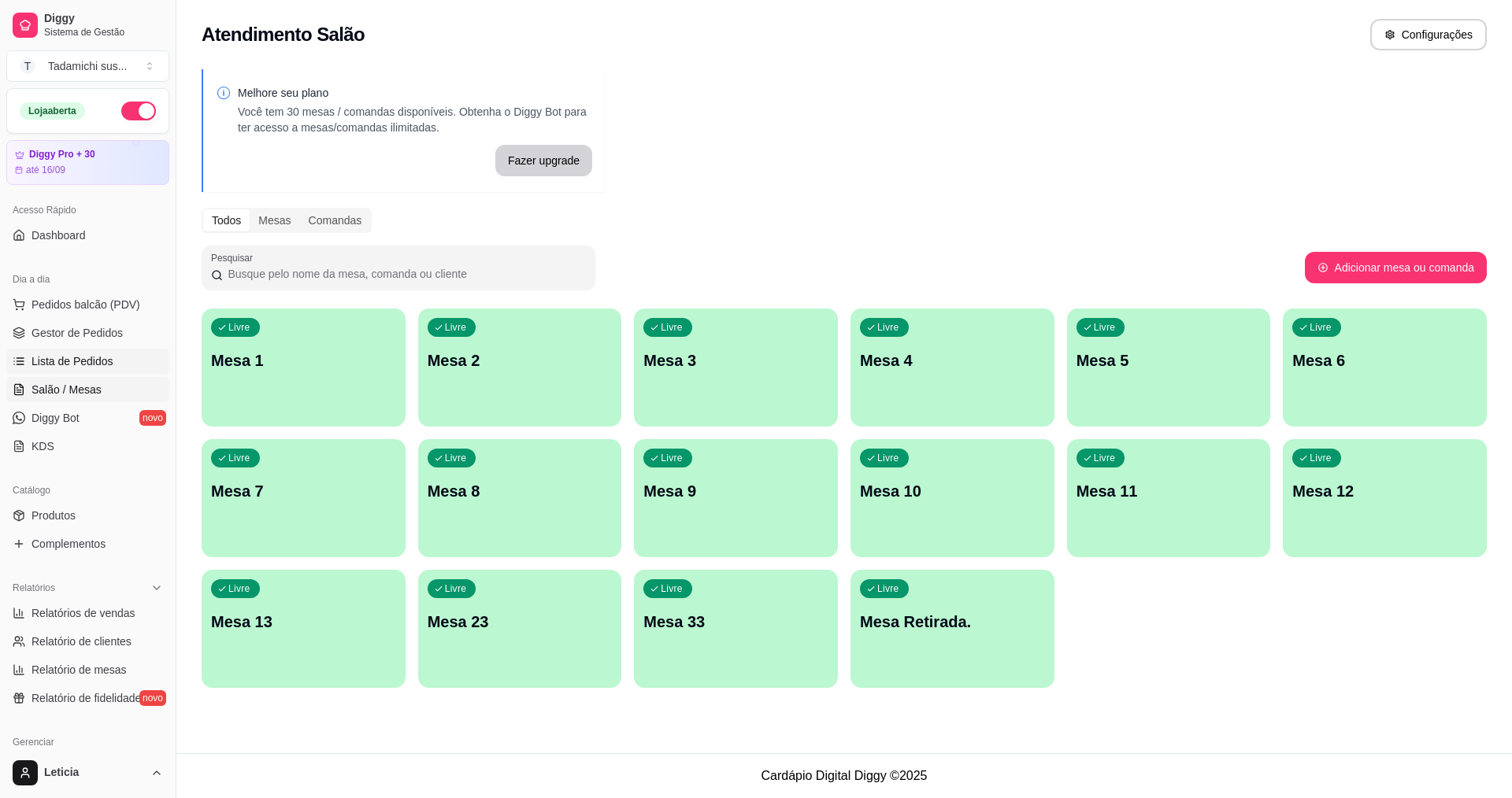
click at [96, 356] on span "Lista de Pedidos" at bounding box center [73, 361] width 82 height 16
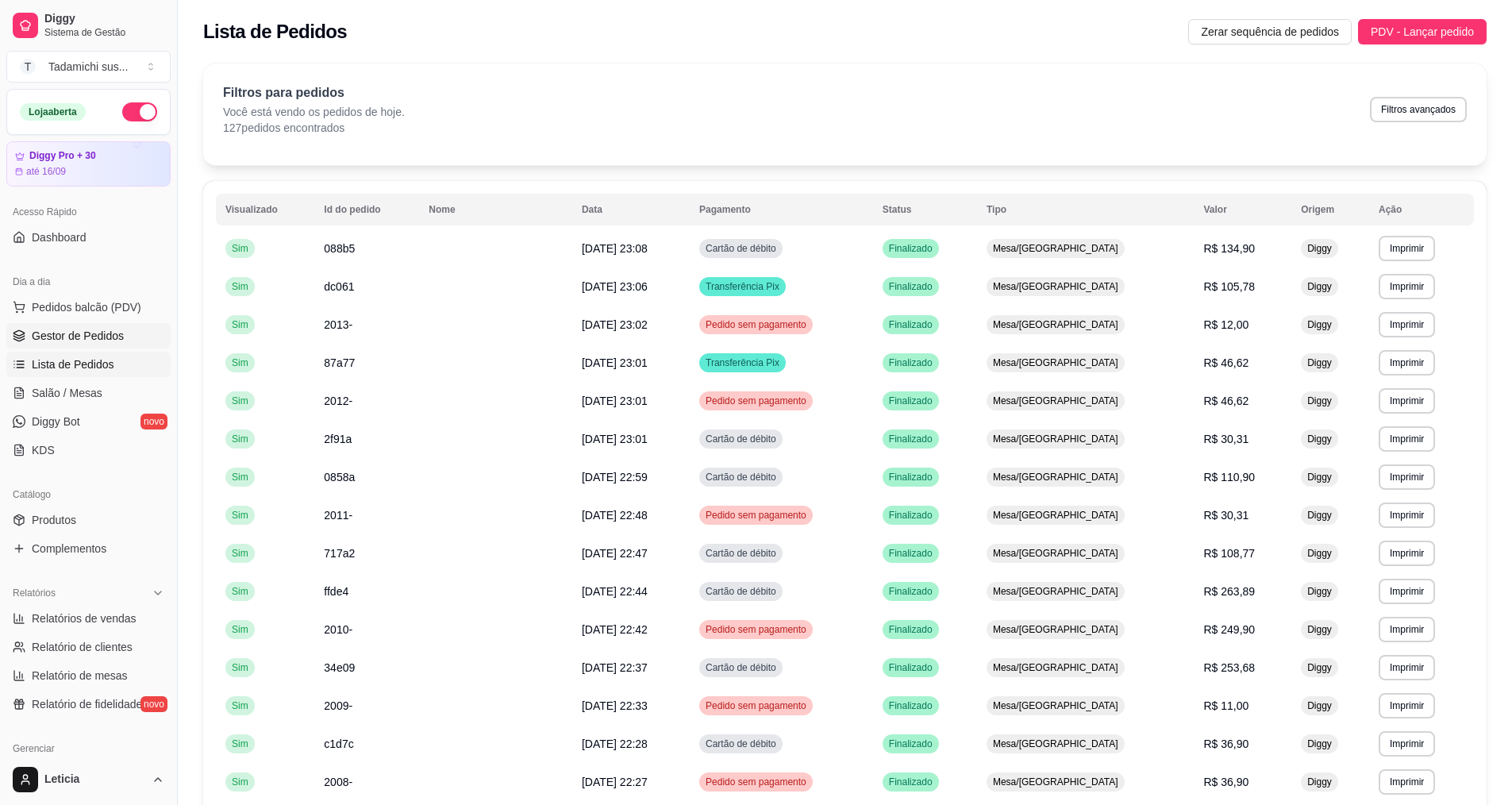
click at [100, 338] on span "Gestor de Pedidos" at bounding box center [78, 336] width 92 height 16
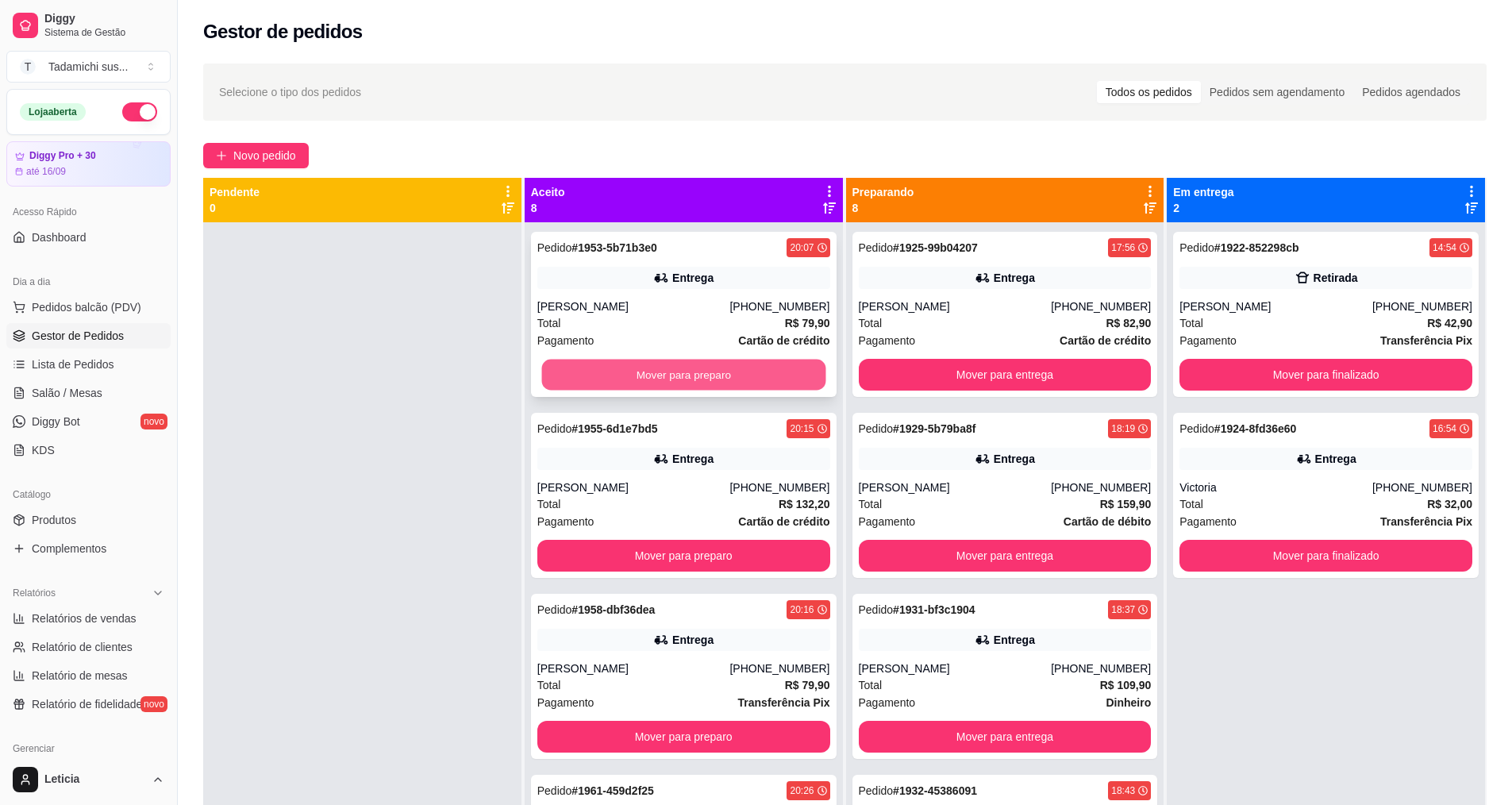
click at [770, 373] on button "Mover para preparo" at bounding box center [684, 375] width 284 height 31
click at [707, 379] on button "Mover para preparo" at bounding box center [684, 375] width 284 height 31
click at [709, 367] on button "Mover para preparo" at bounding box center [684, 375] width 293 height 32
click at [709, 367] on button "Mover para preparo" at bounding box center [684, 375] width 284 height 31
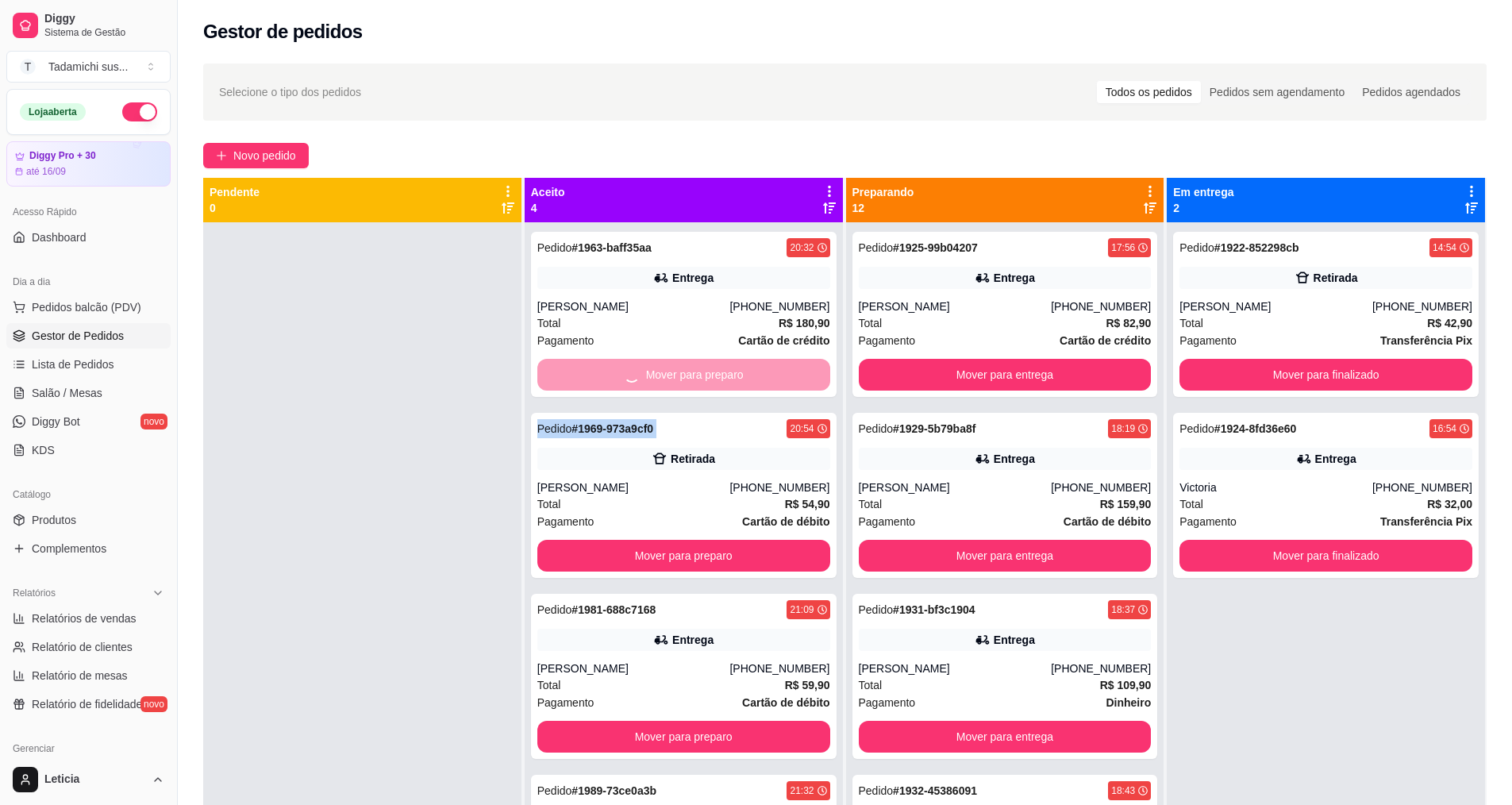
click at [709, 367] on div "Mover para preparo" at bounding box center [684, 375] width 293 height 32
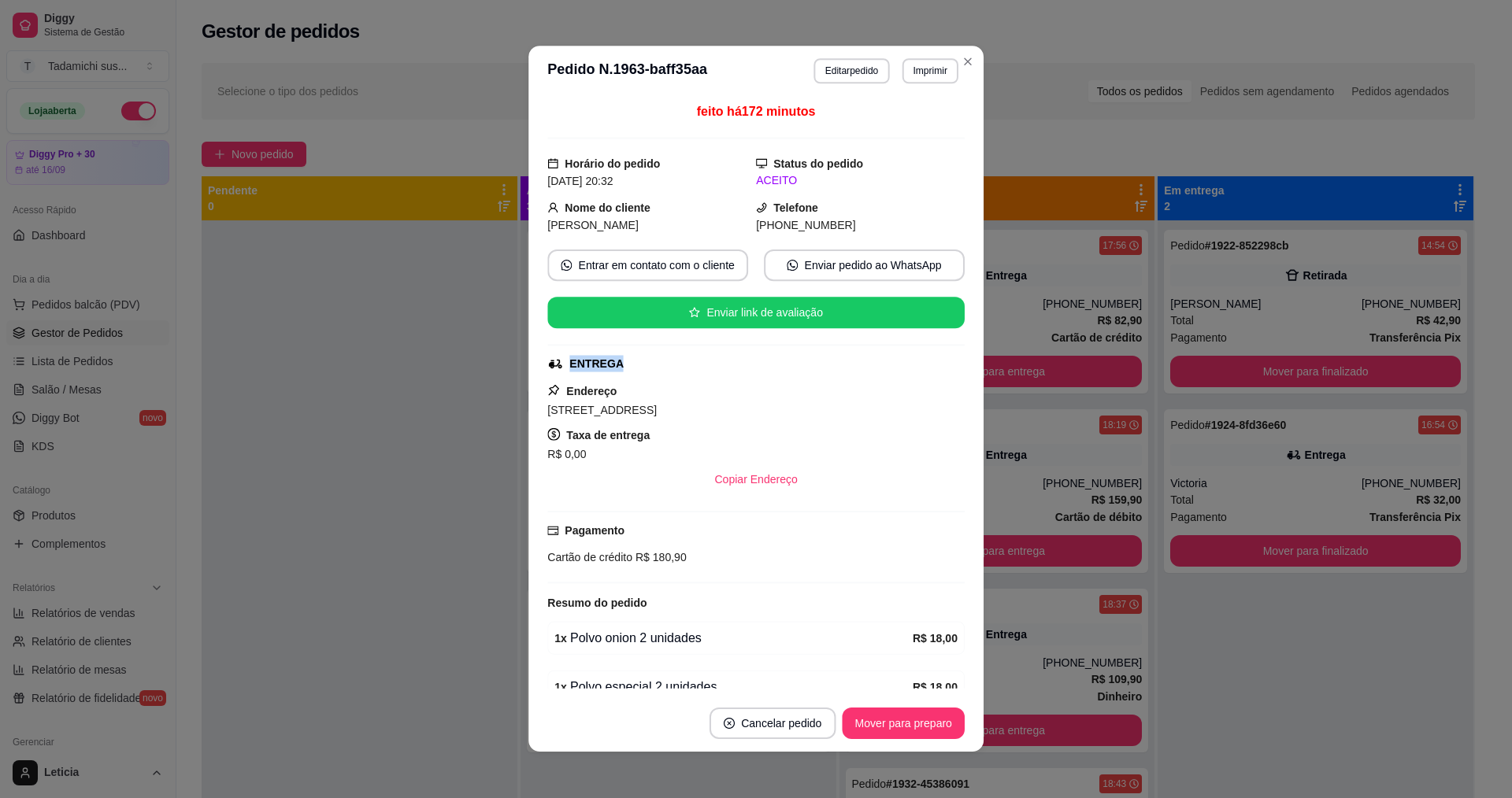
click at [703, 364] on div "ENTREGA" at bounding box center [755, 363] width 414 height 17
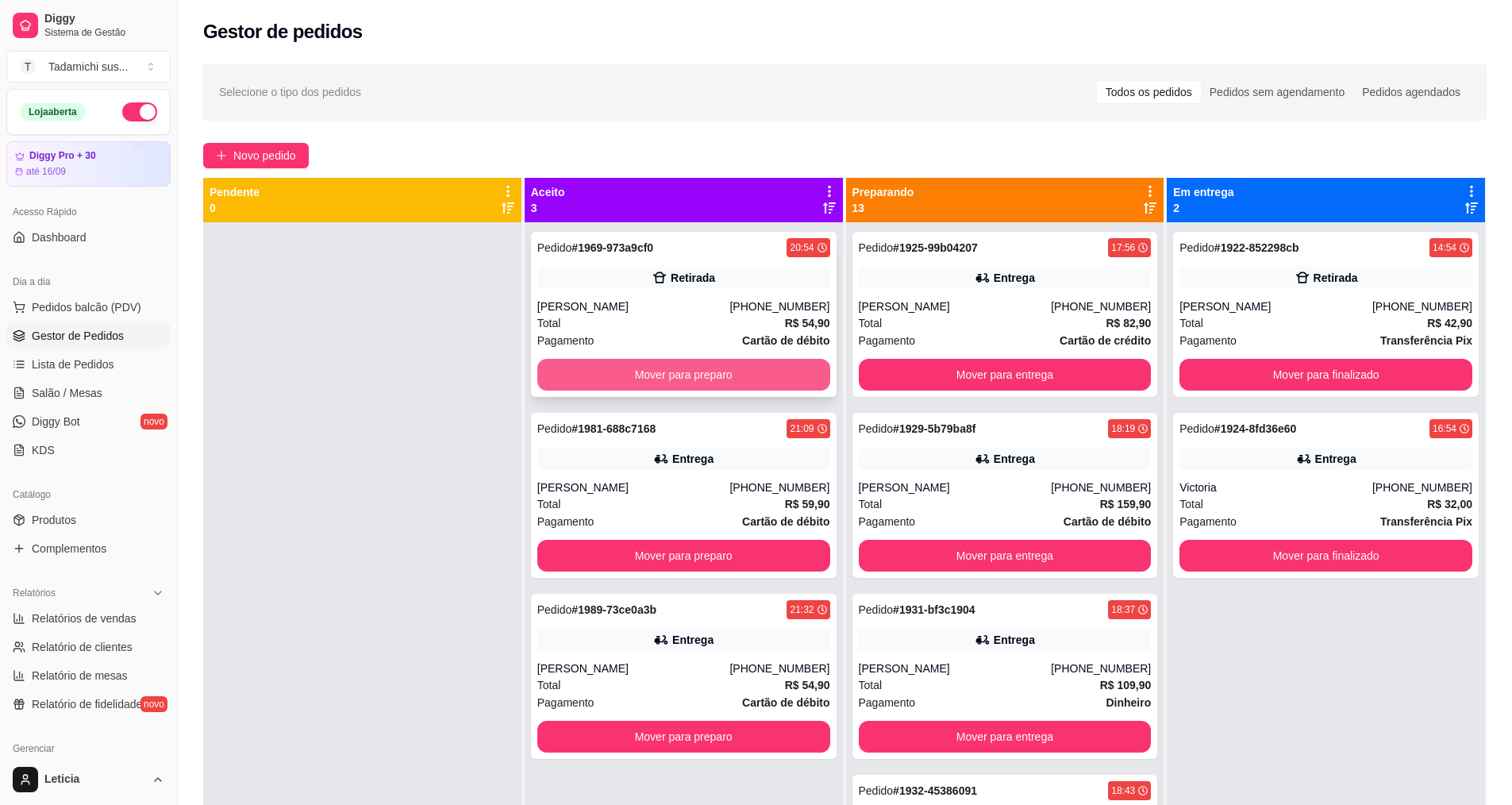
click at [640, 375] on button "Mover para preparo" at bounding box center [684, 375] width 293 height 32
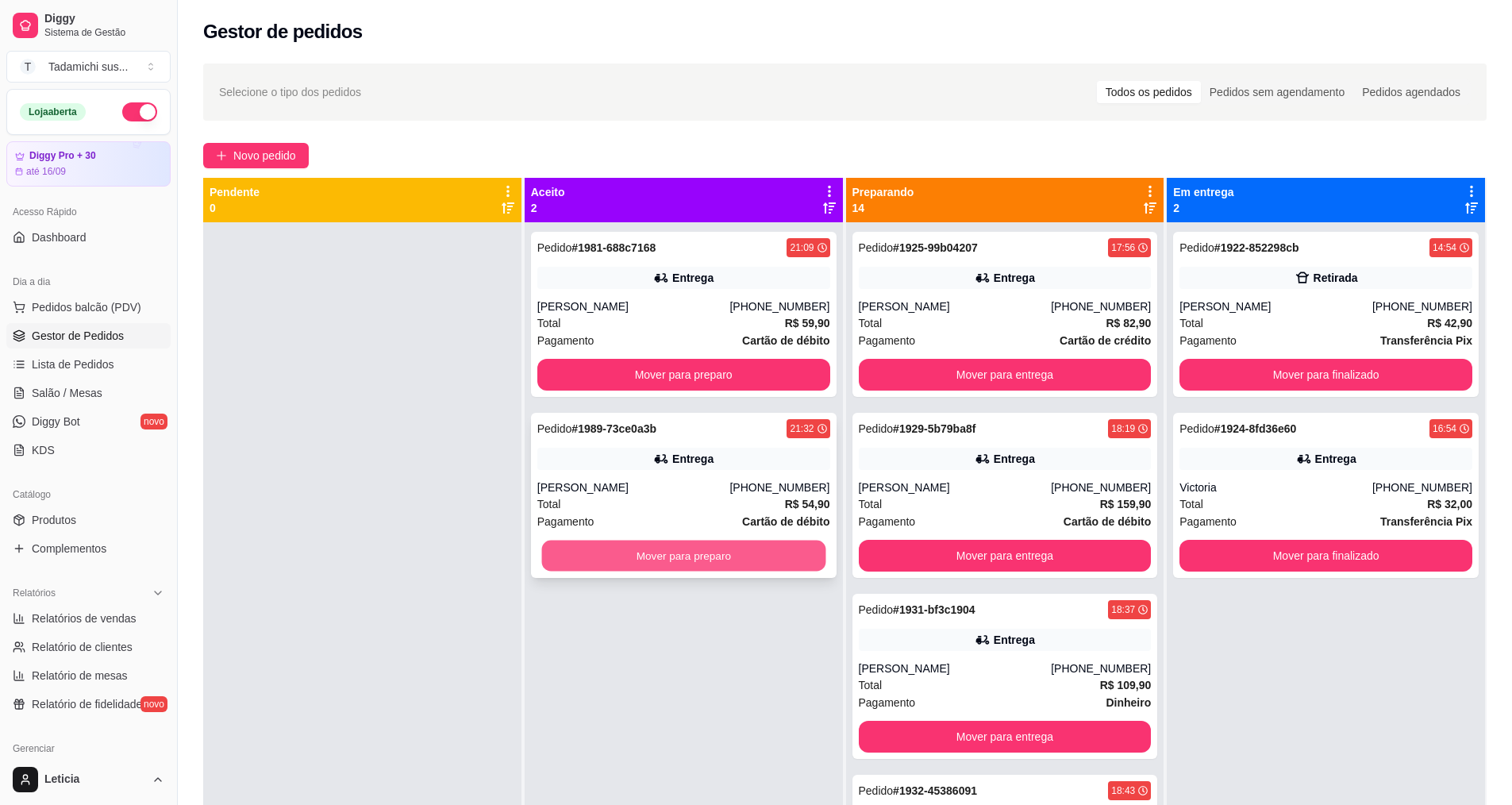
click at [692, 556] on button "Mover para preparo" at bounding box center [684, 556] width 284 height 31
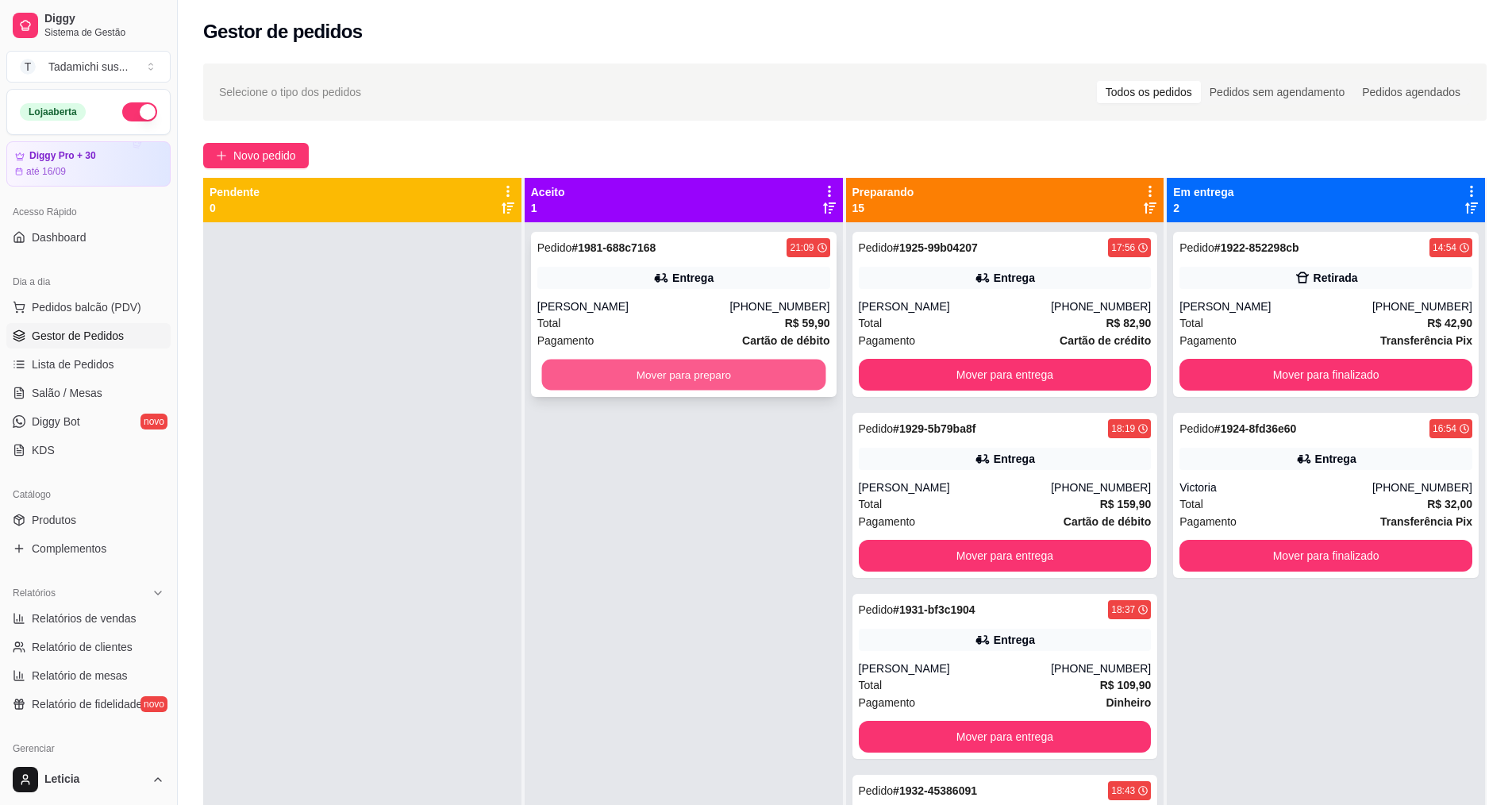
click at [704, 376] on button "Mover para preparo" at bounding box center [684, 375] width 284 height 31
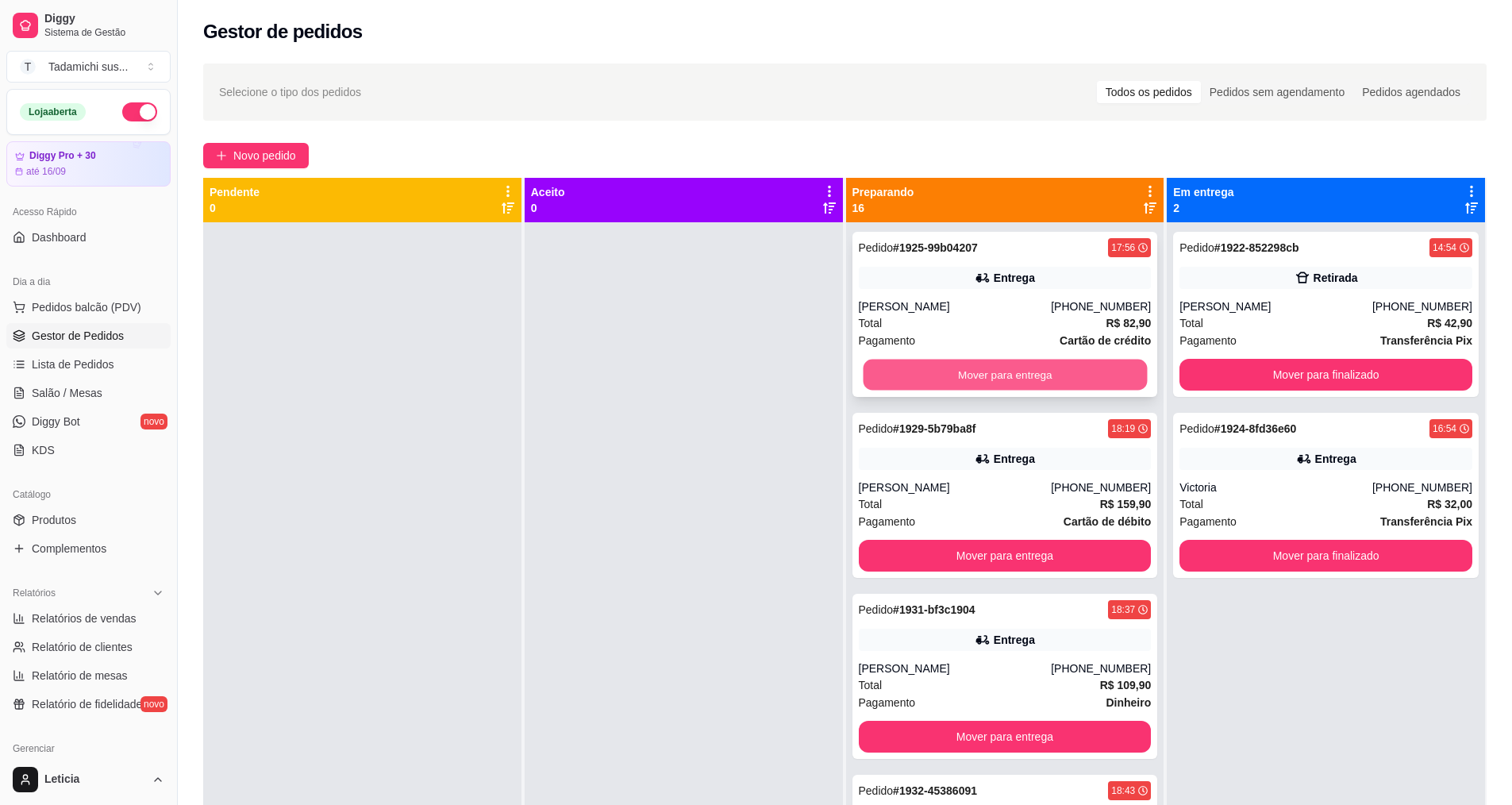
click at [962, 372] on button "Mover para entrega" at bounding box center [1005, 375] width 284 height 31
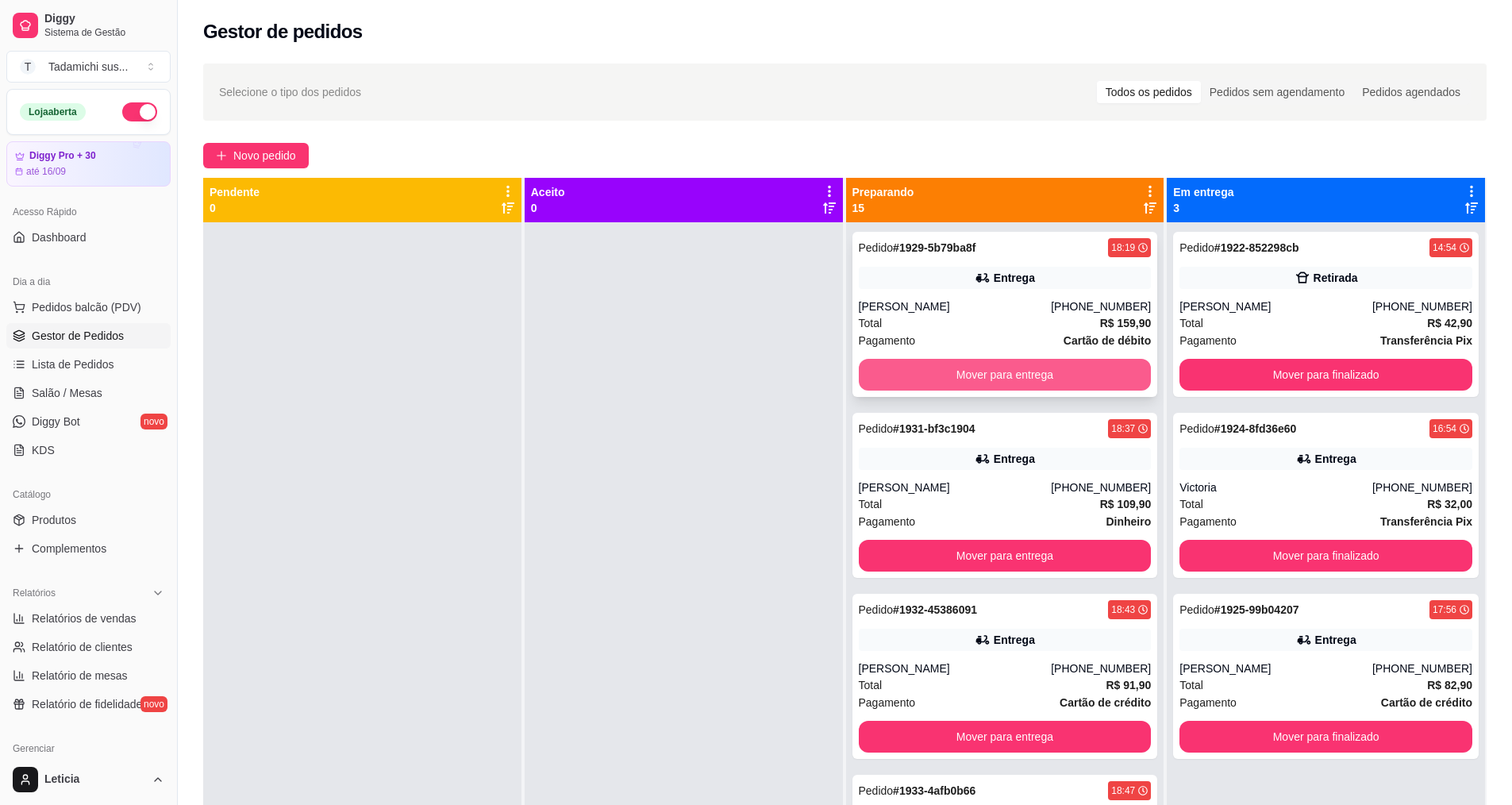
click at [977, 371] on button "Mover para entrega" at bounding box center [1005, 375] width 293 height 32
click at [976, 371] on button "Mover para entrega" at bounding box center [1005, 375] width 284 height 31
click at [976, 371] on button "Mover para entrega" at bounding box center [1005, 375] width 293 height 32
click at [976, 371] on button "Mover para entrega" at bounding box center [1005, 375] width 284 height 31
click at [1010, 367] on button "Mover para entrega" at bounding box center [1005, 375] width 284 height 31
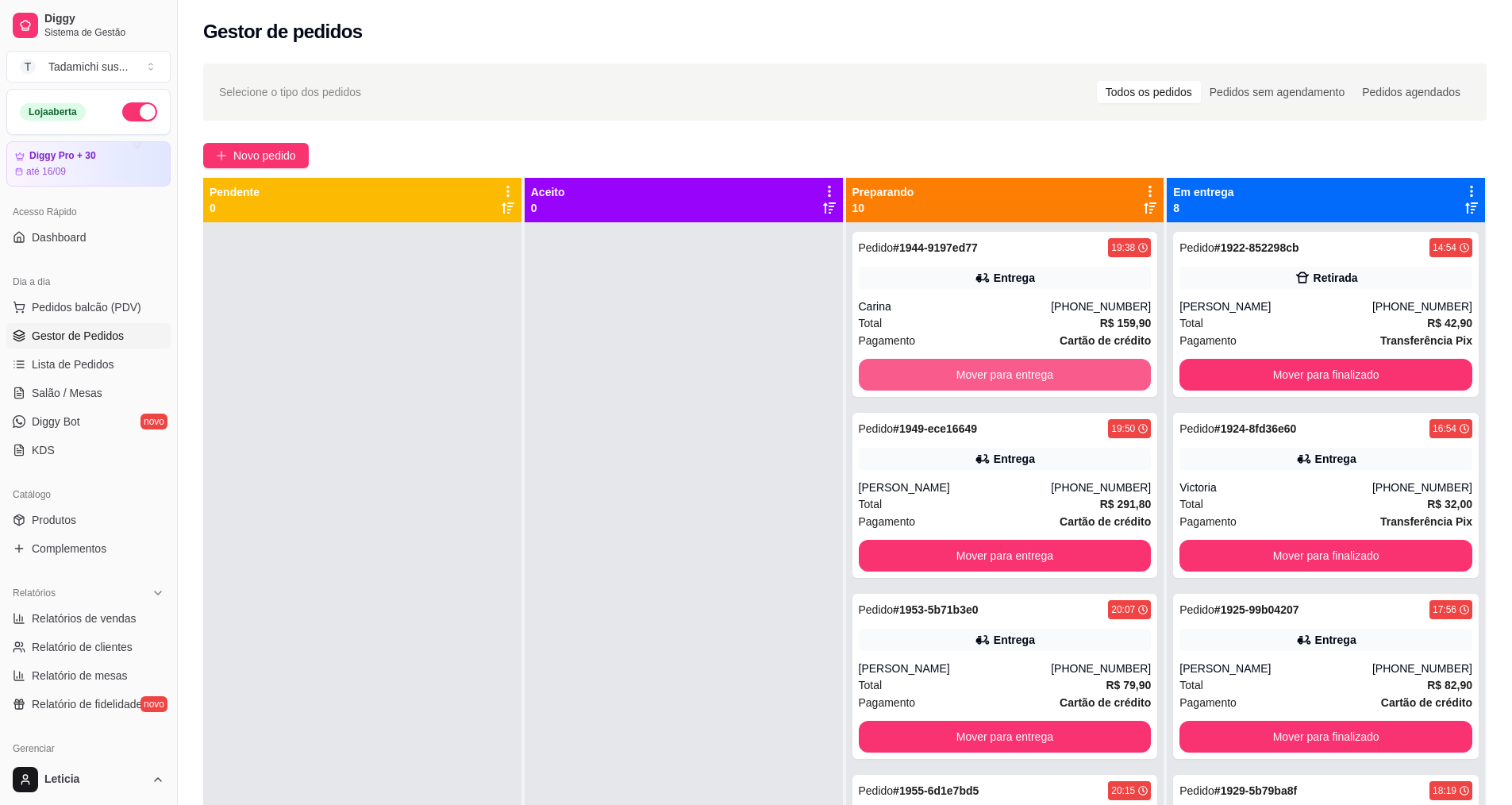
click at [1010, 367] on button "Mover para entrega" at bounding box center [1005, 375] width 293 height 32
click at [1010, 367] on button "Mover para entrega" at bounding box center [1005, 375] width 284 height 31
click at [1010, 367] on button "Mover para entrega" at bounding box center [1005, 375] width 284 height 31
click at [1010, 367] on button "Mover para entrega" at bounding box center [1005, 375] width 293 height 32
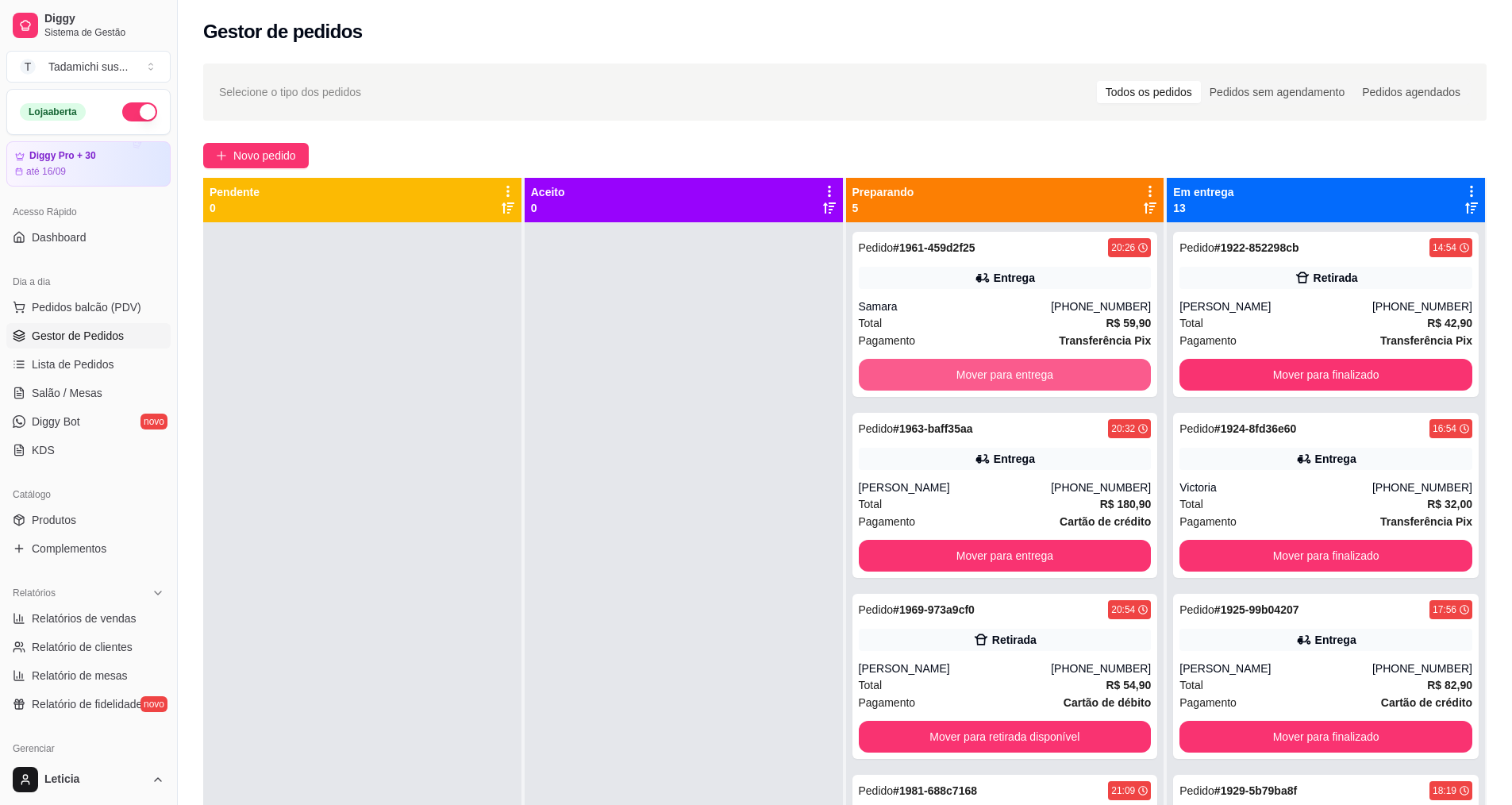
click at [1010, 367] on button "Mover para entrega" at bounding box center [1005, 375] width 293 height 32
click at [1010, 367] on button "Mover para entrega" at bounding box center [1005, 375] width 284 height 31
click at [1010, 367] on button "Mover para retirada disponível" at bounding box center [1005, 375] width 284 height 31
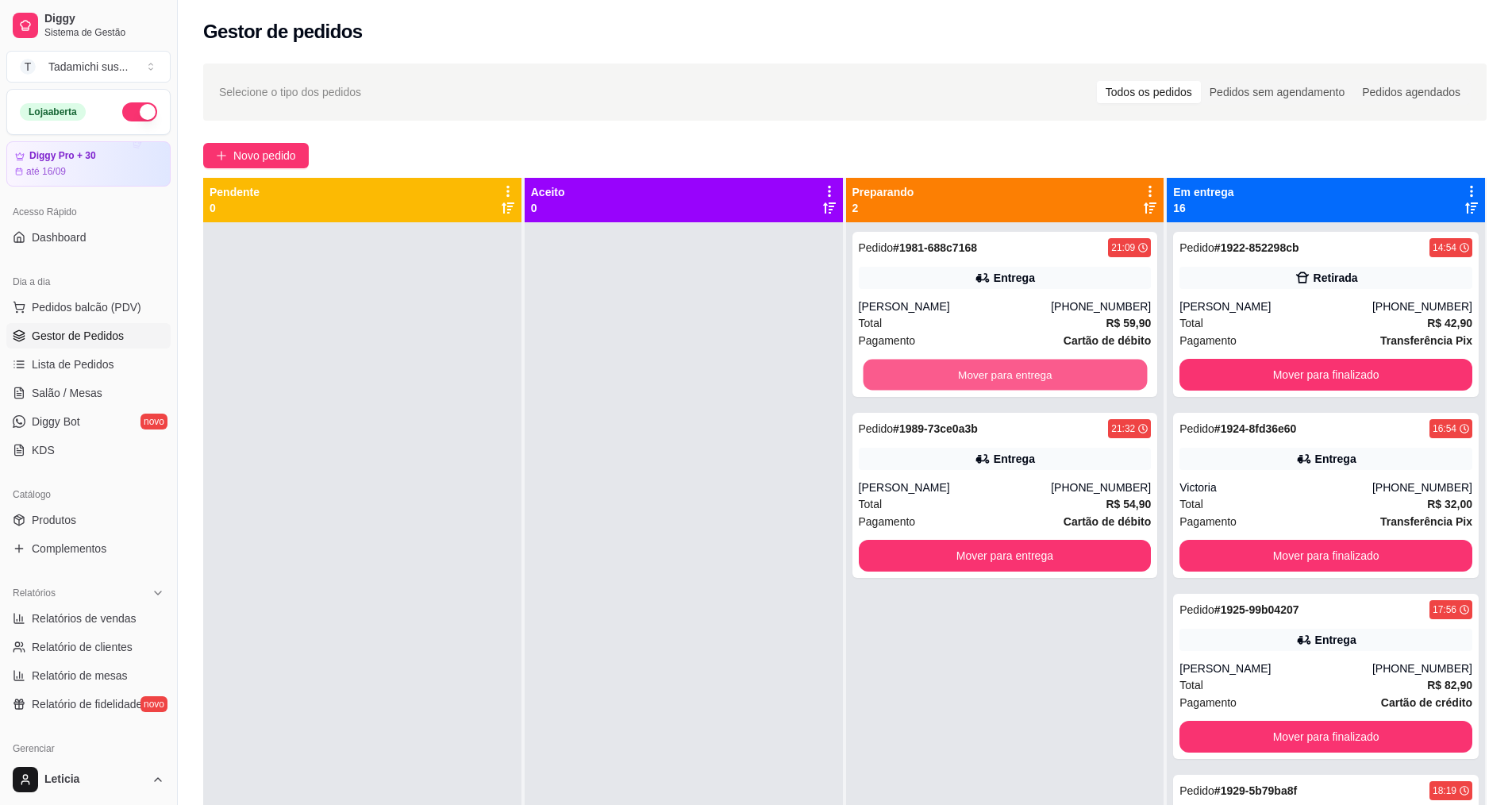
click at [1010, 367] on button "Mover para entrega" at bounding box center [1005, 375] width 284 height 31
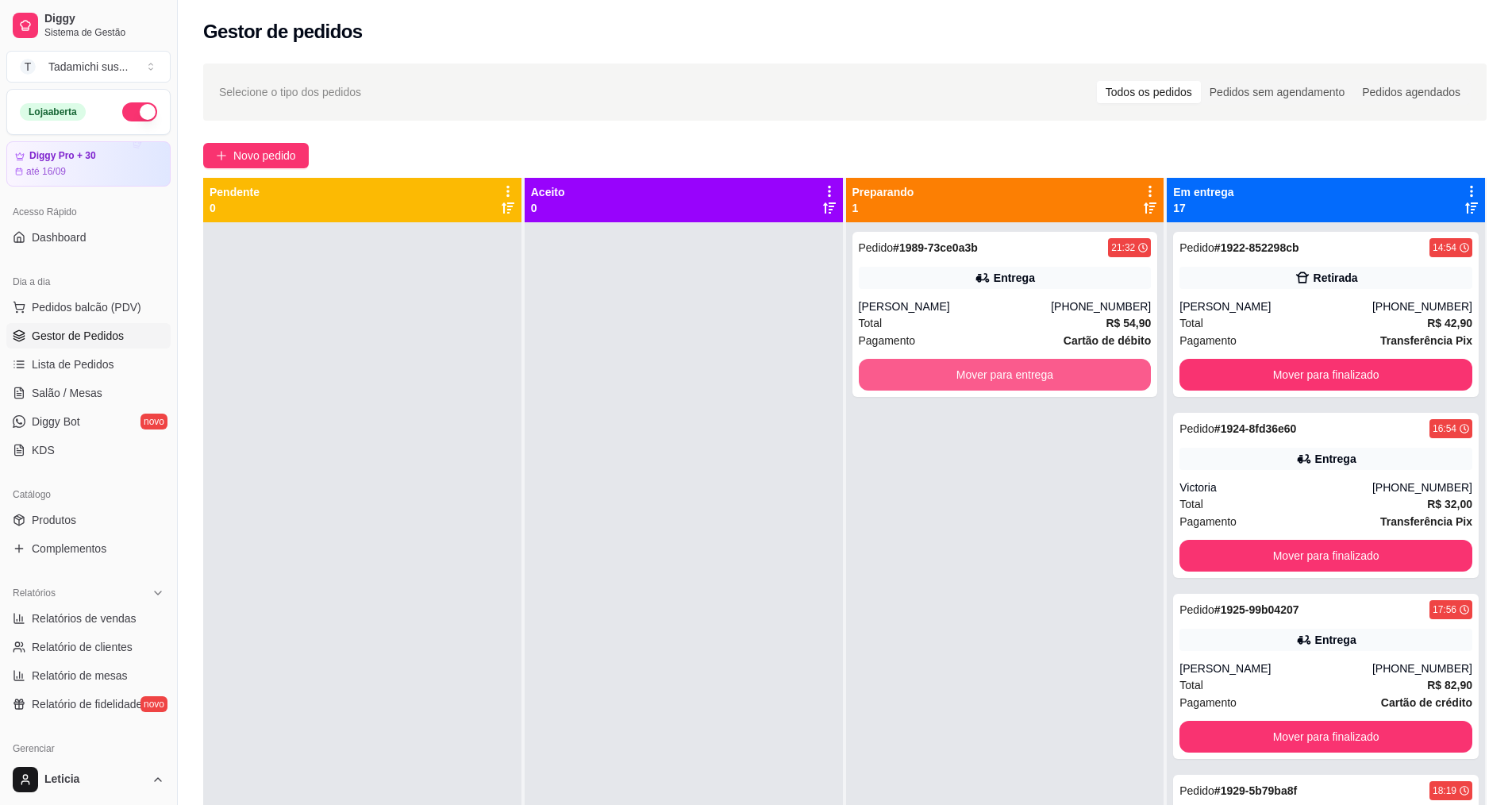
click at [1010, 367] on button "Mover para entrega" at bounding box center [1005, 375] width 293 height 32
